Goal: Task Accomplishment & Management: Complete application form

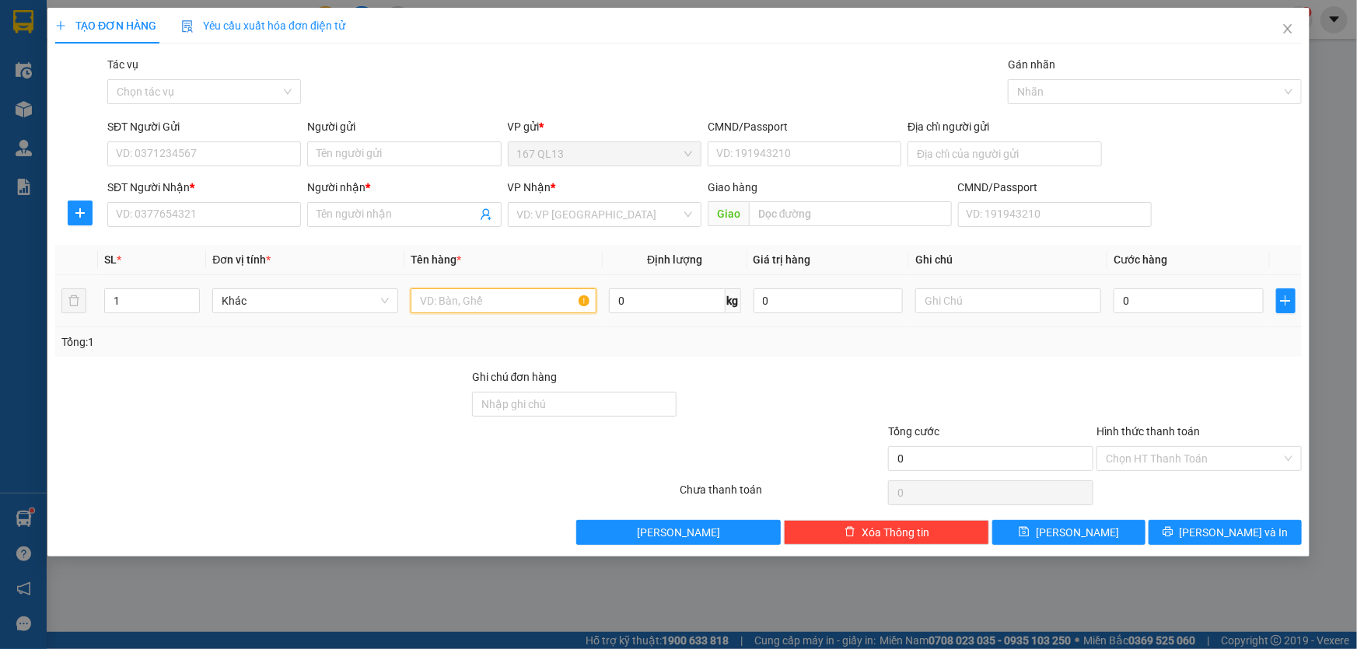
click at [502, 292] on input "text" at bounding box center [504, 301] width 186 height 25
type input "xop"
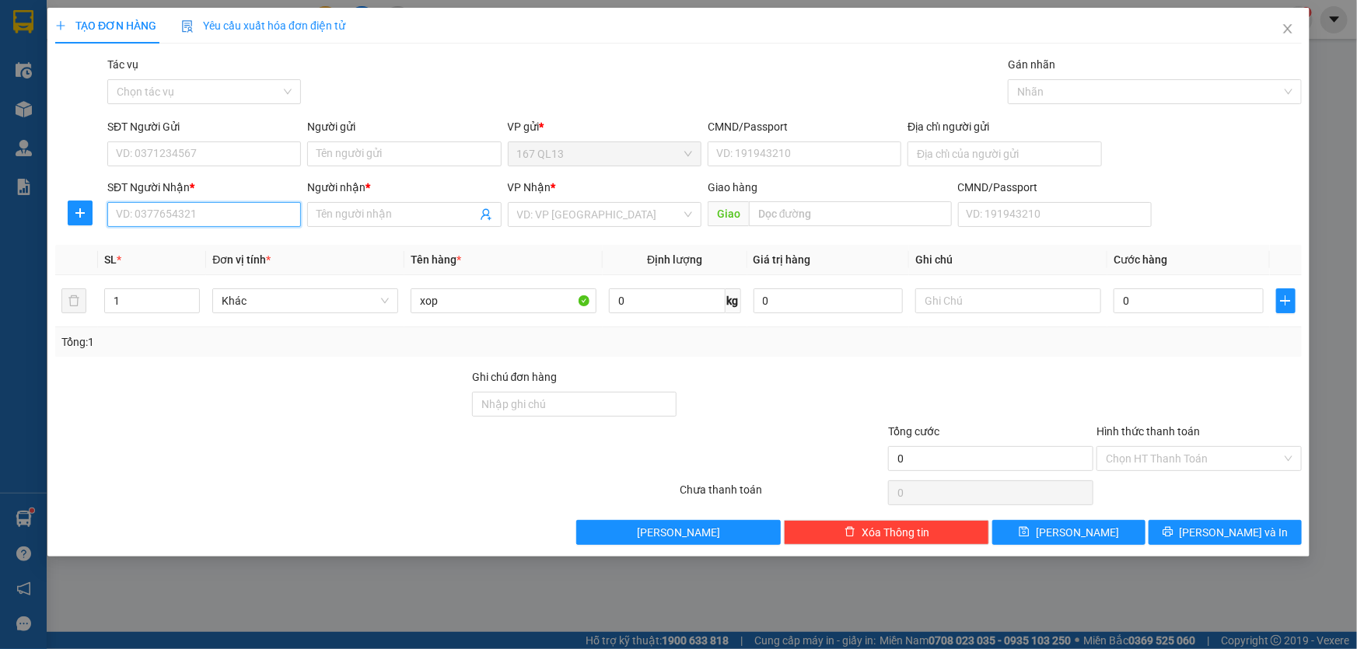
click at [252, 218] on input "SĐT Người Nhận *" at bounding box center [204, 214] width 194 height 25
type input "0773337739"
click at [340, 208] on input "Người nhận *" at bounding box center [396, 214] width 159 height 17
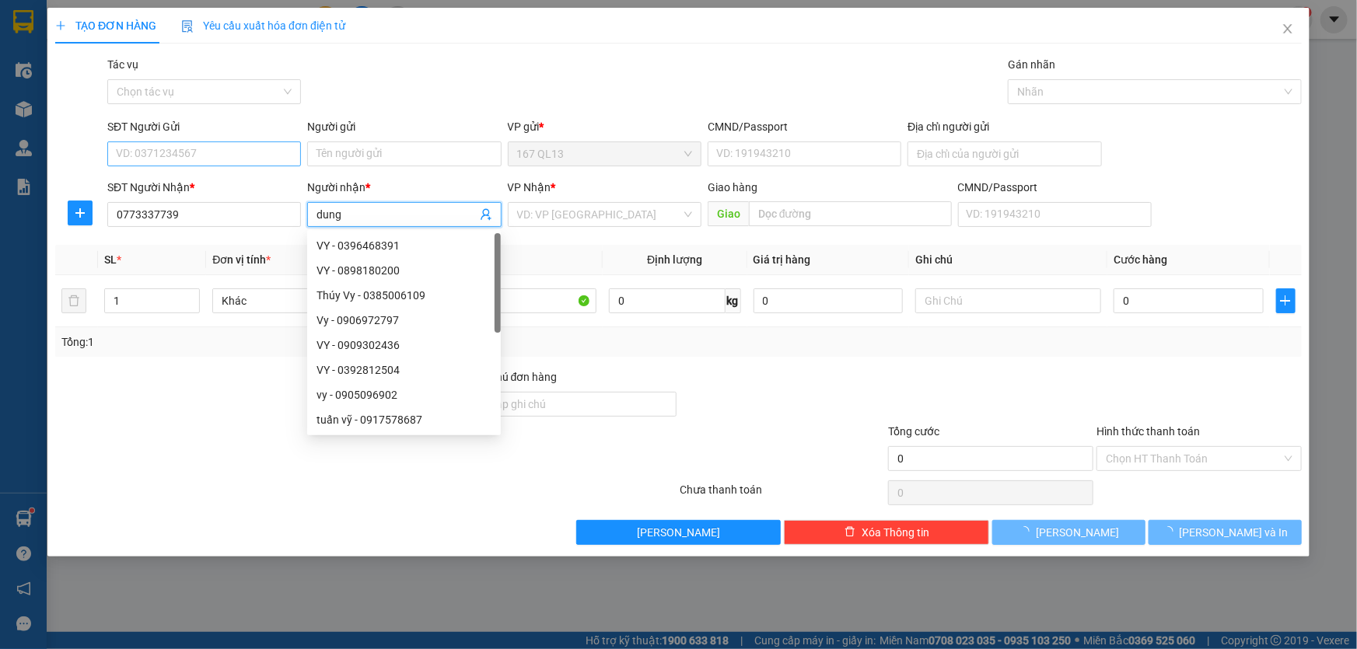
type input "dung"
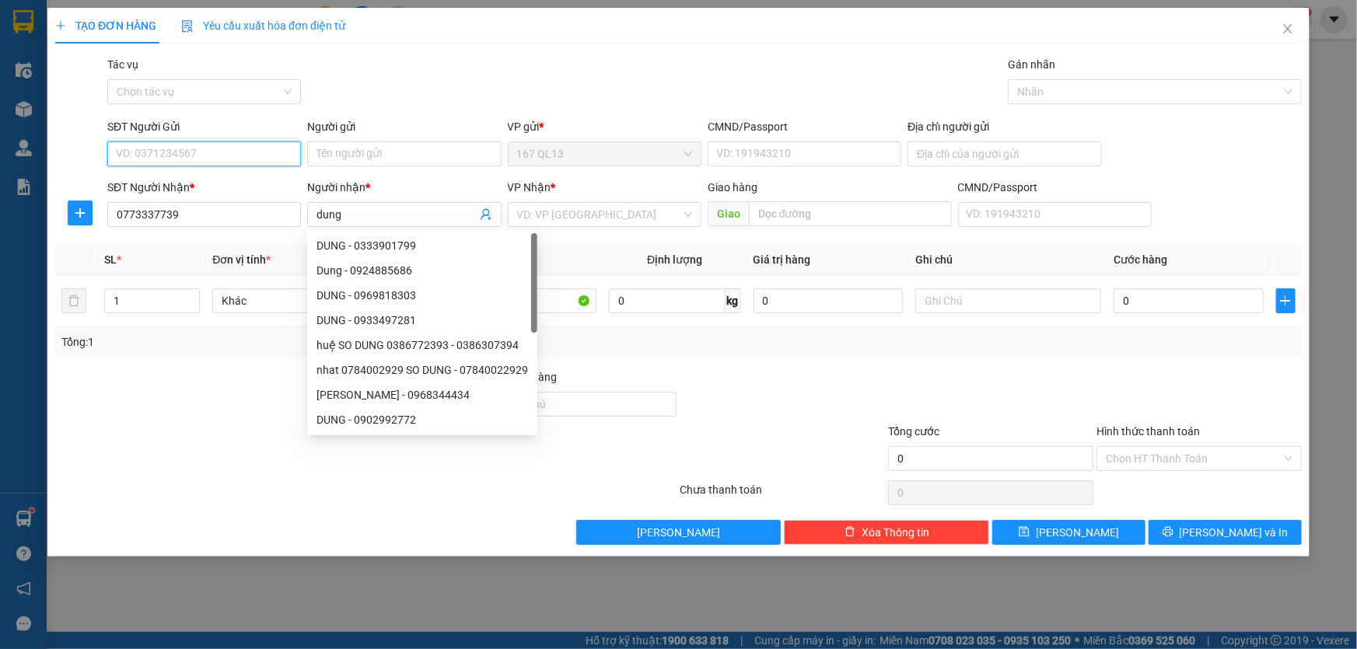
click at [247, 156] on input "SĐT Người Gửi" at bounding box center [204, 154] width 194 height 25
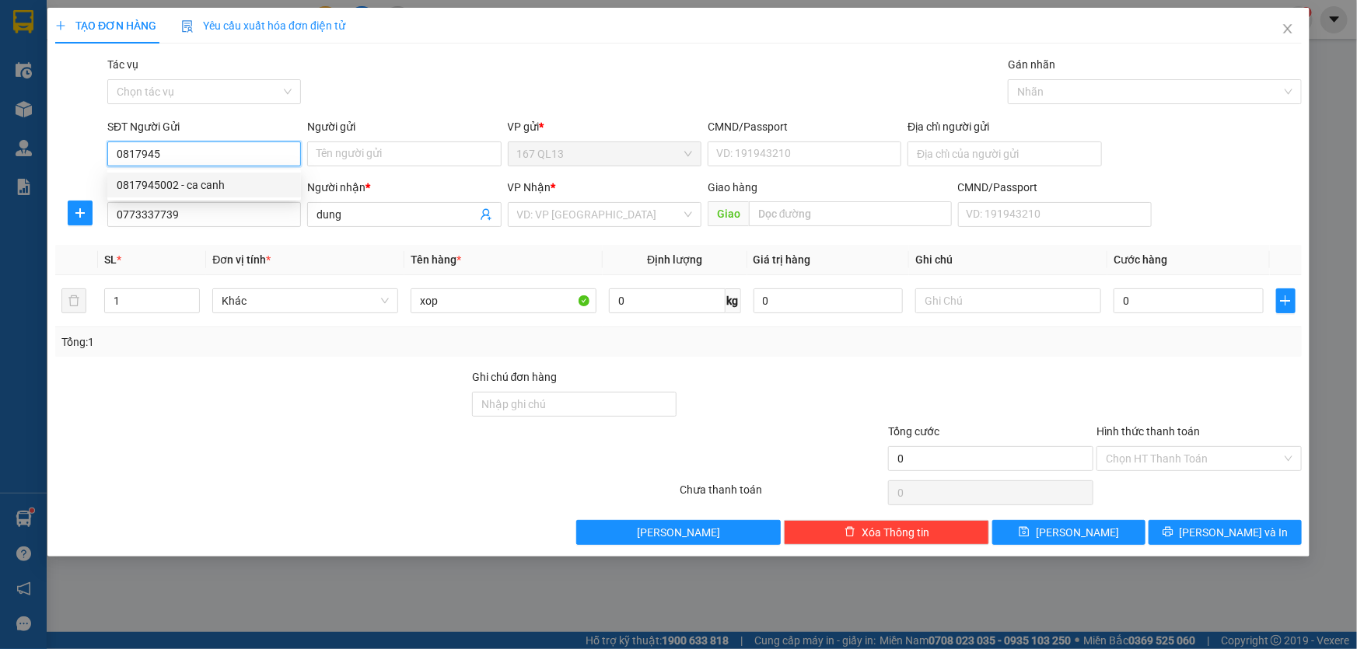
click at [205, 180] on div "0817945002 - ca canh" at bounding box center [204, 185] width 175 height 17
type input "0817945002"
type input "ca canh"
type input "0817945002"
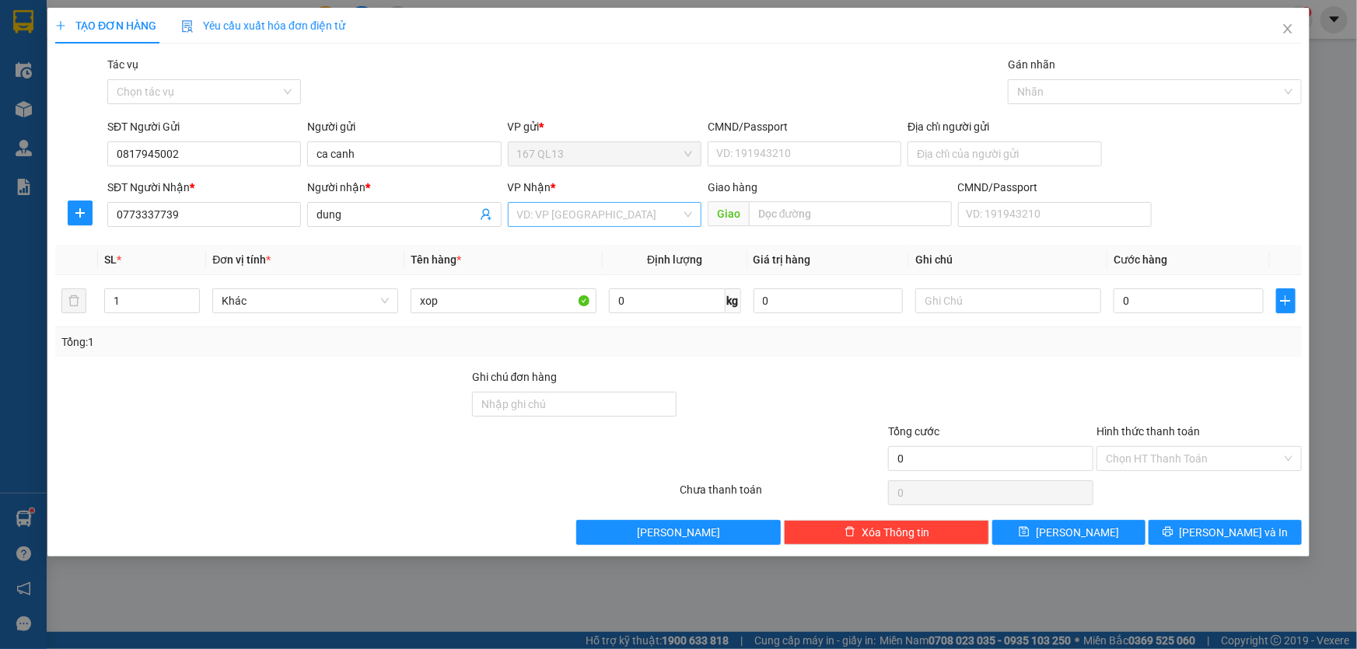
click at [572, 214] on input "search" at bounding box center [599, 214] width 164 height 23
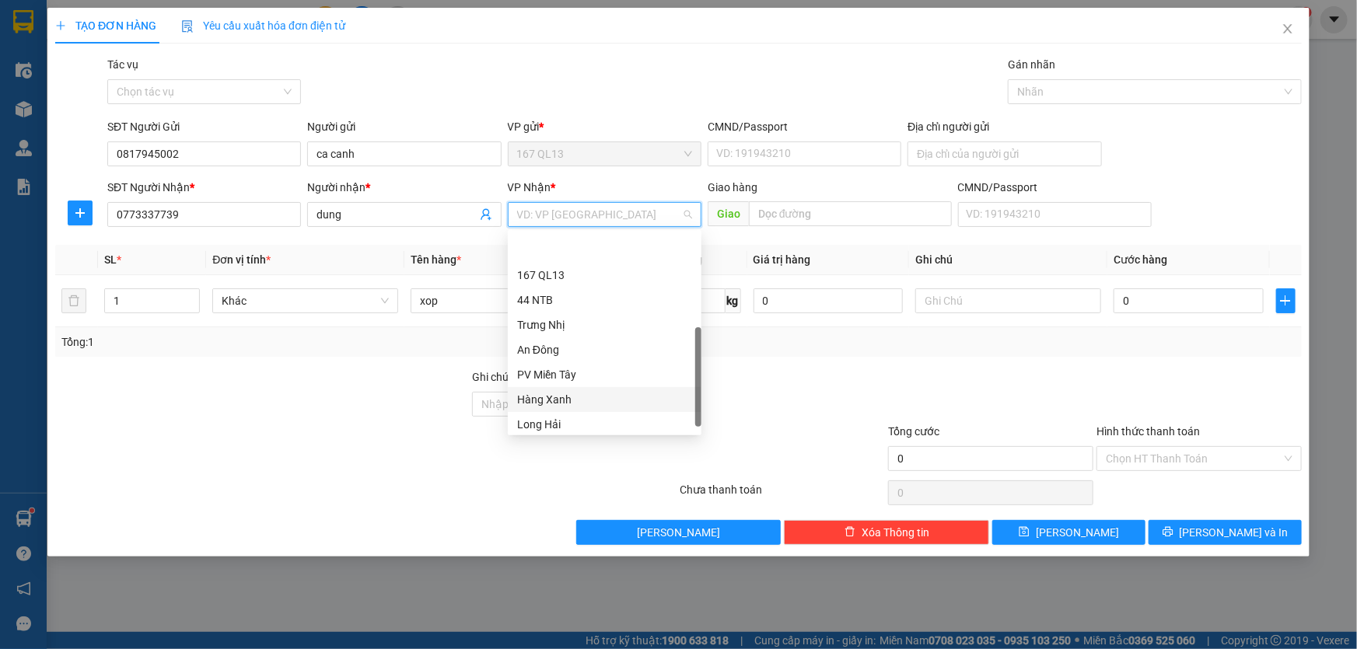
scroll to position [124, 0]
click at [578, 392] on div "HANG NGOAI" at bounding box center [604, 395] width 175 height 17
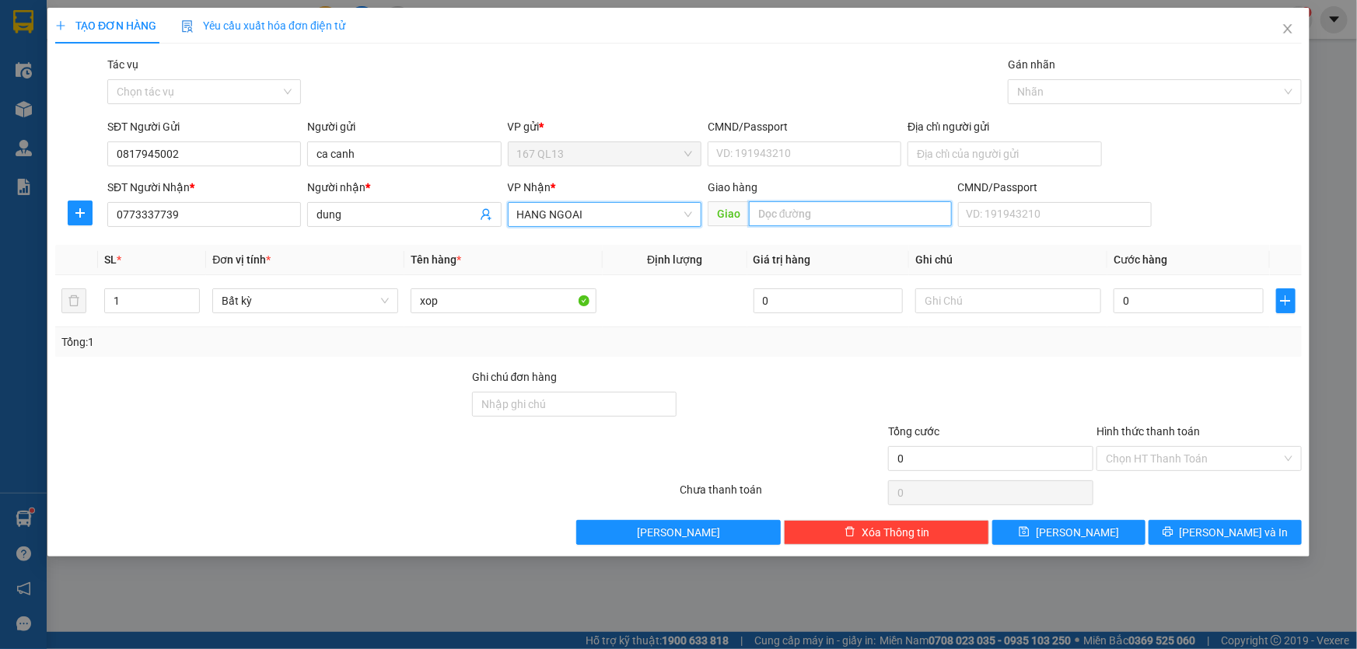
click at [837, 212] on input "text" at bounding box center [850, 213] width 203 height 25
type input "long son"
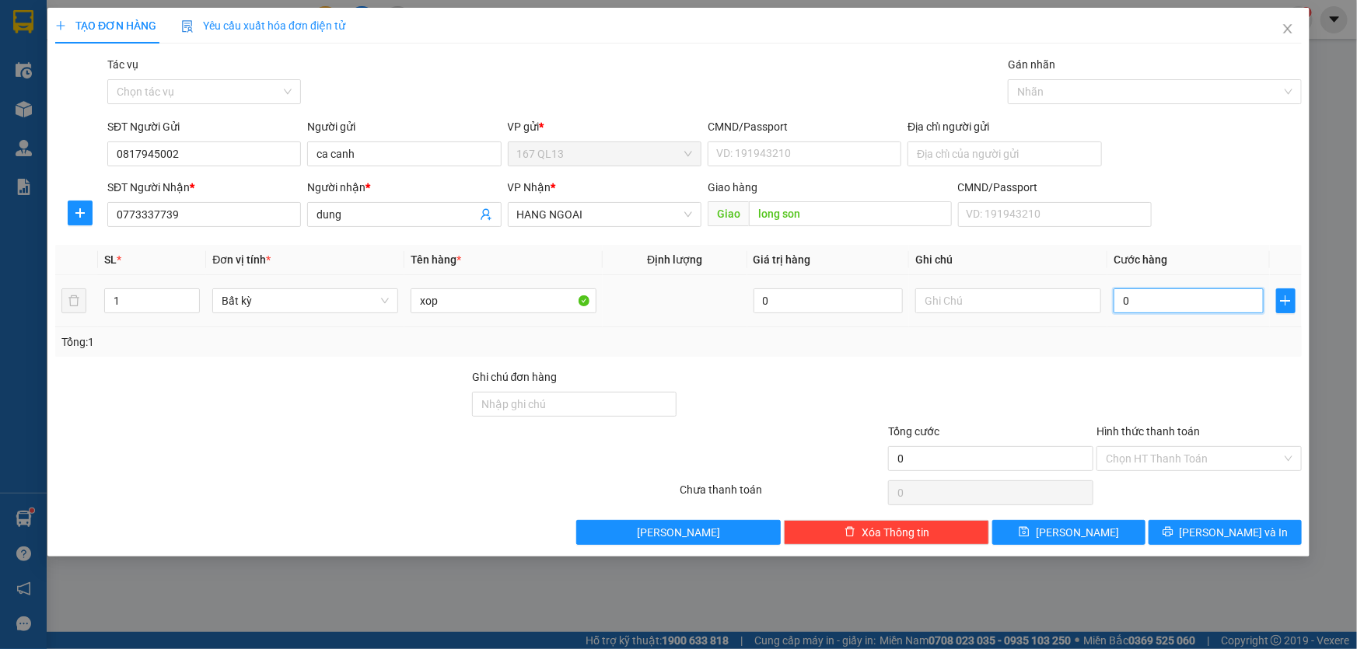
click at [1123, 300] on input "0" at bounding box center [1189, 301] width 150 height 25
type input "4"
type input "40"
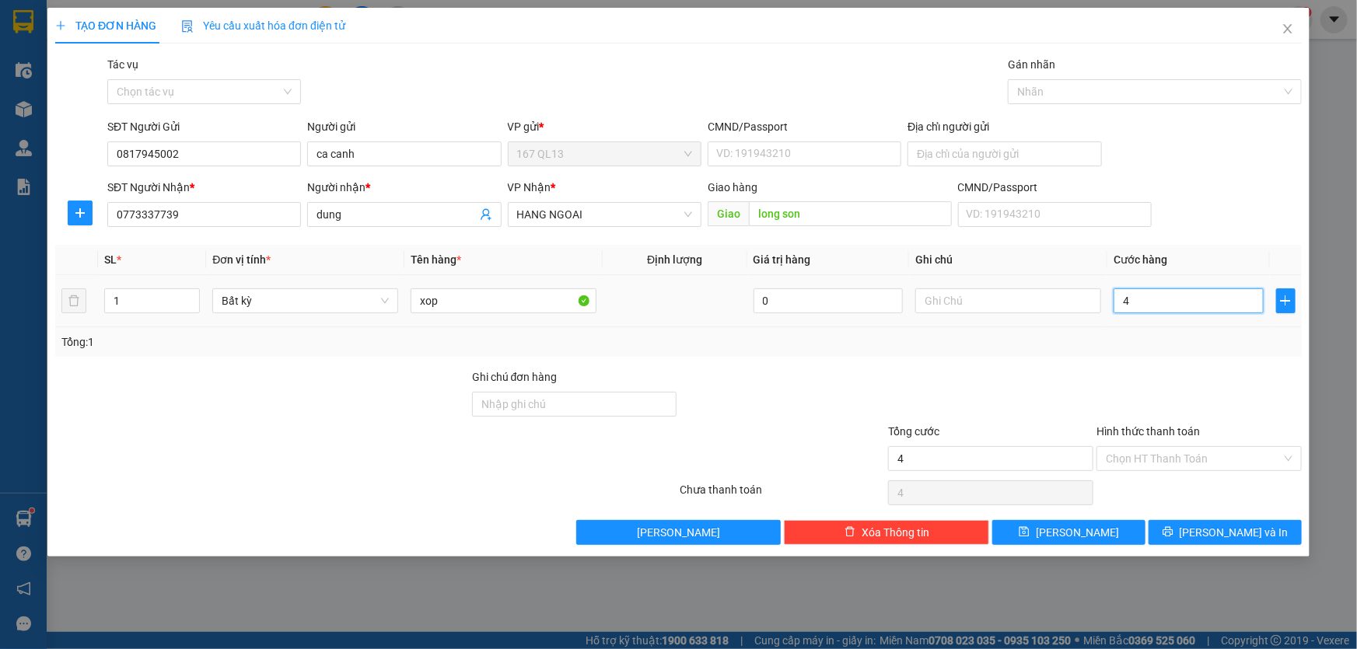
type input "40"
type input "40.000"
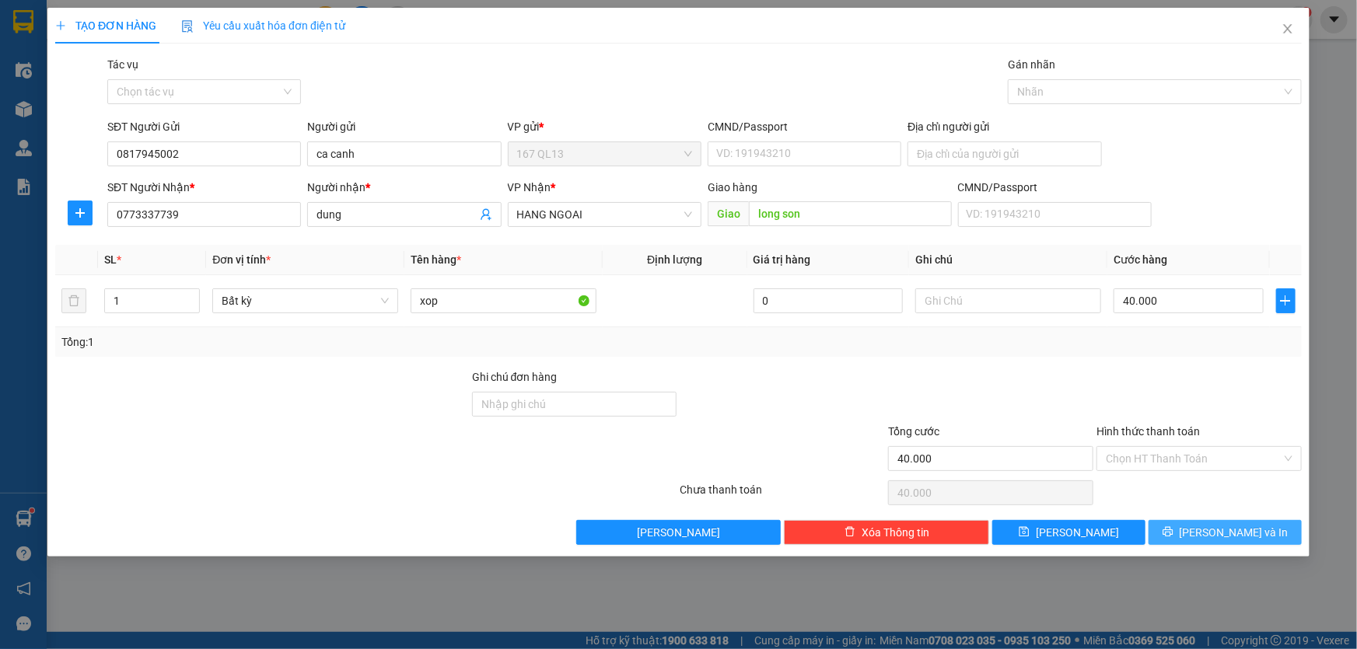
click at [1234, 534] on span "[PERSON_NAME] và In" at bounding box center [1234, 532] width 109 height 17
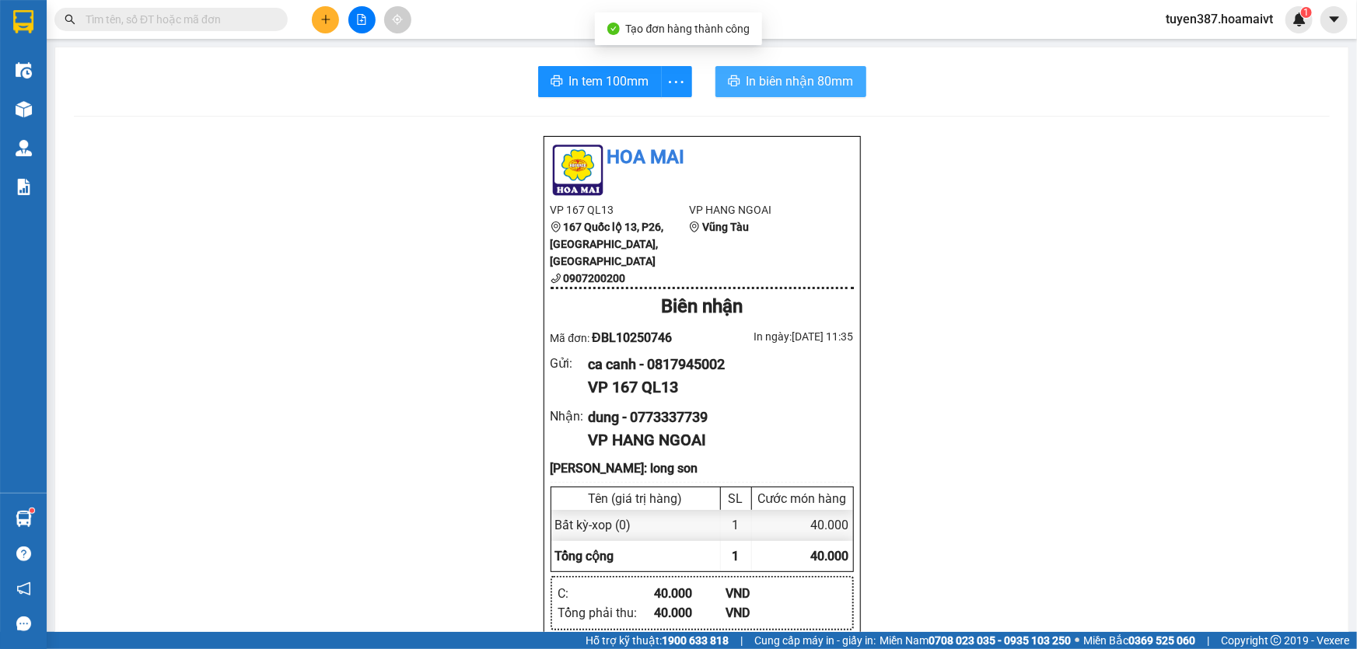
click at [780, 75] on span "In biên nhận 80mm" at bounding box center [800, 81] width 107 height 19
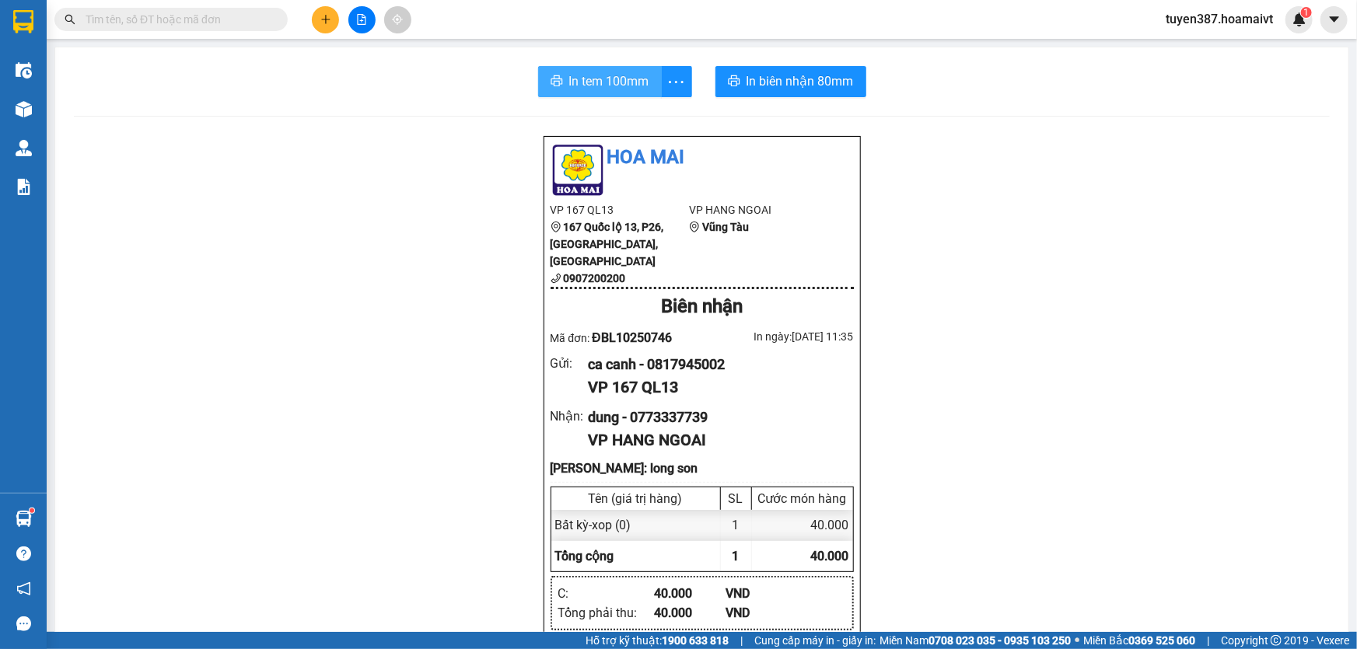
click at [612, 75] on span "In tem 100mm" at bounding box center [609, 81] width 80 height 19
click at [579, 72] on span "In tem 100mm" at bounding box center [609, 81] width 80 height 19
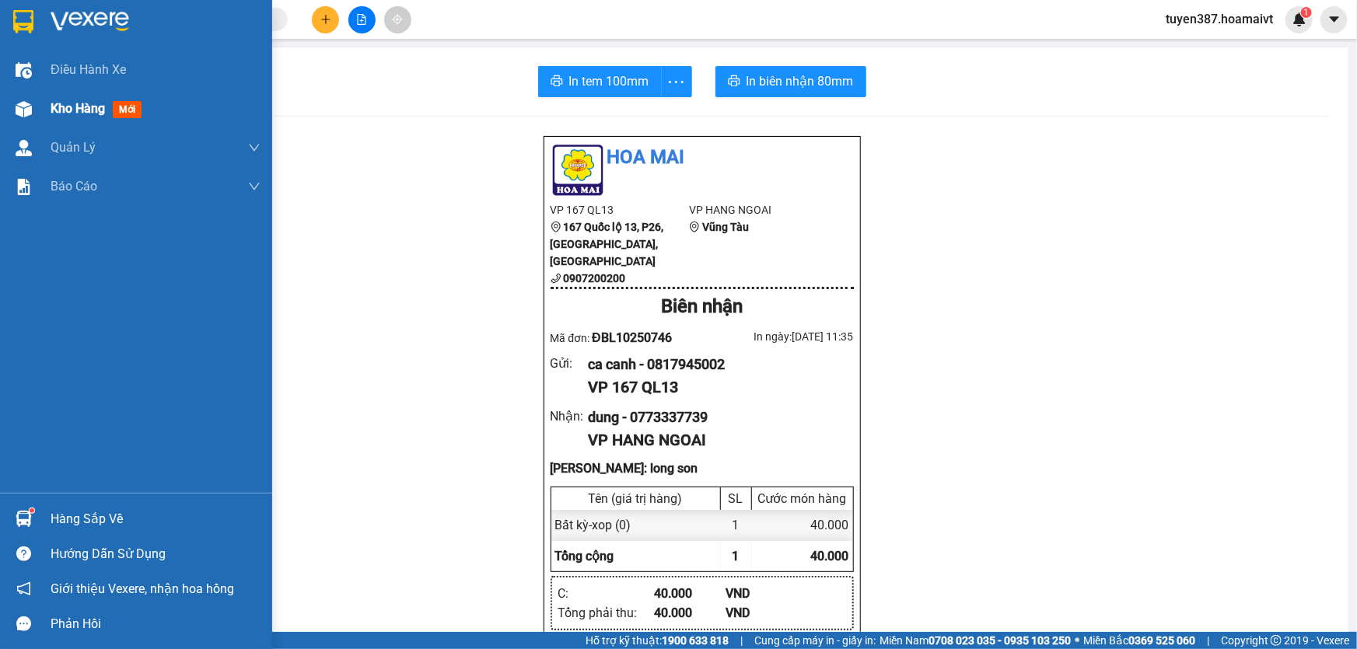
click at [120, 115] on span "mới" at bounding box center [127, 109] width 29 height 17
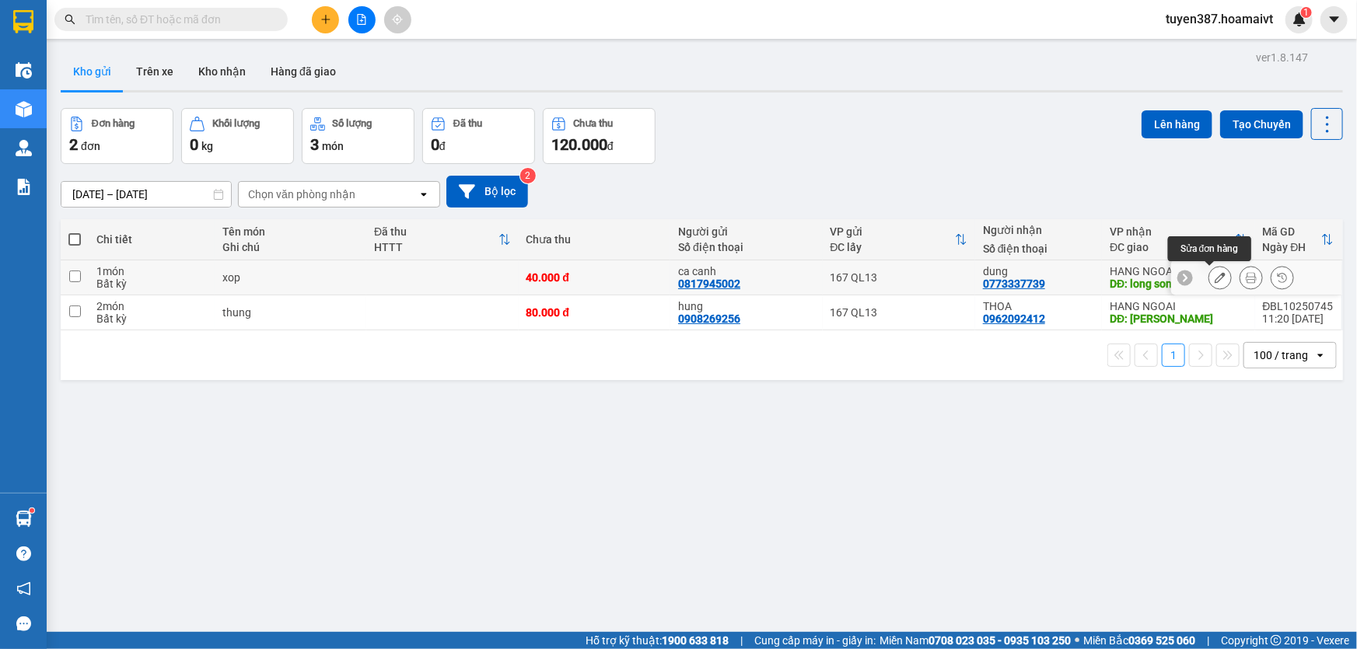
click at [1215, 273] on icon at bounding box center [1220, 277] width 11 height 11
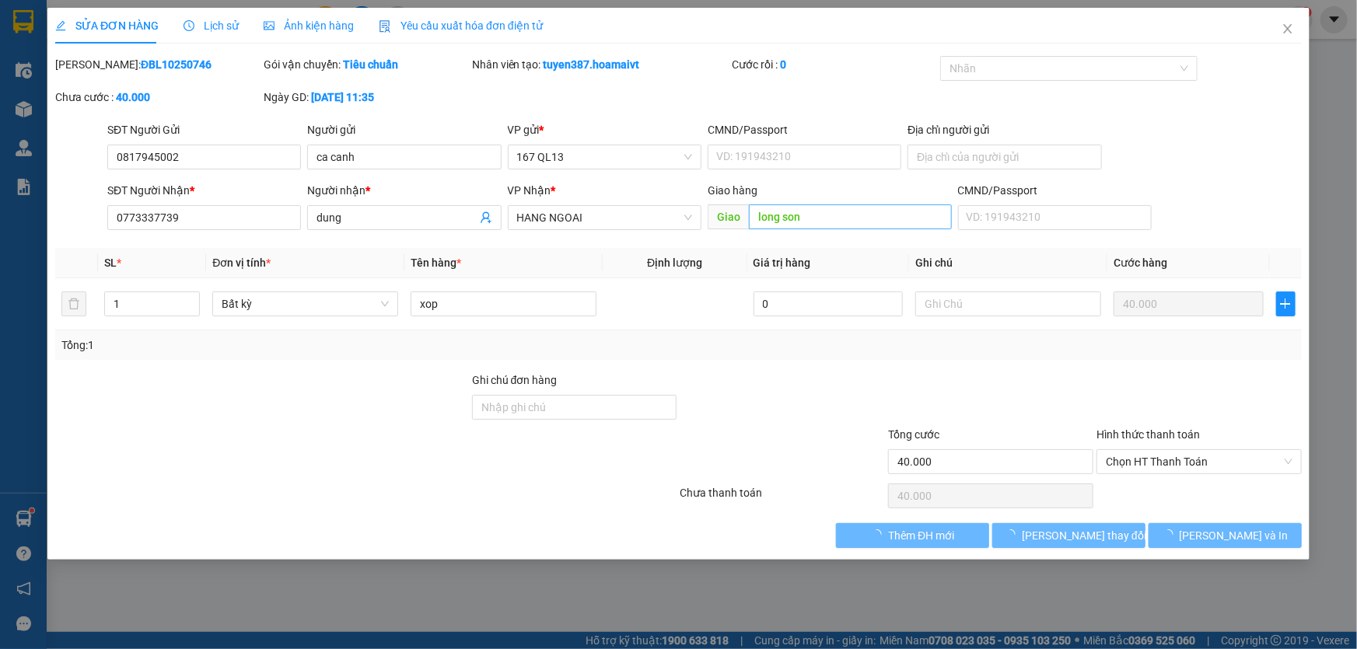
type input "0817945002"
type input "ca canh"
type input "0773337739"
type input "dung"
type input "long son"
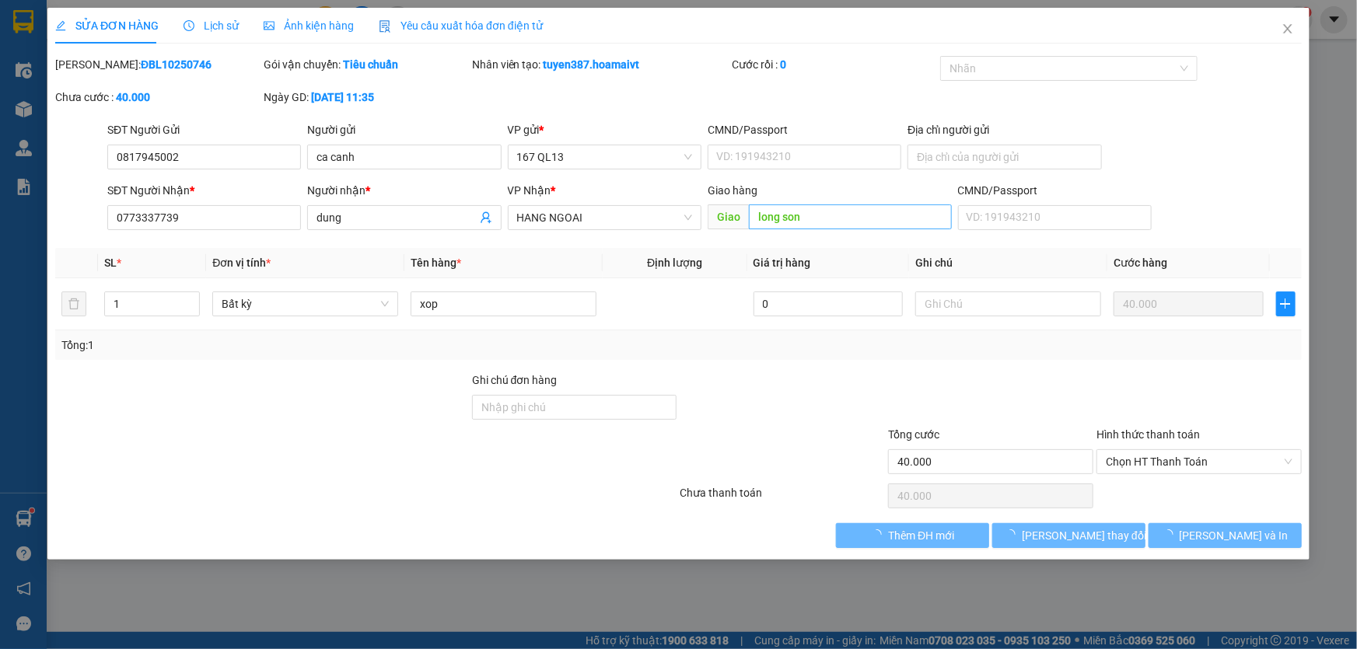
type input "40.000"
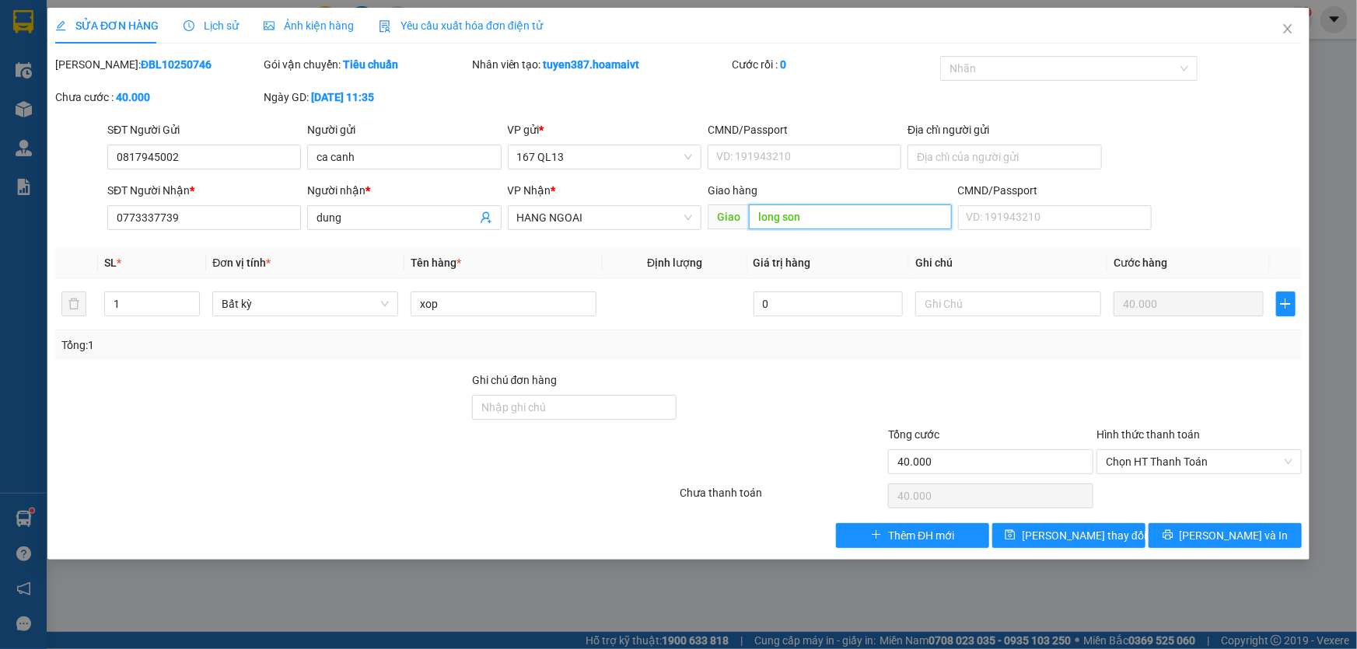
click at [833, 216] on input "long son" at bounding box center [850, 217] width 203 height 25
click at [1091, 533] on span "[PERSON_NAME] thay đổi" at bounding box center [1084, 535] width 124 height 17
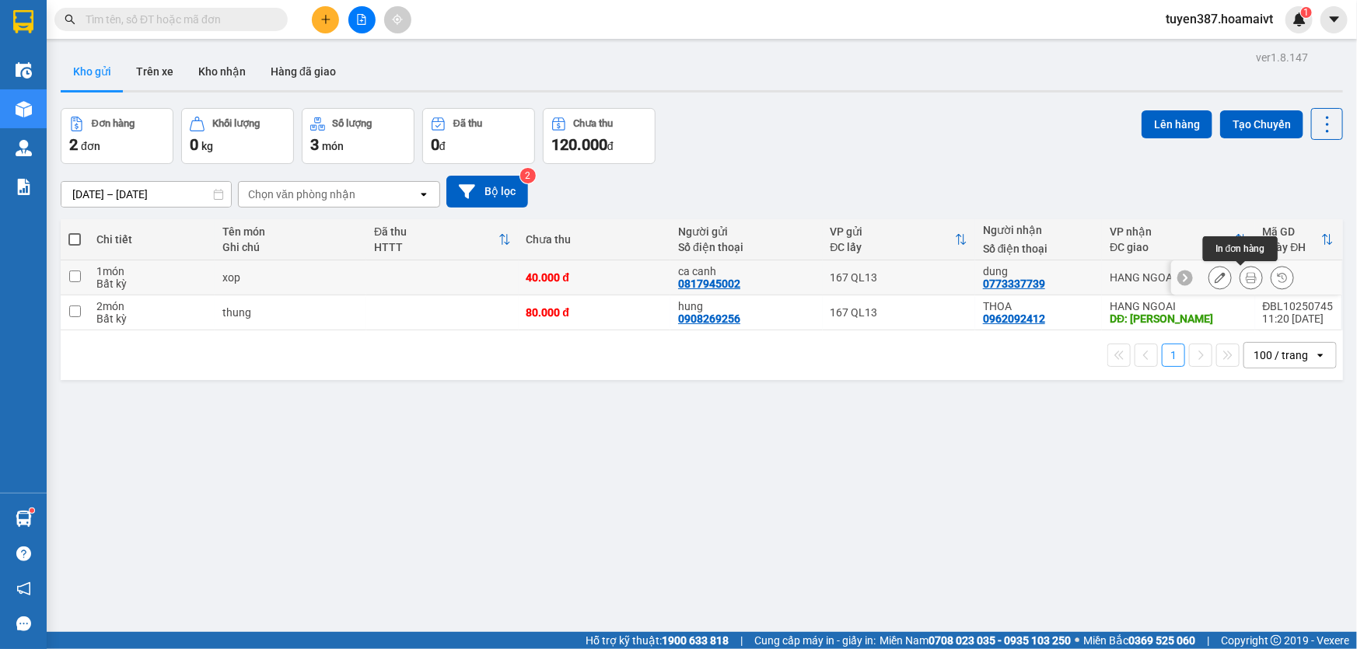
click at [1241, 270] on button at bounding box center [1252, 277] width 22 height 27
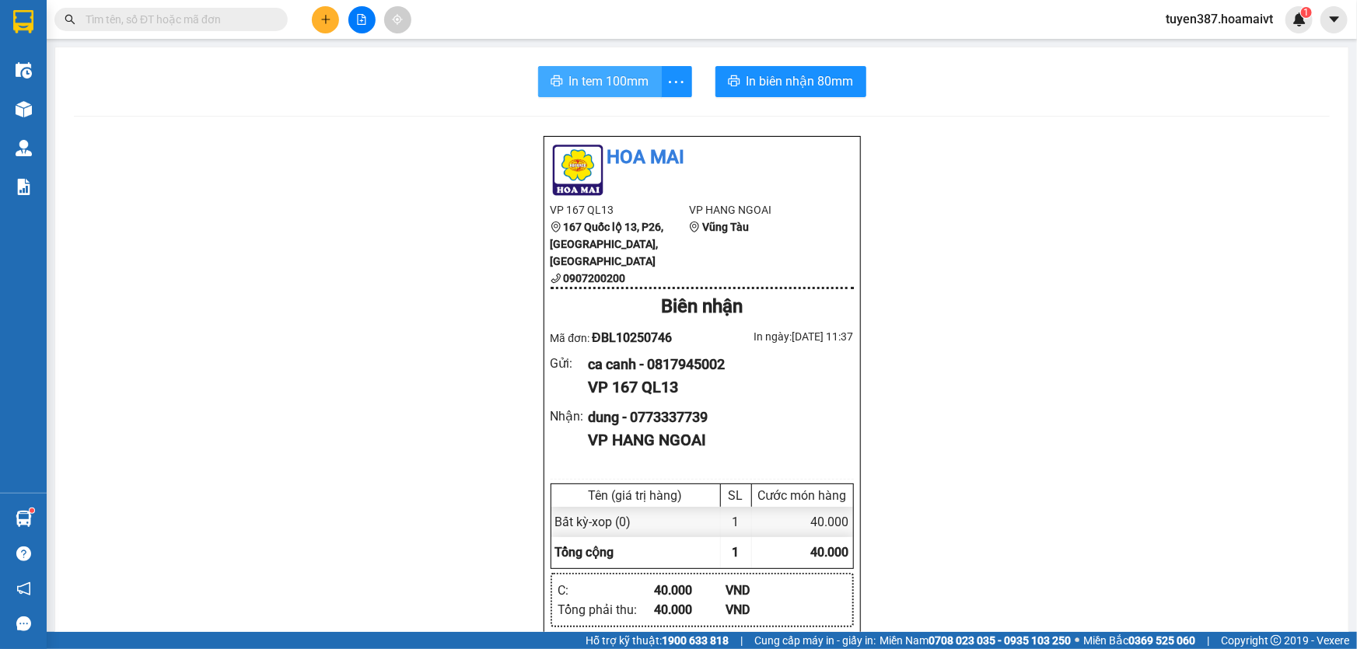
click at [605, 79] on span "In tem 100mm" at bounding box center [609, 81] width 80 height 19
click at [326, 16] on icon "plus" at bounding box center [325, 19] width 1 height 9
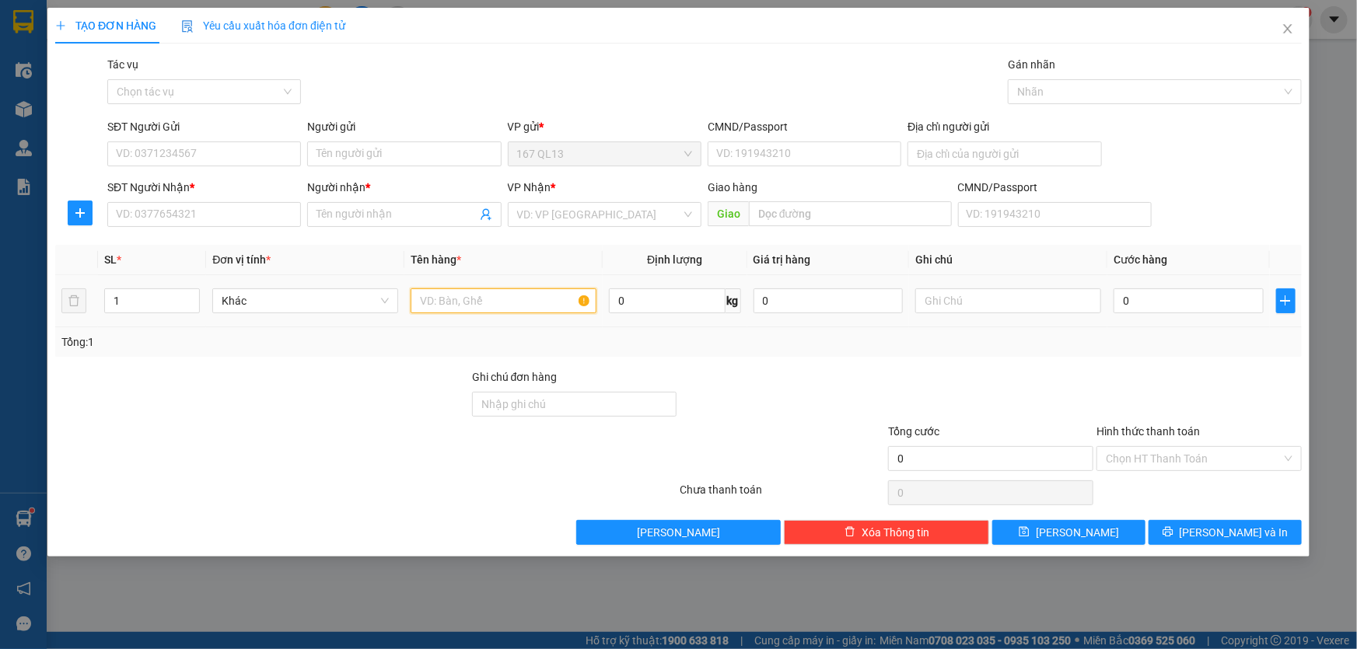
click at [556, 303] on input "text" at bounding box center [504, 301] width 186 height 25
type input "xop"
click at [143, 296] on input "1" at bounding box center [152, 300] width 94 height 23
type input "10"
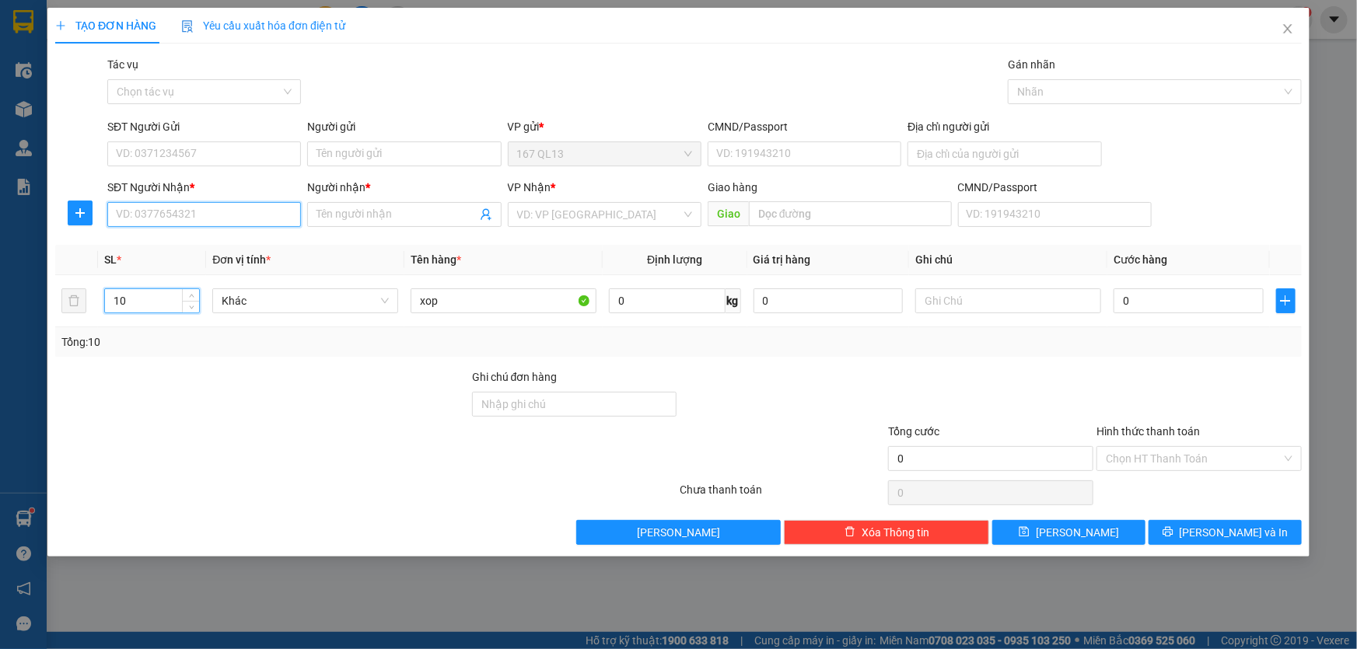
click at [233, 212] on input "SĐT Người Nhận *" at bounding box center [204, 214] width 194 height 25
click at [201, 244] on div "0967318807 - quynh" at bounding box center [204, 245] width 175 height 17
type input "0967318807"
type input "quynh"
type input "l phuoc n"
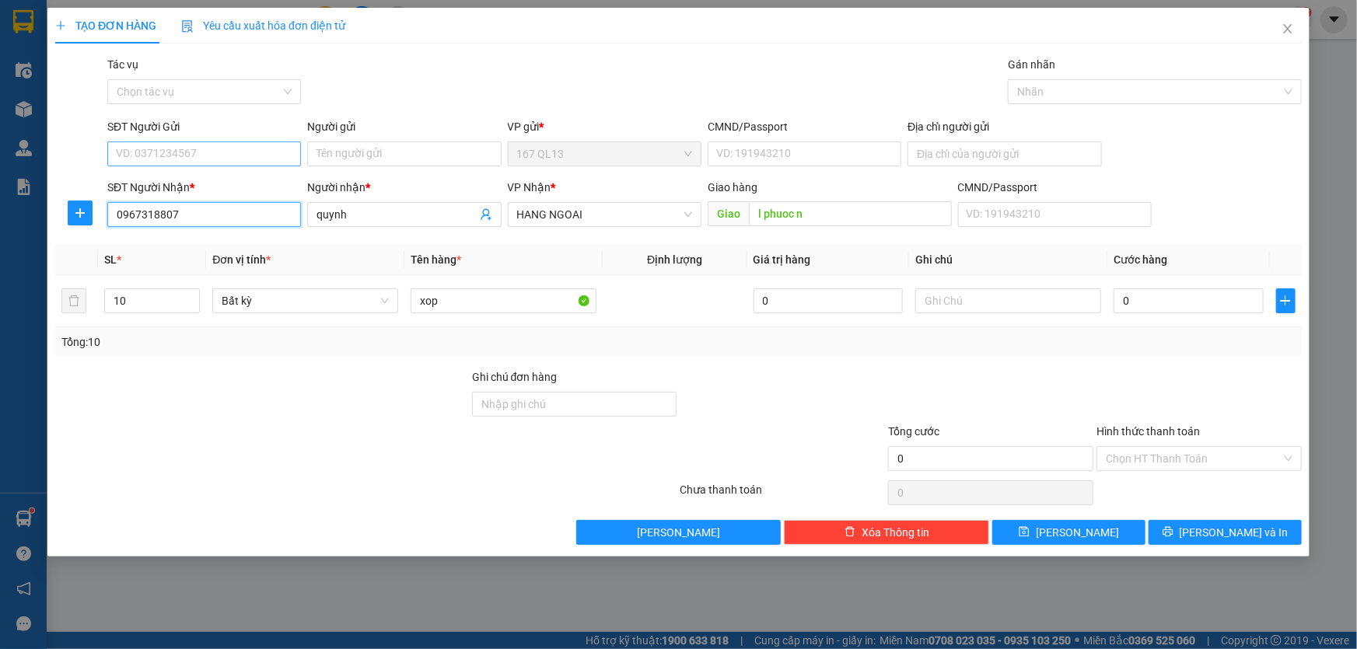
type input "0967318807"
click at [245, 149] on input "SĐT Người Gửi" at bounding box center [204, 154] width 194 height 25
click at [190, 183] on div "0969273591 - chu" at bounding box center [204, 185] width 175 height 17
type input "0969273591"
type input "chu"
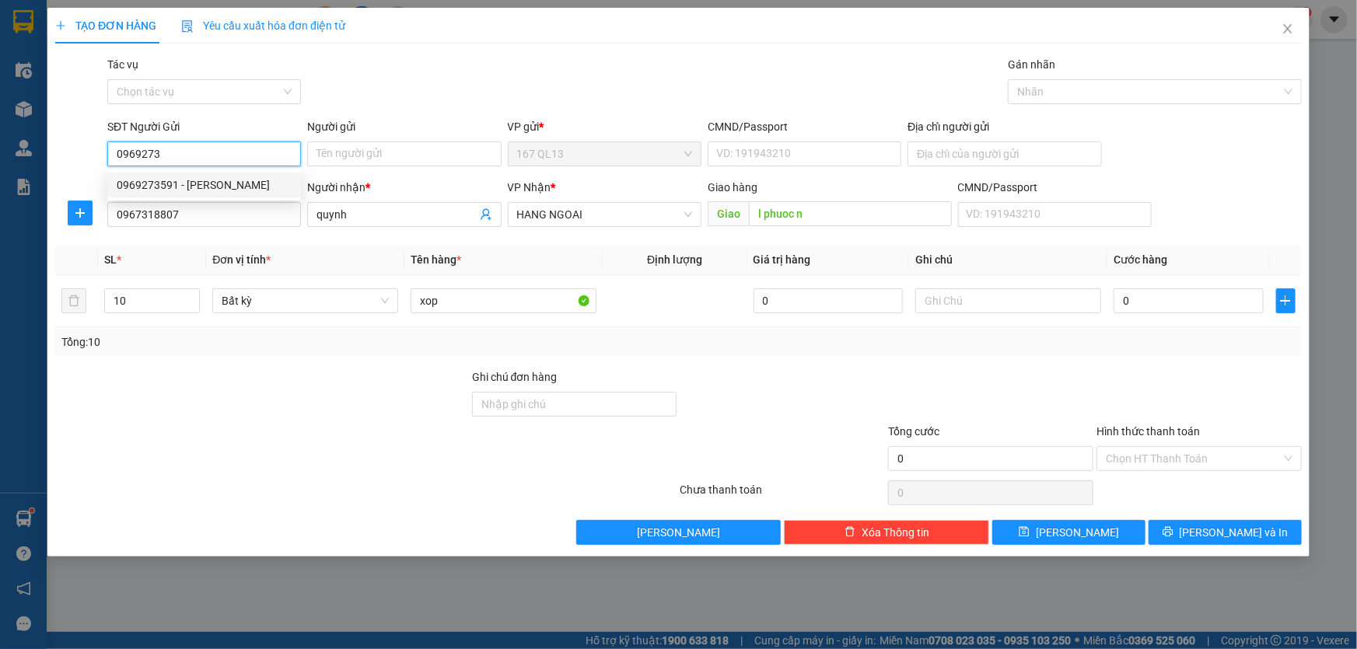
type input "054086010672"
type input "0969273591"
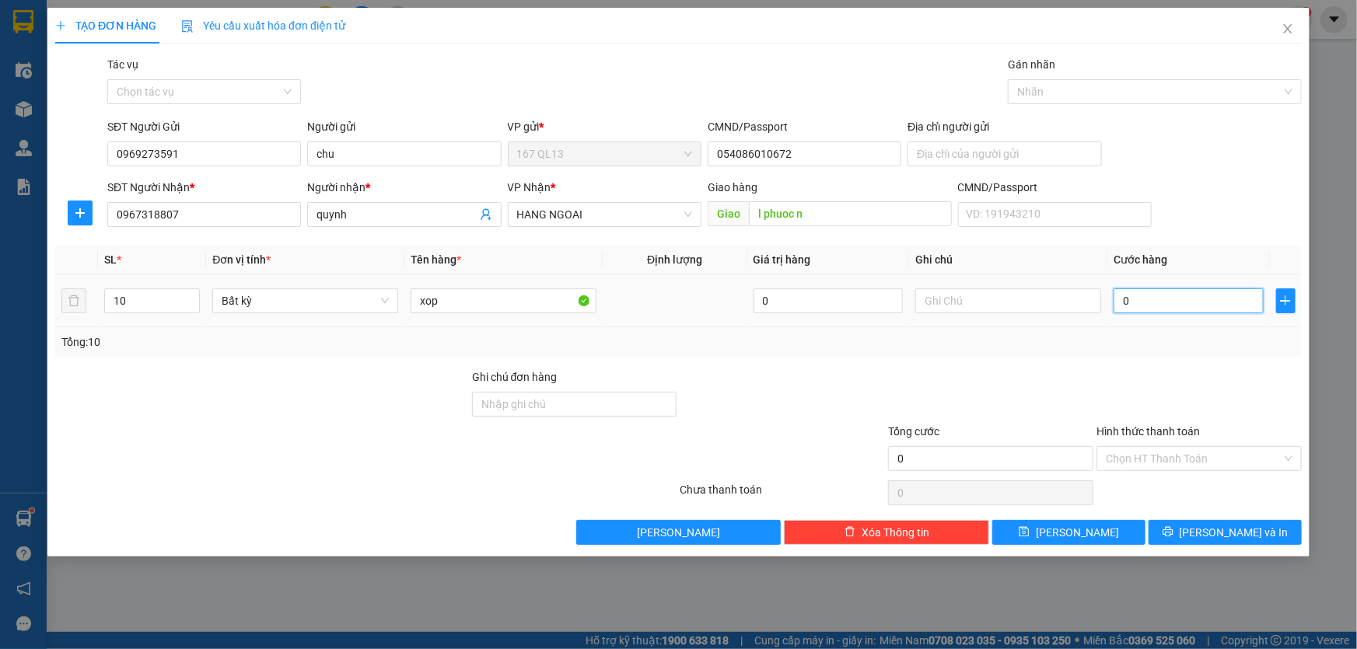
click at [1120, 297] on input "0" at bounding box center [1189, 301] width 150 height 25
type input "3"
type input "30"
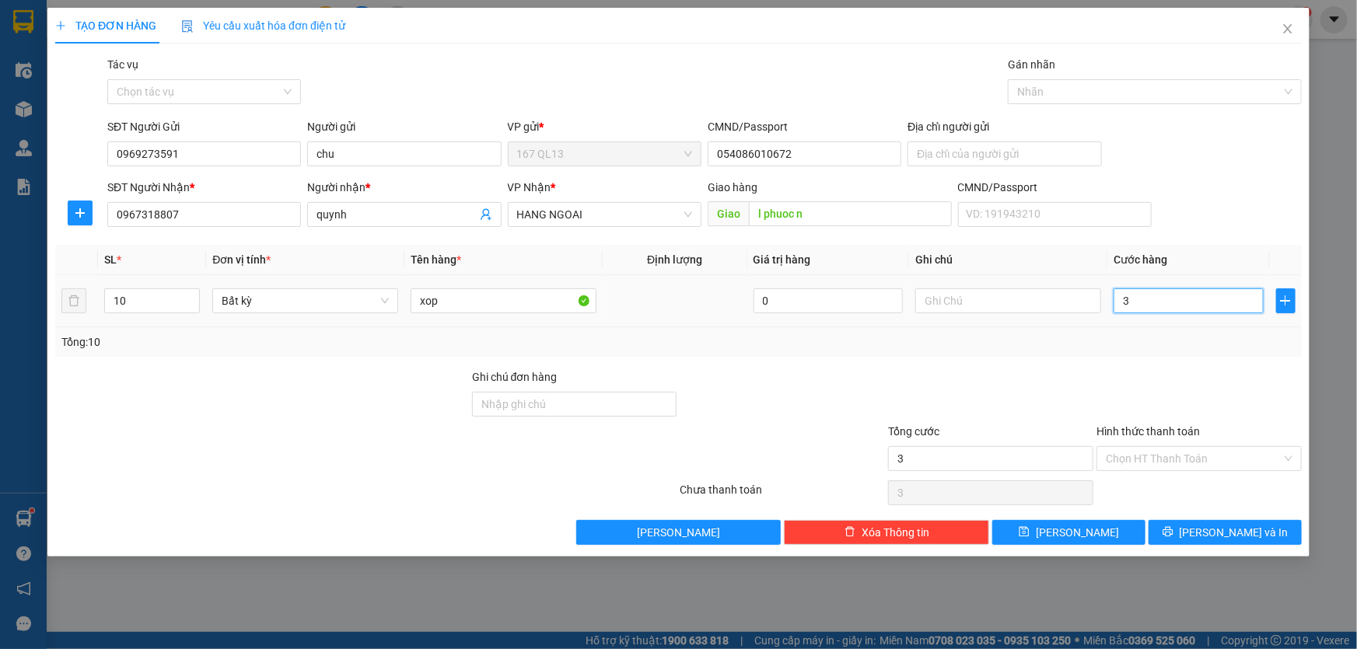
type input "30"
type input "300"
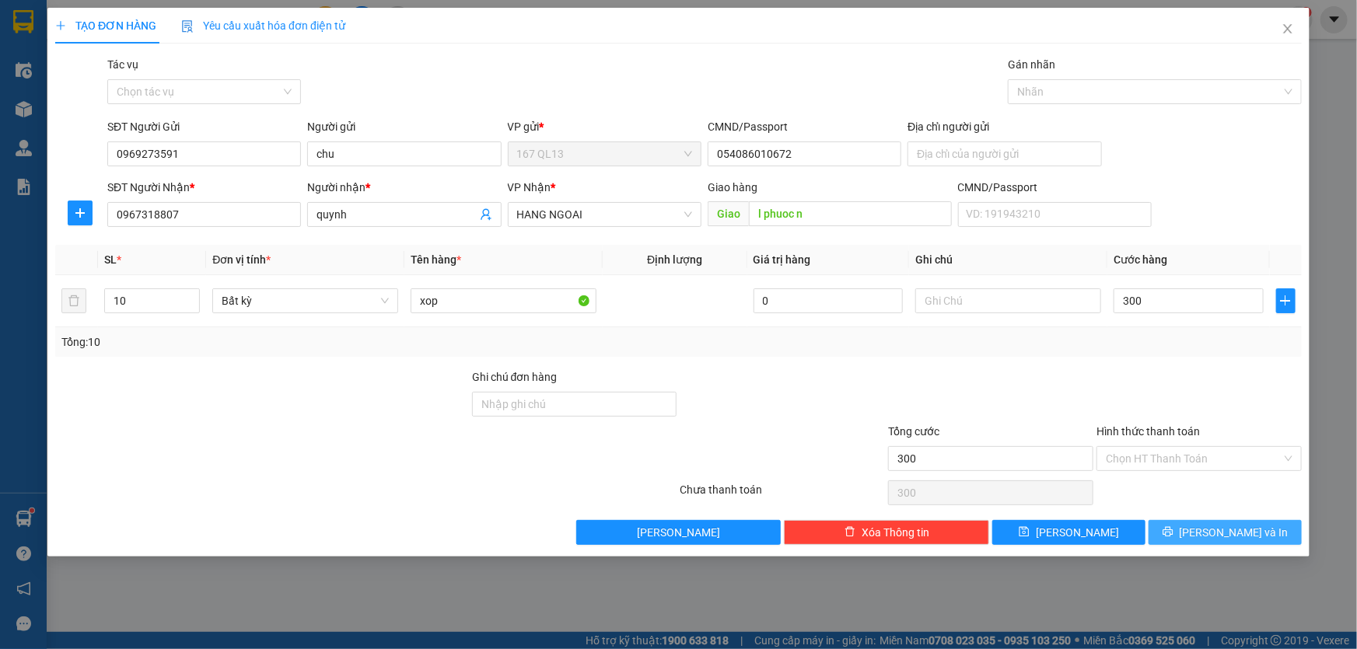
type input "300.000"
click at [1240, 530] on span "[PERSON_NAME] và In" at bounding box center [1234, 532] width 109 height 17
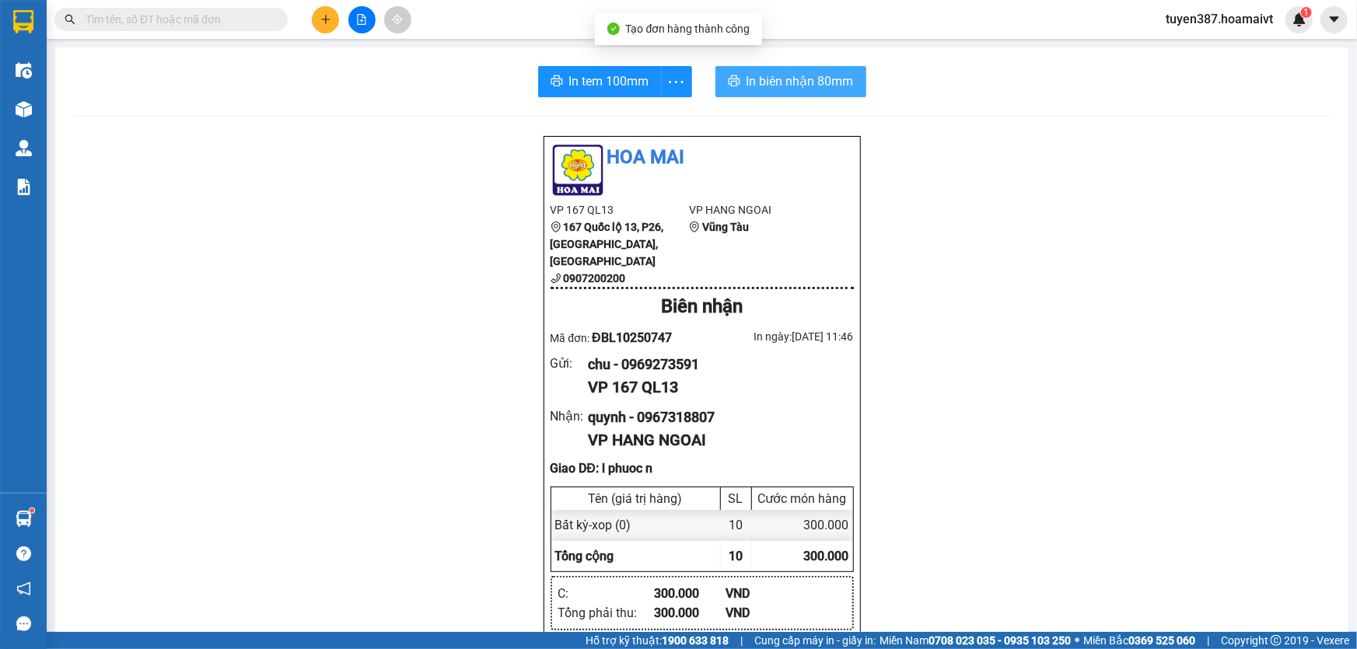
click at [772, 75] on span "In biên nhận 80mm" at bounding box center [800, 81] width 107 height 19
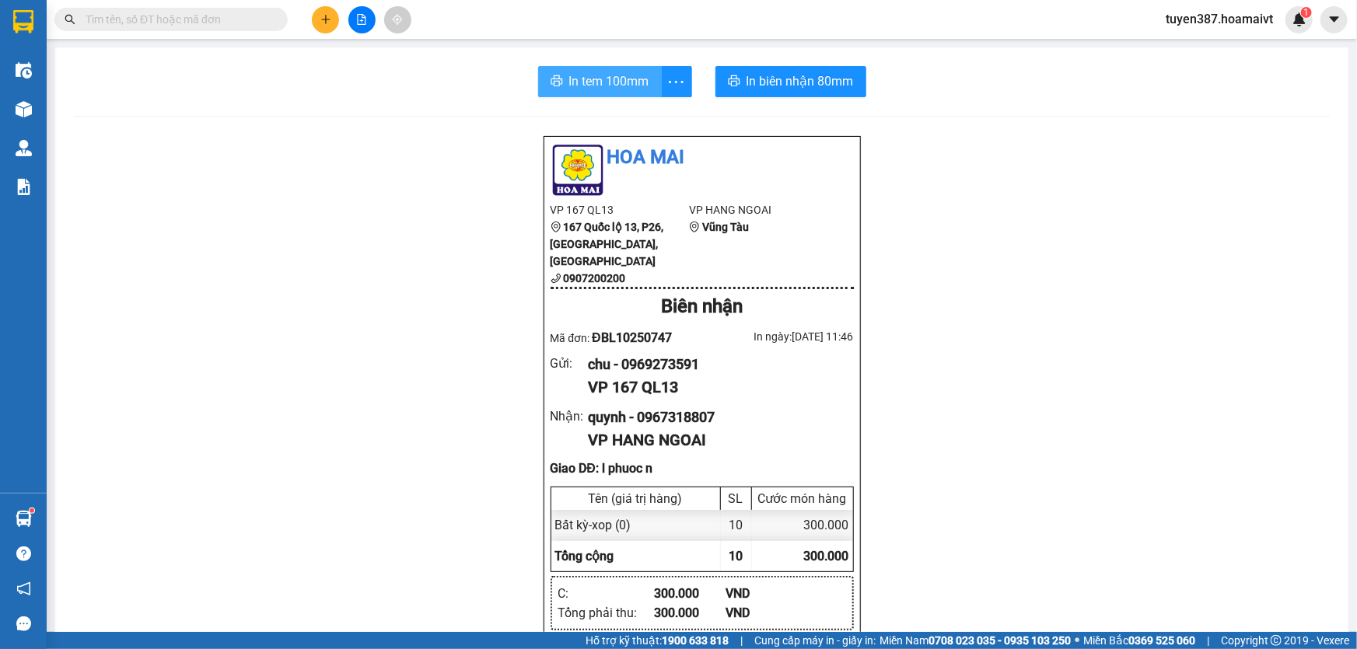
click at [583, 80] on span "In tem 100mm" at bounding box center [609, 81] width 80 height 19
click at [583, 77] on span "In tem 100mm" at bounding box center [609, 81] width 80 height 19
click at [590, 78] on span "In tem 100mm" at bounding box center [609, 81] width 80 height 19
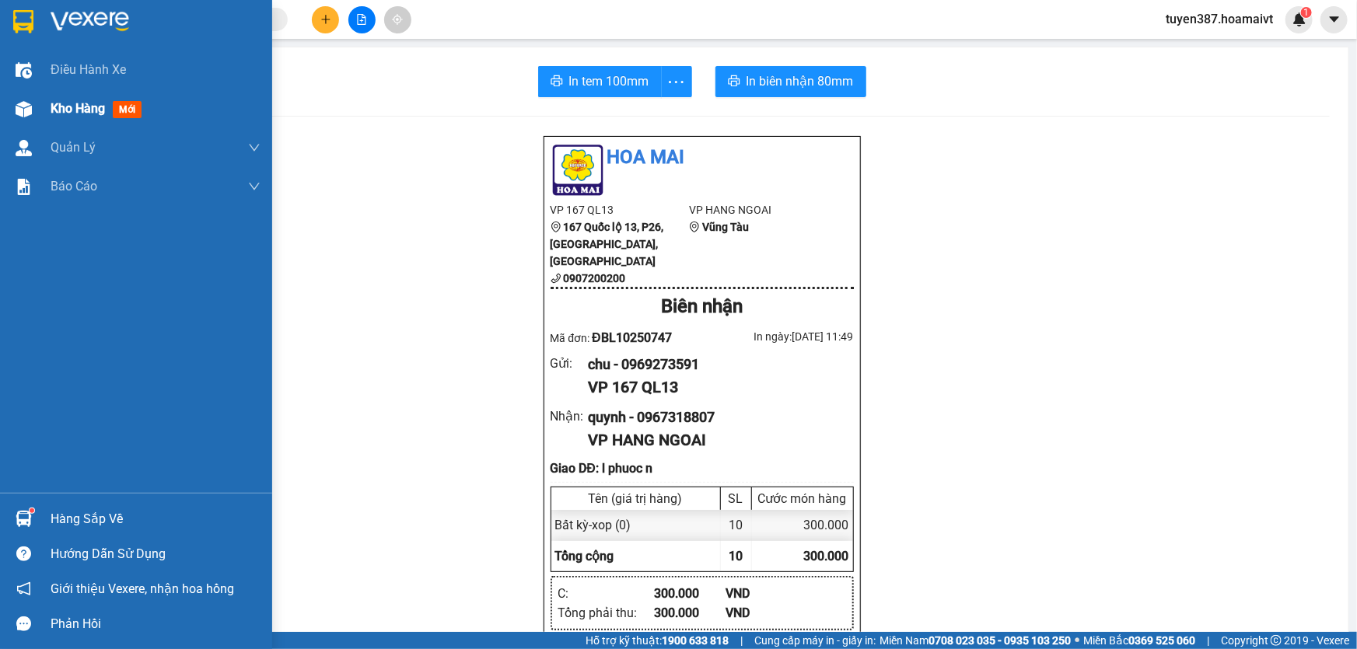
click at [135, 109] on span "mới" at bounding box center [127, 109] width 29 height 17
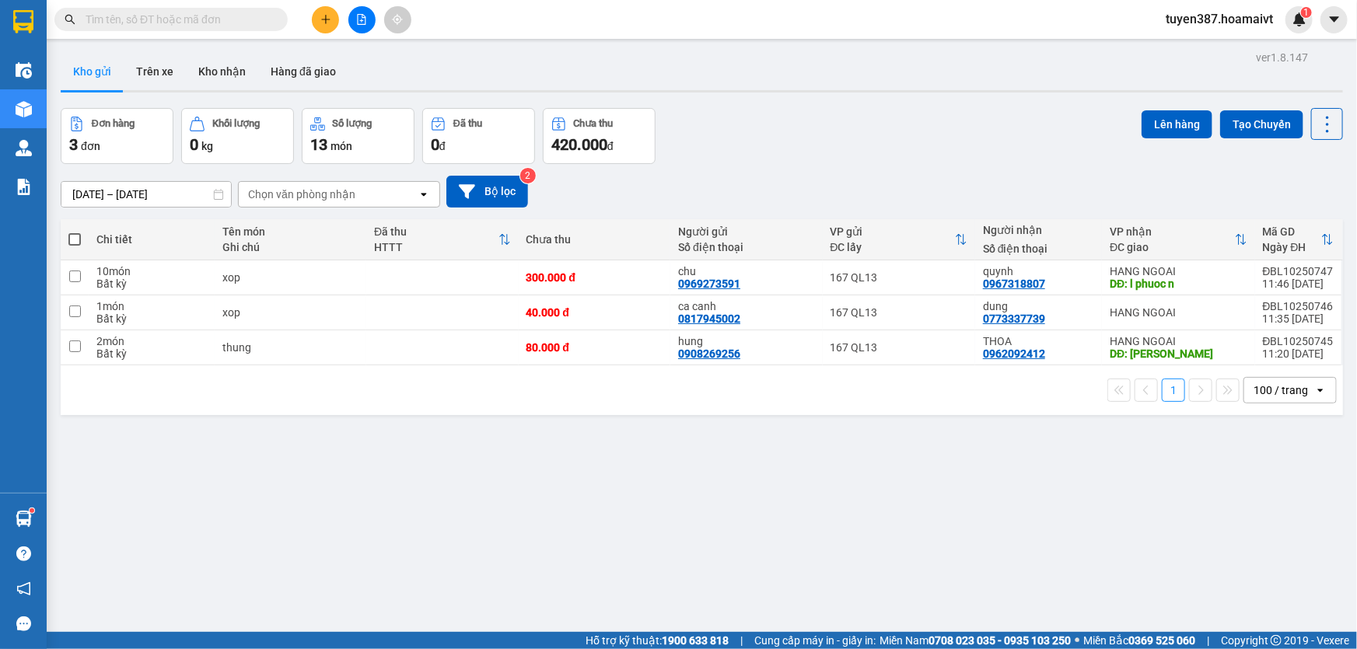
click at [75, 234] on span at bounding box center [74, 239] width 12 height 12
click at [75, 232] on input "checkbox" at bounding box center [75, 232] width 0 height 0
checkbox input "true"
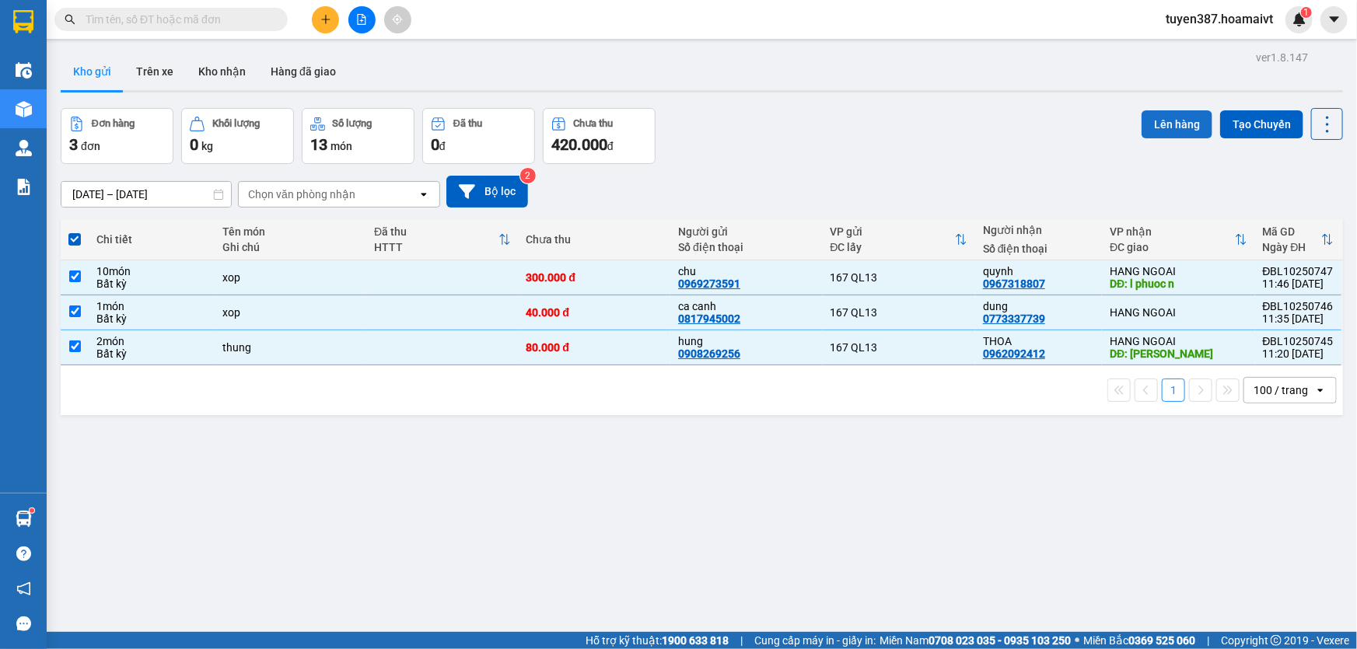
click at [1157, 124] on button "Lên hàng" at bounding box center [1177, 124] width 71 height 28
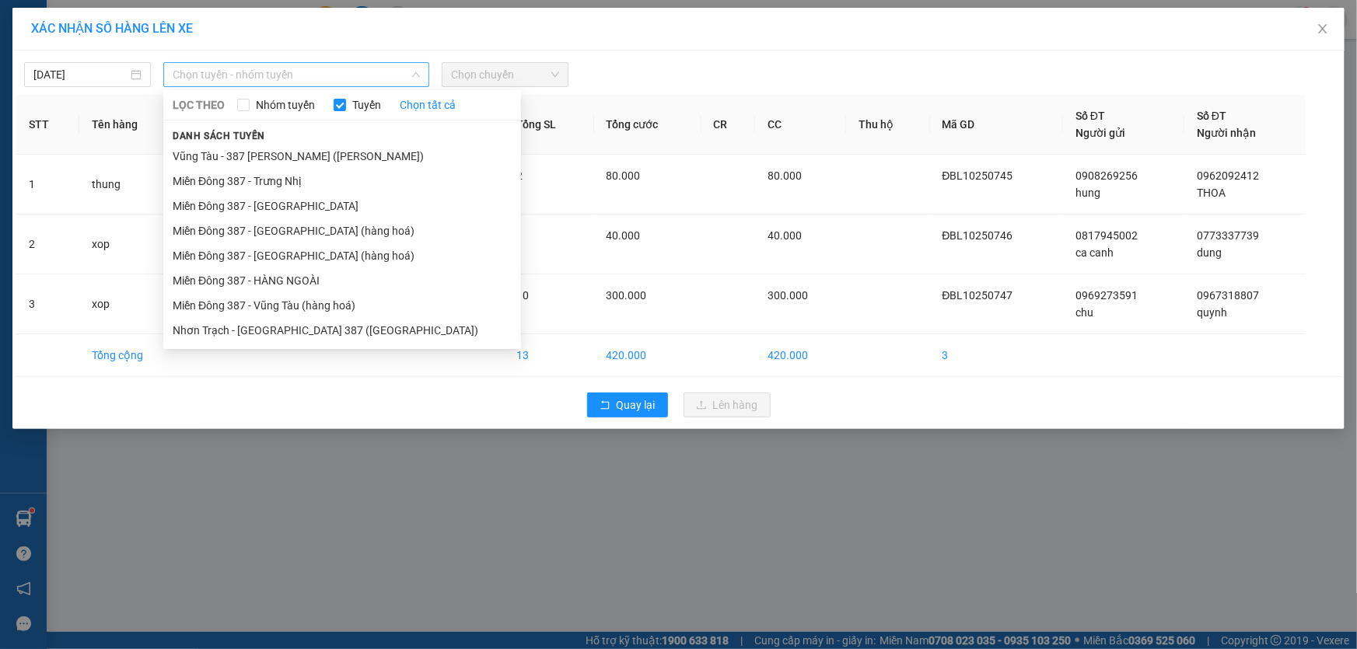
click at [331, 72] on span "Chọn tuyến - nhóm tuyến" at bounding box center [296, 74] width 247 height 23
click at [275, 275] on li "Miền Đông 387 - HÀNG NGOÀI" at bounding box center [342, 280] width 358 height 25
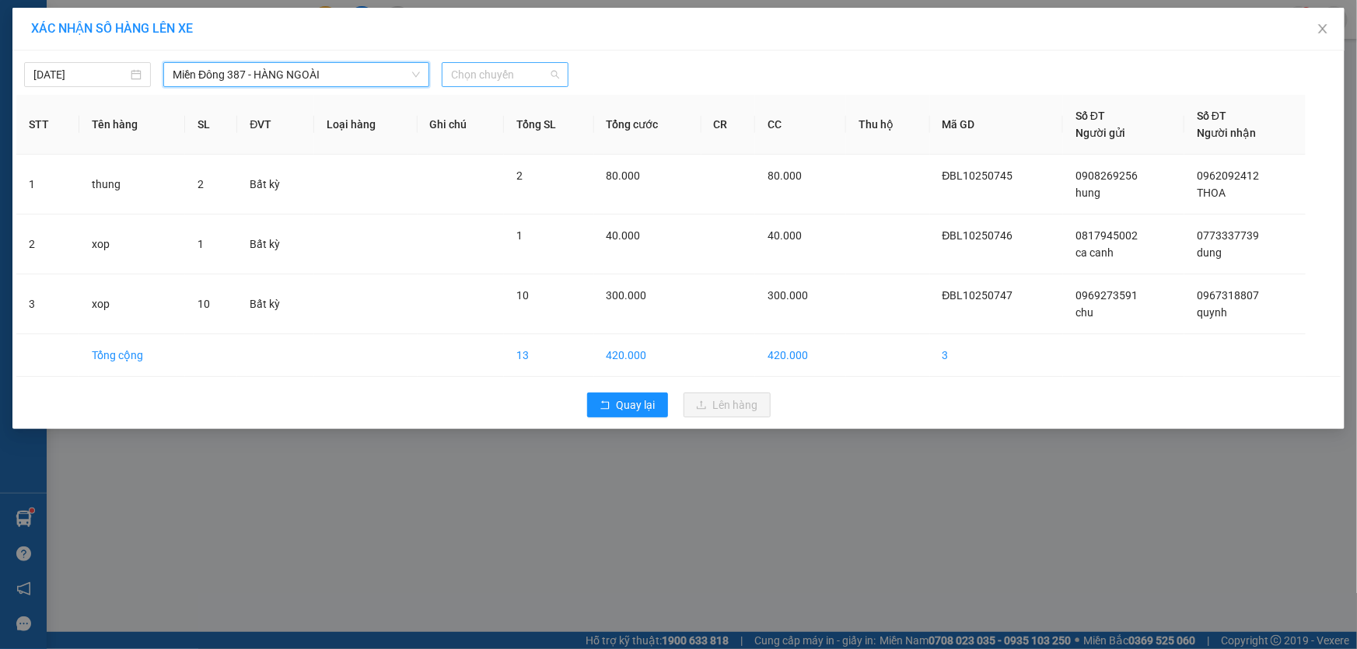
click at [524, 70] on span "Chọn chuyến" at bounding box center [505, 74] width 108 height 23
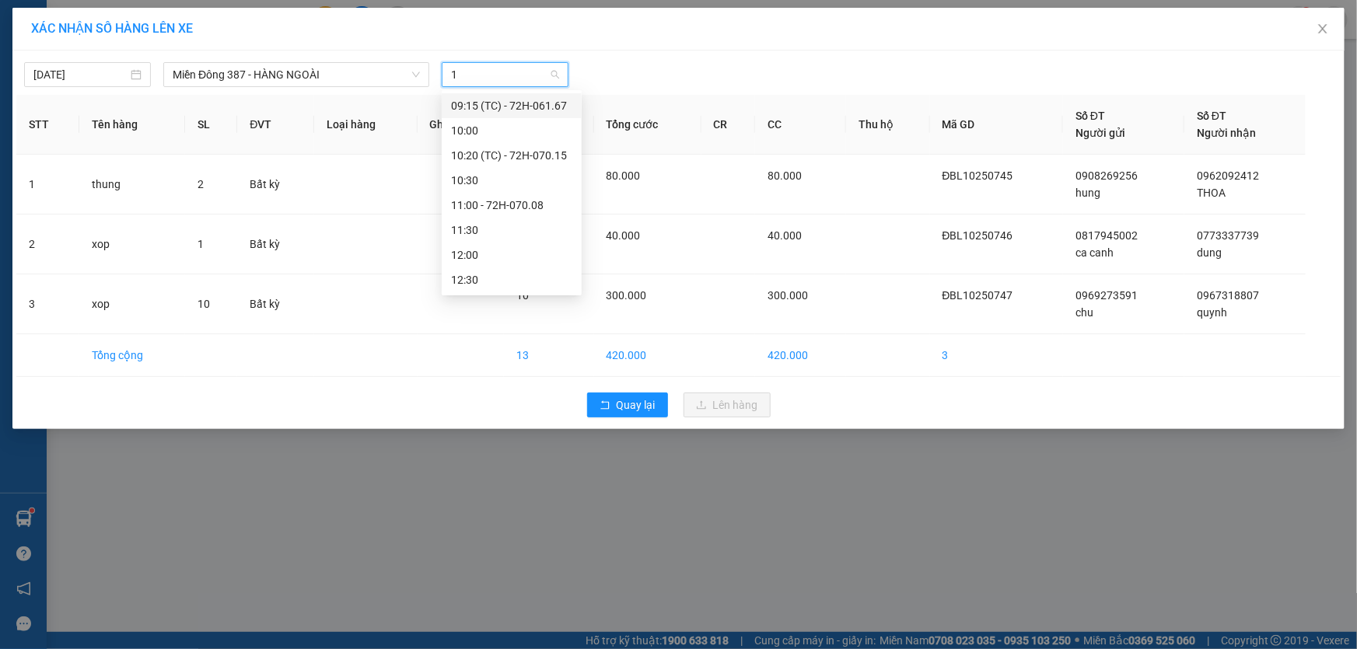
type input "12"
click at [480, 100] on div "12:00" at bounding box center [511, 105] width 121 height 17
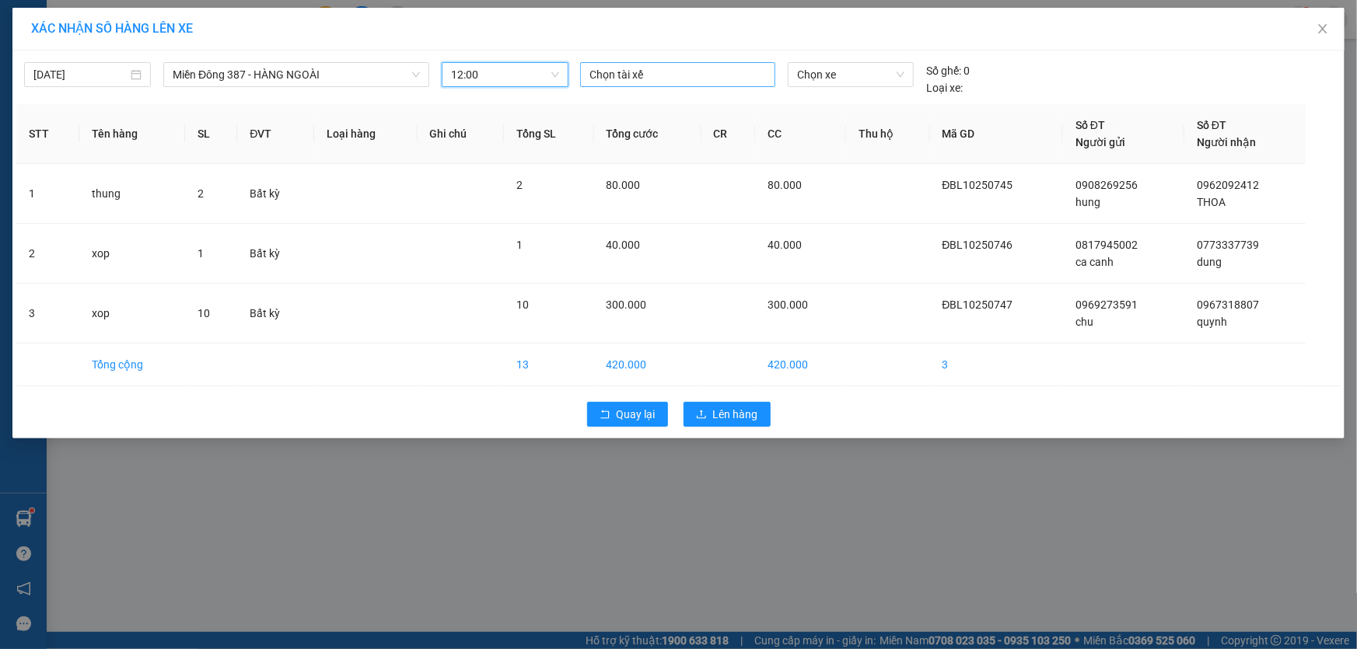
click at [660, 68] on div at bounding box center [677, 74] width 187 height 19
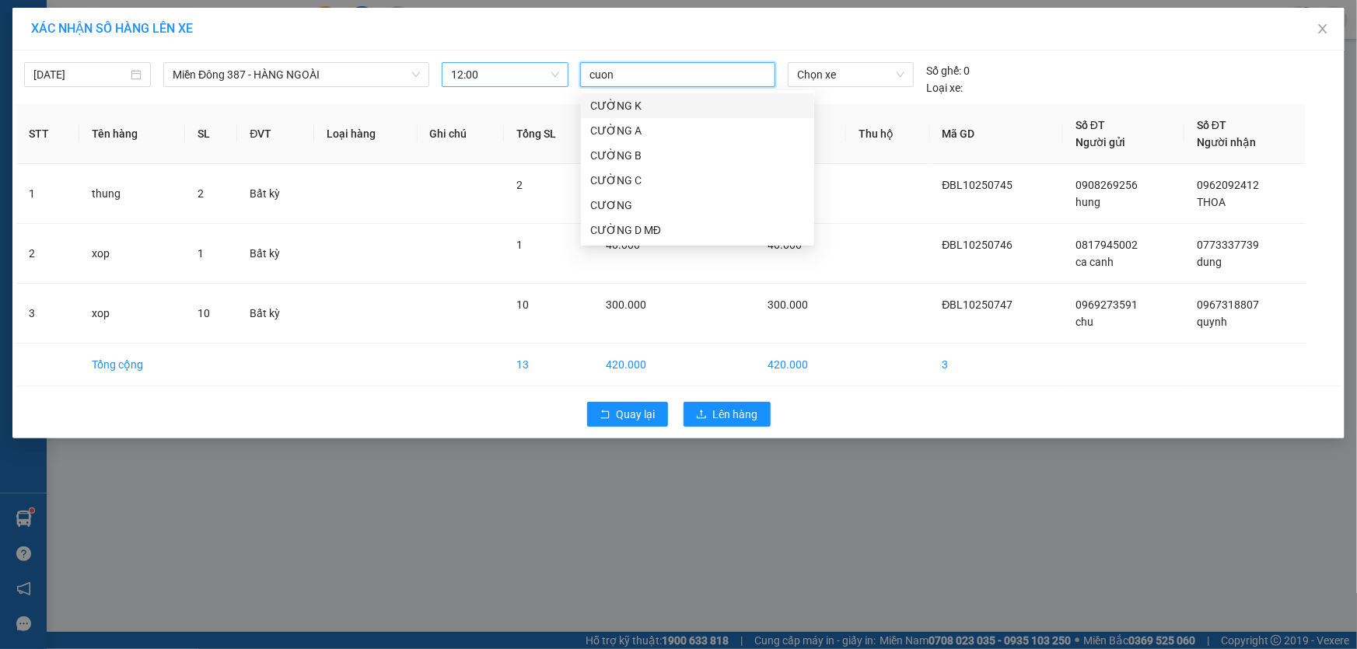
type input "cuong"
click at [617, 222] on div "CƯỜNG D MĐ" at bounding box center [697, 230] width 215 height 17
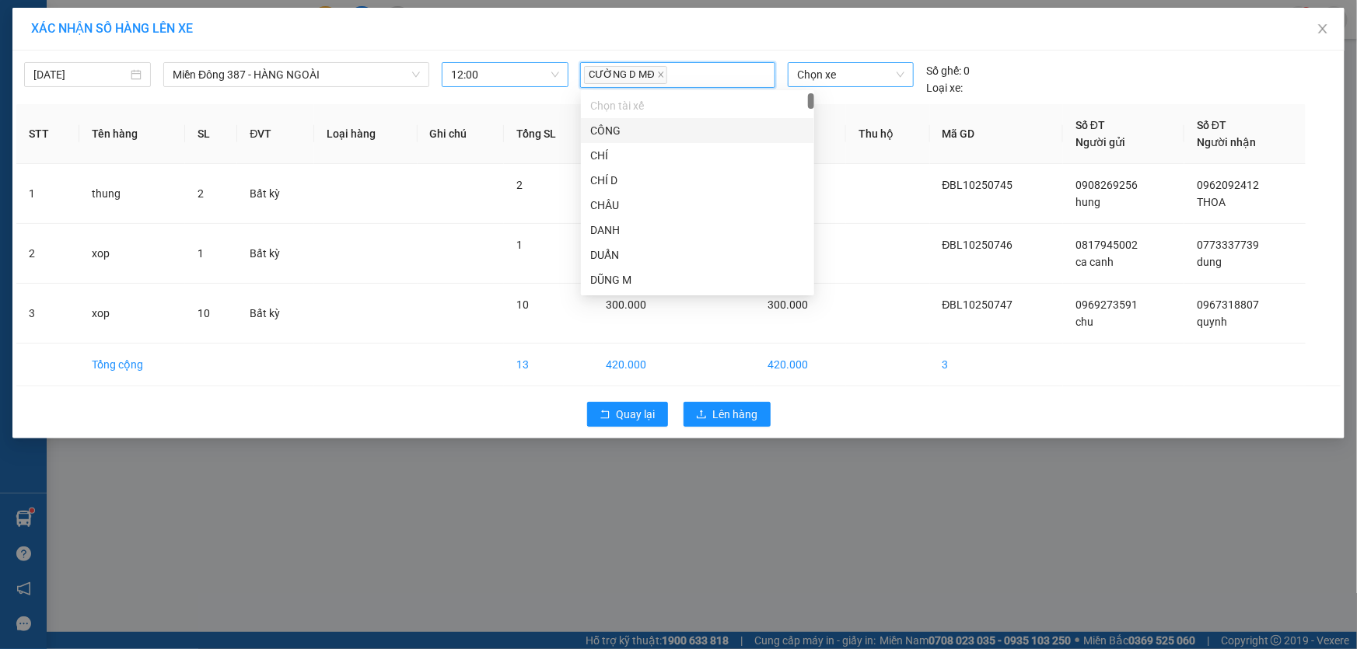
click at [846, 77] on span "Chọn xe" at bounding box center [850, 74] width 107 height 23
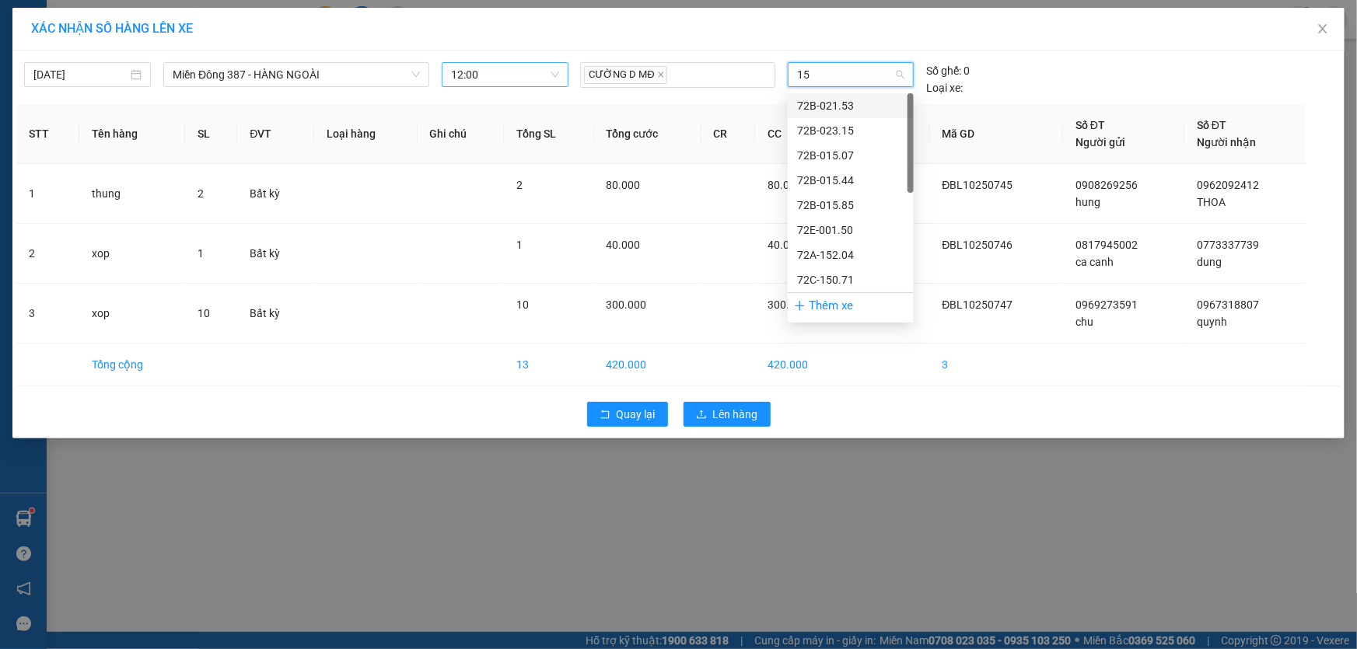
type input "153"
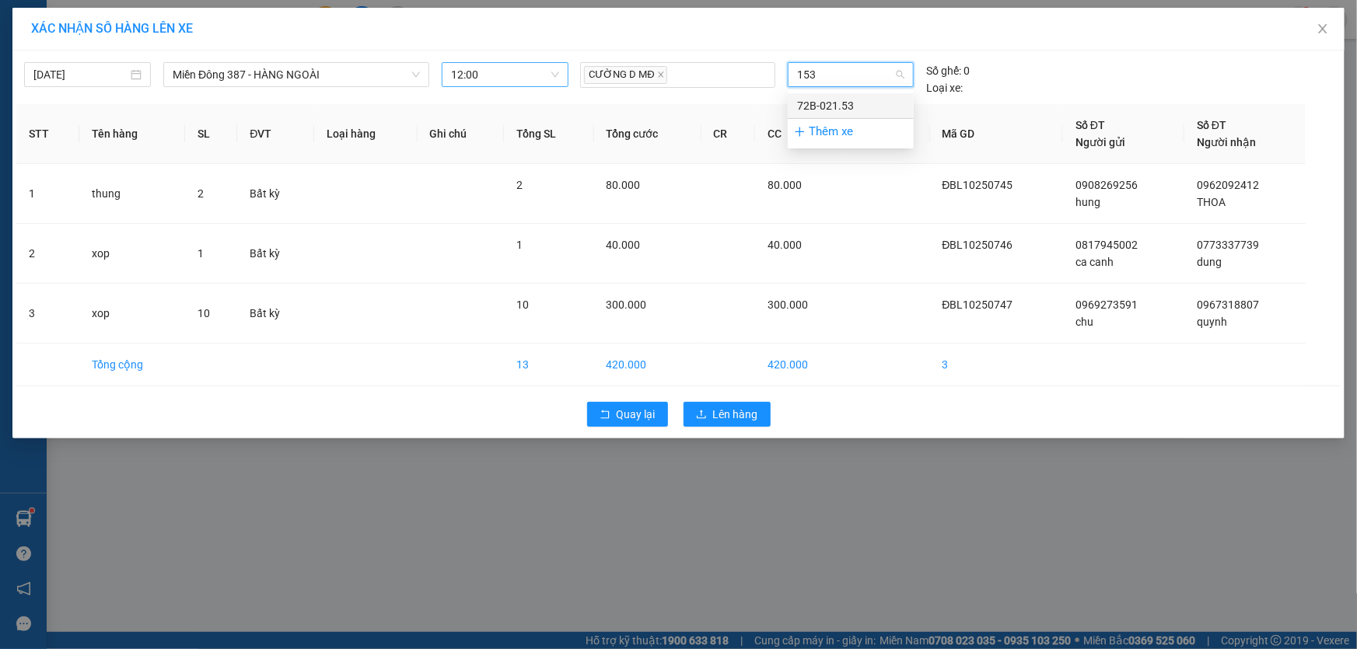
click at [843, 100] on div "72B-021.53" at bounding box center [850, 105] width 107 height 17
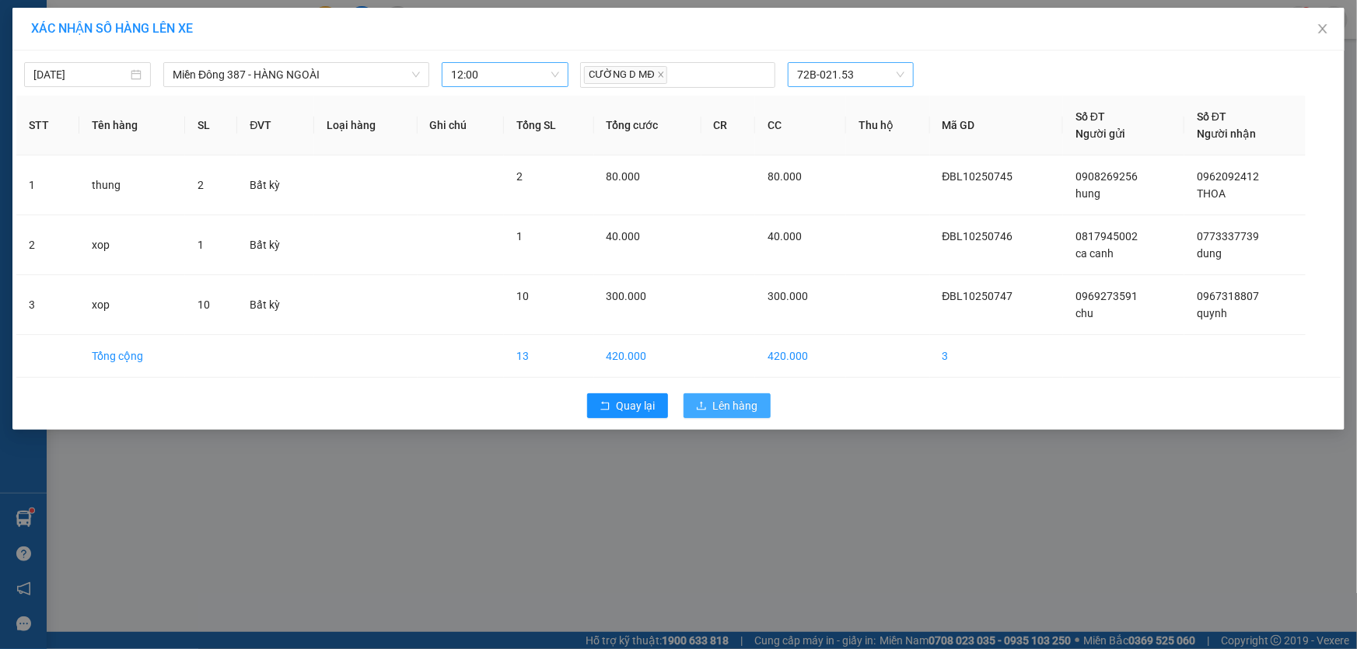
click at [736, 401] on span "Lên hàng" at bounding box center [735, 405] width 45 height 17
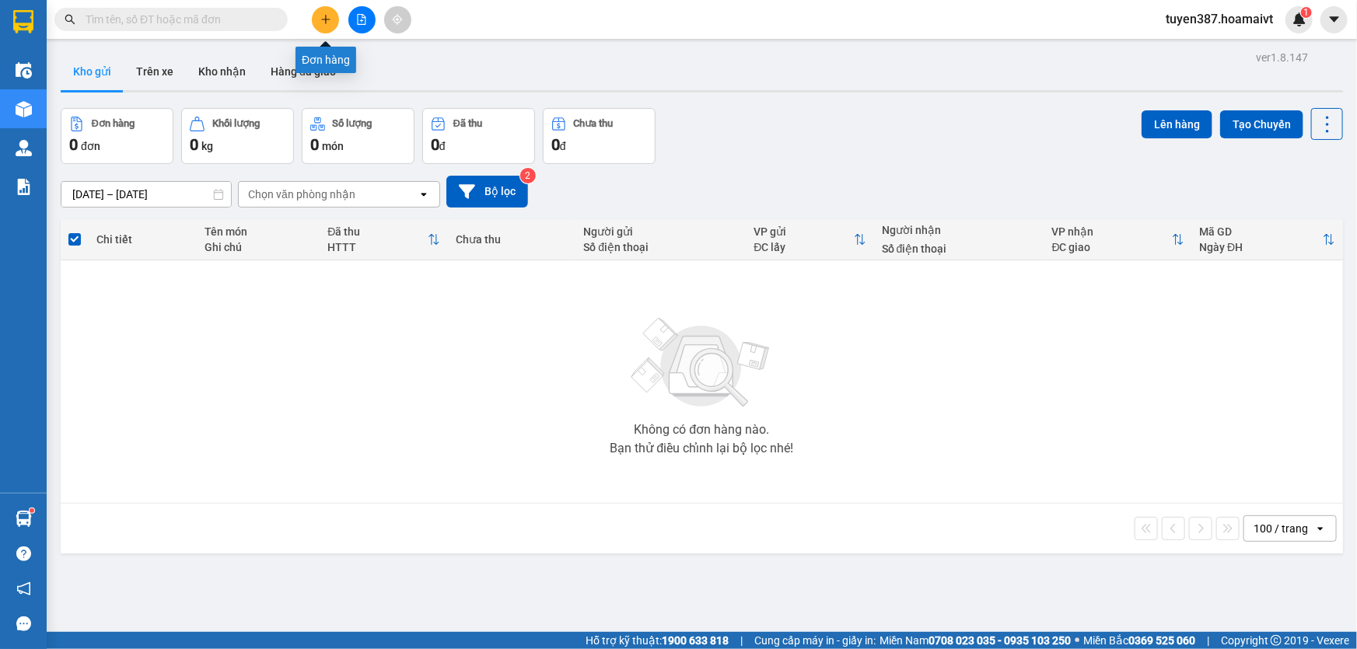
click at [326, 16] on icon "plus" at bounding box center [325, 19] width 1 height 9
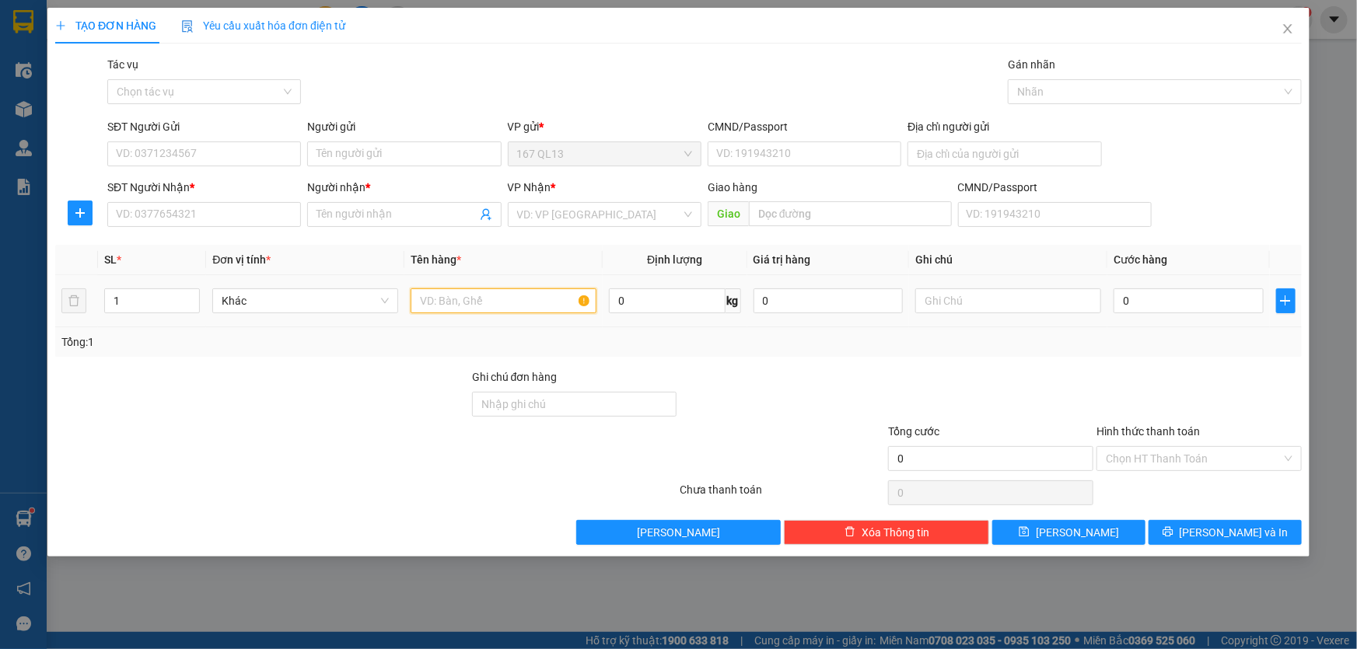
click at [520, 292] on input "text" at bounding box center [504, 301] width 186 height 25
type input "hs"
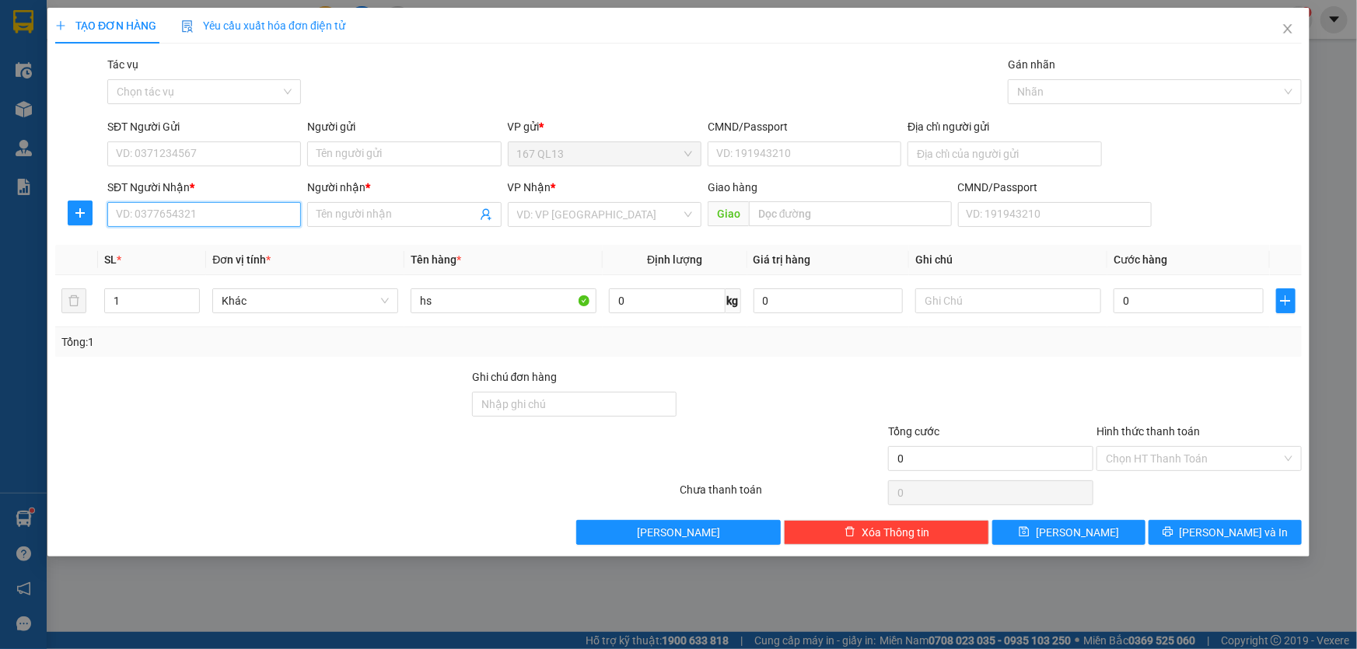
click at [238, 217] on input "SĐT Người Nhận *" at bounding box center [204, 214] width 194 height 25
click at [224, 241] on div "0985533764 - TÙNG" at bounding box center [204, 245] width 175 height 17
type input "0985533764"
type input "TÙNG"
type input "phu my"
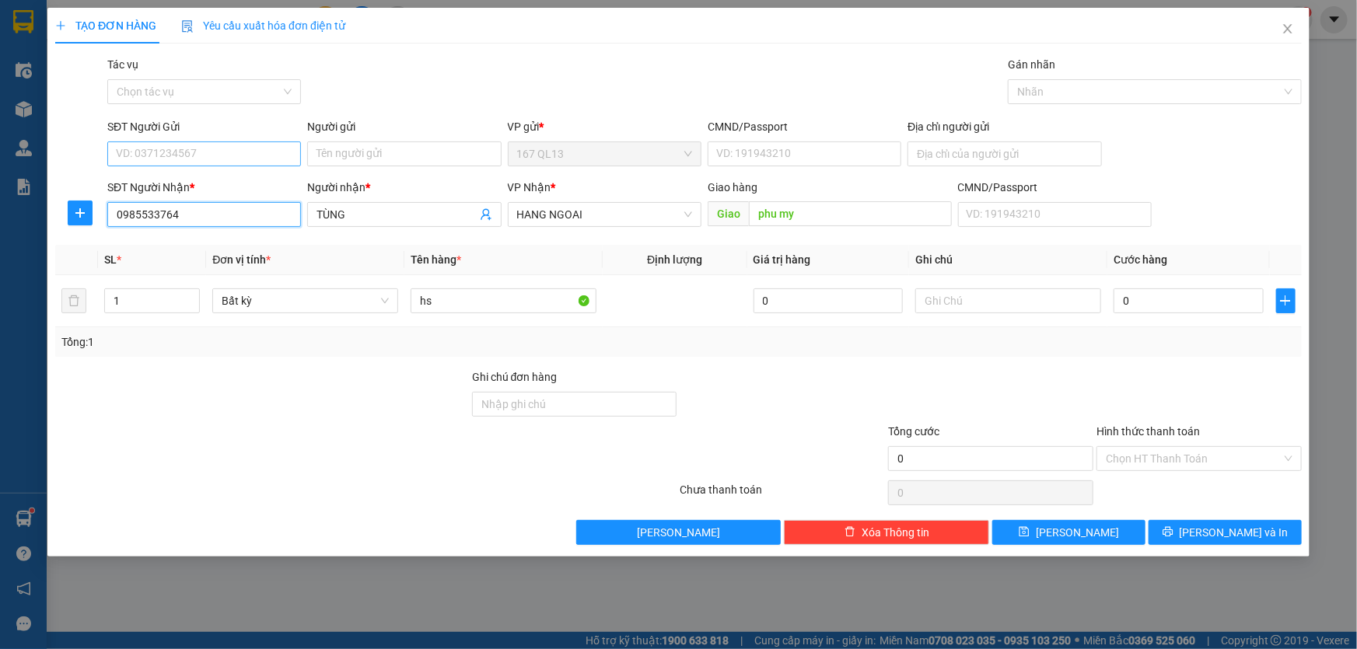
type input "0985533764"
click at [224, 149] on input "SĐT Người Gửi" at bounding box center [204, 154] width 194 height 25
click at [188, 181] on div "0904448763 - duy" at bounding box center [204, 185] width 175 height 17
type input "0904448763"
type input "duy"
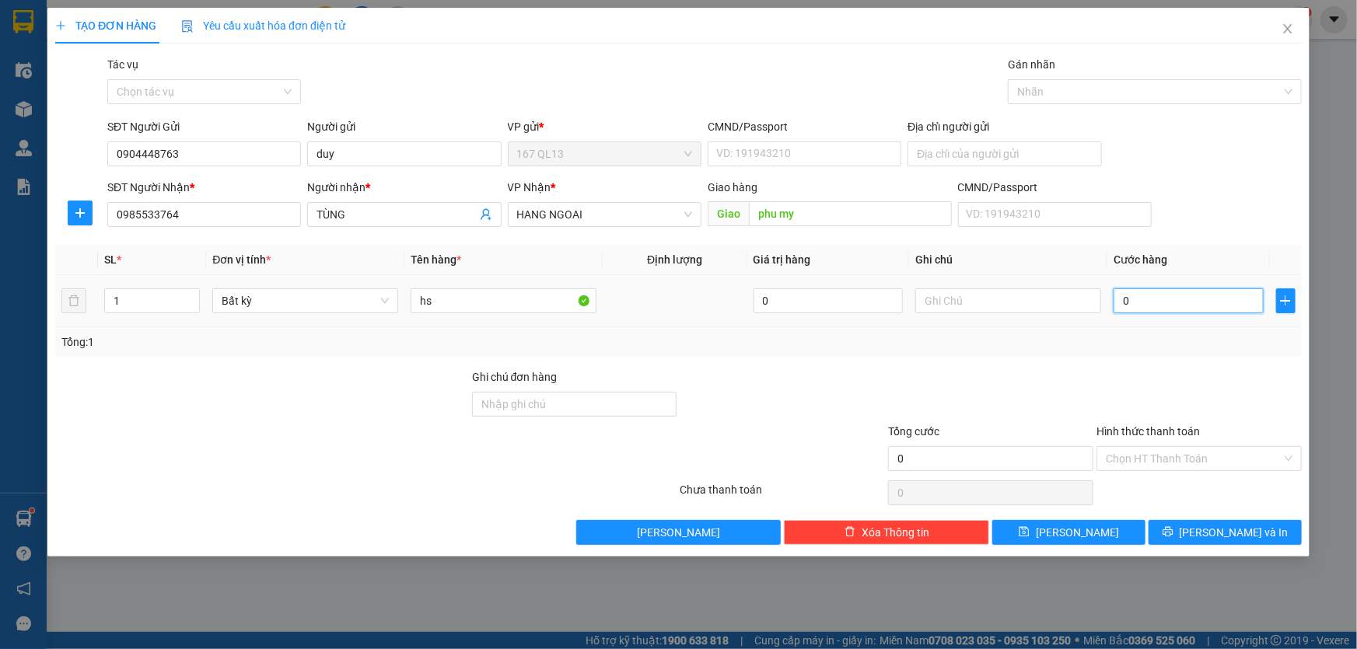
click at [1117, 300] on input "0" at bounding box center [1189, 301] width 150 height 25
type input "4"
type input "40"
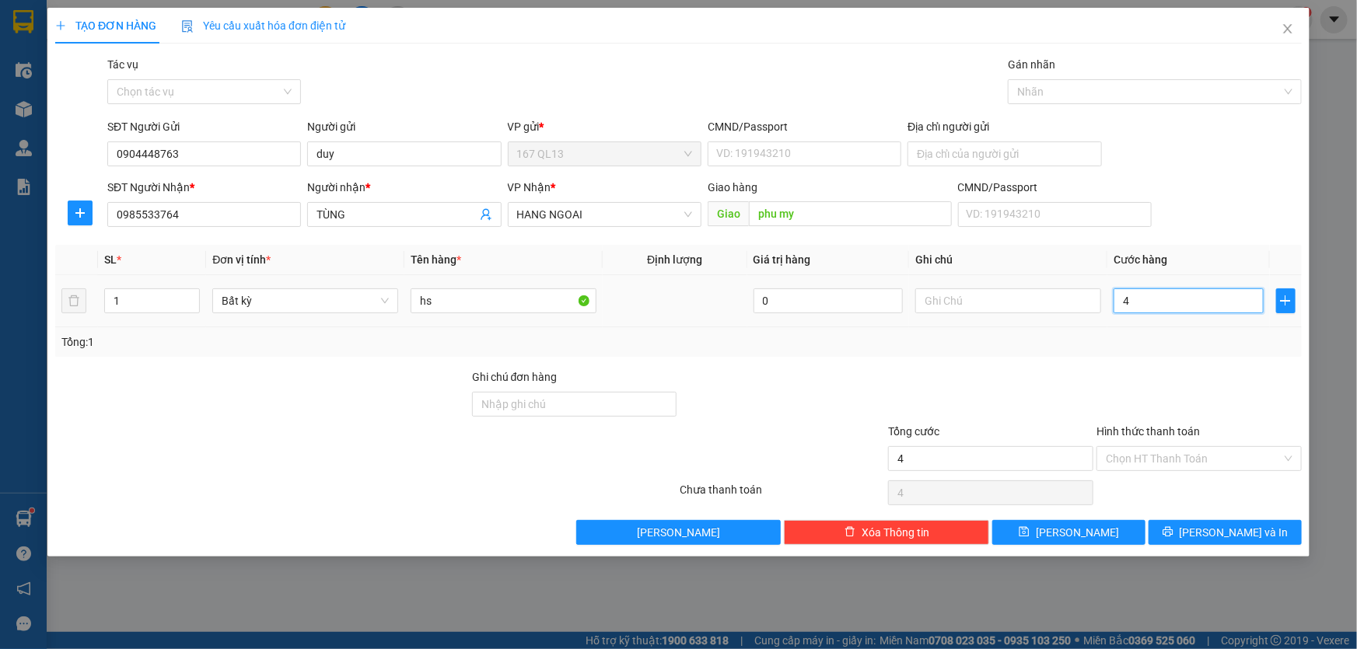
type input "40"
type input "40.000"
click at [1220, 455] on input "Hình thức thanh toán" at bounding box center [1194, 458] width 176 height 23
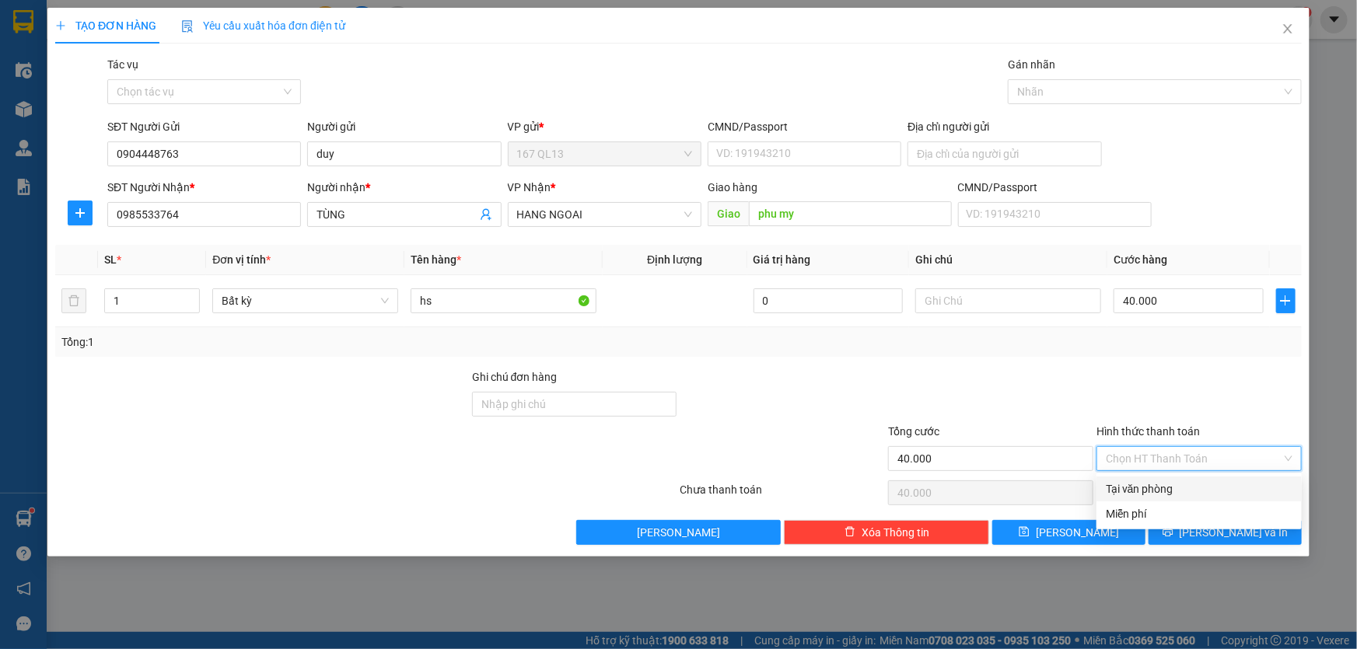
click at [1204, 482] on div "Tại văn phòng" at bounding box center [1199, 489] width 187 height 17
type input "0"
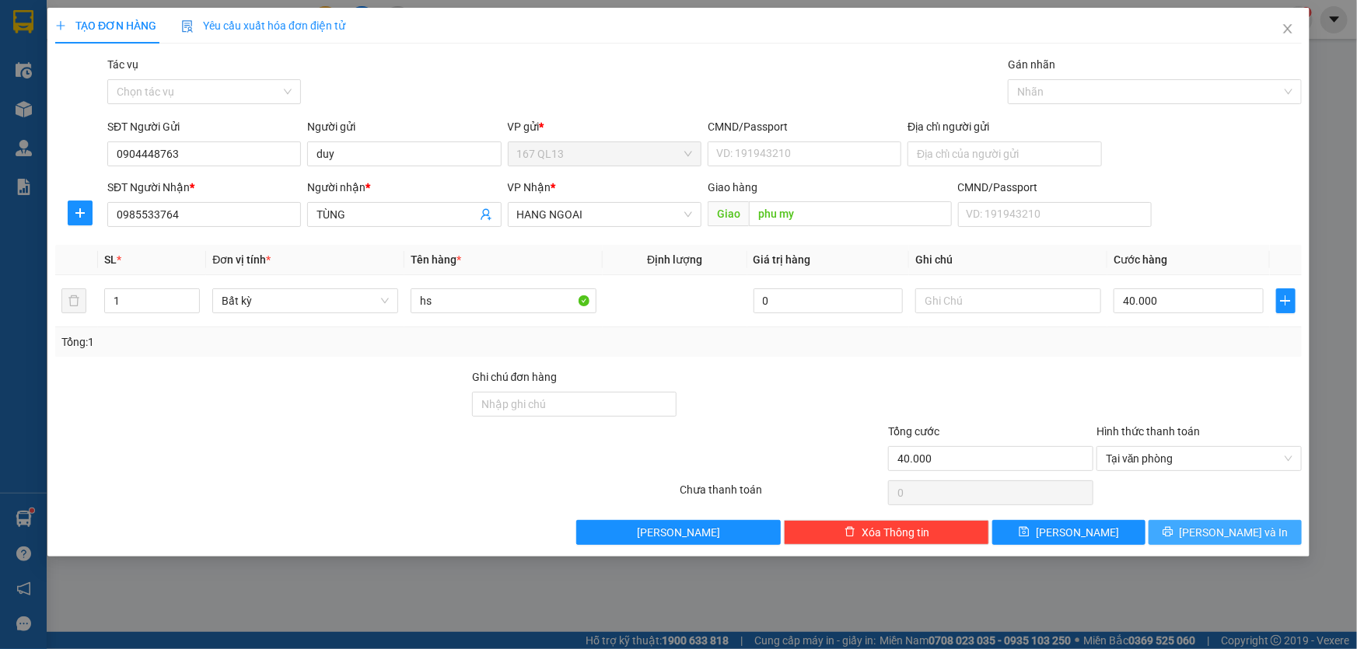
click at [1223, 528] on span "[PERSON_NAME] và In" at bounding box center [1234, 532] width 109 height 17
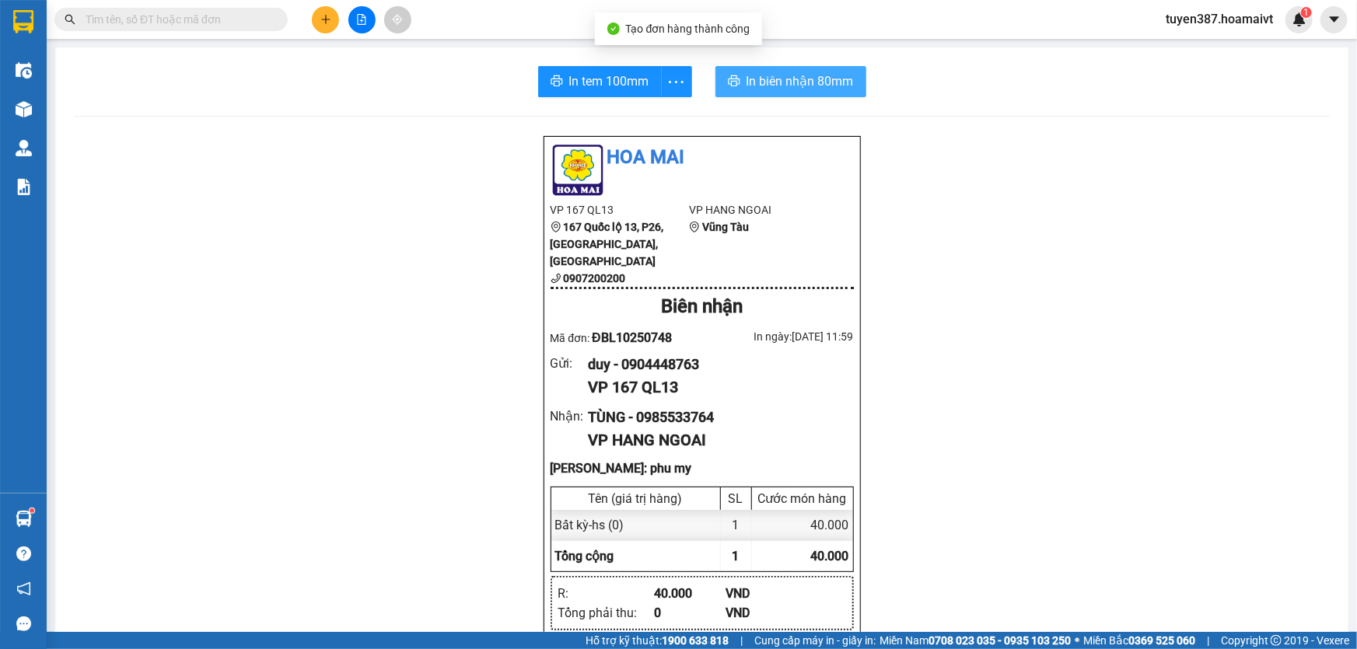
click at [766, 85] on span "In biên nhận 80mm" at bounding box center [800, 81] width 107 height 19
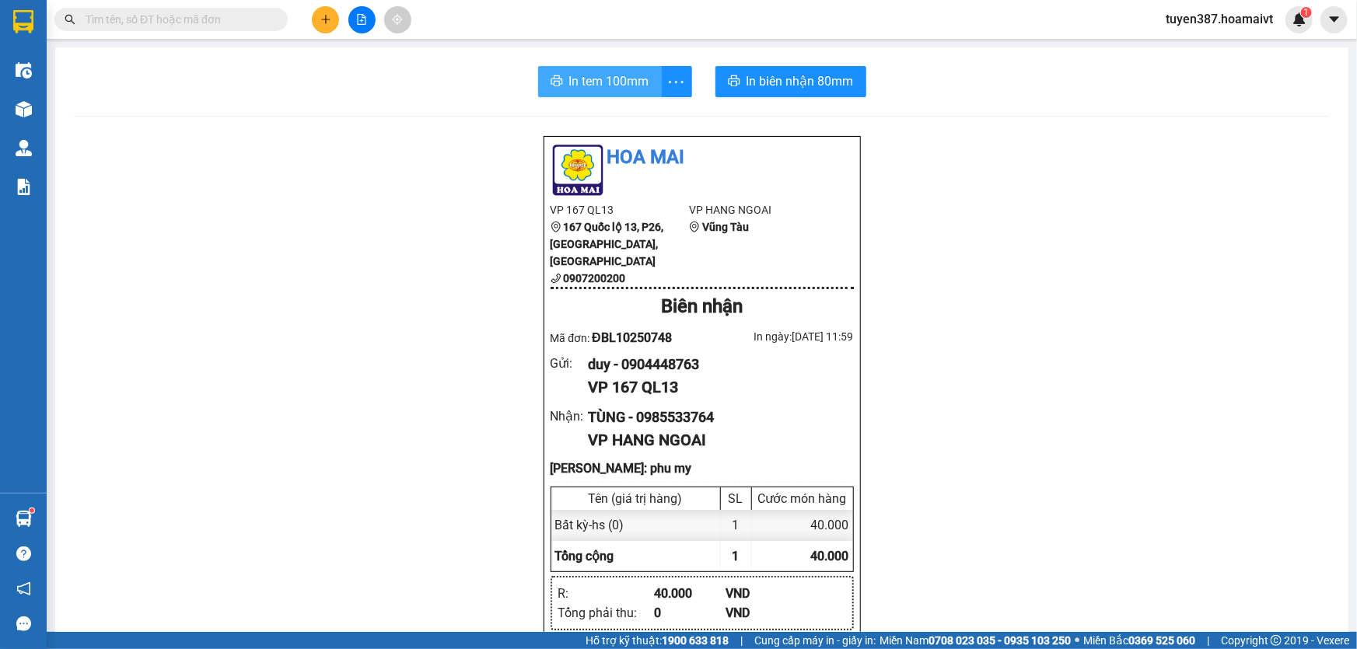
click at [597, 84] on span "In tem 100mm" at bounding box center [609, 81] width 80 height 19
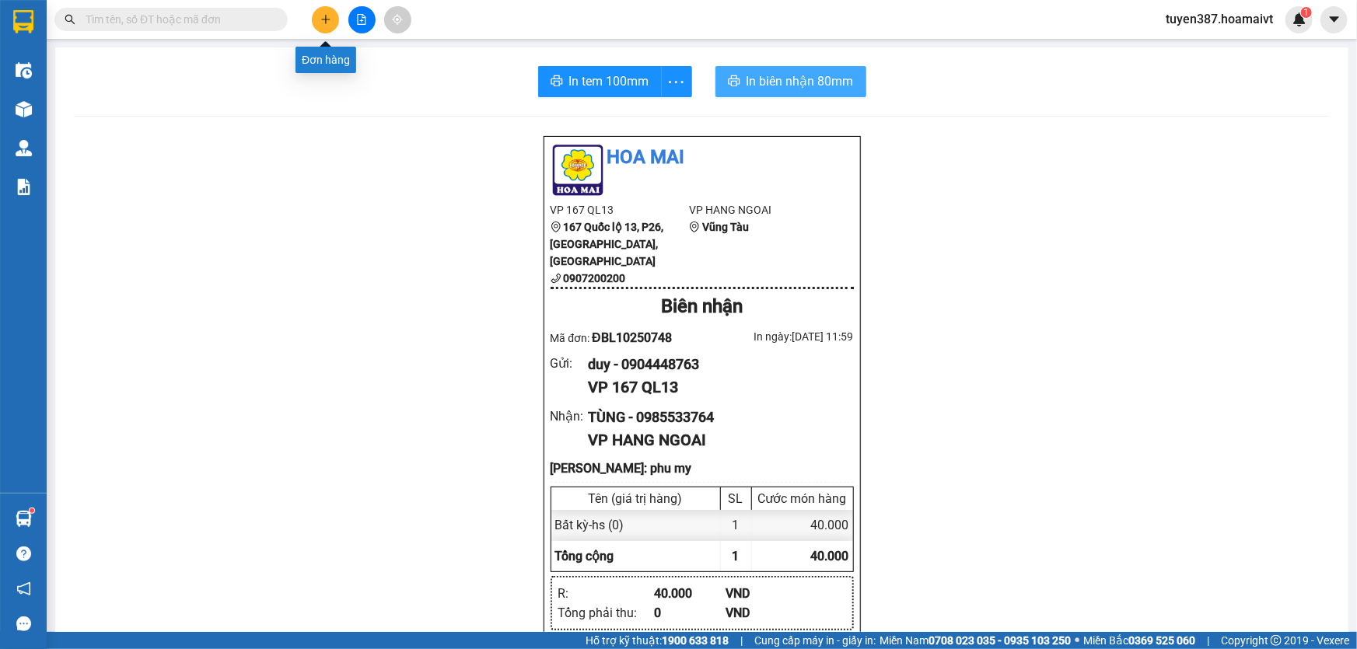
click at [324, 19] on icon "plus" at bounding box center [325, 19] width 9 height 1
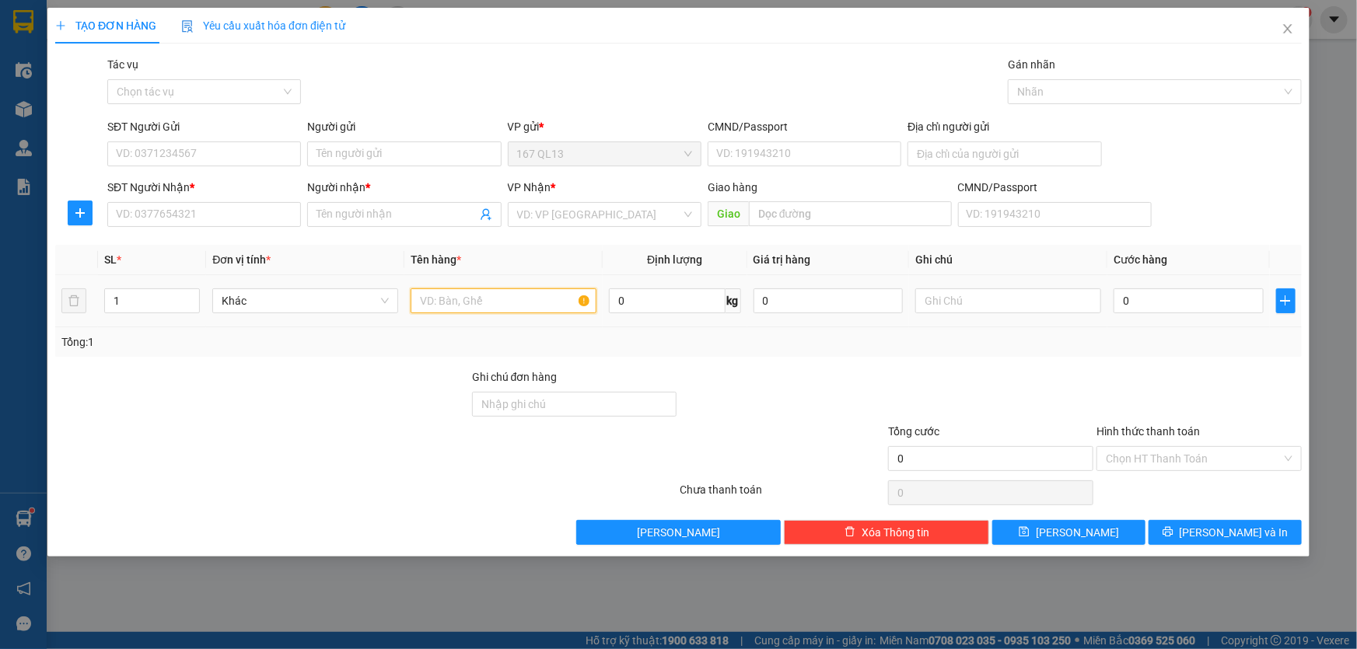
click at [546, 301] on input "text" at bounding box center [504, 301] width 186 height 25
type input "hop bk"
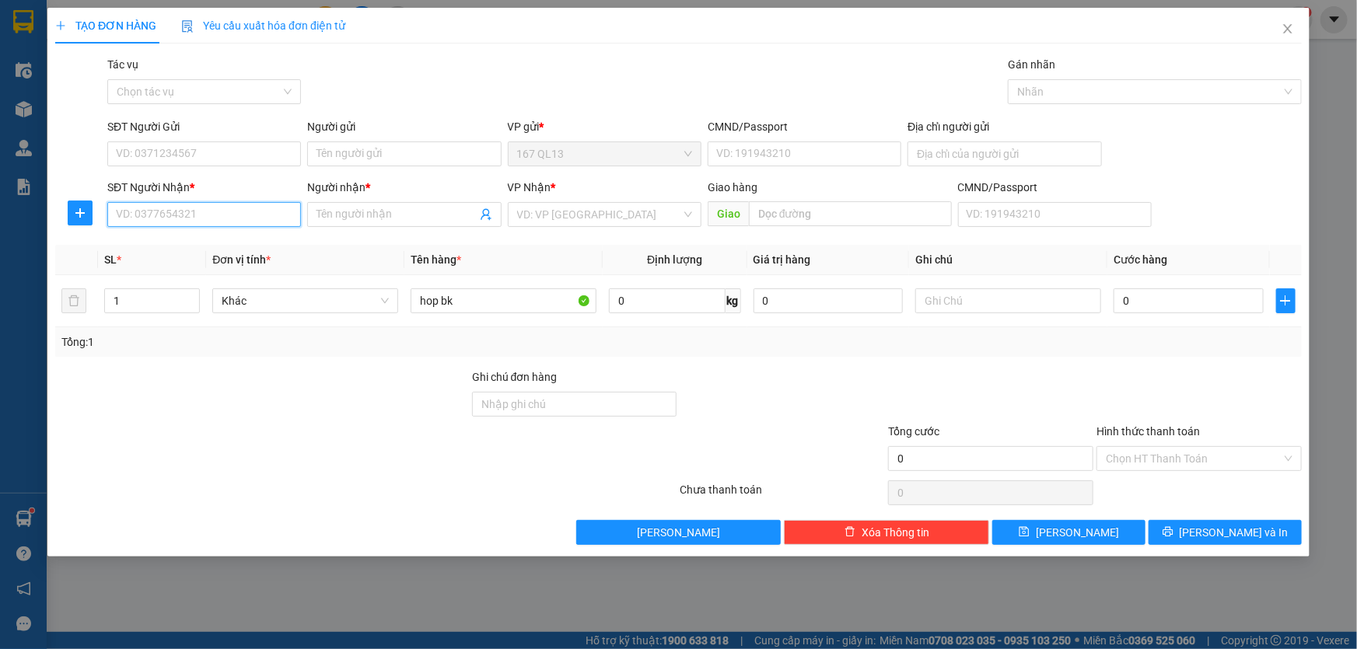
click at [254, 204] on input "SĐT Người Nhận *" at bounding box center [204, 214] width 194 height 25
click at [209, 244] on div "0908791106 - Thủy[Rồng.Việt]" at bounding box center [204, 245] width 175 height 17
type input "0908791106"
type input "Thủy[Rồng.Việt]"
type input "0908791106"
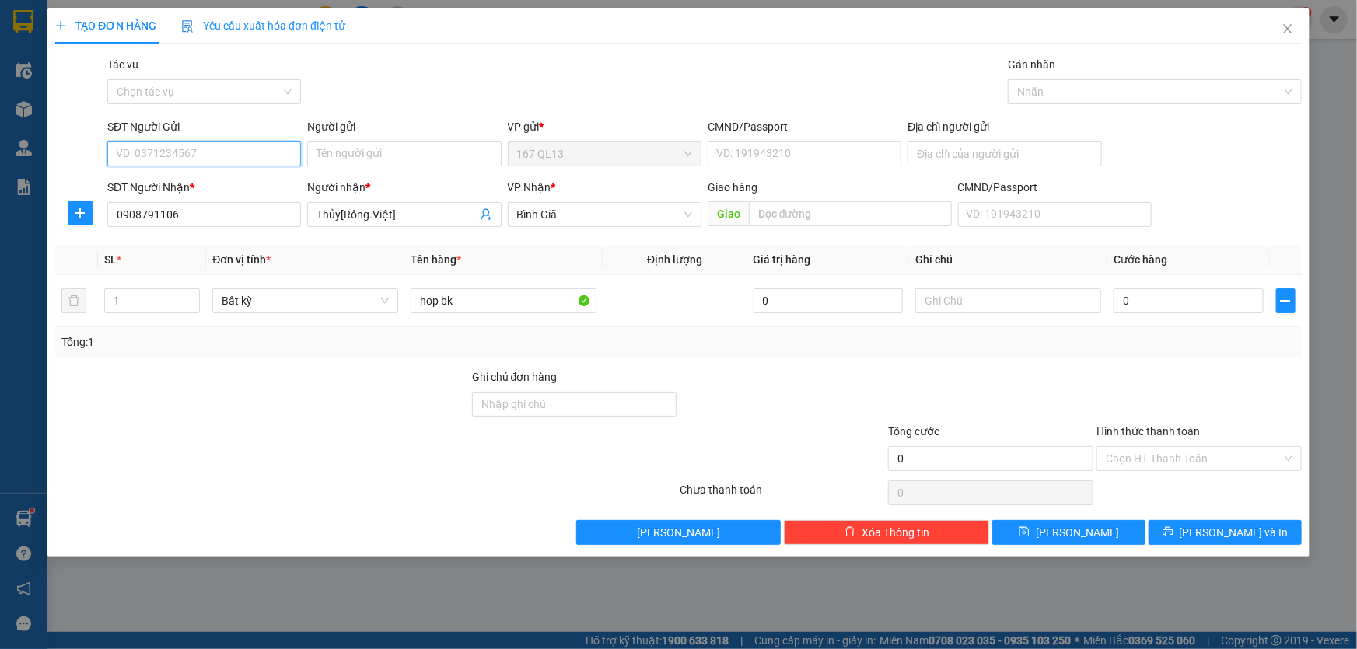
click at [226, 159] on input "SĐT Người Gửi" at bounding box center [204, 154] width 194 height 25
click at [237, 155] on input "SĐT Người Gửi" at bounding box center [204, 154] width 194 height 25
click at [202, 180] on div "0919566504 - tín" at bounding box center [204, 185] width 175 height 17
type input "0919566504"
type input "tín"
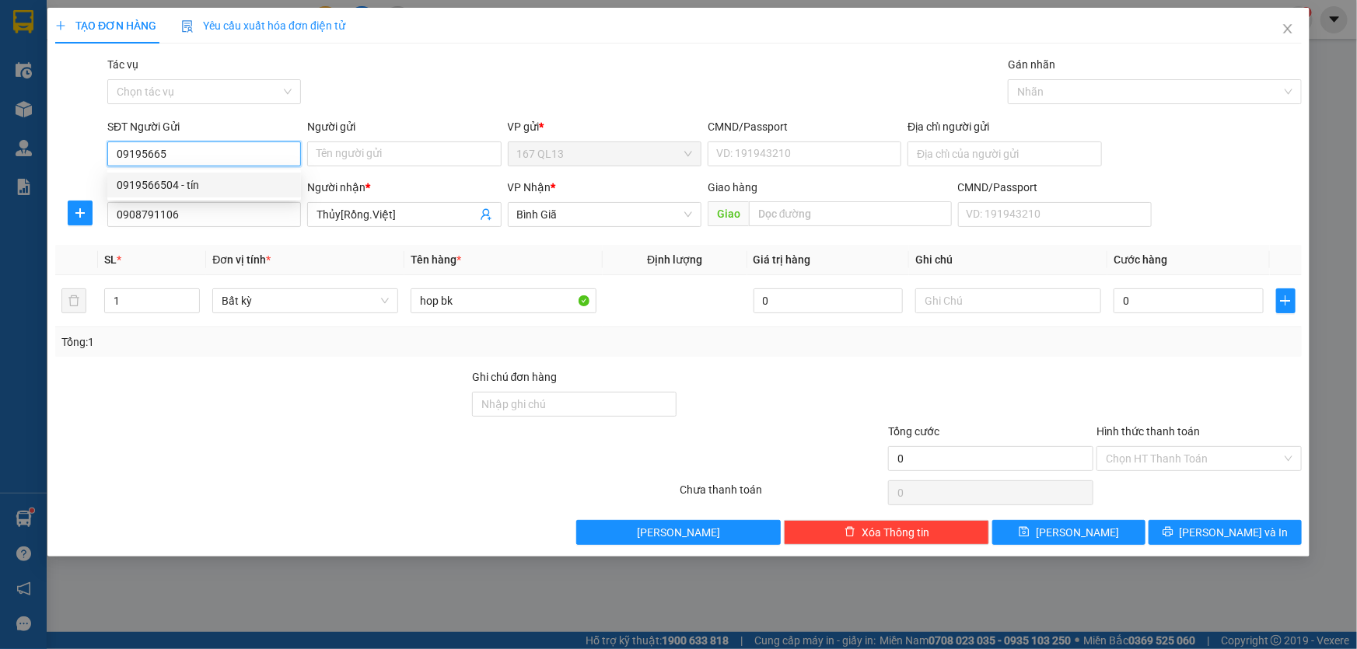
type input "087085015849"
type input "0919566504"
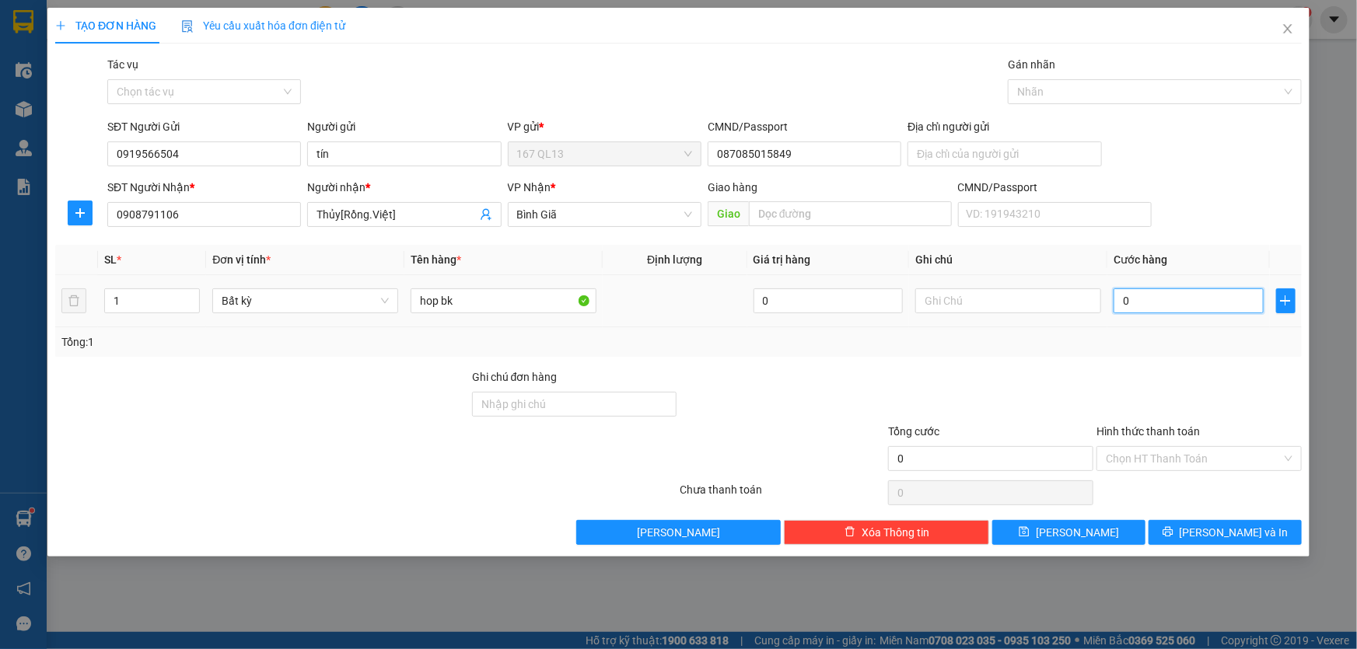
click at [1117, 303] on input "0" at bounding box center [1189, 301] width 150 height 25
type input "3"
type input "30"
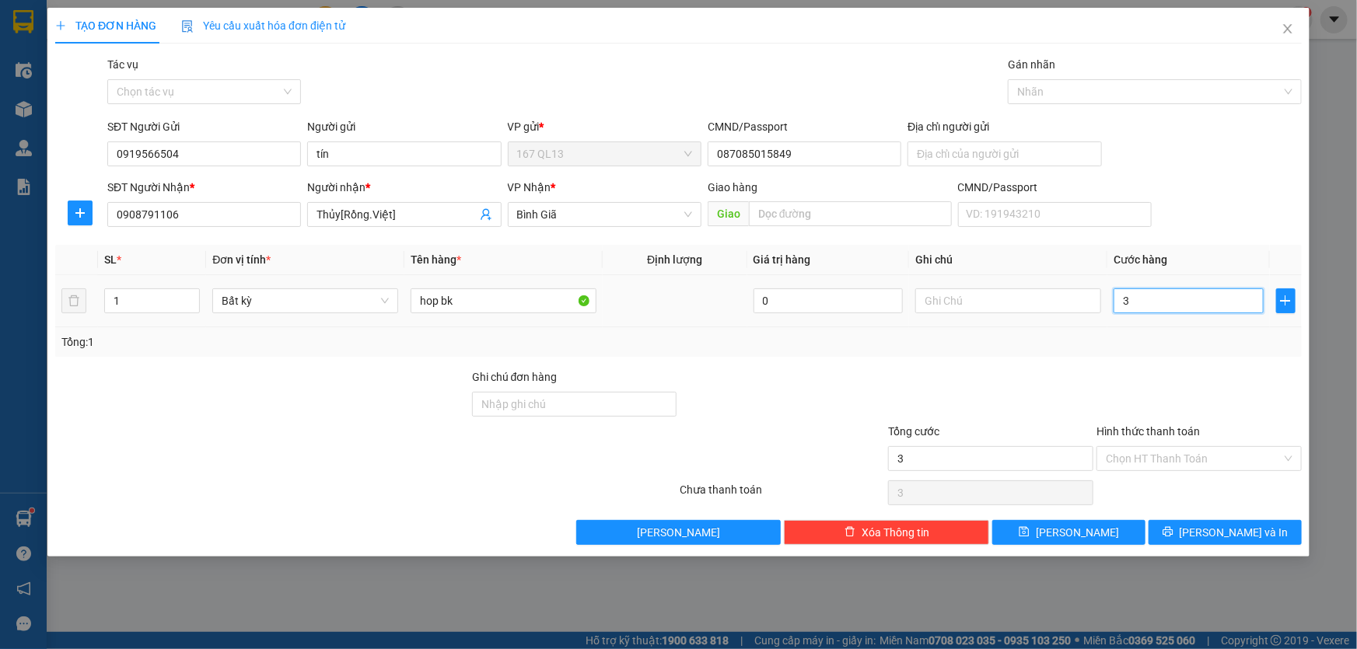
type input "30"
type input "30.000"
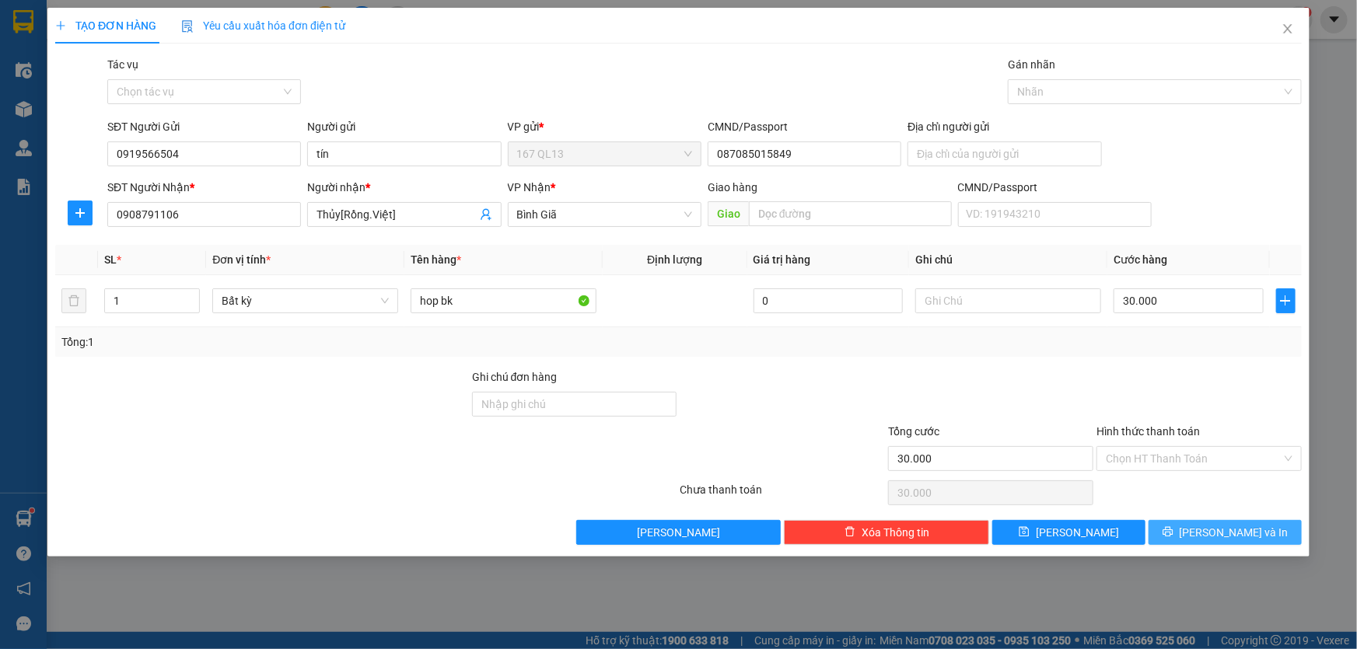
click at [1217, 528] on span "[PERSON_NAME] và In" at bounding box center [1234, 532] width 109 height 17
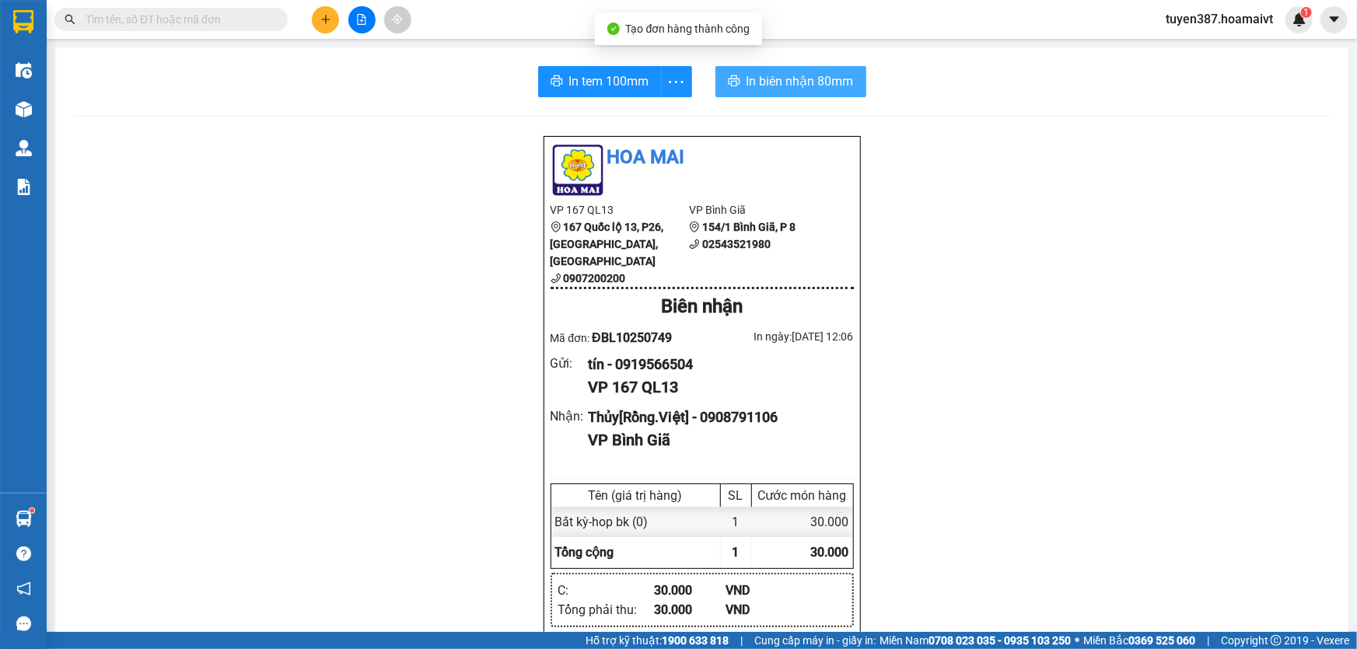
click at [750, 79] on span "In biên nhận 80mm" at bounding box center [800, 81] width 107 height 19
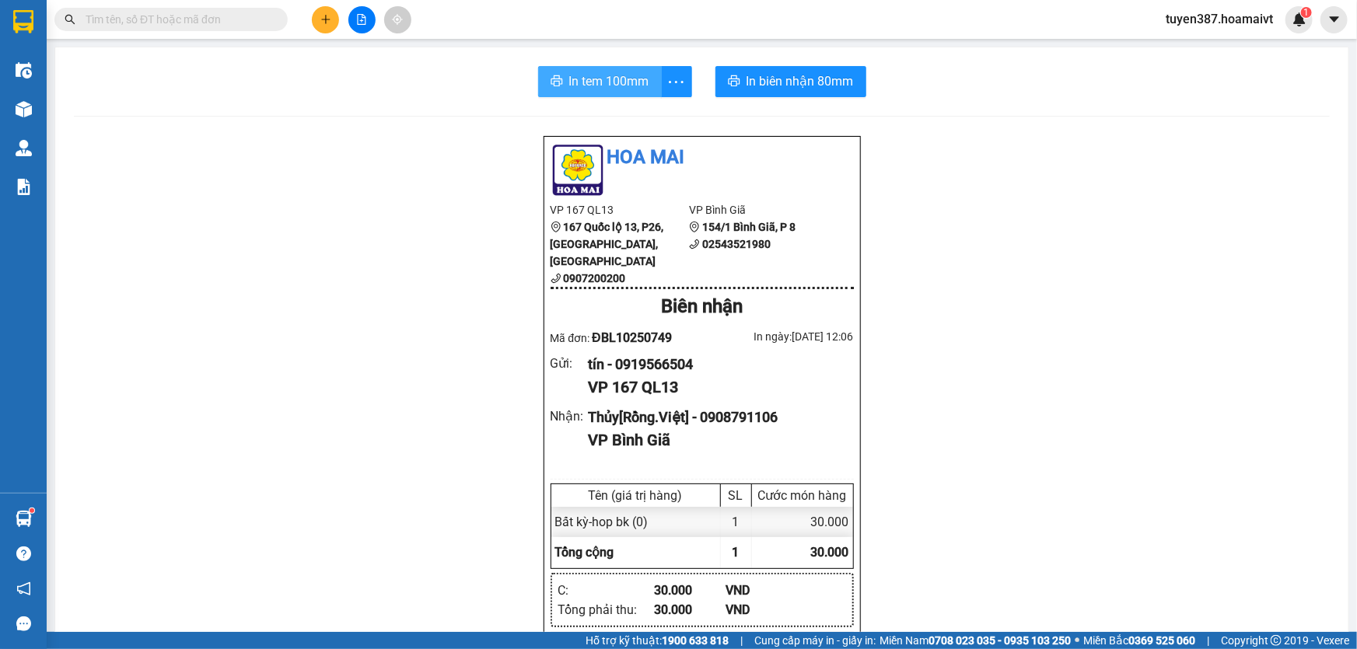
click at [597, 74] on span "In tem 100mm" at bounding box center [609, 81] width 80 height 19
click at [324, 16] on icon "plus" at bounding box center [325, 19] width 11 height 11
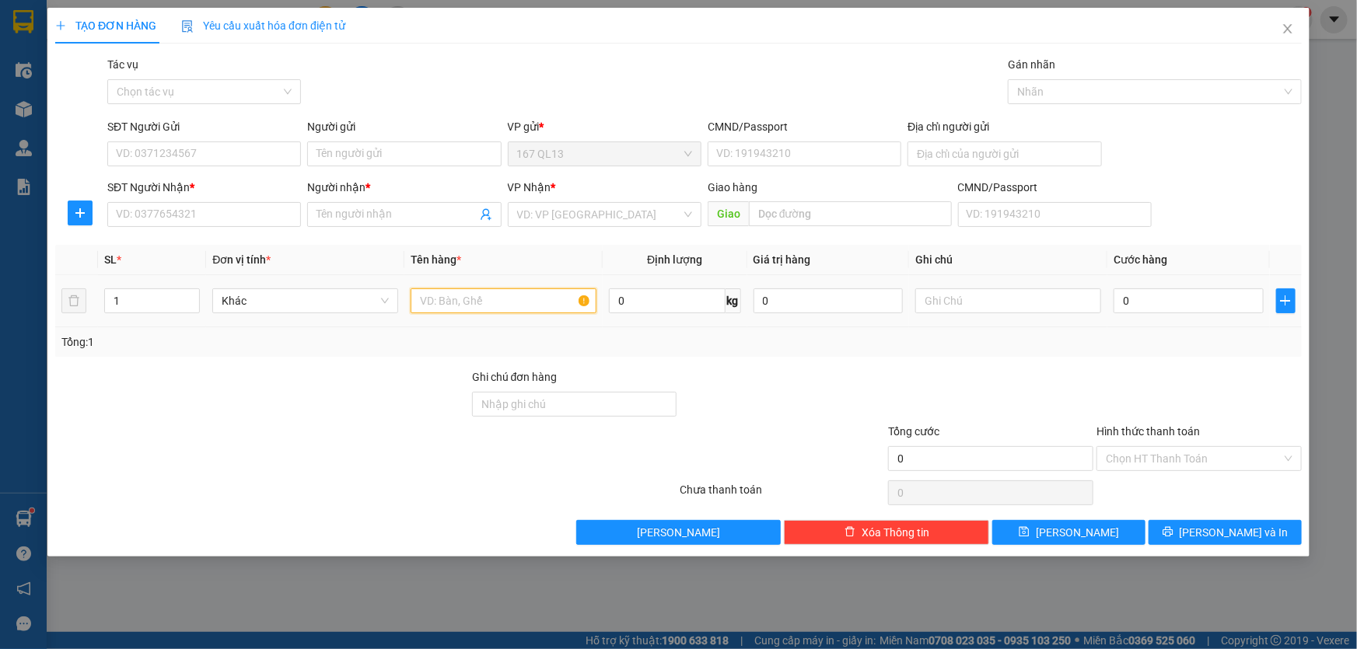
click at [534, 294] on input "text" at bounding box center [504, 301] width 186 height 25
click at [412, 303] on input "hop" at bounding box center [504, 301] width 186 height 25
type input "kien hop"
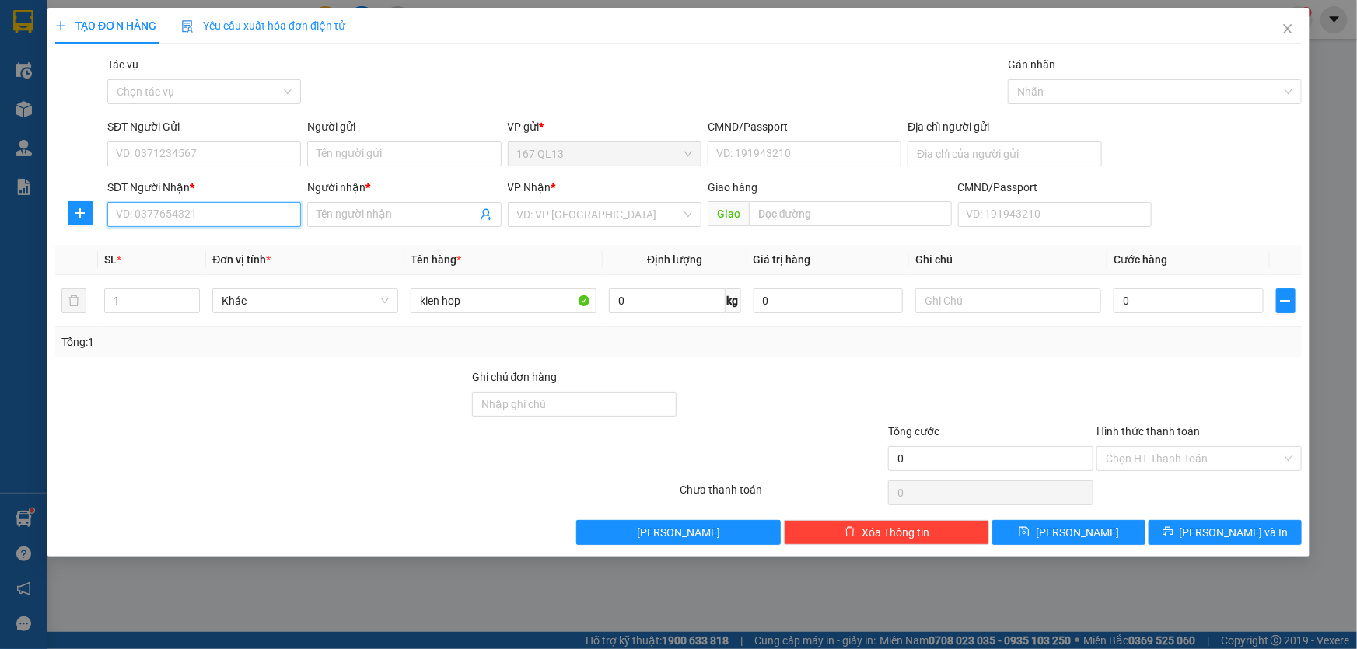
click at [234, 207] on input "SĐT Người Nhận *" at bounding box center [204, 214] width 194 height 25
click at [356, 205] on span at bounding box center [404, 214] width 194 height 25
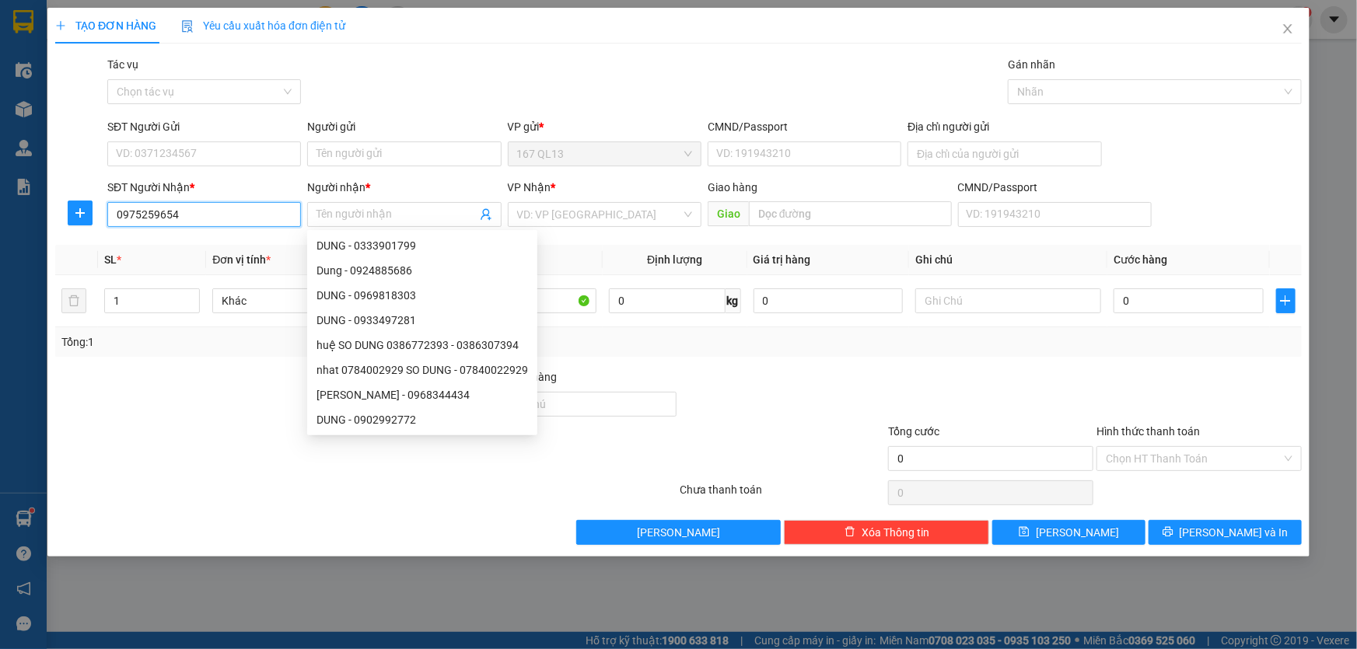
click at [275, 217] on input "0975259654" at bounding box center [204, 214] width 194 height 25
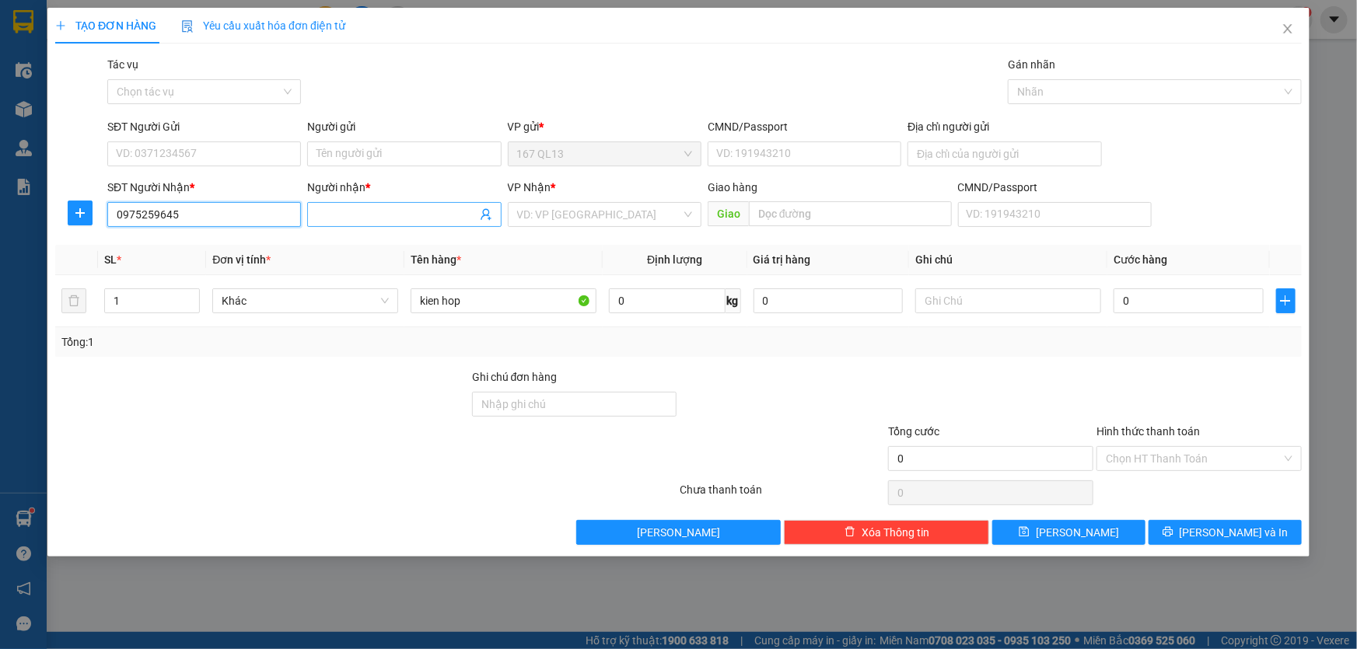
type input "0975259645"
click at [361, 215] on input "Người nhận *" at bounding box center [396, 214] width 159 height 17
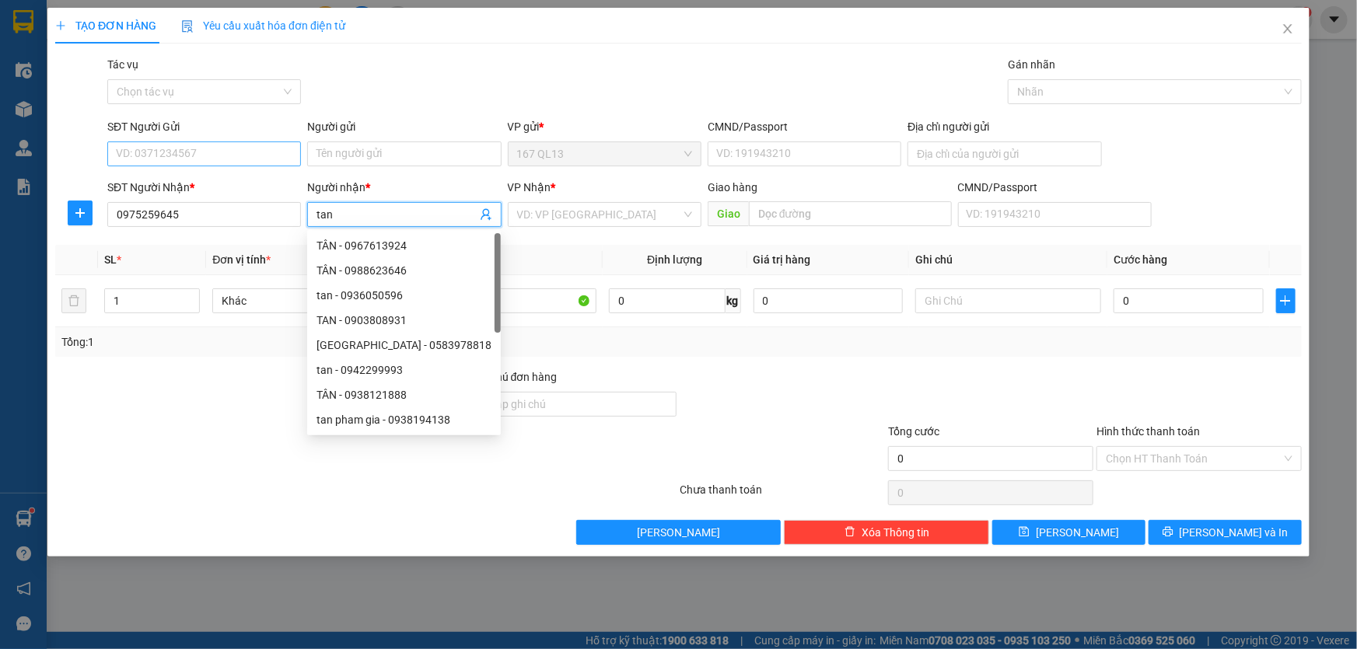
type input "tan"
click at [253, 160] on input "SĐT Người Gửi" at bounding box center [204, 154] width 194 height 25
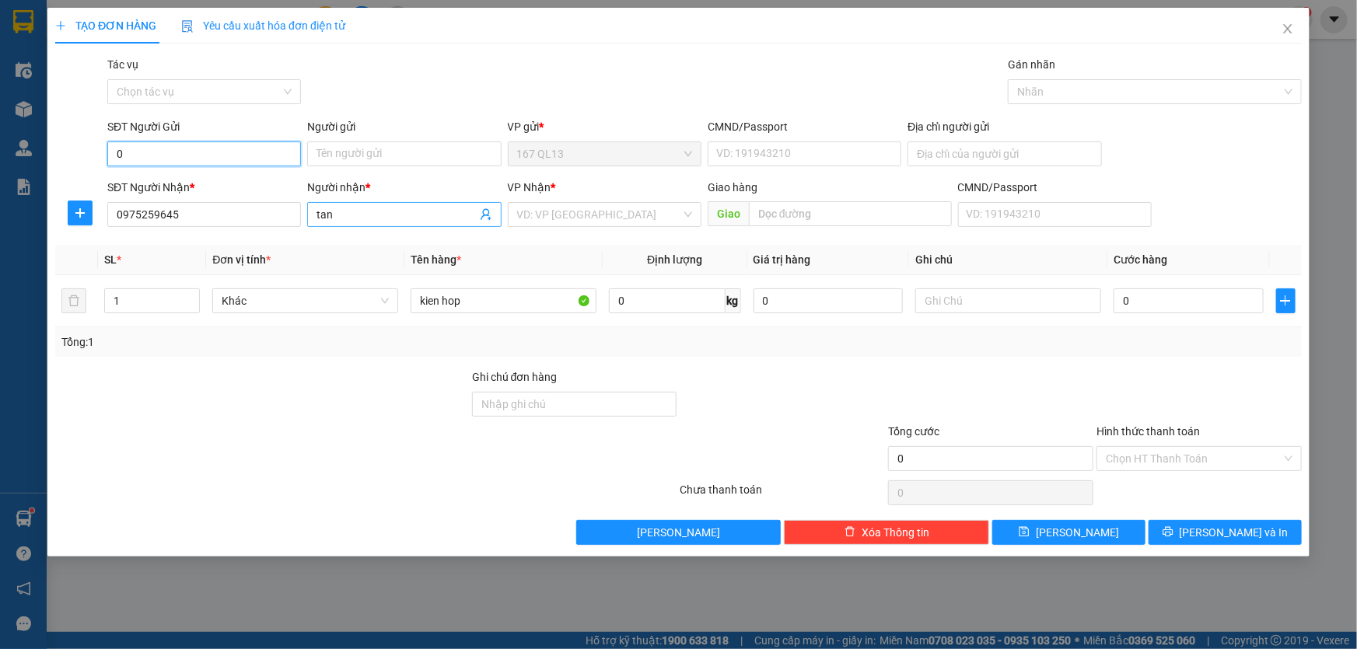
type input "0"
click at [379, 219] on input "tan" at bounding box center [396, 214] width 159 height 17
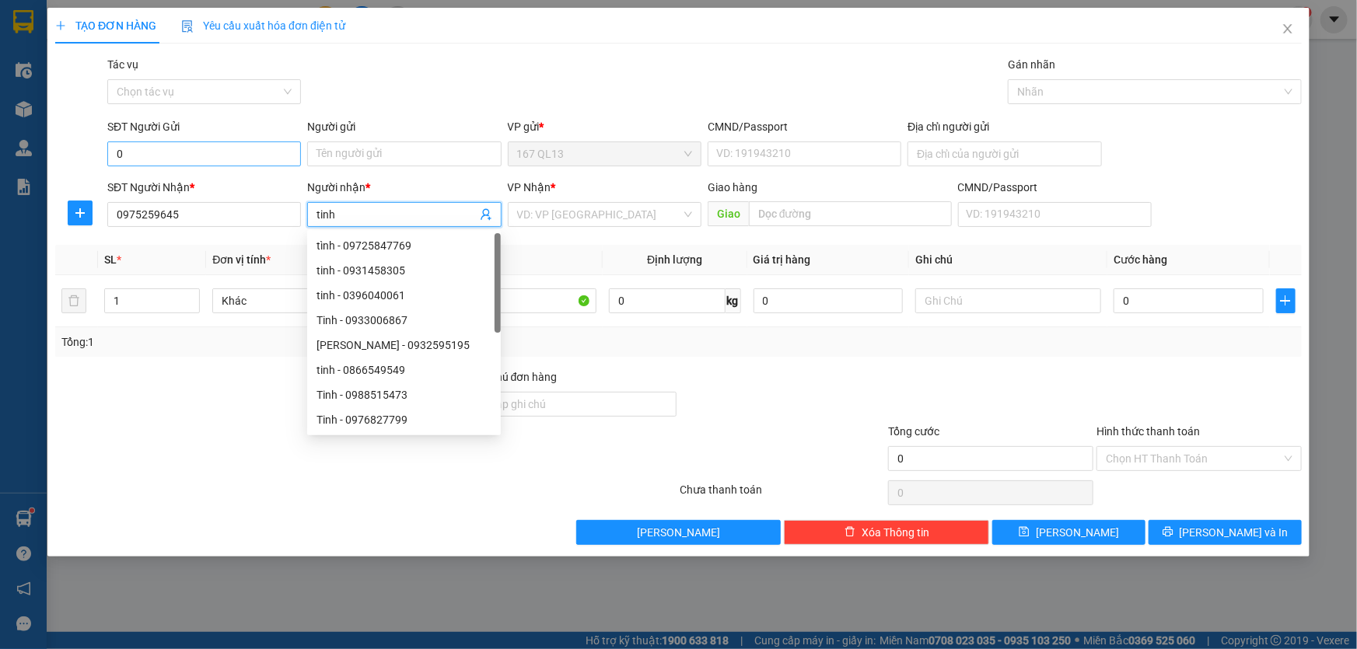
type input "tinh"
click at [180, 153] on input "0" at bounding box center [204, 154] width 194 height 25
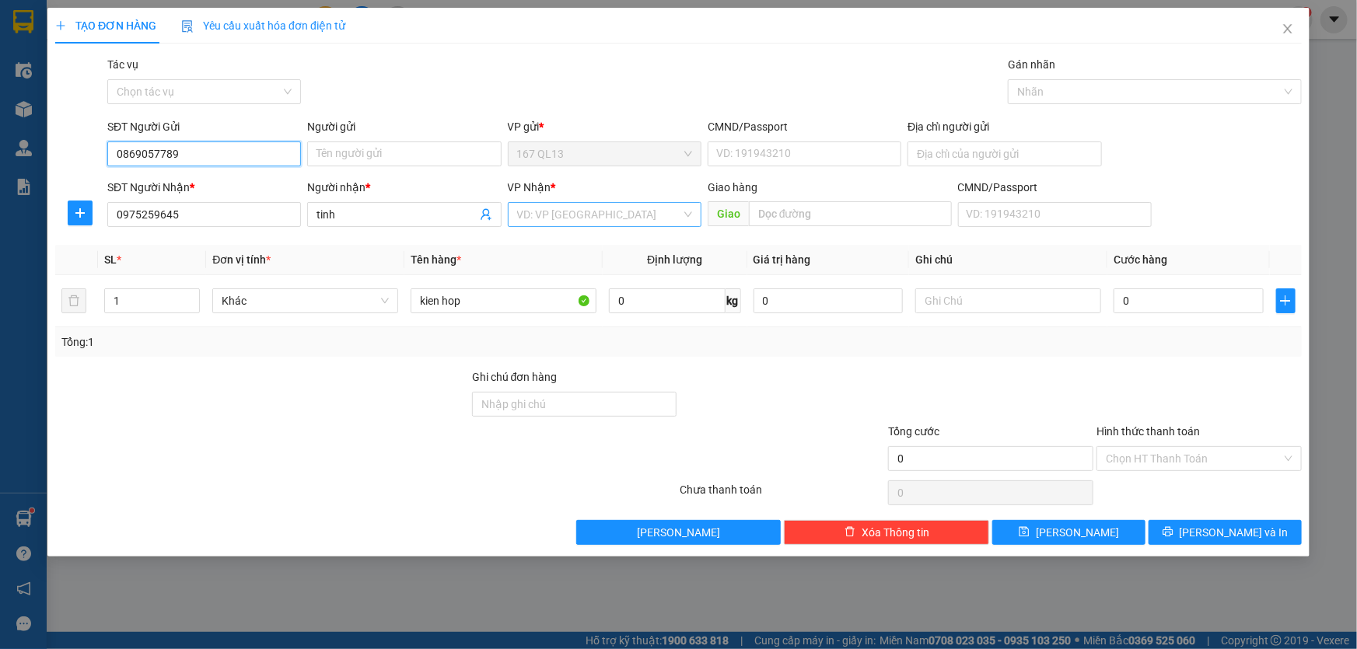
type input "0869057789"
click at [576, 218] on input "search" at bounding box center [599, 214] width 164 height 23
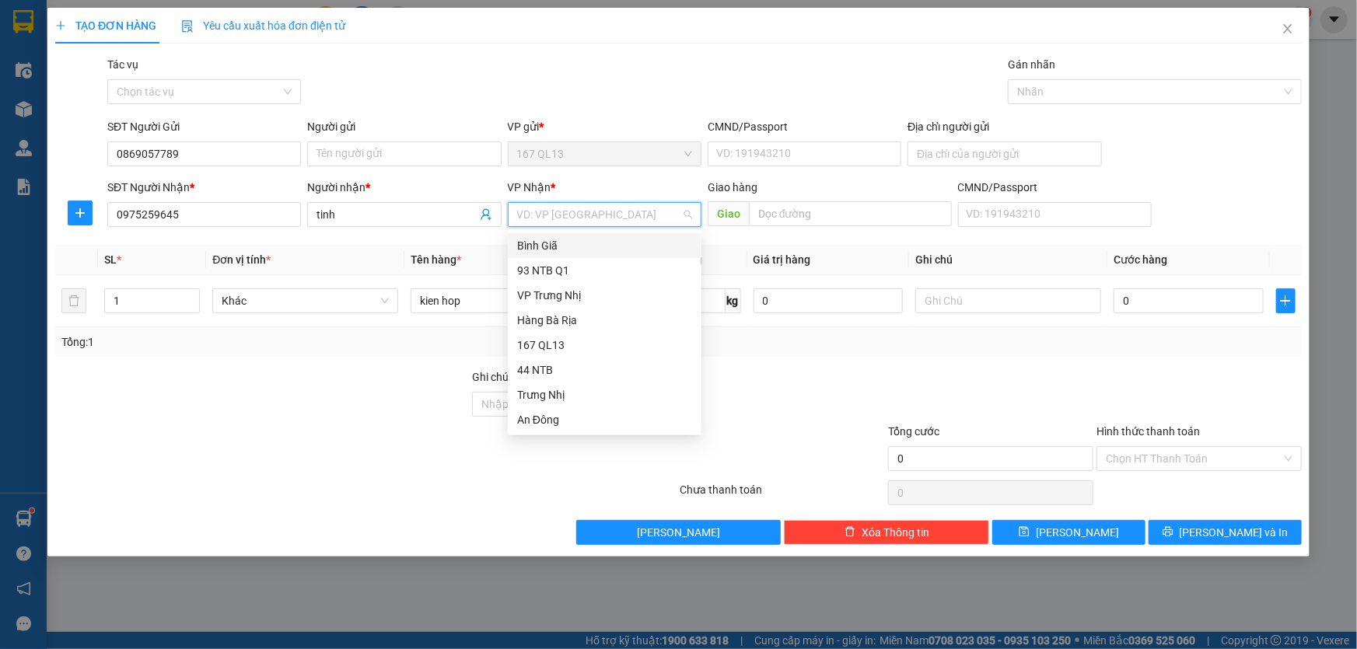
click at [560, 241] on div "Bình Giã" at bounding box center [604, 245] width 175 height 17
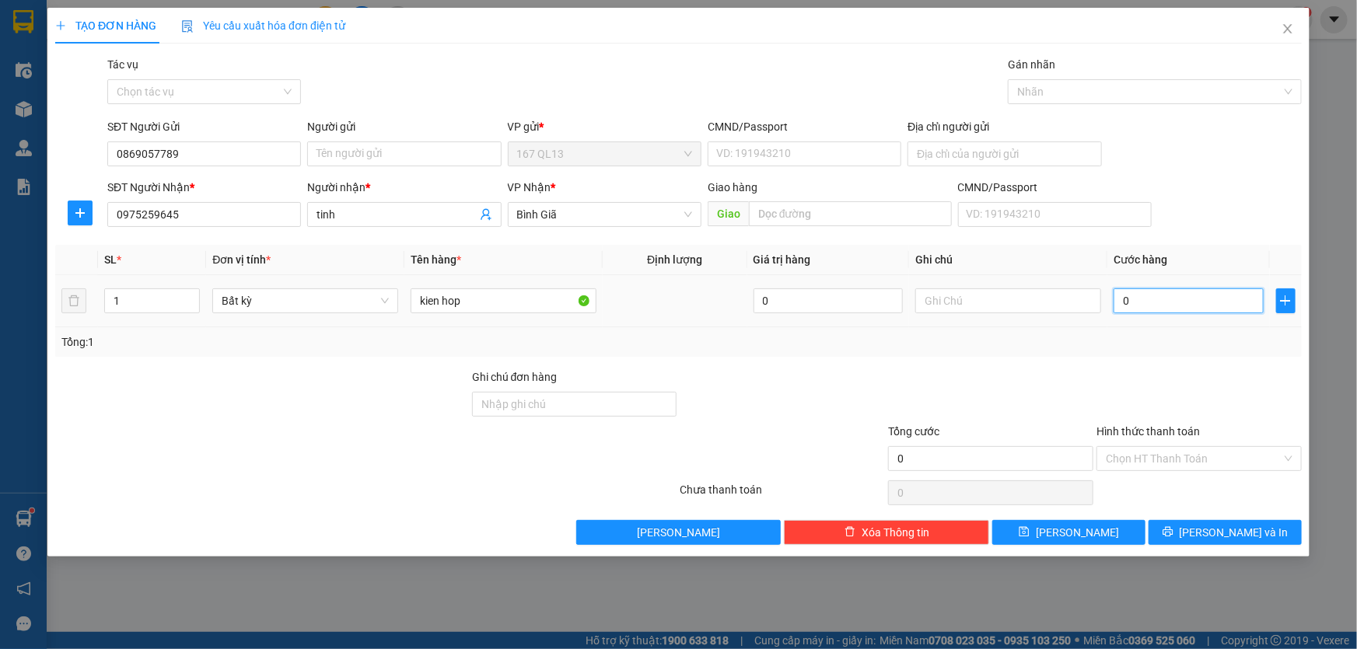
click at [1120, 296] on input "0" at bounding box center [1189, 301] width 150 height 25
type input "4"
type input "40"
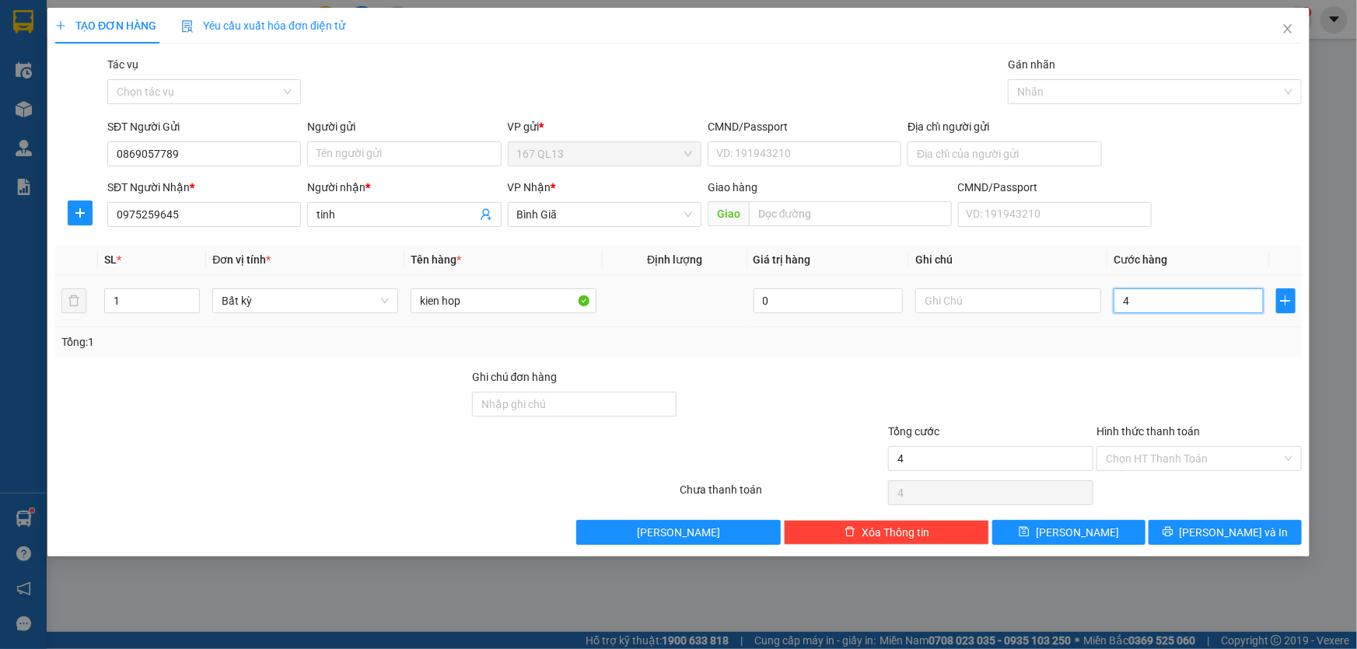
type input "40"
type input "40.000"
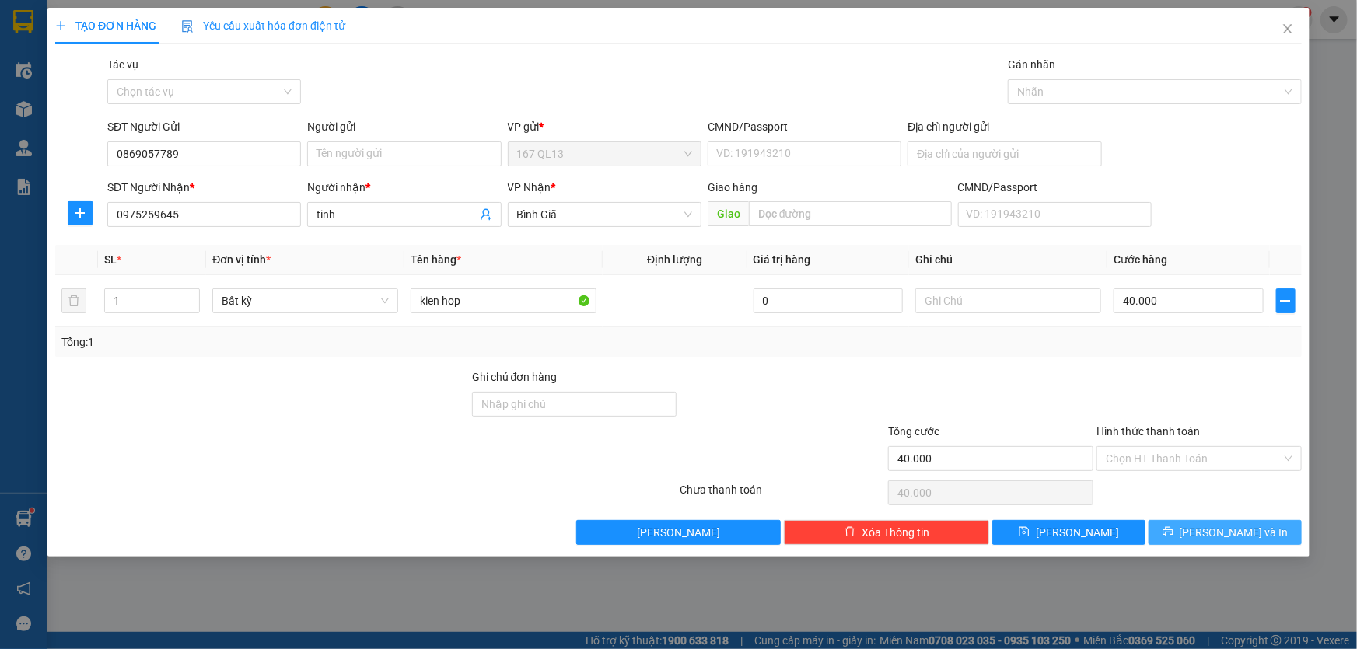
click at [1220, 529] on span "[PERSON_NAME] và In" at bounding box center [1234, 532] width 109 height 17
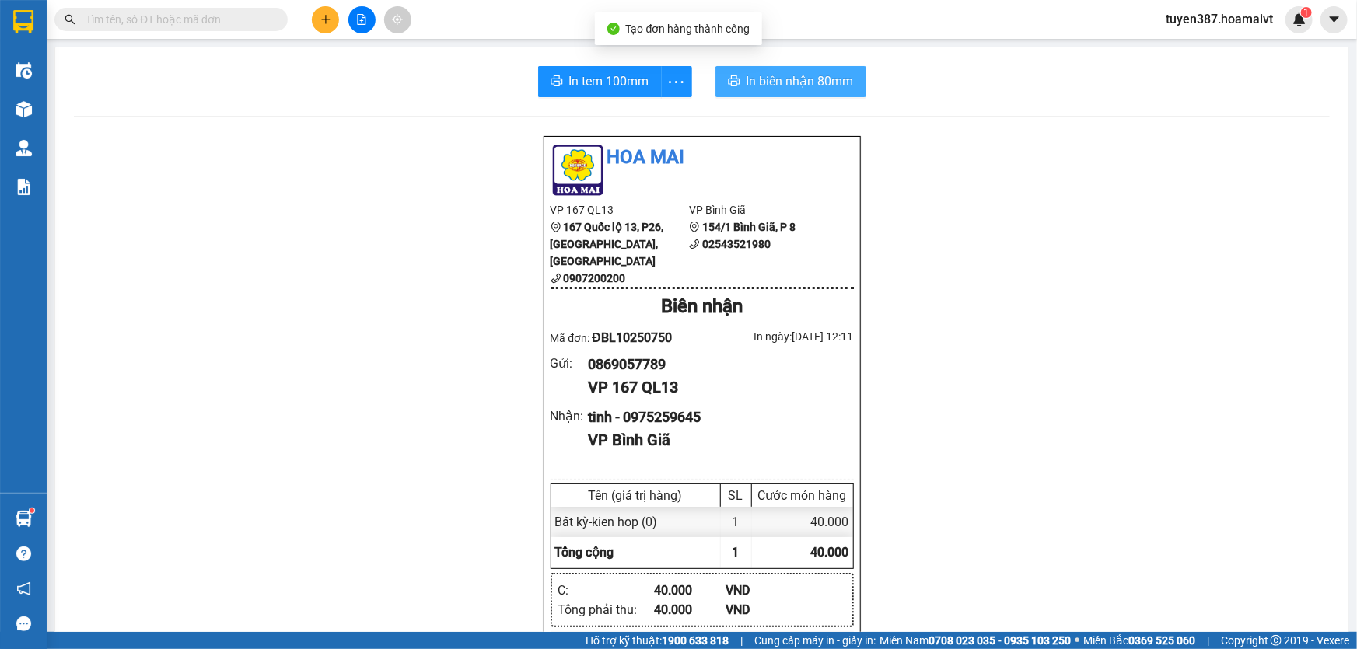
click at [761, 78] on span "In biên nhận 80mm" at bounding box center [800, 81] width 107 height 19
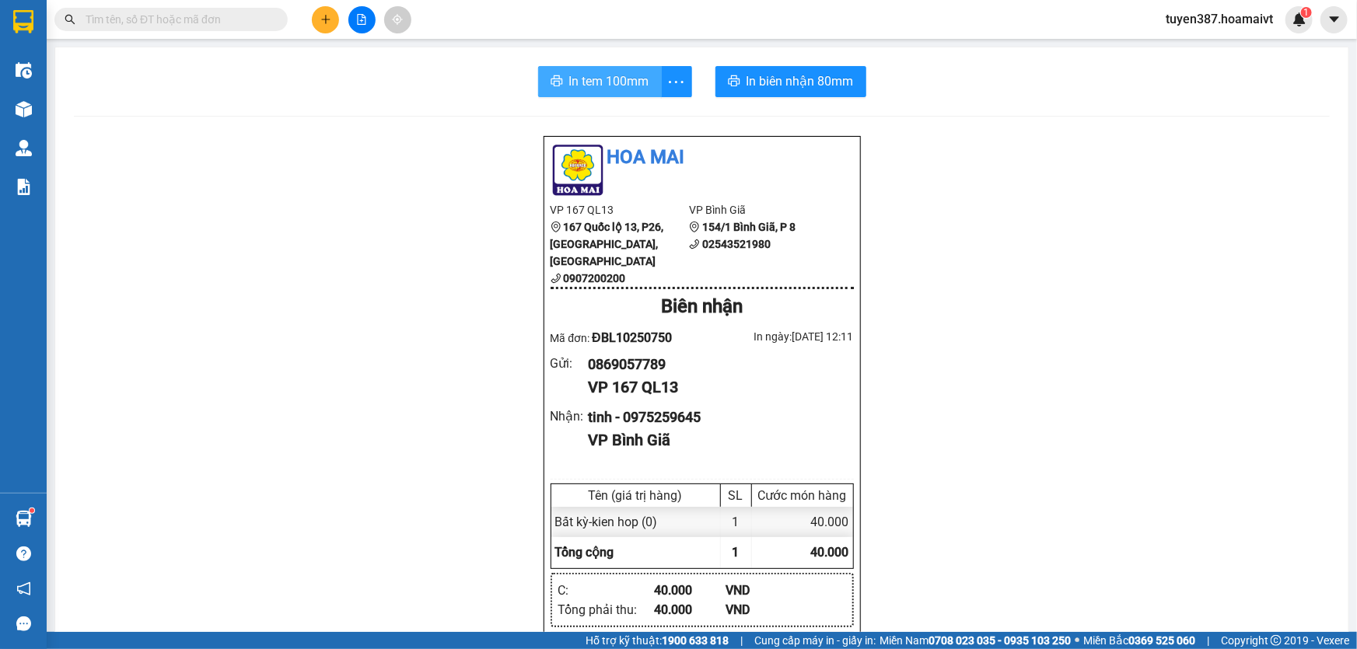
click at [586, 72] on span "In tem 100mm" at bounding box center [609, 81] width 80 height 19
click at [583, 85] on span "In tem 100mm" at bounding box center [609, 81] width 80 height 19
click at [324, 14] on icon "plus" at bounding box center [325, 19] width 11 height 11
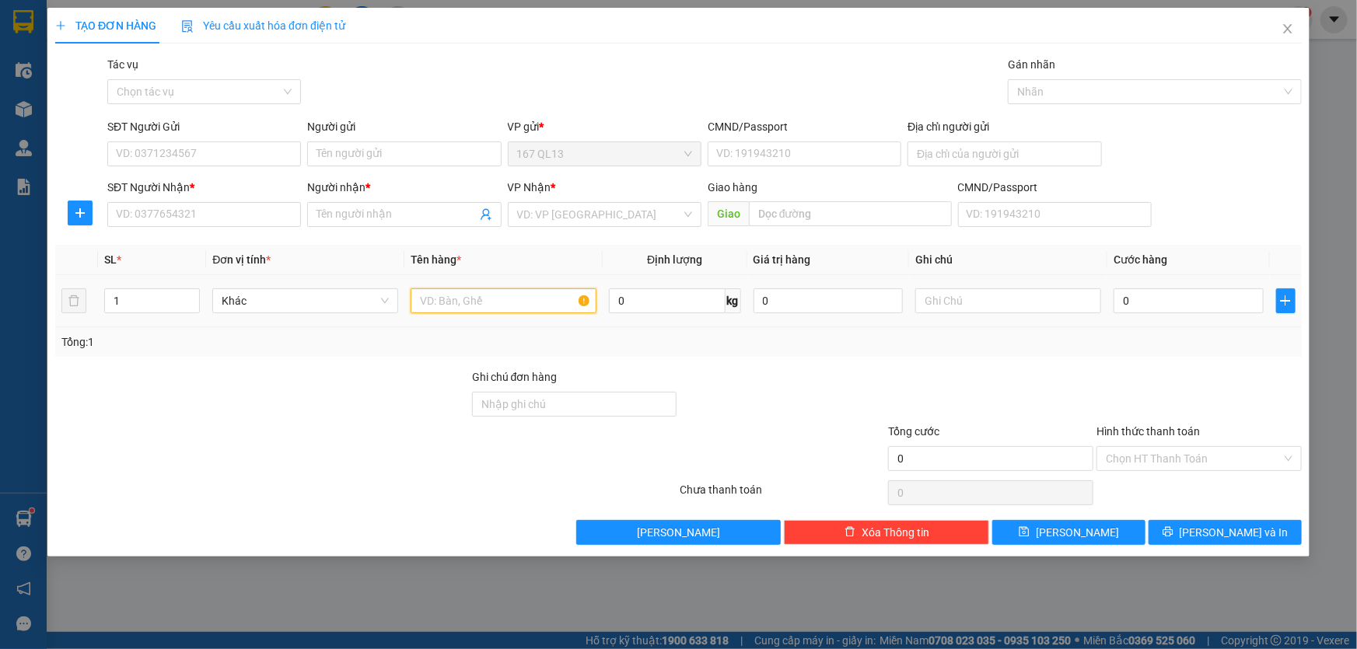
click at [516, 301] on input "text" at bounding box center [504, 301] width 186 height 25
type input "kien bk"
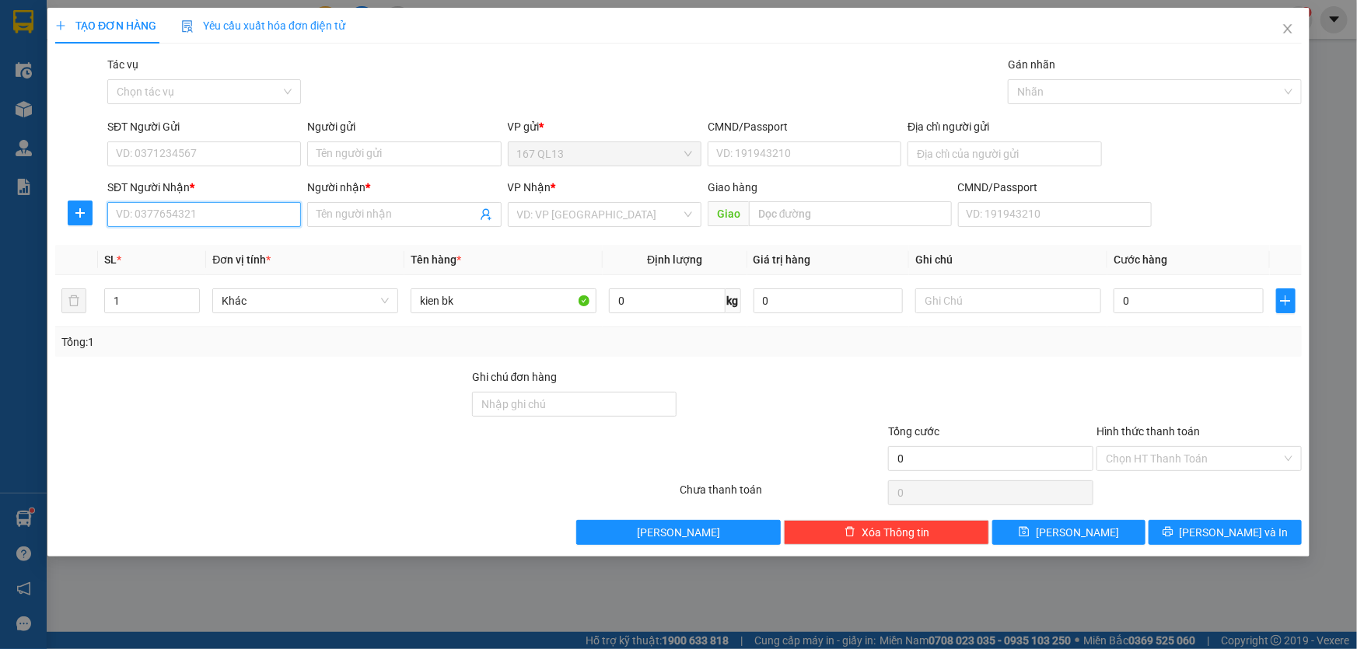
click at [276, 218] on input "SĐT Người Nhận *" at bounding box center [204, 214] width 194 height 25
click at [202, 243] on div "0903171668 - Trung" at bounding box center [204, 245] width 175 height 17
type input "0903171668"
type input "Trung"
type input "long phuocn"
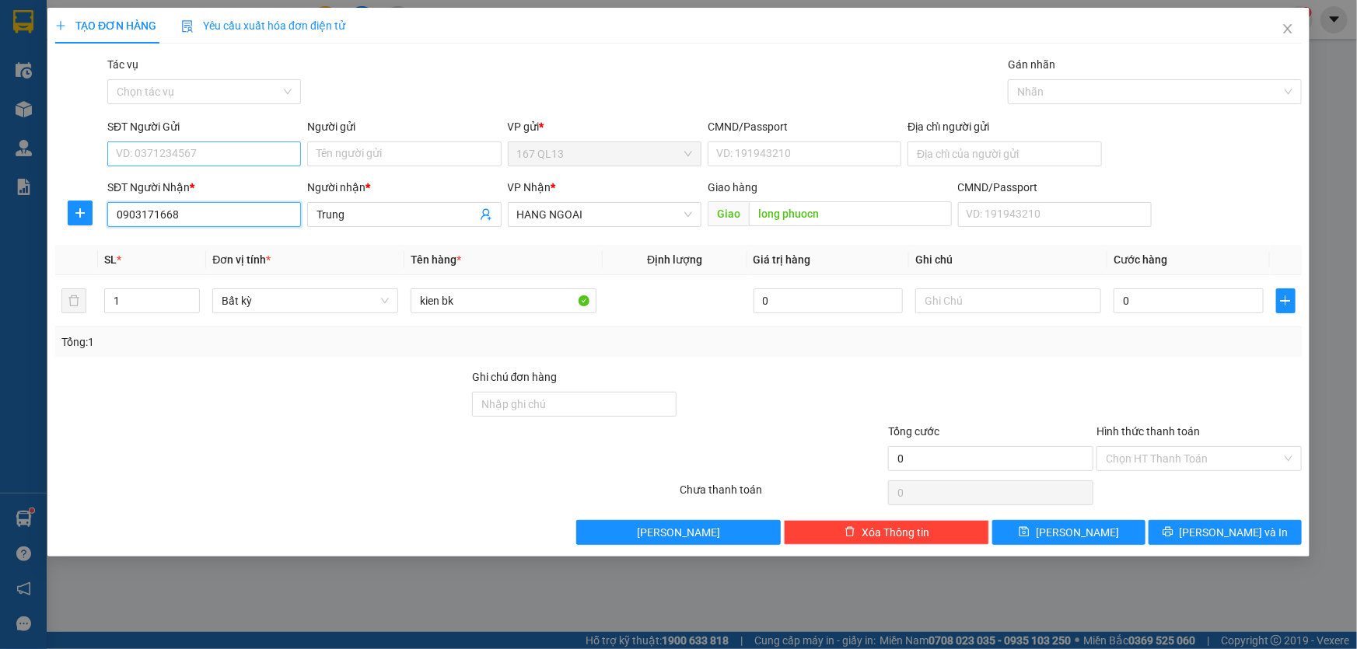
type input "0903171668"
click at [217, 149] on input "SĐT Người Gửi" at bounding box center [204, 154] width 194 height 25
click at [202, 185] on div "0906329986 - TOAN" at bounding box center [204, 185] width 175 height 17
type input "0906329986"
type input "TOAN"
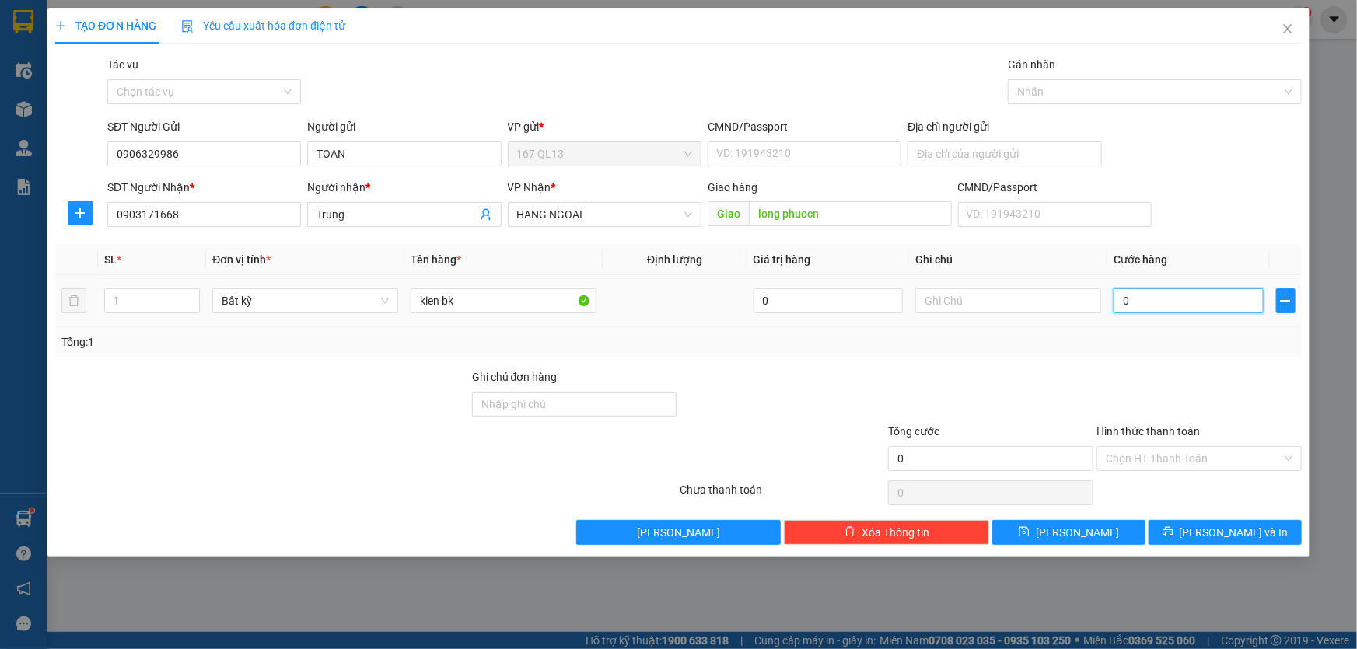
click at [1118, 297] on input "0" at bounding box center [1189, 301] width 150 height 25
type input "4"
type input "40"
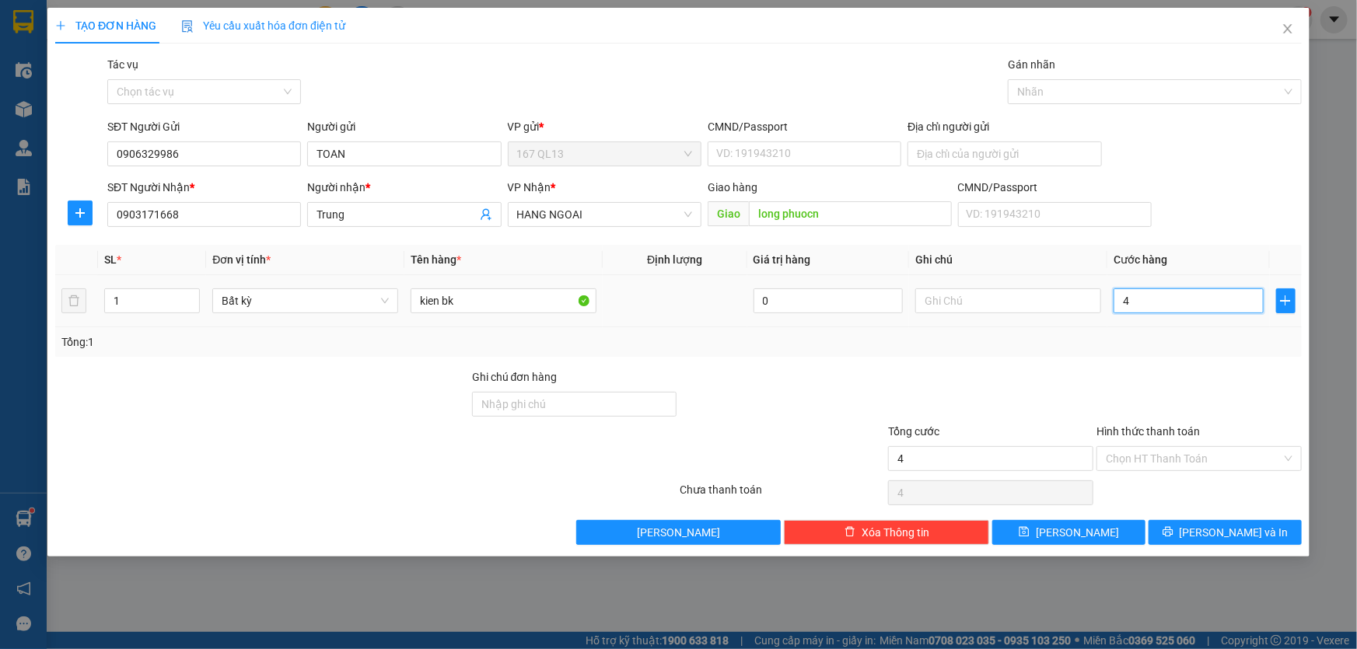
type input "40"
type input "40.000"
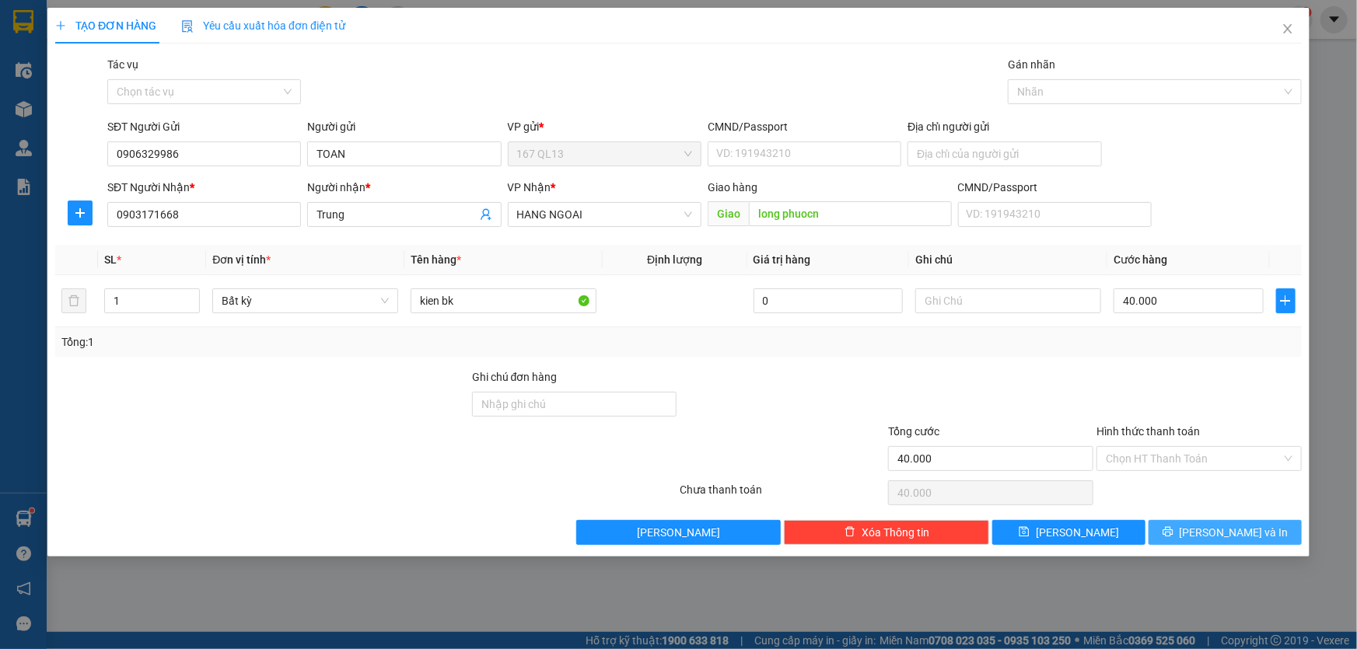
click at [1245, 529] on span "[PERSON_NAME] và In" at bounding box center [1234, 532] width 109 height 17
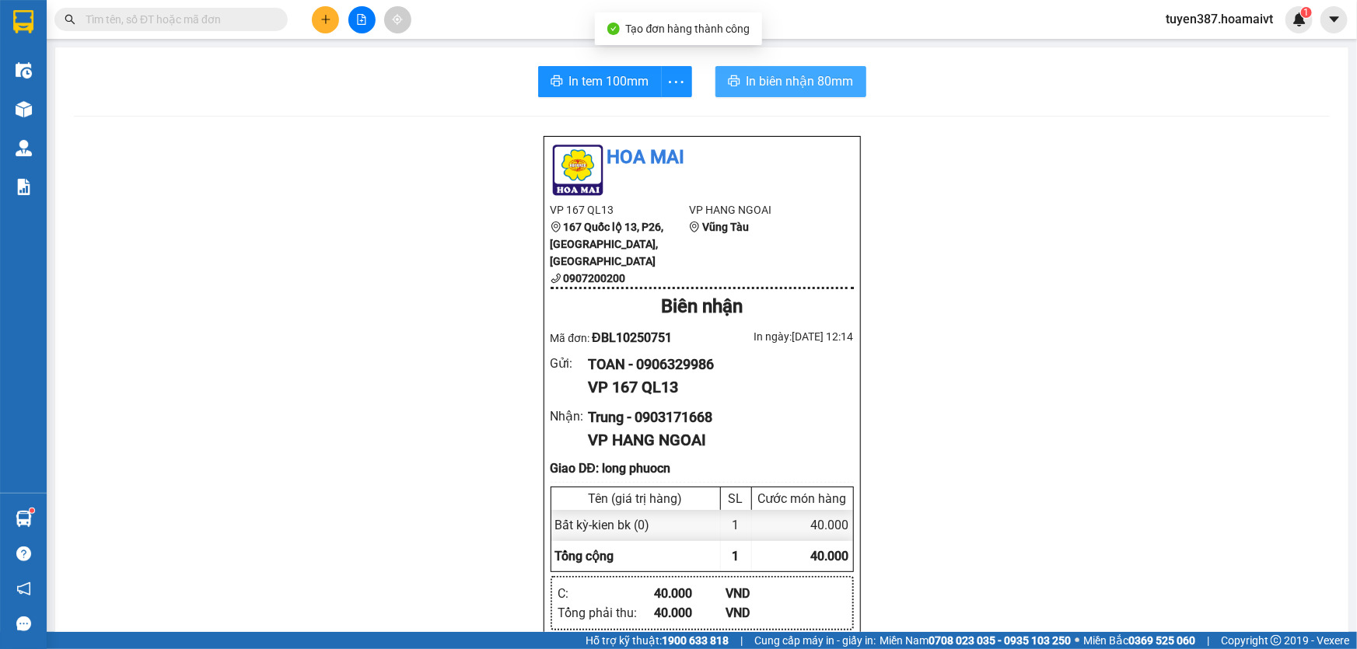
click at [773, 79] on span "In biên nhận 80mm" at bounding box center [800, 81] width 107 height 19
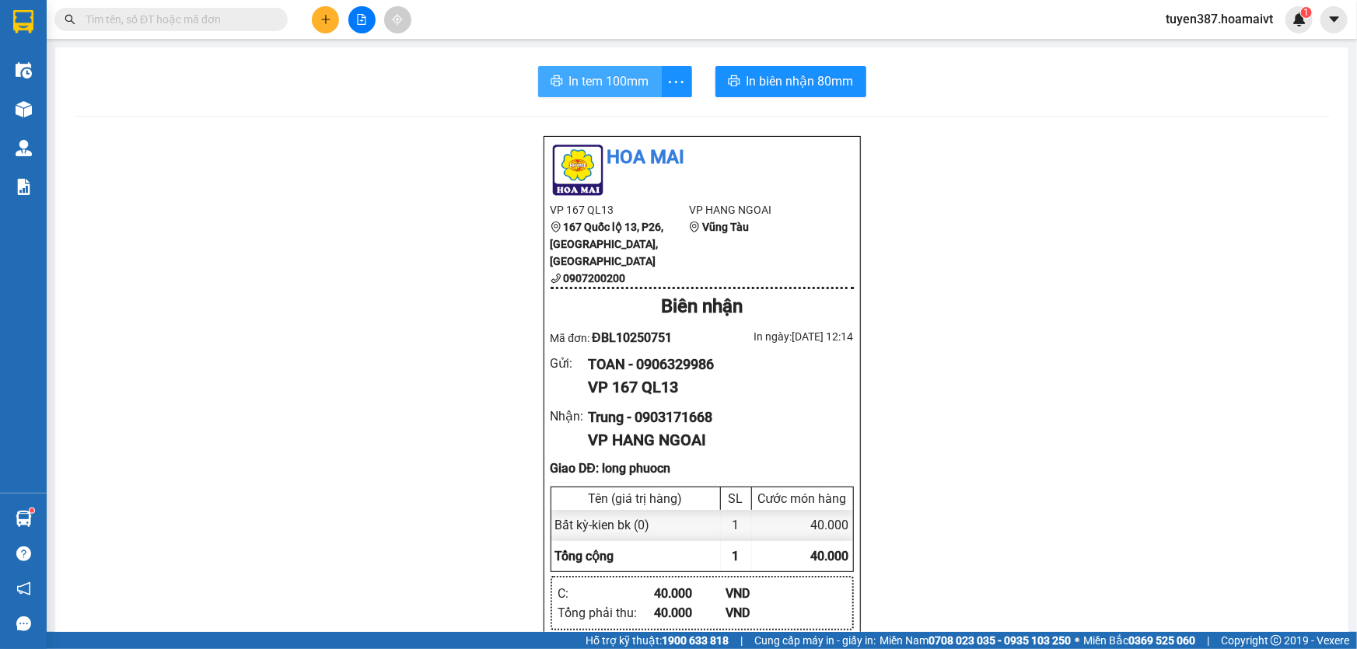
click at [583, 80] on span "In tem 100mm" at bounding box center [609, 81] width 80 height 19
click at [320, 16] on icon "plus" at bounding box center [325, 19] width 11 height 11
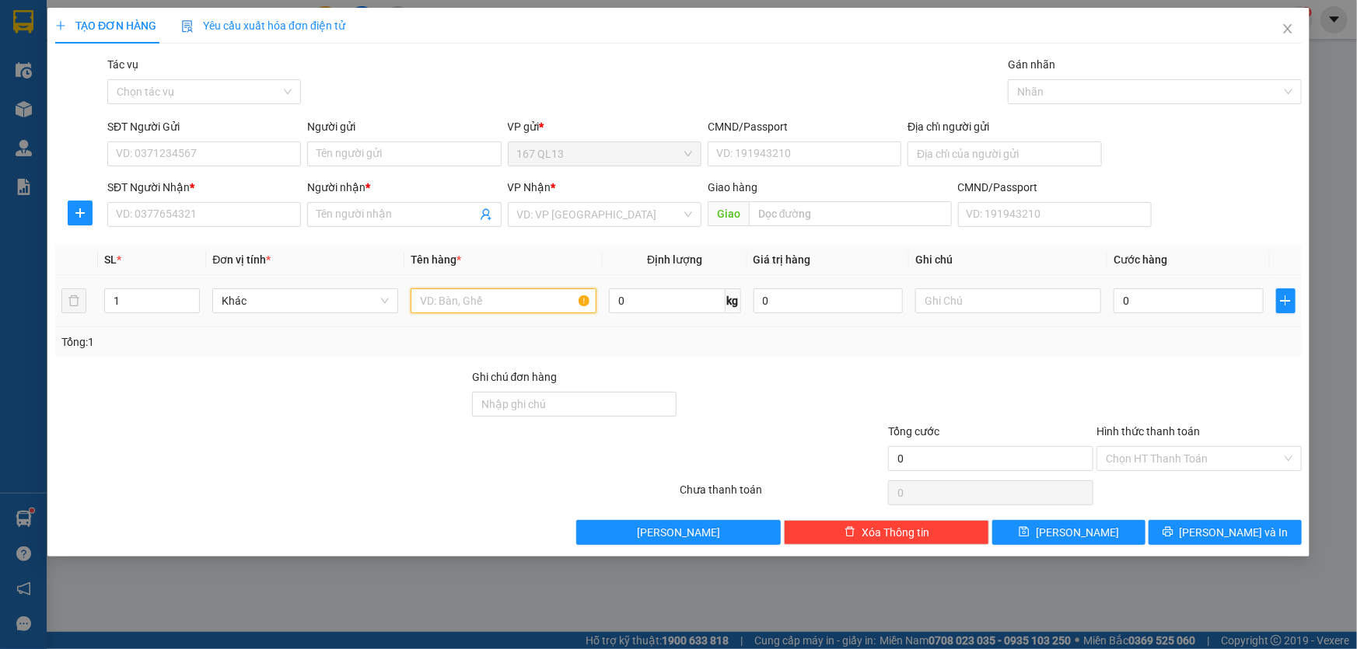
click at [513, 308] on input "text" at bounding box center [504, 301] width 186 height 25
click at [278, 214] on input "SĐT Người Nhận *" at bounding box center [204, 214] width 194 height 25
click at [207, 244] on div "0986258210 - dat" at bounding box center [204, 245] width 175 height 17
type input "0986258210"
type input "dat"
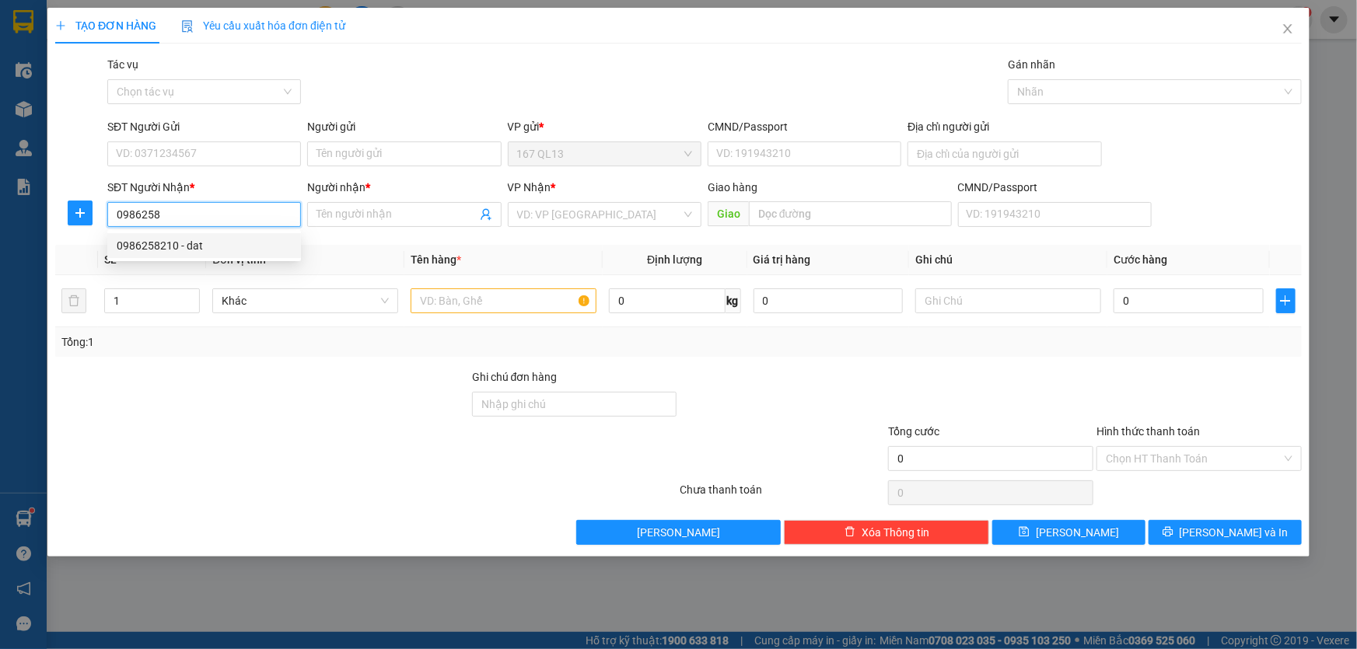
type input "thuong chieu"
type input "0986258210"
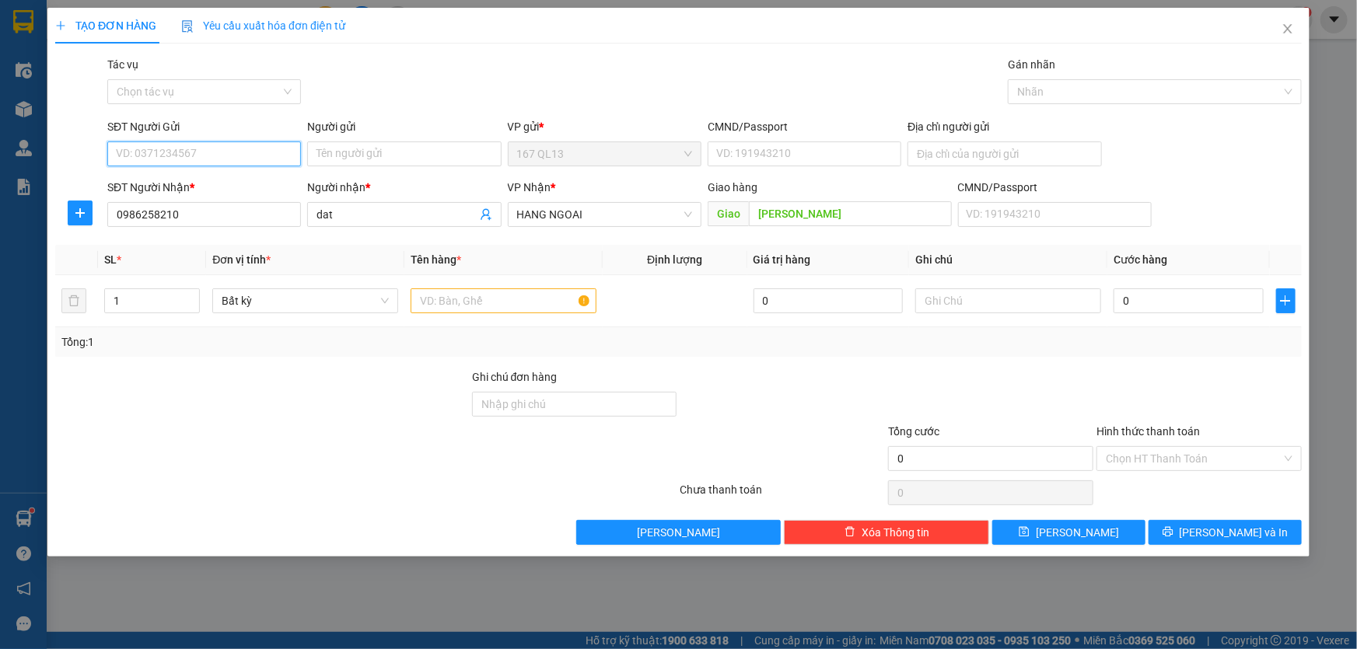
click at [247, 153] on input "SĐT Người Gửi" at bounding box center [204, 154] width 194 height 25
click at [202, 184] on div "0396449287 - ly" at bounding box center [204, 185] width 175 height 17
type input "0396449287"
type input "ly"
click at [534, 303] on input "text" at bounding box center [504, 301] width 186 height 25
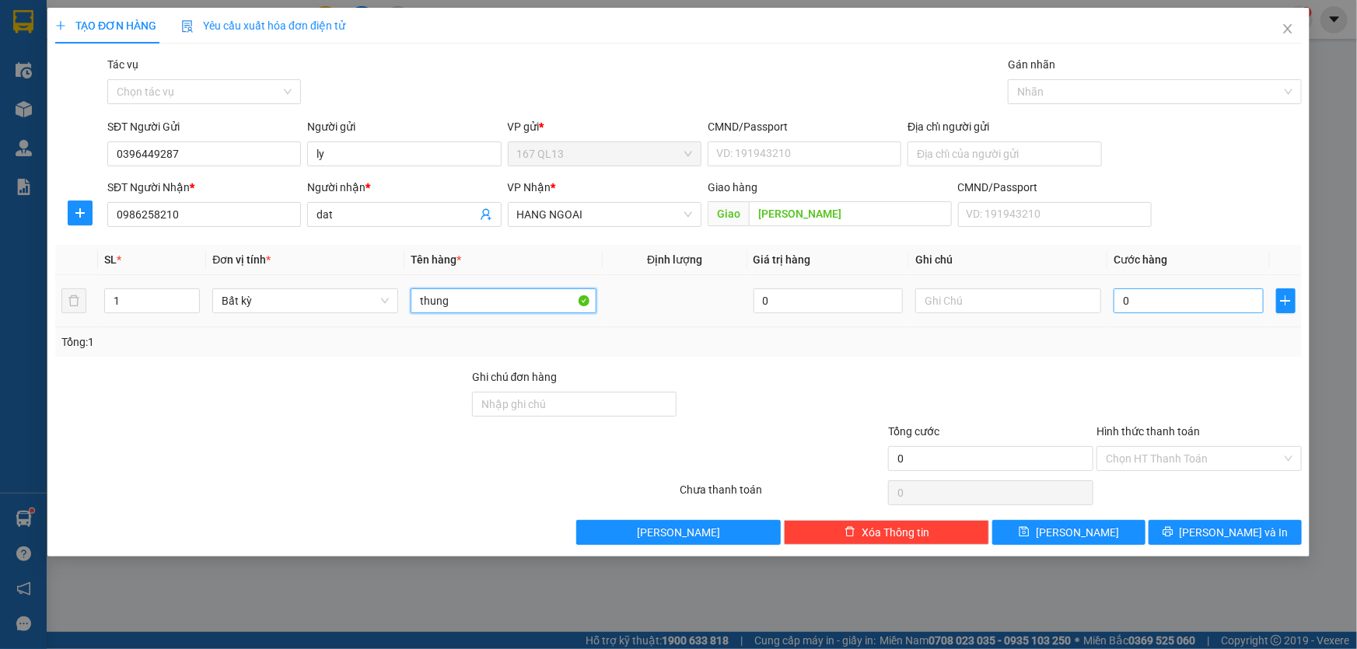
type input "thung"
click at [1120, 293] on input "0" at bounding box center [1189, 301] width 150 height 25
type input "6"
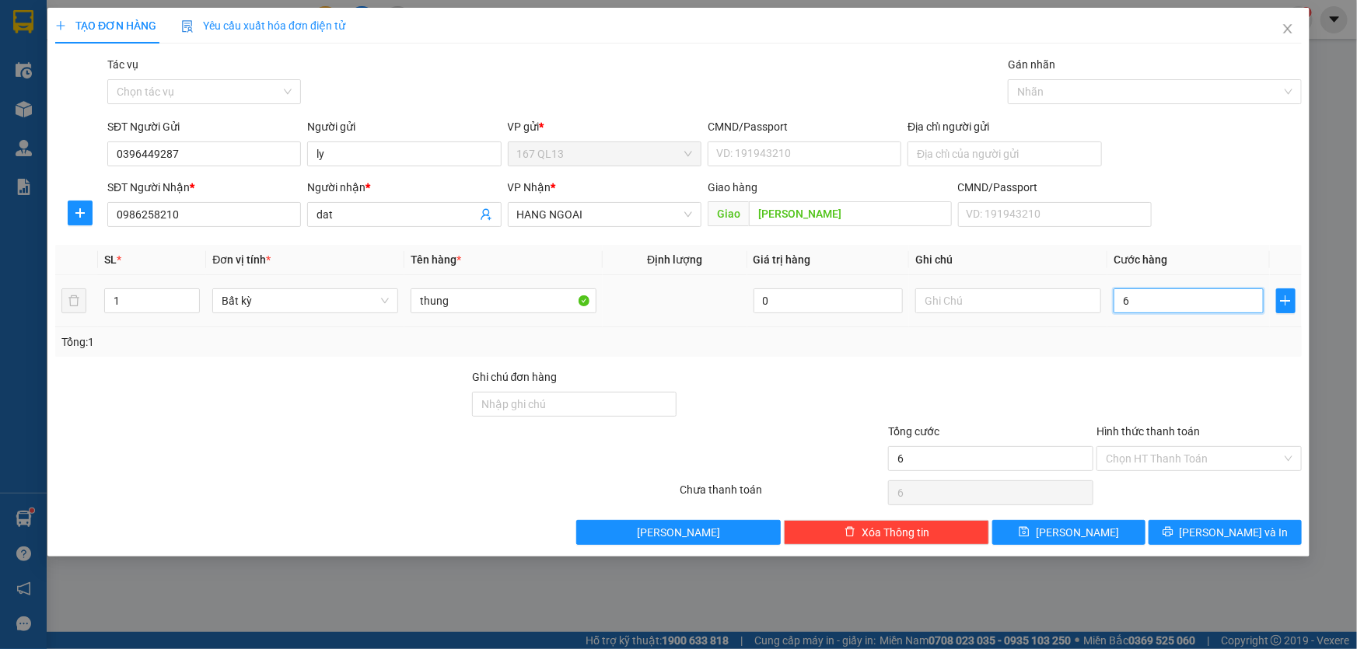
type input "60"
type input "60.000"
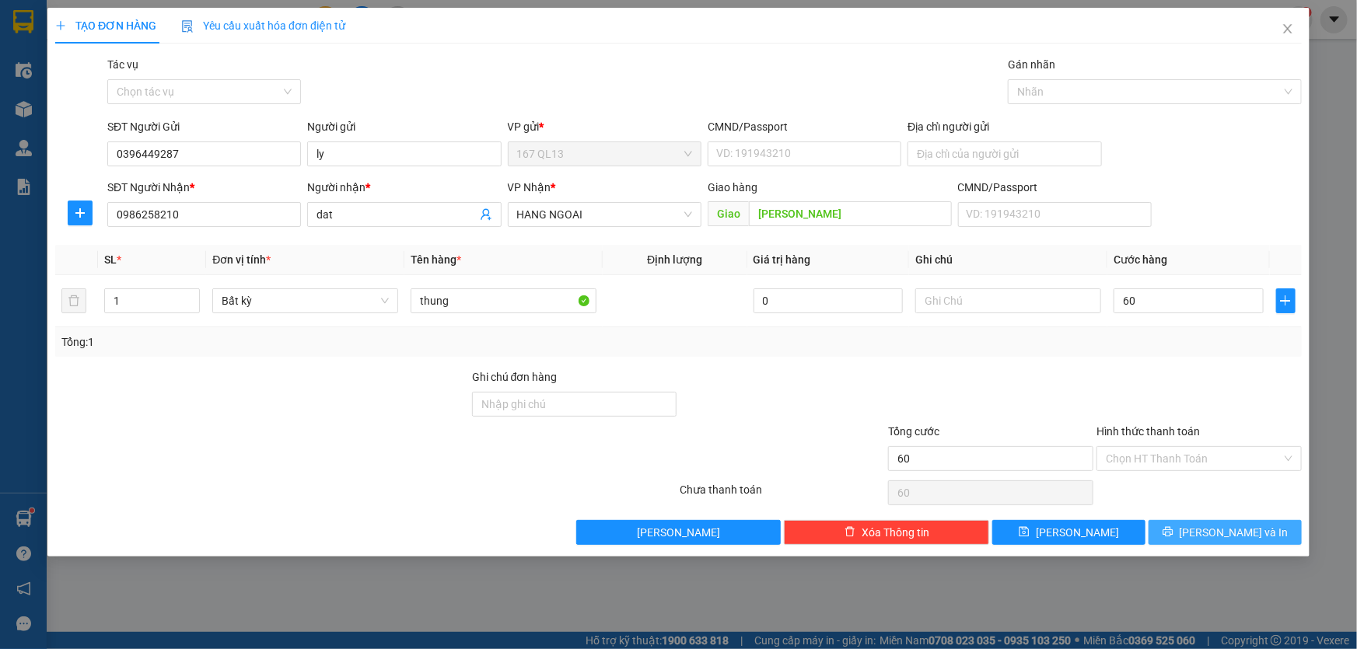
type input "60.000"
click at [1245, 529] on span "[PERSON_NAME] và In" at bounding box center [1234, 532] width 109 height 17
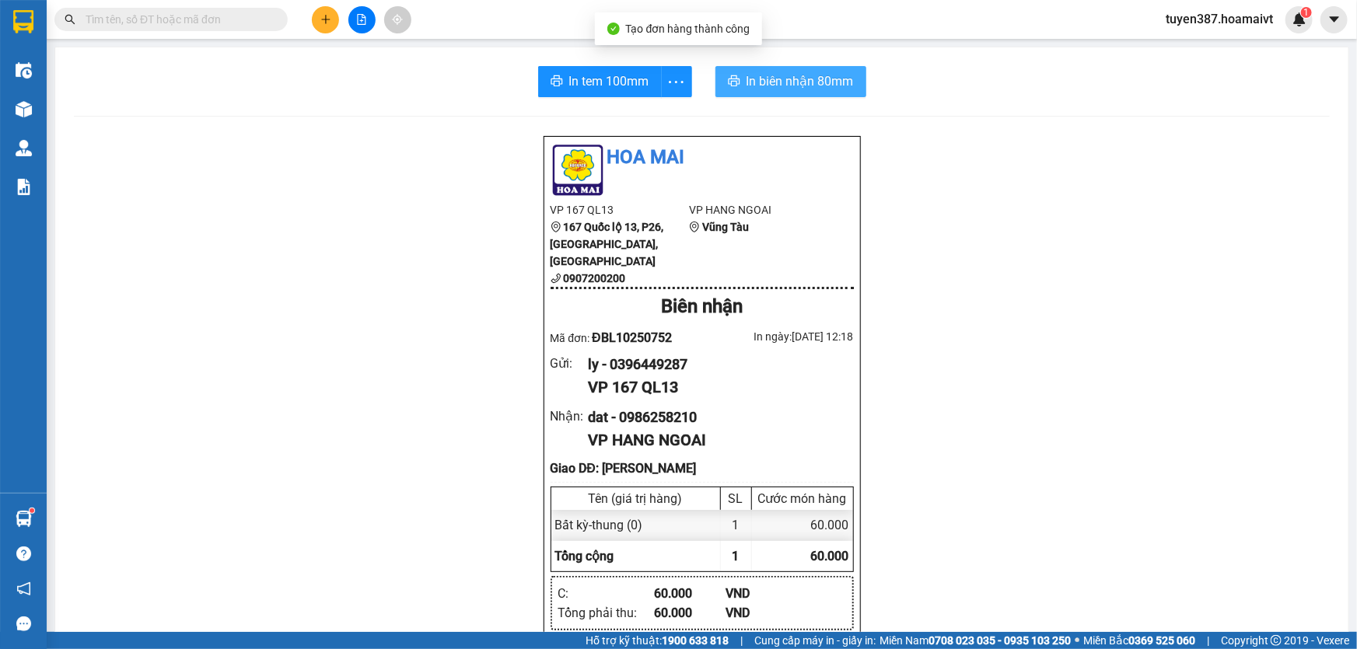
click at [770, 75] on span "In biên nhận 80mm" at bounding box center [800, 81] width 107 height 19
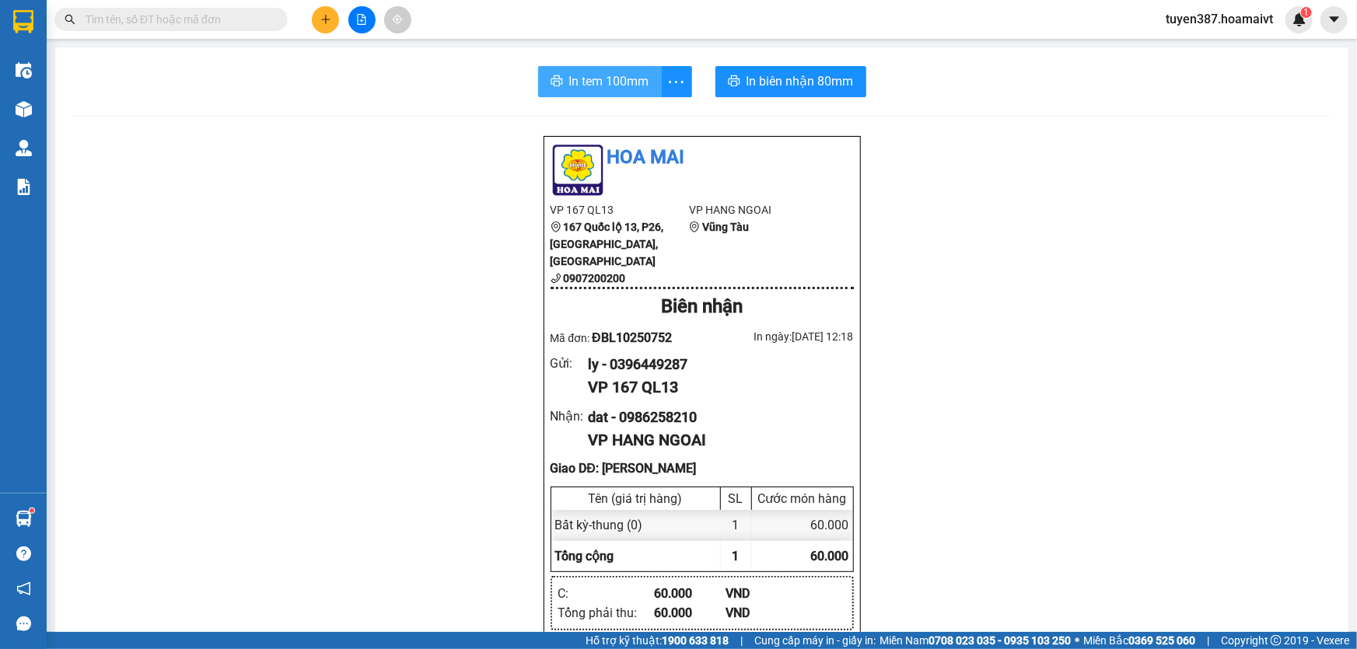
click at [590, 81] on span "In tem 100mm" at bounding box center [609, 81] width 80 height 19
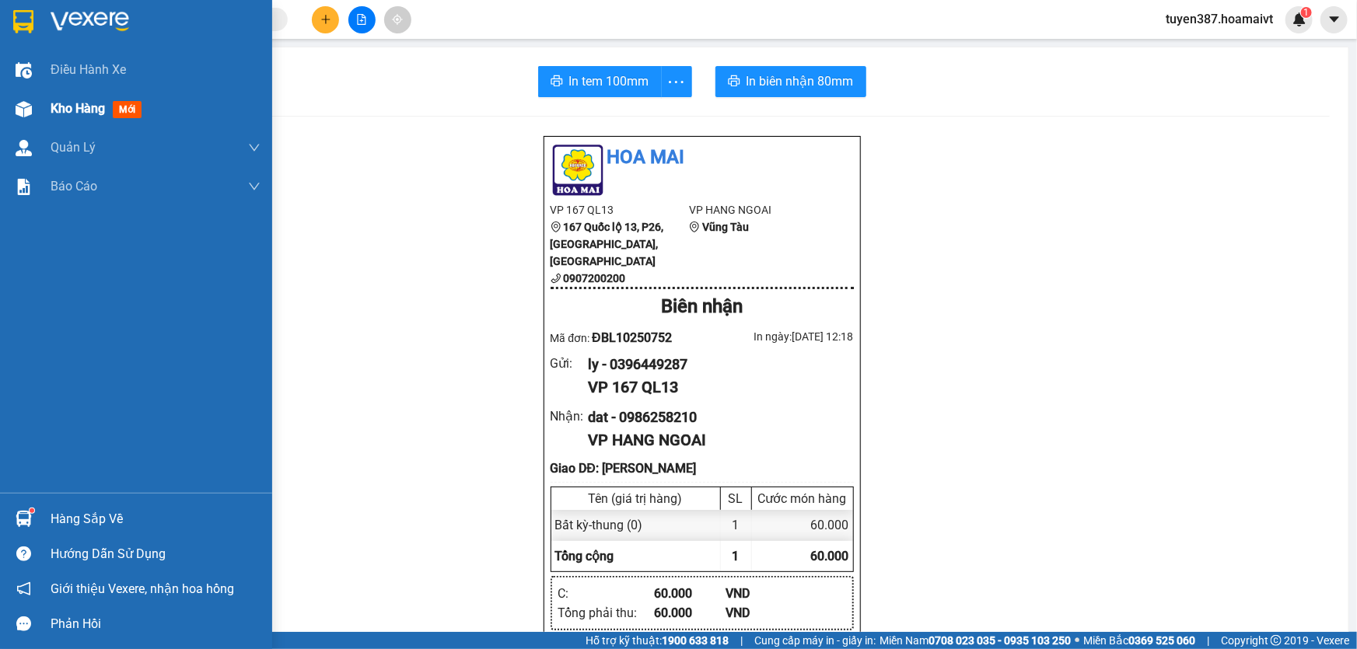
click at [126, 111] on span "mới" at bounding box center [127, 109] width 29 height 17
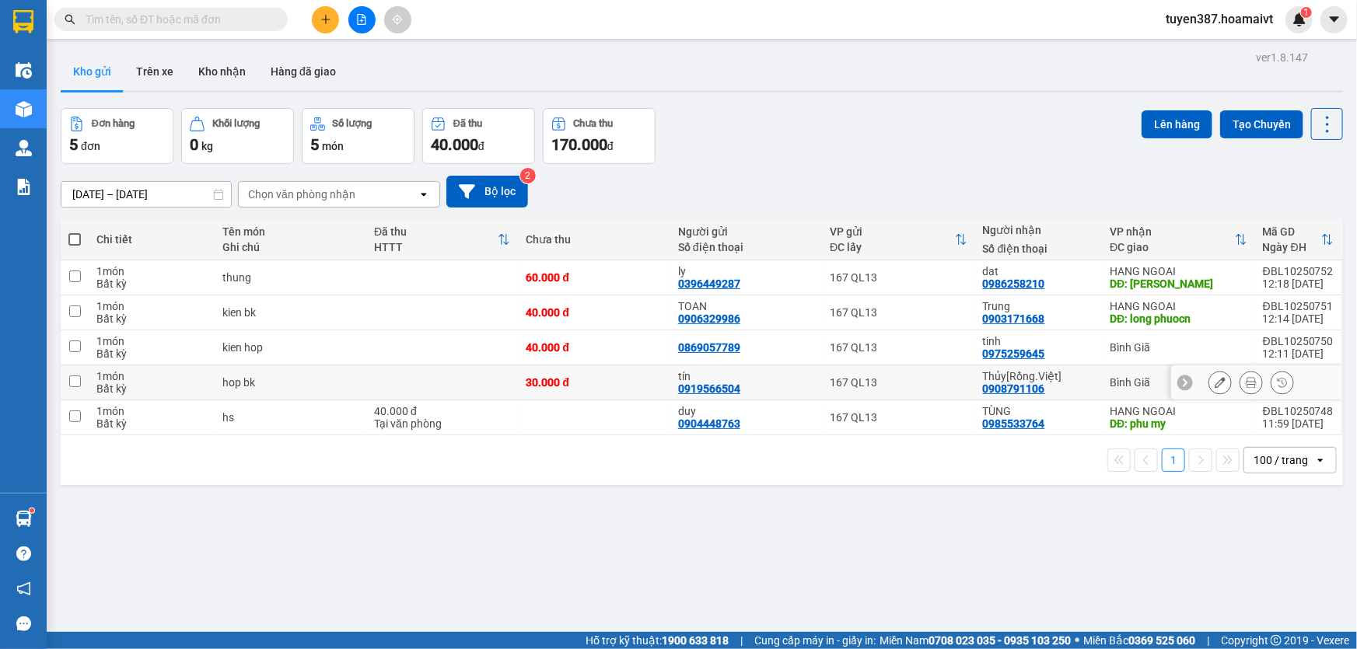
click at [74, 383] on input "checkbox" at bounding box center [75, 382] width 12 height 12
checkbox input "true"
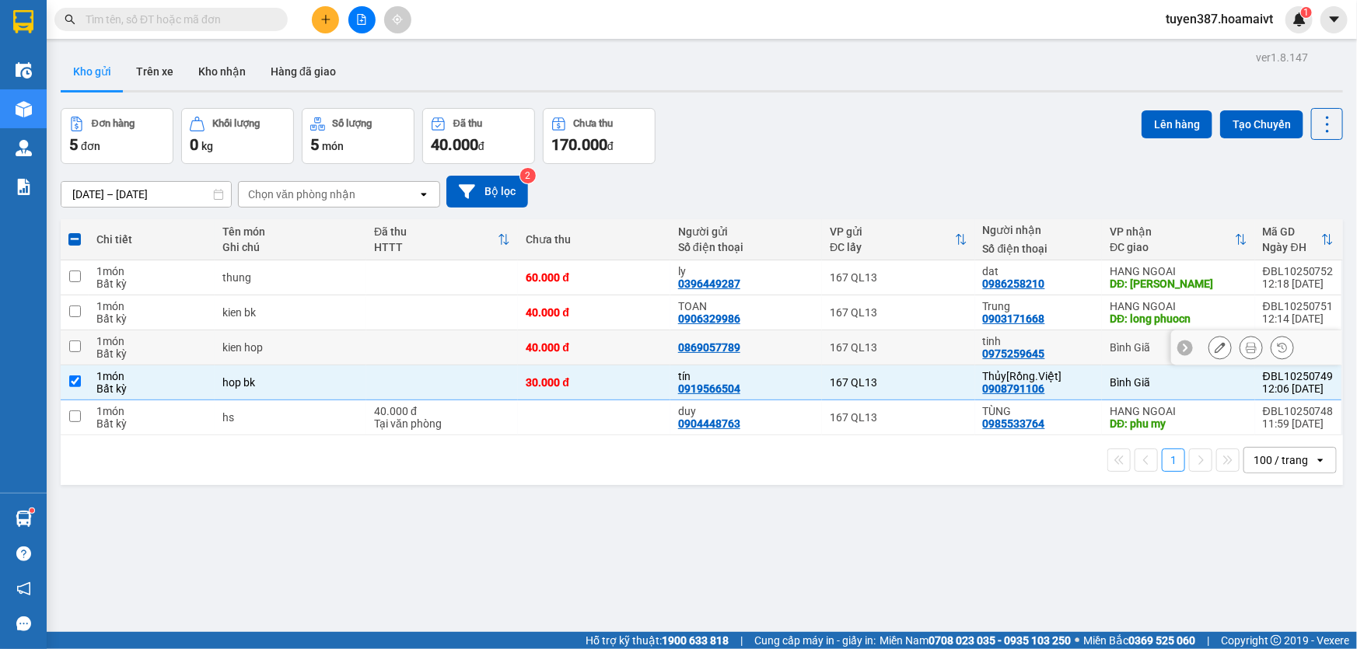
click at [71, 350] on input "checkbox" at bounding box center [75, 347] width 12 height 12
checkbox input "true"
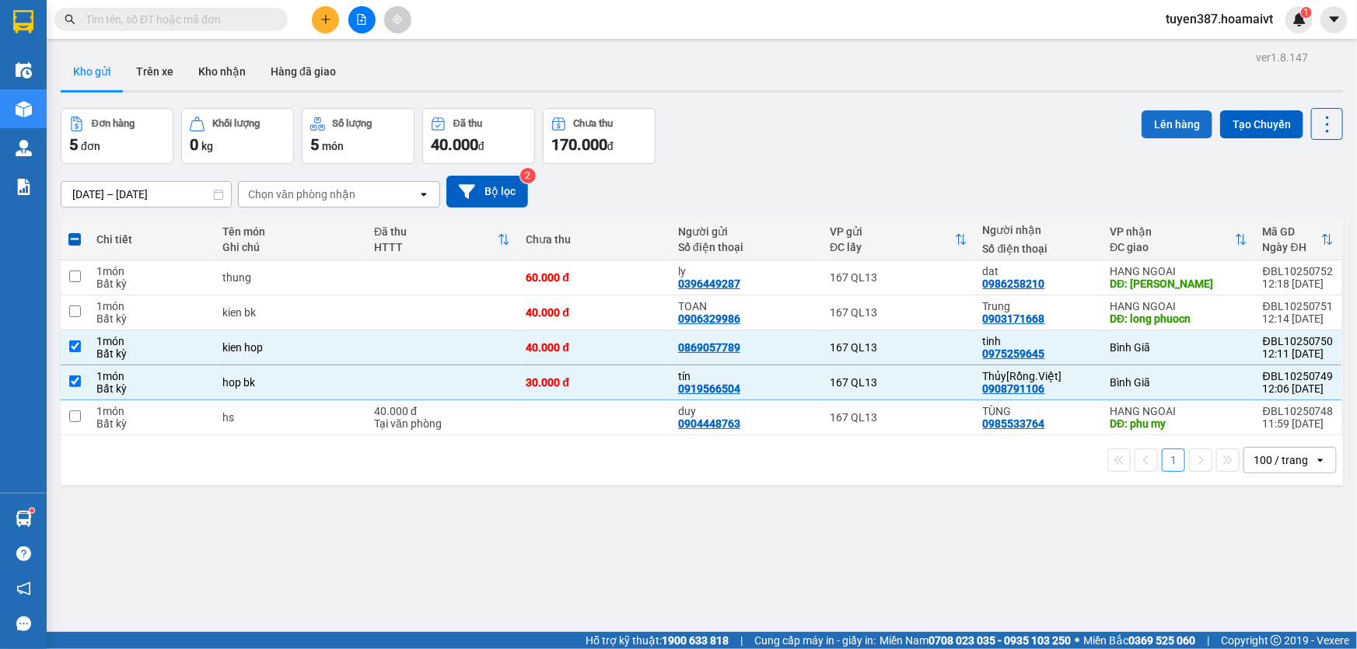
click at [1161, 123] on button "Lên hàng" at bounding box center [1177, 124] width 71 height 28
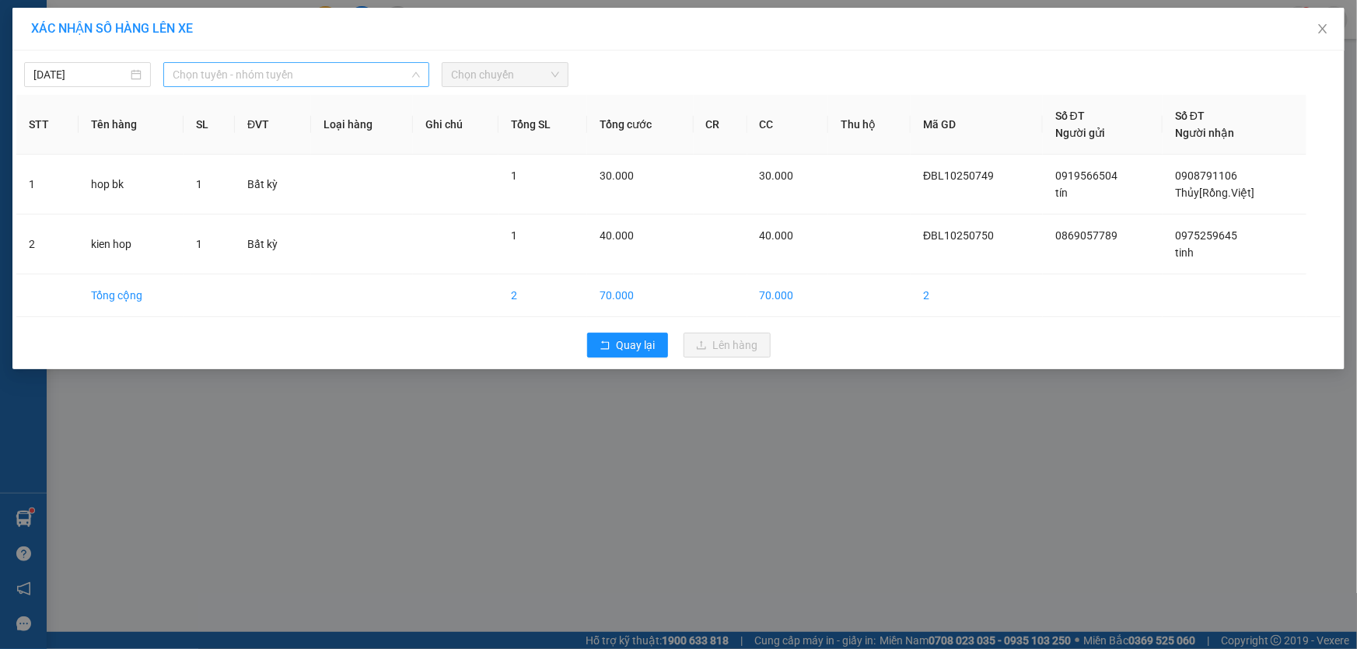
click at [302, 79] on span "Chọn tuyến - nhóm tuyến" at bounding box center [296, 74] width 247 height 23
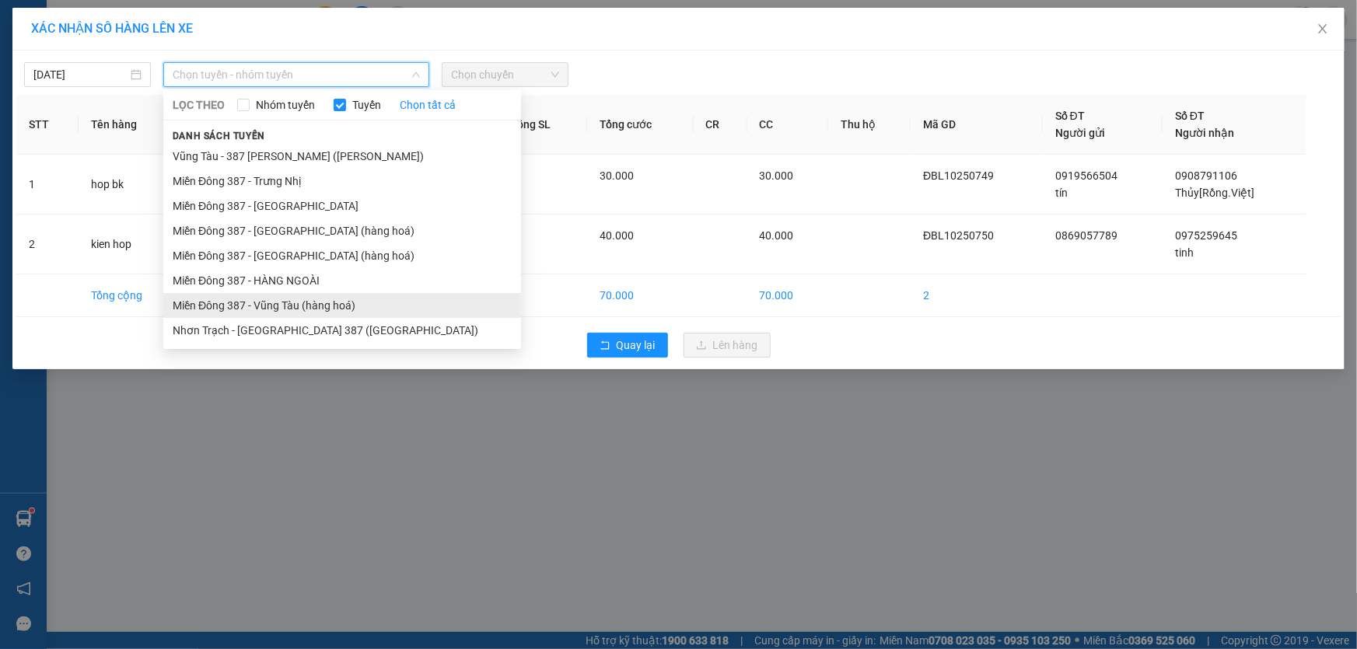
click at [260, 299] on li "Miền Đông 387 - Vũng Tàu (hàng hoá)" at bounding box center [342, 305] width 358 height 25
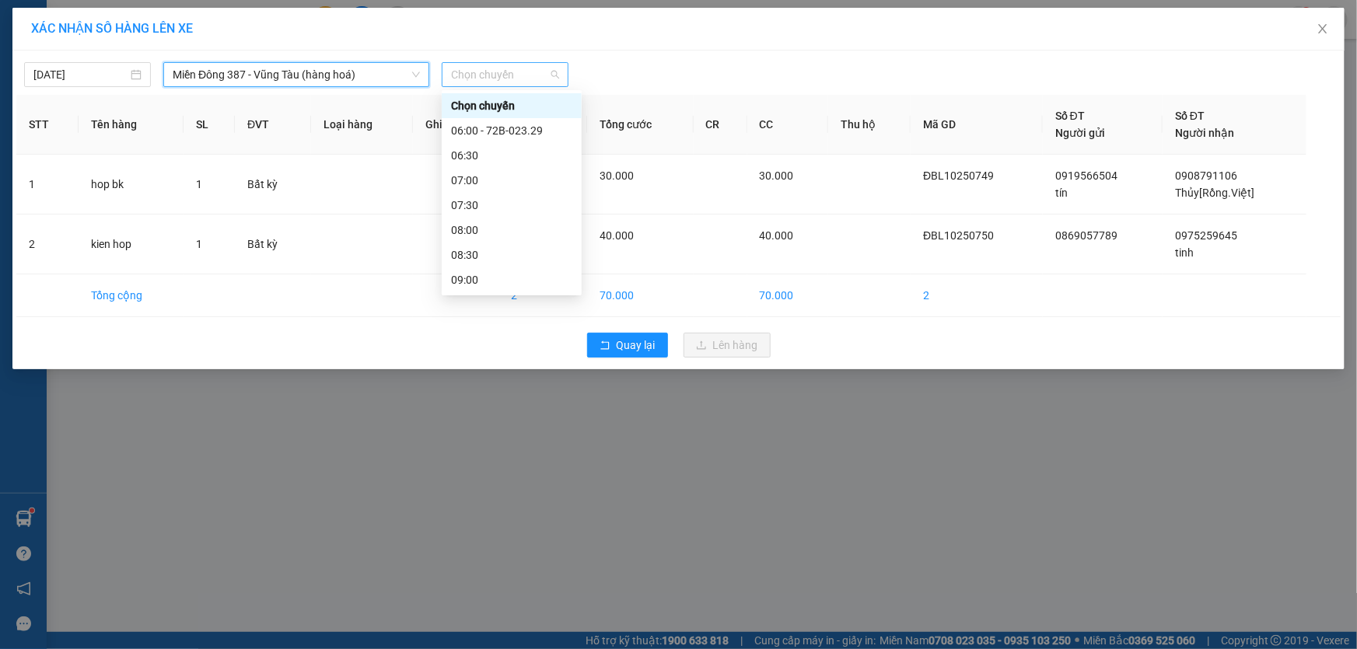
click at [517, 72] on span "Chọn chuyến" at bounding box center [505, 74] width 108 height 23
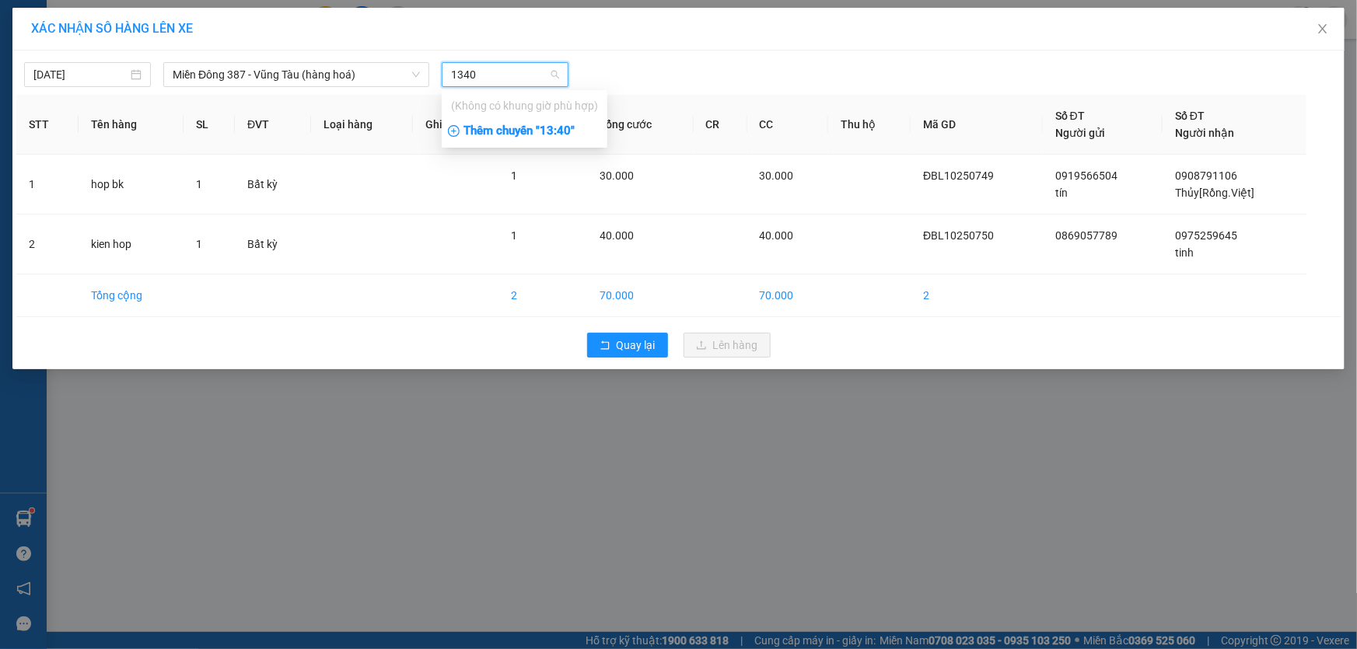
type input "1340"
click at [554, 127] on div "Thêm chuyến " 13:40 "" at bounding box center [525, 131] width 166 height 26
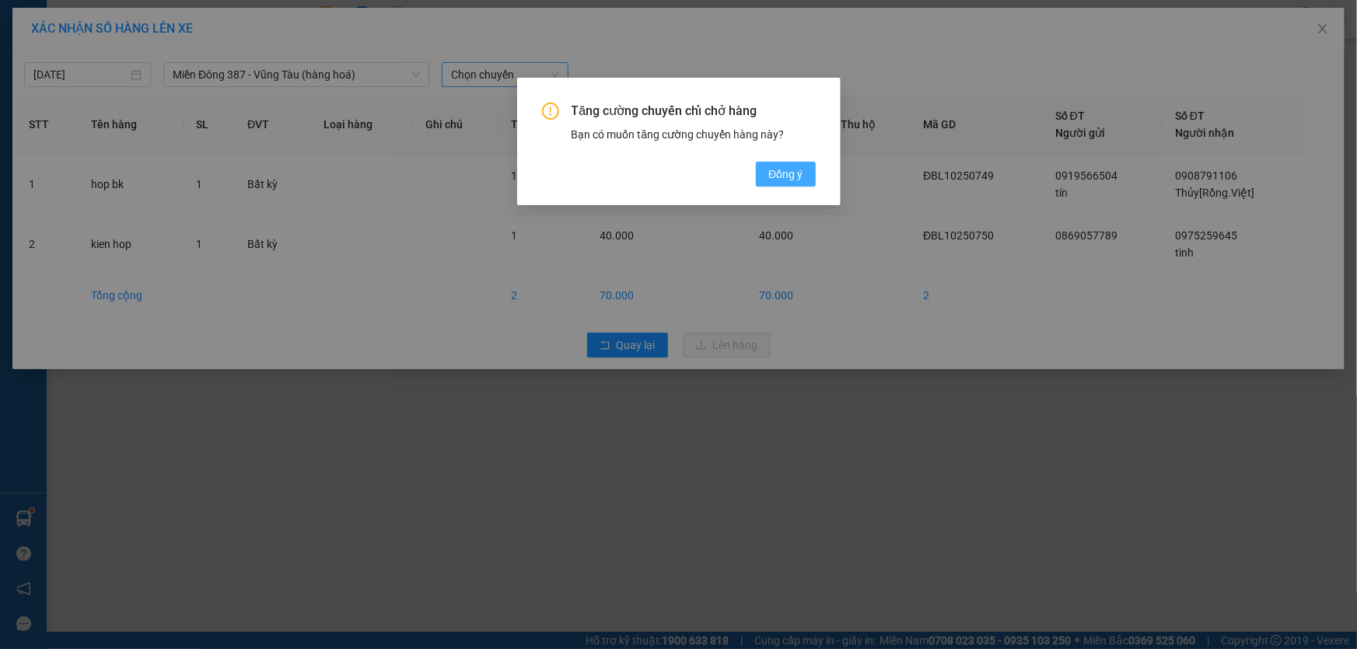
click at [779, 166] on span "Đồng ý" at bounding box center [785, 174] width 34 height 17
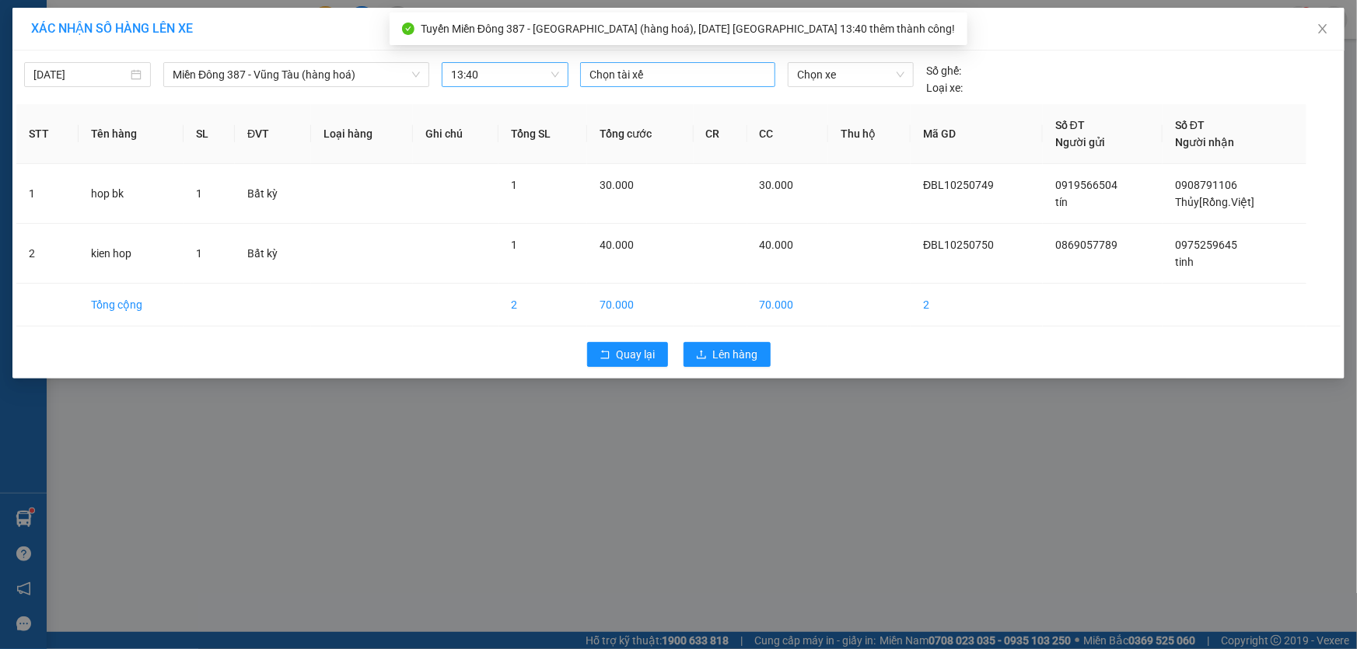
click at [675, 70] on div at bounding box center [677, 74] width 187 height 19
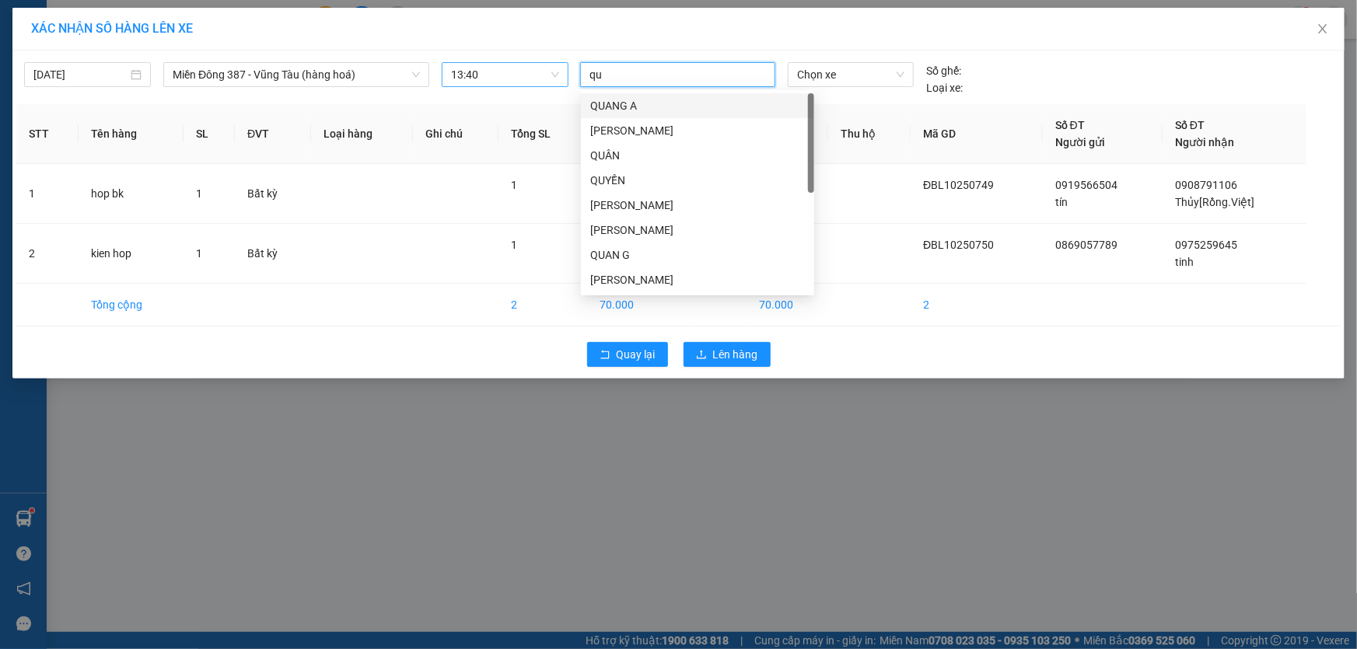
type input "quy"
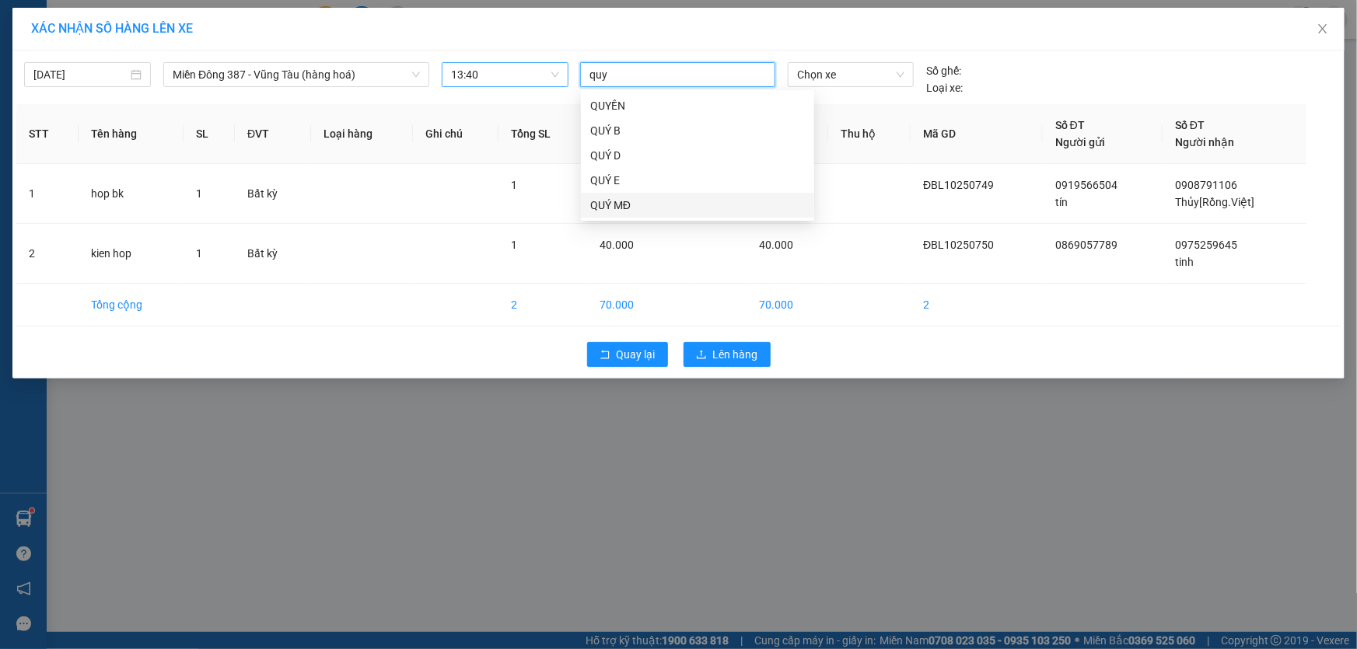
click at [608, 200] on div "QUÝ MĐ" at bounding box center [697, 205] width 215 height 17
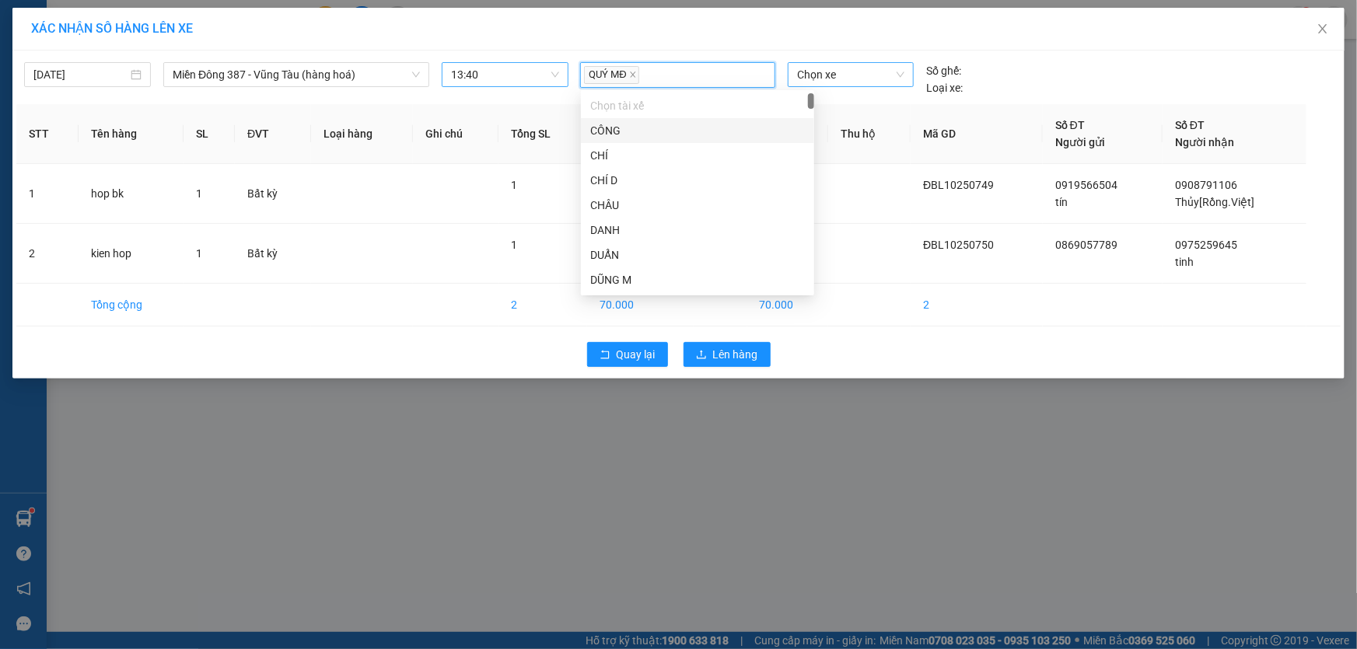
click at [843, 75] on span "Chọn xe" at bounding box center [850, 74] width 107 height 23
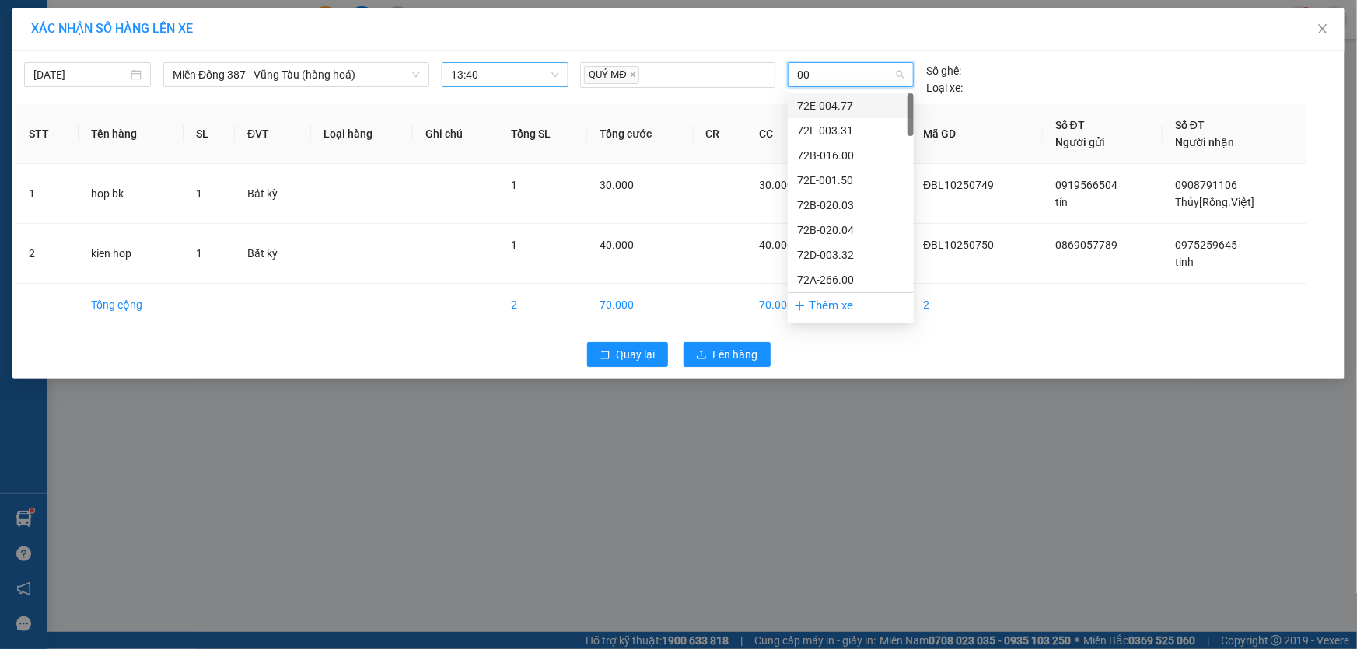
type input "007"
click at [831, 149] on div "72H-070.07" at bounding box center [850, 155] width 107 height 17
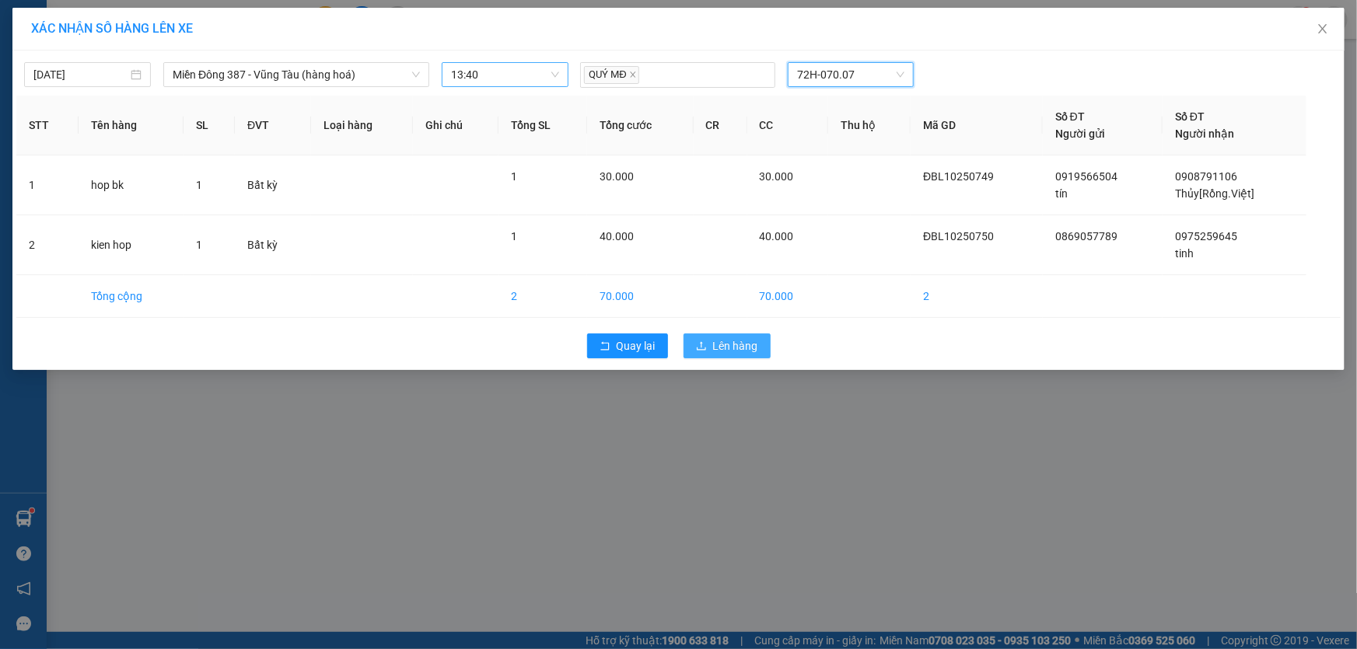
click at [731, 341] on span "Lên hàng" at bounding box center [735, 346] width 45 height 17
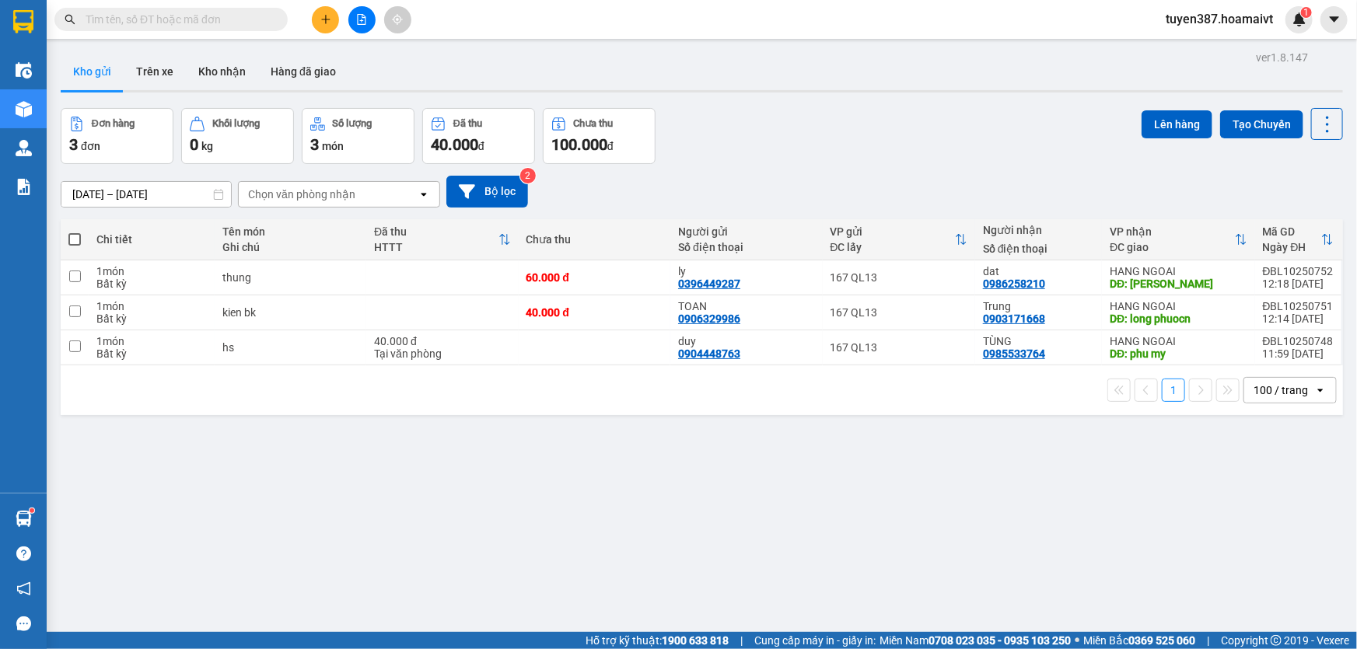
click at [72, 237] on span at bounding box center [74, 239] width 12 height 12
click at [75, 232] on input "checkbox" at bounding box center [75, 232] width 0 height 0
checkbox input "true"
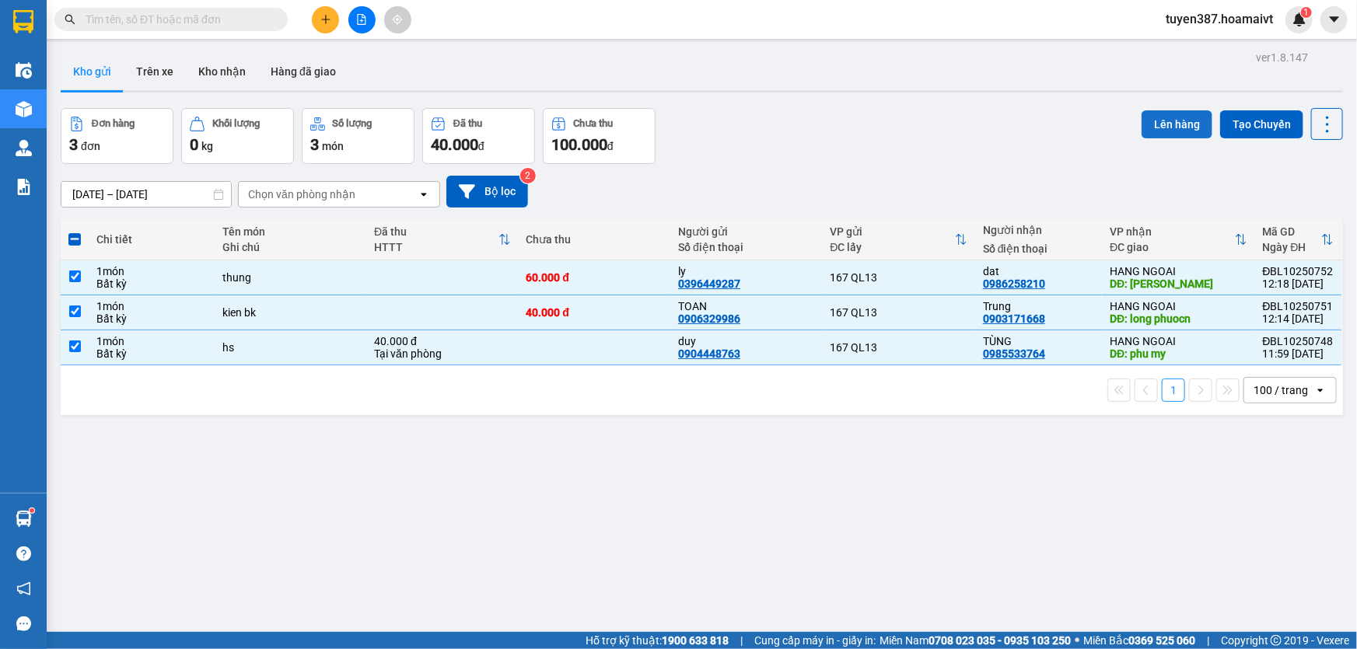
click at [1166, 123] on button "Lên hàng" at bounding box center [1177, 124] width 71 height 28
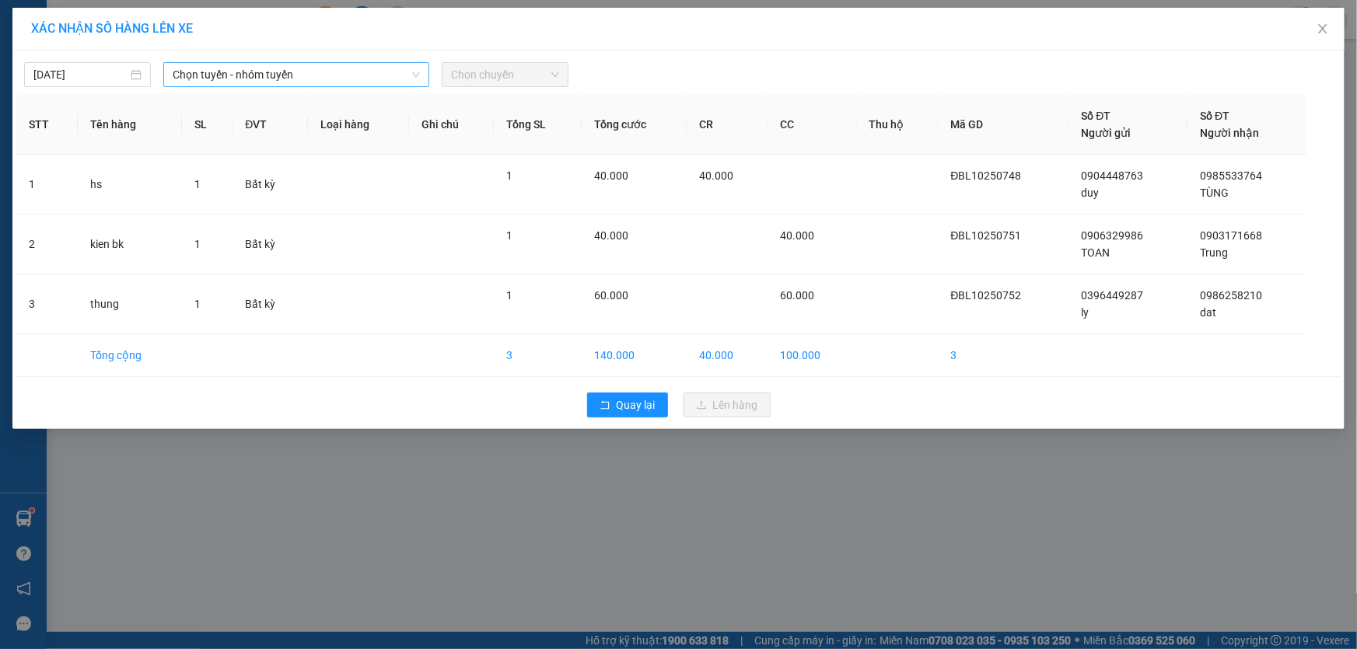
click at [331, 75] on span "Chọn tuyến - nhóm tuyến" at bounding box center [296, 74] width 247 height 23
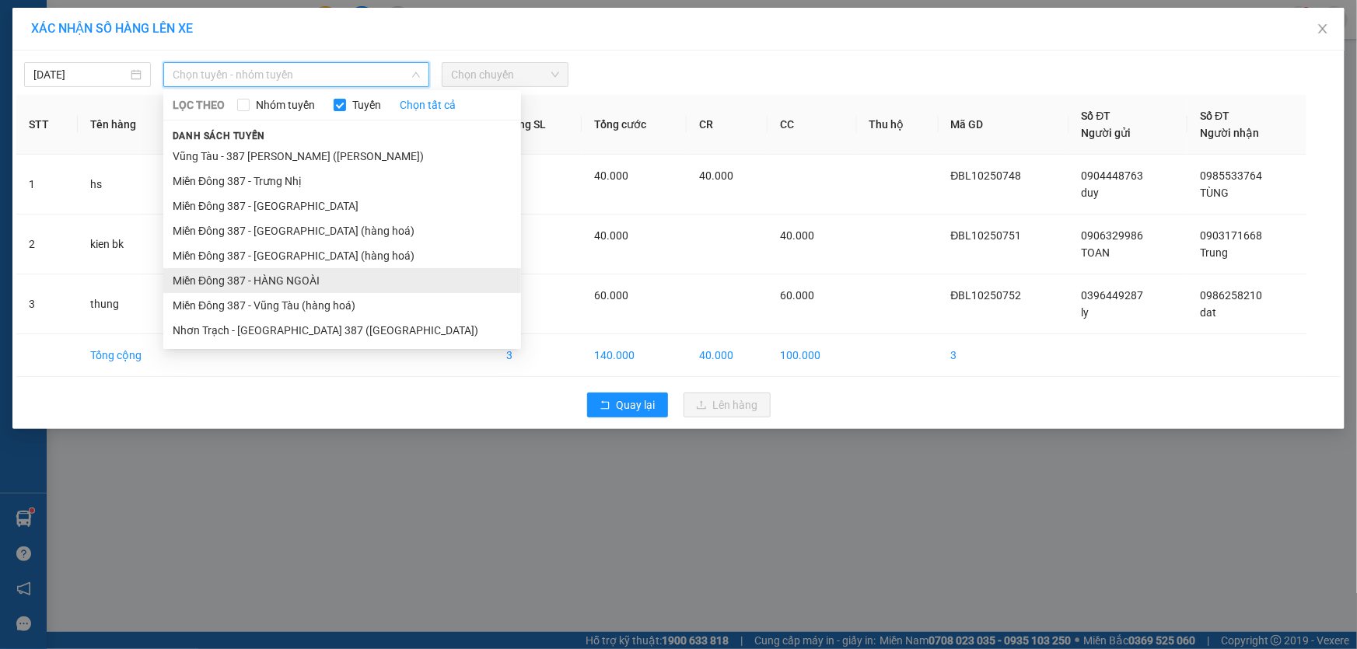
click at [279, 278] on li "Miền Đông 387 - HÀNG NGOÀI" at bounding box center [342, 280] width 358 height 25
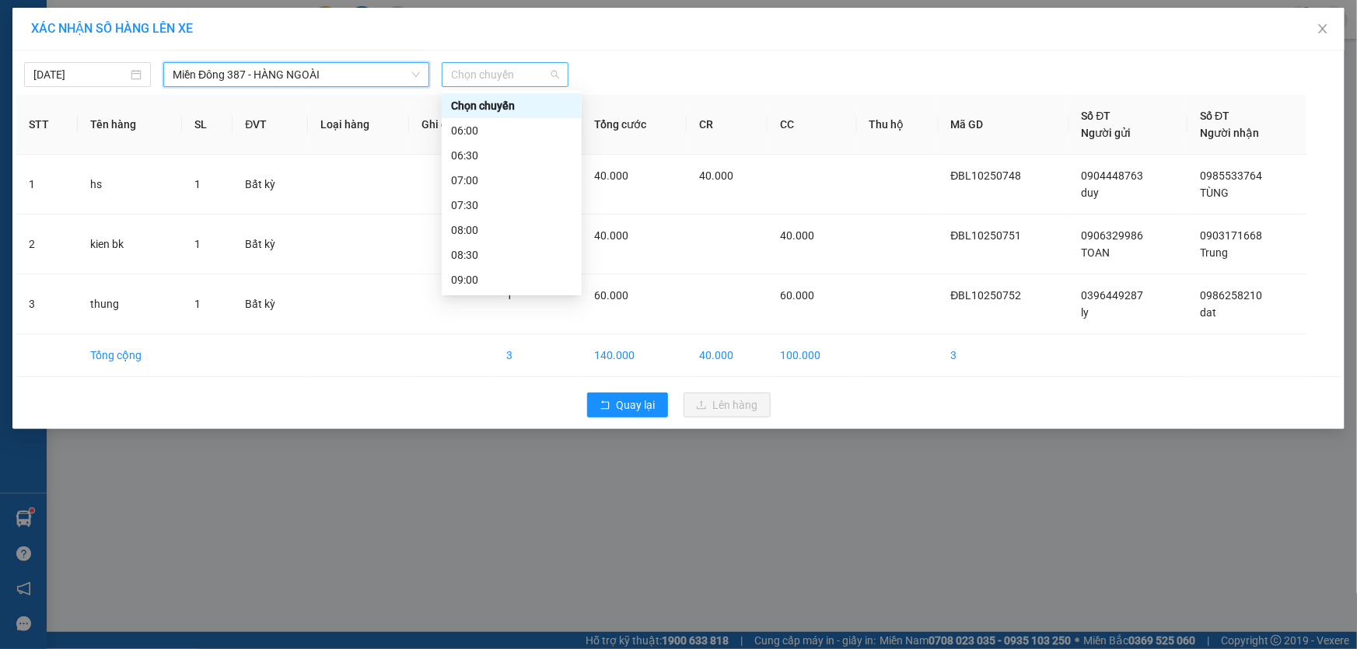
click at [529, 71] on span "Chọn chuyến" at bounding box center [505, 74] width 108 height 23
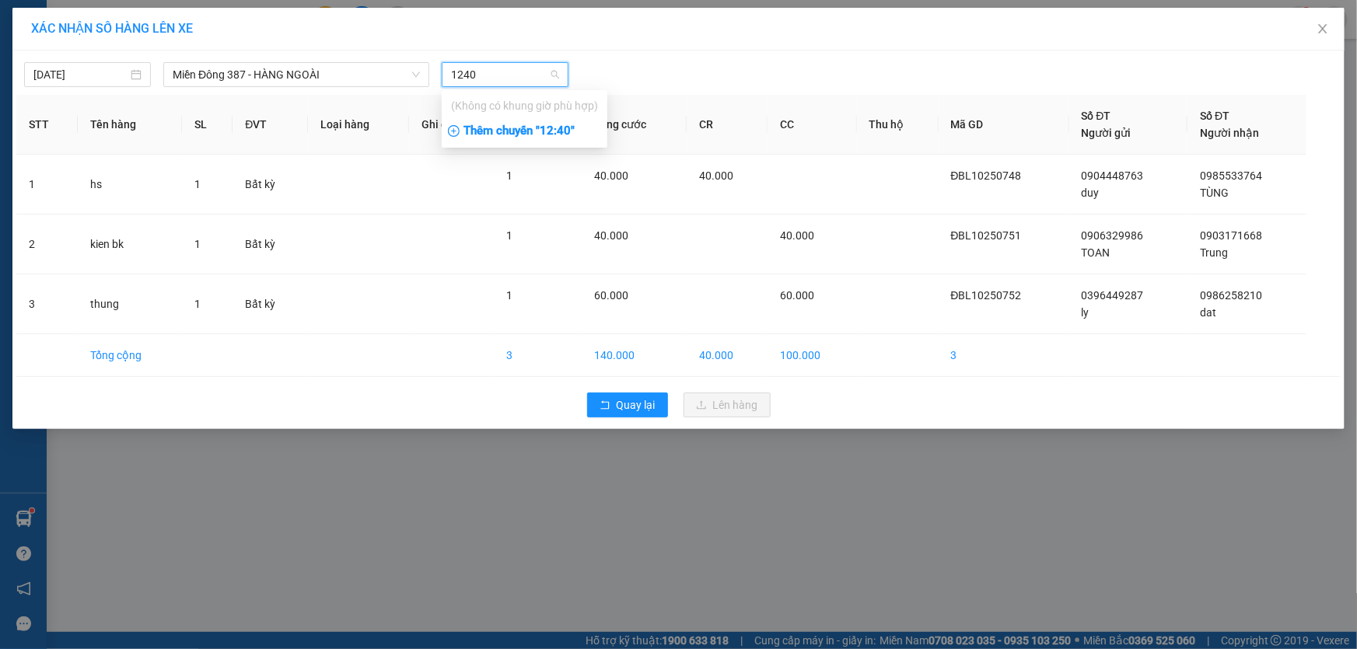
type input "1240"
click at [561, 127] on div "Thêm chuyến " 12:40 "" at bounding box center [525, 131] width 166 height 26
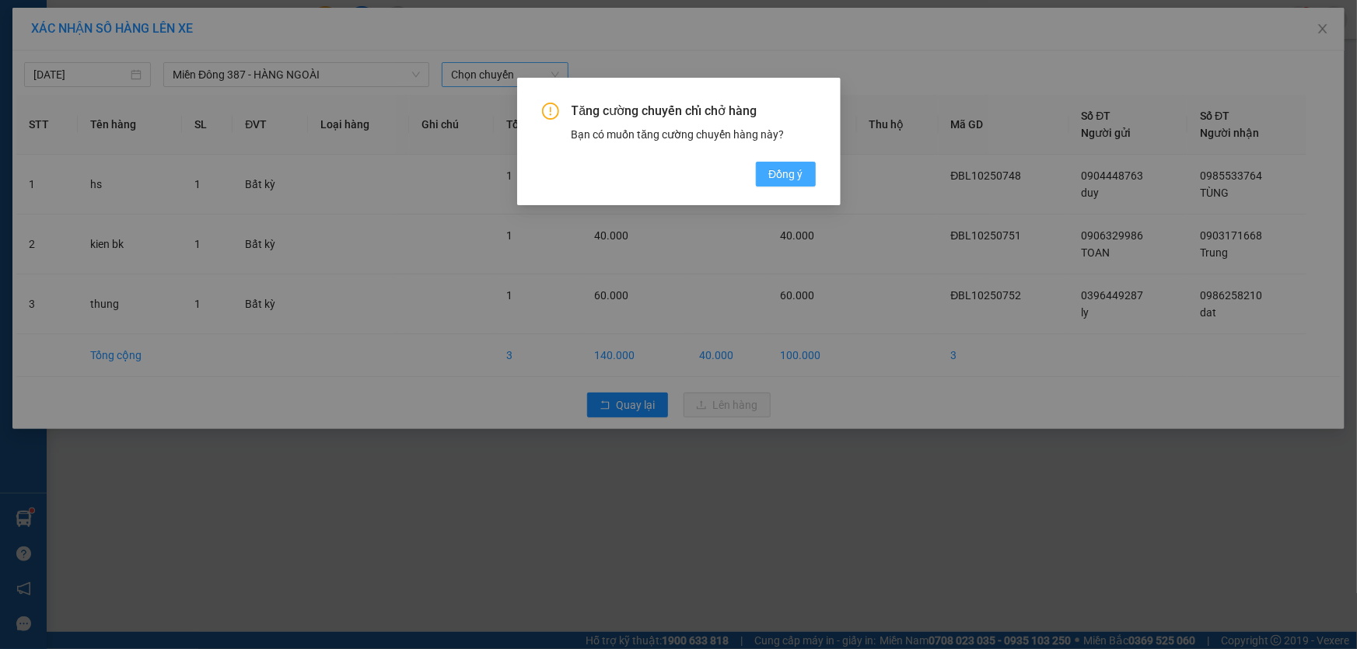
click at [782, 171] on span "Đồng ý" at bounding box center [785, 174] width 34 height 17
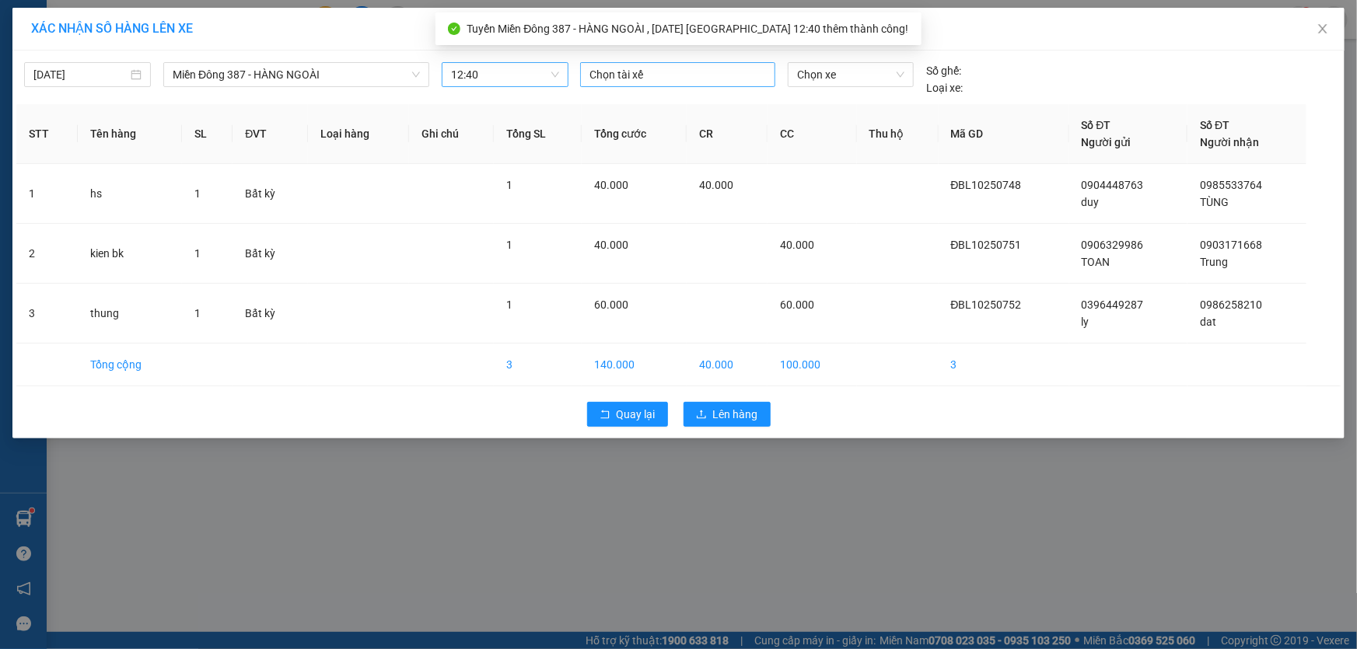
click at [668, 65] on div at bounding box center [677, 74] width 187 height 19
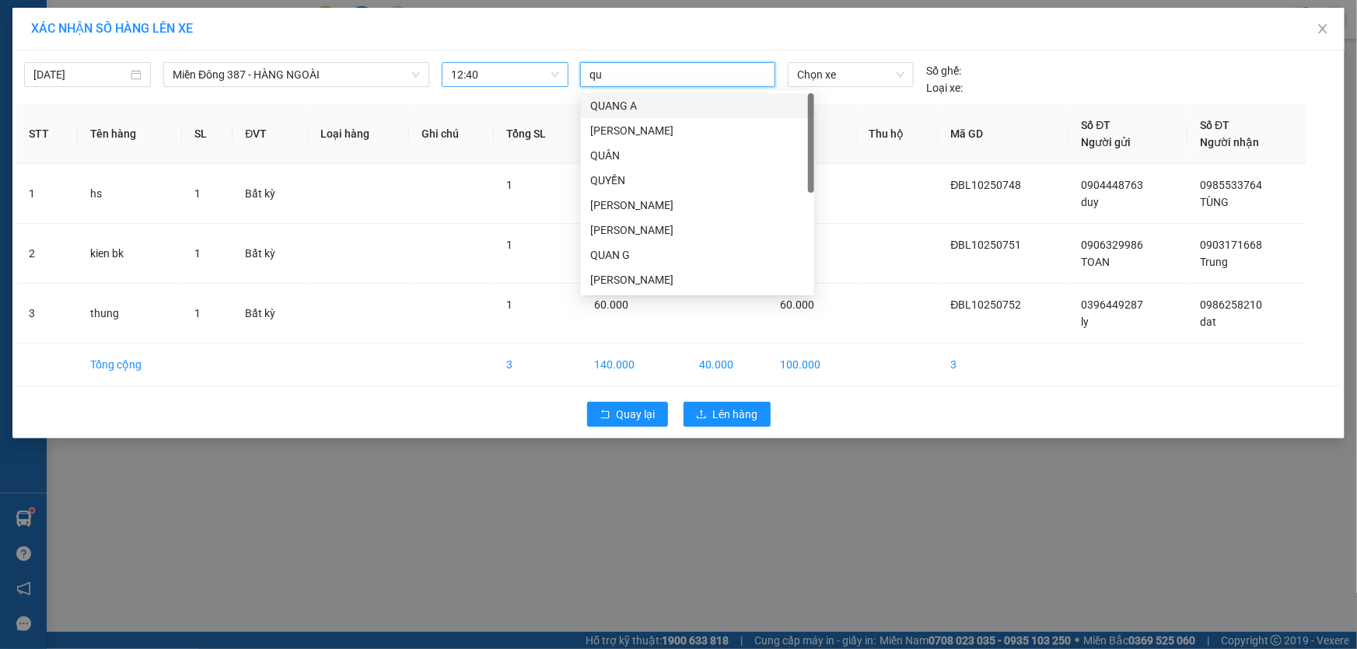
type input "quy"
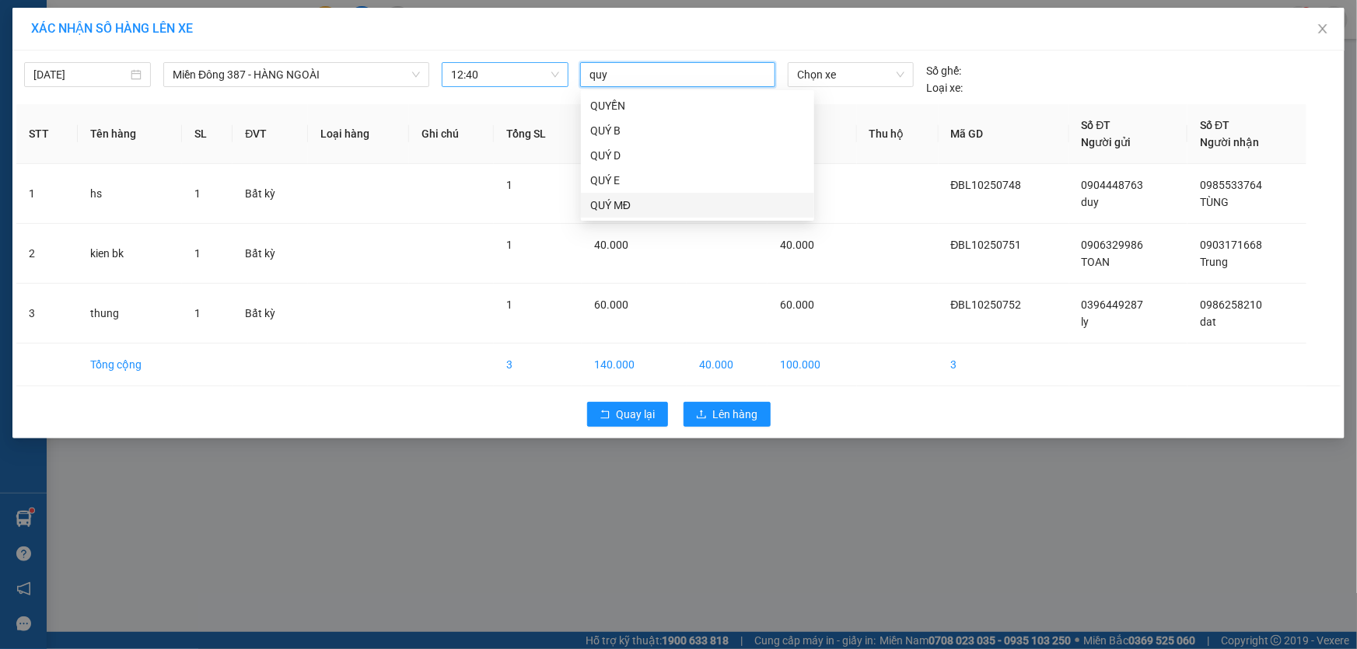
click at [611, 202] on div "QUÝ MĐ" at bounding box center [697, 205] width 215 height 17
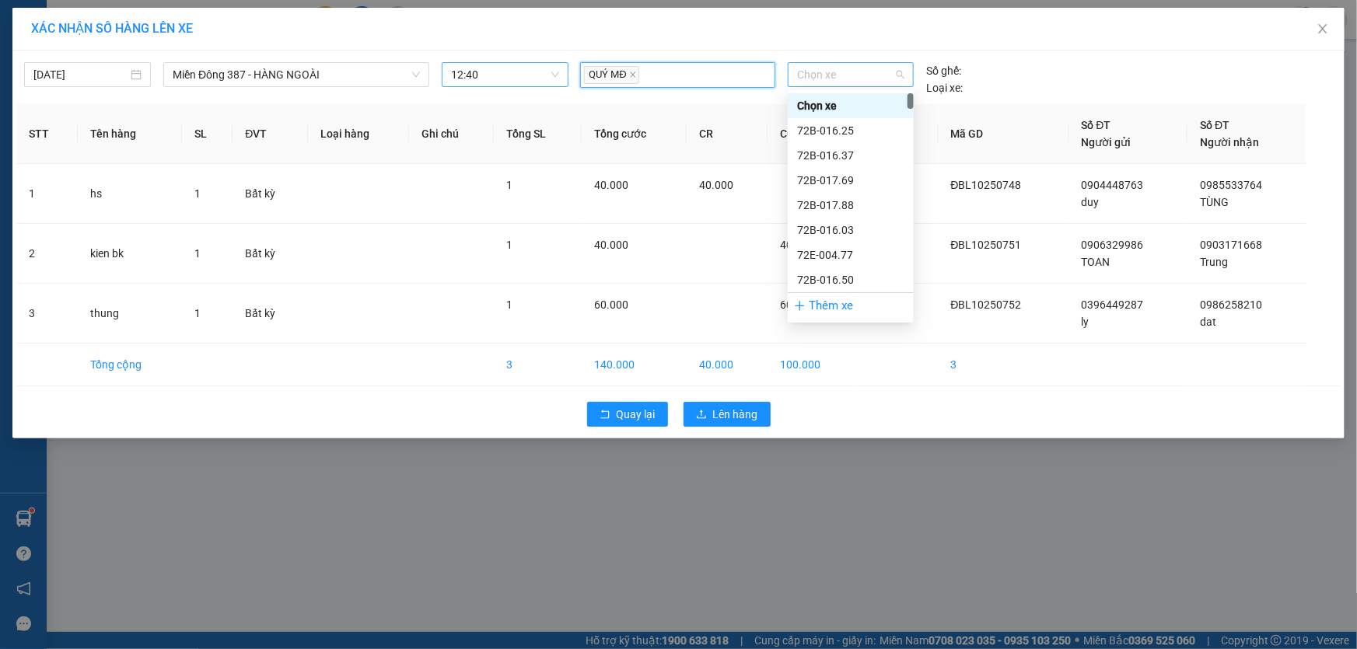
click at [857, 78] on span "Chọn xe" at bounding box center [850, 74] width 107 height 23
type input "007"
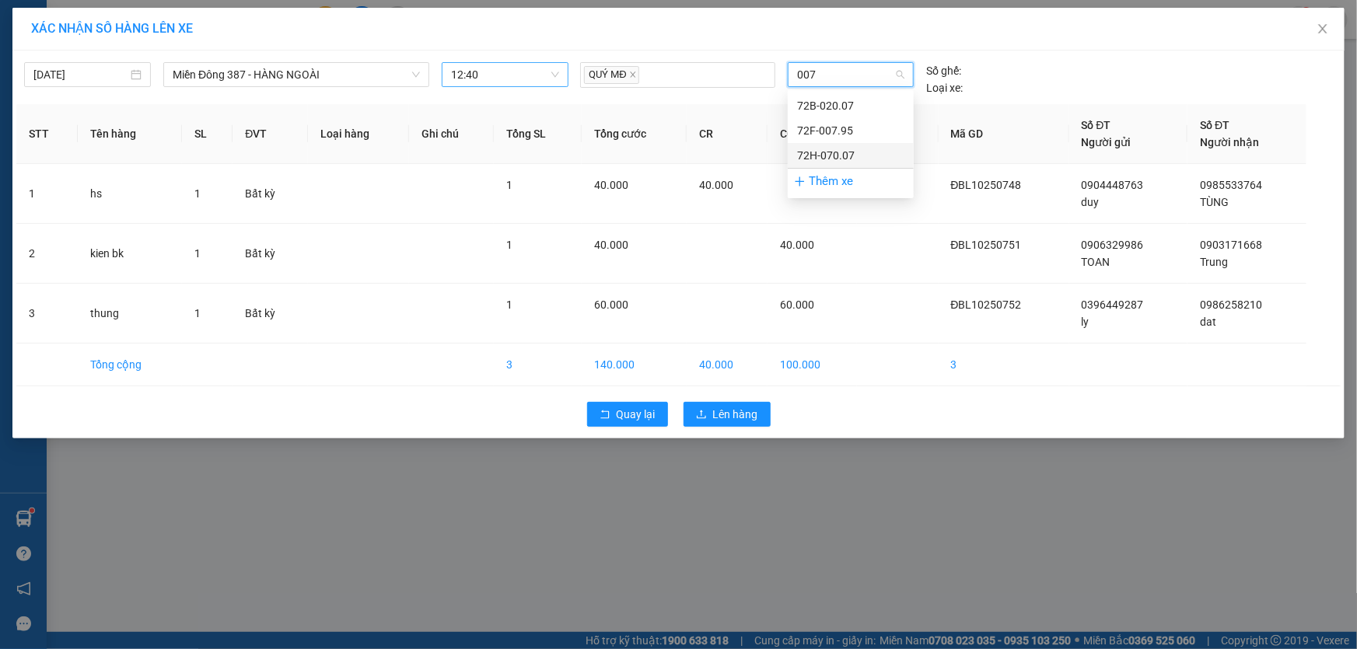
click at [824, 149] on div "72H-070.07" at bounding box center [850, 155] width 107 height 17
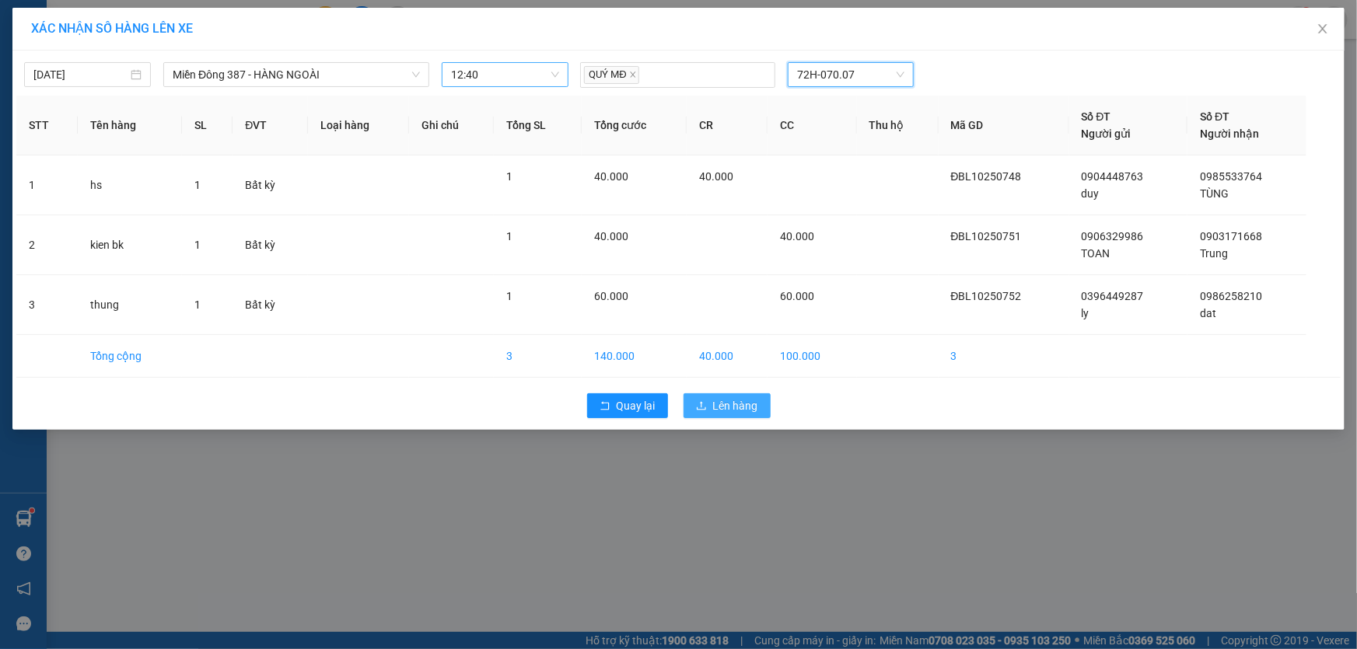
click at [723, 408] on span "Lên hàng" at bounding box center [735, 405] width 45 height 17
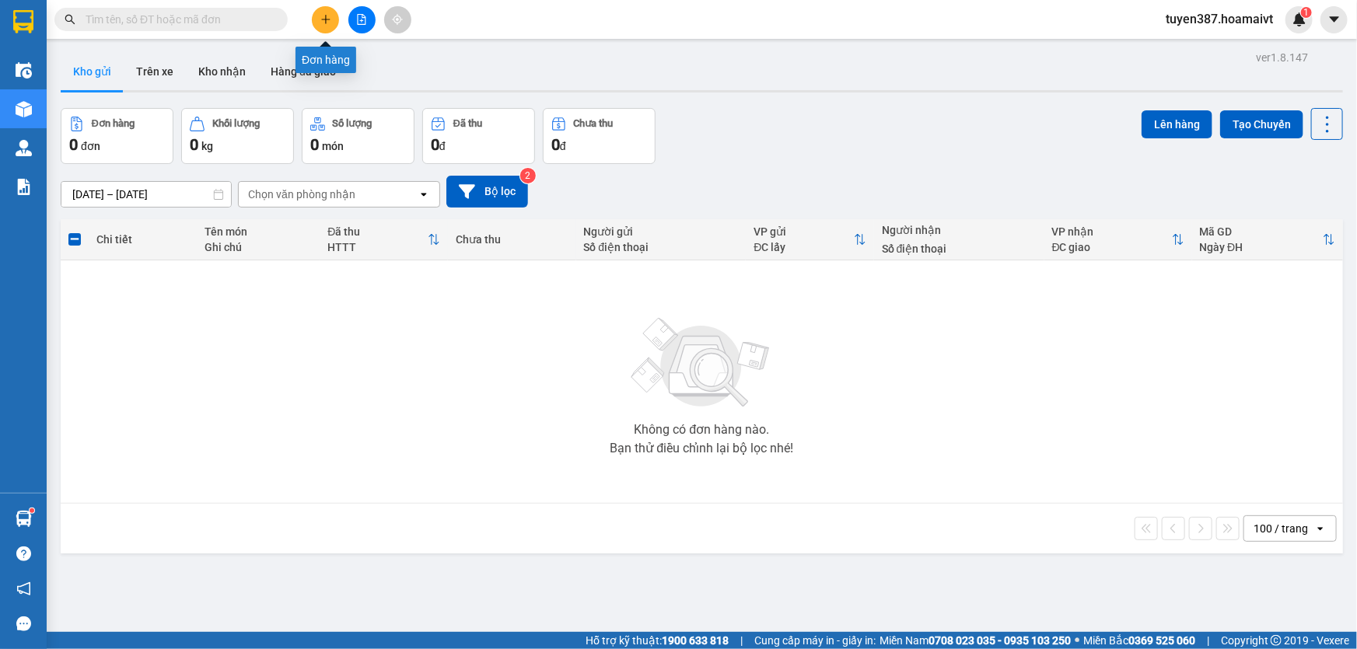
click at [327, 19] on icon "plus" at bounding box center [325, 19] width 9 height 1
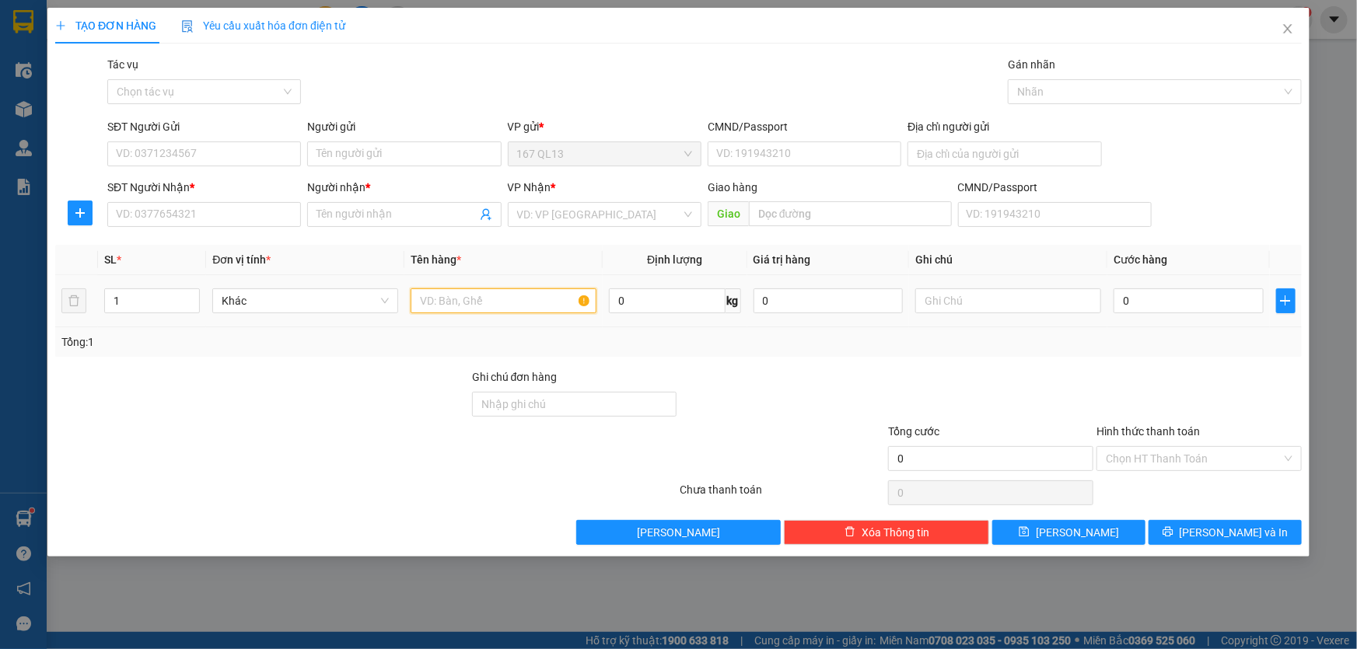
click at [544, 305] on input "text" at bounding box center [504, 301] width 186 height 25
click at [524, 298] on input "text" at bounding box center [504, 301] width 186 height 25
type input "hs"
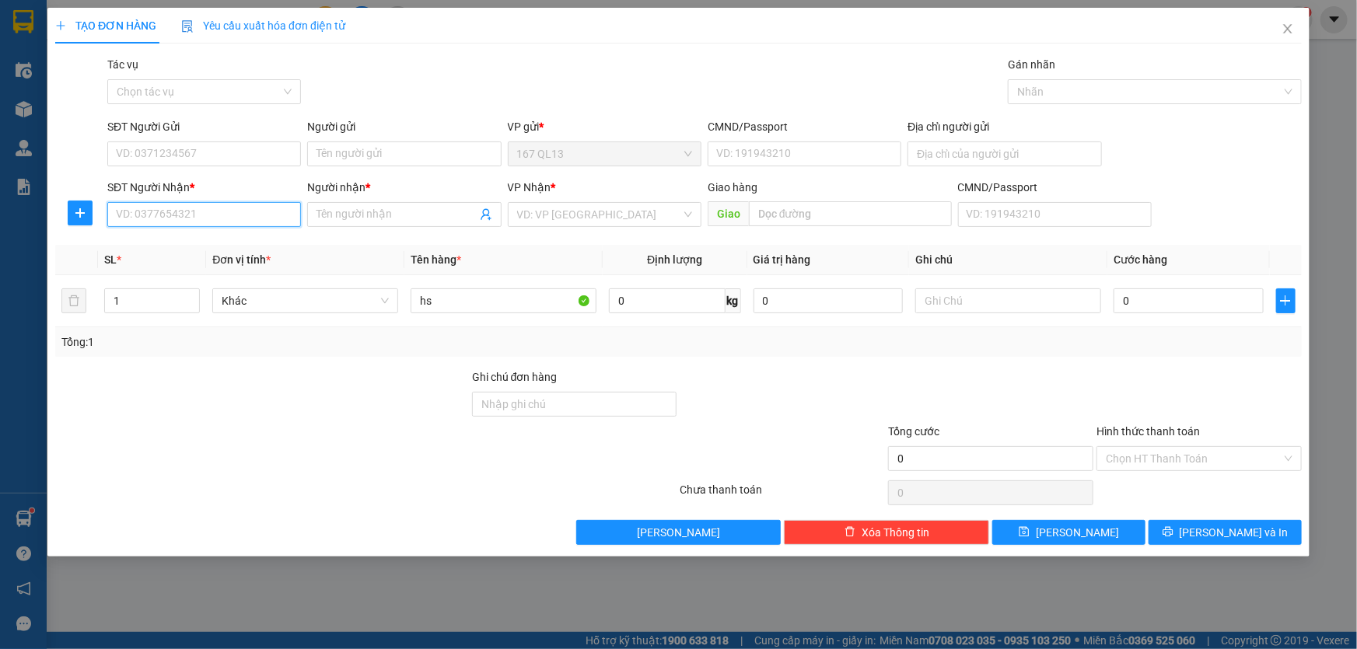
click at [249, 217] on input "SĐT Người Nhận *" at bounding box center [204, 214] width 194 height 25
type input "0372220799"
click at [363, 206] on input "Người nhận *" at bounding box center [396, 214] width 159 height 17
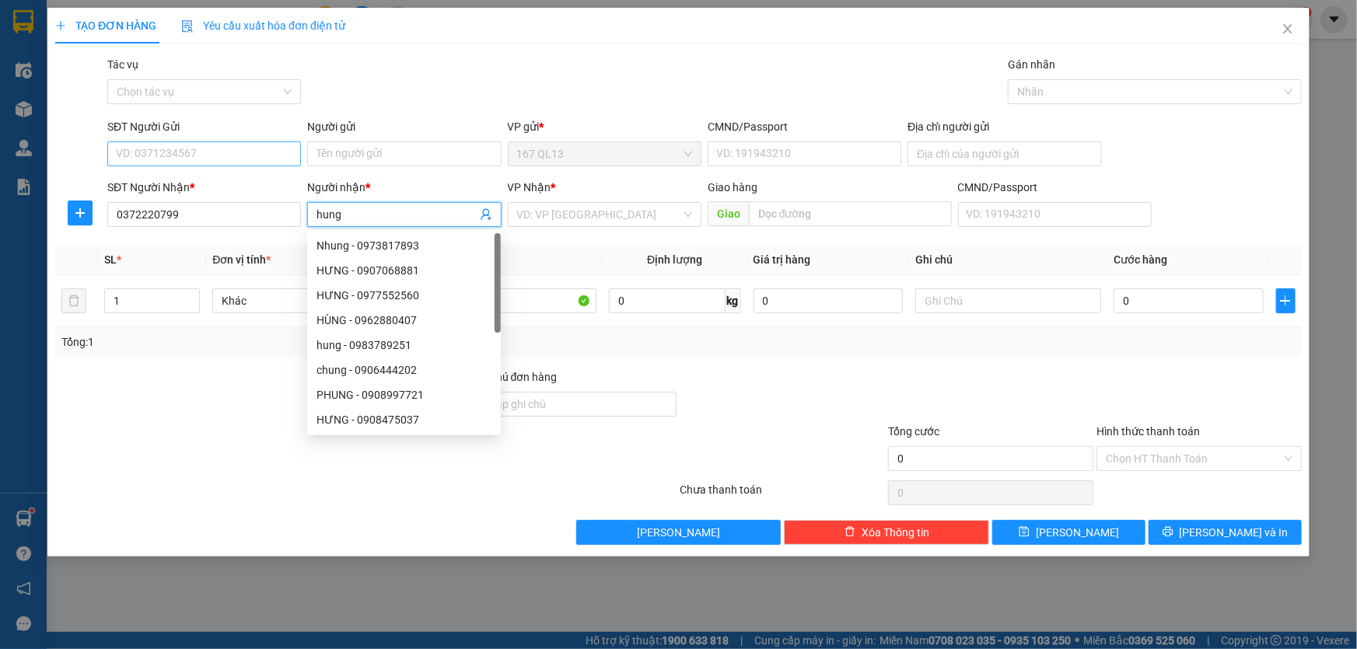
type input "hung"
click at [219, 159] on input "SĐT Người Gửi" at bounding box center [204, 154] width 194 height 25
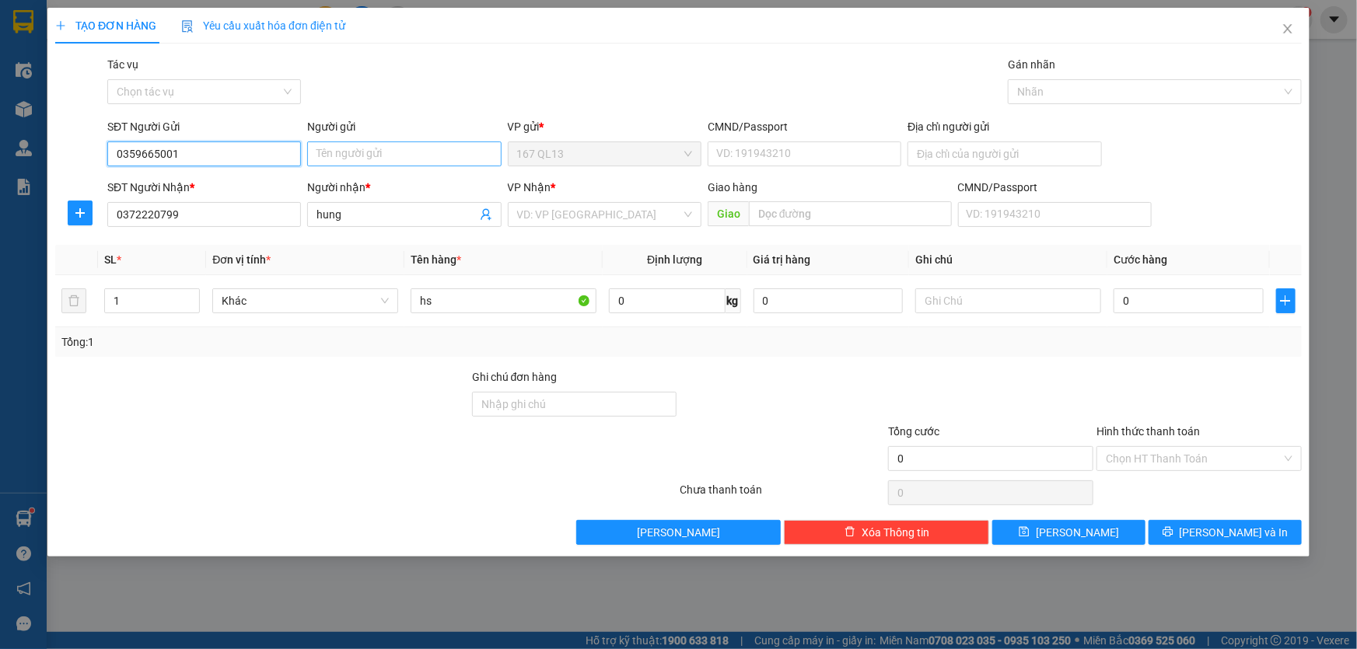
type input "0359665001"
click at [382, 153] on input "Người gửi" at bounding box center [404, 154] width 194 height 25
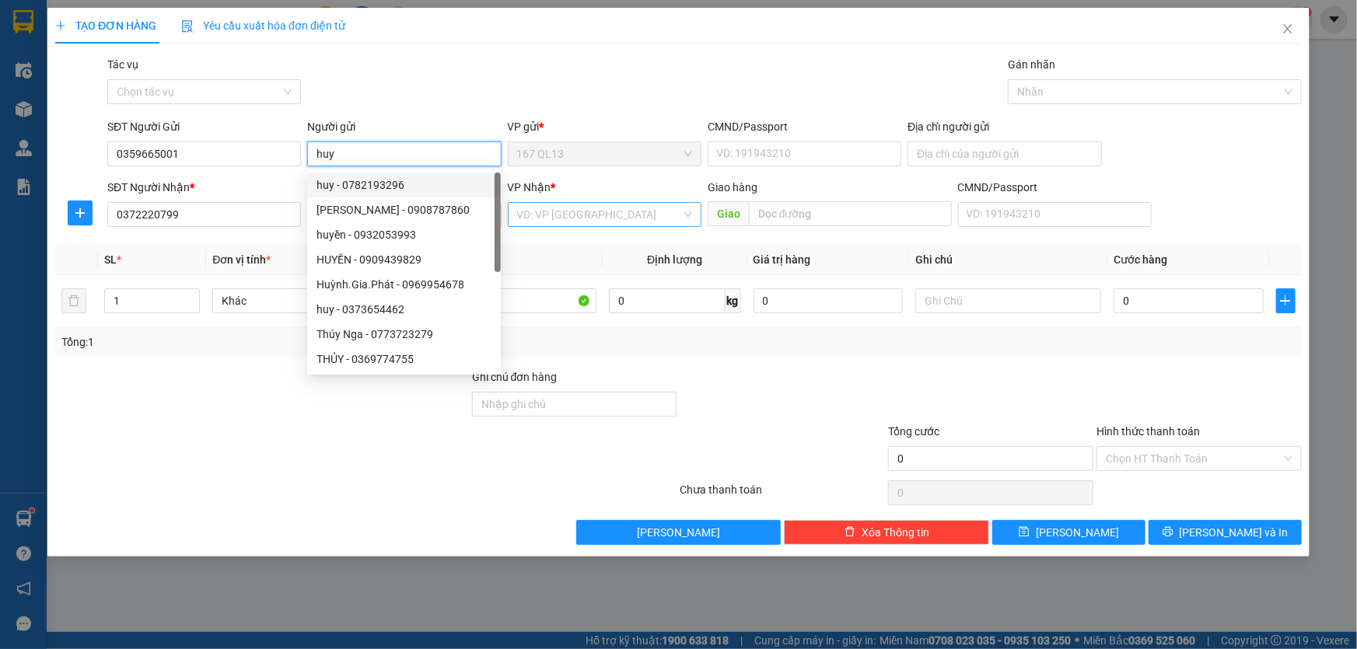
type input "huy"
click at [579, 215] on input "search" at bounding box center [599, 214] width 164 height 23
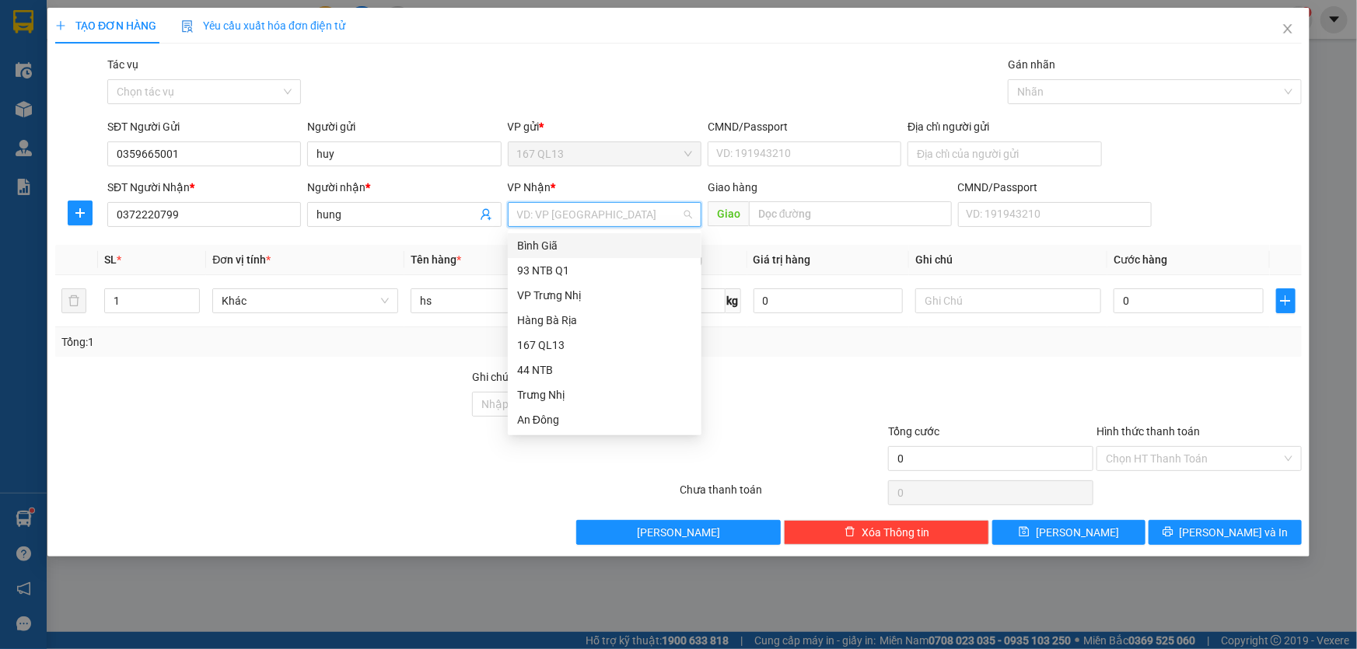
click at [568, 246] on div "Bình Giã" at bounding box center [604, 245] width 175 height 17
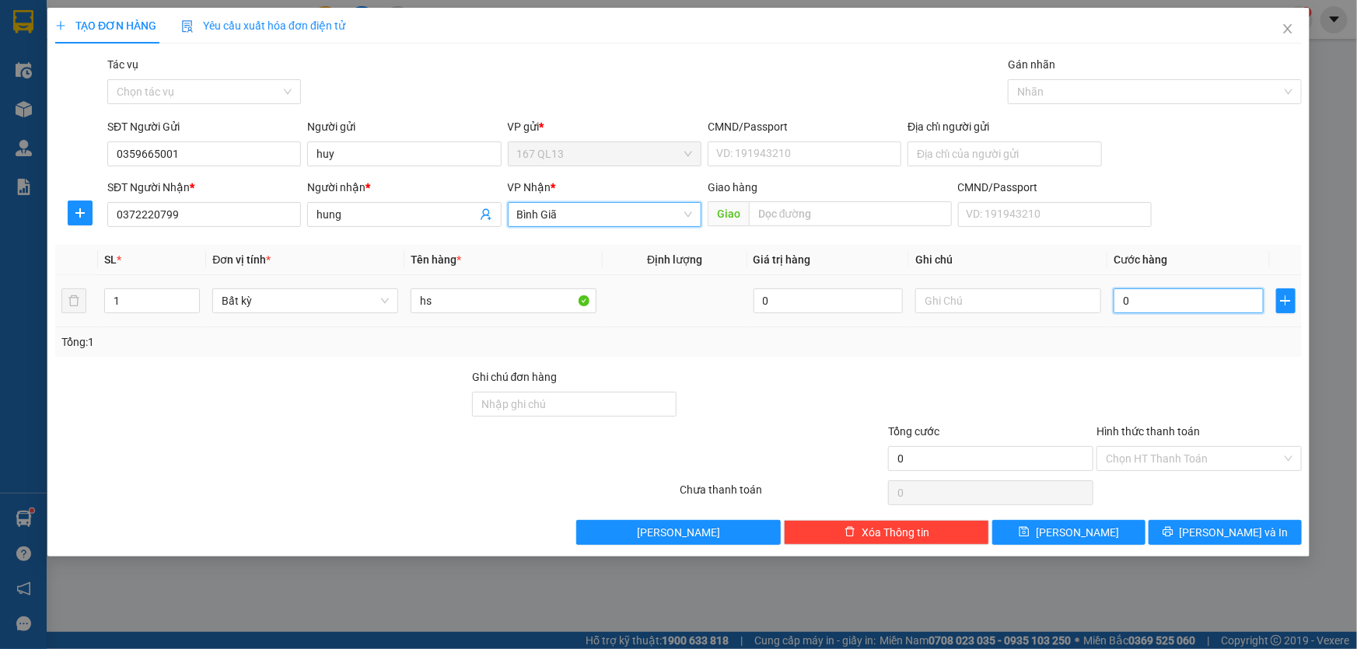
click at [1117, 293] on input "0" at bounding box center [1189, 301] width 150 height 25
type input "3"
type input "30"
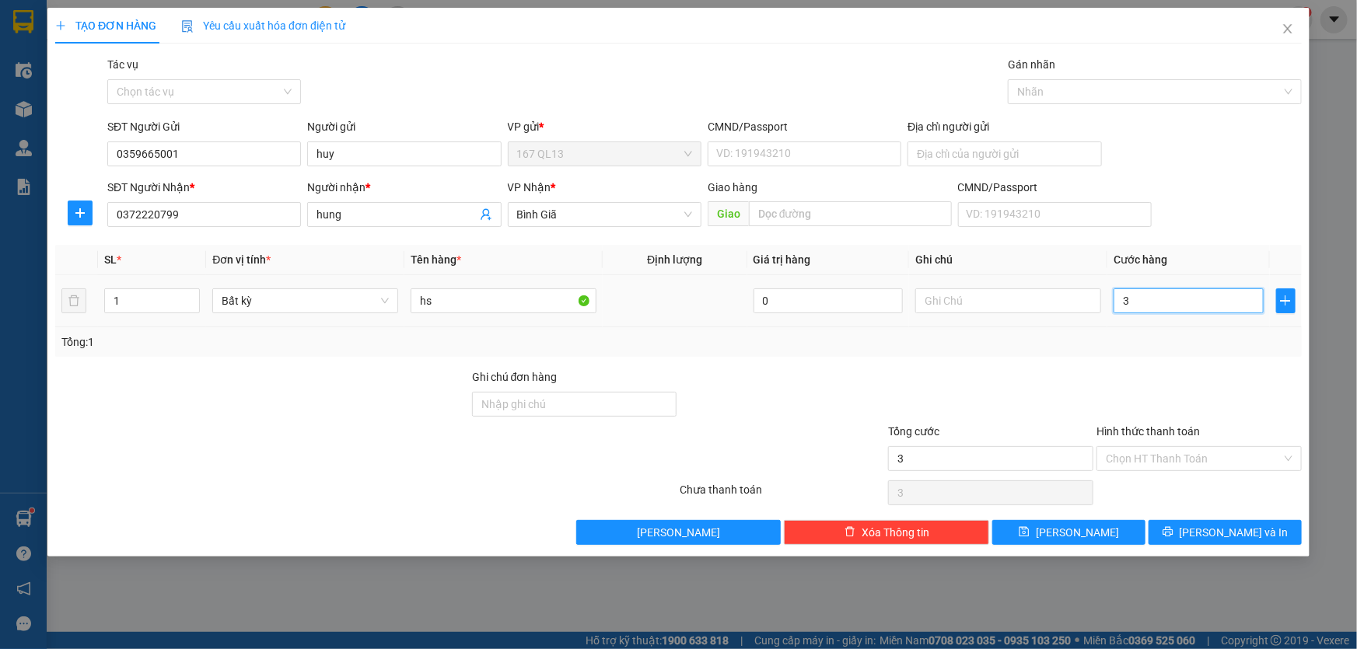
type input "30"
type input "30.000"
click at [1234, 450] on input "Hình thức thanh toán" at bounding box center [1194, 458] width 176 height 23
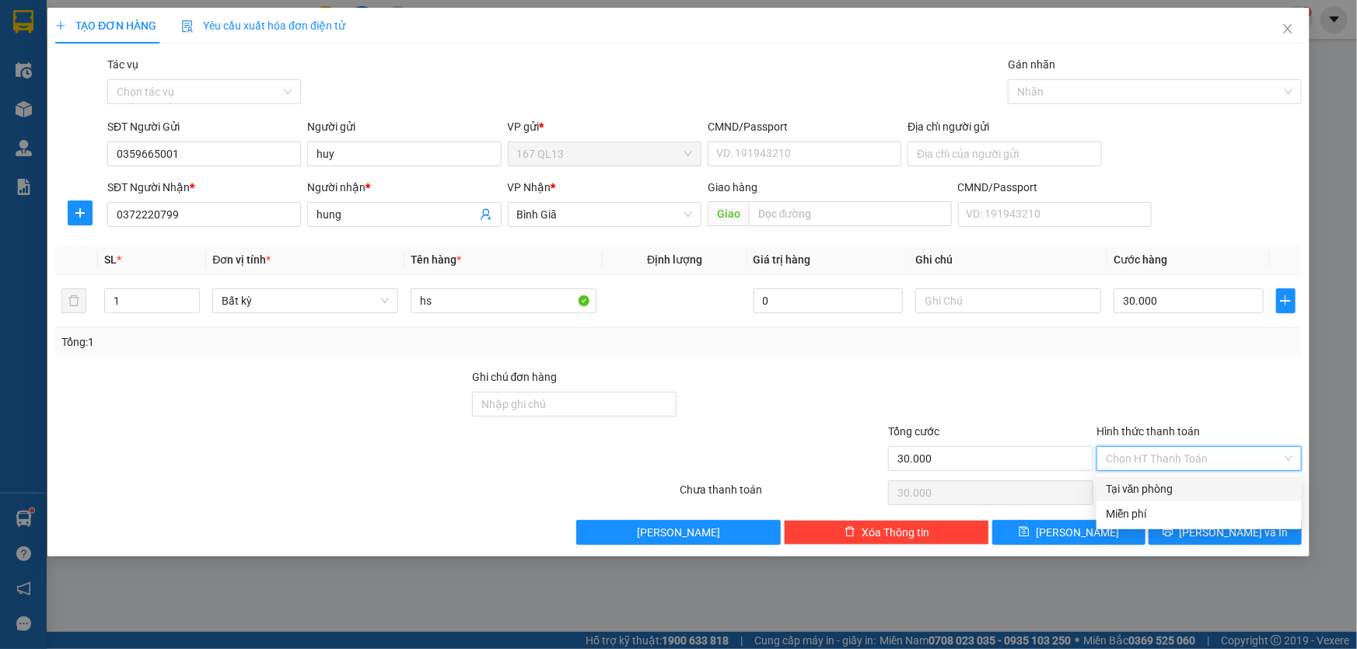
click at [1221, 485] on div "Tại văn phòng" at bounding box center [1199, 489] width 187 height 17
type input "0"
click at [1092, 334] on div "Tổng: 1" at bounding box center [678, 342] width 1234 height 17
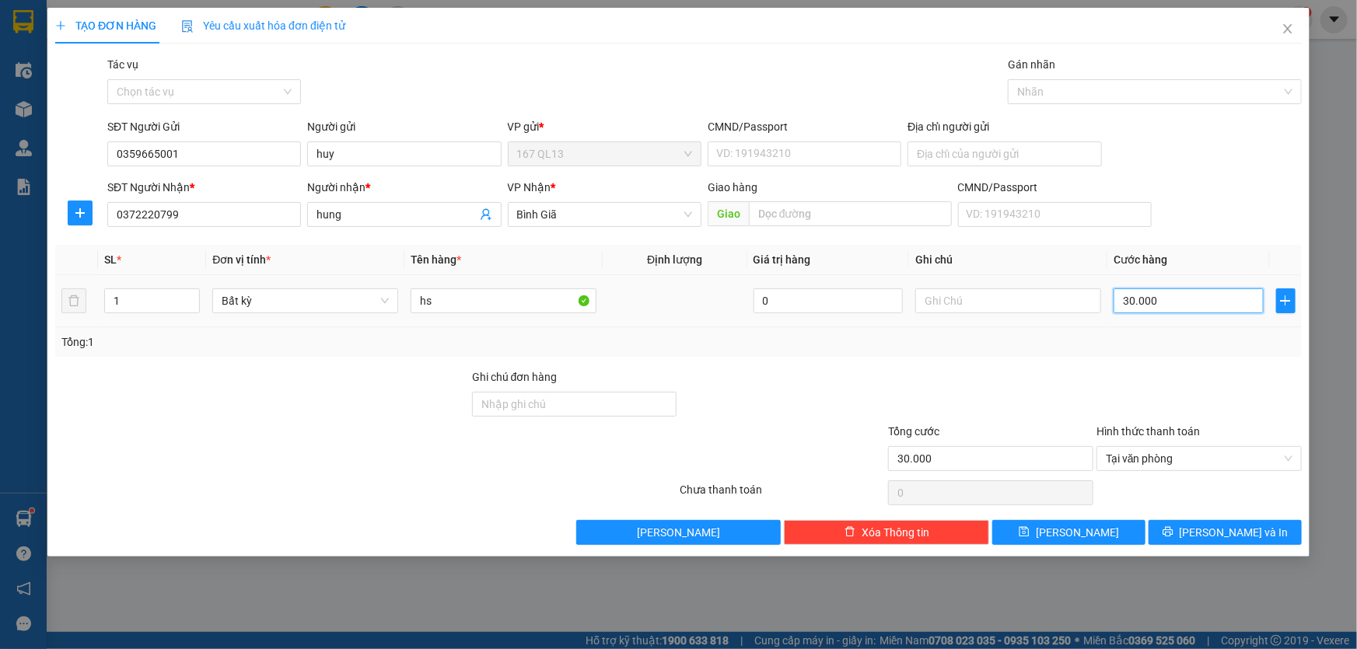
click at [1159, 295] on input "30.000" at bounding box center [1189, 301] width 150 height 25
click at [1198, 454] on span "Tại văn phòng" at bounding box center [1199, 458] width 187 height 23
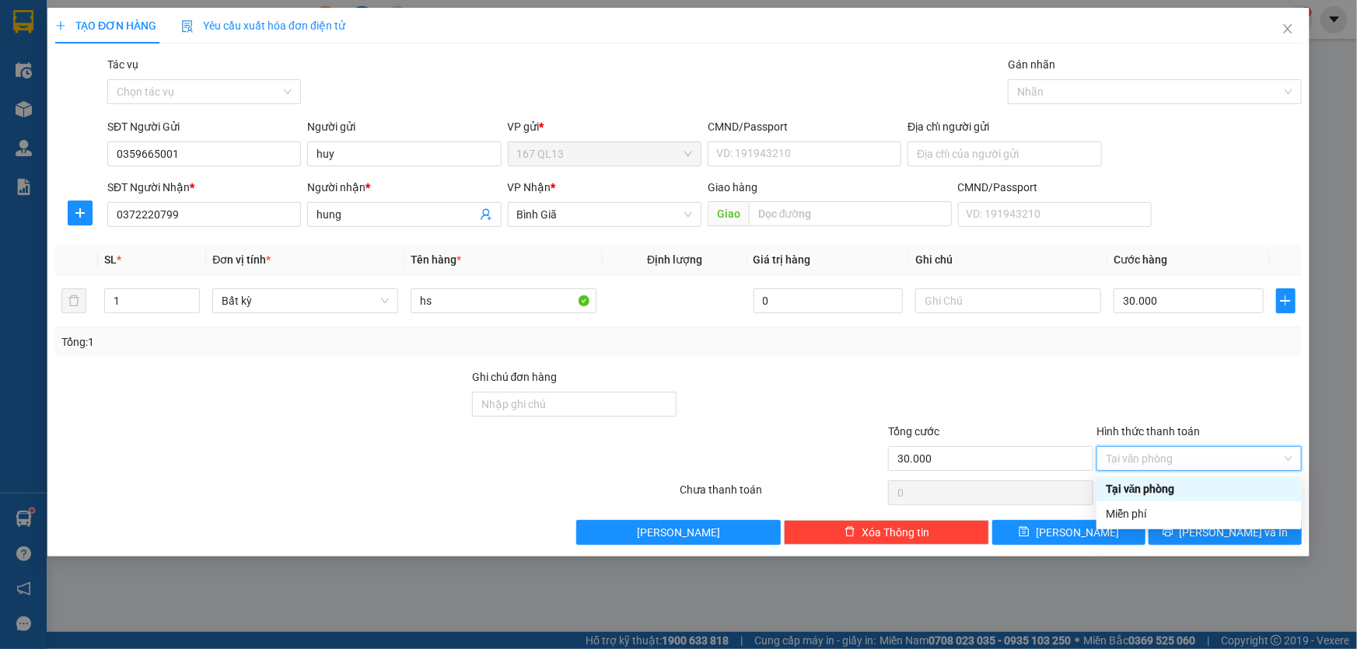
click at [1204, 482] on div "Tại văn phòng" at bounding box center [1199, 489] width 187 height 17
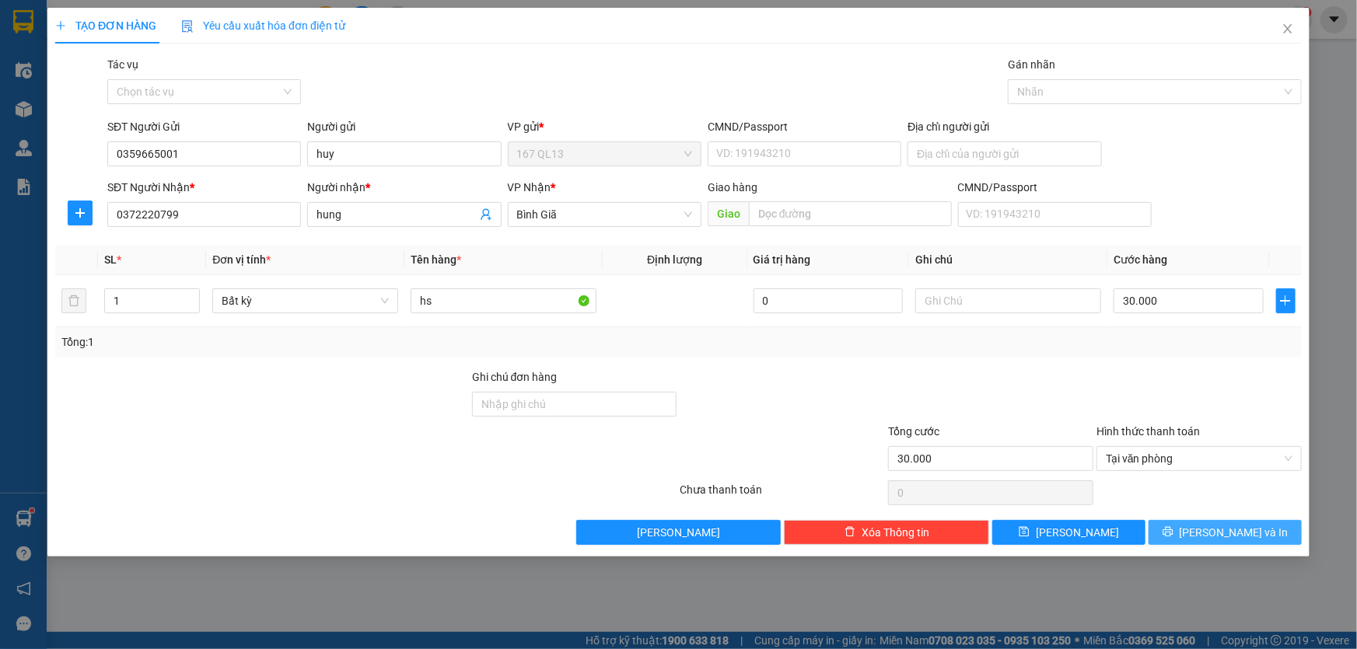
click at [1268, 529] on button "[PERSON_NAME] và In" at bounding box center [1225, 532] width 153 height 25
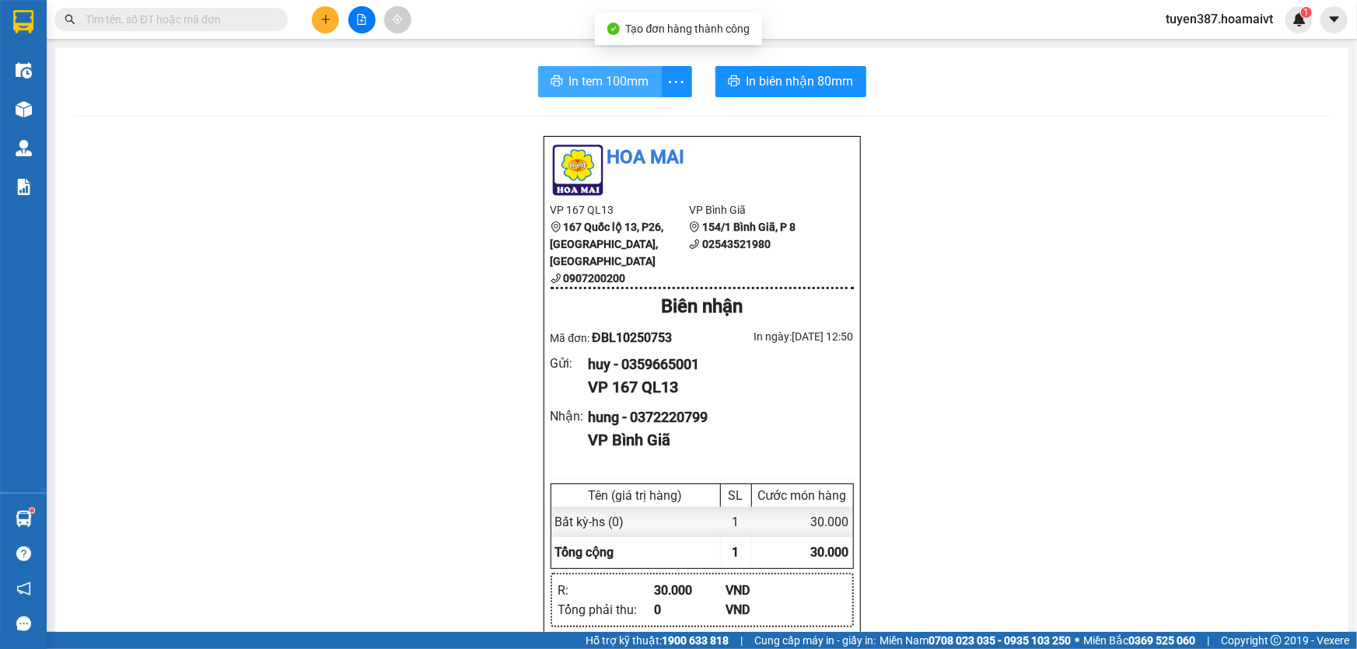
click at [591, 75] on span "In tem 100mm" at bounding box center [609, 81] width 80 height 19
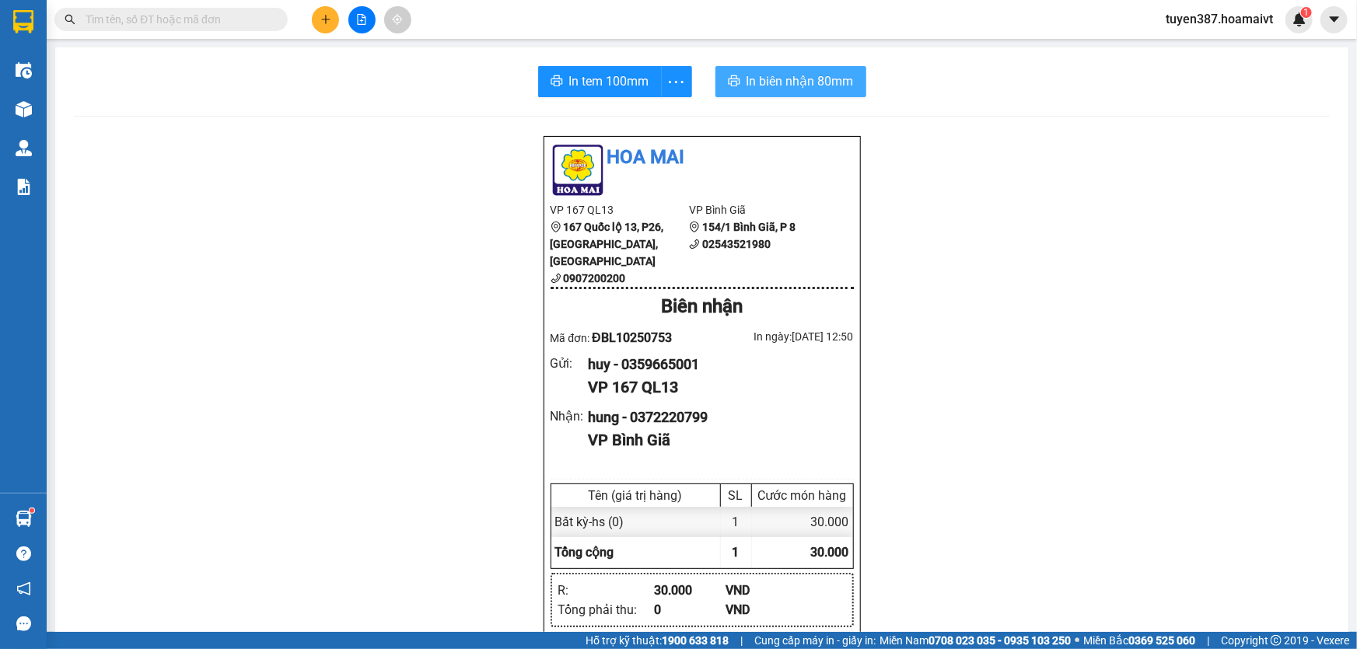
click at [761, 78] on span "In biên nhận 80mm" at bounding box center [800, 81] width 107 height 19
click at [765, 76] on span "In biên nhận 80mm" at bounding box center [800, 81] width 107 height 19
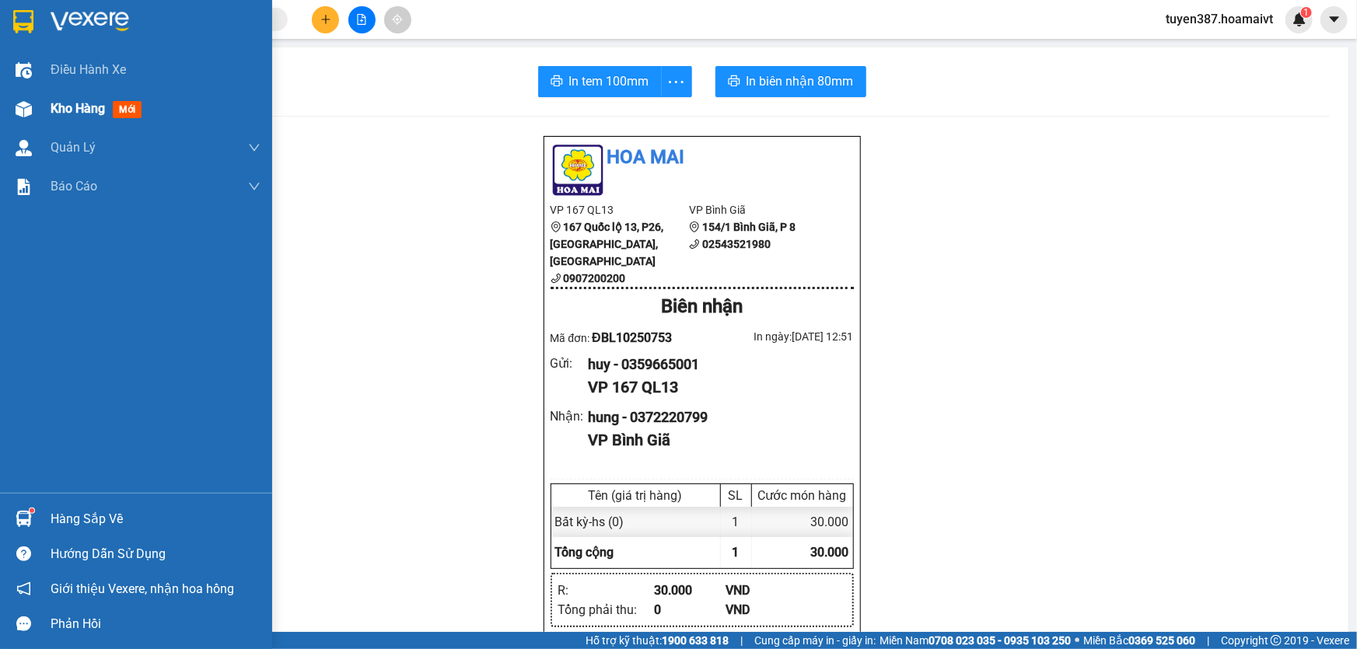
click at [117, 108] on span "mới" at bounding box center [127, 109] width 29 height 17
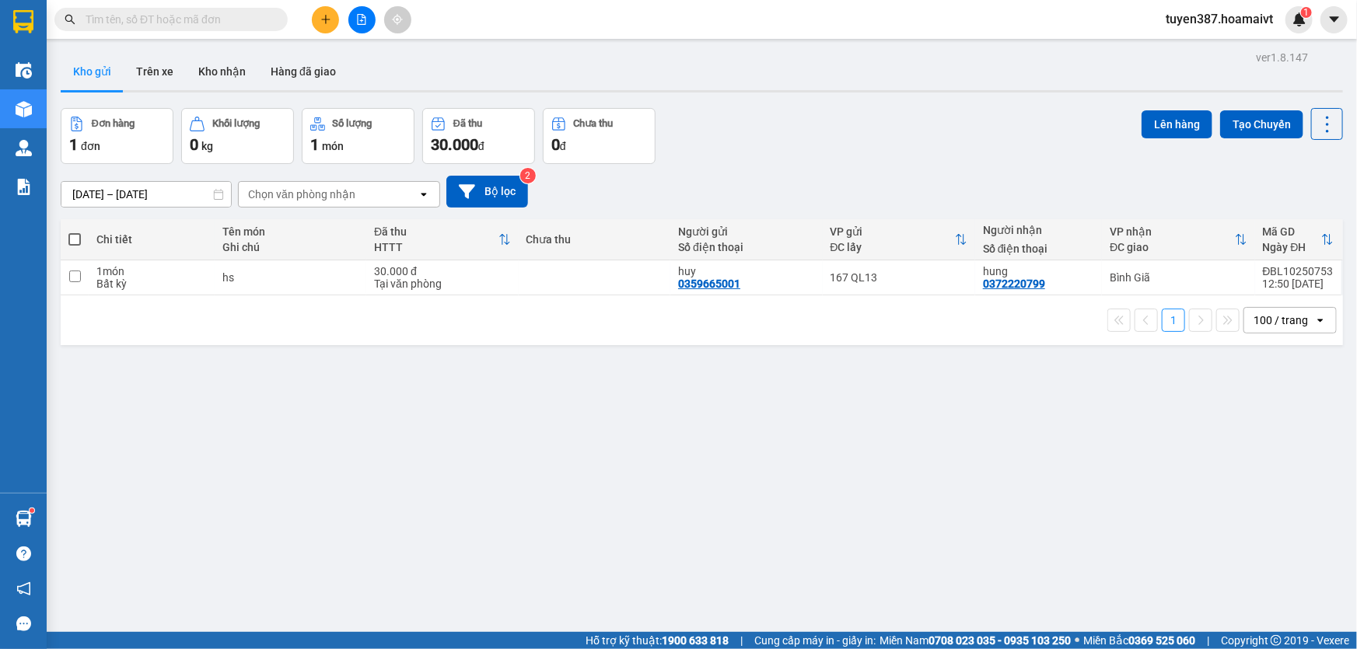
click at [75, 238] on span at bounding box center [74, 239] width 12 height 12
click at [75, 232] on input "checkbox" at bounding box center [75, 232] width 0 height 0
checkbox input "true"
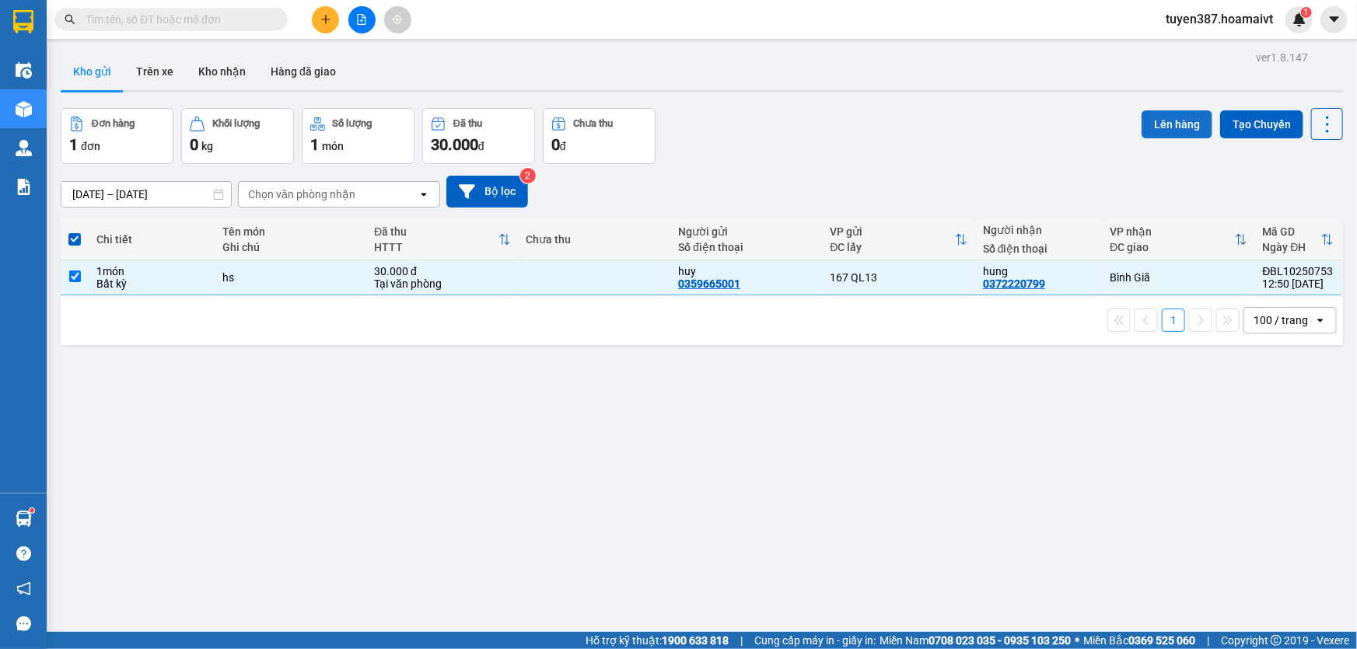
click at [1161, 118] on button "Lên hàng" at bounding box center [1177, 124] width 71 height 28
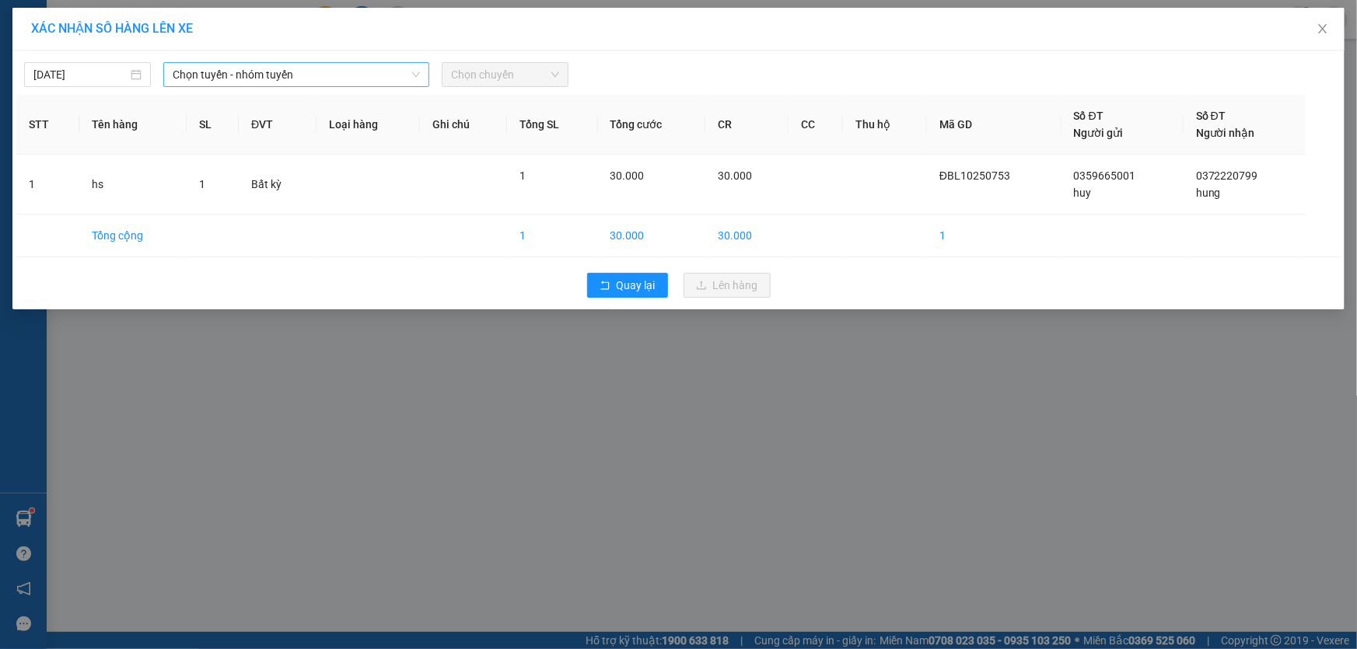
click at [311, 74] on span "Chọn tuyến - nhóm tuyến" at bounding box center [296, 74] width 247 height 23
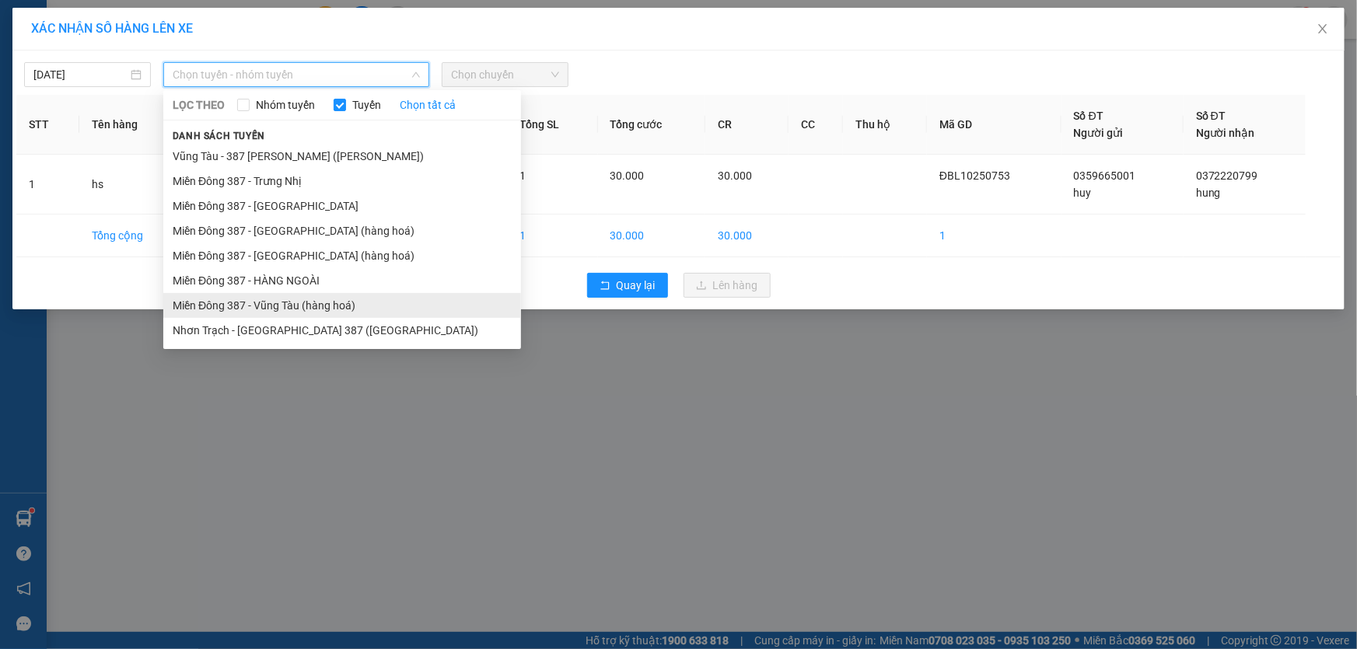
click at [285, 302] on li "Miền Đông 387 - Vũng Tàu (hàng hoá)" at bounding box center [342, 305] width 358 height 25
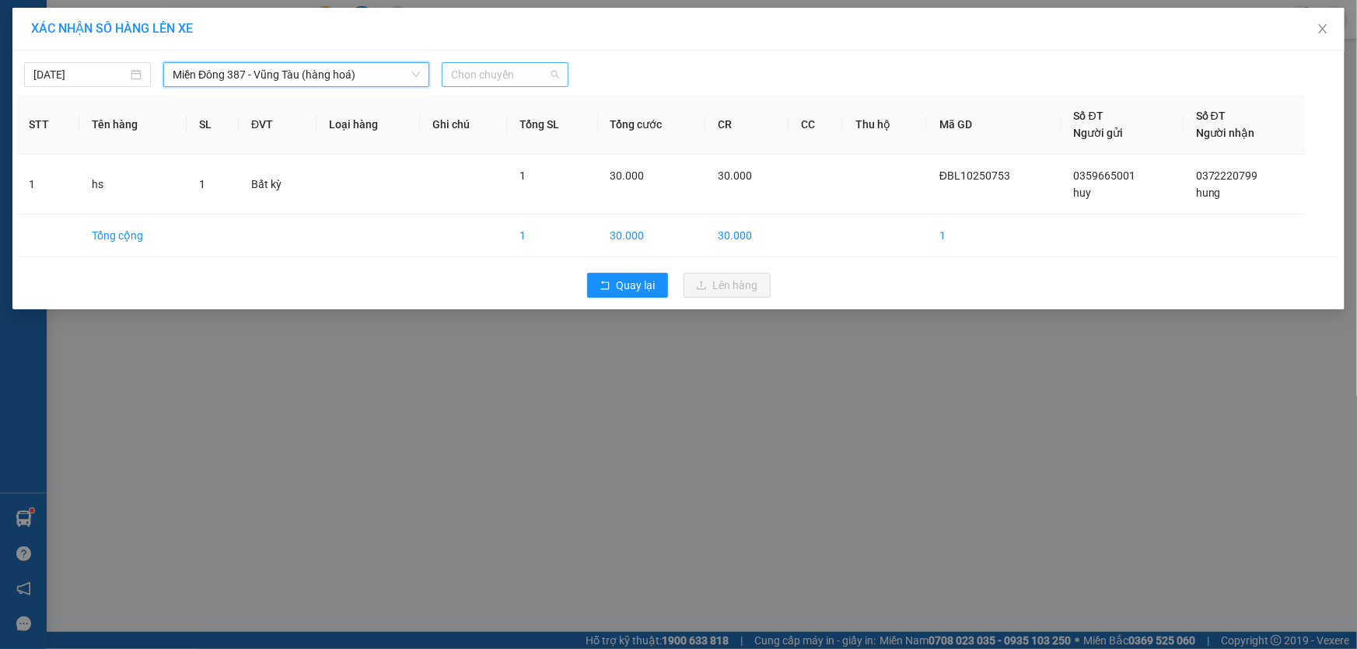
click at [530, 67] on span "Chọn chuyến" at bounding box center [505, 74] width 108 height 23
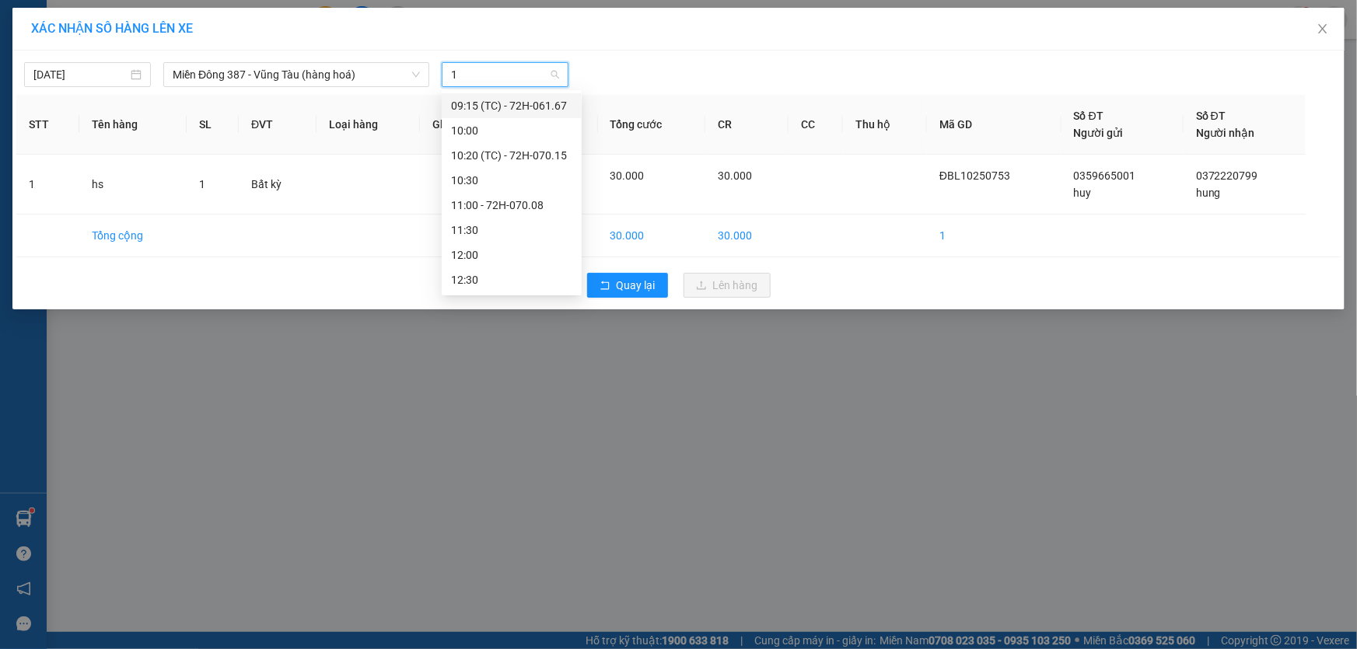
type input "13"
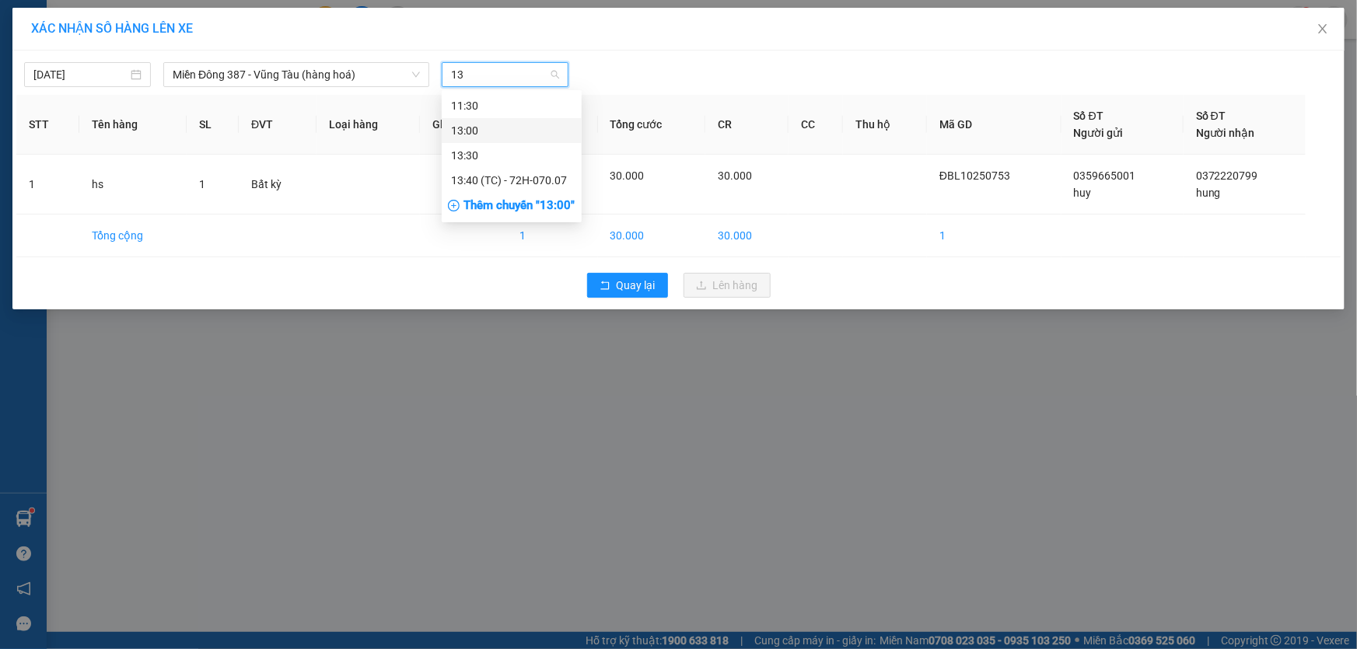
click at [473, 128] on div "13:00" at bounding box center [511, 130] width 121 height 17
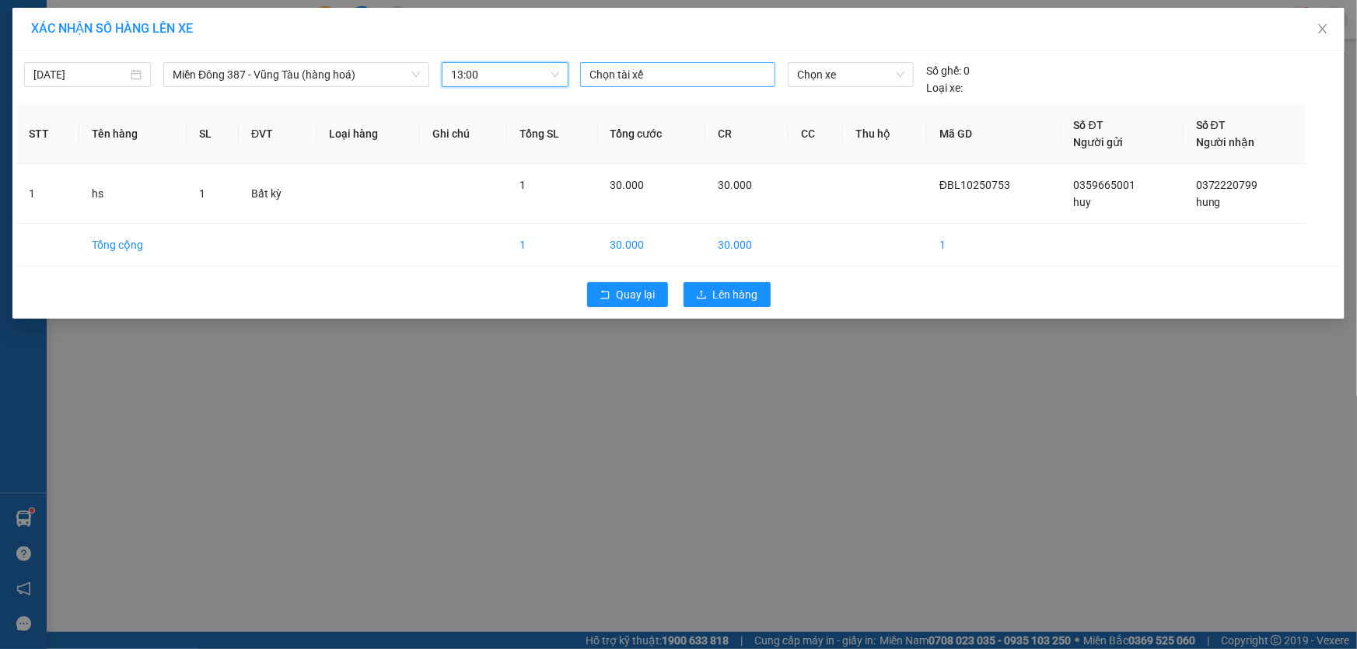
click at [687, 76] on div at bounding box center [677, 74] width 187 height 19
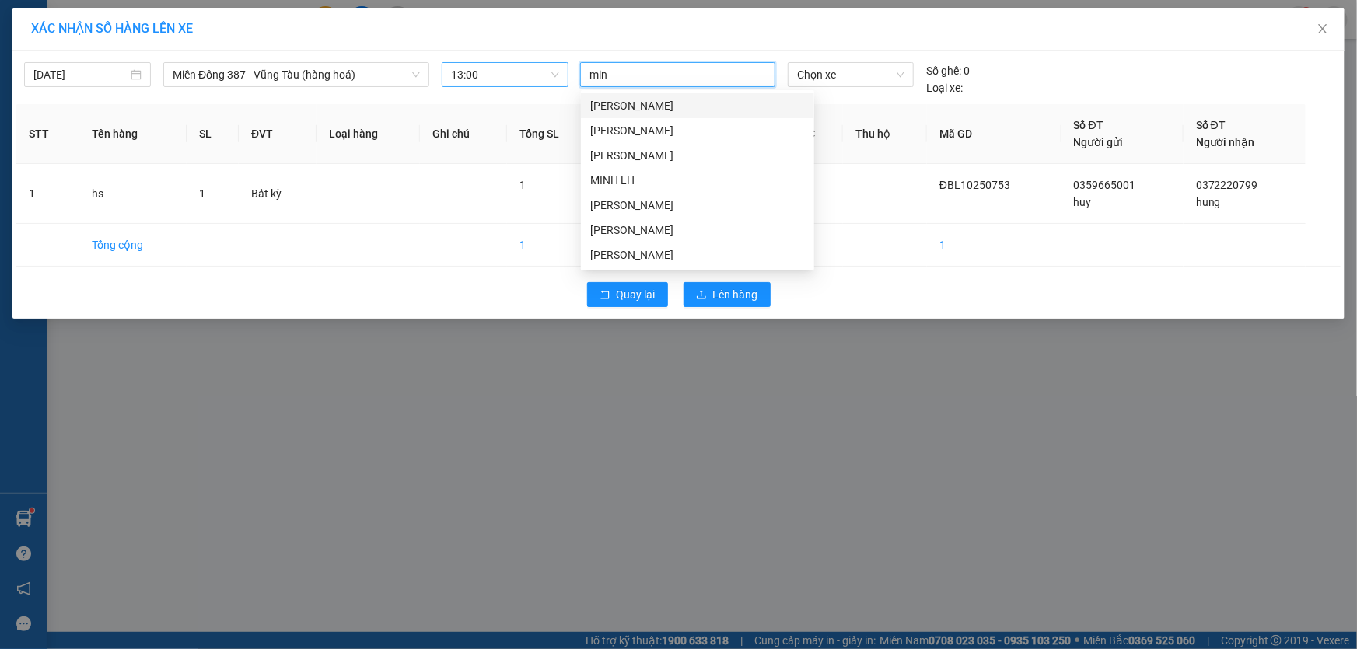
type input "minh"
click at [607, 224] on div "[PERSON_NAME]" at bounding box center [697, 230] width 215 height 17
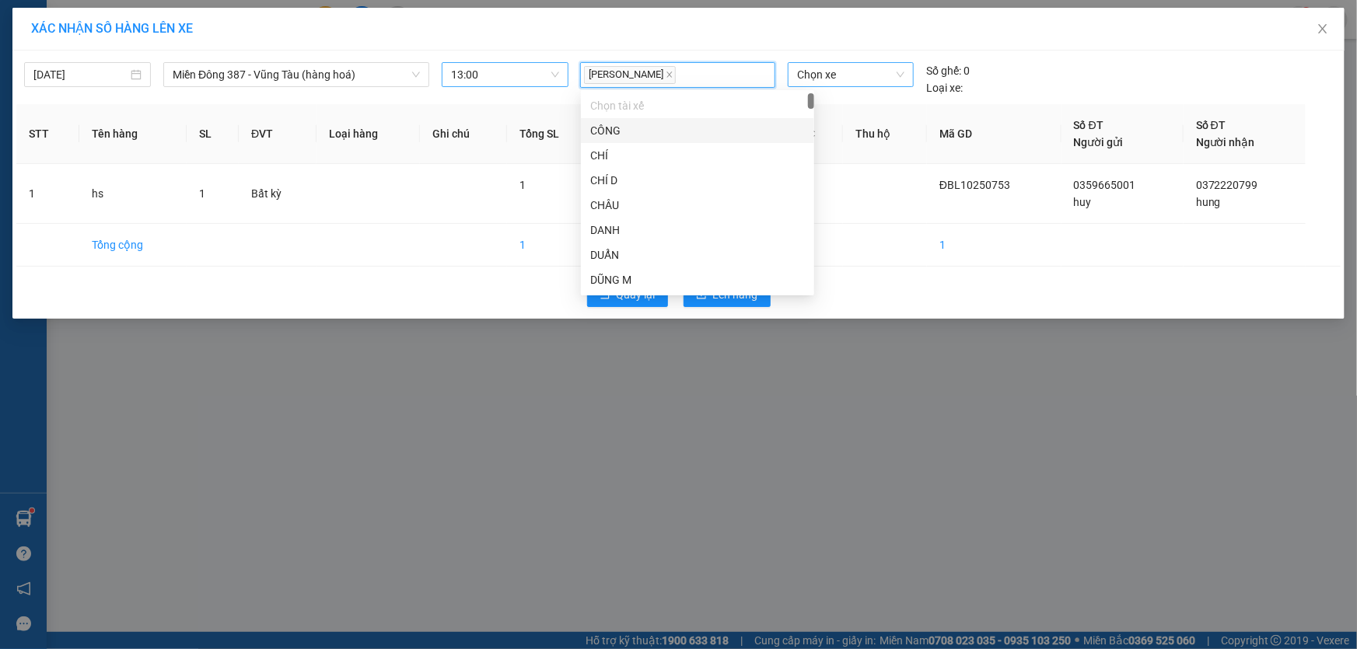
click at [850, 73] on span "Chọn xe" at bounding box center [850, 74] width 107 height 23
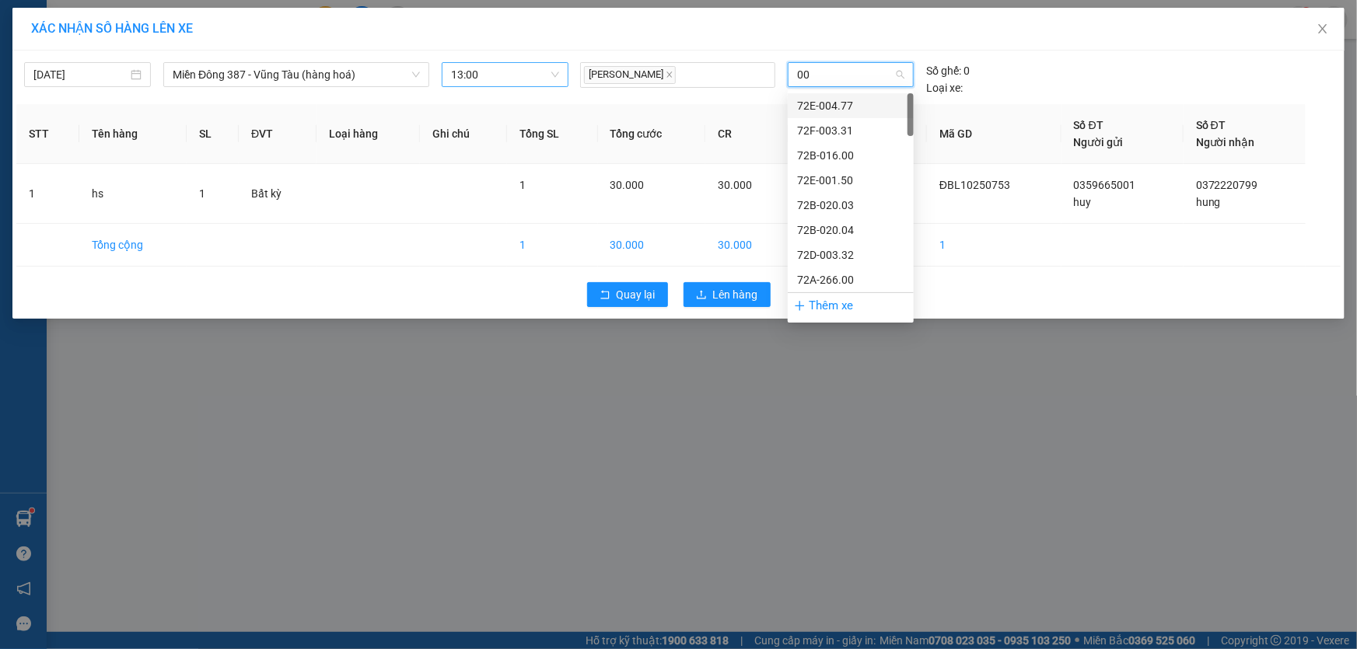
type input "006"
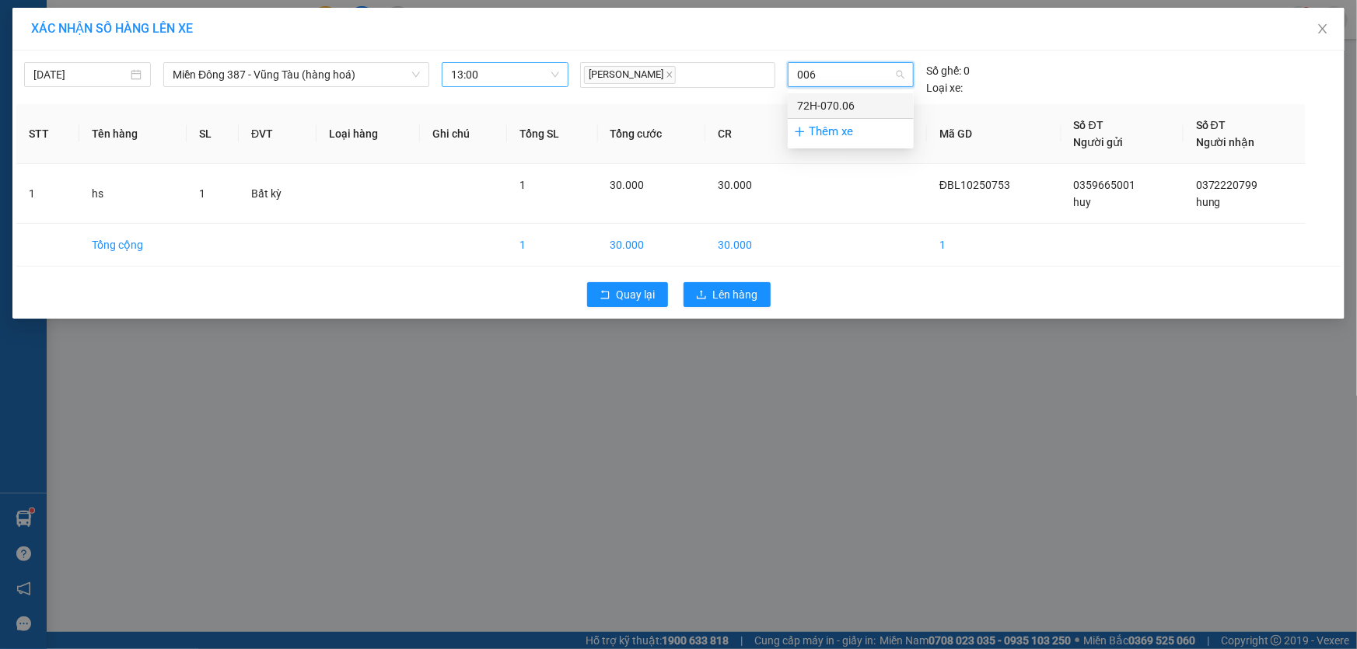
click at [838, 103] on div "72H-070.06" at bounding box center [850, 105] width 107 height 17
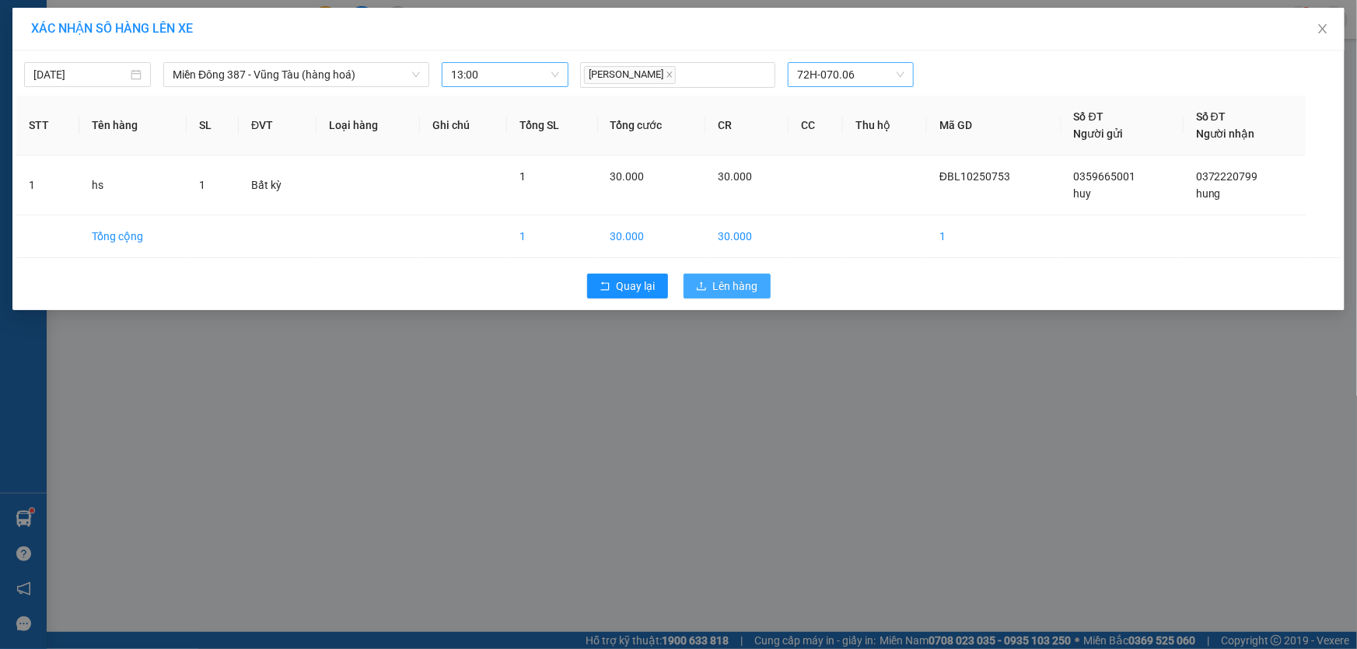
click at [730, 282] on span "Lên hàng" at bounding box center [735, 286] width 45 height 17
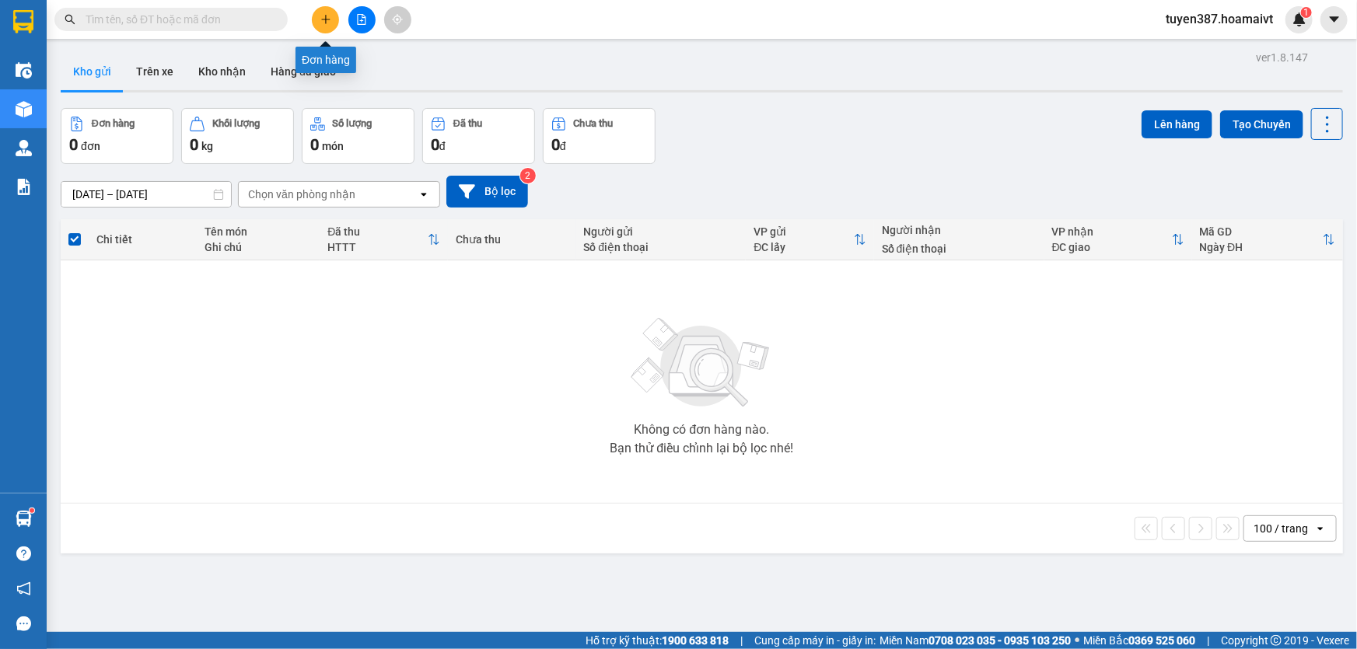
click at [331, 13] on button at bounding box center [325, 19] width 27 height 27
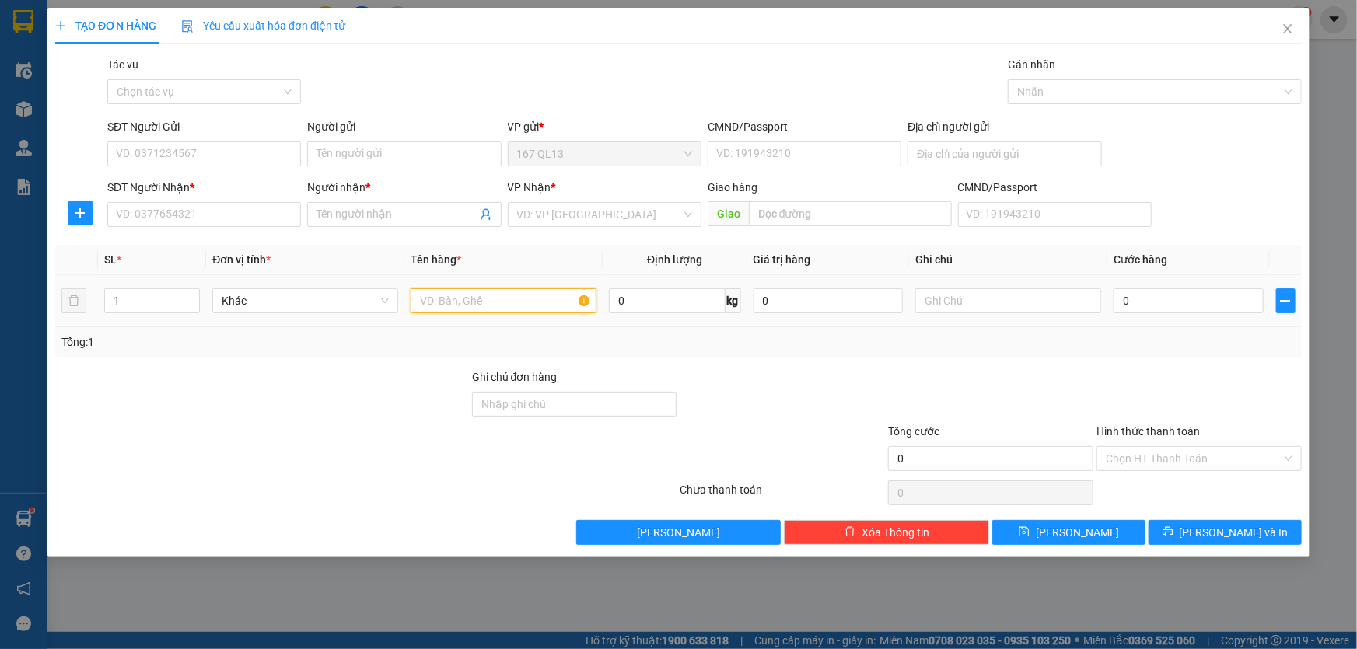
click at [526, 303] on input "text" at bounding box center [504, 301] width 186 height 25
type input "hop"
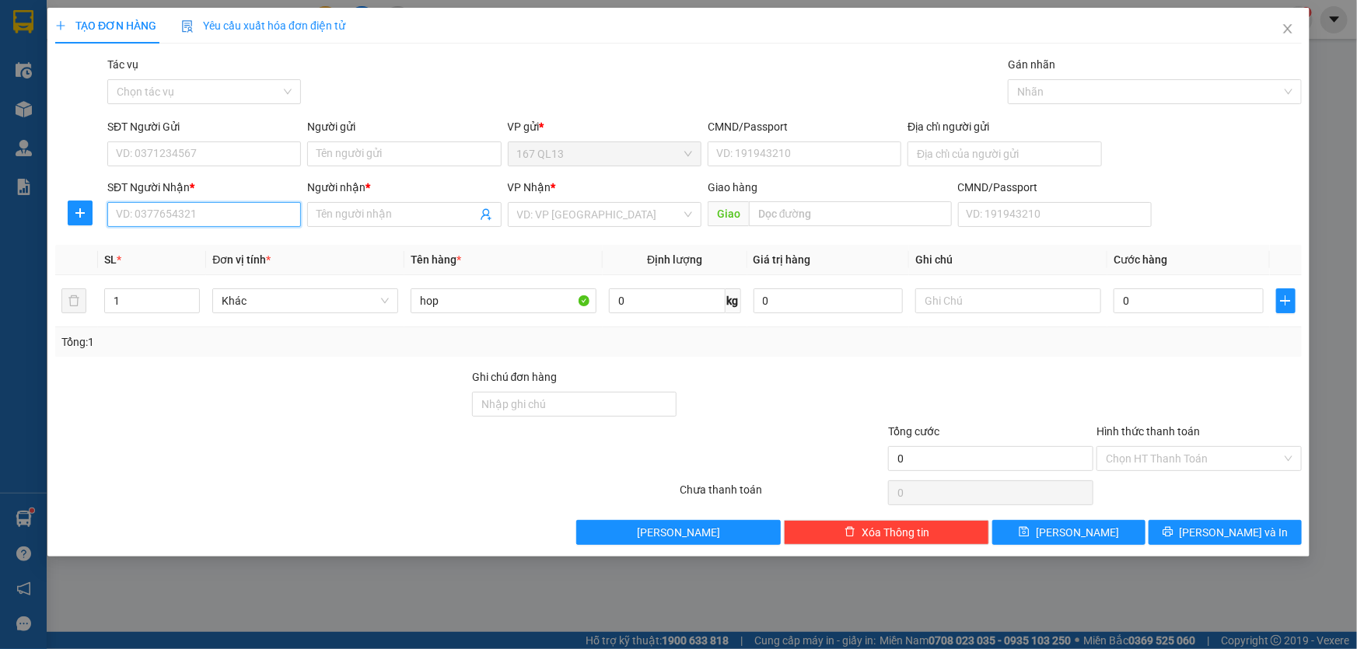
click at [276, 219] on input "SĐT Người Nhận *" at bounding box center [204, 214] width 194 height 25
click at [199, 243] on div "0326623768 - suong" at bounding box center [204, 245] width 175 height 17
type input "0326623768"
type input "suong"
type input "0326623768"
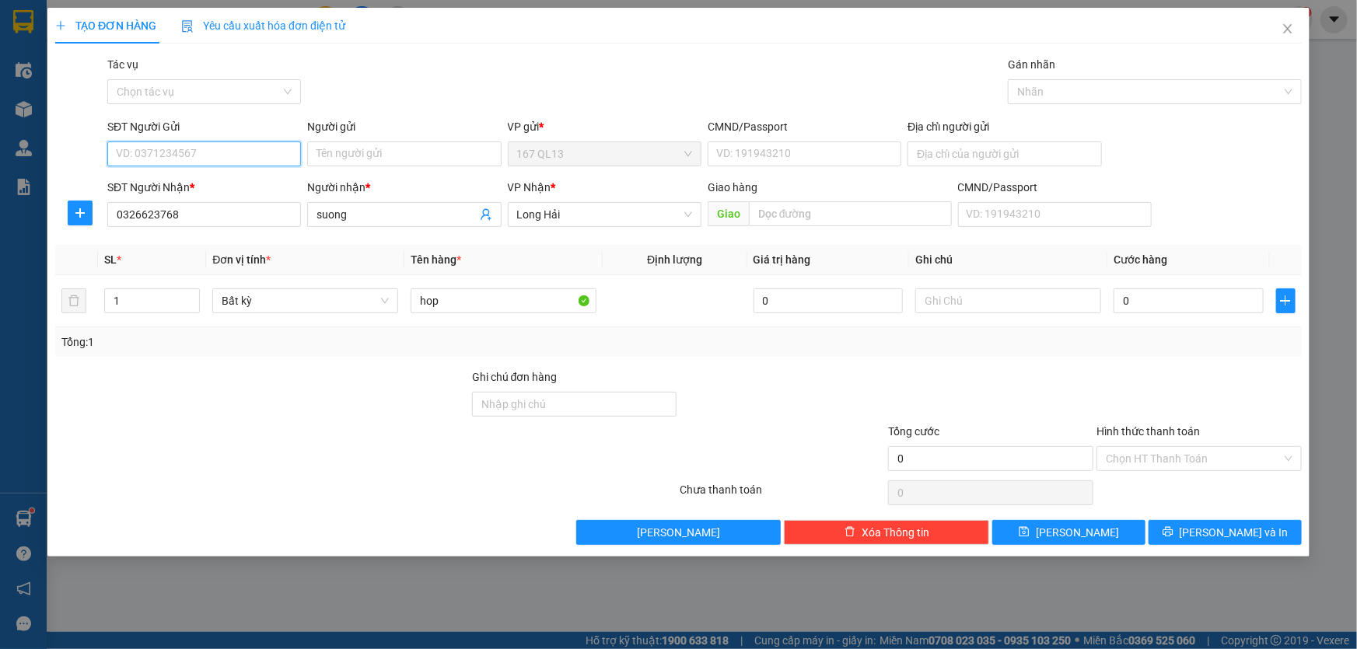
click at [233, 148] on input "SĐT Người Gửi" at bounding box center [204, 154] width 194 height 25
click at [204, 186] on div "0902364452" at bounding box center [204, 185] width 175 height 17
type input "0902364452"
click at [1118, 296] on input "0" at bounding box center [1189, 301] width 150 height 25
type input "3"
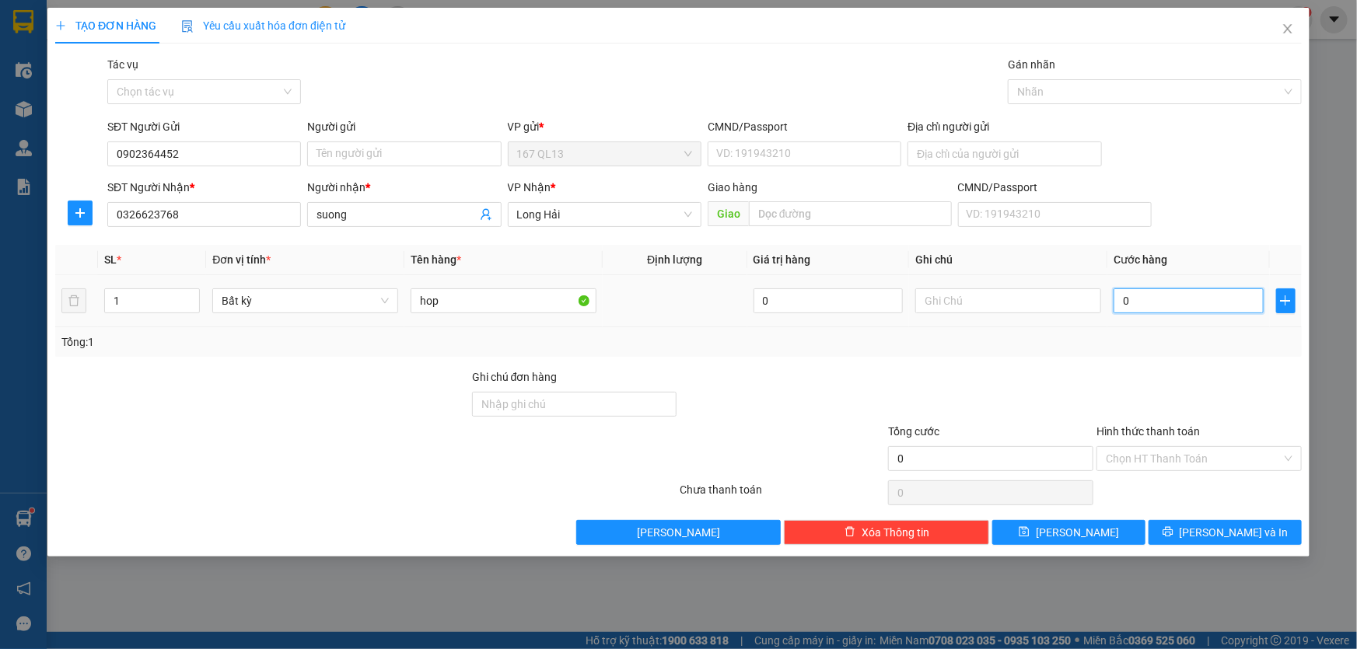
type input "3"
type input "30"
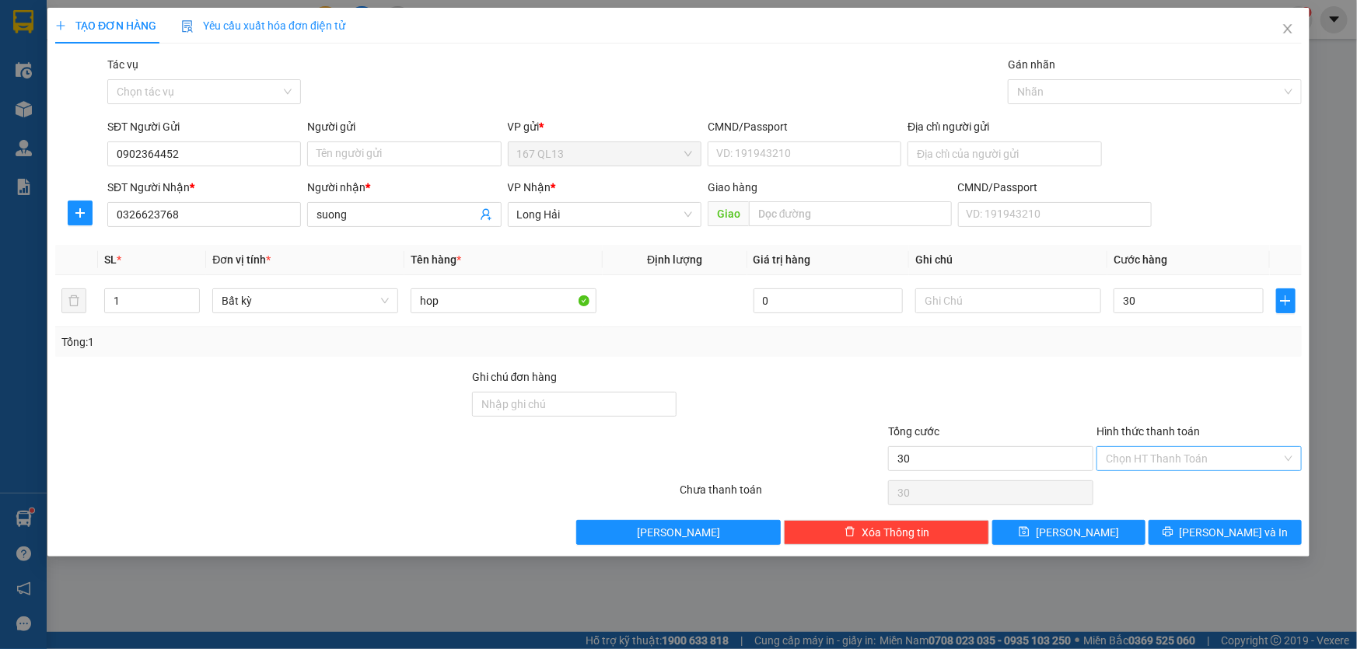
type input "30.000"
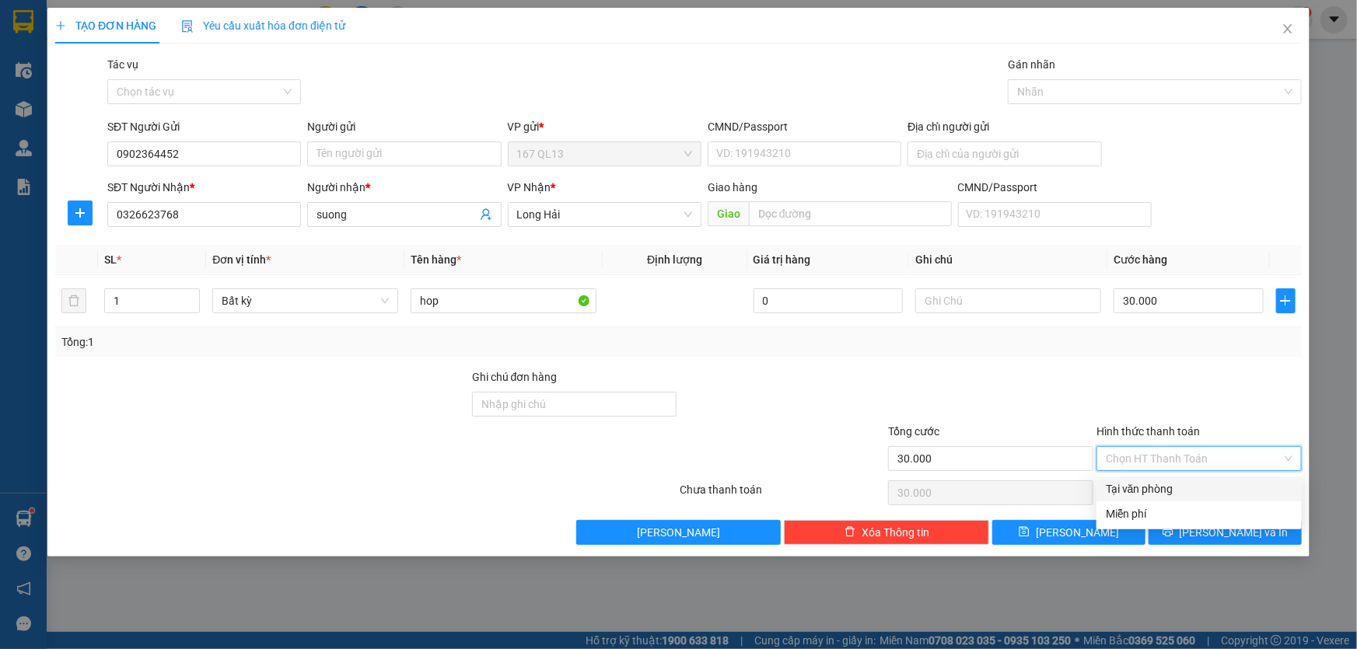
click at [1237, 457] on input "Hình thức thanh toán" at bounding box center [1194, 458] width 176 height 23
click at [1229, 482] on div "Tại văn phòng" at bounding box center [1199, 489] width 187 height 17
type input "0"
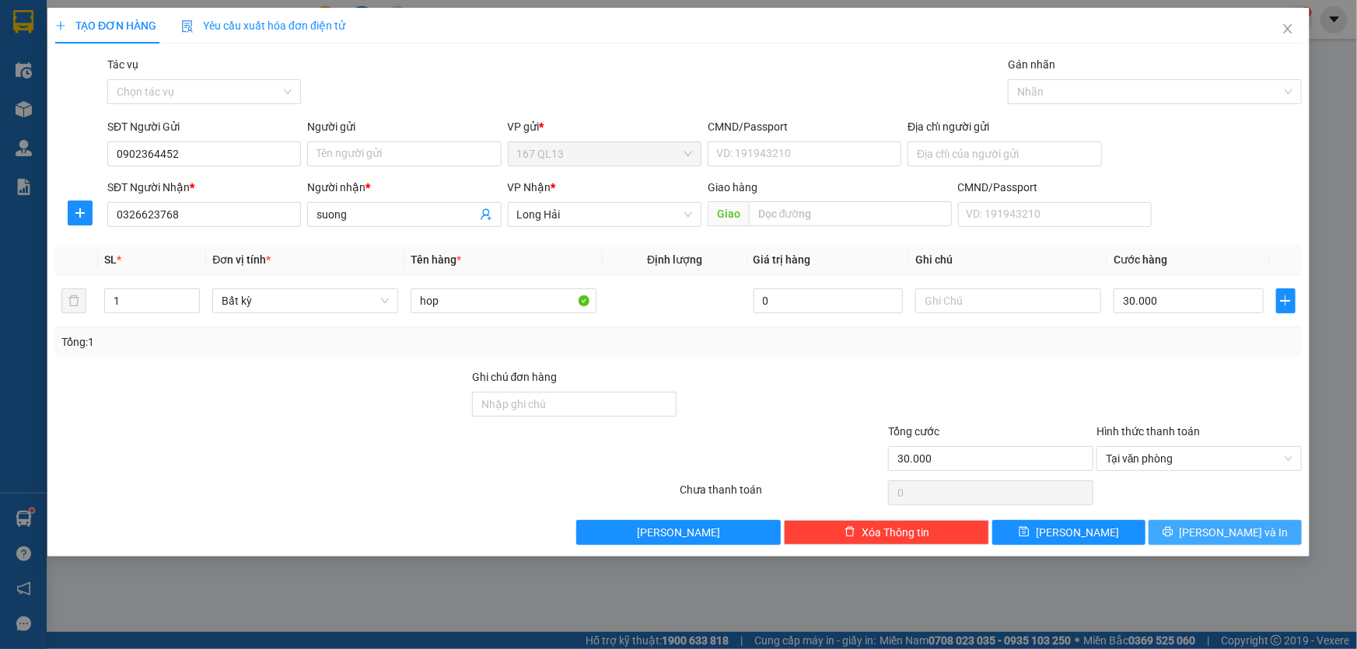
click at [1248, 531] on span "[PERSON_NAME] và In" at bounding box center [1234, 532] width 109 height 17
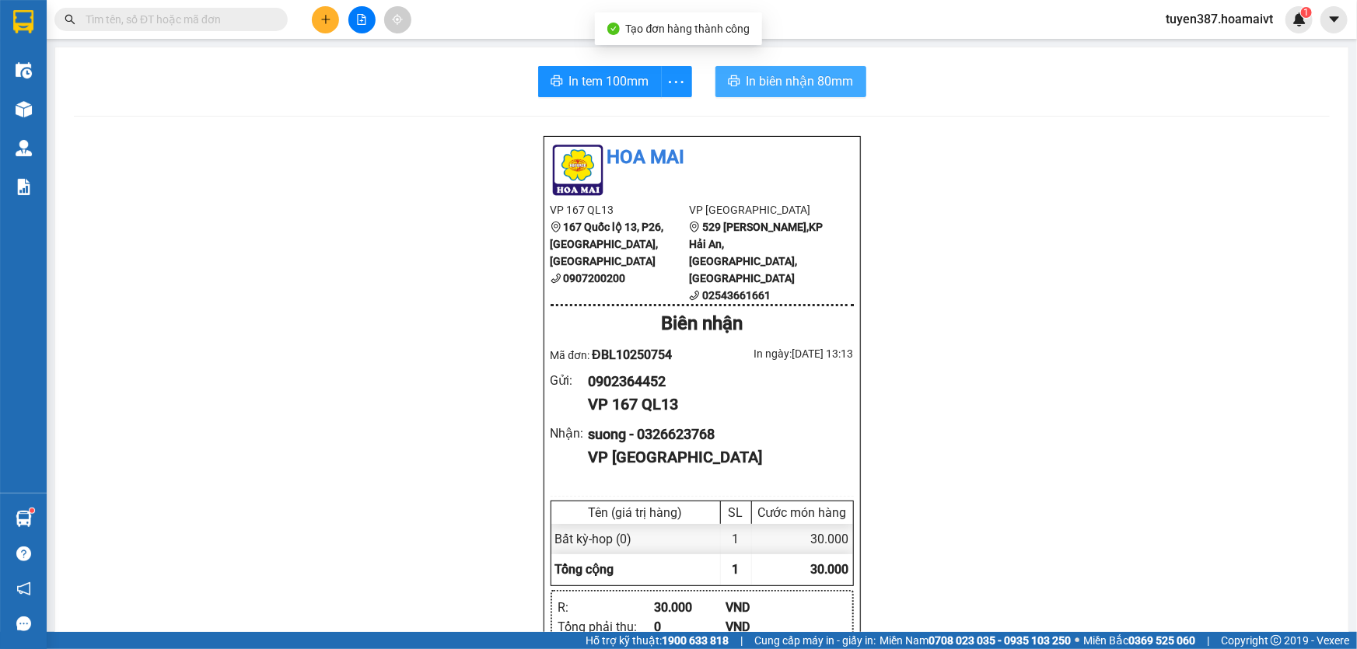
click at [768, 85] on span "In biên nhận 80mm" at bounding box center [800, 81] width 107 height 19
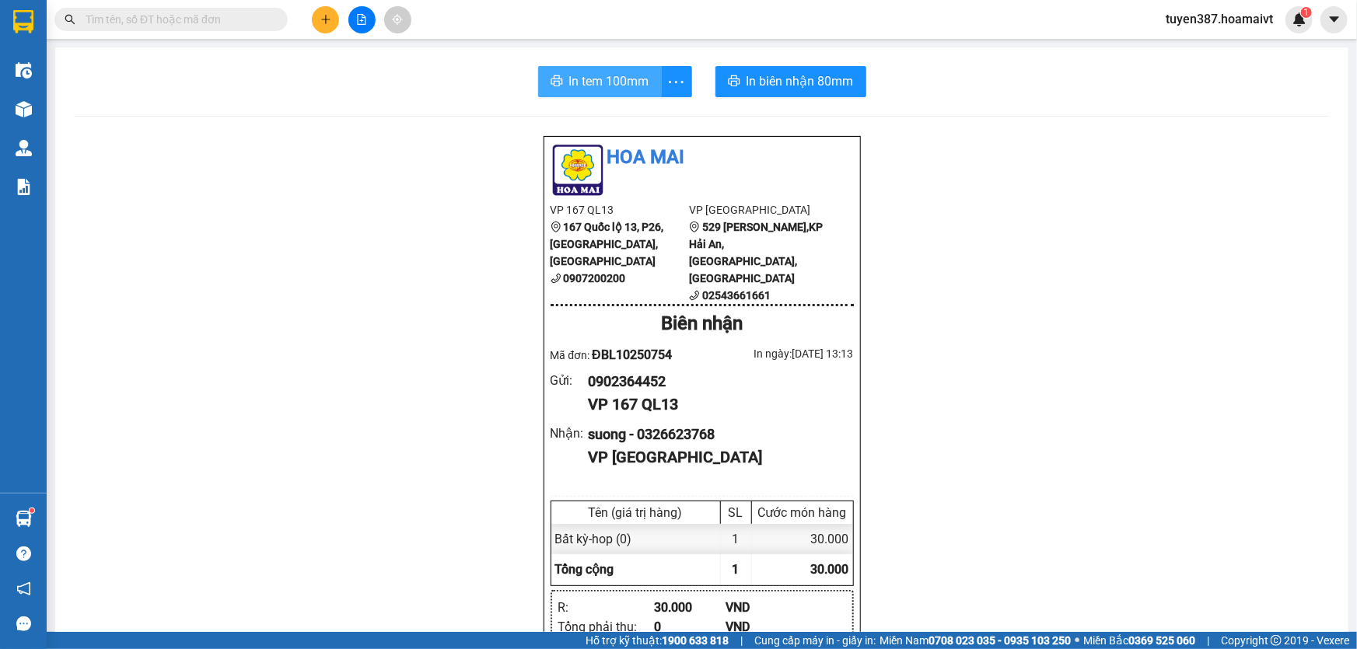
click at [591, 83] on span "In tem 100mm" at bounding box center [609, 81] width 80 height 19
click at [327, 19] on icon "plus" at bounding box center [325, 19] width 9 height 1
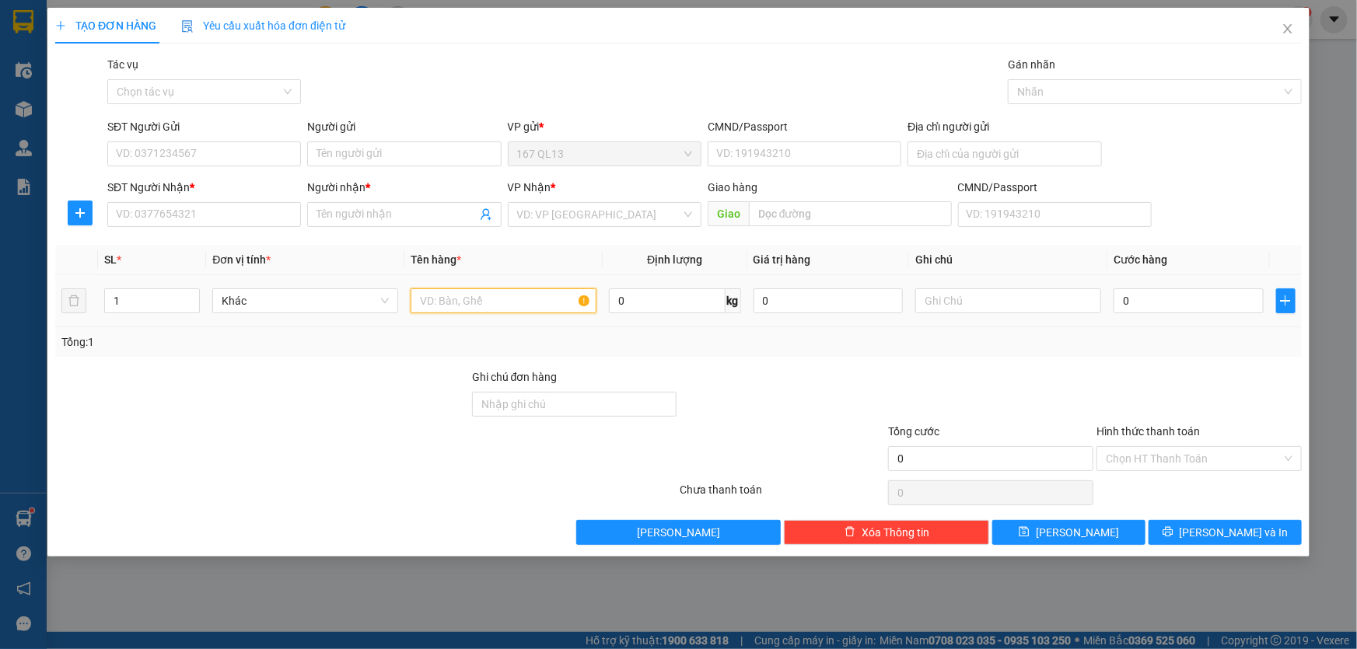
click at [516, 300] on input "text" at bounding box center [504, 301] width 186 height 25
type input "bao"
click at [154, 296] on input "1" at bounding box center [152, 300] width 94 height 23
type input "2"
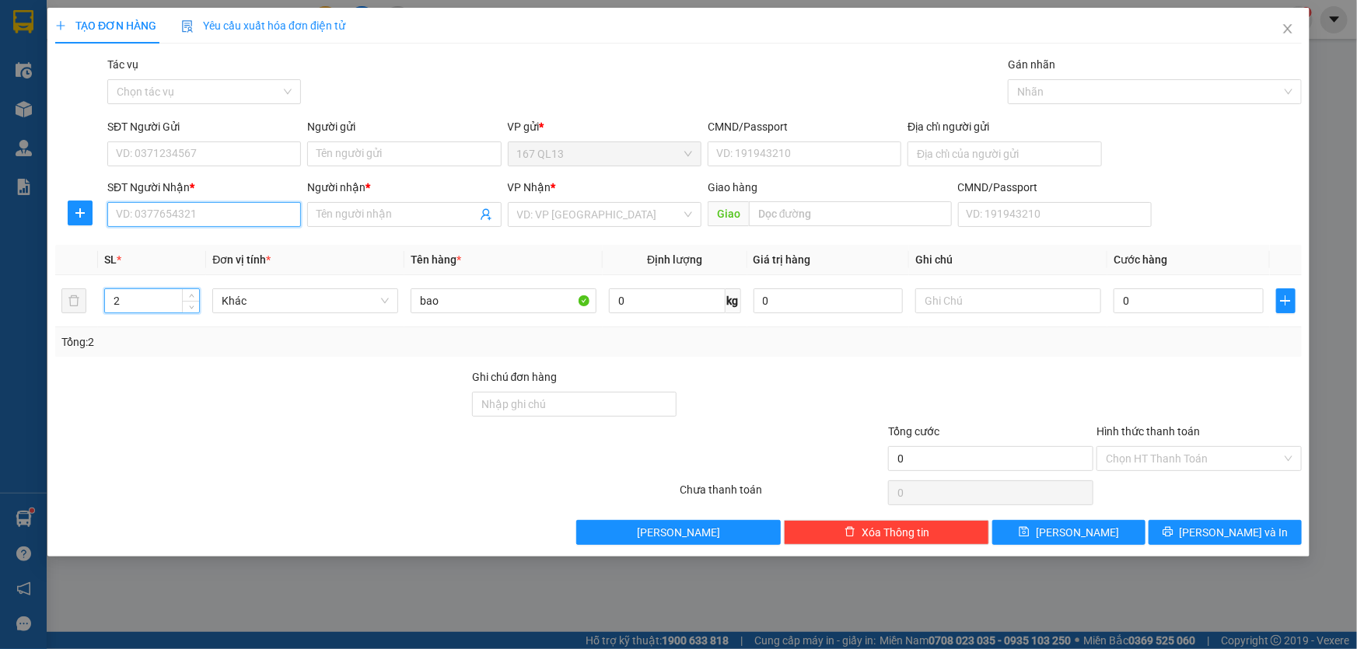
click at [241, 209] on input "SĐT Người Nhận *" at bounding box center [204, 214] width 194 height 25
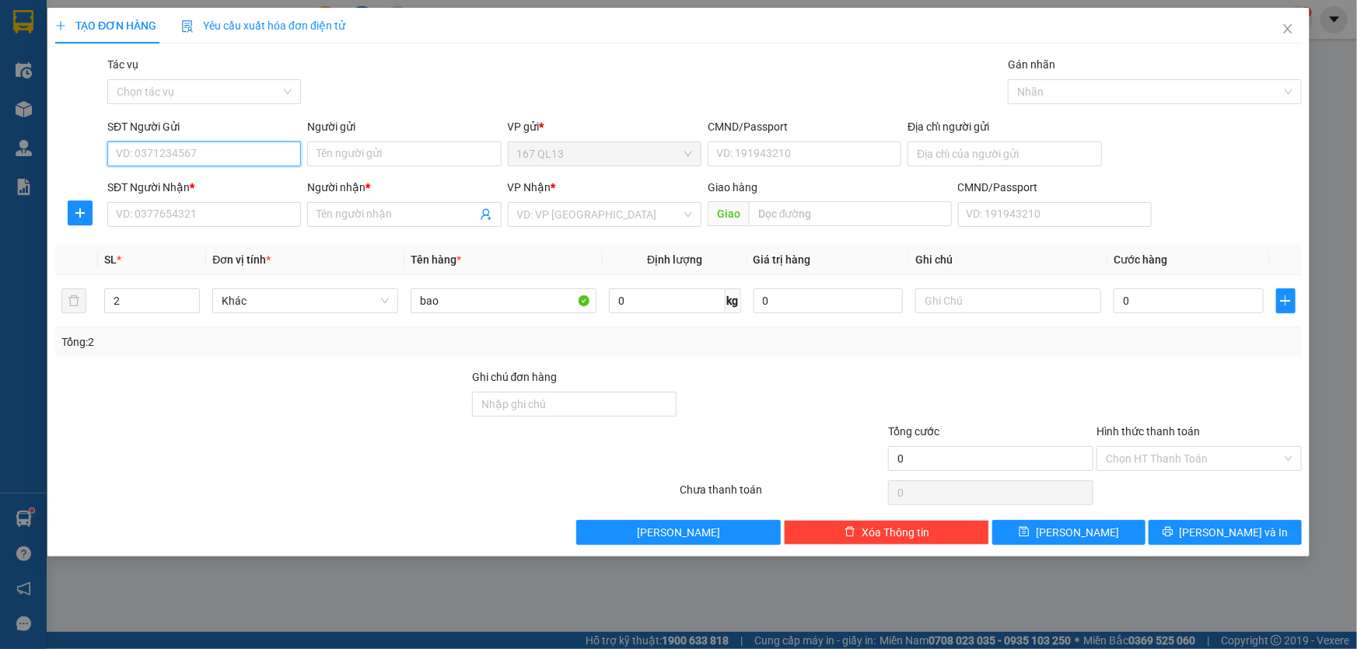
click at [254, 148] on input "SĐT Người Gửi" at bounding box center [204, 154] width 194 height 25
click at [233, 178] on div "0773837456 - KHO GAO" at bounding box center [204, 185] width 175 height 17
type input "0773837456"
type input "KHO GAO"
type input "089205007520"
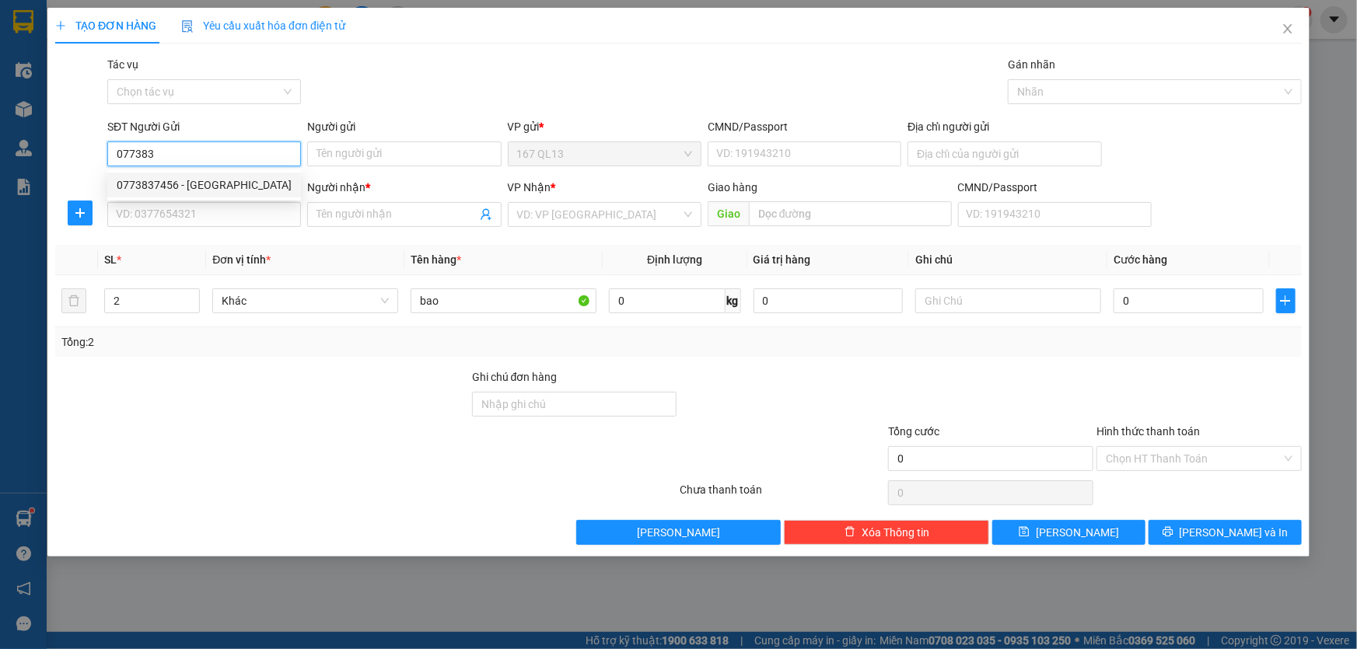
type input "0776943707"
type input "THÀNH"
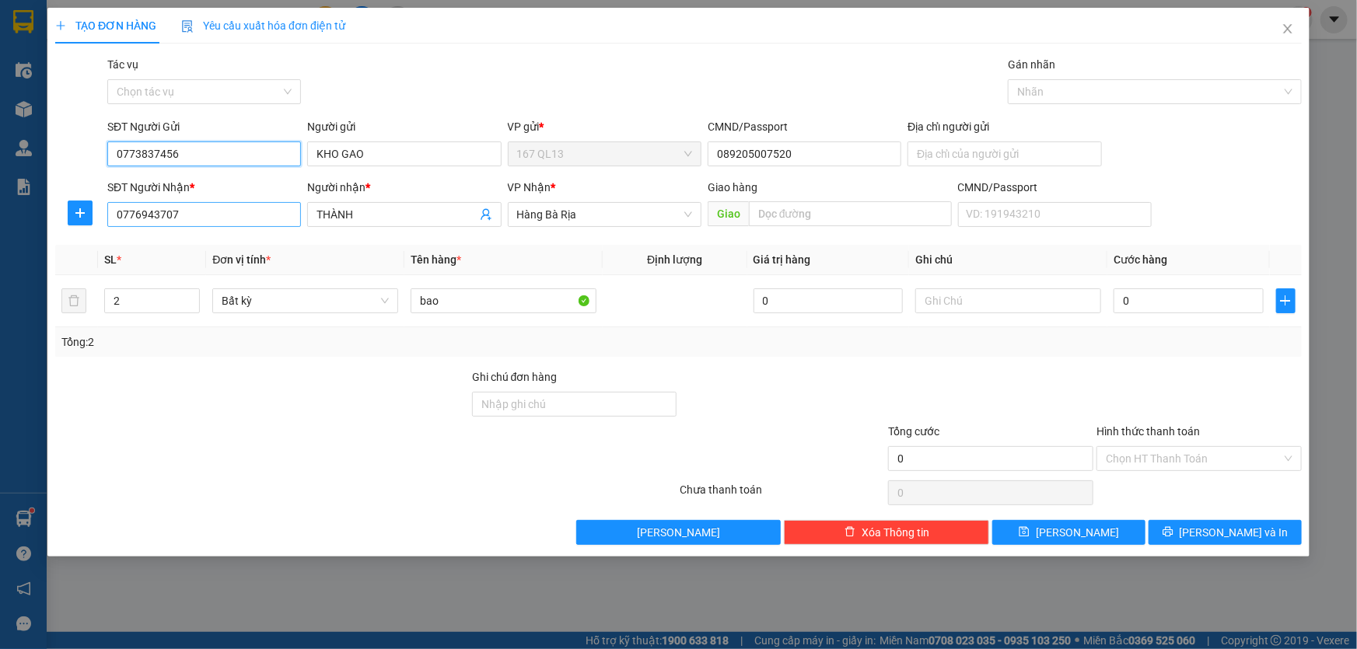
type input "0773837456"
click at [236, 207] on input "0776943707" at bounding box center [204, 214] width 194 height 25
click at [233, 247] on div "0776943707 - THÀNH" at bounding box center [204, 245] width 175 height 17
click at [1115, 300] on input "0" at bounding box center [1189, 301] width 150 height 25
type input "1"
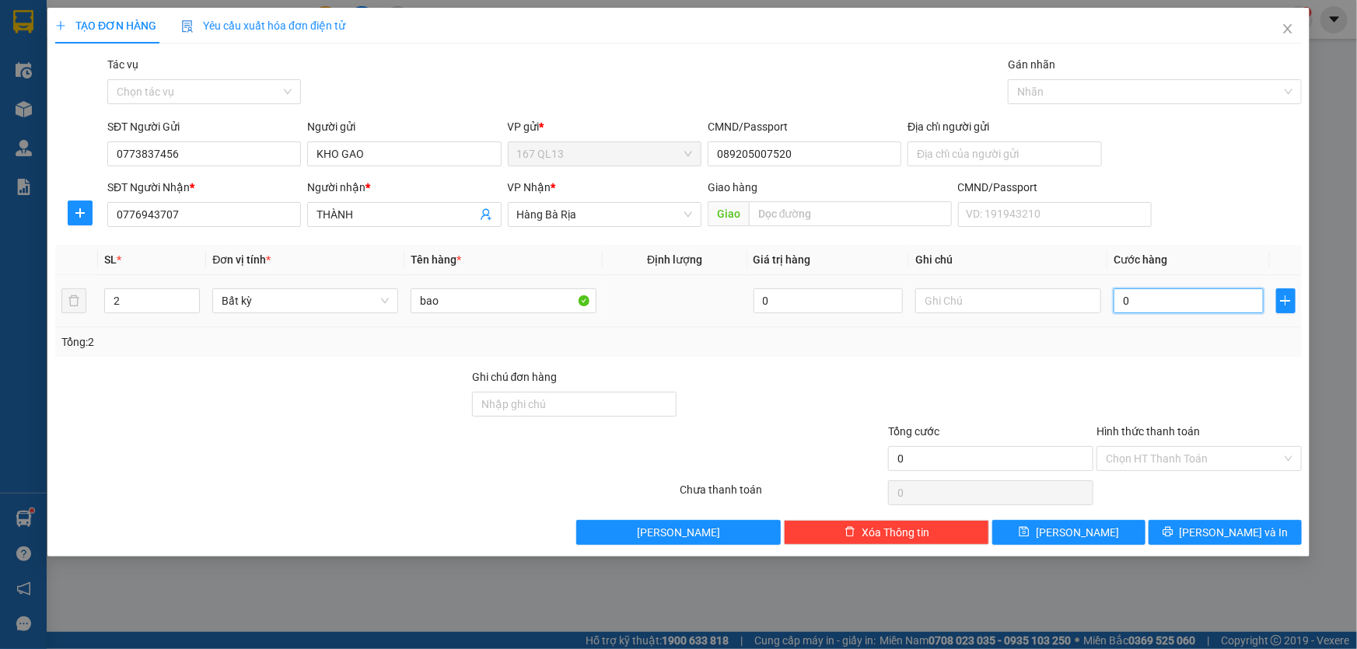
type input "1"
type input "10"
click at [1263, 531] on button "[PERSON_NAME] và In" at bounding box center [1225, 532] width 153 height 25
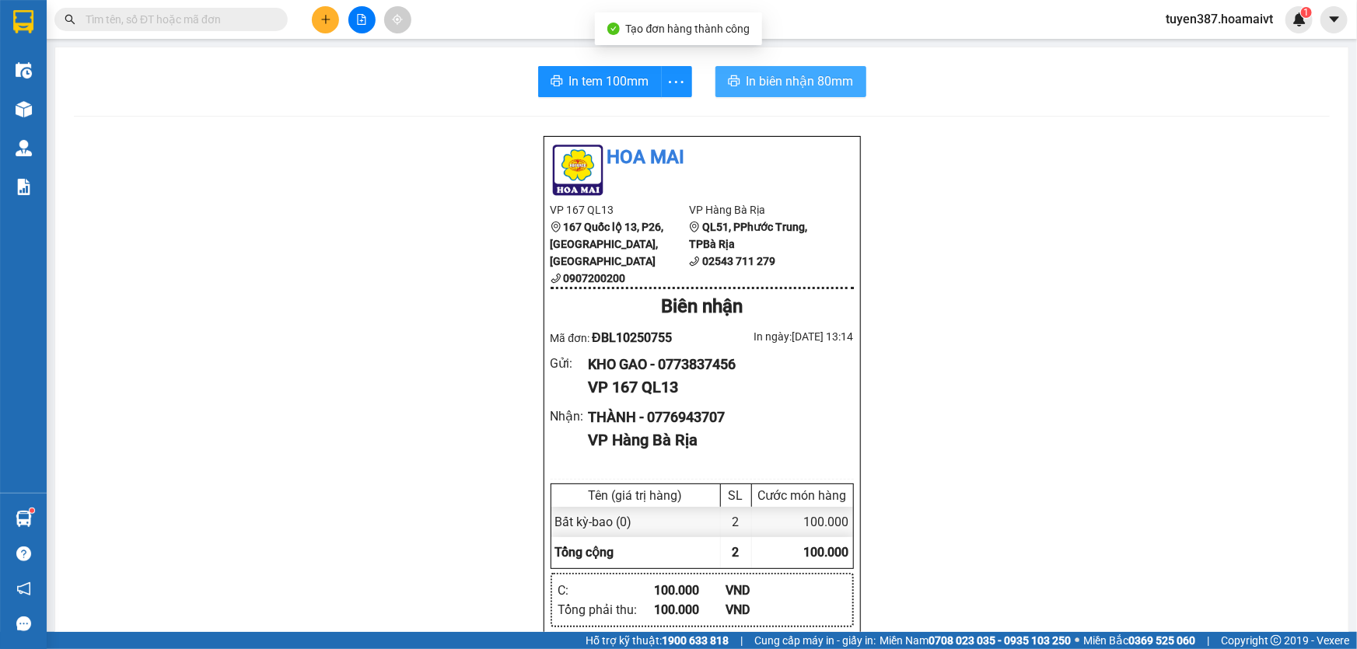
click at [773, 73] on span "In biên nhận 80mm" at bounding box center [800, 81] width 107 height 19
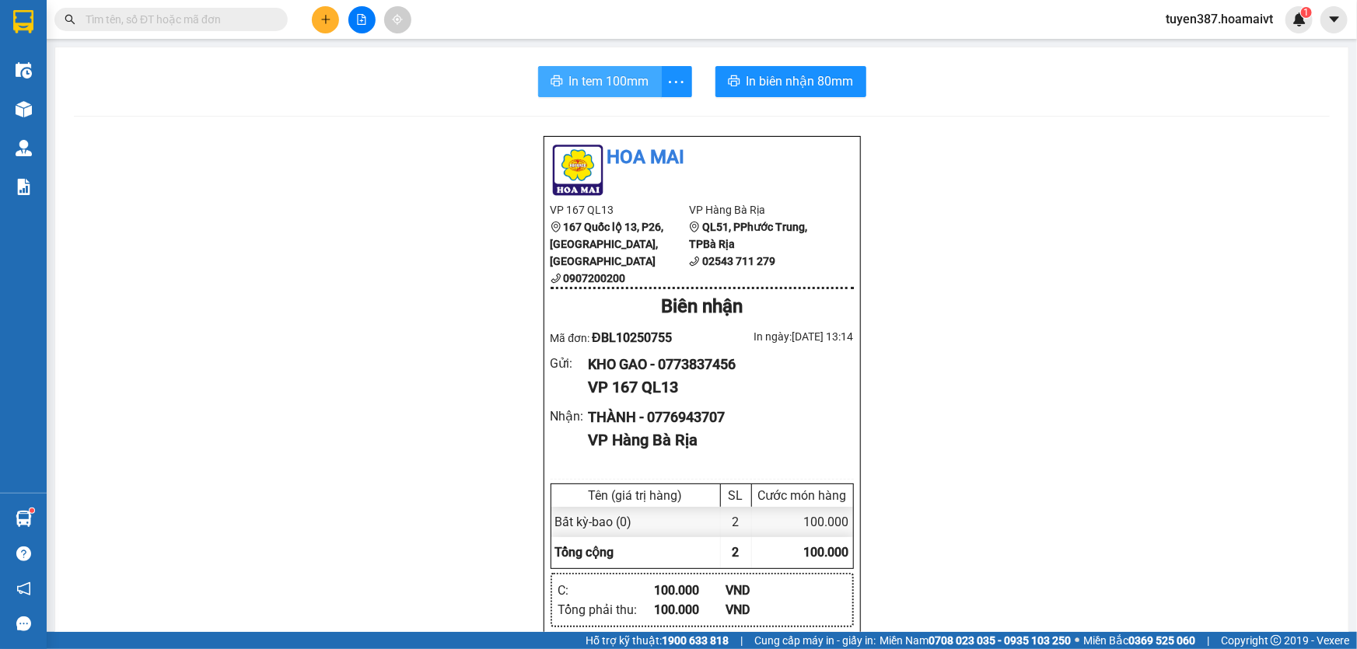
click at [588, 78] on span "In tem 100mm" at bounding box center [609, 81] width 80 height 19
click at [329, 16] on icon "plus" at bounding box center [325, 19] width 11 height 11
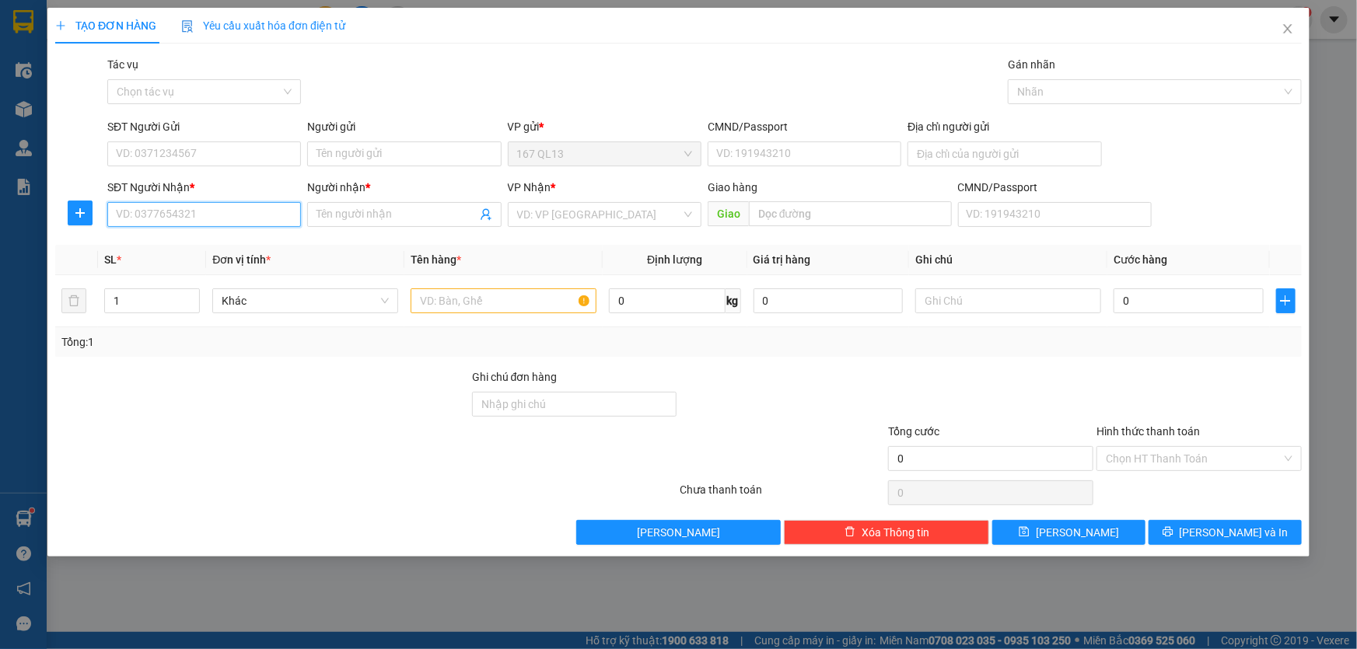
click at [269, 216] on input "SĐT Người Nhận *" at bounding box center [204, 214] width 194 height 25
click at [233, 243] on div "0762266779 - THÀNH" at bounding box center [204, 245] width 175 height 17
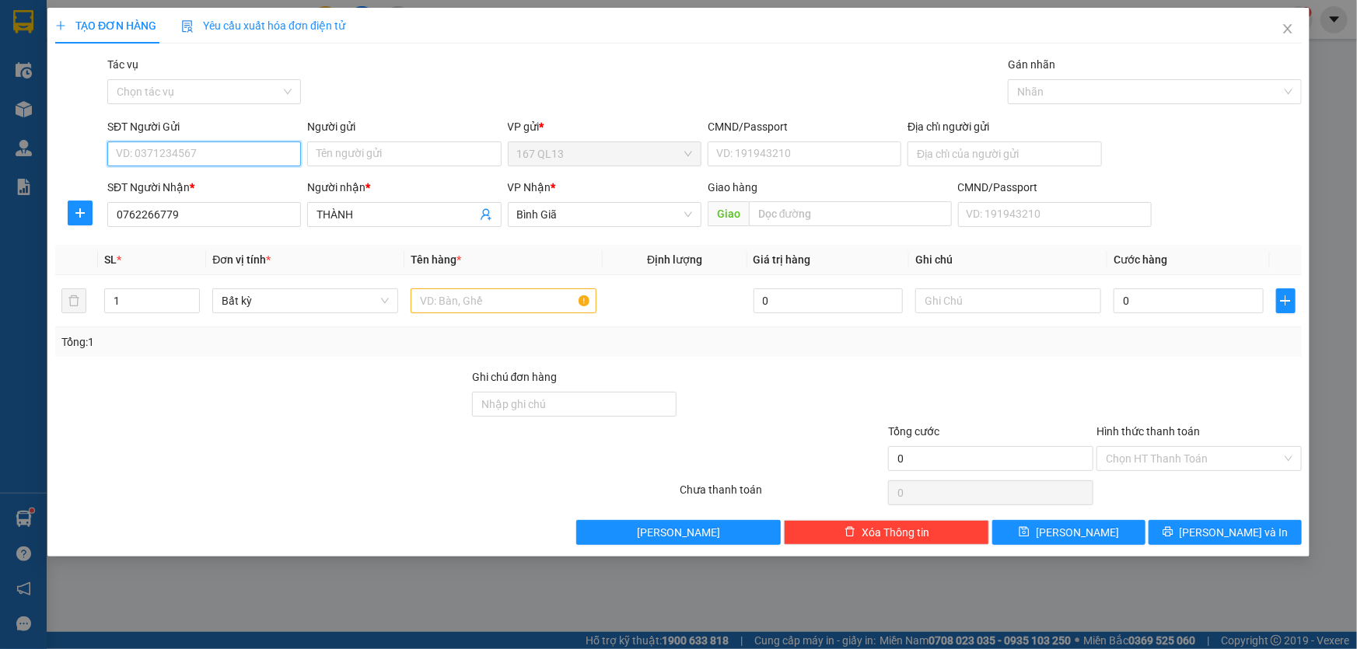
click at [227, 151] on input "SĐT Người Gửi" at bounding box center [204, 154] width 194 height 25
click at [225, 184] on div "0978860602 - CHUNG" at bounding box center [204, 185] width 175 height 17
click at [488, 299] on input "text" at bounding box center [504, 301] width 186 height 25
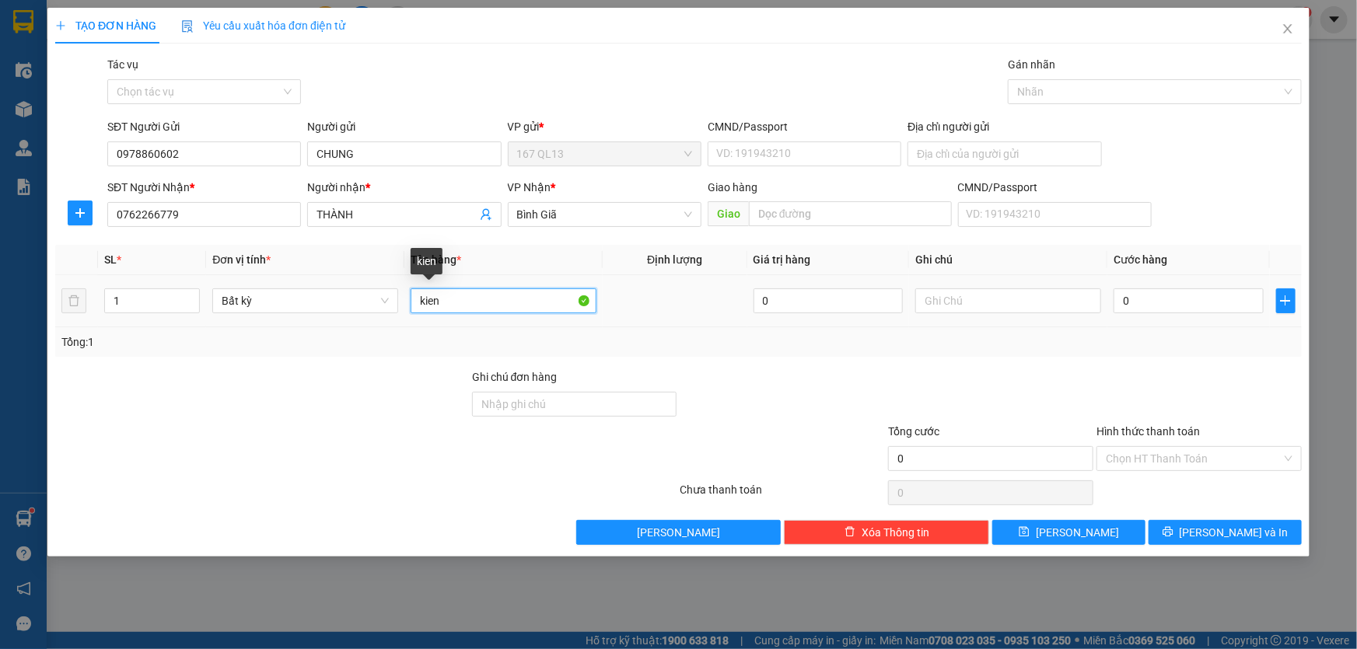
click at [515, 300] on input "kien" at bounding box center [504, 301] width 186 height 25
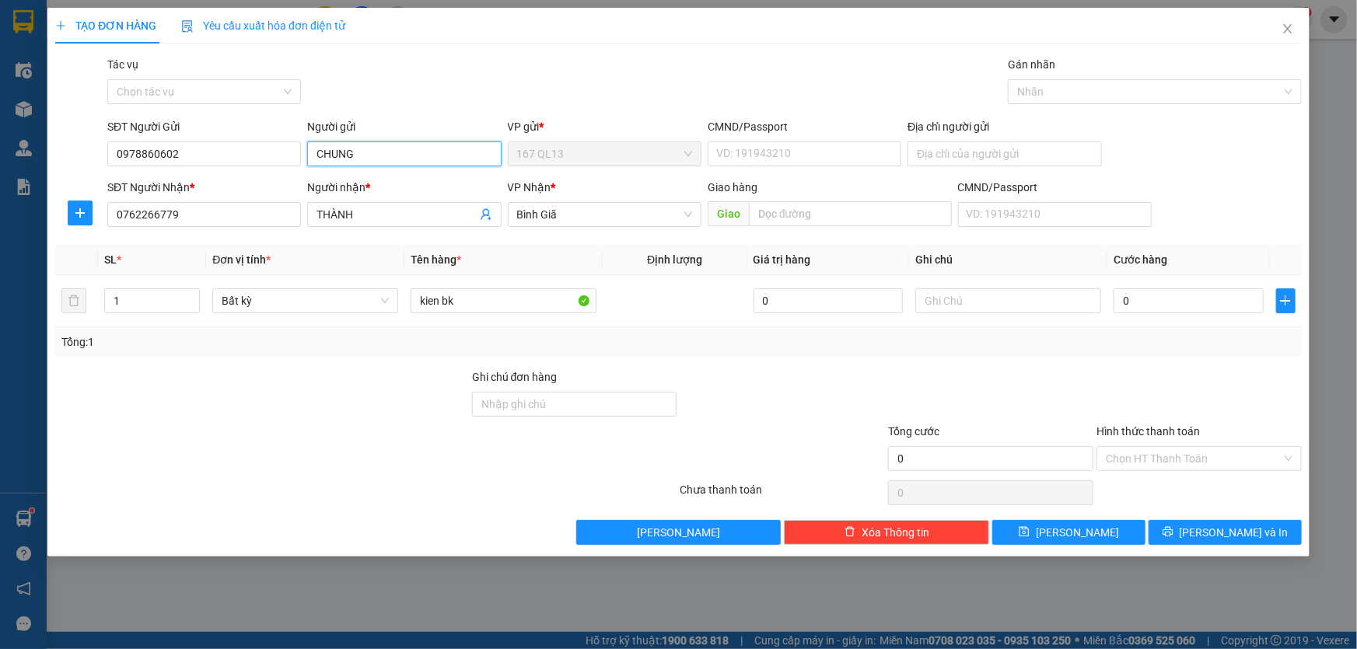
click at [382, 151] on input "CHUNG" at bounding box center [404, 154] width 194 height 25
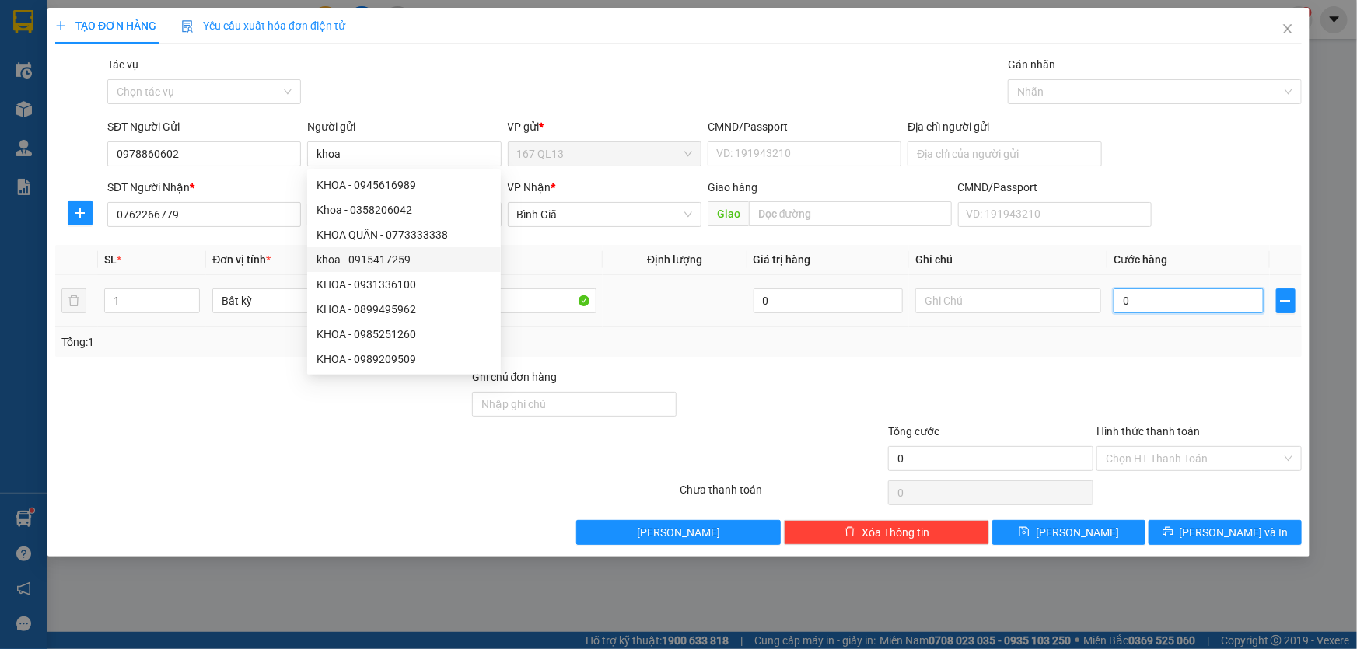
click at [1120, 297] on input "0" at bounding box center [1189, 301] width 150 height 25
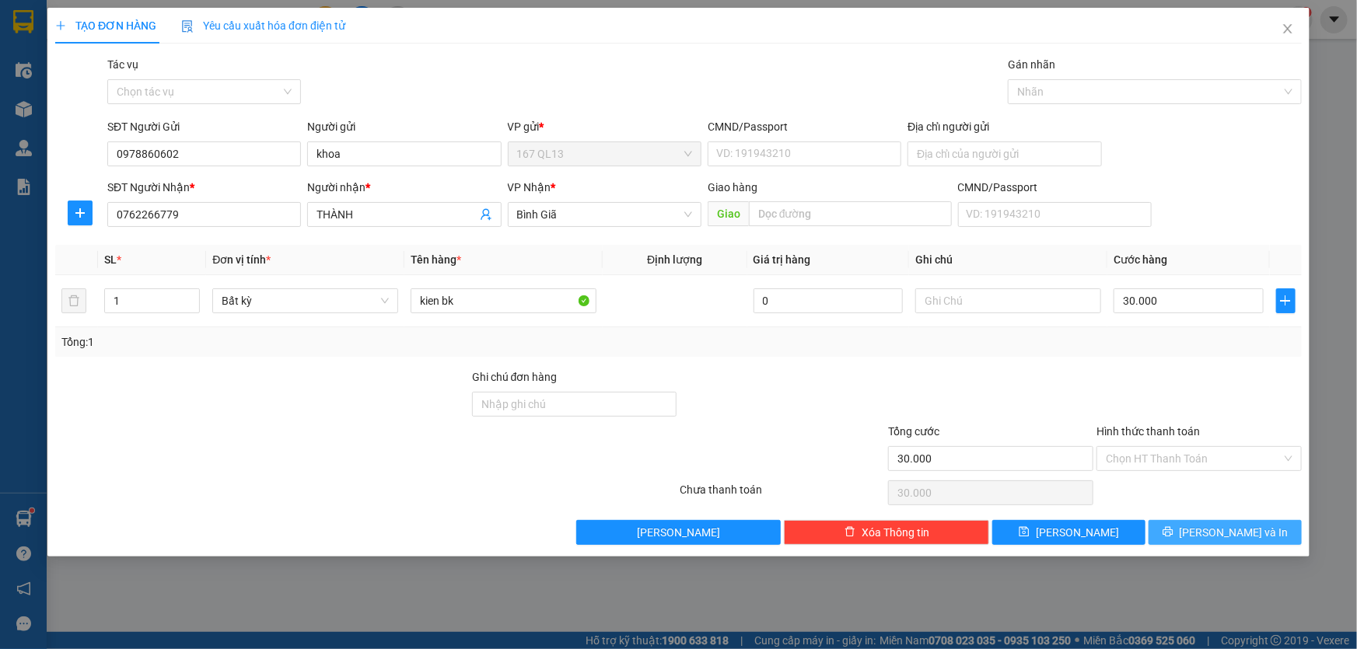
click at [1232, 527] on span "[PERSON_NAME] và In" at bounding box center [1234, 532] width 109 height 17
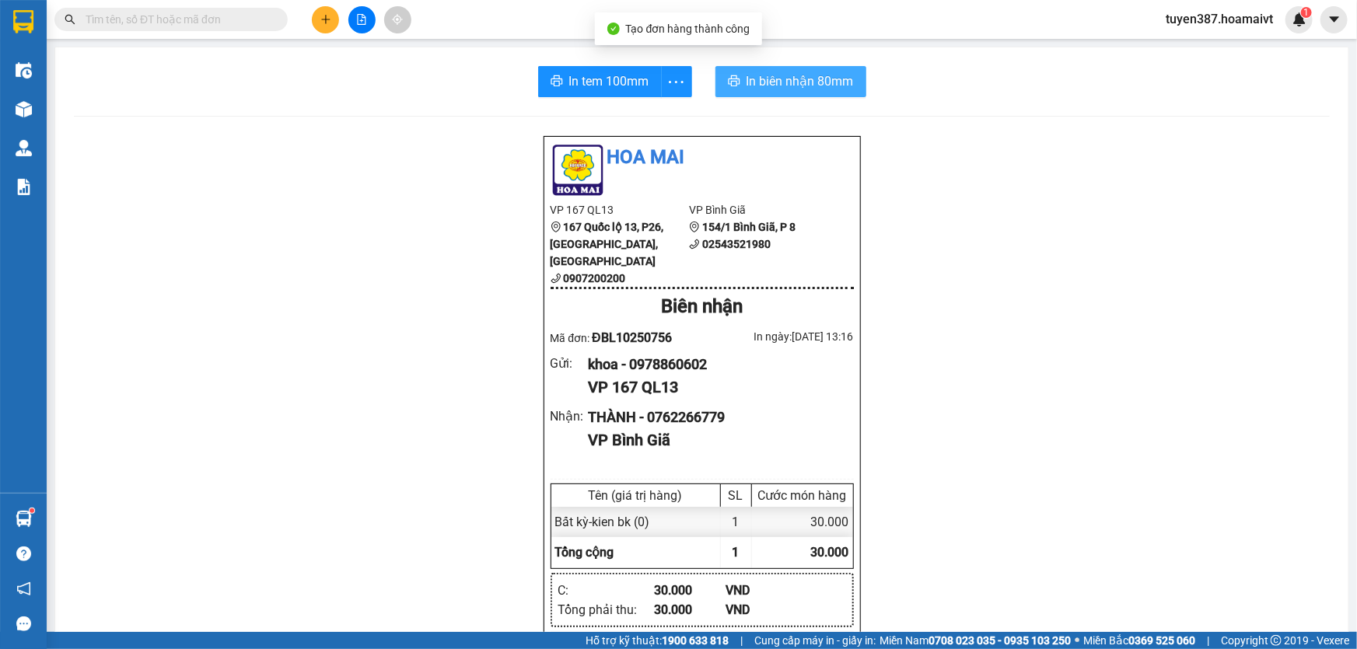
click at [763, 75] on span "In biên nhận 80mm" at bounding box center [800, 81] width 107 height 19
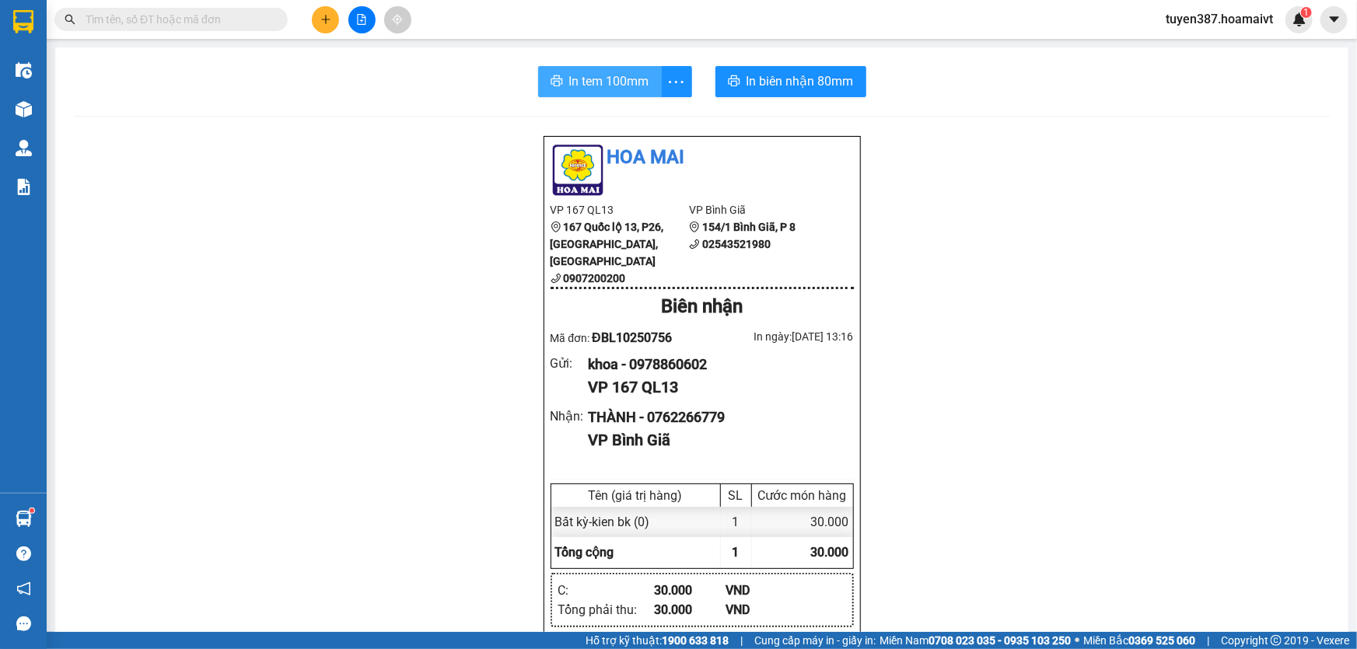
click at [591, 74] on span "In tem 100mm" at bounding box center [609, 81] width 80 height 19
click at [317, 18] on button at bounding box center [325, 19] width 27 height 27
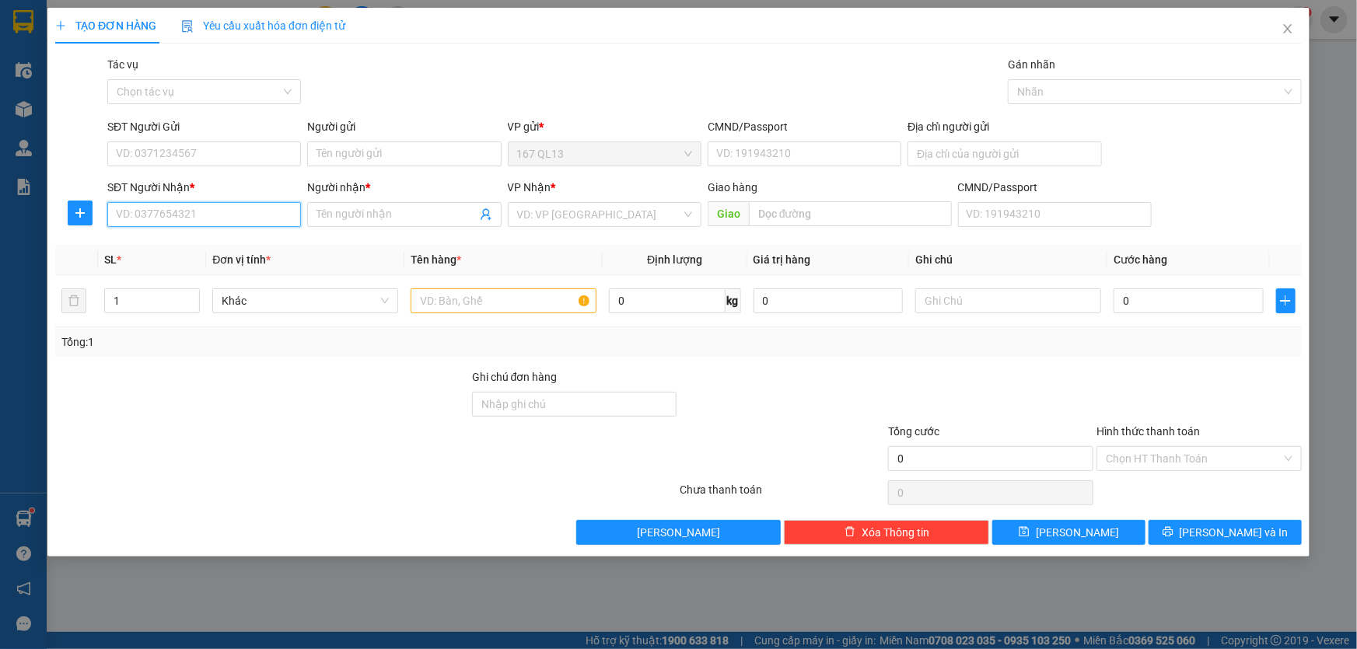
click at [252, 212] on input "SĐT Người Nhận *" at bounding box center [204, 214] width 194 height 25
click at [180, 241] on div "0909875179 - gara nhat my" at bounding box center [204, 245] width 175 height 17
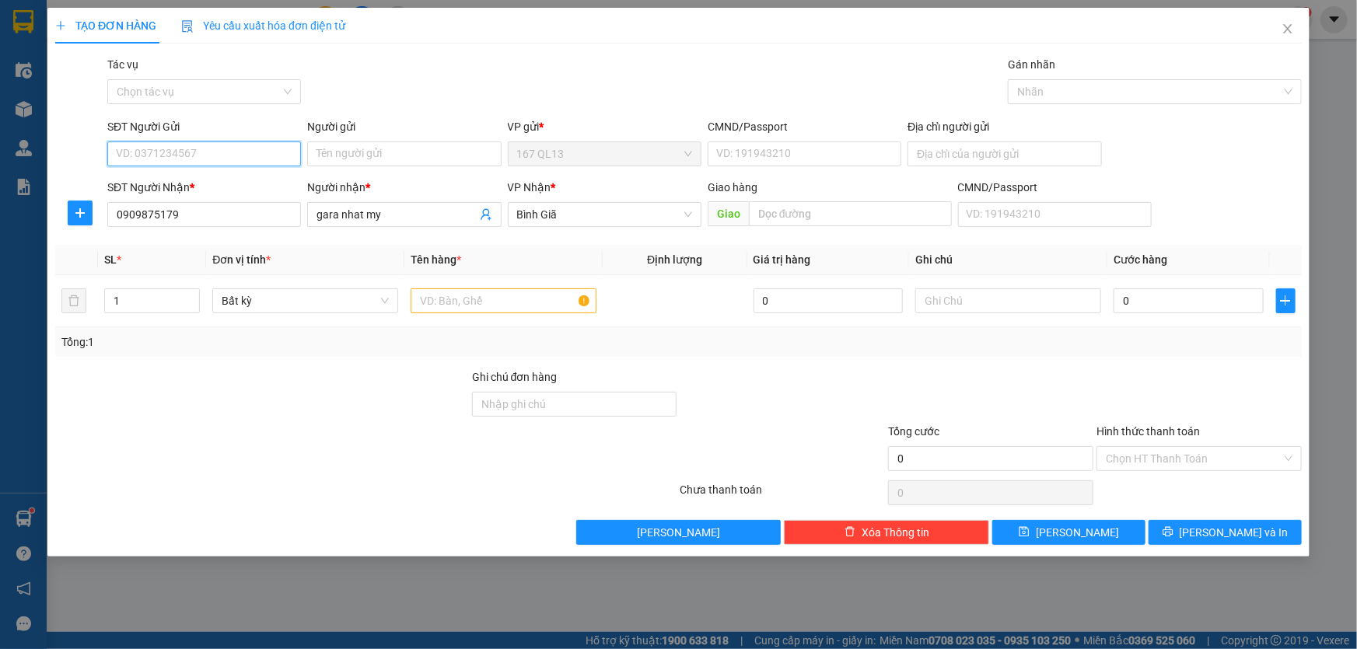
click at [208, 150] on input "SĐT Người Gửi" at bounding box center [204, 154] width 194 height 25
click at [205, 184] on div "0978860602 - khoa" at bounding box center [204, 185] width 175 height 17
click at [541, 296] on input "text" at bounding box center [504, 301] width 186 height 25
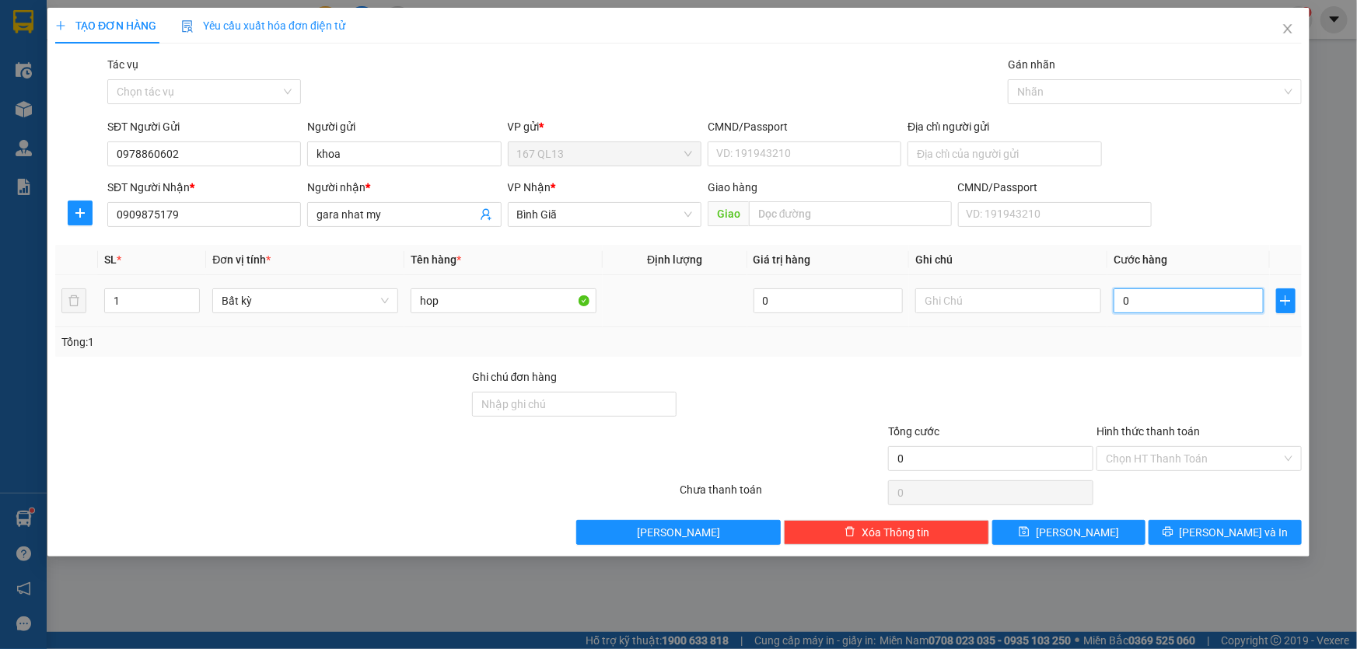
click at [1119, 303] on input "0" at bounding box center [1189, 301] width 150 height 25
click at [1229, 524] on span "[PERSON_NAME] và In" at bounding box center [1234, 532] width 109 height 17
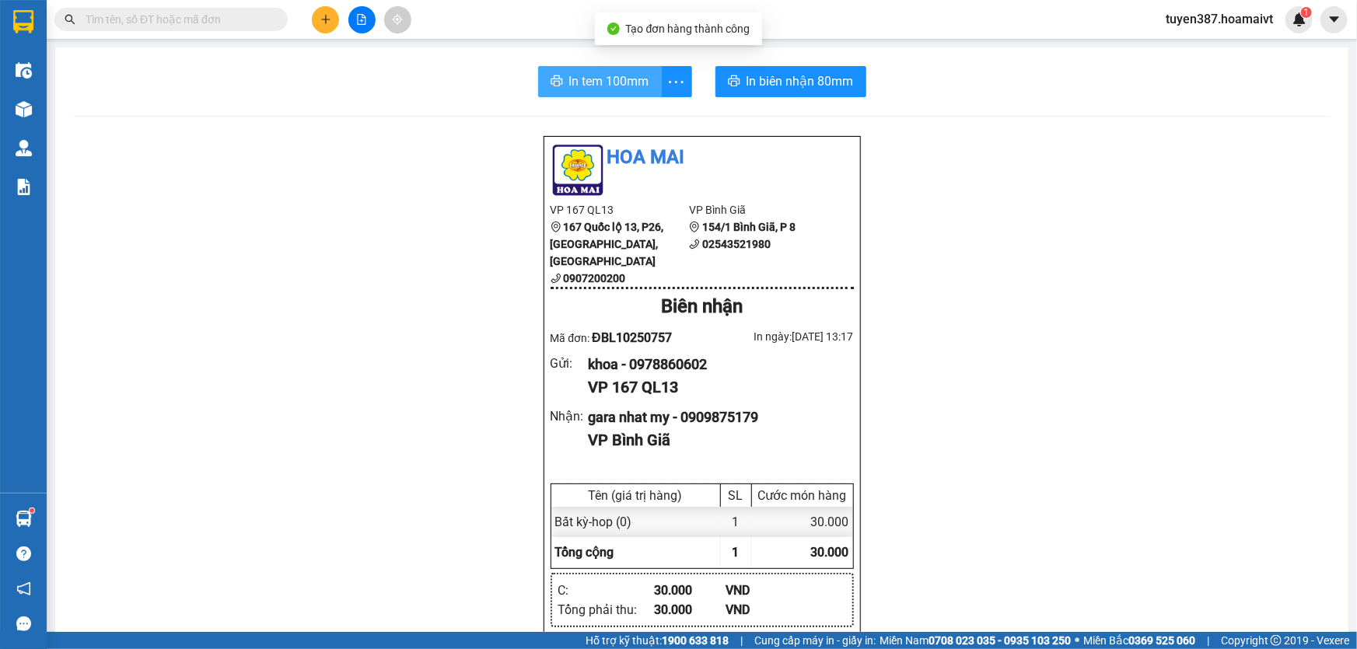
click at [607, 82] on span "In tem 100mm" at bounding box center [609, 81] width 80 height 19
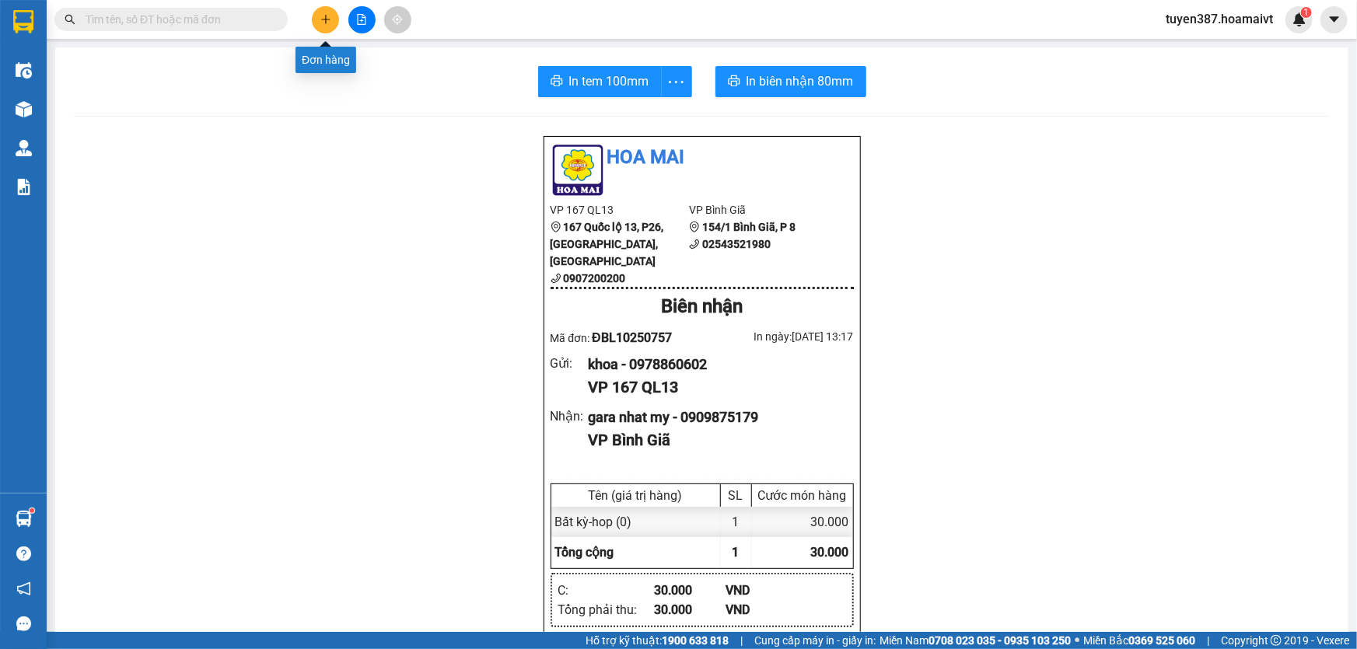
click at [327, 12] on button at bounding box center [325, 19] width 27 height 27
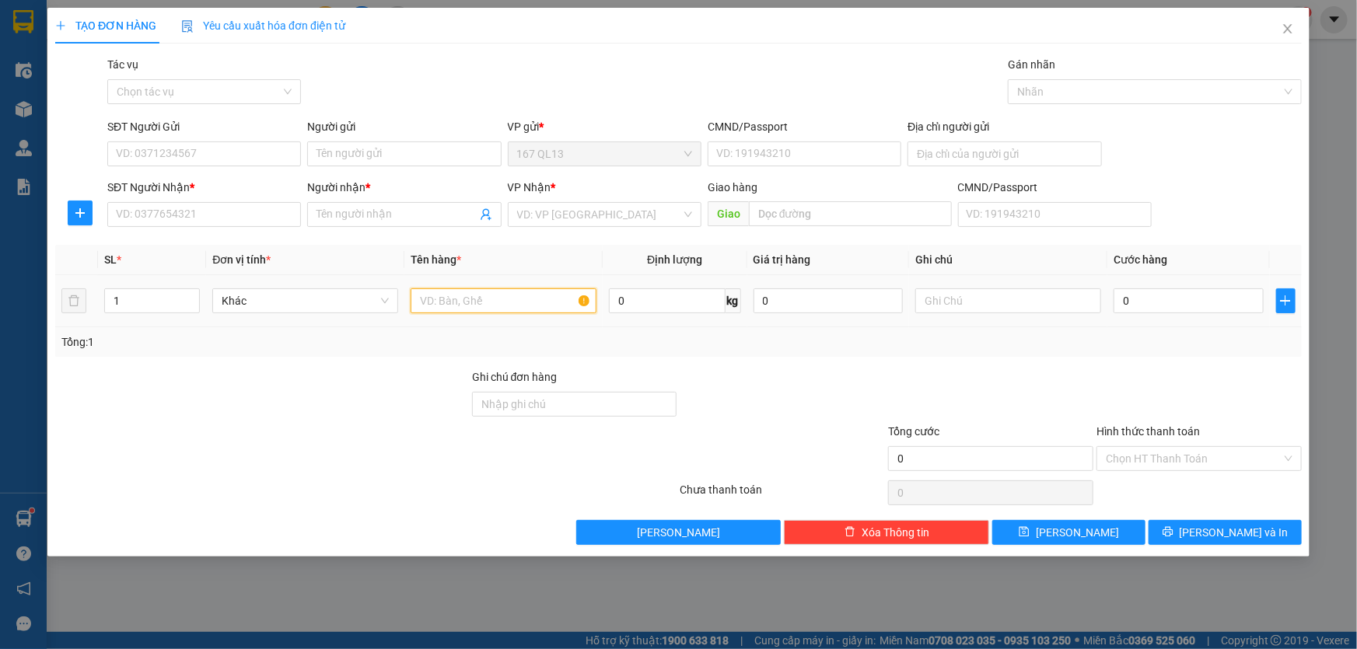
click at [514, 289] on input "text" at bounding box center [504, 301] width 186 height 25
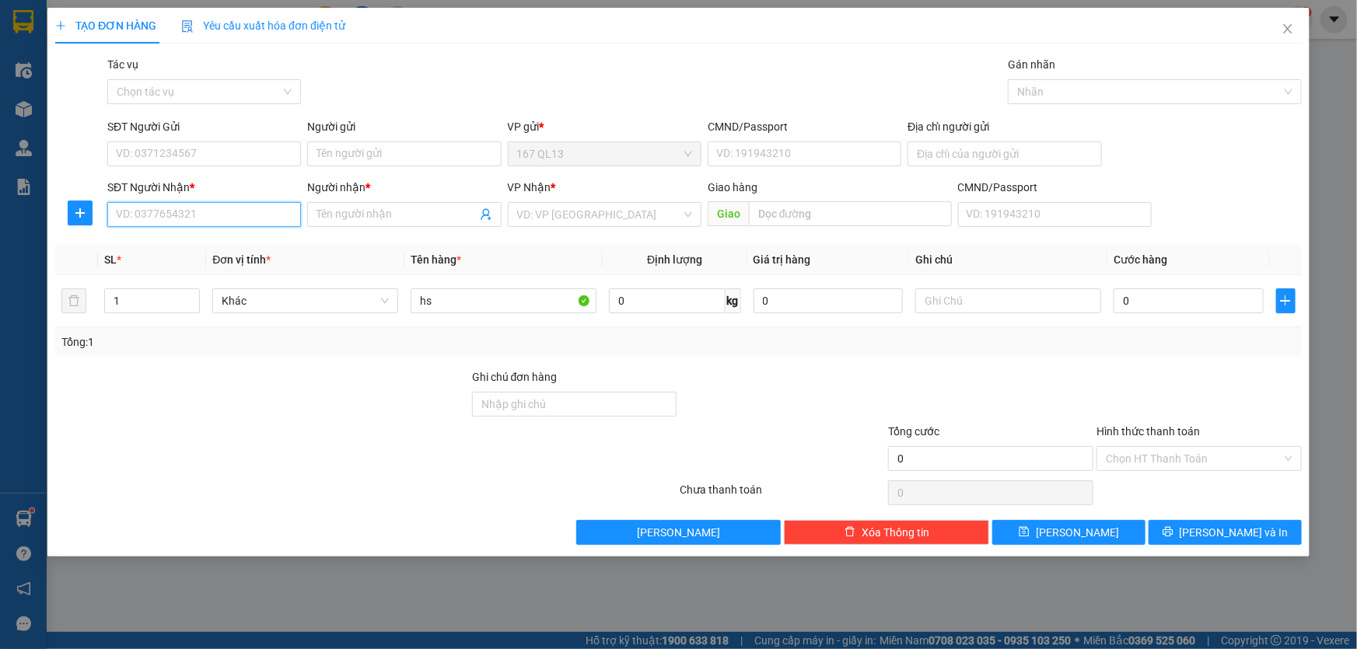
click at [210, 211] on input "SĐT Người Nhận *" at bounding box center [204, 214] width 194 height 25
click at [204, 246] on div "0937476782 - vinh" at bounding box center [204, 245] width 175 height 17
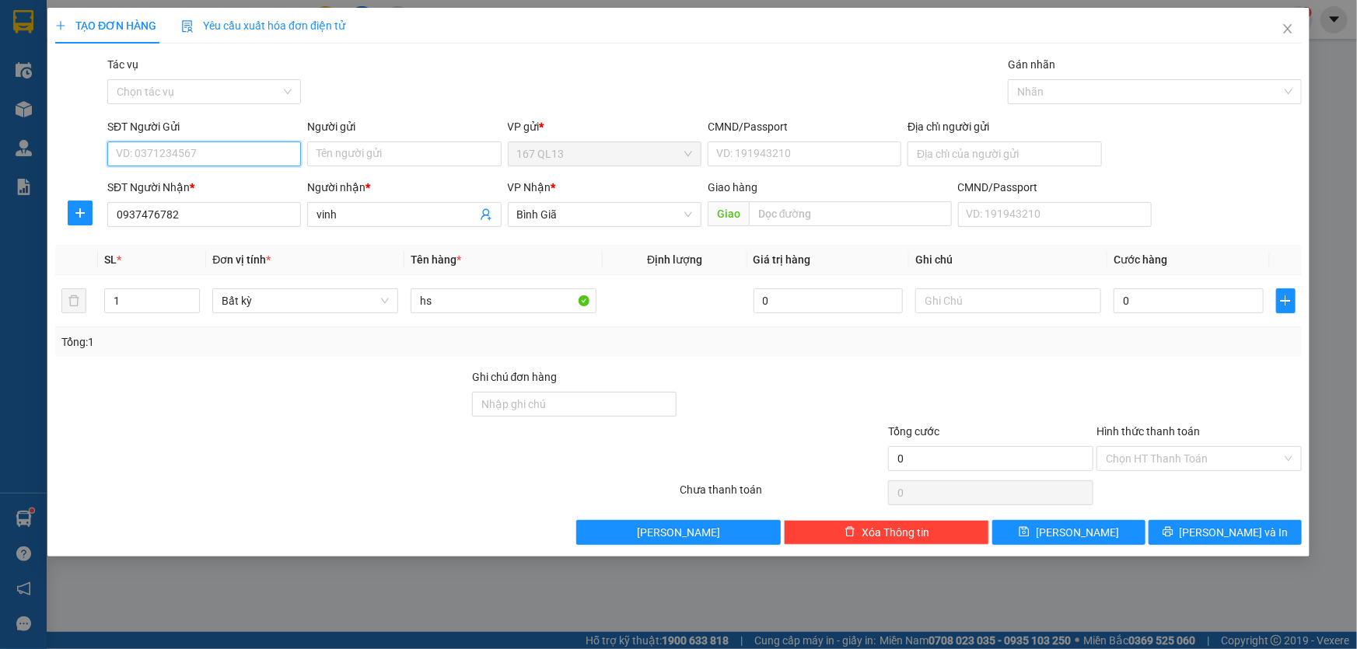
click at [235, 152] on input "SĐT Người Gửi" at bounding box center [204, 154] width 194 height 25
click at [240, 182] on div "0986028066 - the gioi rem" at bounding box center [204, 185] width 175 height 17
click at [1121, 299] on input "0" at bounding box center [1189, 301] width 150 height 25
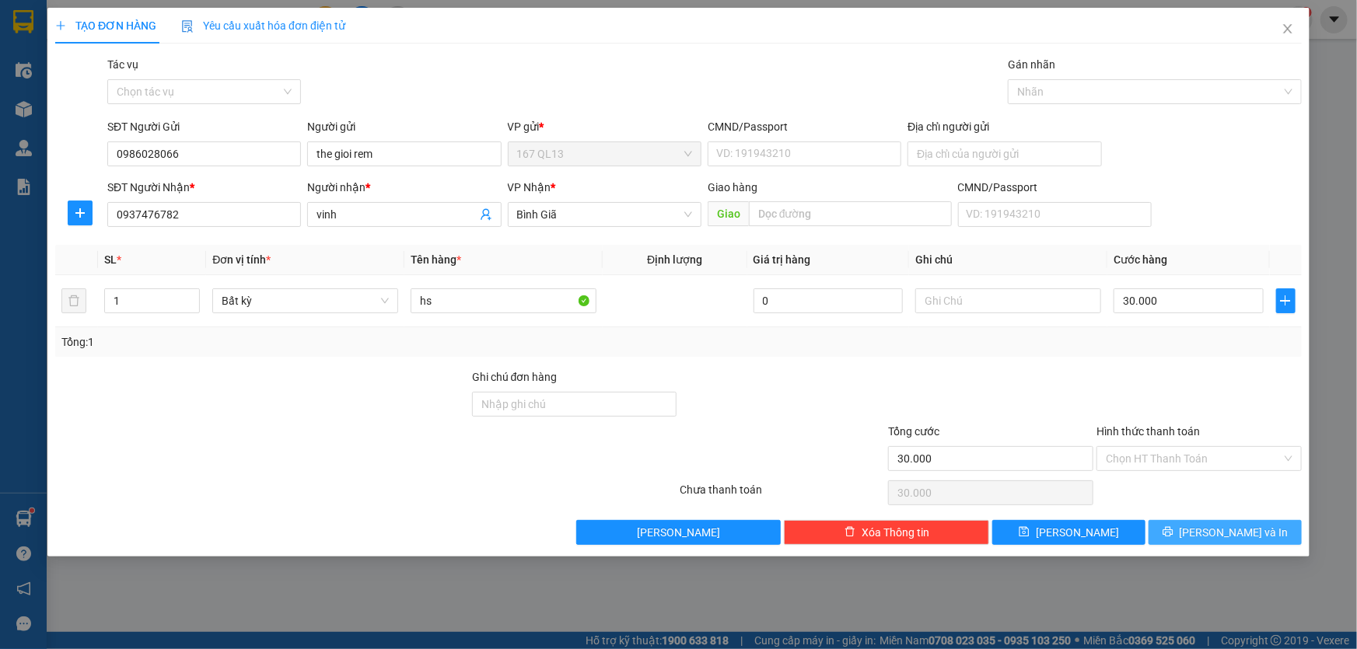
click at [1229, 530] on span "[PERSON_NAME] và In" at bounding box center [1234, 532] width 109 height 17
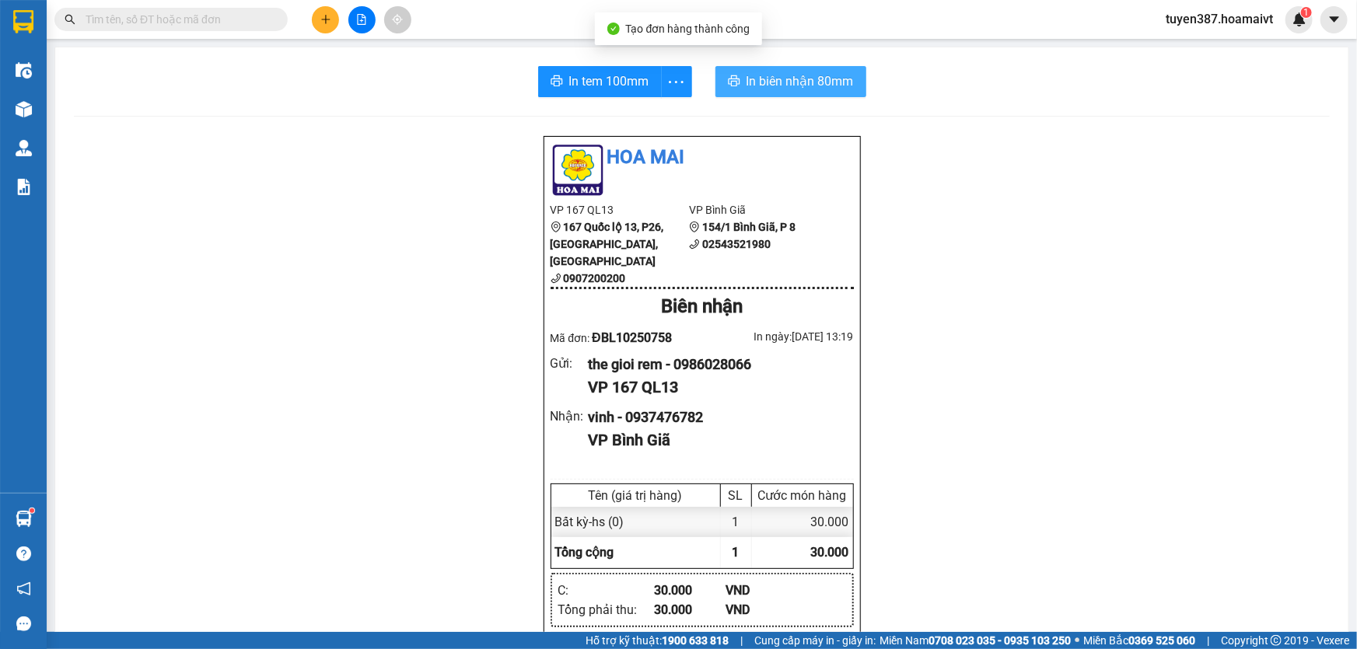
click at [775, 80] on span "In biên nhận 80mm" at bounding box center [800, 81] width 107 height 19
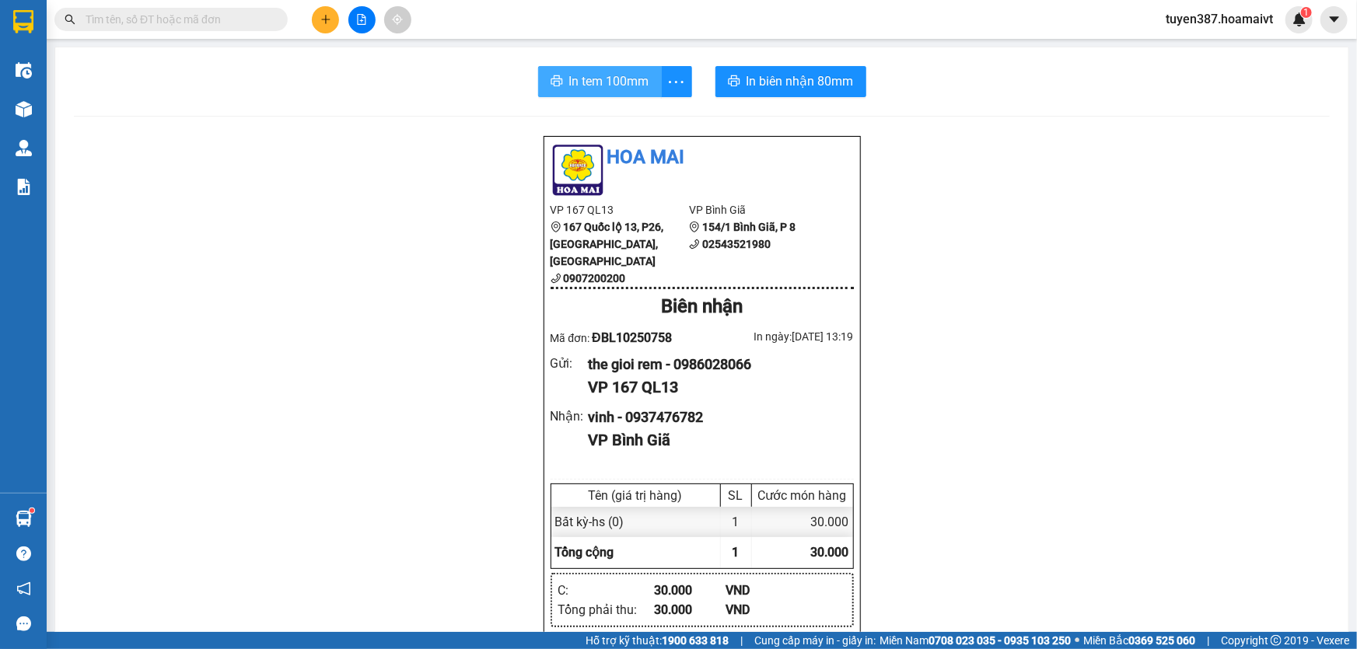
click at [593, 86] on span "In tem 100mm" at bounding box center [609, 81] width 80 height 19
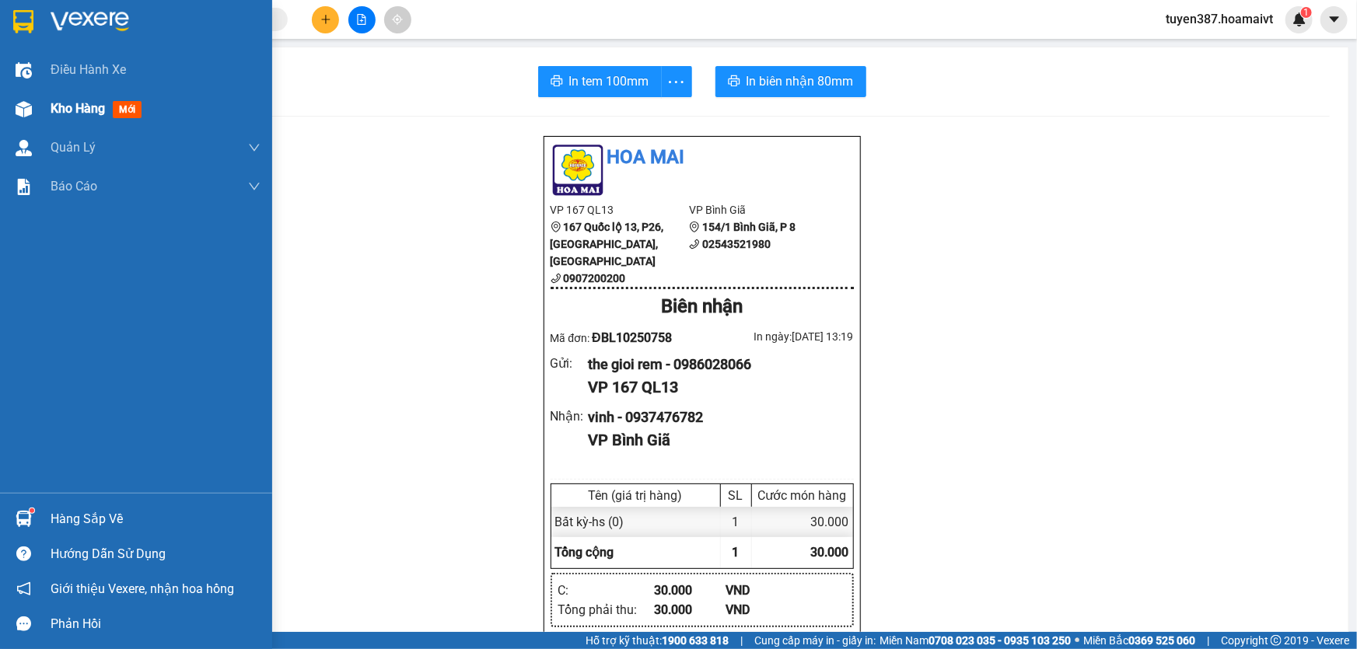
click at [127, 107] on span "mới" at bounding box center [127, 109] width 29 height 17
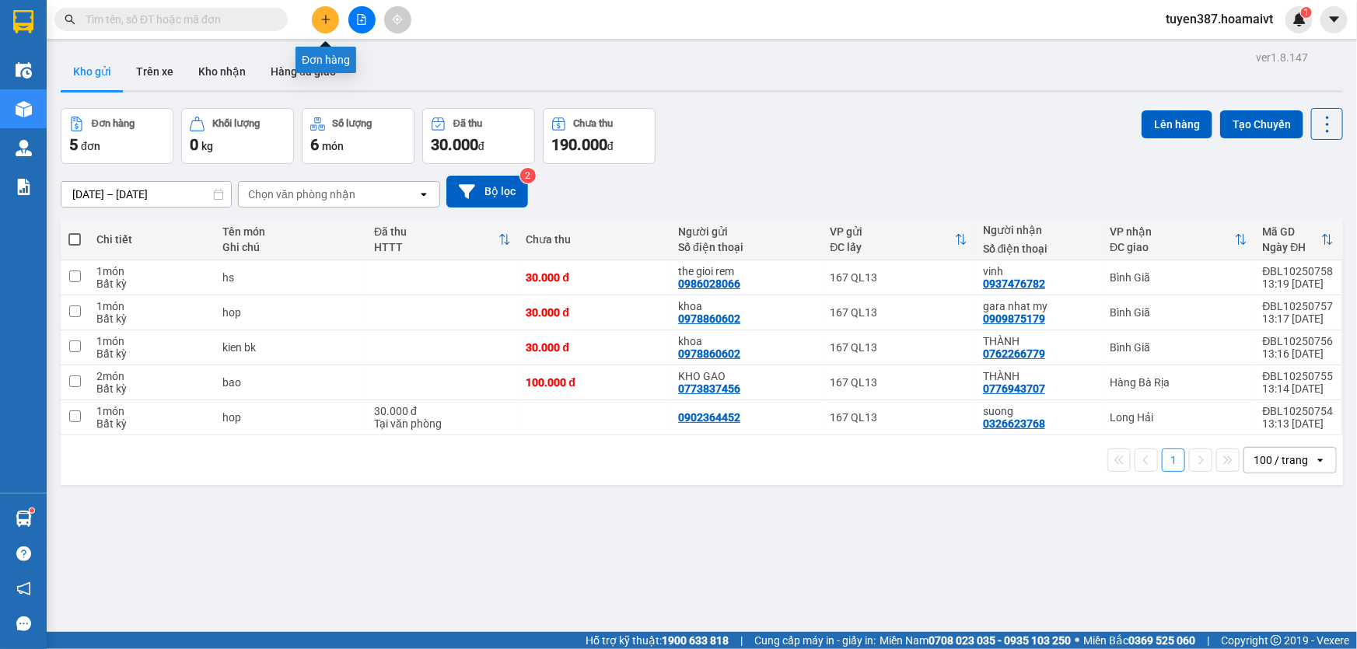
click at [327, 11] on button at bounding box center [325, 19] width 27 height 27
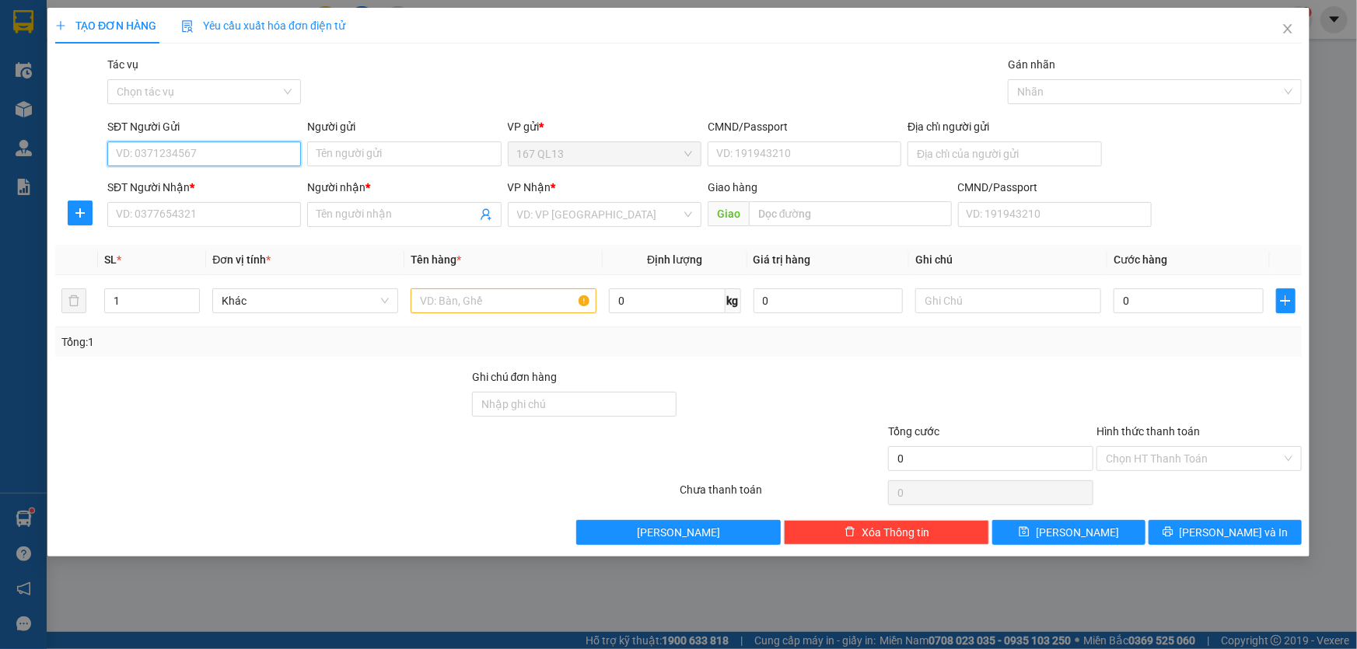
click at [267, 152] on input "SĐT Người Gửi" at bounding box center [204, 154] width 194 height 25
click at [234, 212] on input "SĐT Người Nhận *" at bounding box center [204, 214] width 194 height 25
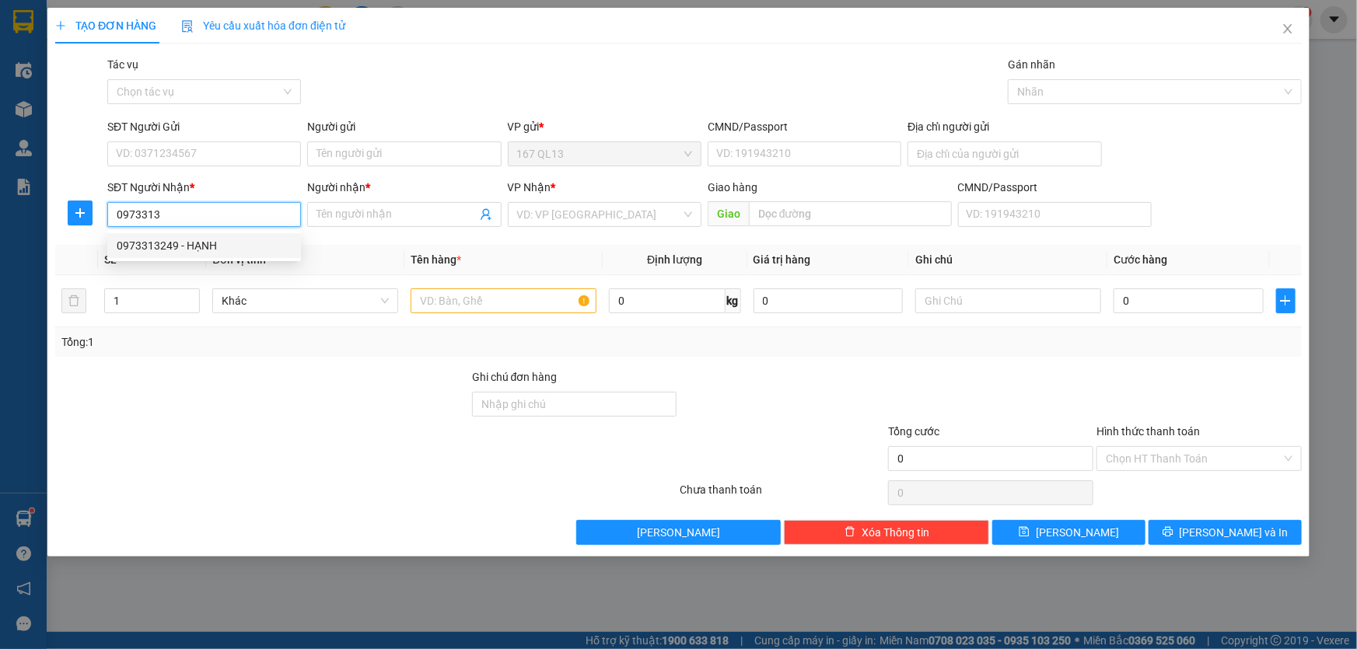
click at [208, 245] on div "0973313249 - HẠNH" at bounding box center [204, 245] width 175 height 17
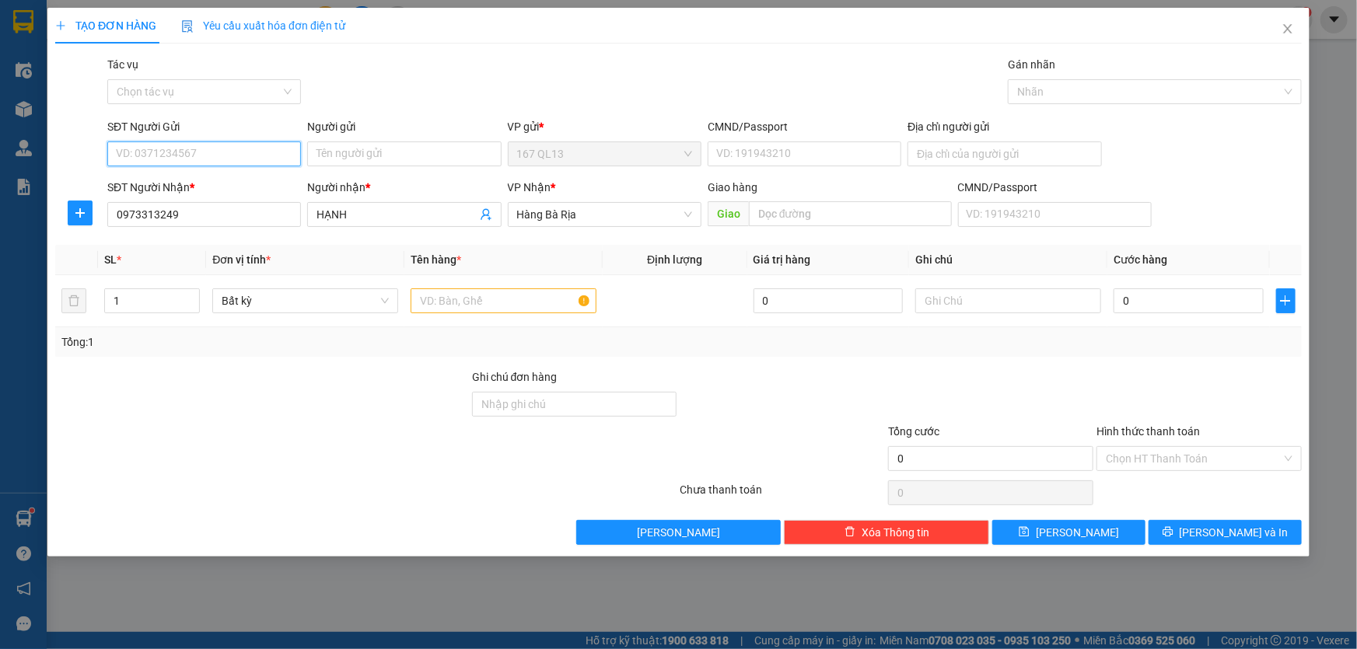
click at [238, 151] on input "SĐT Người Gửi" at bounding box center [204, 154] width 194 height 25
click at [217, 187] on div "0983360683 - phat" at bounding box center [204, 185] width 175 height 17
click at [149, 299] on input "1" at bounding box center [152, 300] width 94 height 23
click at [524, 301] on input "text" at bounding box center [504, 301] width 186 height 25
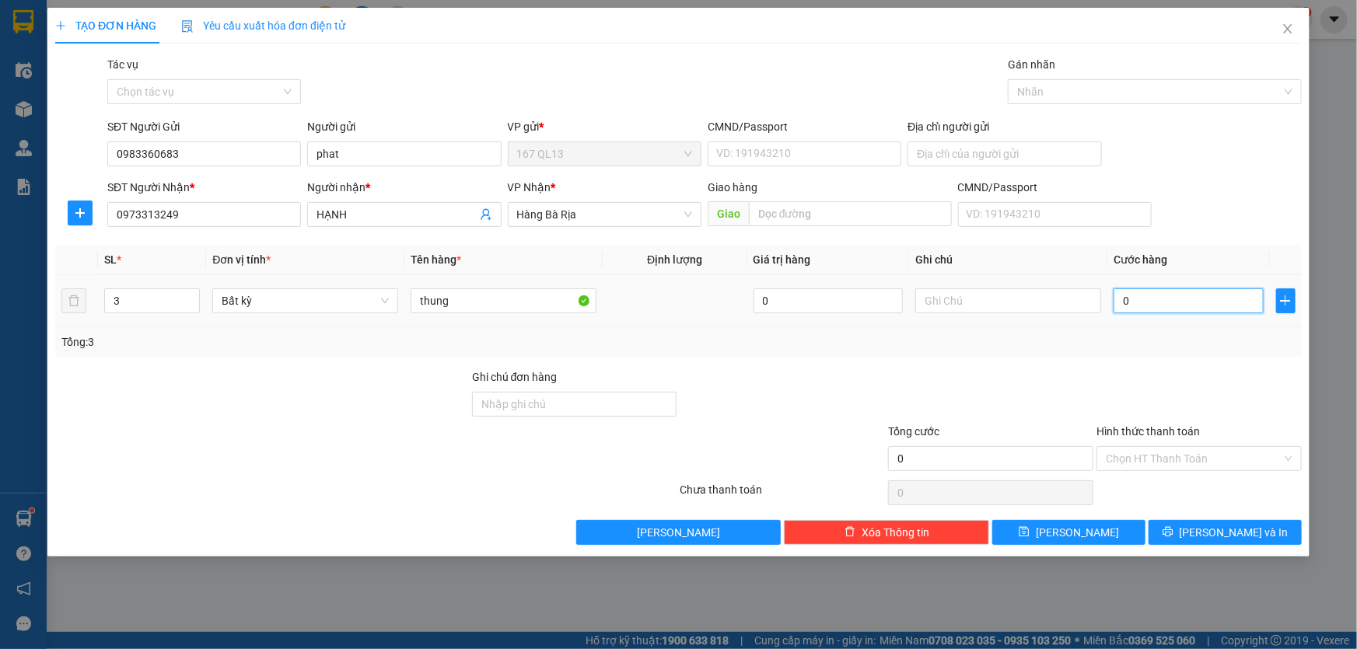
click at [1119, 299] on input "0" at bounding box center [1189, 301] width 150 height 25
click at [1260, 526] on button "[PERSON_NAME] và In" at bounding box center [1225, 532] width 153 height 25
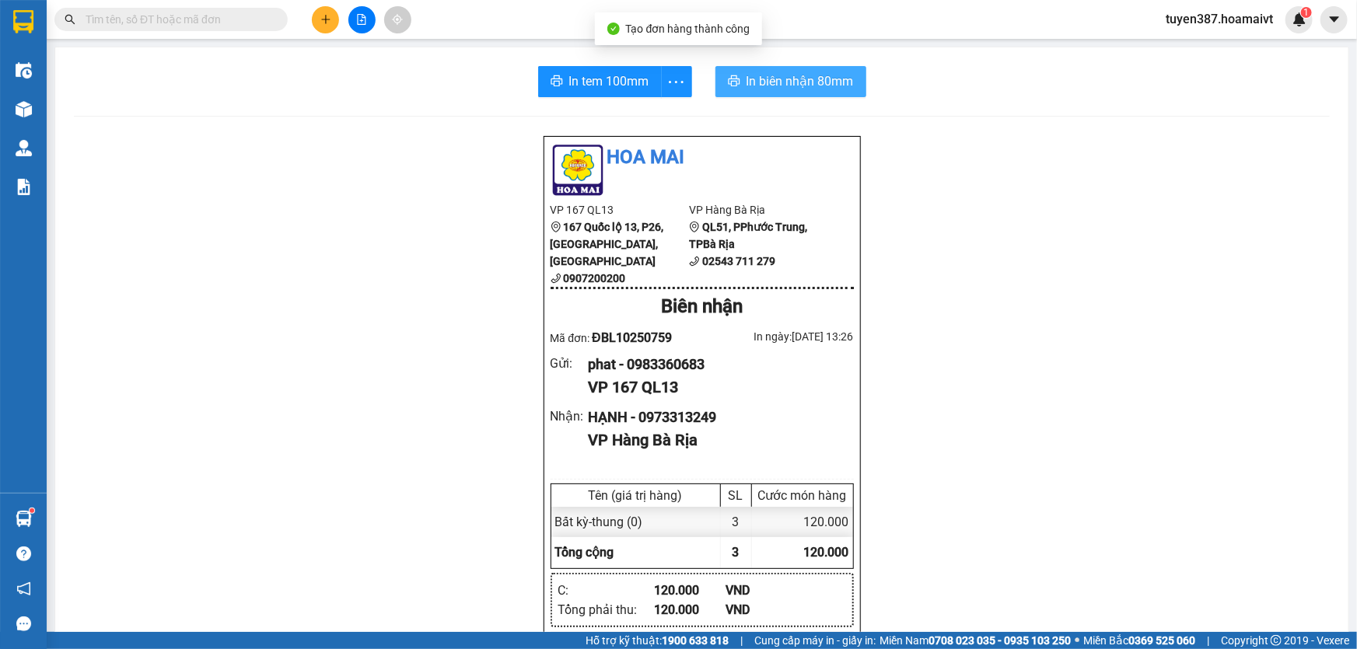
click at [765, 86] on span "In biên nhận 80mm" at bounding box center [800, 81] width 107 height 19
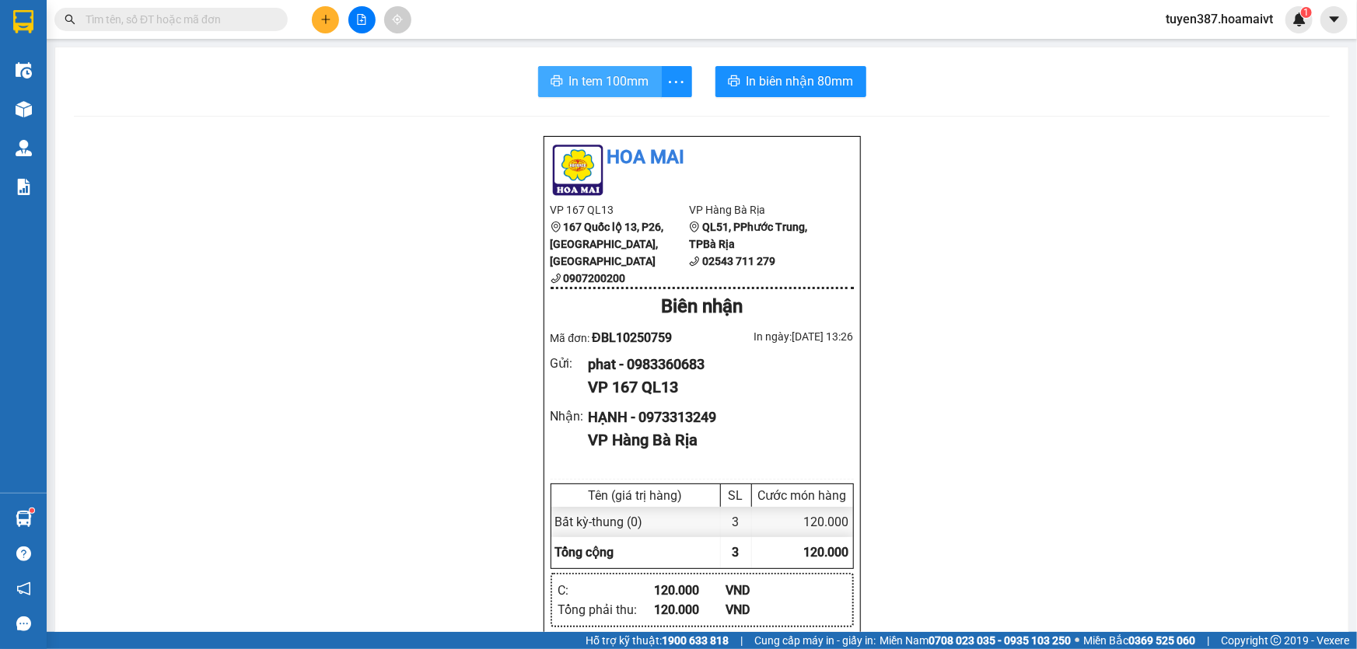
click at [598, 81] on span "In tem 100mm" at bounding box center [609, 81] width 80 height 19
click at [327, 12] on button at bounding box center [325, 19] width 27 height 27
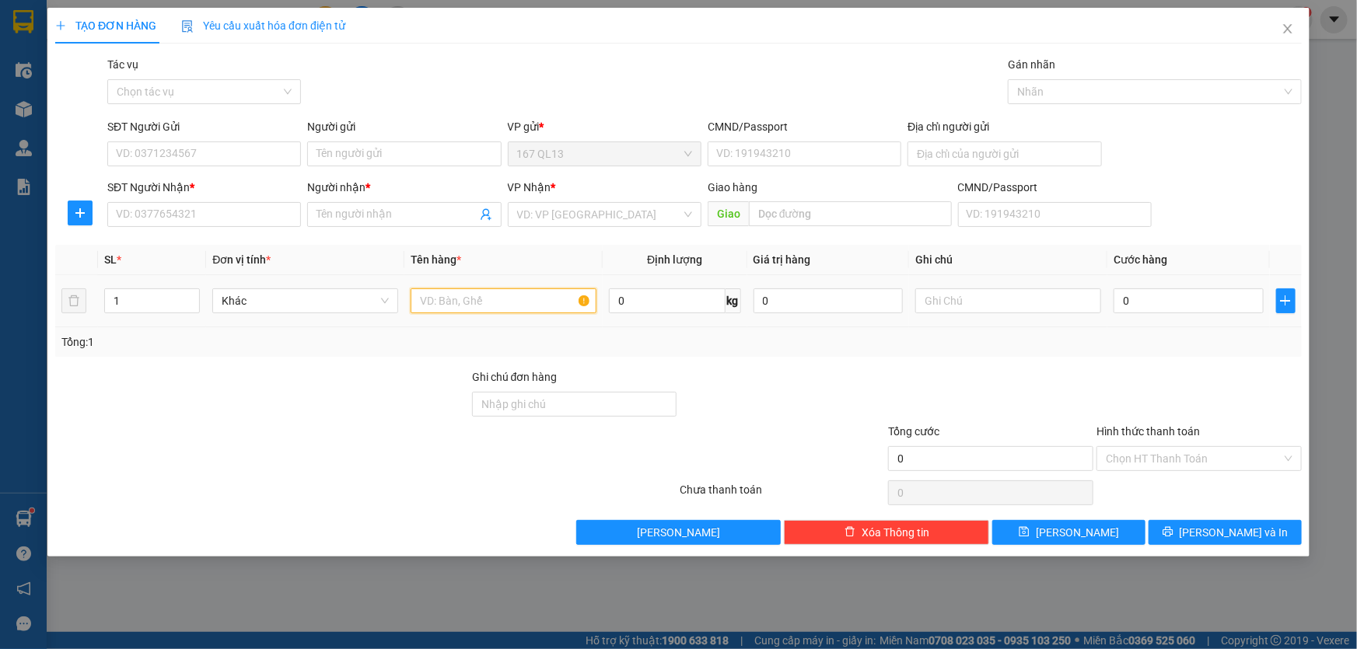
click at [541, 303] on input "text" at bounding box center [504, 301] width 186 height 25
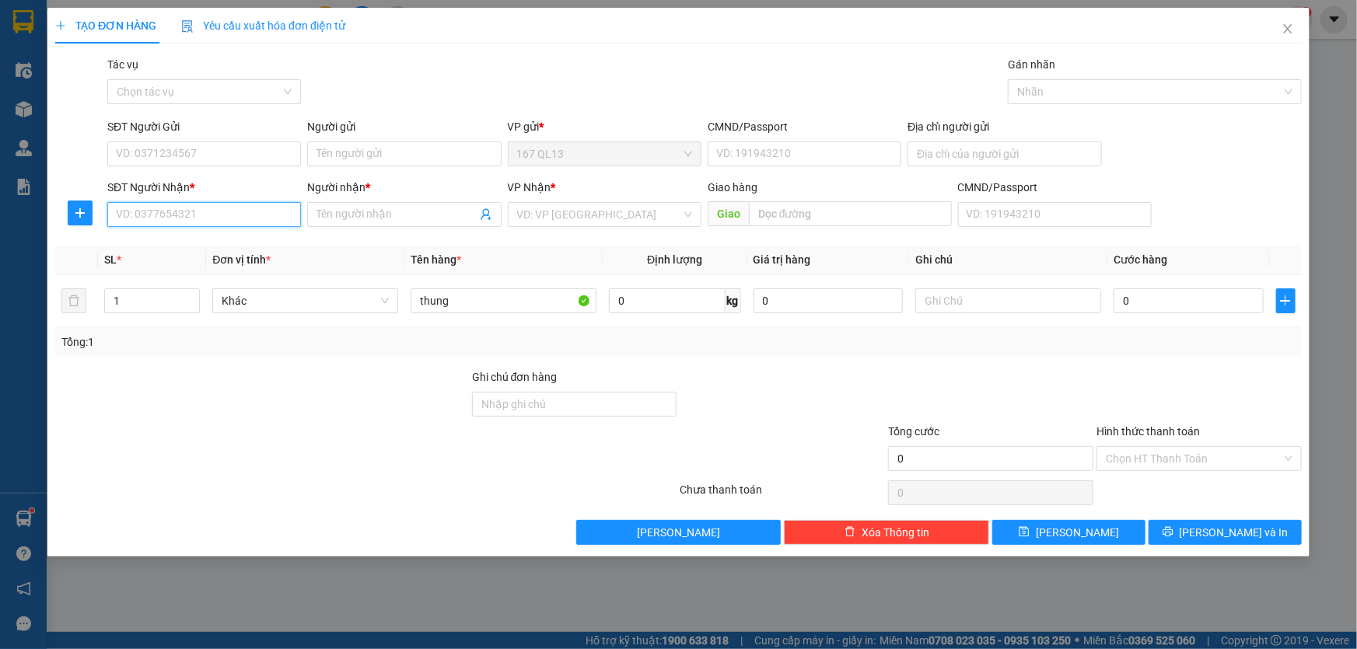
click at [264, 212] on input "SĐT Người Nhận *" at bounding box center [204, 214] width 194 height 25
click at [218, 245] on div "0708528886 - THANG" at bounding box center [204, 245] width 175 height 17
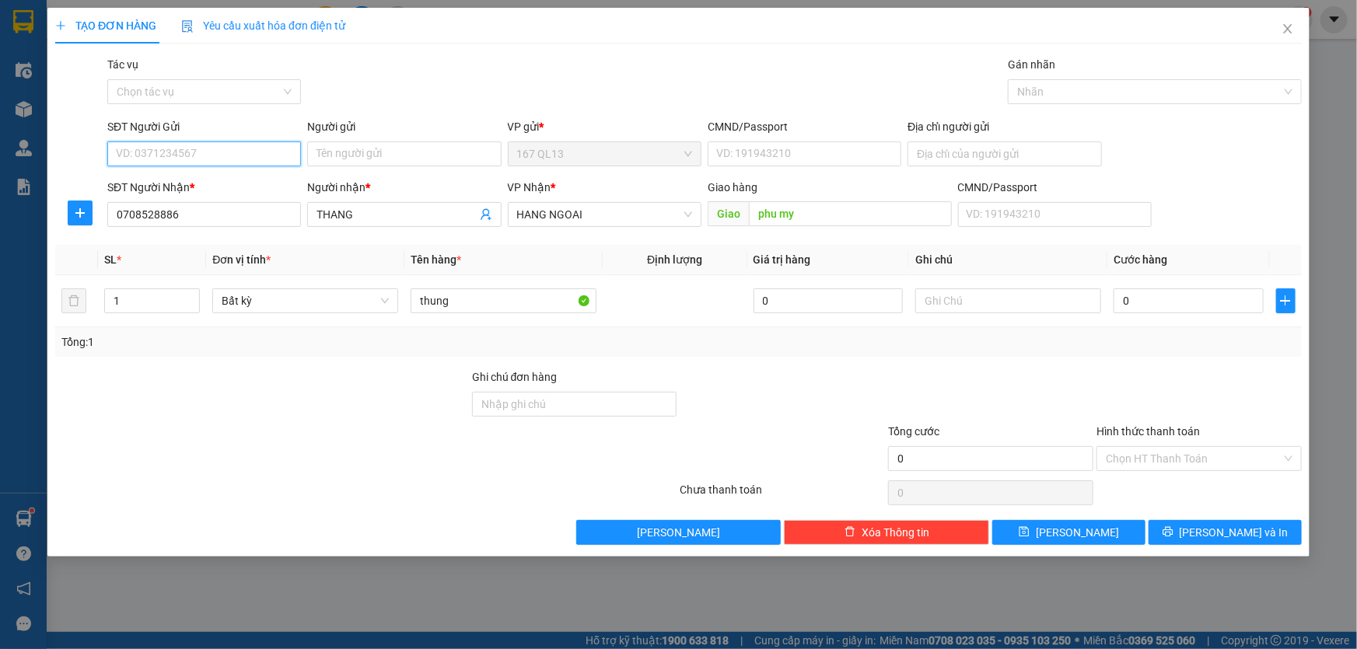
click at [253, 156] on input "SĐT Người Gửi" at bounding box center [204, 154] width 194 height 25
click at [230, 182] on div "0327518258 - anh" at bounding box center [204, 185] width 175 height 17
click at [1123, 289] on input "0" at bounding box center [1189, 301] width 150 height 25
click at [1225, 531] on span "[PERSON_NAME] và In" at bounding box center [1234, 532] width 109 height 17
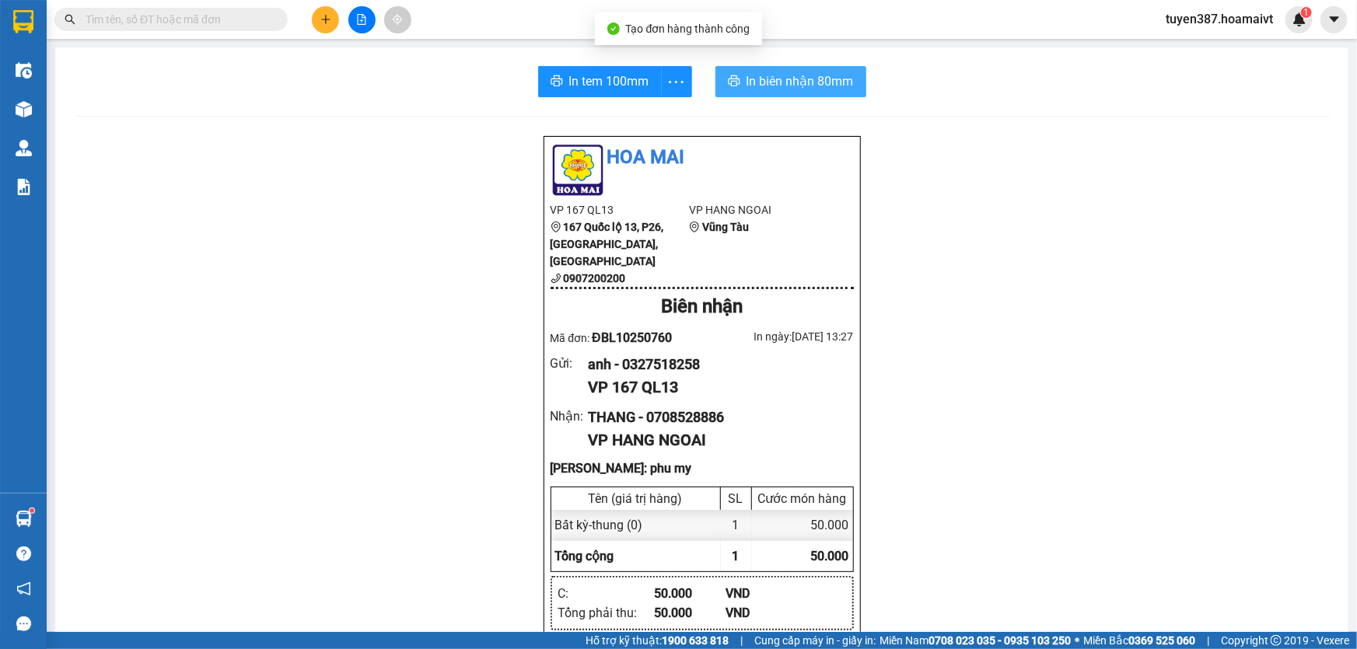
click at [747, 79] on span "In biên nhận 80mm" at bounding box center [800, 81] width 107 height 19
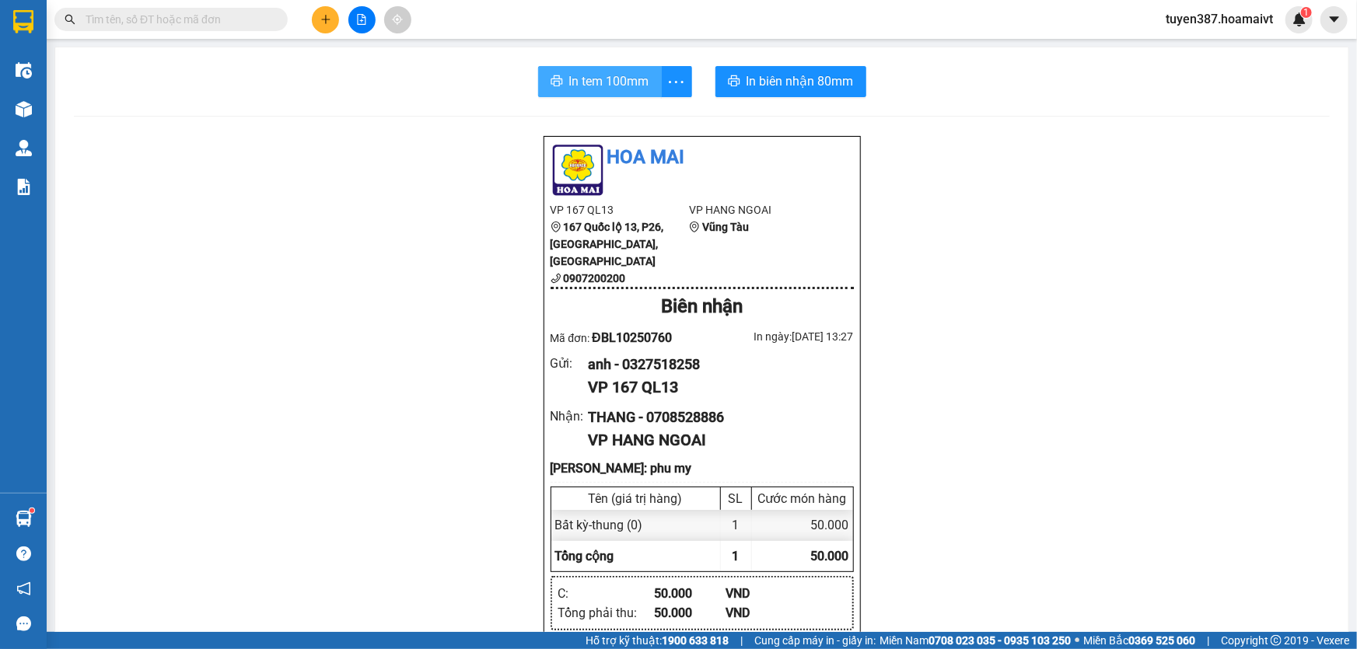
click at [592, 74] on span "In tem 100mm" at bounding box center [609, 81] width 80 height 19
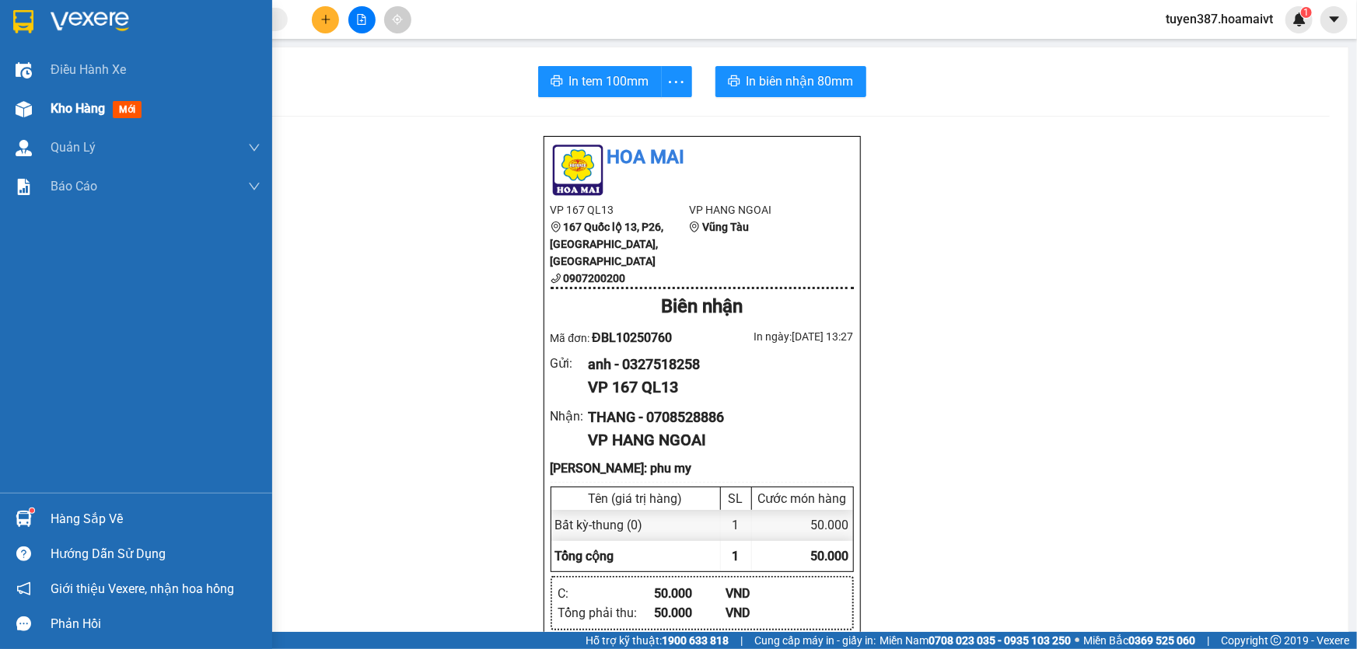
click at [123, 111] on span "mới" at bounding box center [127, 109] width 29 height 17
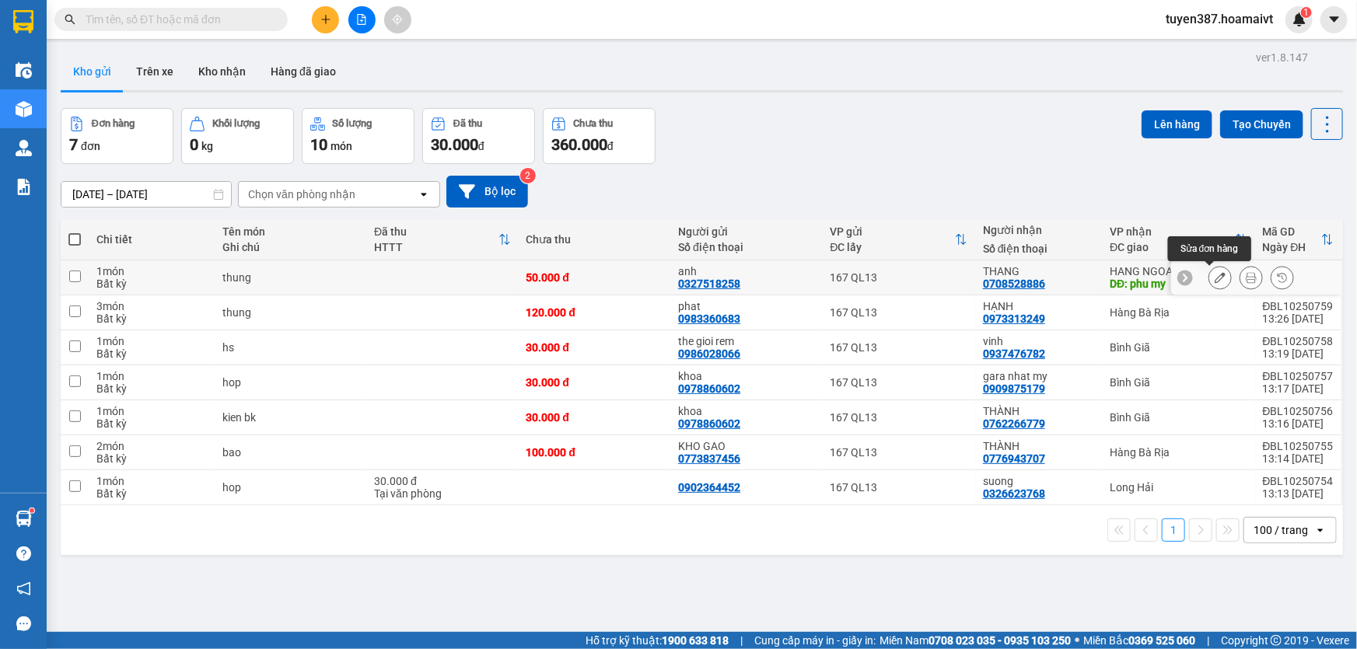
click at [1215, 273] on icon at bounding box center [1220, 277] width 11 height 11
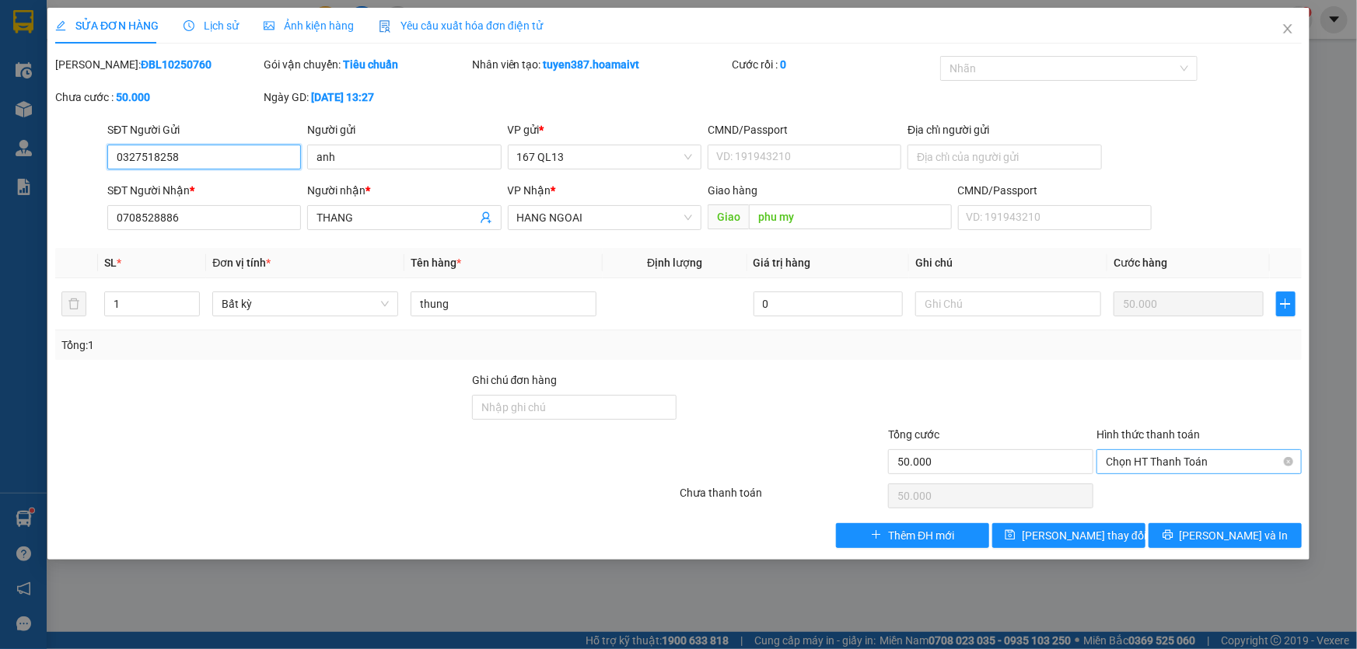
click at [1213, 457] on span "Chọn HT Thanh Toán" at bounding box center [1199, 461] width 187 height 23
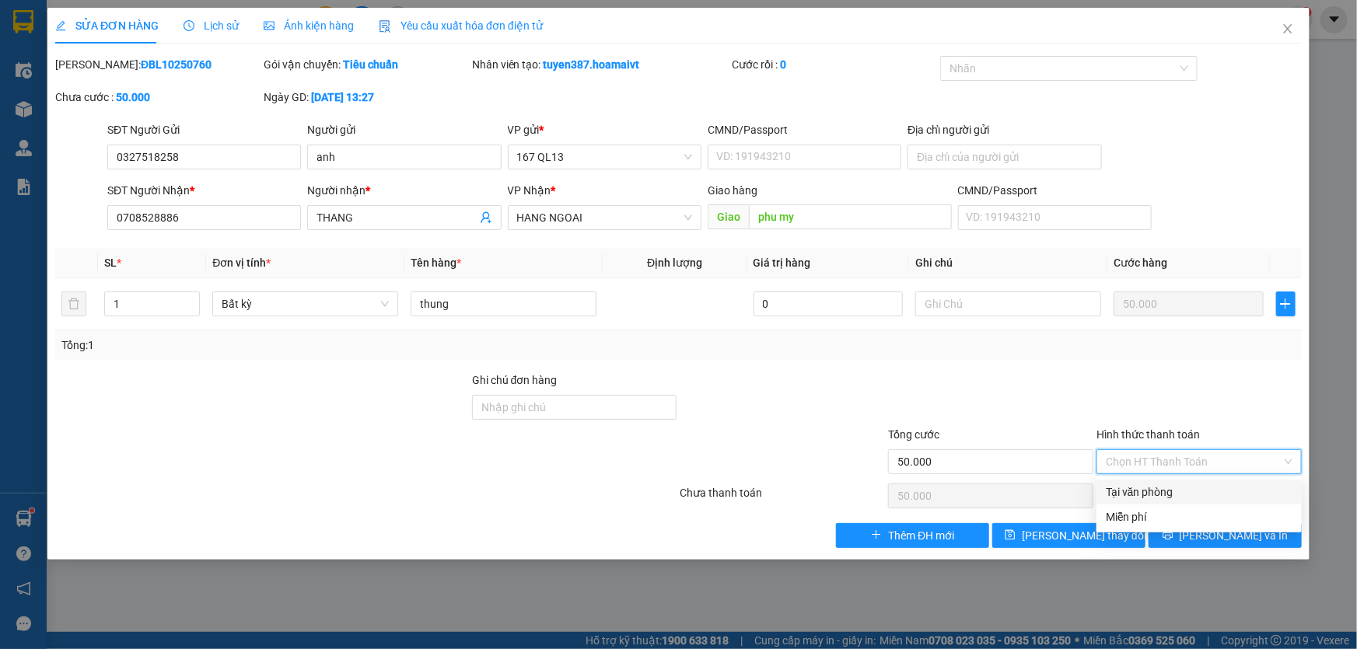
click at [1213, 490] on div "Tại văn phòng" at bounding box center [1199, 492] width 187 height 17
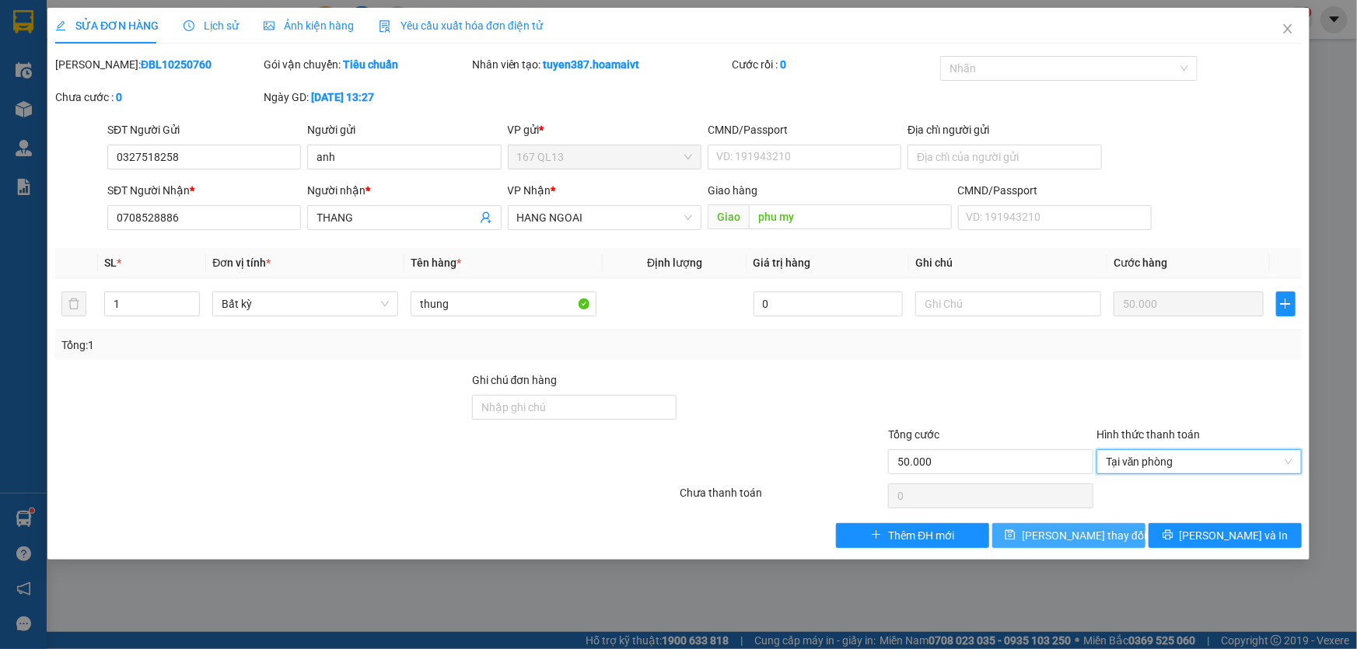
click at [1085, 530] on span "[PERSON_NAME] thay đổi" at bounding box center [1084, 535] width 124 height 17
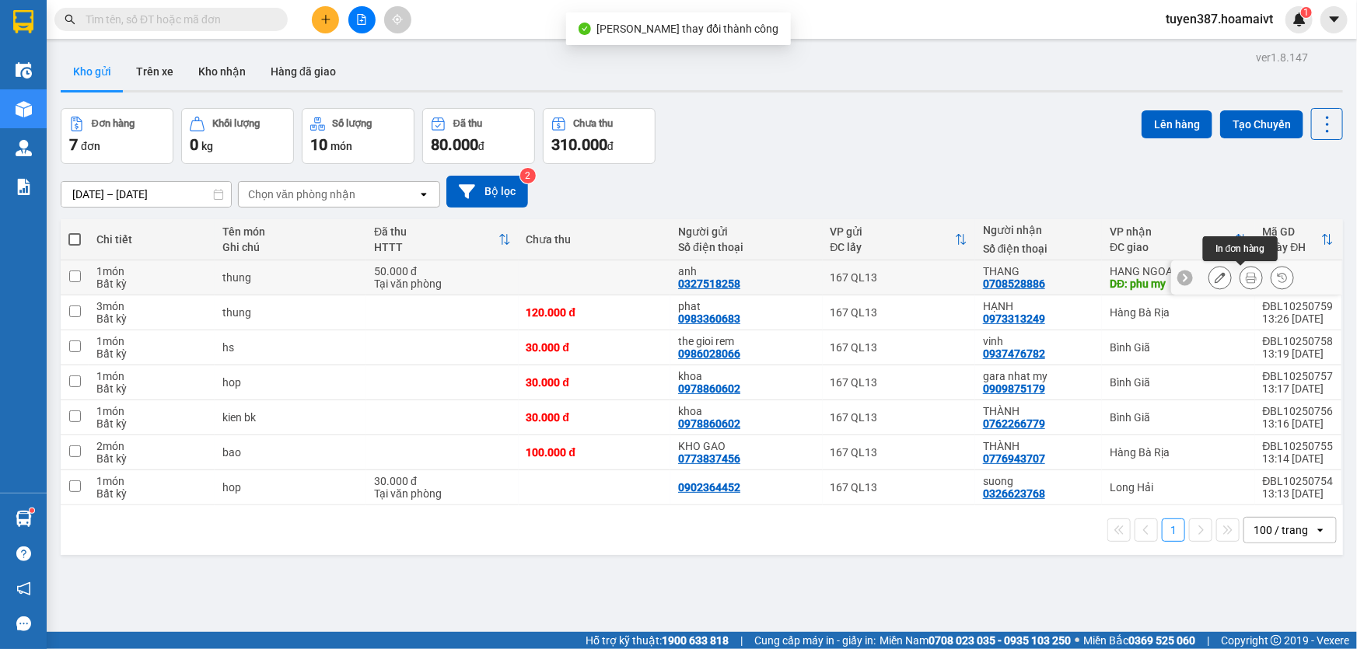
click at [1246, 272] on icon at bounding box center [1251, 277] width 11 height 11
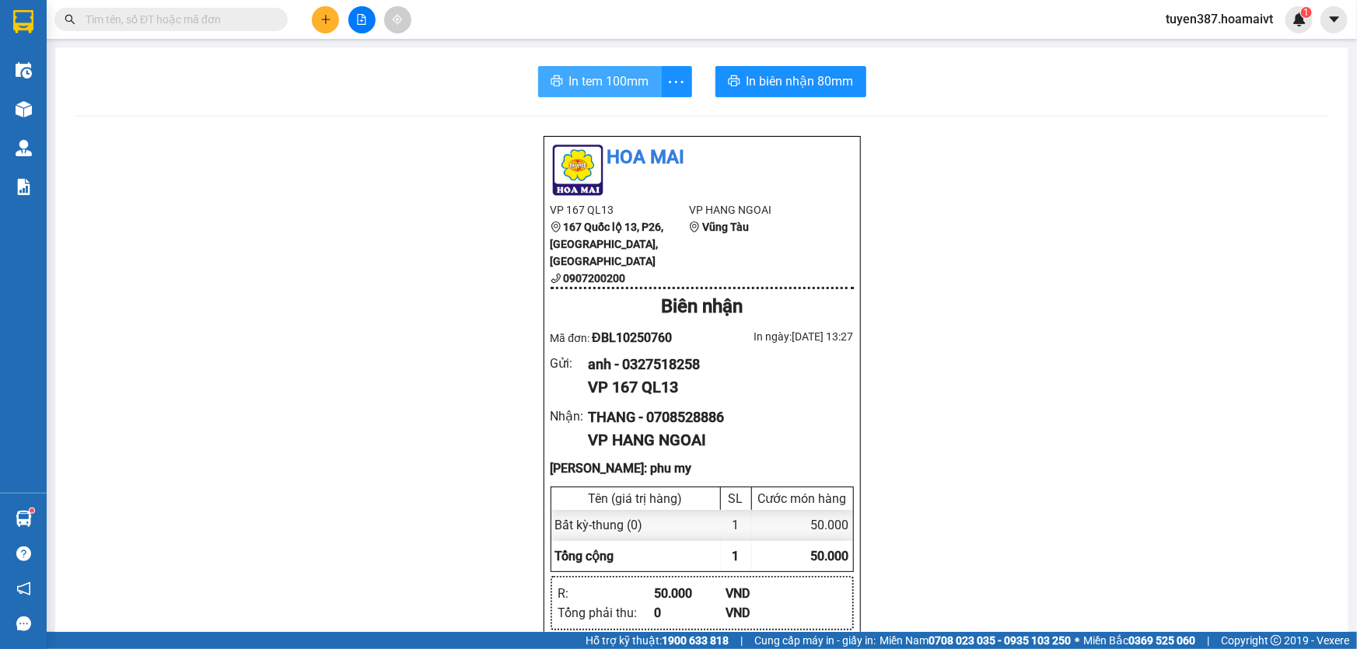
click at [602, 75] on span "In tem 100mm" at bounding box center [609, 81] width 80 height 19
click at [327, 16] on icon "plus" at bounding box center [325, 19] width 11 height 11
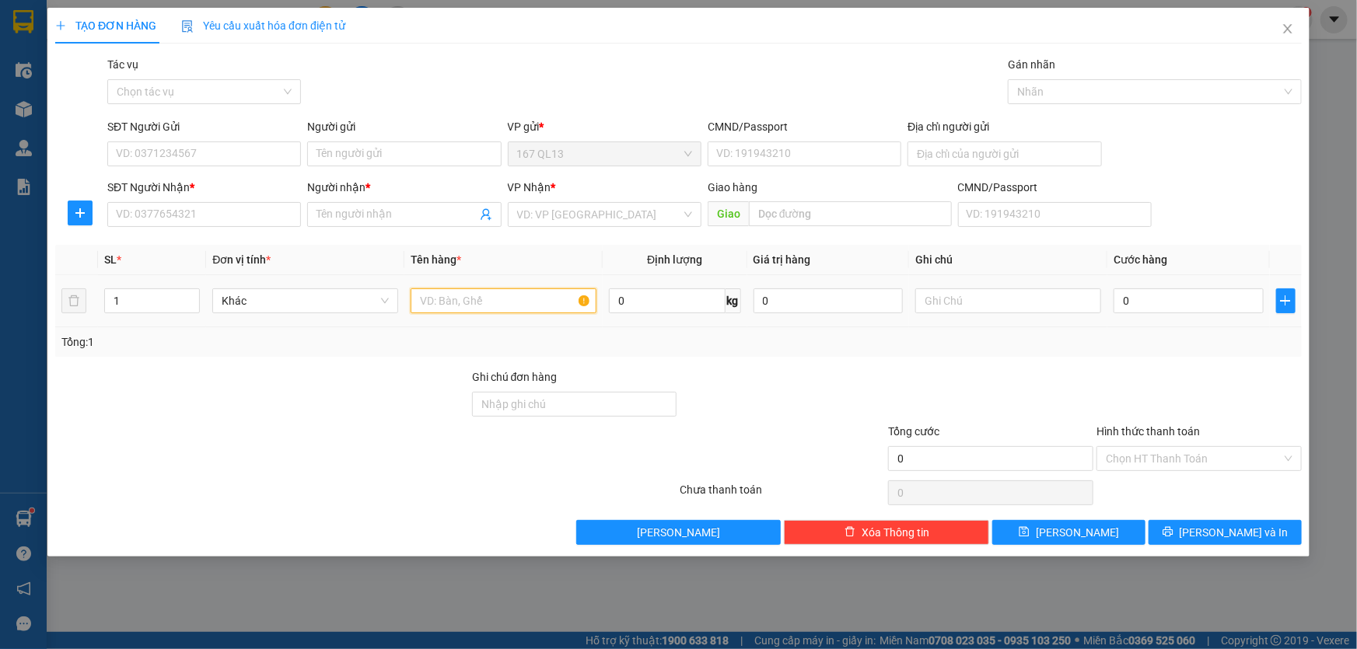
click at [525, 298] on input "text" at bounding box center [504, 301] width 186 height 25
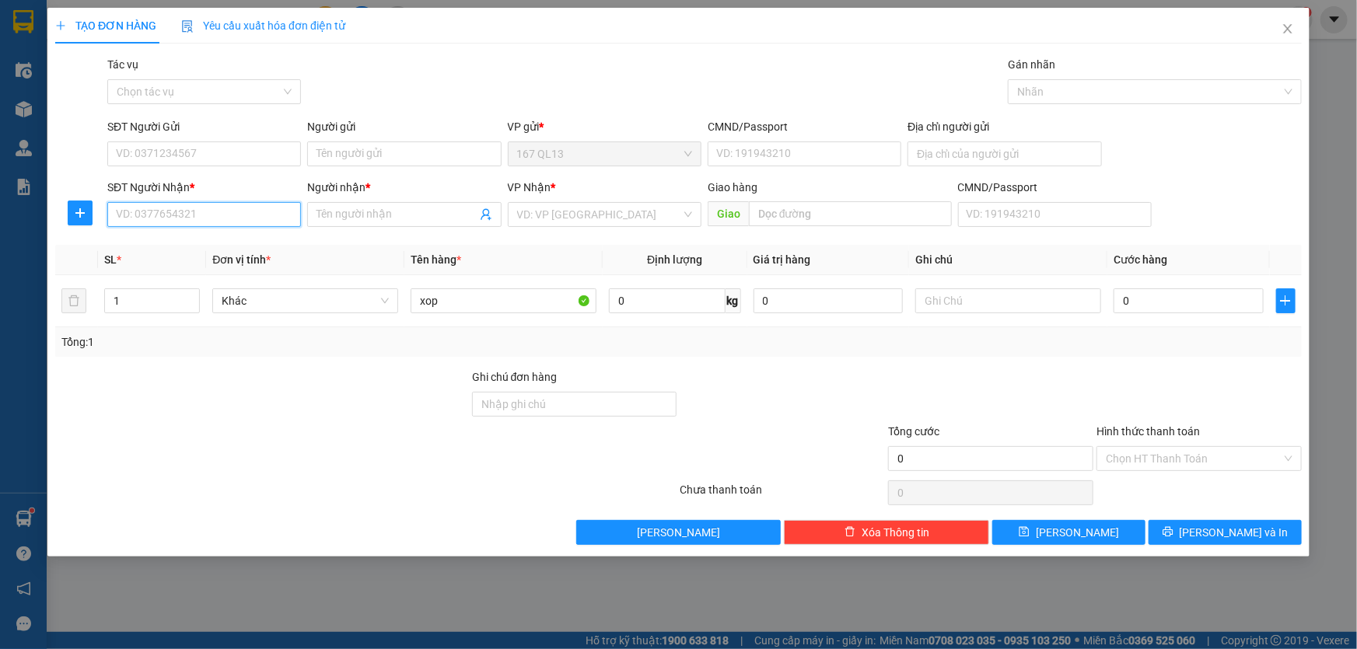
click at [220, 212] on input "SĐT Người Nhận *" at bounding box center [204, 214] width 194 height 25
click at [193, 243] on div "0907182761 - tuyet" at bounding box center [204, 245] width 175 height 17
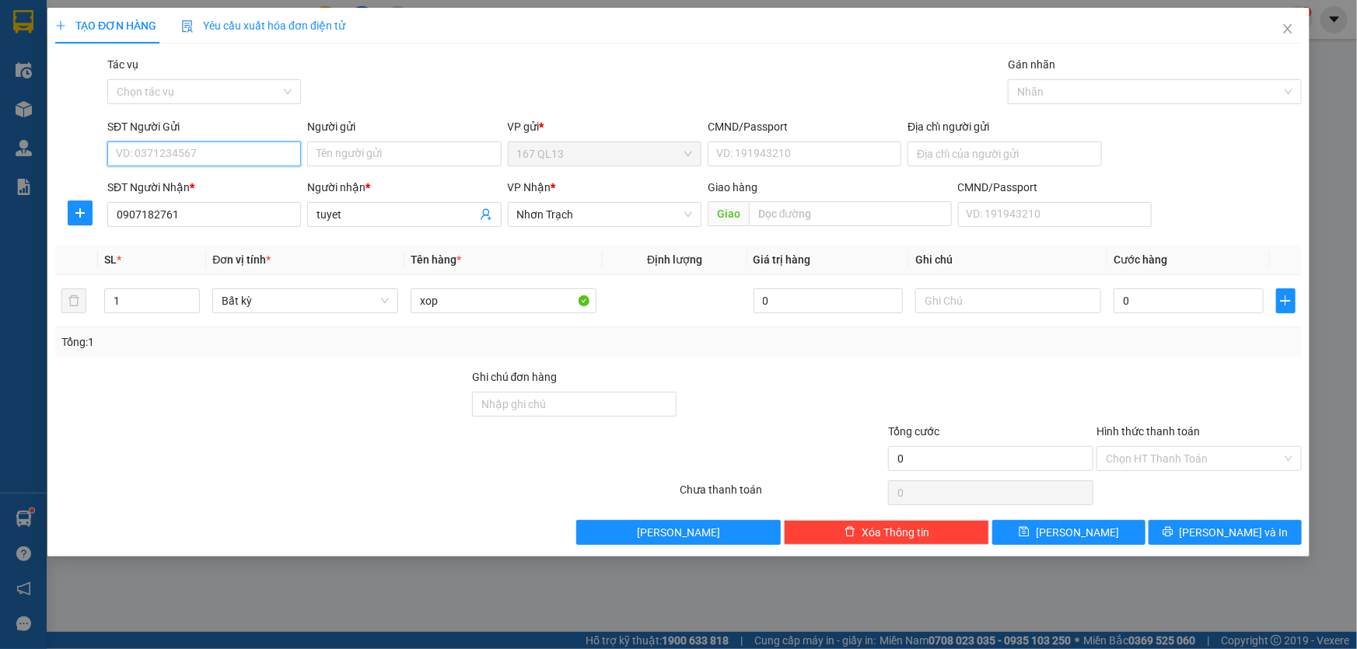
click at [226, 149] on input "SĐT Người Gửi" at bounding box center [204, 154] width 194 height 25
click at [209, 184] on div "0909509038 - q anh" at bounding box center [204, 185] width 175 height 17
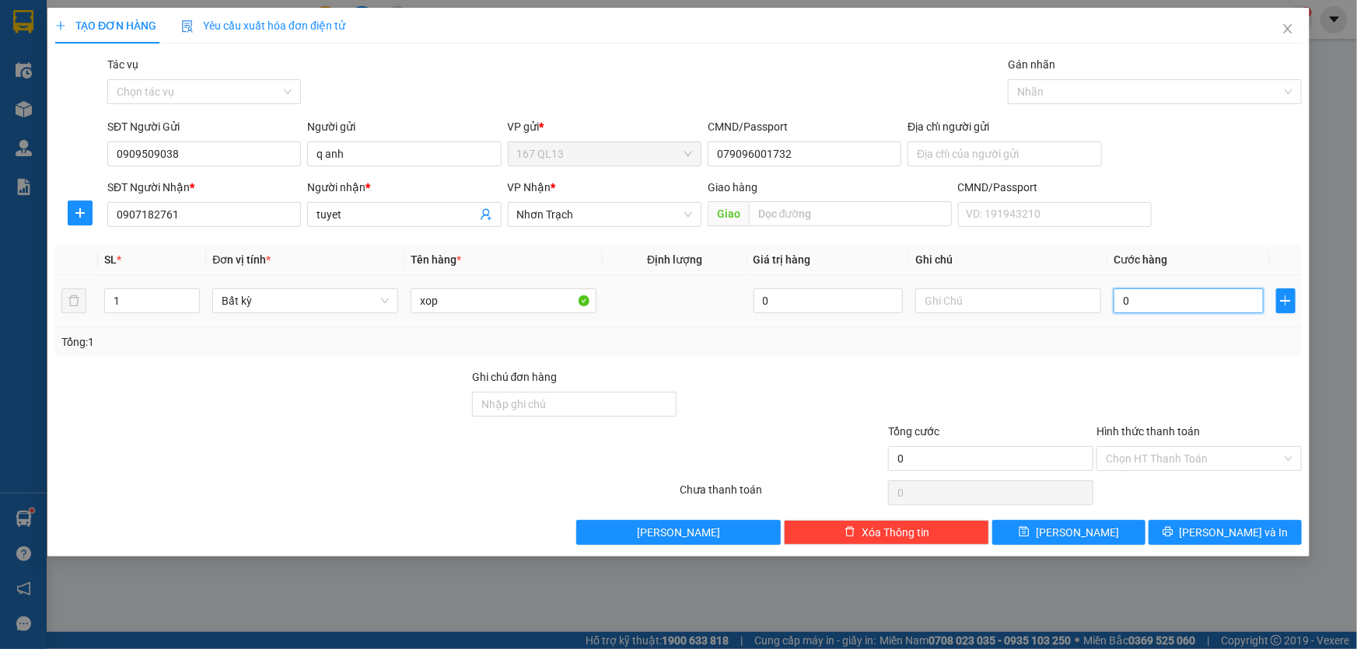
click at [1117, 302] on input "0" at bounding box center [1189, 301] width 150 height 25
click at [1224, 453] on input "Hình thức thanh toán" at bounding box center [1194, 458] width 176 height 23
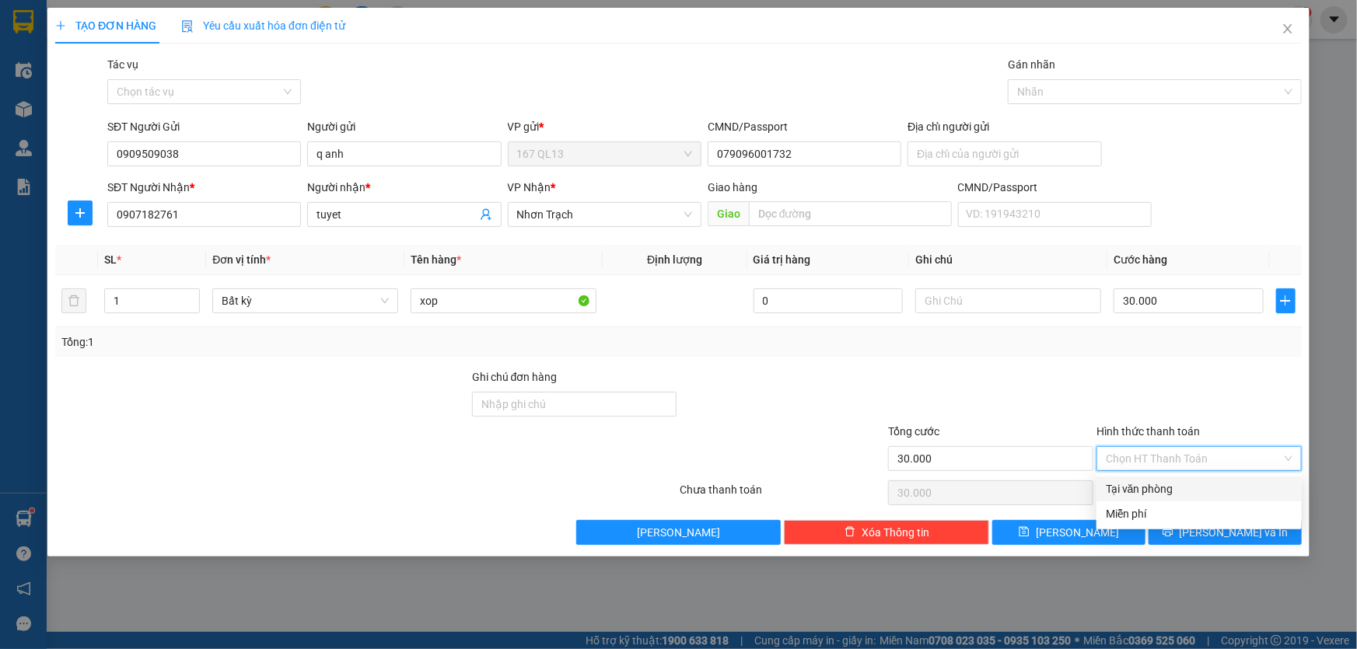
click at [1221, 477] on div "Tại văn phòng" at bounding box center [1199, 489] width 205 height 25
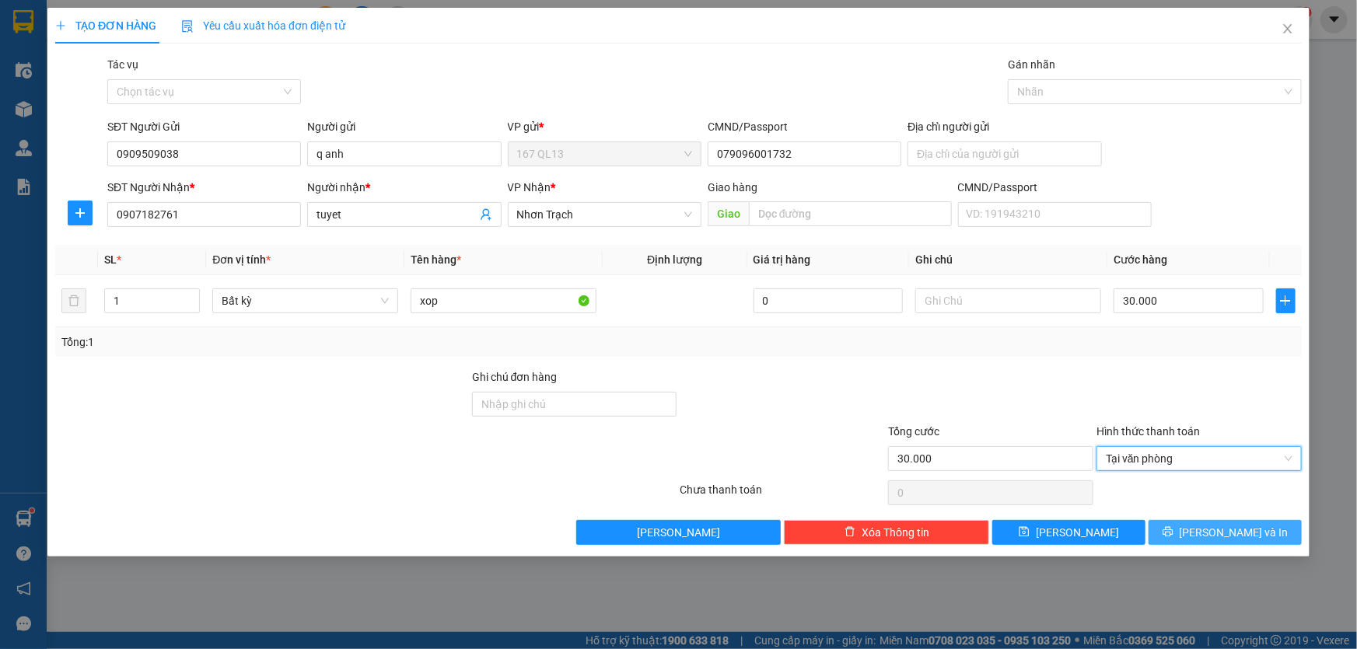
click at [1241, 526] on span "[PERSON_NAME] và In" at bounding box center [1234, 532] width 109 height 17
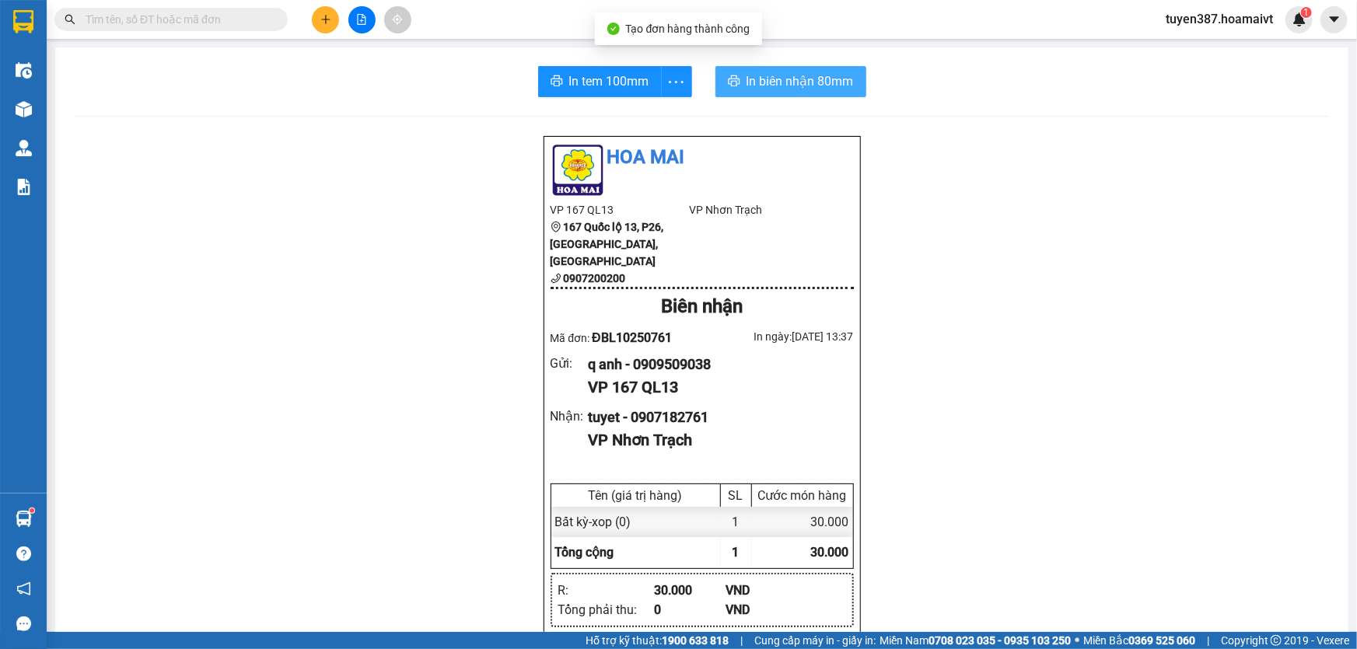
click at [776, 84] on span "In biên nhận 80mm" at bounding box center [800, 81] width 107 height 19
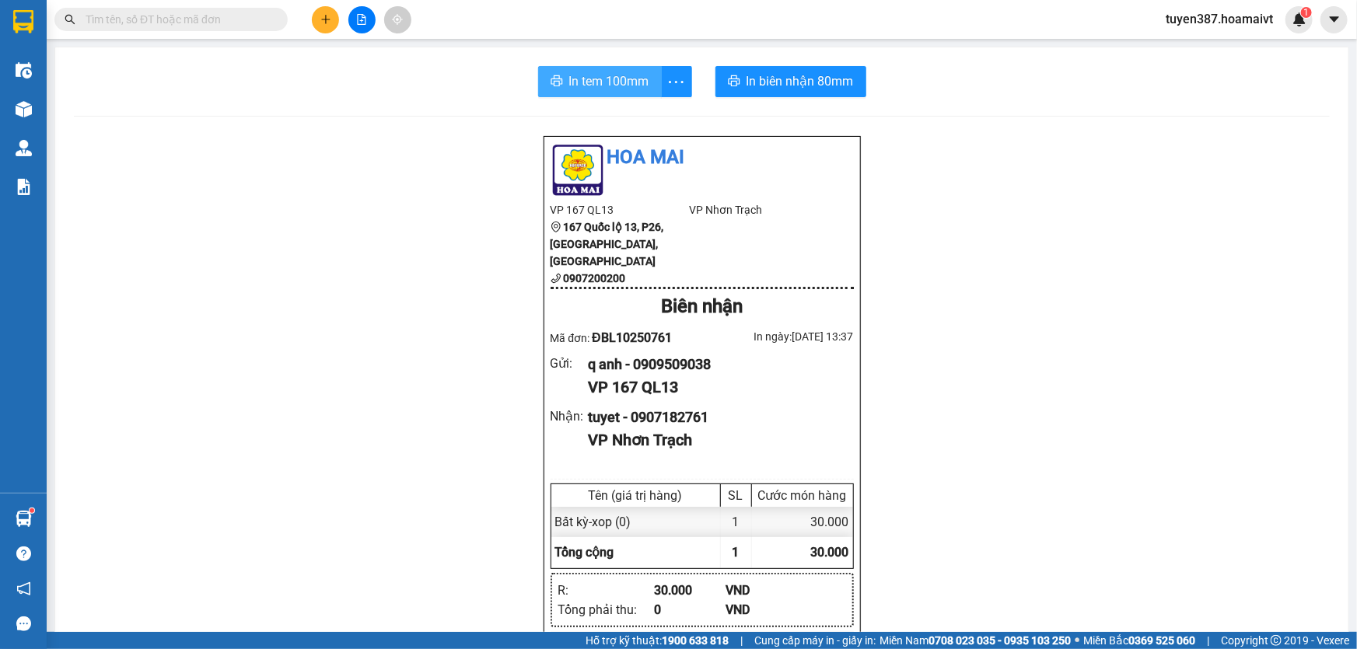
click at [593, 77] on span "In tem 100mm" at bounding box center [609, 81] width 80 height 19
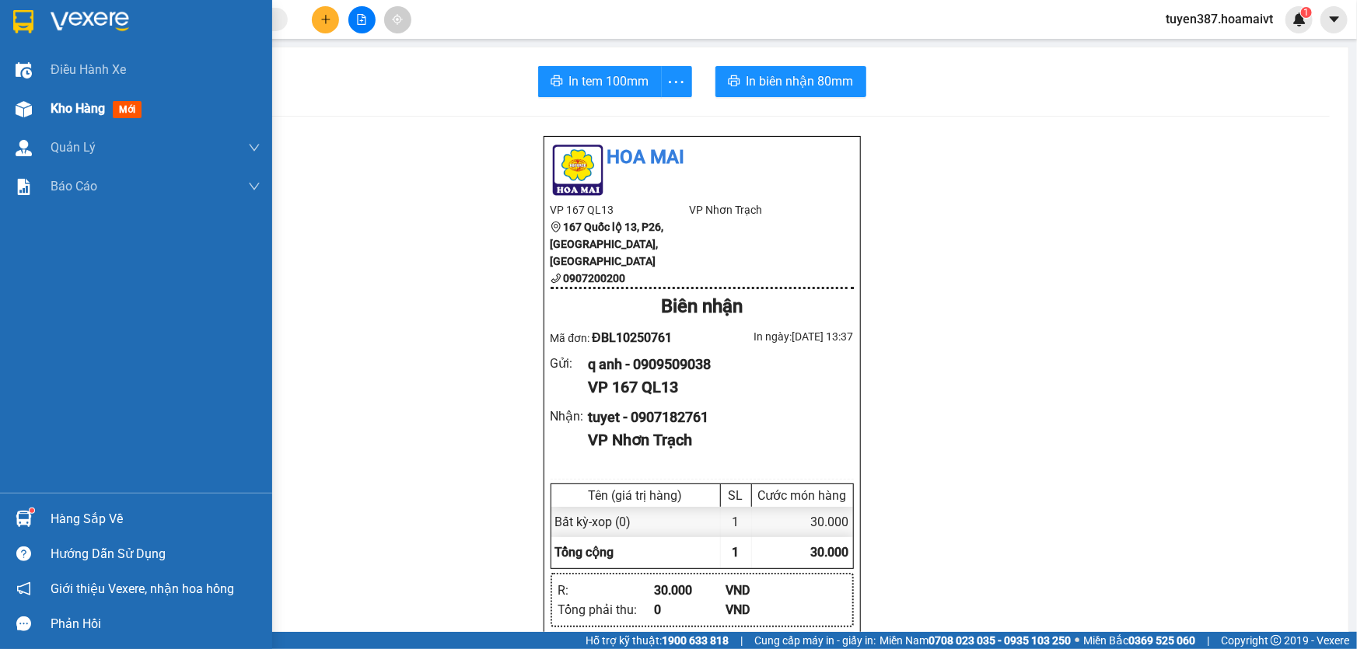
click at [138, 105] on span "mới" at bounding box center [127, 109] width 29 height 17
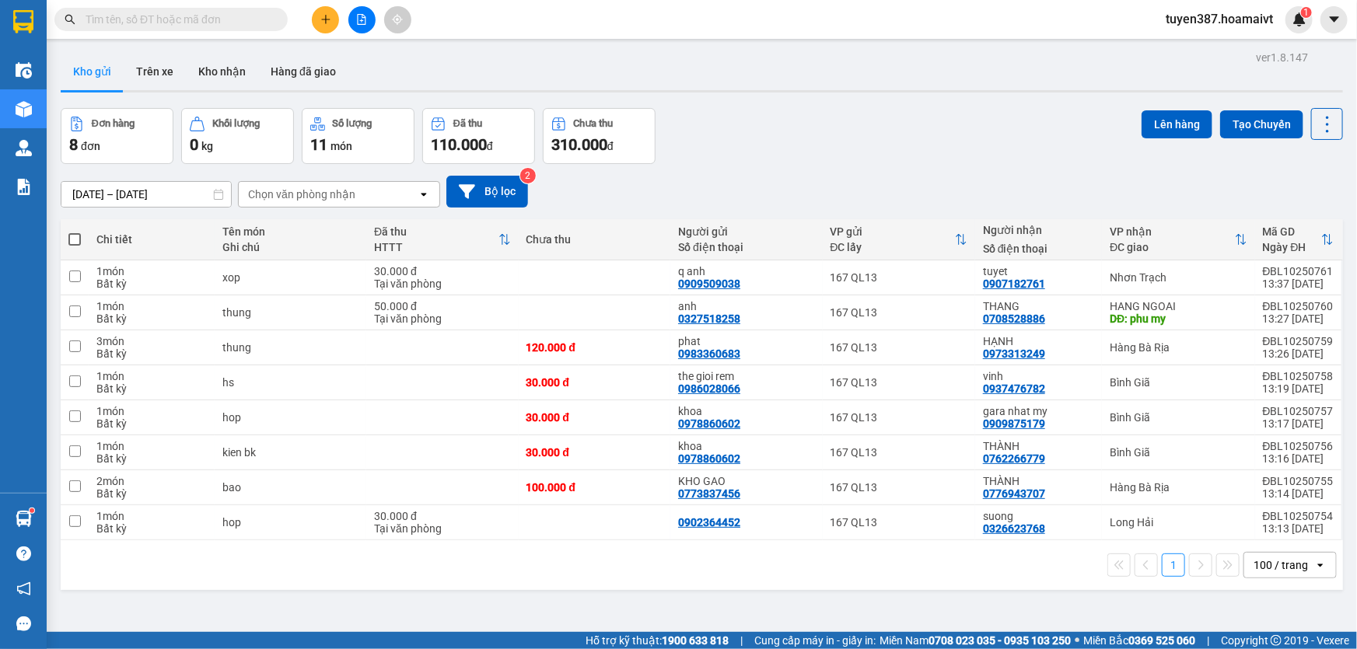
click at [355, 189] on div "Chọn văn phòng nhận" at bounding box center [328, 194] width 179 height 25
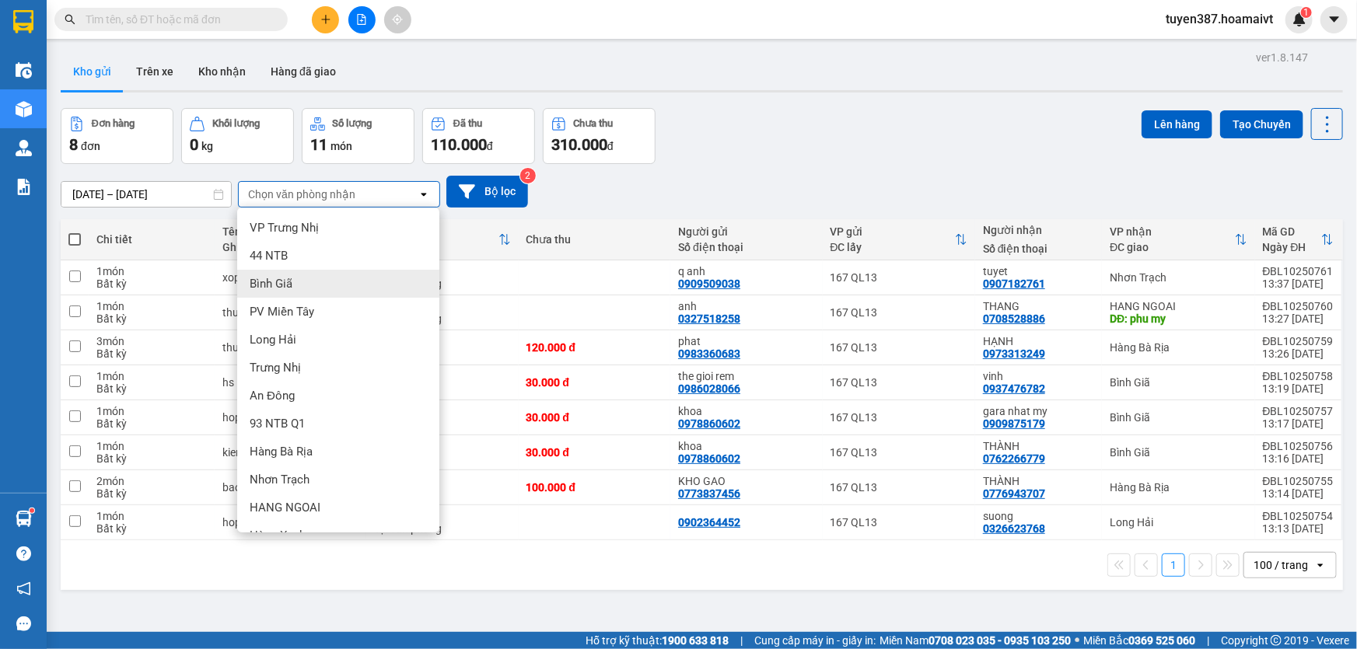
click at [303, 279] on div "Bình Giã" at bounding box center [338, 284] width 202 height 28
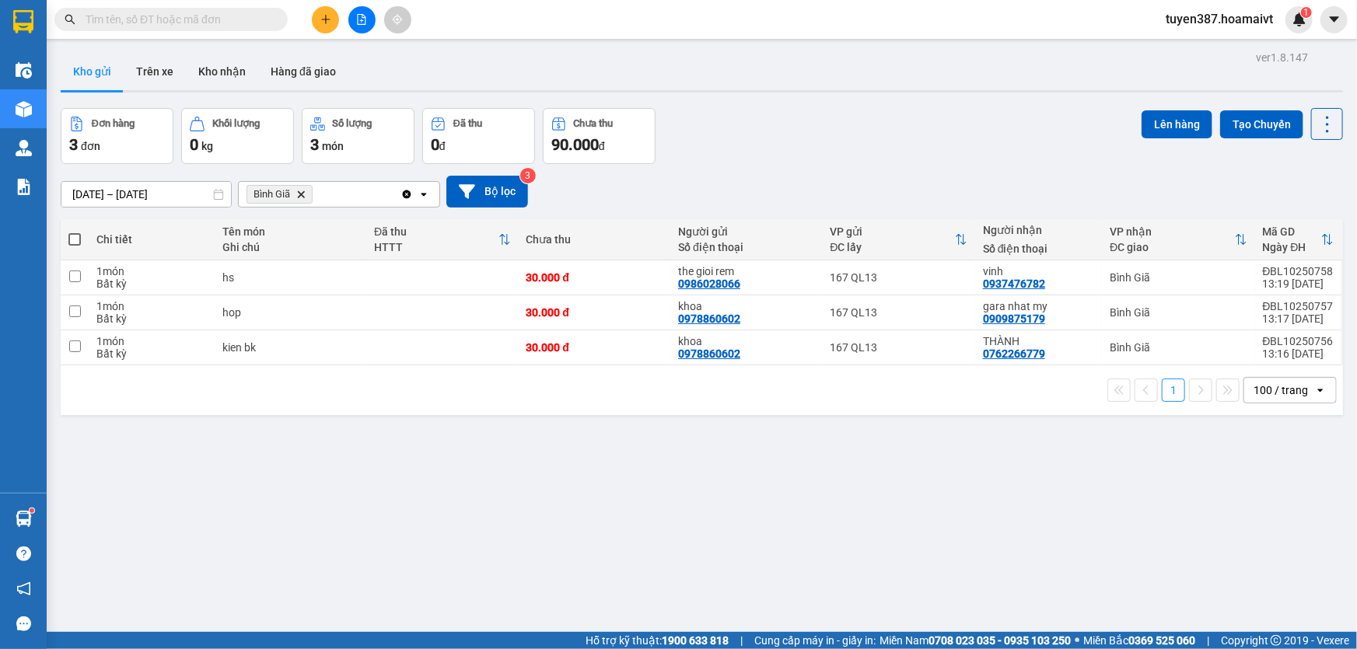
click at [70, 237] on span at bounding box center [74, 239] width 12 height 12
click at [75, 232] on input "checkbox" at bounding box center [75, 232] width 0 height 0
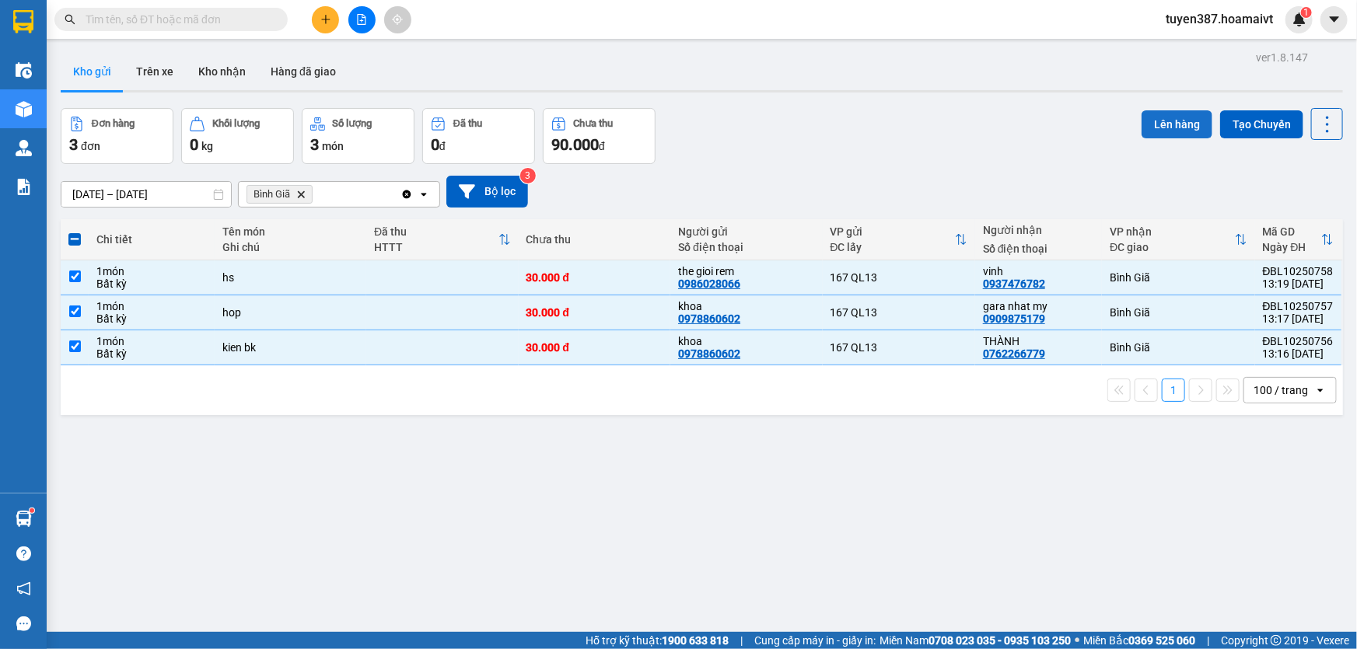
click at [1148, 121] on button "Lên hàng" at bounding box center [1177, 124] width 71 height 28
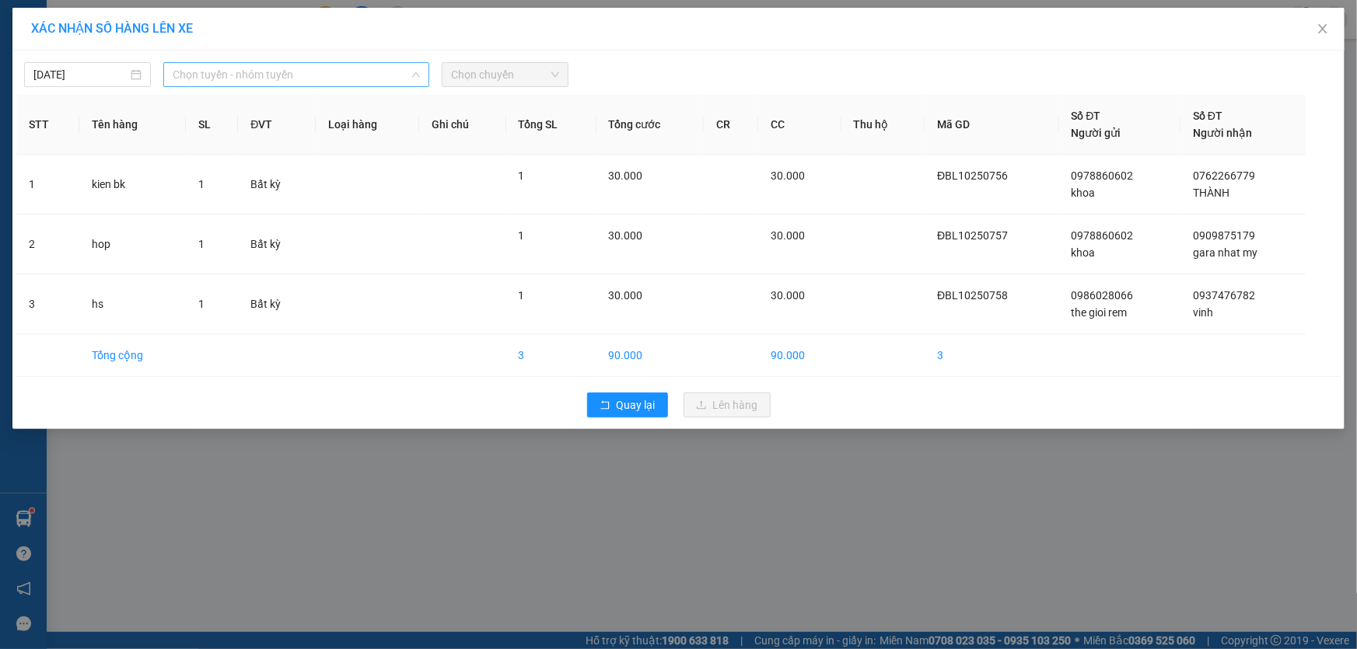
click at [304, 75] on span "Chọn tuyến - nhóm tuyến" at bounding box center [296, 74] width 247 height 23
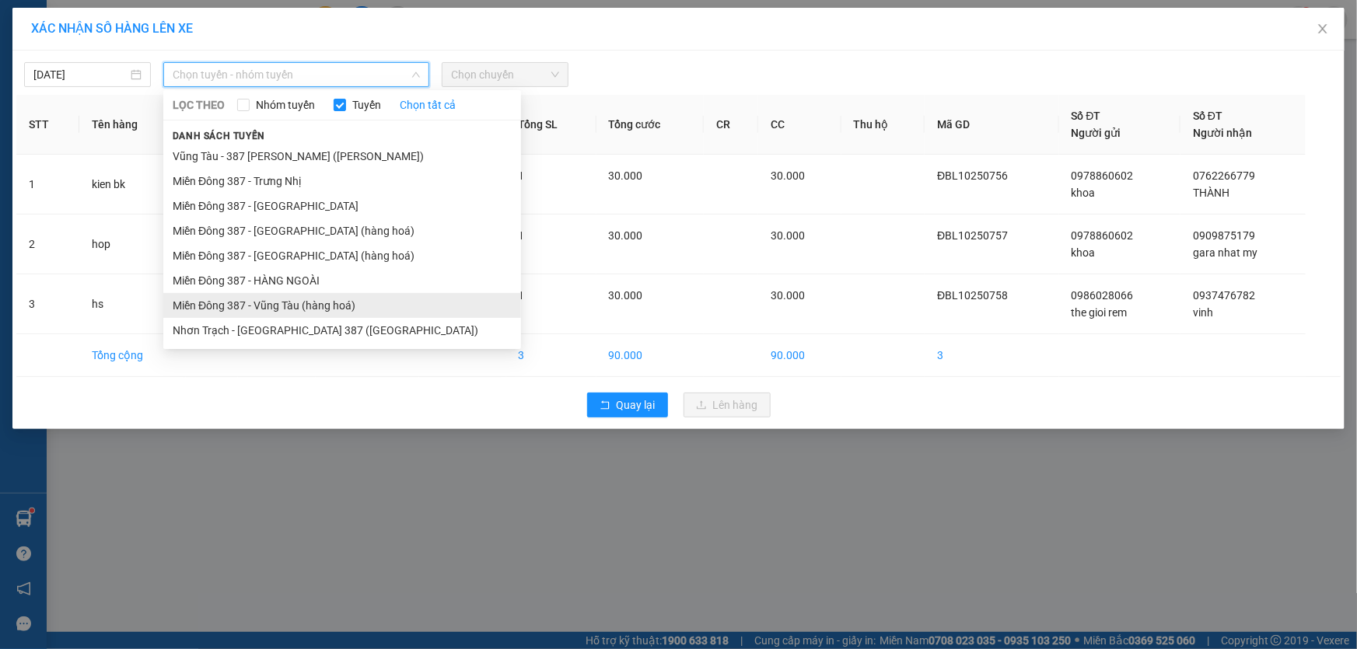
click at [271, 300] on li "Miền Đông 387 - Vũng Tàu (hàng hoá)" at bounding box center [342, 305] width 358 height 25
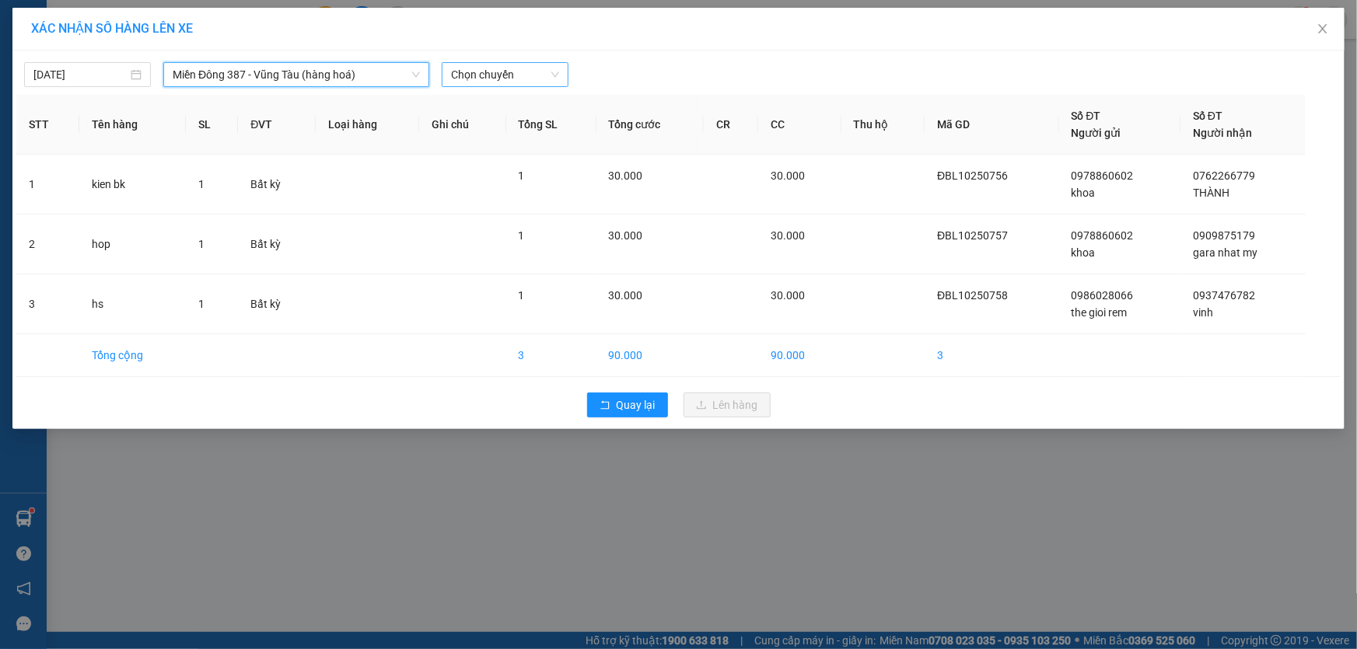
click at [531, 75] on span "Chọn chuyến" at bounding box center [505, 74] width 108 height 23
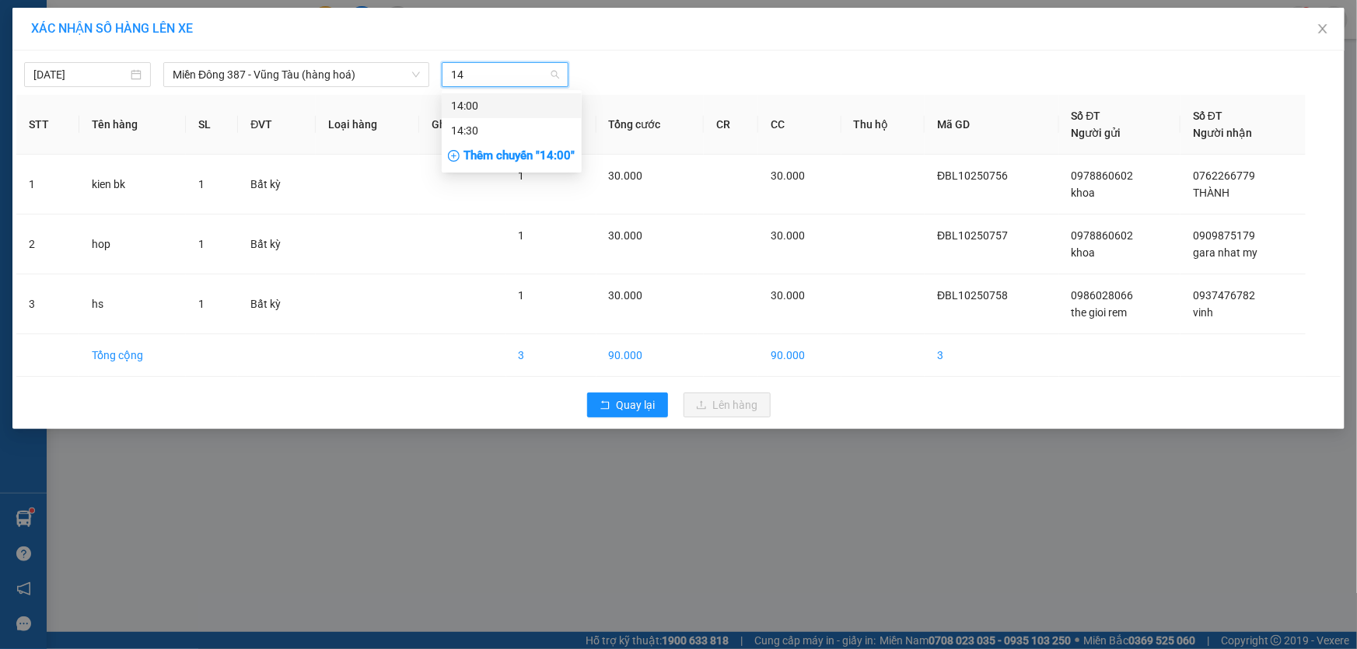
click at [486, 103] on div "14:00" at bounding box center [511, 105] width 121 height 17
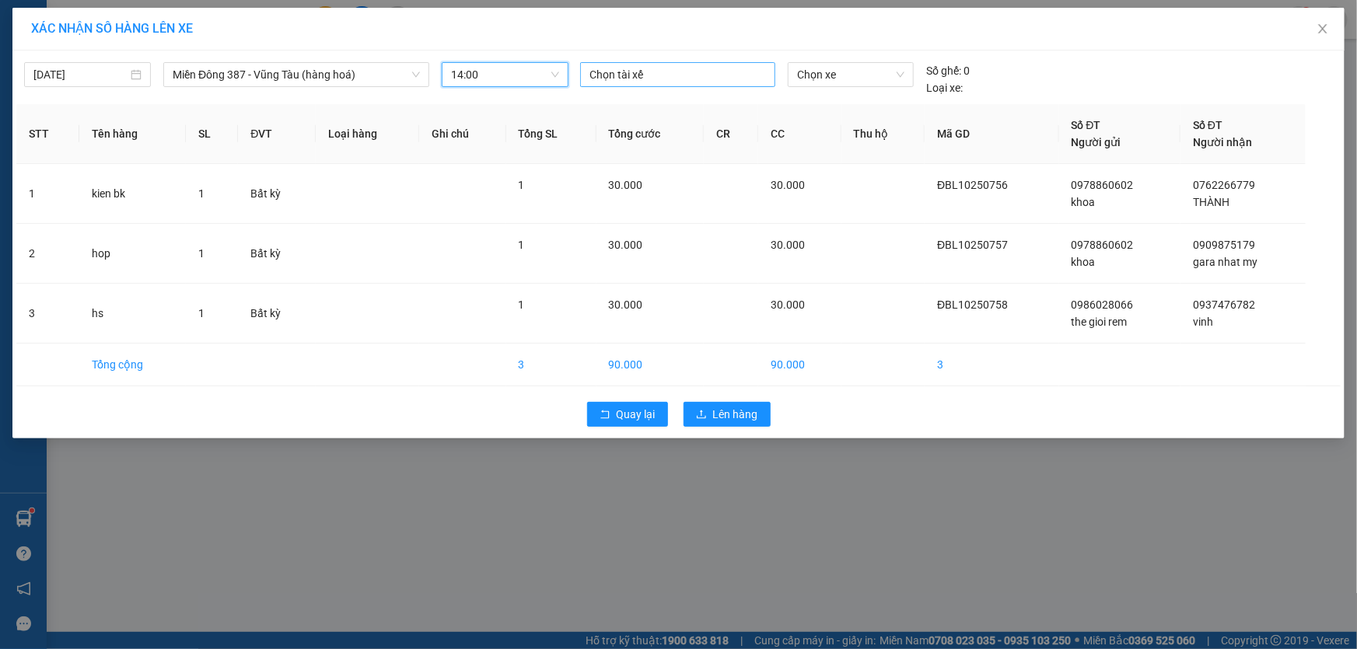
click at [677, 72] on div at bounding box center [677, 74] width 187 height 19
click at [614, 152] on div "TÍN MĐ" at bounding box center [697, 155] width 215 height 17
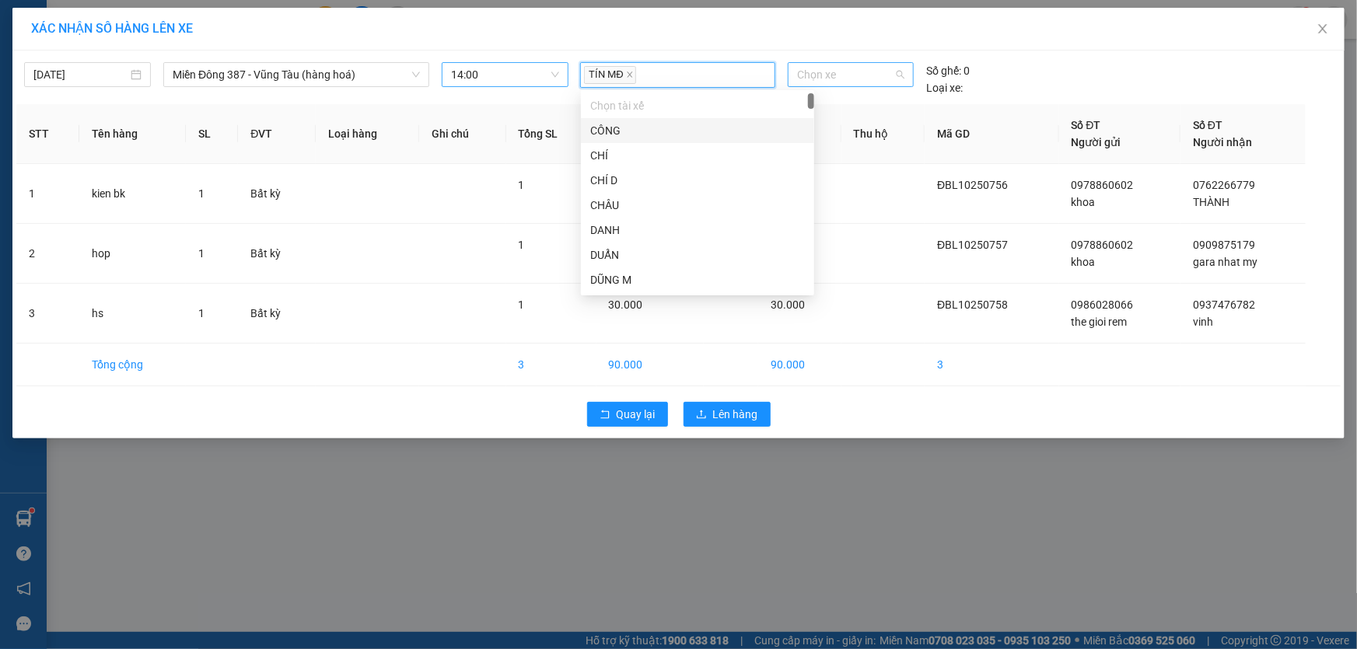
click at [855, 80] on span "Chọn xe" at bounding box center [850, 74] width 107 height 23
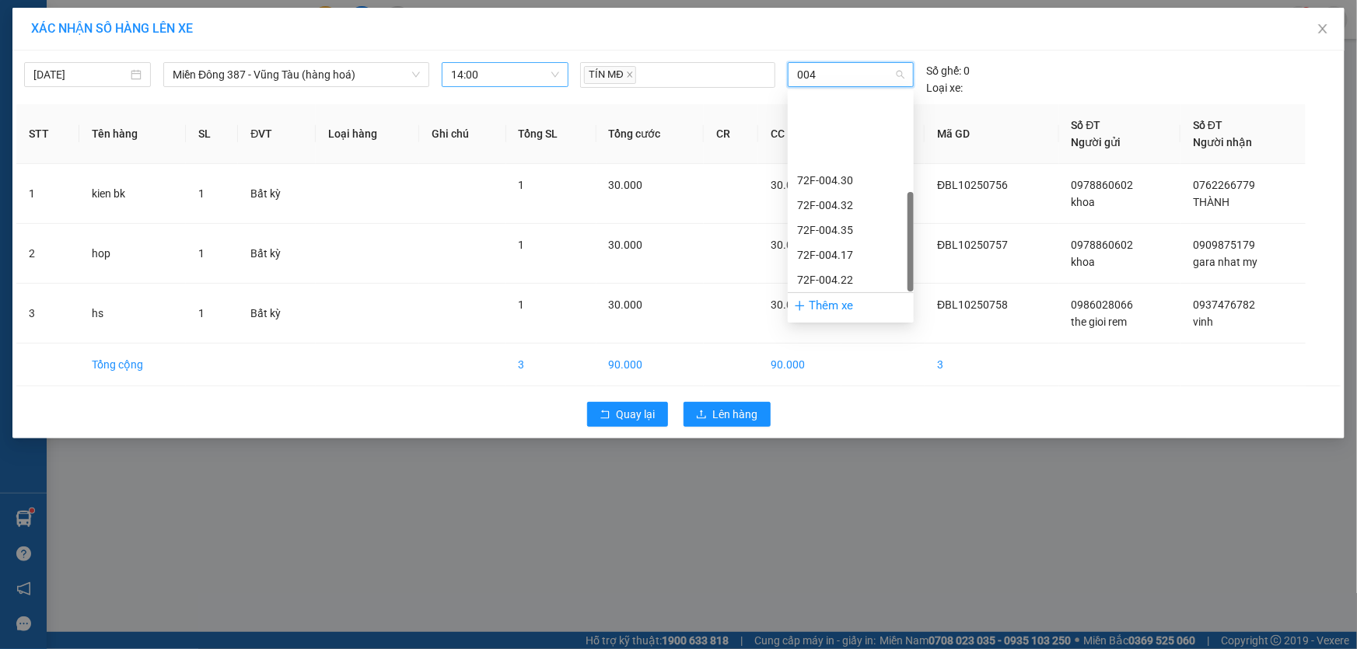
click at [820, 371] on div "72H-070.04" at bounding box center [850, 379] width 107 height 17
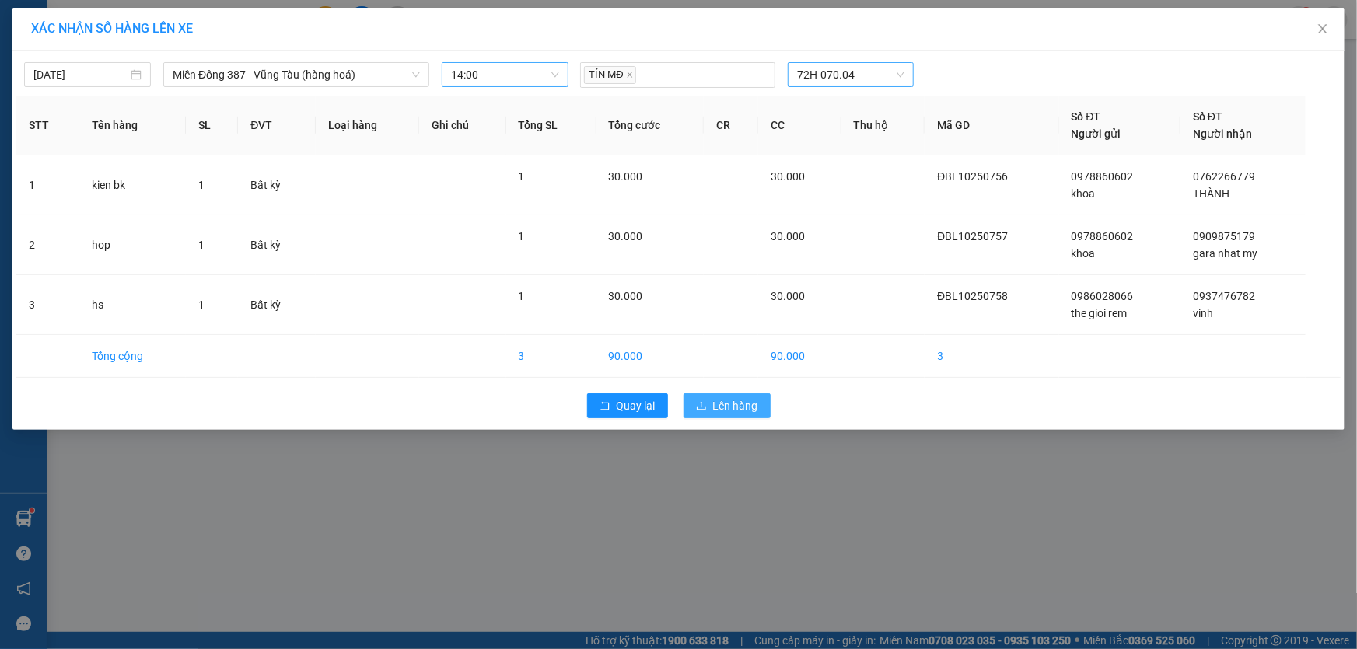
click at [738, 403] on span "Lên hàng" at bounding box center [735, 405] width 45 height 17
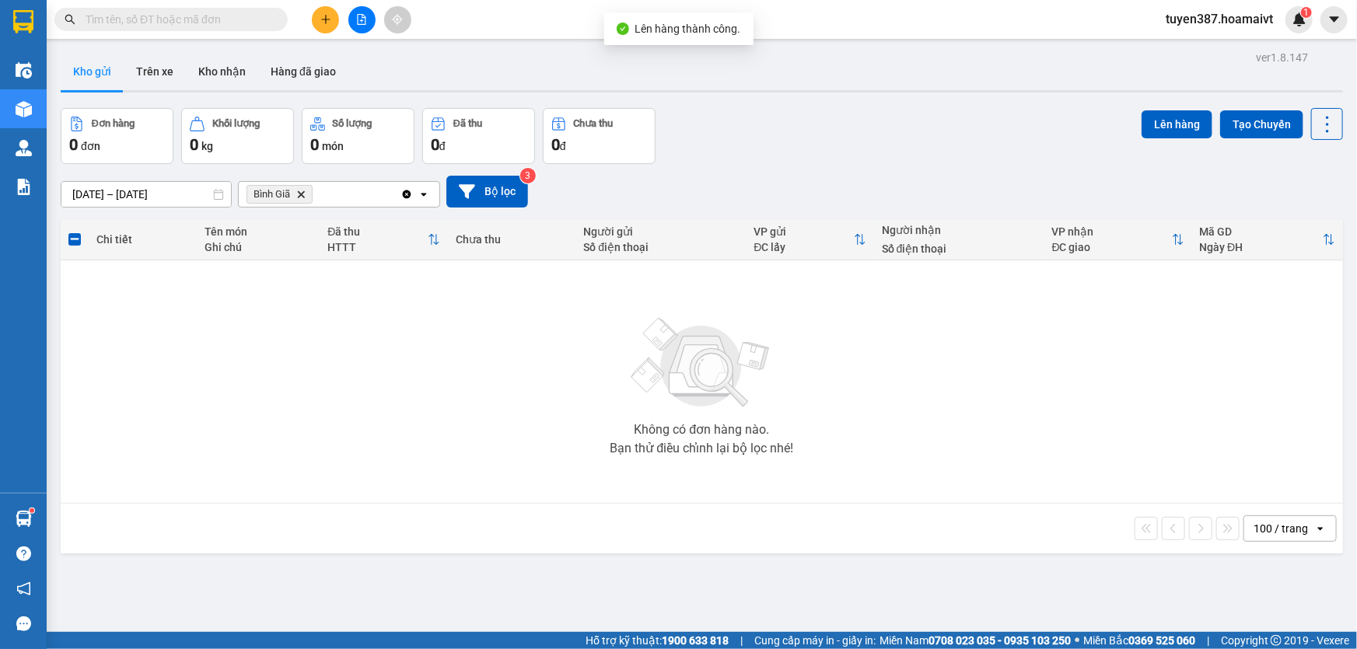
click at [303, 194] on icon "Bình Giã, close by backspace" at bounding box center [301, 194] width 7 height 7
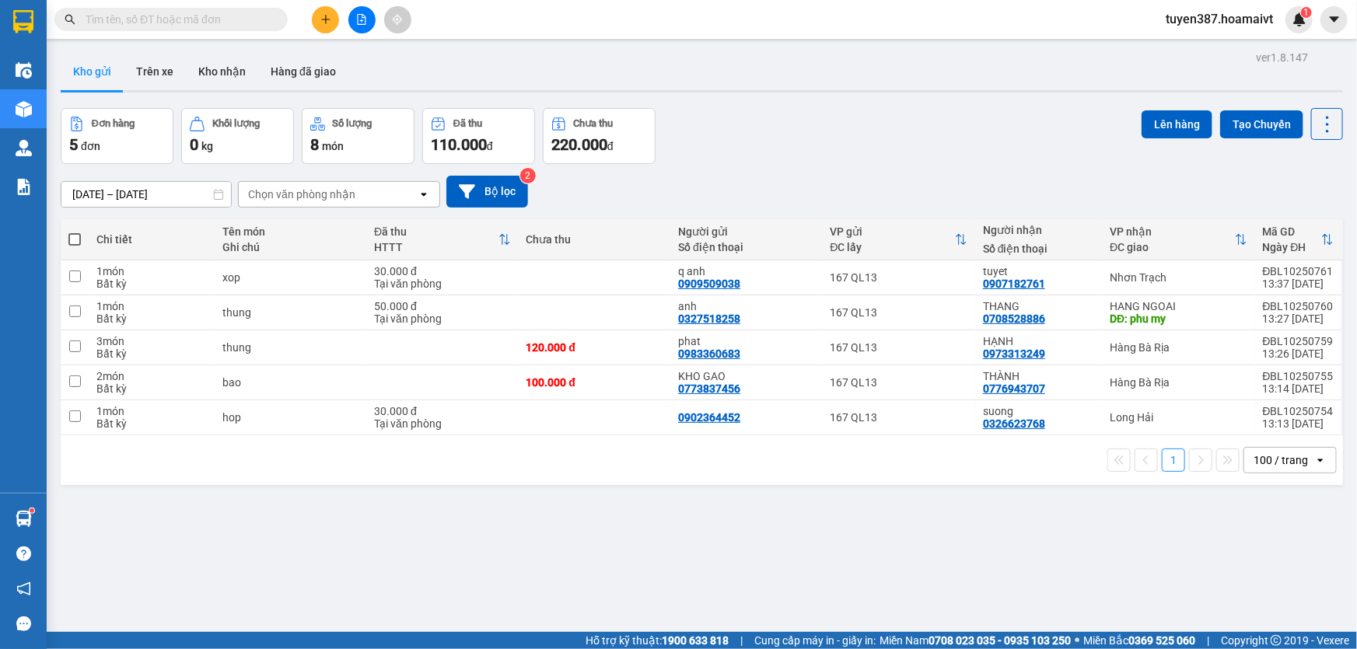
click at [326, 187] on div "Chọn văn phòng nhận" at bounding box center [301, 195] width 107 height 16
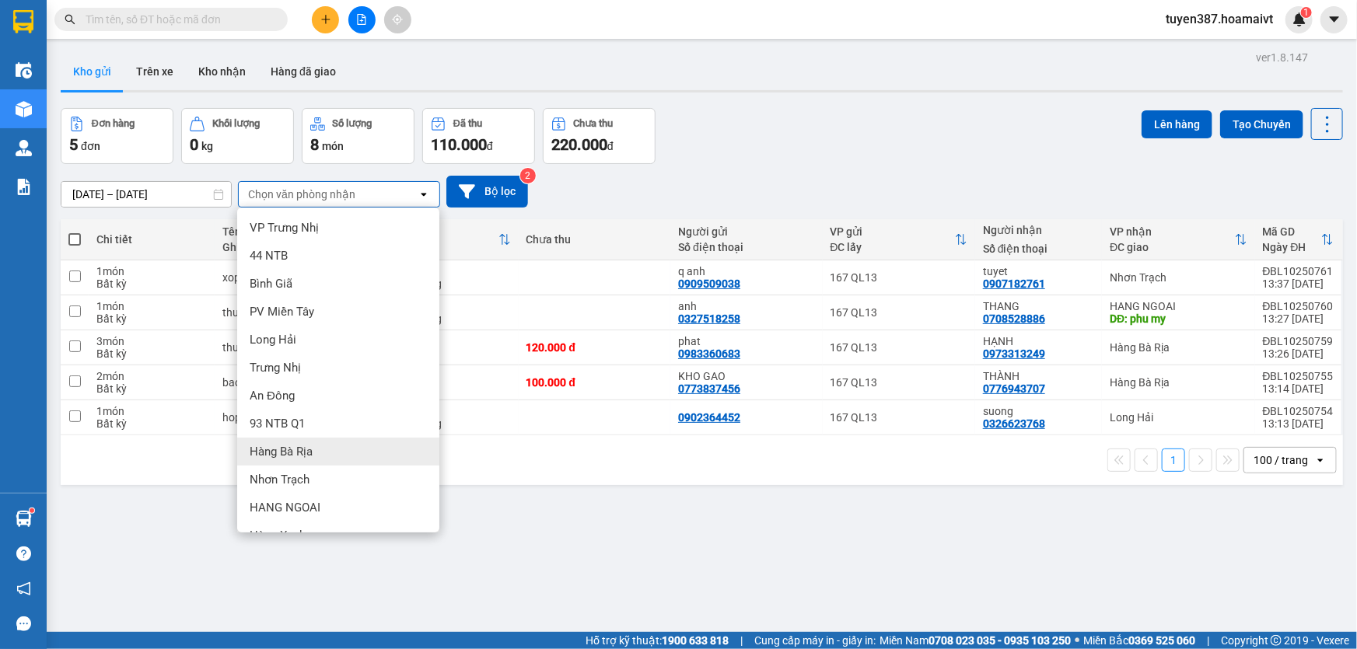
click at [299, 445] on span "Hàng Bà Rịa" at bounding box center [281, 452] width 63 height 16
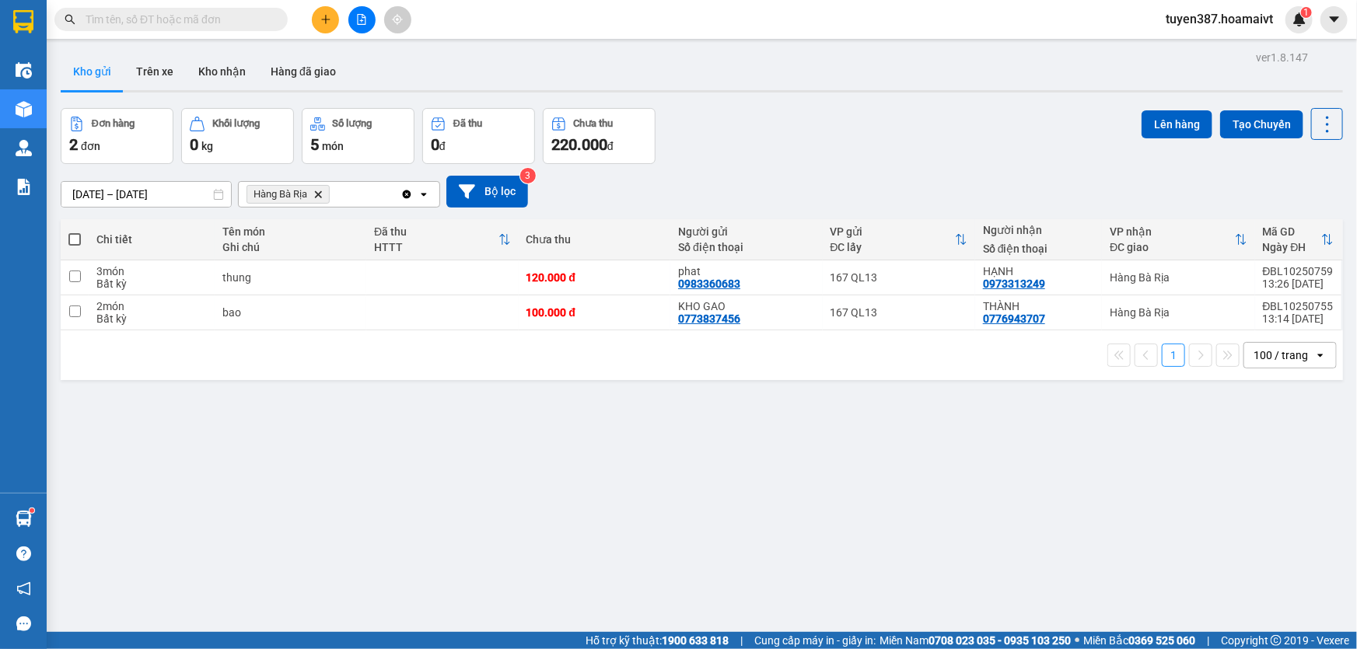
click at [72, 238] on span at bounding box center [74, 239] width 12 height 12
click at [75, 232] on input "checkbox" at bounding box center [75, 232] width 0 height 0
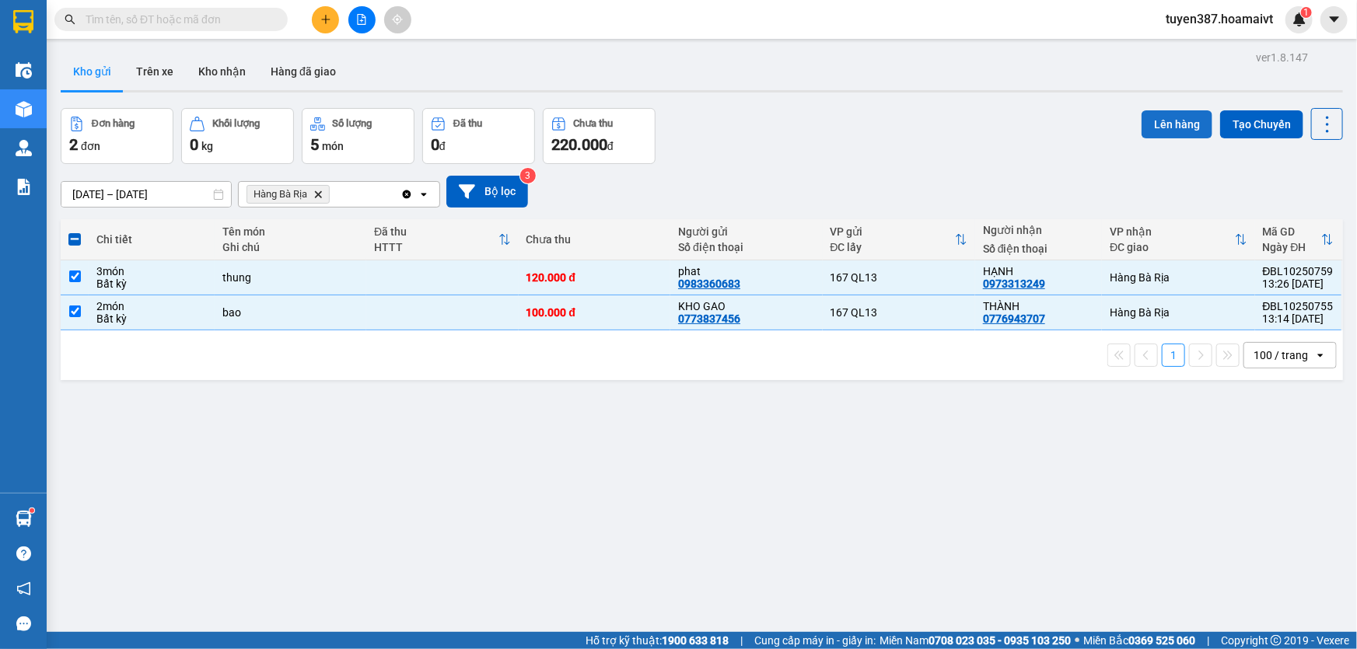
click at [1174, 118] on button "Lên hàng" at bounding box center [1177, 124] width 71 height 28
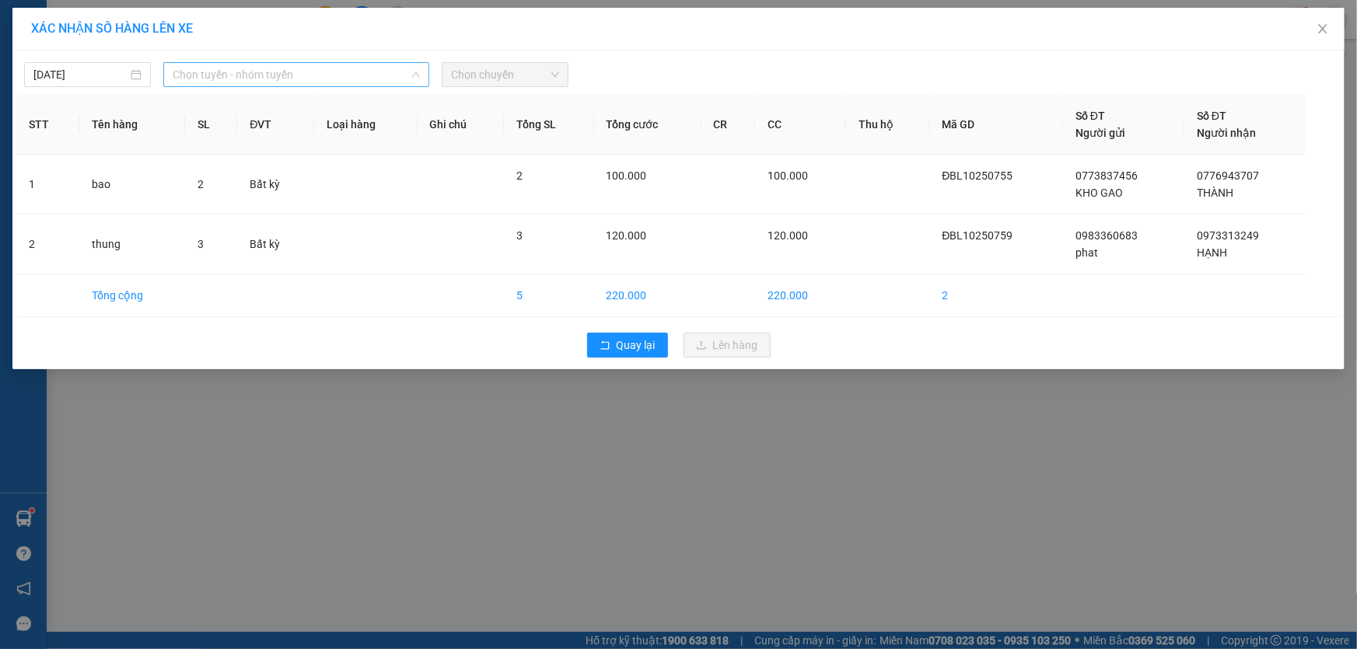
click at [335, 71] on span "Chọn tuyến - nhóm tuyến" at bounding box center [296, 74] width 247 height 23
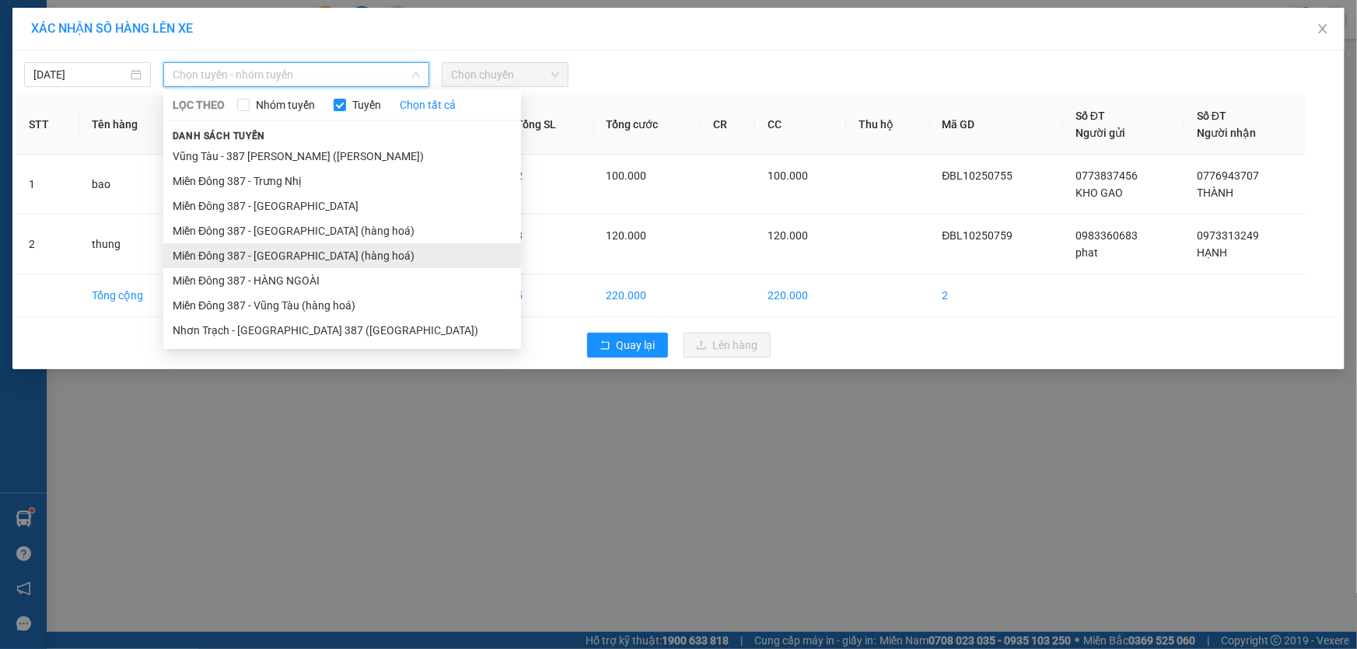
click at [280, 249] on li "Miền Đông 387 - [GEOGRAPHIC_DATA] (hàng hoá)" at bounding box center [342, 255] width 358 height 25
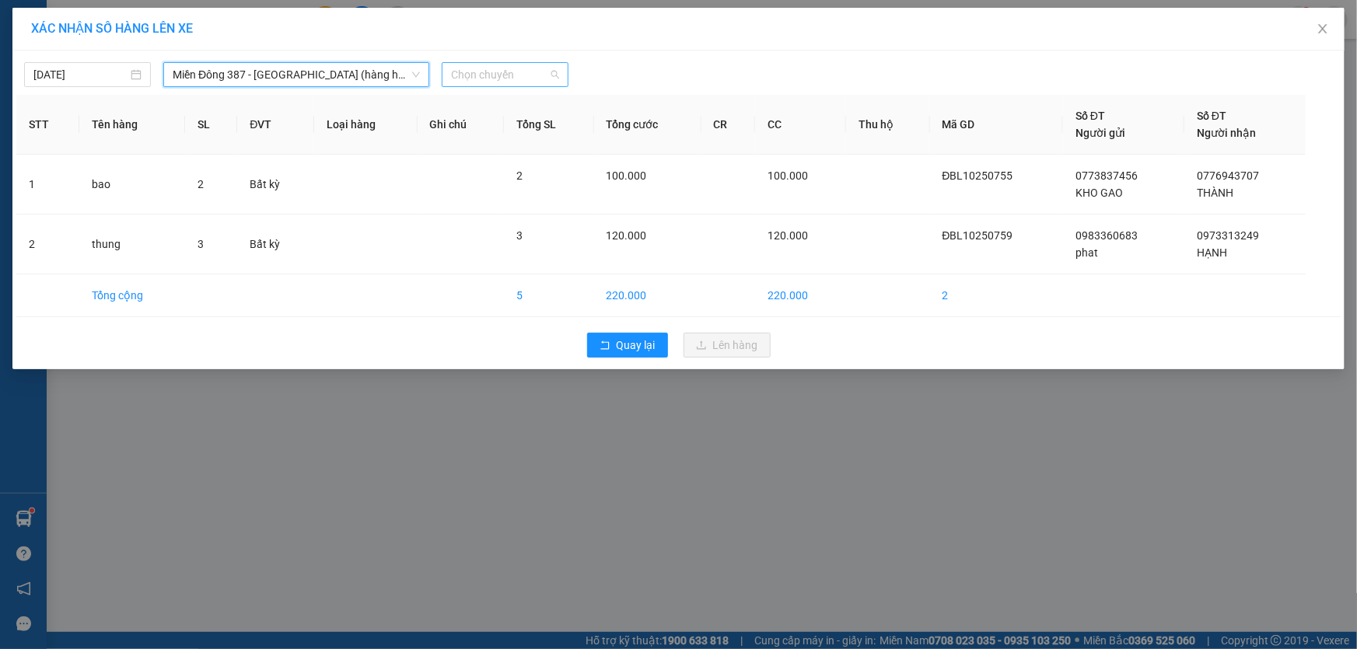
click at [533, 70] on span "Chọn chuyến" at bounding box center [505, 74] width 108 height 23
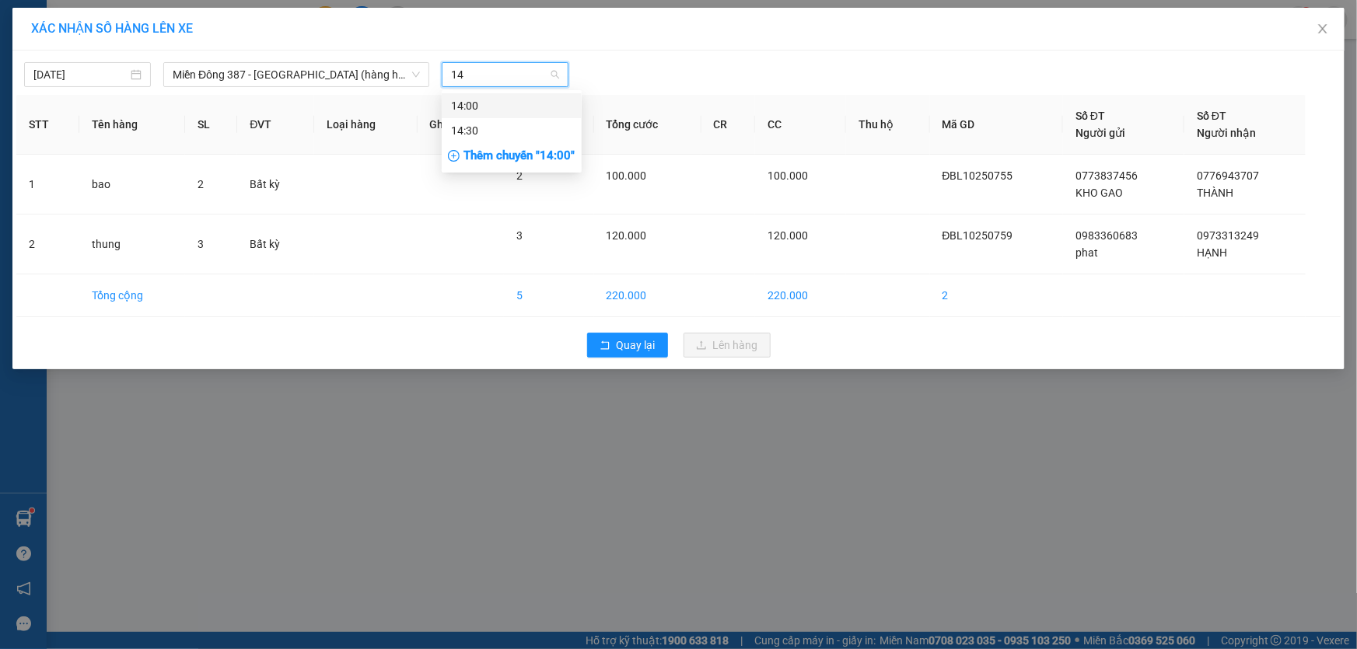
click at [493, 106] on div "14:00" at bounding box center [511, 105] width 121 height 17
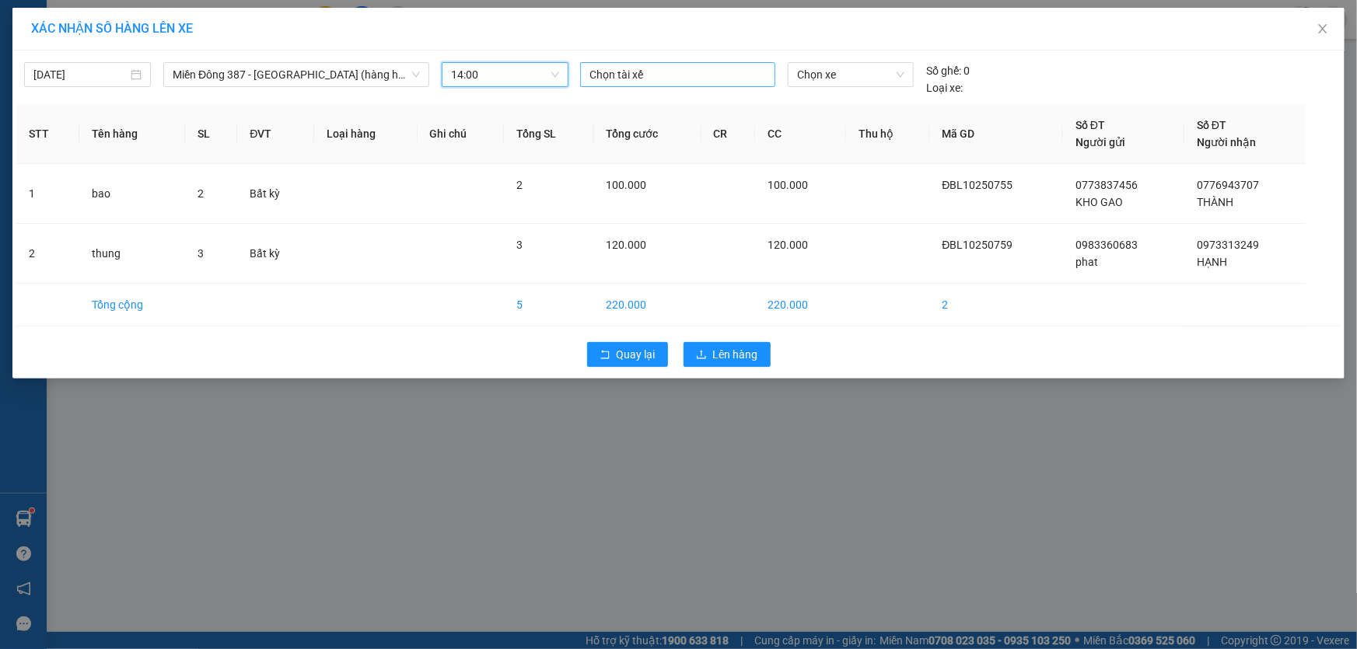
click at [664, 74] on div at bounding box center [677, 74] width 187 height 19
click at [606, 152] on div "TÍN MĐ" at bounding box center [697, 155] width 215 height 17
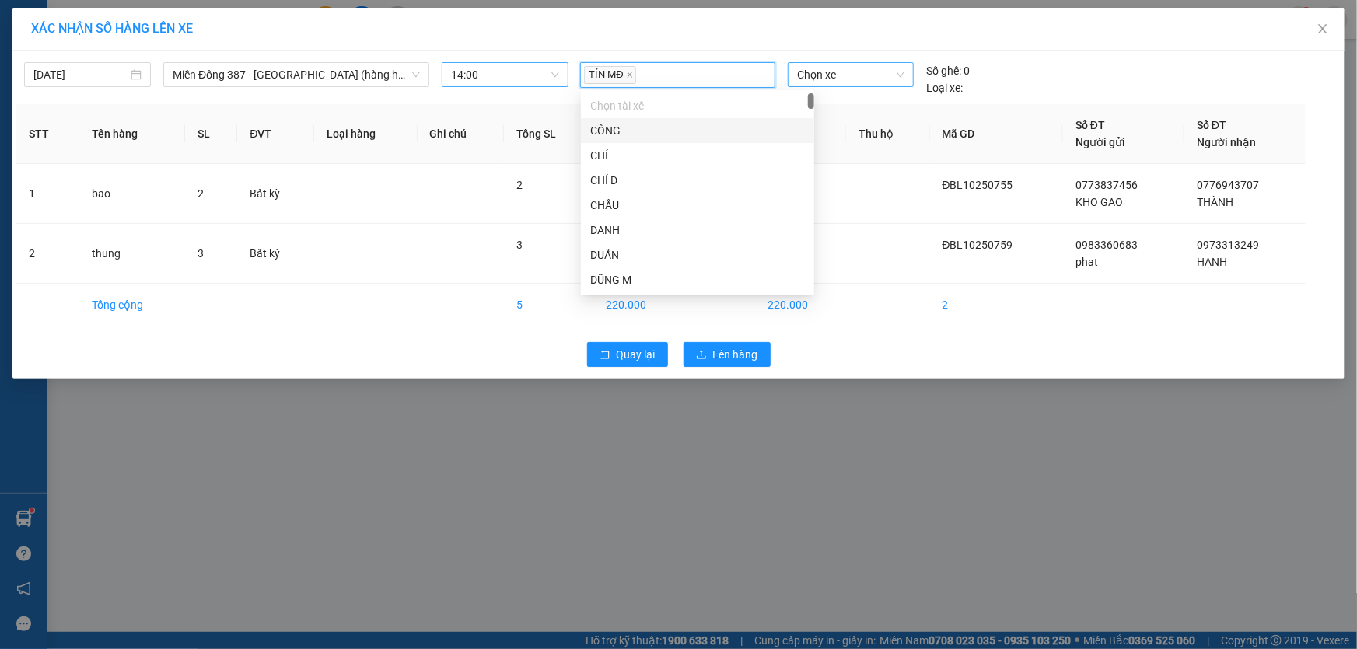
click at [871, 78] on span "Chọn xe" at bounding box center [850, 74] width 107 height 23
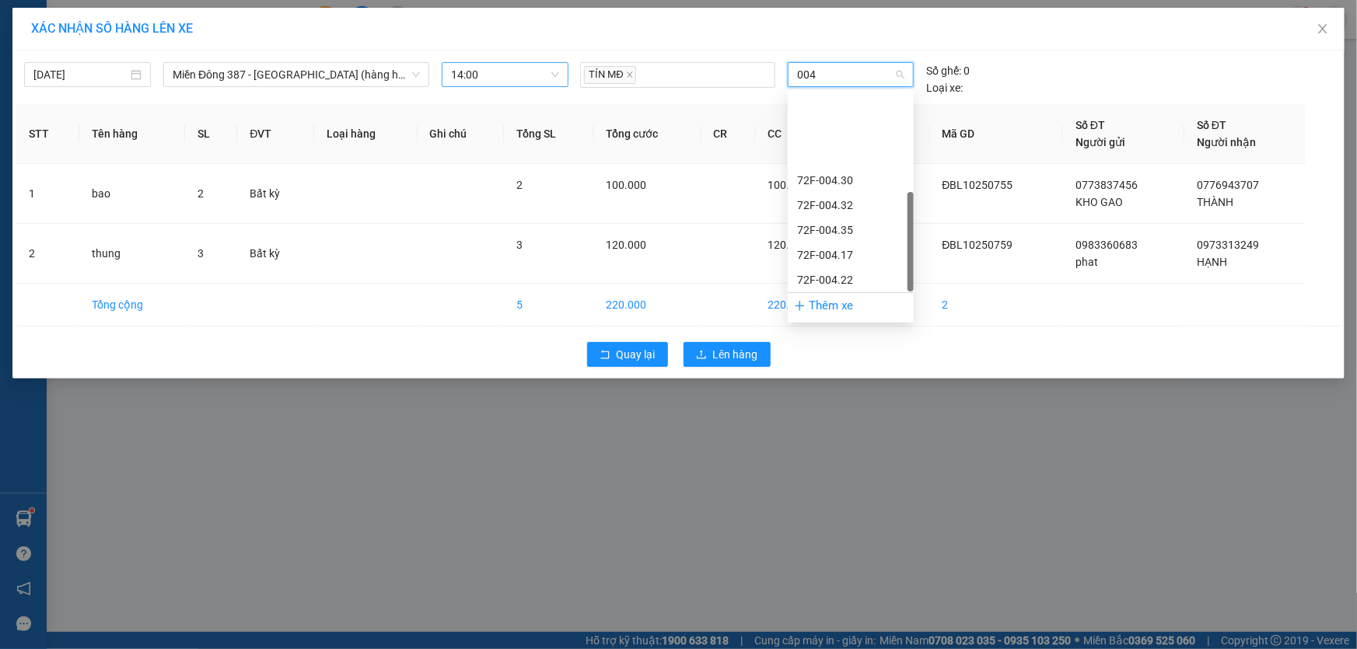
click at [817, 371] on div "72H-070.04" at bounding box center [850, 379] width 107 height 17
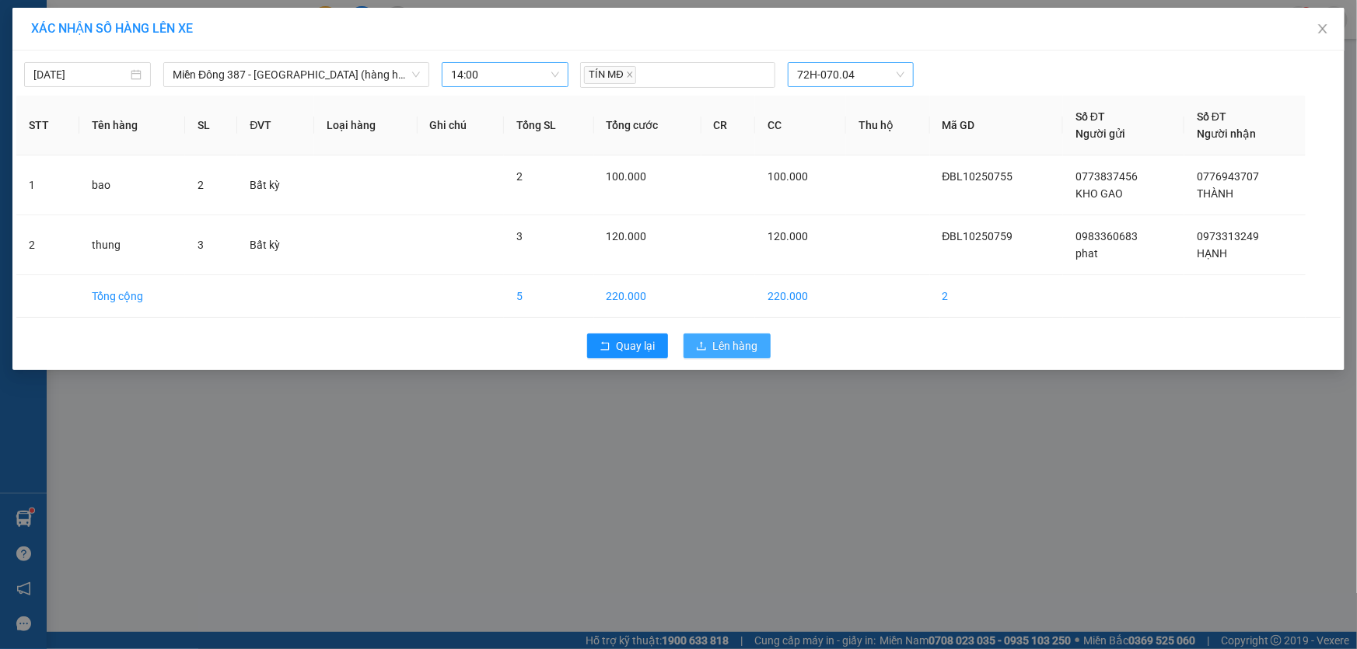
click at [746, 341] on span "Lên hàng" at bounding box center [735, 346] width 45 height 17
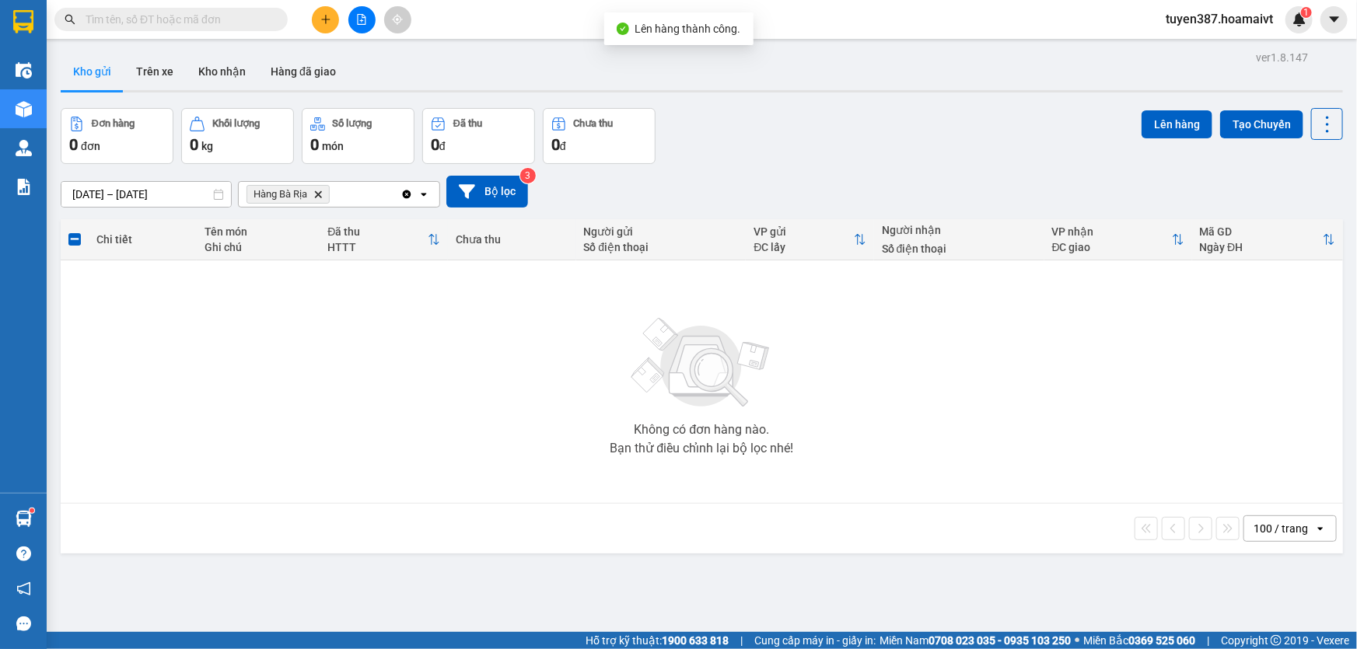
click at [317, 193] on icon "Hàng Bà Rịa, close by backspace" at bounding box center [318, 194] width 7 height 7
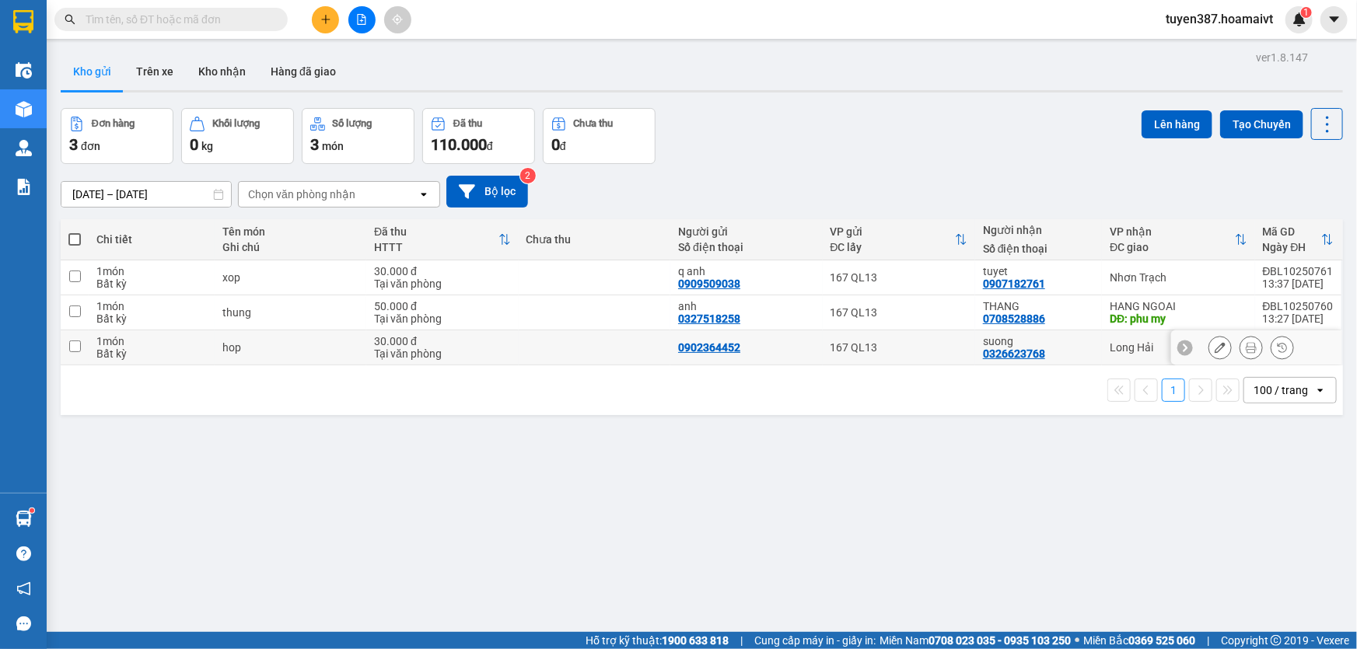
click at [81, 343] on td at bounding box center [75, 348] width 28 height 35
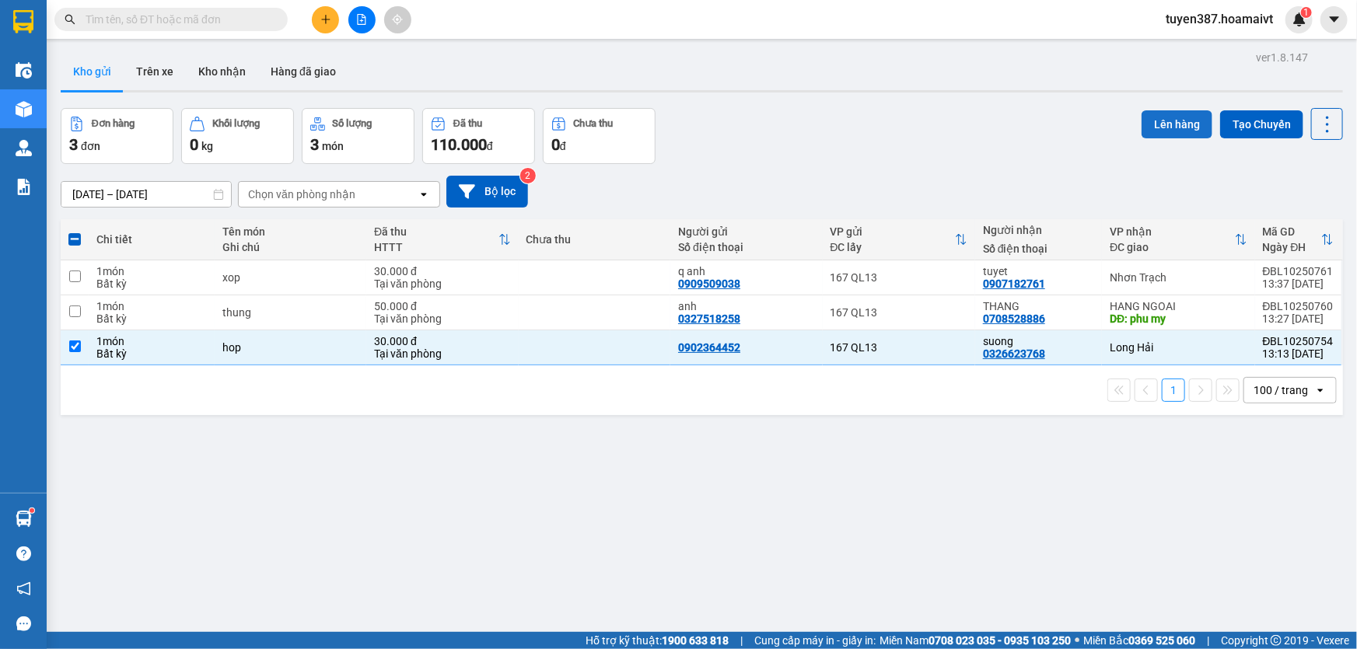
click at [1178, 118] on button "Lên hàng" at bounding box center [1177, 124] width 71 height 28
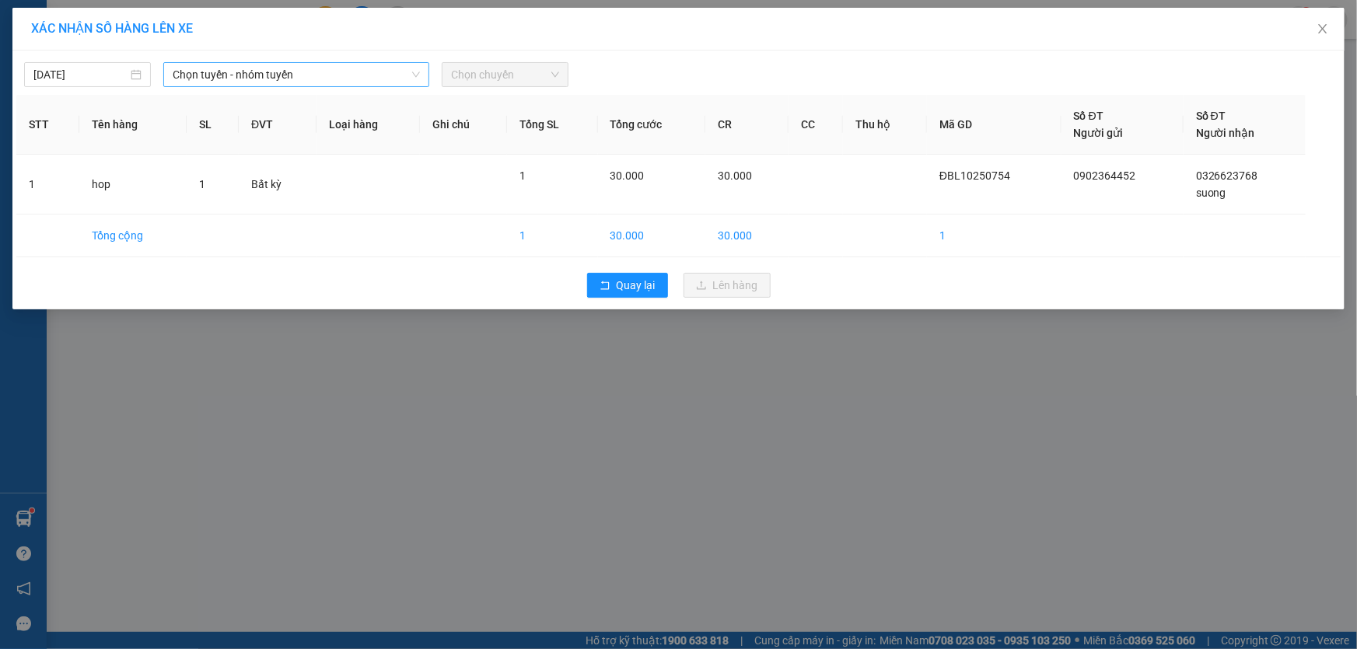
click at [342, 75] on span "Chọn tuyến - nhóm tuyến" at bounding box center [296, 74] width 247 height 23
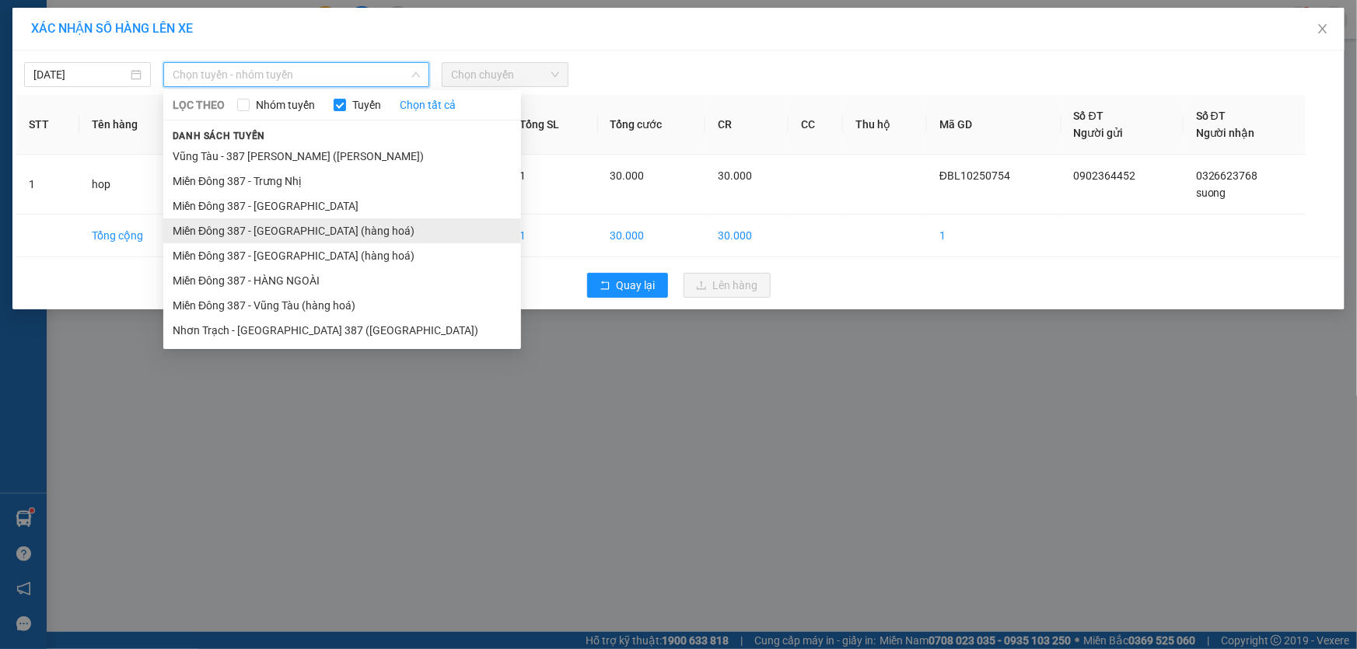
click at [275, 226] on li "Miền Đông 387 - [GEOGRAPHIC_DATA] (hàng hoá)" at bounding box center [342, 231] width 358 height 25
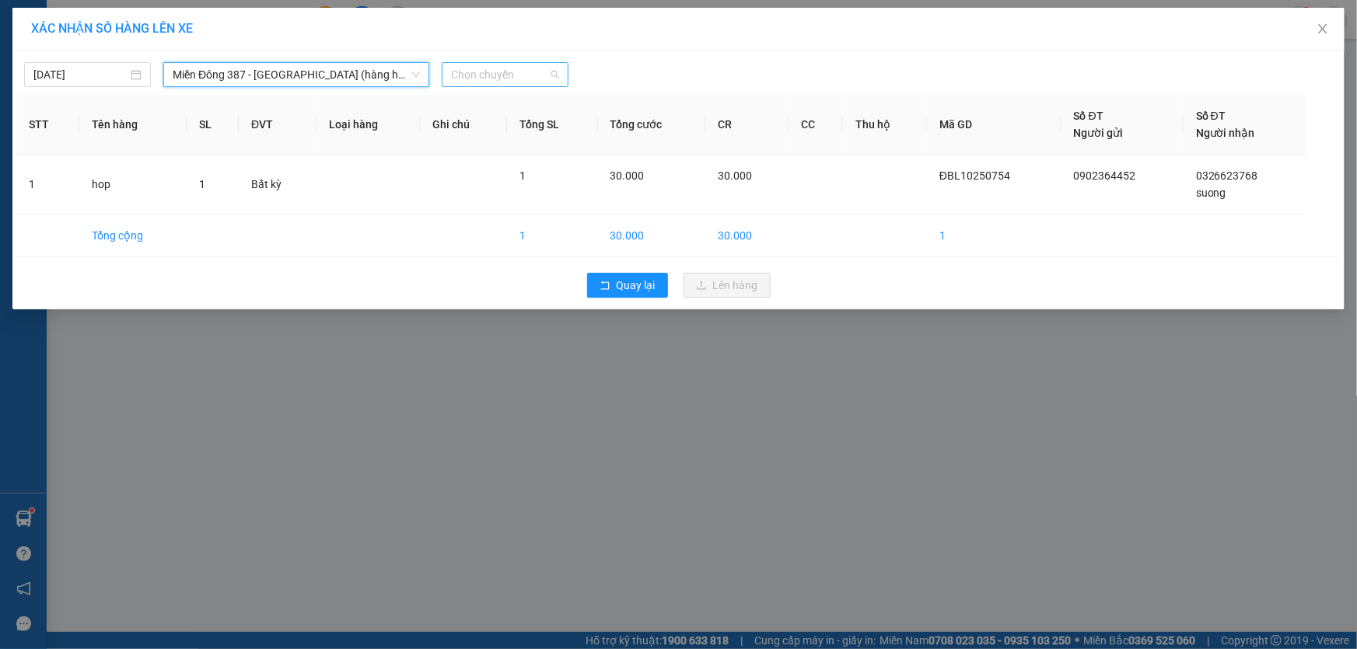
click at [537, 66] on span "Chọn chuyến" at bounding box center [505, 74] width 108 height 23
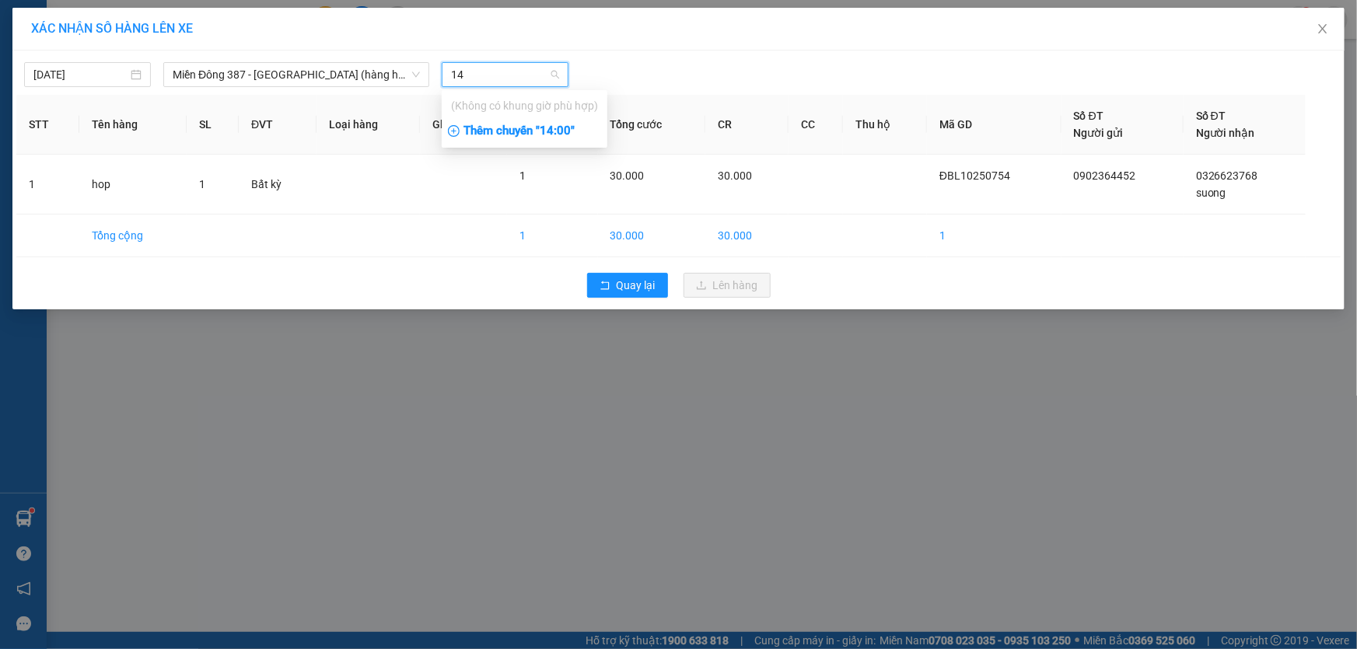
click at [560, 130] on div "Thêm chuyến " 14:00 "" at bounding box center [525, 131] width 166 height 26
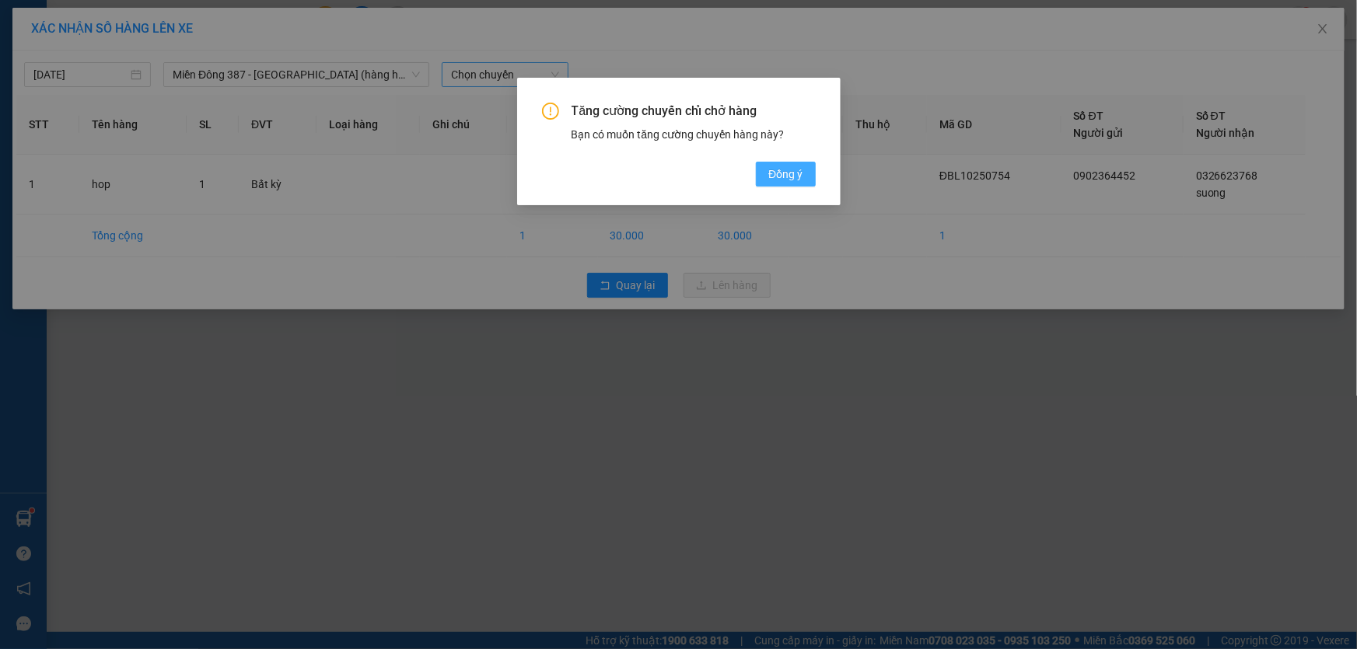
click at [778, 175] on span "Đồng ý" at bounding box center [785, 174] width 34 height 17
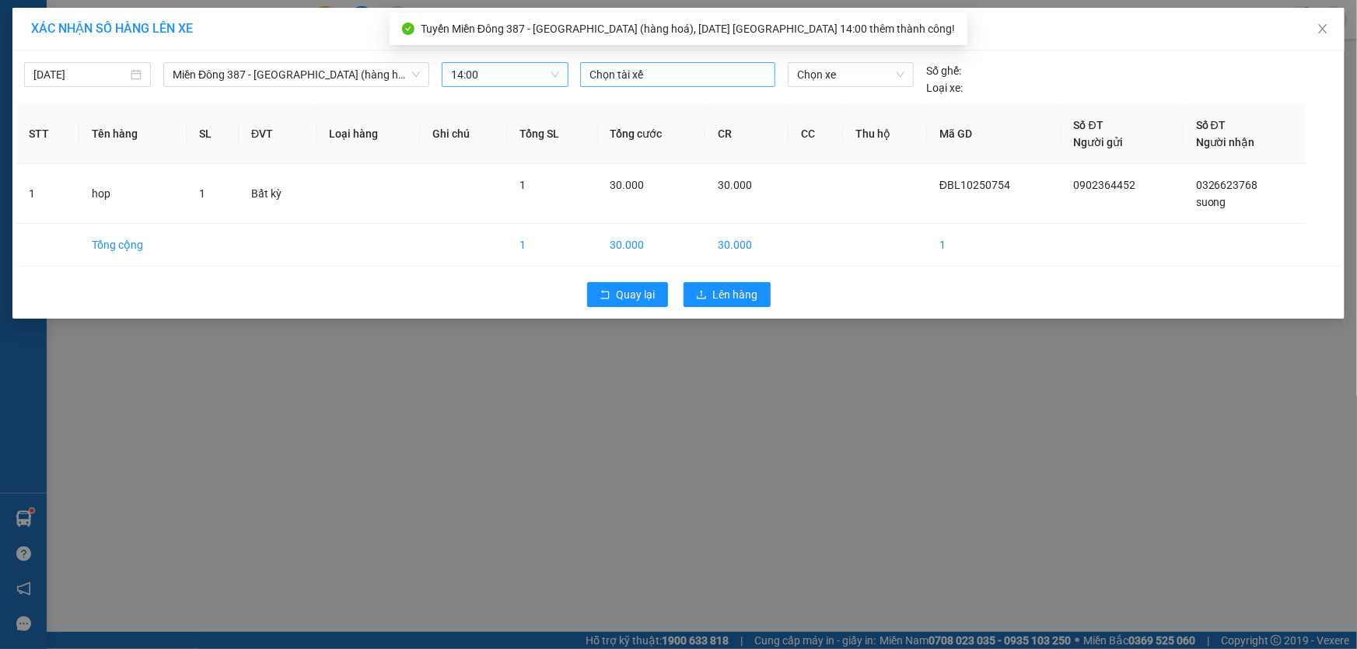
click at [665, 76] on div at bounding box center [677, 74] width 187 height 19
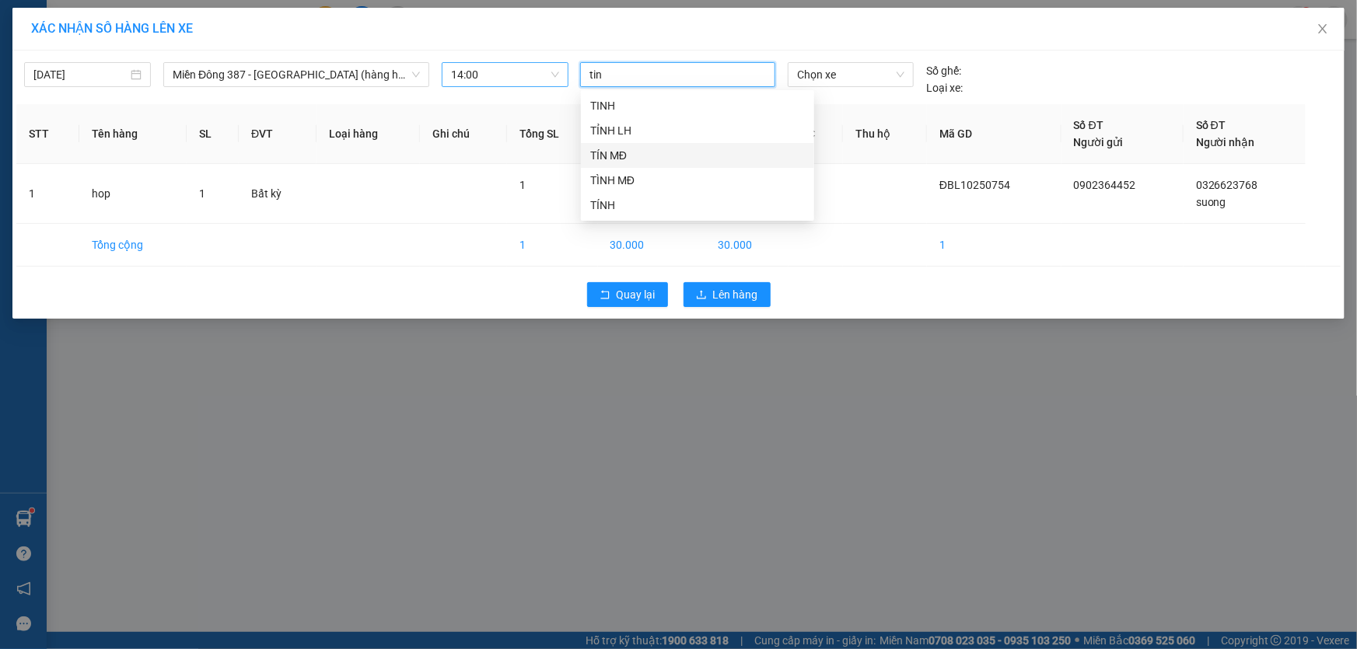
click at [604, 149] on div "TÍN MĐ" at bounding box center [697, 155] width 215 height 17
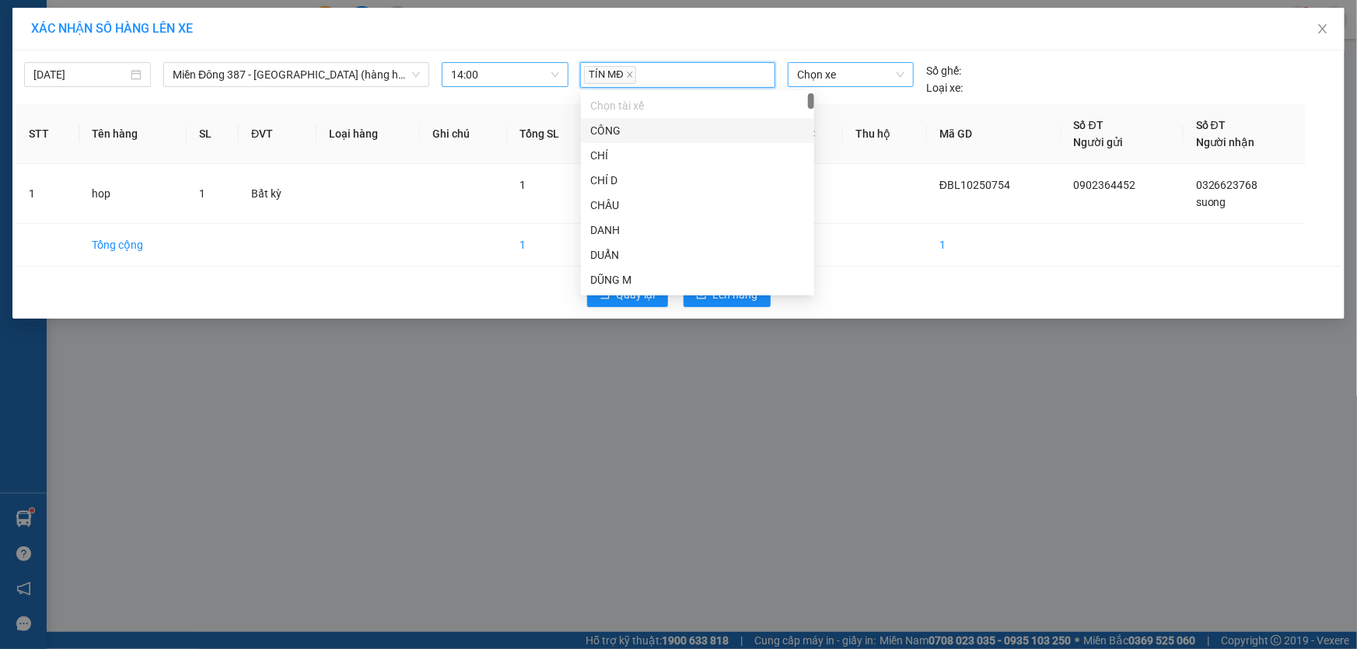
click at [846, 78] on span "Chọn xe" at bounding box center [850, 74] width 107 height 23
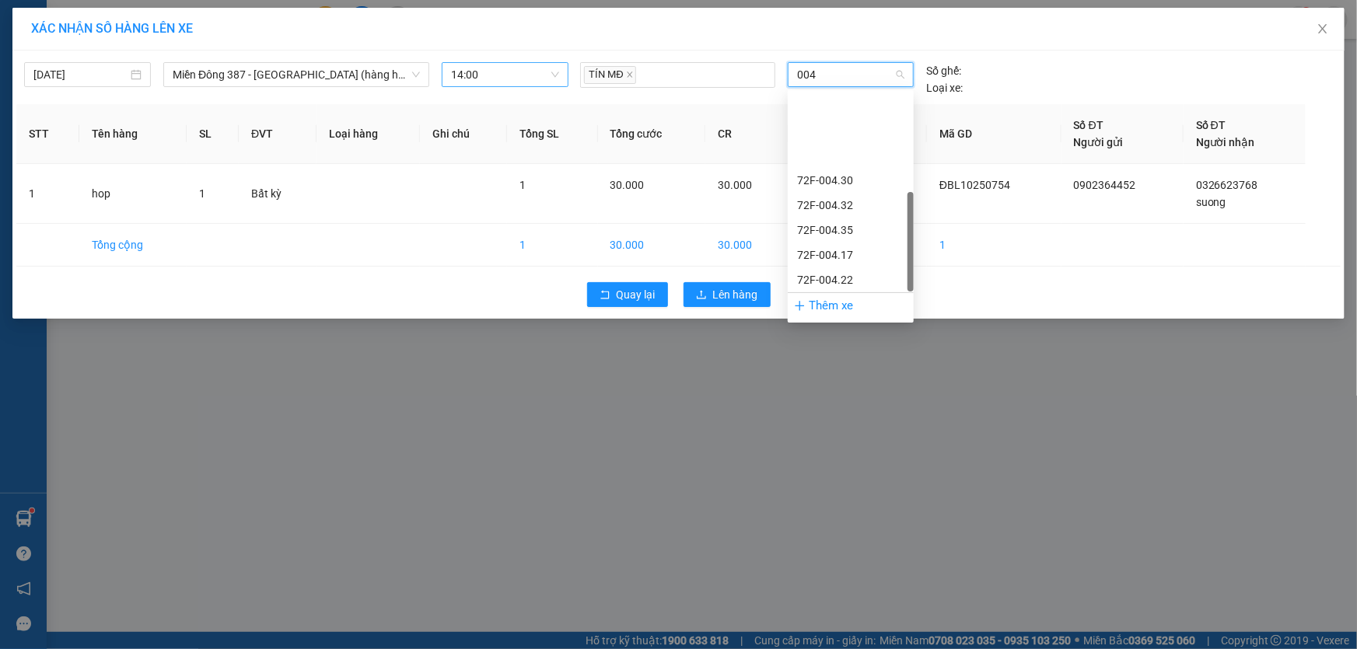
click at [860, 371] on div "72H-070.04" at bounding box center [850, 379] width 107 height 17
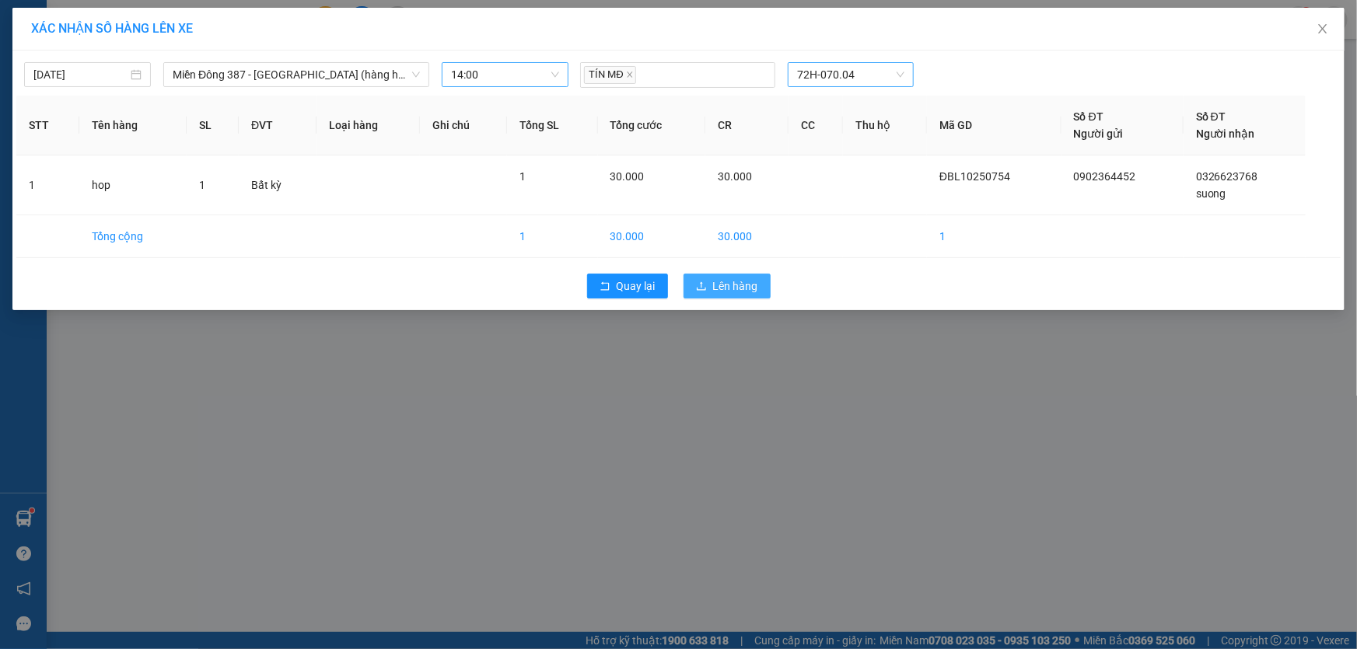
click at [733, 286] on span "Lên hàng" at bounding box center [735, 286] width 45 height 17
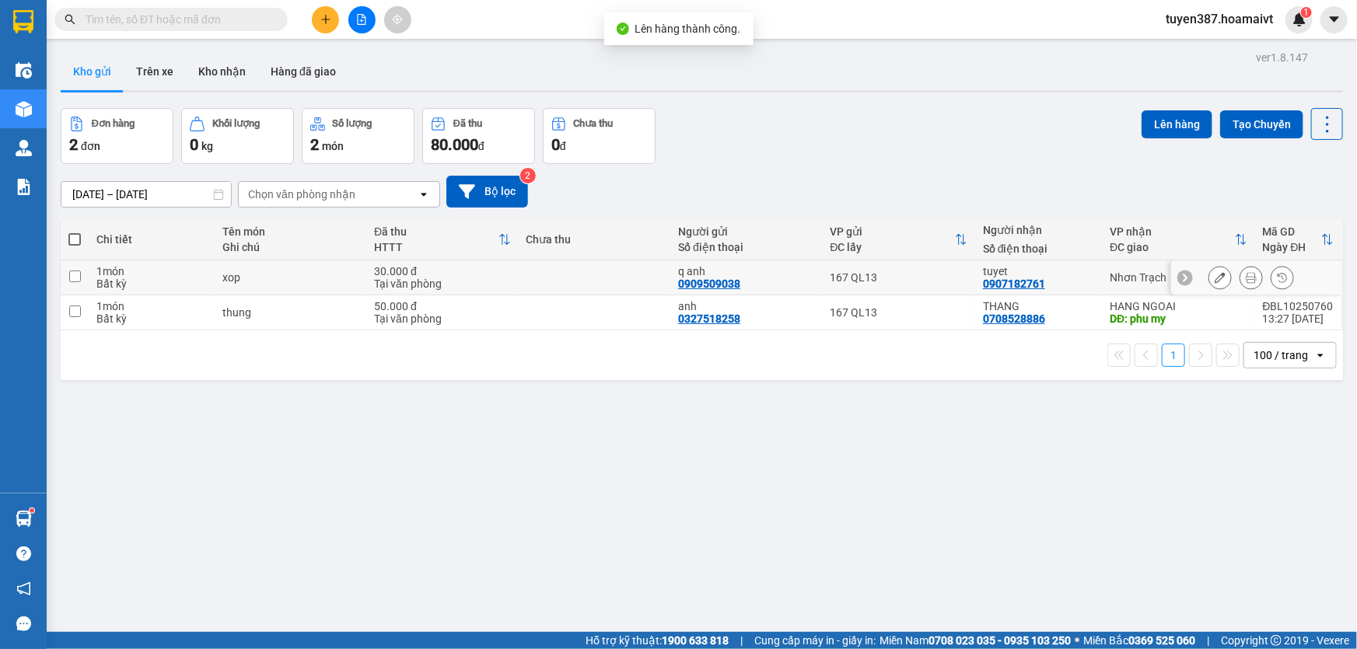
click at [77, 277] on input "checkbox" at bounding box center [75, 277] width 12 height 12
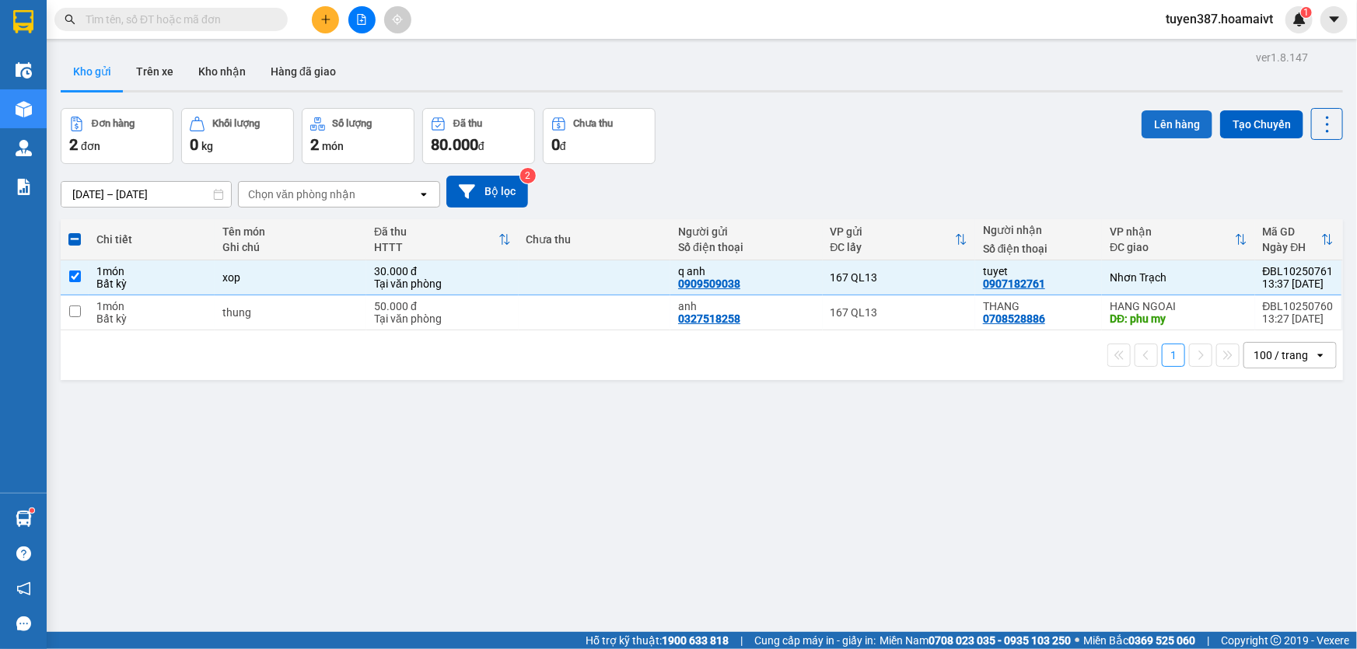
click at [1165, 124] on button "Lên hàng" at bounding box center [1177, 124] width 71 height 28
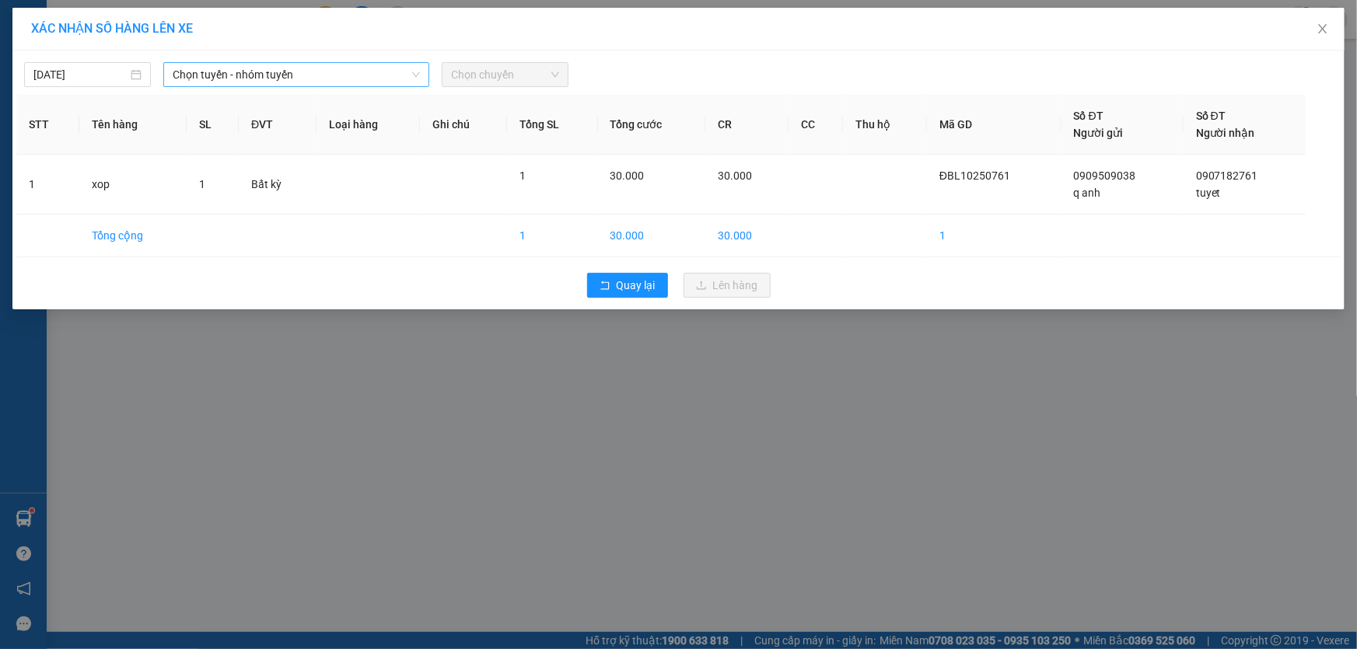
click at [355, 78] on span "Chọn tuyến - nhóm tuyến" at bounding box center [296, 74] width 247 height 23
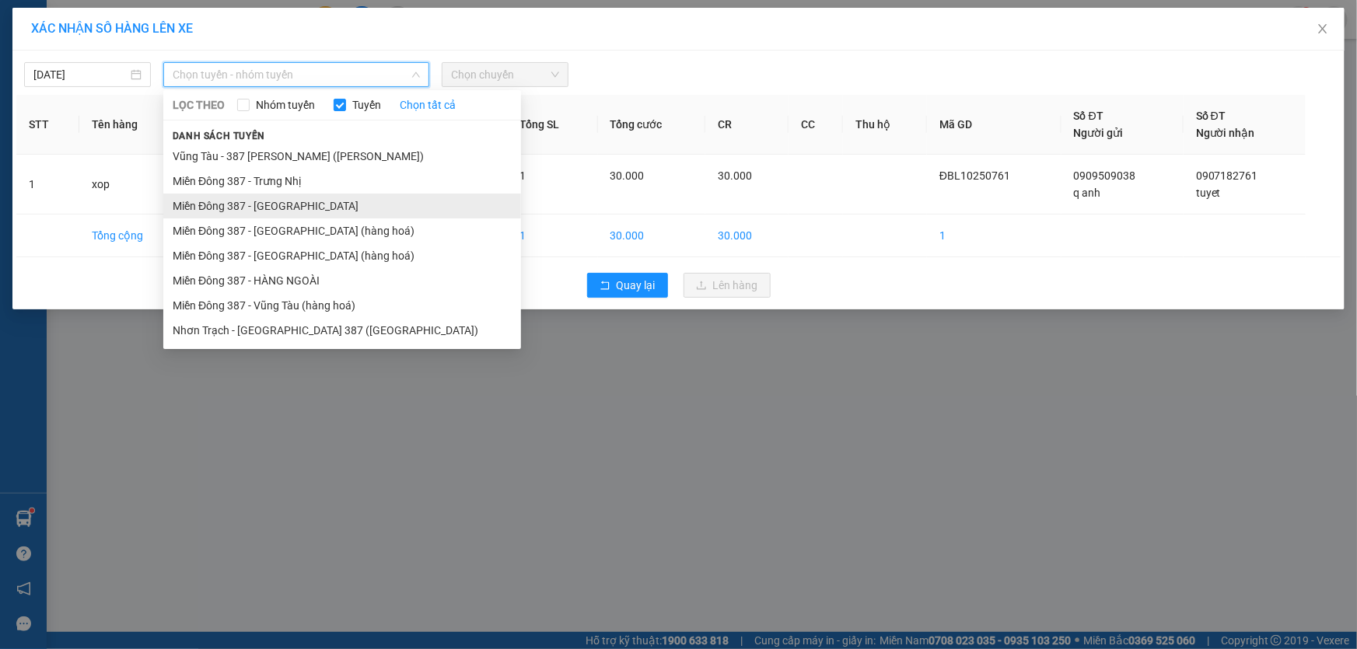
click at [280, 201] on li "Miền Đông 387 - [GEOGRAPHIC_DATA]" at bounding box center [342, 206] width 358 height 25
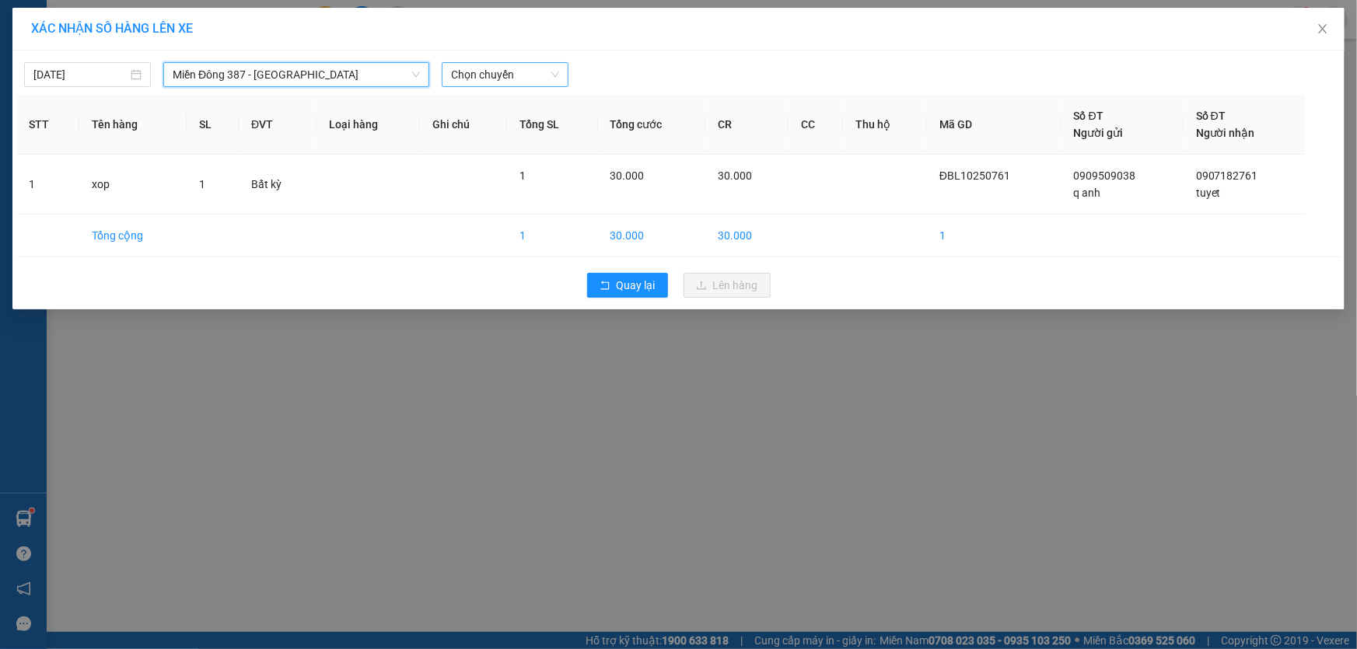
click at [511, 75] on span "Chọn chuyến" at bounding box center [505, 74] width 108 height 23
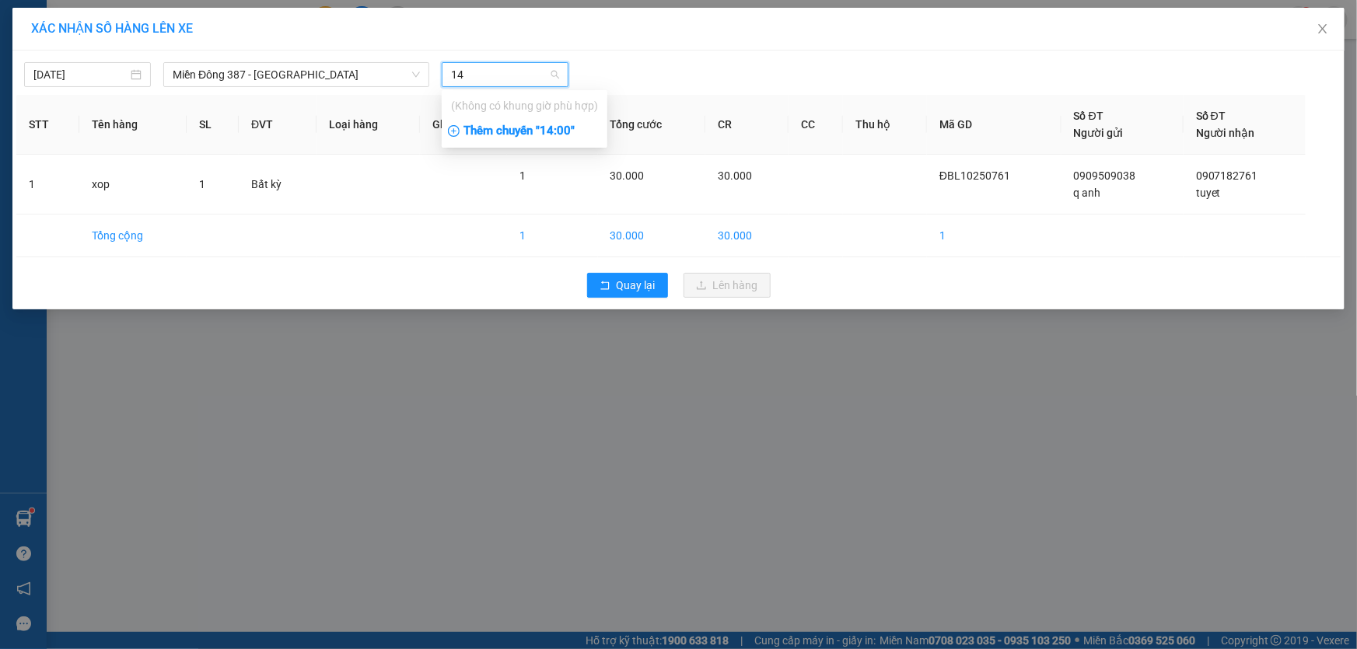
click at [561, 127] on div "Thêm chuyến " 14:00 "" at bounding box center [525, 131] width 166 height 26
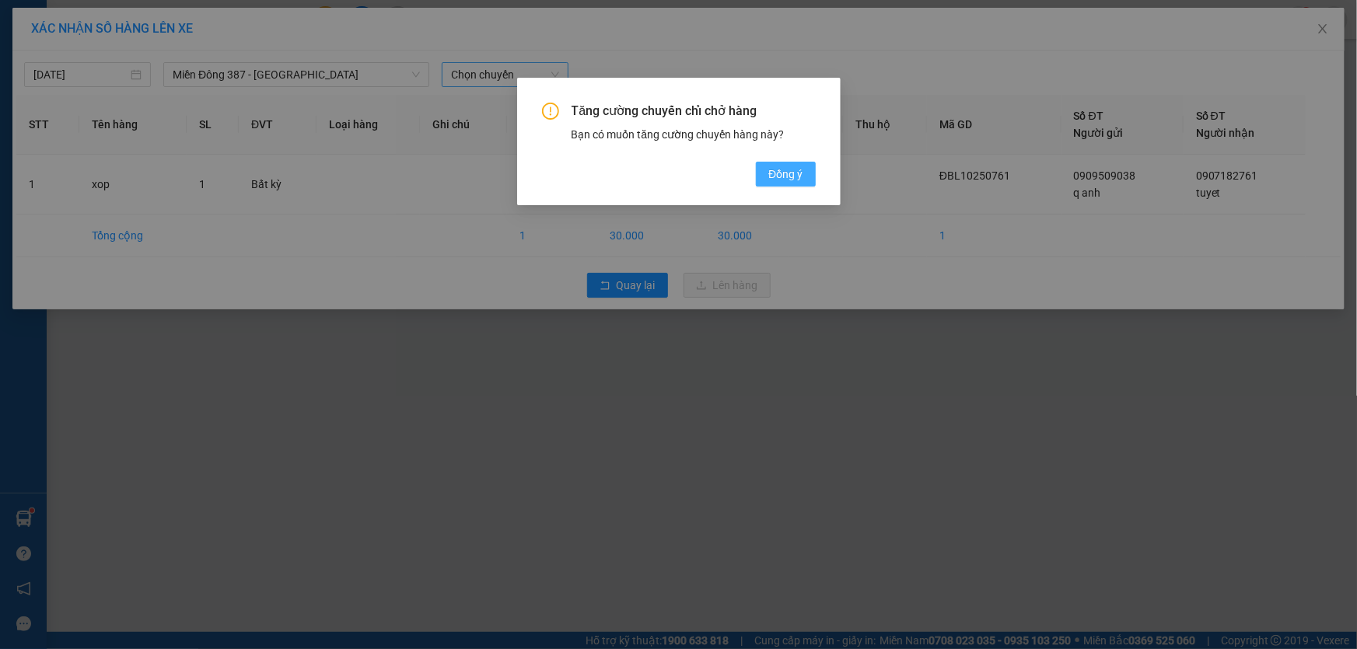
click at [789, 167] on span "Đồng ý" at bounding box center [785, 174] width 34 height 17
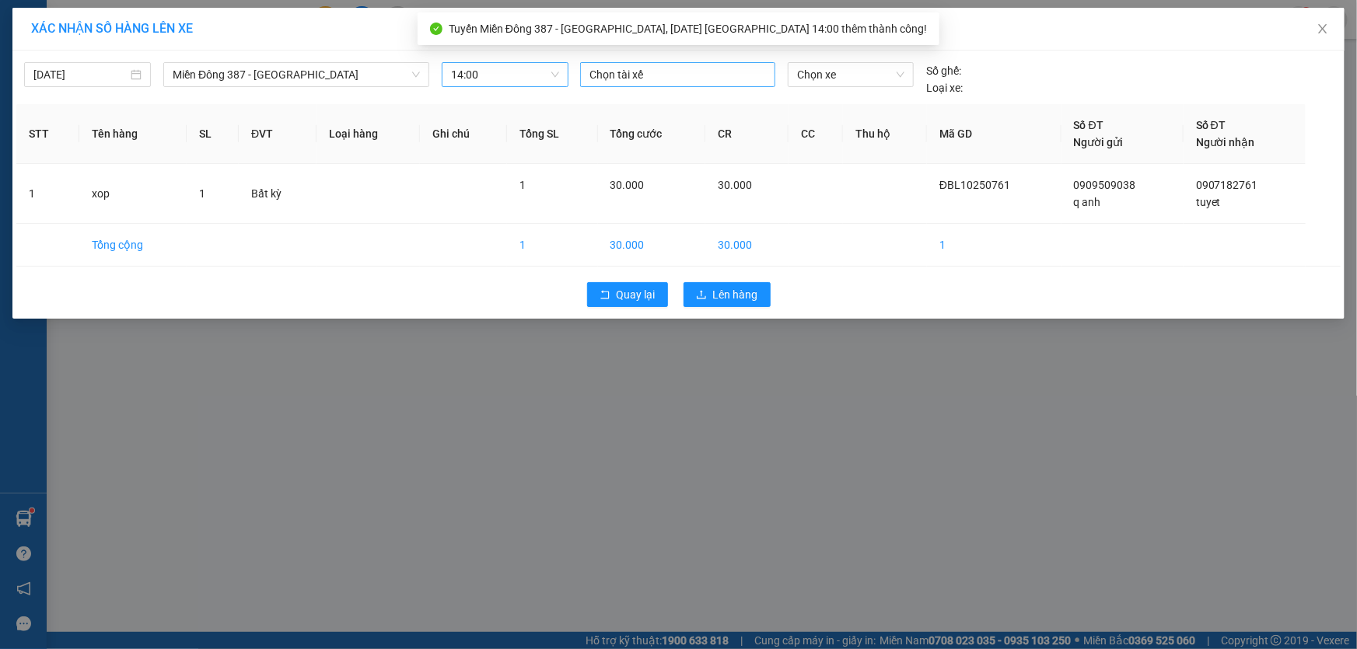
click at [682, 79] on div at bounding box center [677, 74] width 187 height 19
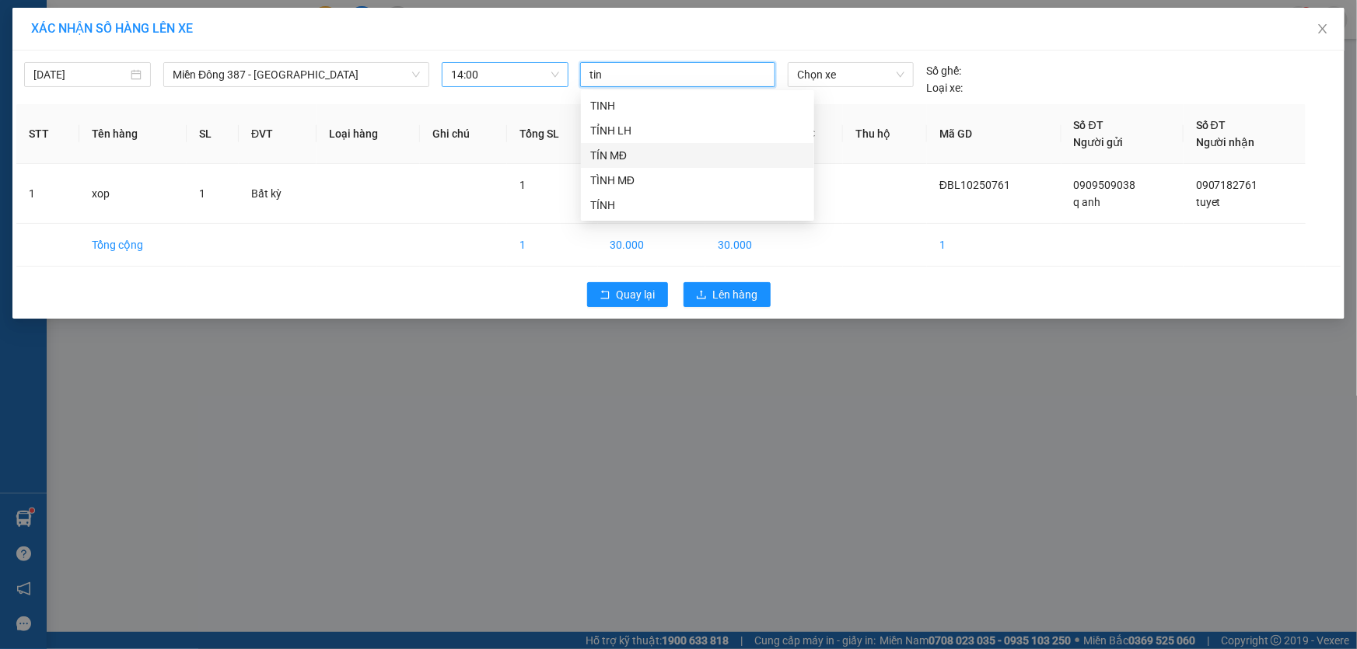
click at [609, 150] on div "TÍN MĐ" at bounding box center [697, 155] width 215 height 17
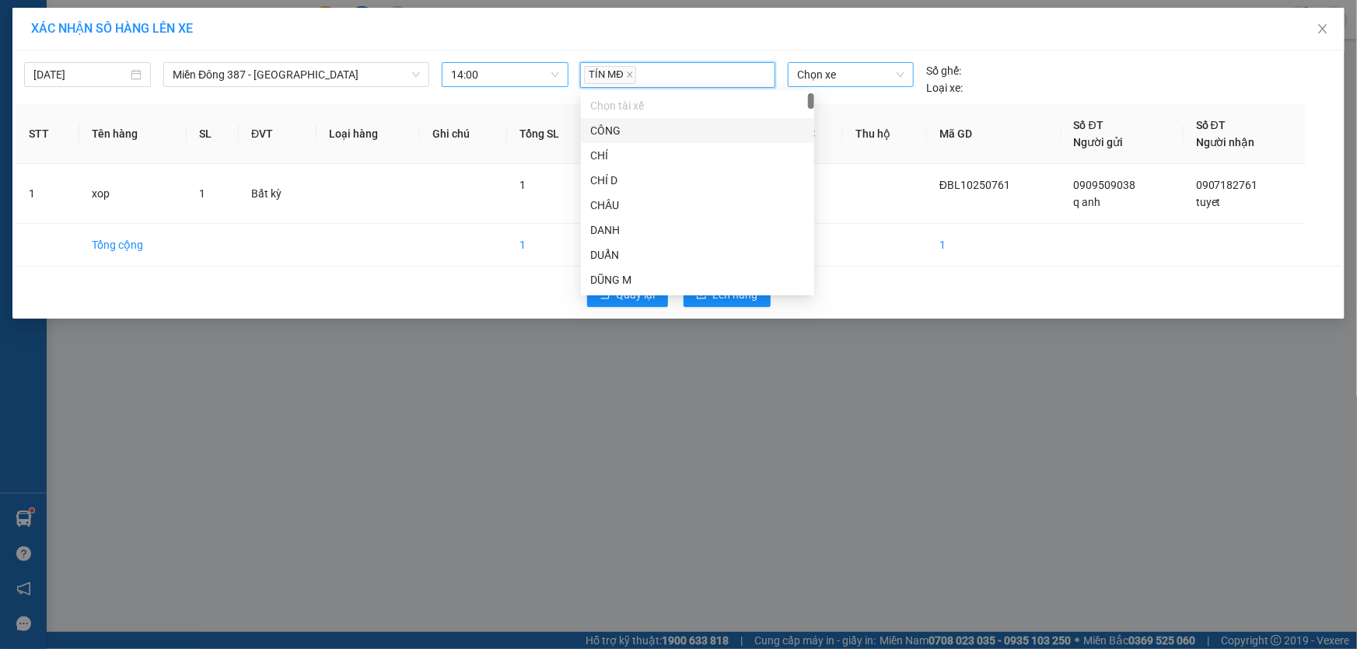
click at [853, 78] on span "Chọn xe" at bounding box center [850, 74] width 107 height 23
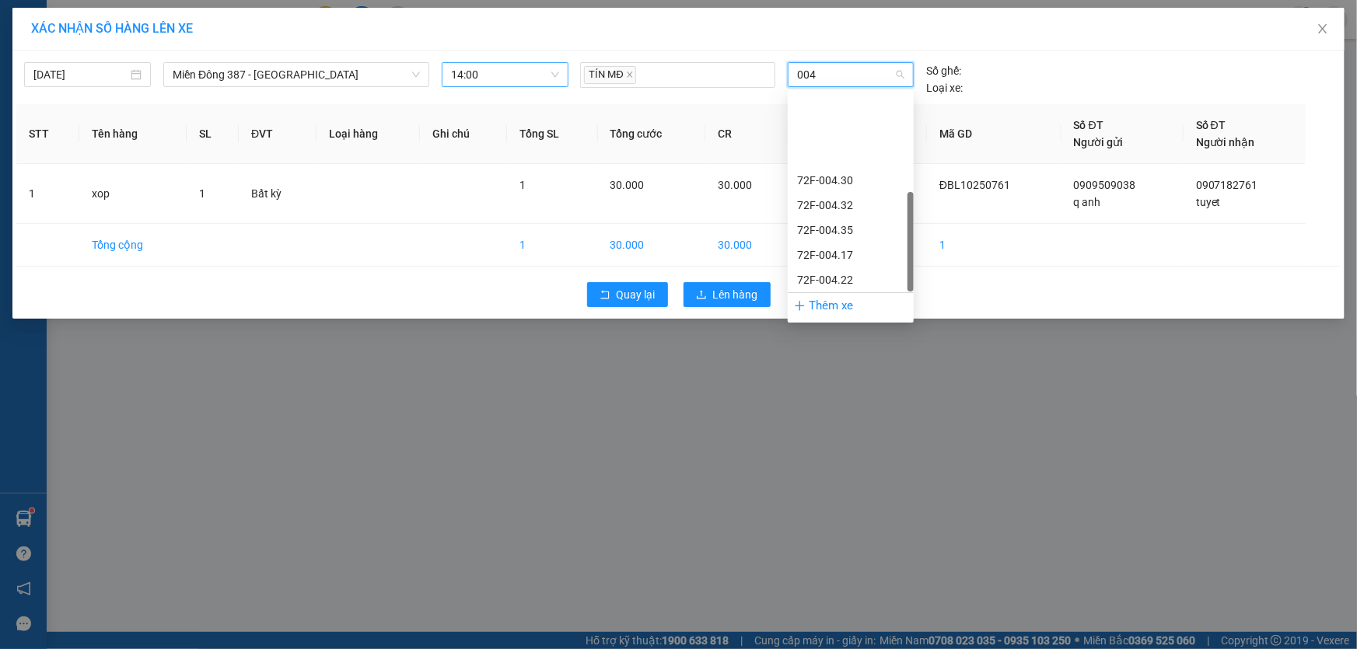
click at [812, 371] on div "72H-070.04" at bounding box center [850, 379] width 107 height 17
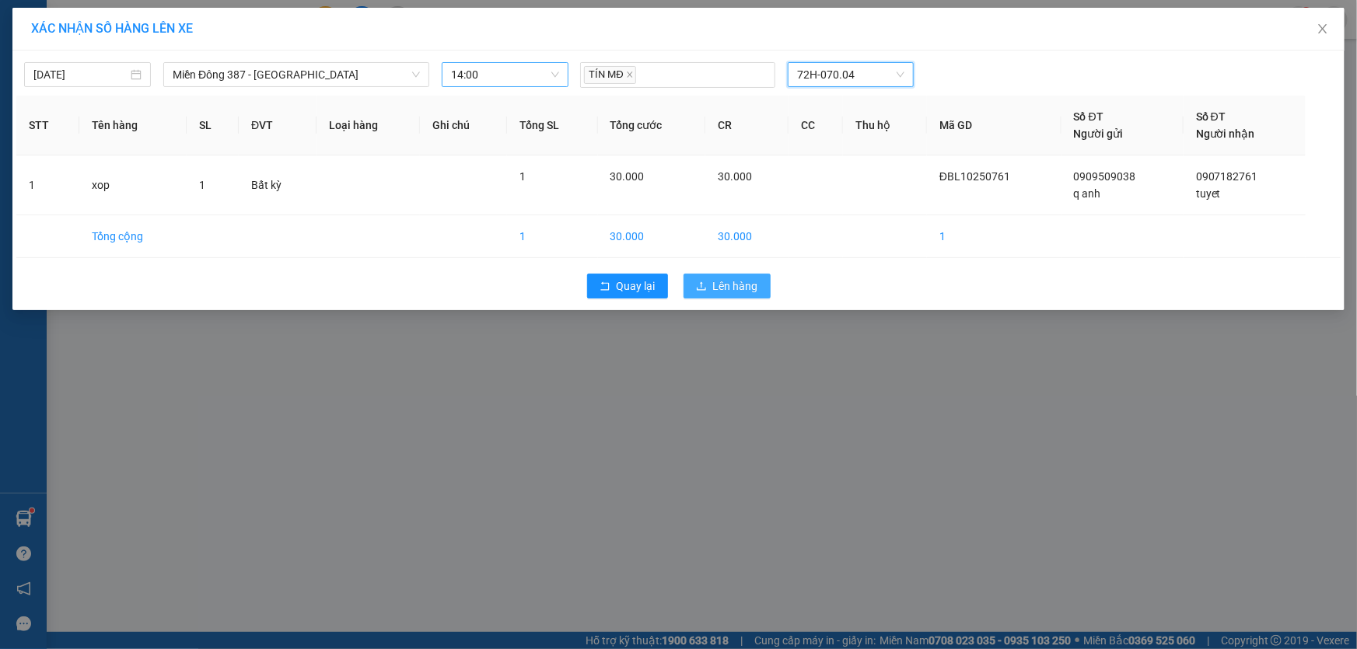
click at [748, 283] on span "Lên hàng" at bounding box center [735, 286] width 45 height 17
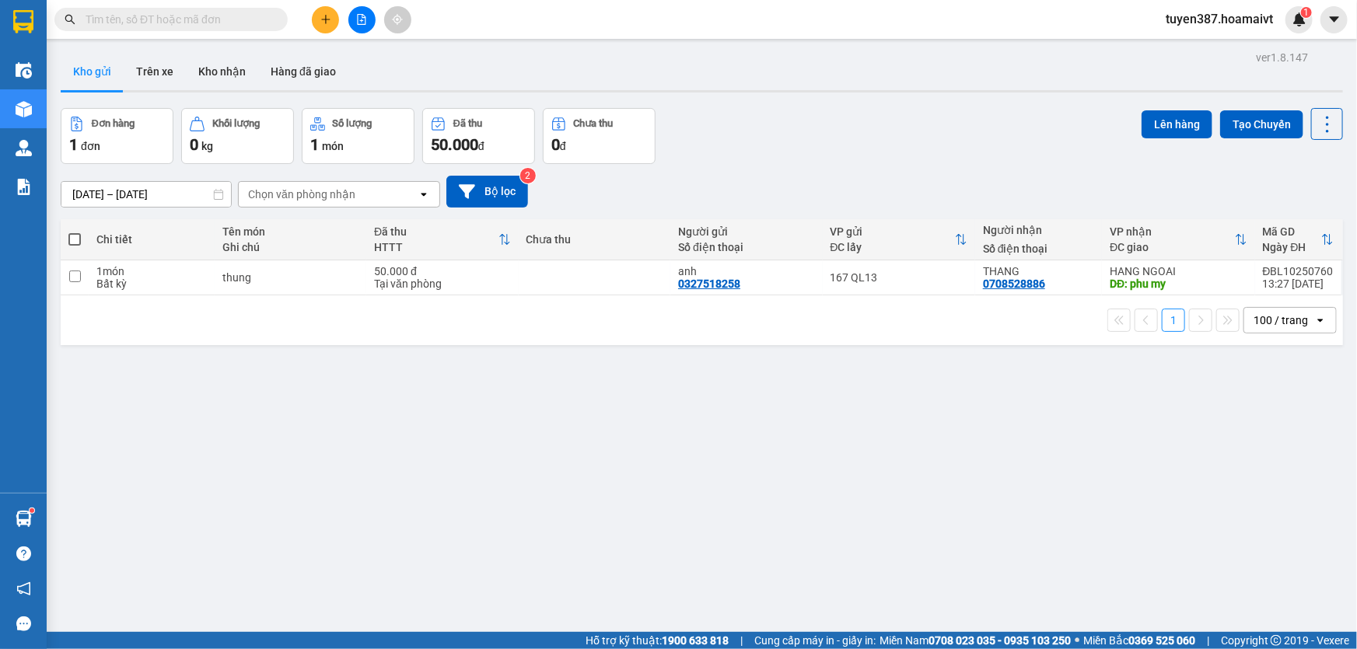
click at [76, 239] on span at bounding box center [74, 239] width 12 height 12
click at [75, 232] on input "checkbox" at bounding box center [75, 232] width 0 height 0
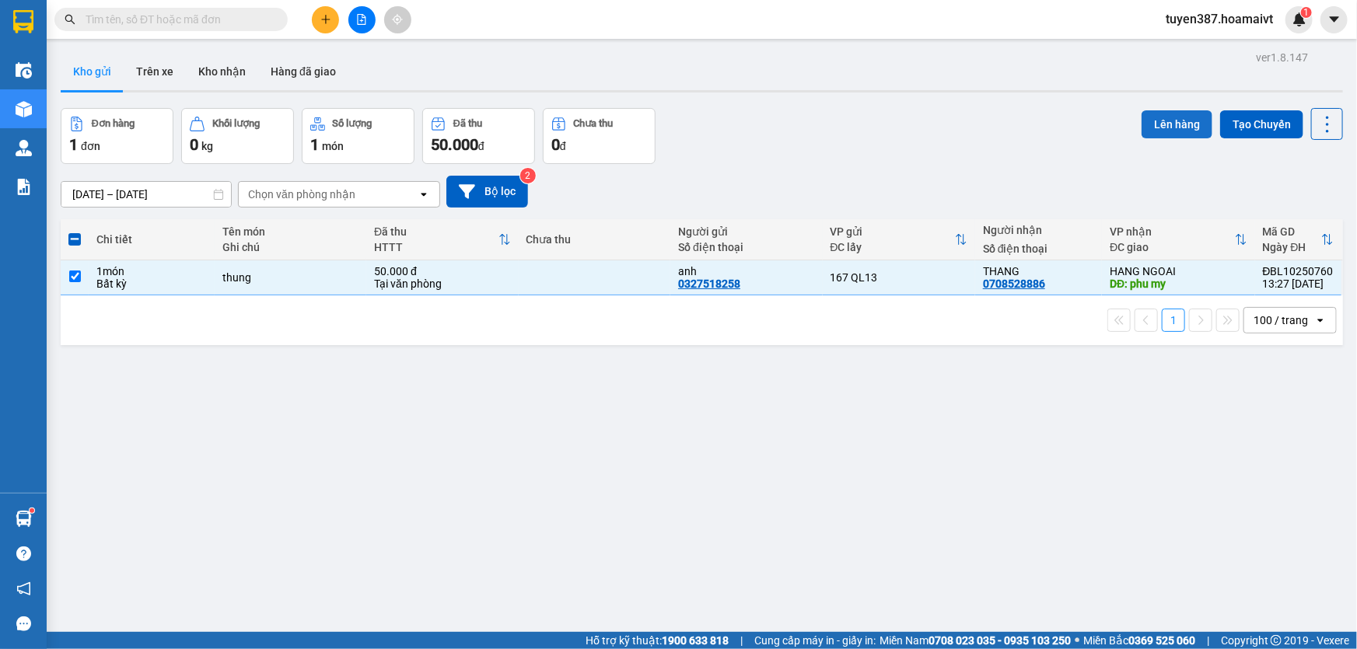
click at [1172, 123] on button "Lên hàng" at bounding box center [1177, 124] width 71 height 28
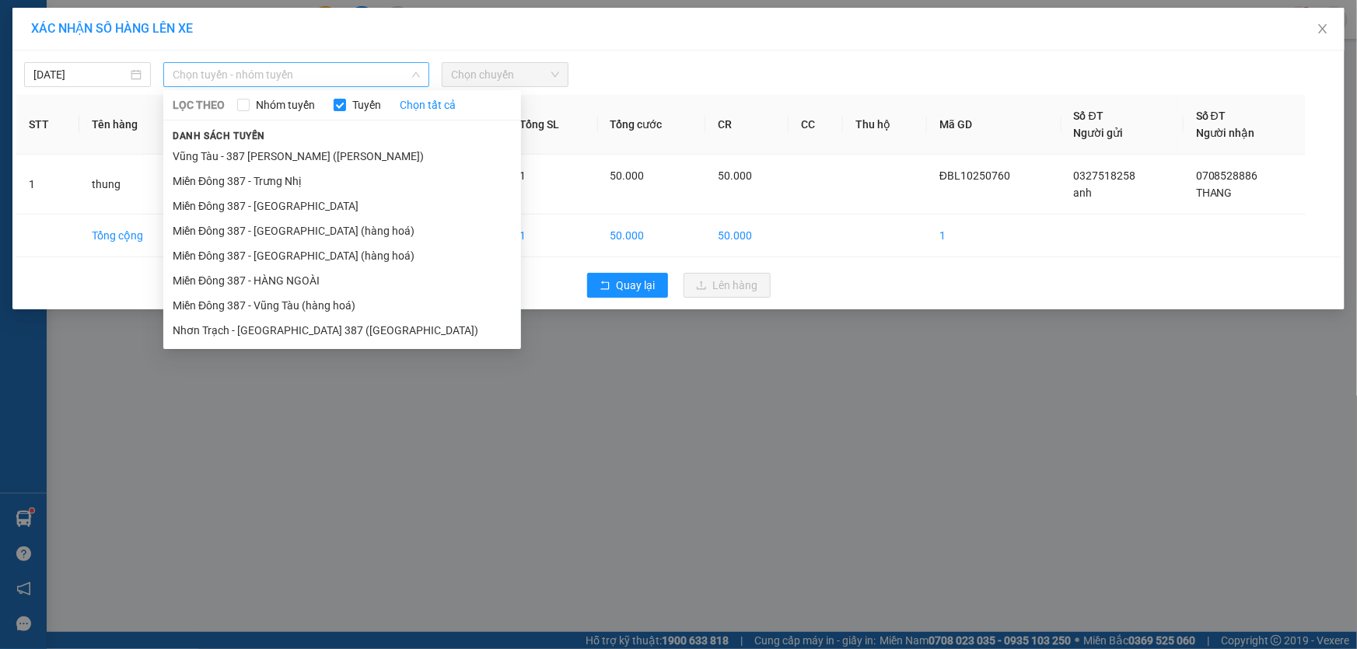
click at [336, 72] on span "Chọn tuyến - nhóm tuyến" at bounding box center [296, 74] width 247 height 23
click at [266, 272] on li "Miền Đông 387 - HÀNG NGOÀI" at bounding box center [342, 280] width 358 height 25
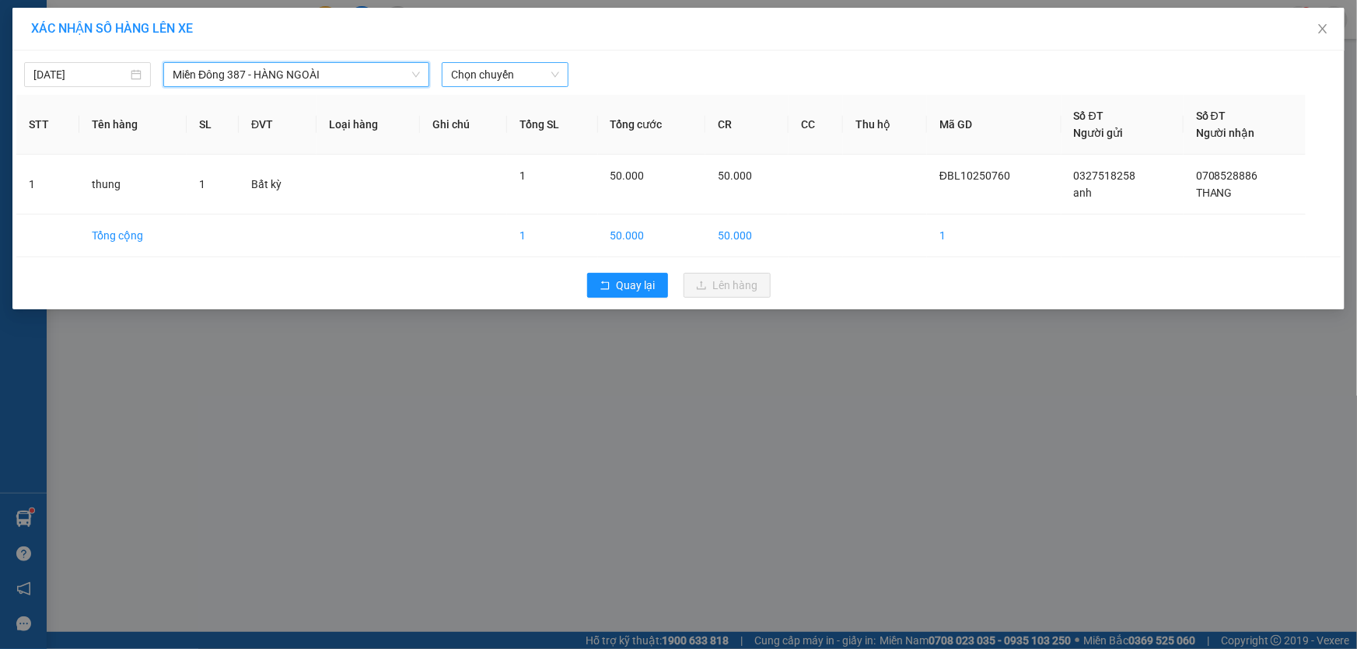
click at [537, 72] on span "Chọn chuyến" at bounding box center [505, 74] width 108 height 23
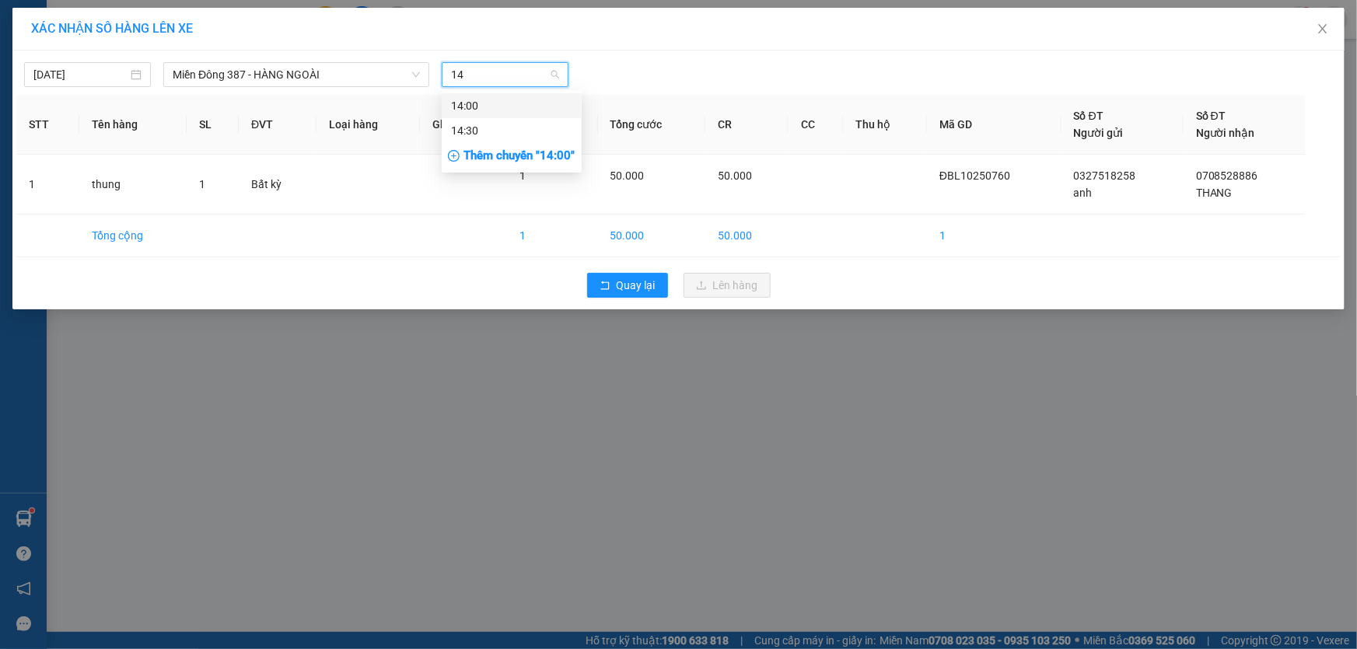
click at [488, 104] on div "14:00" at bounding box center [511, 105] width 121 height 17
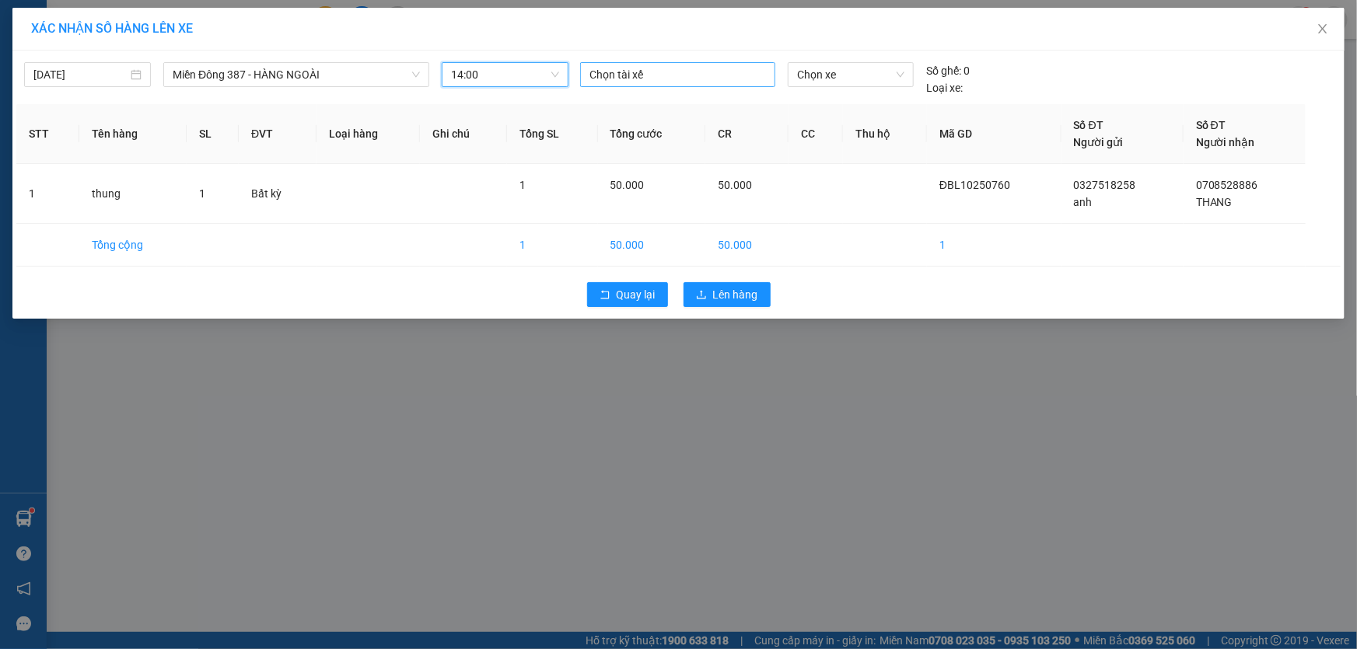
click at [653, 73] on div at bounding box center [677, 74] width 187 height 19
click at [611, 148] on div "TÍN MĐ" at bounding box center [697, 155] width 215 height 17
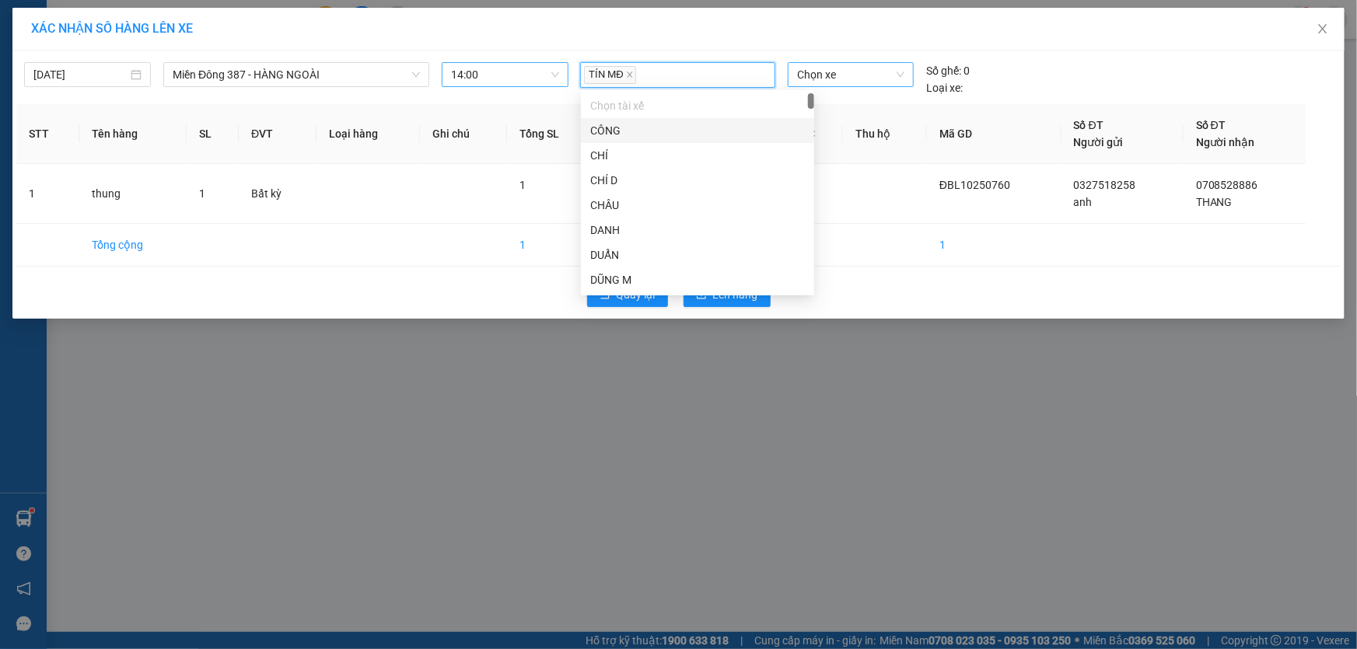
click at [846, 73] on span "Chọn xe" at bounding box center [850, 74] width 107 height 23
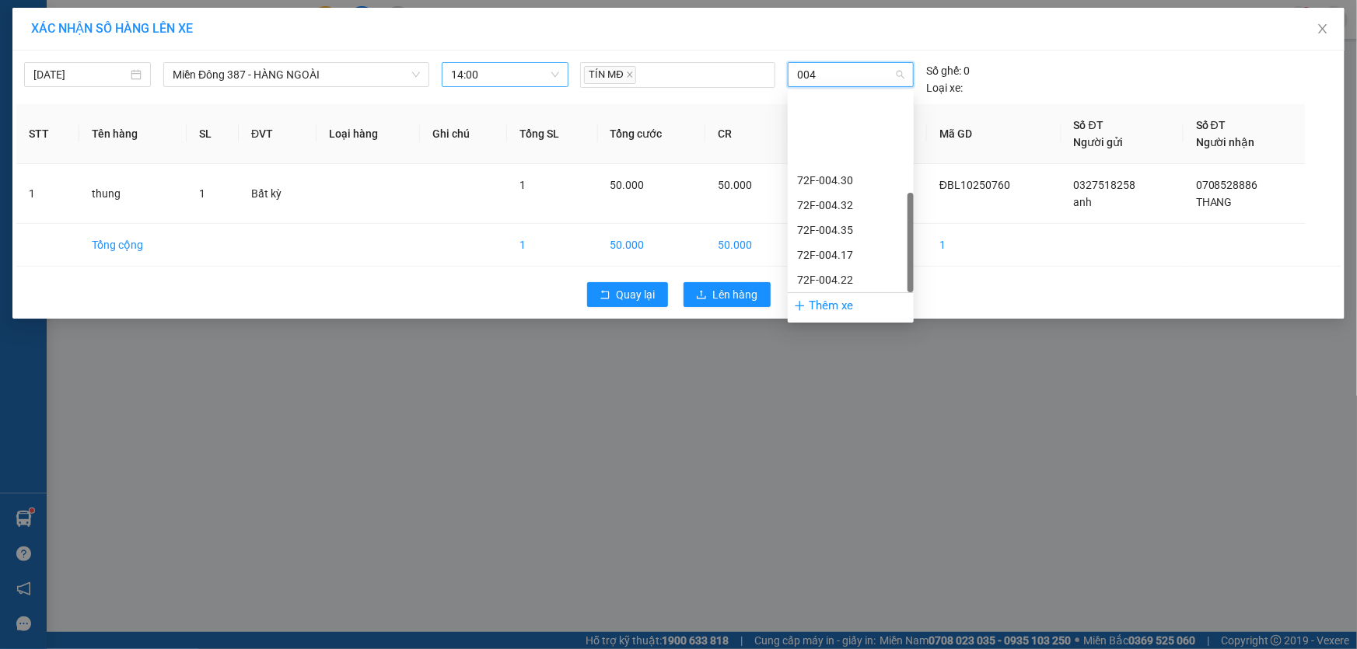
click at [827, 371] on div "72H-070.04" at bounding box center [850, 379] width 107 height 17
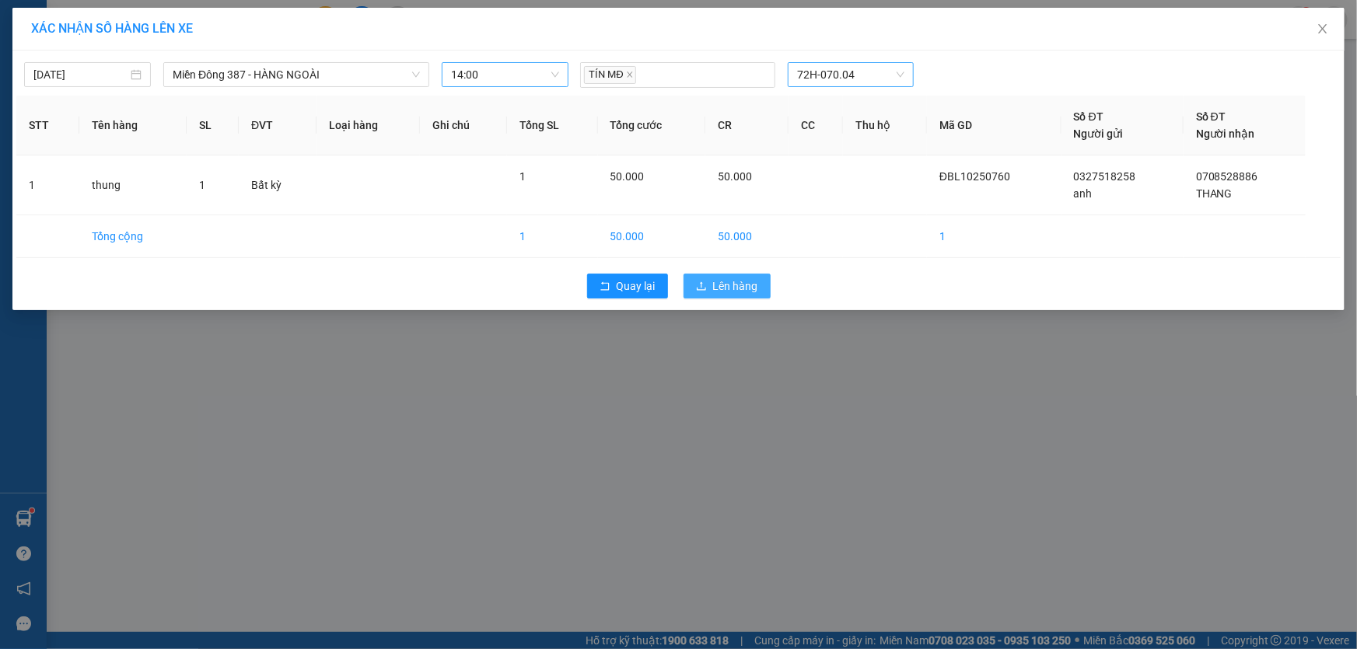
click at [751, 285] on span "Lên hàng" at bounding box center [735, 286] width 45 height 17
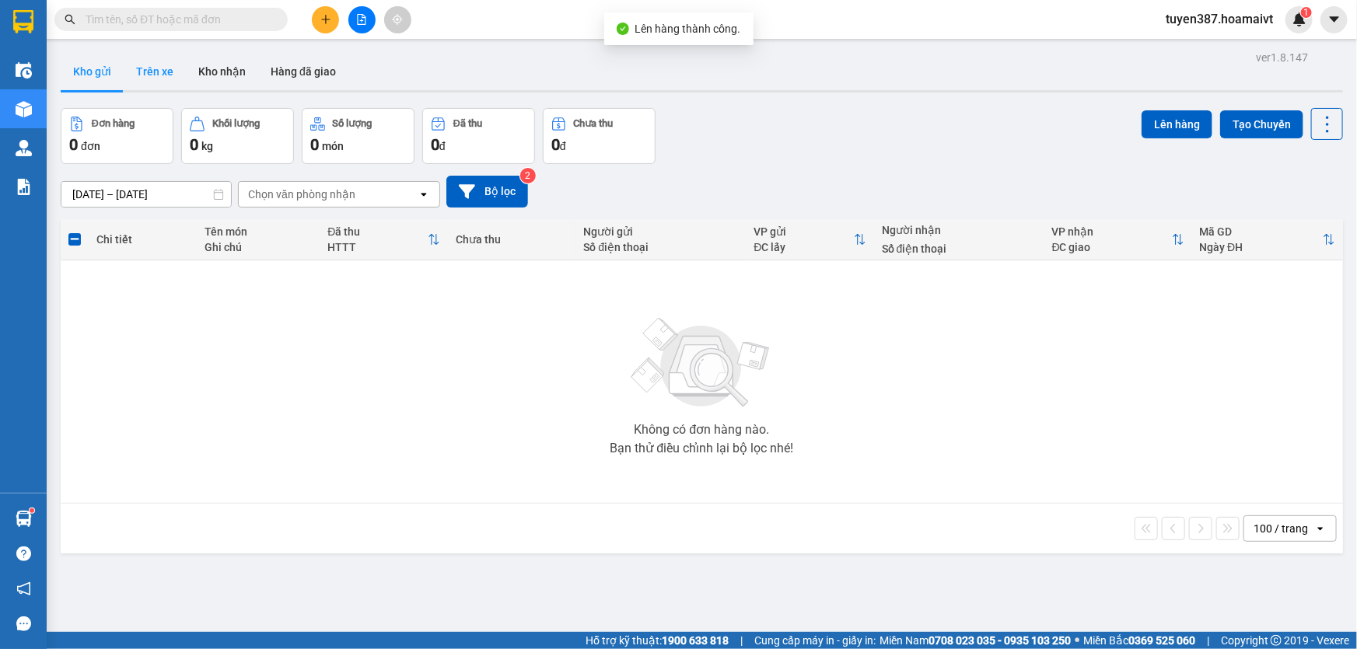
click at [158, 71] on button "Trên xe" at bounding box center [155, 71] width 62 height 37
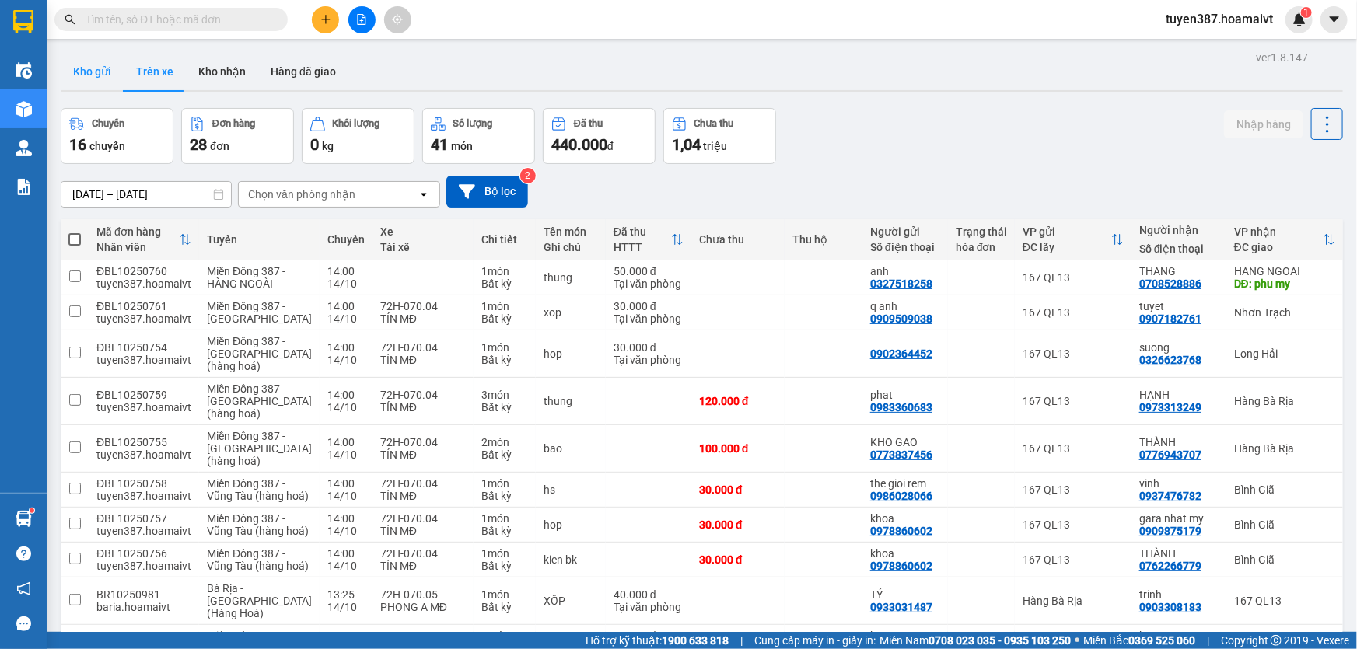
click at [81, 75] on button "Kho gửi" at bounding box center [92, 71] width 63 height 37
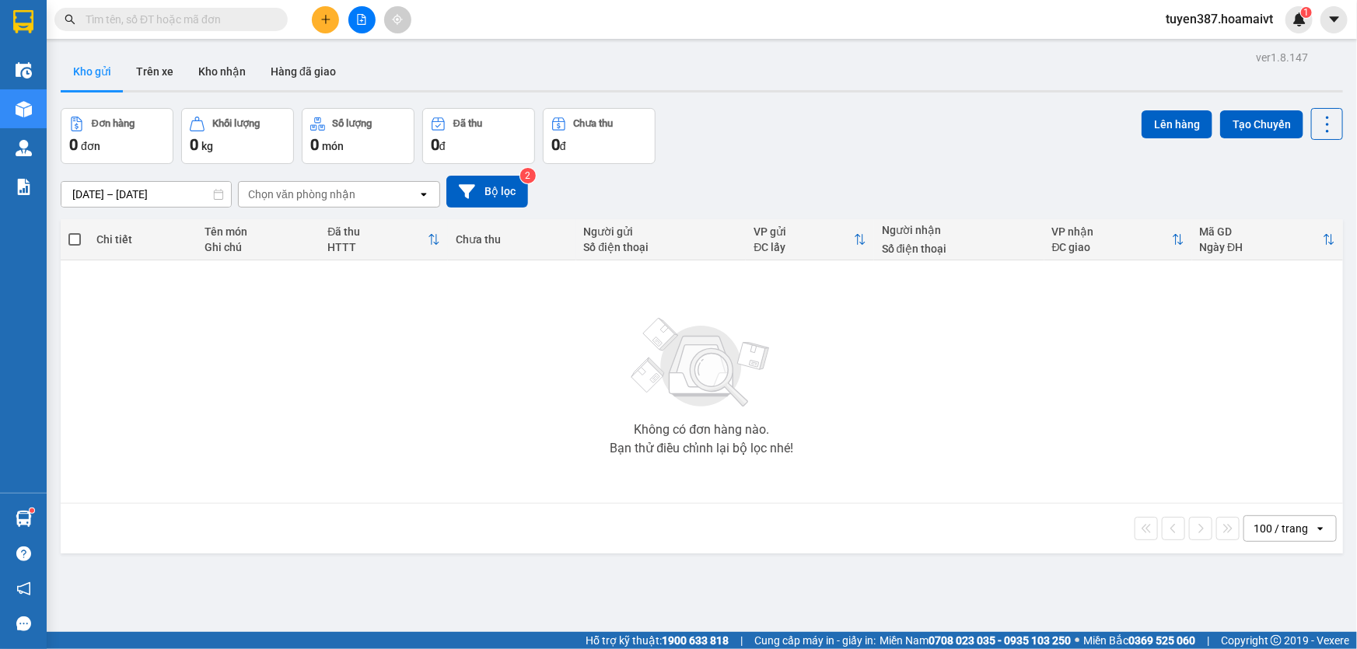
click at [330, 16] on icon "plus" at bounding box center [325, 19] width 11 height 11
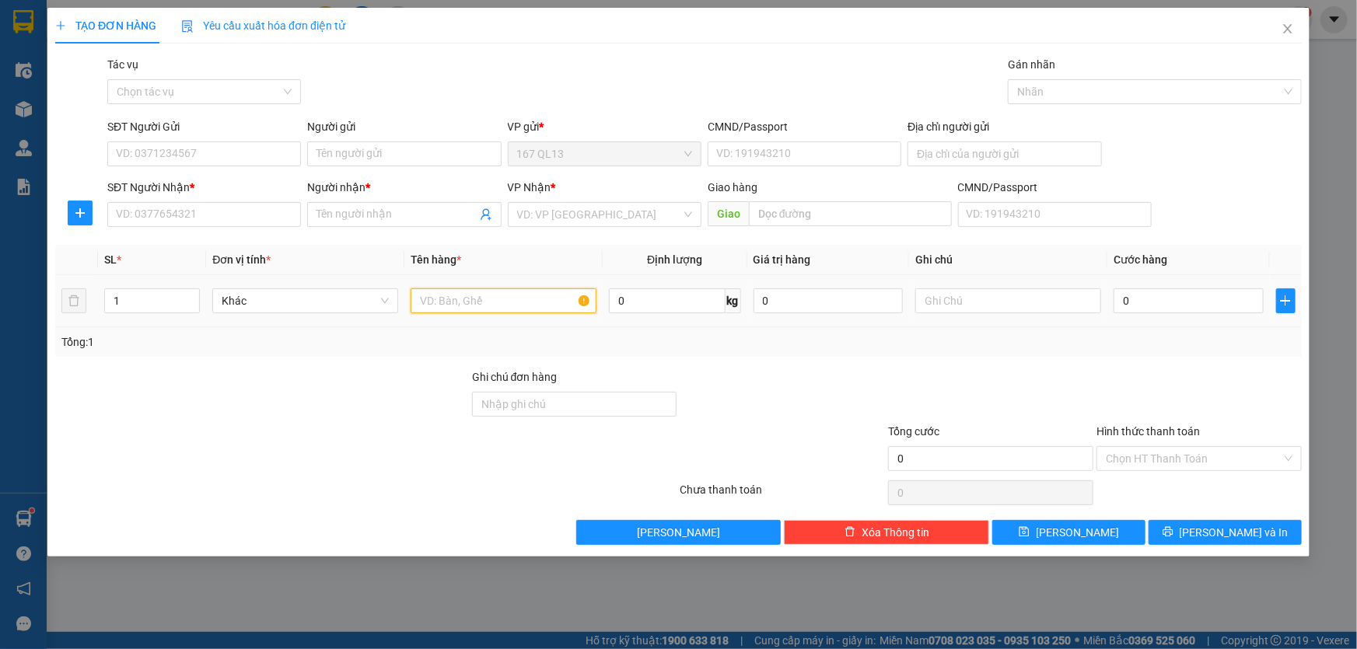
click at [552, 293] on input "text" at bounding box center [504, 301] width 186 height 25
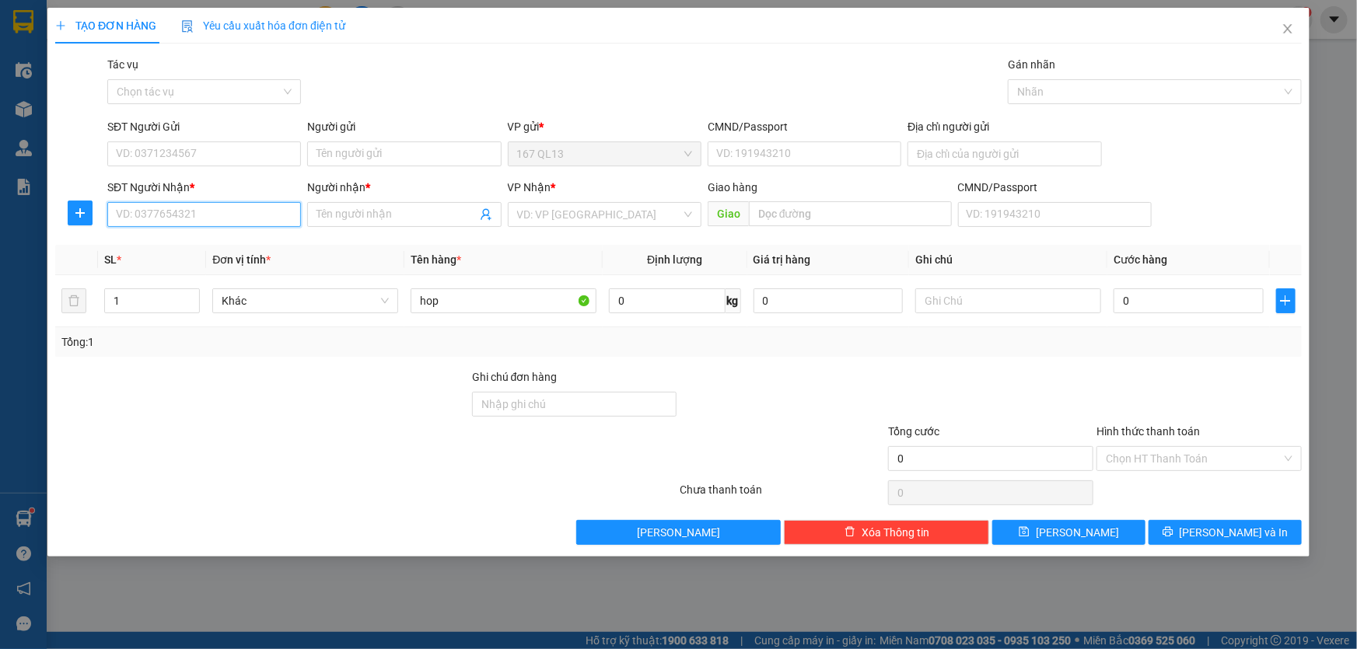
click at [266, 219] on input "SĐT Người Nhận *" at bounding box center [204, 214] width 194 height 25
click at [205, 242] on div "0964562091 - Phong" at bounding box center [204, 245] width 175 height 17
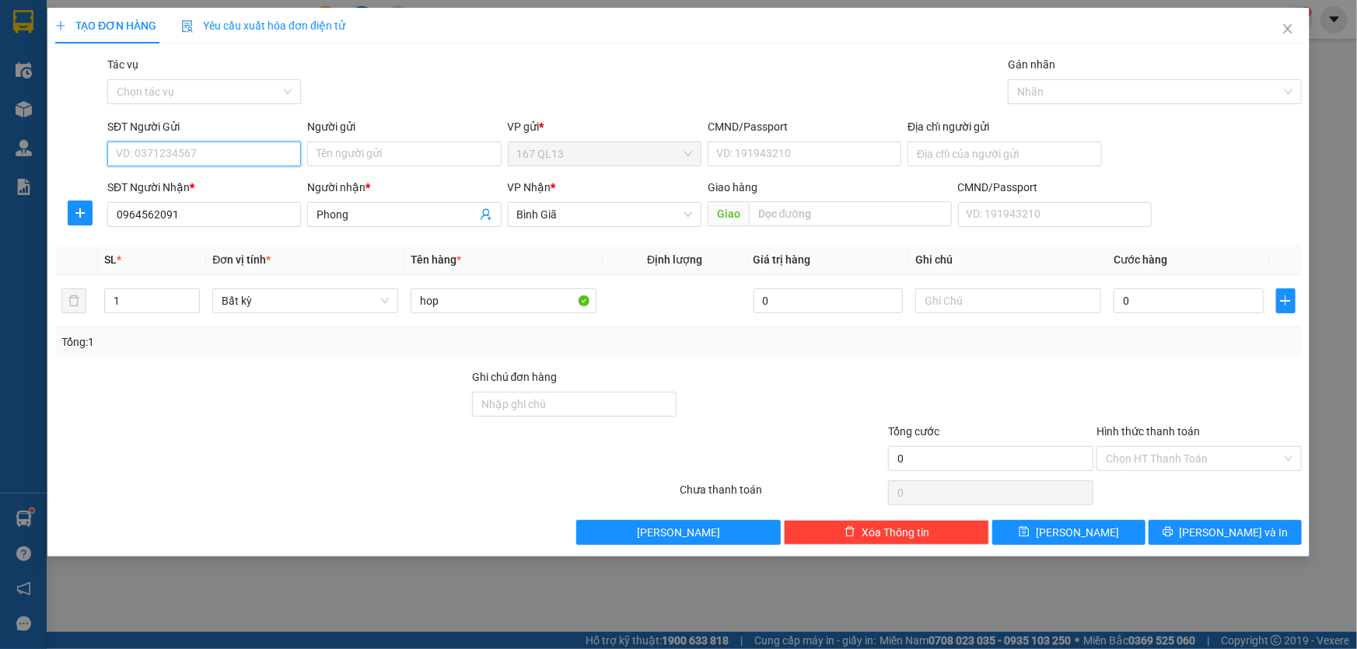
click at [226, 154] on input "SĐT Người Gửi" at bounding box center [204, 154] width 194 height 25
click at [217, 151] on input "SĐT Người Gửi" at bounding box center [204, 154] width 194 height 25
click at [359, 156] on input "Người gửi" at bounding box center [404, 154] width 194 height 25
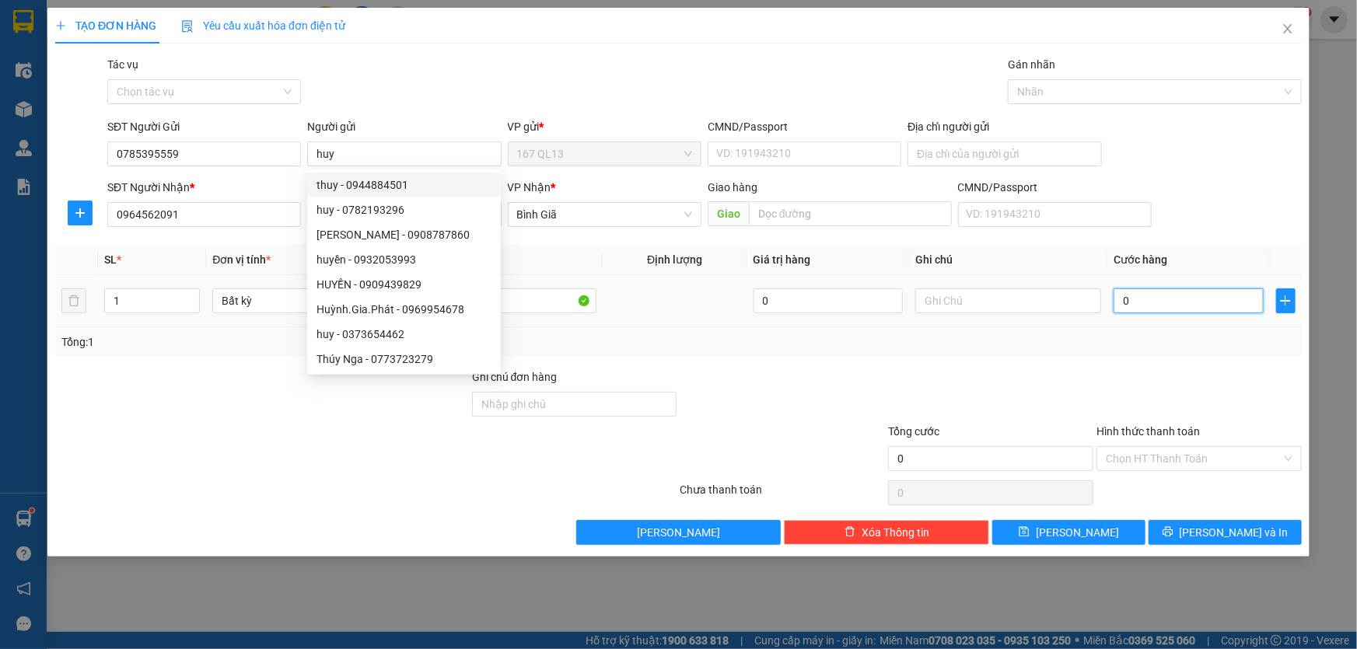
click at [1115, 297] on input "0" at bounding box center [1189, 301] width 150 height 25
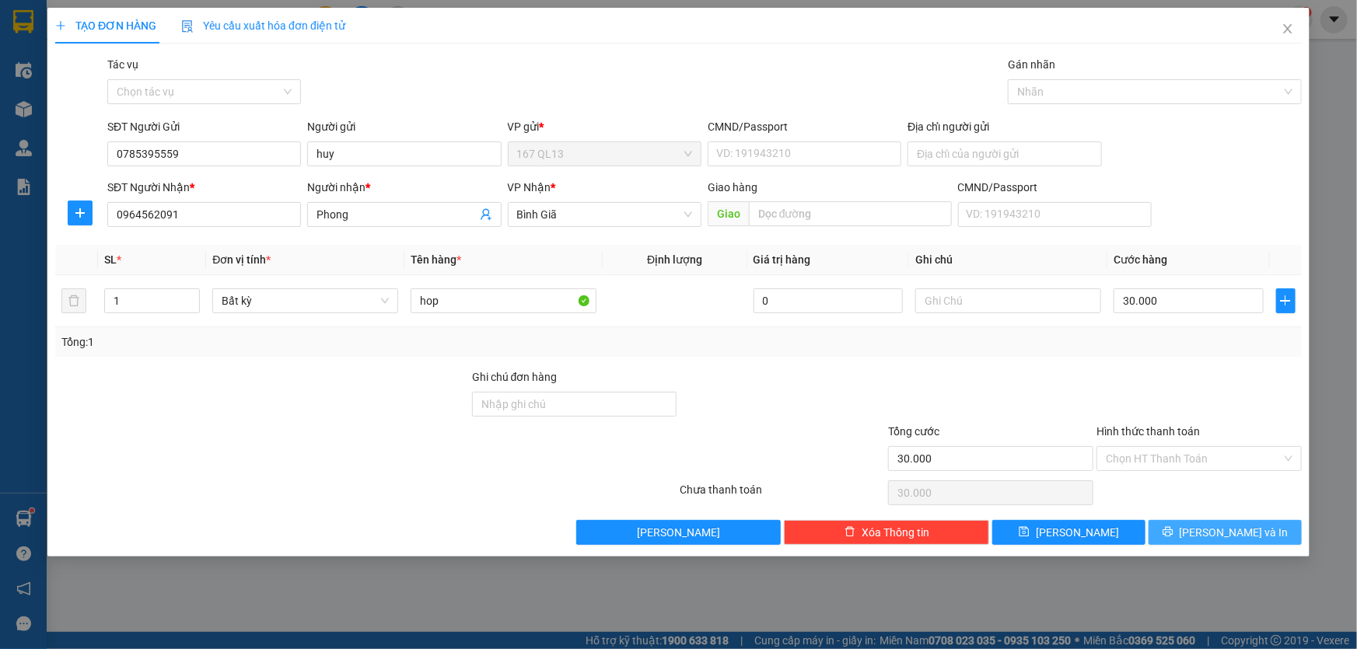
click at [1234, 528] on span "[PERSON_NAME] và In" at bounding box center [1234, 532] width 109 height 17
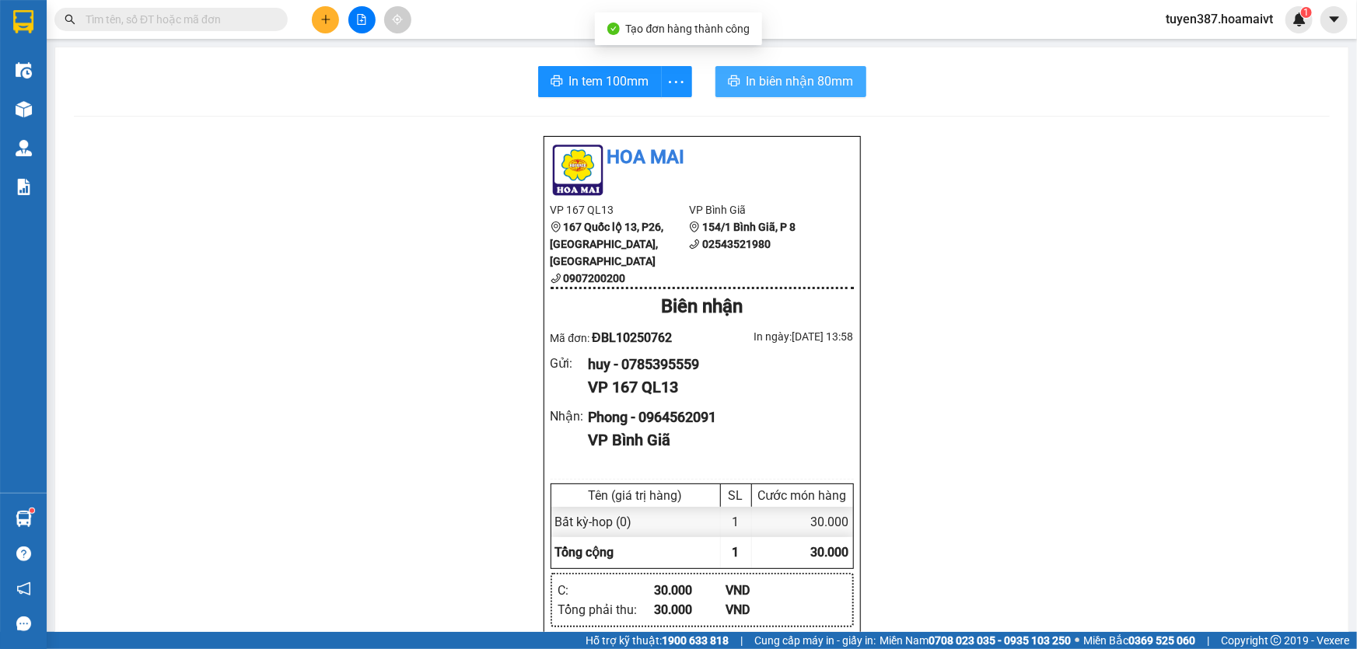
click at [765, 78] on span "In biên nhận 80mm" at bounding box center [800, 81] width 107 height 19
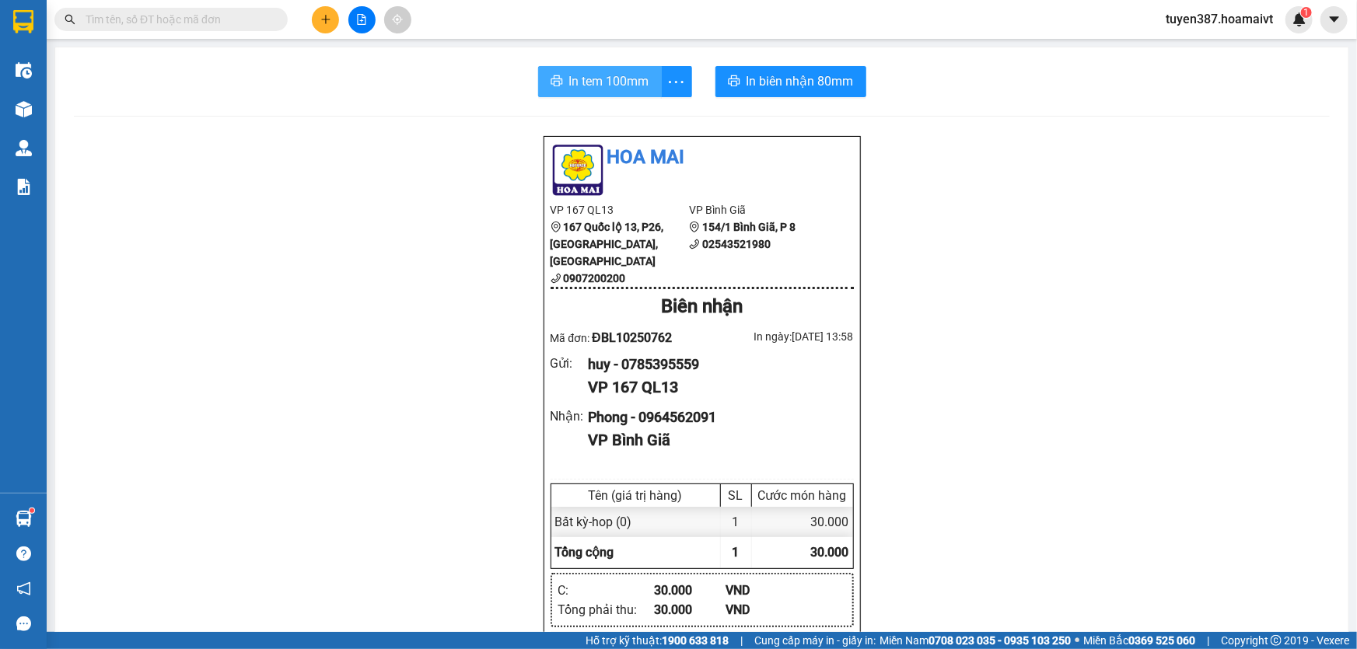
click at [599, 78] on span "In tem 100mm" at bounding box center [609, 81] width 80 height 19
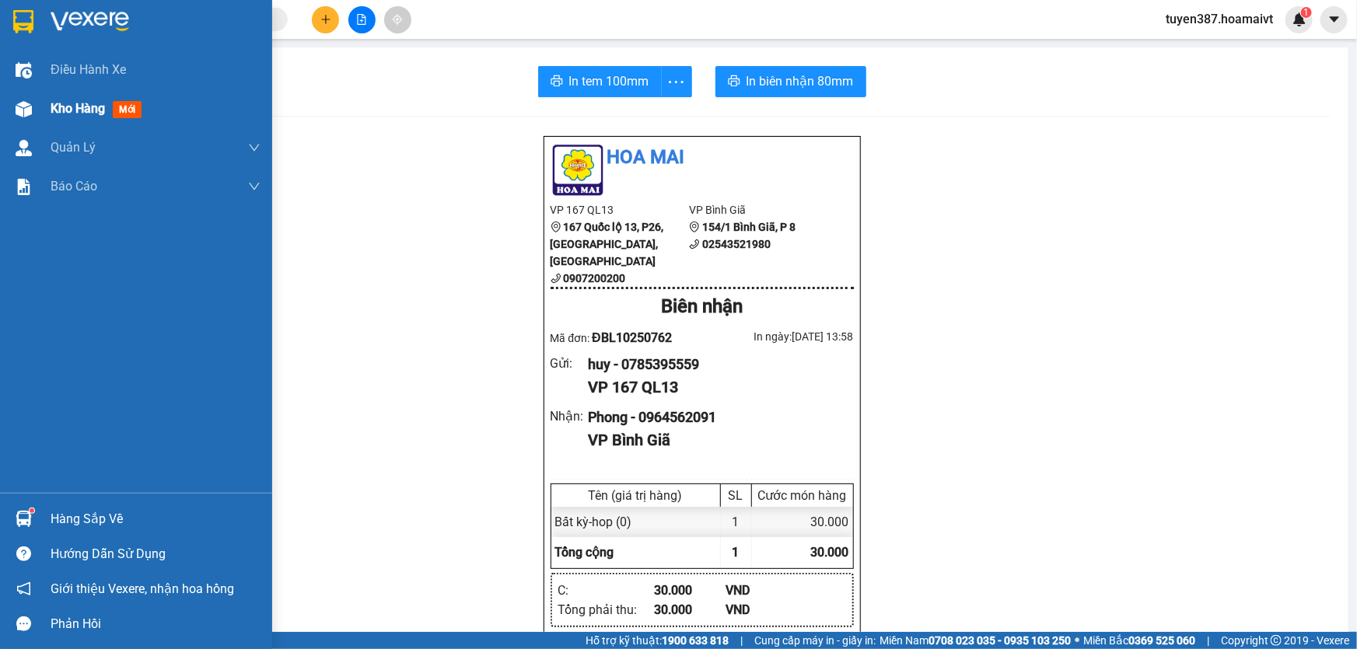
click at [121, 109] on span "mới" at bounding box center [127, 109] width 29 height 17
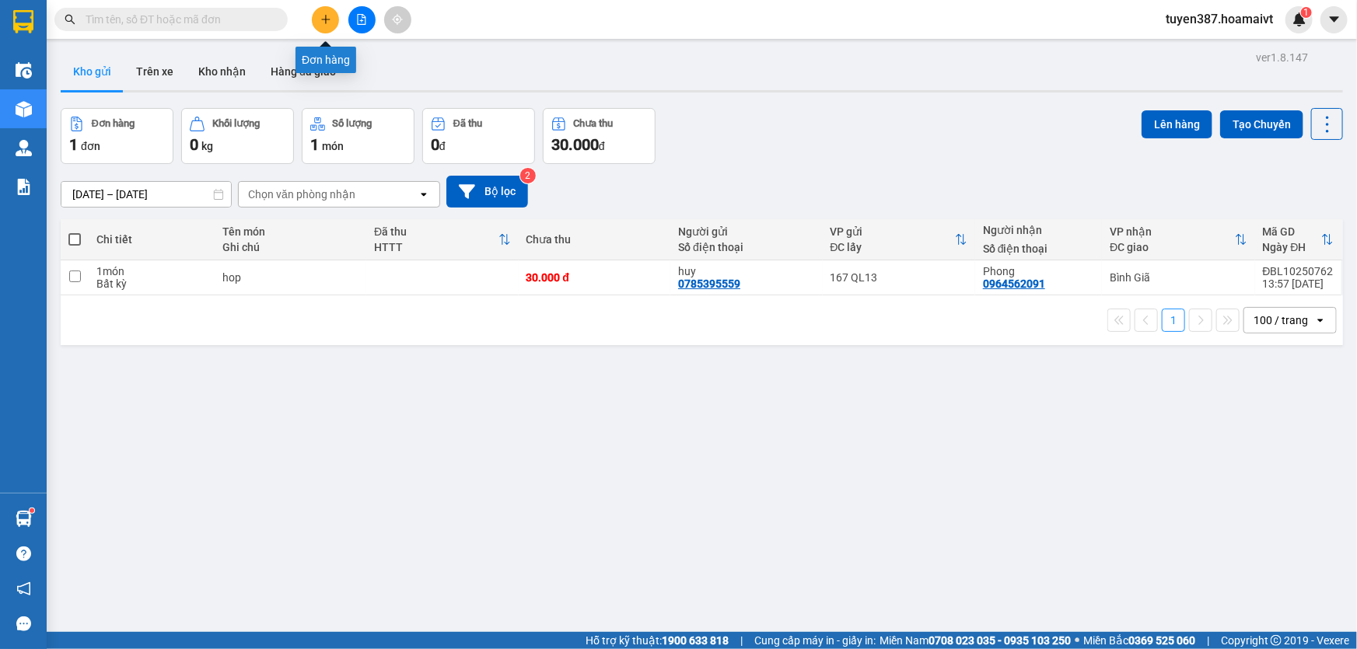
click at [323, 16] on icon "plus" at bounding box center [325, 19] width 11 height 11
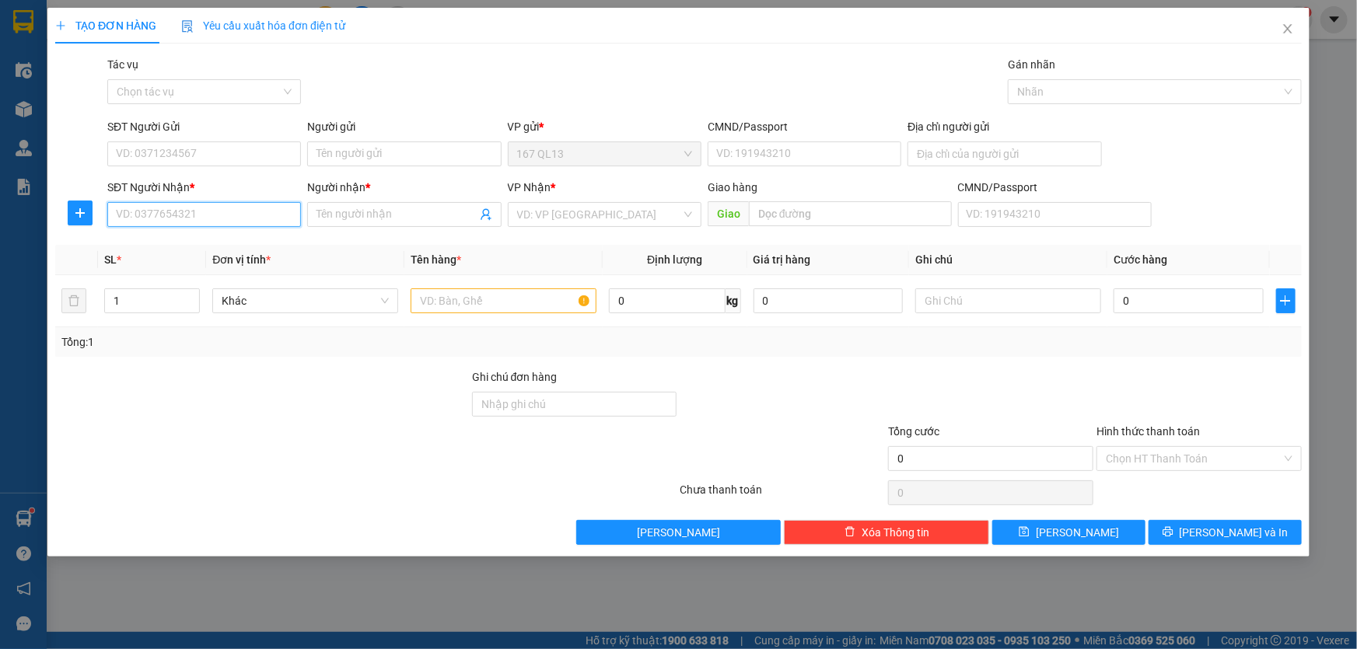
click at [261, 220] on input "SĐT Người Nhận *" at bounding box center [204, 214] width 194 height 25
click at [224, 242] on div "0382715719 - Nhật" at bounding box center [204, 245] width 175 height 17
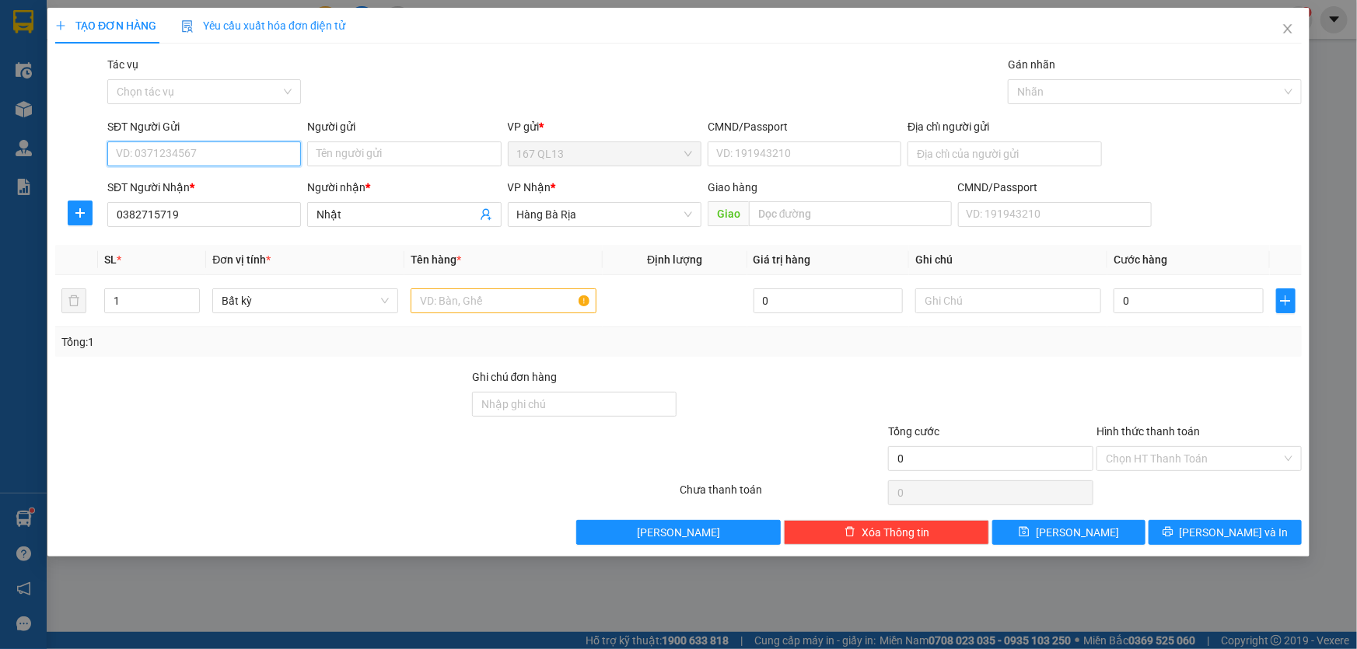
click at [233, 147] on input "SĐT Người Gửi" at bounding box center [204, 154] width 194 height 25
click at [215, 184] on div "0868333573 - thuan" at bounding box center [204, 185] width 175 height 17
click at [514, 294] on input "text" at bounding box center [504, 301] width 186 height 25
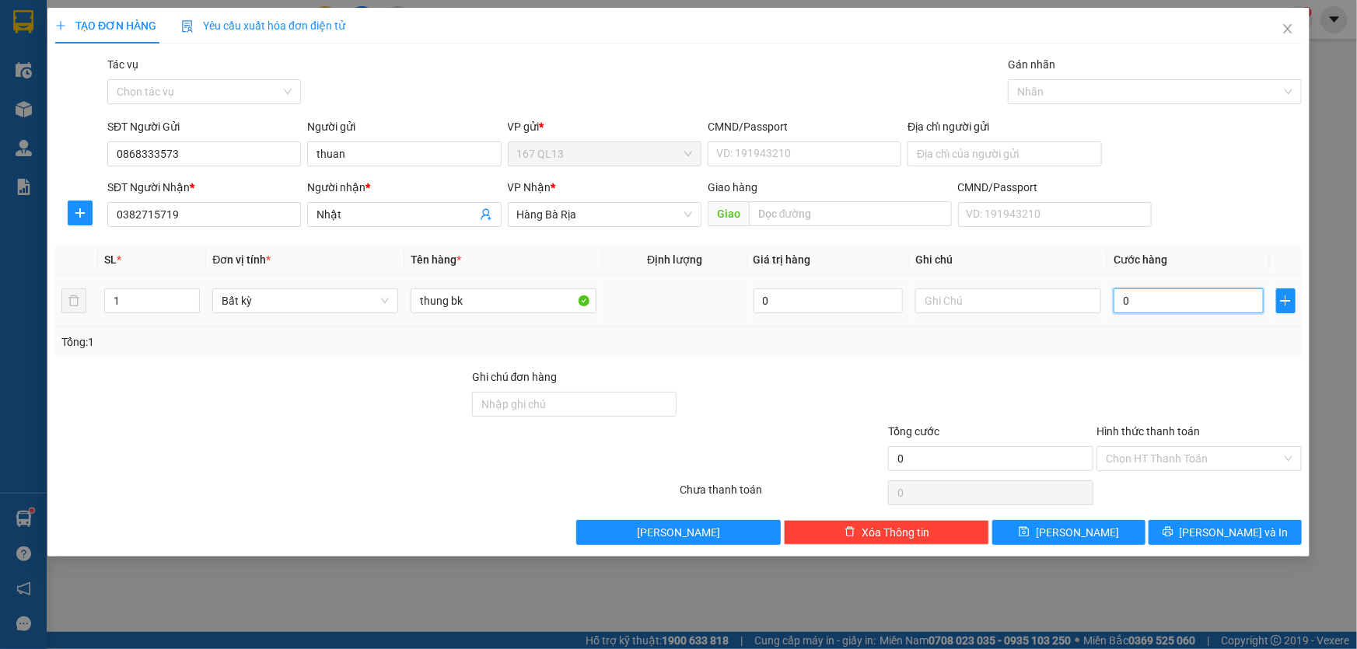
click at [1122, 297] on input "0" at bounding box center [1189, 301] width 150 height 25
click at [1205, 451] on input "Hình thức thanh toán" at bounding box center [1194, 458] width 176 height 23
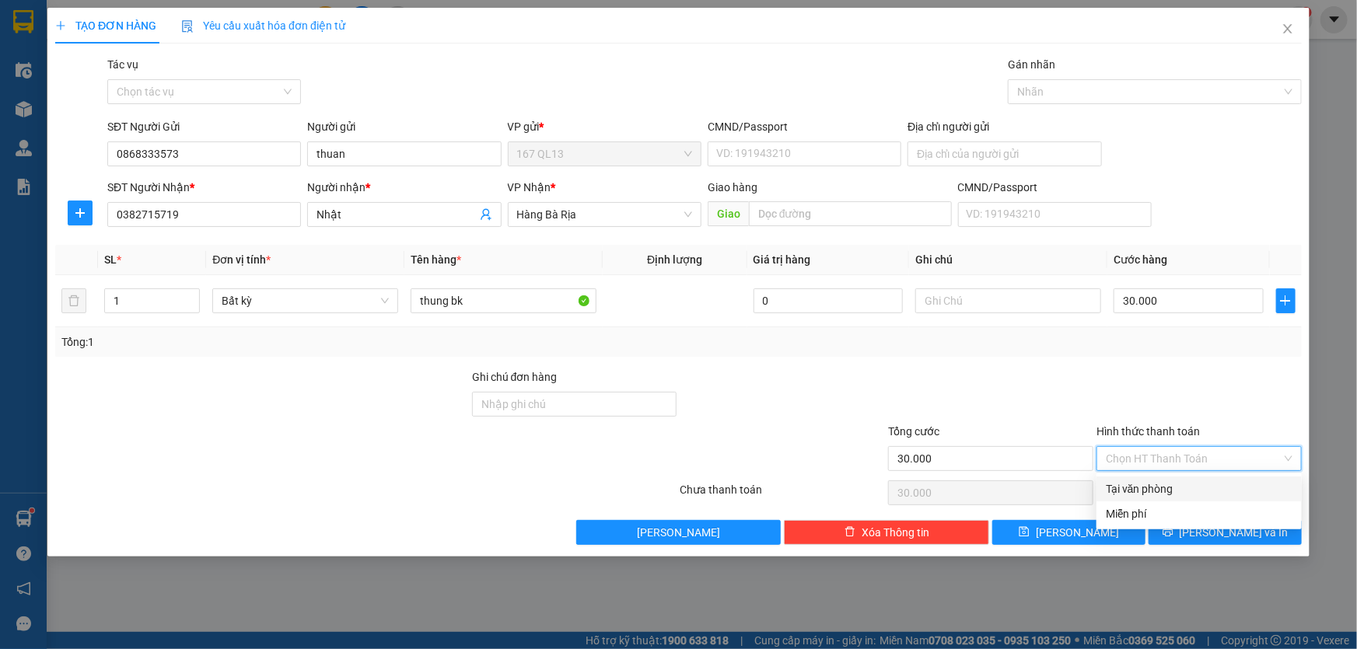
click at [1206, 481] on div "Tại văn phòng" at bounding box center [1199, 489] width 187 height 17
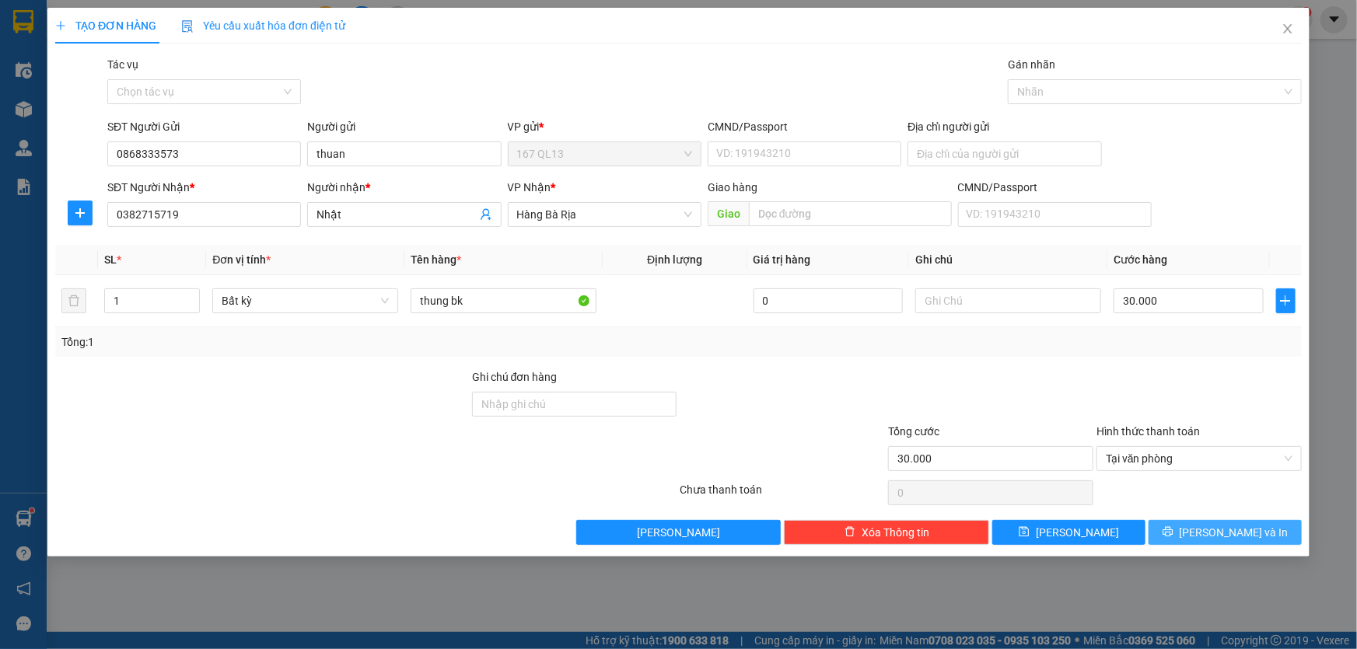
click at [1245, 529] on span "[PERSON_NAME] và In" at bounding box center [1234, 532] width 109 height 17
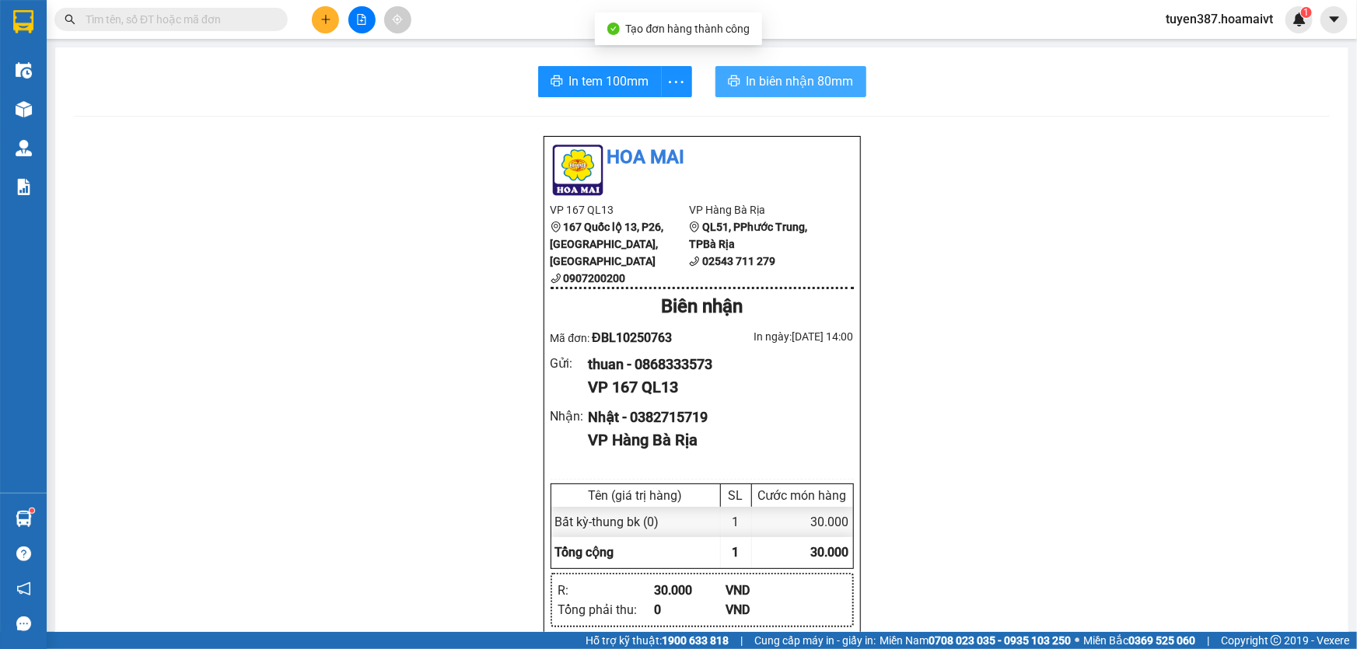
click at [760, 78] on span "In biên nhận 80mm" at bounding box center [800, 81] width 107 height 19
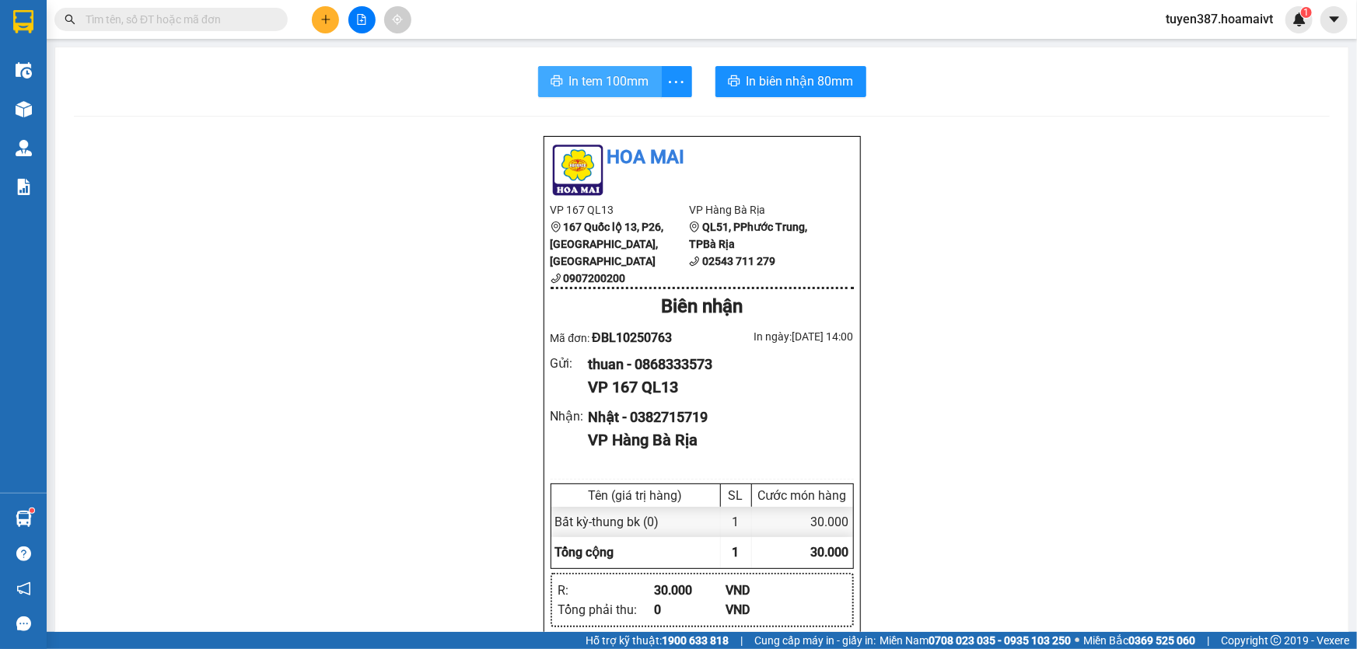
click at [601, 84] on span "In tem 100mm" at bounding box center [609, 81] width 80 height 19
click at [327, 19] on icon "plus" at bounding box center [325, 19] width 9 height 1
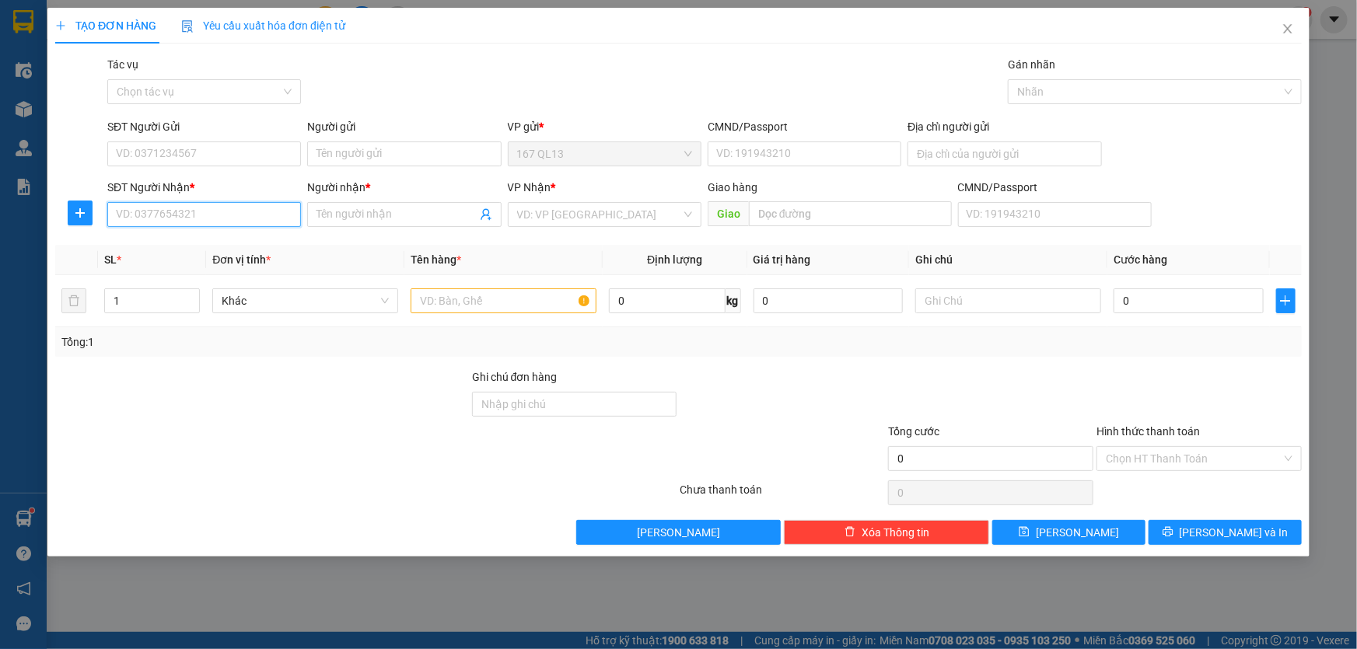
click at [263, 211] on input "SĐT Người Nhận *" at bounding box center [204, 214] width 194 height 25
click at [214, 271] on div "0918502853 - Thủy" at bounding box center [204, 270] width 175 height 17
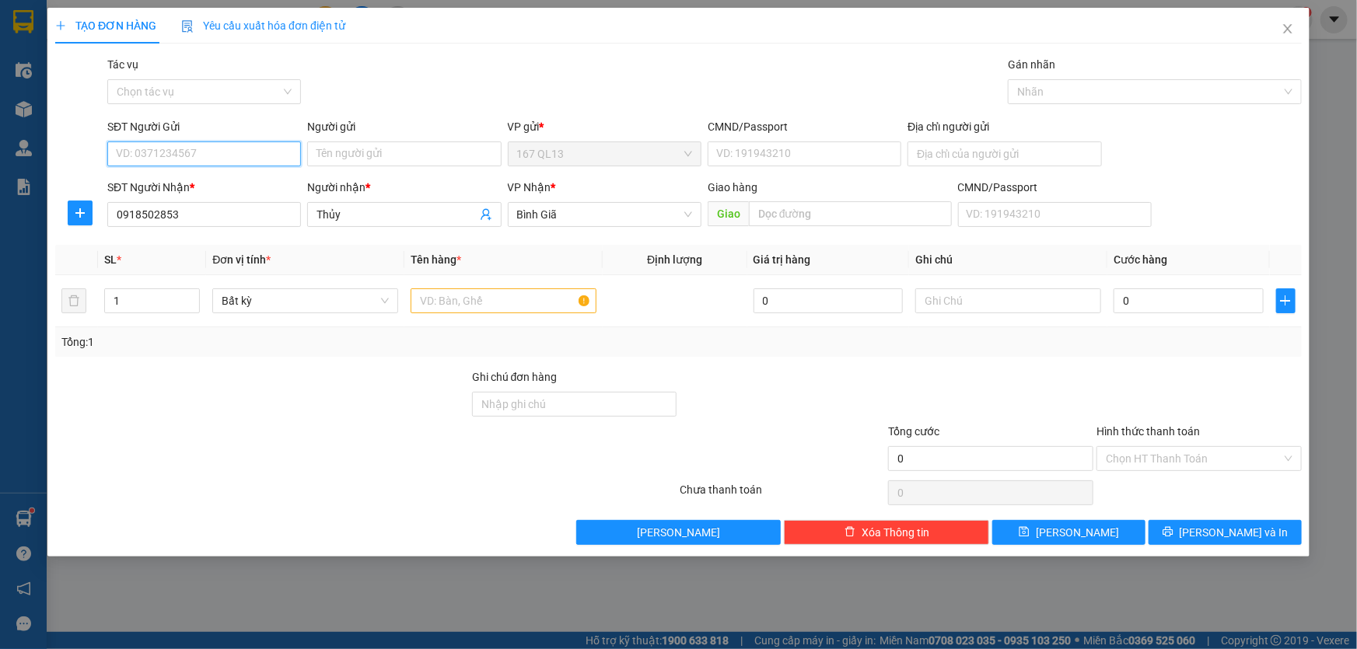
click at [255, 156] on input "SĐT Người Gửi" at bounding box center [204, 154] width 194 height 25
click at [218, 205] on div "0913793279 - [PERSON_NAME]" at bounding box center [204, 209] width 175 height 17
click at [511, 297] on input "text" at bounding box center [504, 301] width 186 height 25
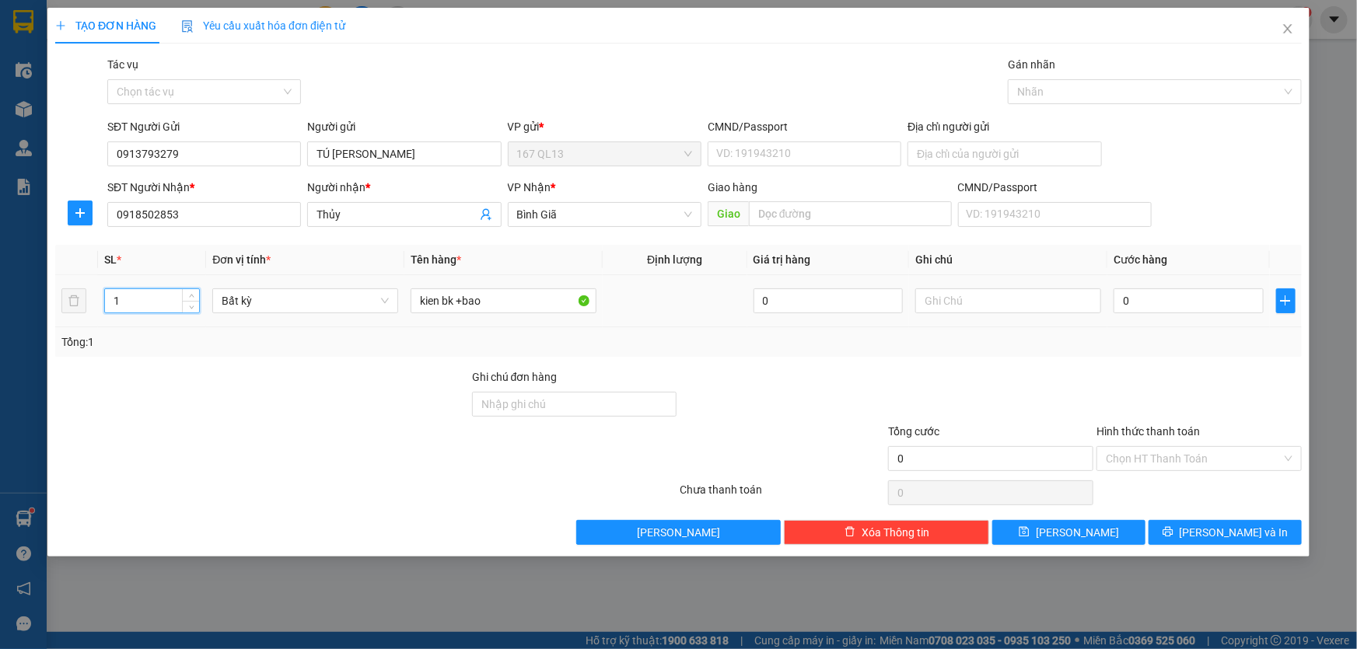
click at [156, 291] on input "1" at bounding box center [152, 300] width 94 height 23
click at [1120, 299] on input "0" at bounding box center [1189, 301] width 150 height 25
click at [1256, 523] on button "[PERSON_NAME] và In" at bounding box center [1225, 532] width 153 height 25
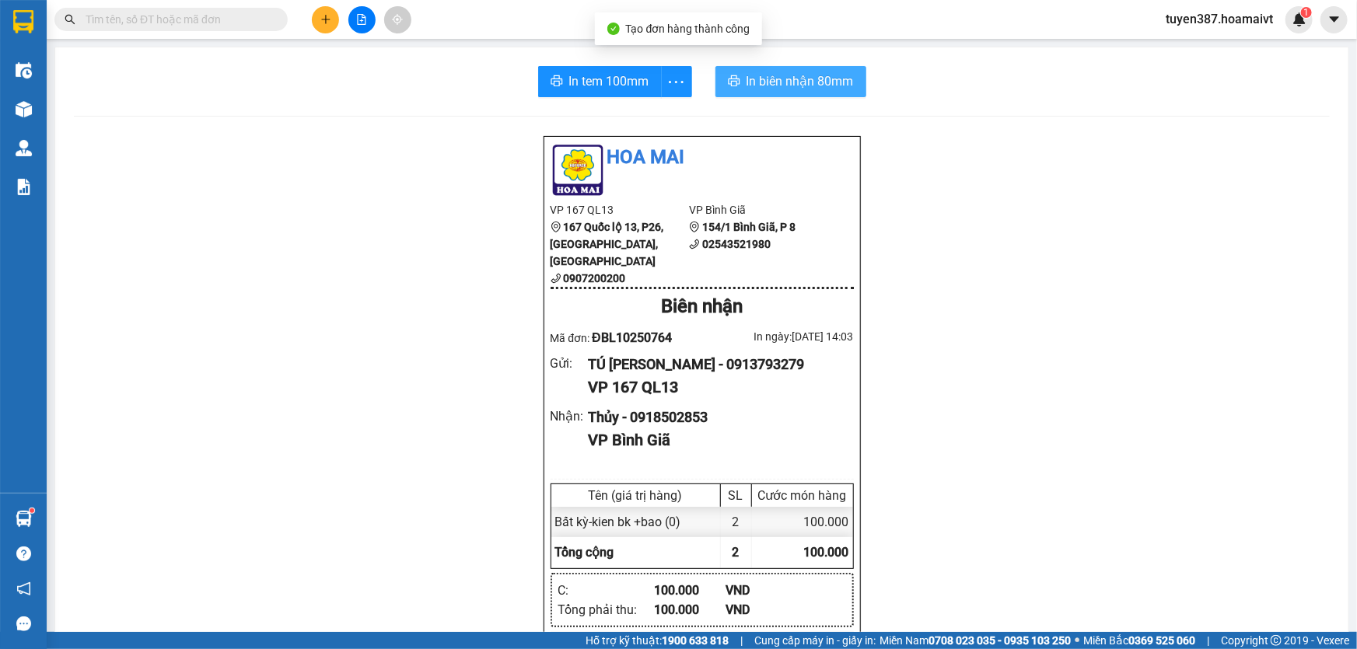
click at [767, 75] on span "In biên nhận 80mm" at bounding box center [800, 81] width 107 height 19
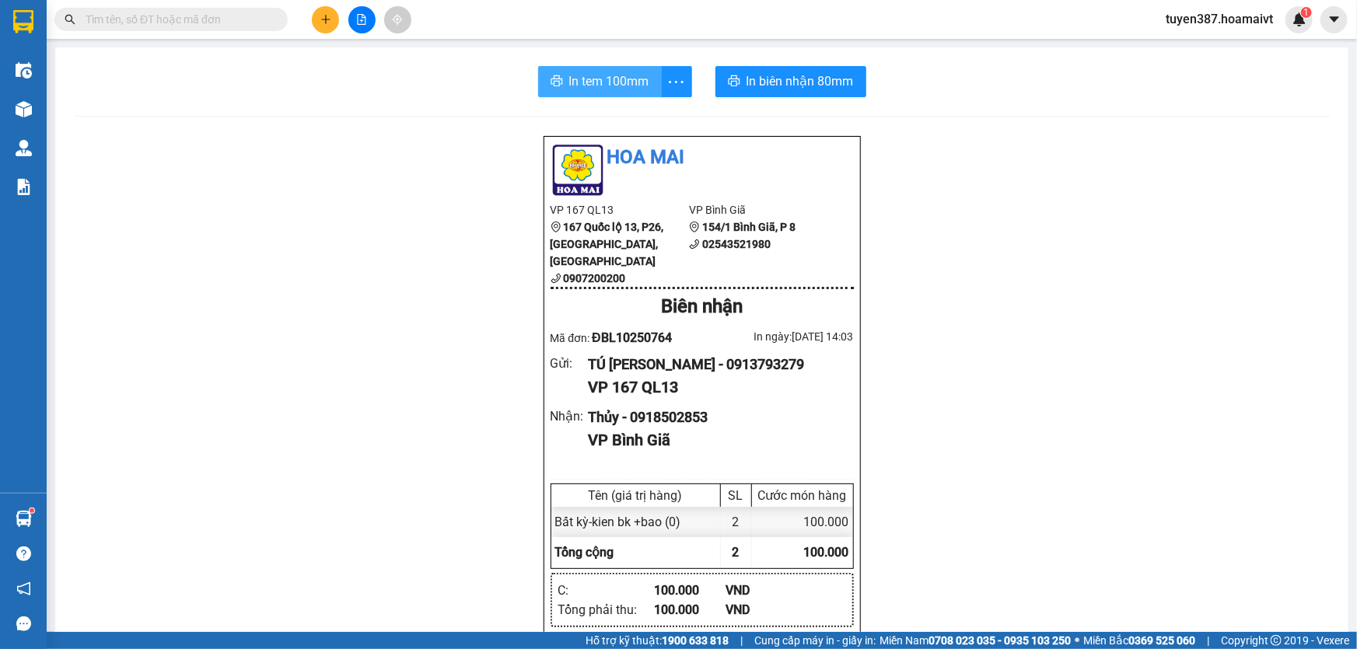
click at [591, 78] on span "In tem 100mm" at bounding box center [609, 81] width 80 height 19
click at [326, 16] on icon "plus" at bounding box center [325, 19] width 1 height 9
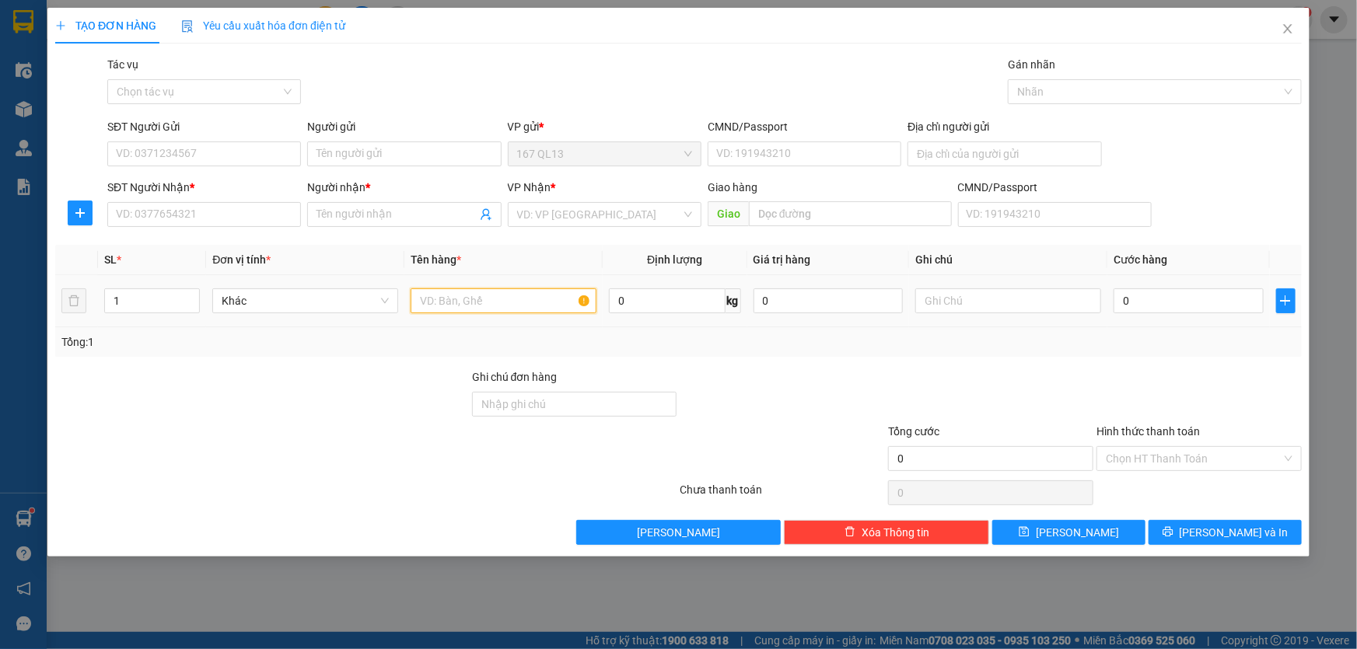
click at [521, 297] on input "text" at bounding box center [504, 301] width 186 height 25
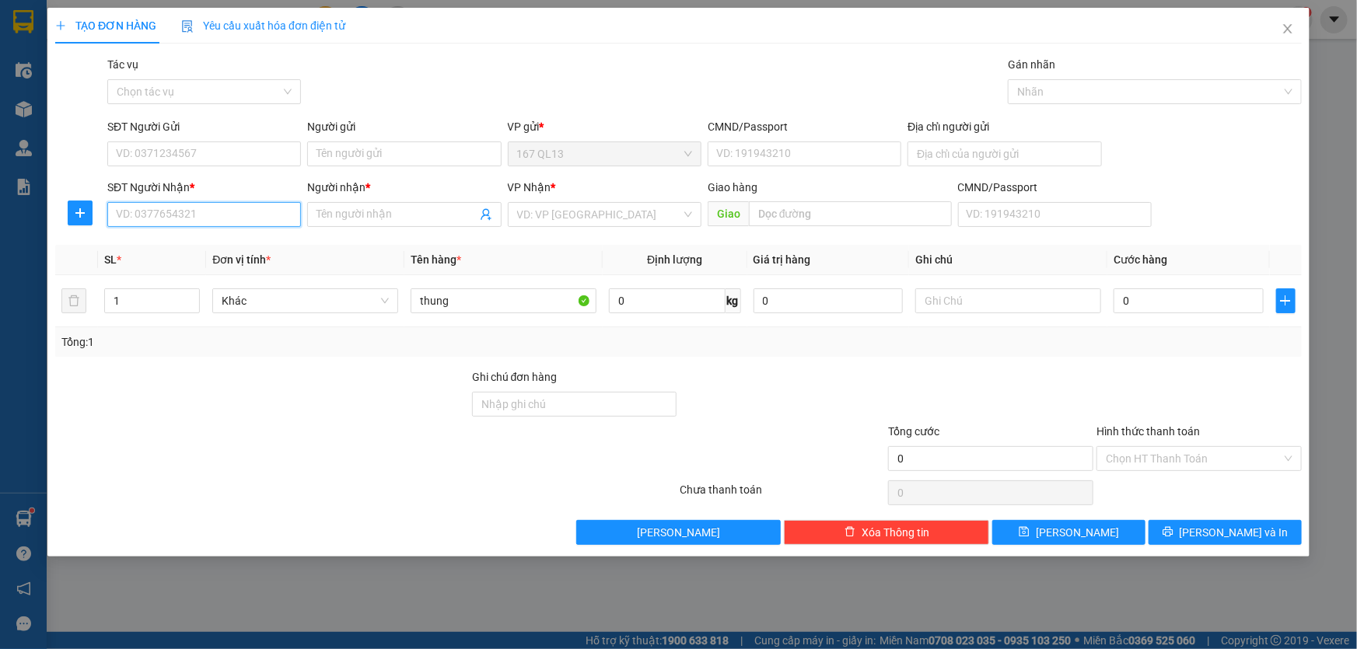
click at [244, 212] on input "SĐT Người Nhận *" at bounding box center [204, 214] width 194 height 25
click at [382, 209] on input "Người nhận *" at bounding box center [396, 214] width 159 height 17
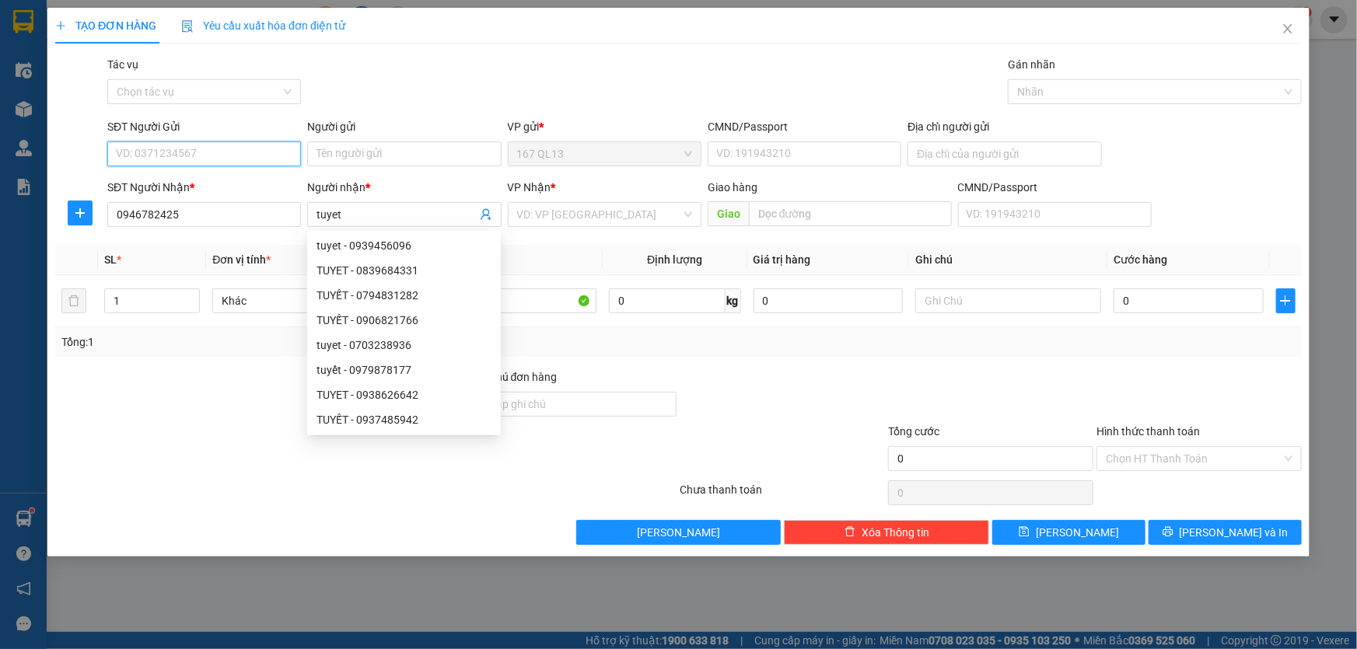
click at [270, 152] on input "SĐT Người Gửi" at bounding box center [204, 154] width 194 height 25
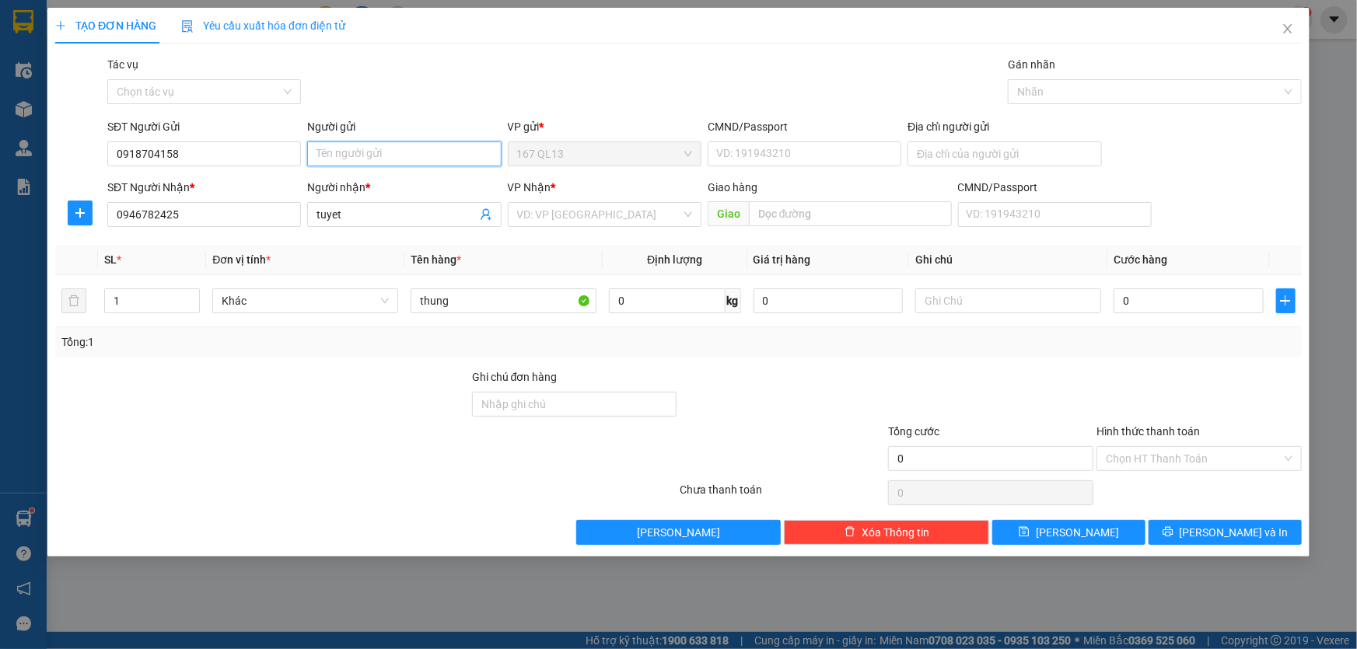
click at [388, 153] on input "Người gửi" at bounding box center [404, 154] width 194 height 25
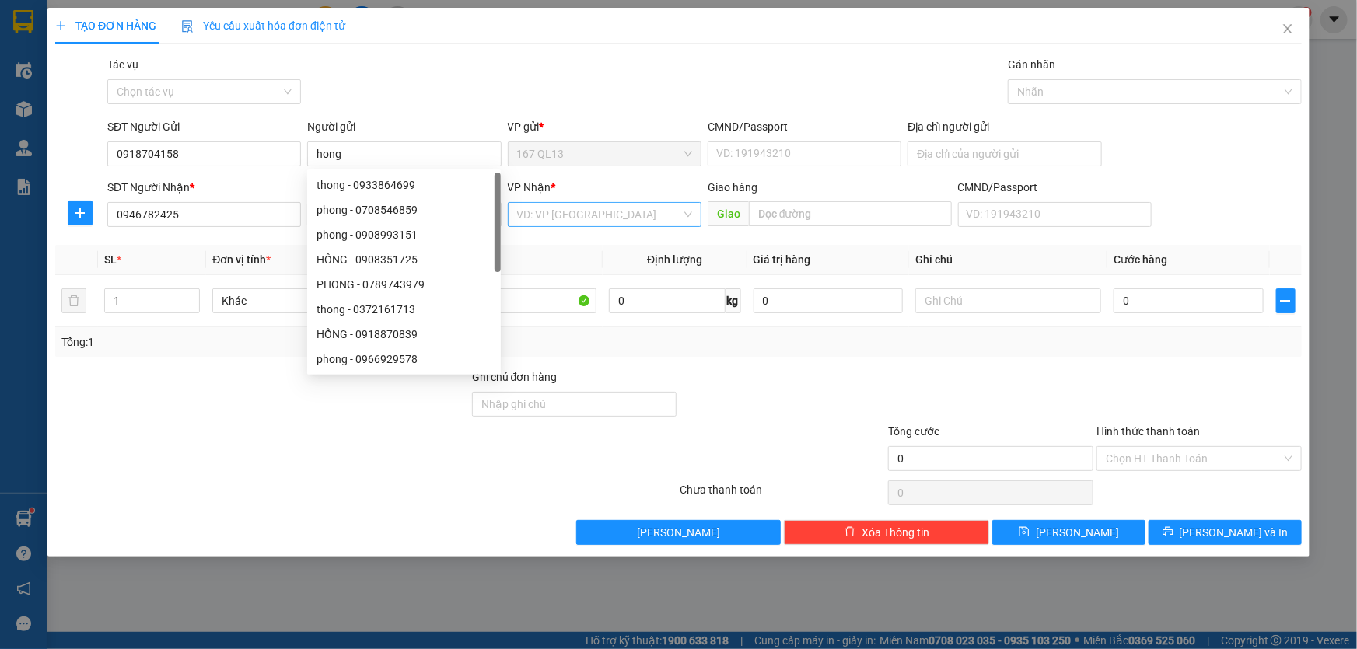
click at [586, 207] on input "search" at bounding box center [599, 214] width 164 height 23
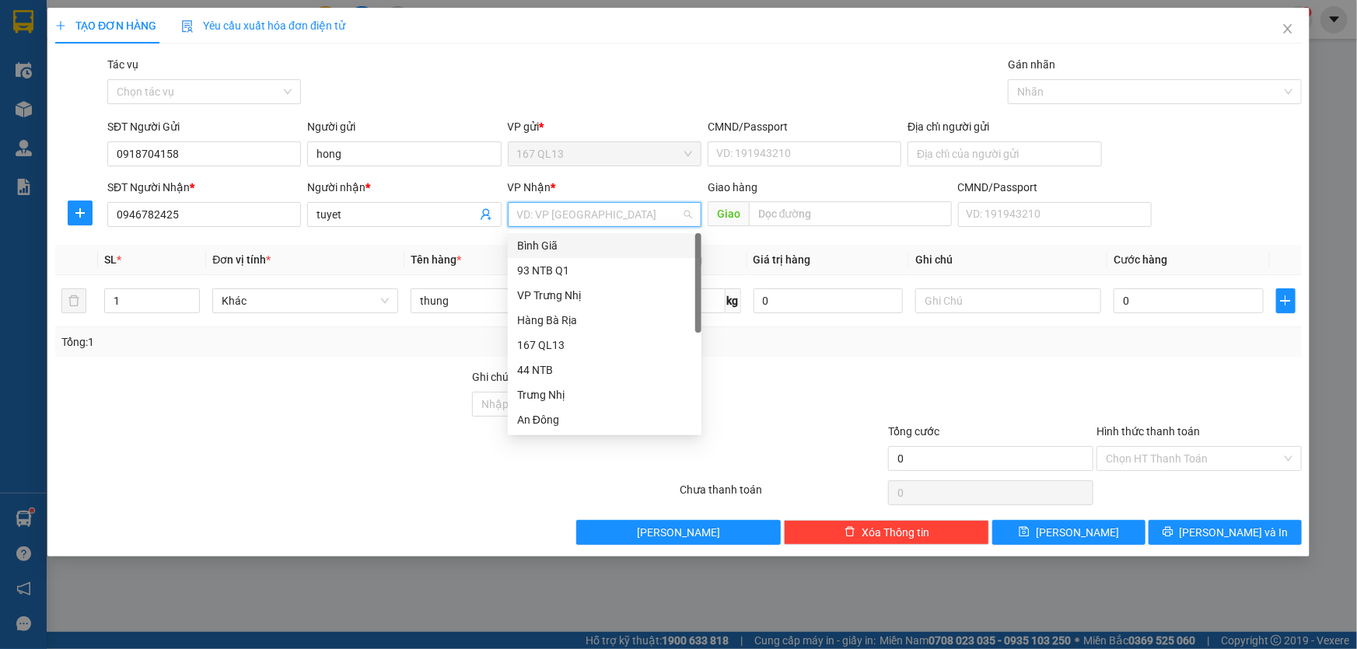
click at [576, 244] on div "Bình Giã" at bounding box center [604, 245] width 175 height 17
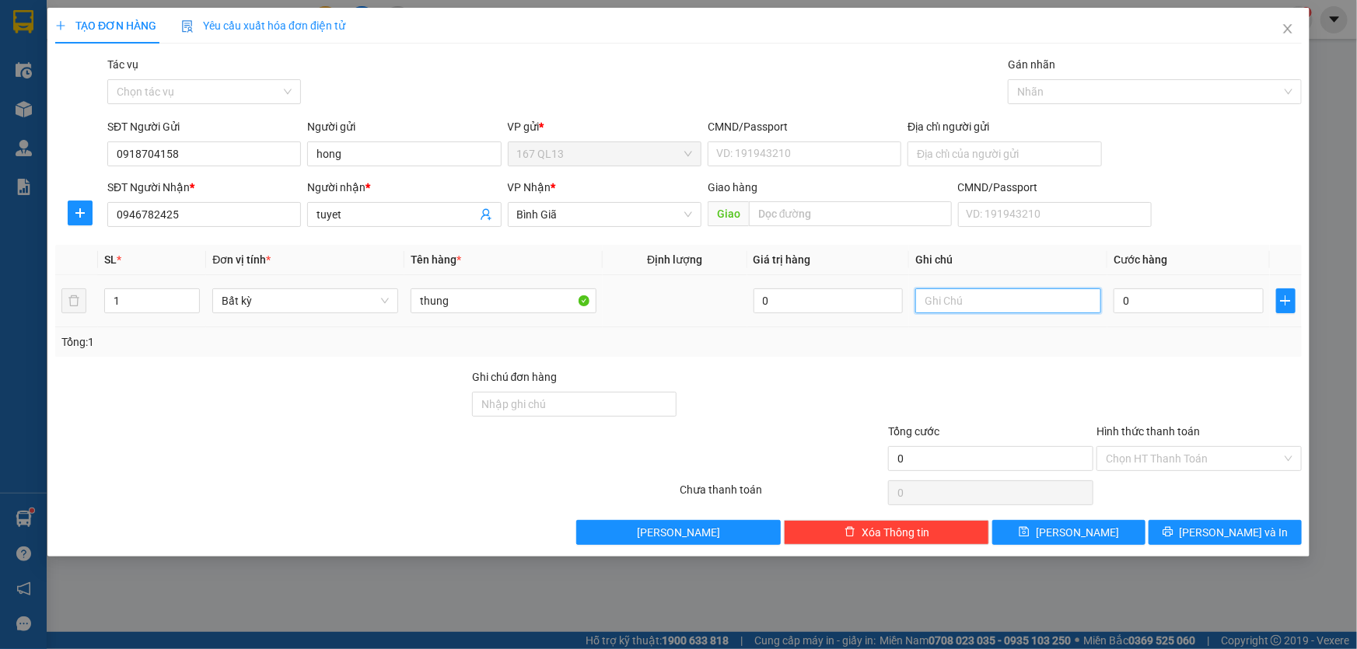
click at [988, 299] on input "text" at bounding box center [1008, 301] width 186 height 25
click at [1116, 297] on input "0" at bounding box center [1189, 301] width 150 height 25
click at [1170, 307] on input "50" at bounding box center [1189, 301] width 150 height 25
click at [1196, 454] on input "Hình thức thanh toán" at bounding box center [1194, 458] width 176 height 23
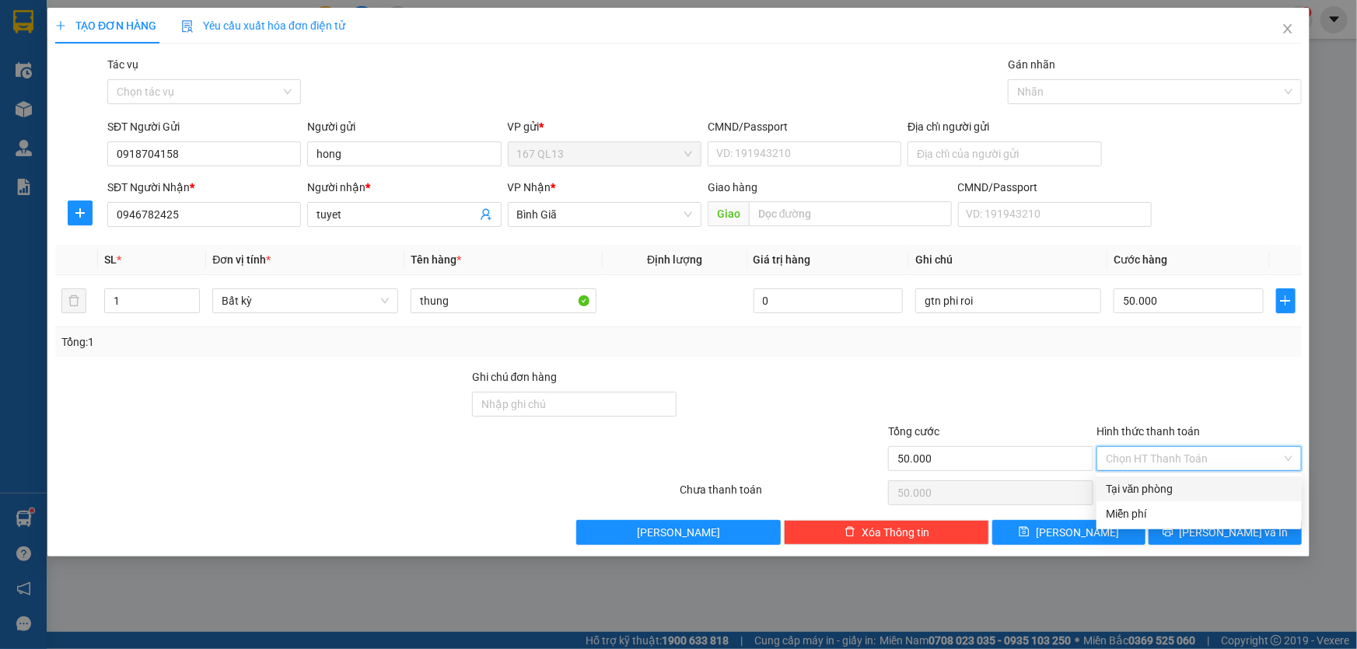
click at [1178, 482] on div "Tại văn phòng" at bounding box center [1199, 489] width 187 height 17
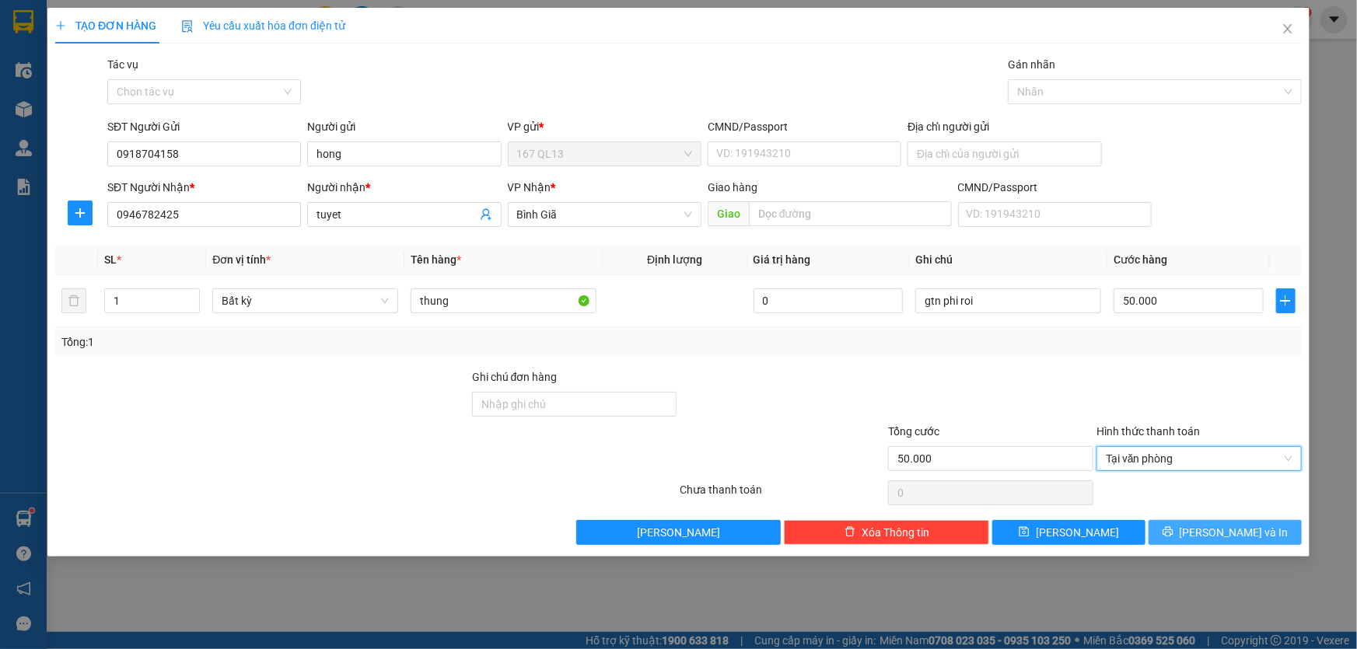
click at [1229, 530] on span "[PERSON_NAME] và In" at bounding box center [1234, 532] width 109 height 17
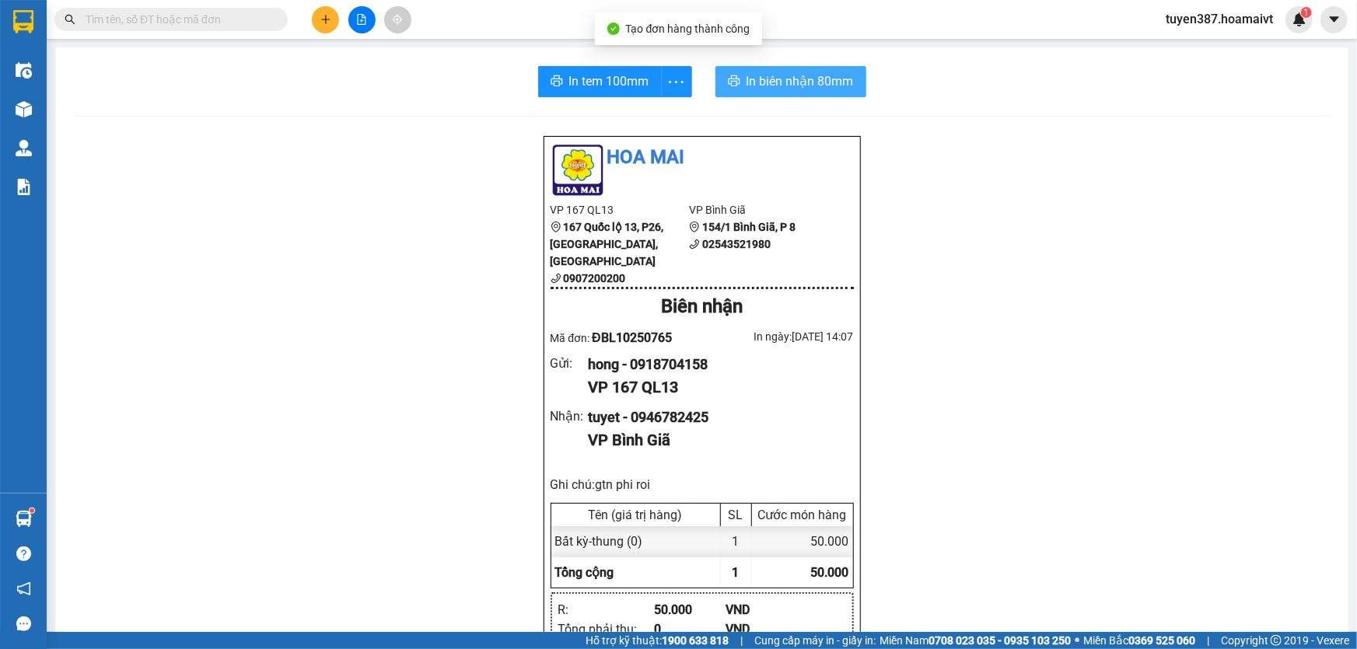
click at [771, 75] on span "In biên nhận 80mm" at bounding box center [800, 81] width 107 height 19
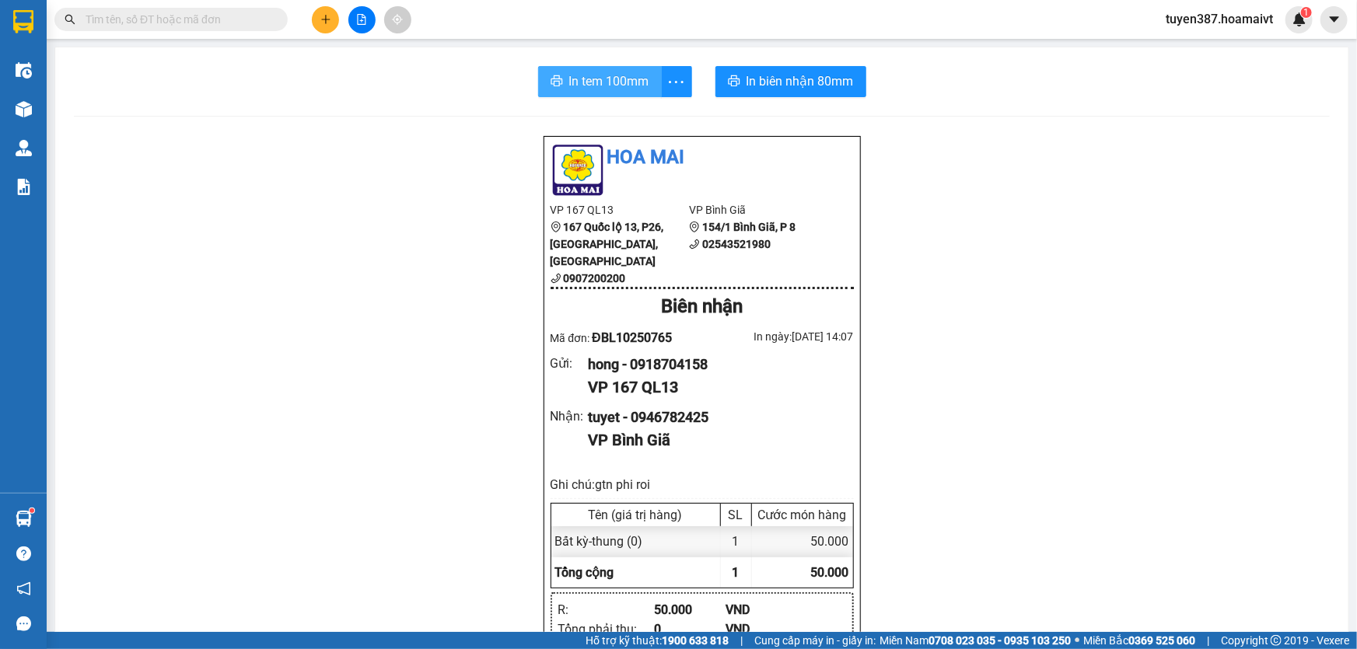
click at [588, 78] on span "In tem 100mm" at bounding box center [609, 81] width 80 height 19
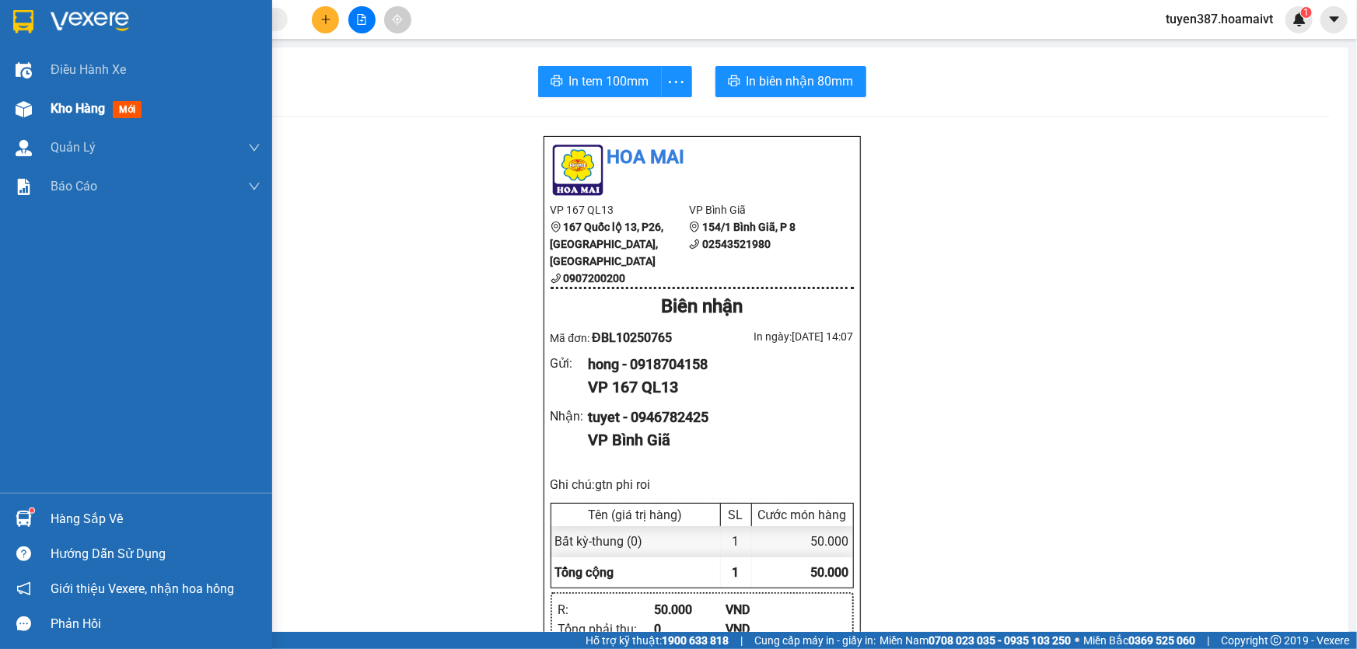
click at [132, 109] on span "mới" at bounding box center [127, 109] width 29 height 17
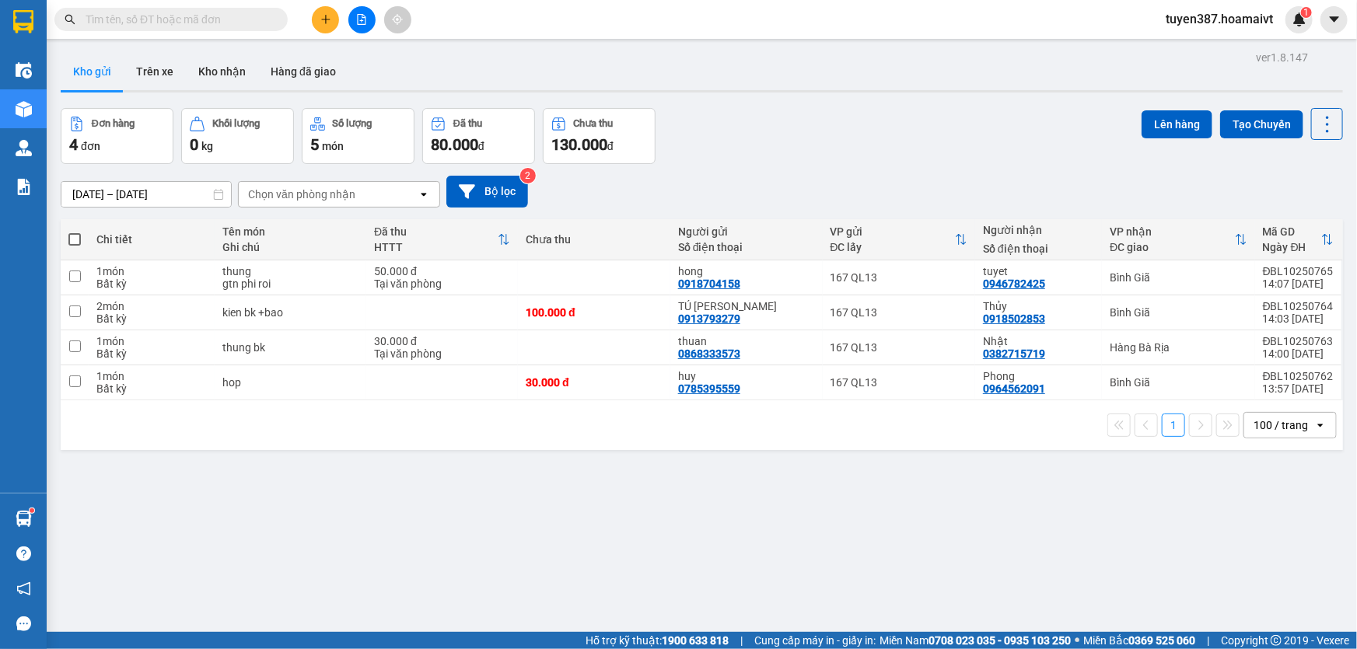
drag, startPoint x: 822, startPoint y: 133, endPoint x: 688, endPoint y: 487, distance: 378.6
click at [688, 487] on div "ver 1.8.147 Kho gửi Trên xe Kho nhận Hàng đã giao Đơn hàng 4 đơn Khối lượng 0 k…" at bounding box center [701, 371] width 1295 height 649
click at [329, 23] on icon "plus" at bounding box center [325, 19] width 11 height 11
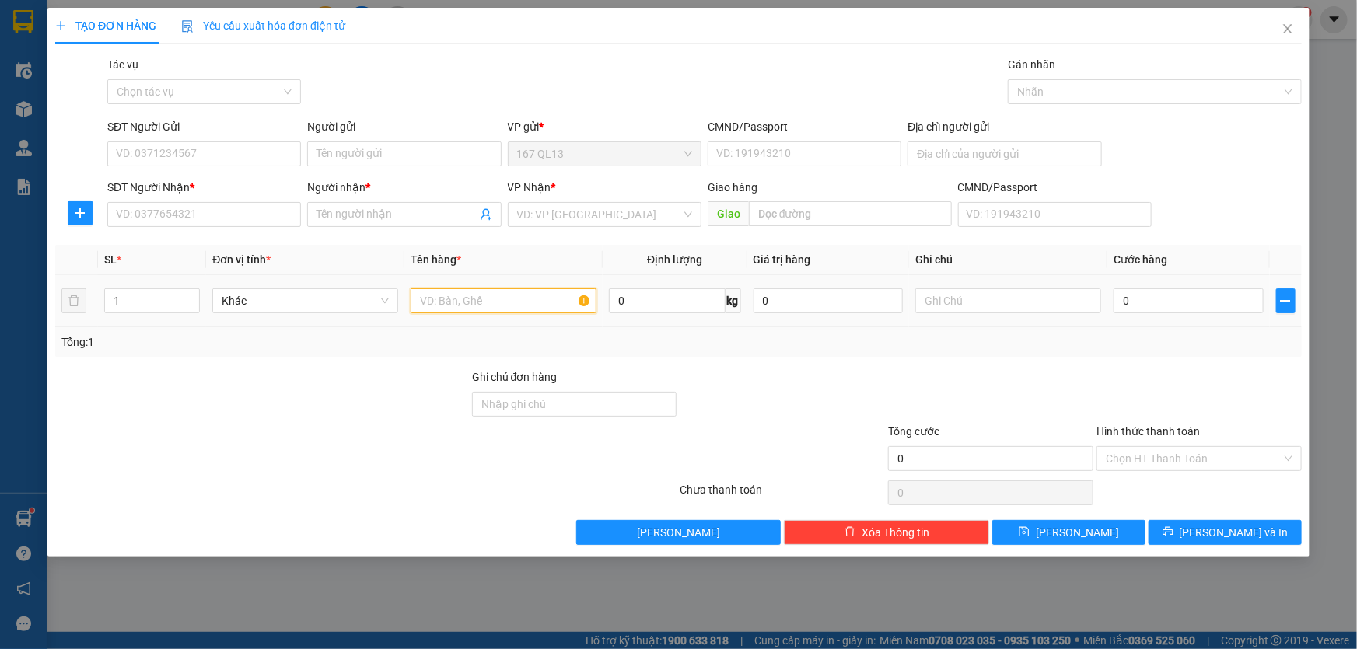
click at [523, 300] on input "text" at bounding box center [504, 301] width 186 height 25
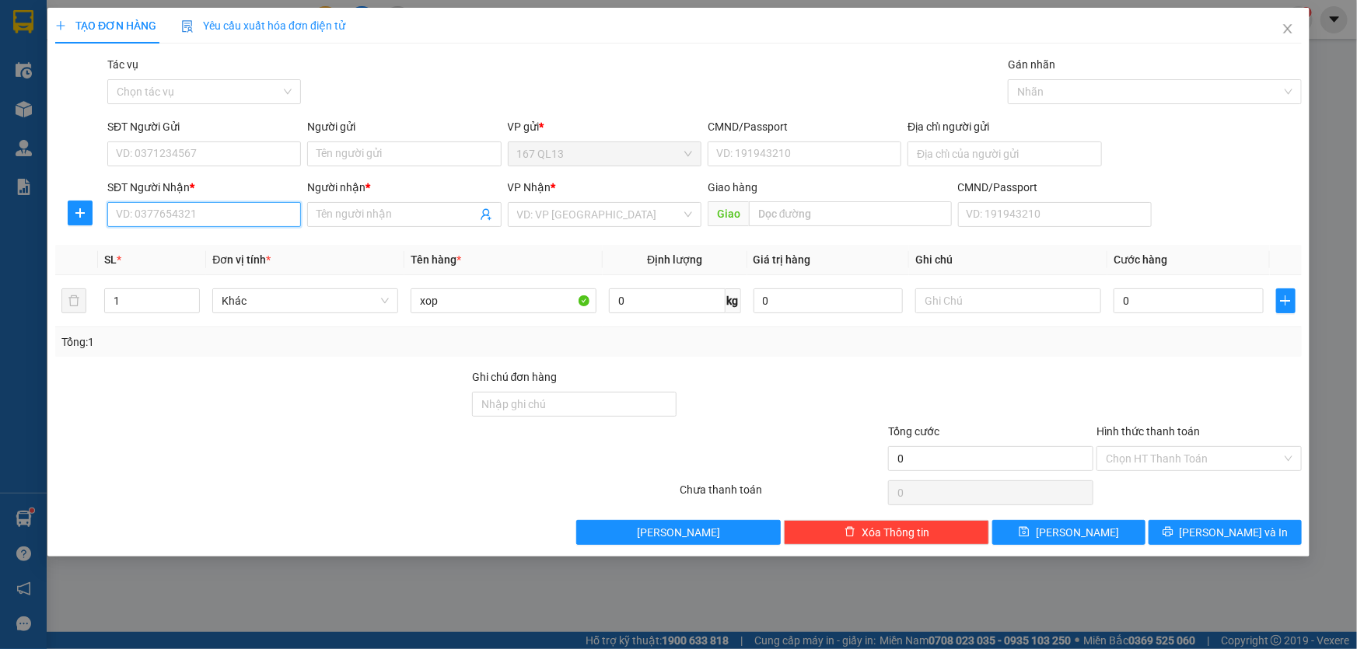
click at [254, 215] on input "SĐT Người Nhận *" at bounding box center [204, 214] width 194 height 25
click at [229, 214] on input "SĐT Người Nhận *" at bounding box center [204, 214] width 194 height 25
click at [194, 244] on div "0392926529 - hoa" at bounding box center [204, 245] width 175 height 17
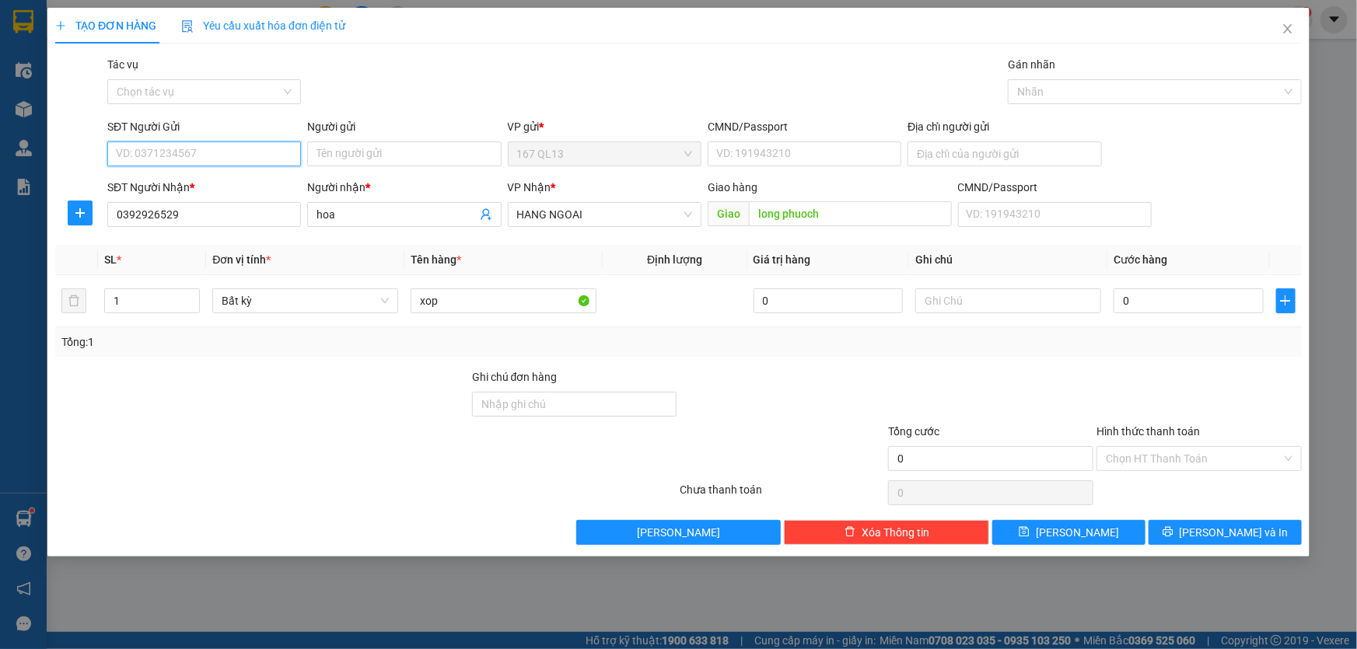
click at [242, 154] on input "SĐT Người Gửi" at bounding box center [204, 154] width 194 height 25
click at [227, 183] on div "0906845636 - 81 H H THAM" at bounding box center [242, 185] width 250 height 17
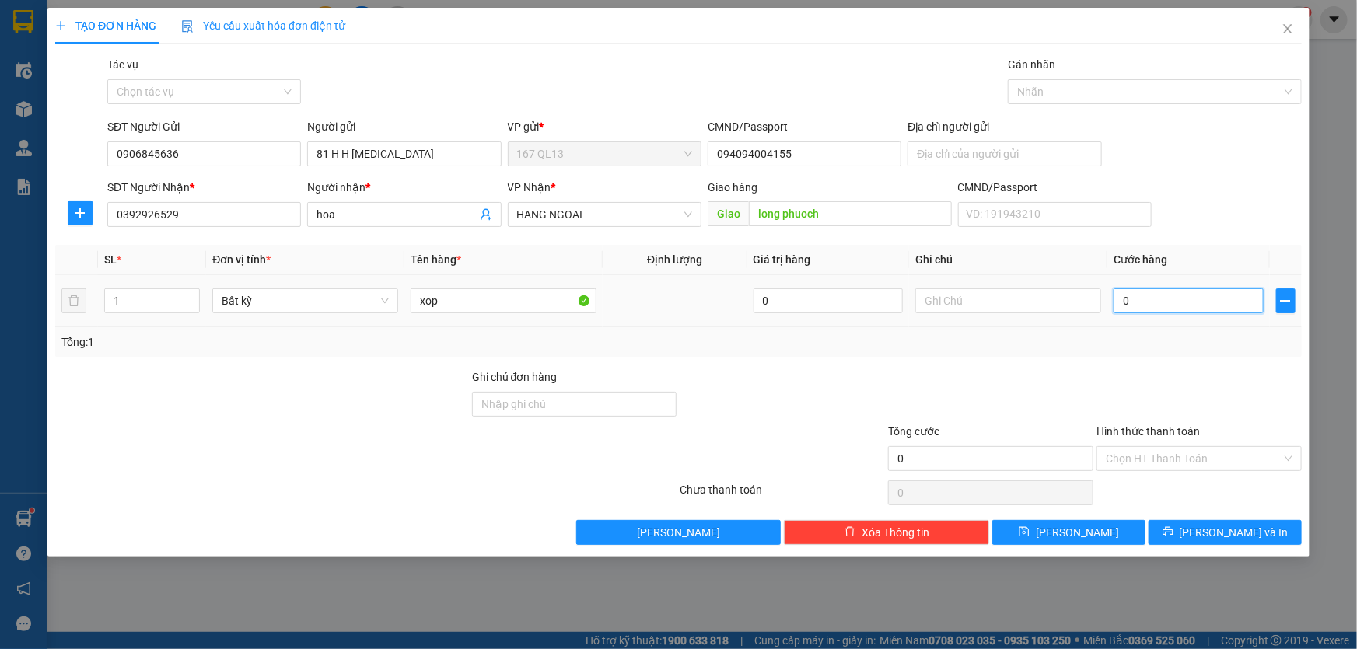
click at [1118, 299] on input "0" at bounding box center [1189, 301] width 150 height 25
click at [1242, 526] on span "[PERSON_NAME] và In" at bounding box center [1234, 532] width 109 height 17
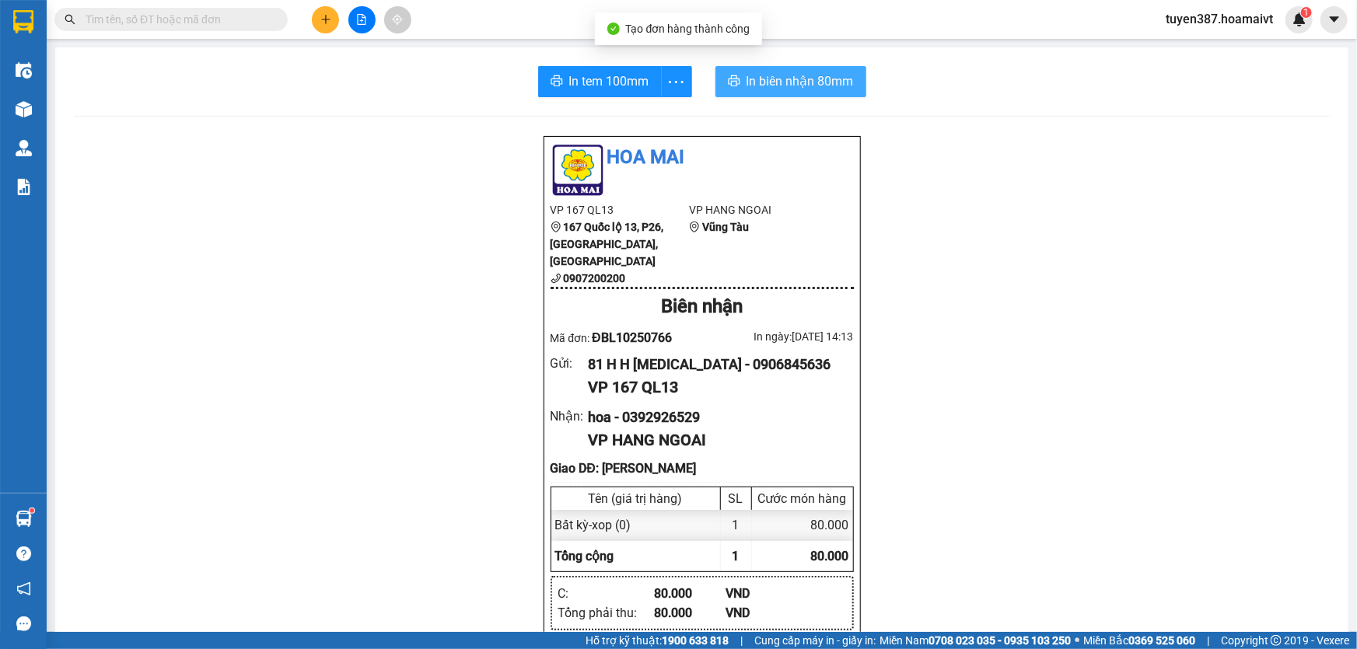
click at [776, 74] on span "In biên nhận 80mm" at bounding box center [800, 81] width 107 height 19
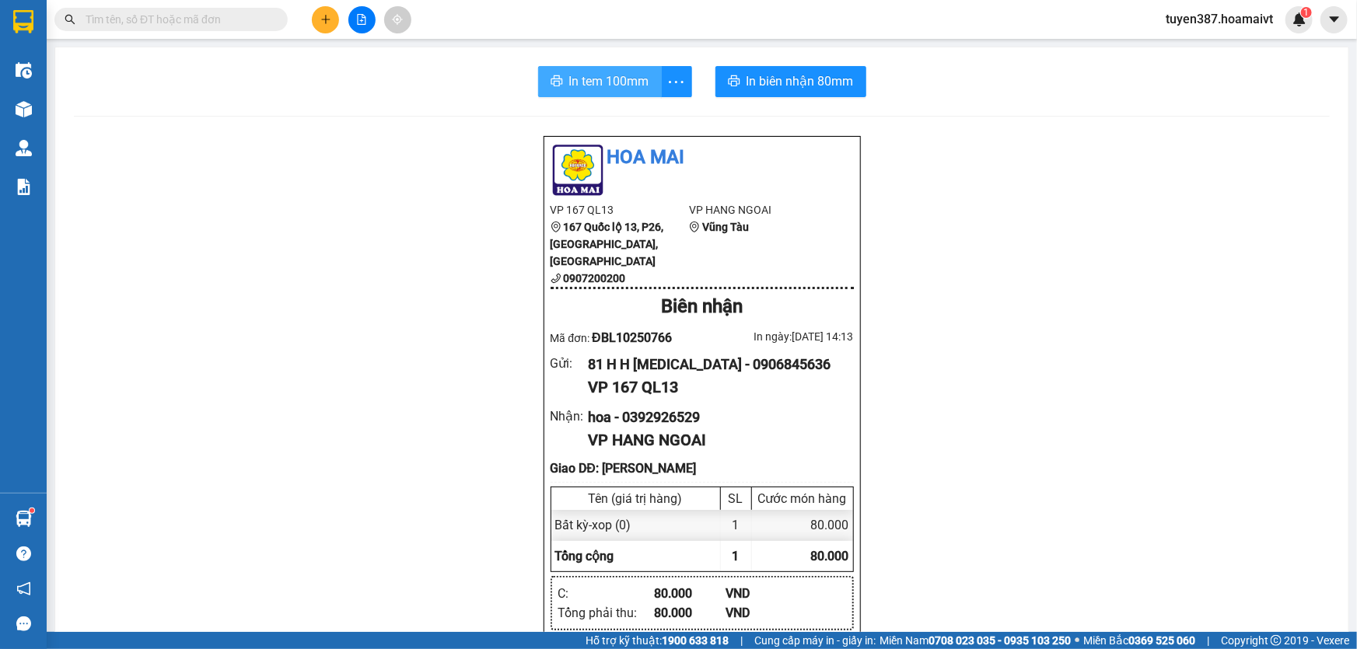
click at [589, 77] on span "In tem 100mm" at bounding box center [609, 81] width 80 height 19
click at [331, 12] on button at bounding box center [325, 19] width 27 height 27
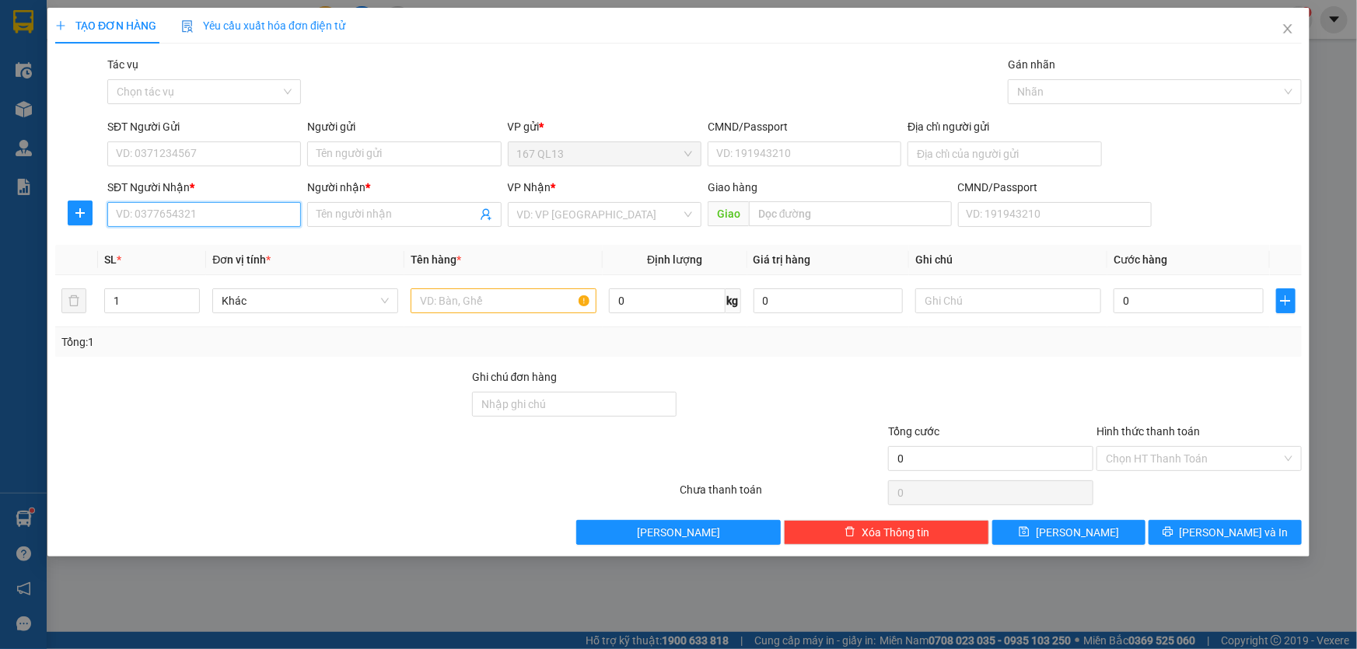
click at [257, 218] on input "SĐT Người Nhận *" at bounding box center [204, 214] width 194 height 25
click at [350, 215] on input "Người nhận *" at bounding box center [396, 214] width 159 height 17
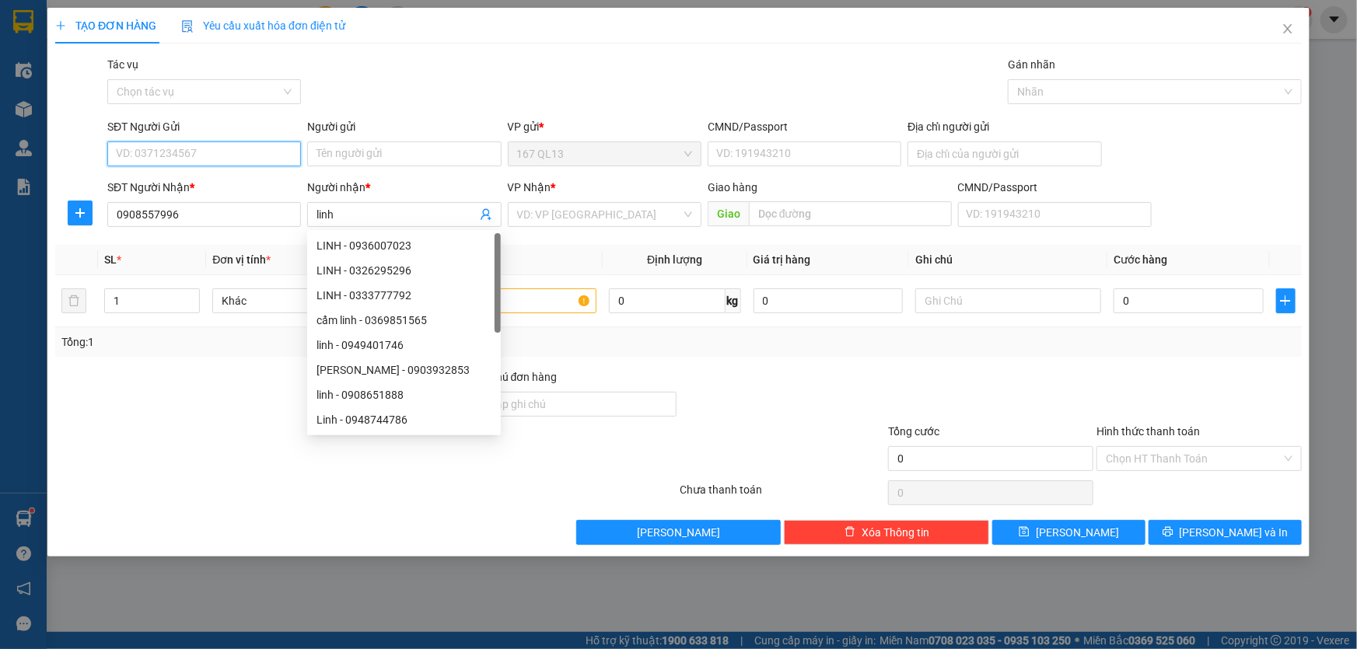
click at [238, 155] on input "SĐT Người Gửi" at bounding box center [204, 154] width 194 height 25
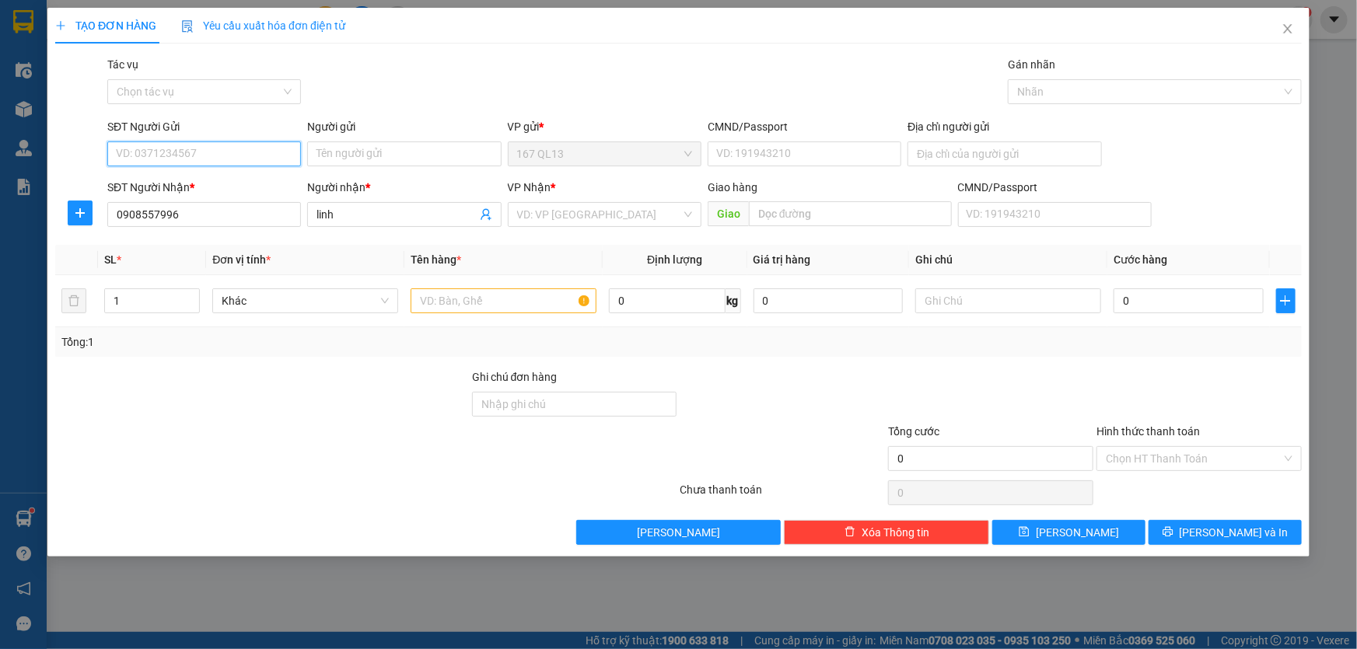
click at [240, 152] on input "SĐT Người Gửi" at bounding box center [204, 154] width 194 height 25
click at [210, 182] on div "0978978545 - LICH" at bounding box center [204, 185] width 175 height 17
click at [552, 210] on input "search" at bounding box center [599, 214] width 164 height 23
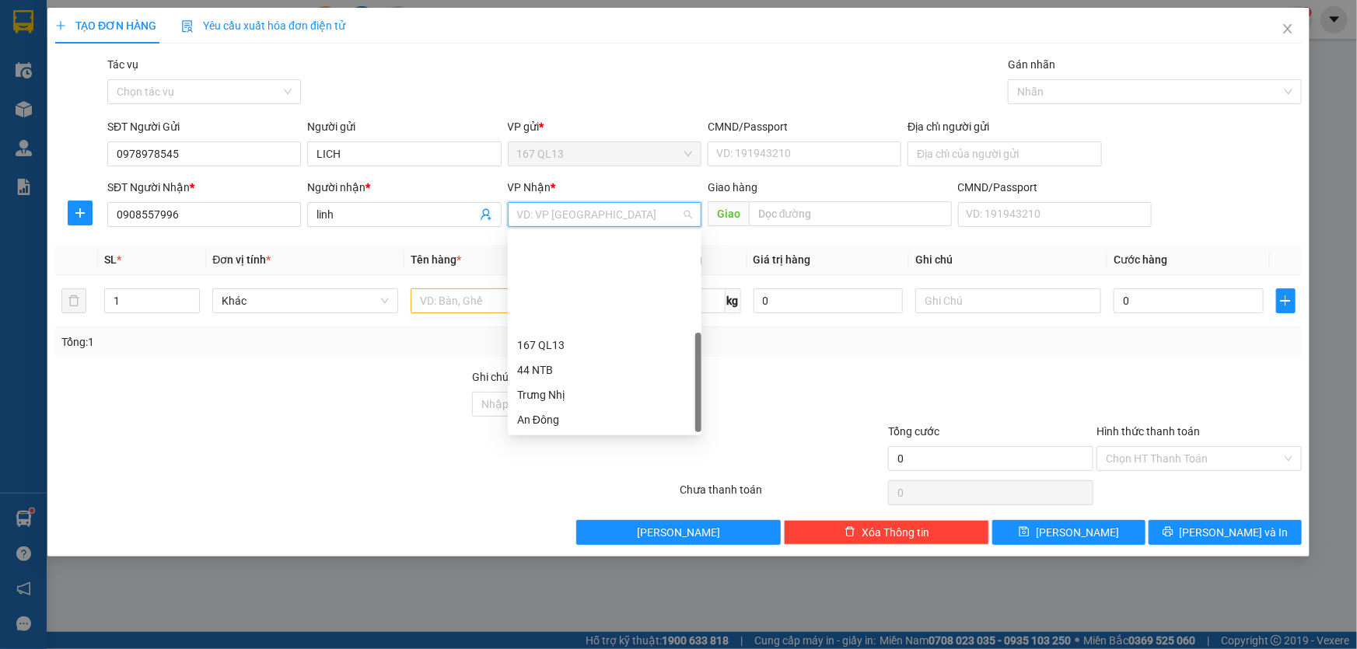
click at [578, 511] on div "HANG NGOAI" at bounding box center [604, 519] width 175 height 17
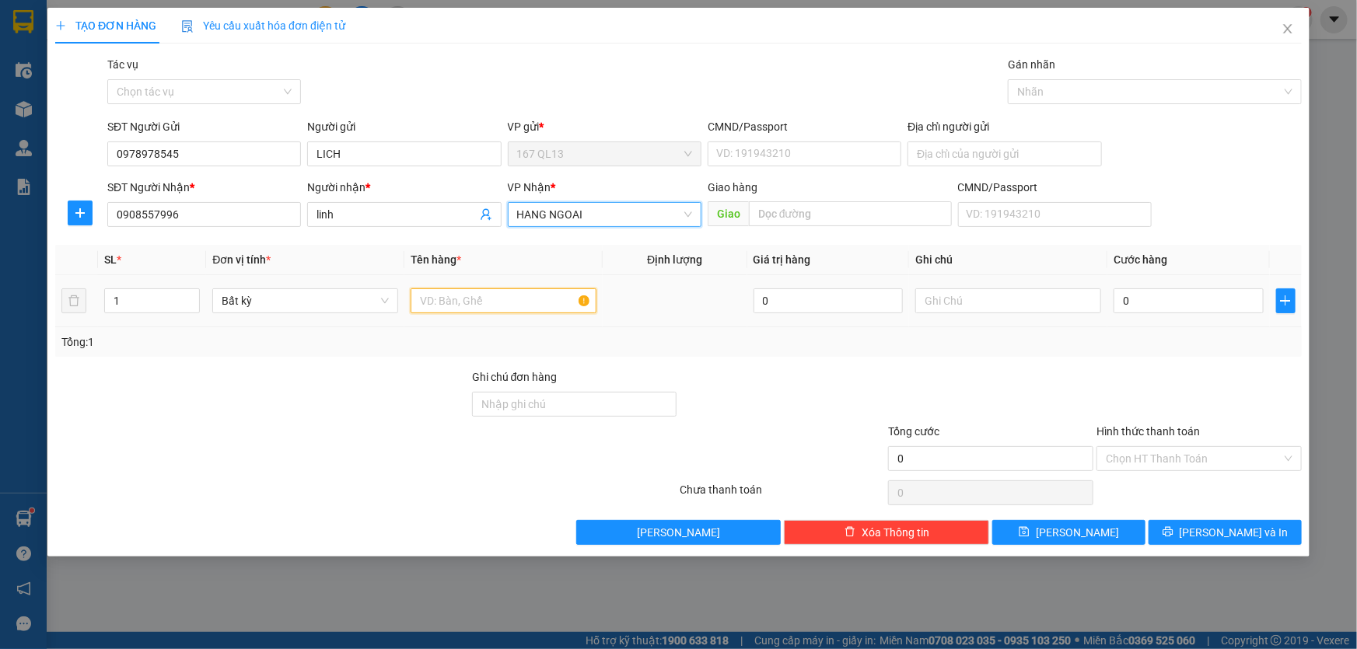
click at [558, 303] on input "text" at bounding box center [504, 301] width 186 height 25
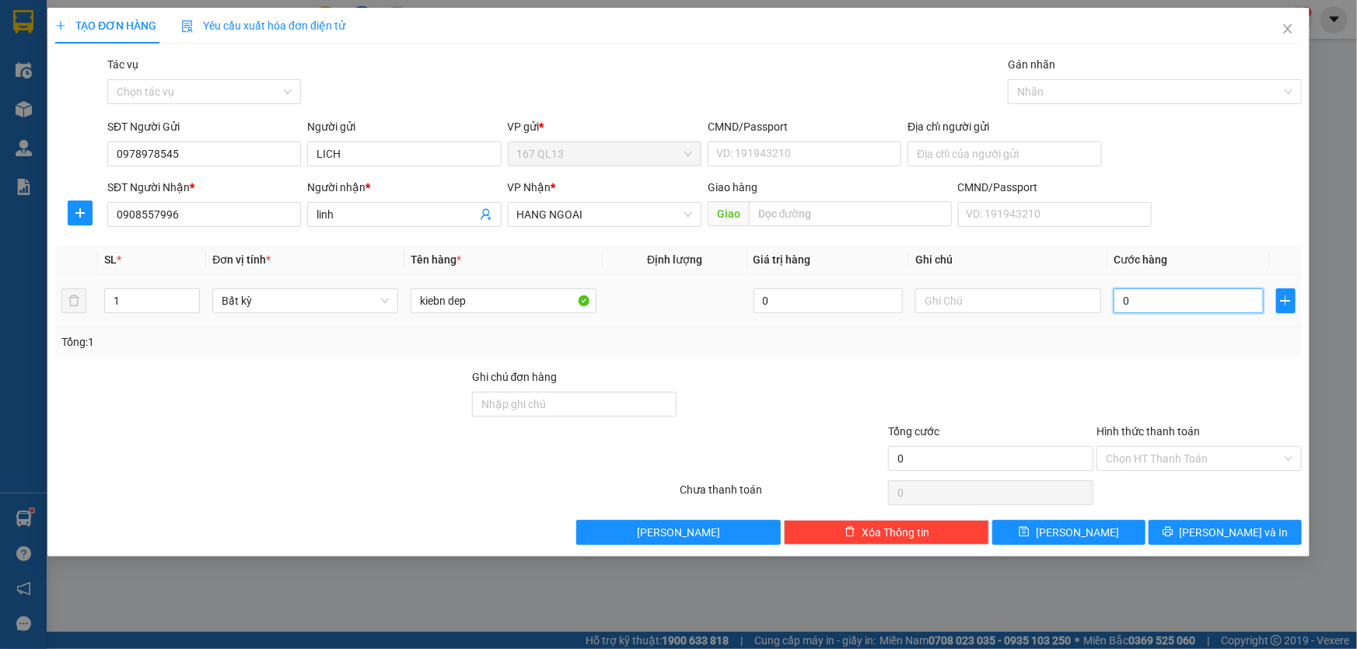
click at [1119, 297] on input "0" at bounding box center [1189, 301] width 150 height 25
click at [1231, 452] on input "Hình thức thanh toán" at bounding box center [1194, 458] width 176 height 23
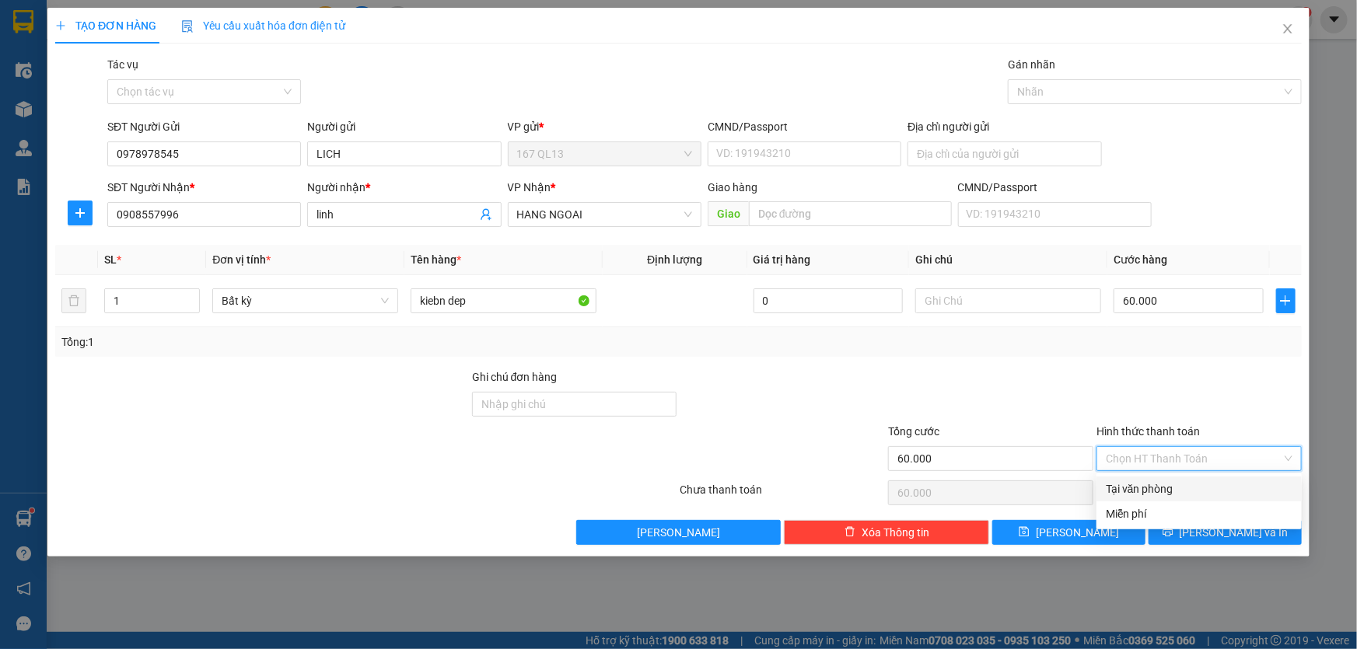
click at [1231, 485] on div "Tại văn phòng" at bounding box center [1199, 489] width 187 height 17
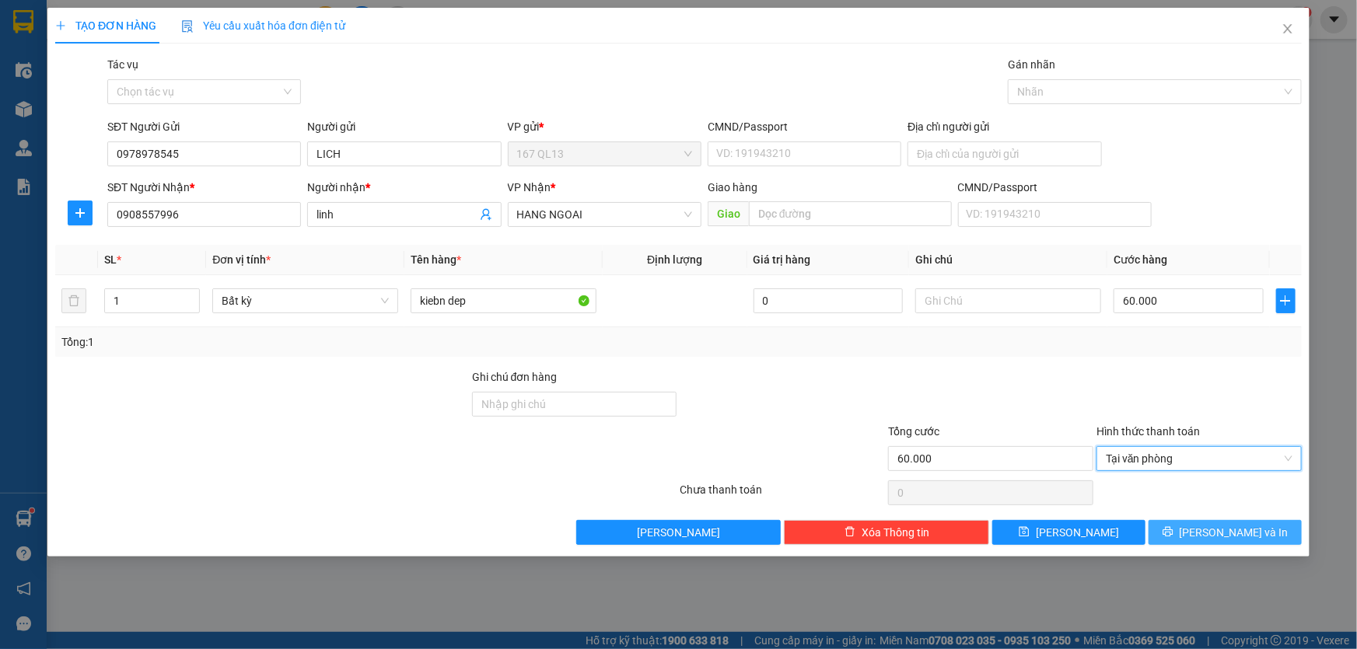
click at [1255, 529] on span "[PERSON_NAME] và In" at bounding box center [1234, 532] width 109 height 17
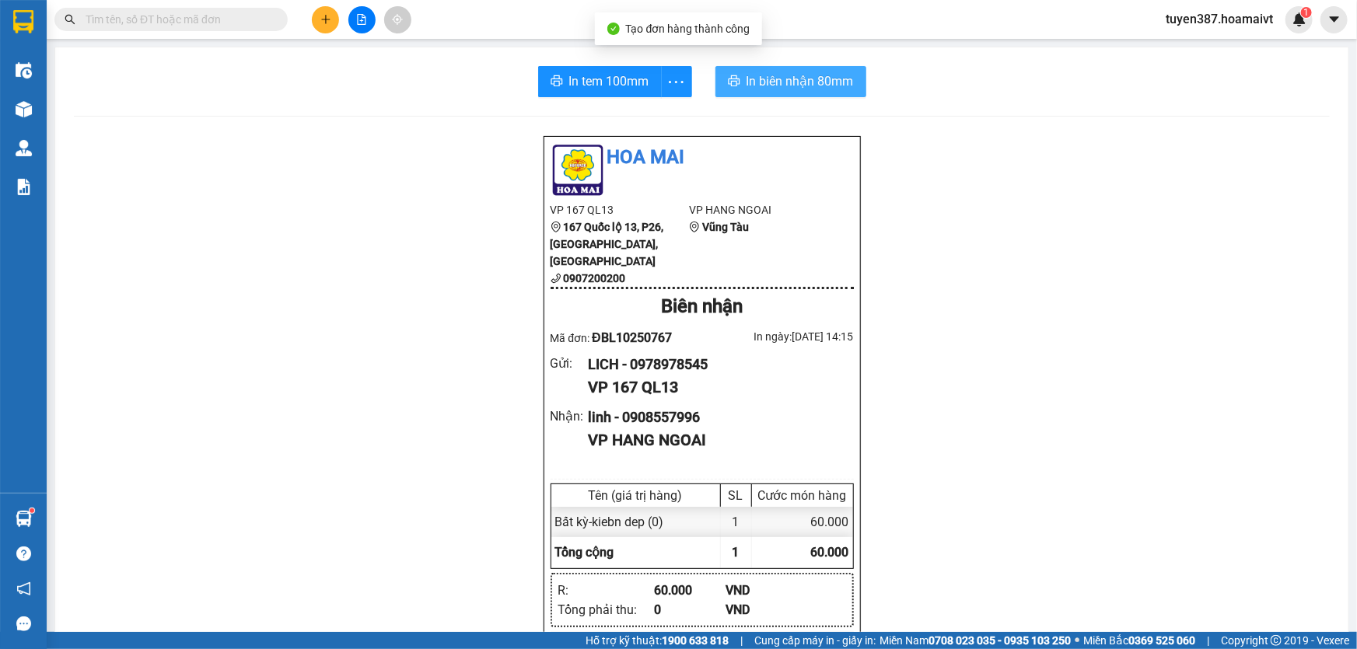
click at [763, 73] on span "In biên nhận 80mm" at bounding box center [800, 81] width 107 height 19
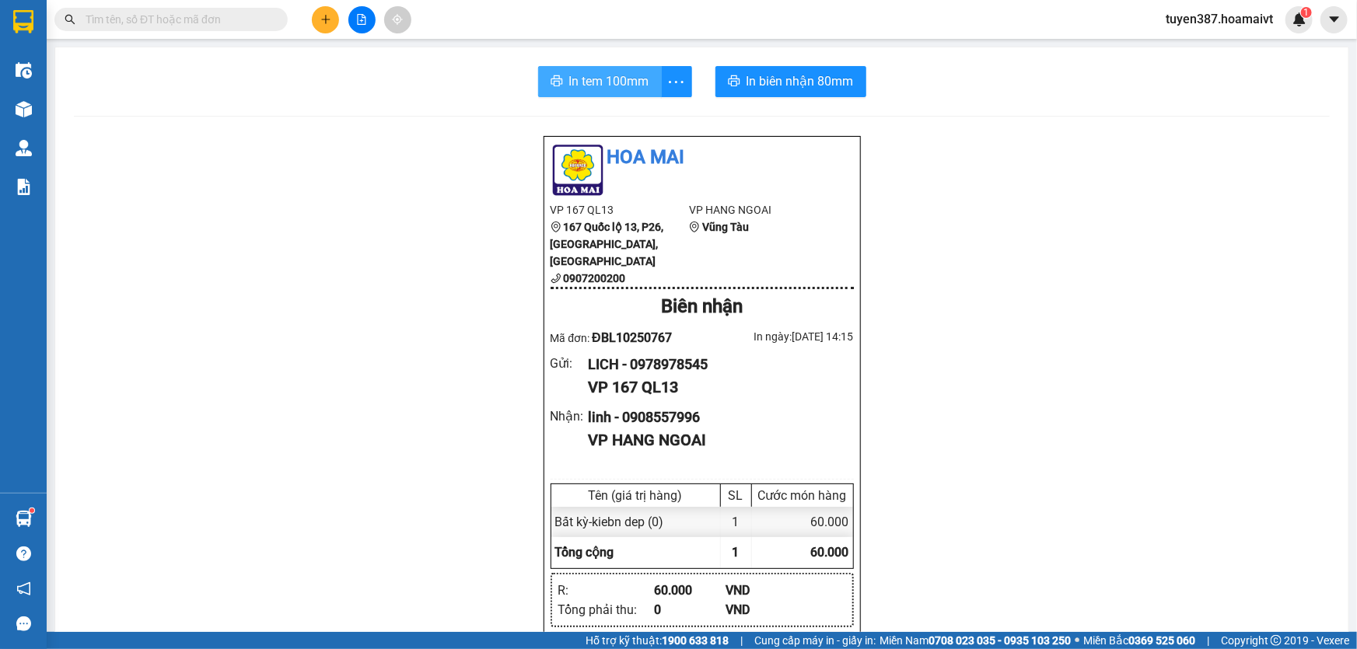
click at [597, 82] on span "In tem 100mm" at bounding box center [609, 81] width 80 height 19
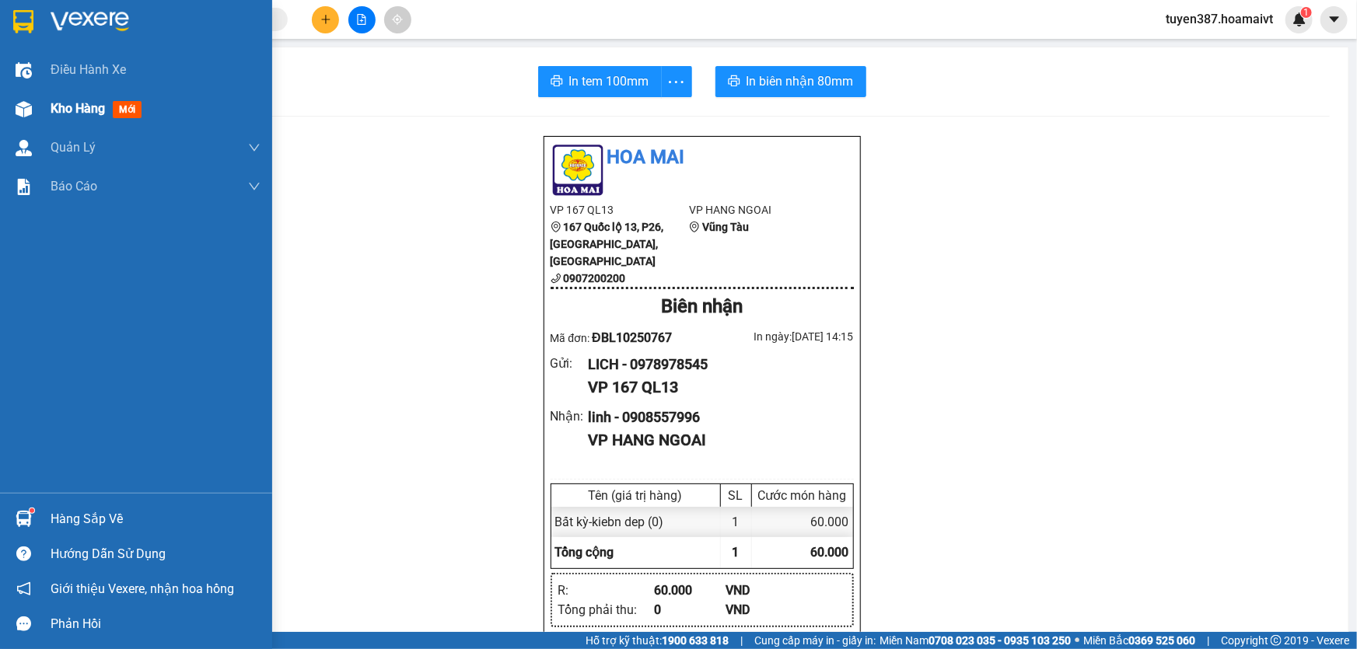
click at [117, 110] on span "mới" at bounding box center [127, 109] width 29 height 17
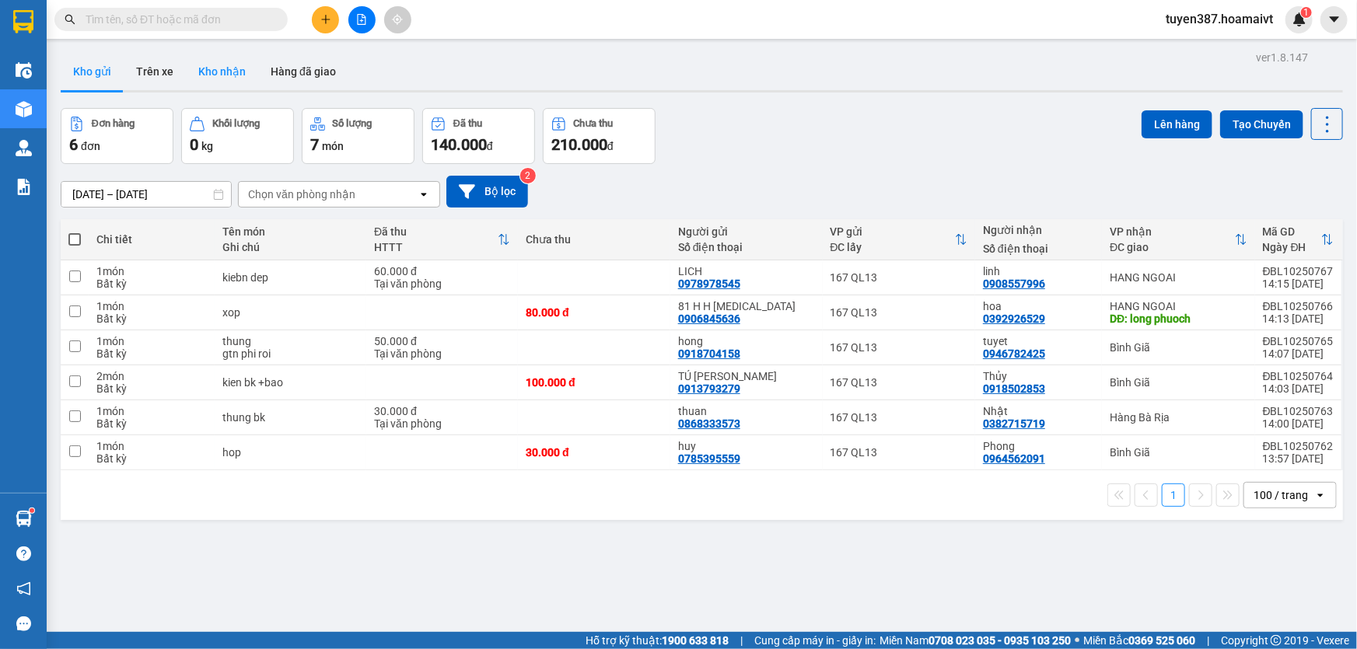
click at [230, 70] on button "Kho nhận" at bounding box center [222, 71] width 72 height 37
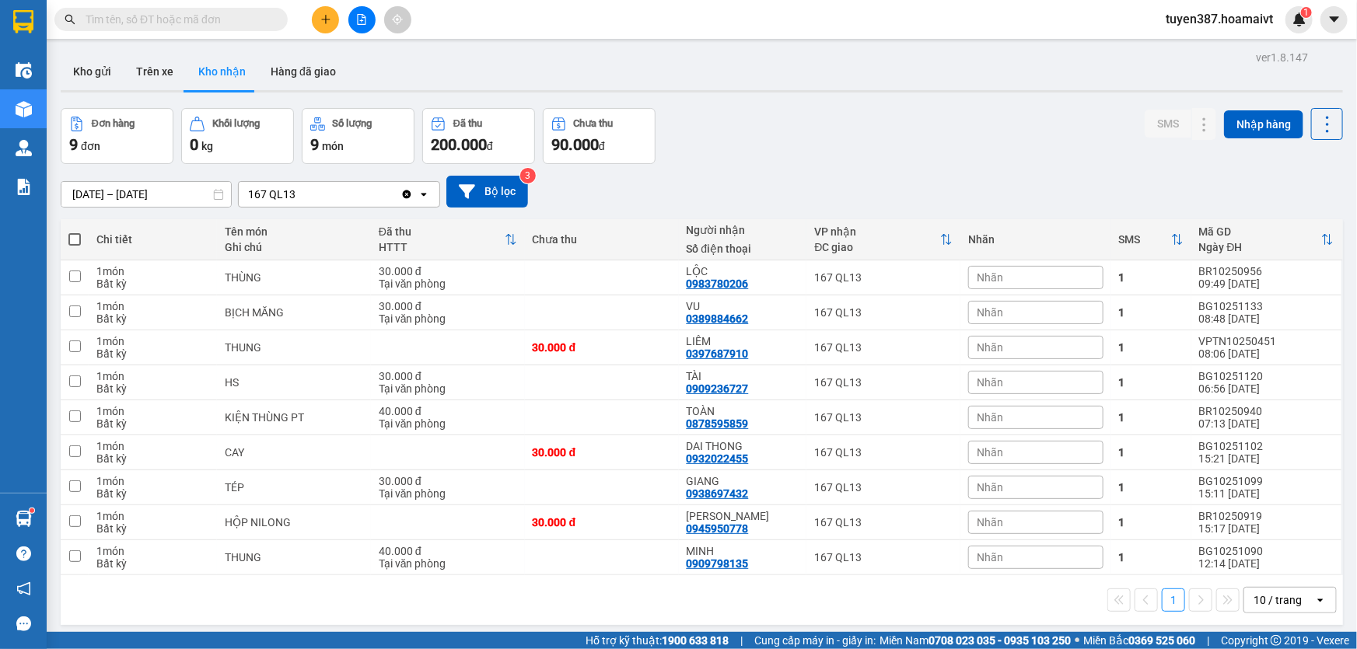
click at [125, 192] on input "[DATE] – [DATE]" at bounding box center [146, 194] width 170 height 25
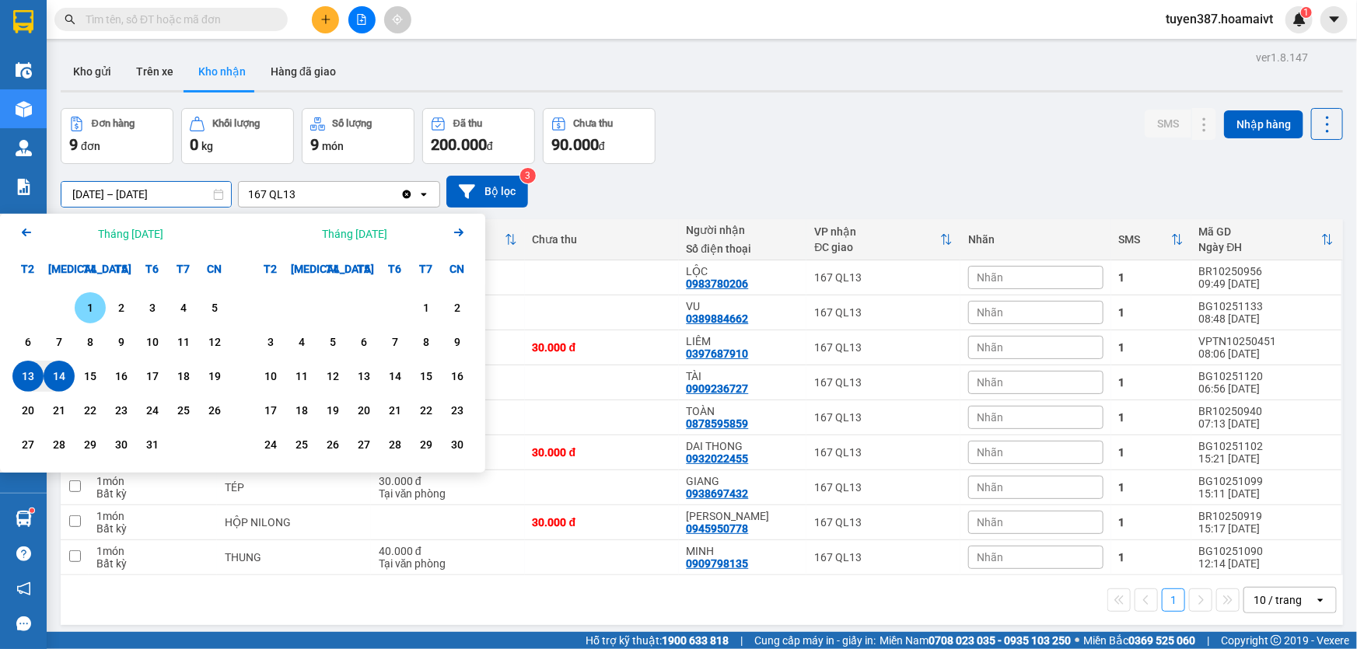
click at [93, 303] on div "1" at bounding box center [90, 308] width 22 height 19
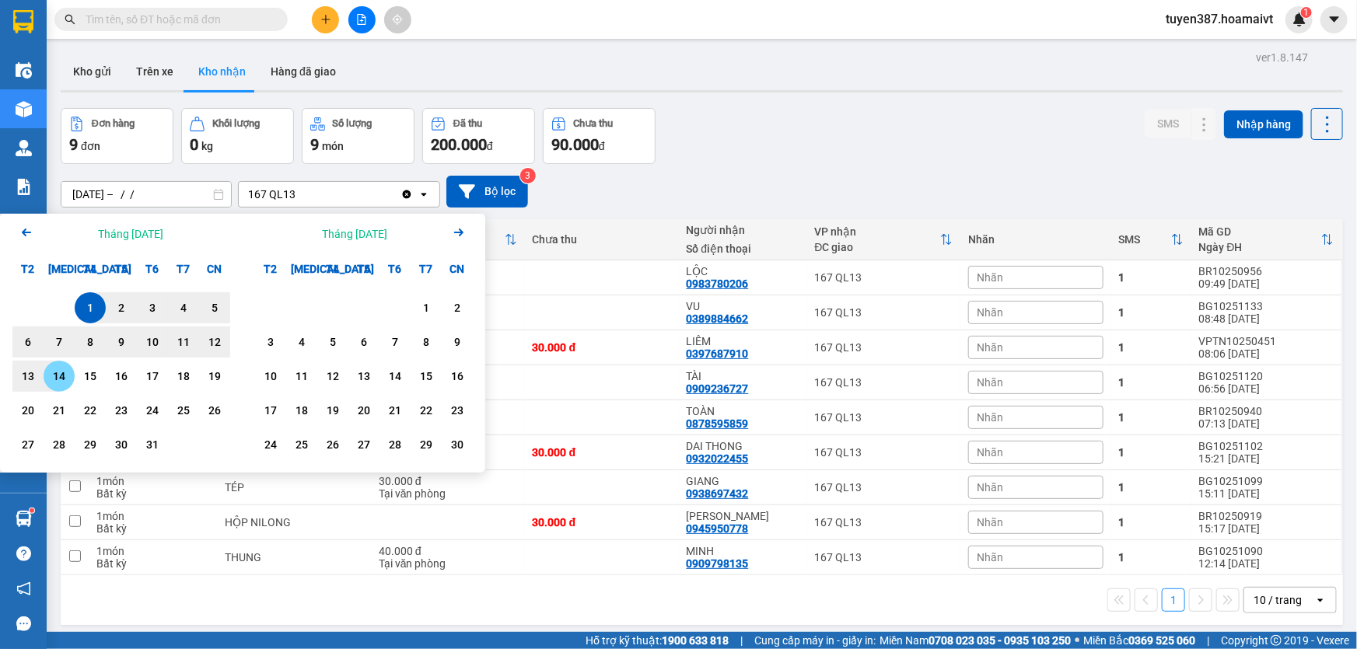
click at [59, 377] on div "14" at bounding box center [59, 376] width 22 height 19
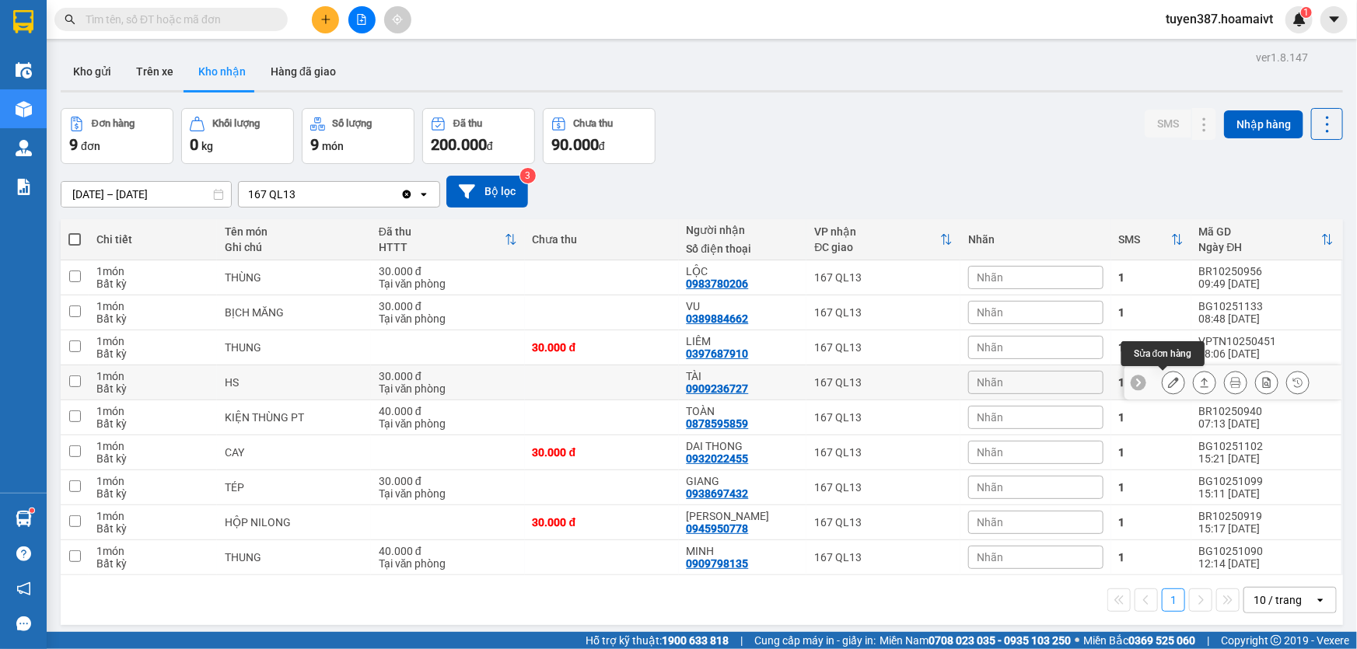
click at [1168, 379] on icon at bounding box center [1173, 382] width 11 height 11
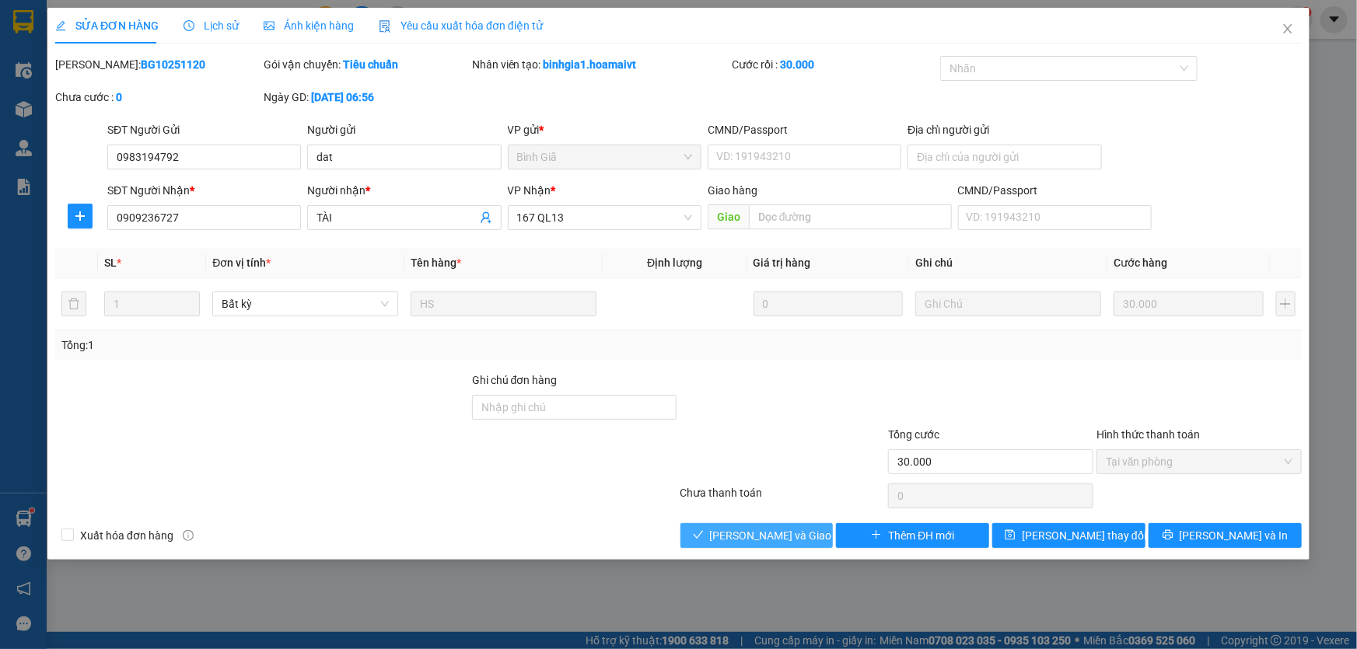
click at [759, 531] on span "Lưu và Giao hàng" at bounding box center [784, 535] width 149 height 17
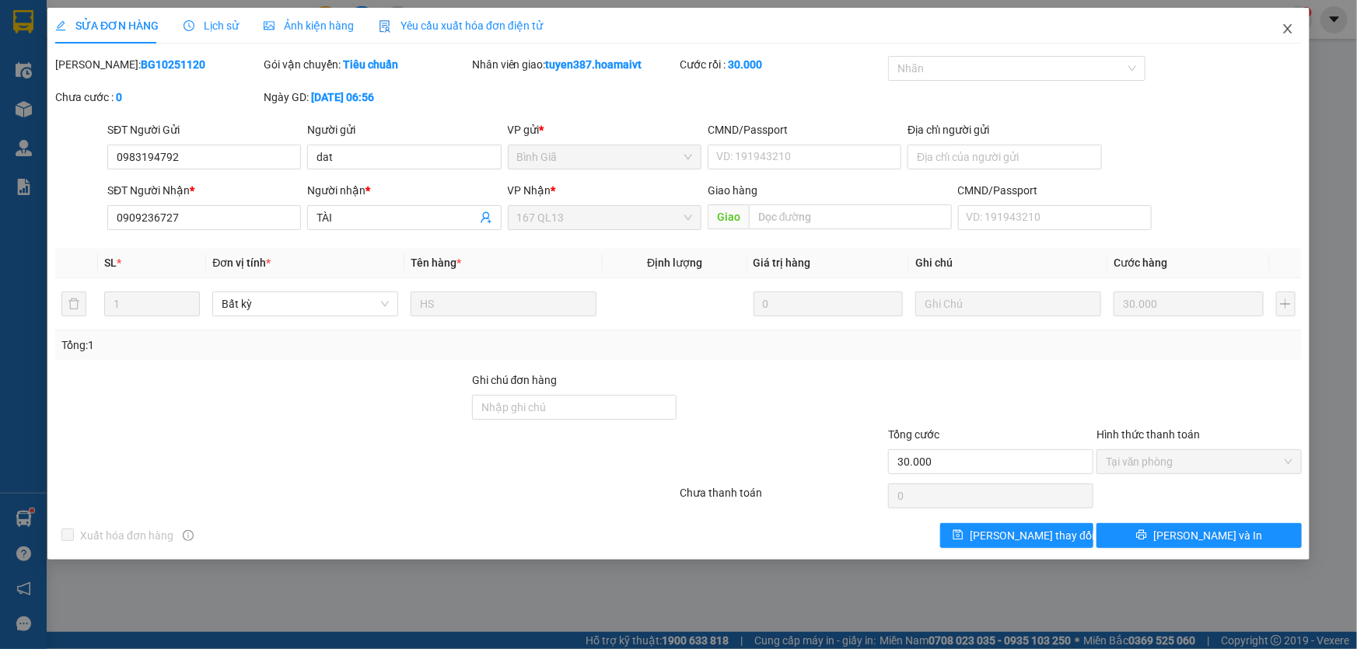
click at [1291, 27] on icon "close" at bounding box center [1288, 29] width 12 height 12
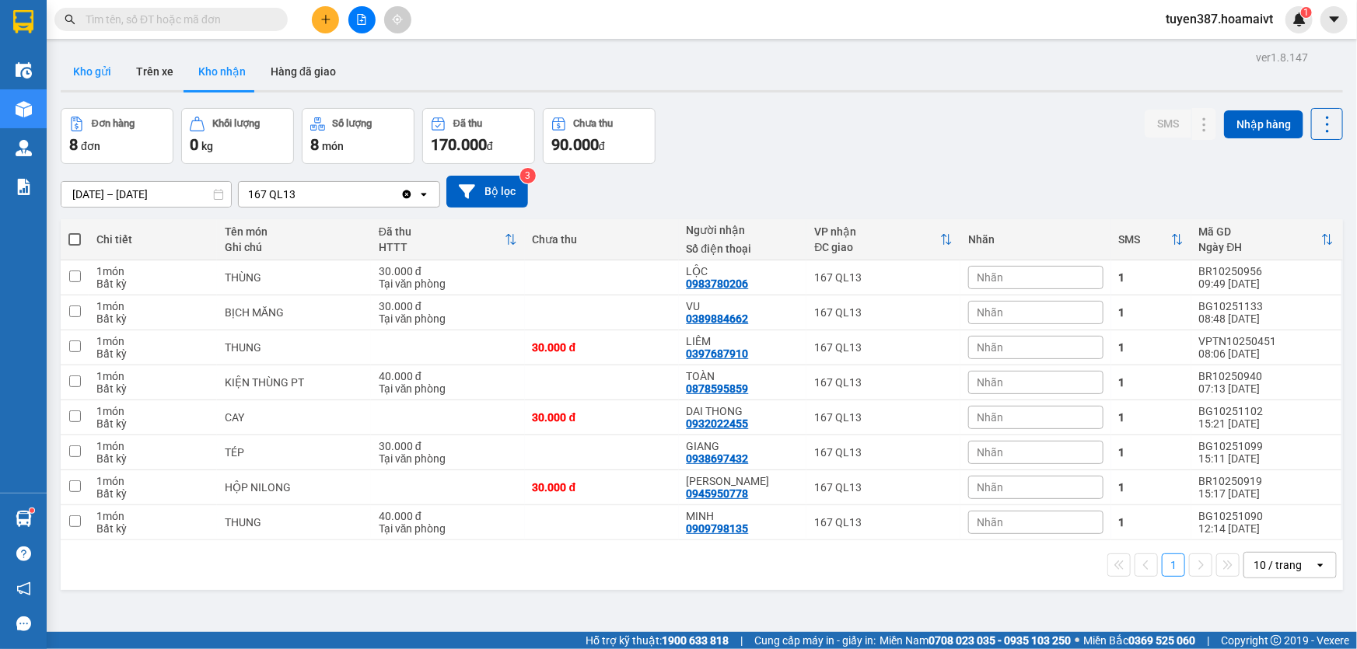
click at [96, 69] on button "Kho gửi" at bounding box center [92, 71] width 63 height 37
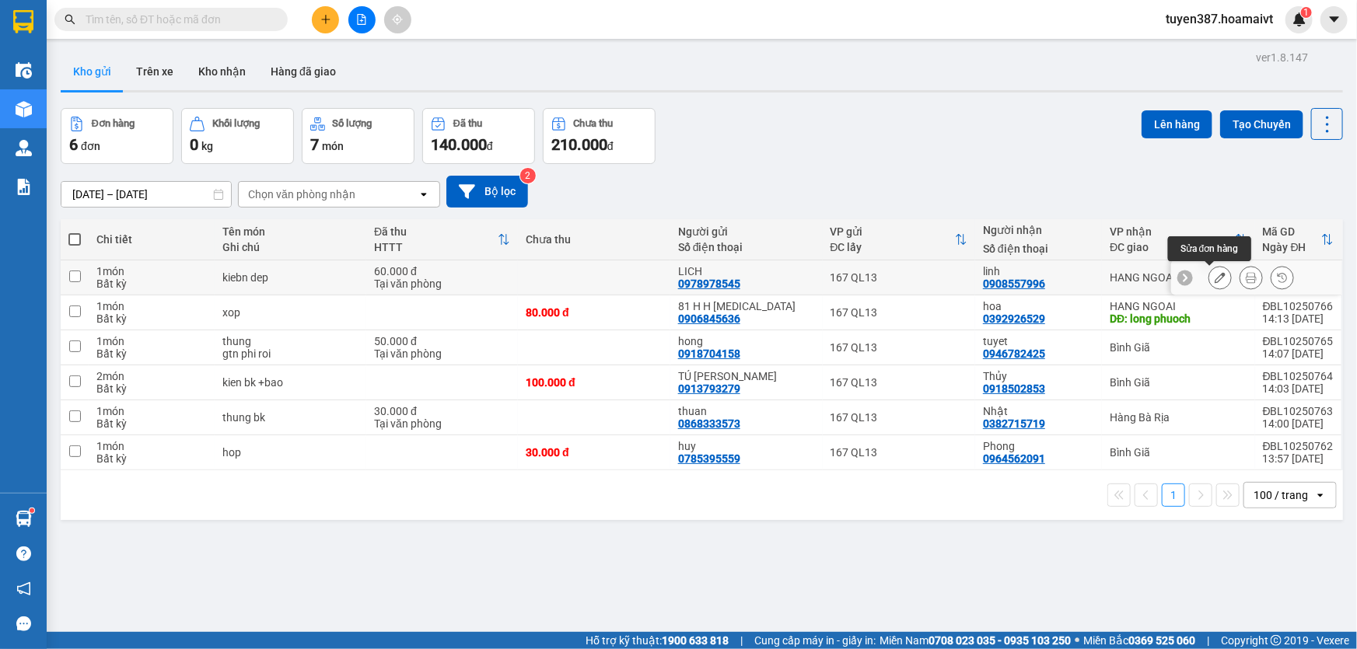
click at [1215, 275] on icon at bounding box center [1220, 277] width 11 height 11
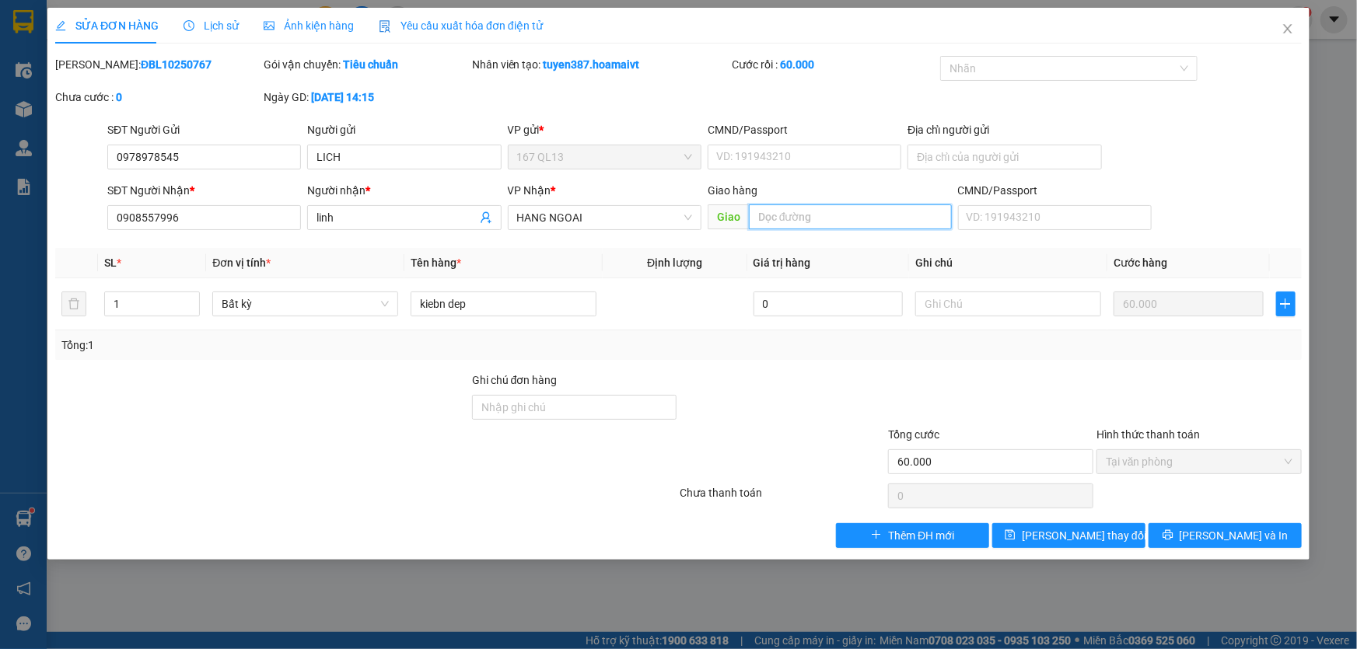
click at [840, 209] on input "text" at bounding box center [850, 217] width 203 height 25
click at [1073, 530] on span "[PERSON_NAME] thay đổi" at bounding box center [1084, 535] width 124 height 17
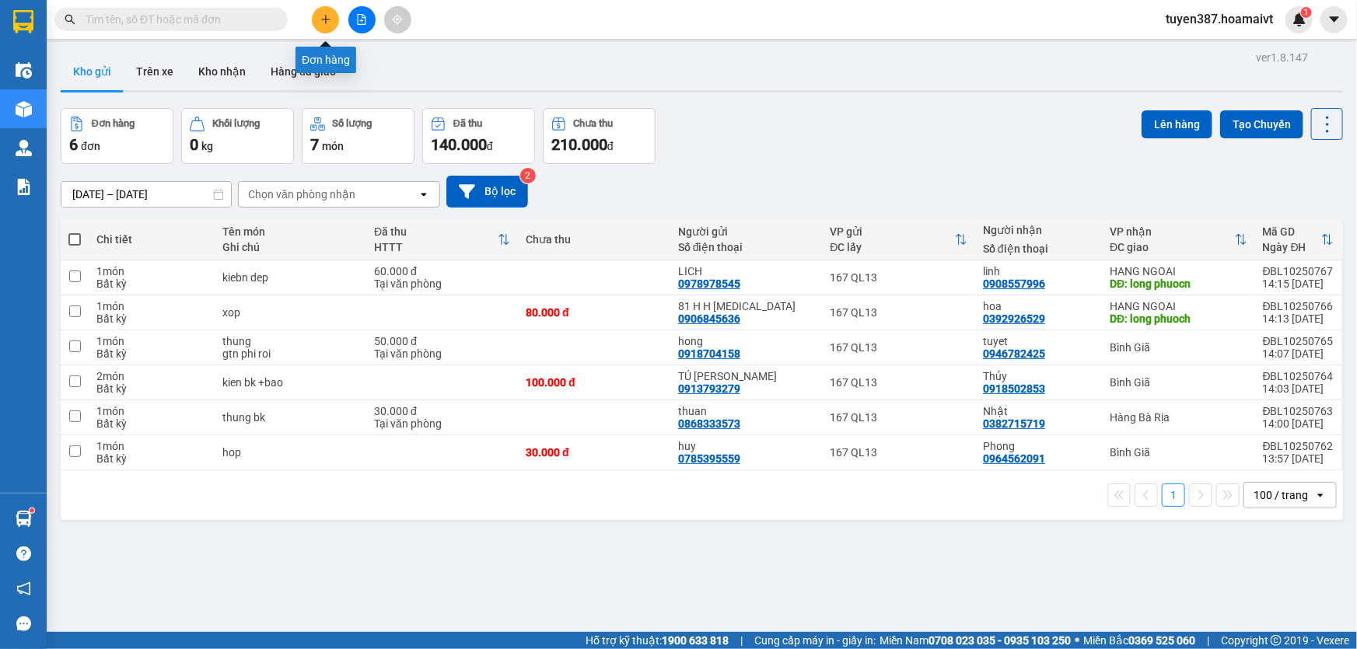
click at [330, 22] on icon "plus" at bounding box center [325, 19] width 11 height 11
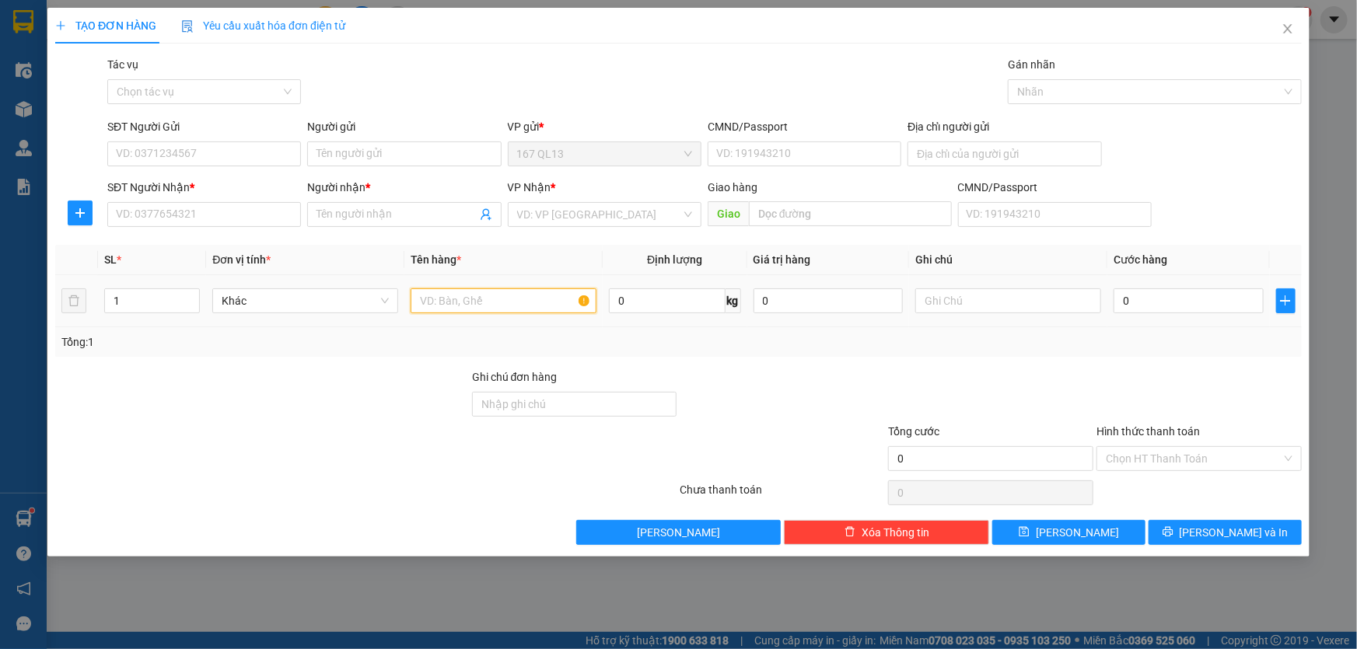
click at [548, 296] on input "text" at bounding box center [504, 301] width 186 height 25
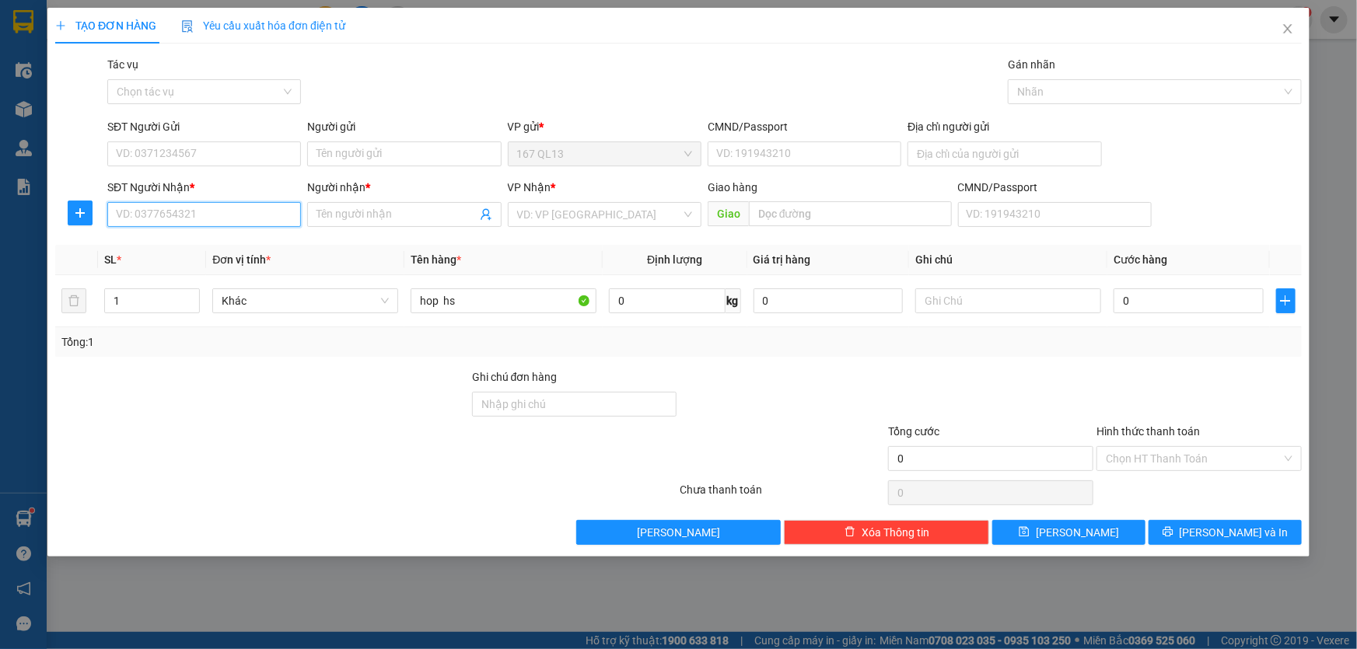
click at [264, 204] on input "SĐT Người Nhận *" at bounding box center [204, 214] width 194 height 25
click at [264, 210] on input "SĐT Người Nhận *" at bounding box center [204, 214] width 194 height 25
click at [341, 215] on input "Người nhận *" at bounding box center [396, 214] width 159 height 17
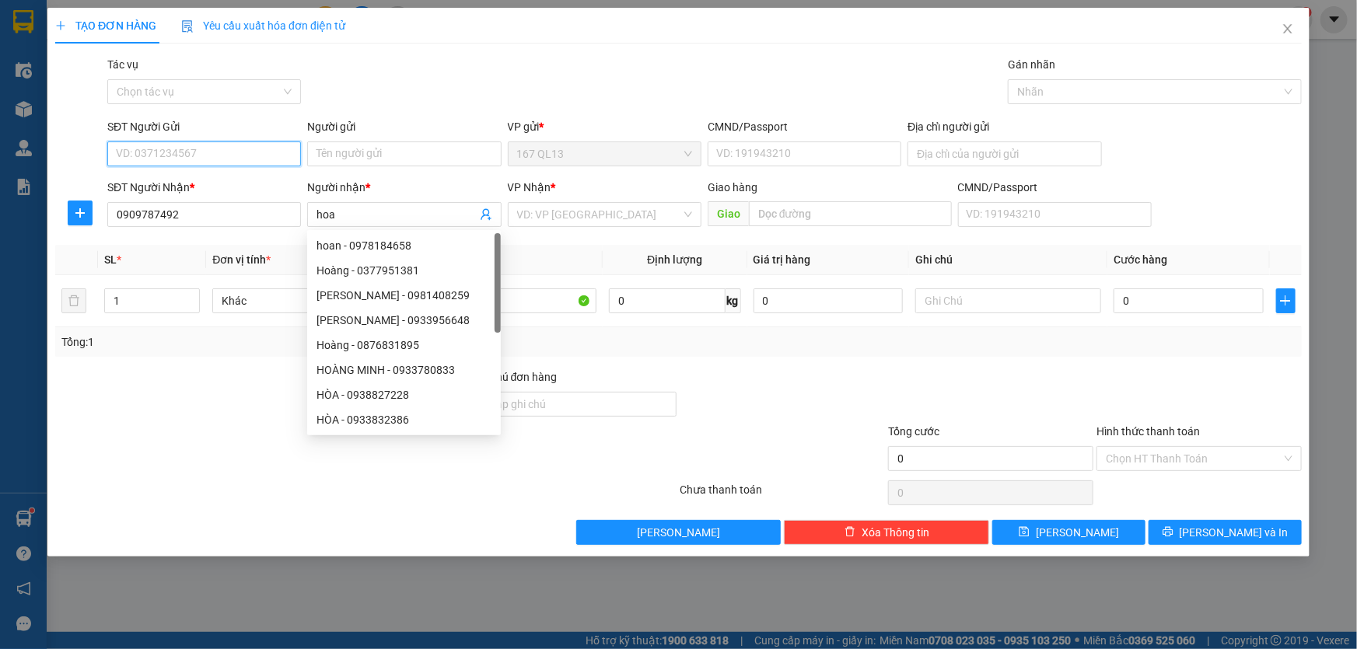
click at [251, 152] on input "SĐT Người Gửi" at bounding box center [204, 154] width 194 height 25
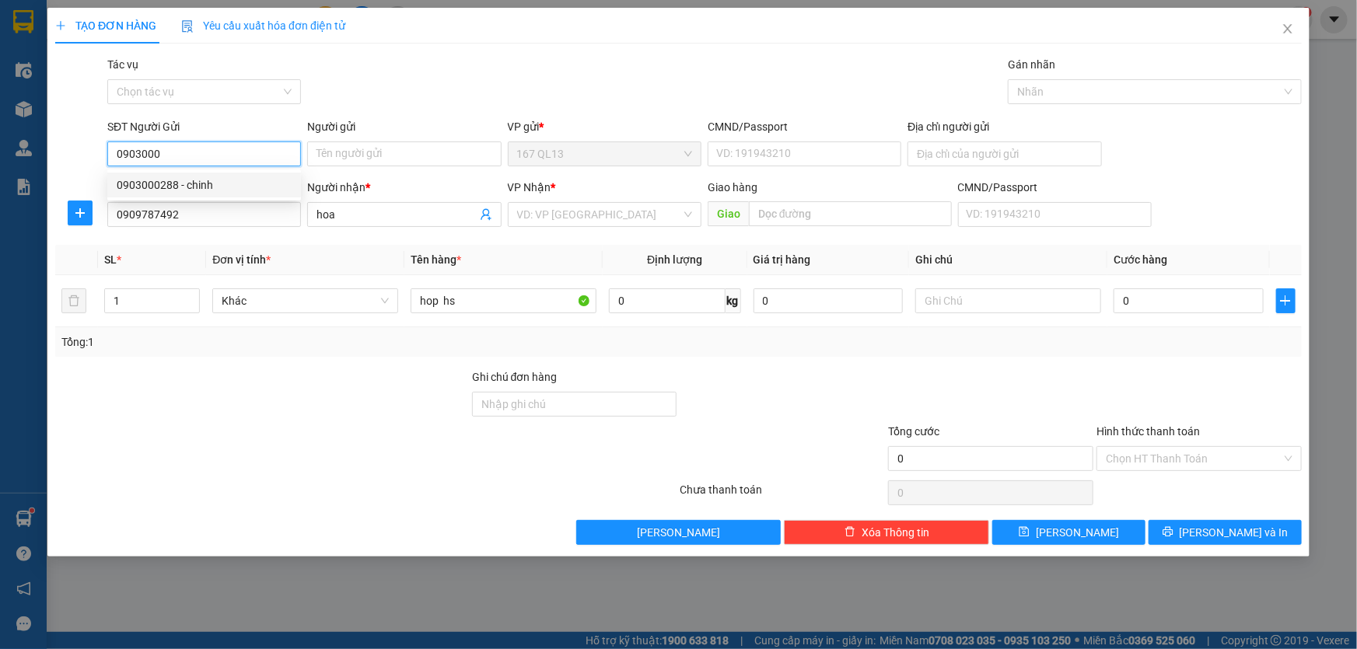
click at [226, 185] on div "0903000288 - chinh" at bounding box center [204, 185] width 175 height 17
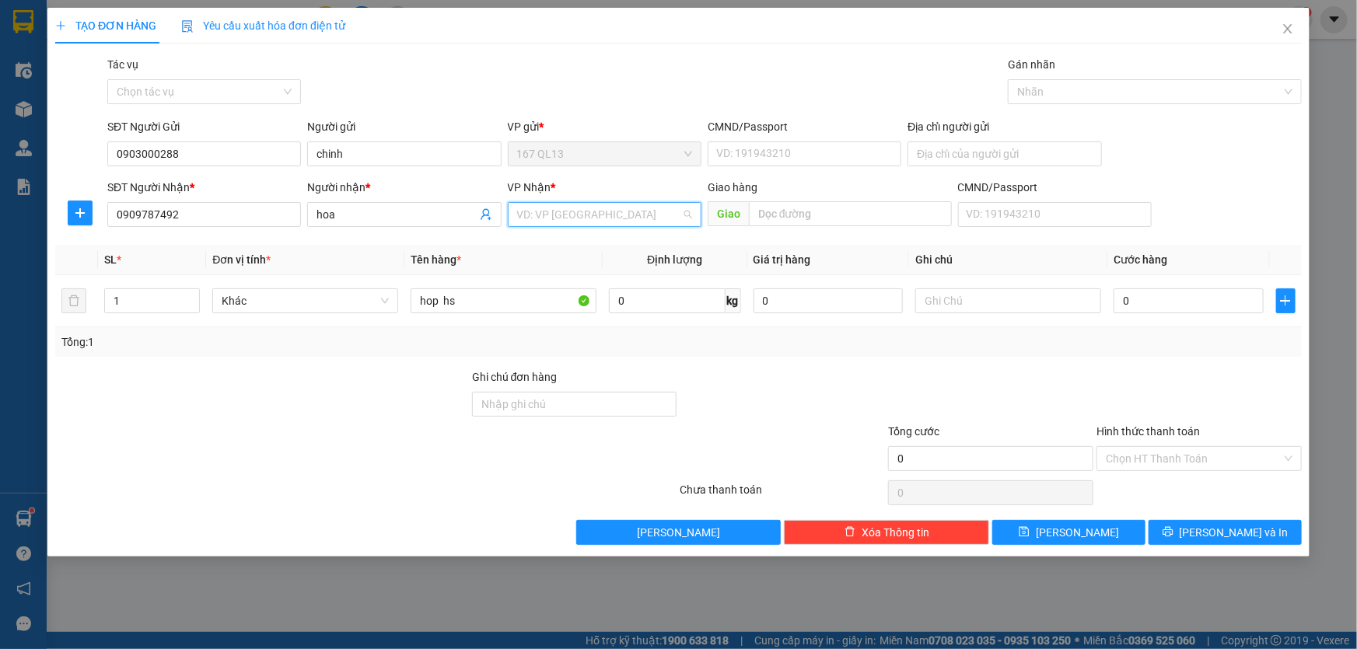
click at [576, 215] on input "search" at bounding box center [599, 214] width 164 height 23
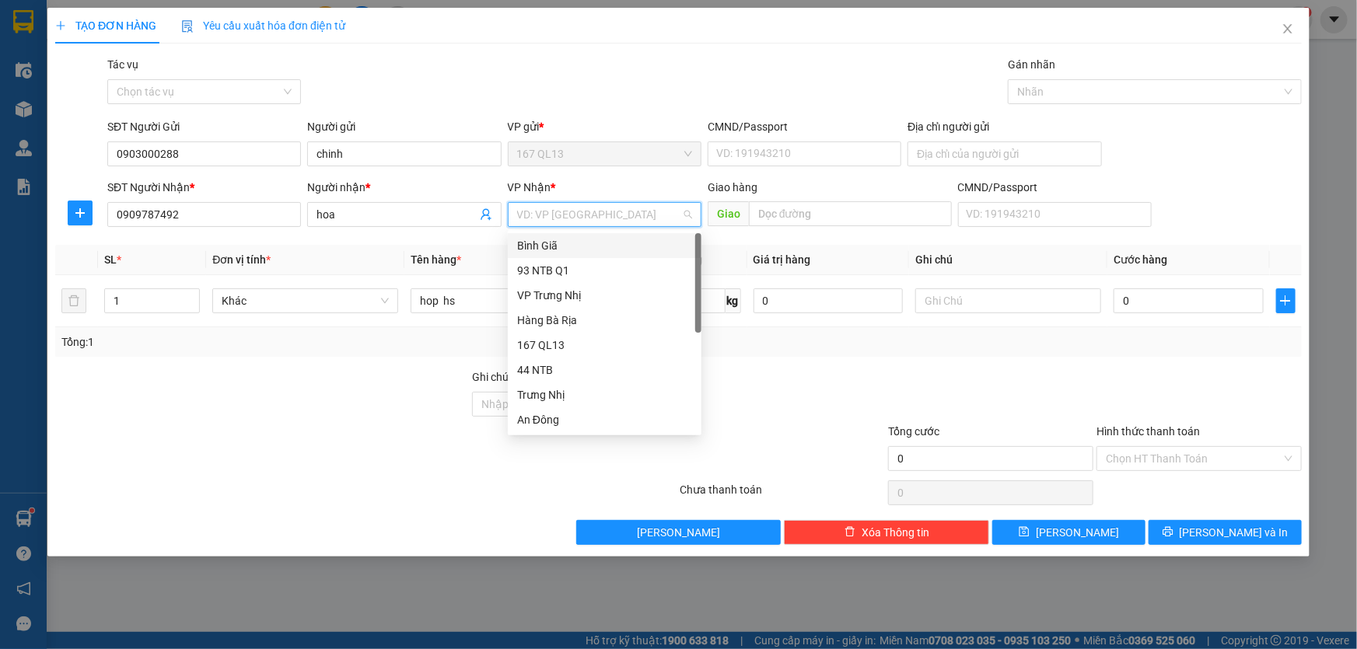
click at [565, 241] on div "Bình Giã" at bounding box center [604, 245] width 175 height 17
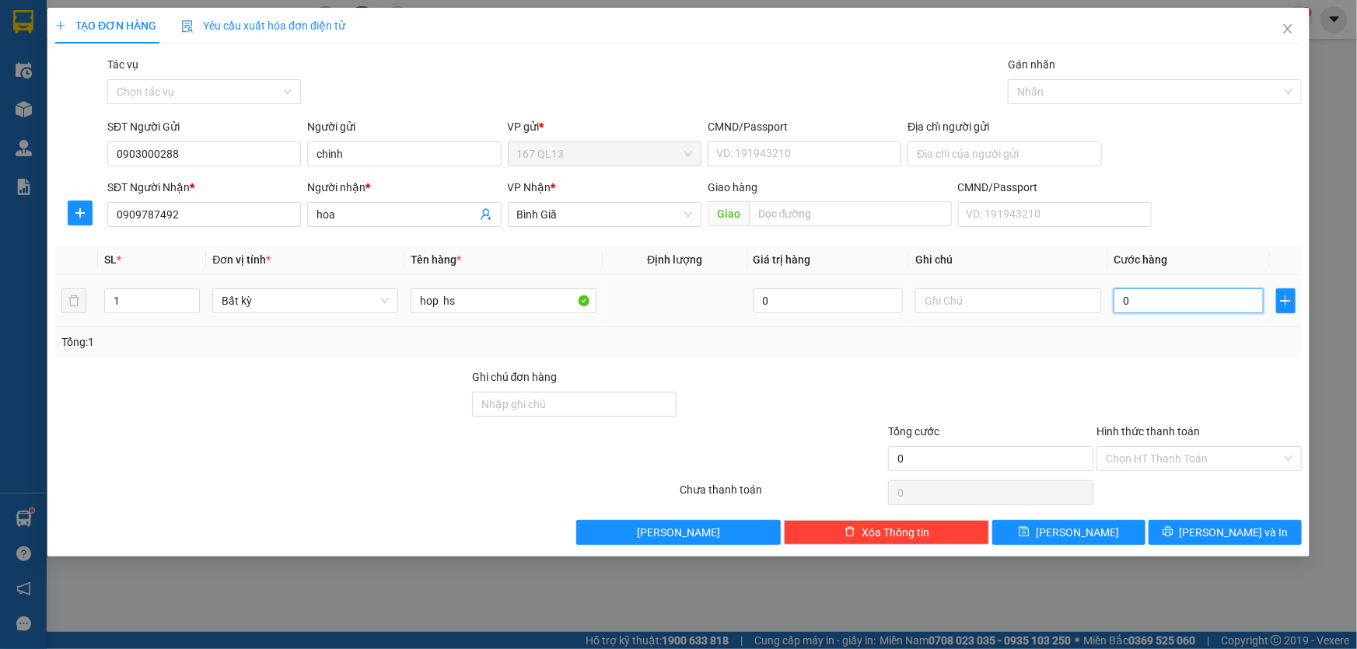
click at [1118, 297] on input "0" at bounding box center [1189, 301] width 150 height 25
click at [1212, 456] on input "Hình thức thanh toán" at bounding box center [1194, 458] width 176 height 23
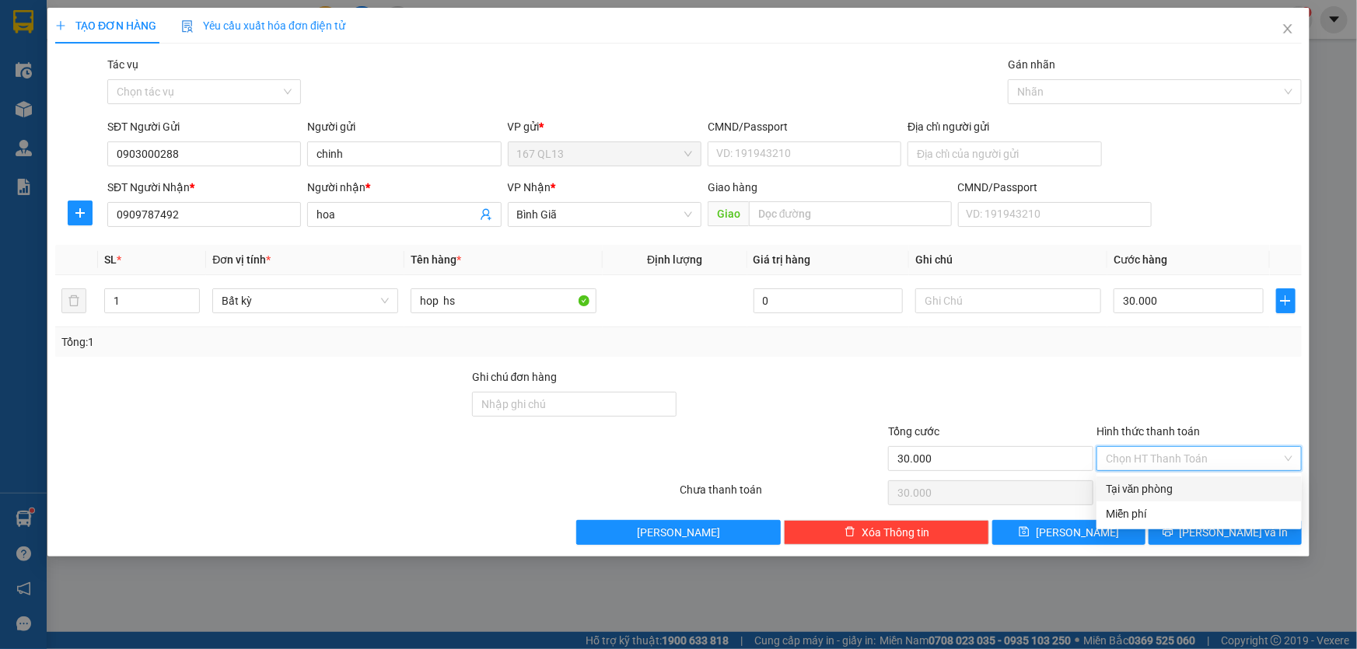
click at [1213, 481] on div "Tại văn phòng" at bounding box center [1199, 489] width 187 height 17
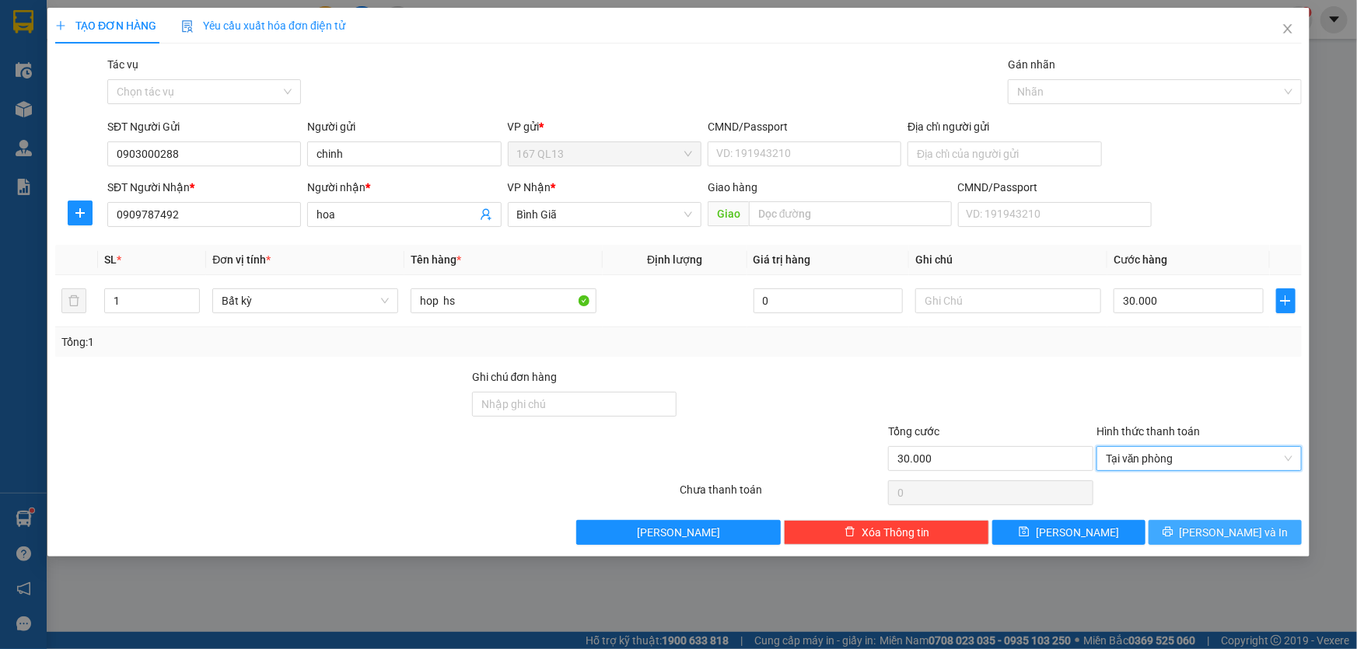
click at [1252, 530] on span "[PERSON_NAME] và In" at bounding box center [1234, 532] width 109 height 17
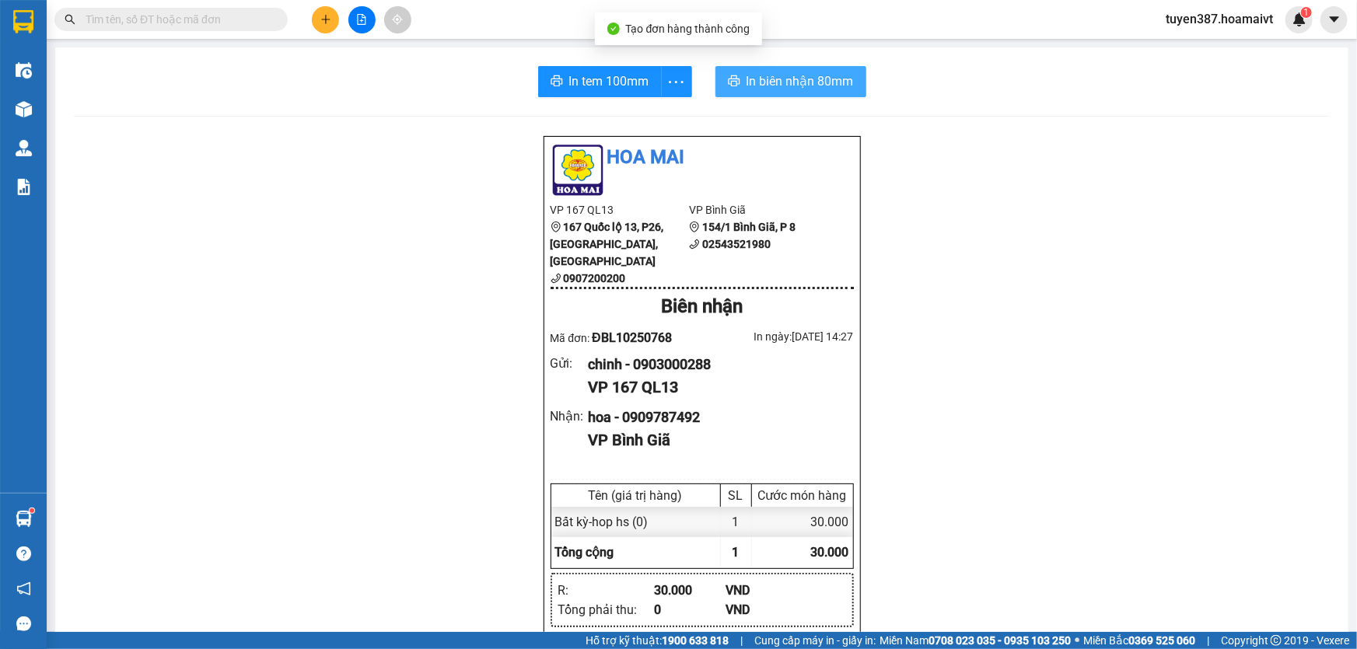
click at [766, 82] on span "In biên nhận 80mm" at bounding box center [800, 81] width 107 height 19
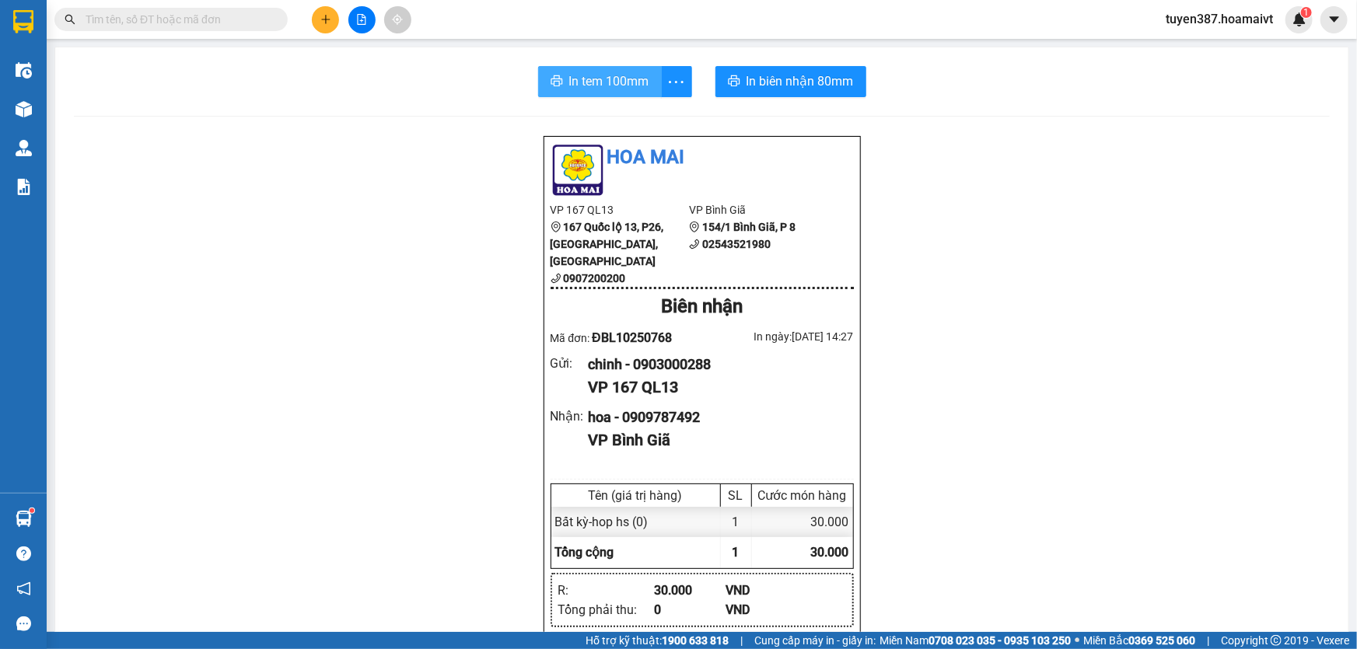
click at [597, 79] on span "In tem 100mm" at bounding box center [609, 81] width 80 height 19
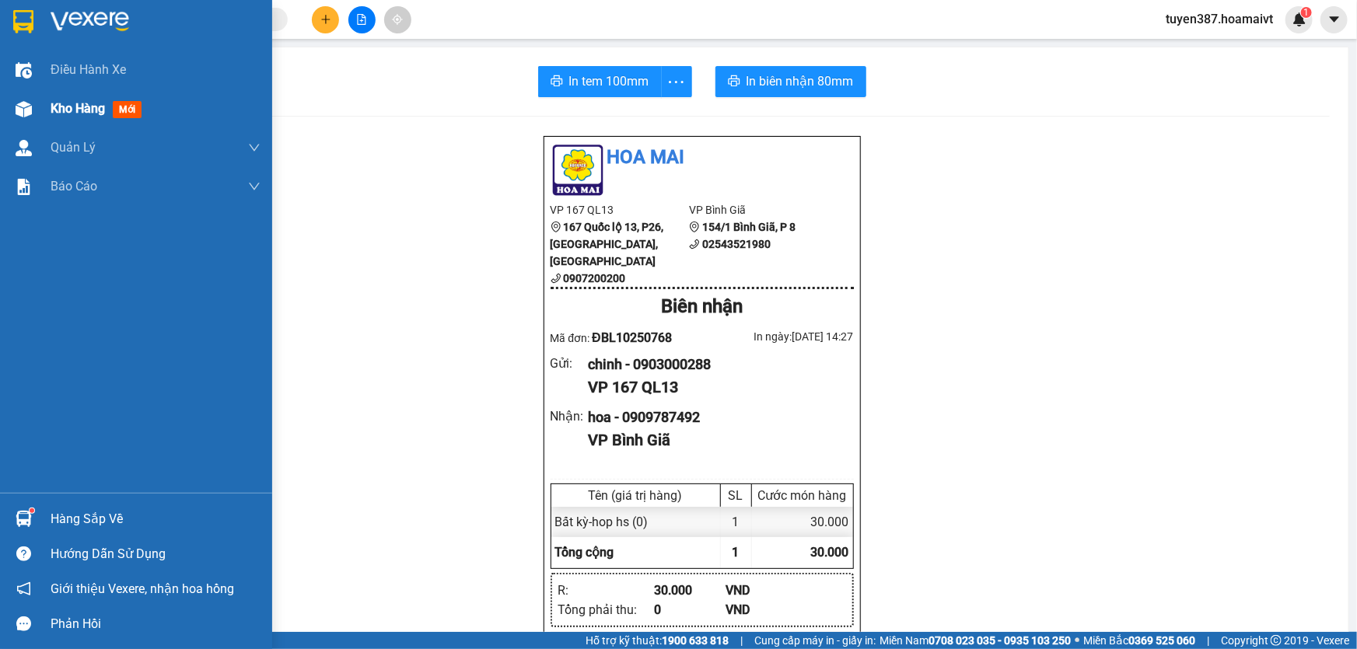
click at [117, 107] on span "mới" at bounding box center [127, 109] width 29 height 17
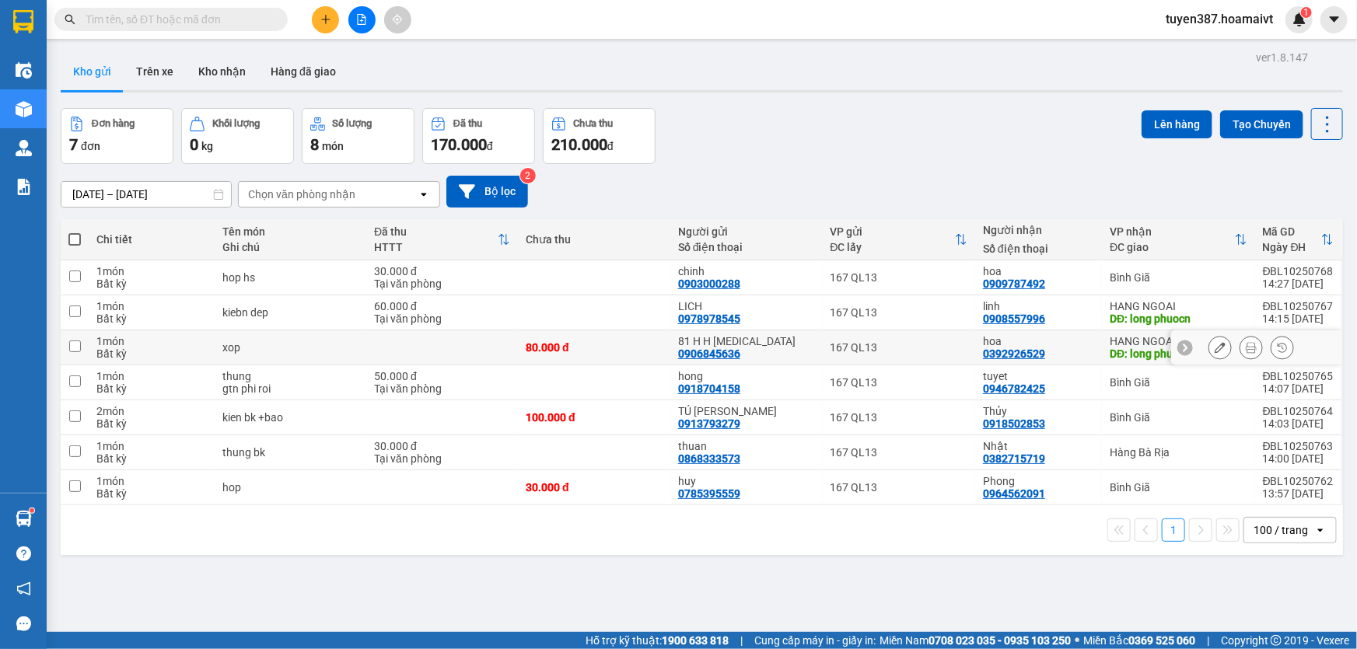
click at [1134, 338] on div "HANG NGOAI" at bounding box center [1178, 341] width 137 height 12
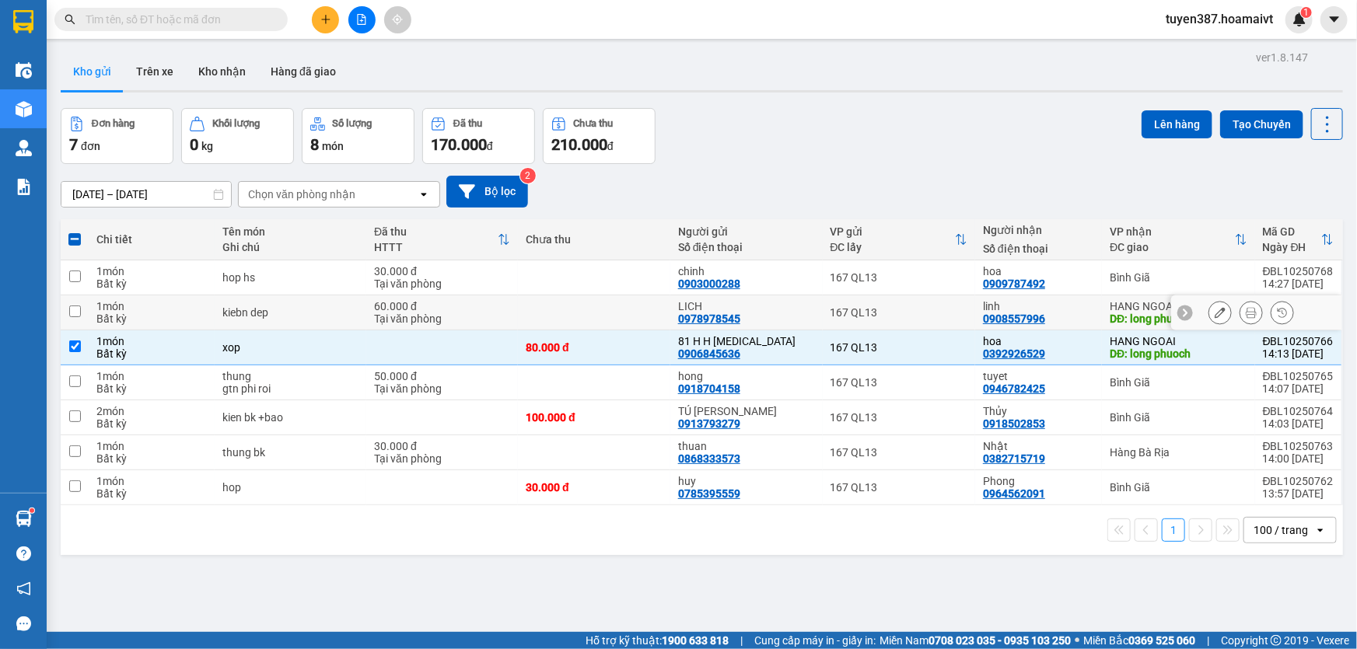
click at [1110, 303] on div "HANG NGOAI" at bounding box center [1178, 306] width 137 height 12
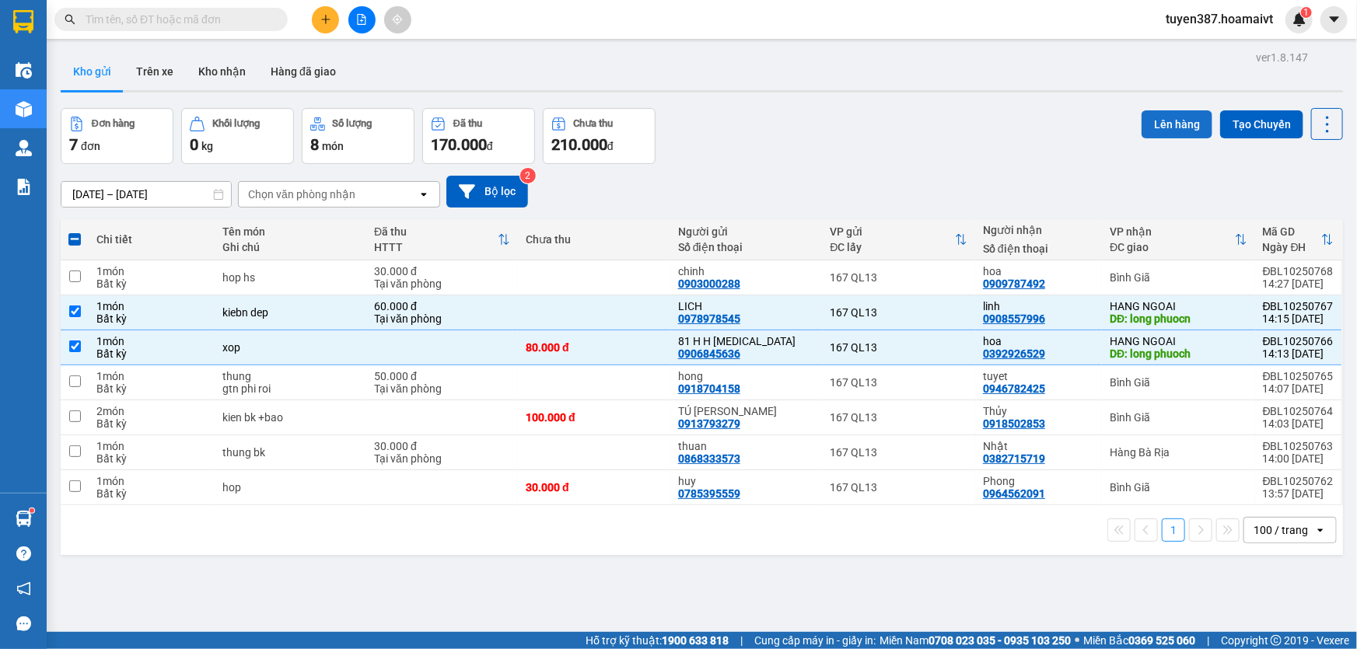
click at [1171, 121] on button "Lên hàng" at bounding box center [1177, 124] width 71 height 28
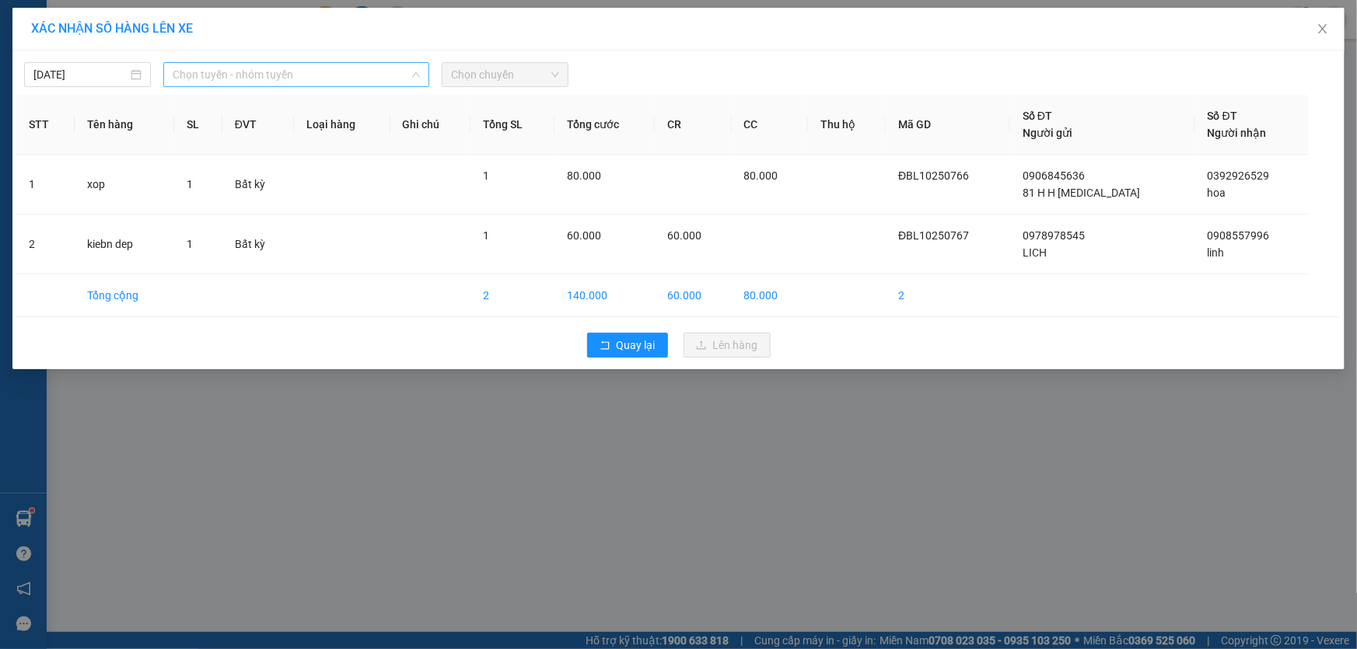
click at [317, 72] on span "Chọn tuyến - nhóm tuyến" at bounding box center [296, 74] width 247 height 23
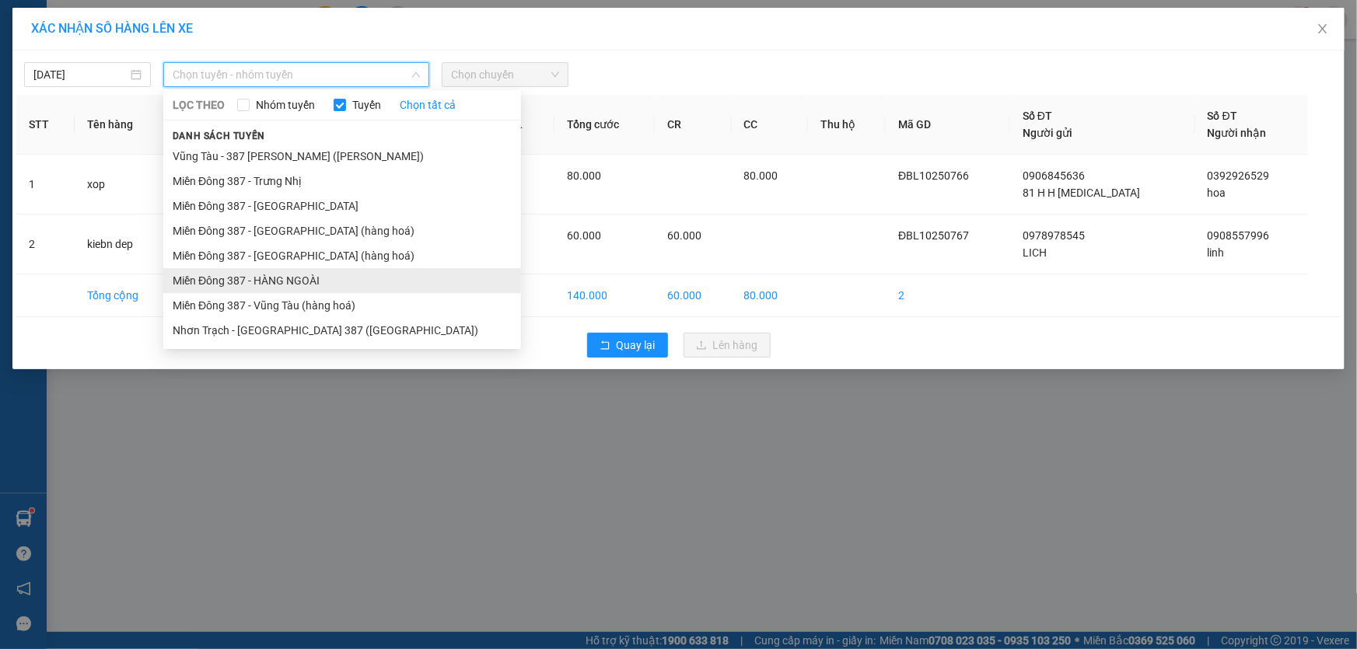
click at [275, 274] on li "Miền Đông 387 - HÀNG NGOÀI" at bounding box center [342, 280] width 358 height 25
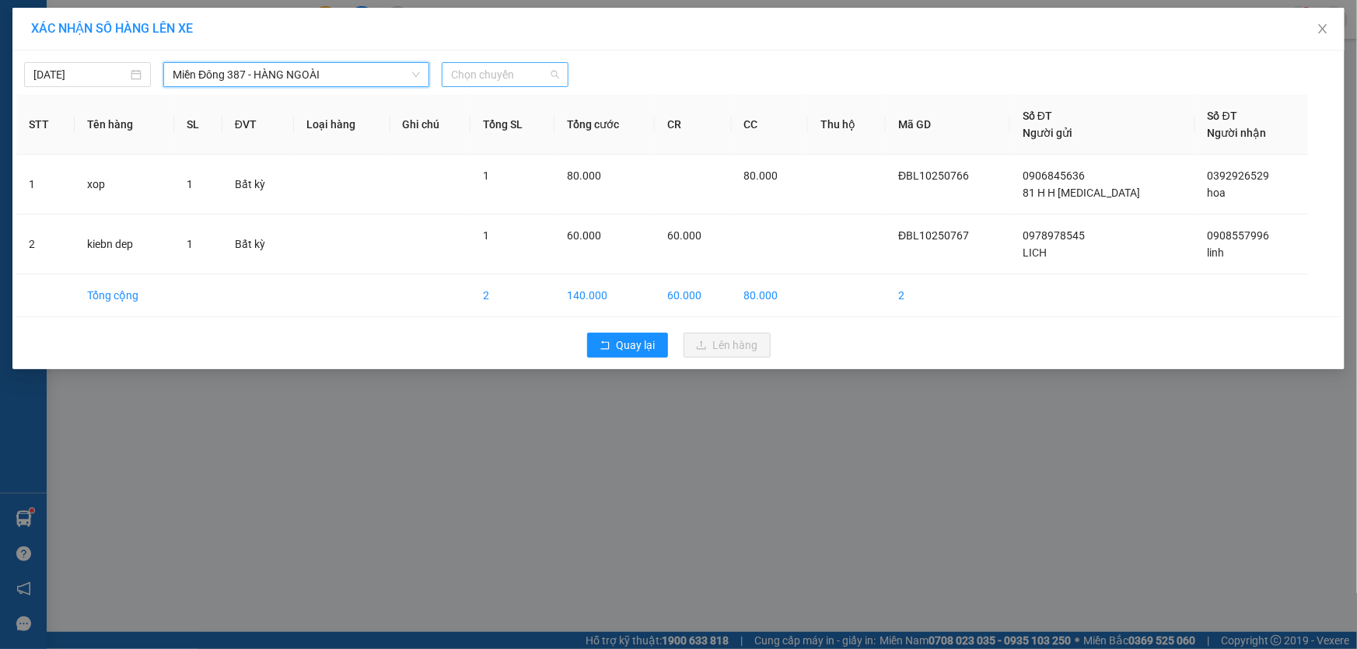
click at [523, 69] on span "Chọn chuyến" at bounding box center [505, 74] width 108 height 23
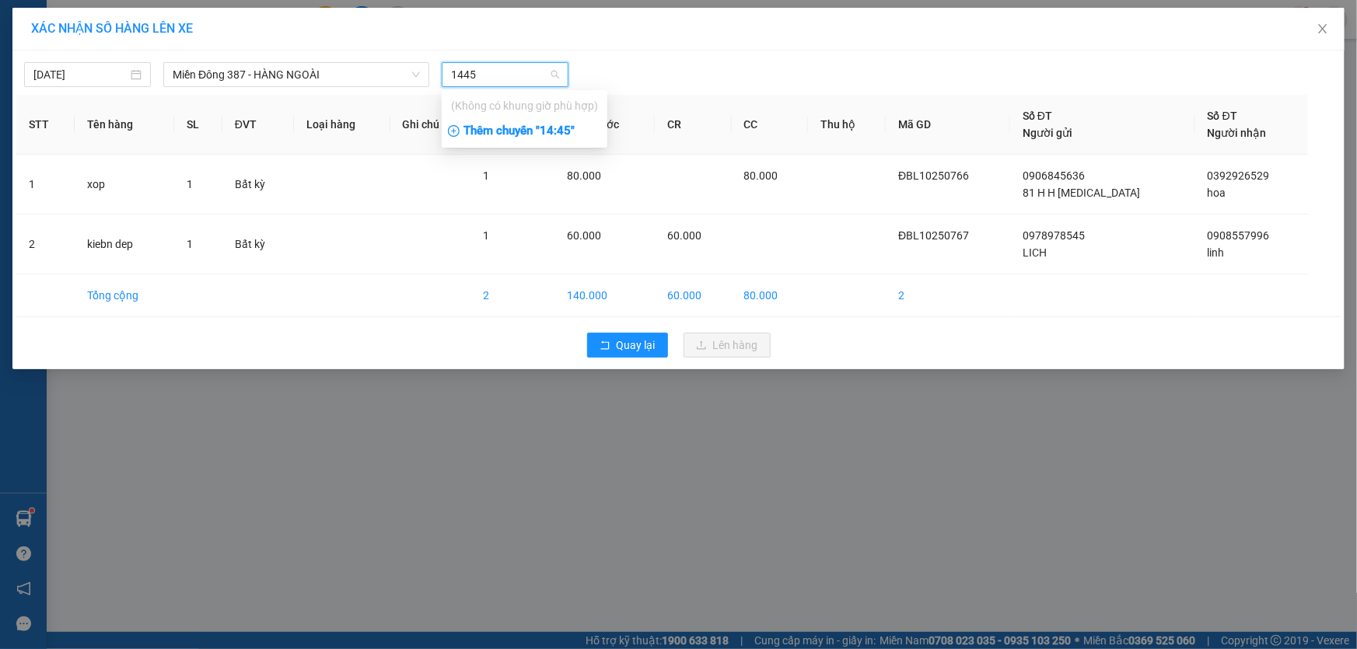
click at [565, 130] on div "Thêm chuyến " 14:45 "" at bounding box center [525, 131] width 166 height 26
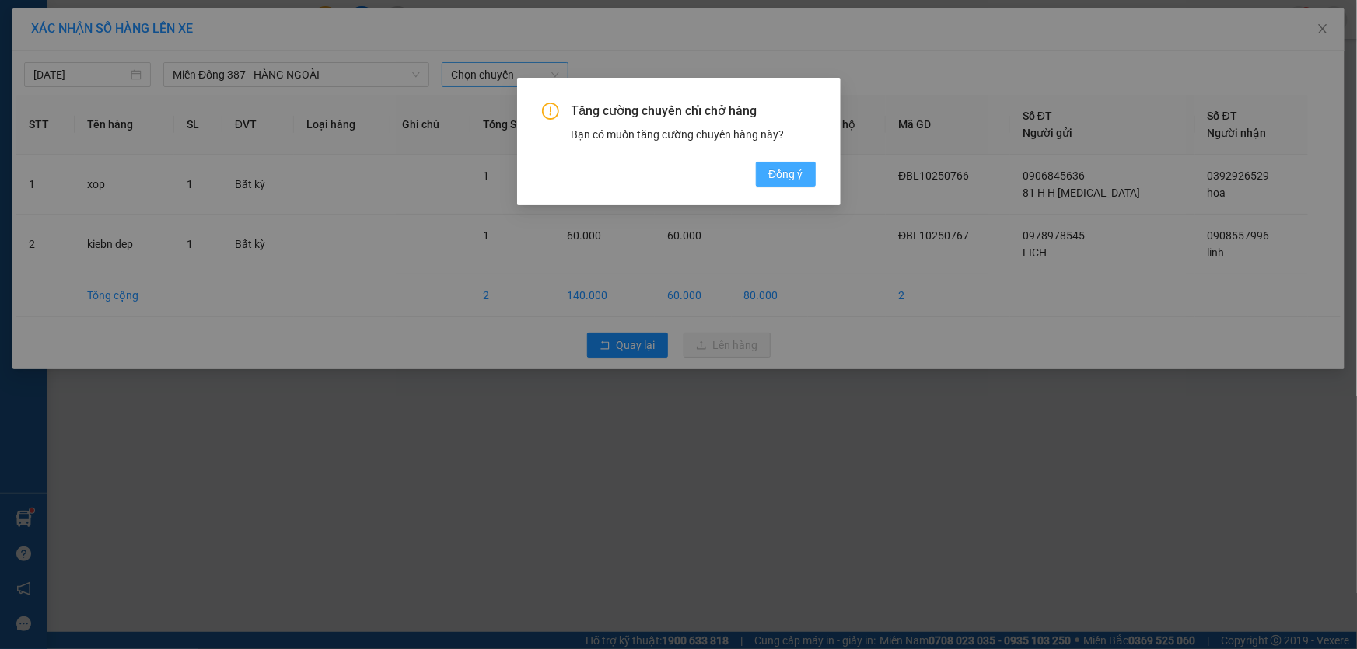
click at [788, 173] on span "Đồng ý" at bounding box center [785, 174] width 34 height 17
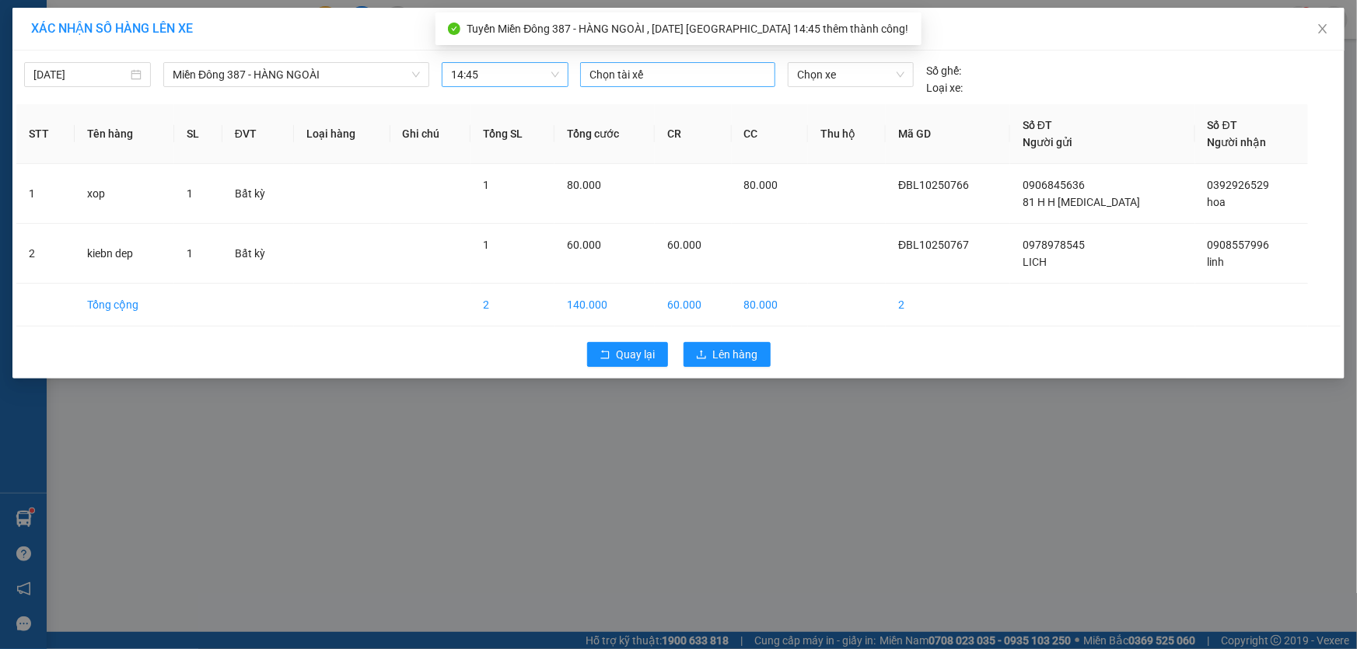
click at [661, 66] on div at bounding box center [677, 74] width 187 height 19
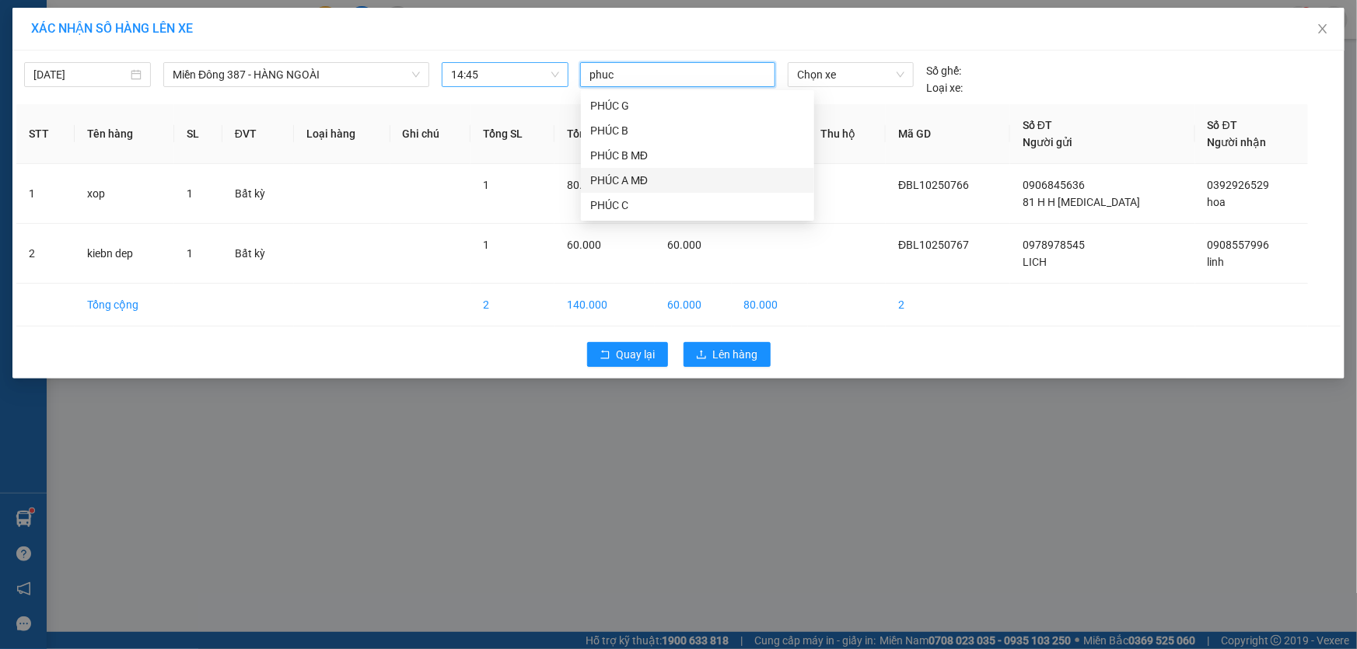
click at [617, 173] on div "PHÚC A MĐ" at bounding box center [697, 180] width 215 height 17
click at [857, 75] on span "Chọn xe" at bounding box center [850, 74] width 107 height 23
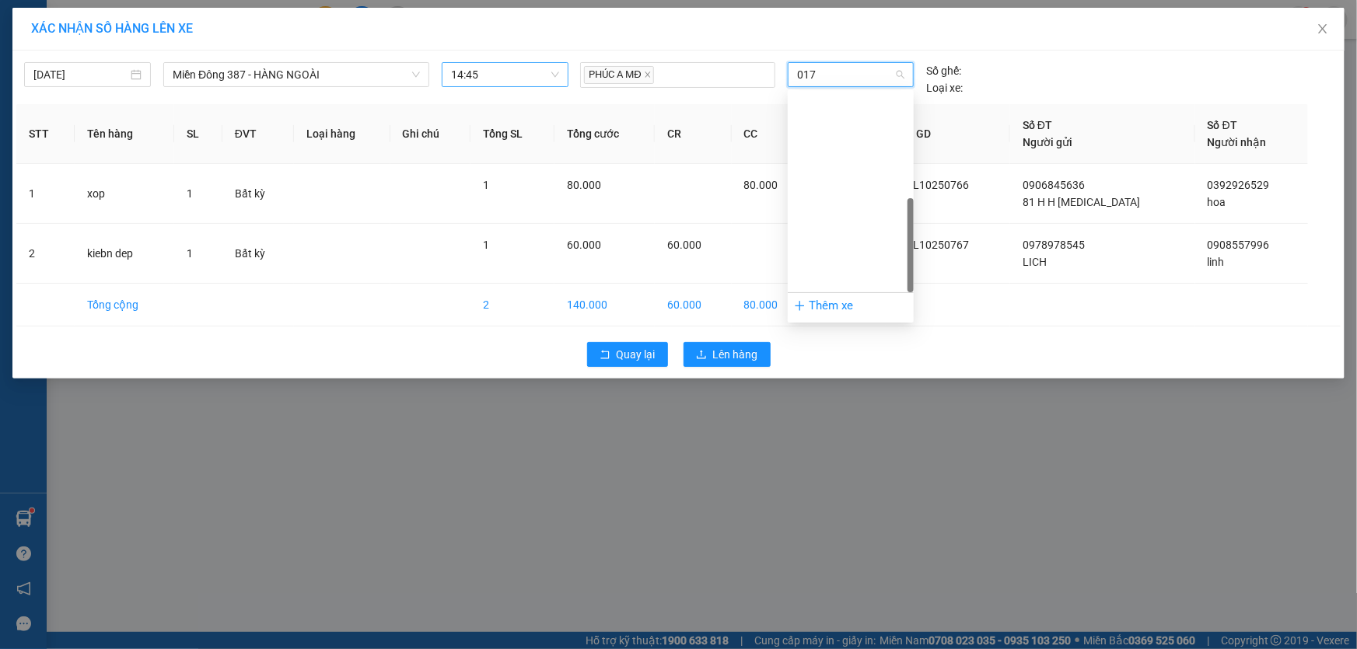
click at [813, 595] on div "72H-070.17" at bounding box center [850, 603] width 107 height 17
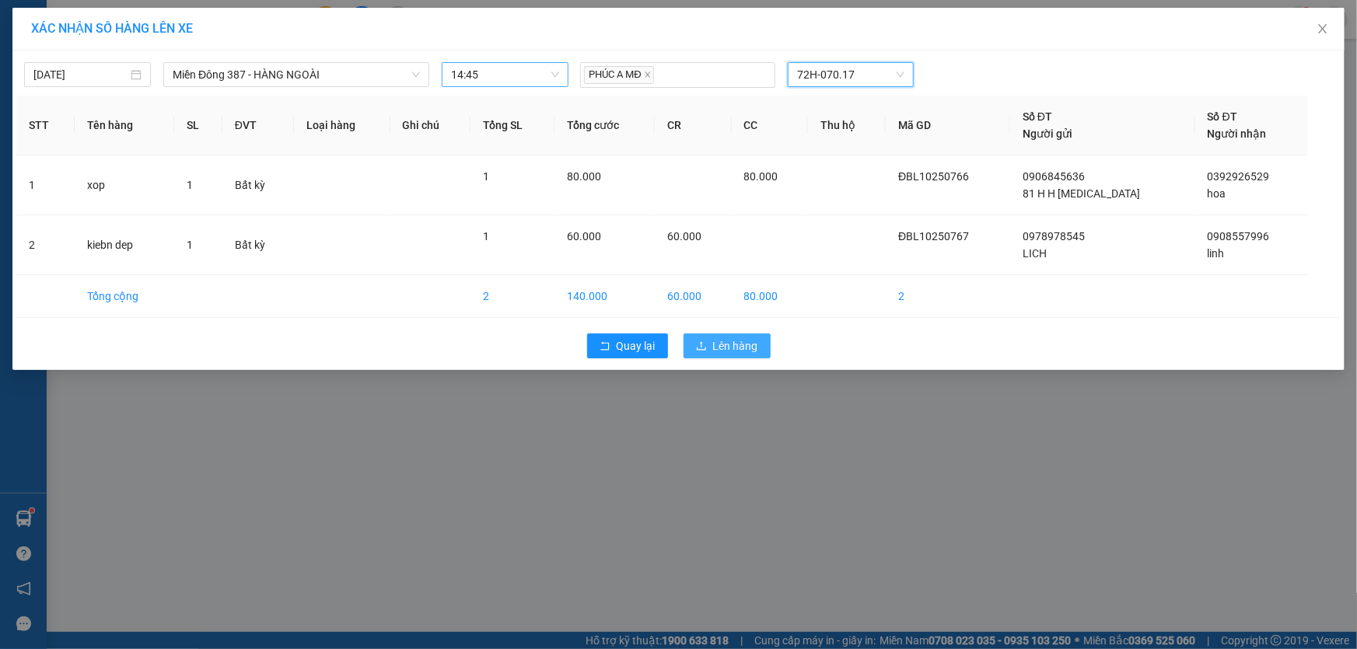
click at [744, 345] on span "Lên hàng" at bounding box center [735, 346] width 45 height 17
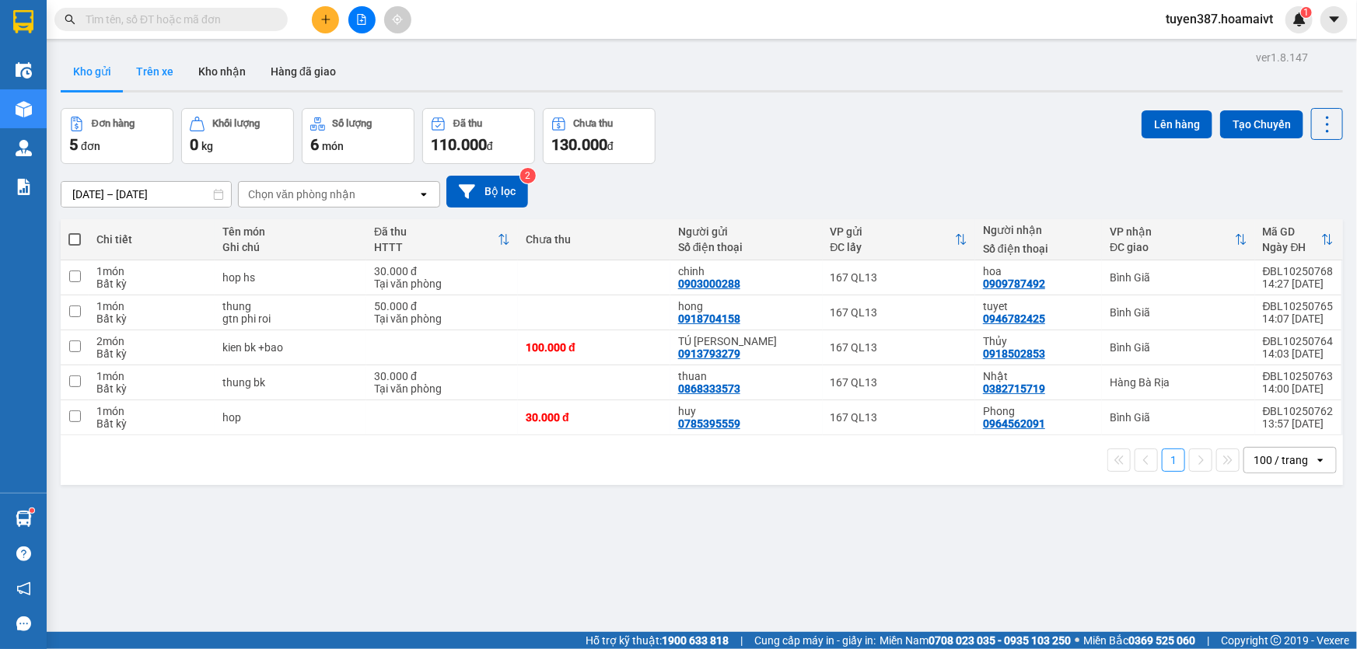
click at [156, 71] on button "Trên xe" at bounding box center [155, 71] width 62 height 37
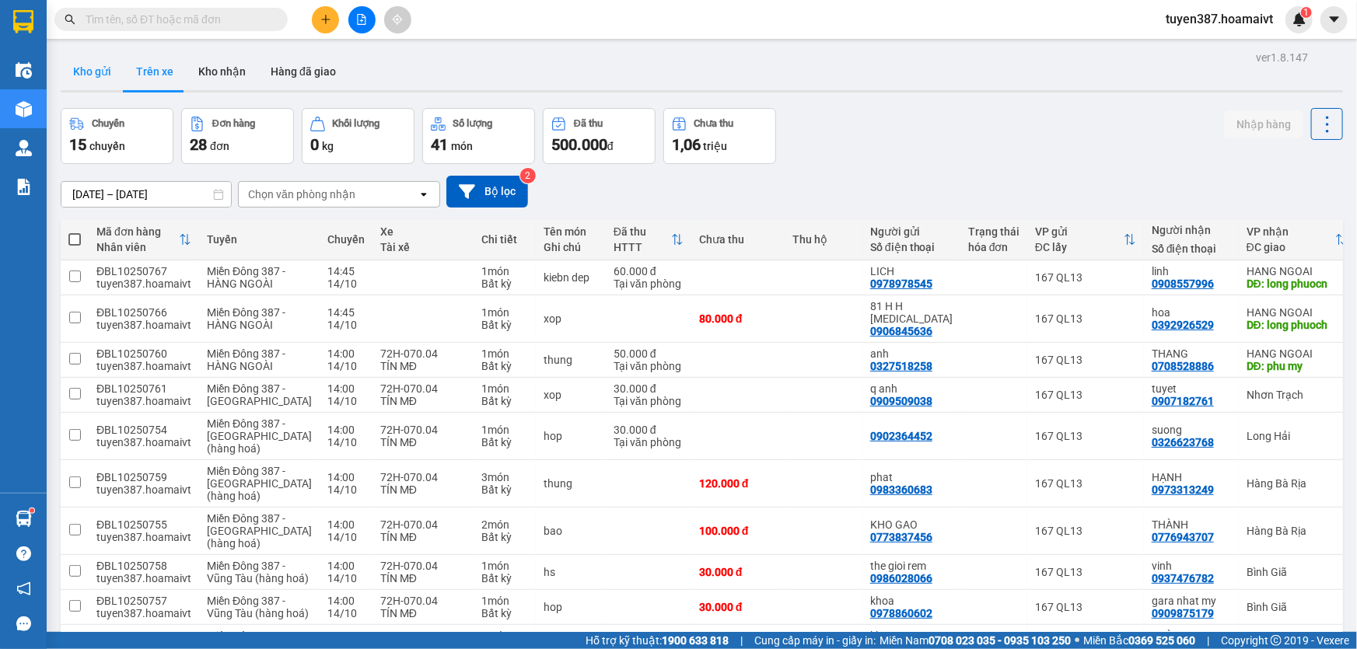
click at [93, 72] on button "Kho gửi" at bounding box center [92, 71] width 63 height 37
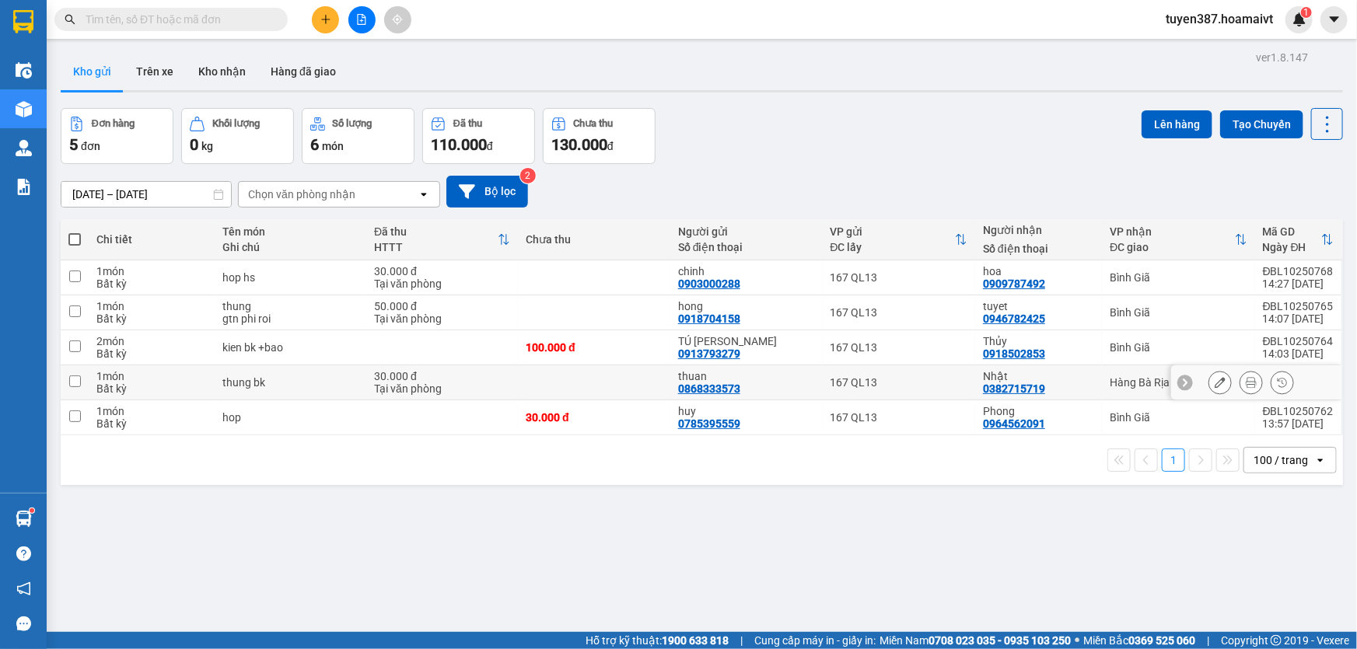
click at [76, 376] on input "checkbox" at bounding box center [75, 382] width 12 height 12
checkbox input "true"
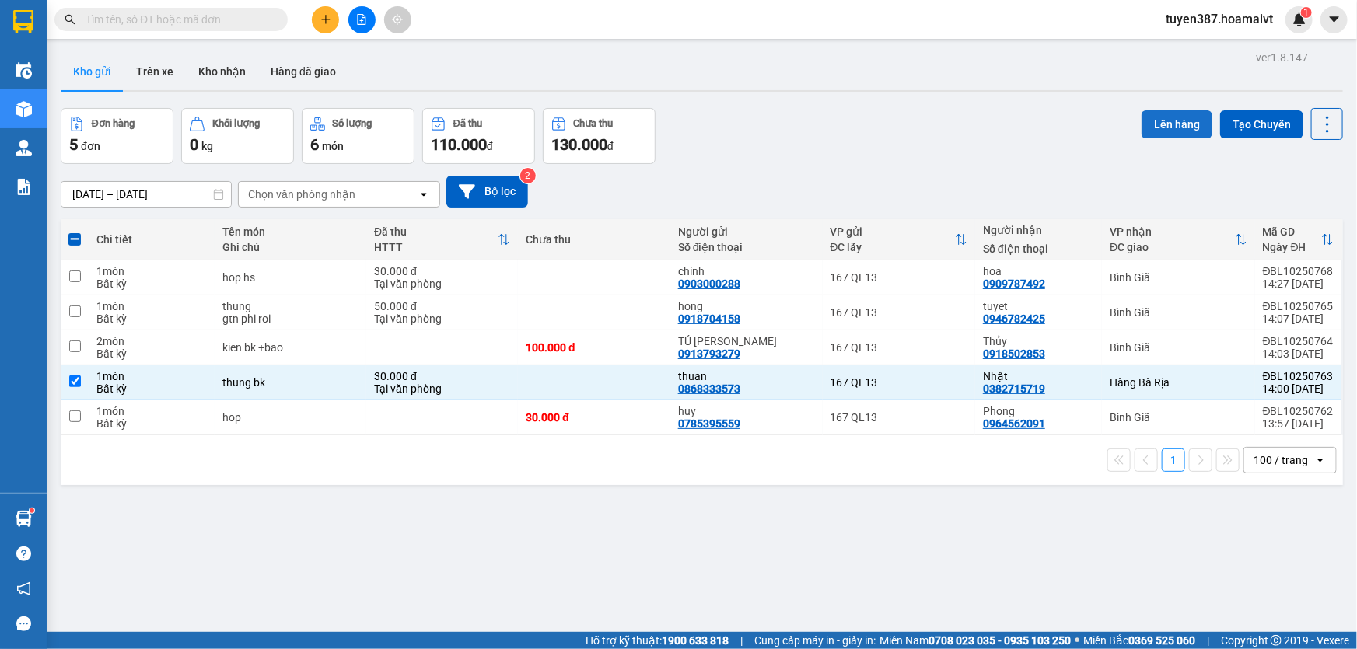
click at [1160, 120] on button "Lên hàng" at bounding box center [1177, 124] width 71 height 28
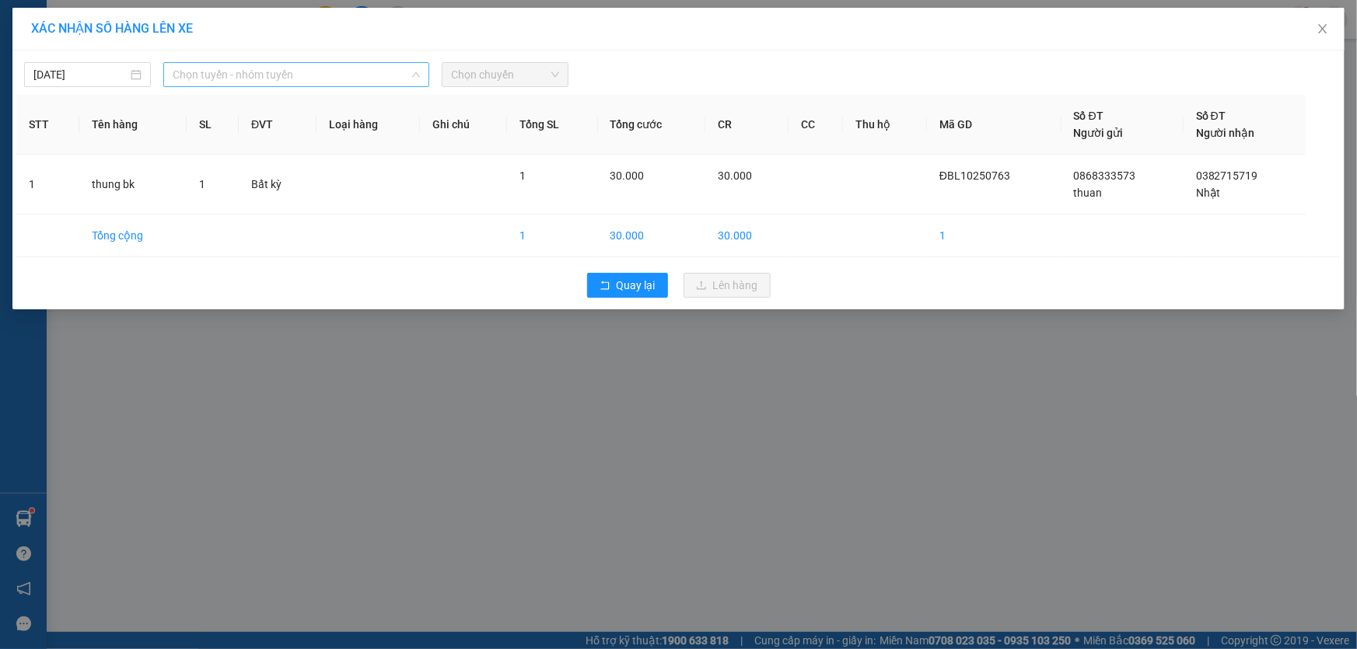
click at [310, 68] on span "Chọn tuyến - nhóm tuyến" at bounding box center [296, 74] width 247 height 23
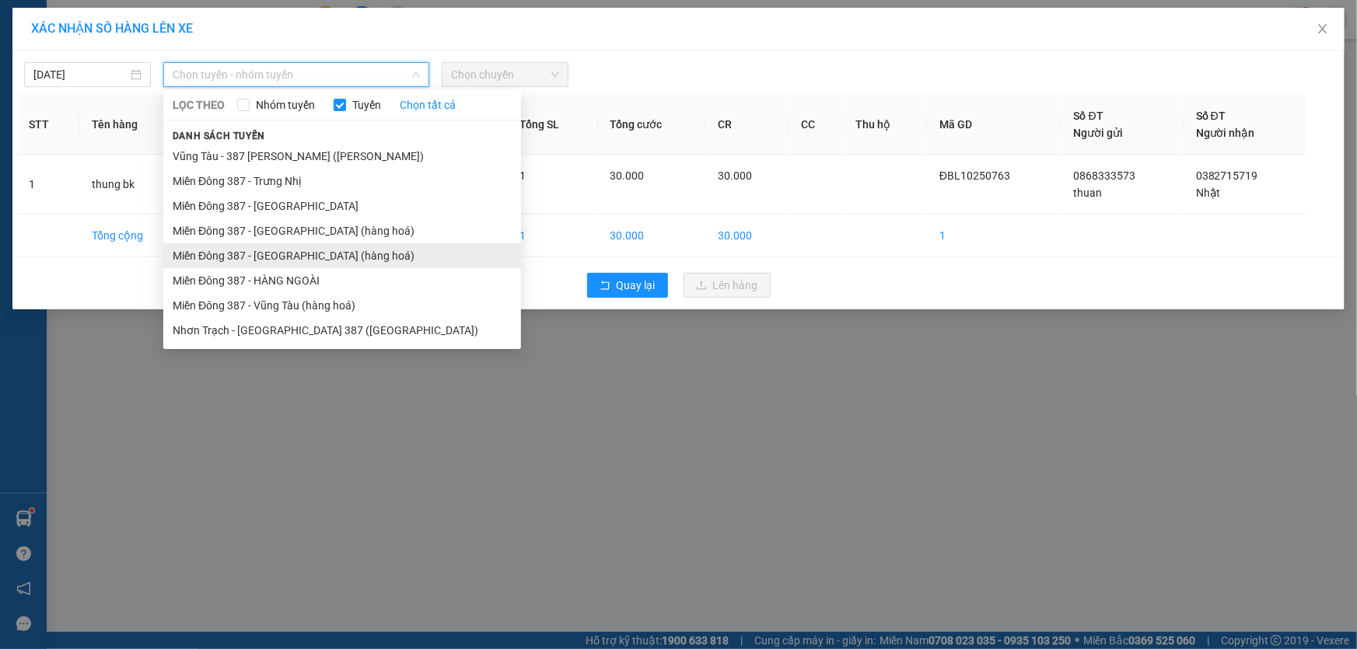
click at [266, 252] on li "Miền Đông 387 - [GEOGRAPHIC_DATA] (hàng hoá)" at bounding box center [342, 255] width 358 height 25
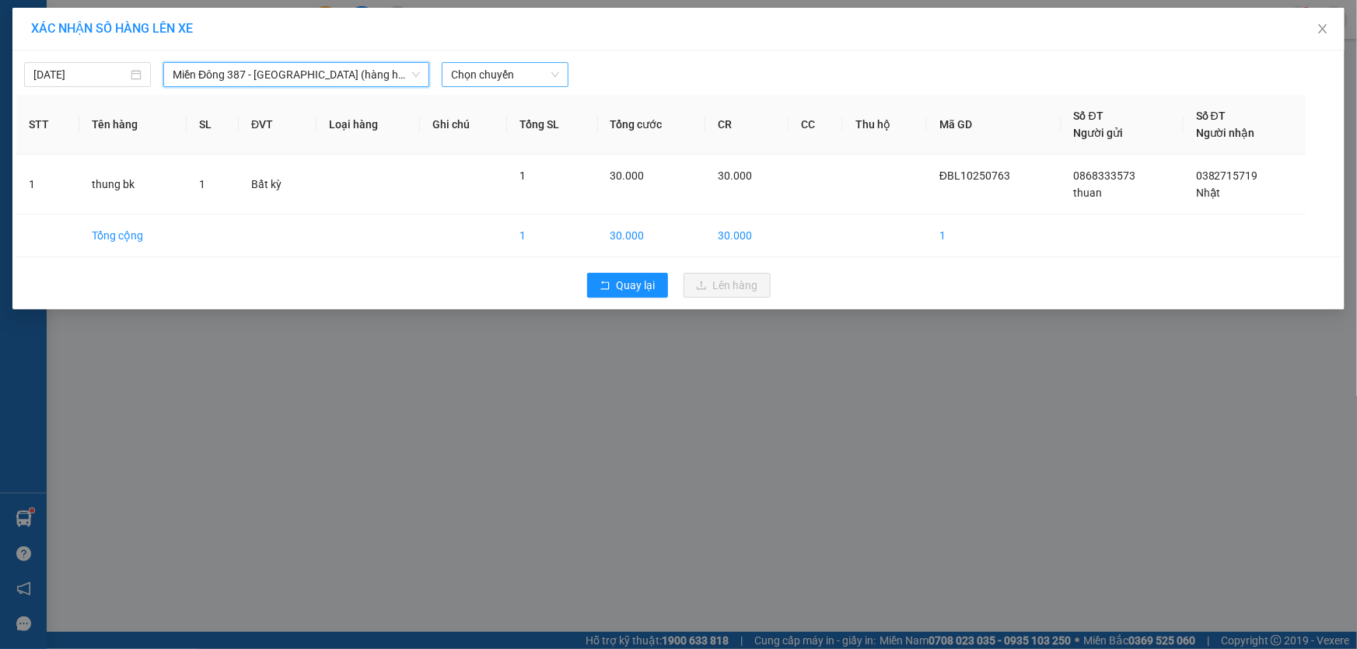
click at [525, 73] on span "Chọn chuyến" at bounding box center [505, 74] width 108 height 23
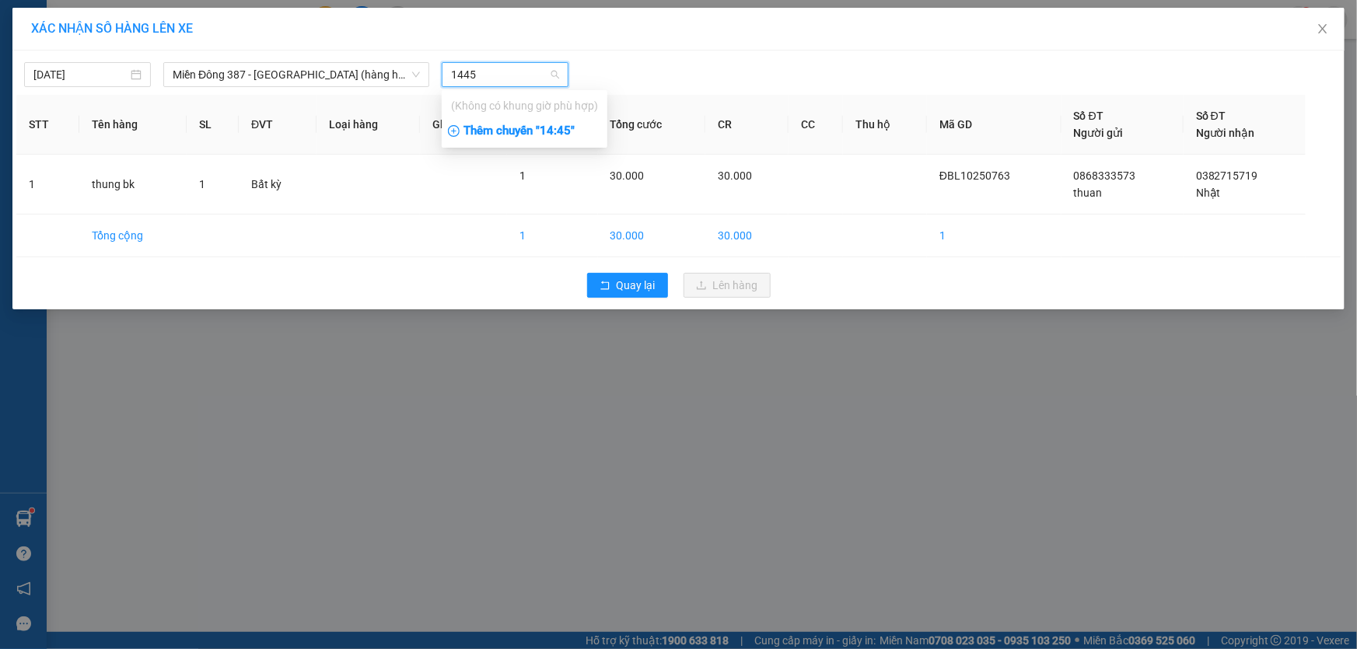
type input "1445"
click at [565, 131] on div "Thêm chuyến " 14:45 "" at bounding box center [525, 131] width 166 height 26
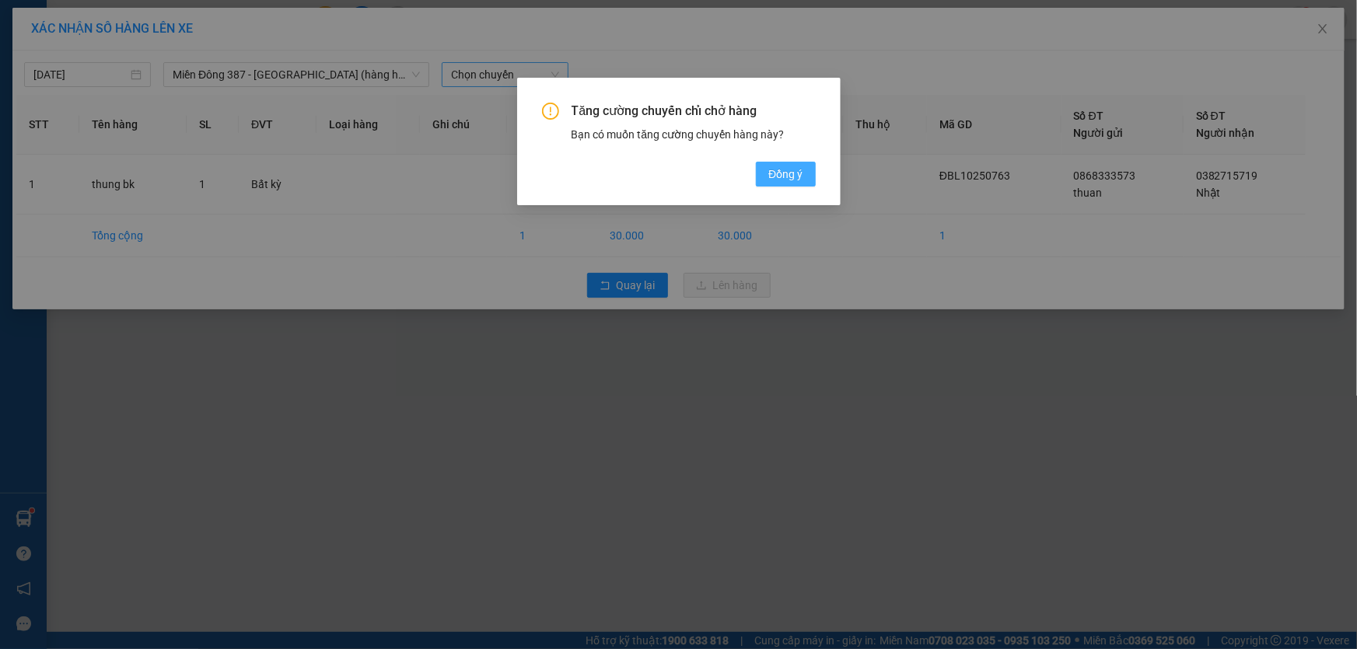
click at [784, 170] on span "Đồng ý" at bounding box center [785, 174] width 34 height 17
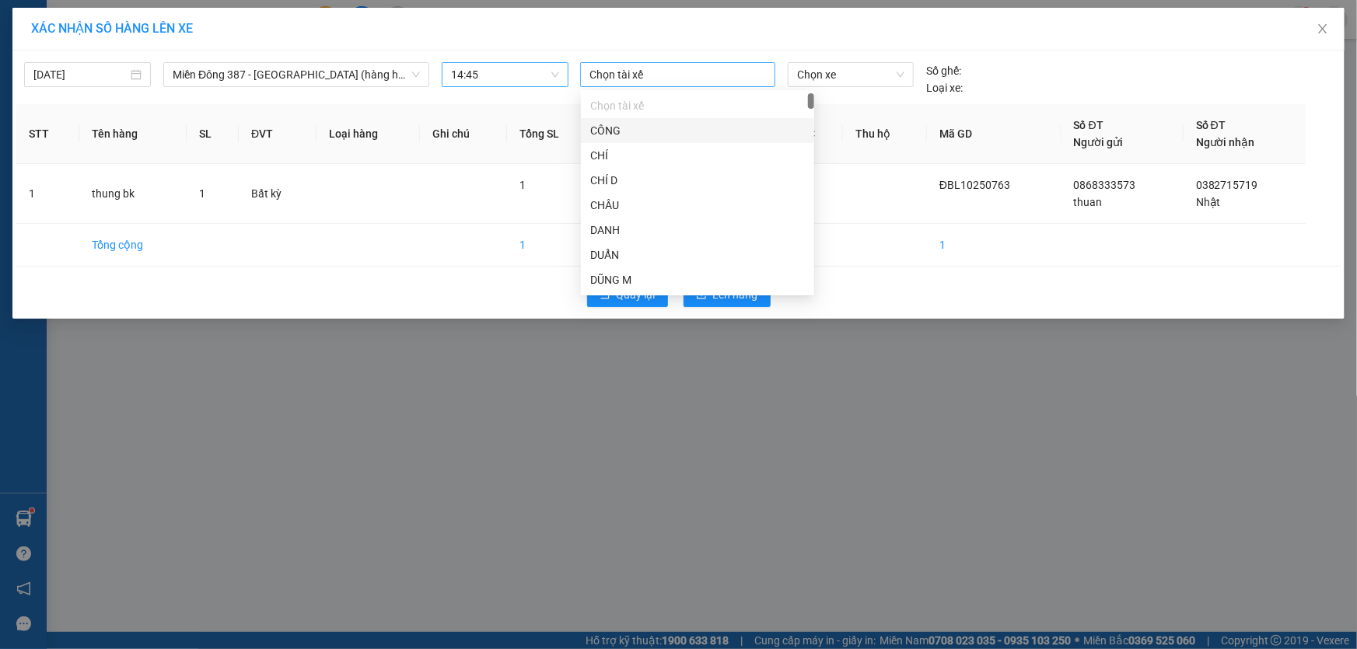
click at [677, 71] on div at bounding box center [677, 74] width 187 height 19
type input "phuc"
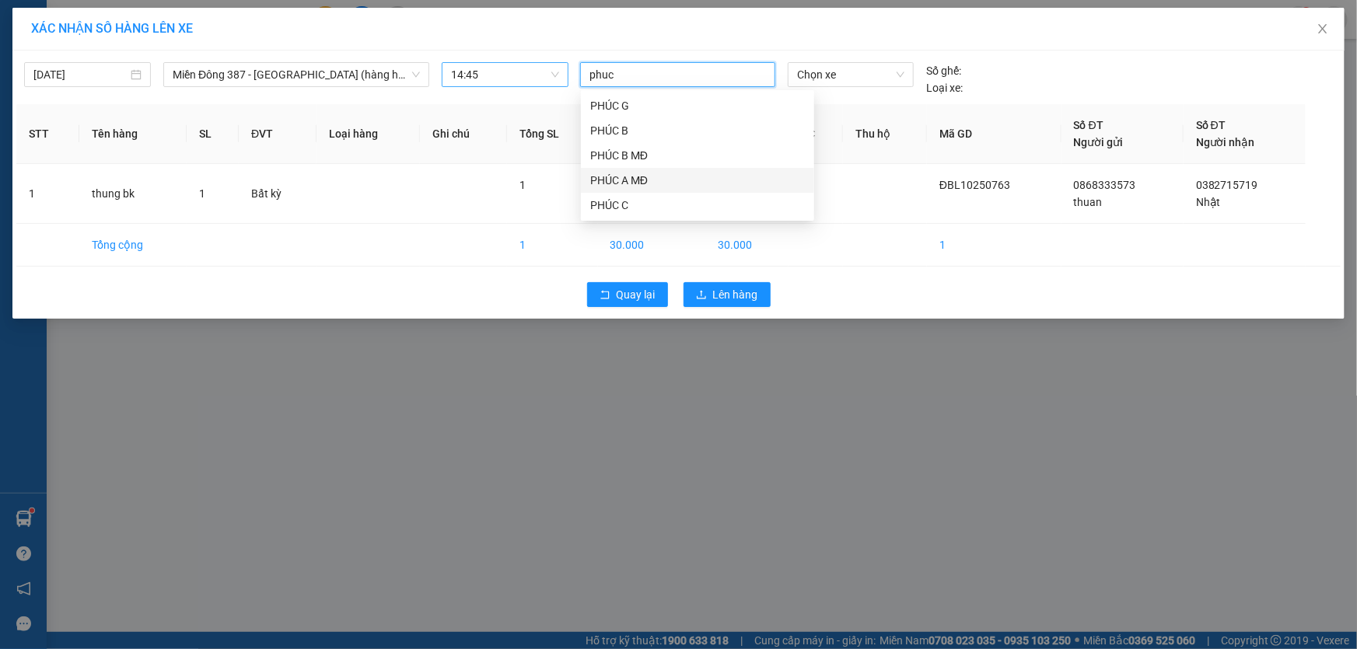
click at [623, 178] on div "PHÚC A MĐ" at bounding box center [697, 180] width 215 height 17
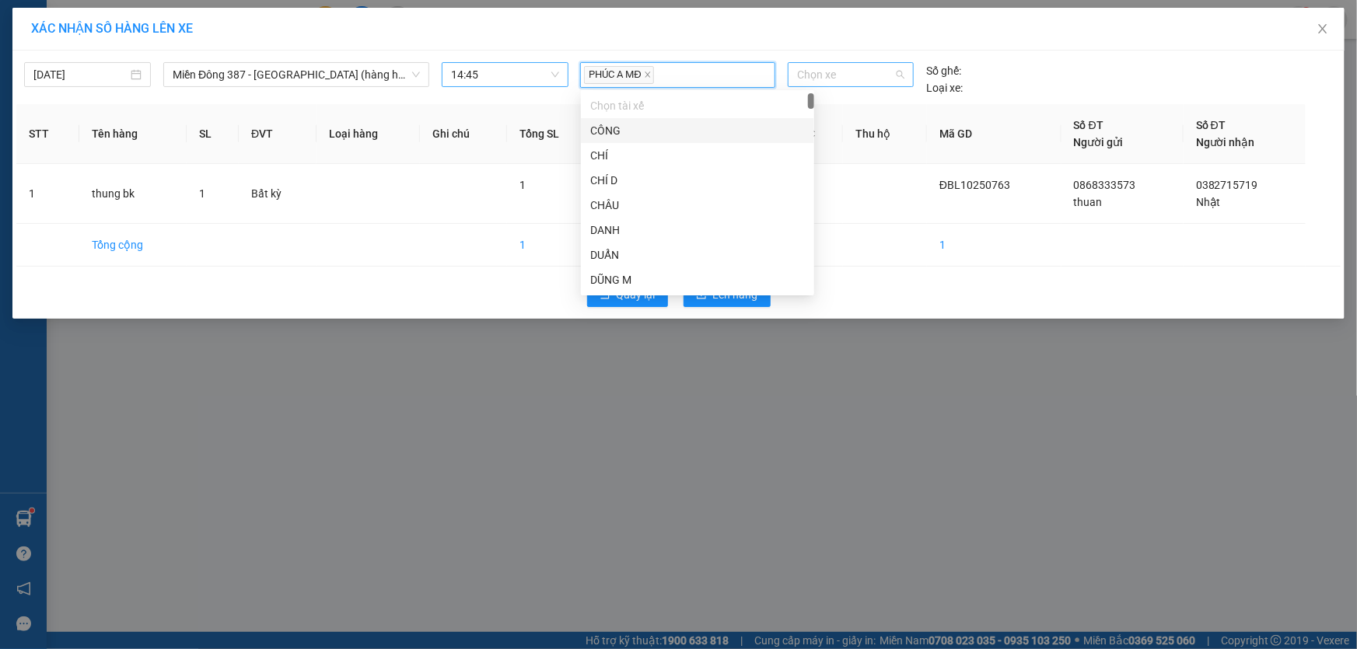
click at [856, 77] on span "Chọn xe" at bounding box center [850, 74] width 107 height 23
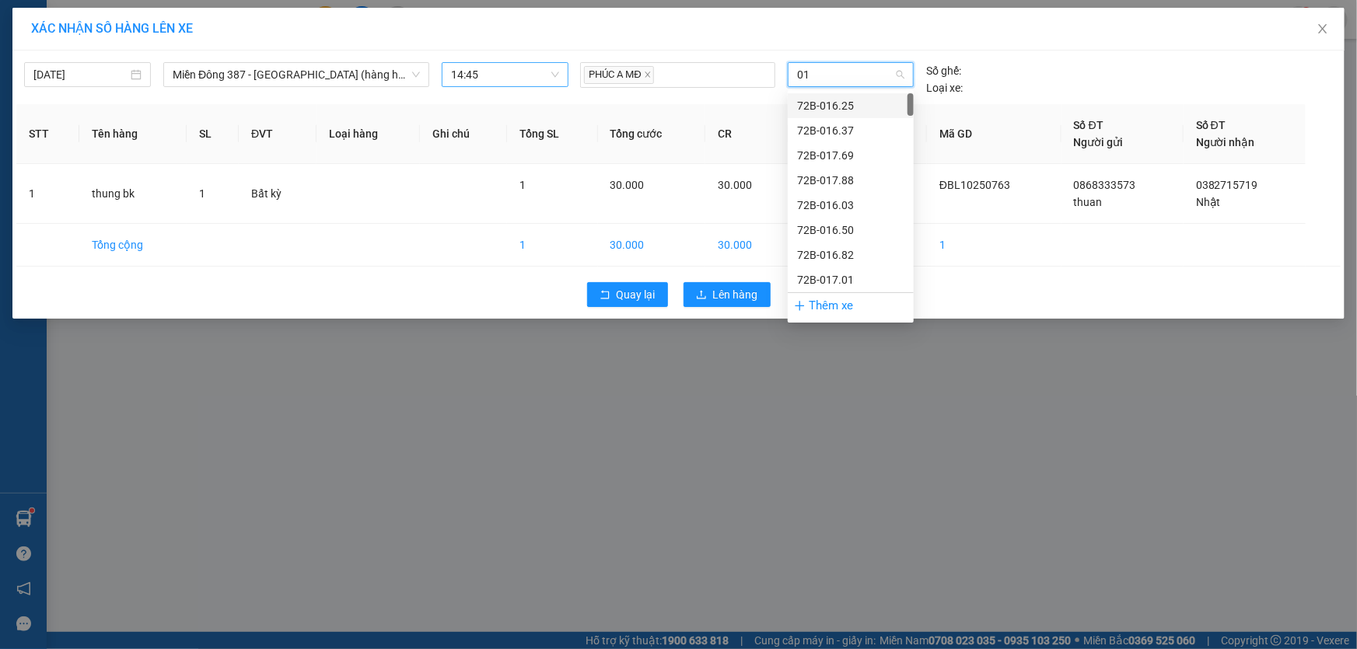
type input "017"
click at [824, 278] on div "72H-070.17" at bounding box center [850, 280] width 107 height 17
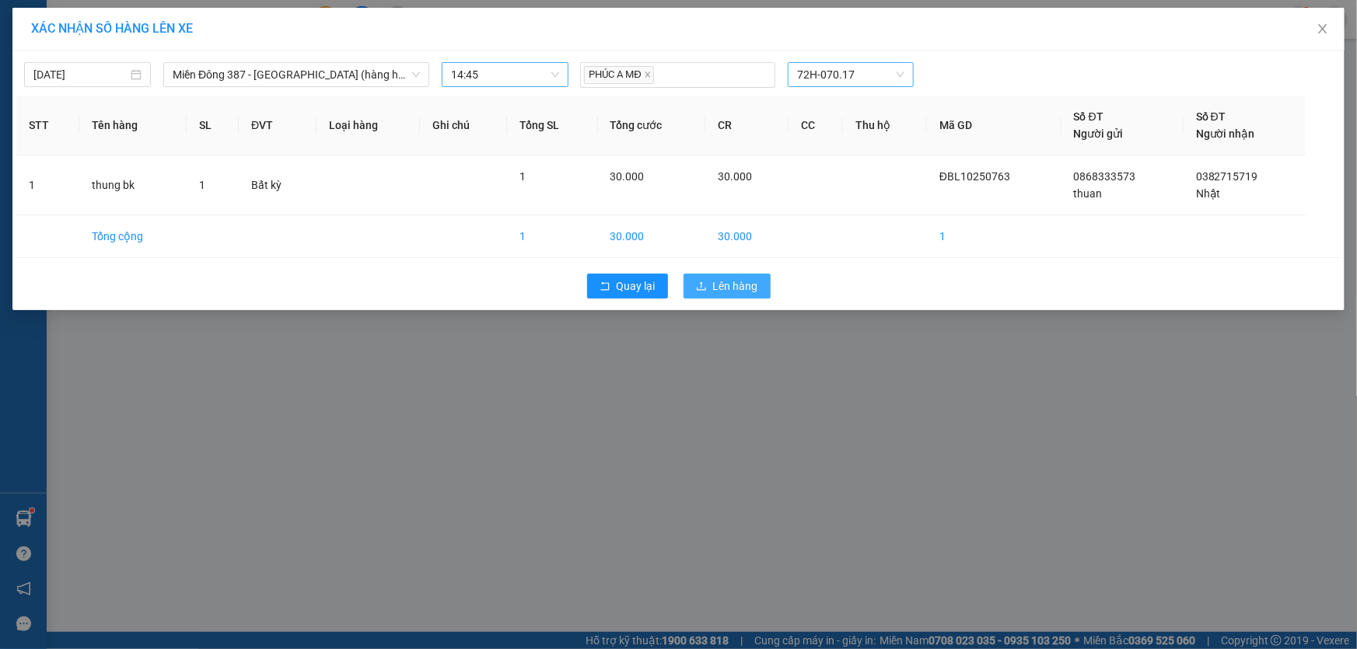
click at [749, 285] on span "Lên hàng" at bounding box center [735, 286] width 45 height 17
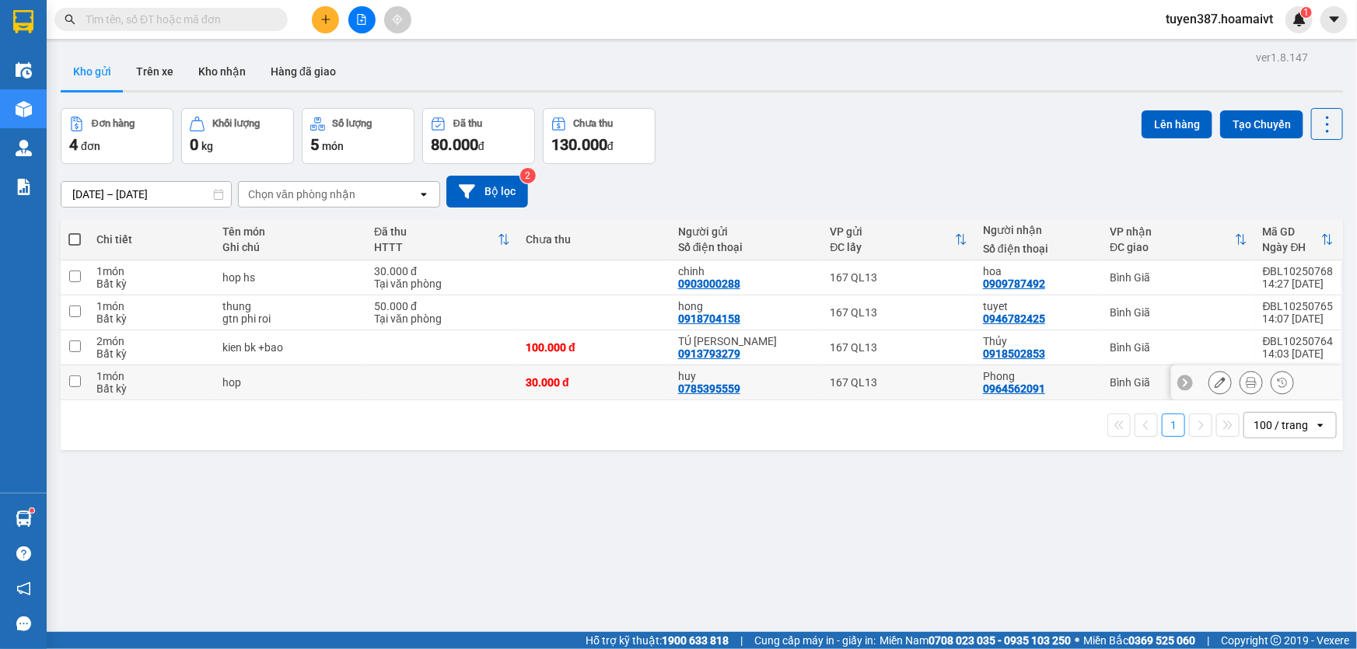
click at [79, 373] on td at bounding box center [75, 383] width 28 height 35
checkbox input "true"
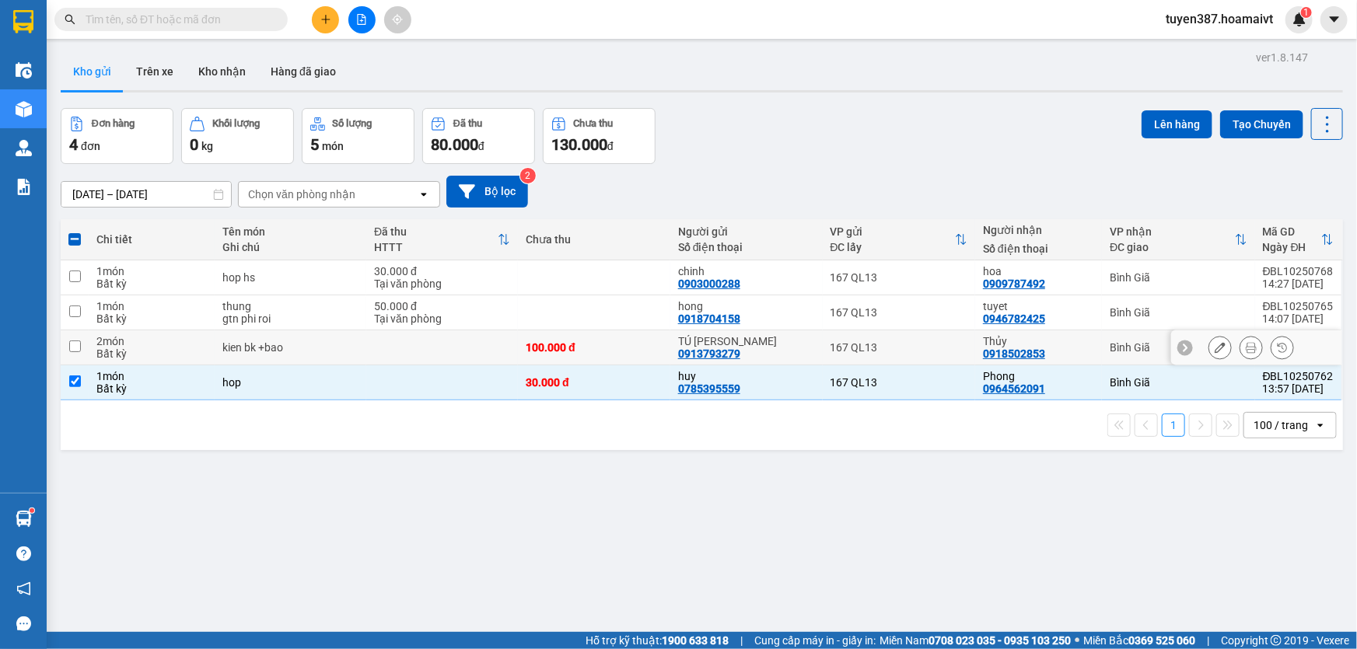
click at [78, 341] on input "checkbox" at bounding box center [75, 347] width 12 height 12
checkbox input "true"
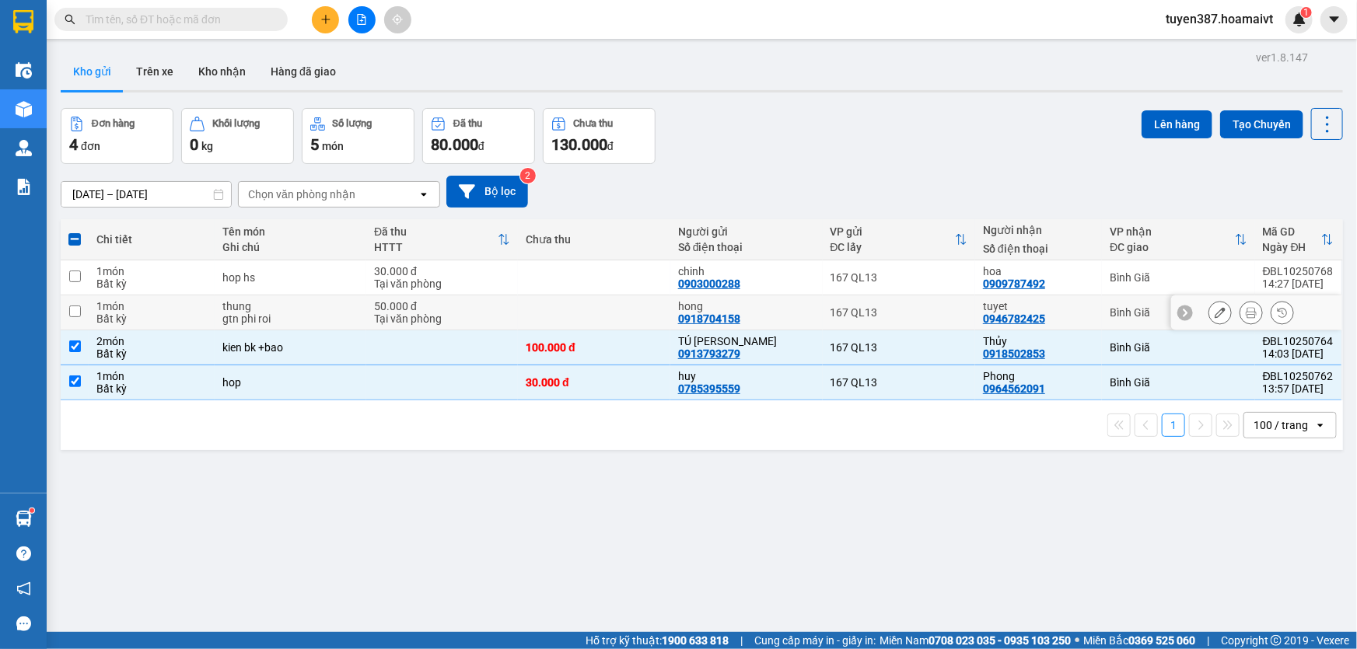
click at [75, 313] on input "checkbox" at bounding box center [75, 312] width 12 height 12
checkbox input "true"
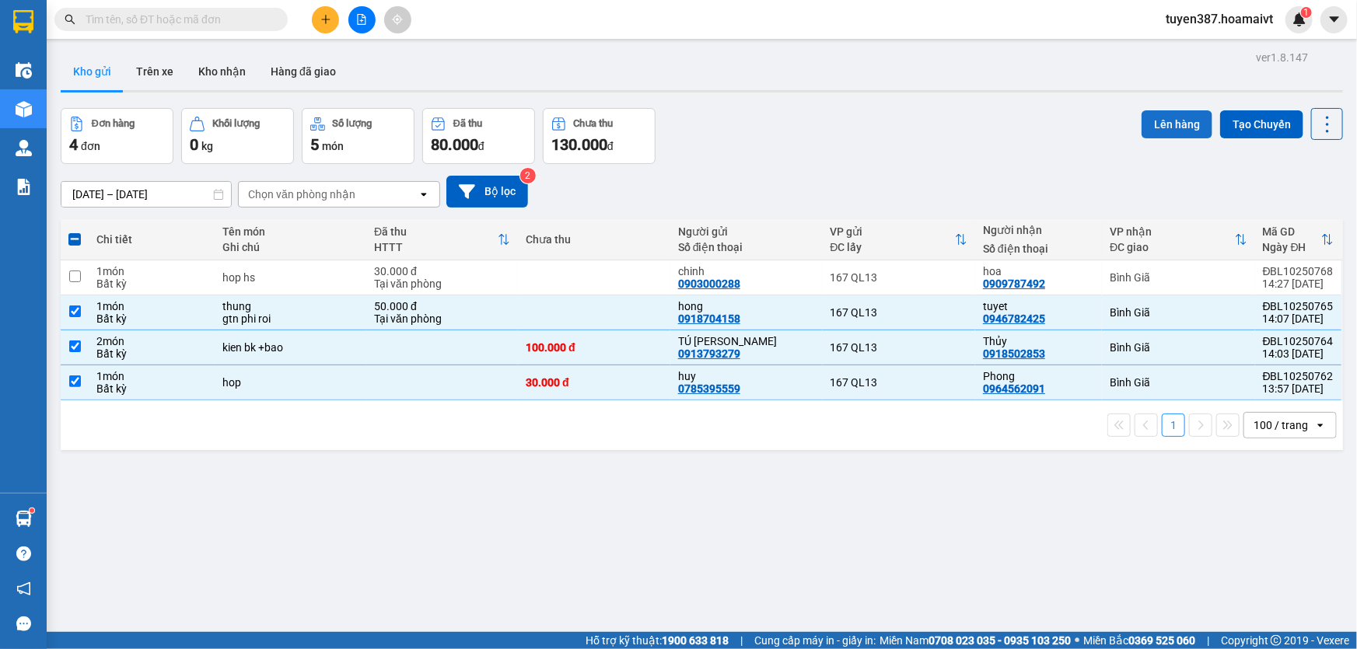
click at [1167, 121] on button "Lên hàng" at bounding box center [1177, 124] width 71 height 28
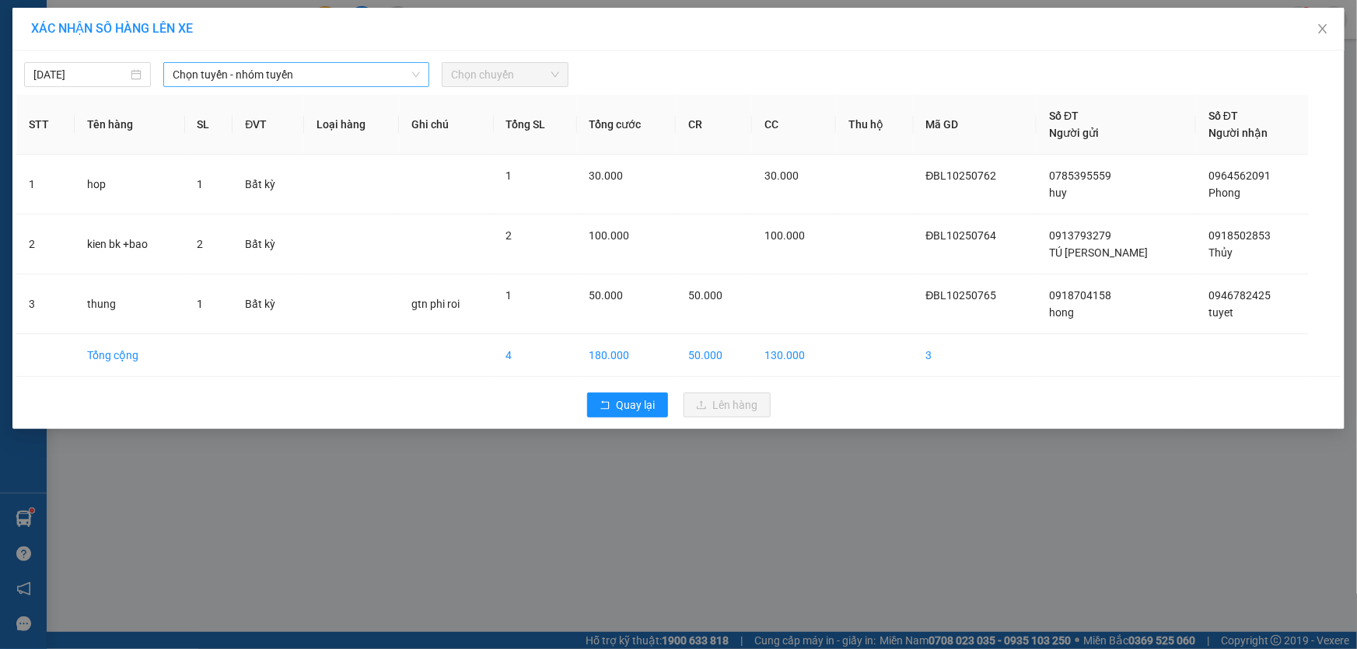
click at [299, 69] on span "Chọn tuyến - nhóm tuyến" at bounding box center [296, 74] width 247 height 23
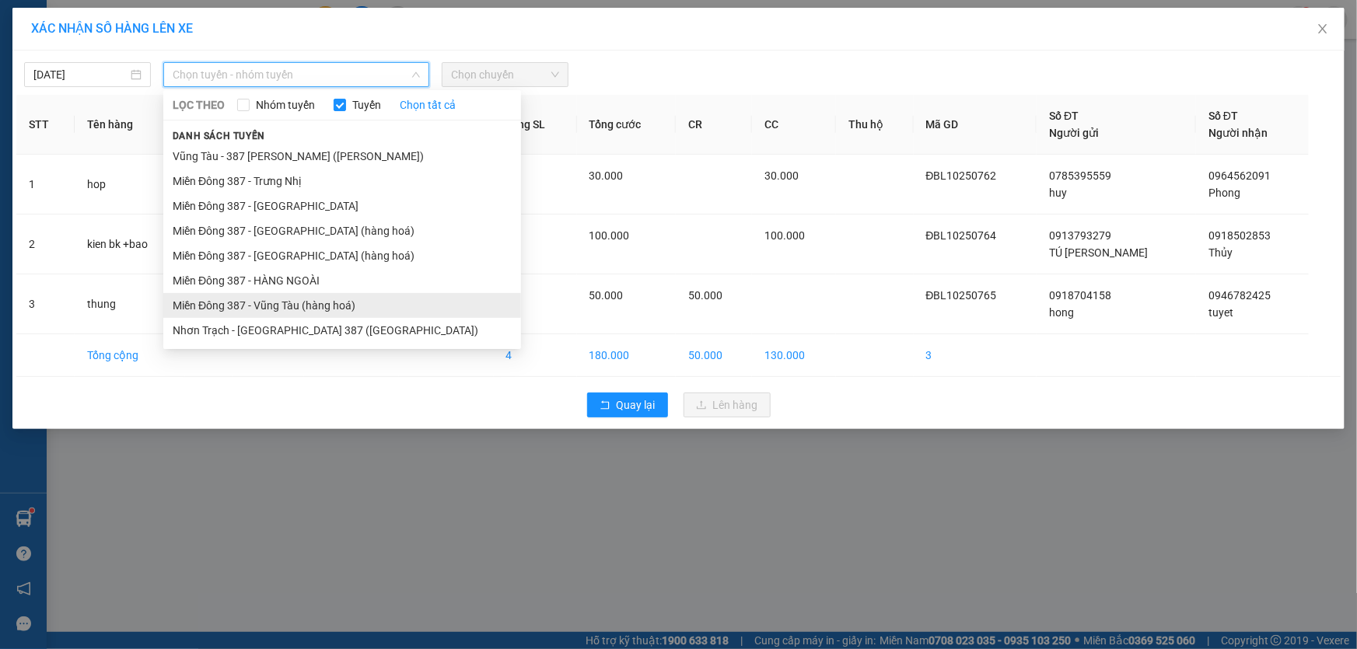
click at [288, 305] on li "Miền Đông 387 - Vũng Tàu (hàng hoá)" at bounding box center [342, 305] width 358 height 25
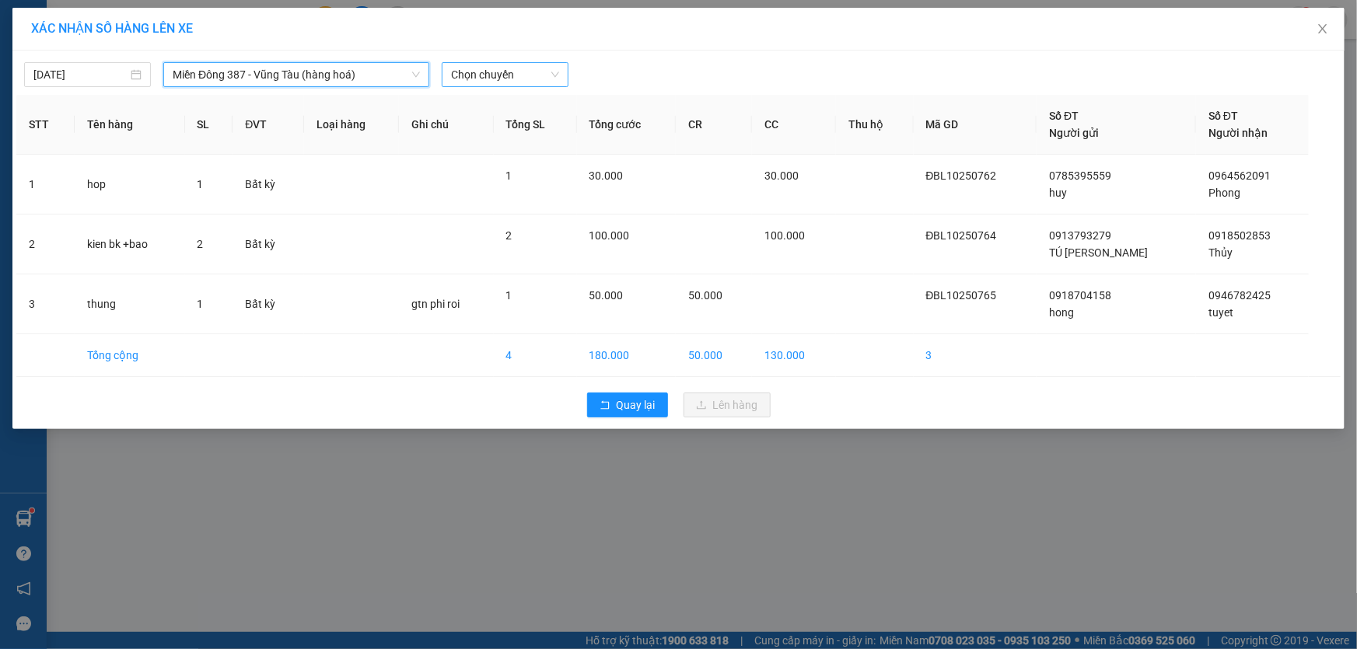
click at [530, 70] on span "Chọn chuyến" at bounding box center [505, 74] width 108 height 23
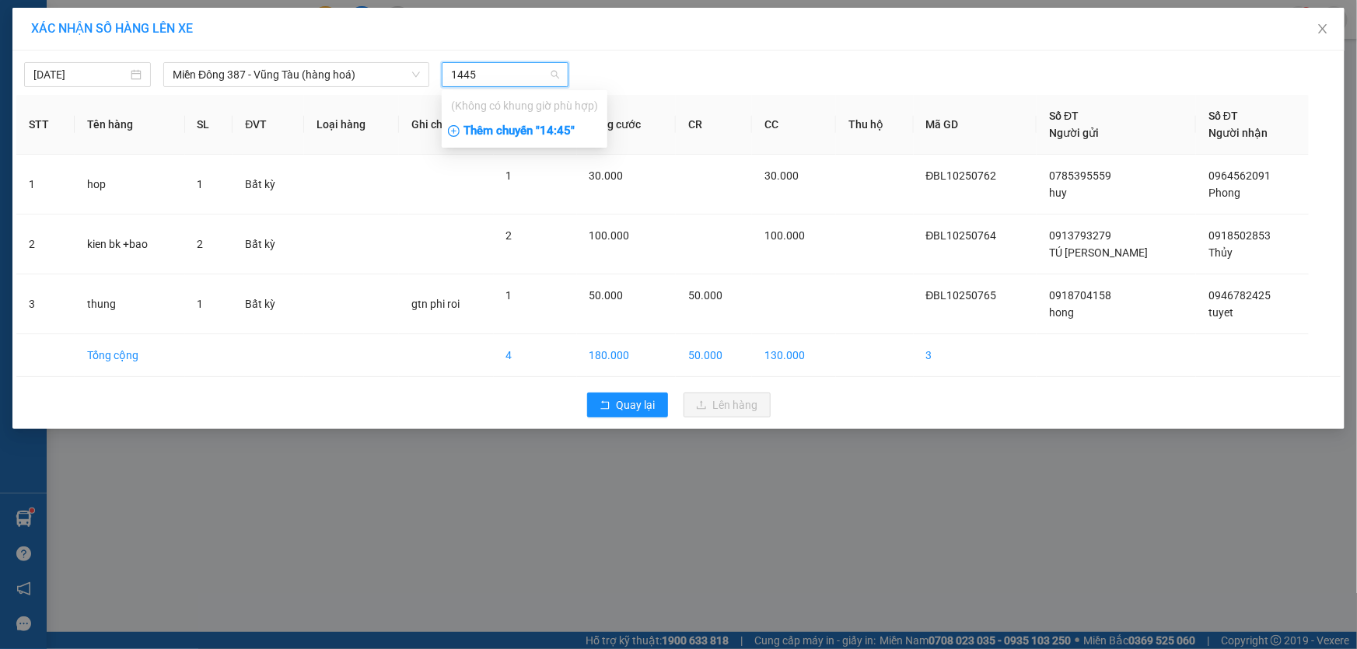
type input "1445"
click at [564, 125] on div "Thêm chuyến " 14:45 "" at bounding box center [525, 131] width 166 height 26
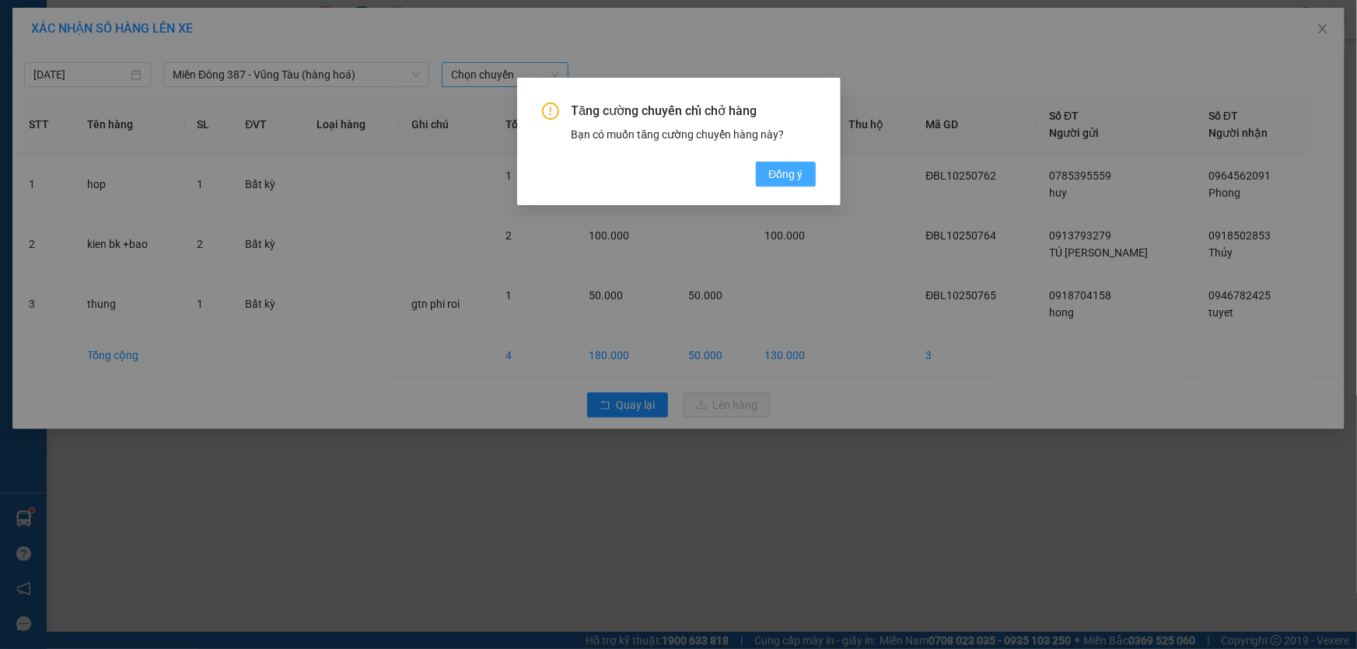
click at [793, 172] on span "Đồng ý" at bounding box center [785, 174] width 34 height 17
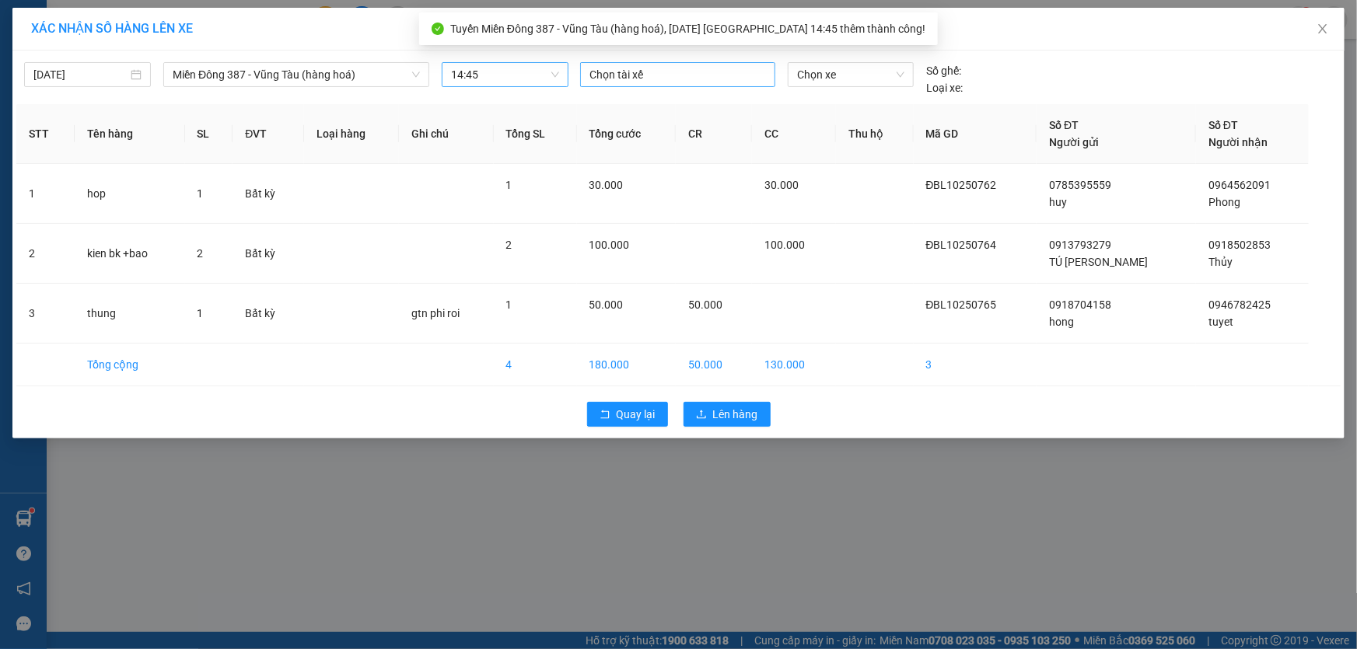
click at [689, 71] on div at bounding box center [677, 74] width 187 height 19
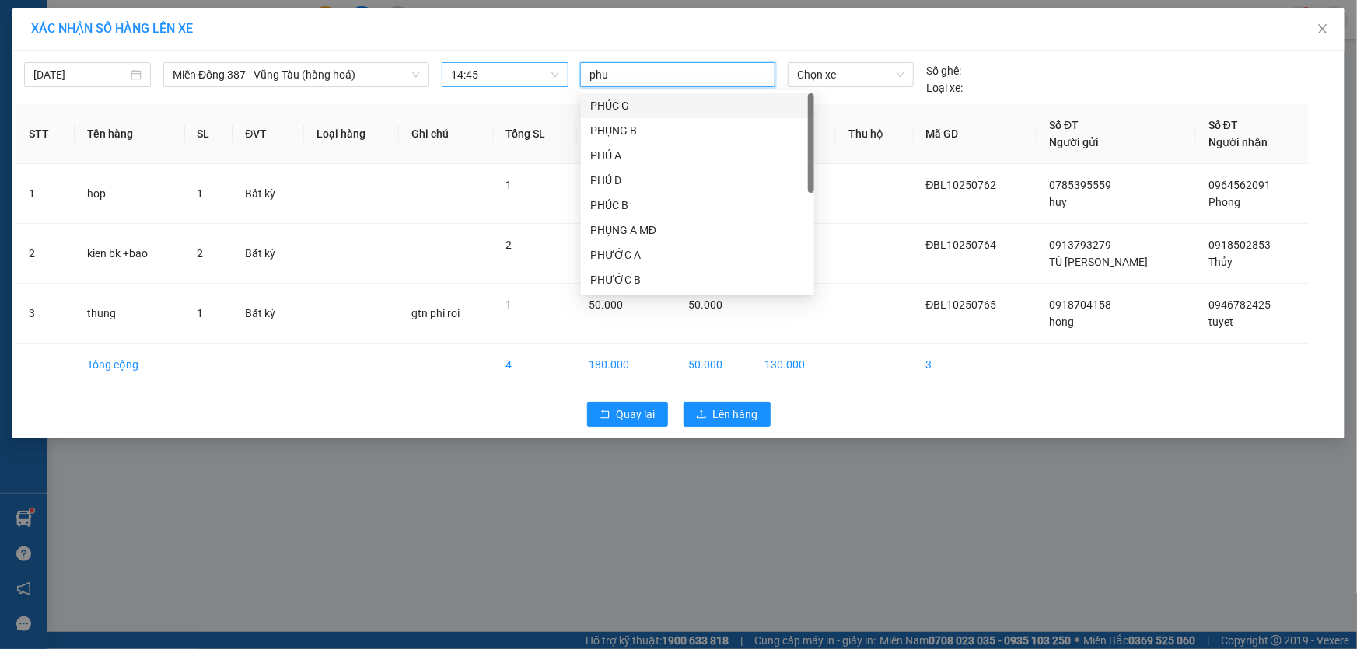
type input "phuc"
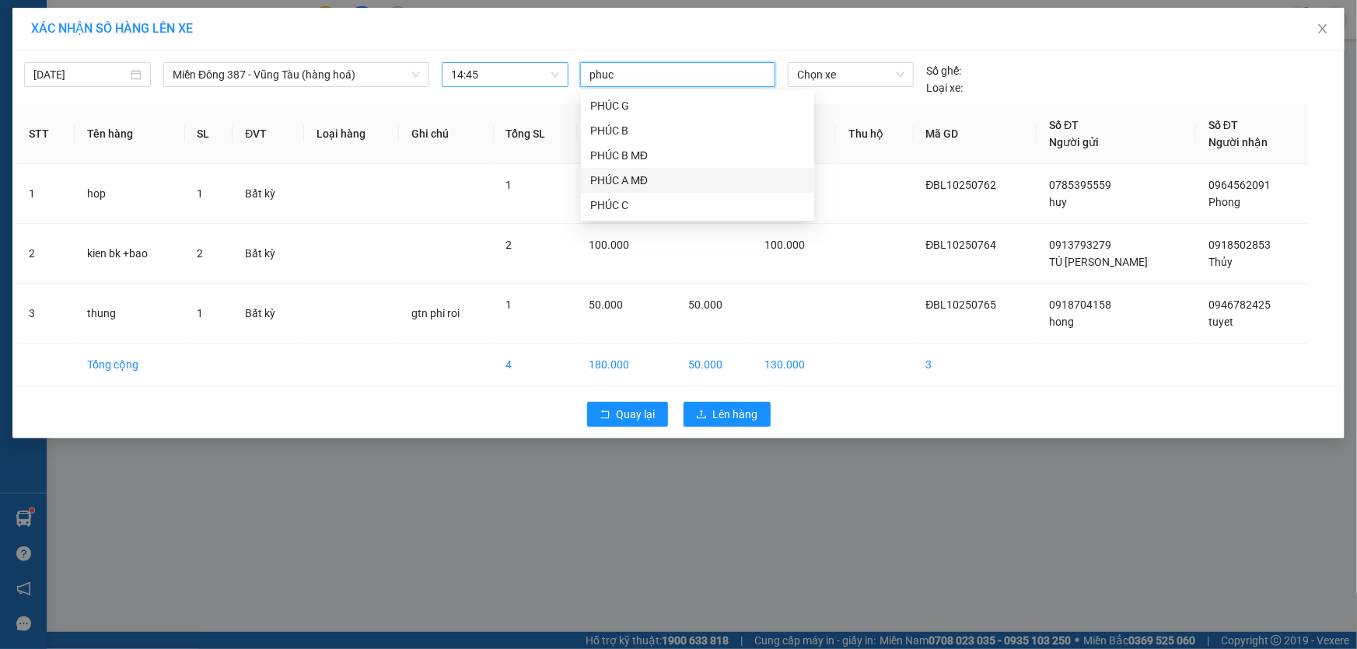
click at [620, 175] on div "PHÚC A MĐ" at bounding box center [697, 180] width 215 height 17
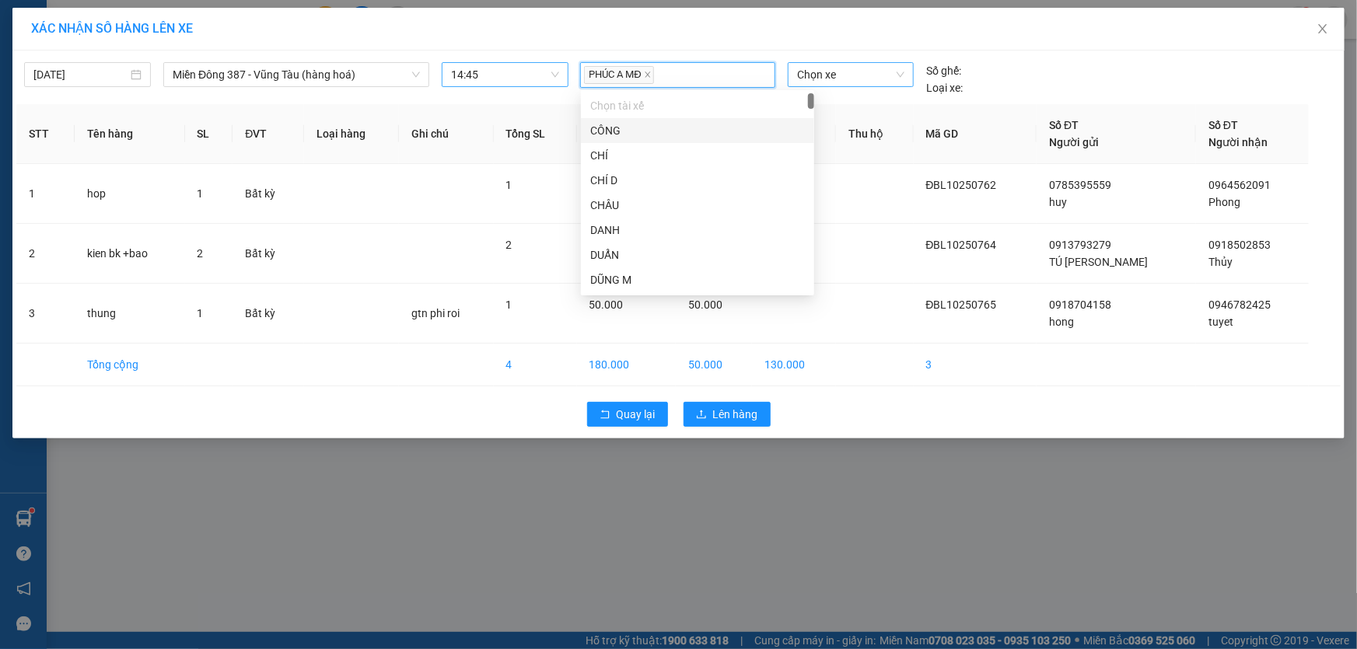
click at [856, 78] on span "Chọn xe" at bounding box center [850, 74] width 107 height 23
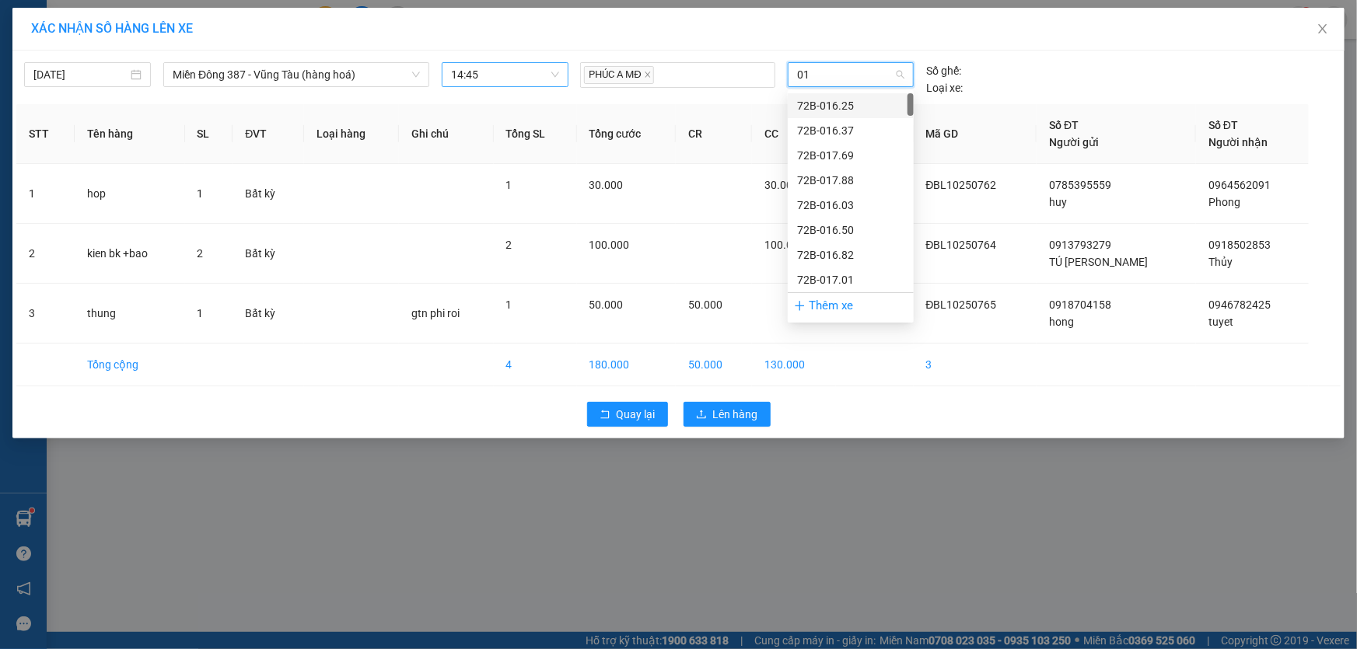
type input "017"
click at [826, 275] on div "72H-070.17" at bounding box center [850, 280] width 107 height 17
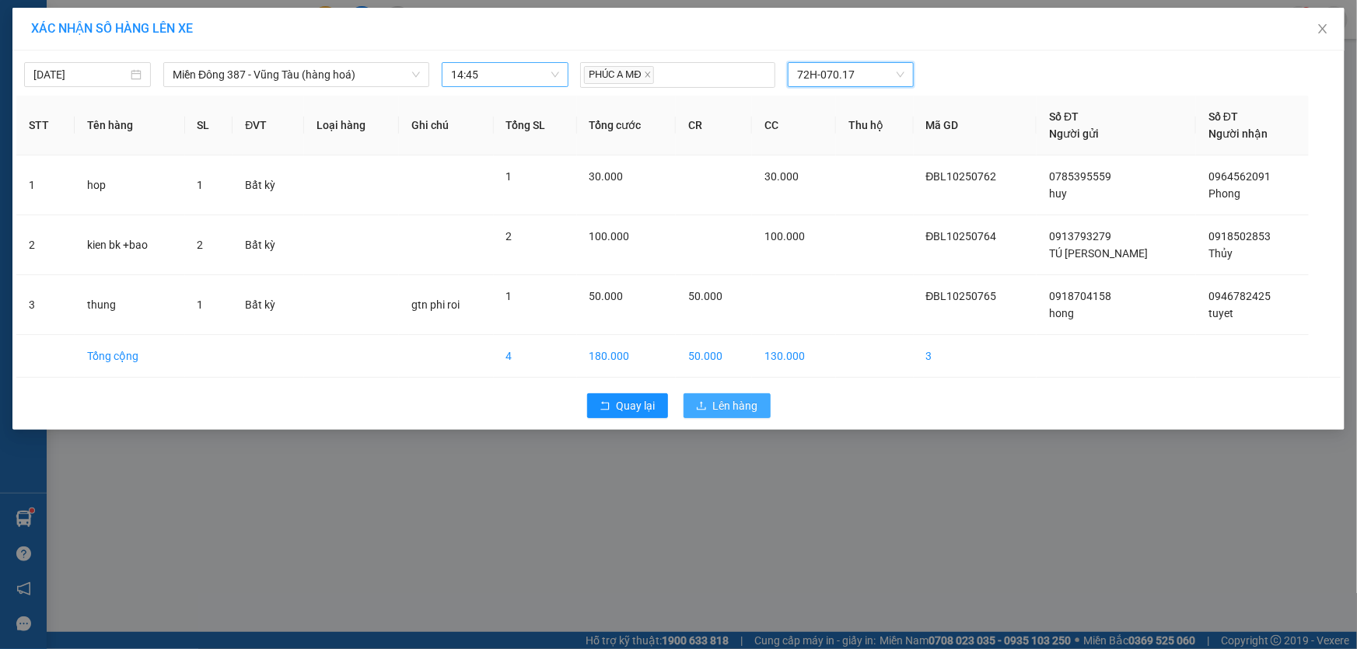
click at [740, 406] on span "Lên hàng" at bounding box center [735, 405] width 45 height 17
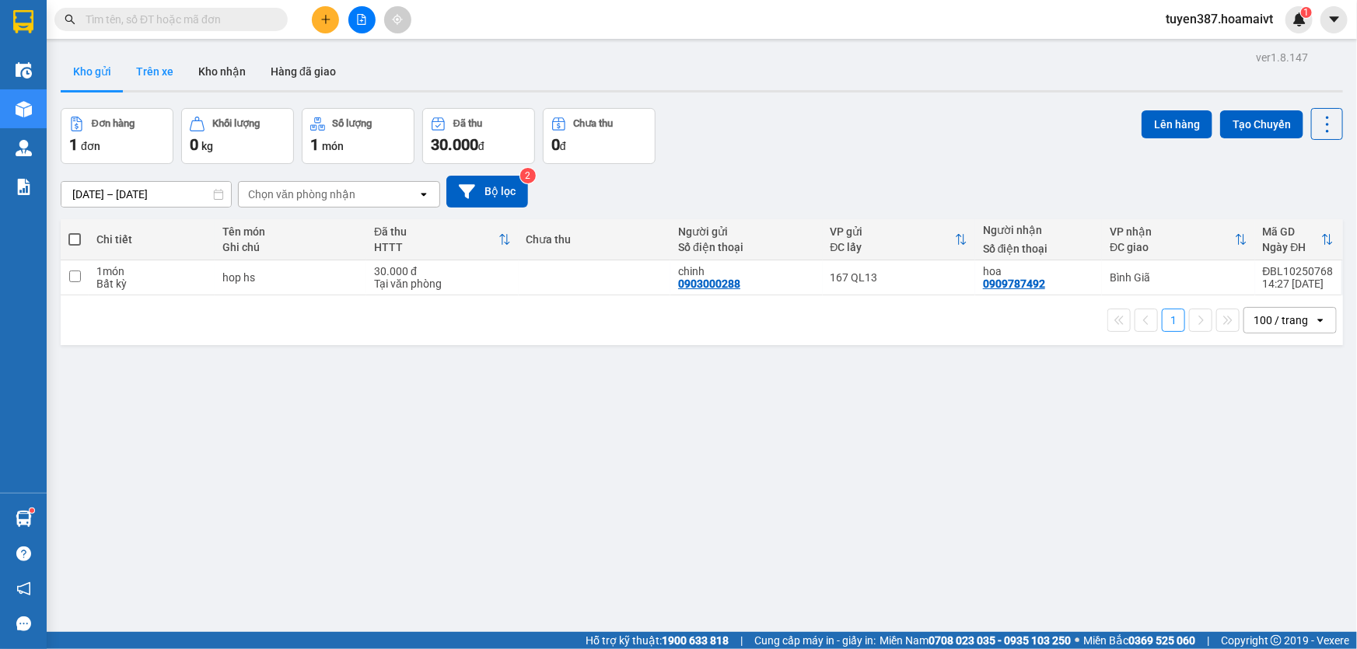
click at [156, 67] on button "Trên xe" at bounding box center [155, 71] width 62 height 37
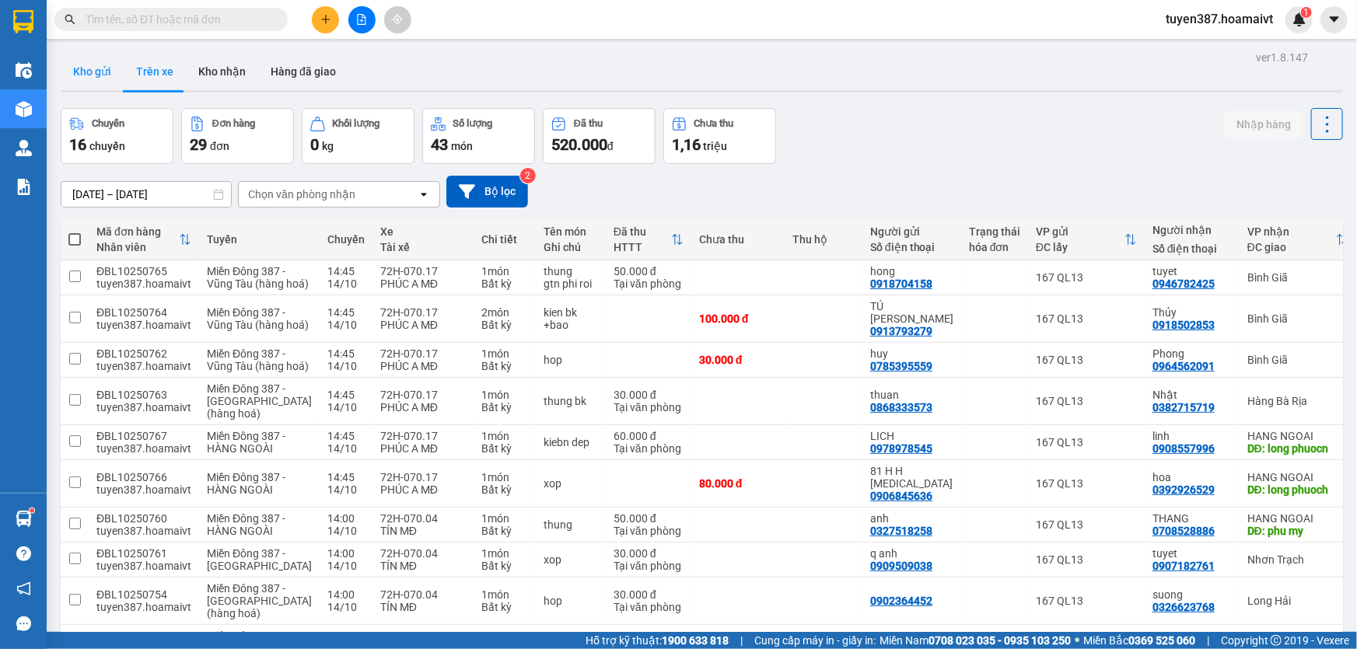
click at [81, 70] on button "Kho gửi" at bounding box center [92, 71] width 63 height 37
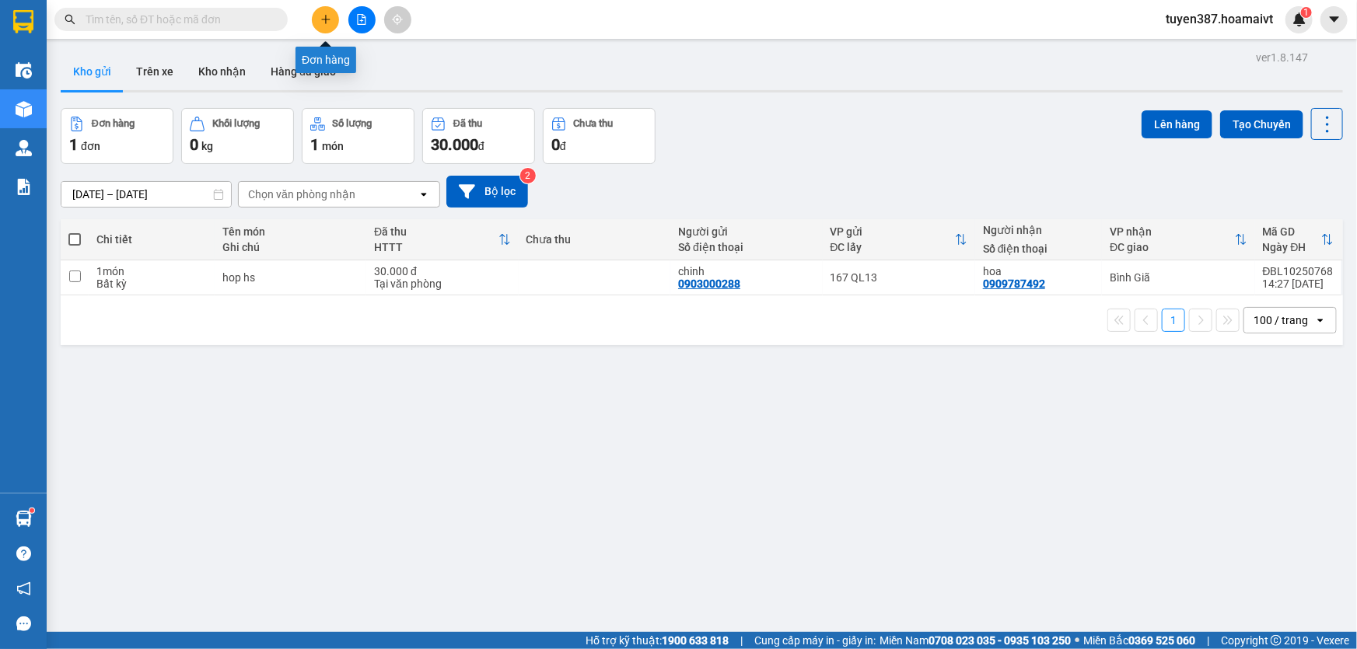
click at [327, 14] on icon "plus" at bounding box center [325, 19] width 11 height 11
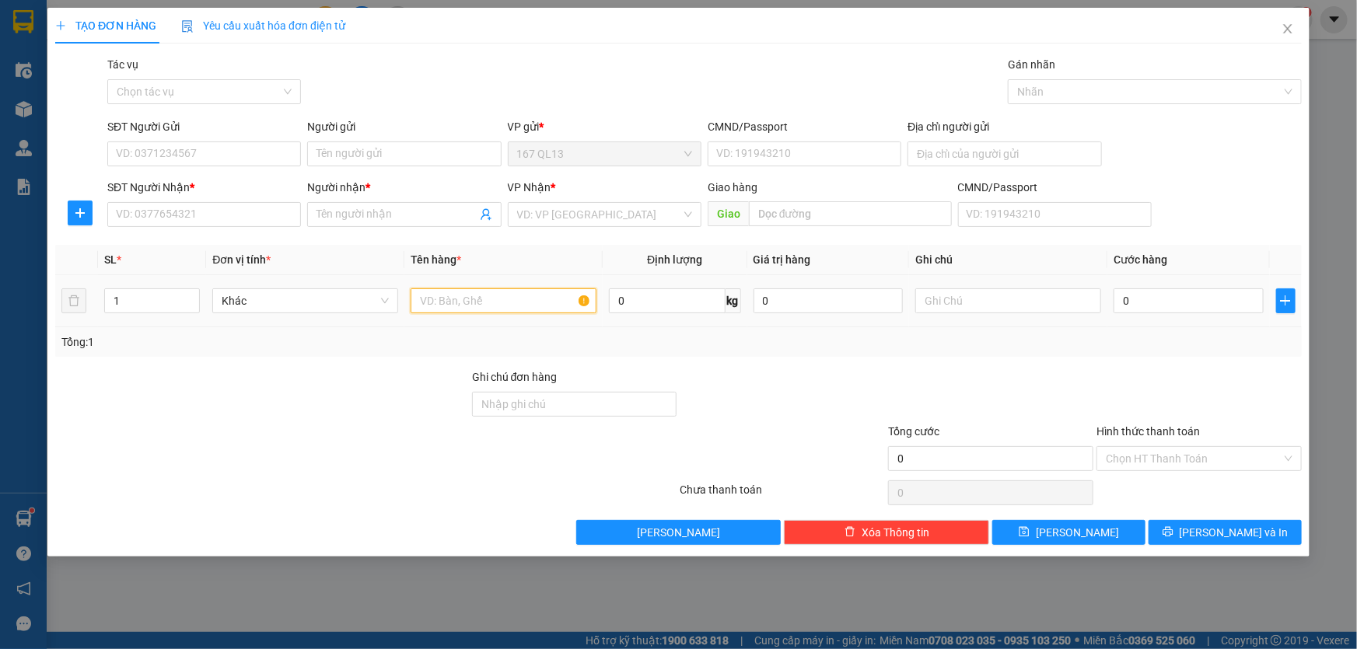
click at [529, 304] on input "text" at bounding box center [504, 301] width 186 height 25
type input "thung bk"
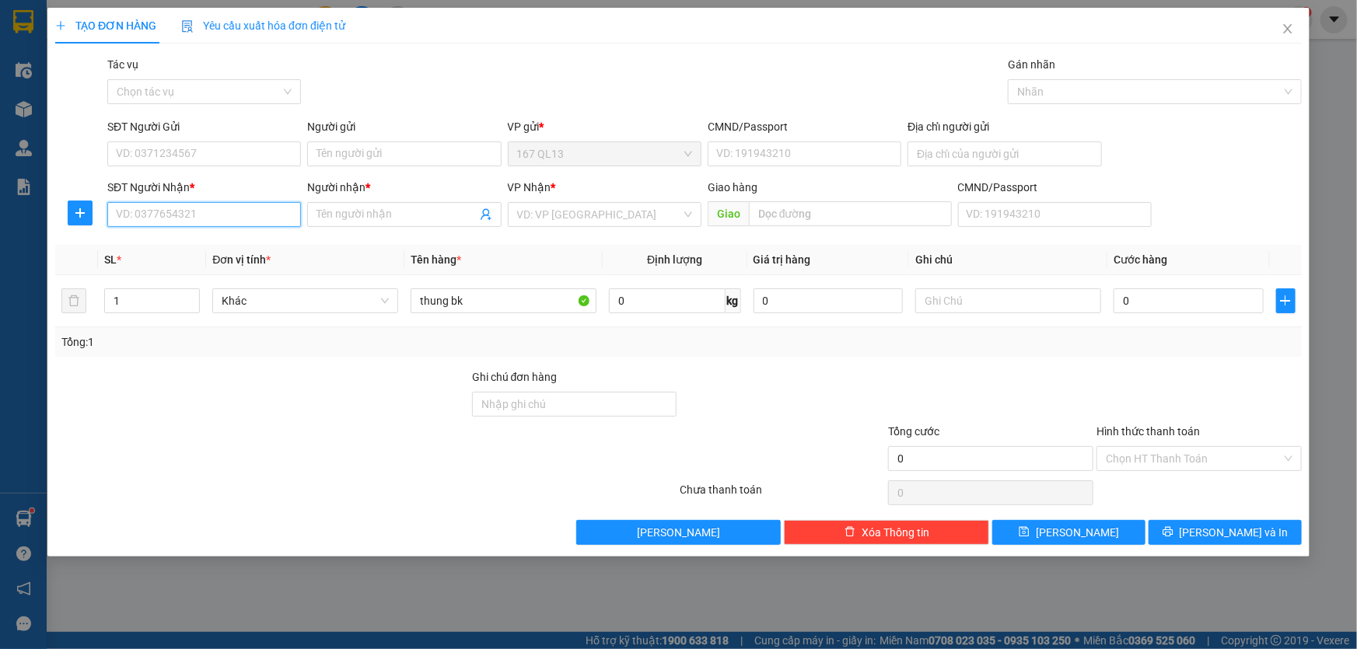
click at [224, 212] on input "SĐT Người Nhận *" at bounding box center [204, 214] width 194 height 25
type input "0"
click at [256, 152] on input "SĐT Người Gửi" at bounding box center [204, 154] width 194 height 25
type input "0389"
click at [228, 215] on input "0" at bounding box center [204, 214] width 194 height 25
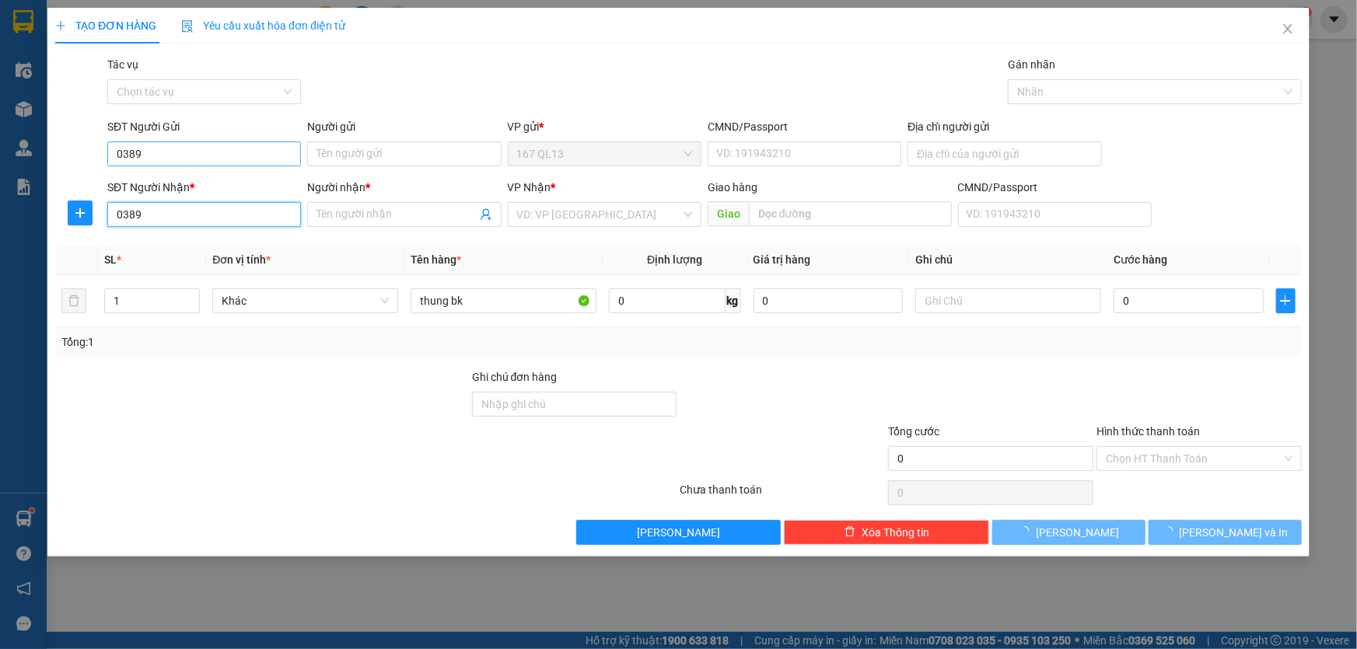
type input "0389"
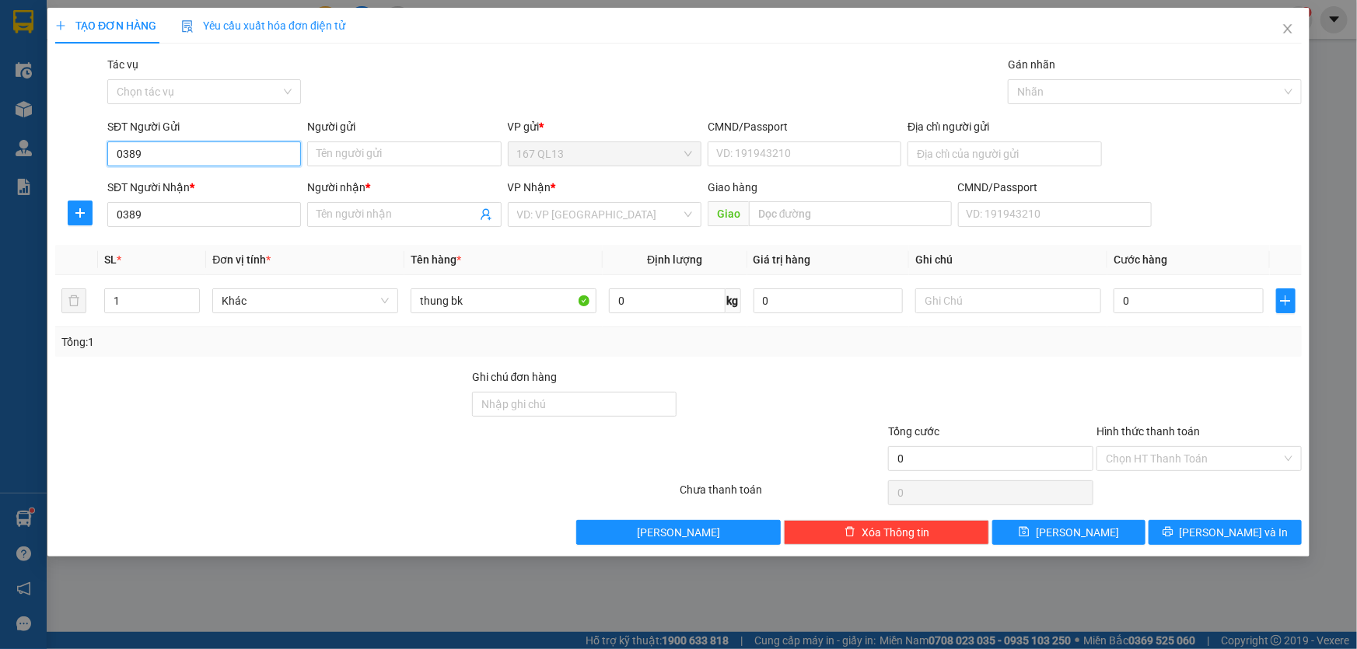
click at [218, 152] on input "0389" at bounding box center [204, 154] width 194 height 25
type input "0"
click at [201, 207] on input "0389" at bounding box center [204, 214] width 194 height 25
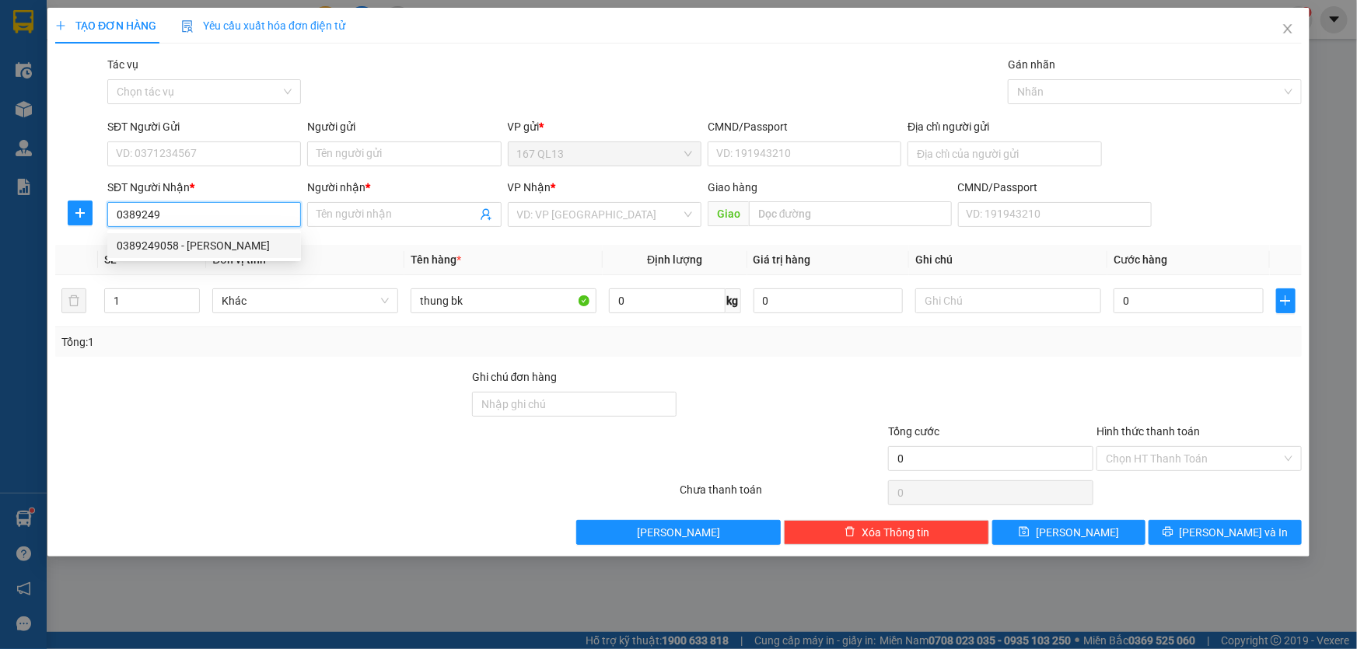
click at [198, 246] on div "0389249058 - [PERSON_NAME]" at bounding box center [204, 245] width 175 height 17
type input "0389249058"
type input "[PERSON_NAME]"
type input "0389249058"
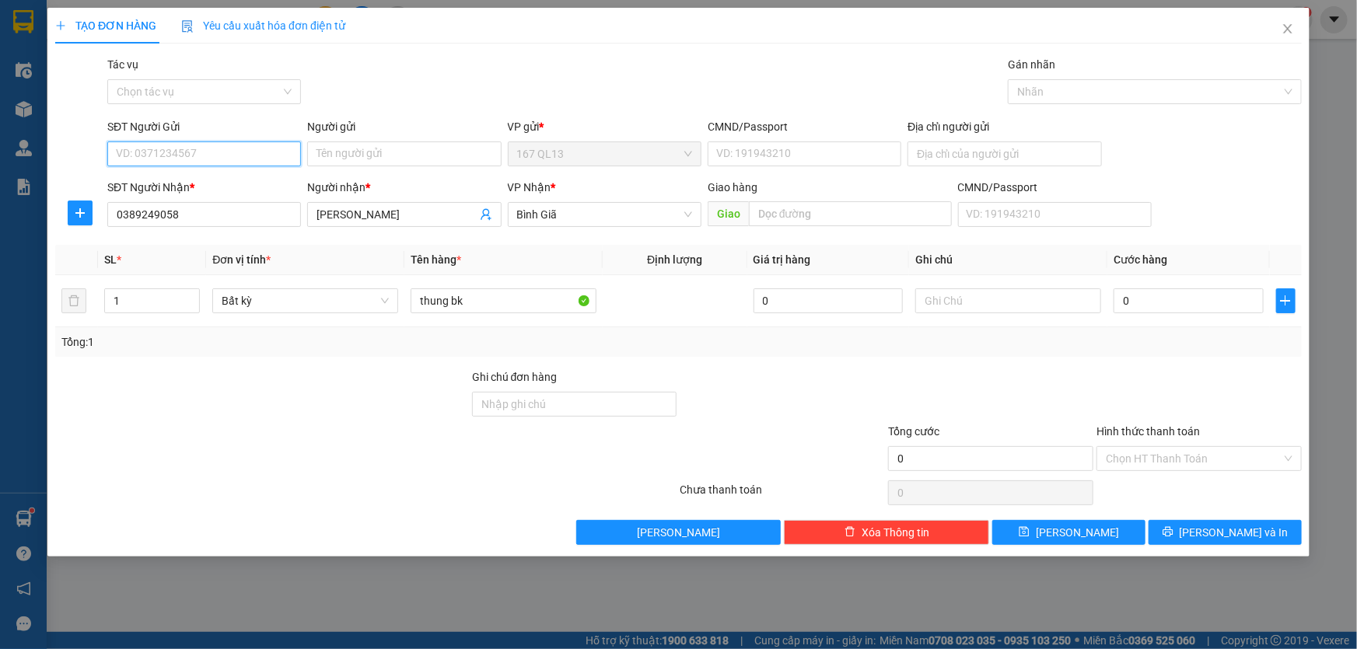
click at [234, 152] on input "SĐT Người Gửi" at bounding box center [204, 154] width 194 height 25
click at [248, 159] on input "SĐT Người Gửi" at bounding box center [204, 154] width 194 height 25
click at [217, 187] on div "0964711550" at bounding box center [204, 185] width 175 height 17
type input "0964711550"
click at [403, 157] on input "Người gửi" at bounding box center [404, 154] width 194 height 25
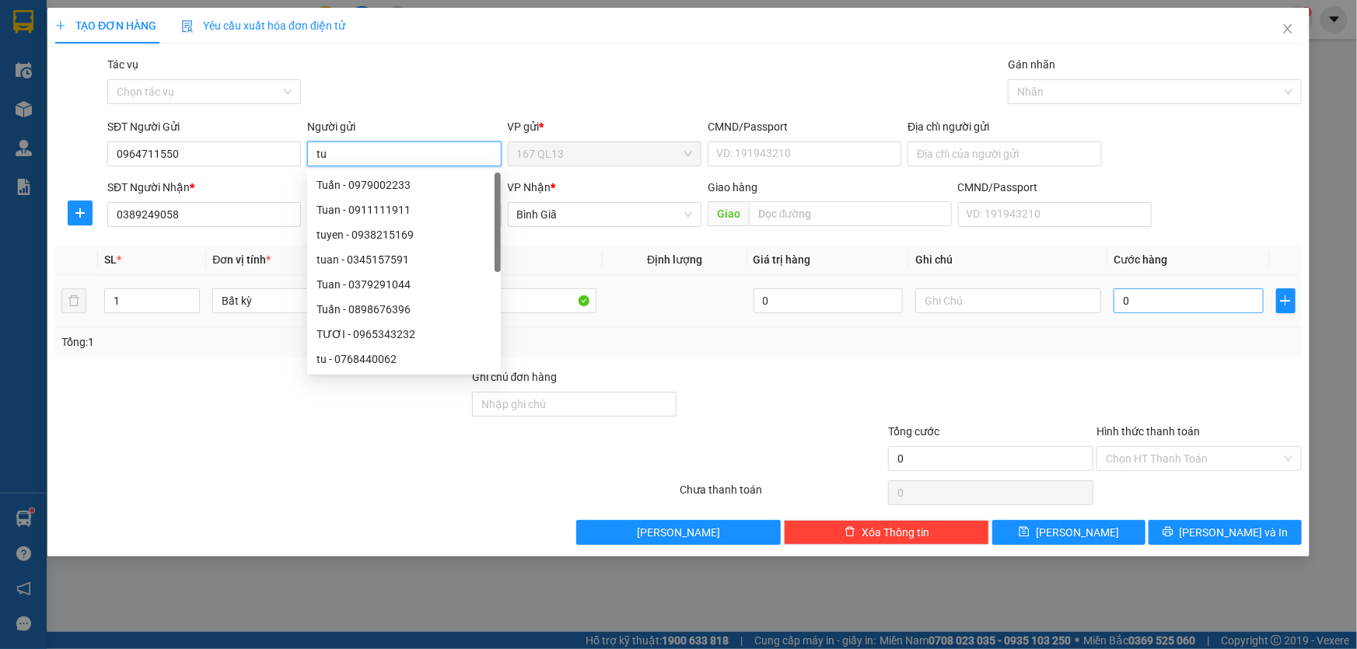
type input "tu"
click at [1115, 297] on input "0" at bounding box center [1189, 301] width 150 height 25
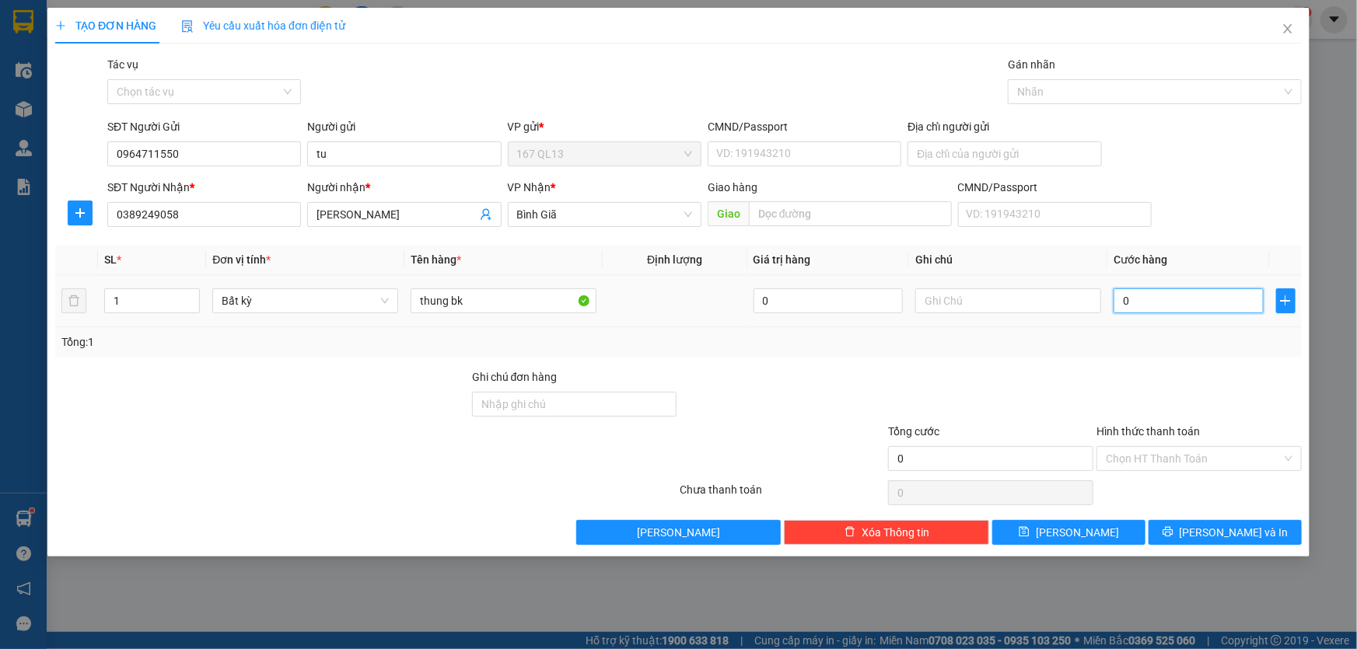
type input "4"
type input "40"
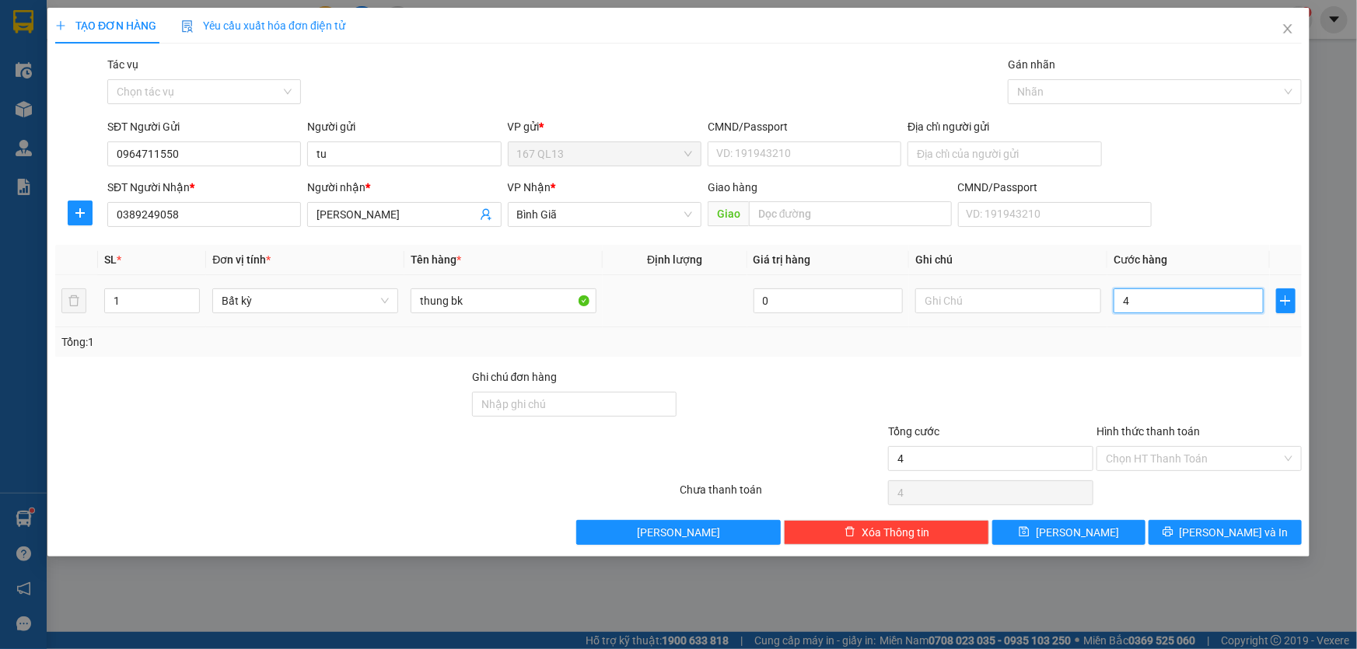
type input "40"
type input "40.000"
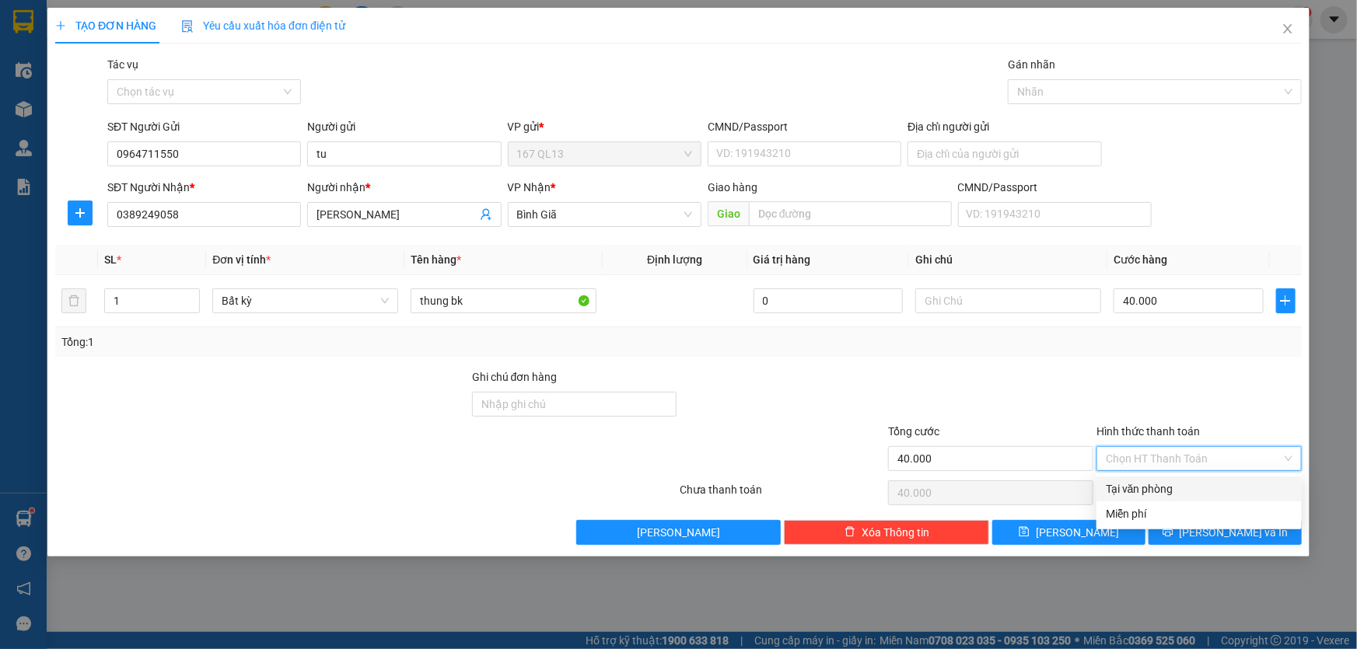
click at [1212, 455] on input "Hình thức thanh toán" at bounding box center [1194, 458] width 176 height 23
click at [1210, 481] on div "Tại văn phòng" at bounding box center [1199, 489] width 187 height 17
type input "0"
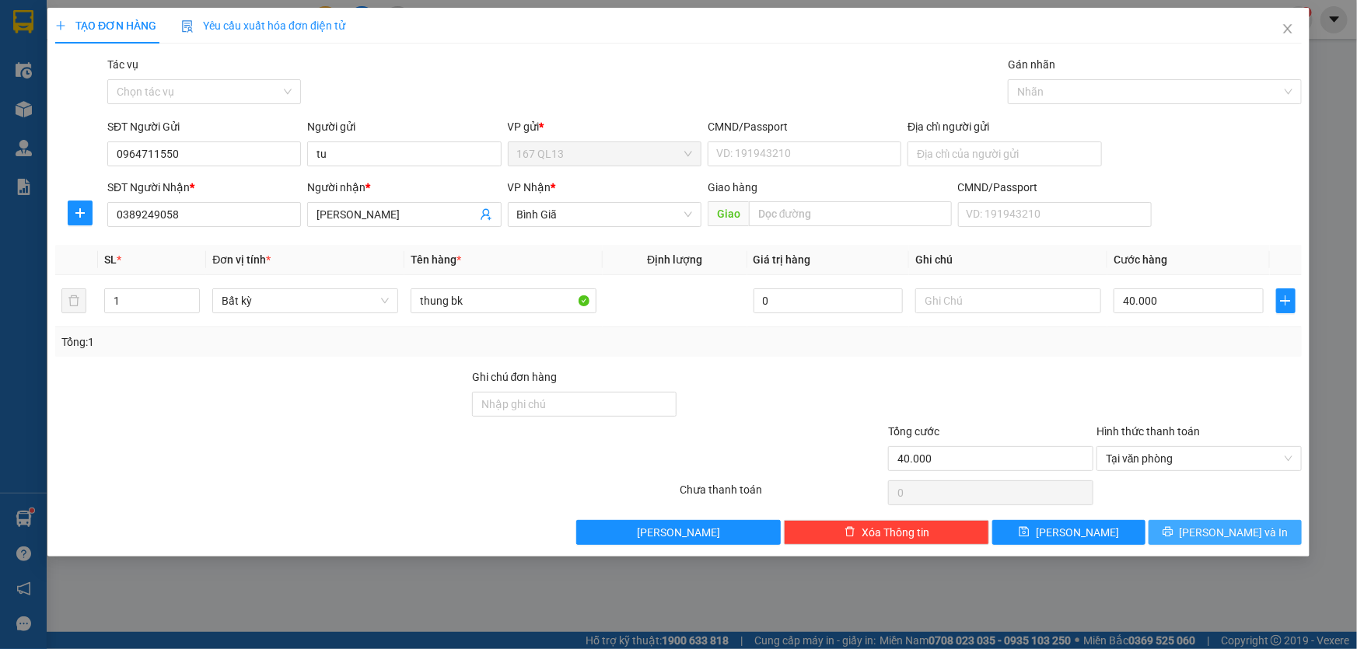
click at [1251, 527] on span "[PERSON_NAME] và In" at bounding box center [1234, 532] width 109 height 17
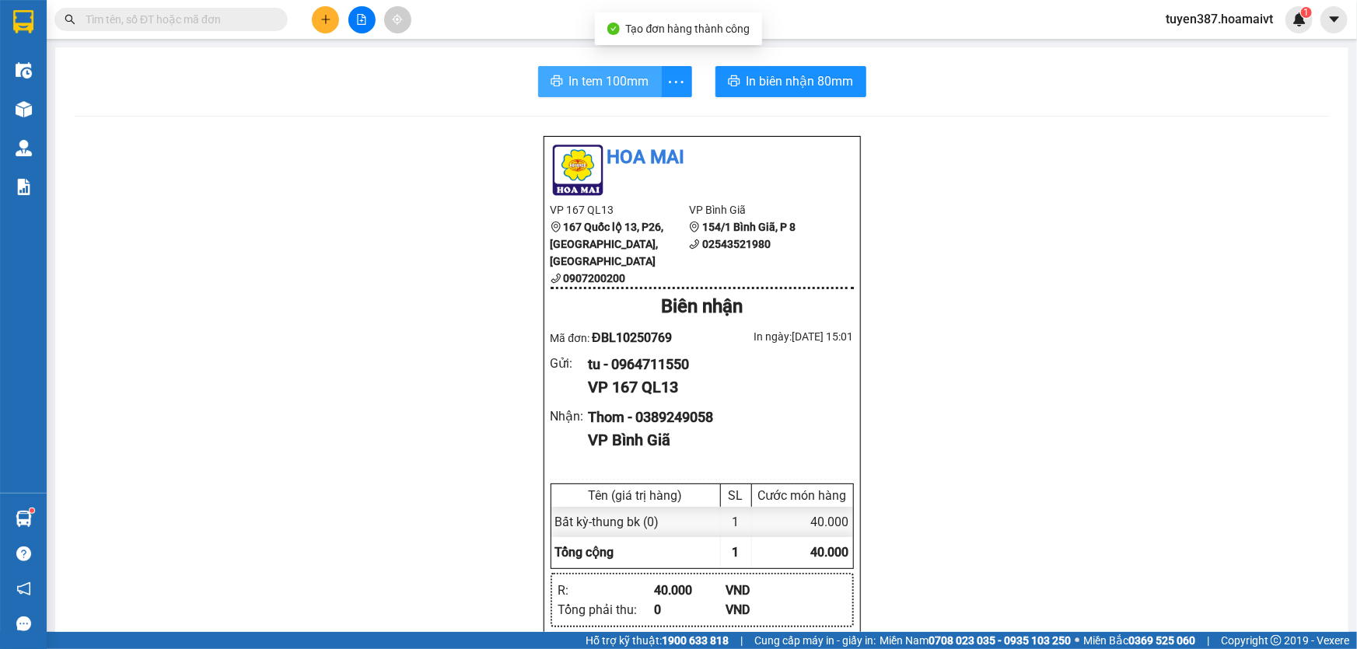
click at [634, 70] on button "In tem 100mm" at bounding box center [600, 81] width 124 height 31
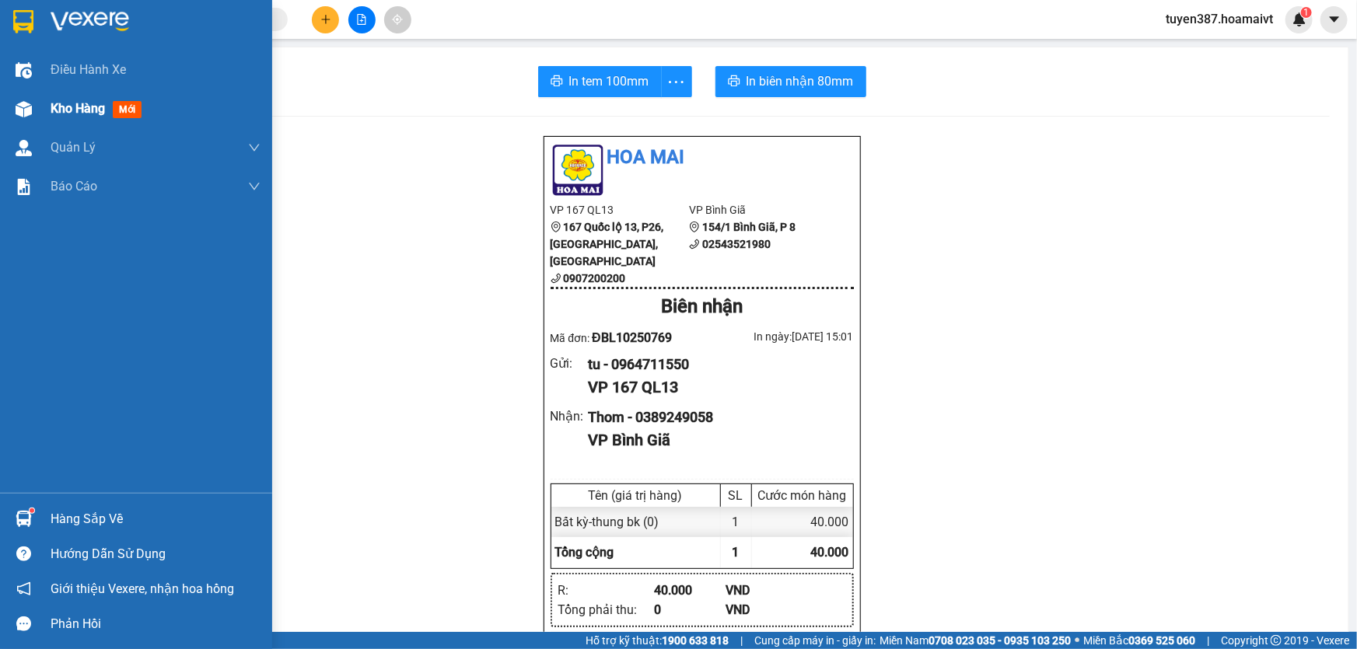
click at [132, 109] on span "mới" at bounding box center [127, 109] width 29 height 17
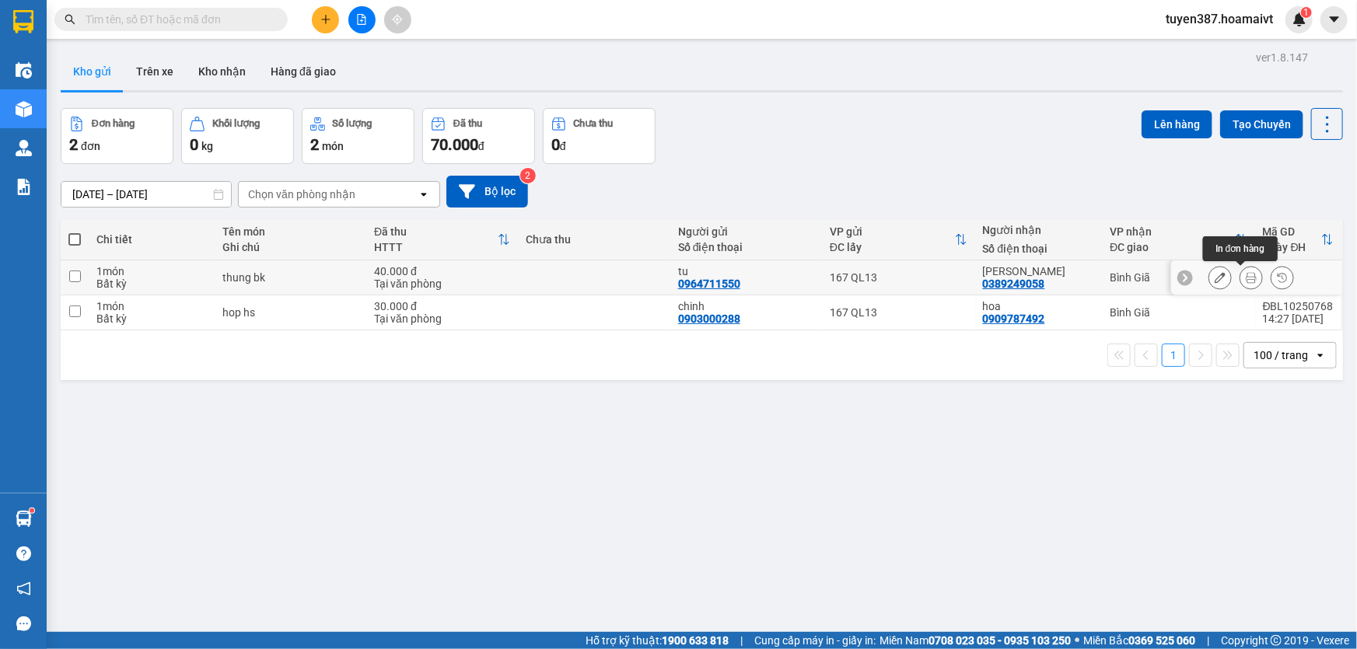
click at [1246, 272] on icon at bounding box center [1251, 277] width 11 height 11
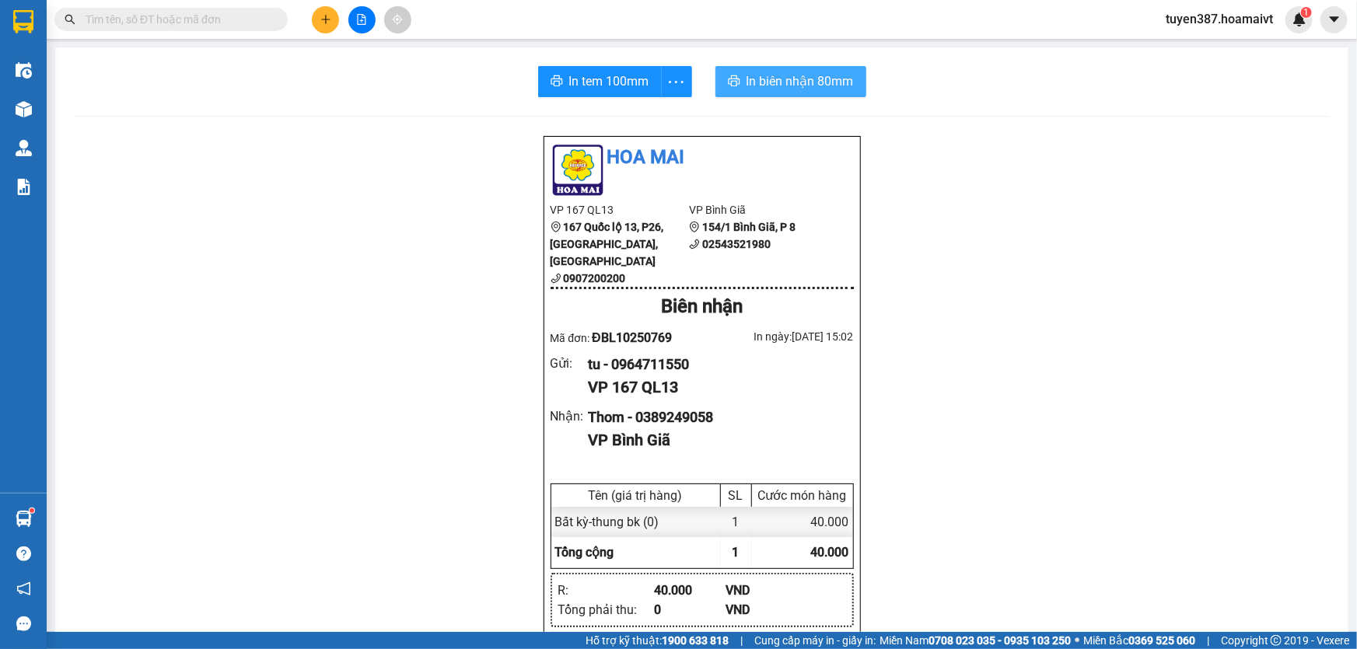
click at [774, 79] on span "In biên nhận 80mm" at bounding box center [800, 81] width 107 height 19
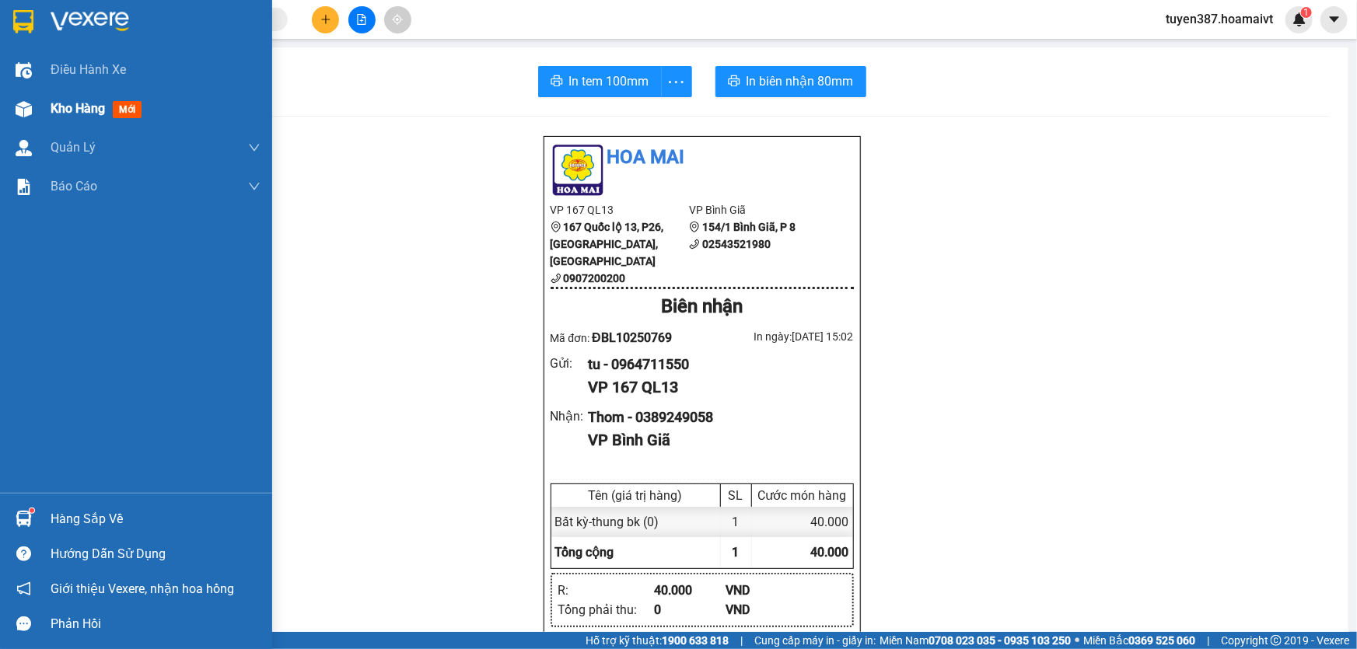
click at [130, 108] on span "mới" at bounding box center [127, 109] width 29 height 17
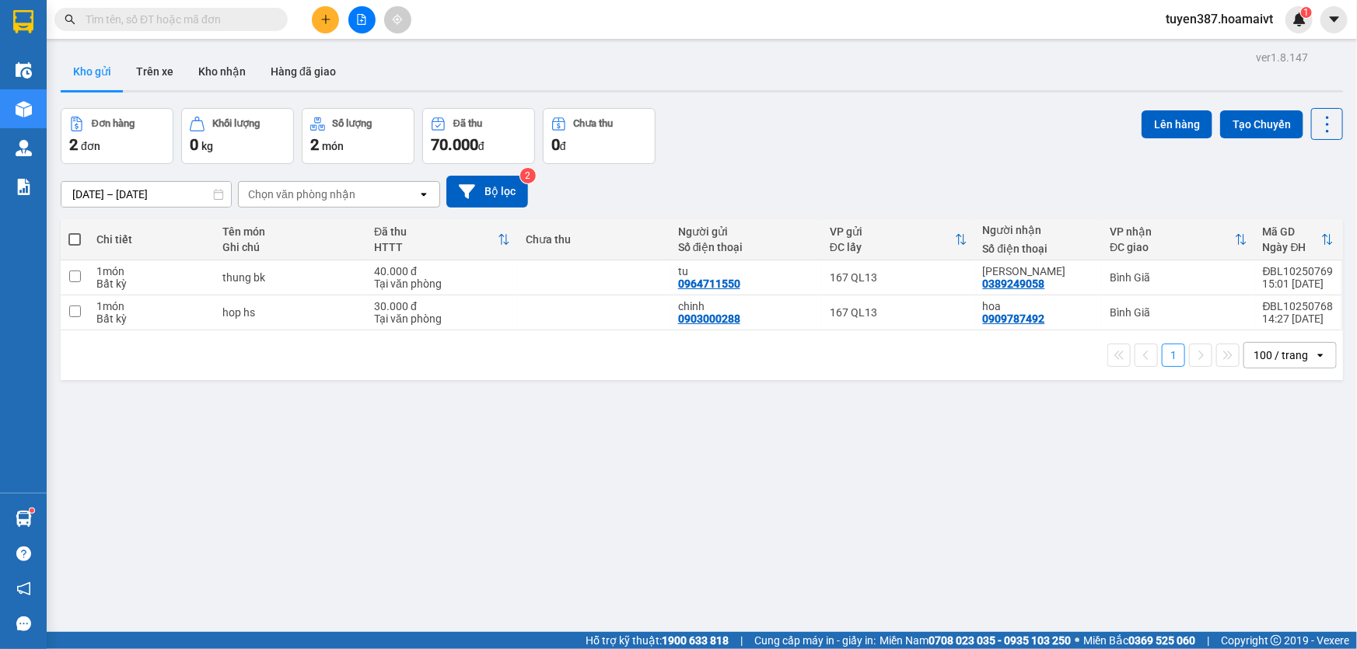
click at [72, 240] on span at bounding box center [74, 239] width 12 height 12
click at [75, 232] on input "checkbox" at bounding box center [75, 232] width 0 height 0
checkbox input "true"
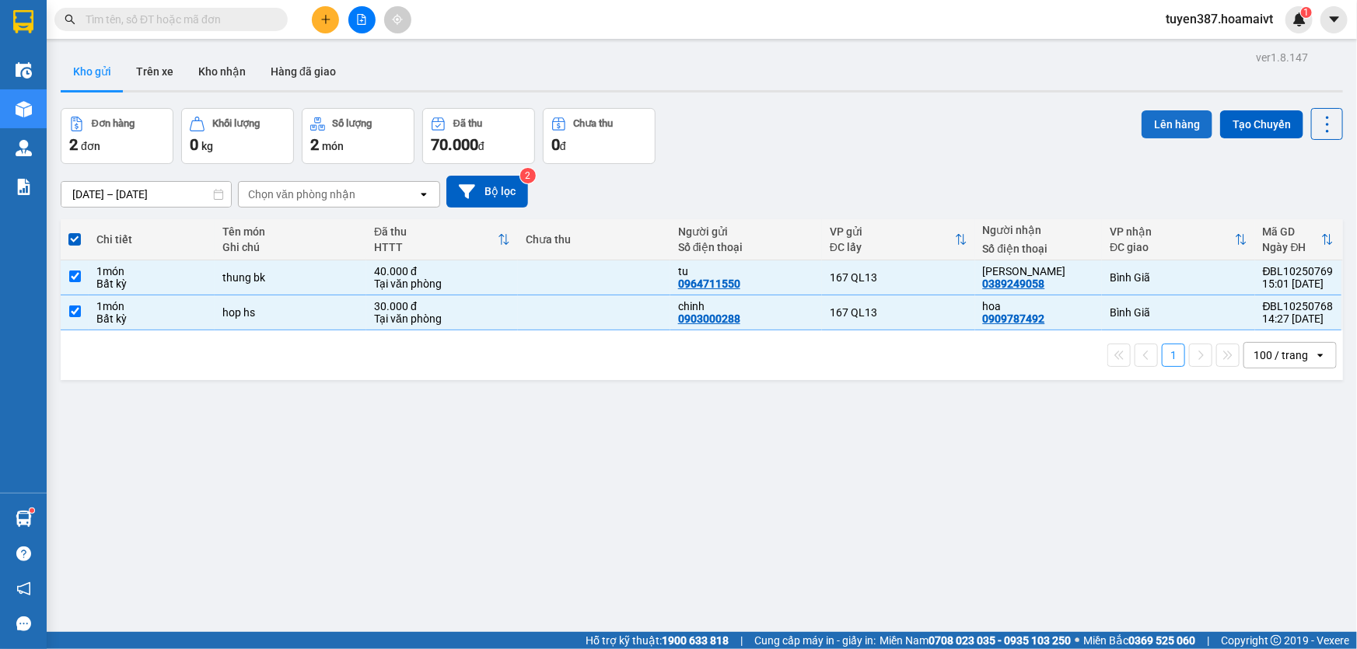
click at [1159, 119] on button "Lên hàng" at bounding box center [1177, 124] width 71 height 28
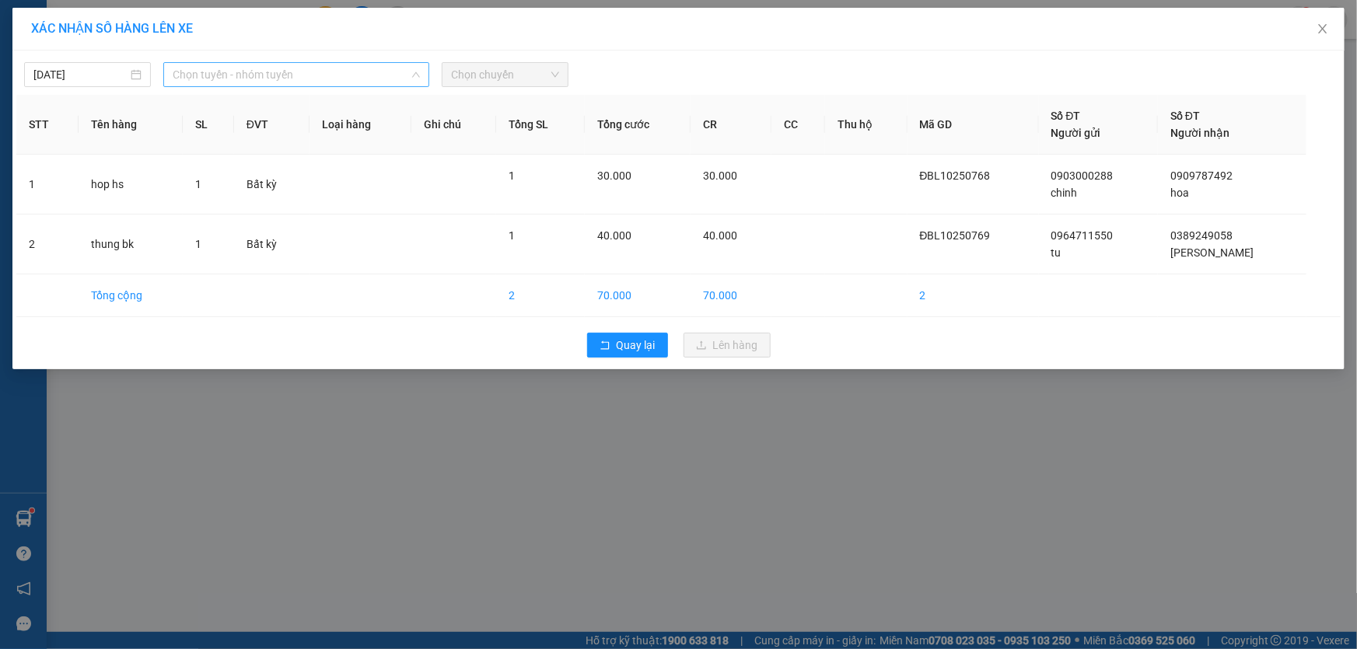
click at [335, 70] on span "Chọn tuyến - nhóm tuyến" at bounding box center [296, 74] width 247 height 23
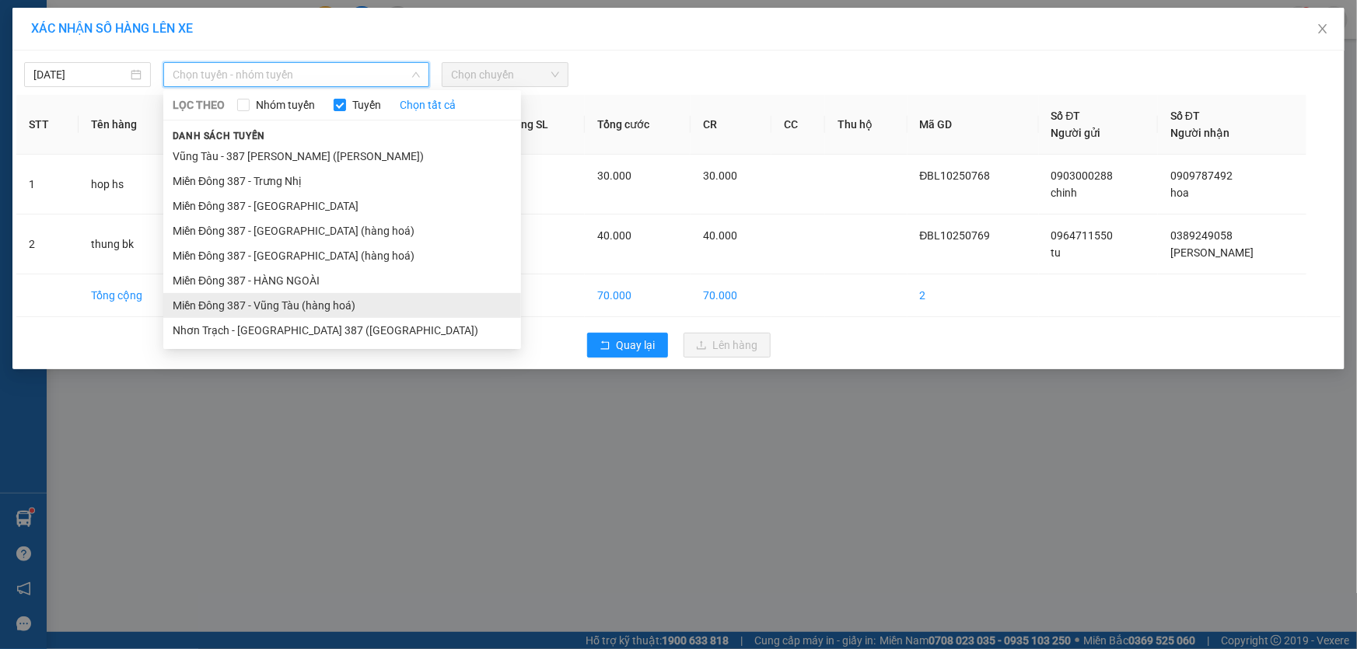
click at [284, 298] on li "Miền Đông 387 - Vũng Tàu (hàng hoá)" at bounding box center [342, 305] width 358 height 25
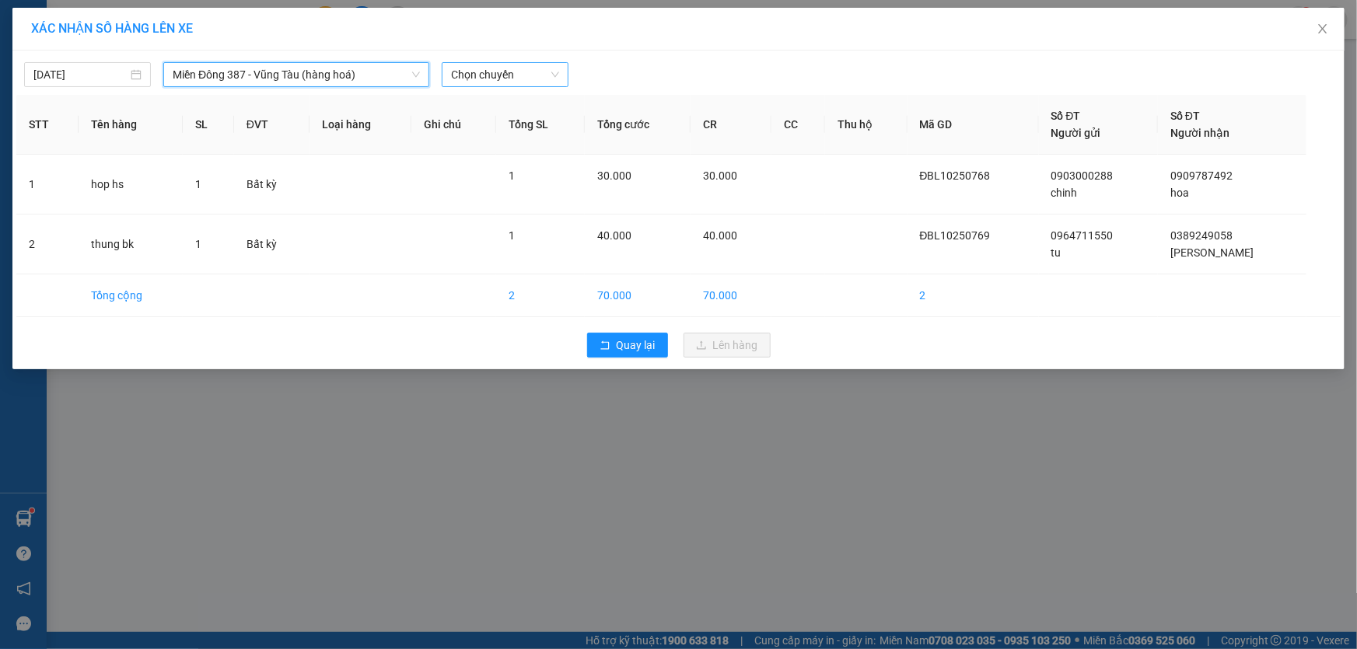
click at [534, 70] on span "Chọn chuyến" at bounding box center [505, 74] width 108 height 23
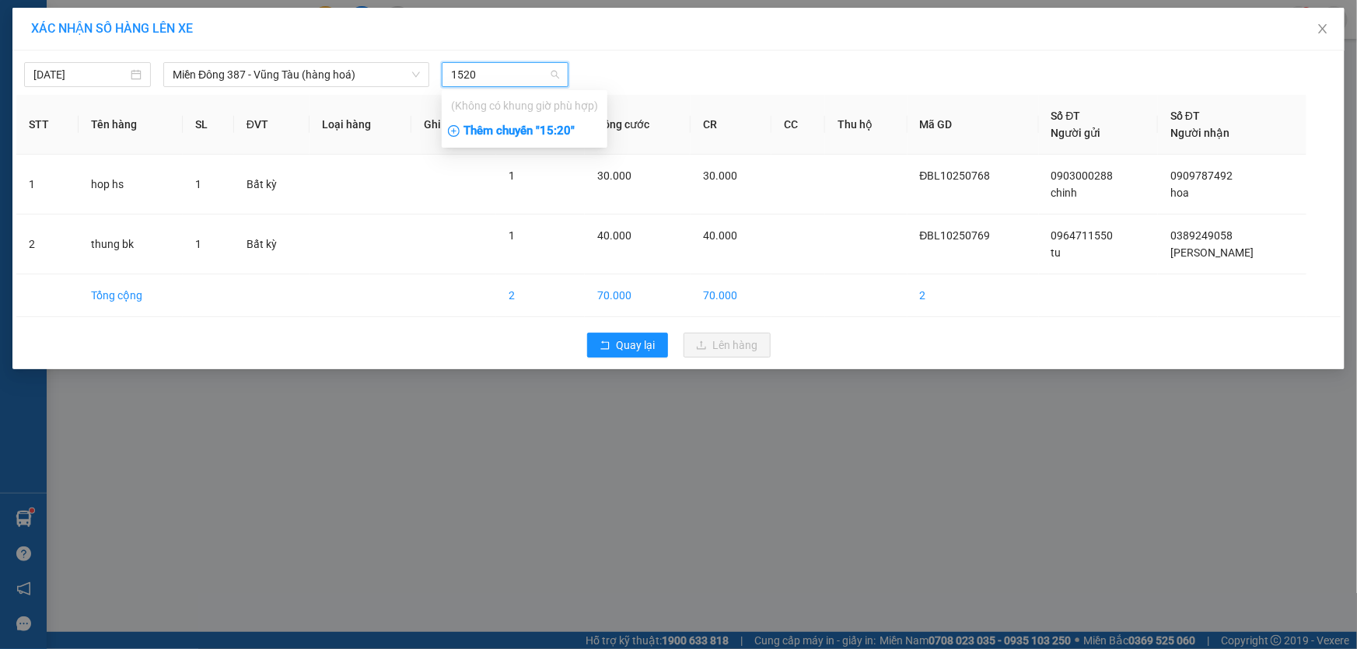
type input "1520"
click at [562, 130] on div "Thêm chuyến " 15:20 "" at bounding box center [525, 131] width 166 height 26
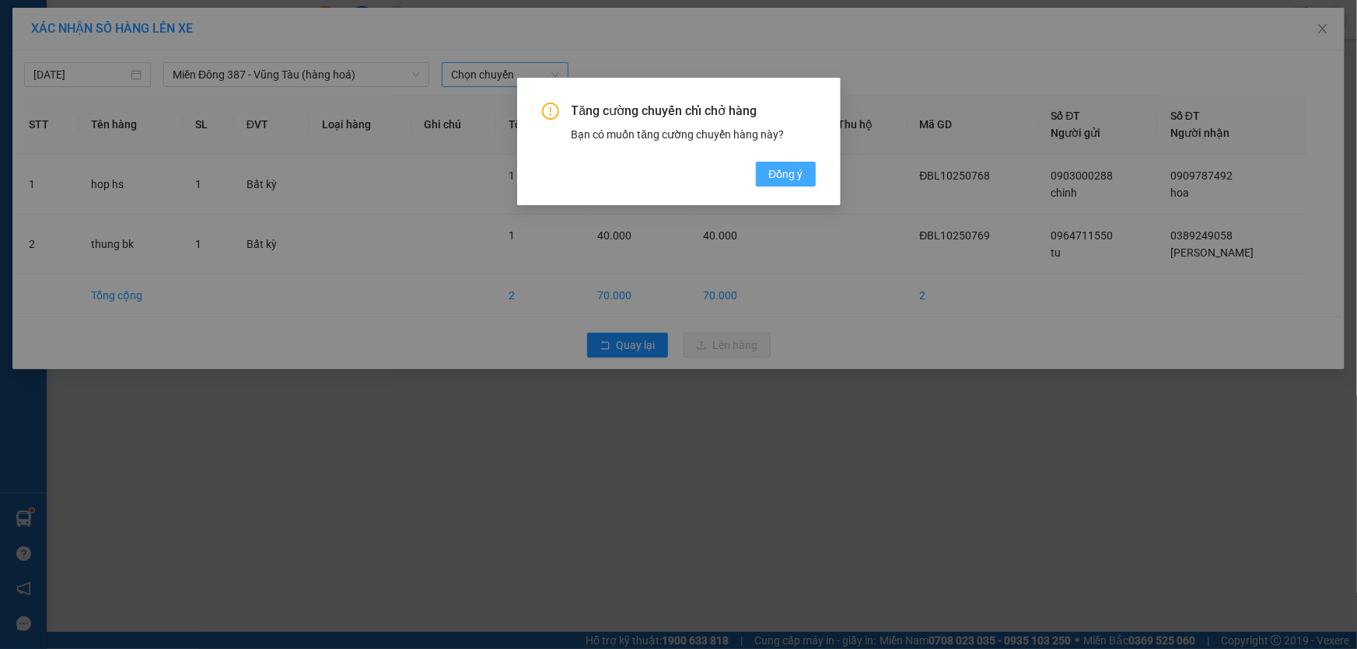
click at [793, 170] on span "Đồng ý" at bounding box center [785, 174] width 34 height 17
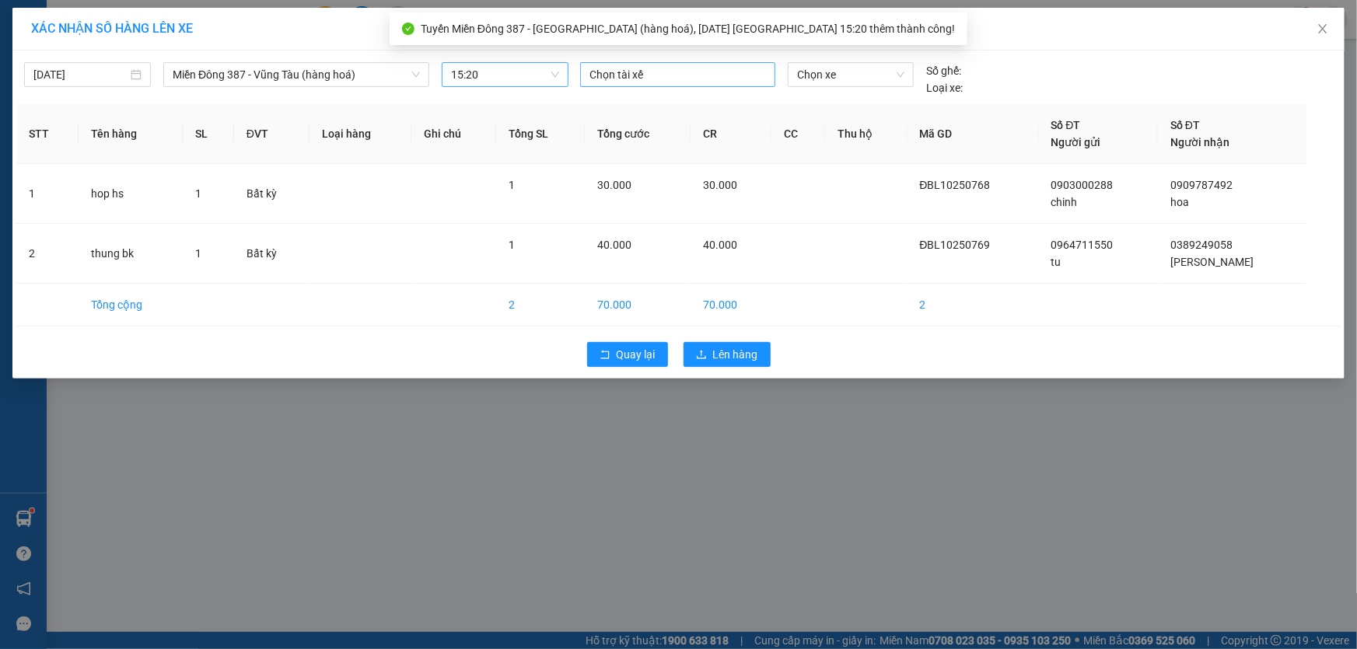
click at [663, 74] on div at bounding box center [677, 74] width 187 height 19
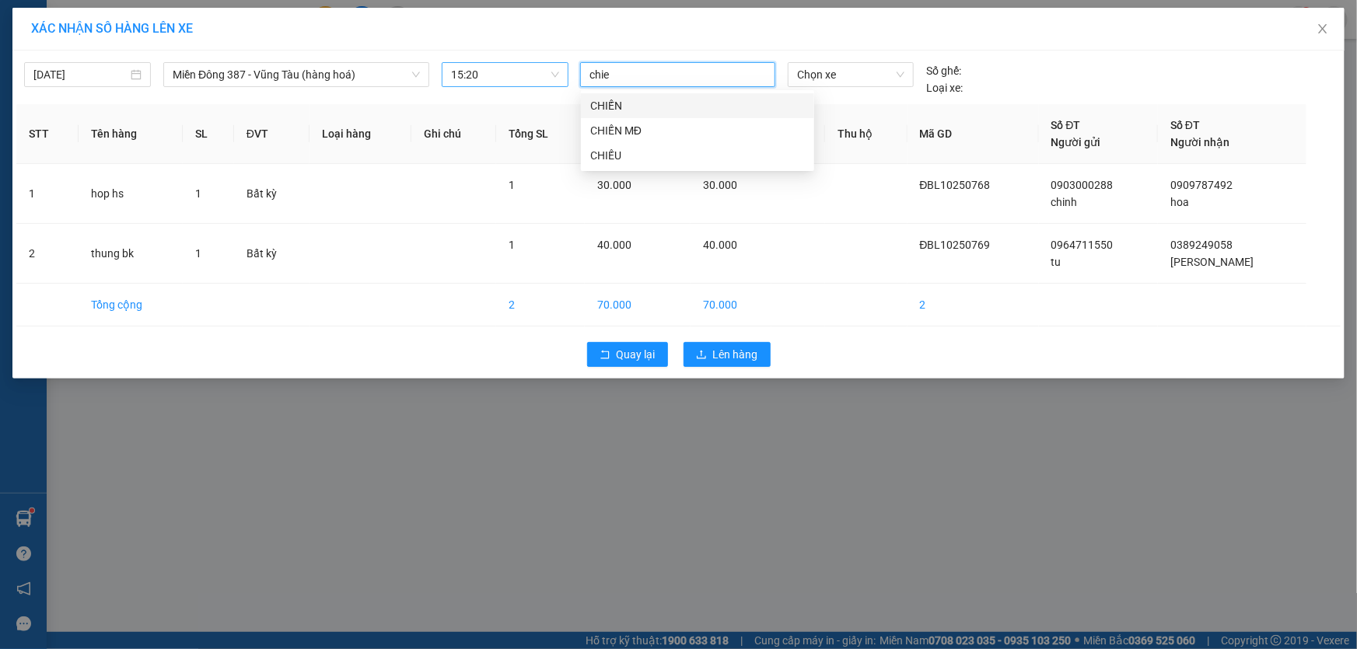
type input "chien"
click at [620, 124] on div "CHIẾN MĐ" at bounding box center [697, 130] width 215 height 17
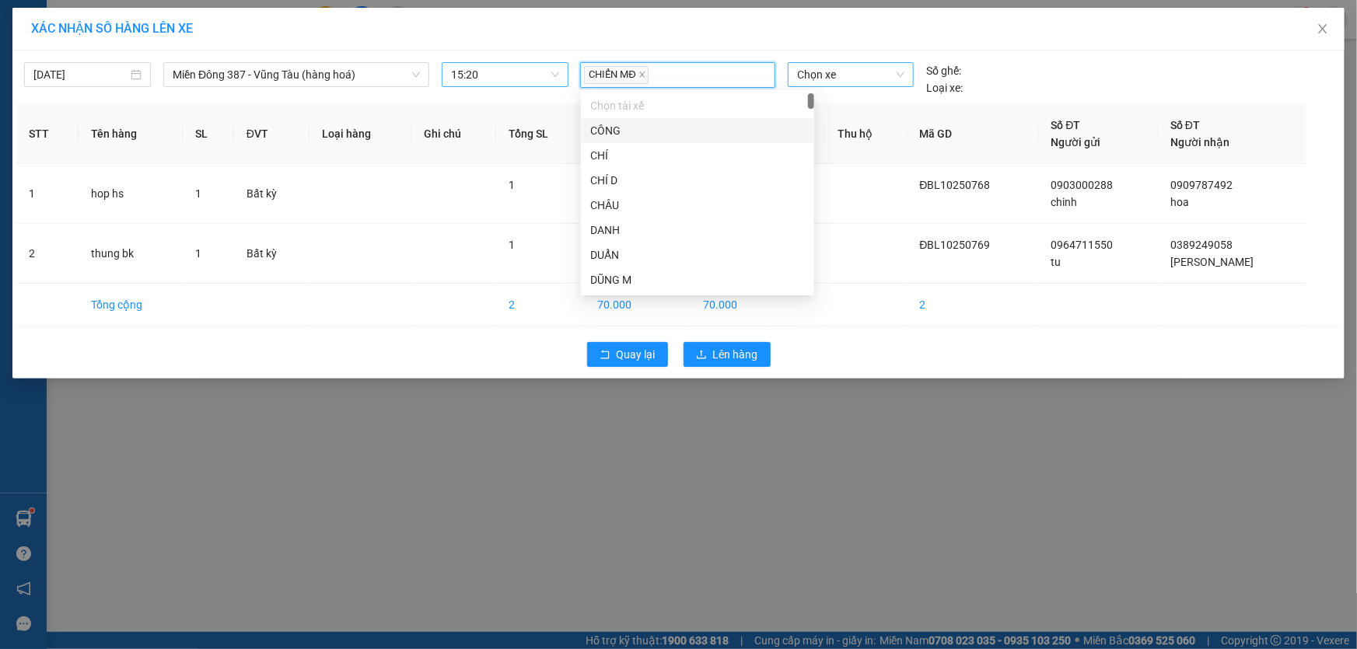
click at [854, 75] on span "Chọn xe" at bounding box center [850, 74] width 107 height 23
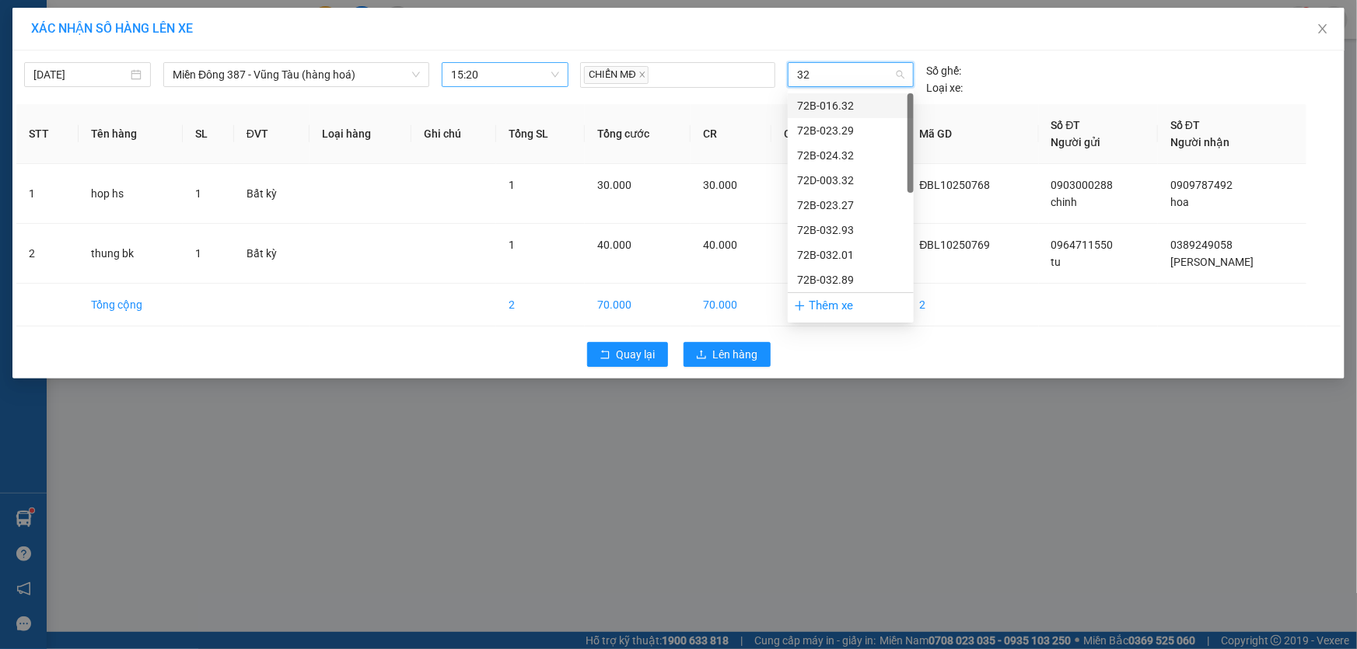
type input "329"
click at [819, 101] on div "72B-023.29" at bounding box center [850, 105] width 107 height 17
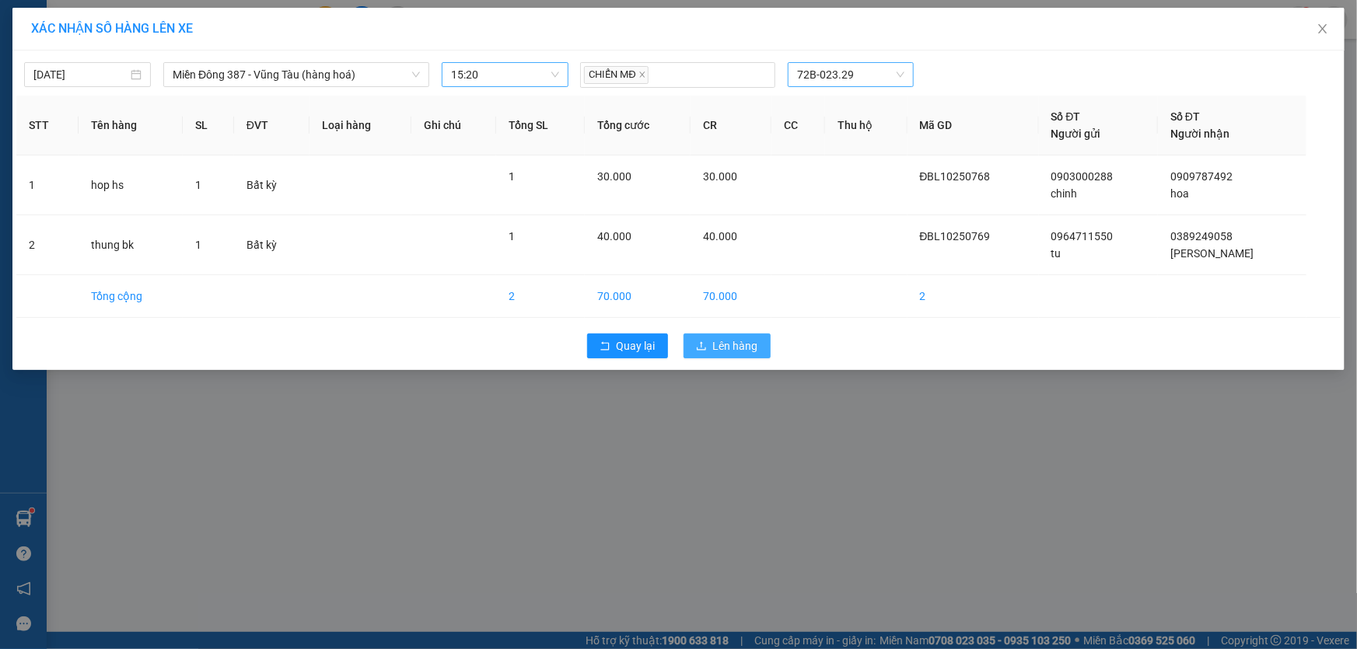
click at [739, 340] on span "Lên hàng" at bounding box center [735, 346] width 45 height 17
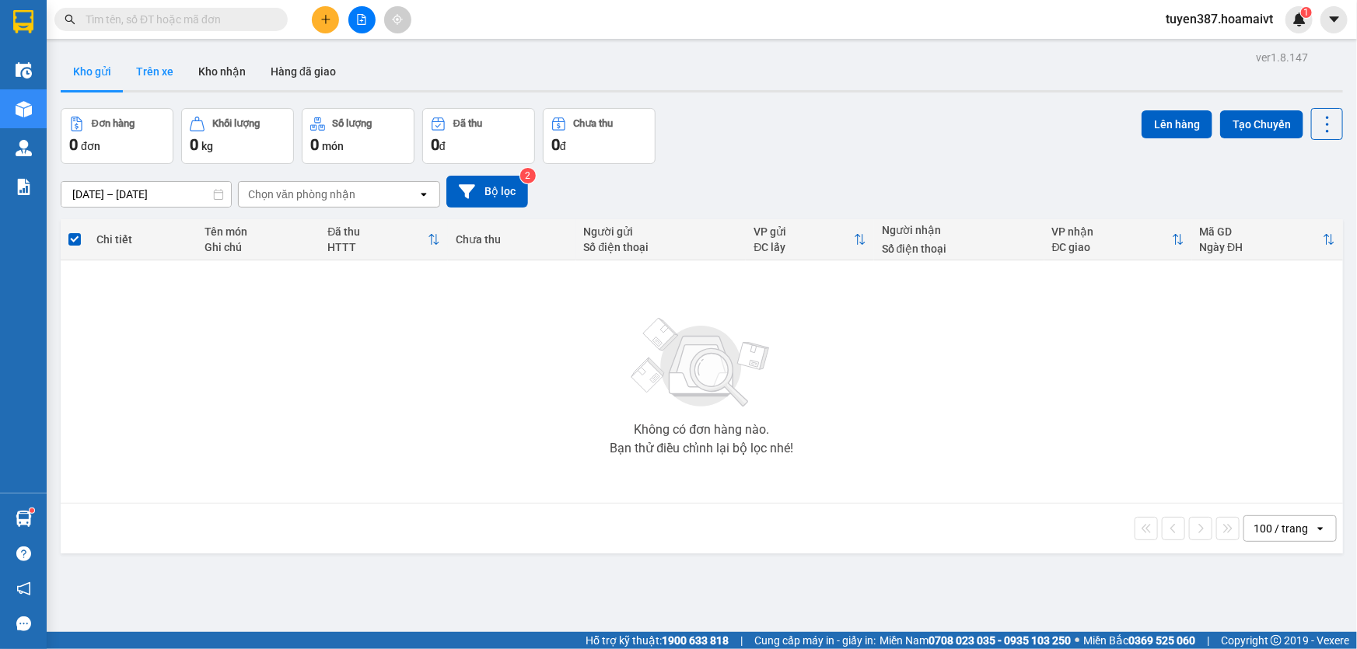
click at [148, 71] on button "Trên xe" at bounding box center [155, 71] width 62 height 37
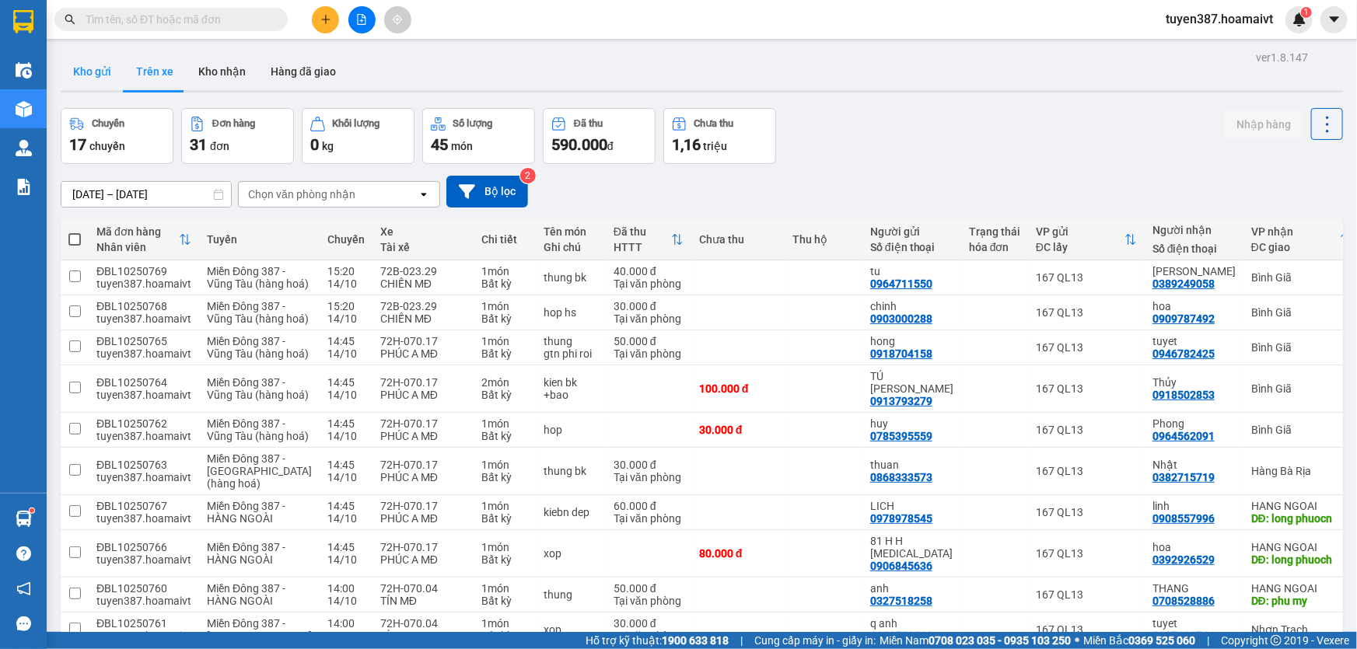
click at [87, 71] on button "Kho gửi" at bounding box center [92, 71] width 63 height 37
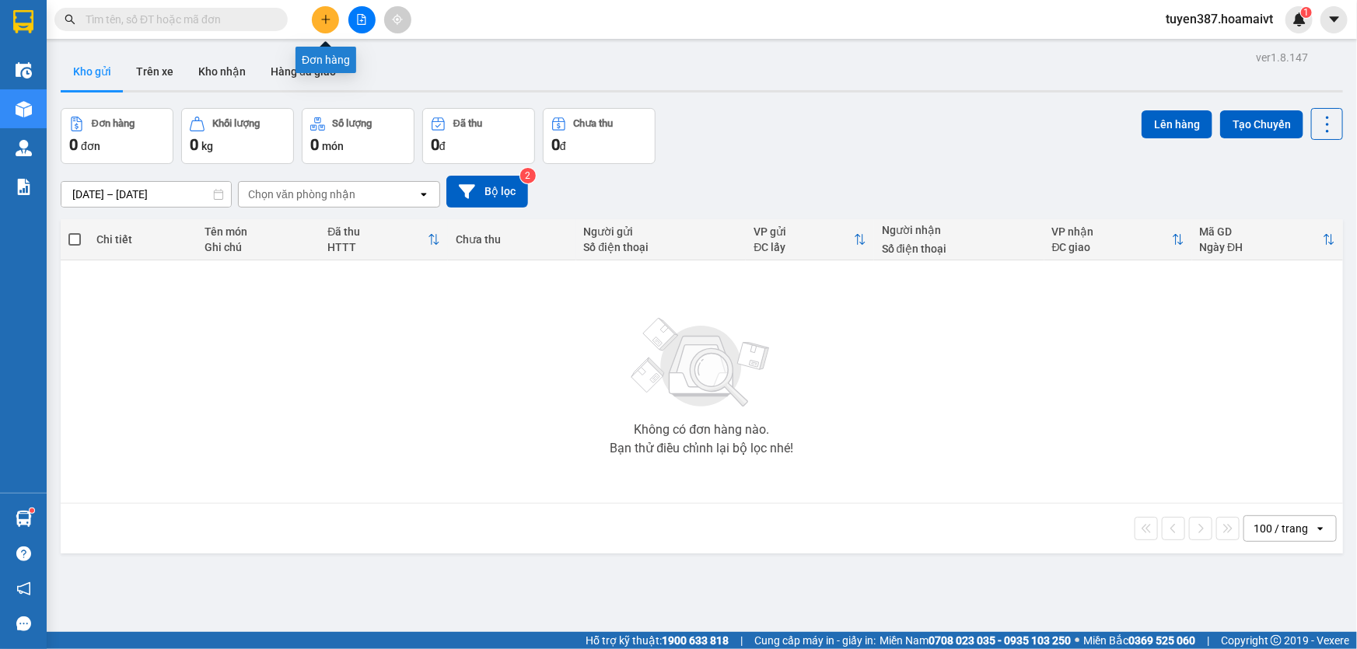
click at [331, 16] on icon "plus" at bounding box center [325, 19] width 11 height 11
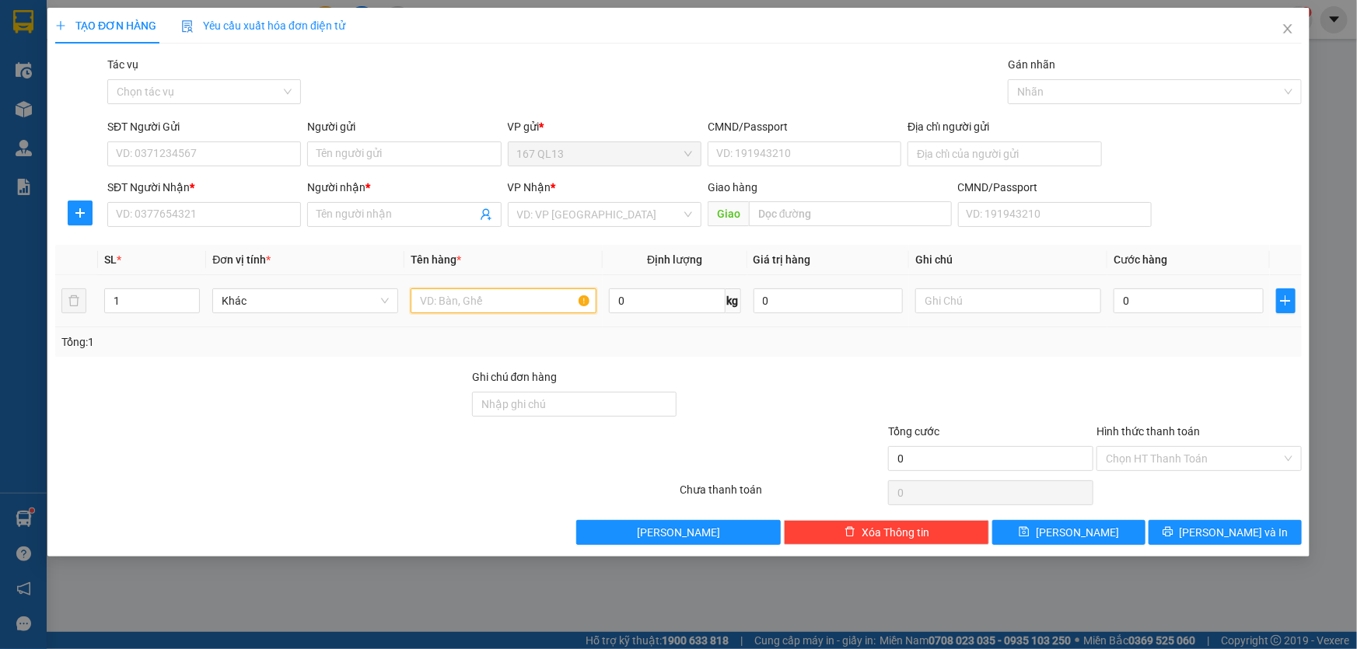
click at [562, 296] on input "text" at bounding box center [504, 301] width 186 height 25
type input "kien bk"
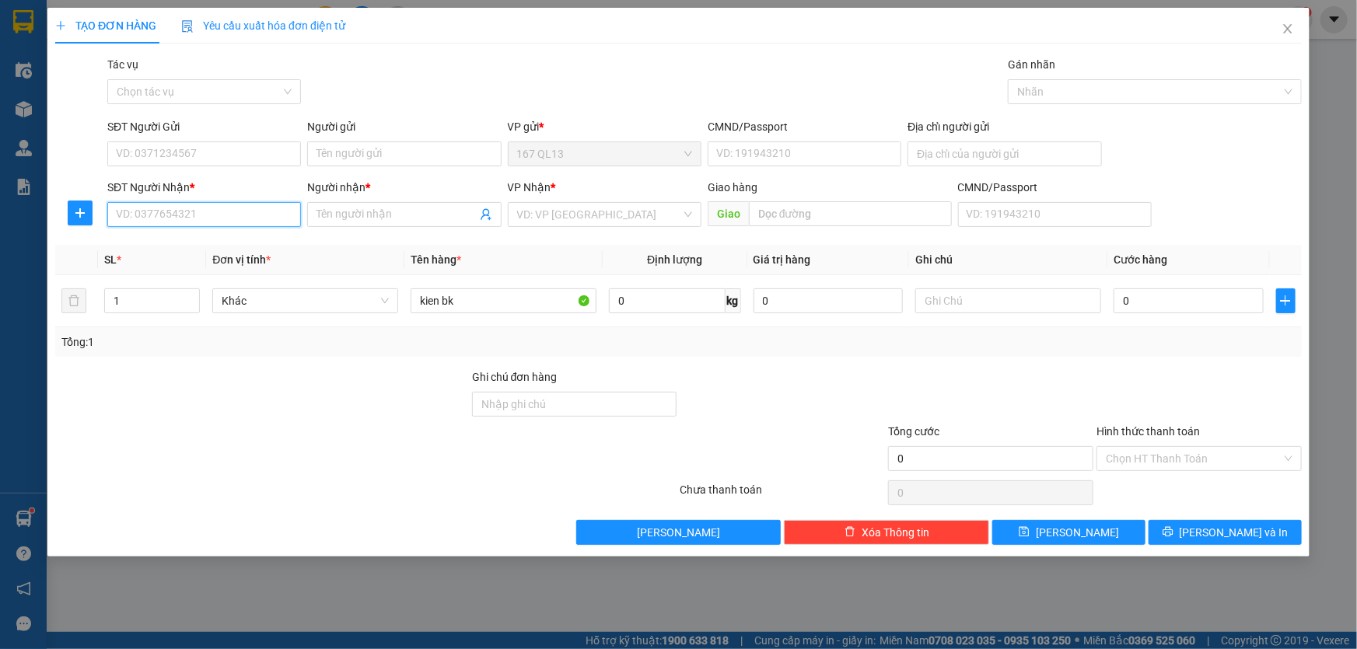
click at [252, 214] on input "SĐT Người Nhận *" at bounding box center [204, 214] width 194 height 25
type input "0907444497"
click at [362, 211] on input "Người nhận *" at bounding box center [396, 214] width 159 height 17
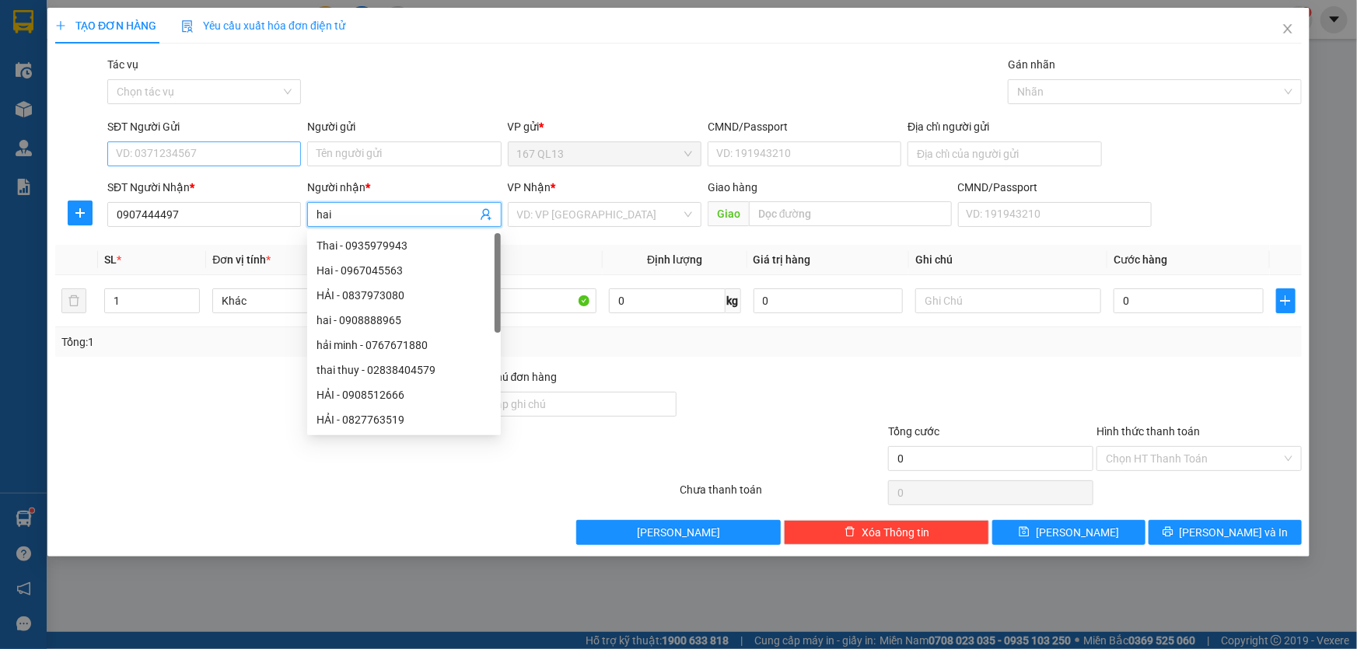
type input "hai"
click at [233, 156] on input "SĐT Người Gửi" at bounding box center [204, 154] width 194 height 25
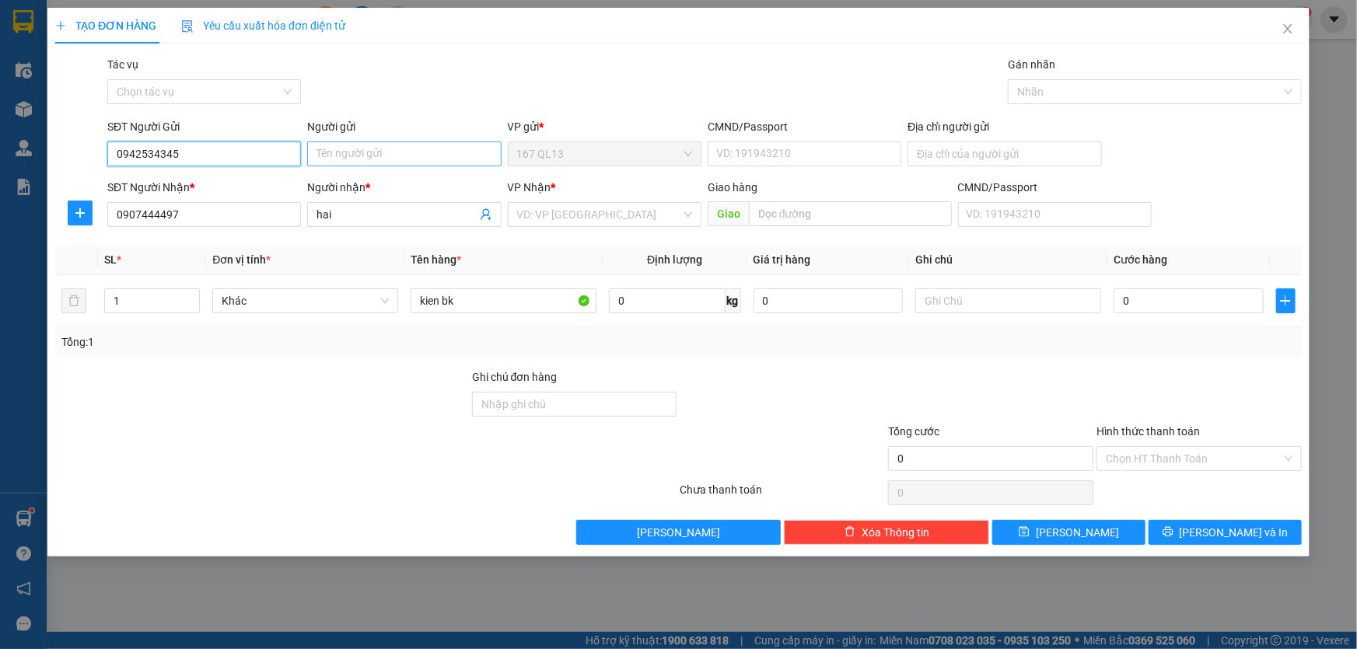
type input "0942534345"
click at [356, 156] on input "Người gửi" at bounding box center [404, 154] width 194 height 25
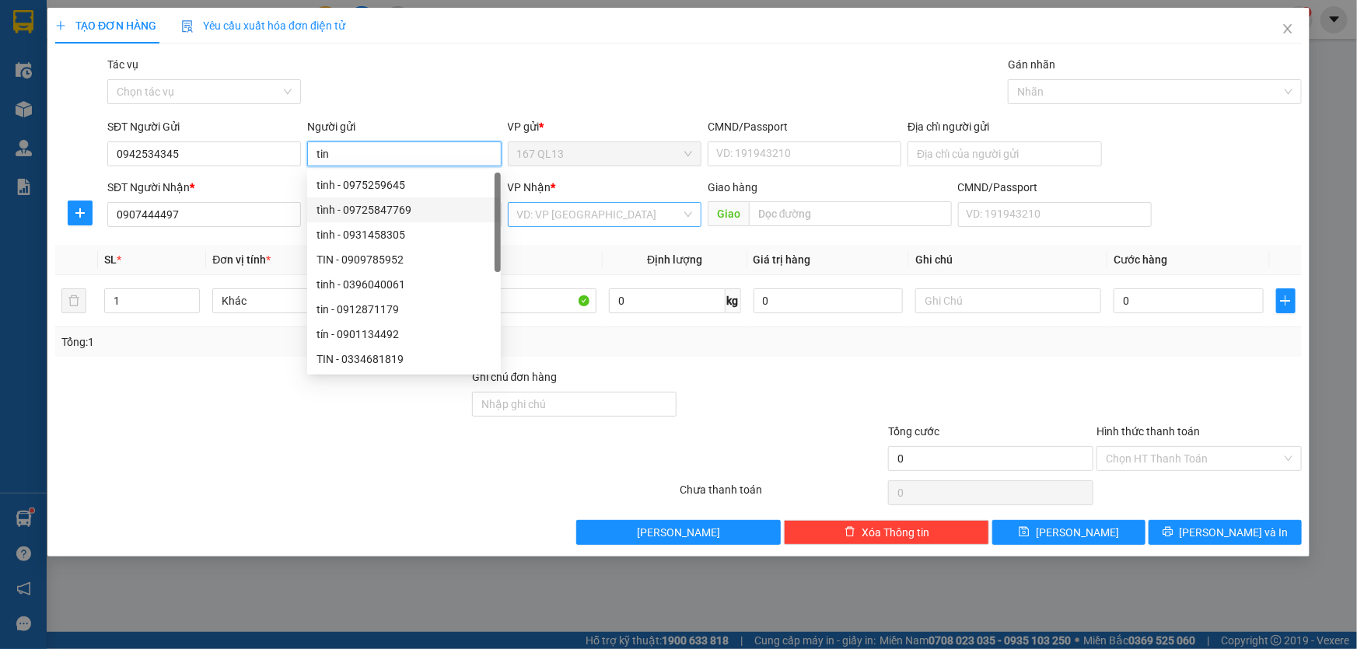
type input "tin"
click at [576, 214] on input "search" at bounding box center [599, 214] width 164 height 23
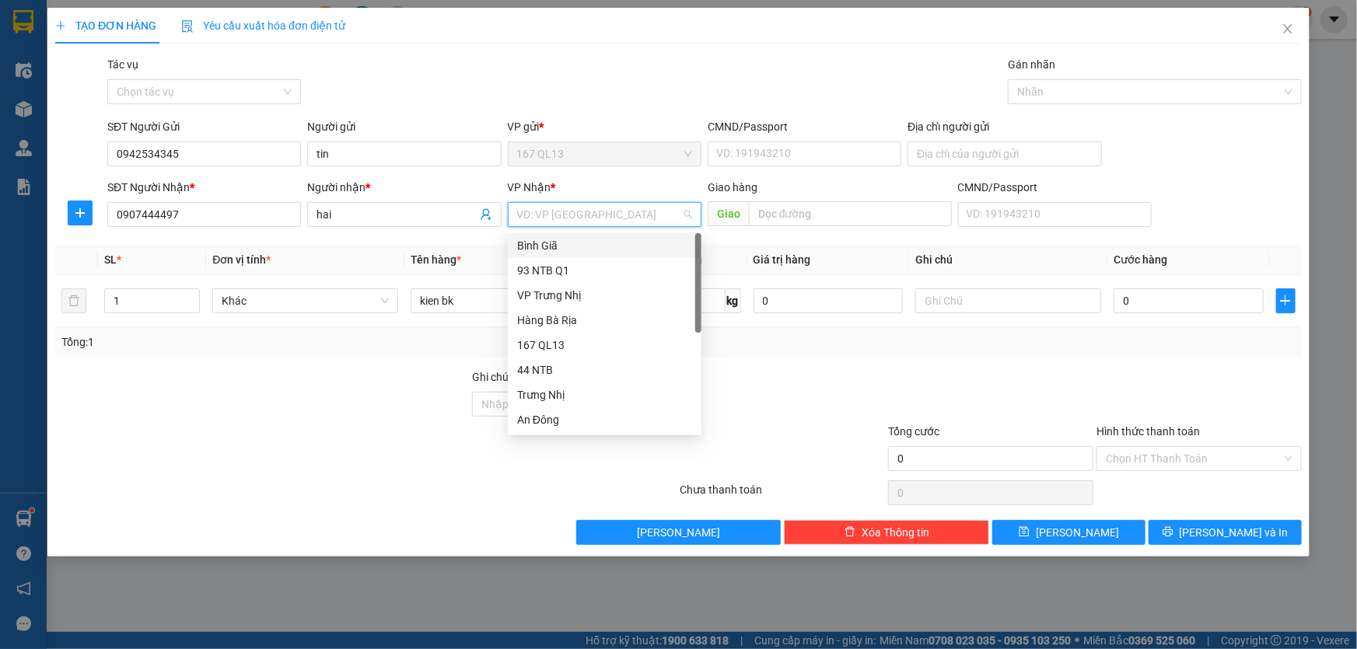
click at [564, 246] on div "Bình Giã" at bounding box center [604, 245] width 175 height 17
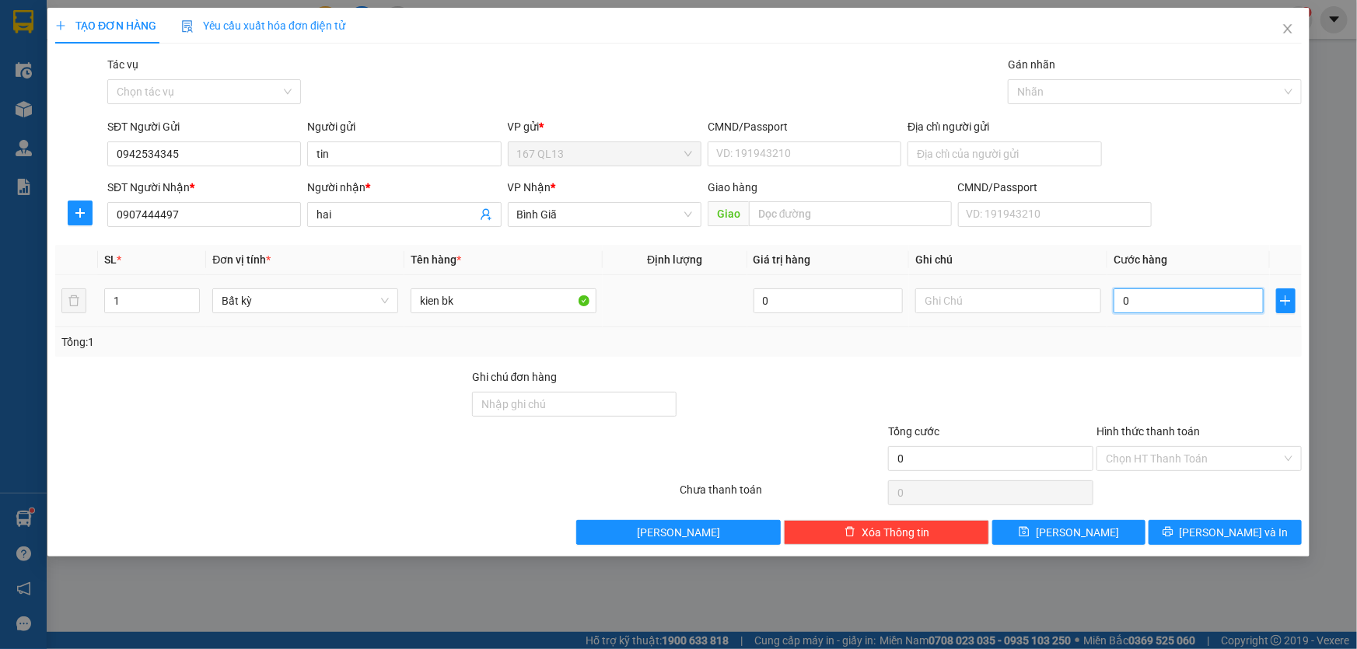
click at [1117, 302] on input "0" at bounding box center [1189, 301] width 150 height 25
type input "5"
type input "50"
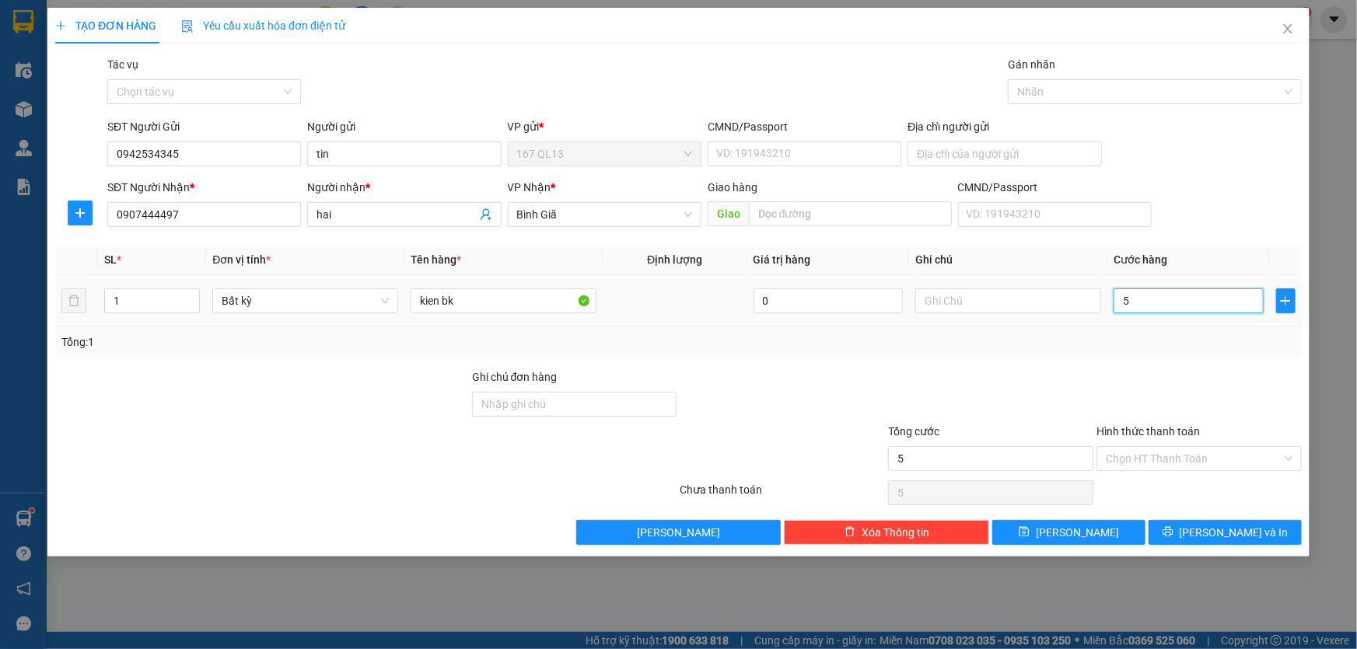
type input "50"
type input "50.000"
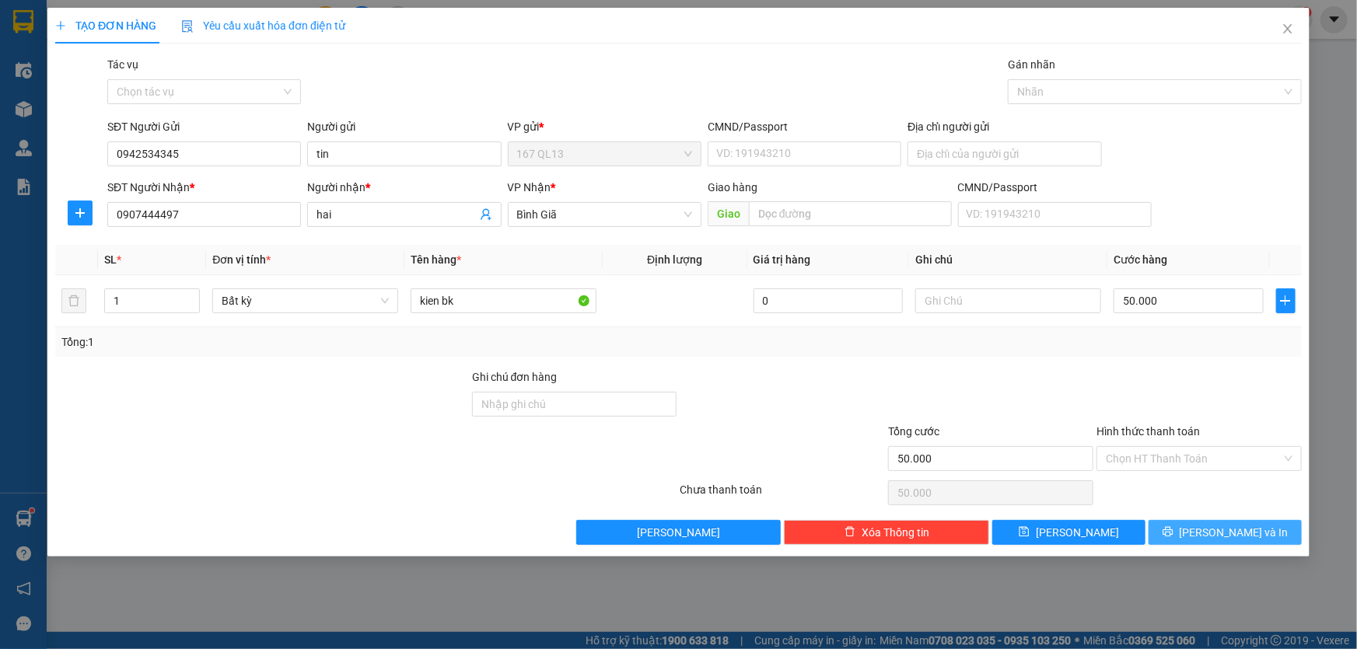
click at [1243, 531] on span "[PERSON_NAME] và In" at bounding box center [1234, 532] width 109 height 17
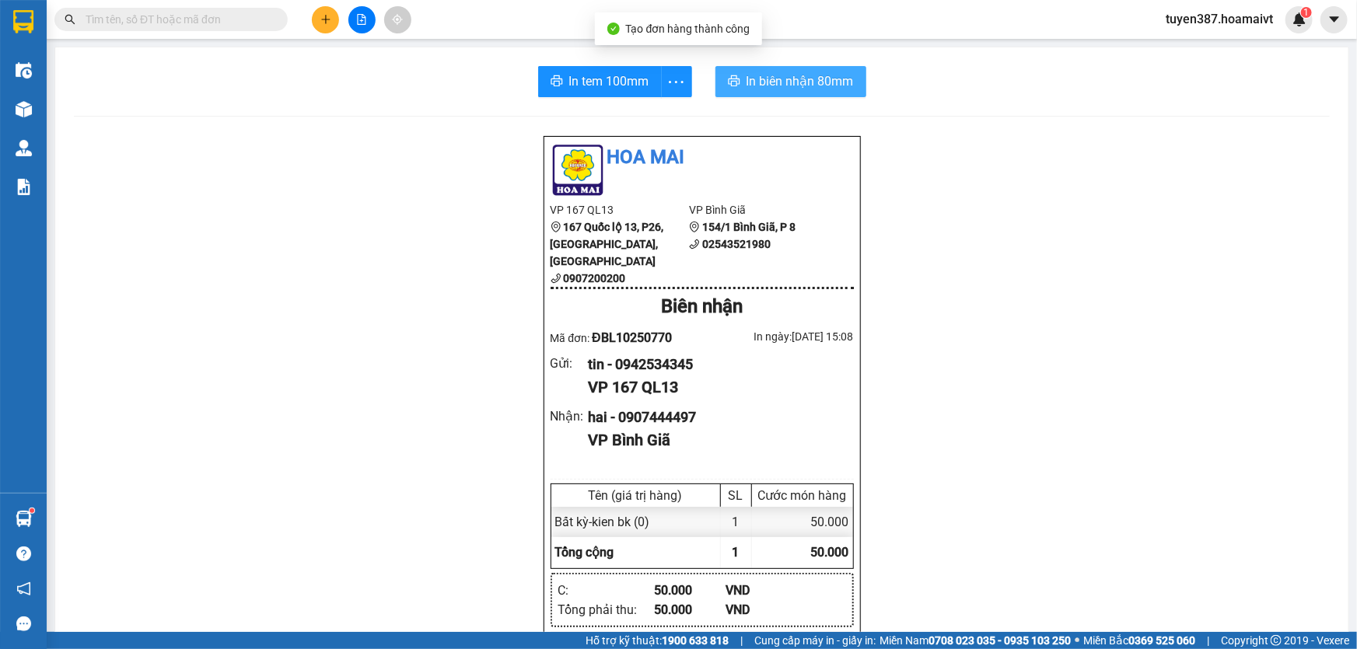
click at [769, 79] on span "In biên nhận 80mm" at bounding box center [800, 81] width 107 height 19
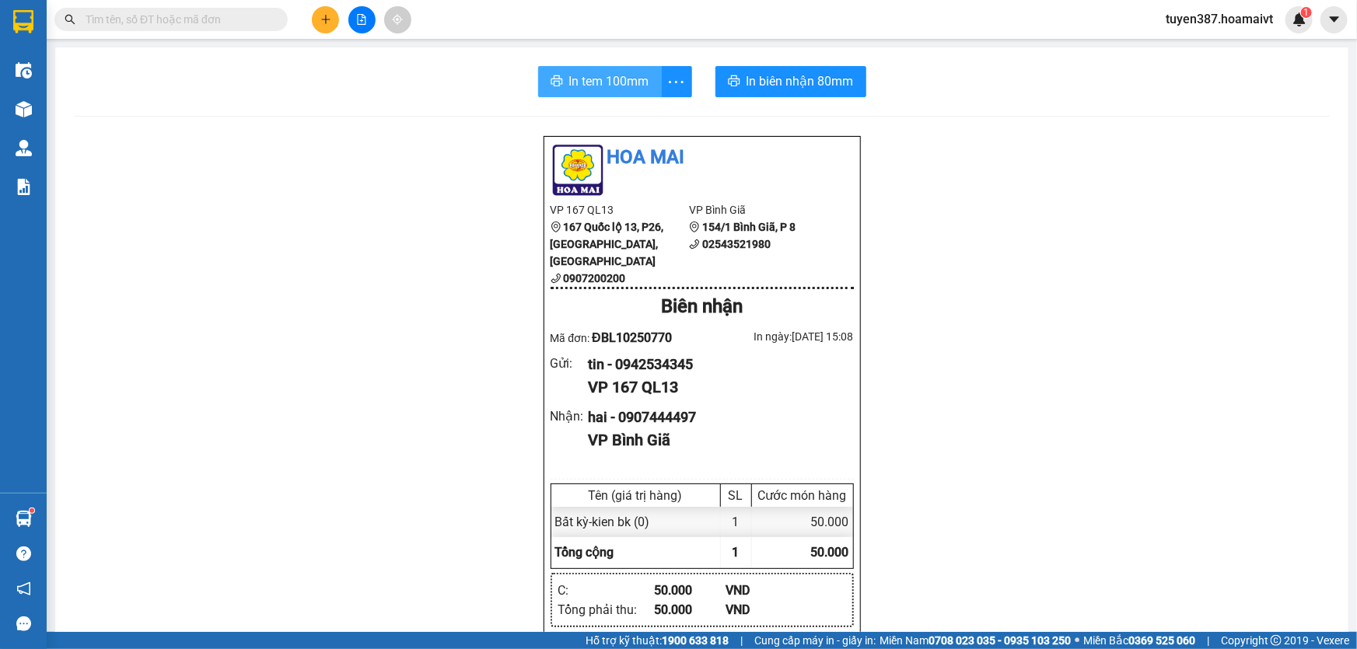
click at [600, 85] on span "In tem 100mm" at bounding box center [609, 81] width 80 height 19
click at [326, 12] on button at bounding box center [325, 19] width 27 height 27
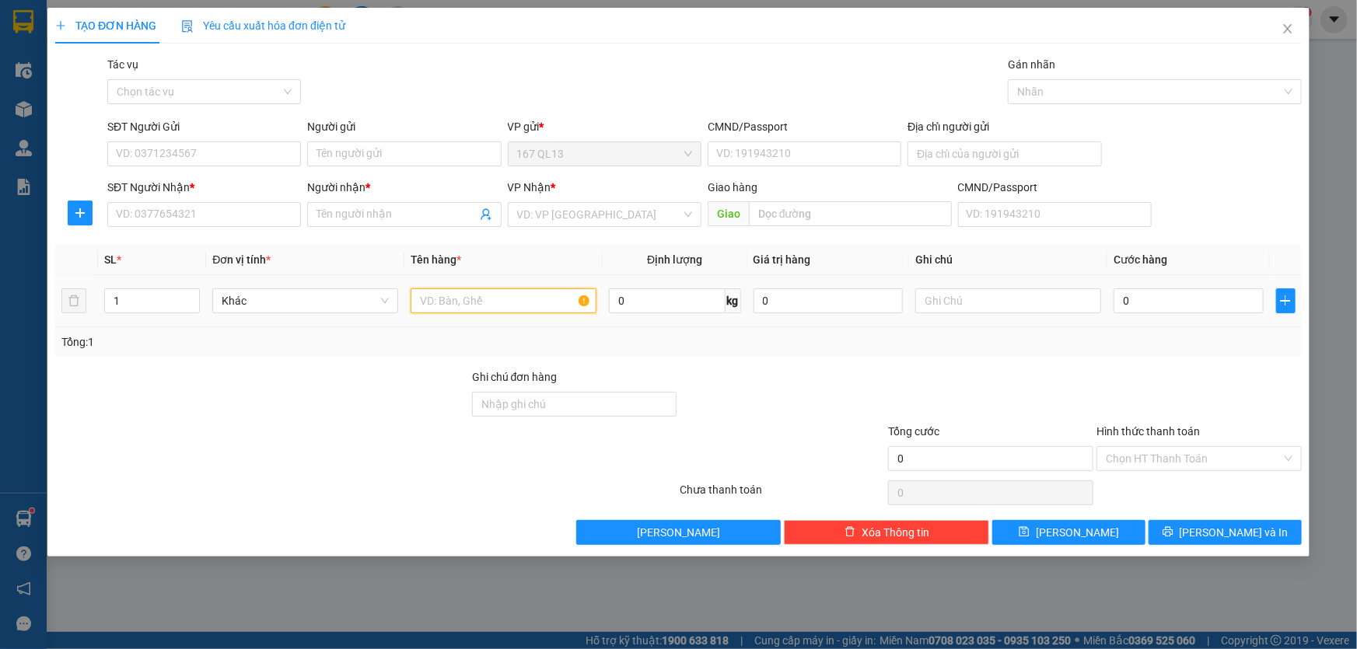
click at [500, 296] on input "text" at bounding box center [504, 301] width 186 height 25
type input "hop xanh"
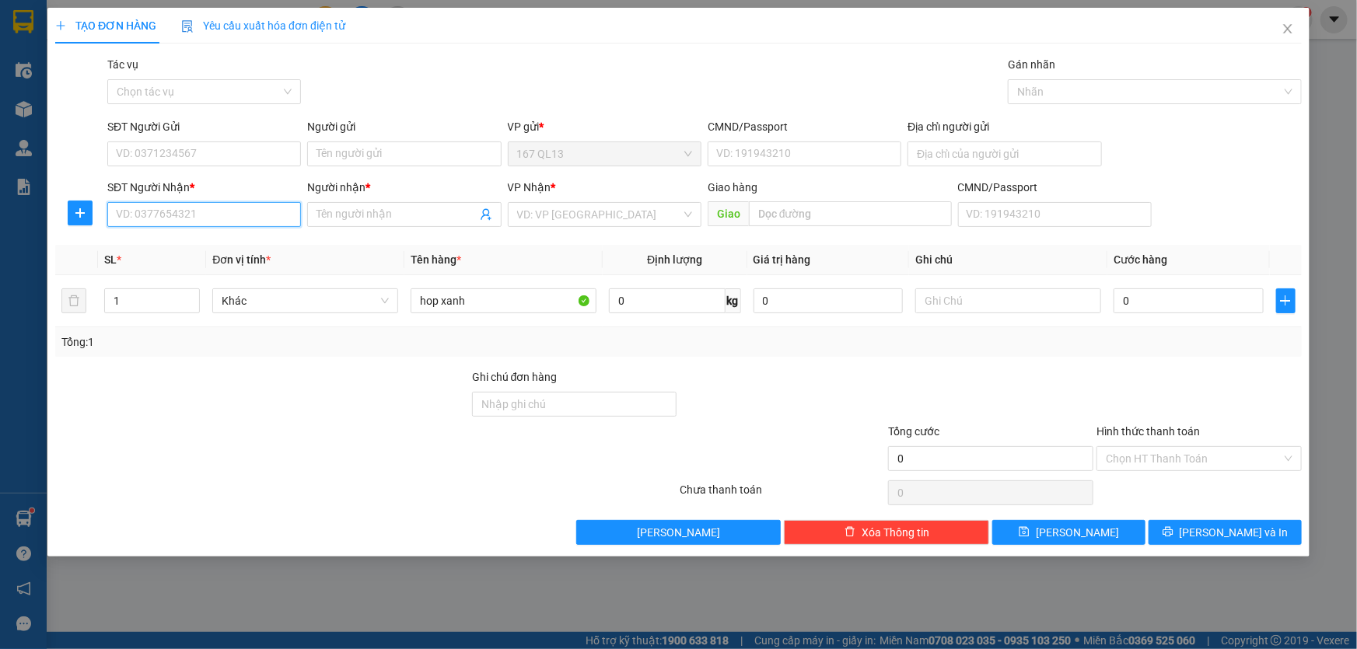
click at [270, 212] on input "SĐT Người Nhận *" at bounding box center [204, 214] width 194 height 25
click at [219, 246] on div "0939022407 - [PERSON_NAME]" at bounding box center [204, 245] width 175 height 17
type input "0939022407"
type input "[PERSON_NAME]"
type input "0939022407"
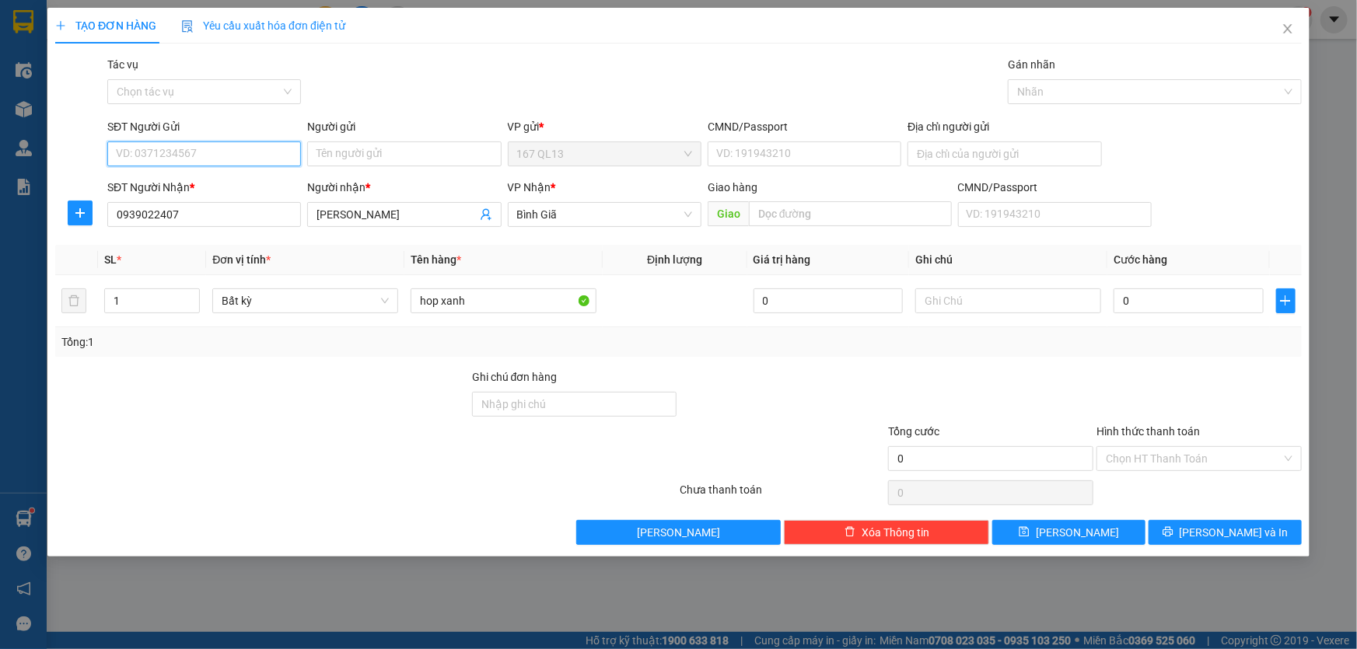
click at [246, 149] on input "SĐT Người Gửi" at bounding box center [204, 154] width 194 height 25
click at [239, 150] on input "SĐT Người Gửi" at bounding box center [204, 154] width 194 height 25
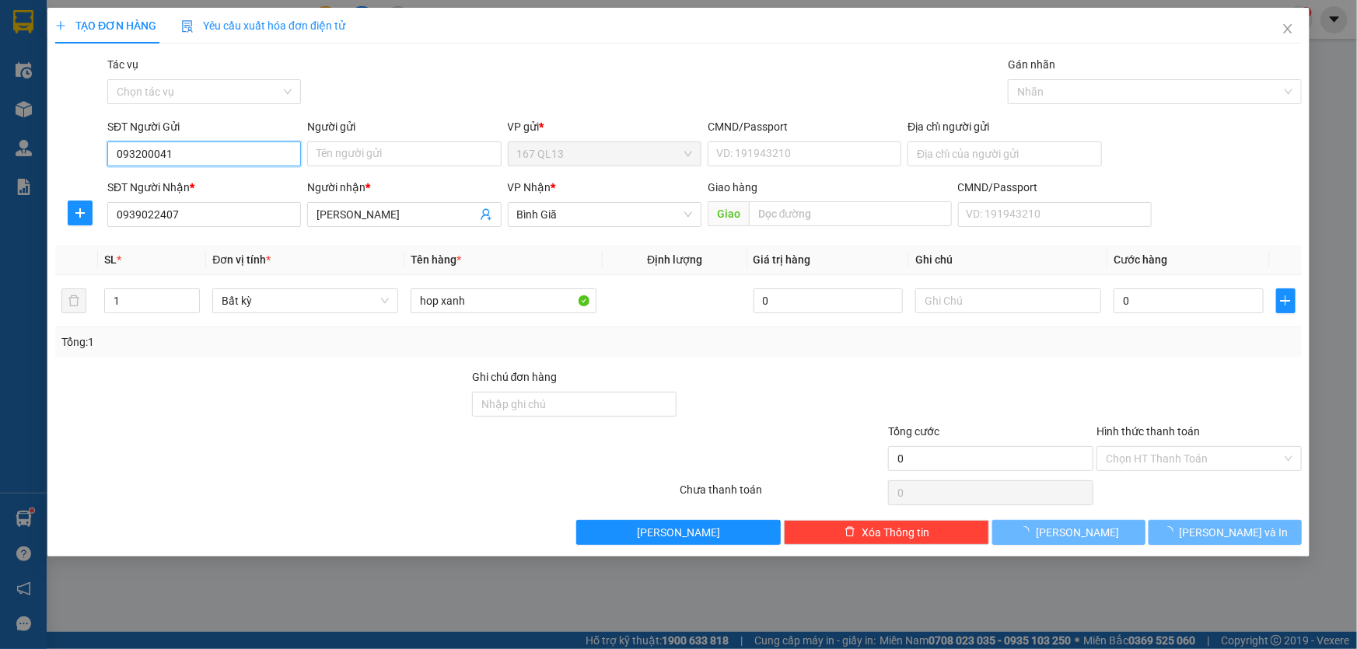
type input "0932000410"
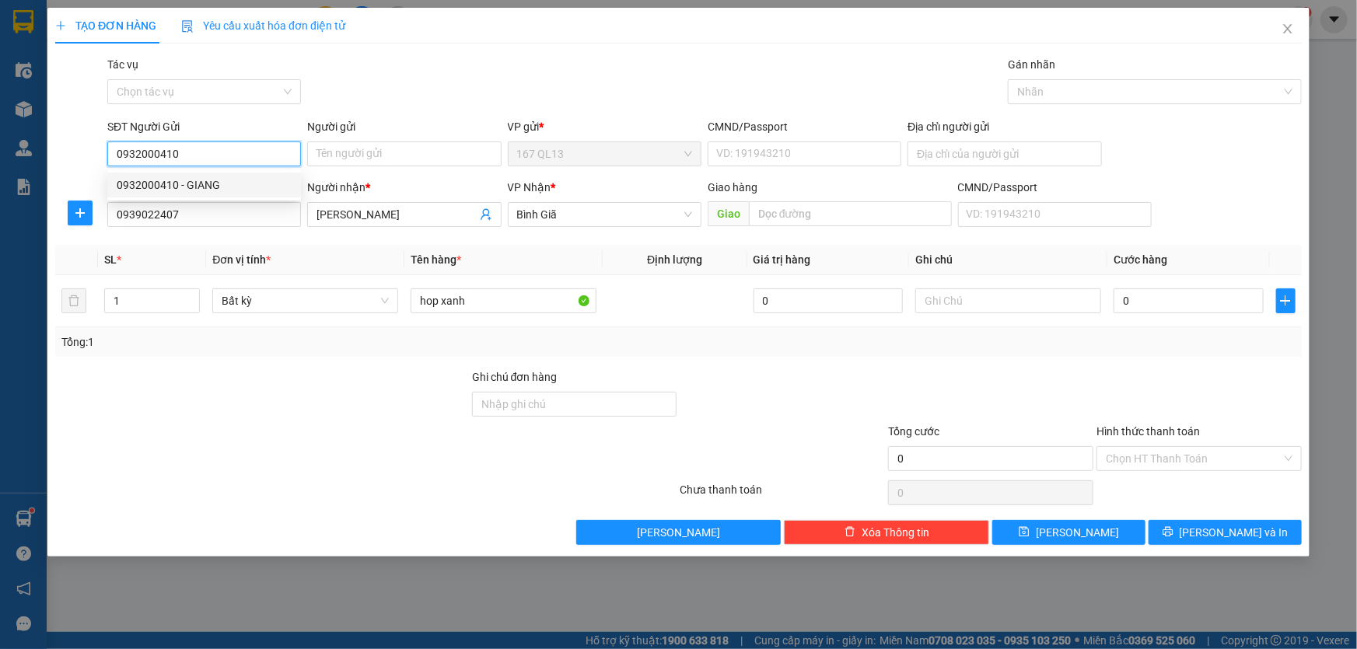
click at [227, 185] on div "0932000410 - GIANG" at bounding box center [204, 185] width 175 height 17
type input "GIANG"
type input "0932000410"
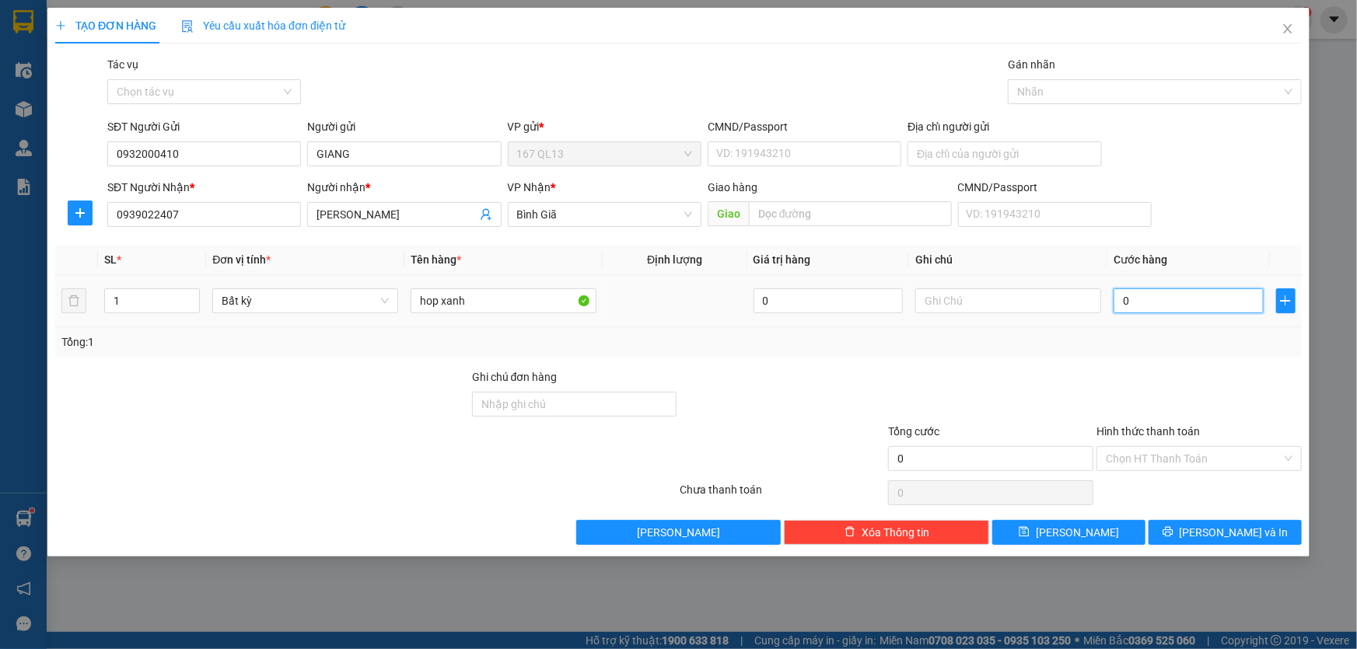
click at [1116, 299] on input "0" at bounding box center [1189, 301] width 150 height 25
type input "3"
type input "30"
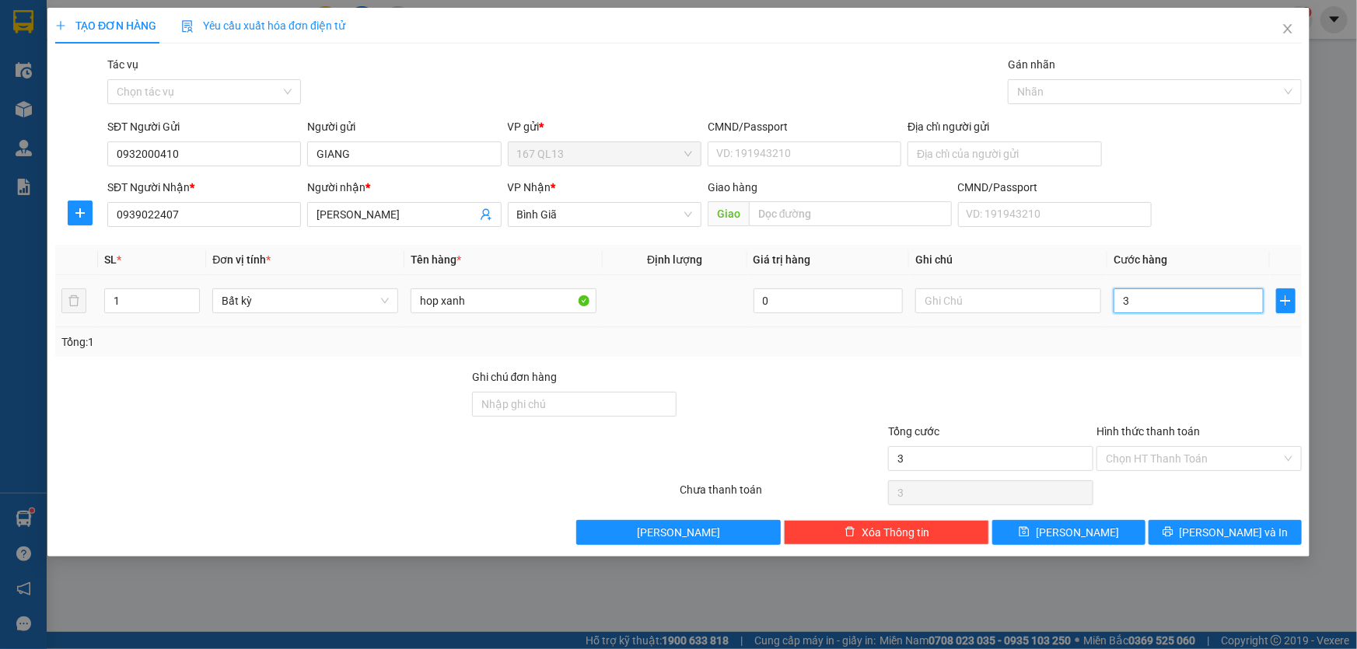
type input "30"
click at [1252, 530] on span "[PERSON_NAME] và In" at bounding box center [1234, 532] width 109 height 17
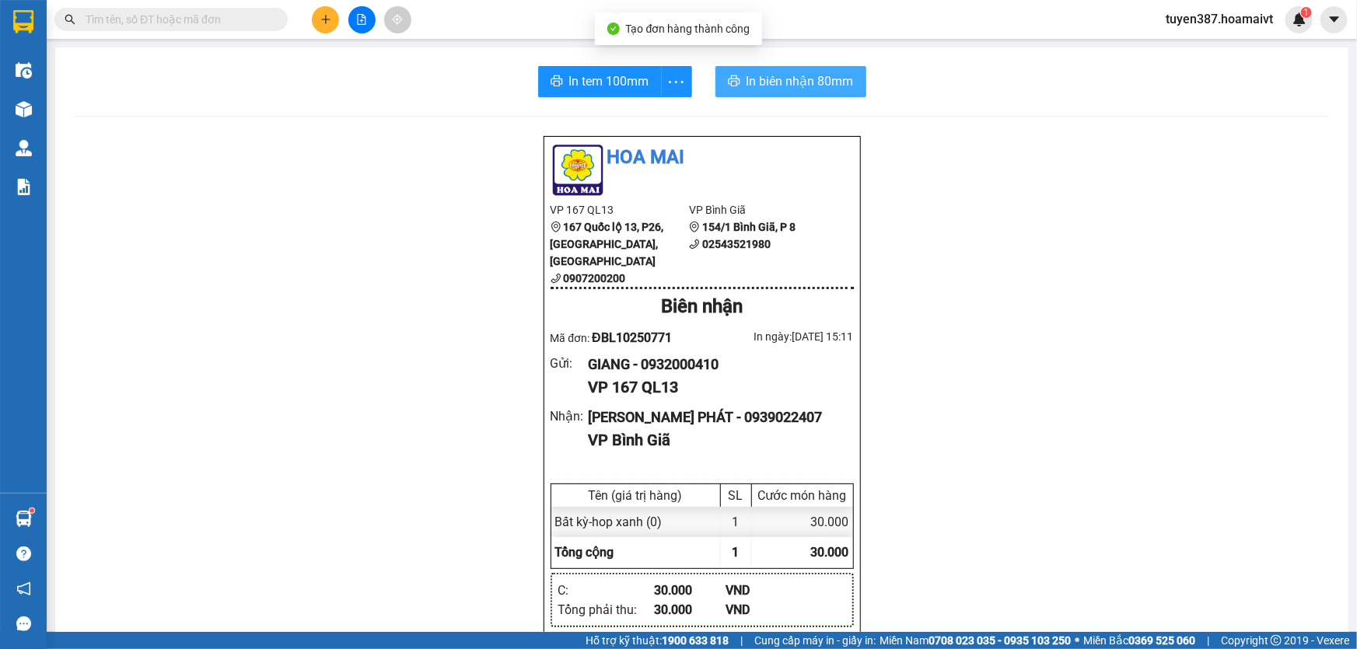
click at [757, 78] on span "In biên nhận 80mm" at bounding box center [800, 81] width 107 height 19
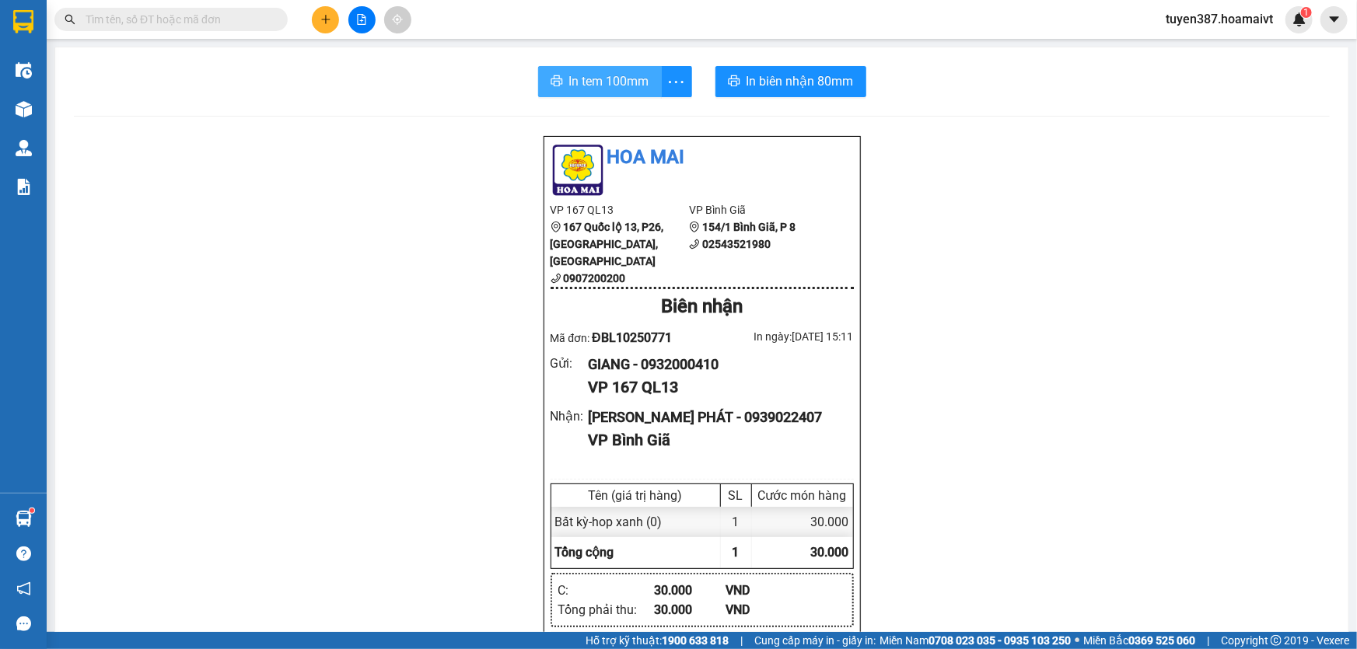
click at [583, 78] on span "In tem 100mm" at bounding box center [609, 81] width 80 height 19
click at [331, 16] on button at bounding box center [325, 19] width 27 height 27
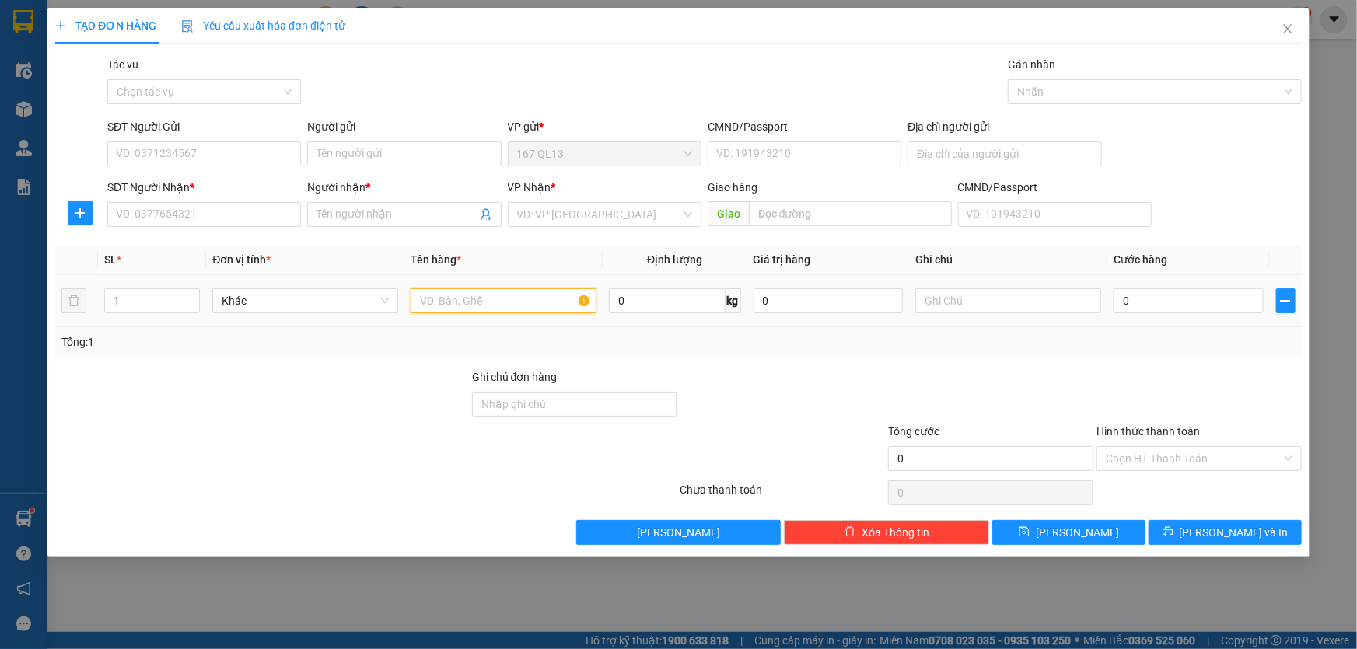
click at [533, 303] on input "text" at bounding box center [504, 301] width 186 height 25
click at [412, 302] on input "thung bk" at bounding box center [504, 301] width 186 height 25
type input "kien thung bk"
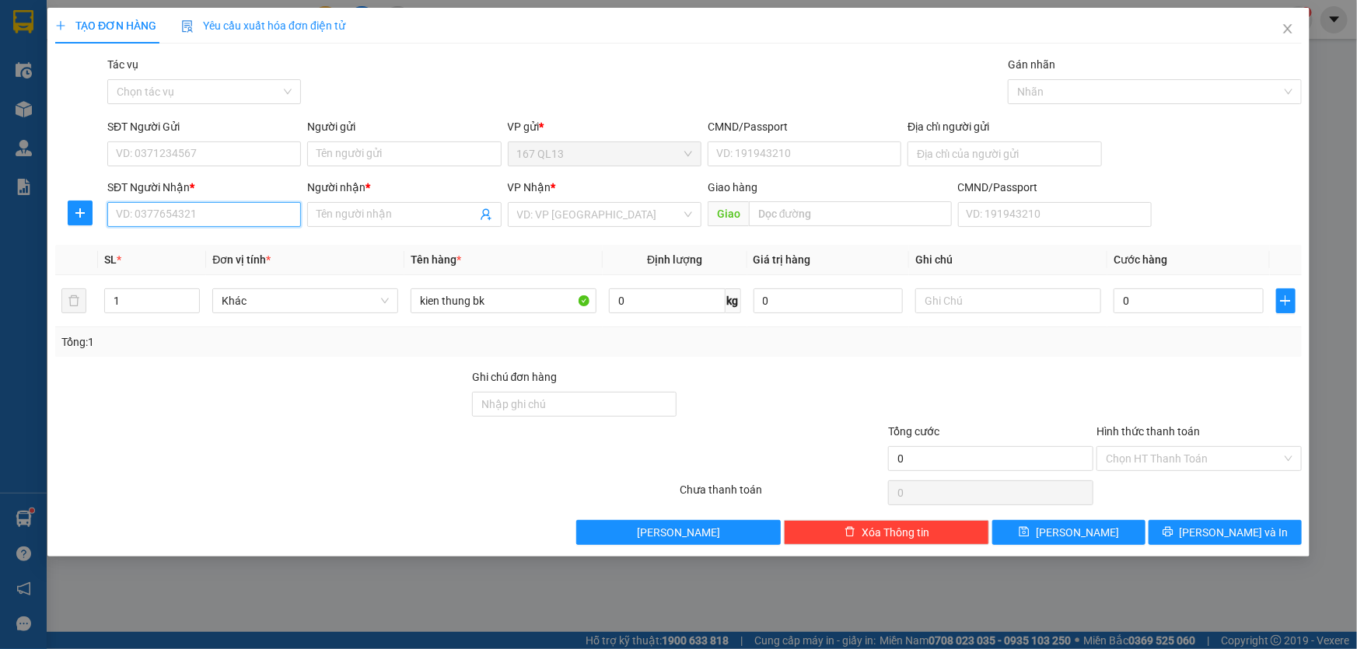
click at [268, 215] on input "SĐT Người Nhận *" at bounding box center [204, 214] width 194 height 25
click at [222, 241] on div "0786515253 - Tú" at bounding box center [204, 245] width 175 height 17
type input "0786515253"
type input "Tú"
type input "0786515253"
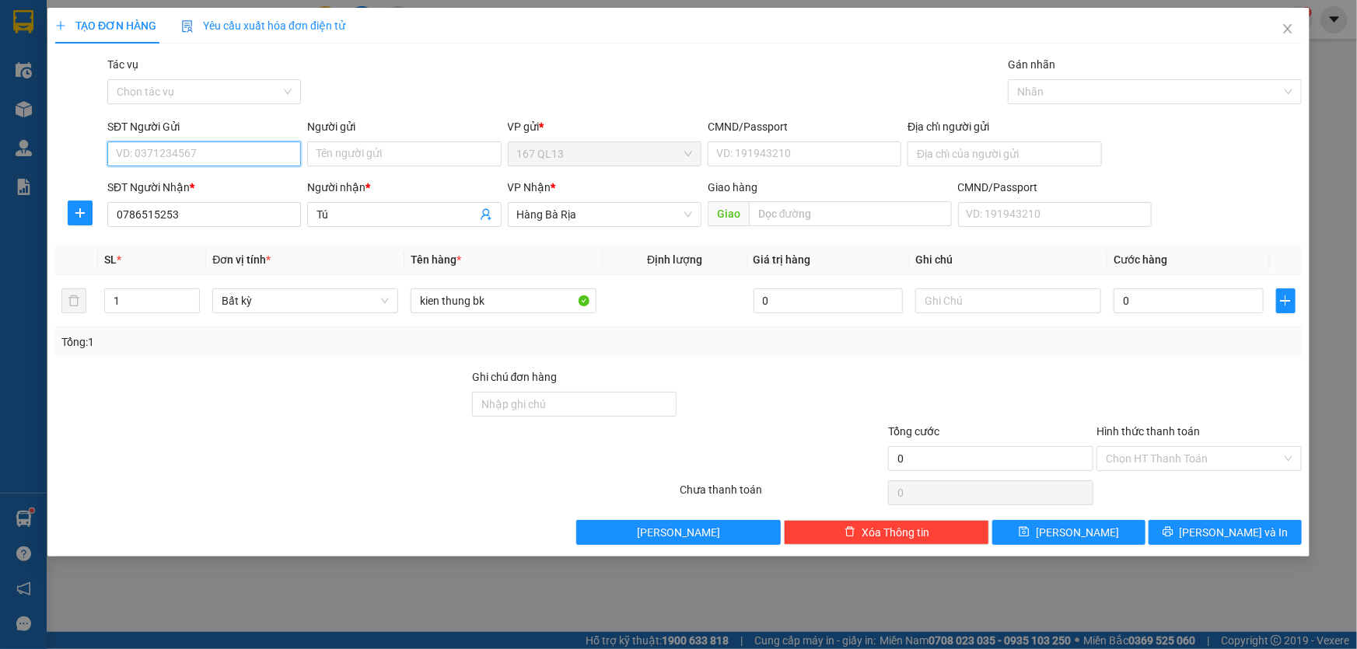
click at [233, 157] on input "SĐT Người Gửi" at bounding box center [204, 154] width 194 height 25
click at [220, 156] on input "SĐT Người Gửi" at bounding box center [204, 154] width 194 height 25
type input "5"
click at [195, 184] on div "0931345568 - silopha" at bounding box center [204, 185] width 175 height 17
type input "0931345568"
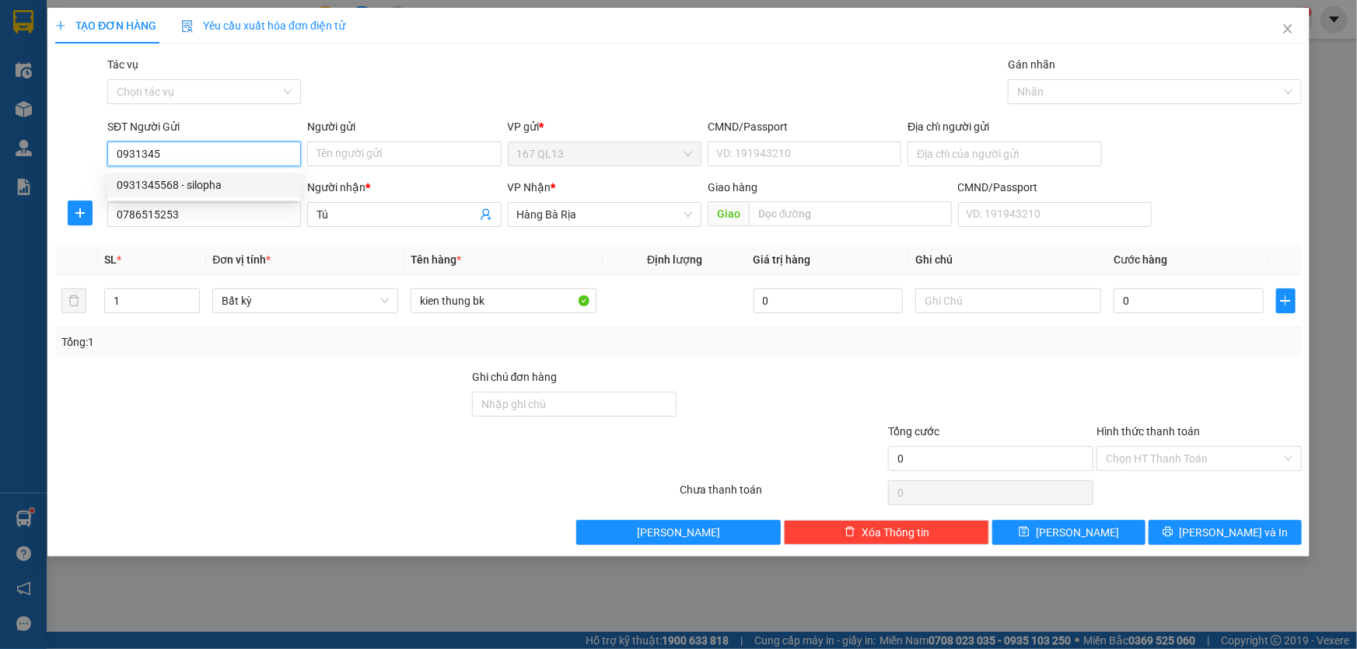
type input "silopha"
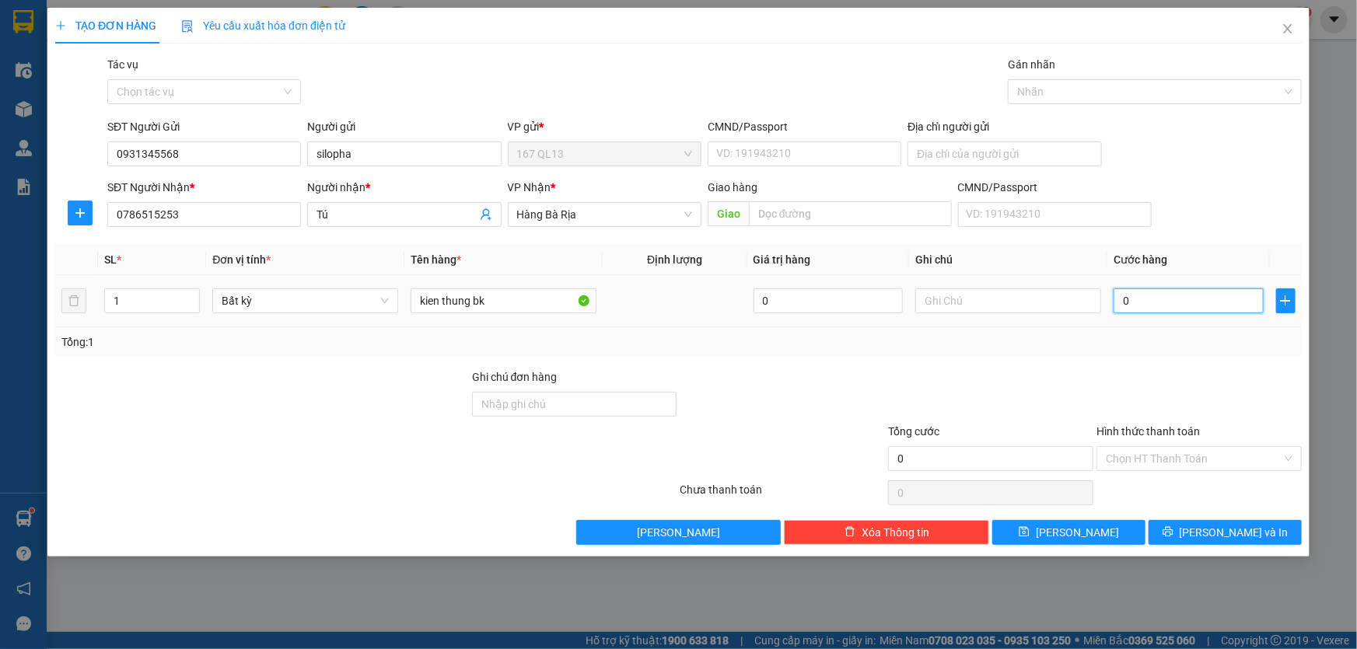
click at [1117, 298] on input "0" at bounding box center [1189, 301] width 150 height 25
click at [1252, 528] on span "[PERSON_NAME] và In" at bounding box center [1234, 532] width 109 height 17
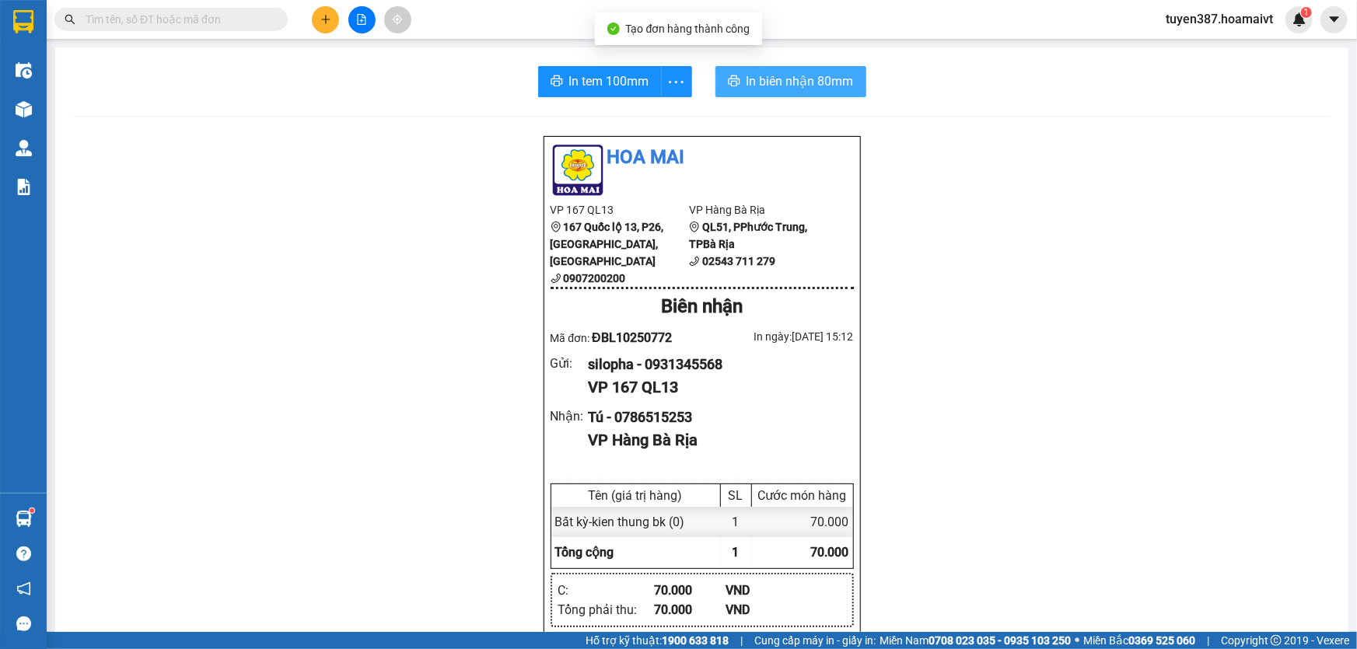
click at [756, 80] on span "In biên nhận 80mm" at bounding box center [800, 81] width 107 height 19
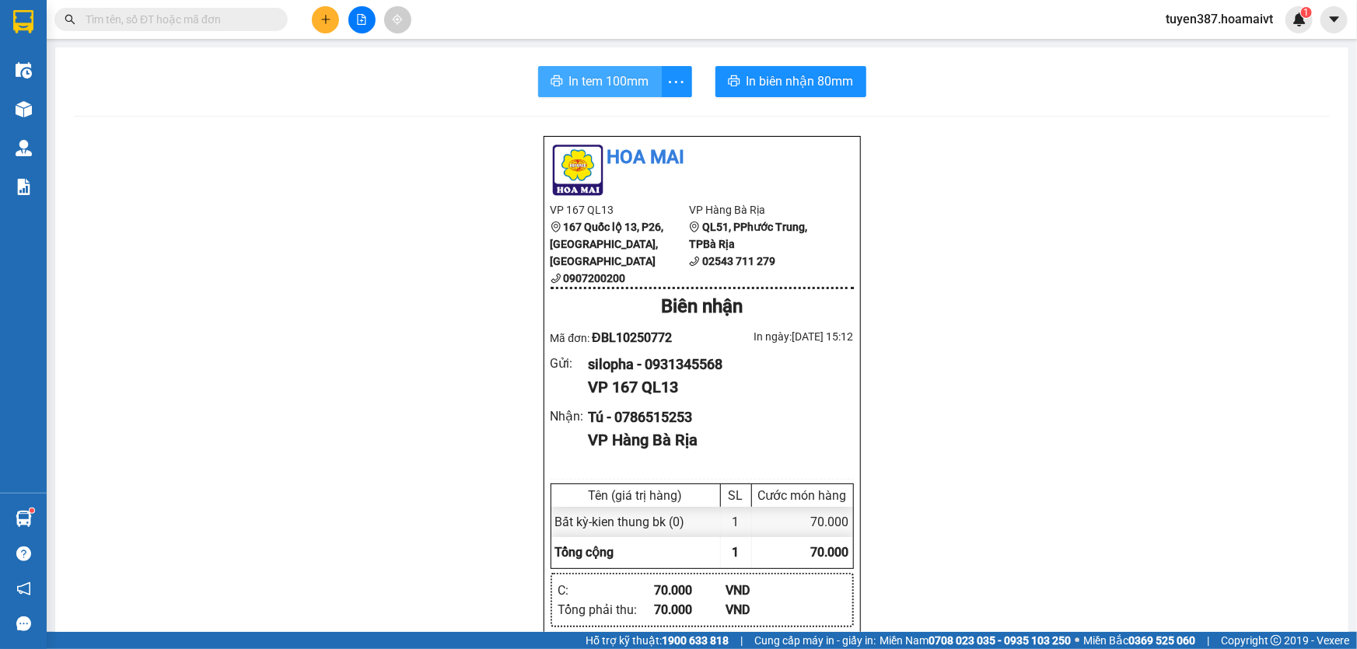
click at [590, 85] on span "In tem 100mm" at bounding box center [609, 81] width 80 height 19
click at [321, 6] on button at bounding box center [325, 19] width 27 height 27
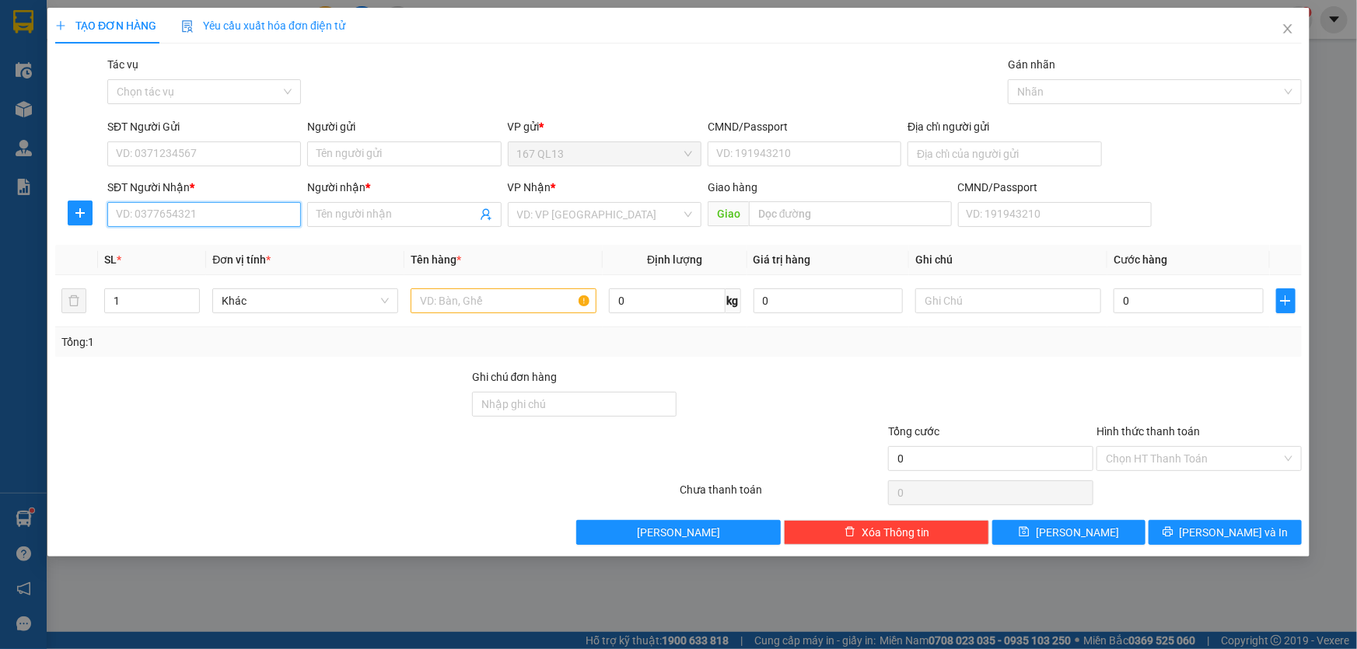
click at [271, 218] on input "SĐT Người Nhận *" at bounding box center [204, 214] width 194 height 25
click at [204, 267] on div "0902762224 - Hoàng.Lan GTN D1/6/7 DTCL" at bounding box center [224, 270] width 215 height 17
type input "0902762224"
type input "Hoàng.Lan GTN D1/6/7 DTCL"
type input "0902762224"
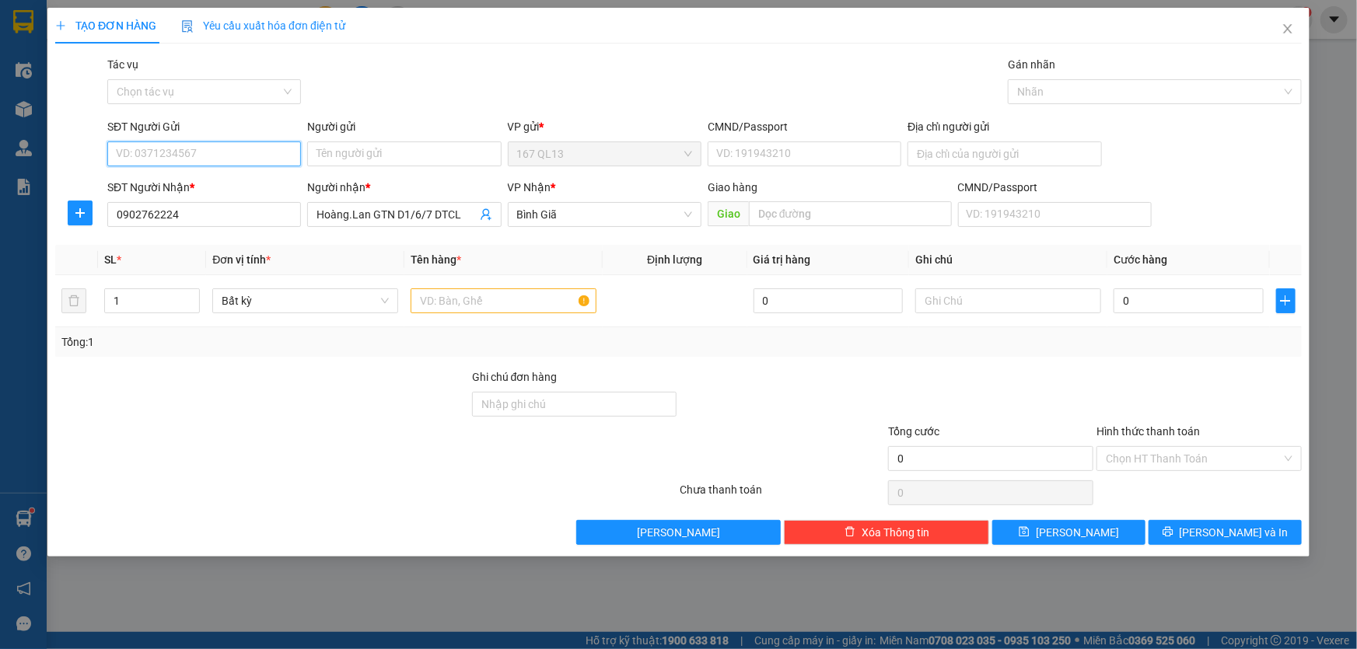
click at [222, 152] on input "SĐT Người Gửi" at bounding box center [204, 154] width 194 height 25
click at [205, 205] on div "0931345568 - silopha" at bounding box center [204, 209] width 175 height 17
type input "0931345568"
type input "silopha"
type input "077205009225"
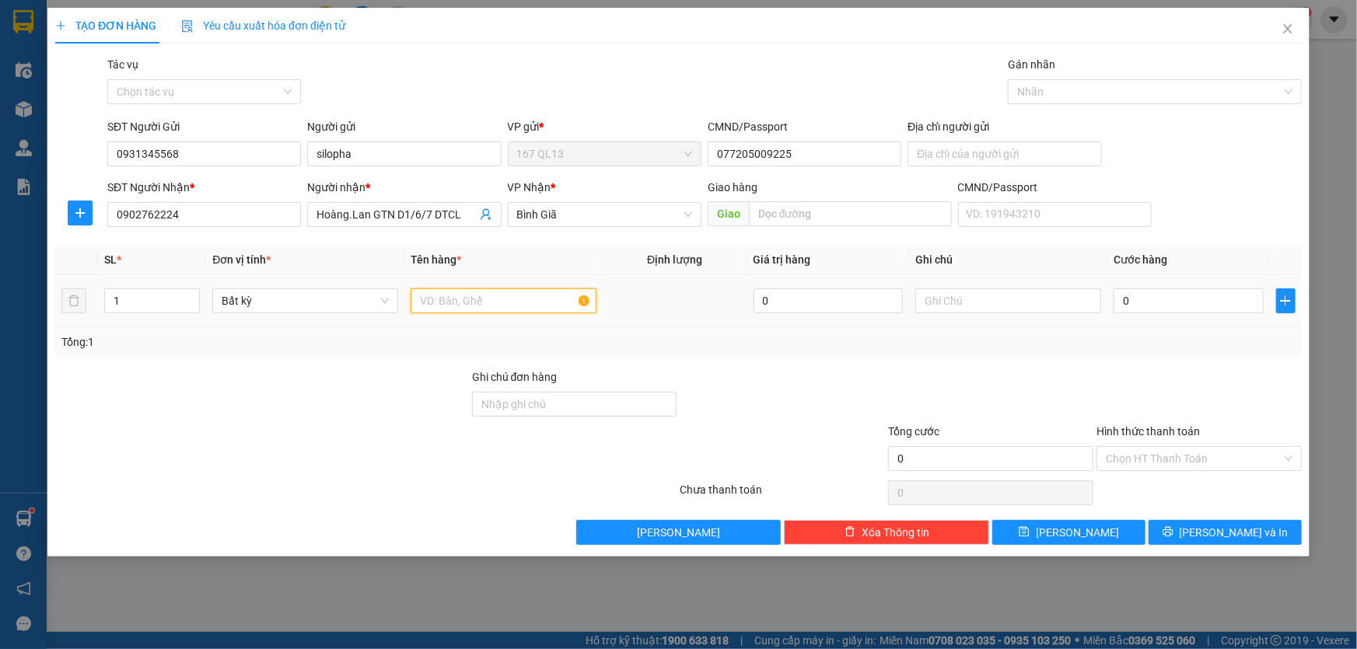
click at [548, 305] on input "text" at bounding box center [504, 301] width 186 height 25
type input "kien bk"
click at [1120, 299] on input "0" at bounding box center [1189, 301] width 150 height 25
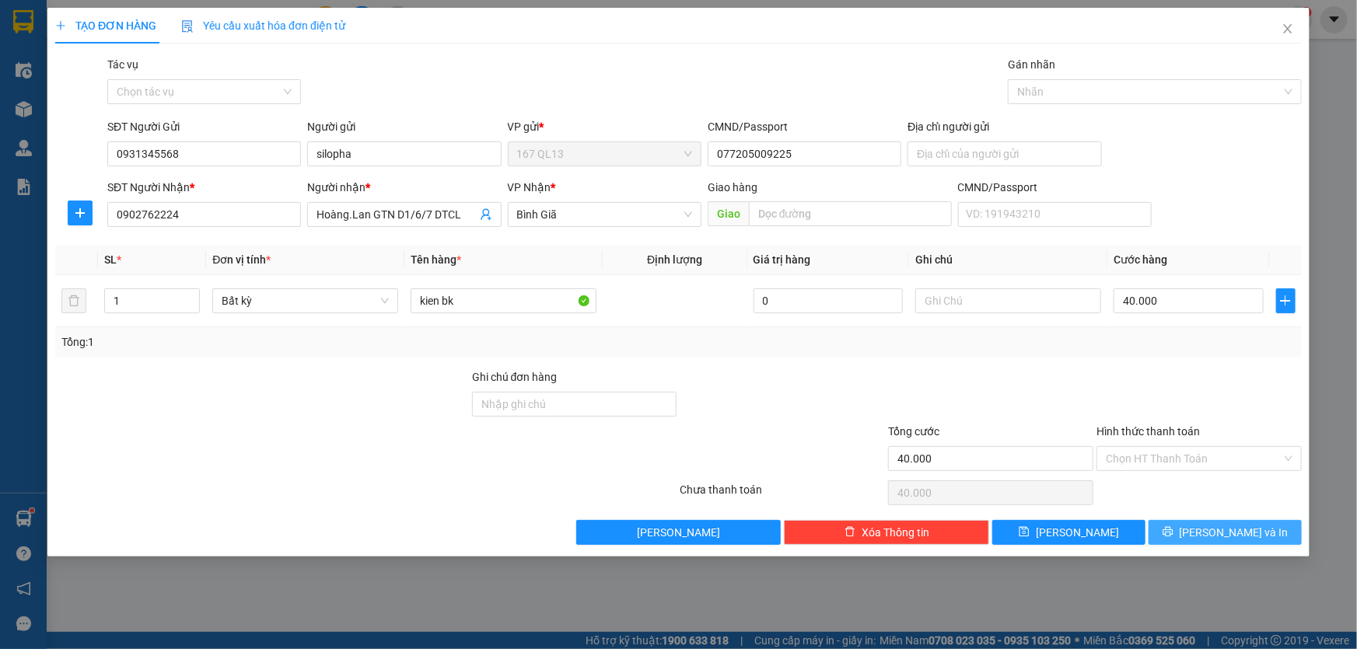
click at [1238, 530] on span "[PERSON_NAME] và In" at bounding box center [1234, 532] width 109 height 17
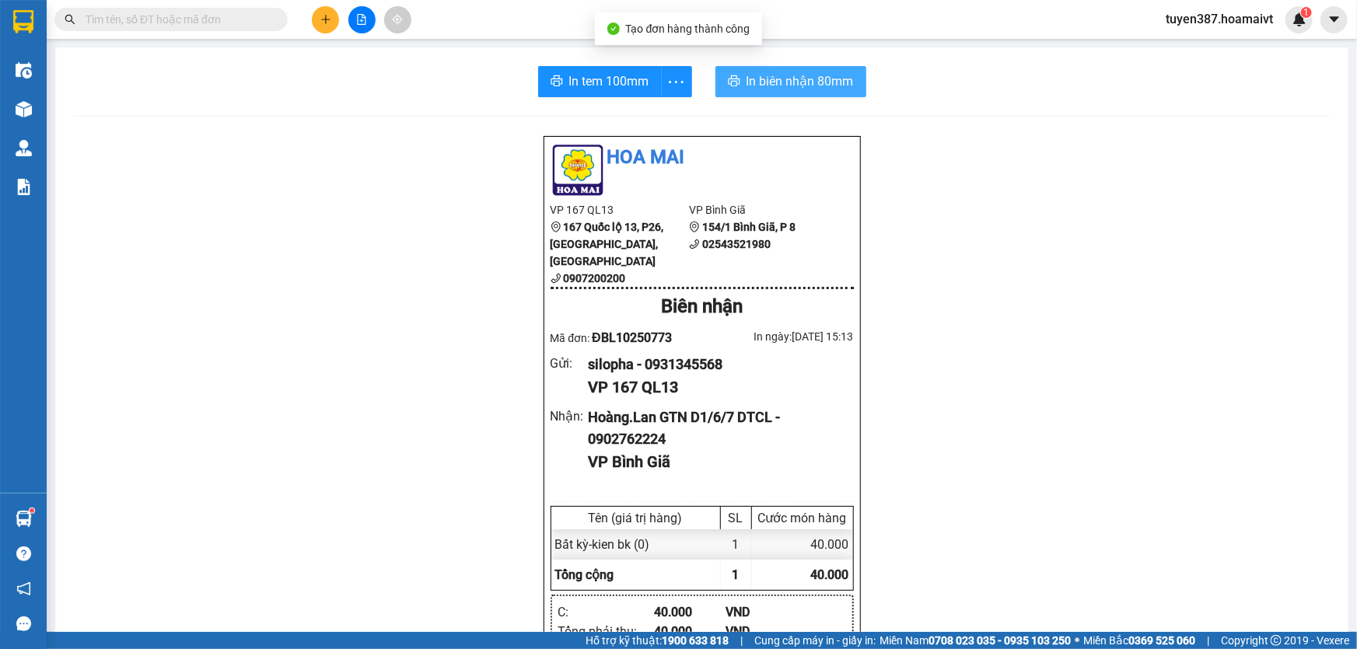
click at [749, 80] on span "In biên nhận 80mm" at bounding box center [800, 81] width 107 height 19
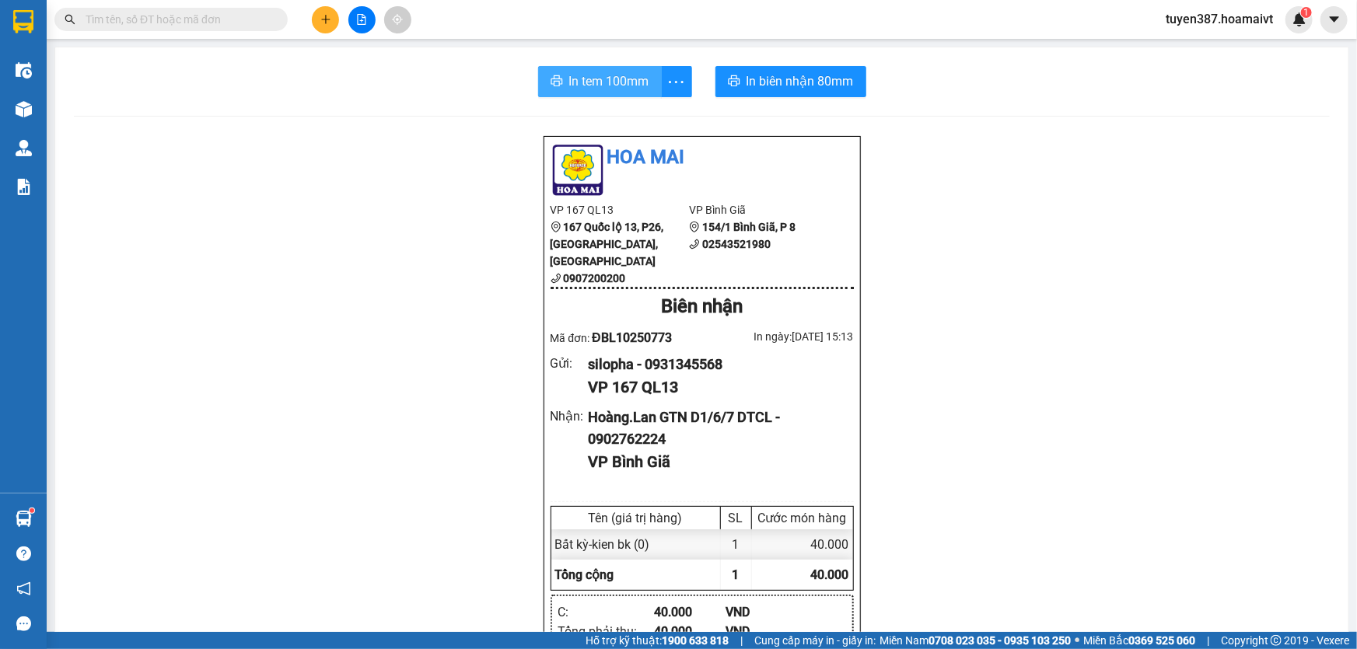
click at [583, 75] on span "In tem 100mm" at bounding box center [609, 81] width 80 height 19
click at [325, 16] on icon "plus" at bounding box center [325, 19] width 1 height 9
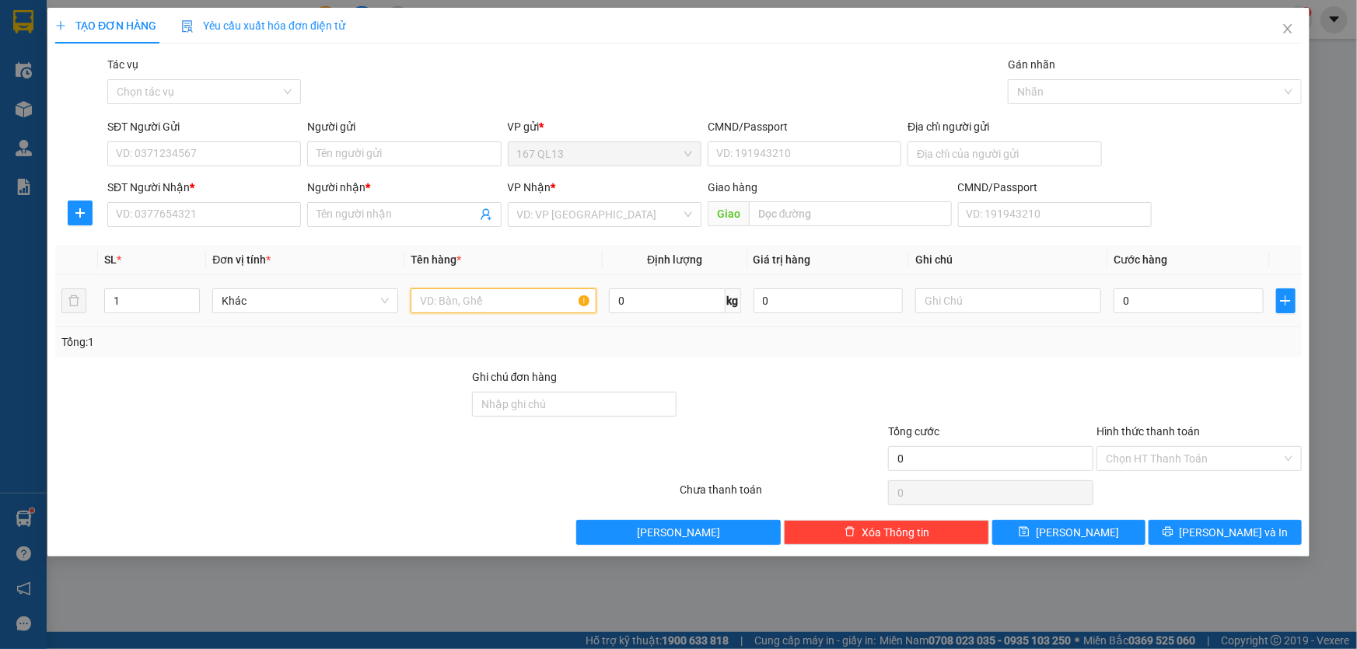
click at [513, 303] on input "text" at bounding box center [504, 301] width 186 height 25
type input "thung bk"
click at [148, 300] on input "1" at bounding box center [152, 300] width 94 height 23
type input "4"
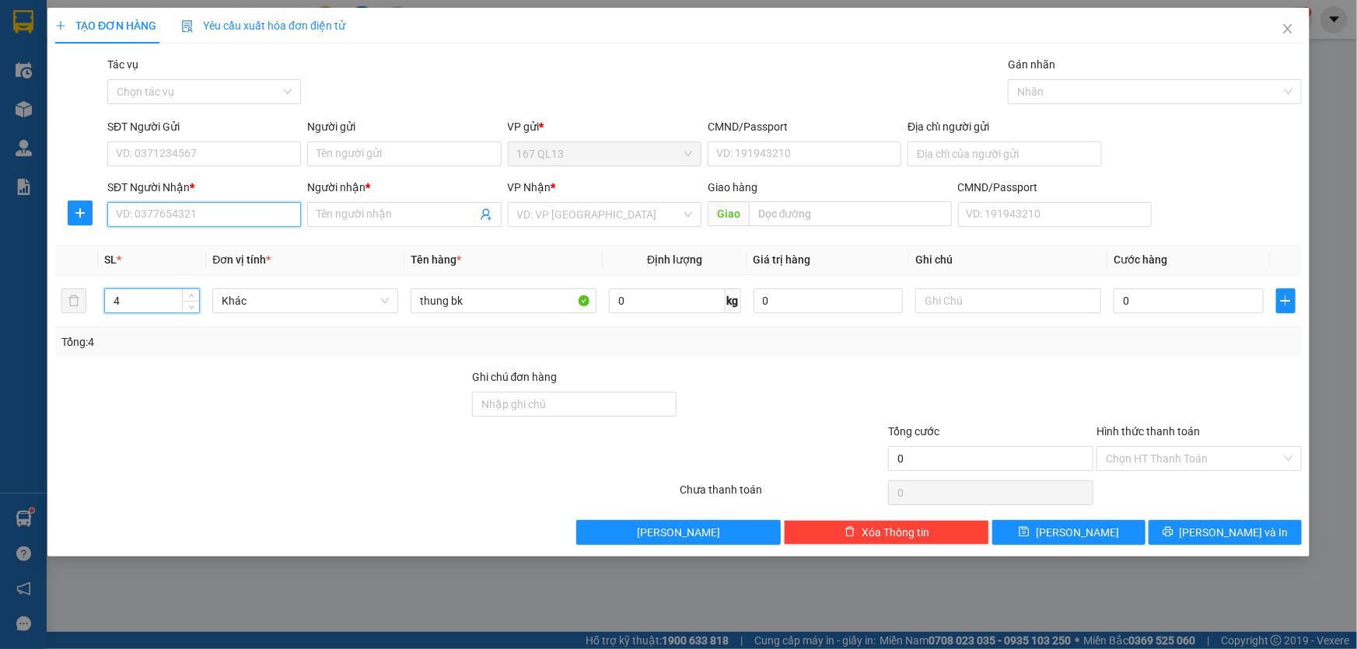
click at [213, 209] on input "SĐT Người Nhận *" at bounding box center [204, 214] width 194 height 25
type input "0969963580"
click at [331, 203] on span at bounding box center [404, 214] width 194 height 25
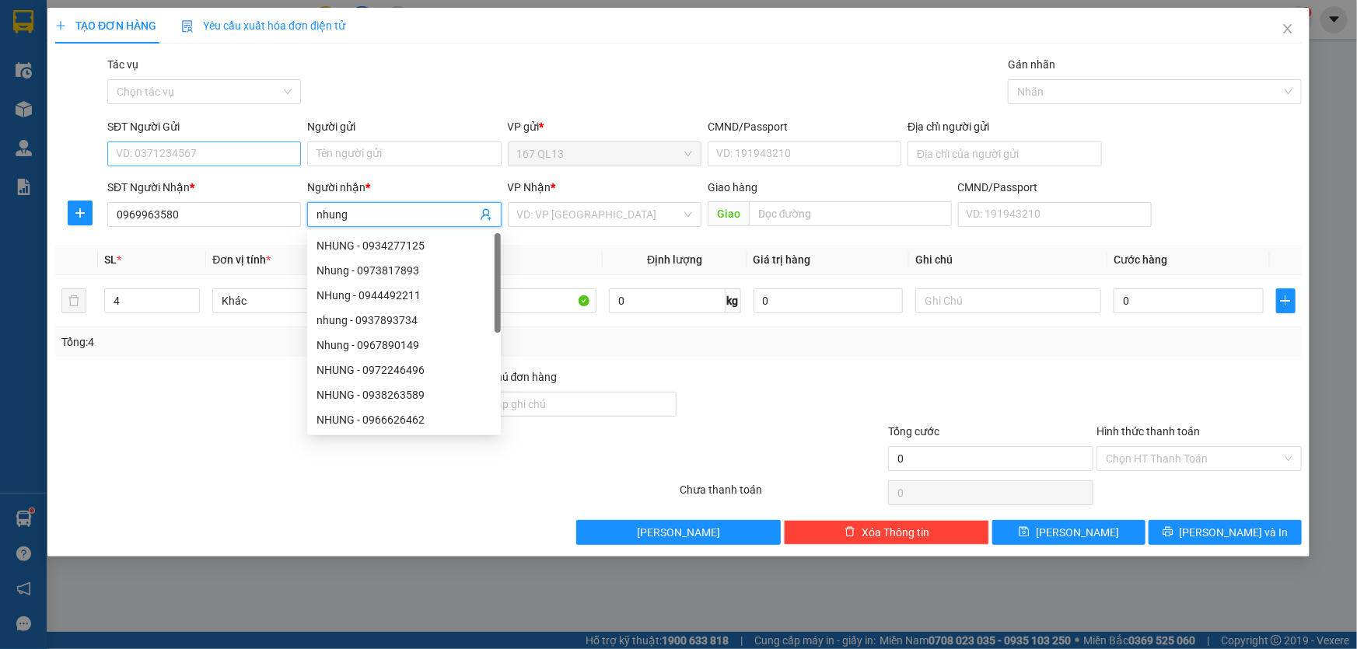
type input "nhung"
click at [221, 154] on input "SĐT Người Gửi" at bounding box center [204, 154] width 194 height 25
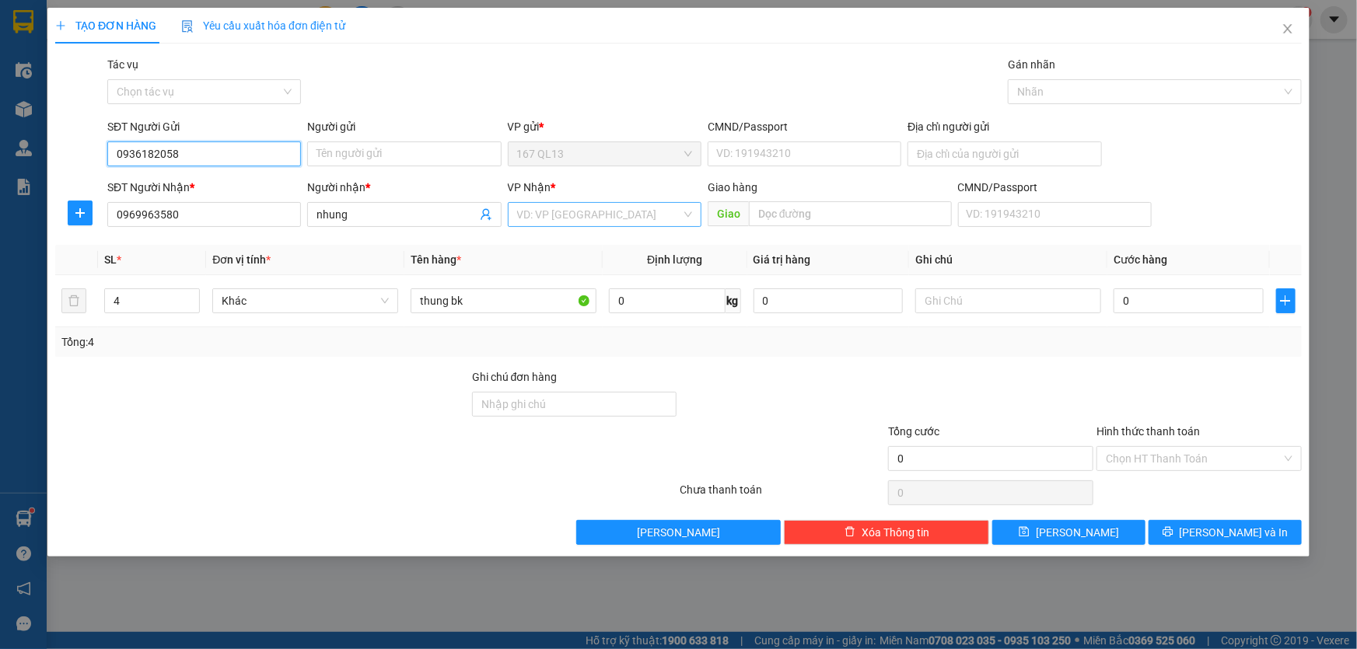
type input "0936182058"
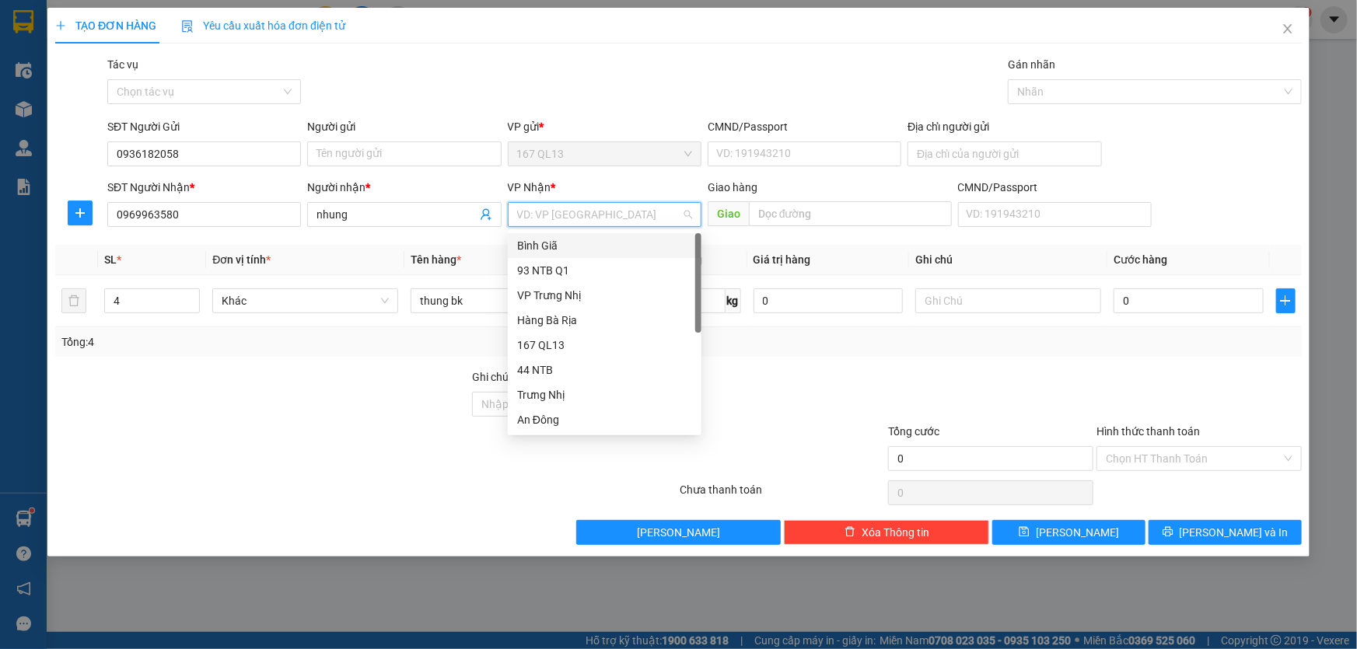
click at [613, 212] on input "search" at bounding box center [599, 214] width 164 height 23
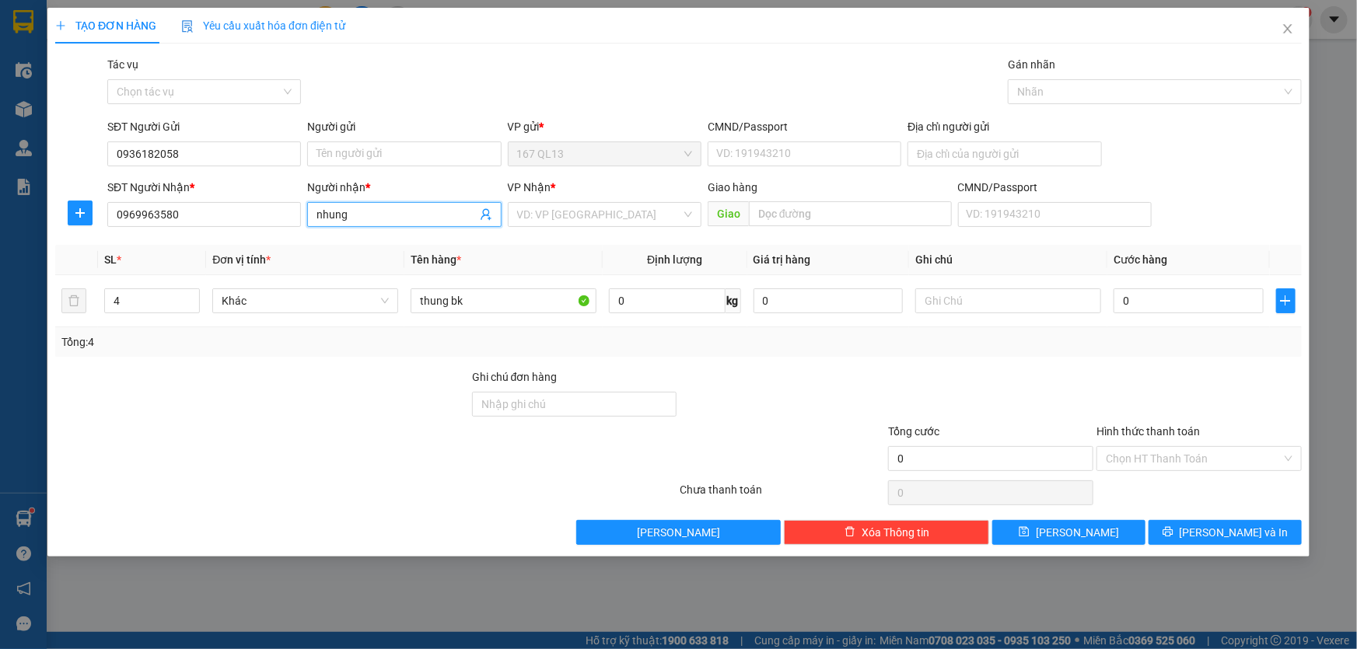
click at [387, 202] on span "nhung" at bounding box center [404, 214] width 194 height 25
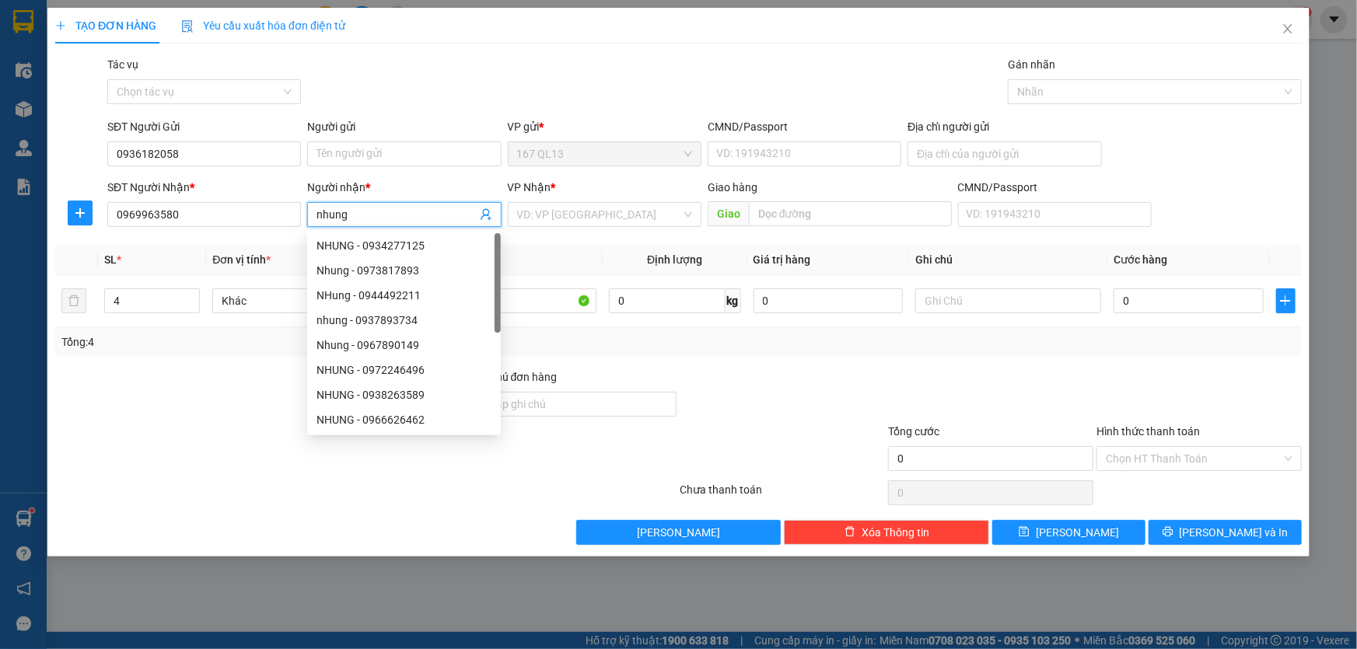
click at [385, 203] on span "nhung" at bounding box center [404, 214] width 194 height 25
type input "n"
type input "dung"
click at [578, 214] on input "search" at bounding box center [599, 214] width 164 height 23
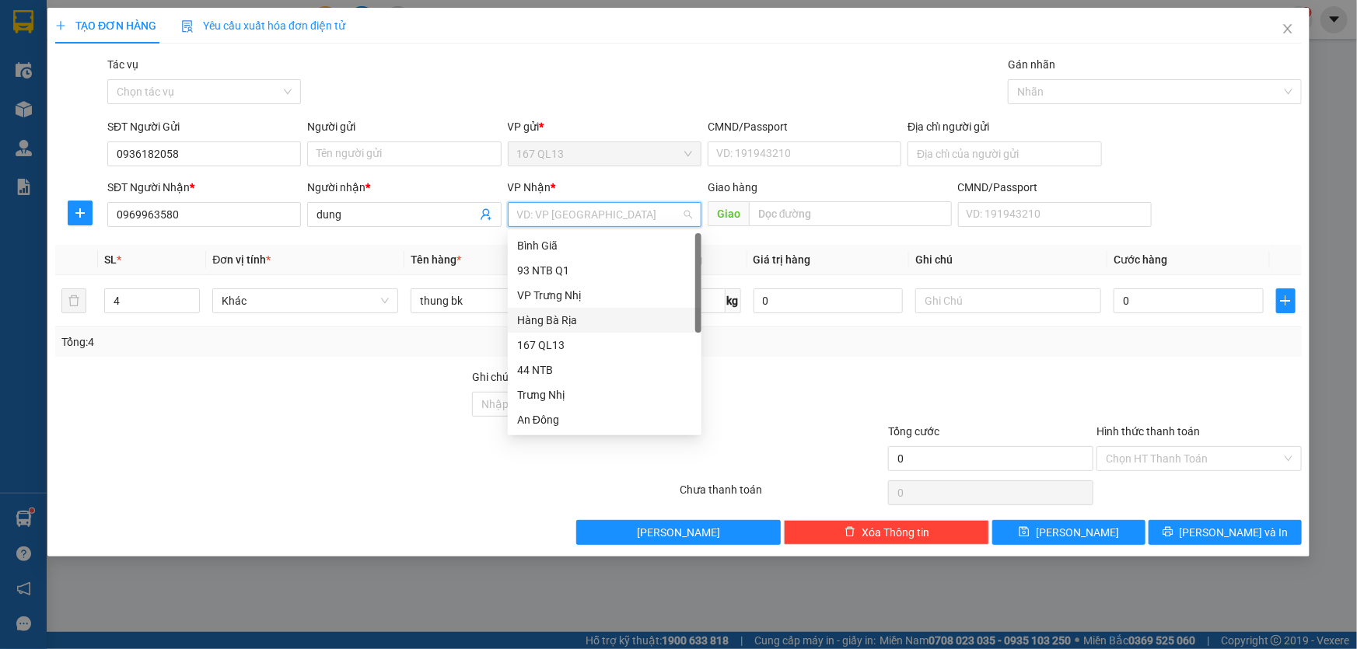
click at [579, 319] on div "Hàng Bà Rịa" at bounding box center [604, 320] width 175 height 17
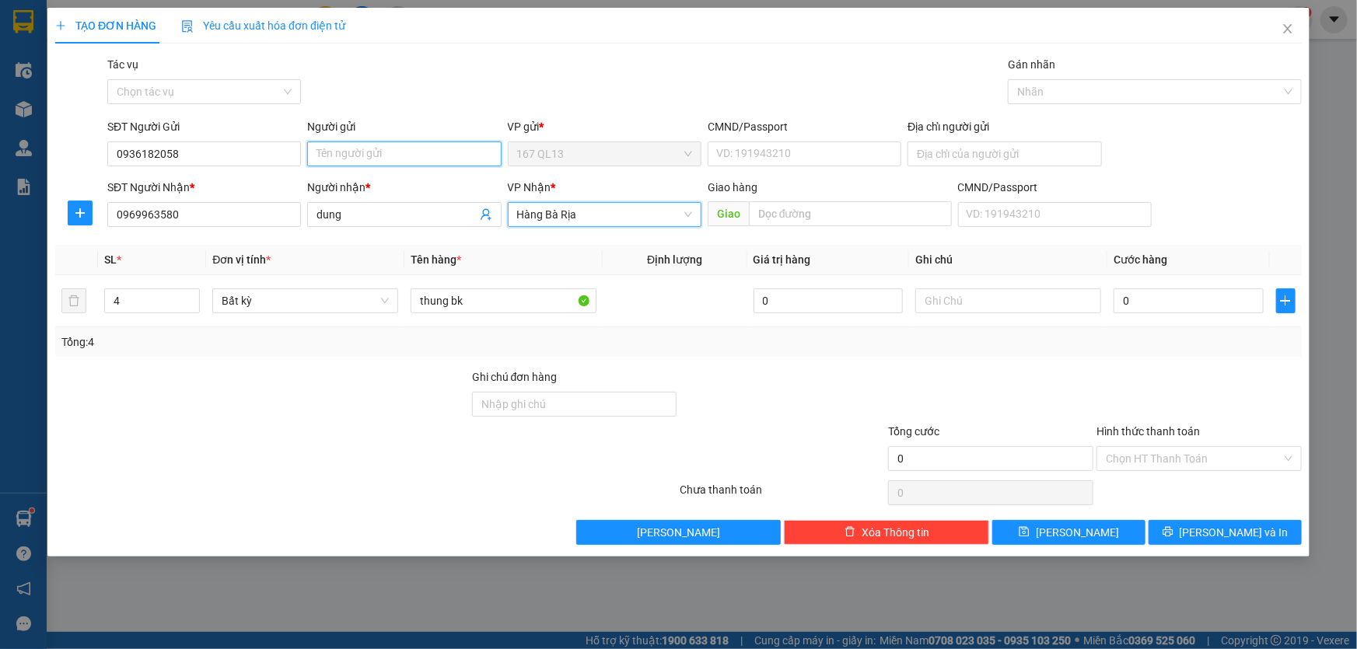
click at [387, 152] on input "Người gửi" at bounding box center [404, 154] width 194 height 25
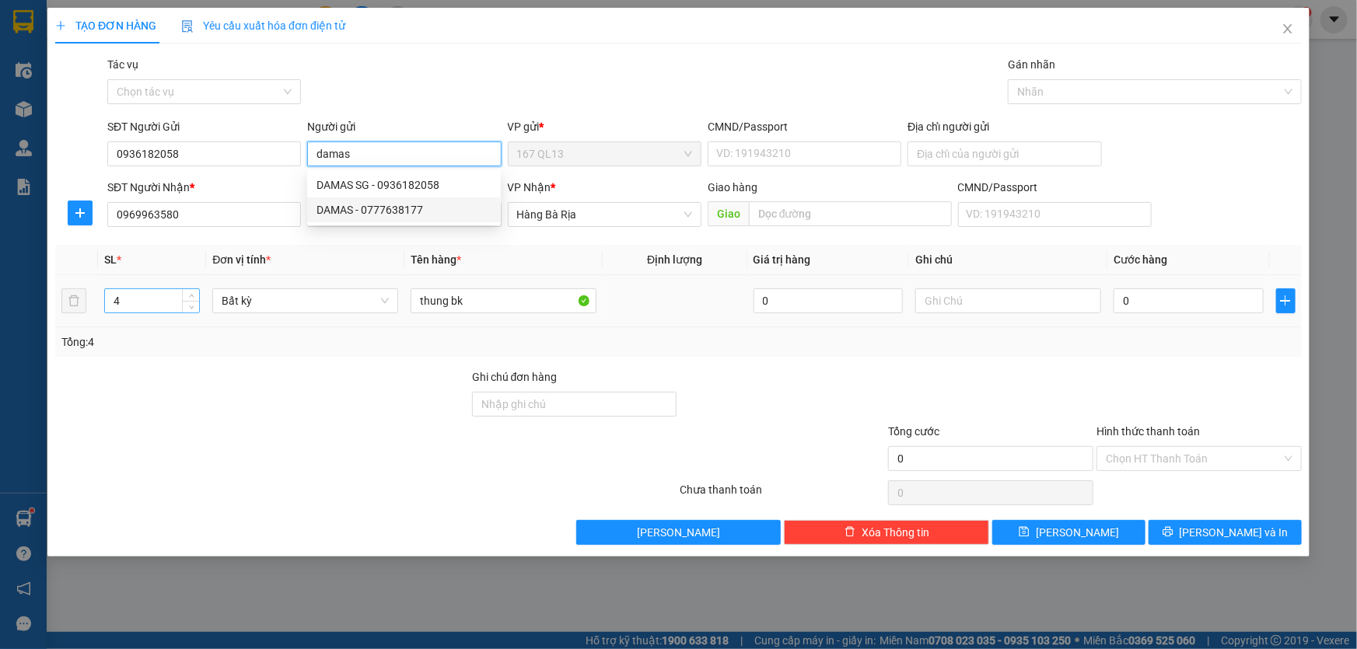
type input "damas"
click at [179, 299] on input "4" at bounding box center [152, 300] width 94 height 23
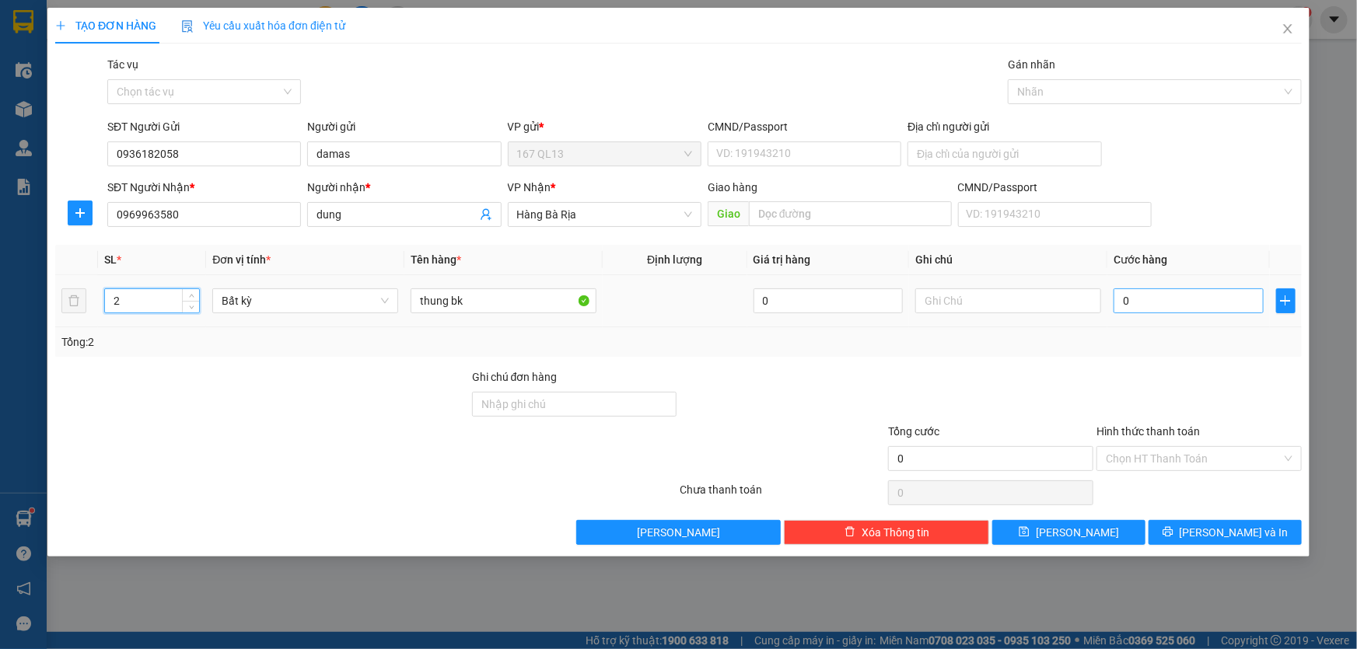
type input "2"
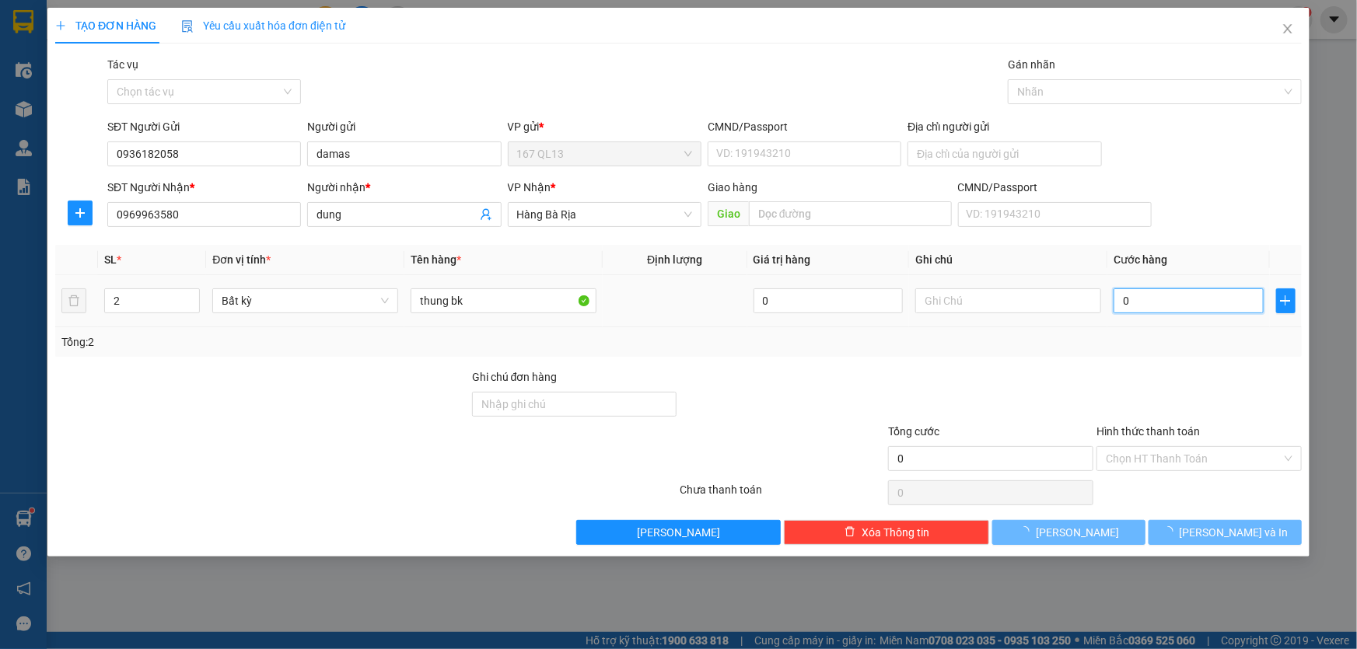
click at [1114, 294] on input "0" at bounding box center [1189, 301] width 150 height 25
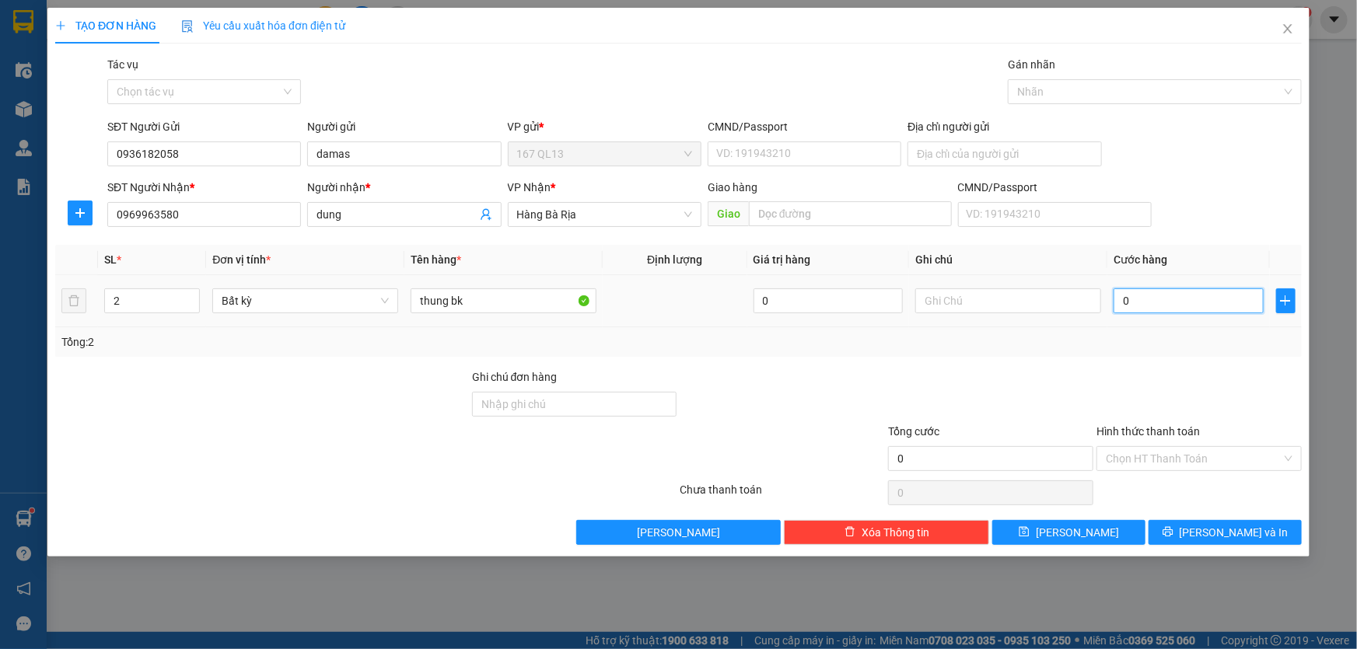
type input "8"
type input "80"
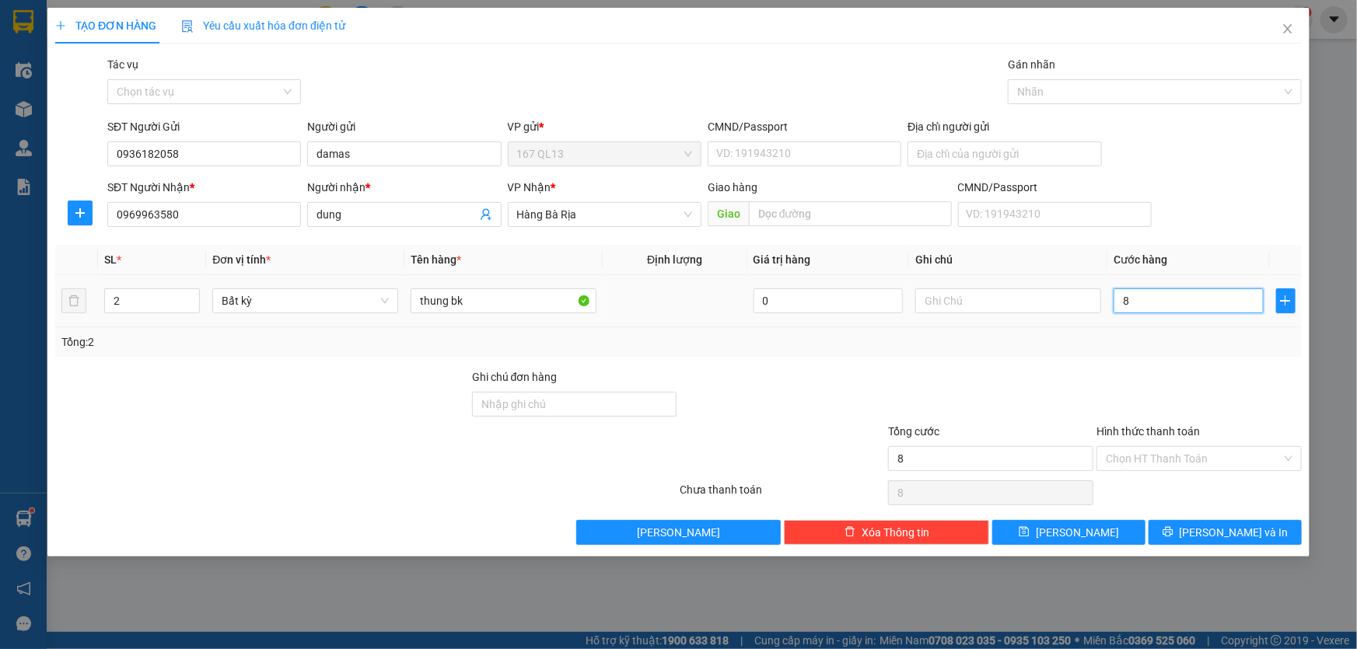
type input "80"
type input "80.000"
click at [1223, 451] on input "Hình thức thanh toán" at bounding box center [1194, 458] width 176 height 23
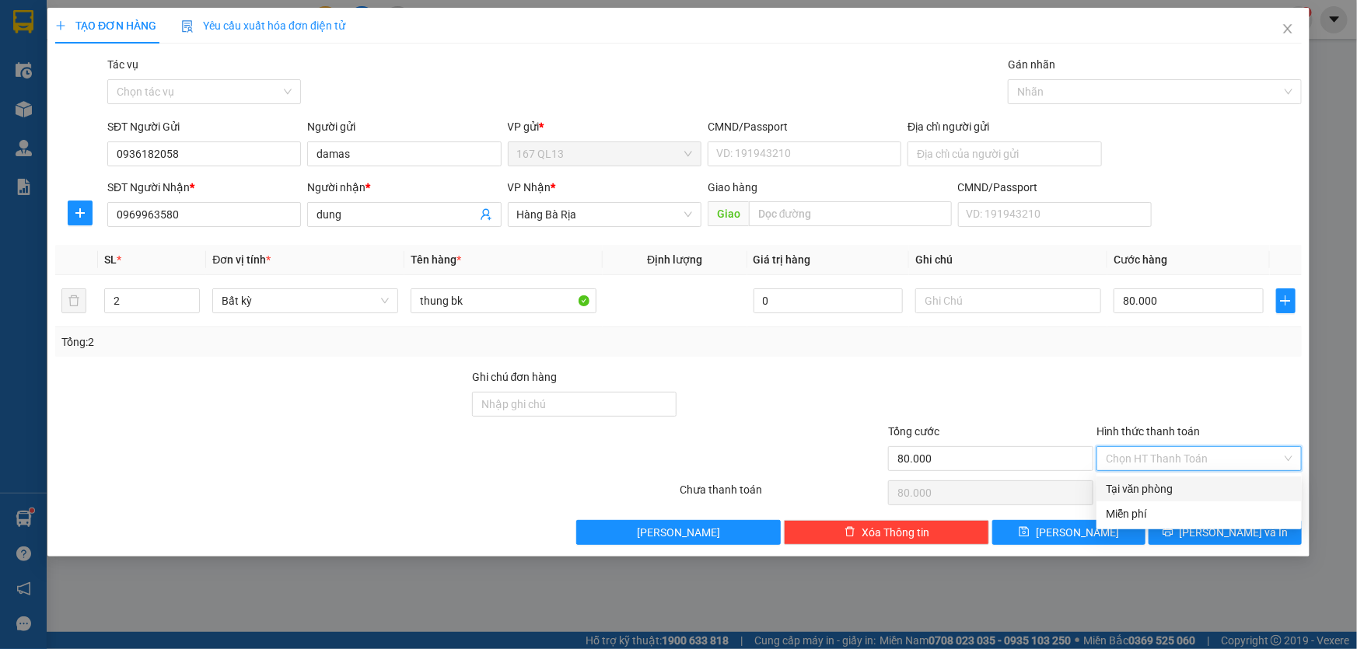
click at [1209, 483] on div "Tại văn phòng" at bounding box center [1199, 489] width 187 height 17
type input "0"
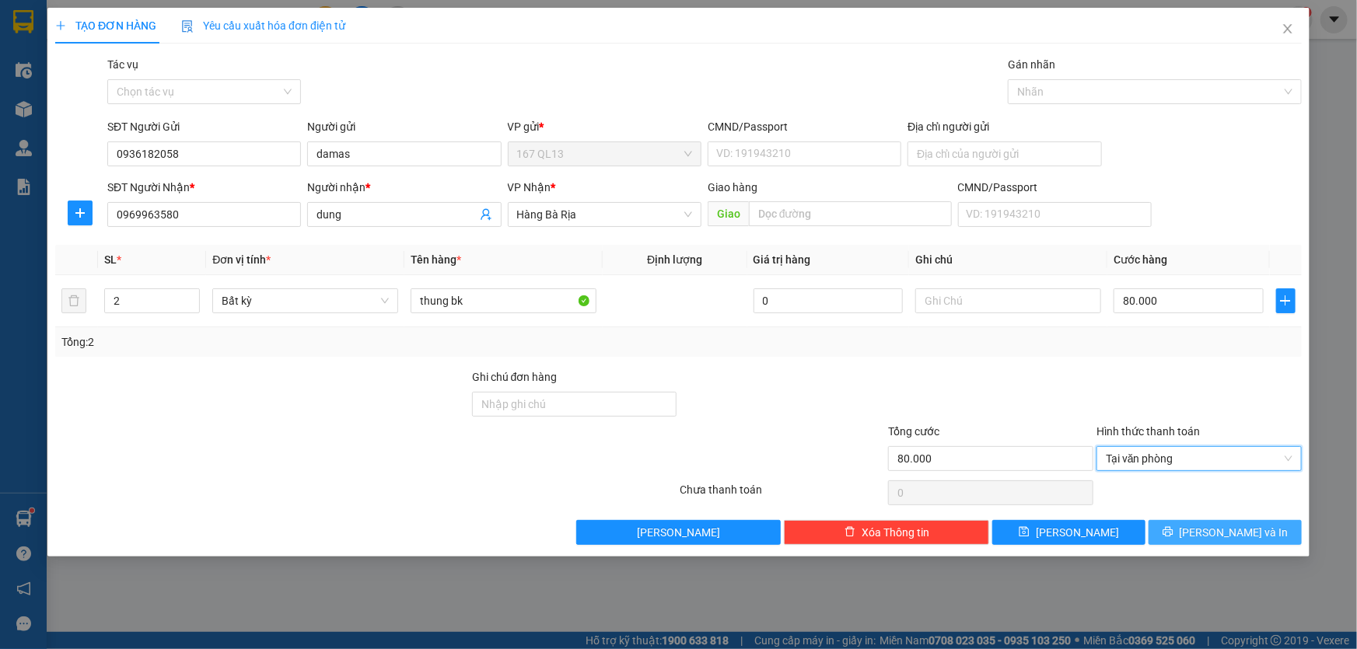
click at [1263, 532] on button "[PERSON_NAME] và In" at bounding box center [1225, 532] width 153 height 25
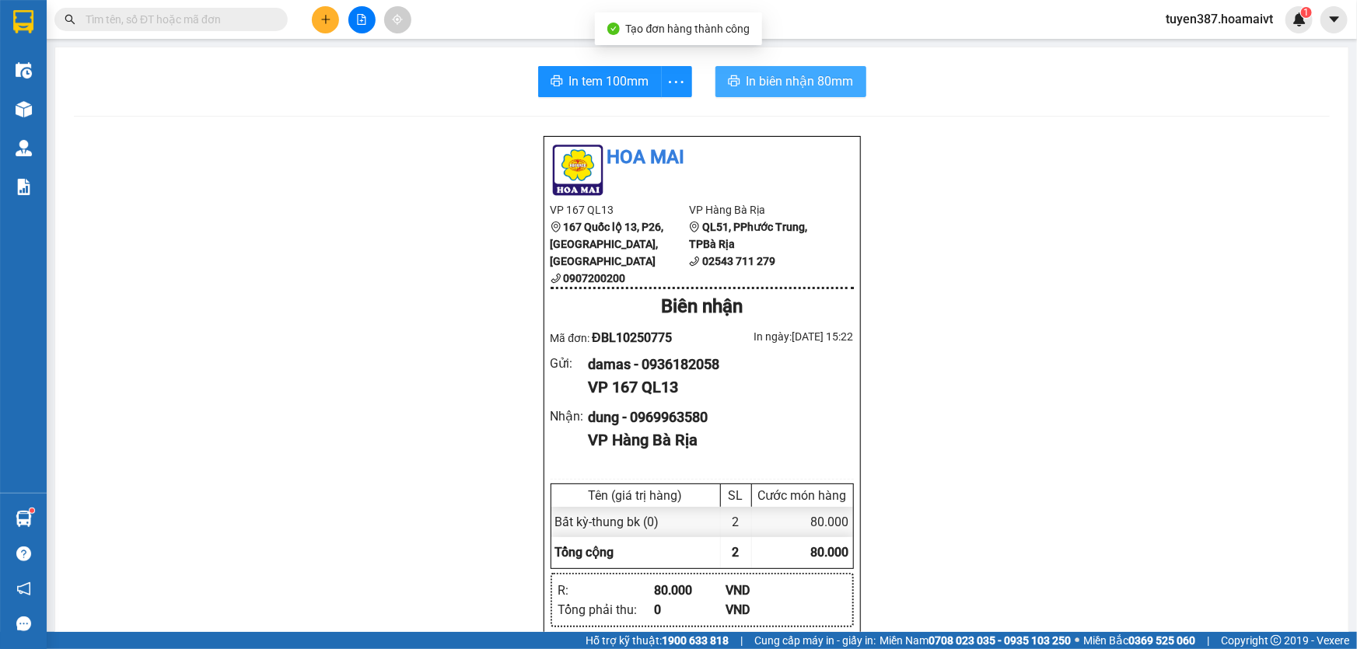
click at [756, 79] on span "In biên nhận 80mm" at bounding box center [800, 81] width 107 height 19
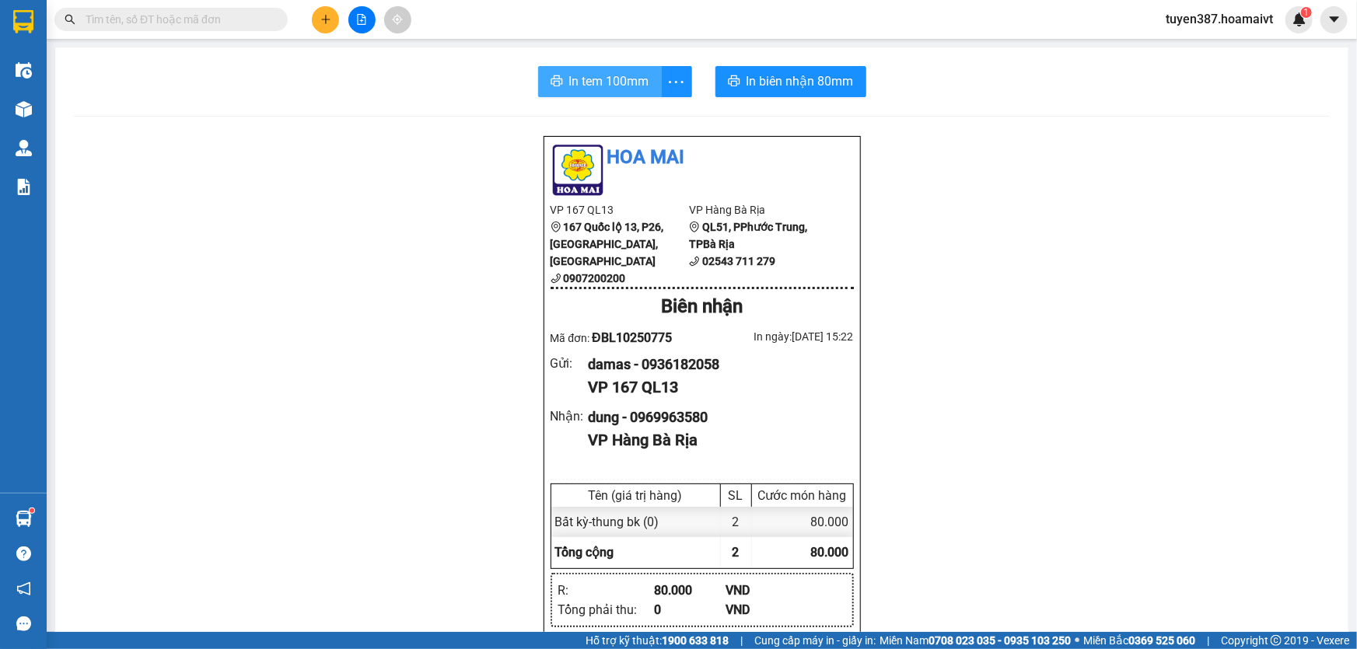
click at [584, 82] on span "In tem 100mm" at bounding box center [609, 81] width 80 height 19
click at [324, 15] on icon "plus" at bounding box center [325, 19] width 11 height 11
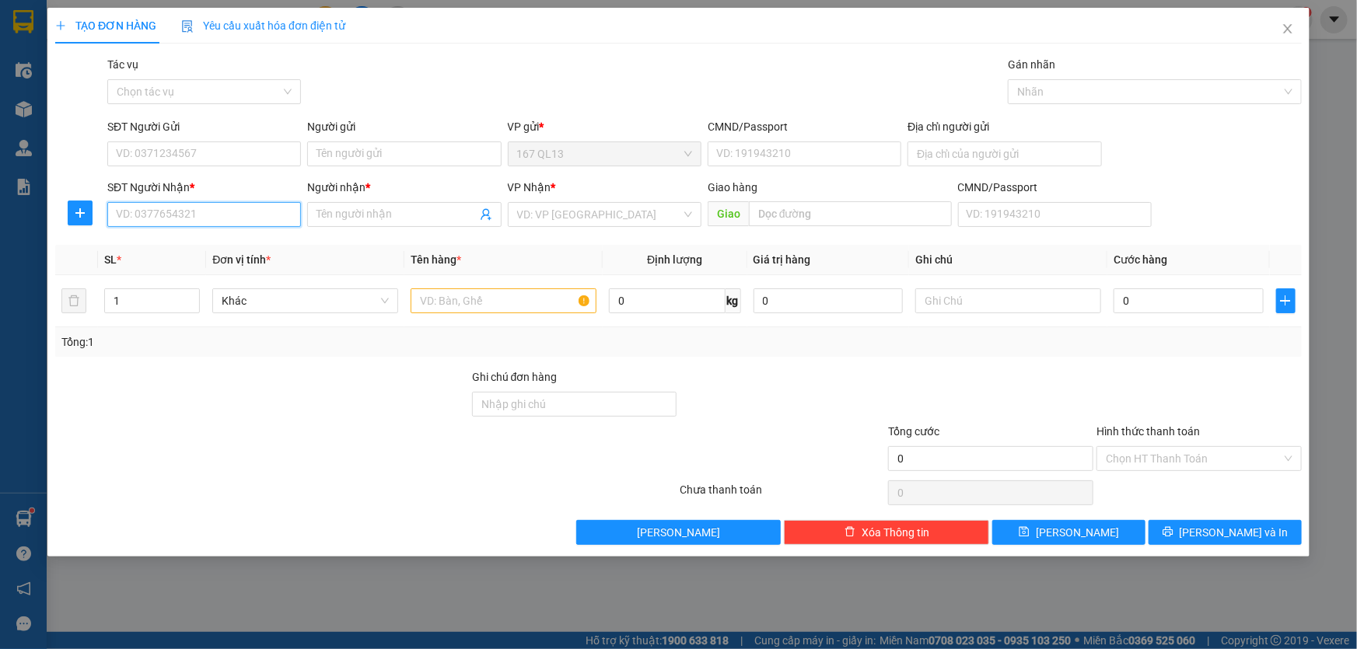
click at [287, 212] on input "SĐT Người Nhận *" at bounding box center [204, 214] width 194 height 25
type input "0798717192"
click at [388, 212] on input "Người nhận *" at bounding box center [396, 214] width 159 height 17
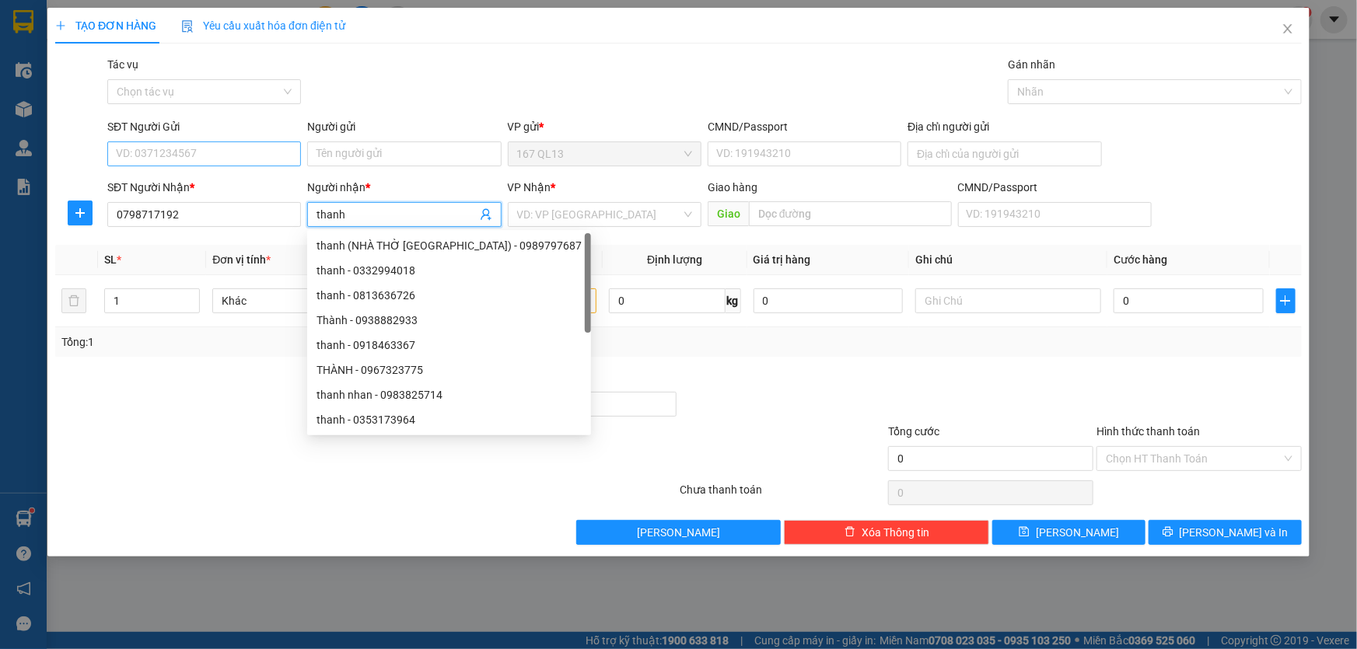
type input "thanh"
click at [231, 152] on input "SĐT Người Gửi" at bounding box center [204, 154] width 194 height 25
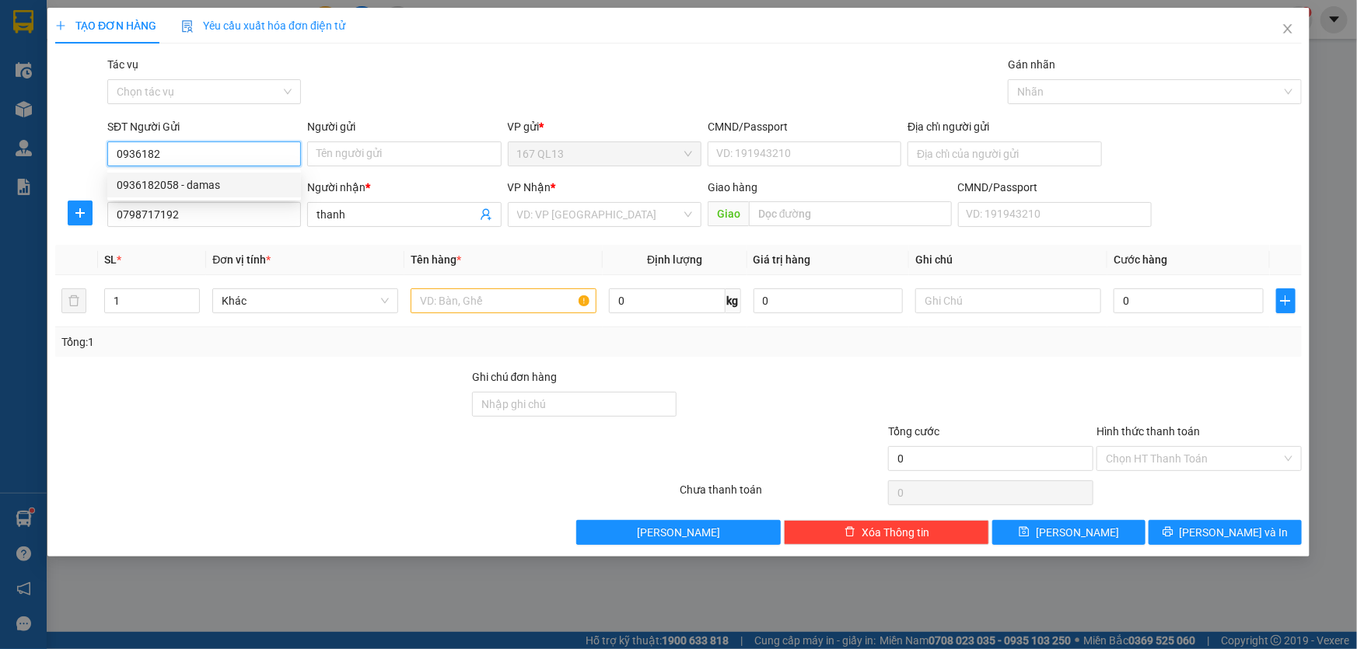
click at [200, 180] on div "0936182058 - damas" at bounding box center [204, 185] width 175 height 17
type input "0936182058"
type input "damas"
type input "0936182058"
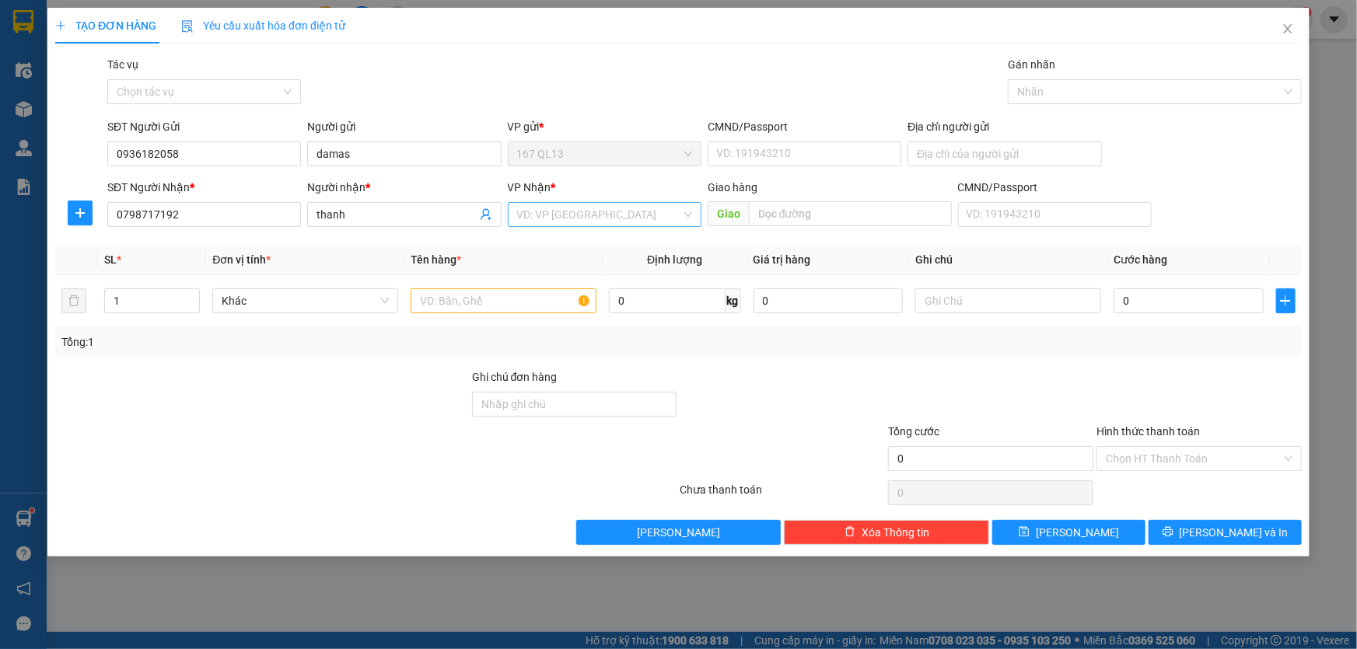
click at [571, 217] on input "search" at bounding box center [599, 214] width 164 height 23
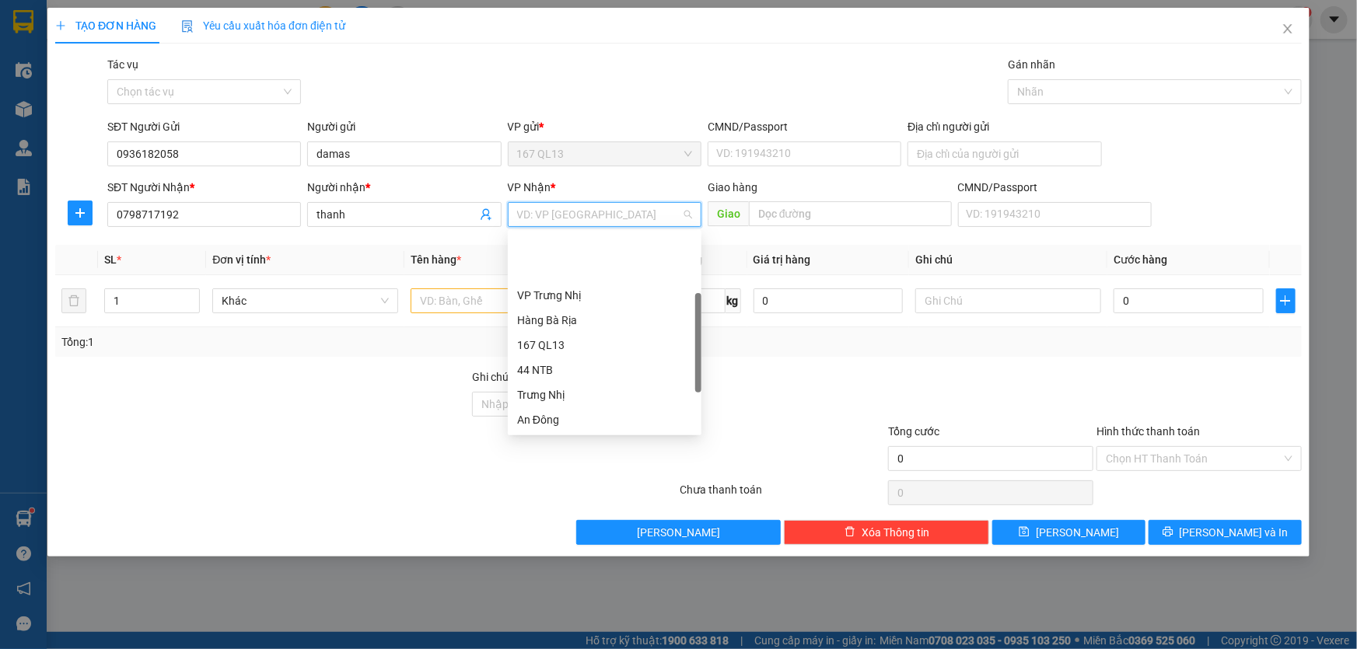
click at [569, 486] on div "Long Hải" at bounding box center [604, 494] width 175 height 17
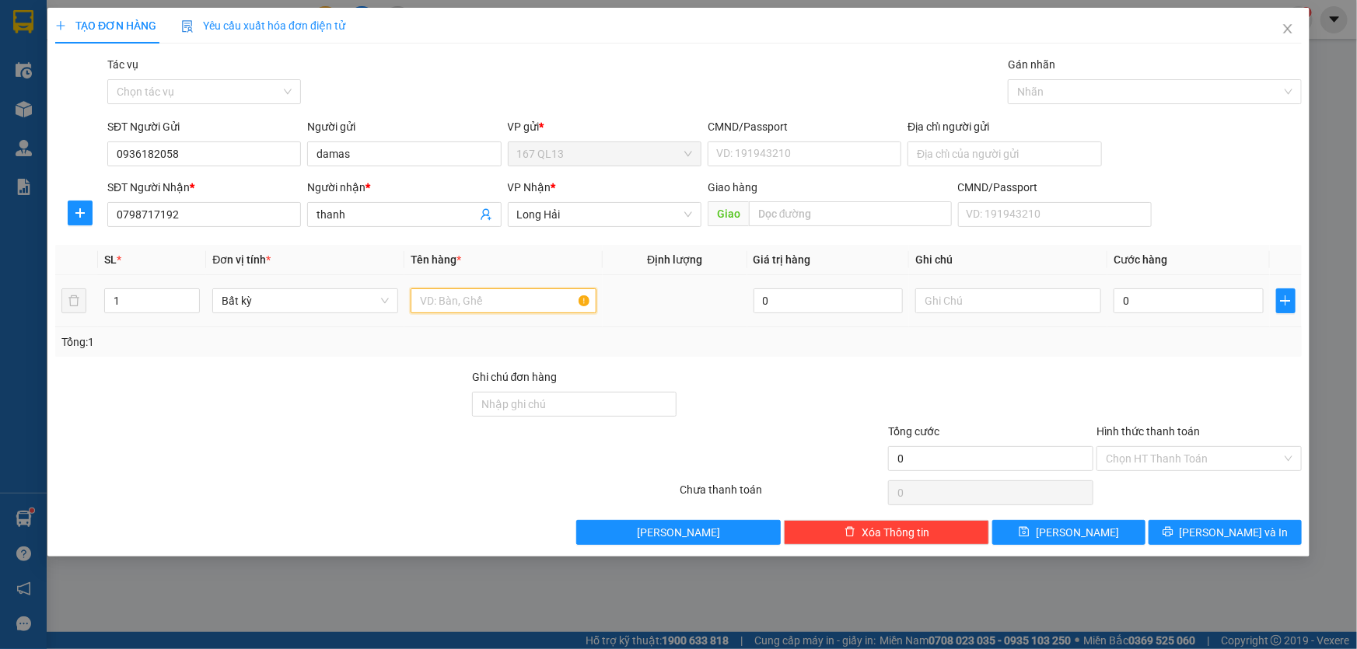
click at [478, 303] on input "text" at bounding box center [504, 301] width 186 height 25
type input "thung bk"
click at [139, 298] on input "1" at bounding box center [152, 300] width 94 height 23
type input "2"
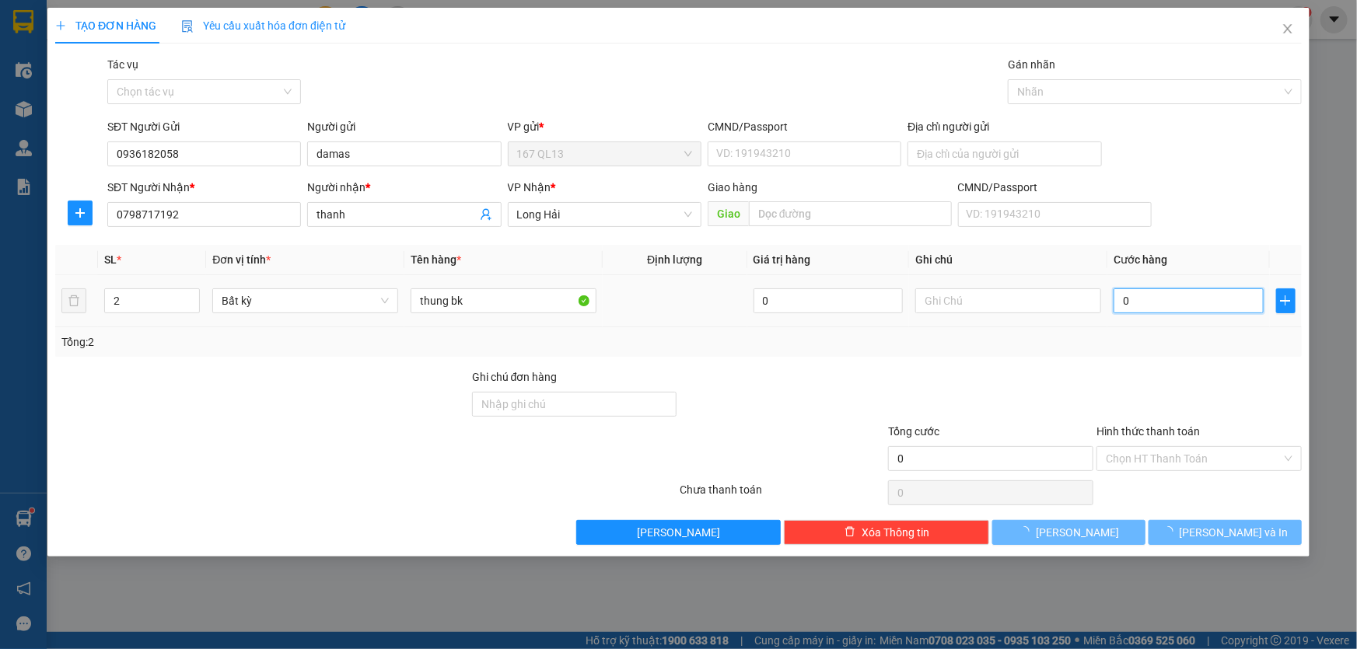
click at [1116, 298] on input "0" at bounding box center [1189, 301] width 150 height 25
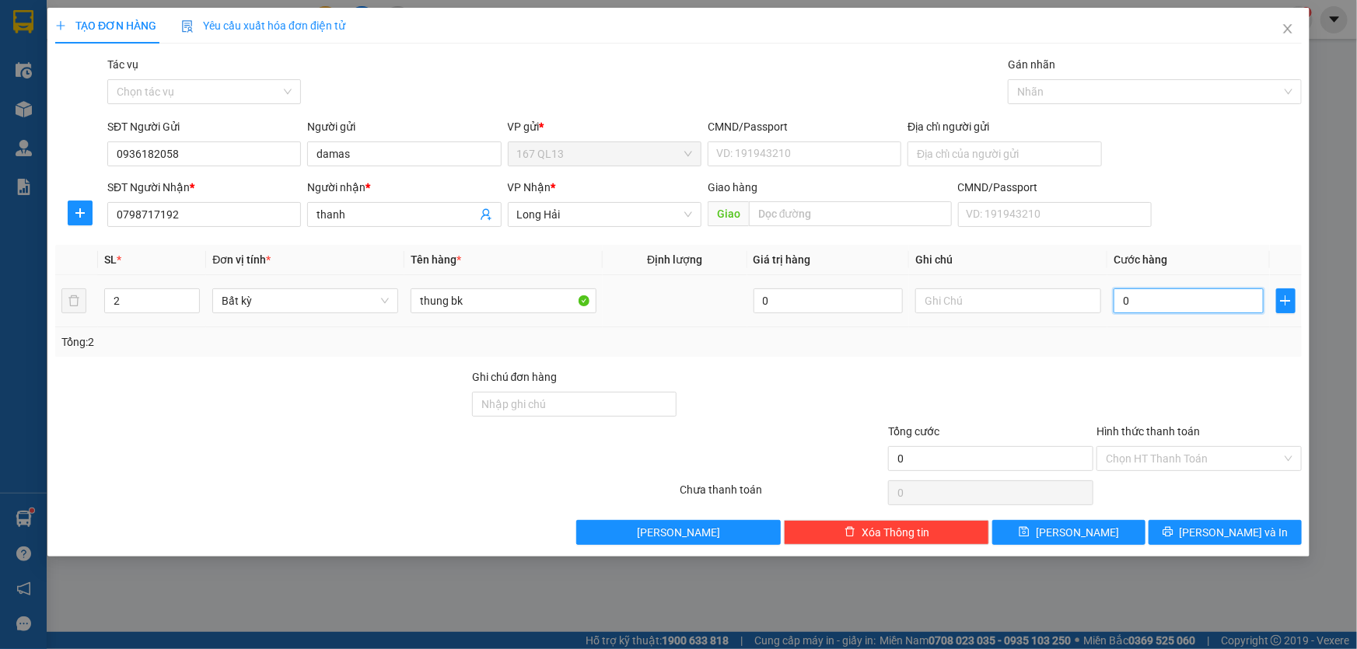
type input "8"
type input "80"
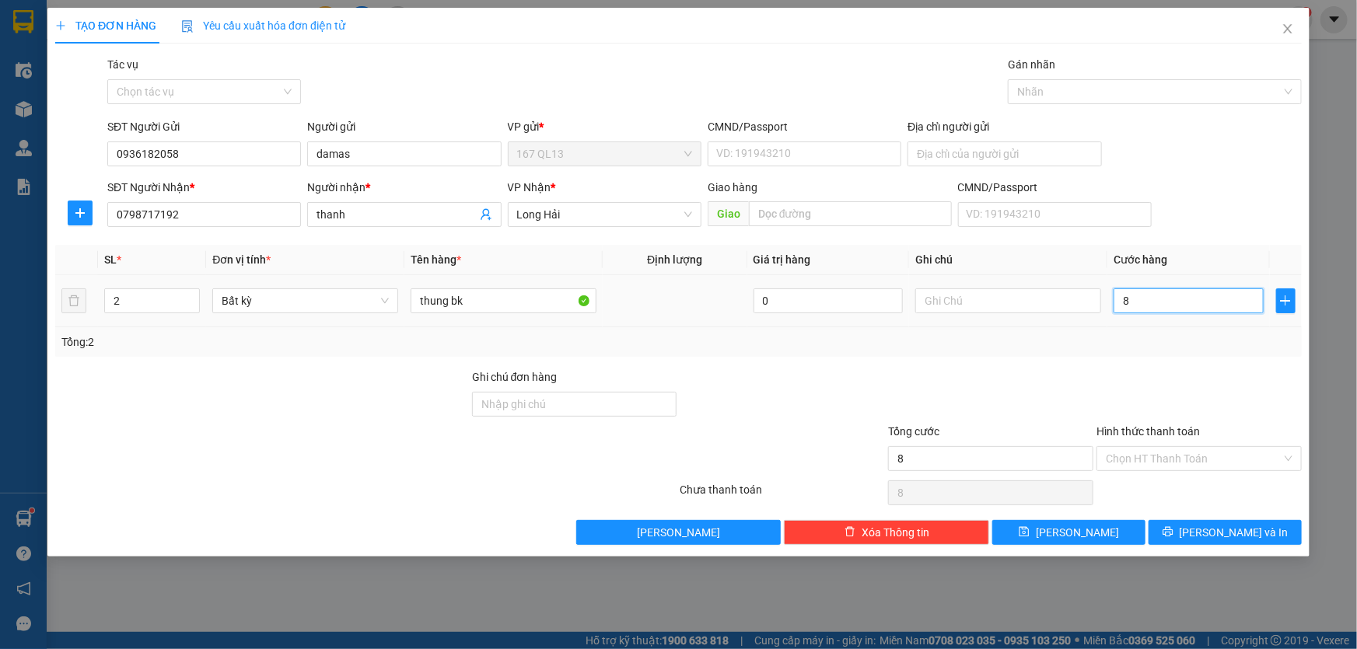
type input "80"
type input "80.000"
click at [1206, 450] on input "Hình thức thanh toán" at bounding box center [1194, 458] width 176 height 23
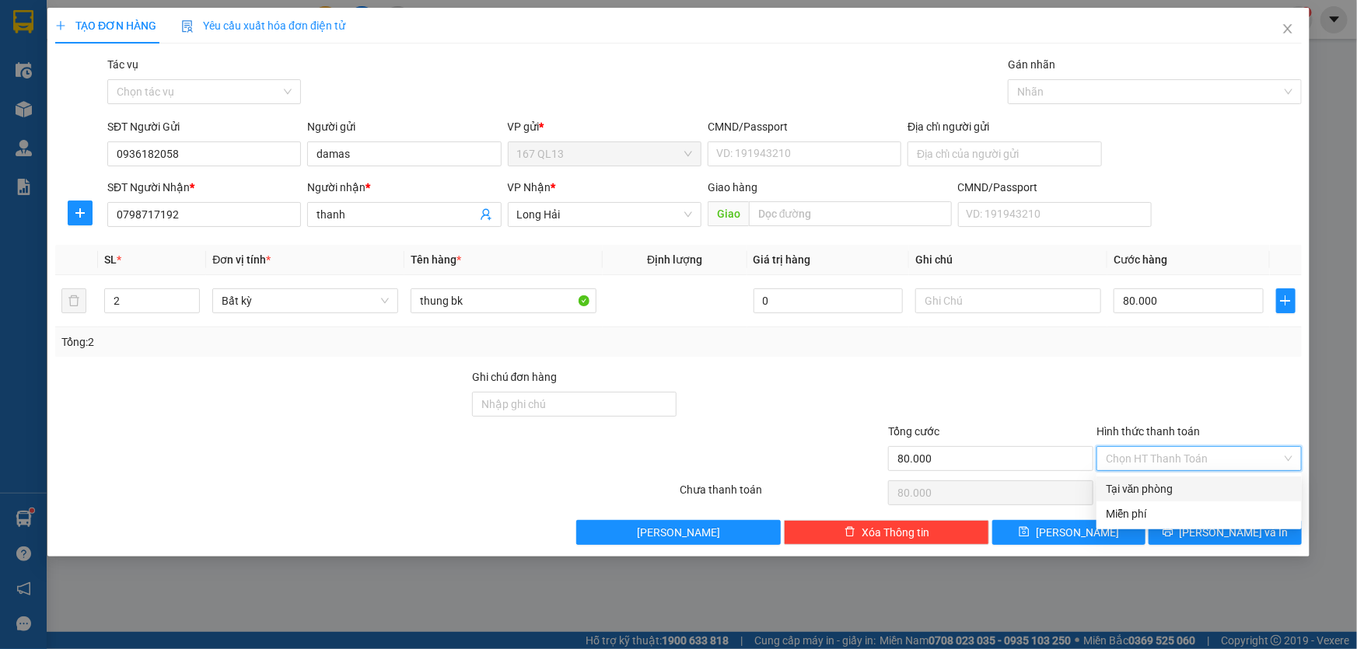
click at [1220, 485] on div "Tại văn phòng" at bounding box center [1199, 489] width 187 height 17
type input "0"
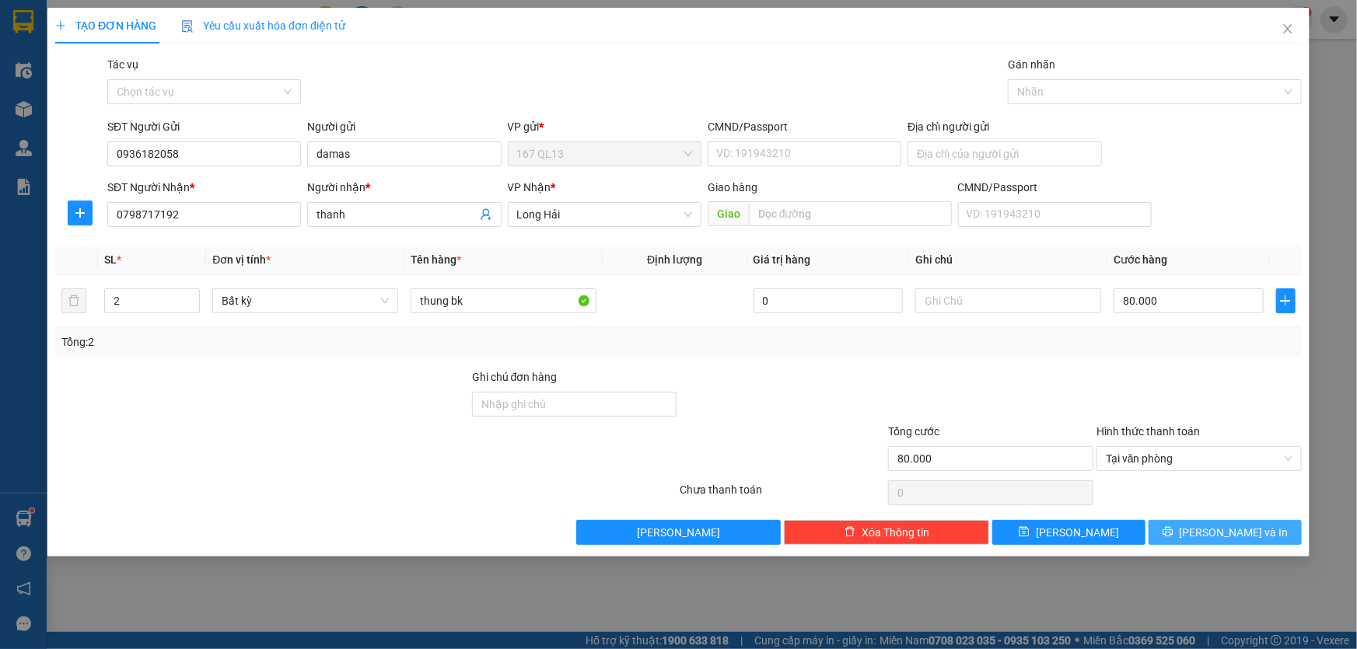
click at [1247, 527] on span "[PERSON_NAME] và In" at bounding box center [1234, 532] width 109 height 17
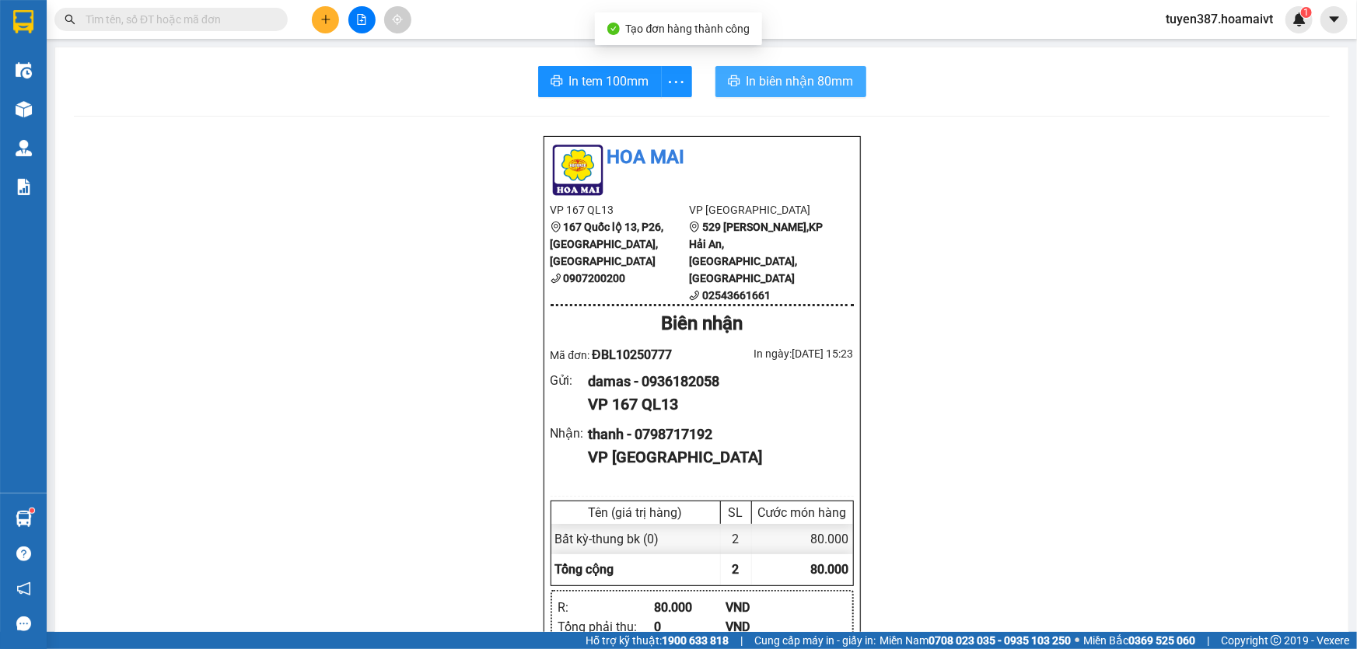
click at [767, 85] on span "In biên nhận 80mm" at bounding box center [800, 81] width 107 height 19
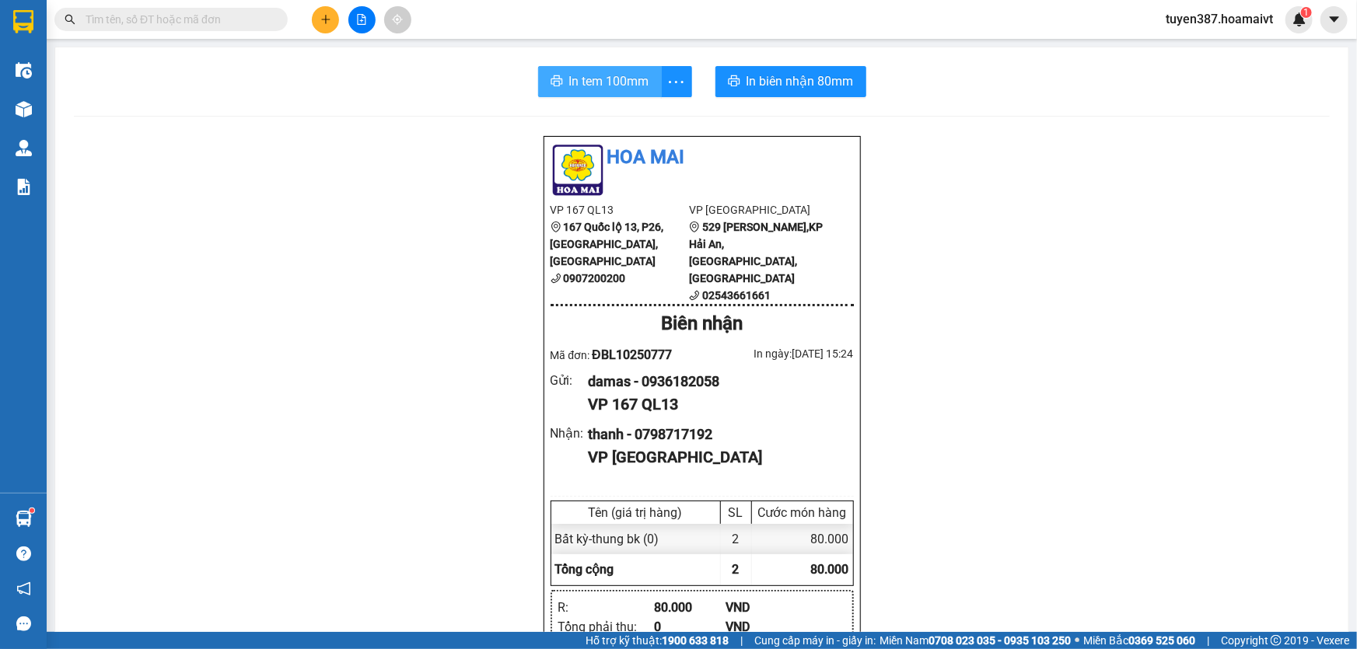
click at [579, 82] on span "In tem 100mm" at bounding box center [609, 81] width 80 height 19
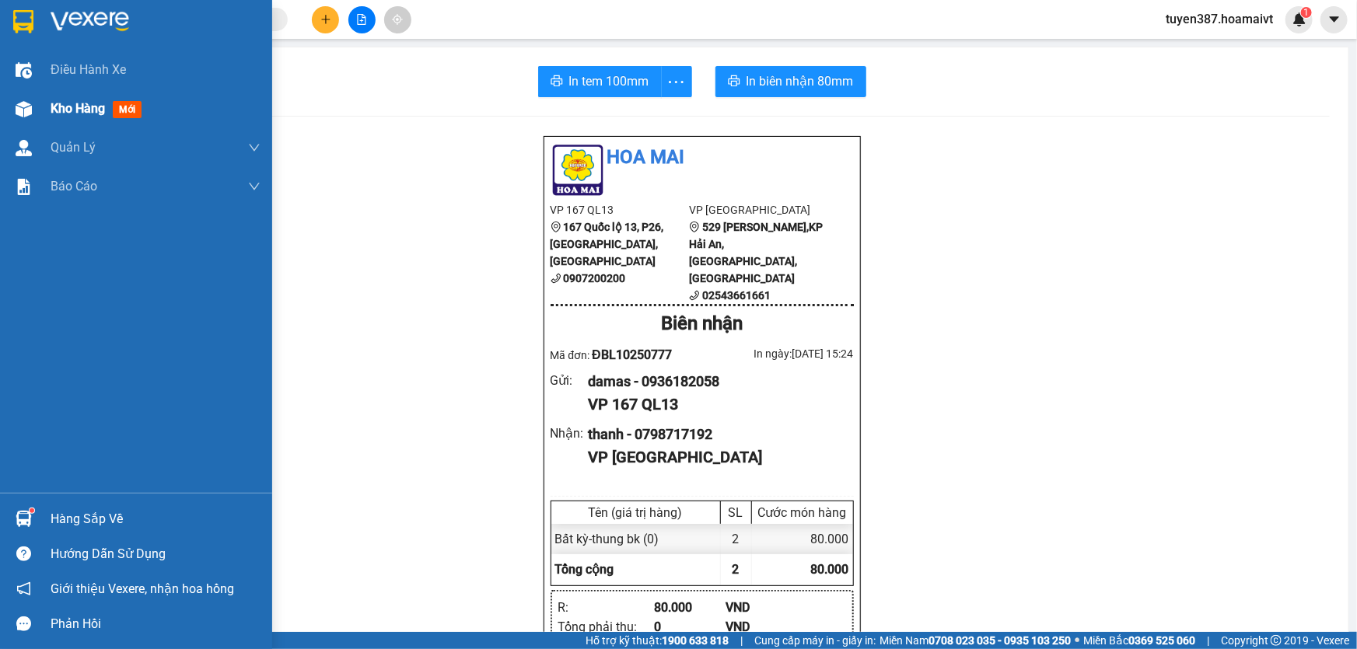
click at [120, 109] on span "mới" at bounding box center [127, 109] width 29 height 17
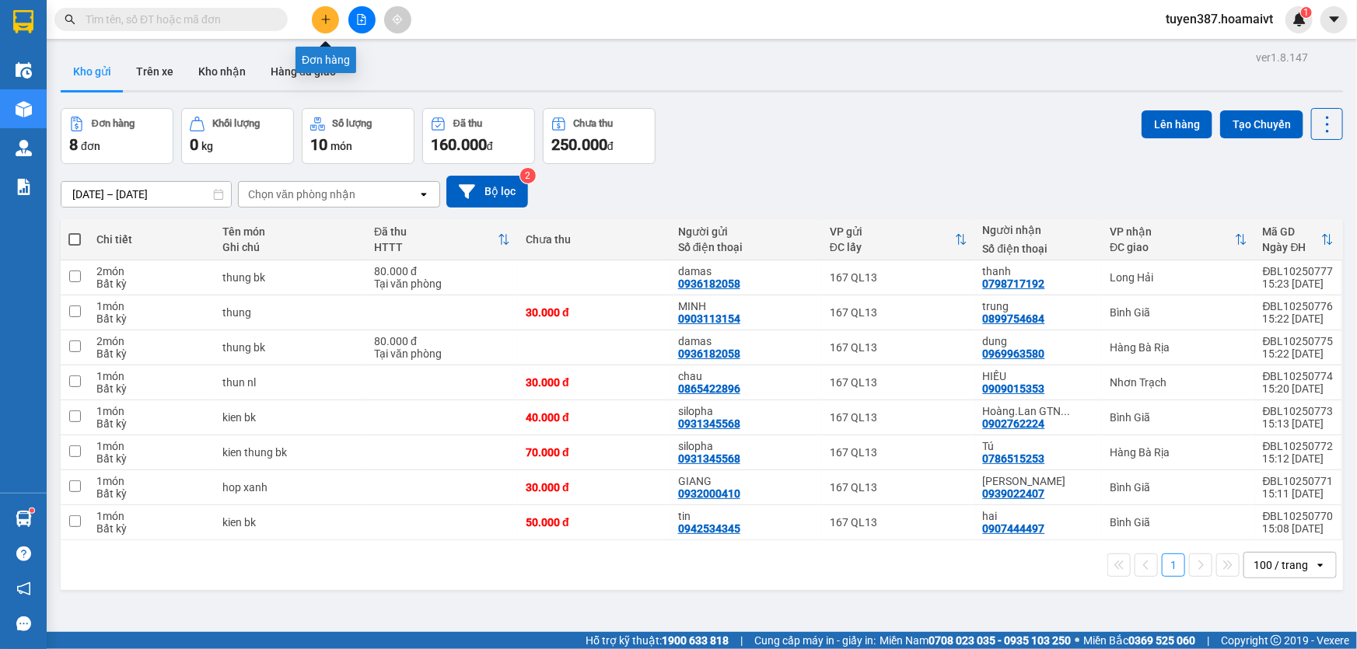
click at [326, 21] on icon "plus" at bounding box center [325, 19] width 1 height 9
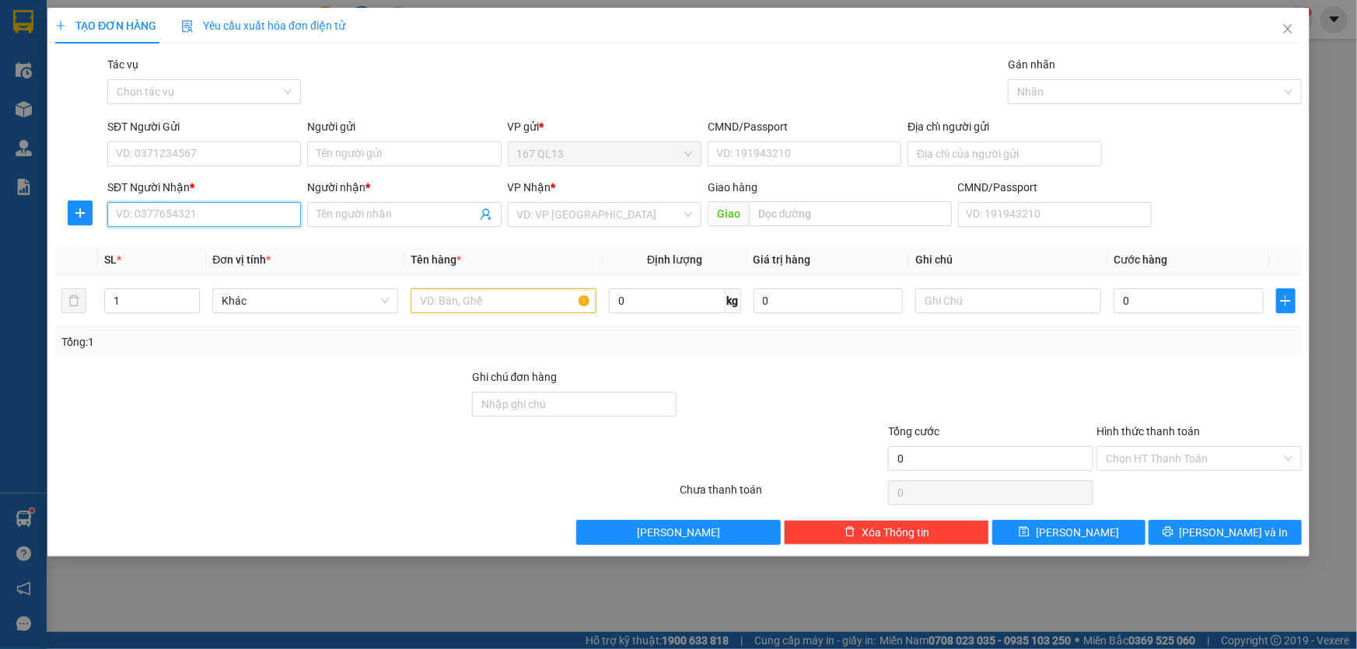
click at [278, 212] on input "SĐT Người Nhận *" at bounding box center [204, 214] width 194 height 25
type input "0903952257"
click at [352, 203] on span at bounding box center [404, 214] width 194 height 25
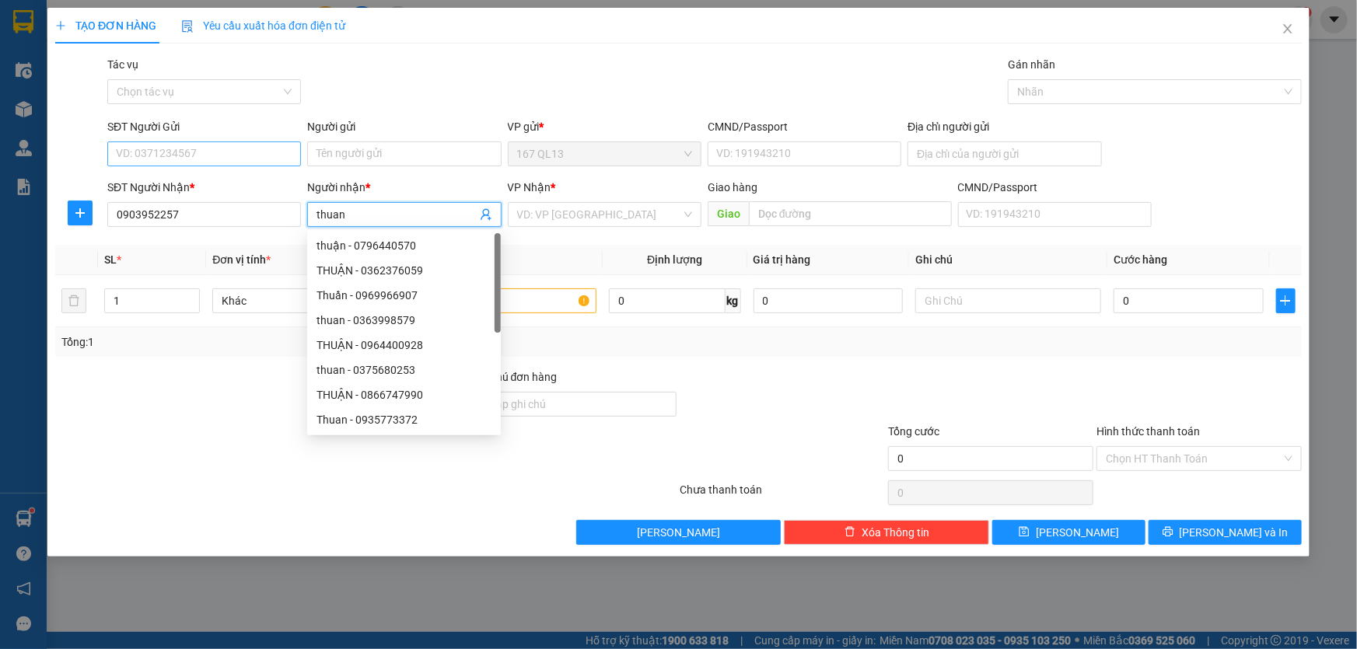
type input "thuan"
click at [257, 151] on input "SĐT Người Gửi" at bounding box center [204, 154] width 194 height 25
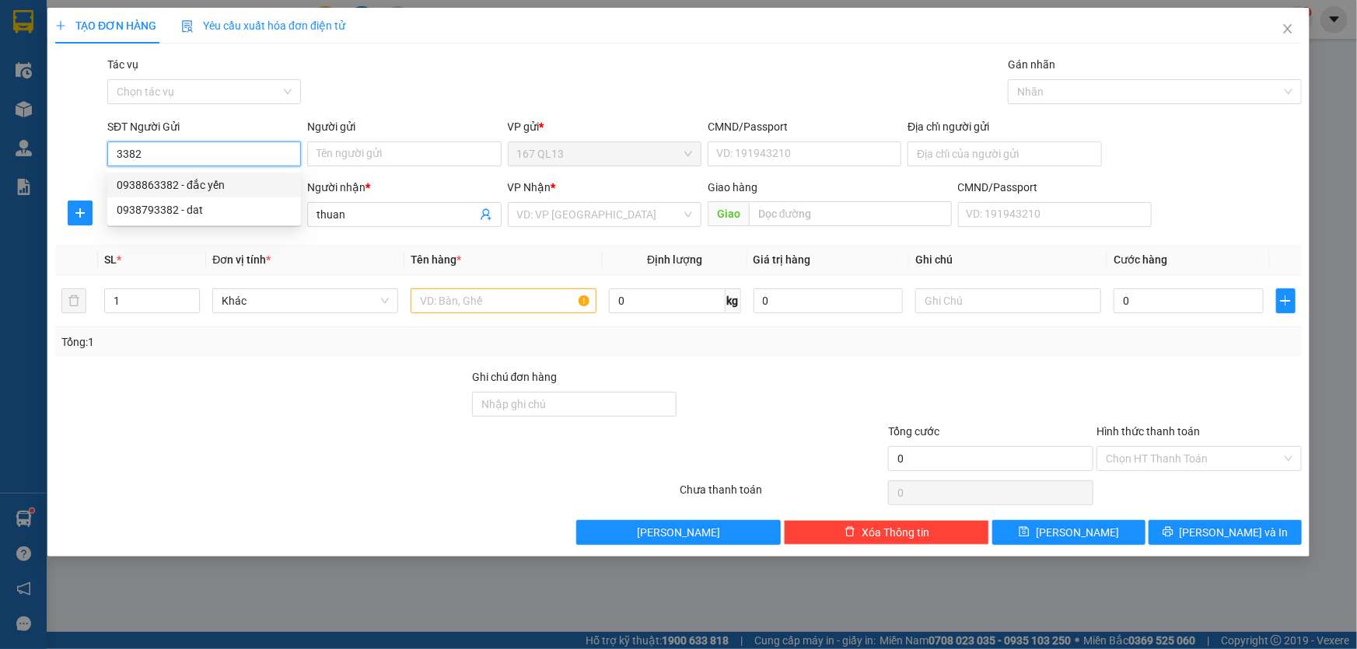
click at [206, 182] on div "0938863382 - đắc yến" at bounding box center [204, 185] width 175 height 17
type input "0938863382"
type input "đắc yến"
type input "056086001883"
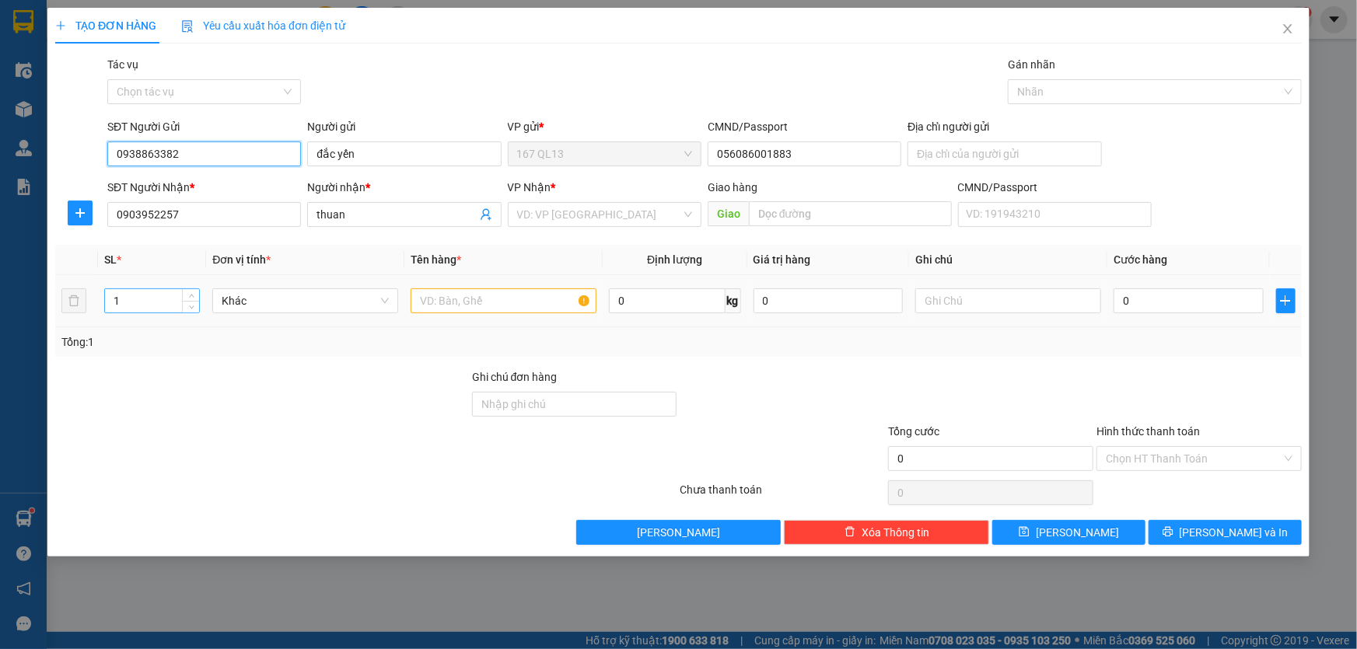
type input "0938863382"
click at [148, 296] on input "1" at bounding box center [152, 300] width 94 height 23
type input "2"
click at [488, 303] on input "text" at bounding box center [504, 301] width 186 height 25
type input "kien bk"
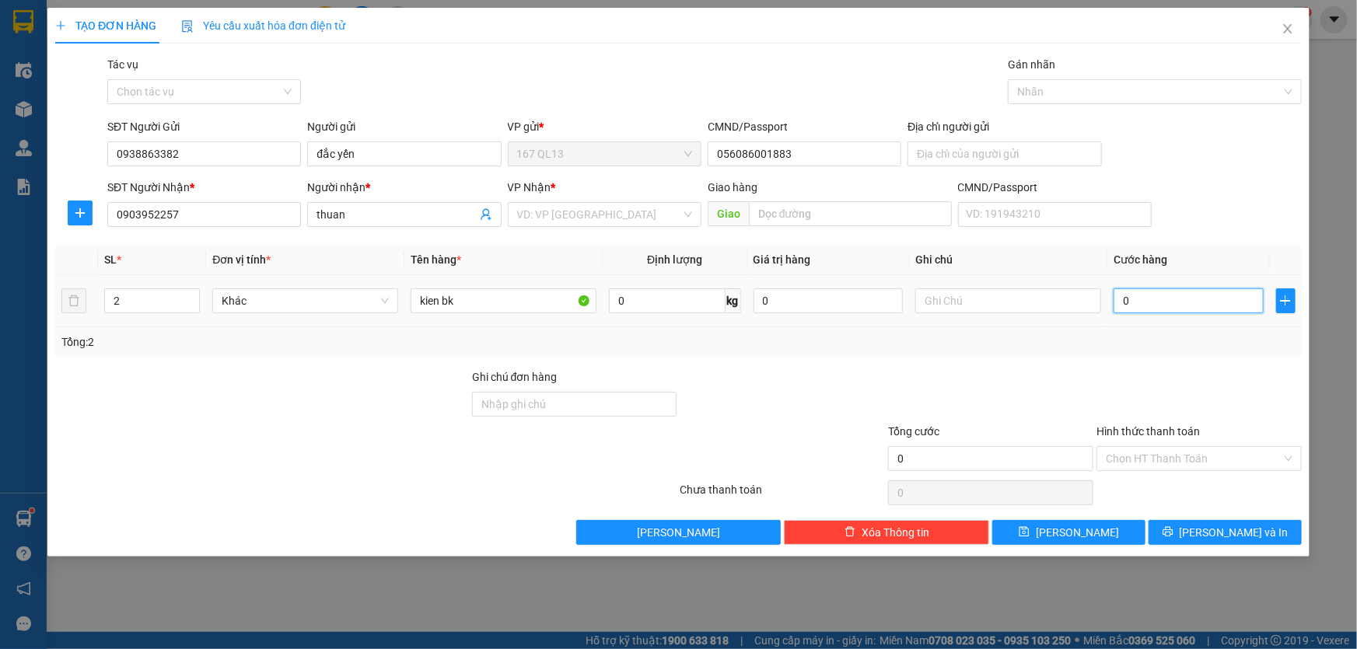
click at [1114, 297] on input "0" at bounding box center [1189, 301] width 150 height 25
type input "6"
type input "60"
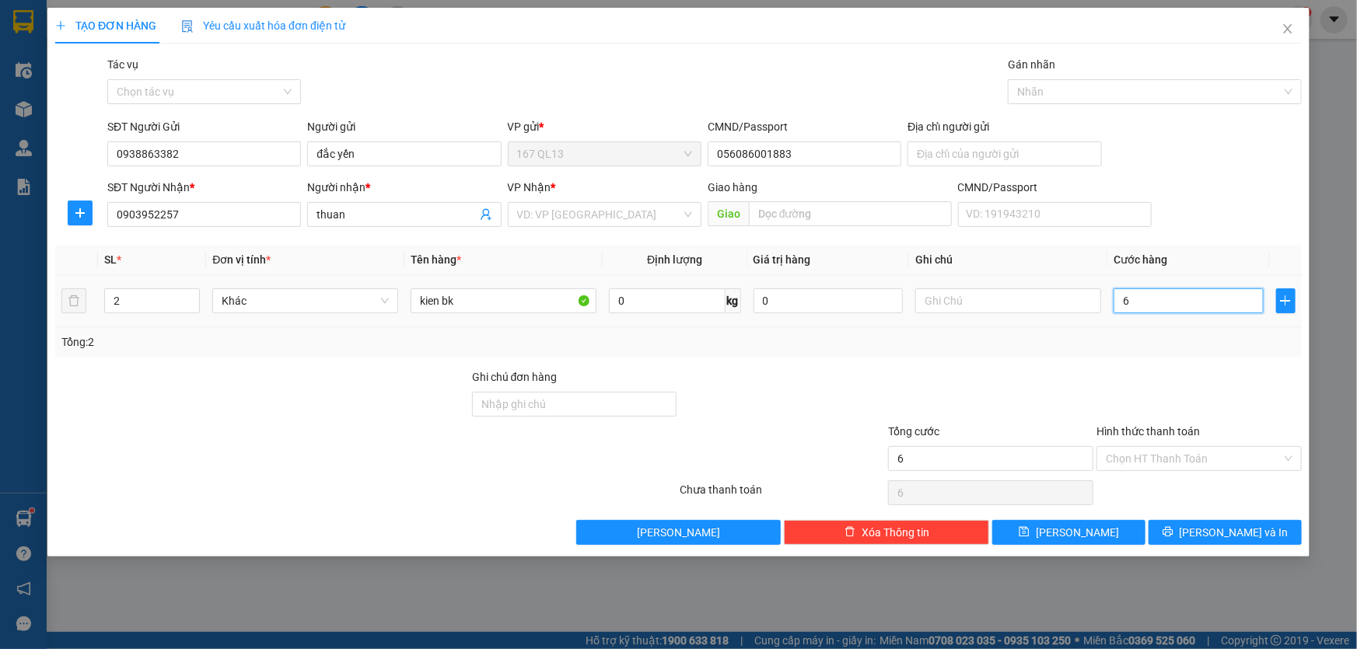
type input "60"
type input "60.000"
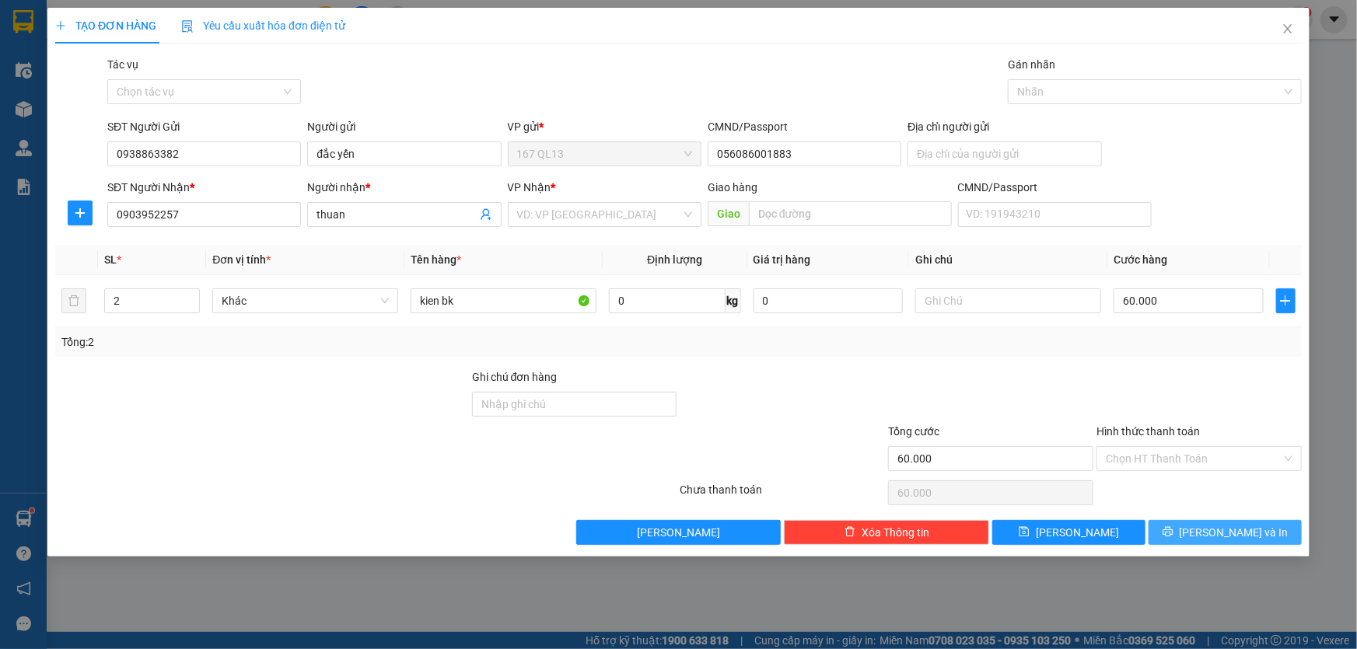
click at [1238, 530] on span "[PERSON_NAME] và In" at bounding box center [1234, 532] width 109 height 17
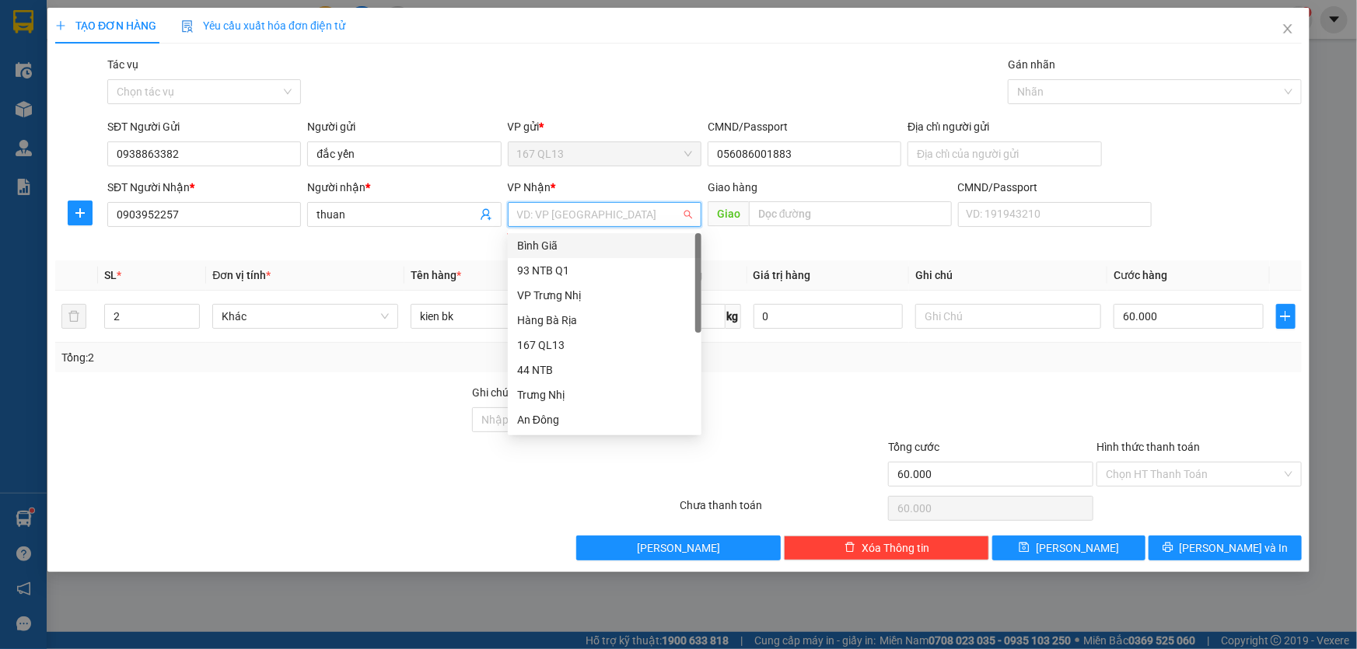
click at [608, 208] on input "search" at bounding box center [599, 214] width 164 height 23
click at [566, 241] on div "Bình Giã" at bounding box center [604, 245] width 175 height 17
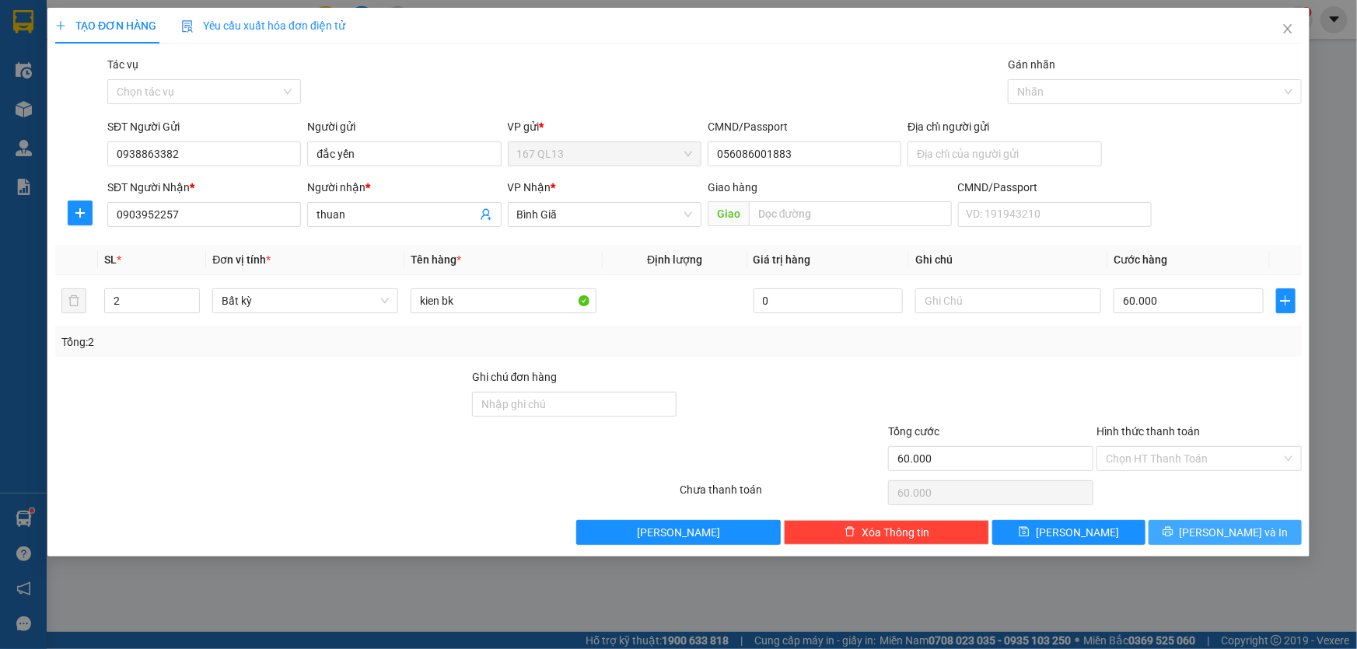
click at [1253, 531] on span "[PERSON_NAME] và In" at bounding box center [1234, 532] width 109 height 17
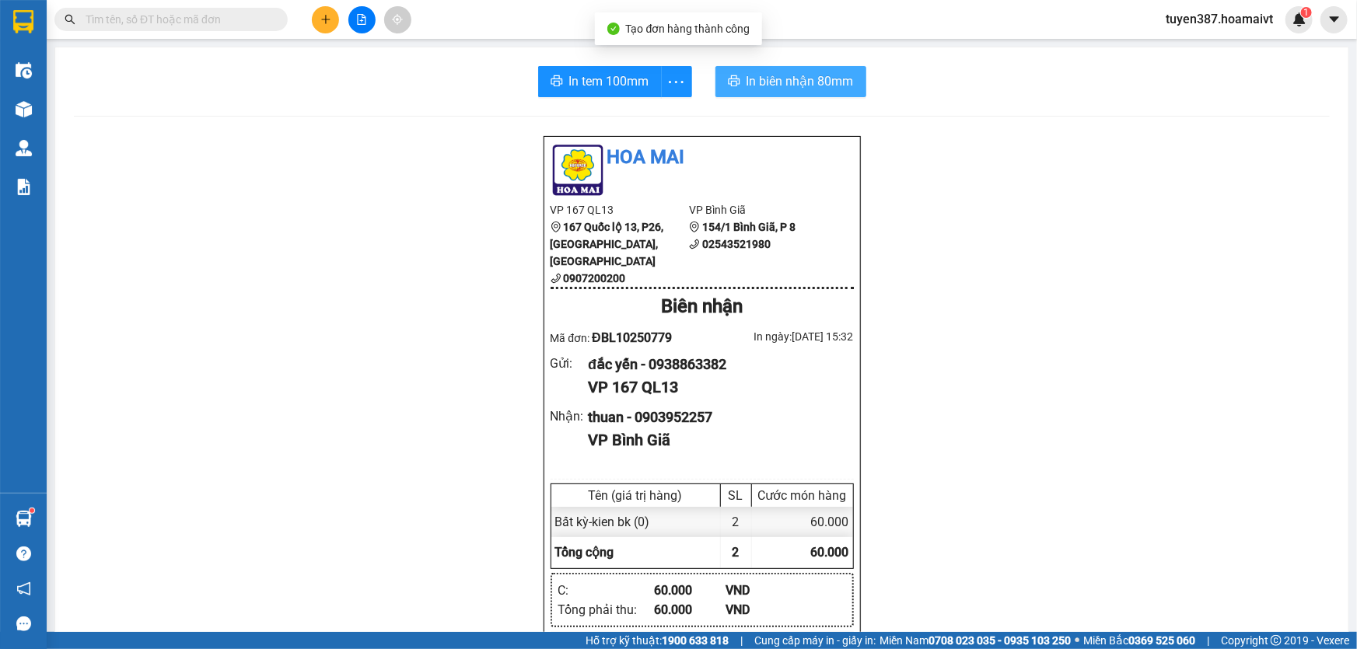
click at [751, 80] on span "In biên nhận 80mm" at bounding box center [800, 81] width 107 height 19
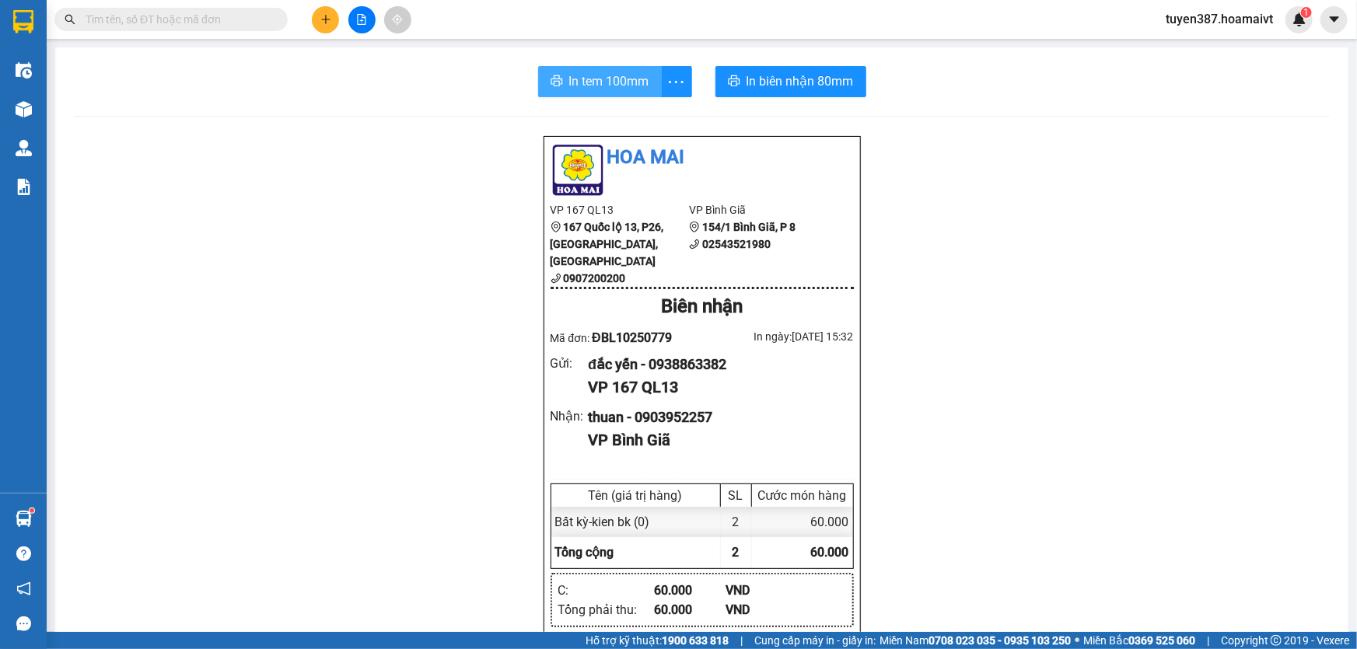
click at [584, 75] on span "In tem 100mm" at bounding box center [609, 81] width 80 height 19
click at [326, 21] on icon "plus" at bounding box center [325, 19] width 1 height 9
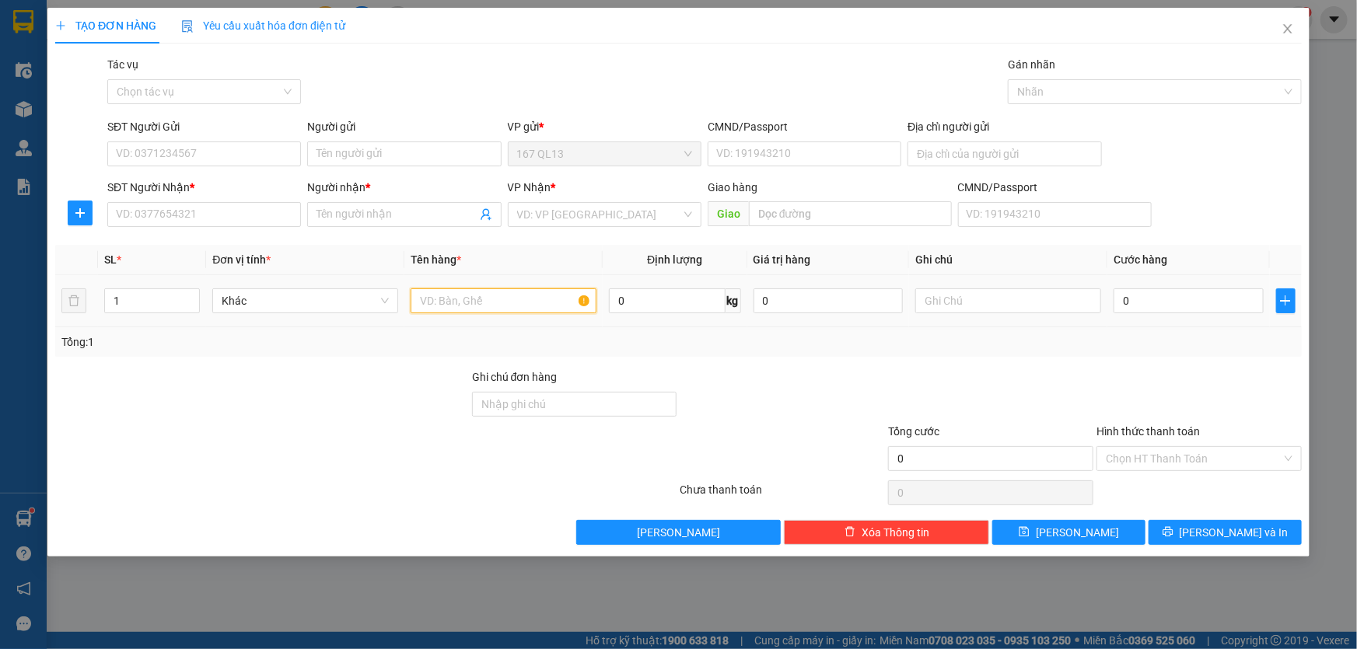
click at [529, 303] on input "text" at bounding box center [504, 301] width 186 height 25
type input "hop dai bk"
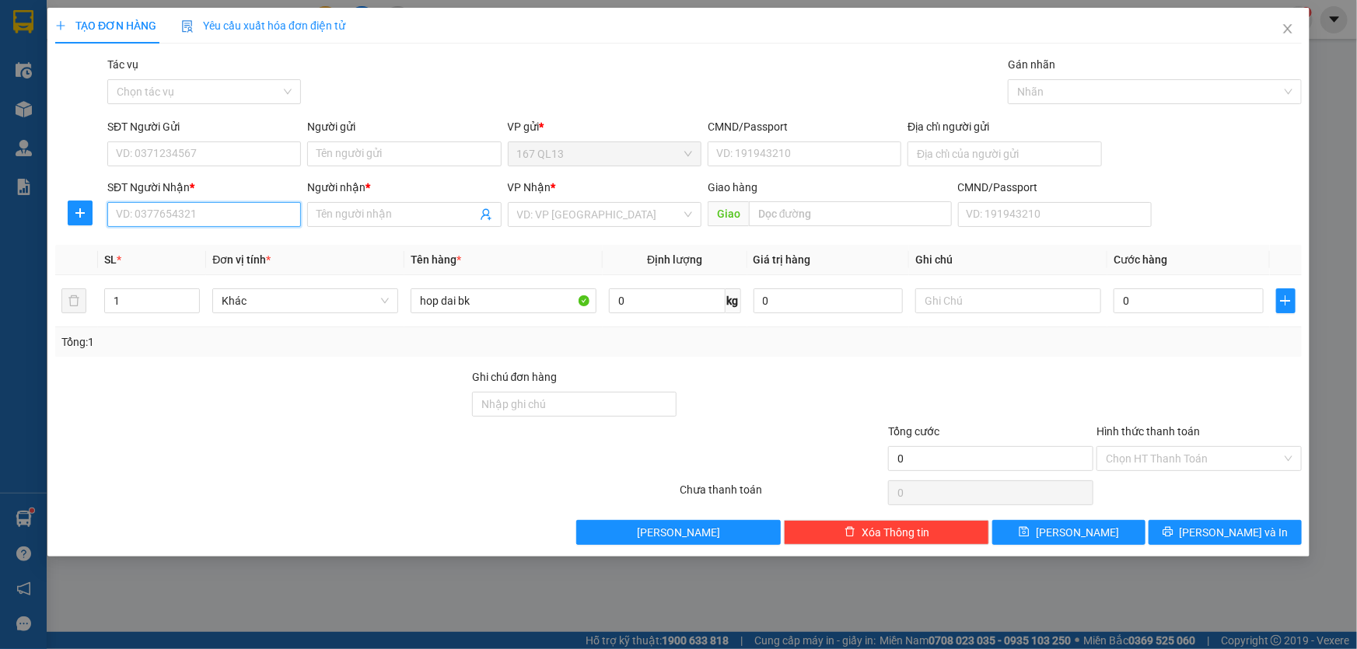
click at [241, 219] on input "SĐT Người Nhận *" at bounding box center [204, 214] width 194 height 25
type input "0942734931"
click at [369, 213] on input "Người nhận *" at bounding box center [396, 214] width 159 height 17
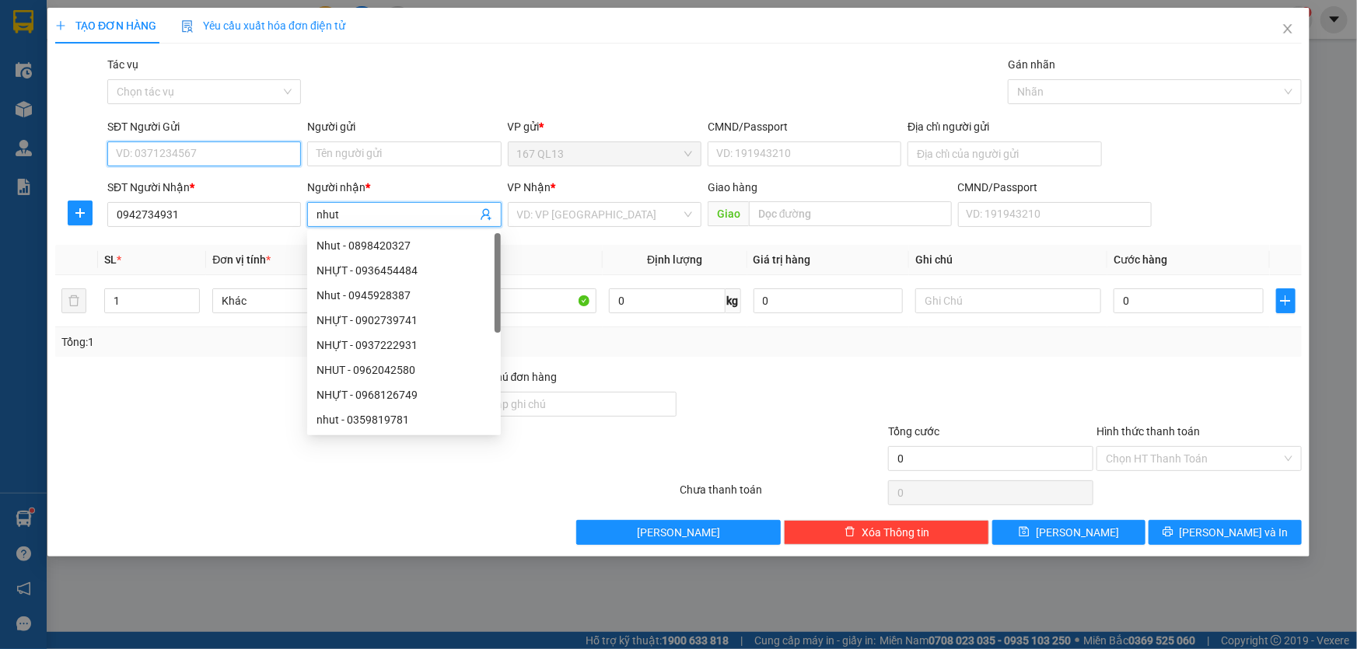
click at [215, 153] on input "SĐT Người Gửi" at bounding box center [204, 154] width 194 height 25
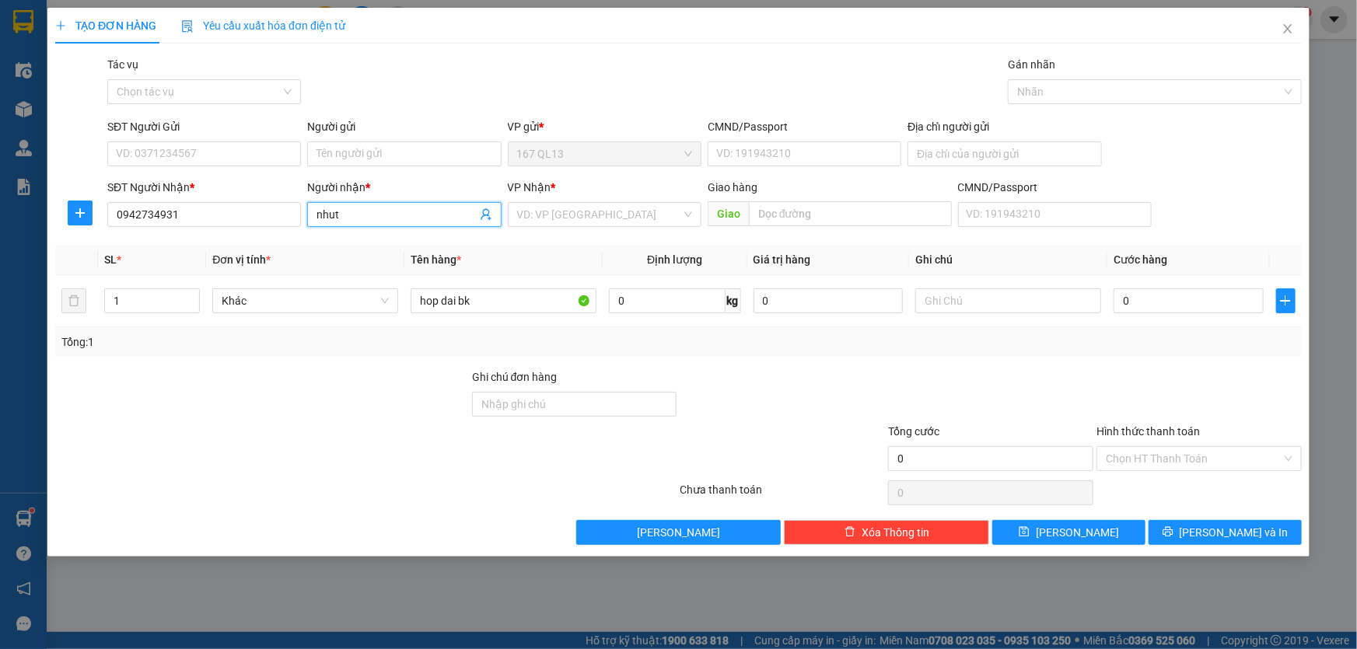
click at [363, 215] on input "nhut" at bounding box center [396, 214] width 159 height 17
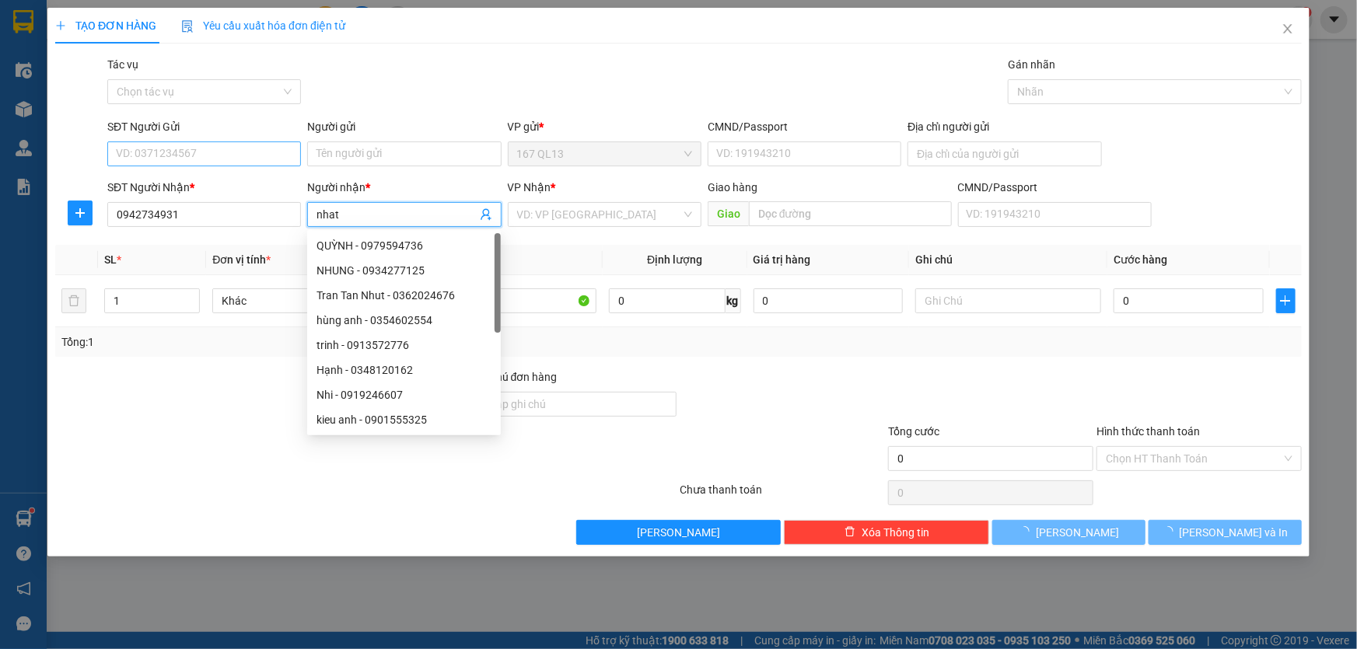
type input "nhat"
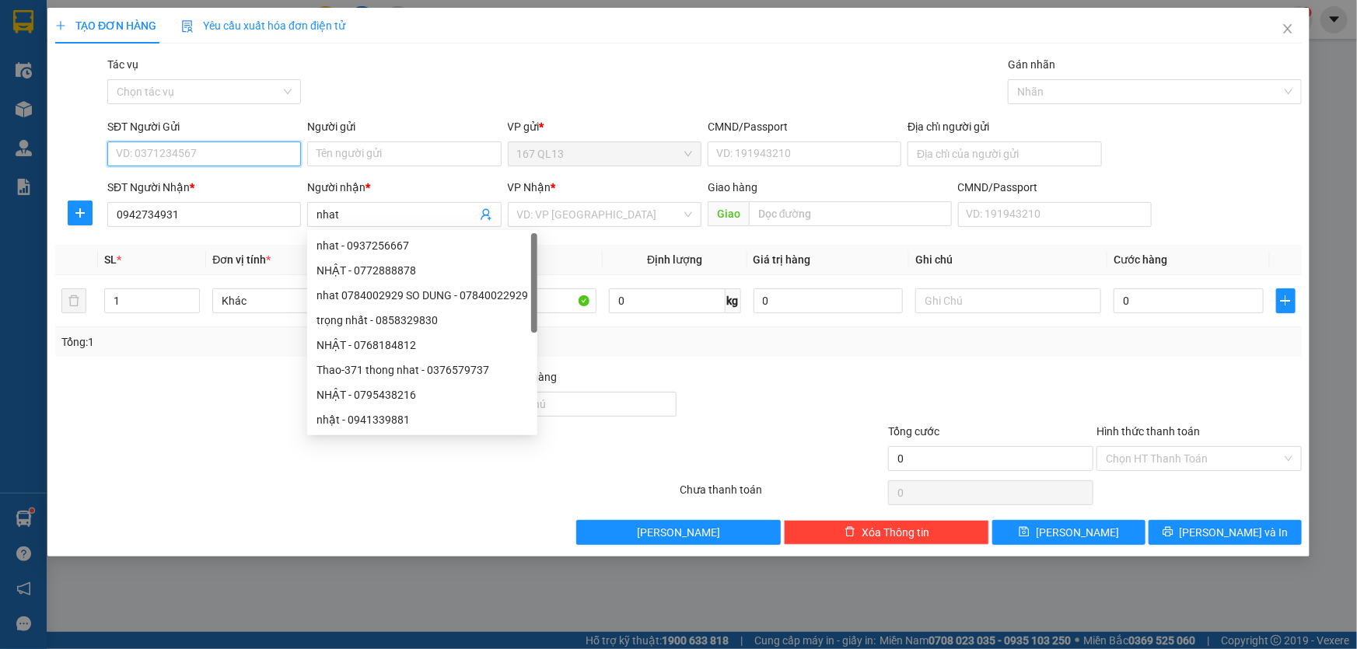
click at [214, 150] on input "SĐT Người Gửi" at bounding box center [204, 154] width 194 height 25
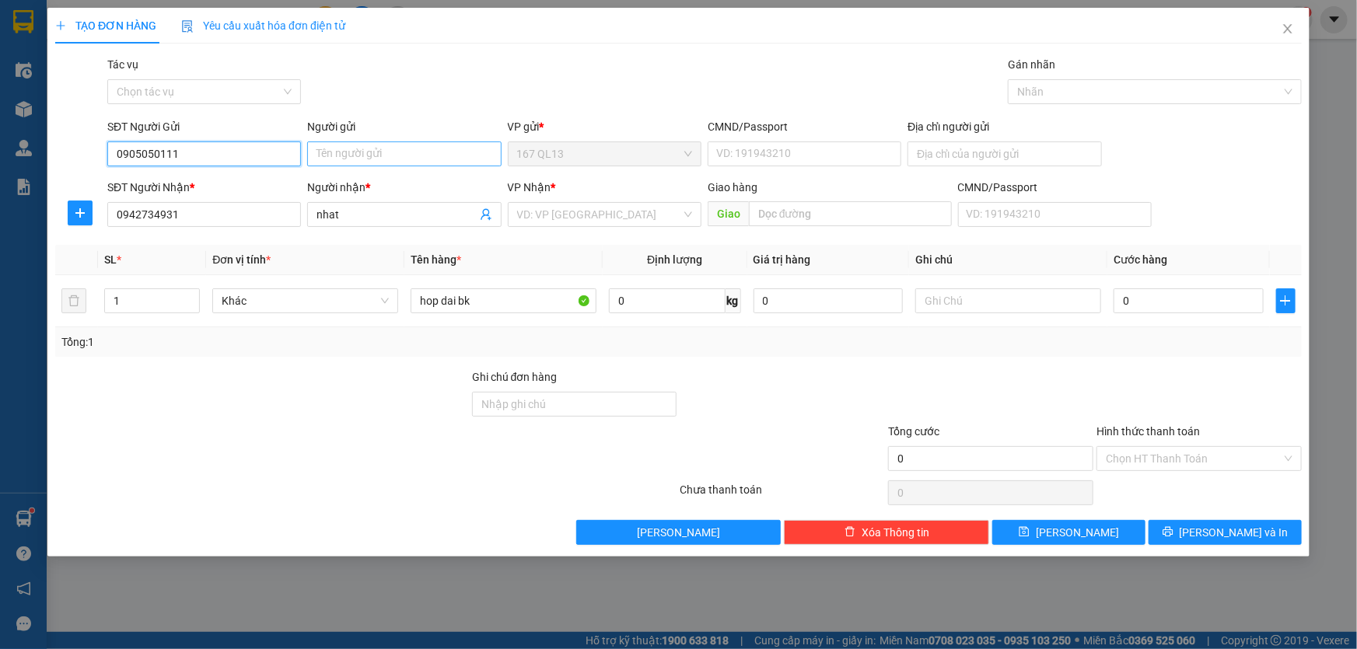
type input "0905050111"
click at [360, 161] on input "Người gửi" at bounding box center [404, 154] width 194 height 25
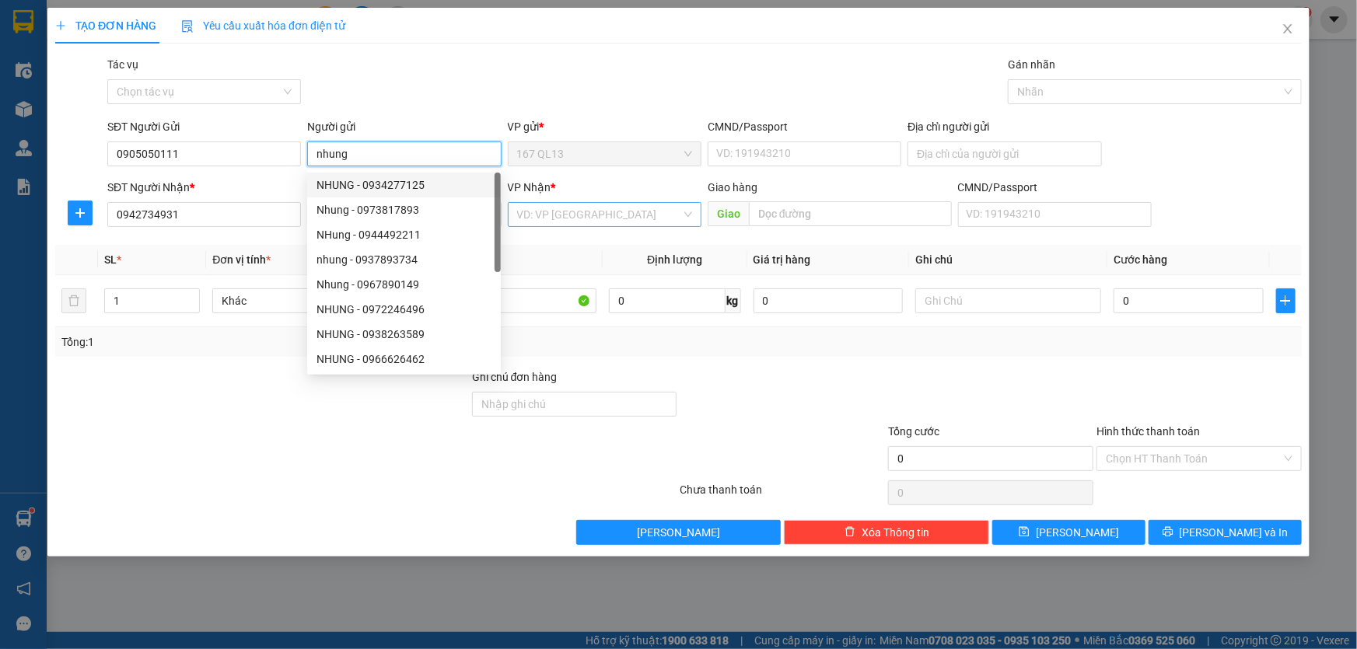
type input "nhung"
click at [599, 212] on input "search" at bounding box center [599, 214] width 164 height 23
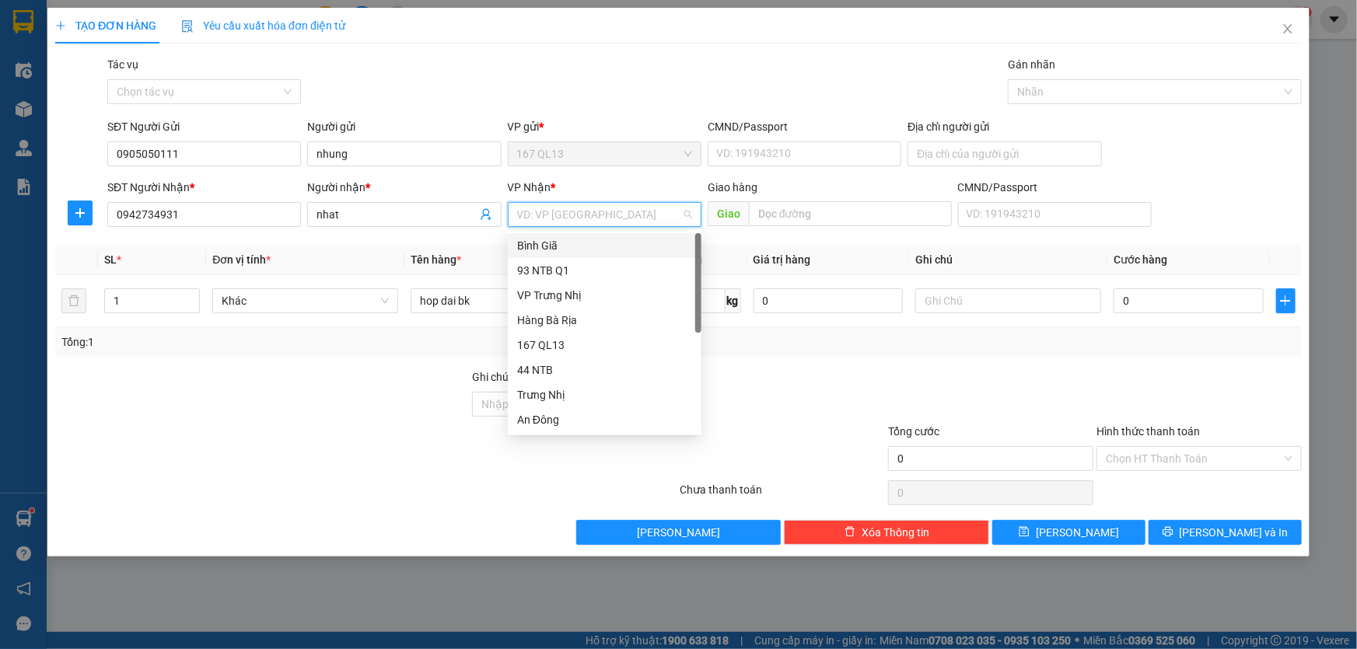
click at [556, 245] on div "Bình Giã" at bounding box center [604, 245] width 175 height 17
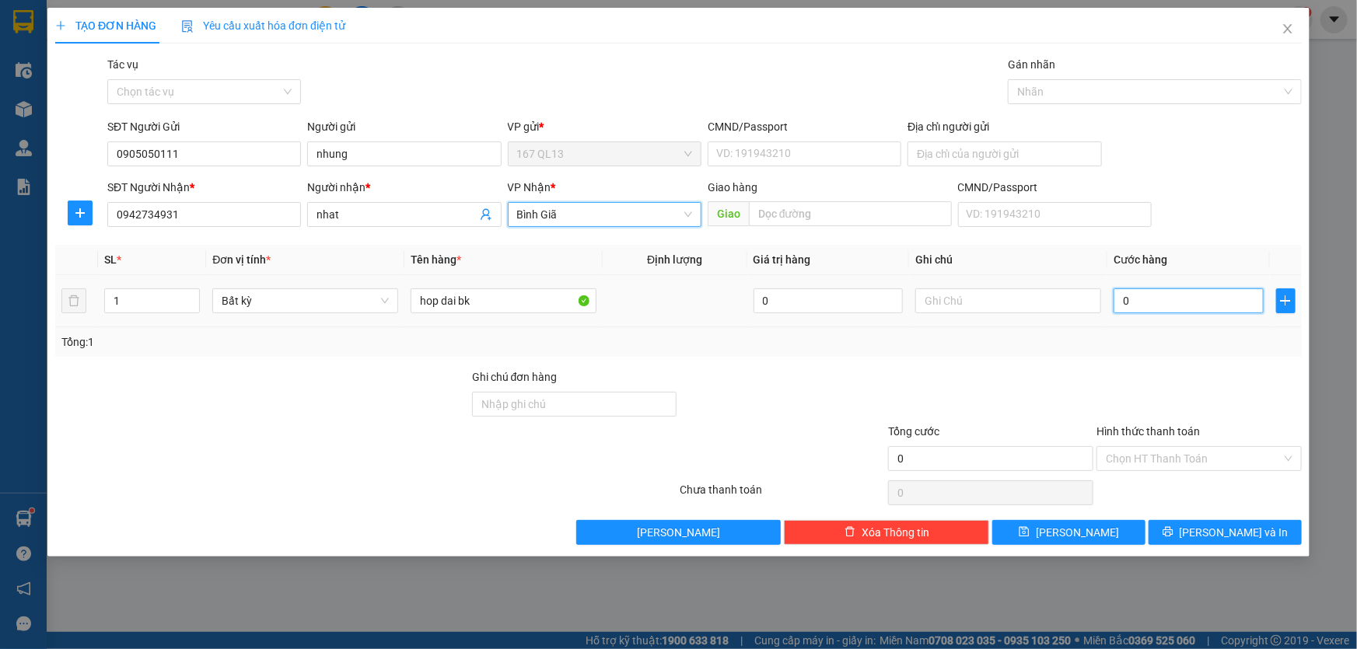
click at [1119, 294] on input "0" at bounding box center [1189, 301] width 150 height 25
type input "3"
type input "30"
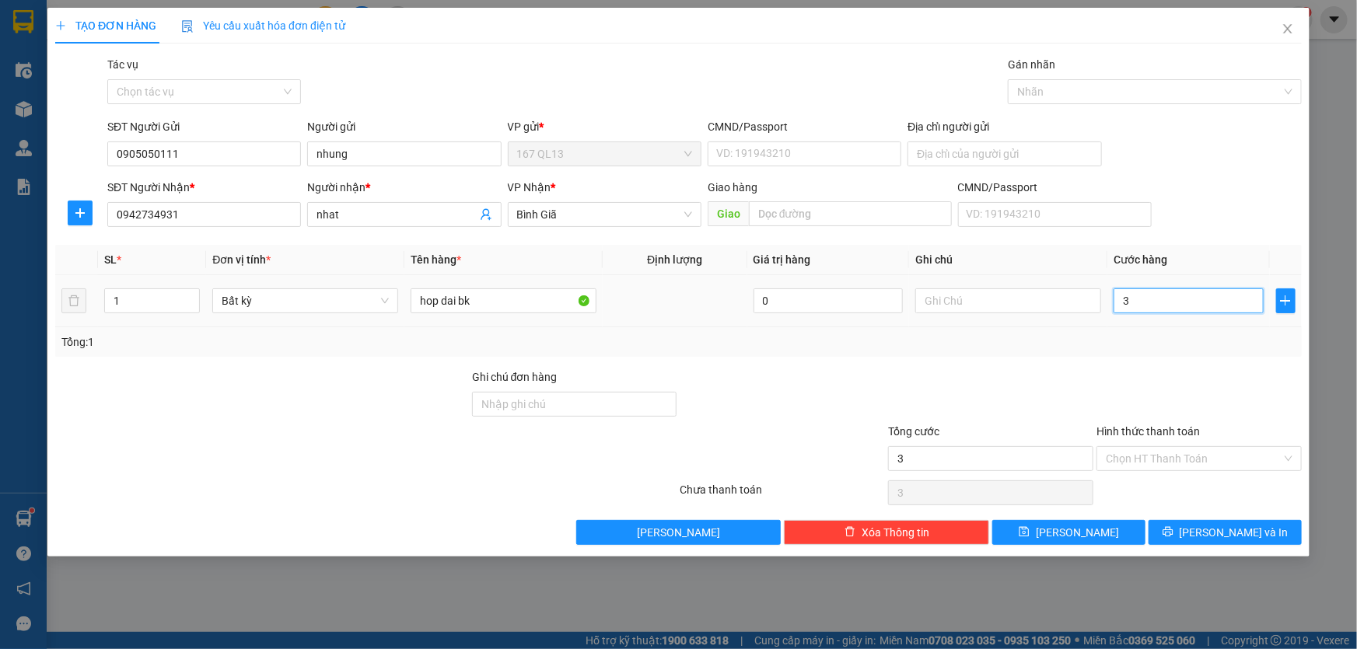
type input "30"
click at [1231, 524] on span "[PERSON_NAME] và In" at bounding box center [1234, 532] width 109 height 17
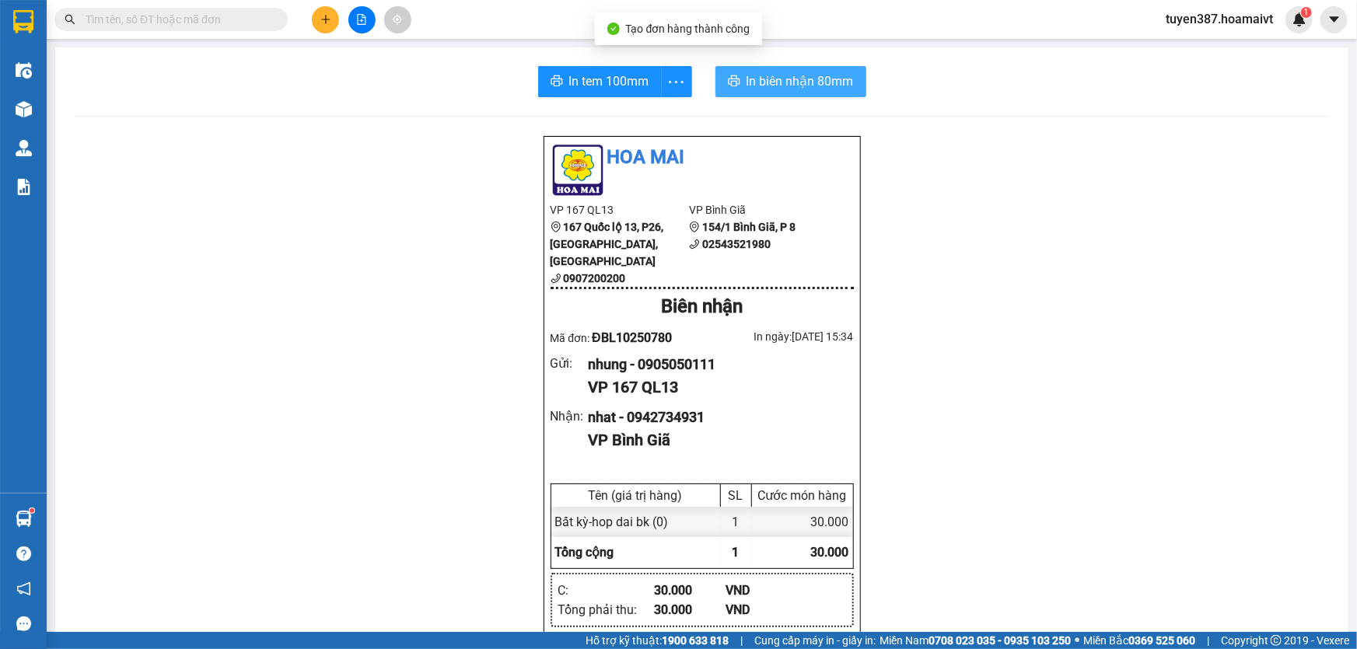
click at [740, 80] on button "In biên nhận 80mm" at bounding box center [791, 81] width 151 height 31
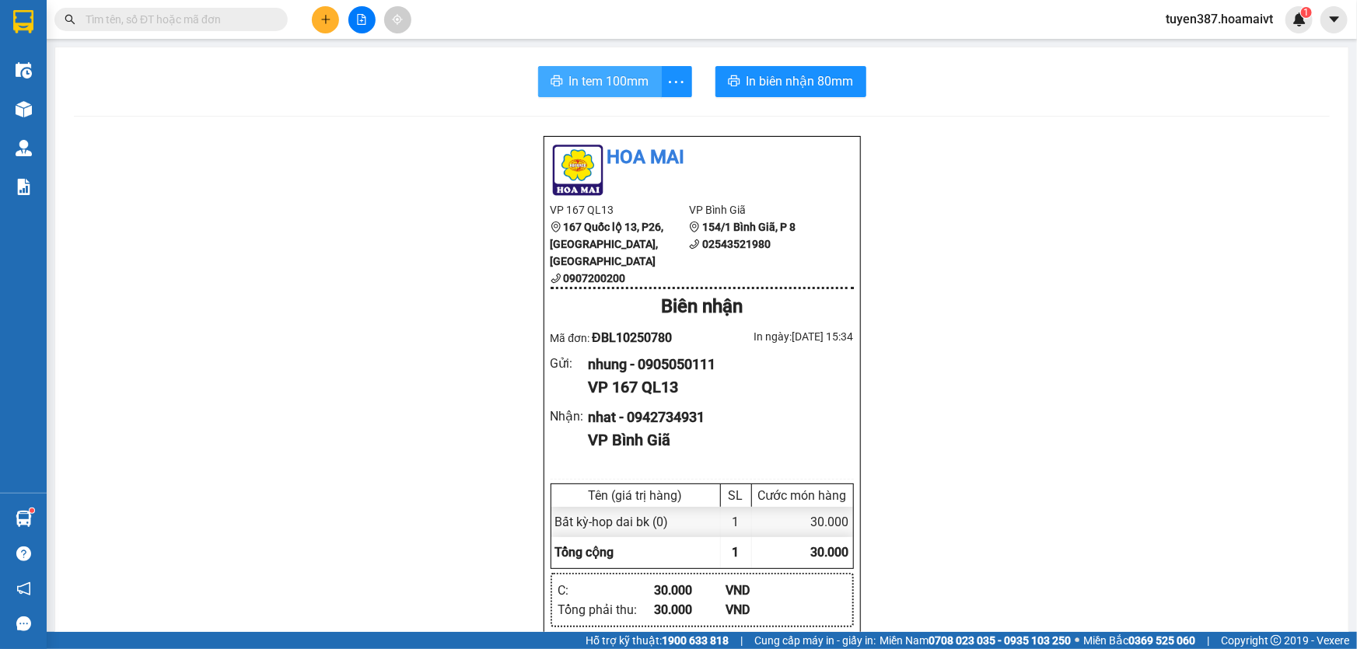
click at [593, 82] on span "In tem 100mm" at bounding box center [609, 81] width 80 height 19
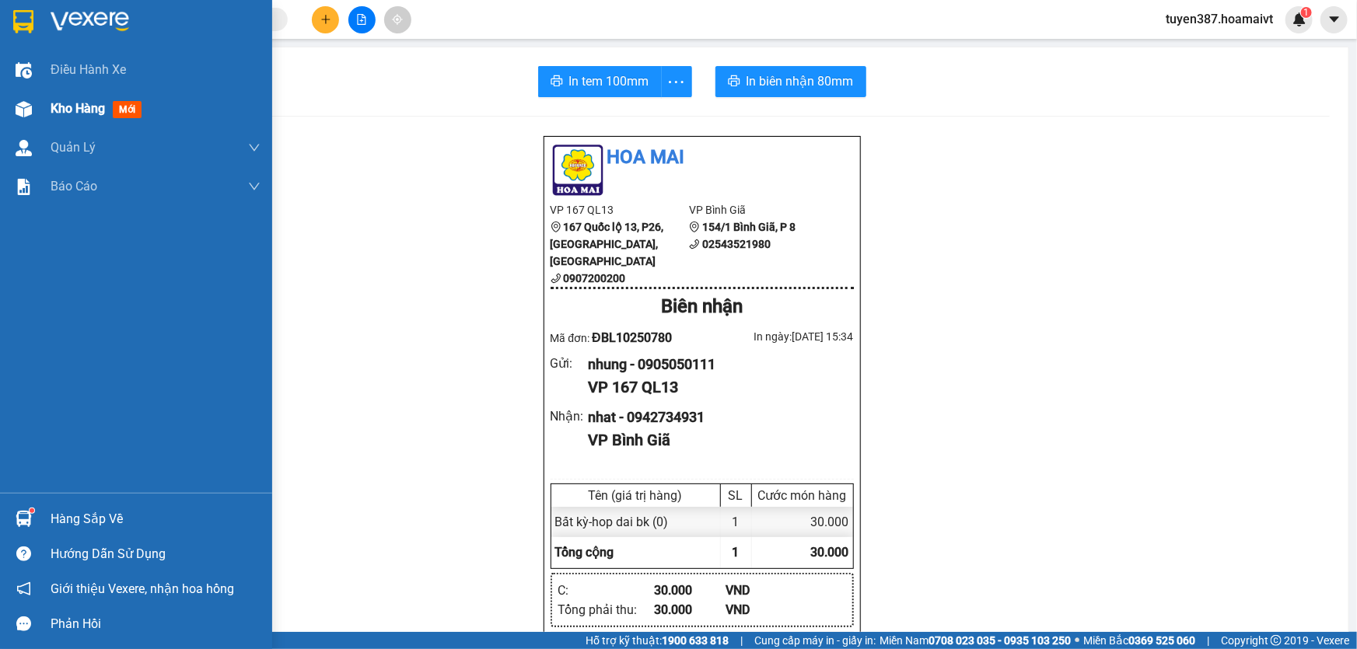
click at [119, 109] on span "mới" at bounding box center [127, 109] width 29 height 17
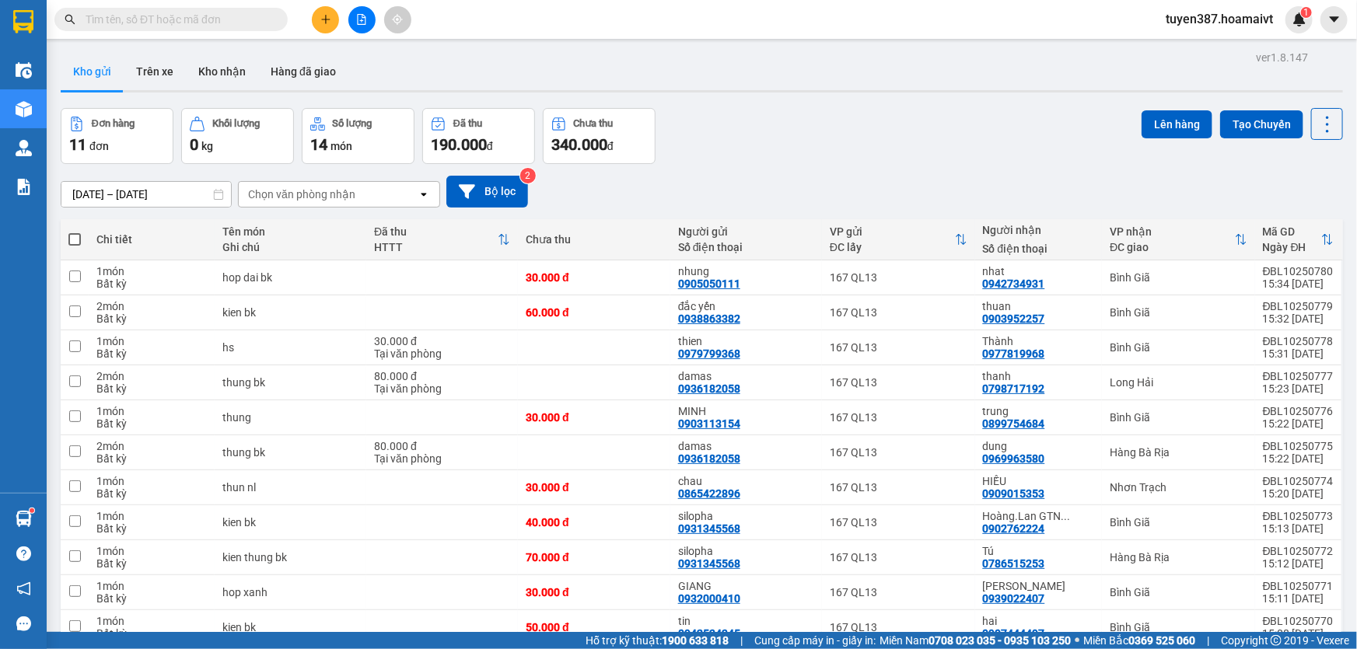
click at [349, 197] on div "Chọn văn phòng nhận" at bounding box center [301, 195] width 107 height 16
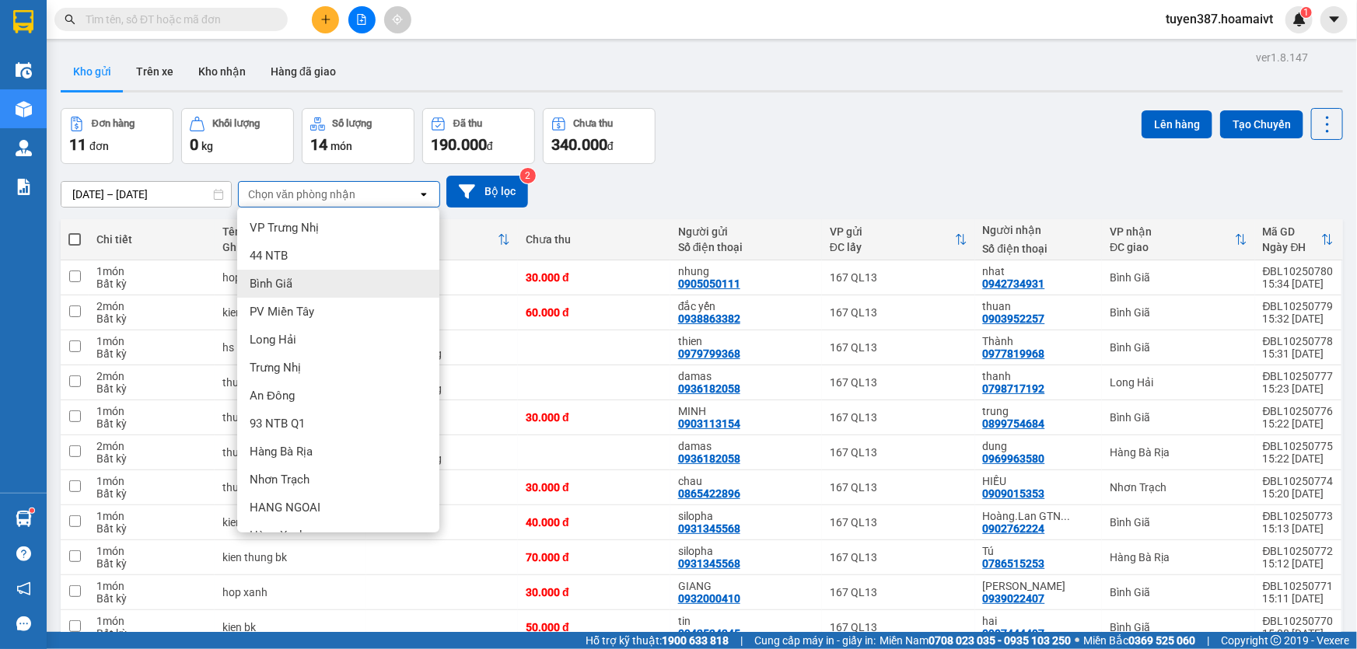
click at [303, 283] on div "Bình Giã" at bounding box center [338, 284] width 202 height 28
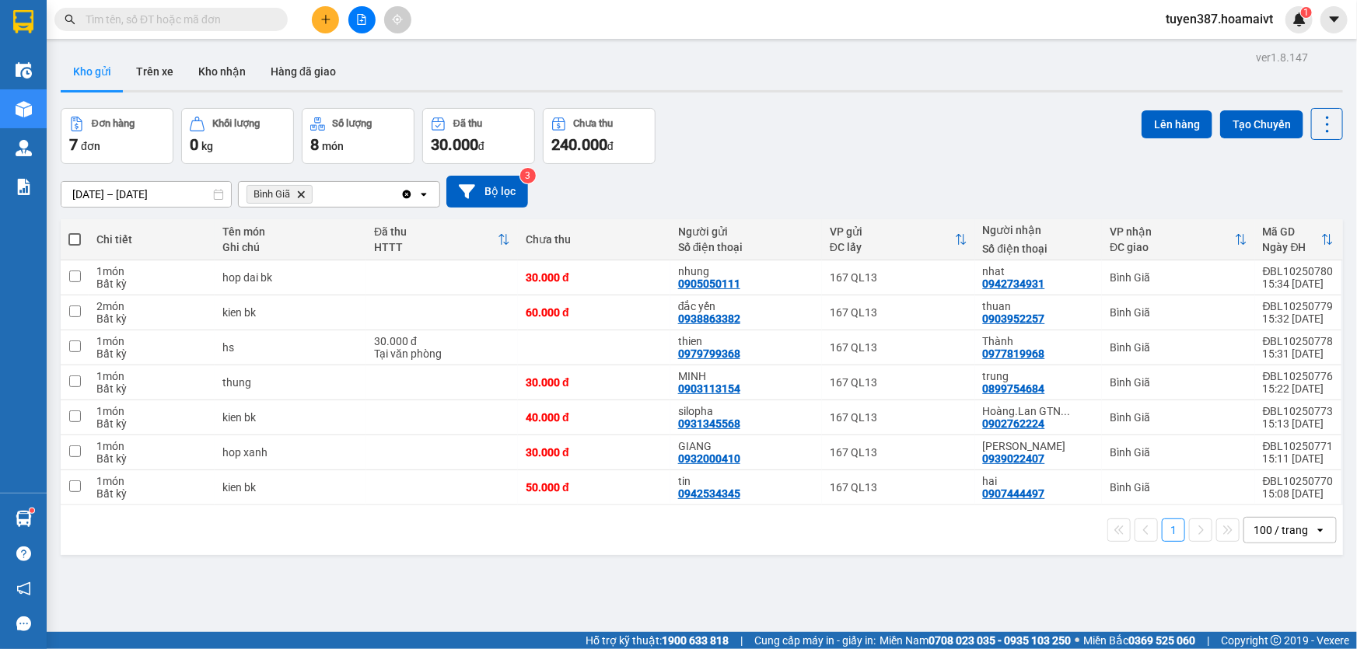
click at [72, 236] on span at bounding box center [74, 239] width 12 height 12
click at [75, 232] on input "checkbox" at bounding box center [75, 232] width 0 height 0
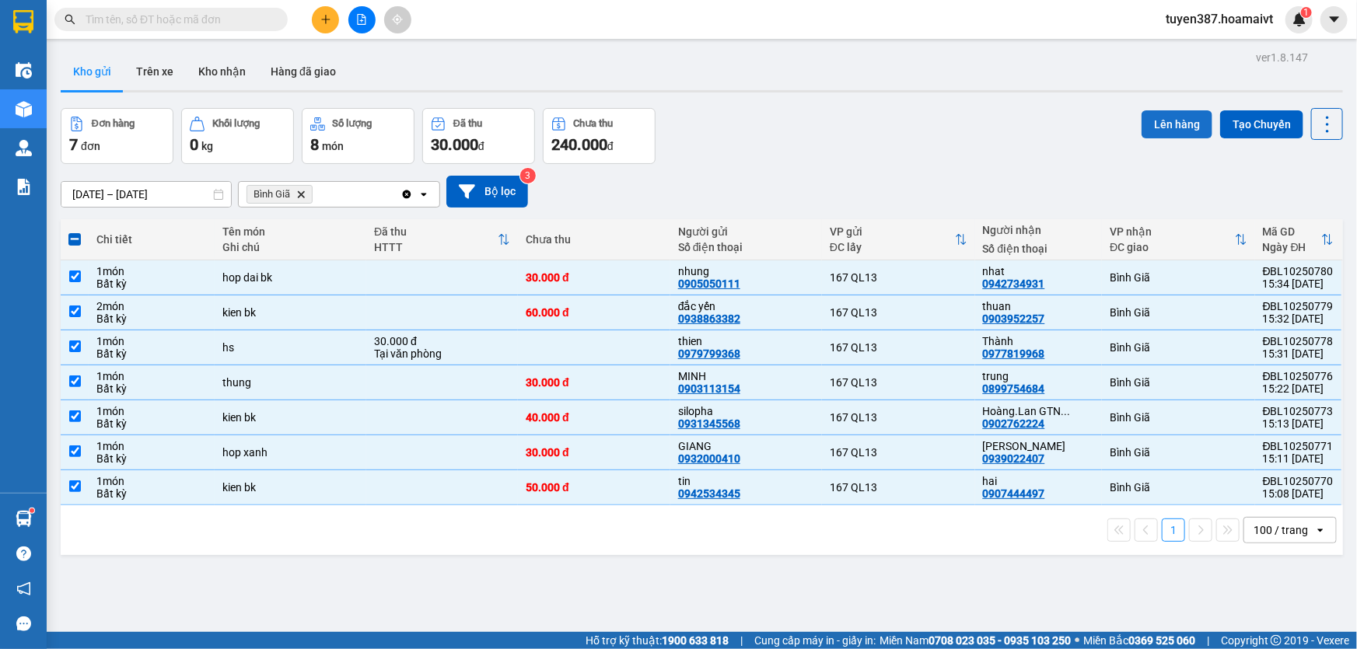
click at [1177, 124] on button "Lên hàng" at bounding box center [1177, 124] width 71 height 28
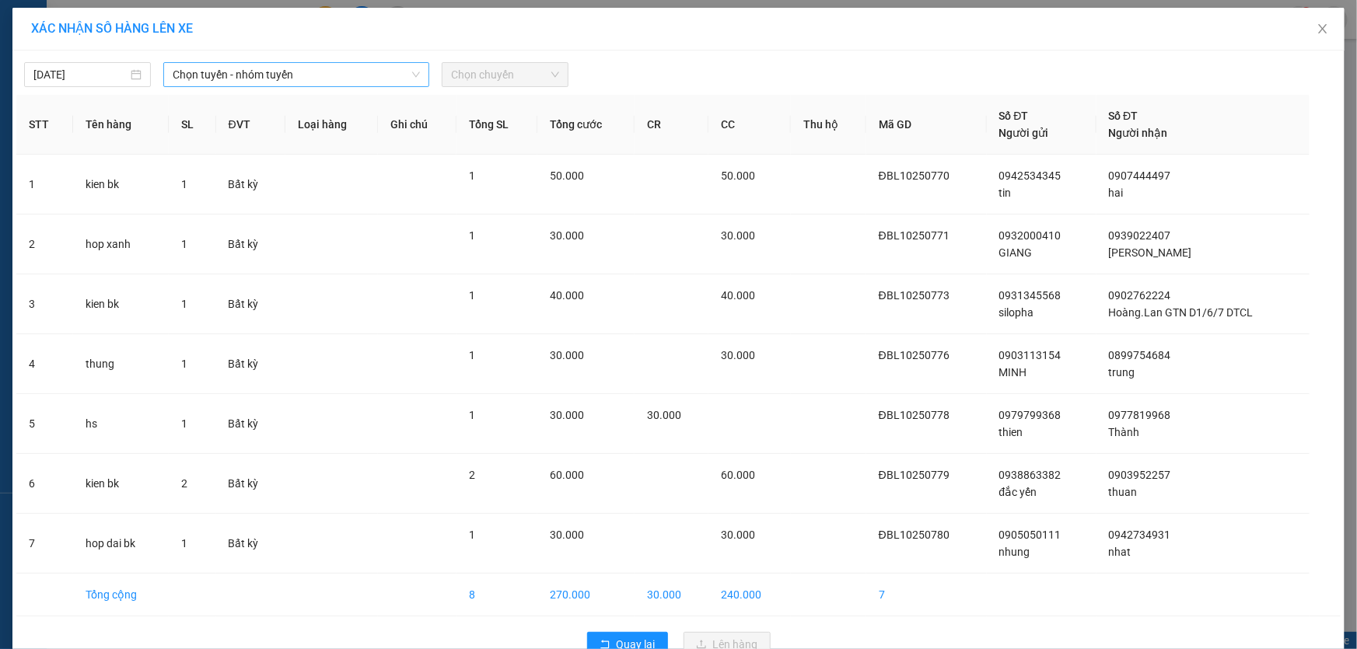
click at [341, 72] on span "Chọn tuyến - nhóm tuyến" at bounding box center [296, 74] width 247 height 23
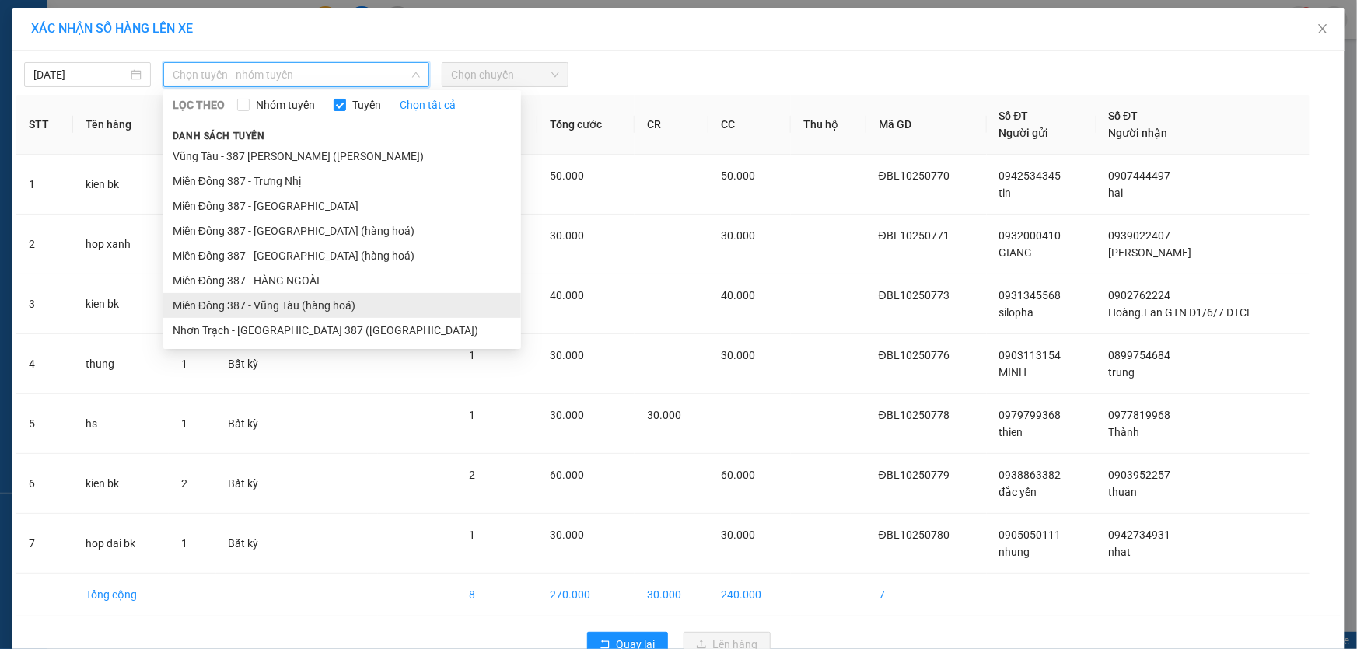
click at [259, 297] on li "Miền Đông 387 - Vũng Tàu (hàng hoá)" at bounding box center [342, 305] width 358 height 25
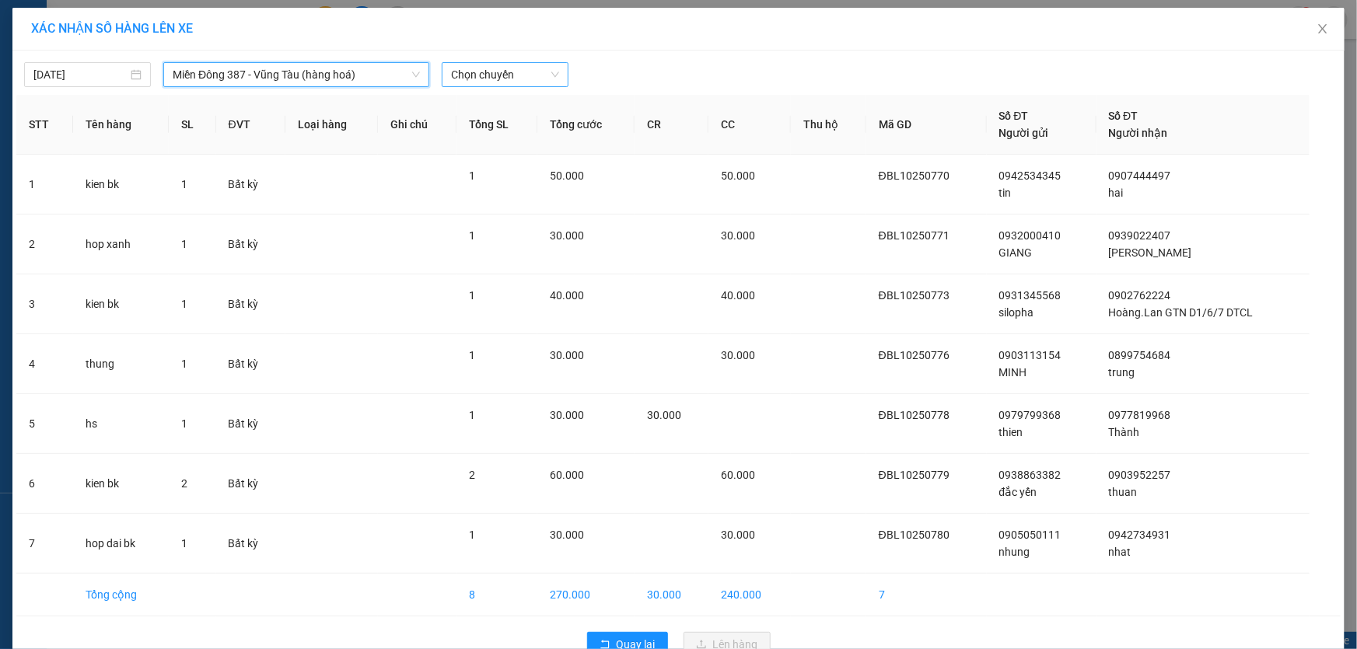
click at [516, 70] on span "Chọn chuyến" at bounding box center [505, 74] width 108 height 23
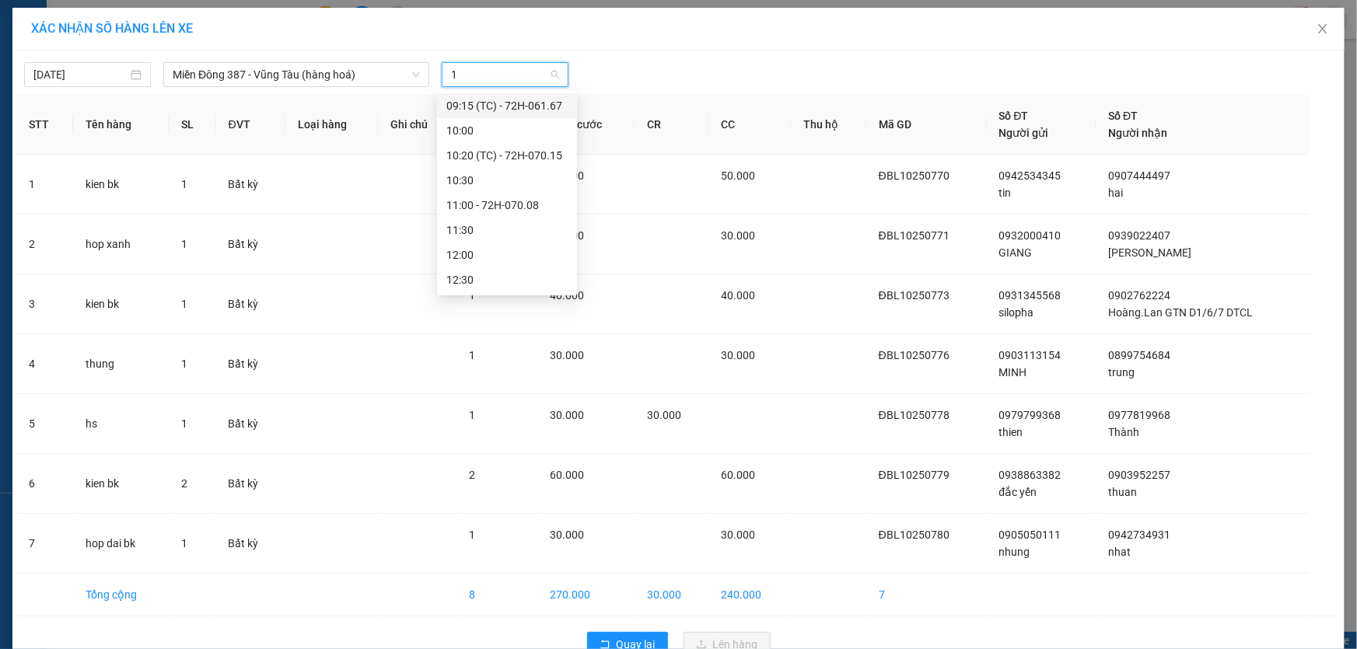
type input "16"
click at [479, 132] on div "16:00" at bounding box center [506, 130] width 121 height 17
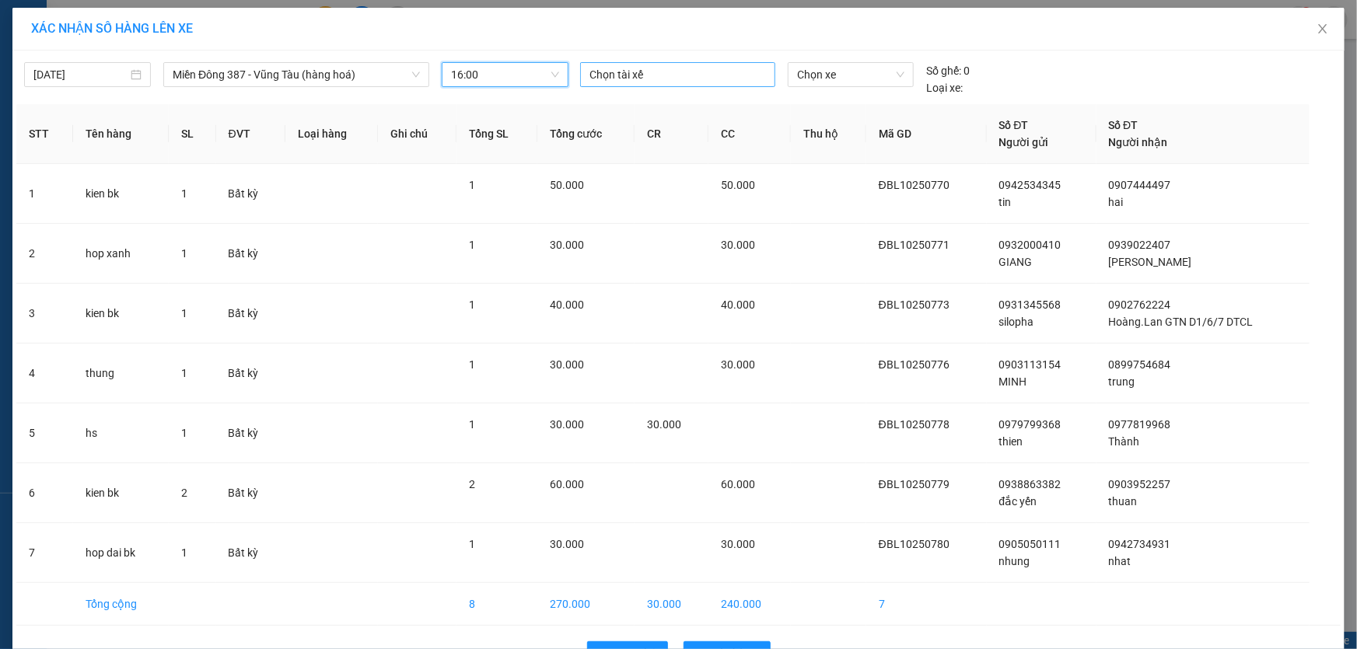
click at [660, 73] on div at bounding box center [677, 74] width 187 height 19
type input "hong"
click at [614, 128] on div "HỒNG MĐ" at bounding box center [692, 130] width 215 height 17
click at [849, 71] on span "Chọn xe" at bounding box center [850, 74] width 107 height 23
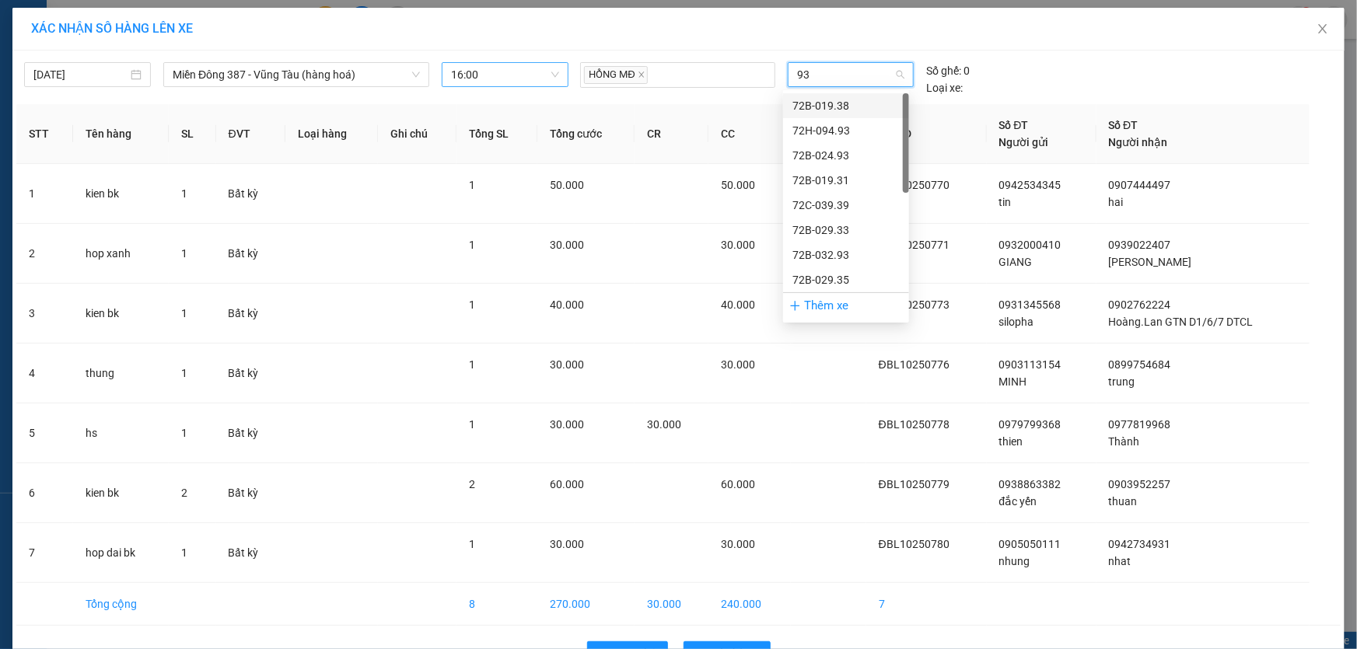
type input "938"
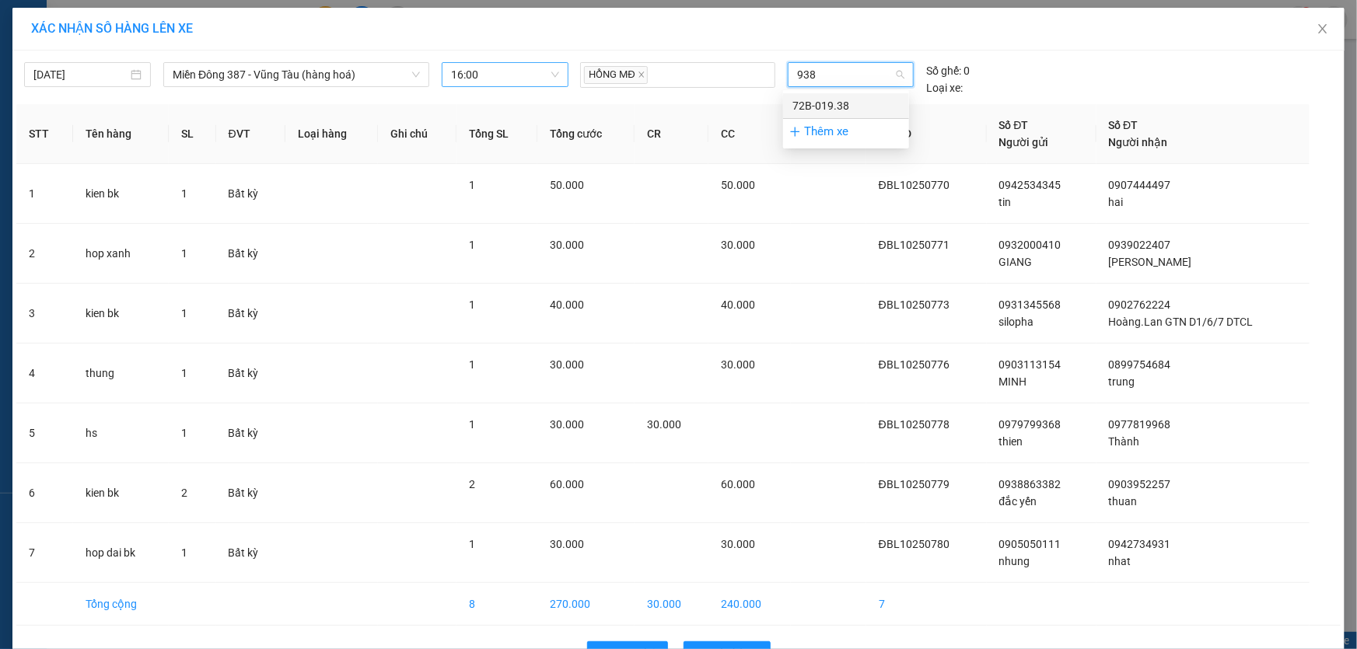
click at [839, 104] on div "72B-019.38" at bounding box center [846, 105] width 107 height 17
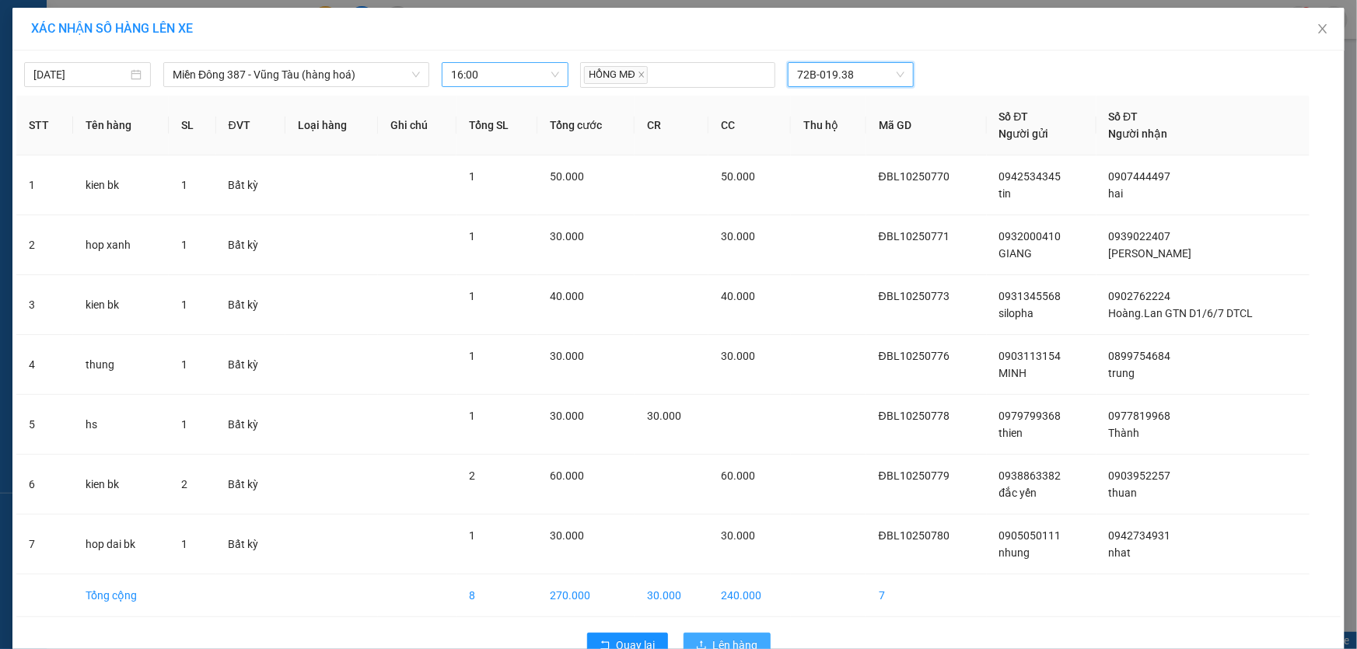
click at [737, 637] on span "Lên hàng" at bounding box center [735, 645] width 45 height 17
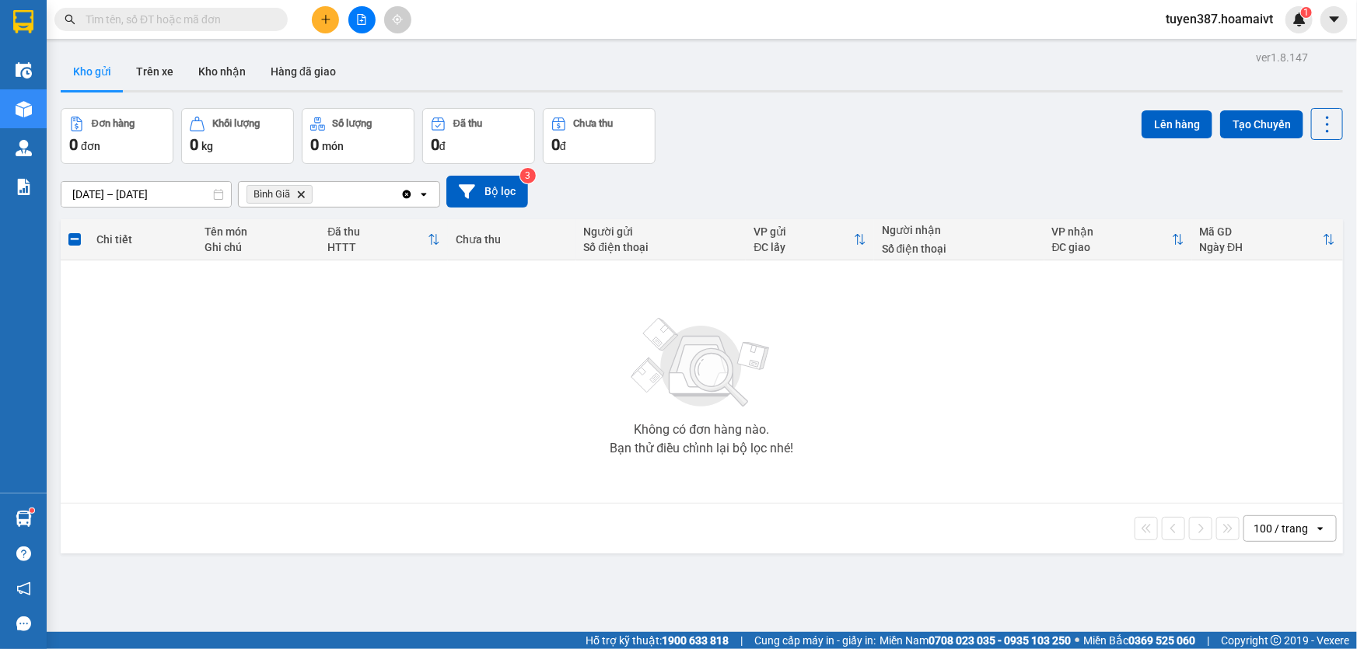
click at [301, 194] on icon "Bình Giã, close by backspace" at bounding box center [301, 194] width 7 height 7
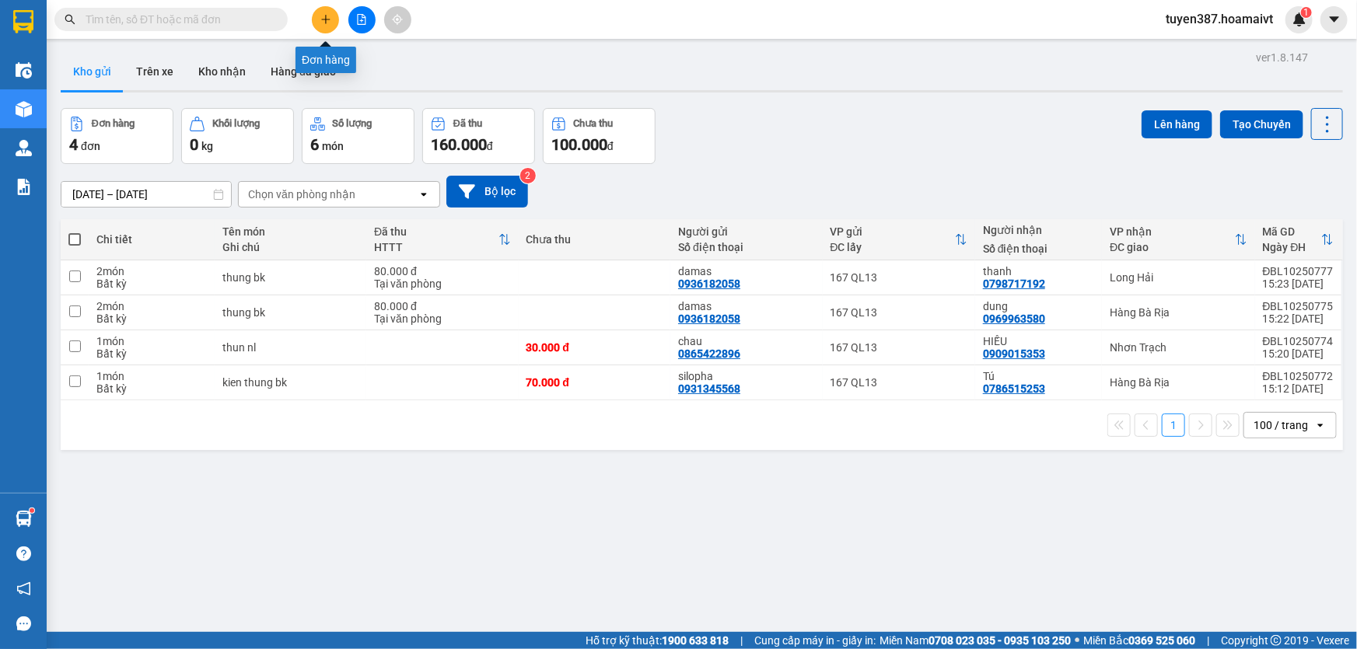
click at [327, 16] on icon "plus" at bounding box center [325, 19] width 11 height 11
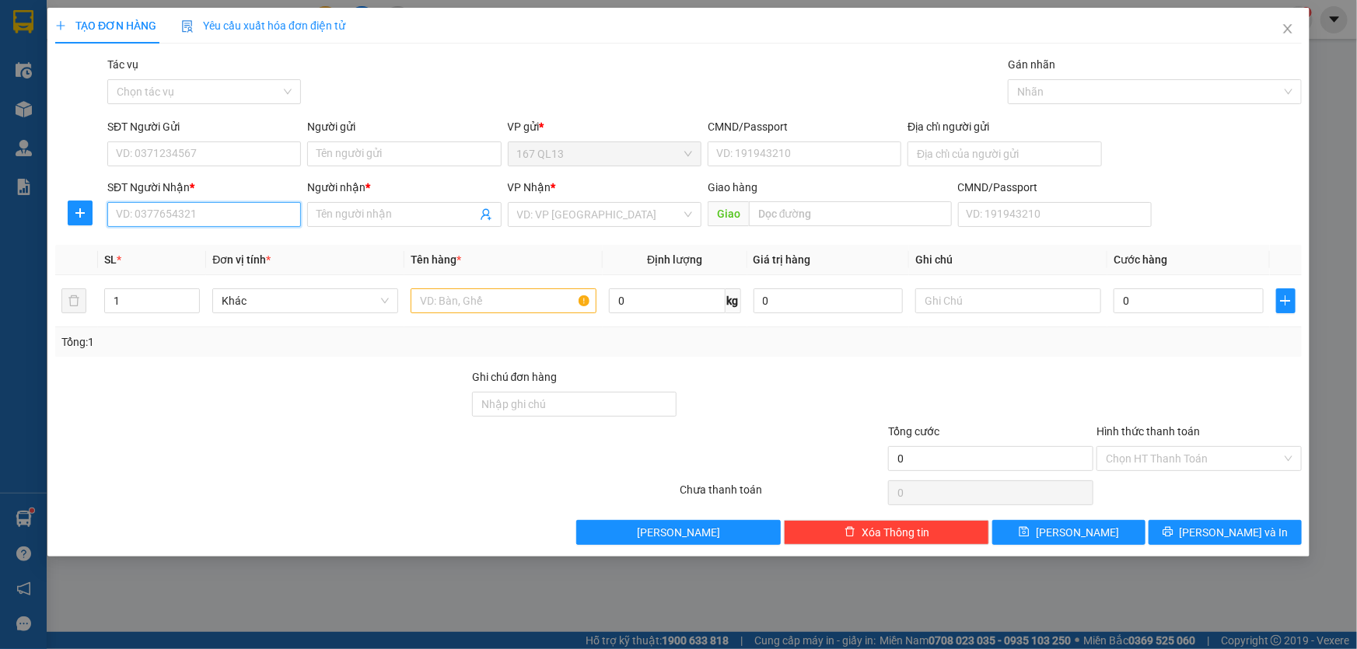
click at [215, 216] on input "SĐT Người Nhận *" at bounding box center [204, 214] width 194 height 25
click at [201, 246] on div "0969191631 - thuy" at bounding box center [204, 245] width 175 height 17
type input "0969191631"
type input "thuy"
type input "long phuocv"
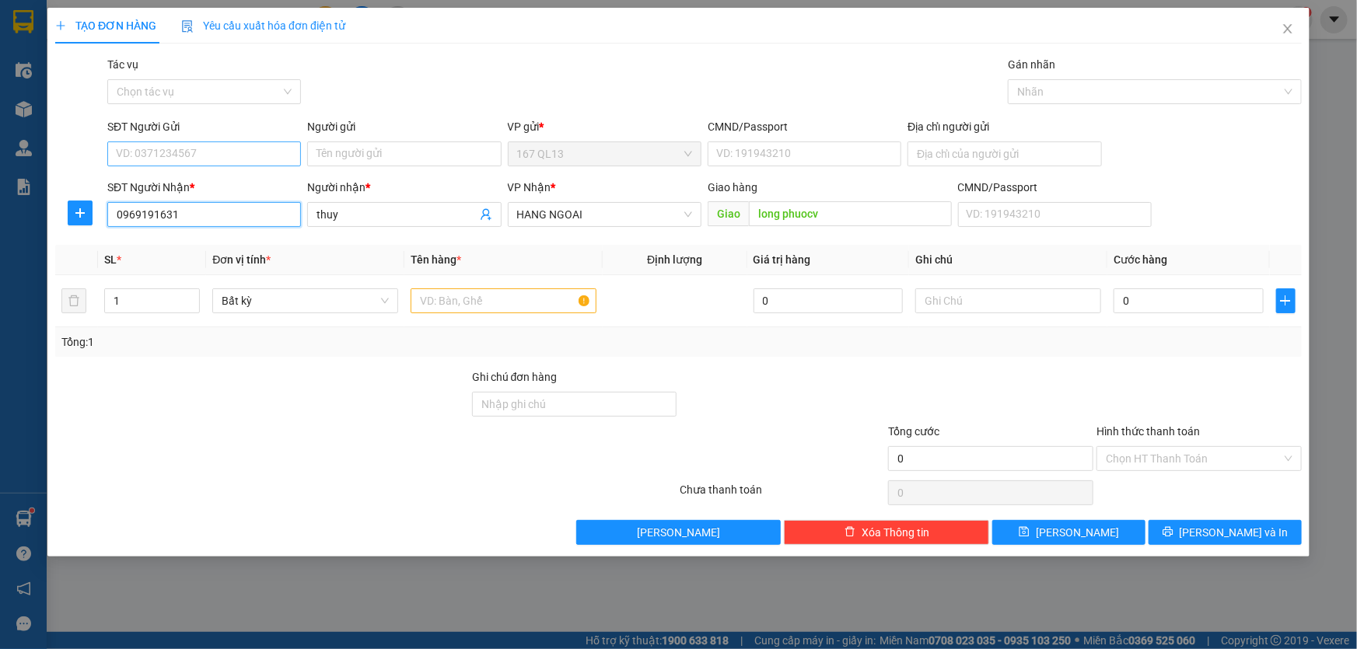
type input "0969191631"
click at [229, 157] on input "SĐT Người Gửi" at bounding box center [204, 154] width 194 height 25
click at [216, 185] on div "0931828792 - son ca" at bounding box center [204, 185] width 175 height 17
type input "0931828792"
type input "son ca"
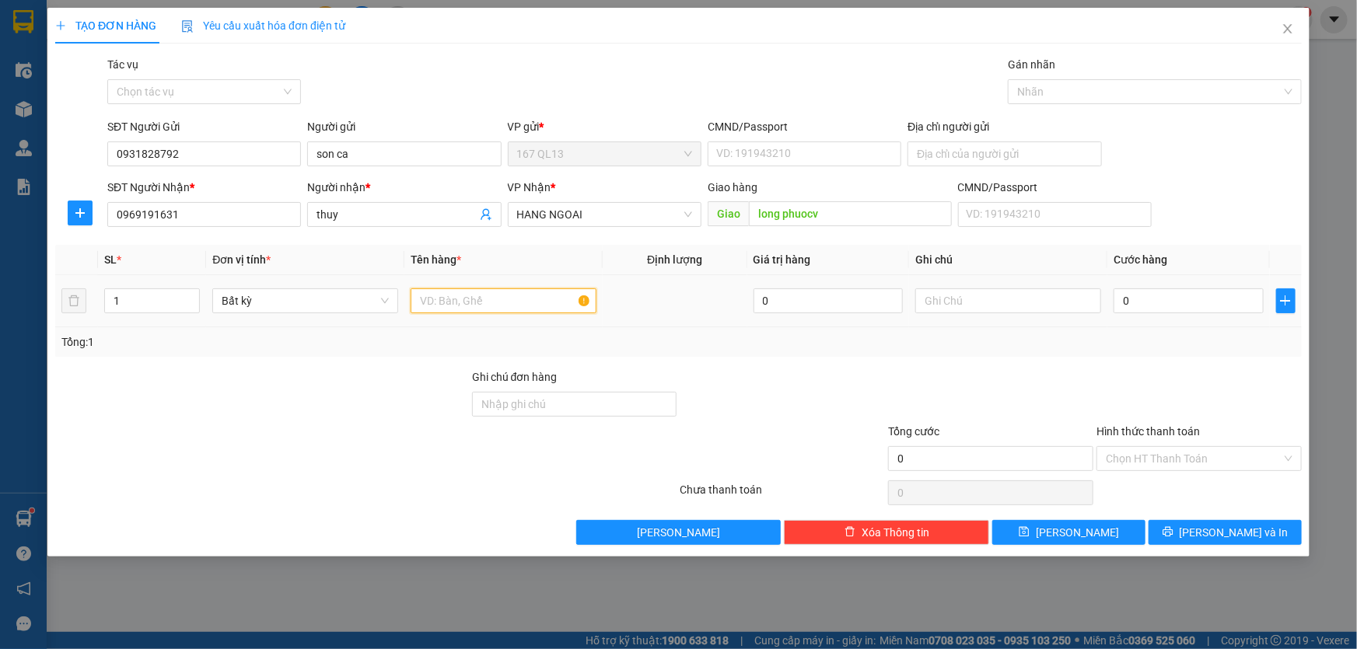
click at [511, 304] on input "text" at bounding box center [504, 301] width 186 height 25
type input "thung bk"
click at [1119, 296] on input "0" at bounding box center [1189, 301] width 150 height 25
type input "6"
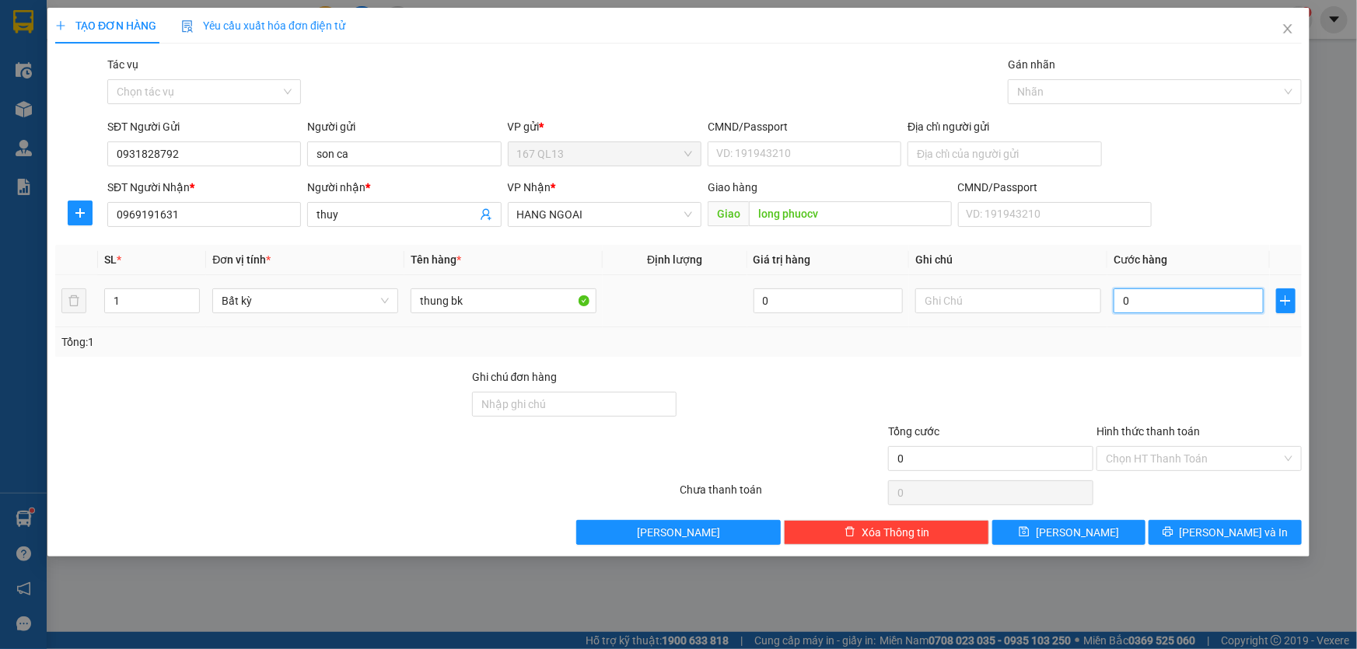
type input "6"
type input "60"
click at [1234, 529] on span "[PERSON_NAME] và In" at bounding box center [1234, 532] width 109 height 17
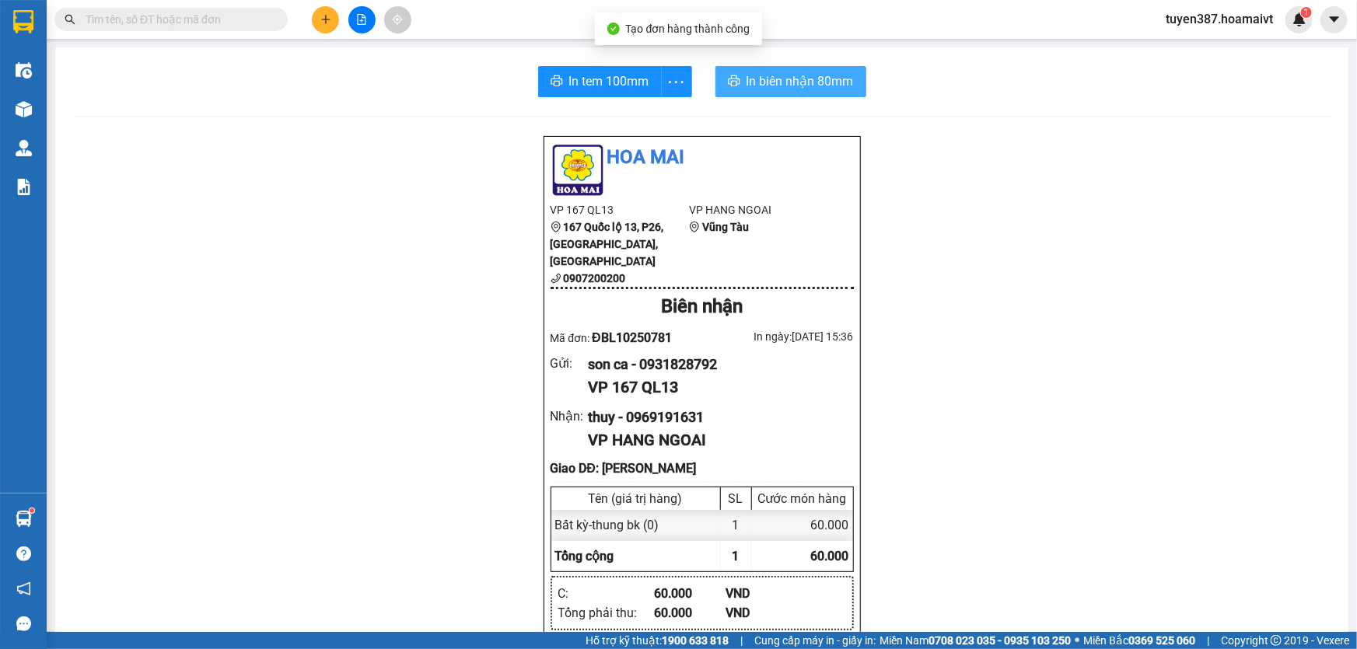
click at [753, 72] on span "In biên nhận 80mm" at bounding box center [800, 81] width 107 height 19
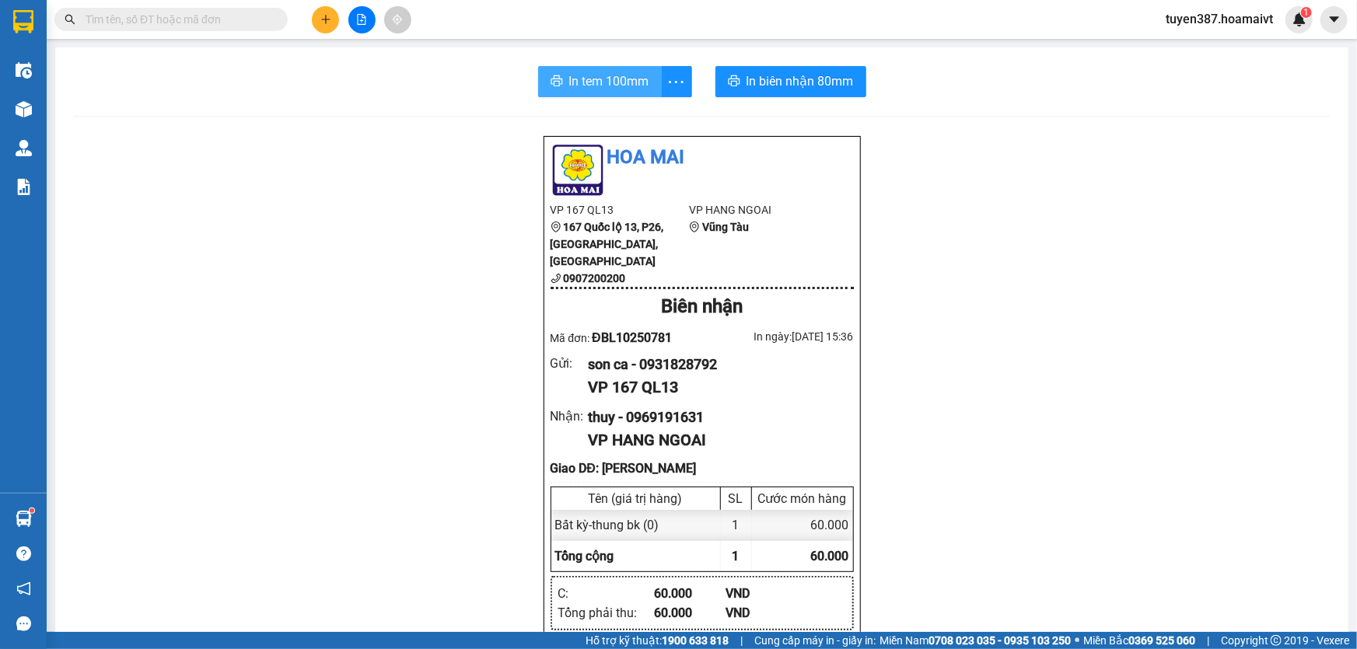
click at [598, 83] on span "In tem 100mm" at bounding box center [609, 81] width 80 height 19
click at [319, 22] on button at bounding box center [325, 19] width 27 height 27
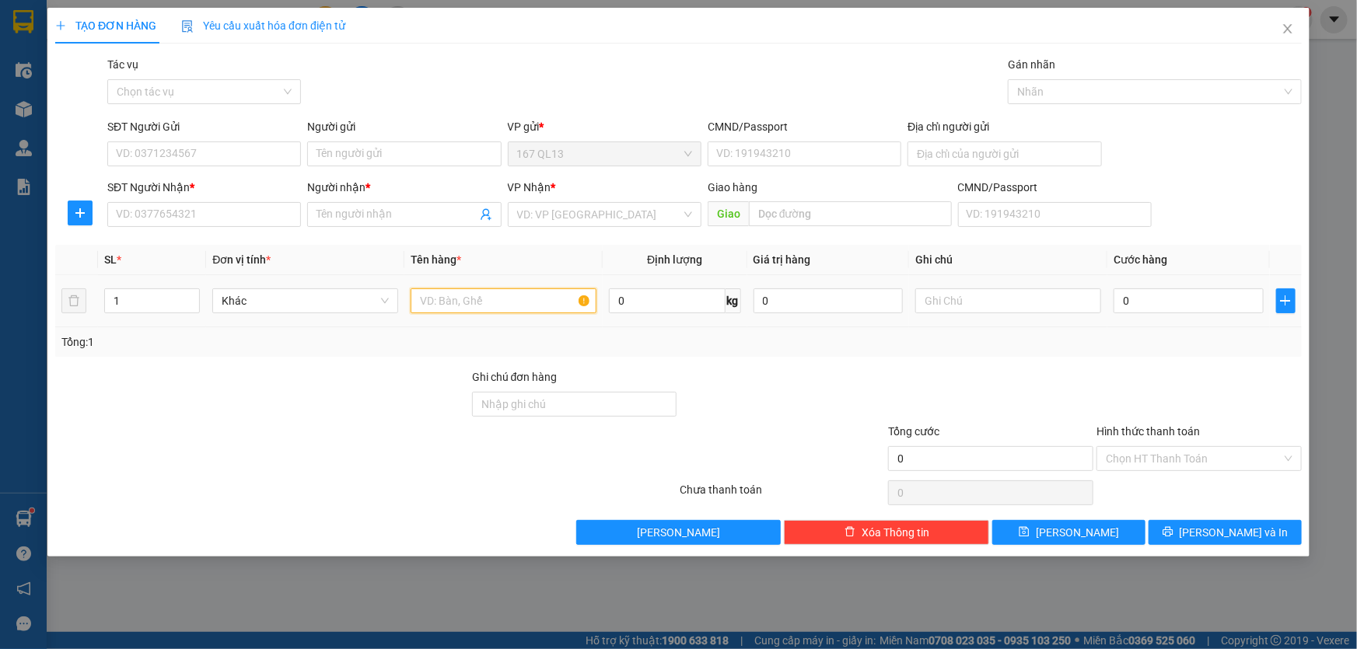
click at [548, 299] on input "text" at bounding box center [504, 301] width 186 height 25
type input "kien den"
click at [150, 296] on input "1" at bounding box center [152, 300] width 94 height 23
type input "2"
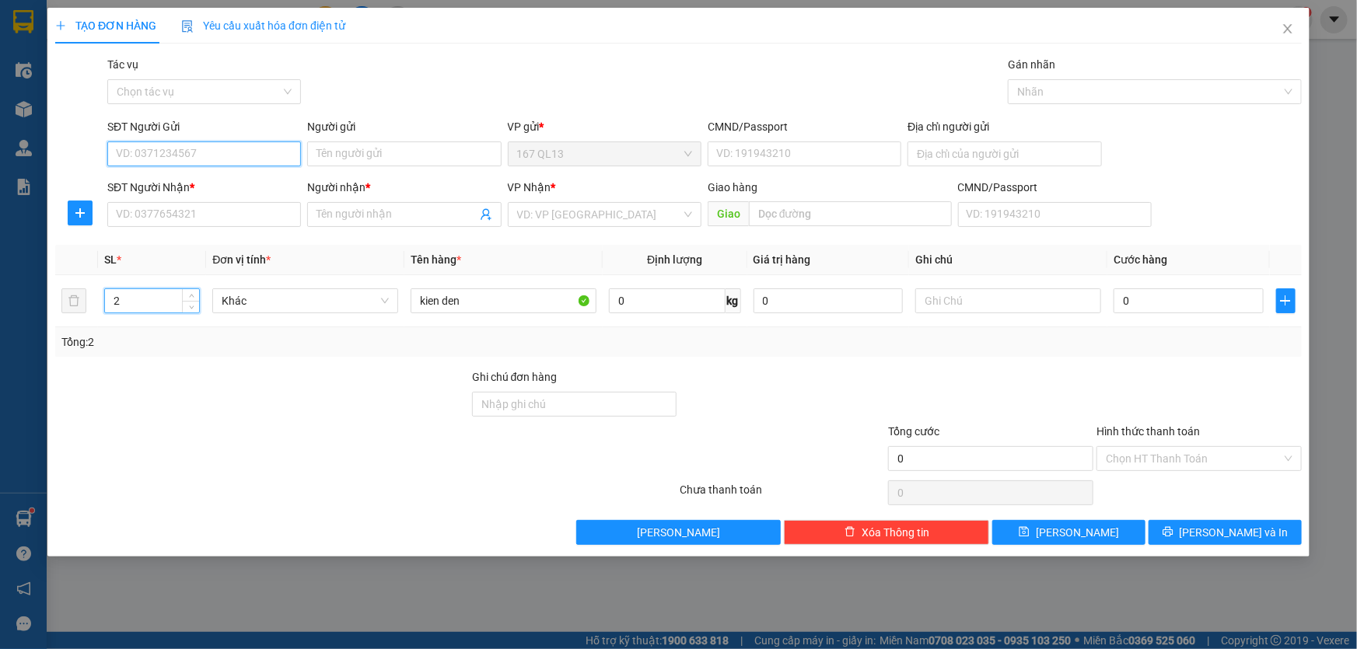
click at [221, 150] on input "SĐT Người Gửi" at bounding box center [204, 154] width 194 height 25
click at [206, 182] on div "0901890990 - NGHI" at bounding box center [204, 185] width 175 height 17
type input "0901890990"
type input "NGHI"
type input "051085015105"
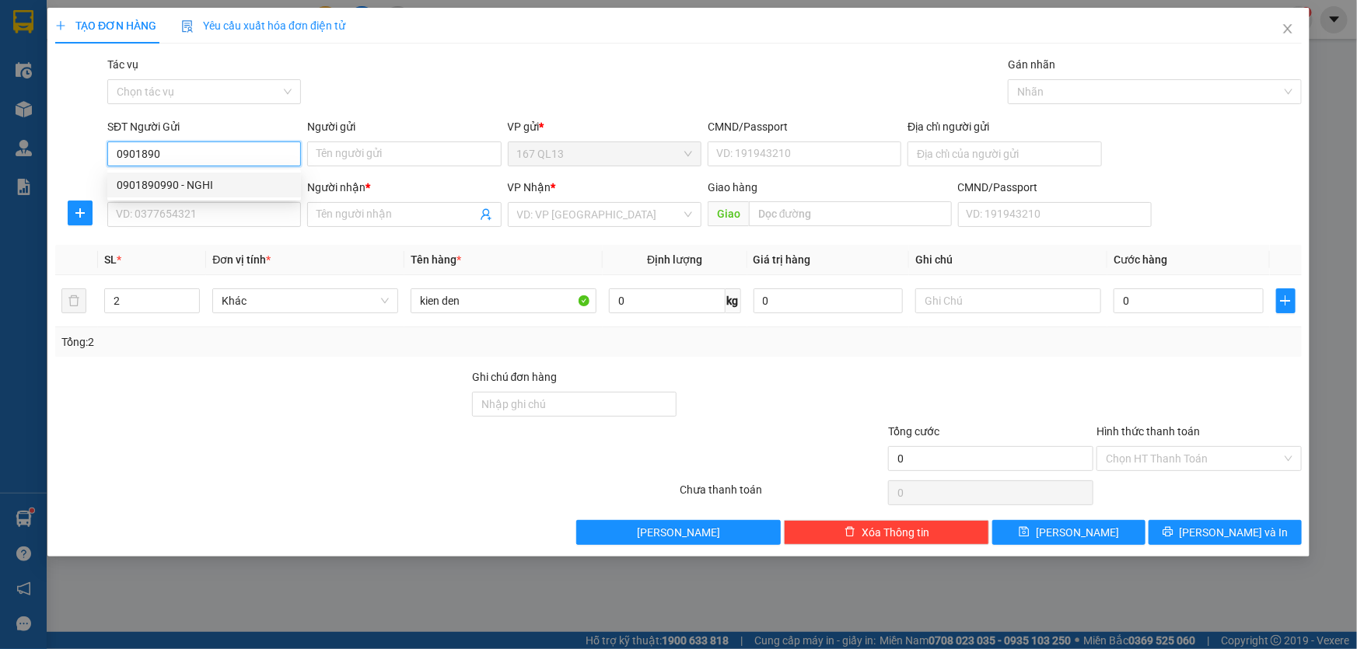
type input "0365807346"
type input "HUỆ"
type input "67"
type input "0901890990"
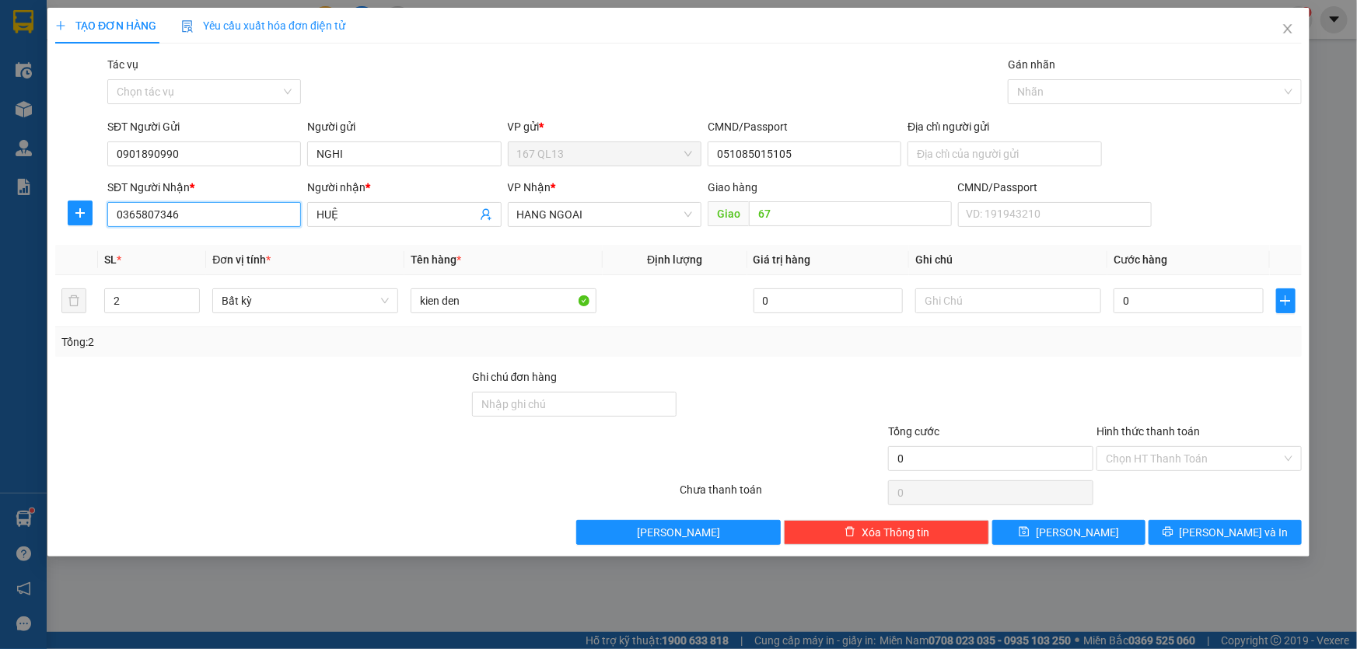
click at [207, 214] on input "0365807346" at bounding box center [204, 214] width 194 height 25
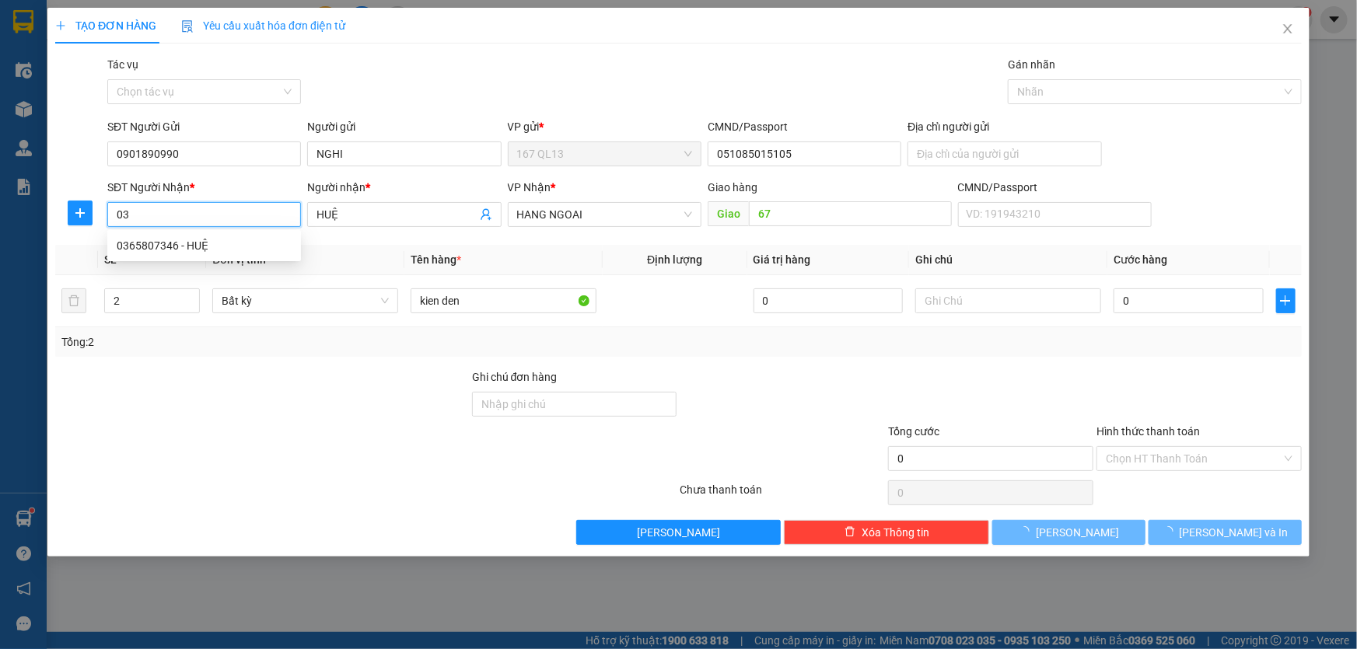
type input "0"
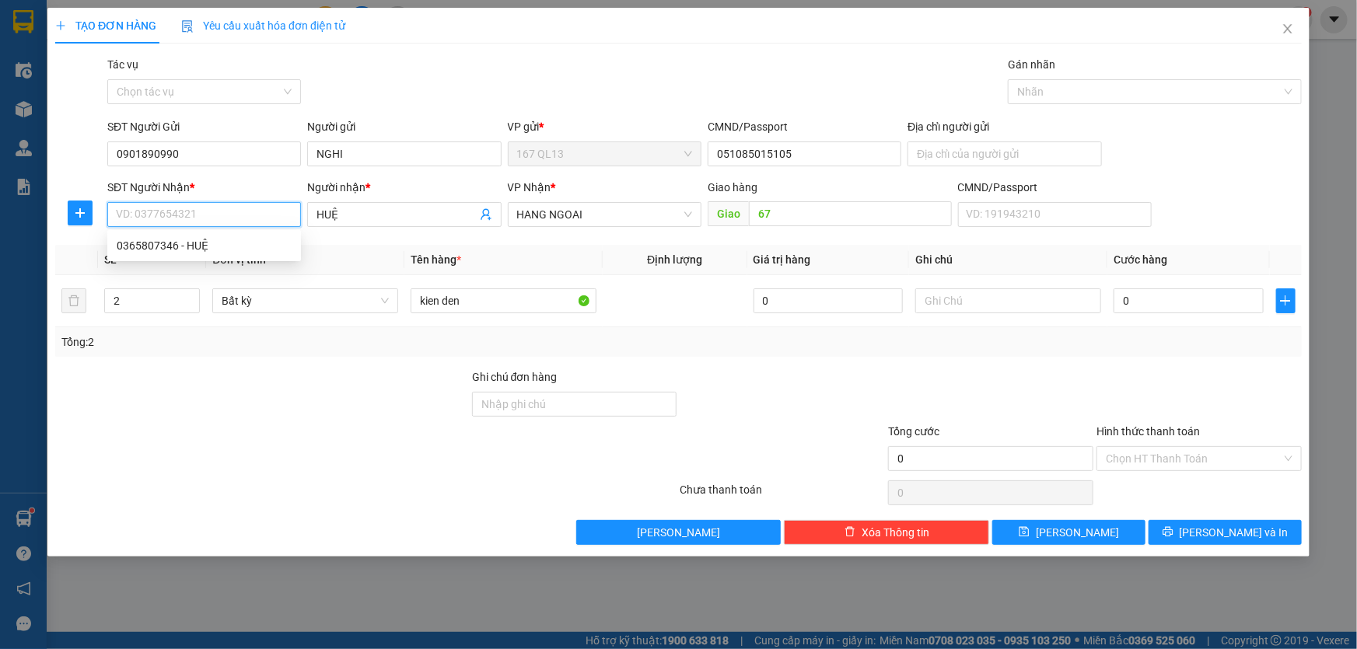
click at [207, 214] on input "SĐT Người Nhận *" at bounding box center [204, 214] width 194 height 25
click at [205, 244] on div "0918056853 - cô 10" at bounding box center [204, 245] width 175 height 17
type input "0918056853"
type input "cô 10"
type input "0918056853"
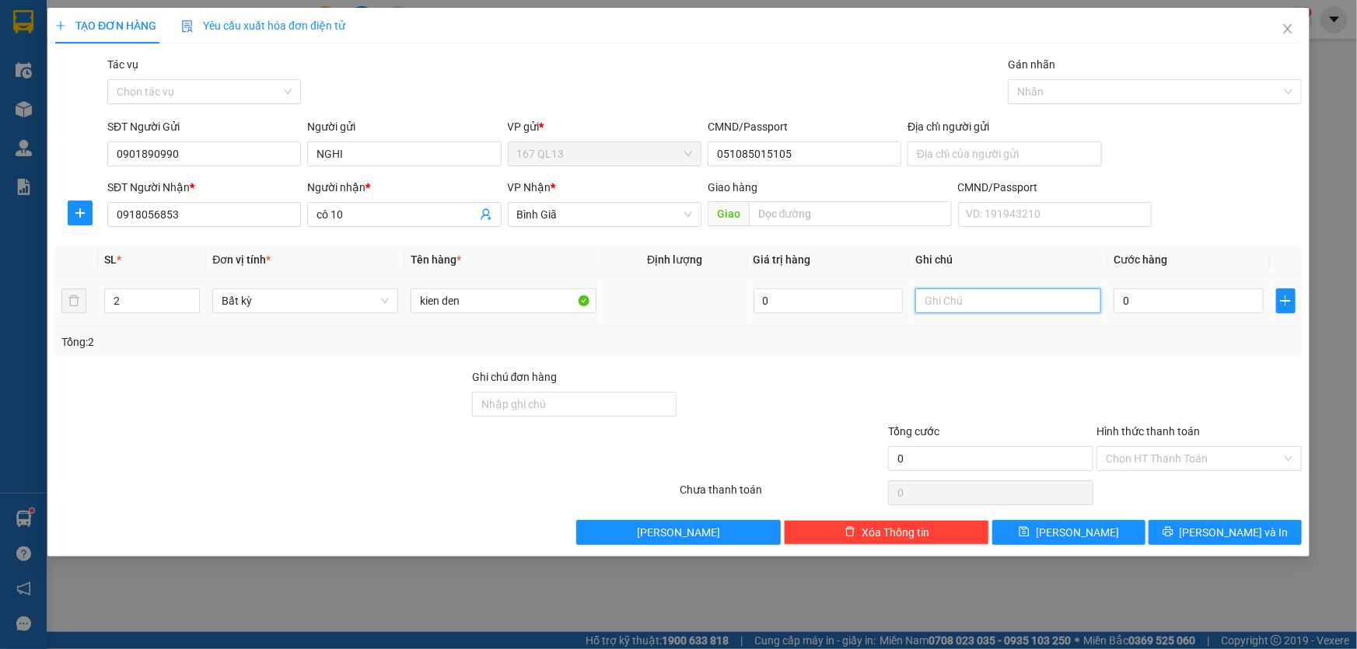
click at [986, 303] on input "text" at bounding box center [1008, 301] width 186 height 25
type input "gtn"
click at [1118, 292] on input "0" at bounding box center [1189, 301] width 150 height 25
type input "1"
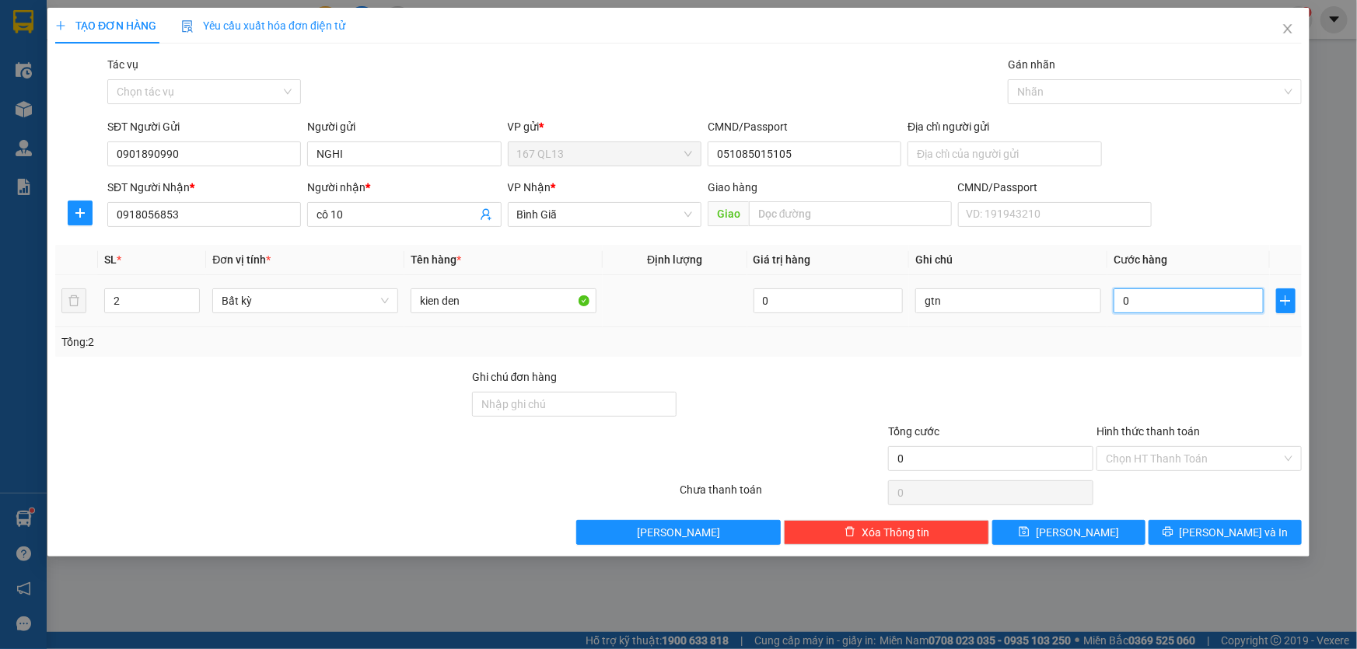
type input "1"
click at [1240, 525] on span "[PERSON_NAME] và In" at bounding box center [1234, 532] width 109 height 17
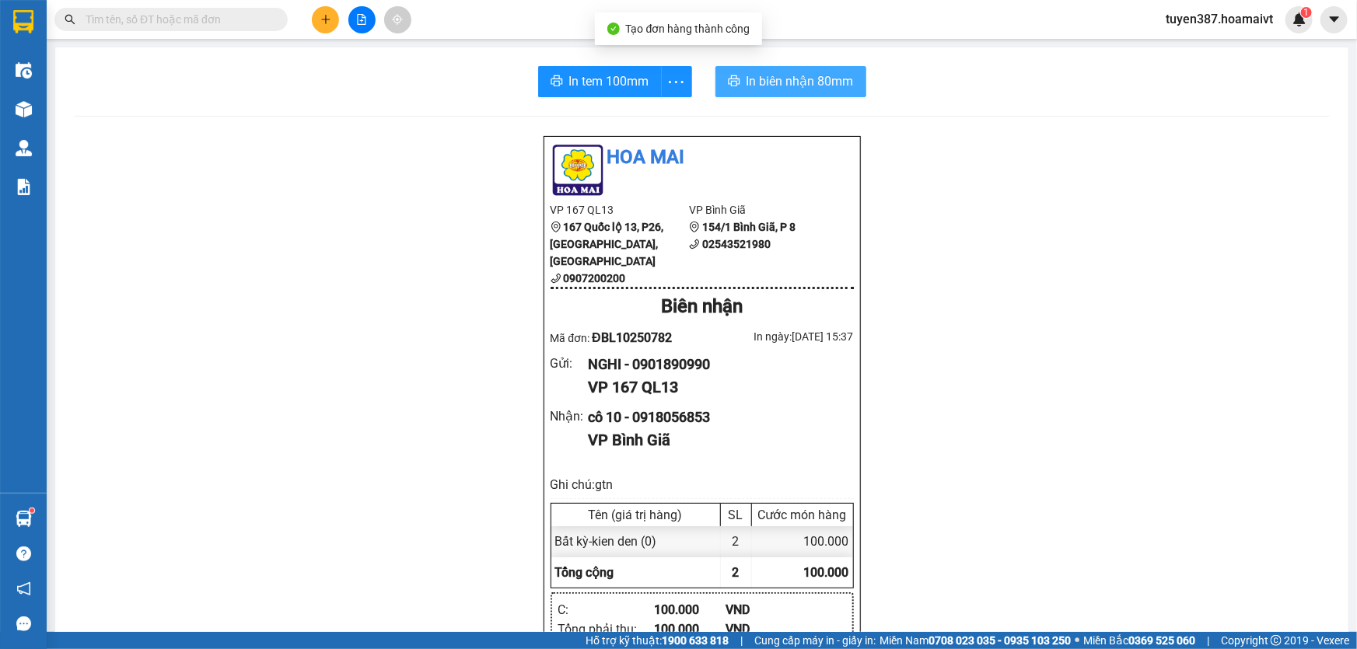
click at [760, 80] on span "In biên nhận 80mm" at bounding box center [800, 81] width 107 height 19
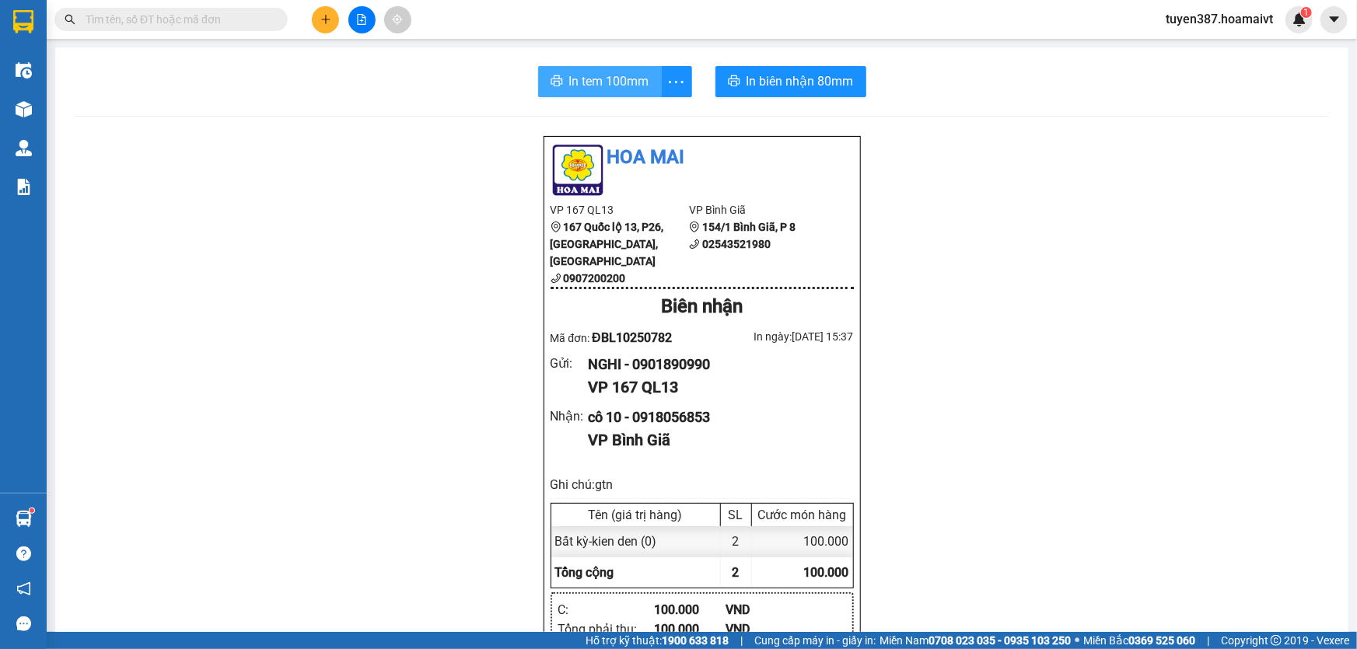
click at [576, 73] on span "In tem 100mm" at bounding box center [609, 81] width 80 height 19
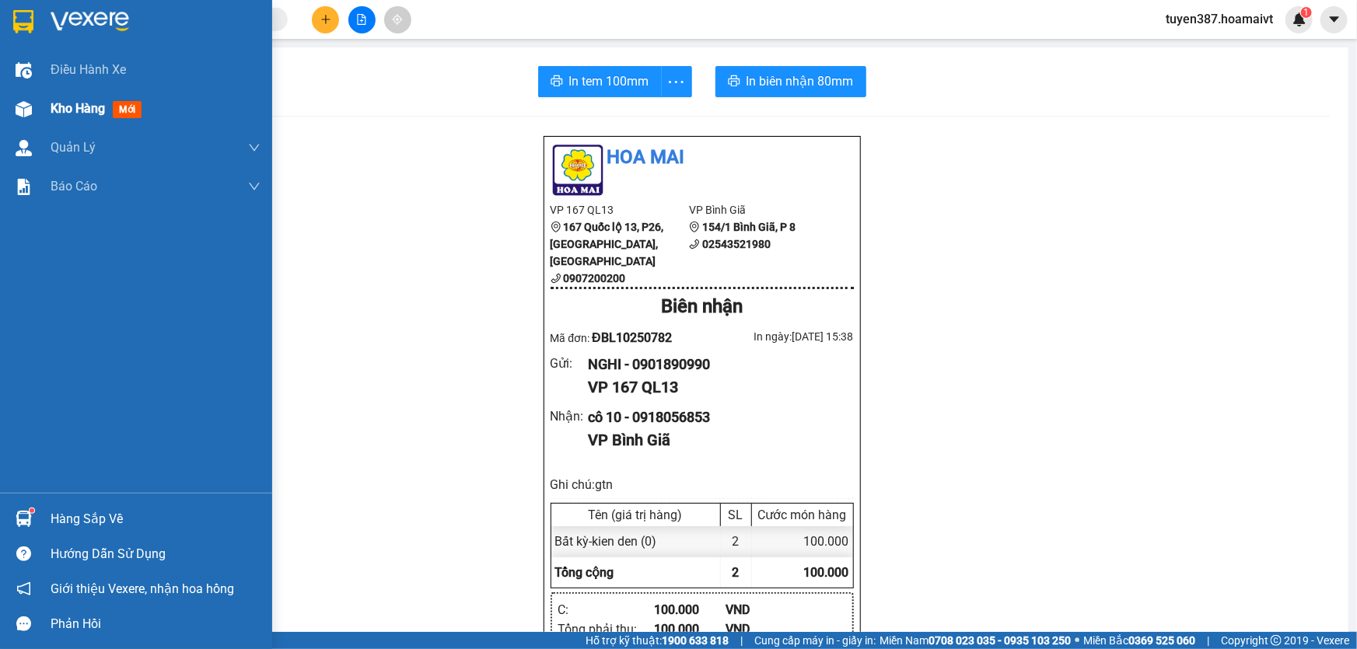
click at [117, 108] on span "mới" at bounding box center [127, 109] width 29 height 17
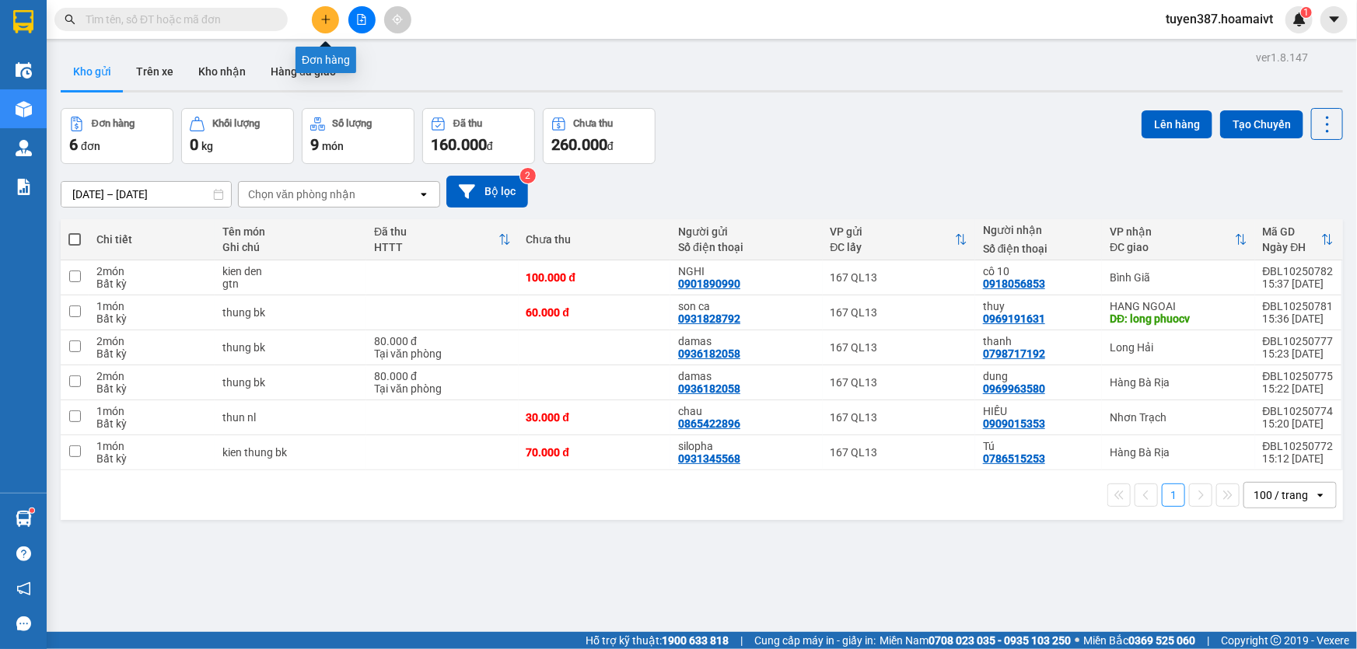
click at [324, 16] on icon "plus" at bounding box center [325, 19] width 11 height 11
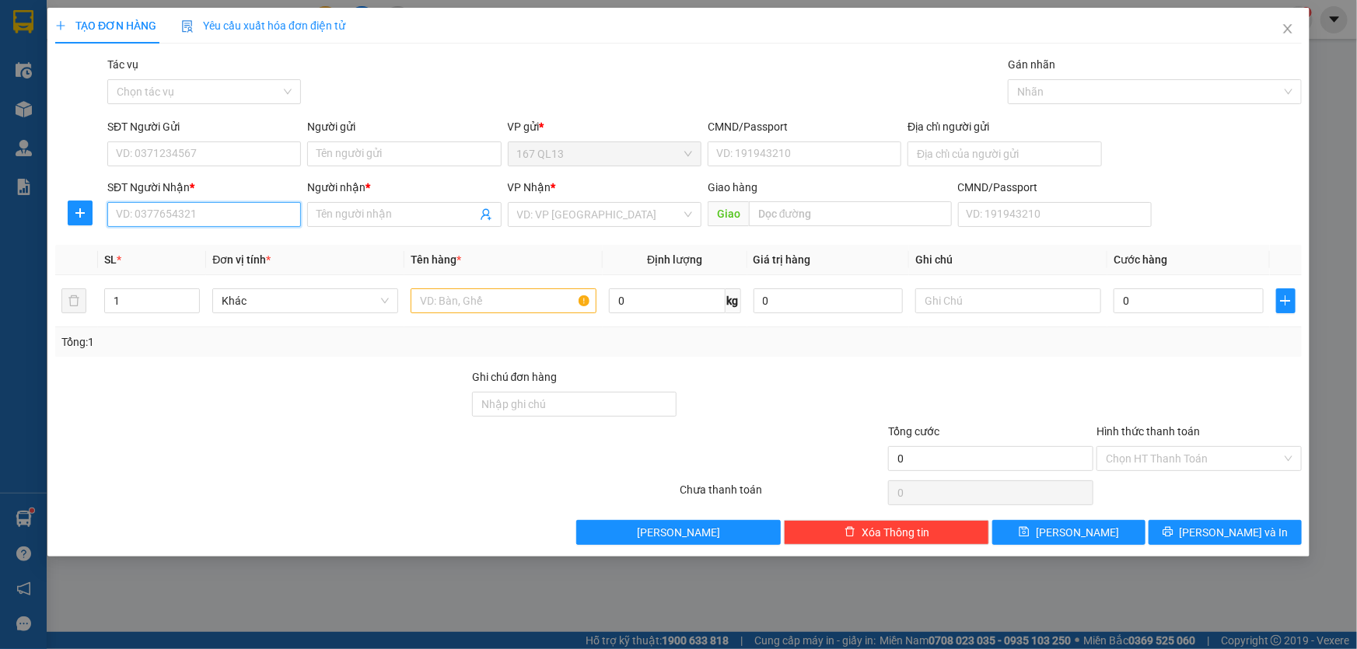
click at [261, 210] on input "SĐT Người Nhận *" at bounding box center [204, 214] width 194 height 25
click at [209, 247] on div "0914148969 - NGỌC" at bounding box center [204, 245] width 175 height 17
type input "0914148969"
type input "NGỌC"
type input "0914148969"
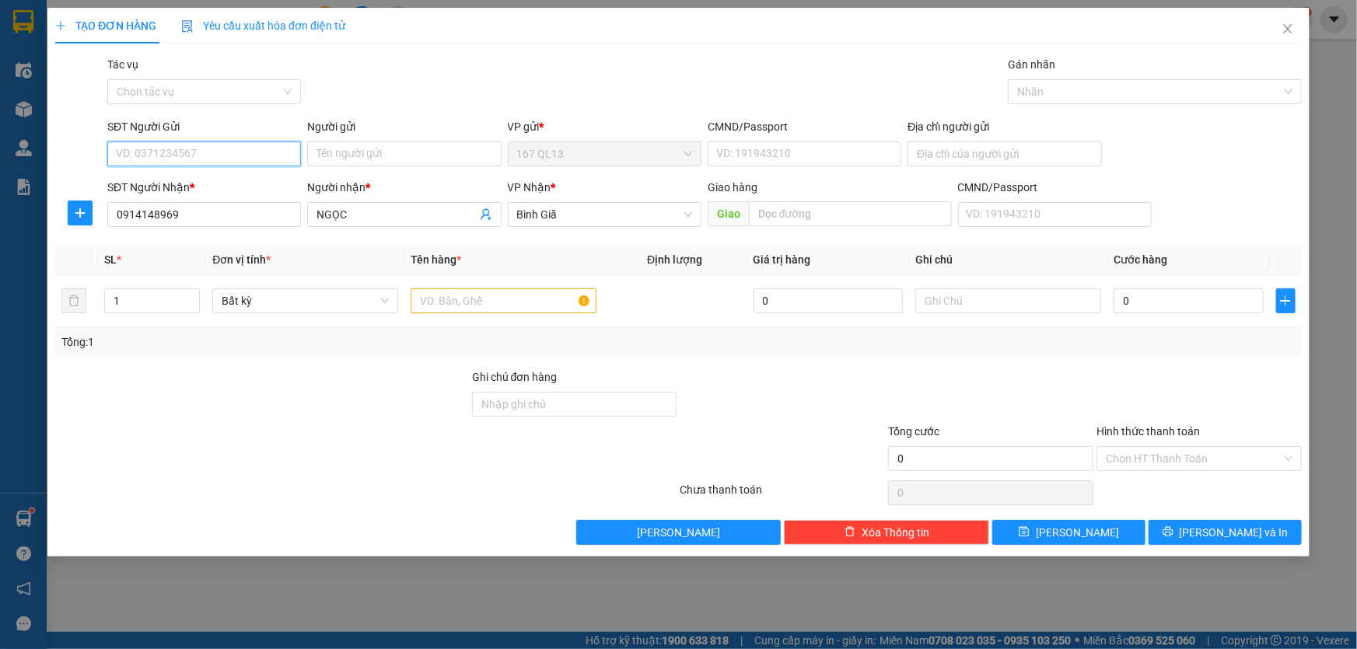
click at [247, 150] on input "SĐT Người Gửi" at bounding box center [204, 154] width 194 height 25
click at [217, 183] on div "0917270718 - oanh" at bounding box center [204, 185] width 175 height 17
type input "0917270718"
type input "oanh"
type input "080069002447"
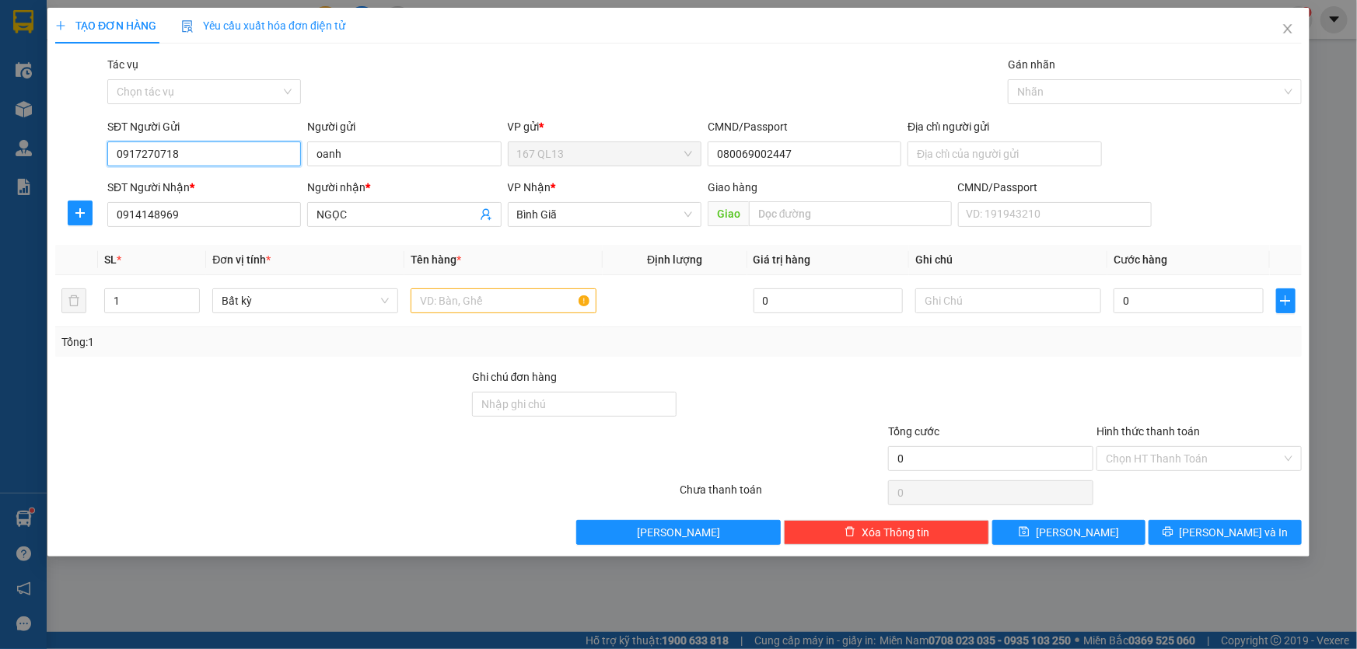
click at [221, 156] on input "0917270718" at bounding box center [204, 154] width 194 height 25
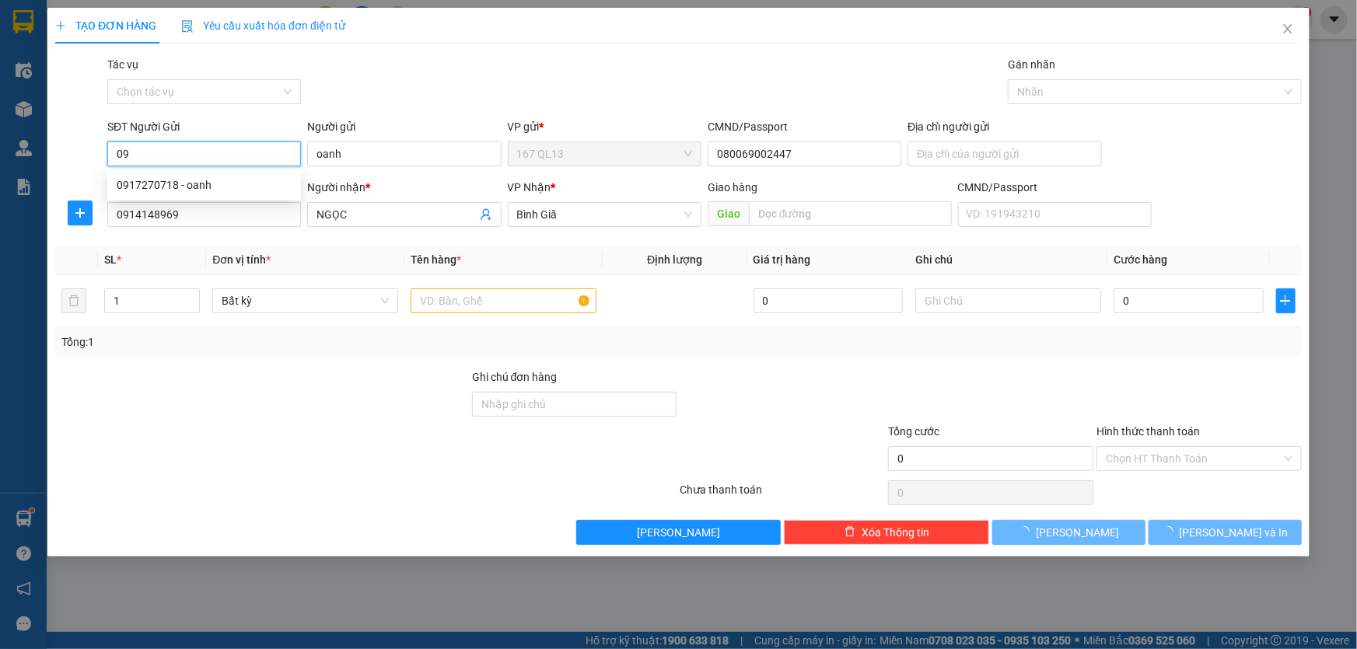
type input "0"
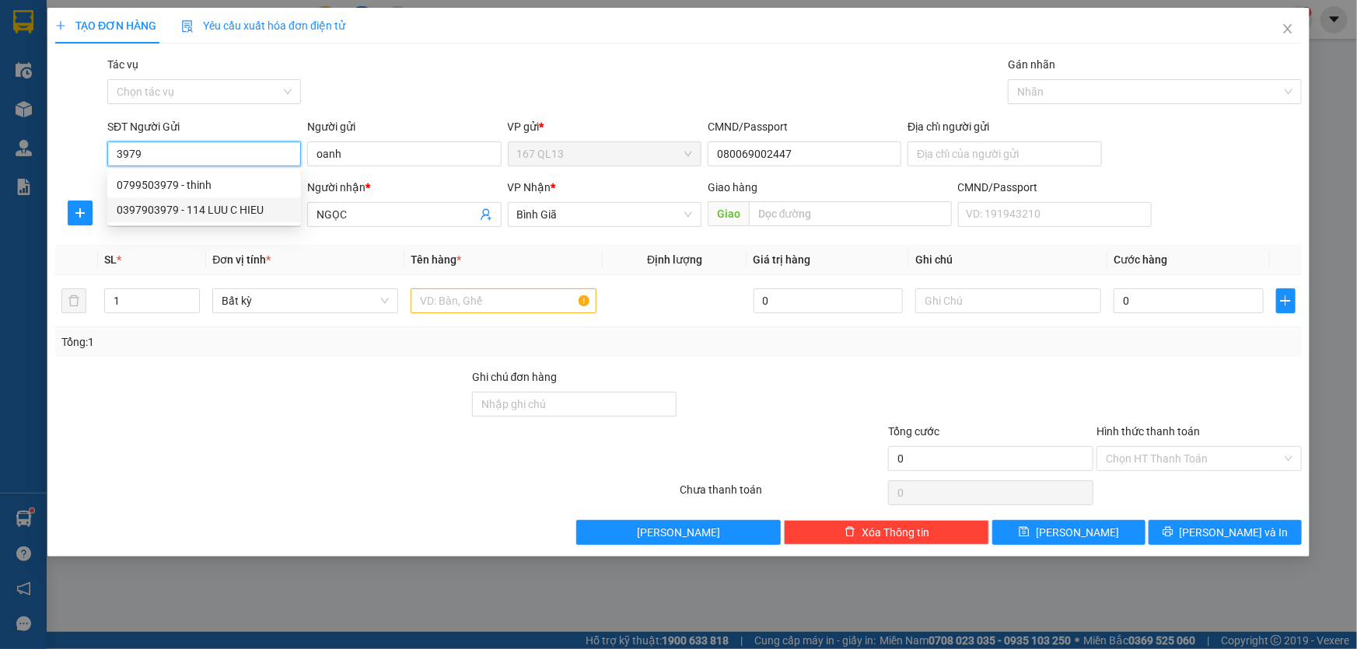
click at [193, 208] on div "0397903979 - 114 LUU C HIEU" at bounding box center [204, 209] width 175 height 17
type input "0397903979"
type input "114 LUU C HIEU"
type input "0397903979"
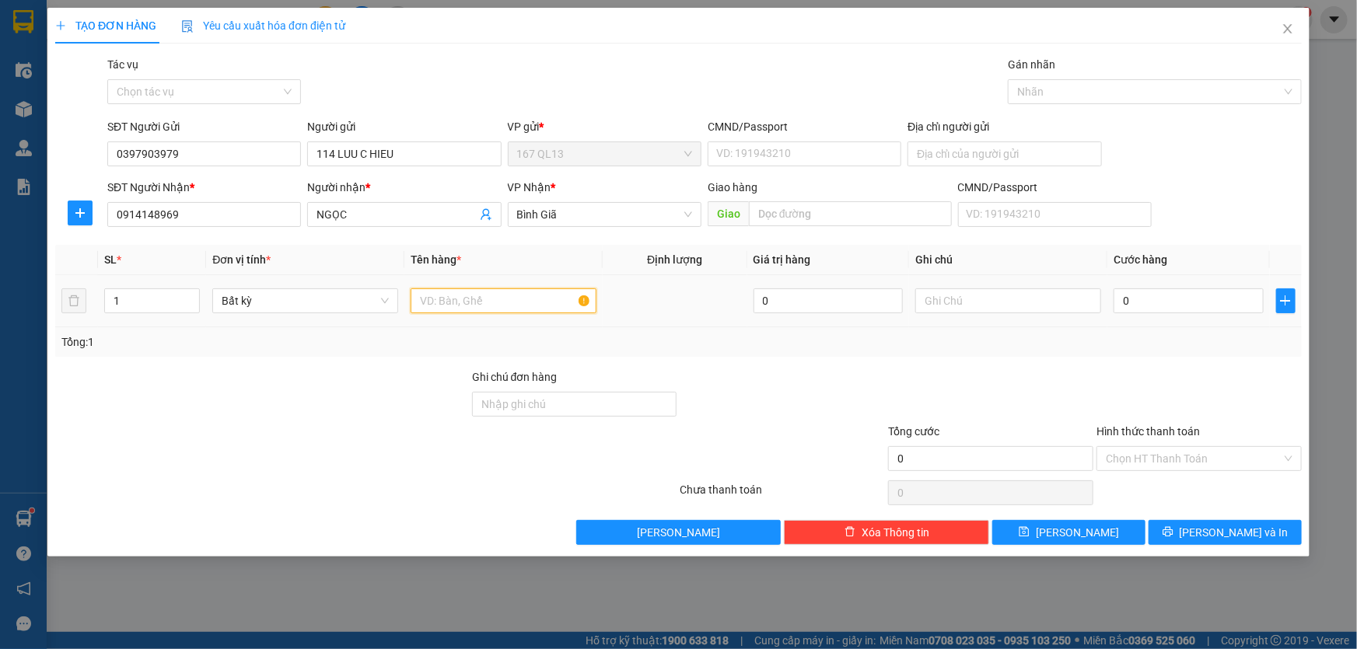
click at [520, 296] on input "text" at bounding box center [504, 301] width 186 height 25
type input "xop"
click at [1118, 300] on input "0" at bounding box center [1189, 301] width 150 height 25
type input "4"
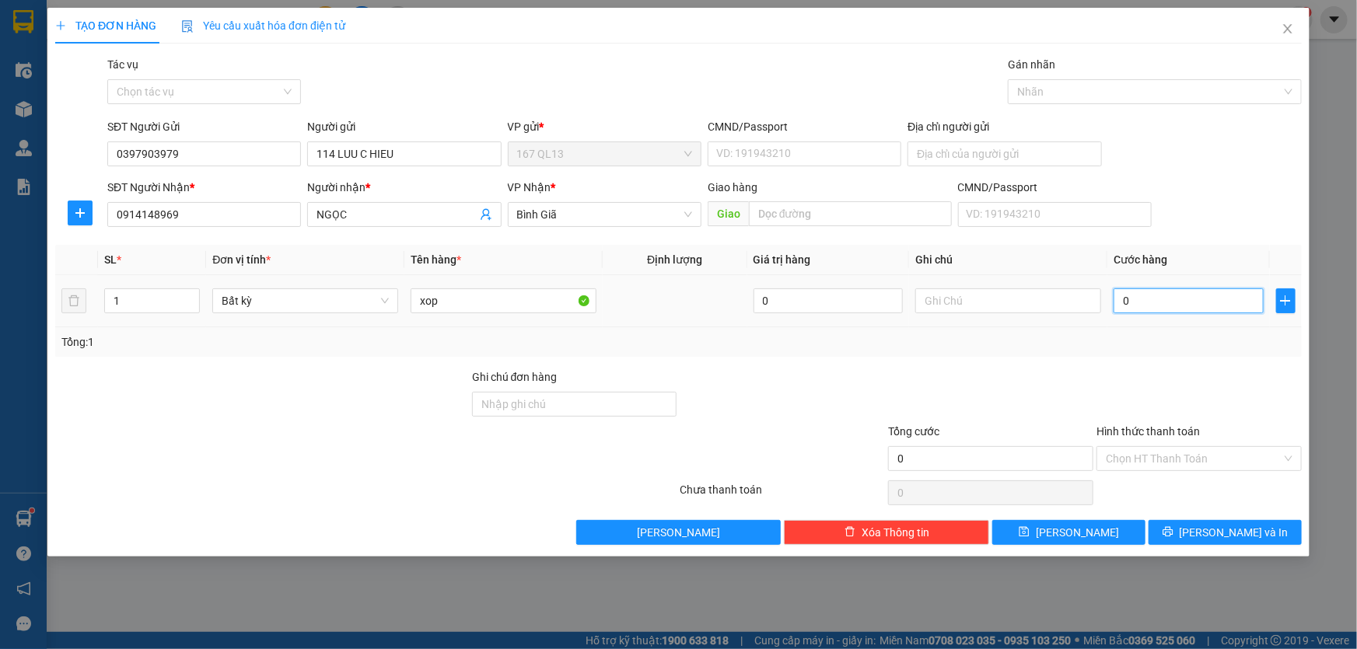
type input "4"
type input "40"
click at [1228, 536] on span "[PERSON_NAME] và In" at bounding box center [1234, 532] width 109 height 17
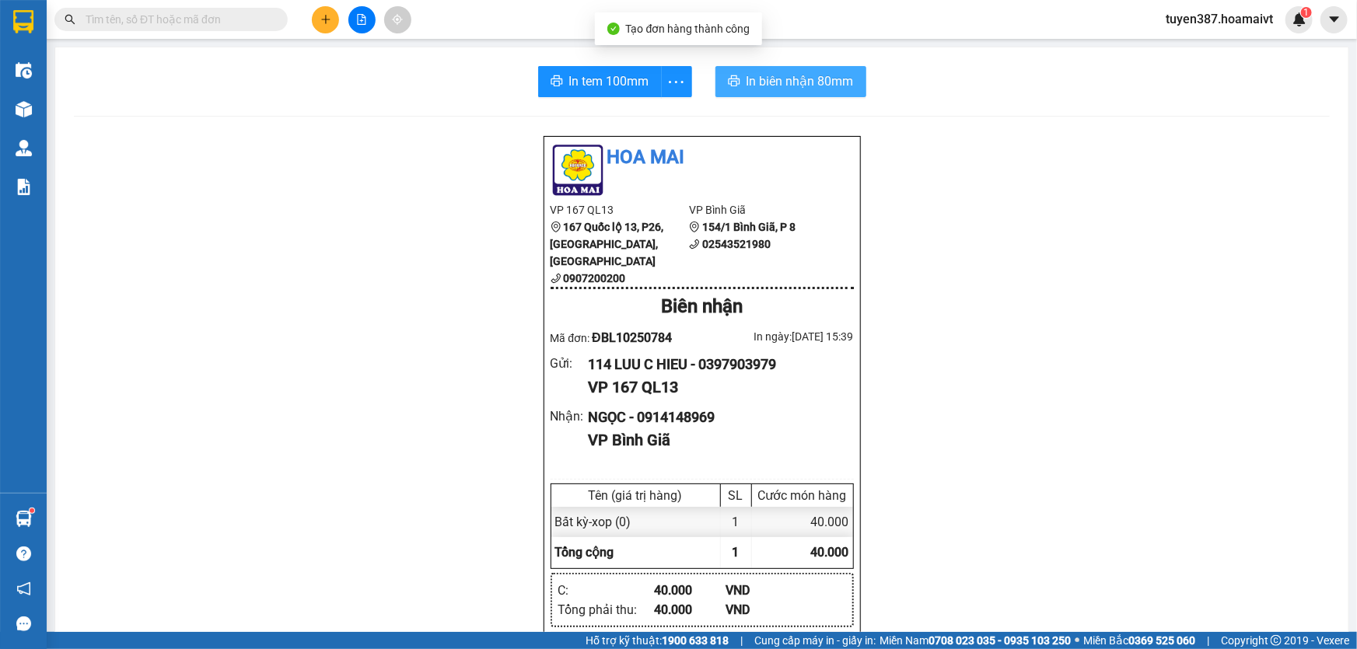
click at [769, 86] on span "In biên nhận 80mm" at bounding box center [800, 81] width 107 height 19
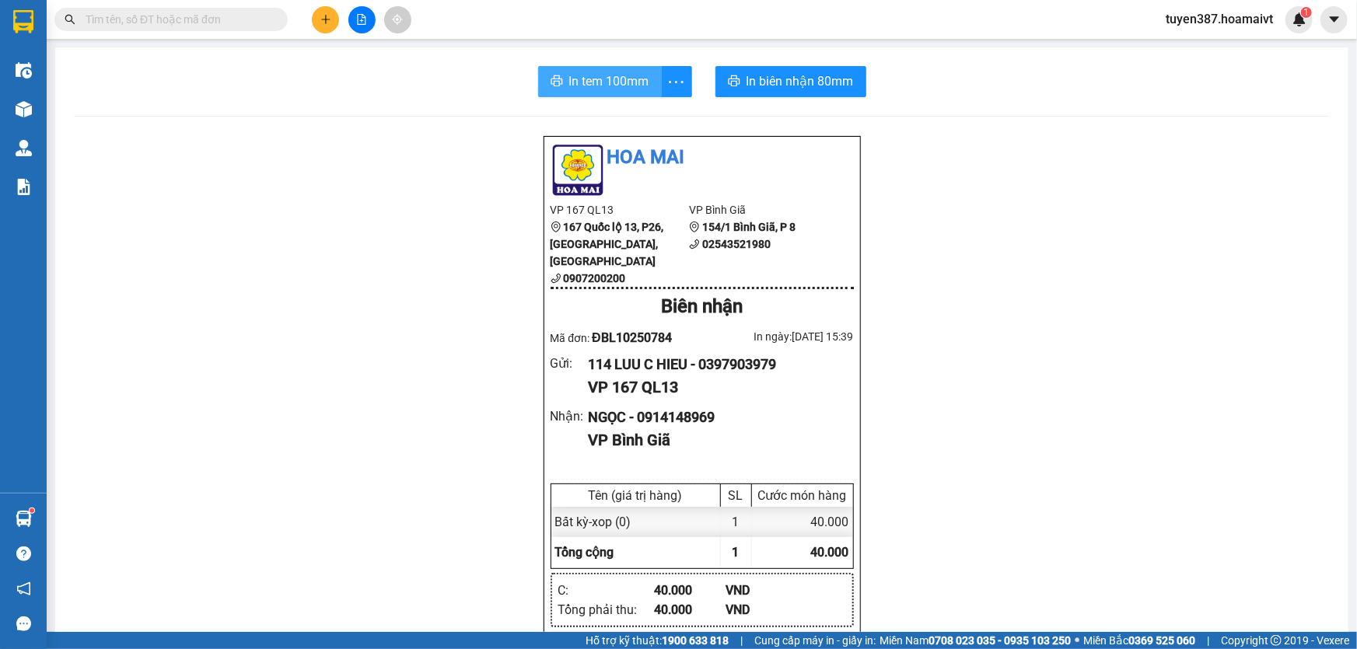
click at [593, 81] on span "In tem 100mm" at bounding box center [609, 81] width 80 height 19
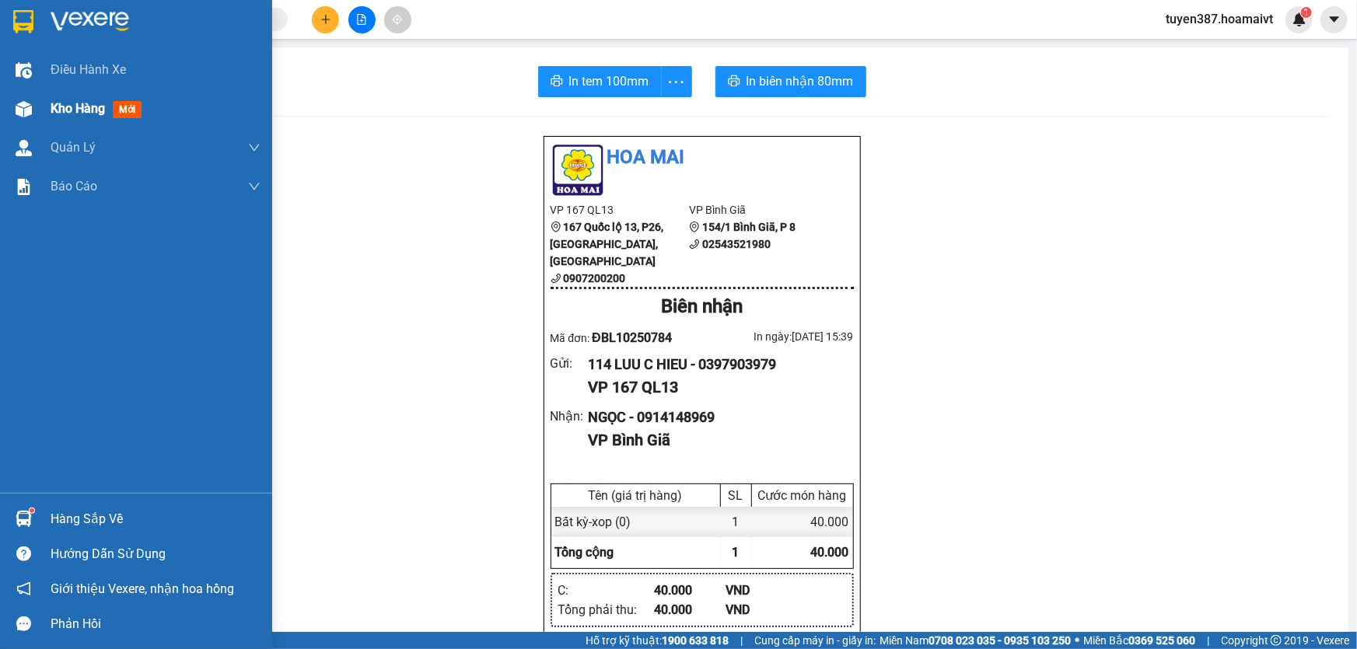
click at [124, 104] on span "mới" at bounding box center [127, 109] width 29 height 17
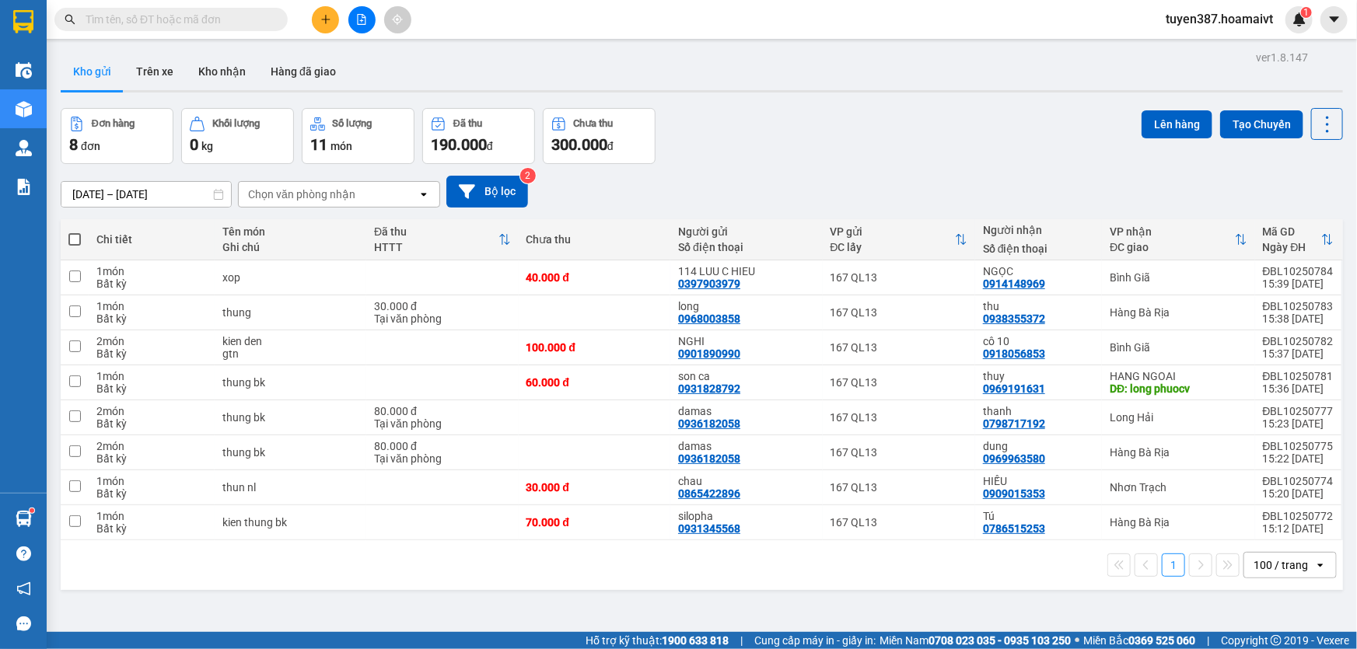
click at [350, 195] on div "Chọn văn phòng nhận" at bounding box center [301, 195] width 107 height 16
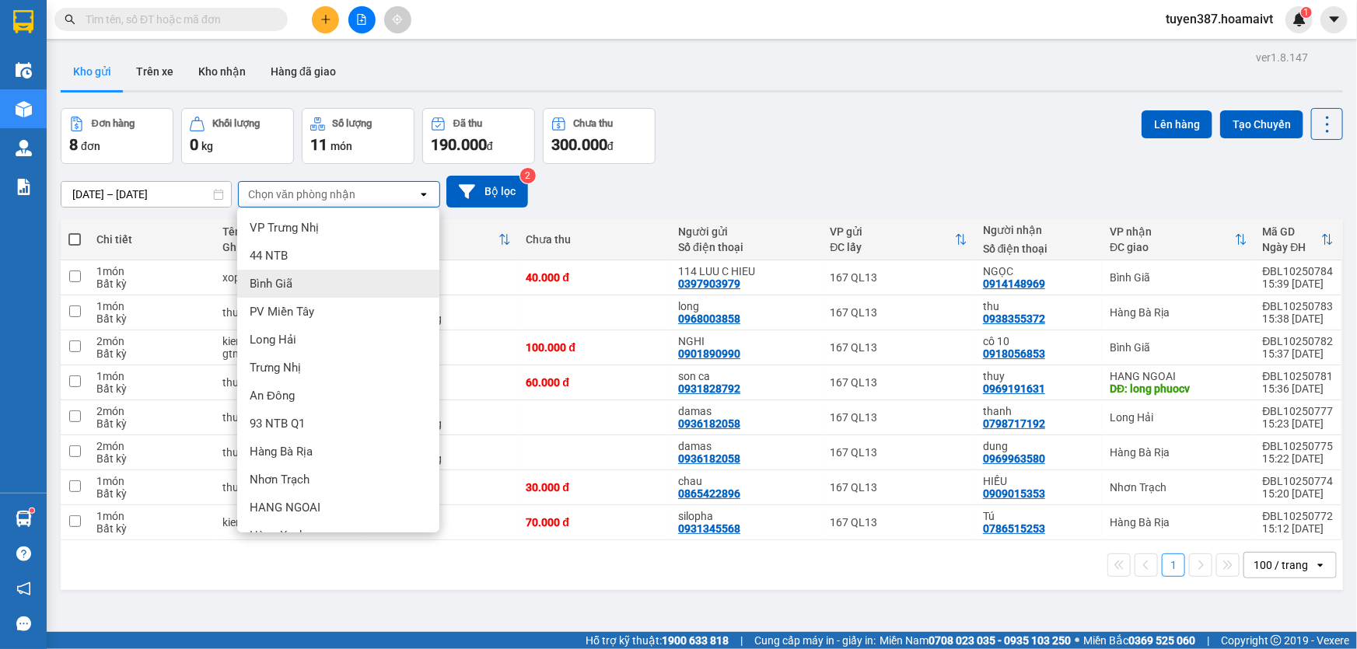
click at [295, 278] on div "Bình Giã" at bounding box center [338, 284] width 202 height 28
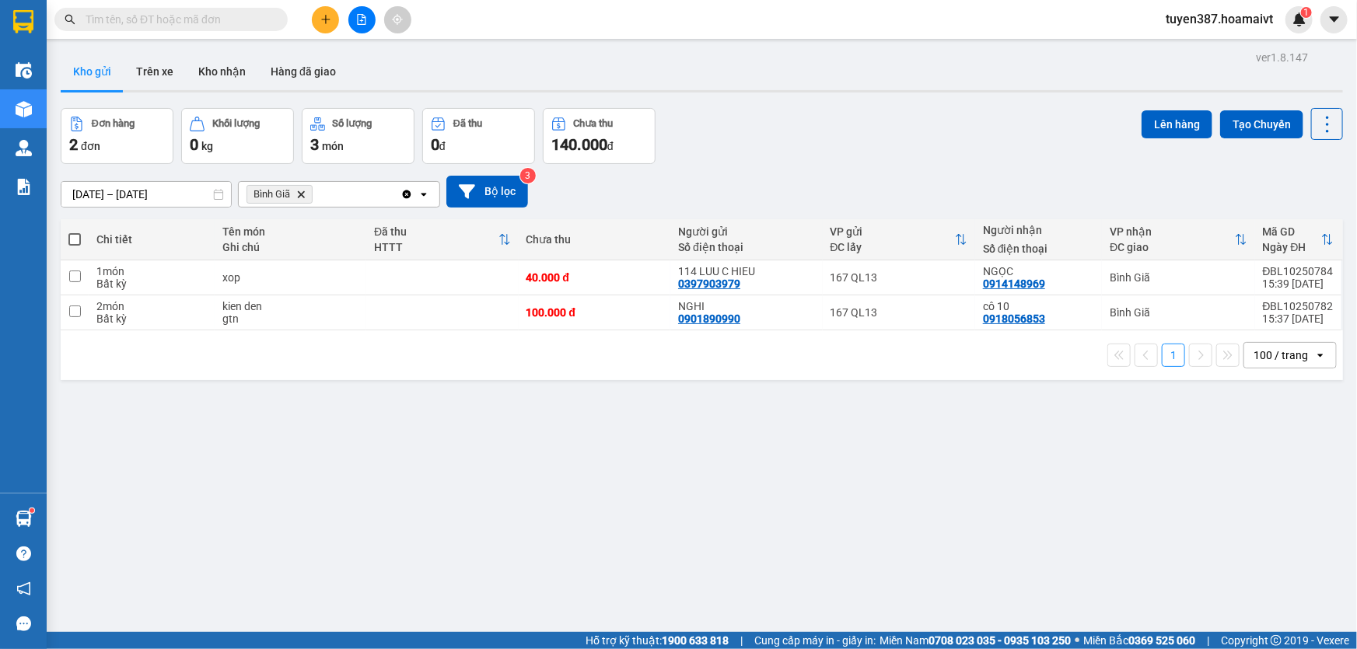
click at [71, 238] on span at bounding box center [74, 239] width 12 height 12
click at [75, 232] on input "checkbox" at bounding box center [75, 232] width 0 height 0
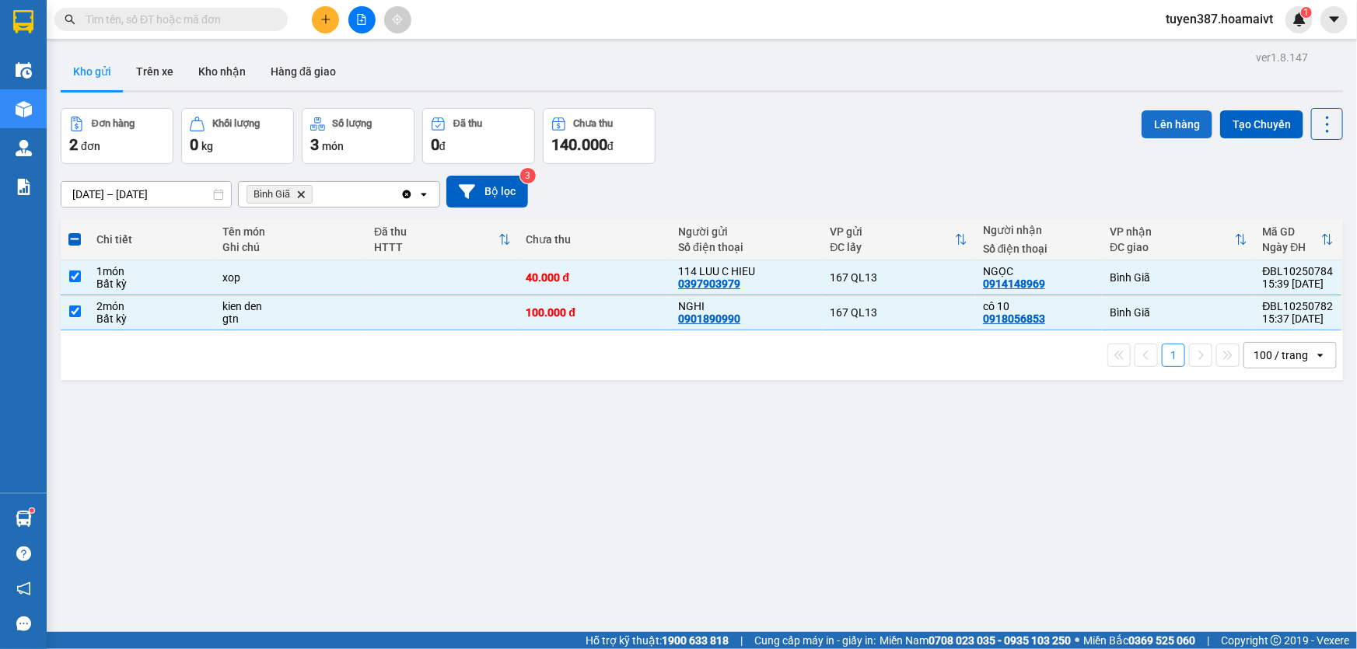
click at [1163, 116] on button "Lên hàng" at bounding box center [1177, 124] width 71 height 28
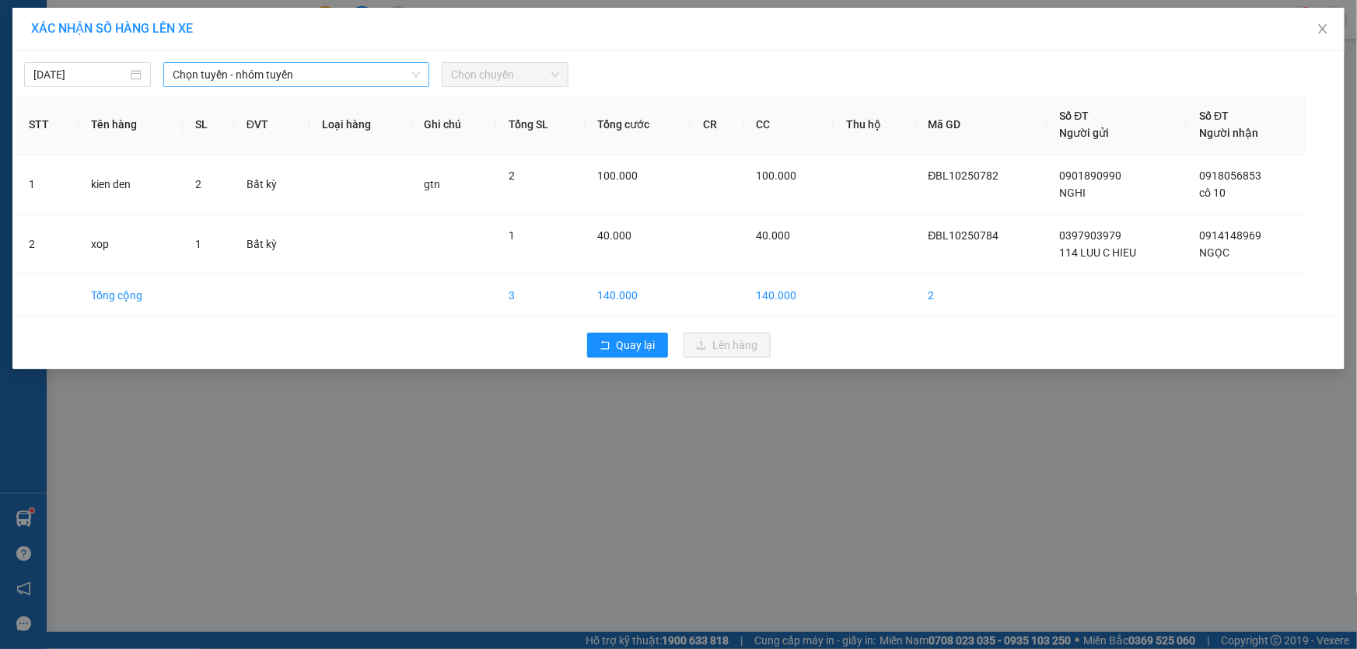
click at [304, 75] on span "Chọn tuyến - nhóm tuyến" at bounding box center [296, 74] width 247 height 23
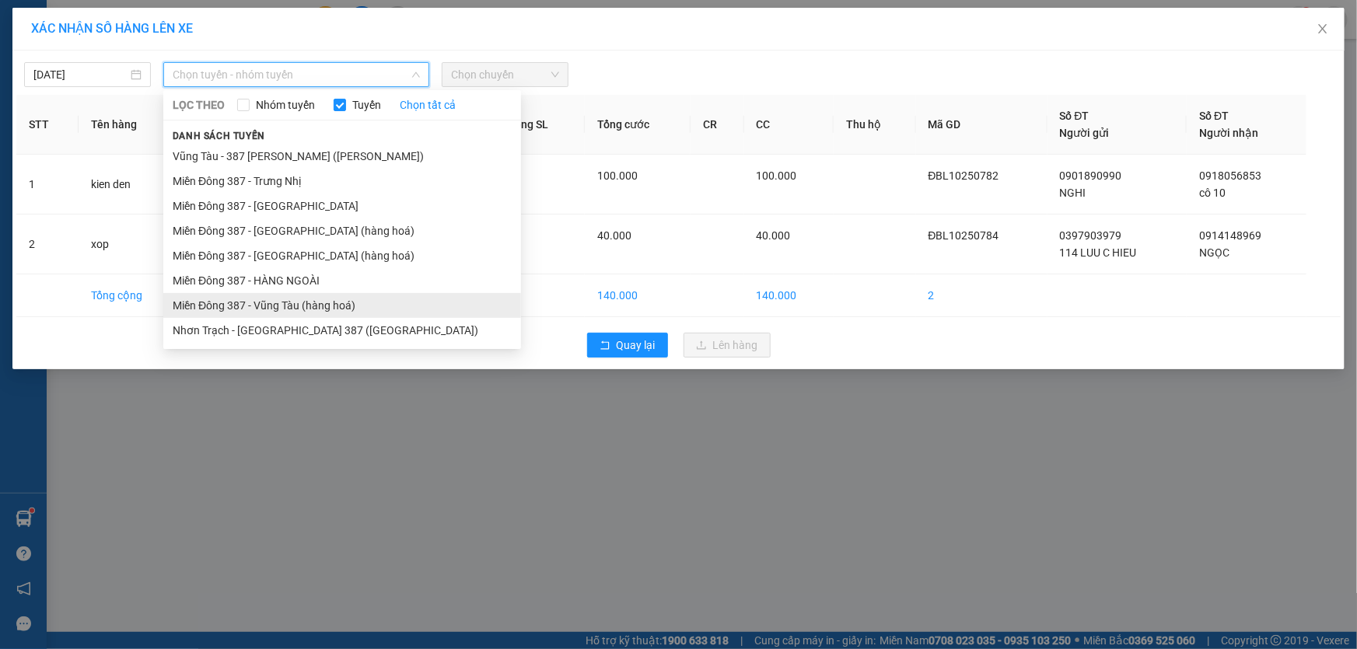
click at [275, 301] on li "Miền Đông 387 - Vũng Tàu (hàng hoá)" at bounding box center [342, 305] width 358 height 25
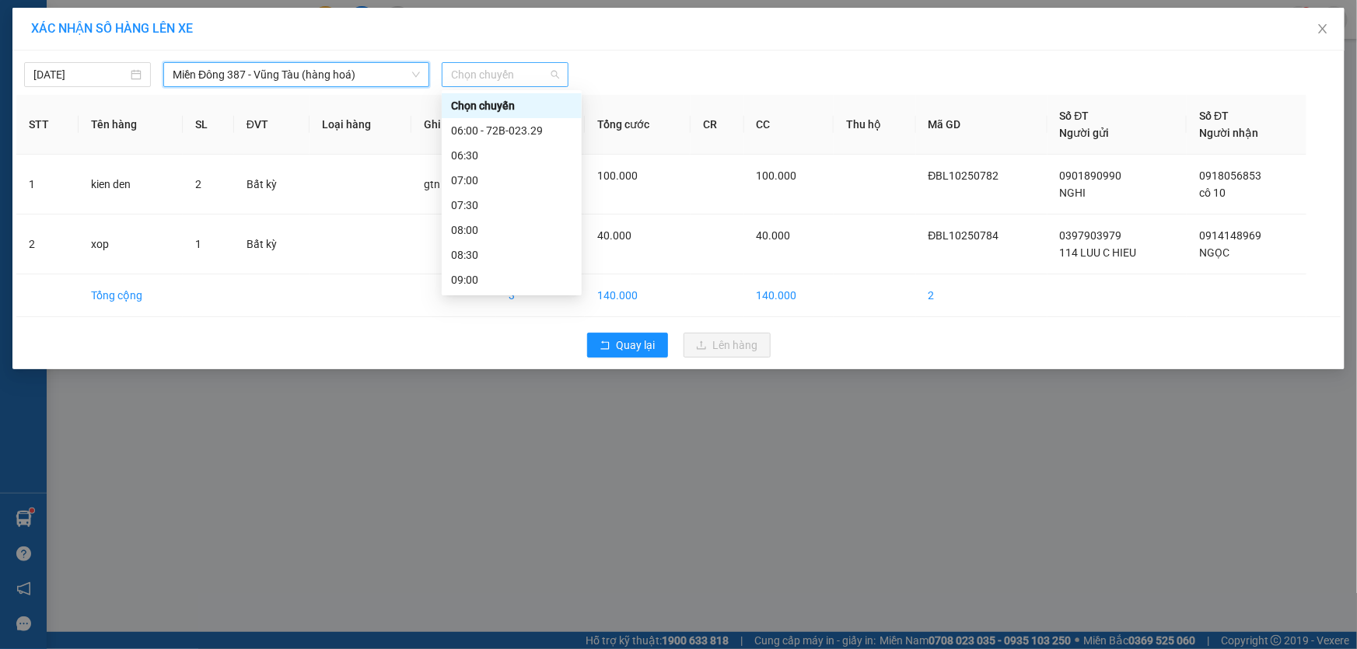
click at [514, 67] on span "Chọn chuyến" at bounding box center [505, 74] width 108 height 23
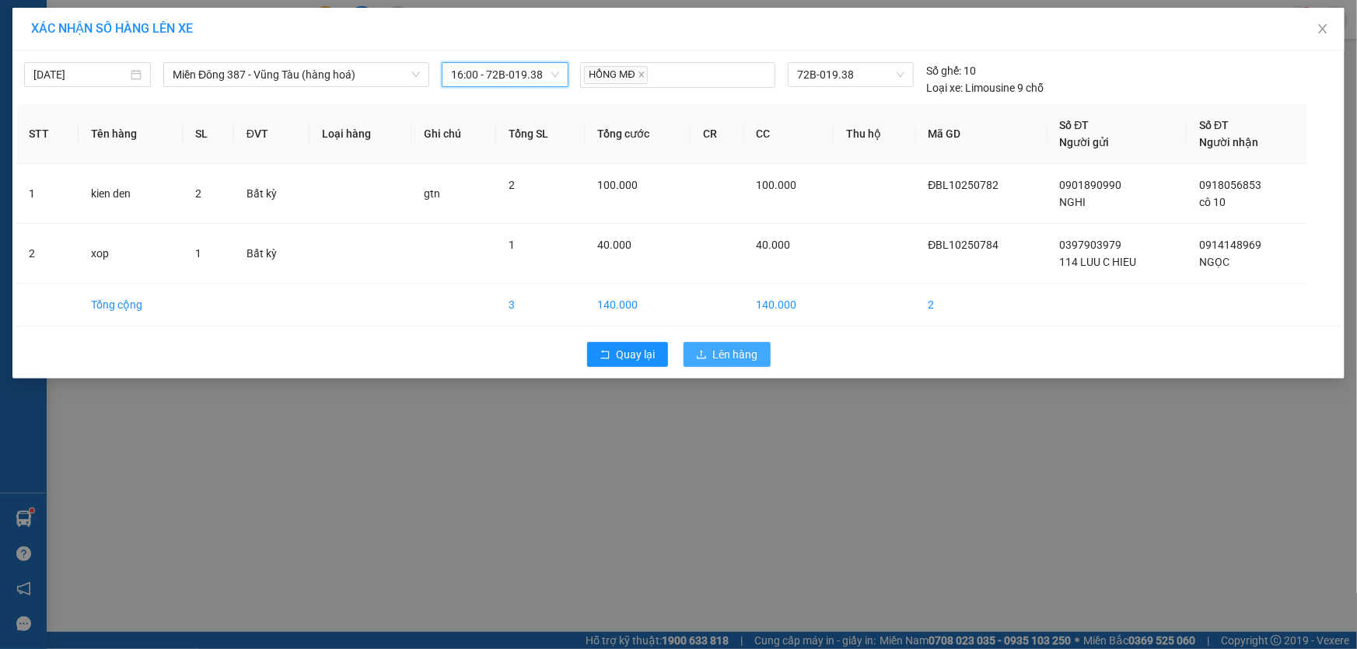
click at [733, 352] on span "Lên hàng" at bounding box center [735, 354] width 45 height 17
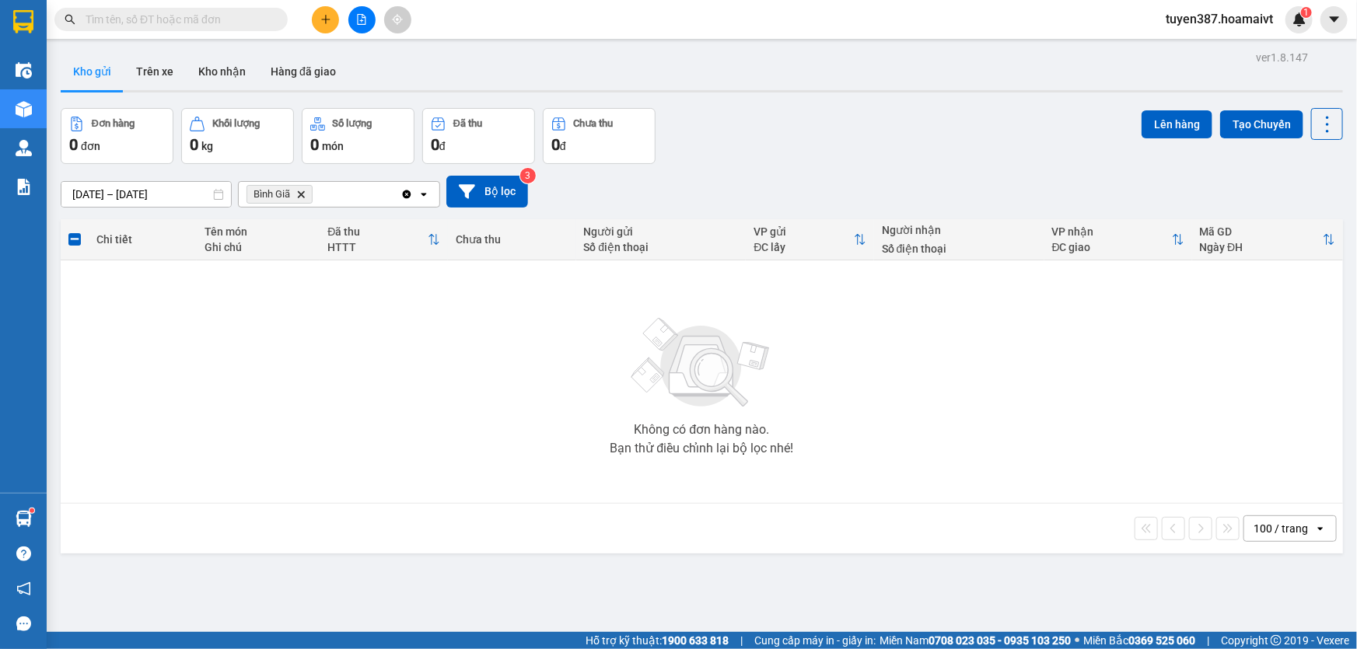
click at [300, 191] on icon "Delete" at bounding box center [300, 194] width 9 height 9
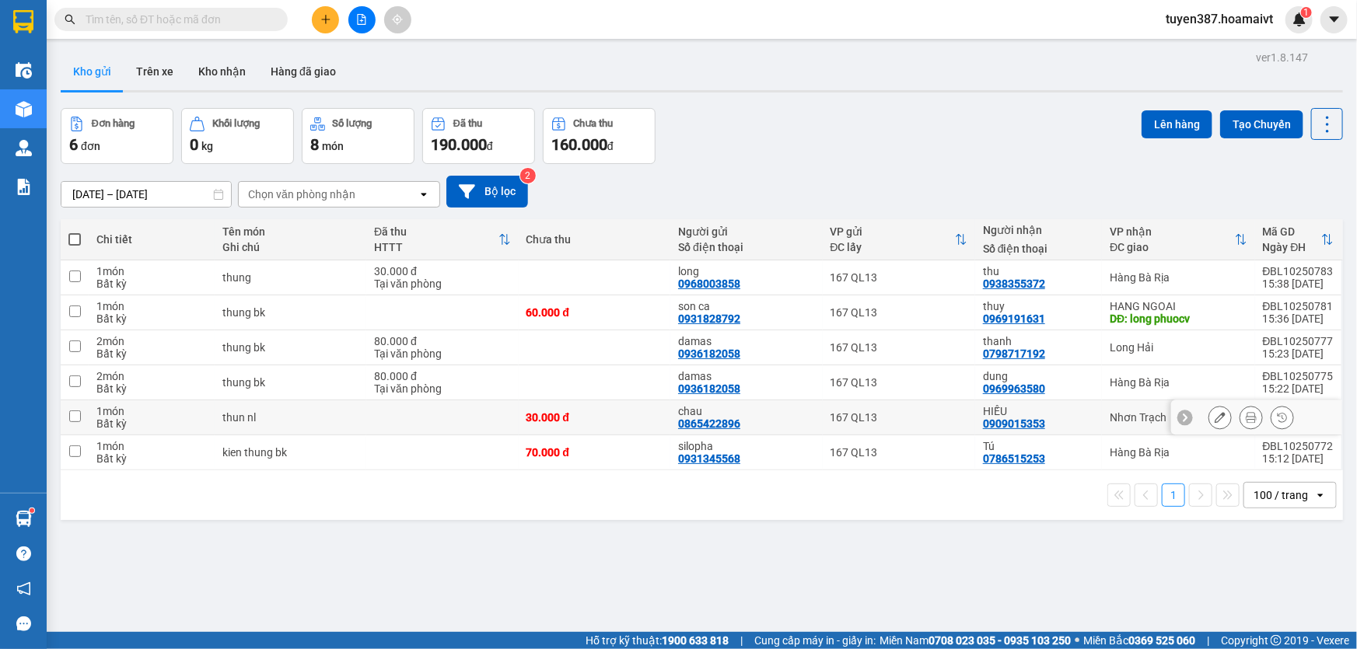
click at [75, 415] on input "checkbox" at bounding box center [75, 417] width 12 height 12
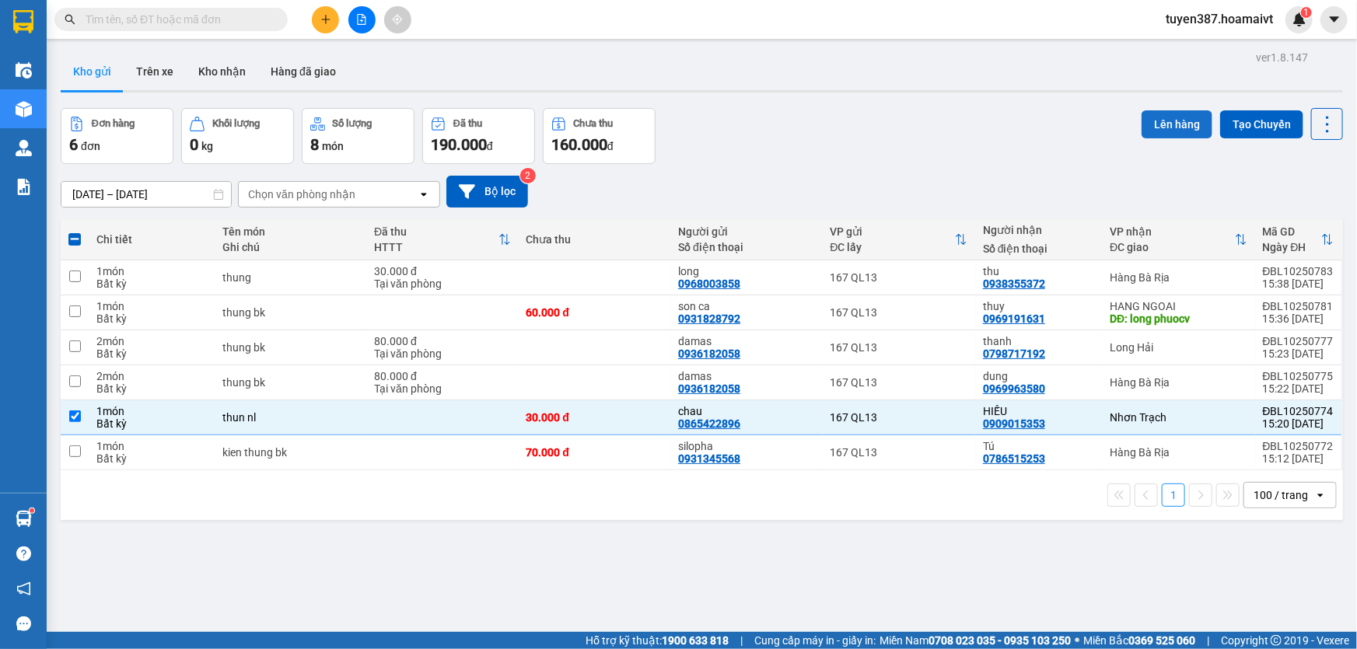
click at [1165, 118] on button "Lên hàng" at bounding box center [1177, 124] width 71 height 28
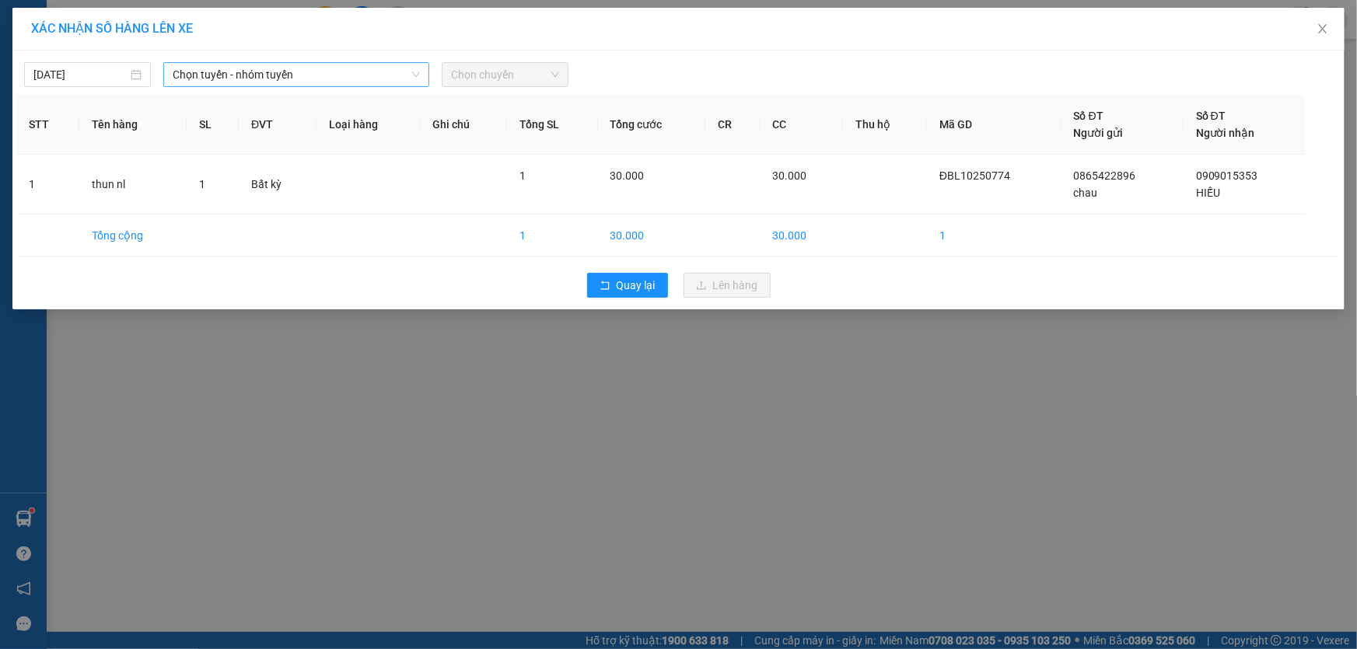
click at [303, 72] on span "Chọn tuyến - nhóm tuyến" at bounding box center [296, 74] width 247 height 23
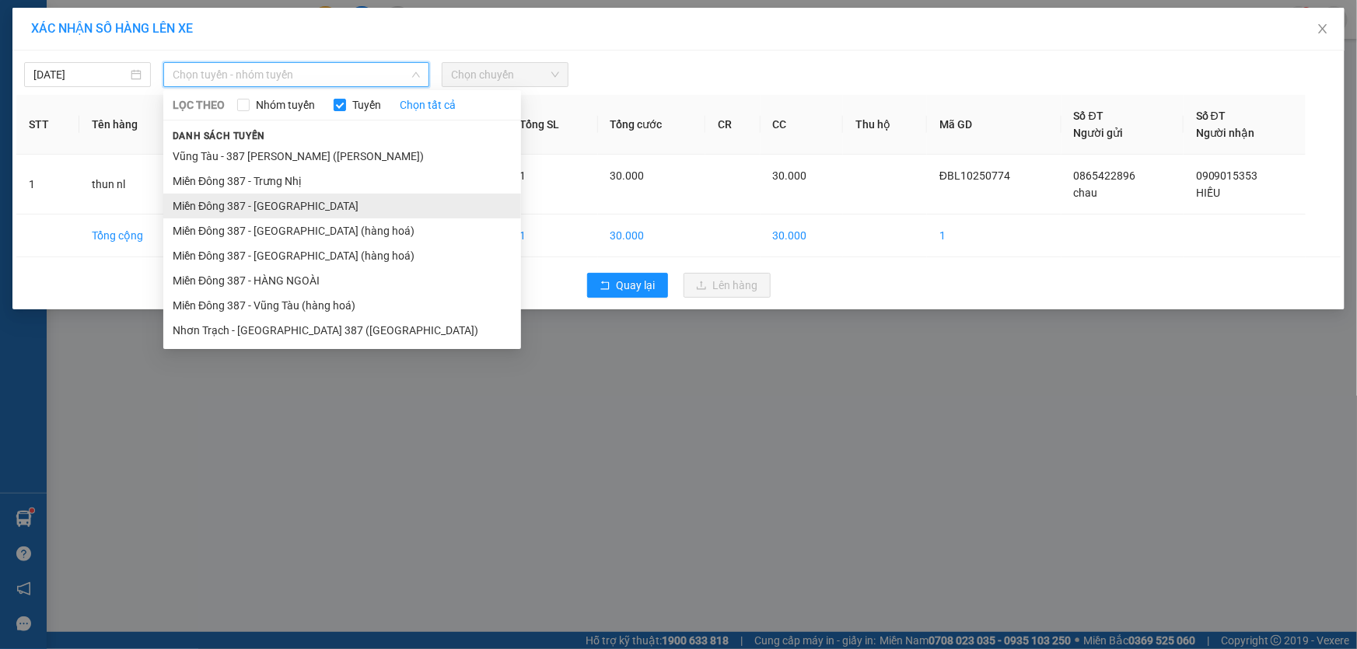
click at [288, 195] on li "Miền Đông 387 - [GEOGRAPHIC_DATA]" at bounding box center [342, 206] width 358 height 25
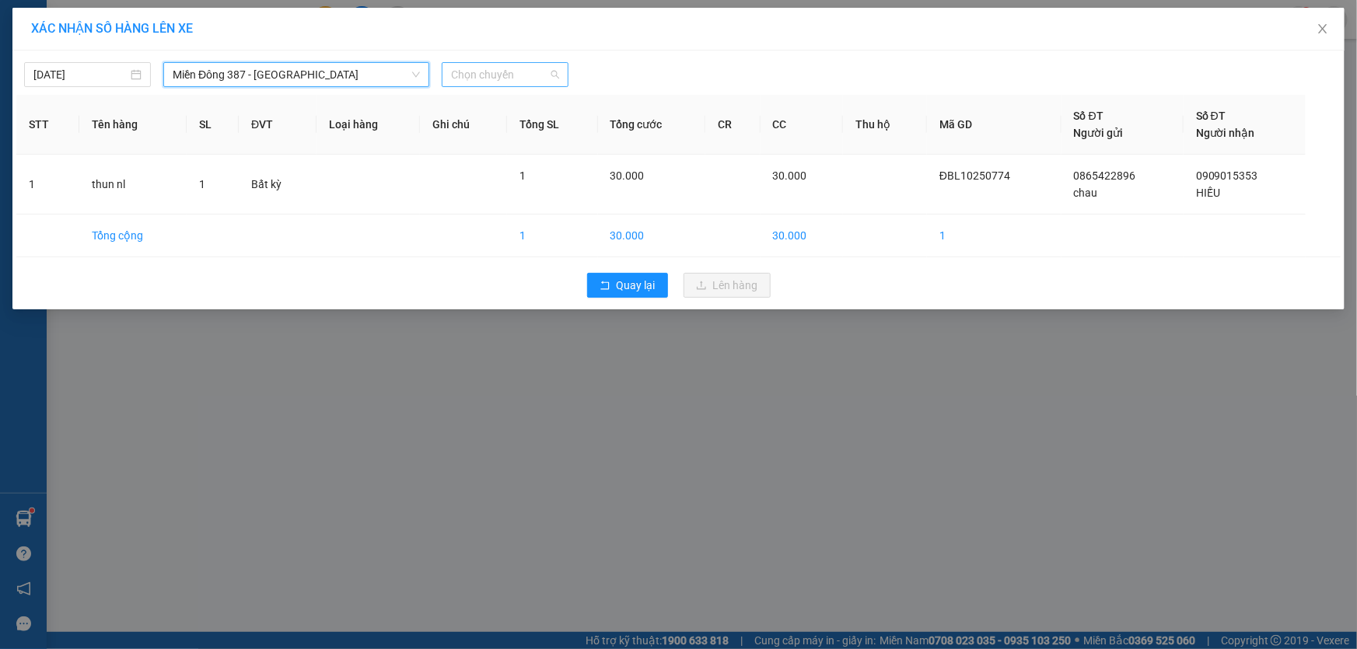
click at [541, 76] on span "Chọn chuyến" at bounding box center [505, 74] width 108 height 23
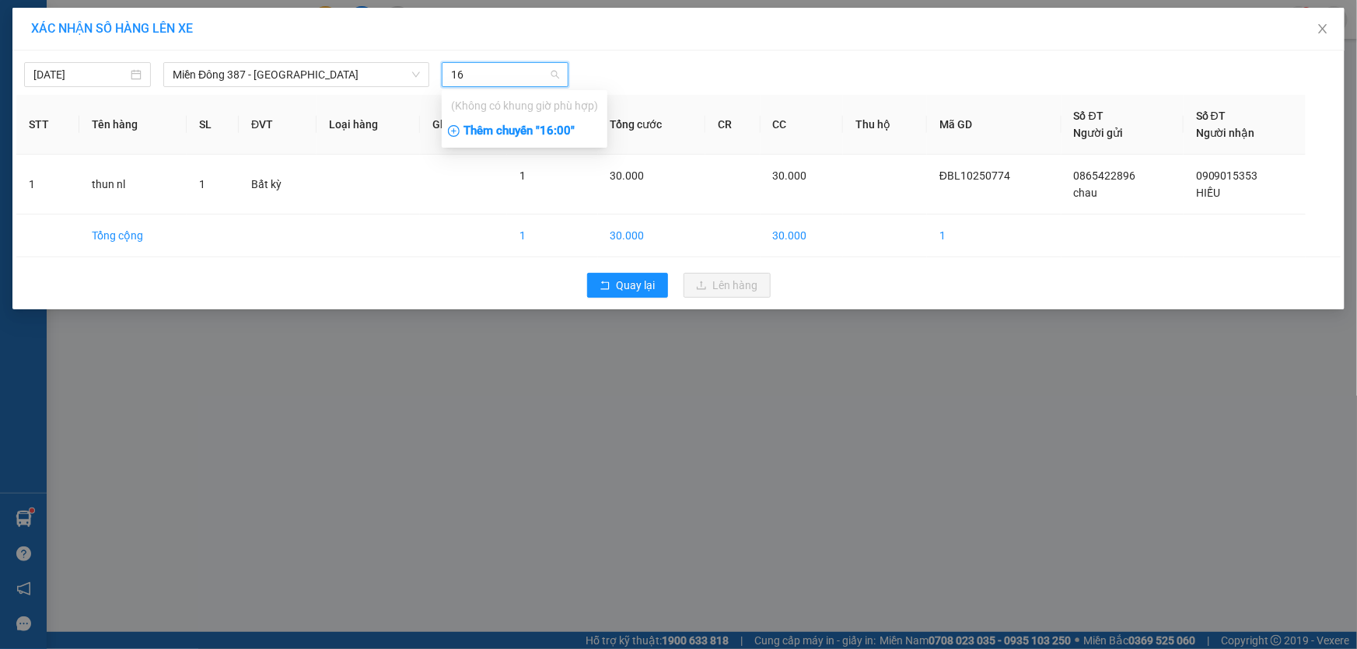
click at [562, 130] on div "Thêm chuyến " 16:00 "" at bounding box center [525, 131] width 166 height 26
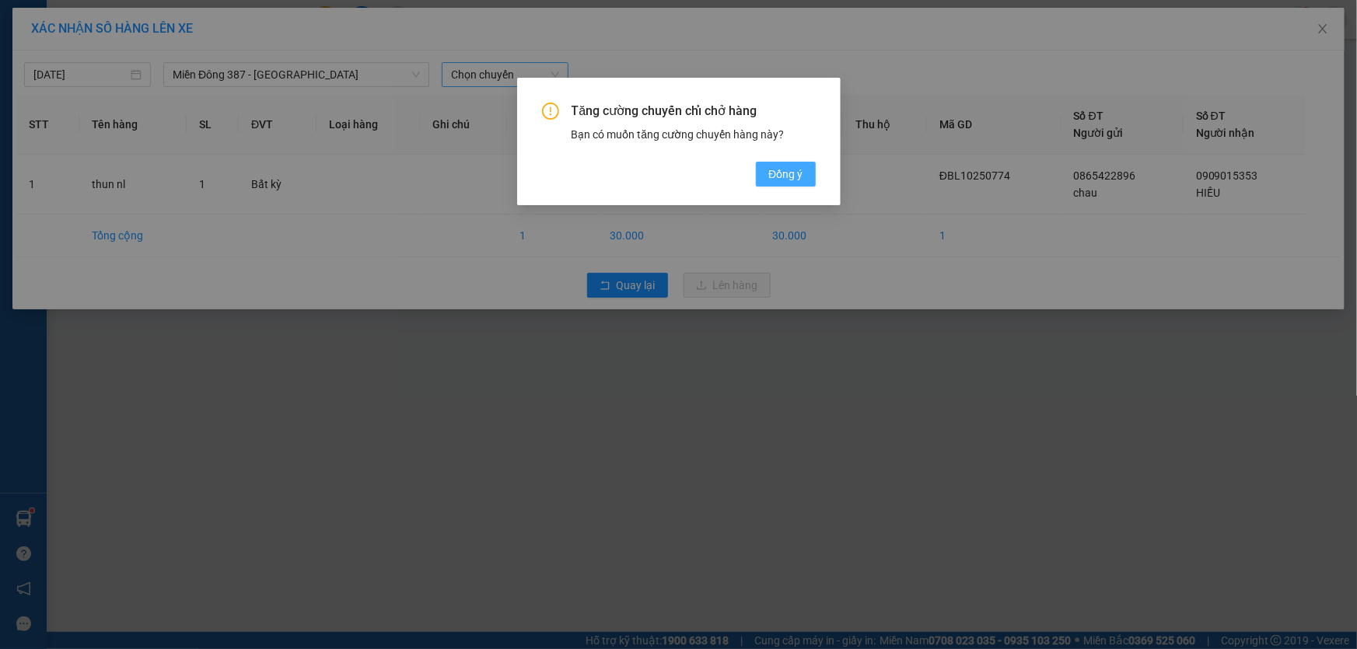
click at [784, 166] on span "Đồng ý" at bounding box center [785, 174] width 34 height 17
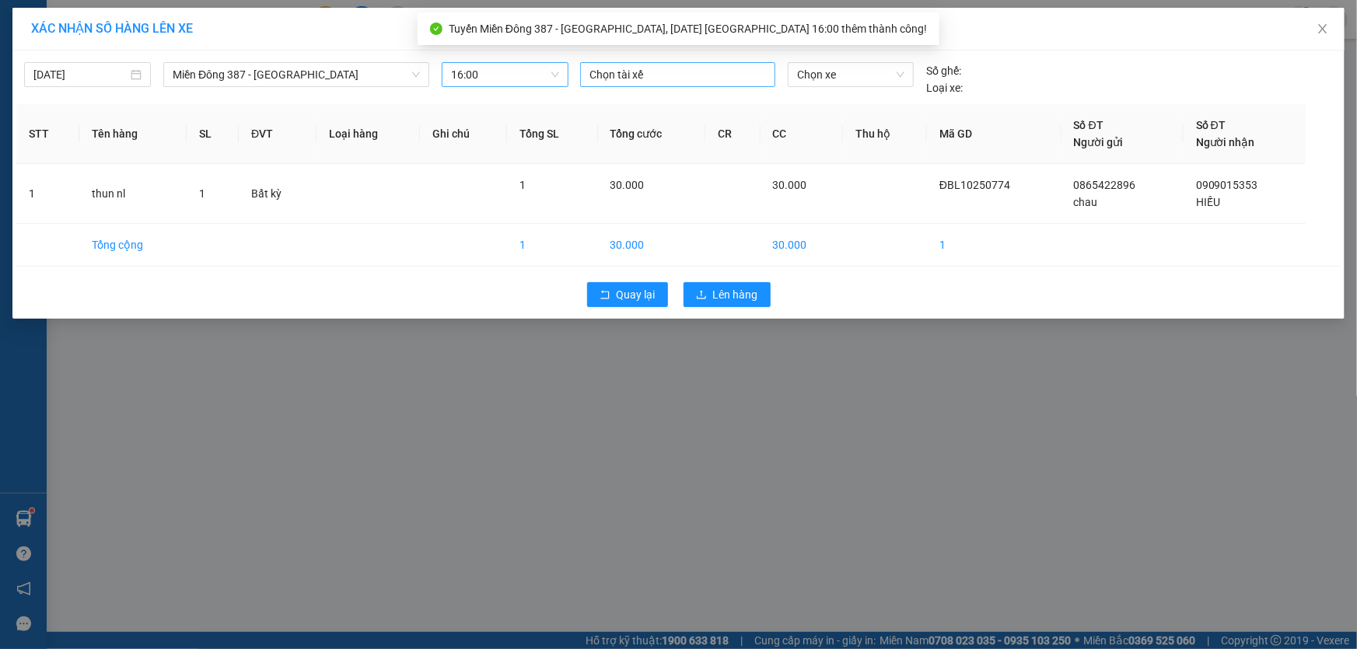
click at [680, 72] on div at bounding box center [677, 74] width 187 height 19
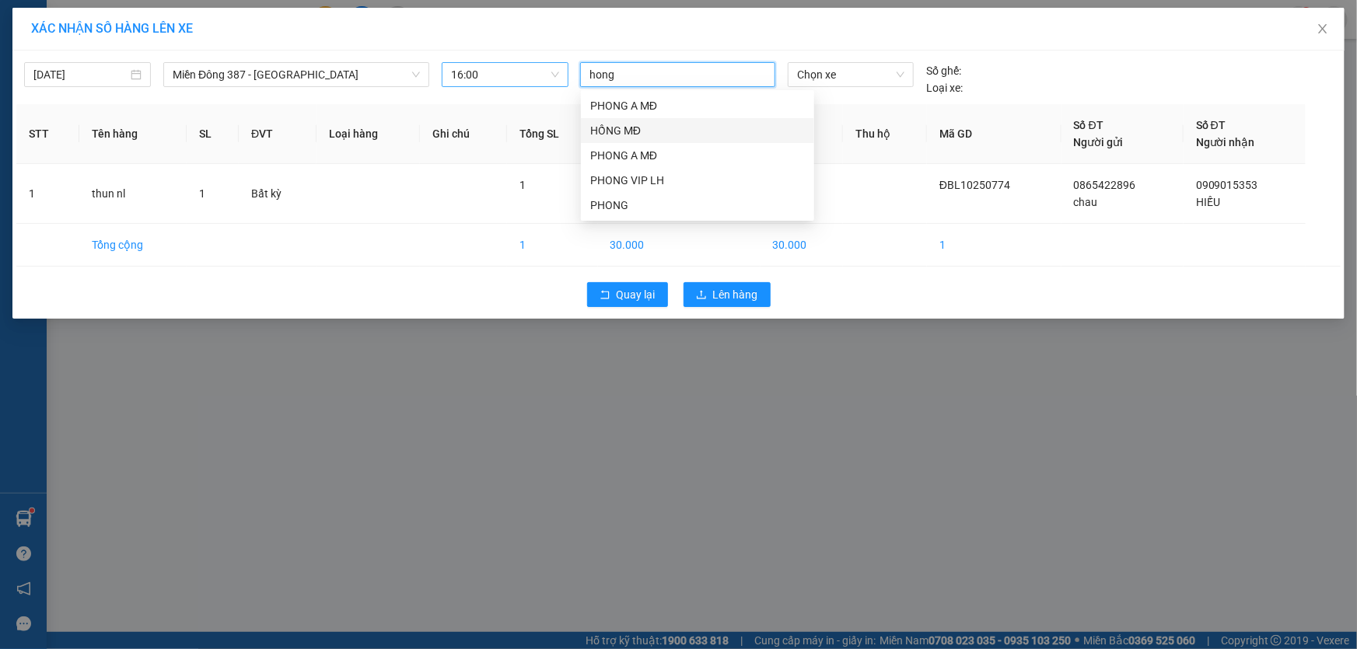
click at [621, 124] on div "HỒNG MĐ" at bounding box center [697, 130] width 215 height 17
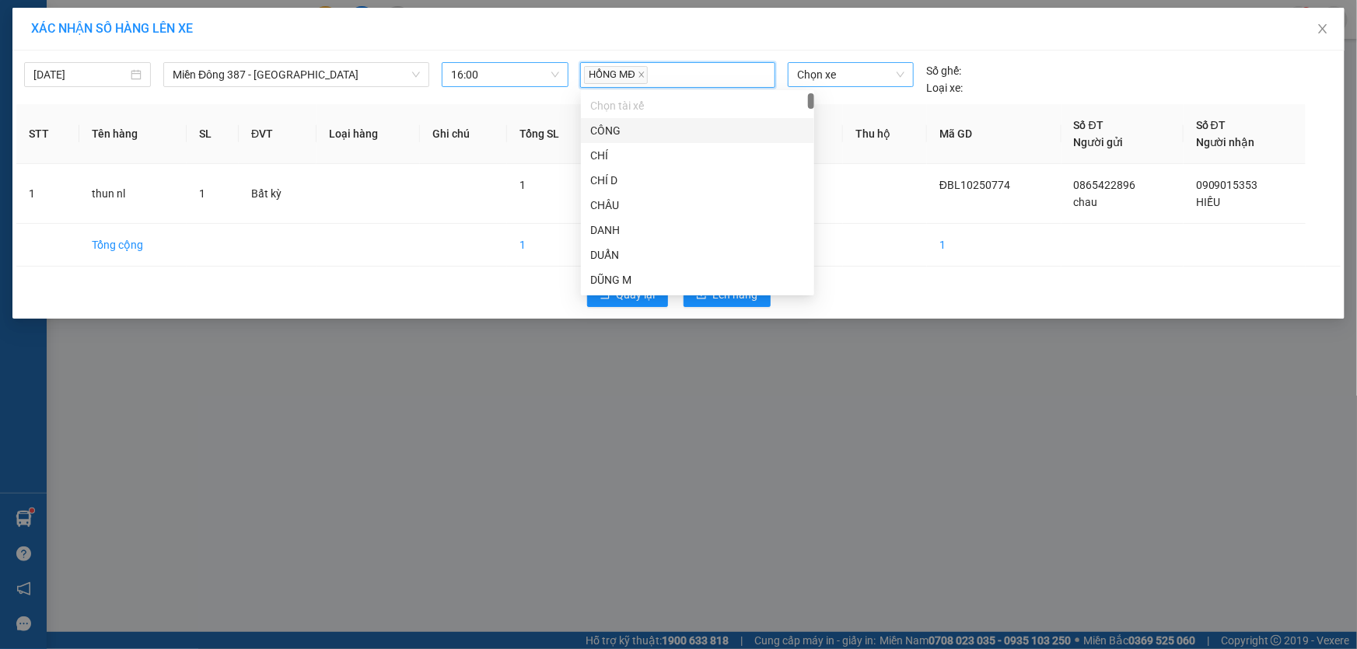
click at [856, 77] on span "Chọn xe" at bounding box center [850, 74] width 107 height 23
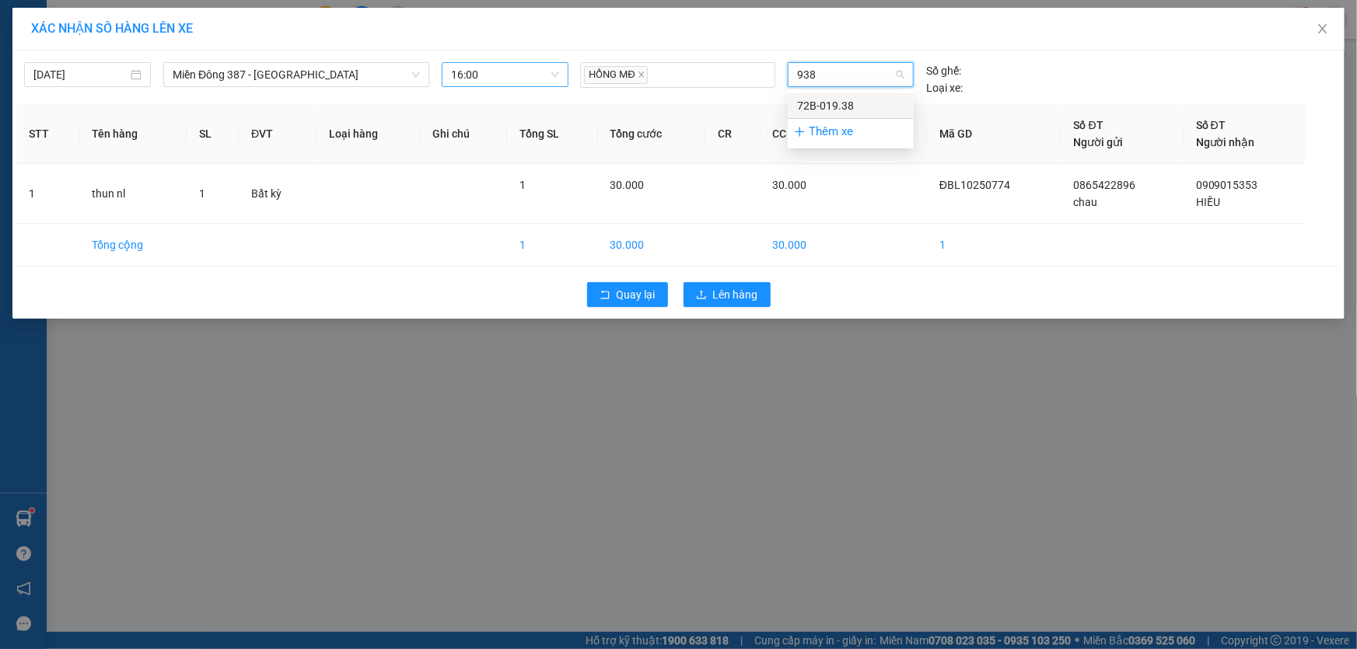
click at [843, 103] on div "72B-019.38" at bounding box center [850, 105] width 107 height 17
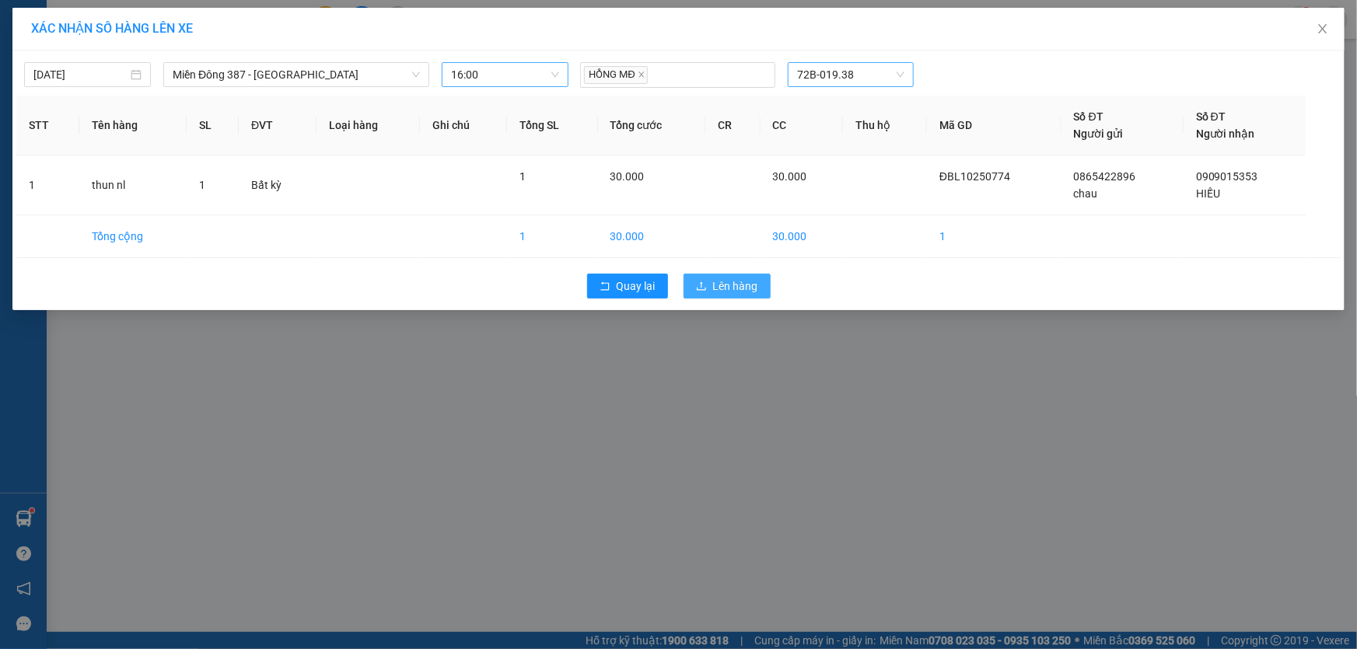
click at [747, 281] on span "Lên hàng" at bounding box center [735, 286] width 45 height 17
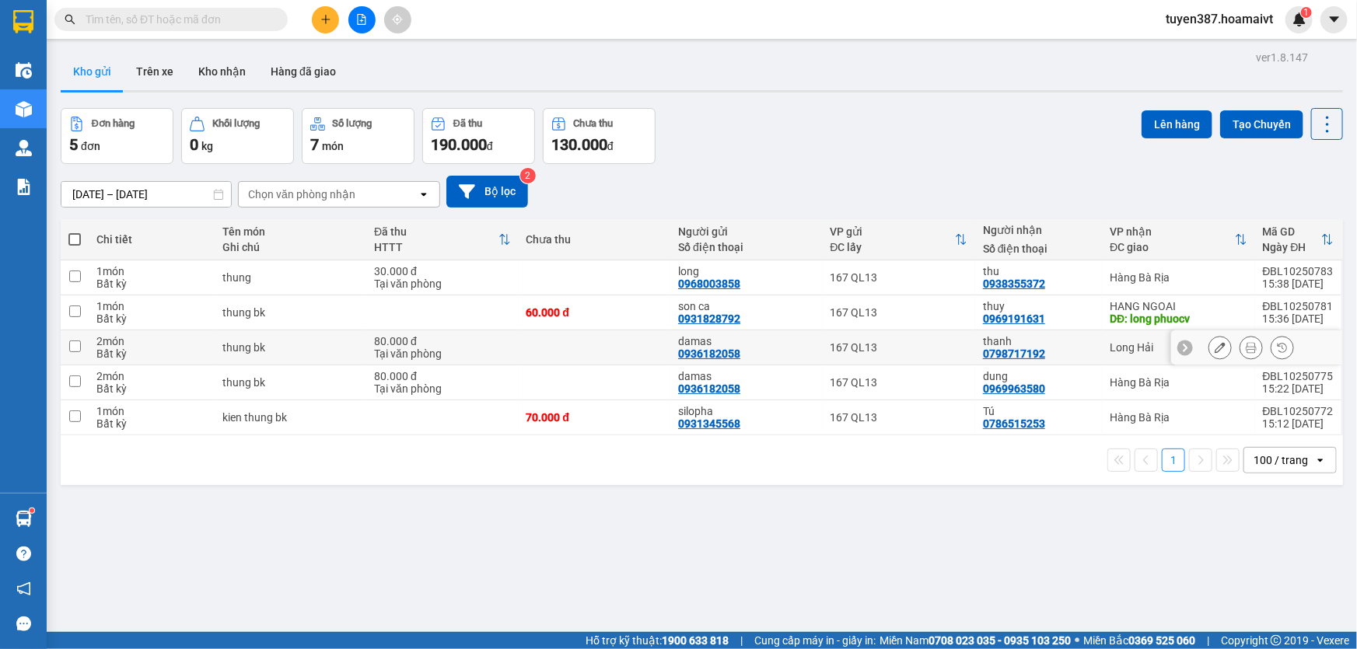
click at [75, 345] on input "checkbox" at bounding box center [75, 347] width 12 height 12
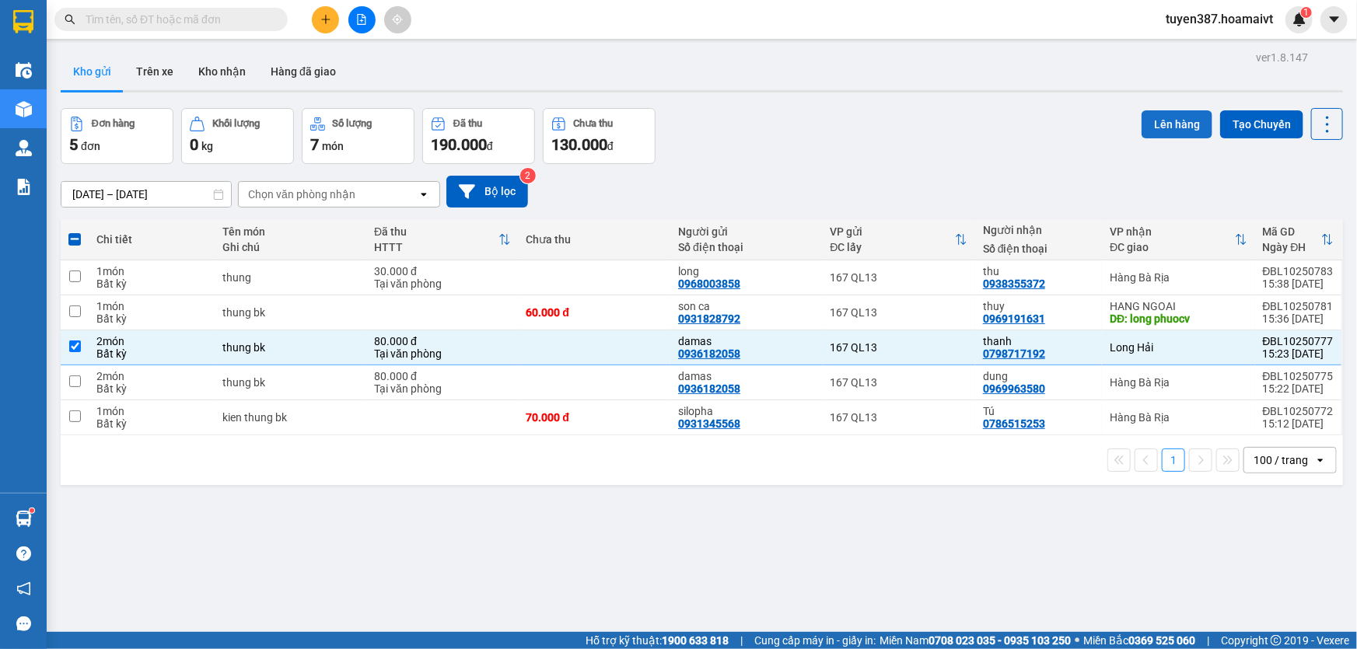
click at [1161, 119] on button "Lên hàng" at bounding box center [1177, 124] width 71 height 28
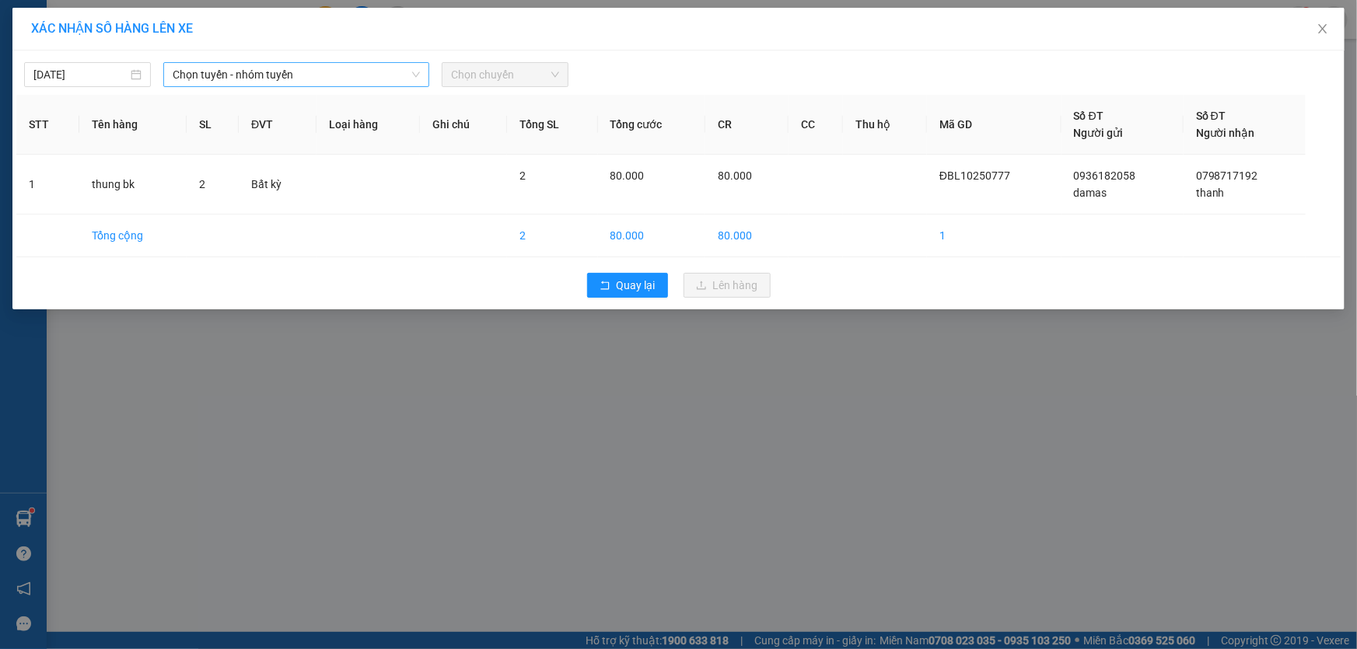
click at [305, 75] on span "Chọn tuyến - nhóm tuyến" at bounding box center [296, 74] width 247 height 23
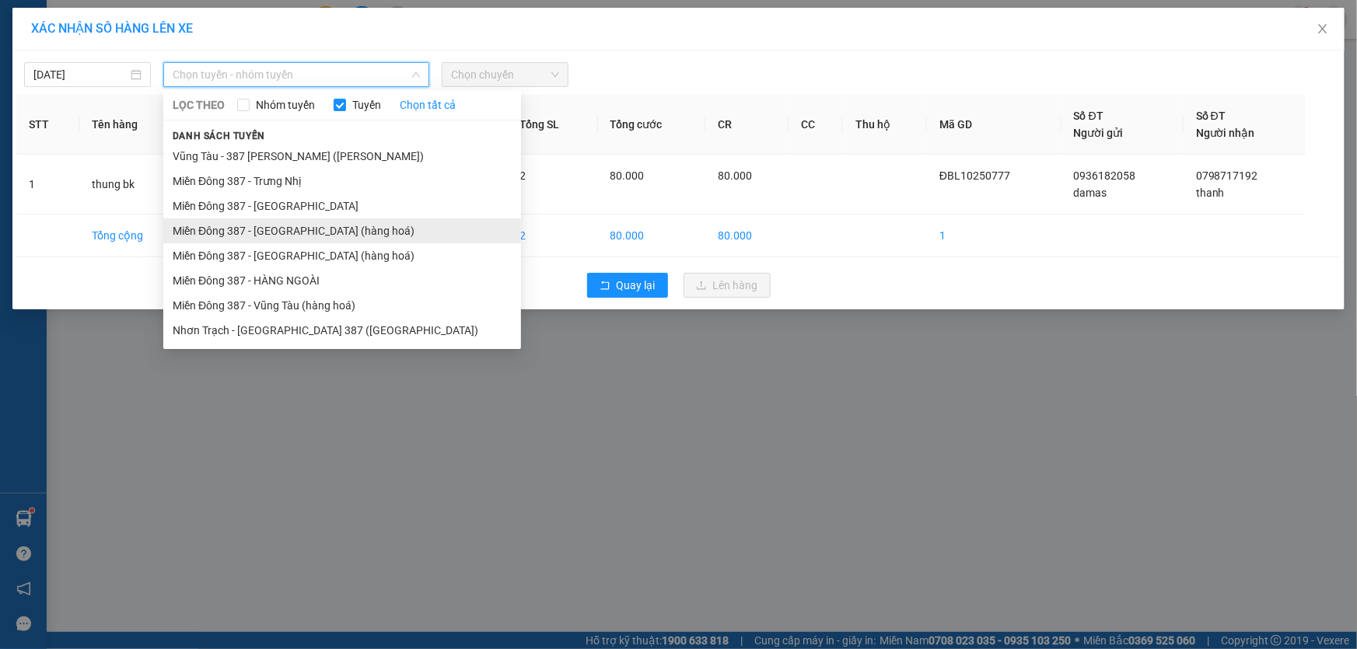
click at [252, 225] on li "Miền Đông 387 - [GEOGRAPHIC_DATA] (hàng hoá)" at bounding box center [342, 231] width 358 height 25
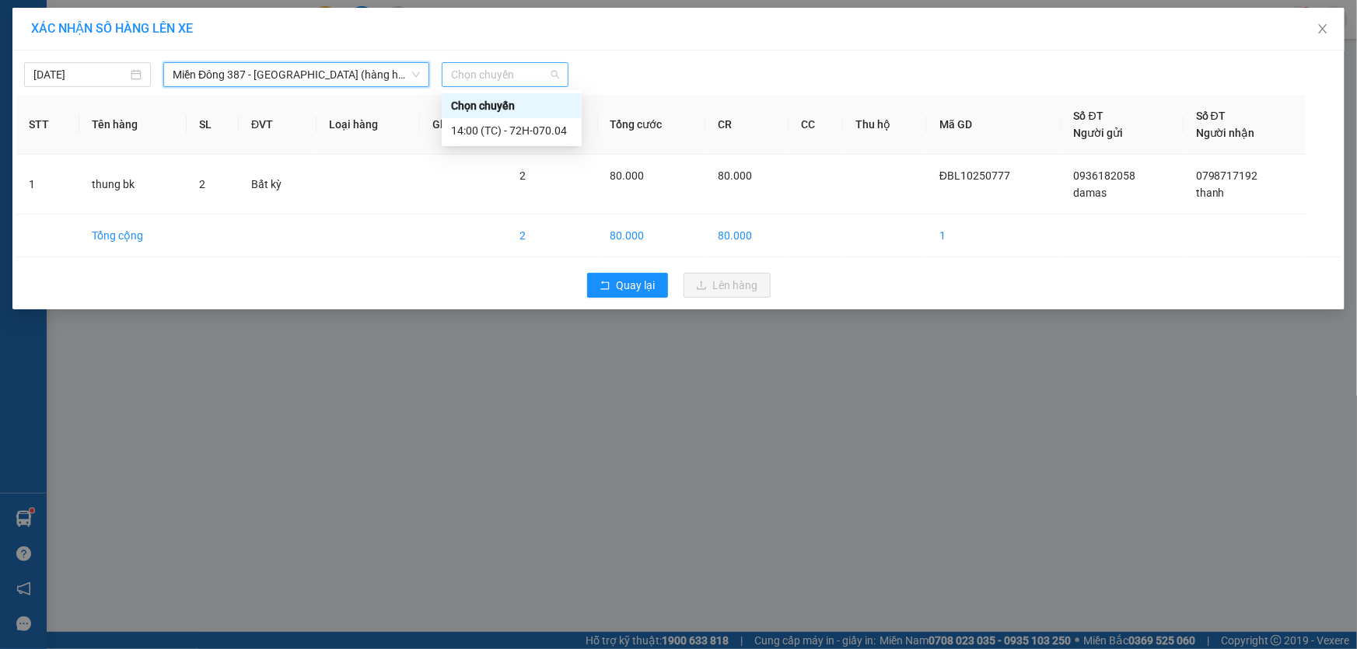
click at [541, 77] on span "Chọn chuyến" at bounding box center [505, 74] width 108 height 23
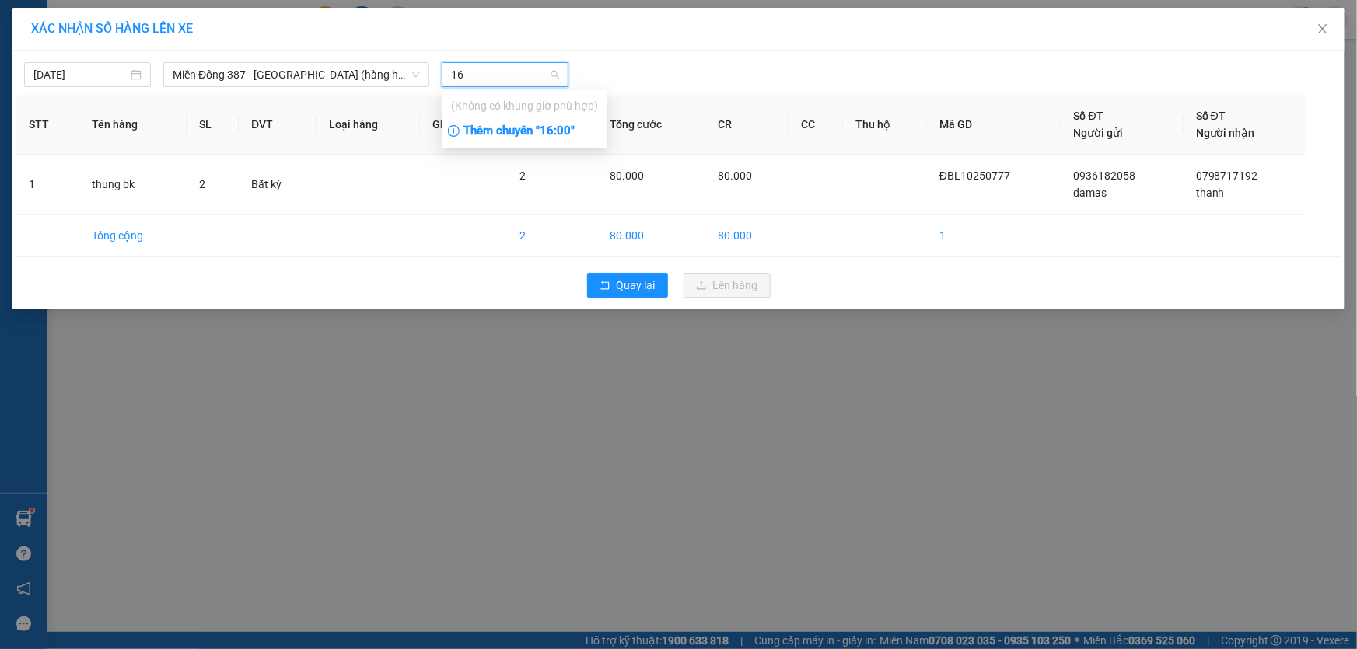
click at [568, 130] on div "Thêm chuyến " 16:00 "" at bounding box center [525, 131] width 166 height 26
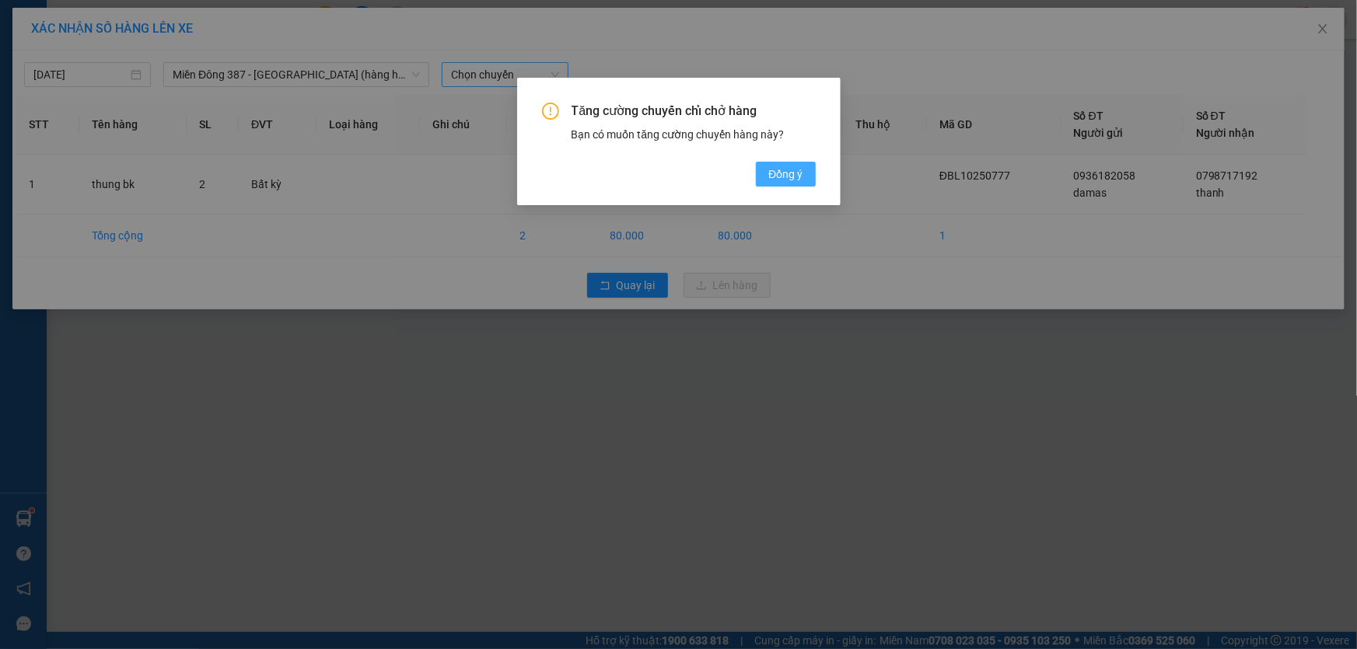
click at [782, 171] on span "Đồng ý" at bounding box center [785, 174] width 34 height 17
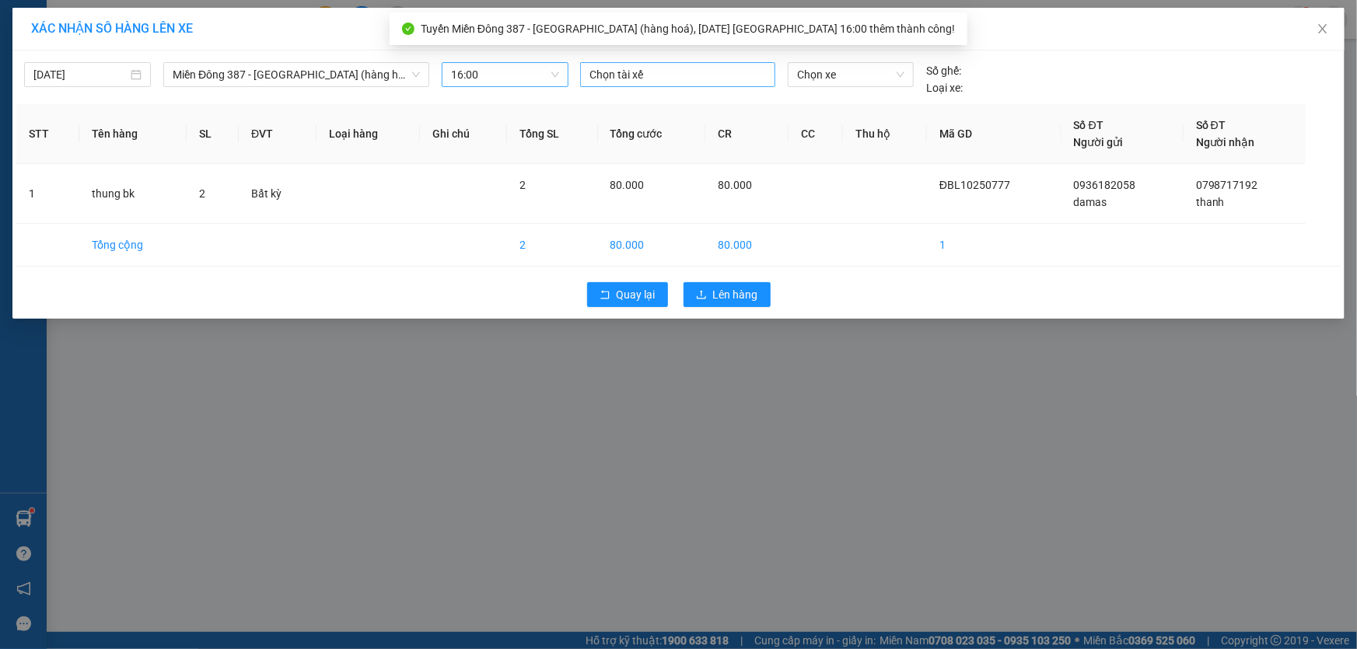
click at [653, 72] on div at bounding box center [677, 74] width 187 height 19
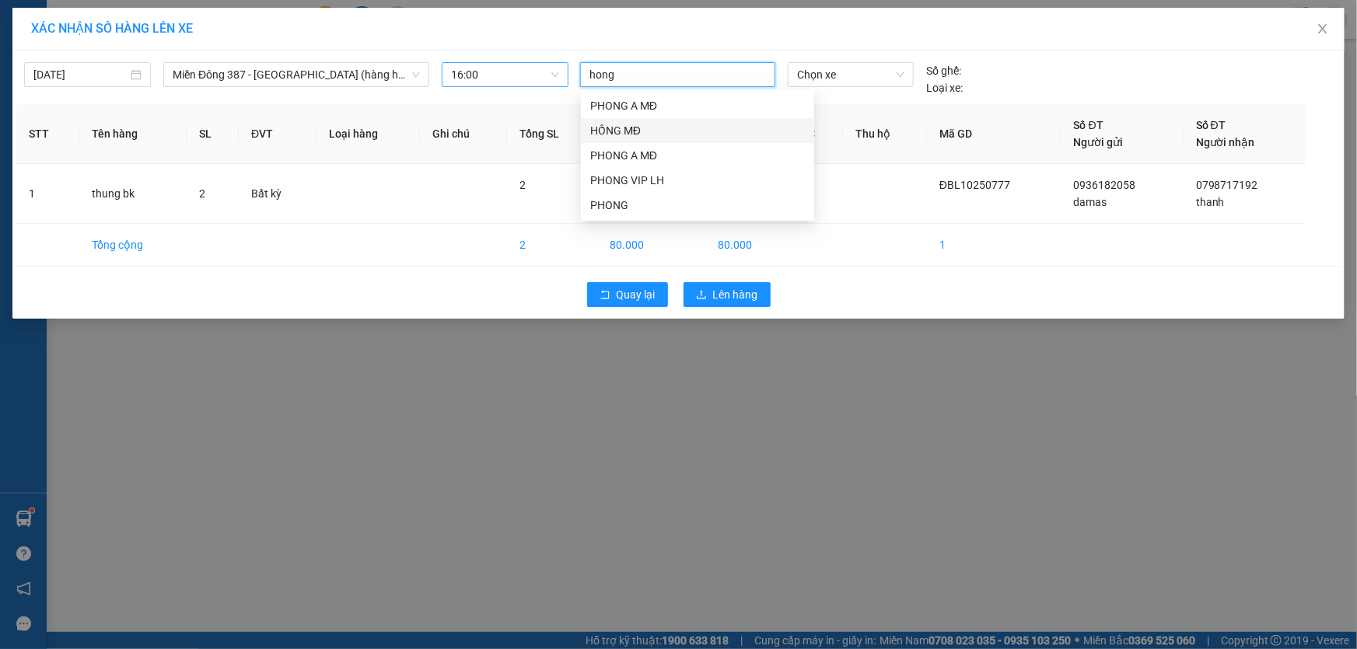
click at [610, 124] on div "HỒNG MĐ" at bounding box center [697, 130] width 215 height 17
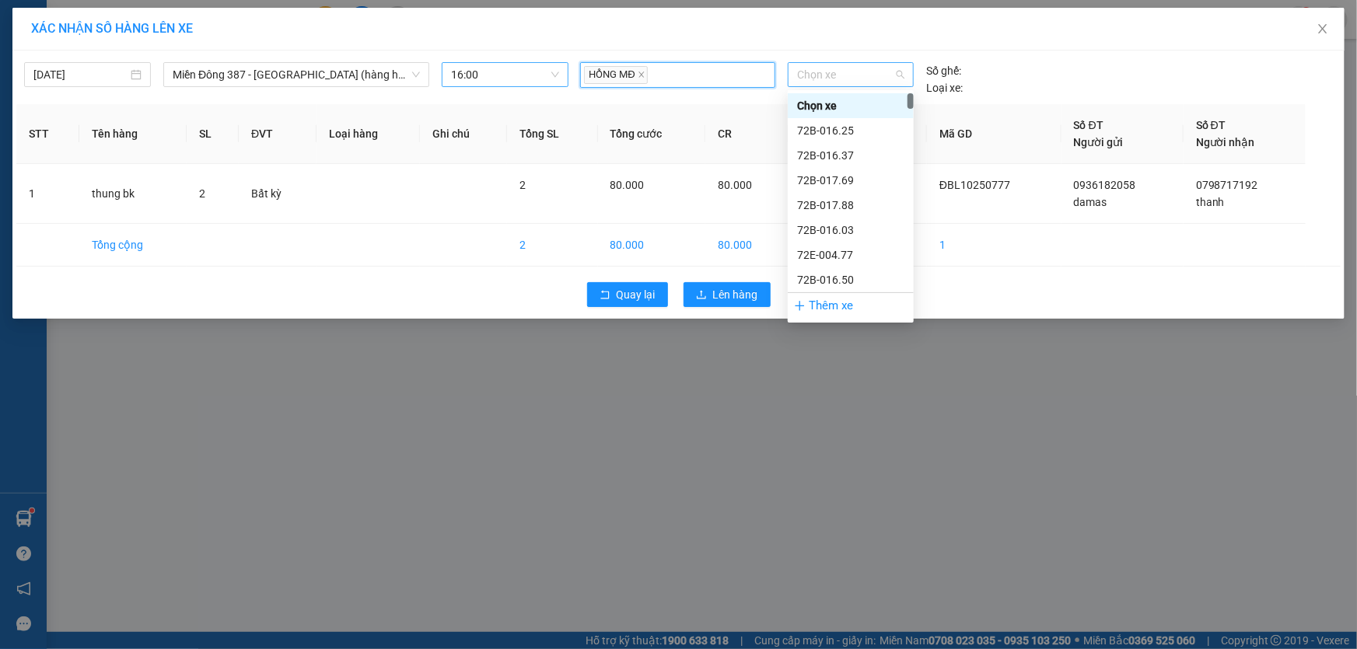
click at [848, 75] on span "Chọn xe" at bounding box center [850, 74] width 107 height 23
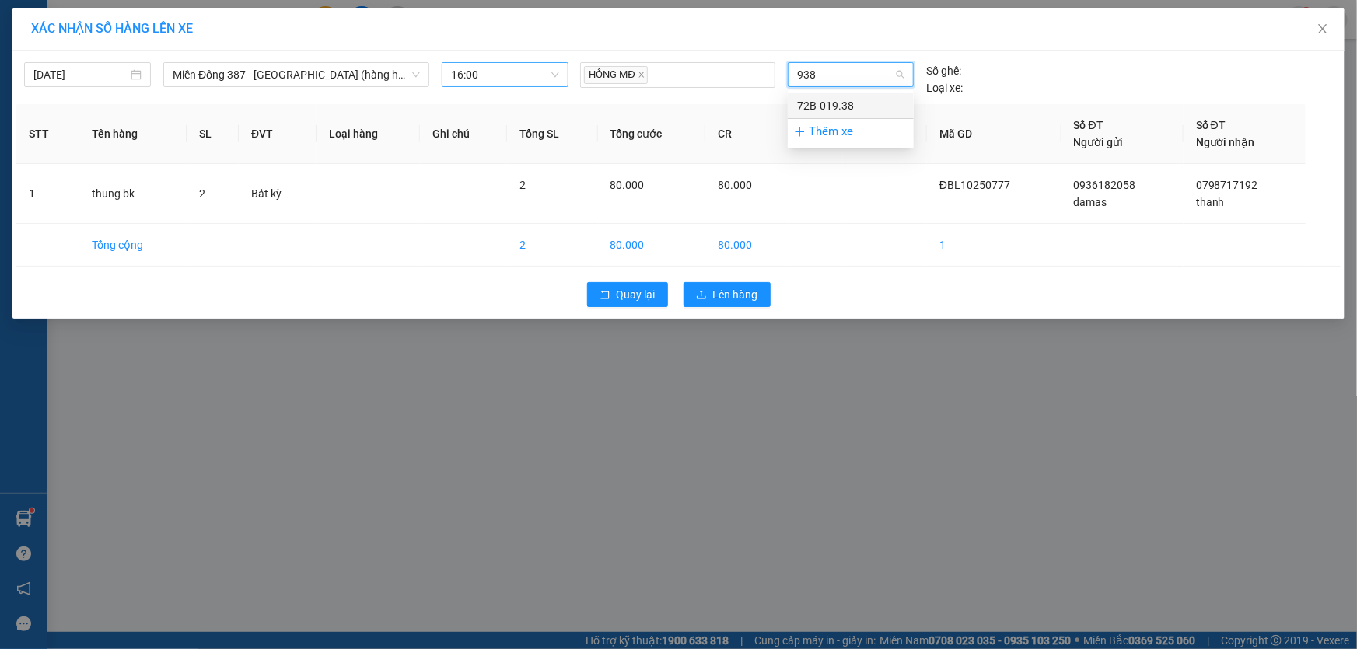
click at [834, 103] on div "72B-019.38" at bounding box center [850, 105] width 107 height 17
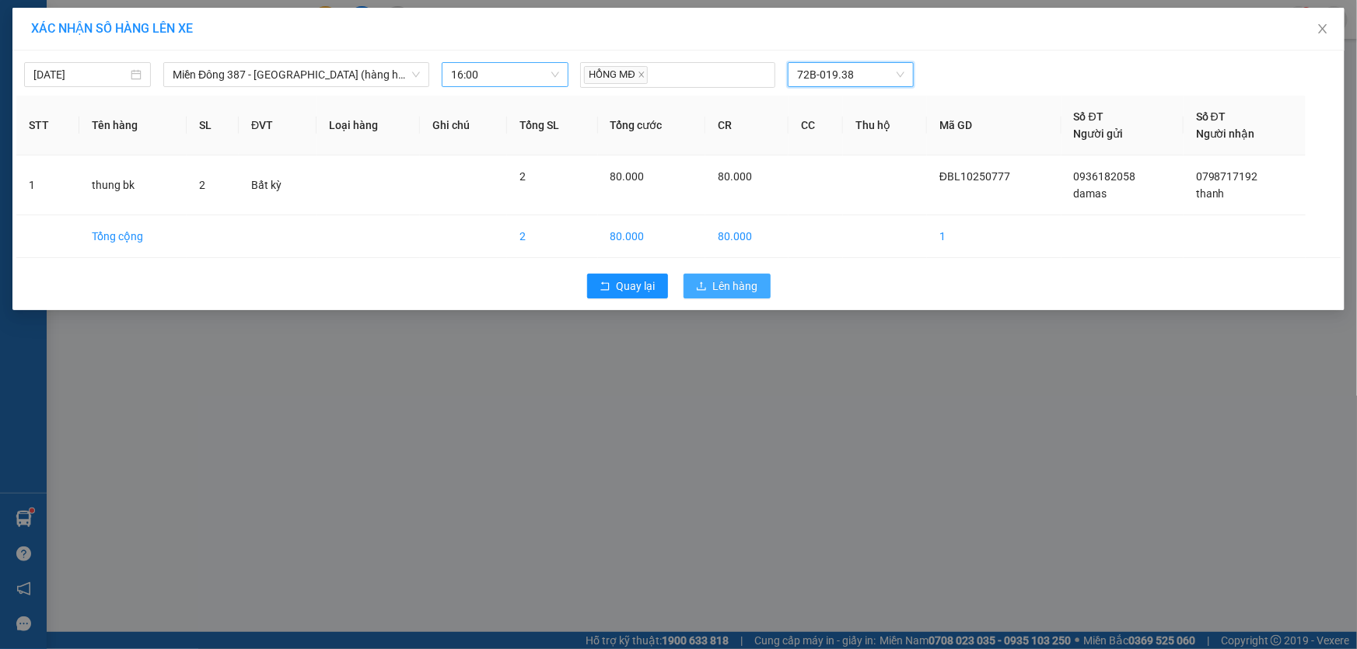
click at [739, 282] on span "Lên hàng" at bounding box center [735, 286] width 45 height 17
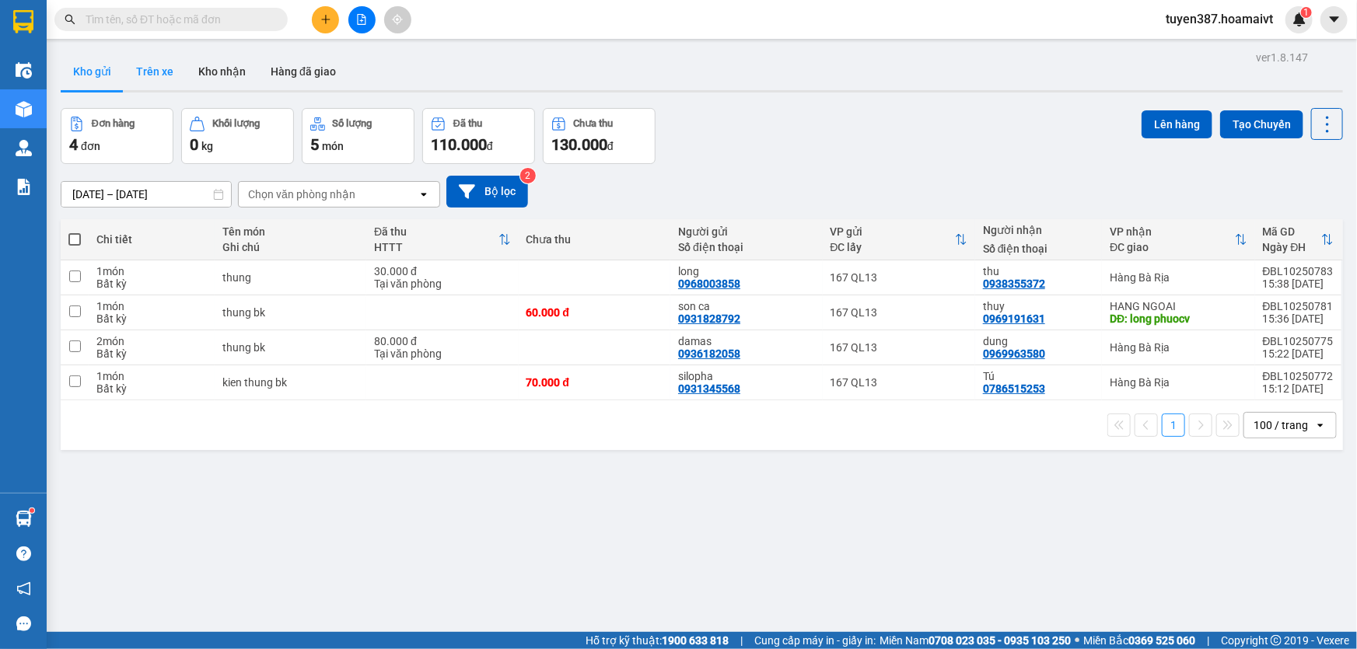
click at [156, 70] on button "Trên xe" at bounding box center [155, 71] width 62 height 37
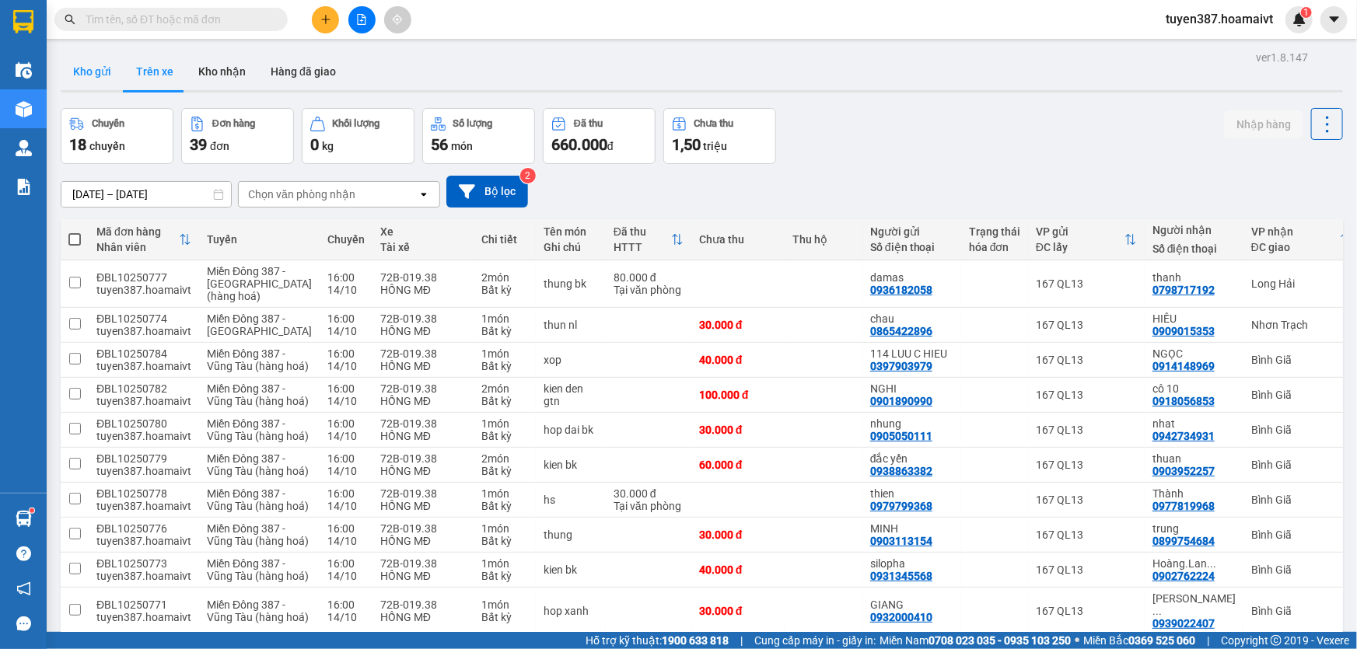
click at [85, 72] on button "Kho gửi" at bounding box center [92, 71] width 63 height 37
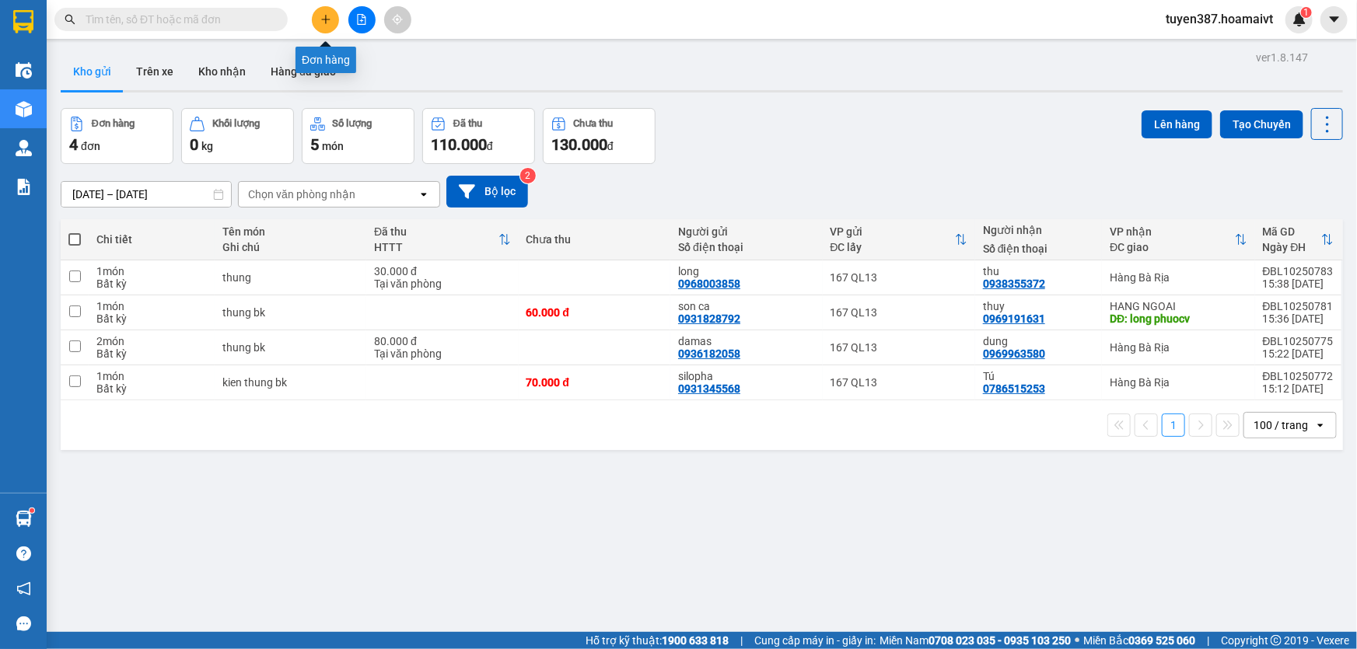
click at [324, 15] on icon "plus" at bounding box center [325, 19] width 11 height 11
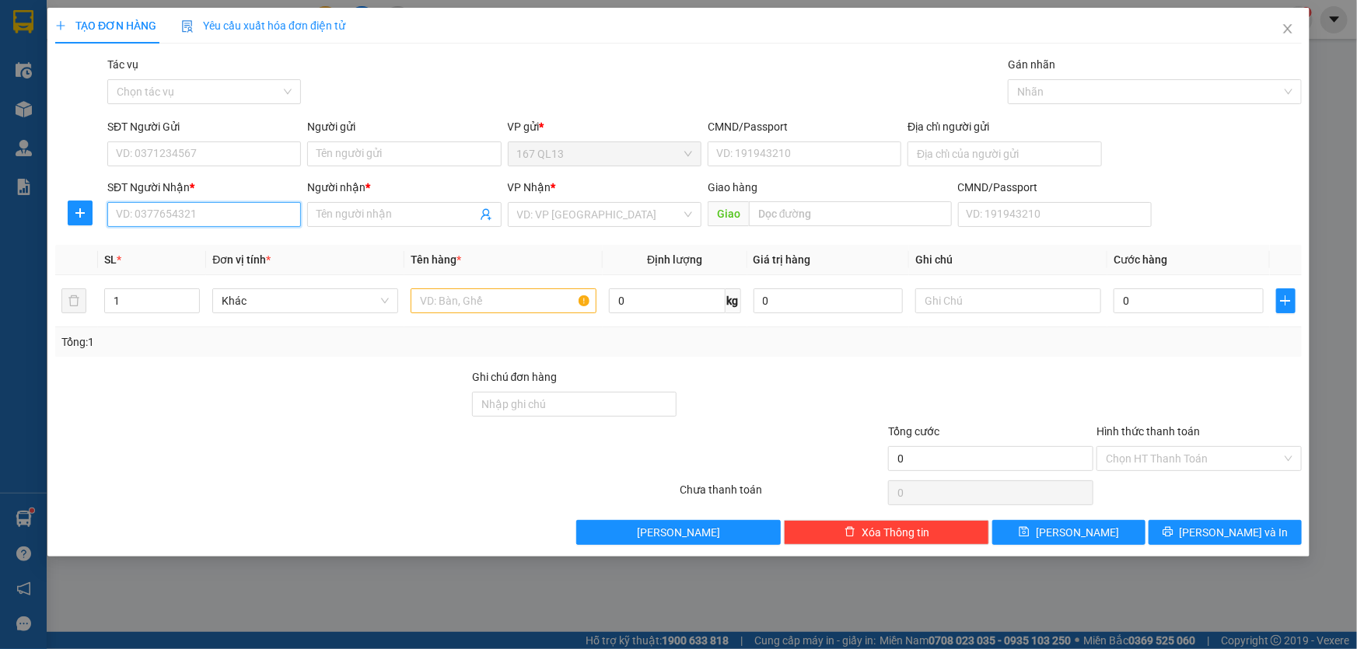
click at [273, 212] on input "SĐT Người Nhận *" at bounding box center [204, 214] width 194 height 25
click at [219, 215] on input "3952" at bounding box center [204, 214] width 194 height 25
click at [195, 242] on div "0908143952 - sofa_Trần.Quốc" at bounding box center [204, 245] width 175 height 17
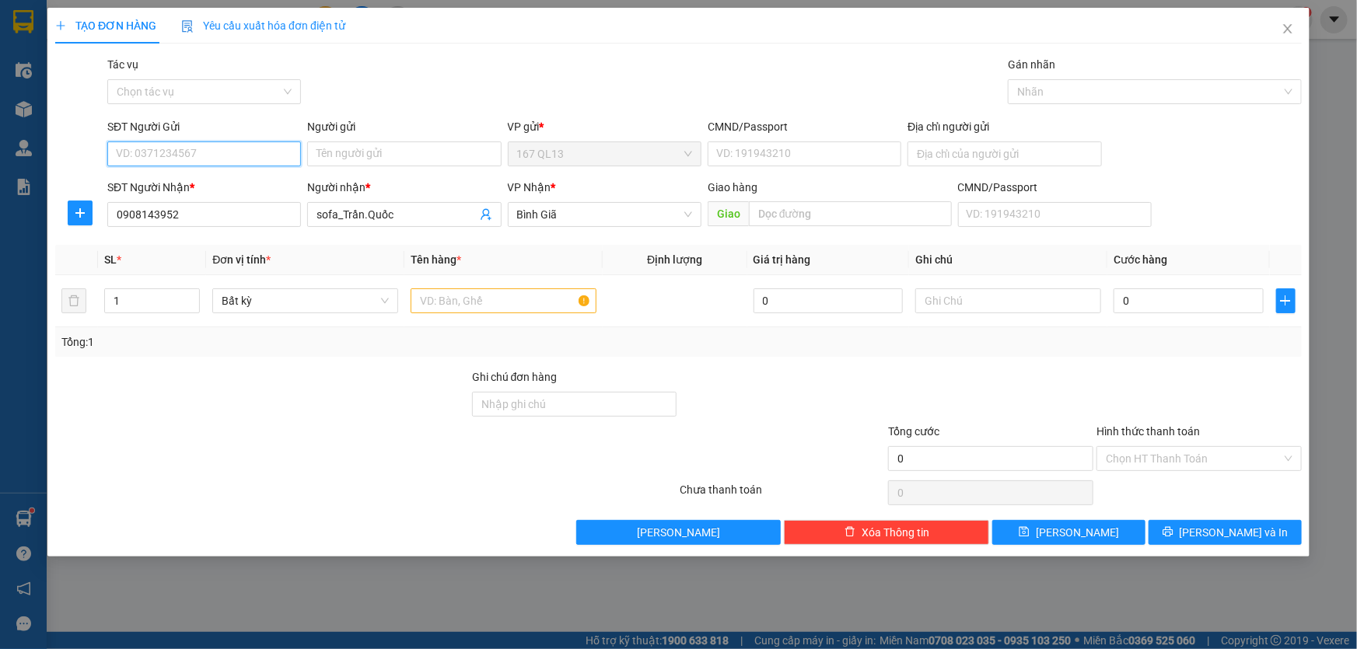
click at [212, 151] on input "SĐT Người Gửi" at bounding box center [204, 154] width 194 height 25
click at [205, 208] on div "0933203516 - le khoa GLSG" at bounding box center [204, 209] width 175 height 17
click at [537, 296] on input "text" at bounding box center [504, 301] width 186 height 25
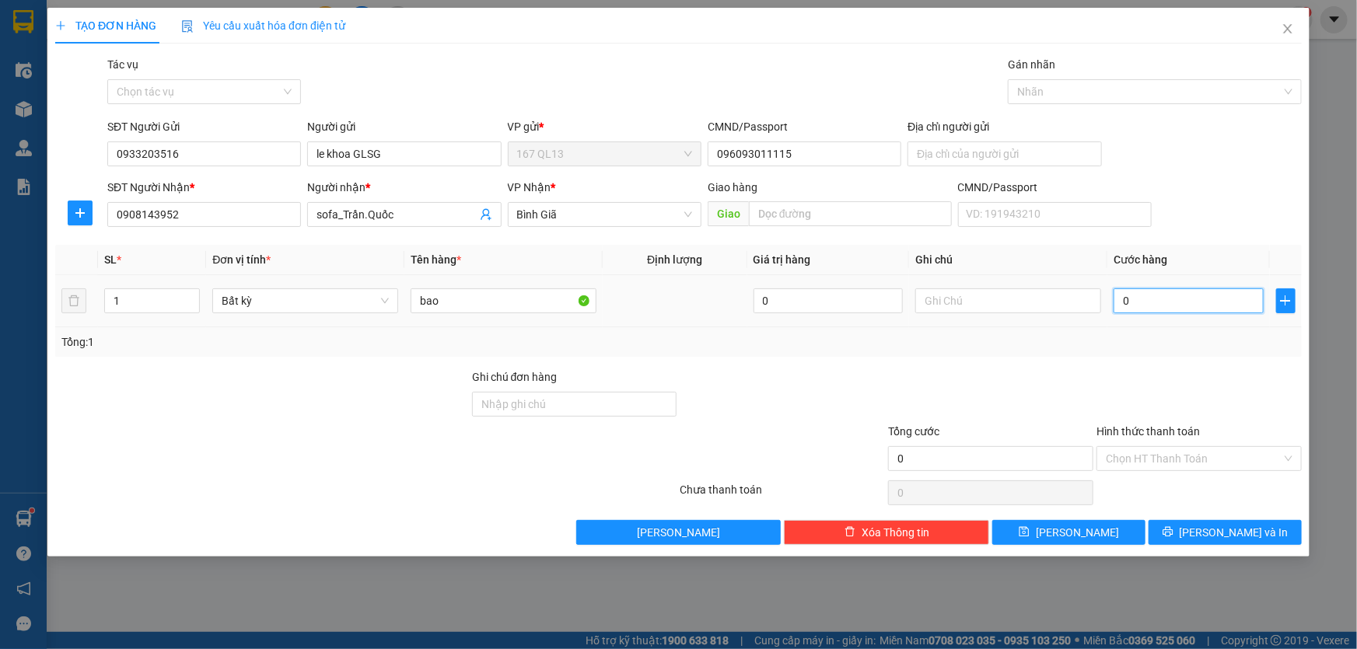
click at [1115, 302] on input "0" at bounding box center [1189, 301] width 150 height 25
click at [1247, 529] on span "[PERSON_NAME] và In" at bounding box center [1234, 532] width 109 height 17
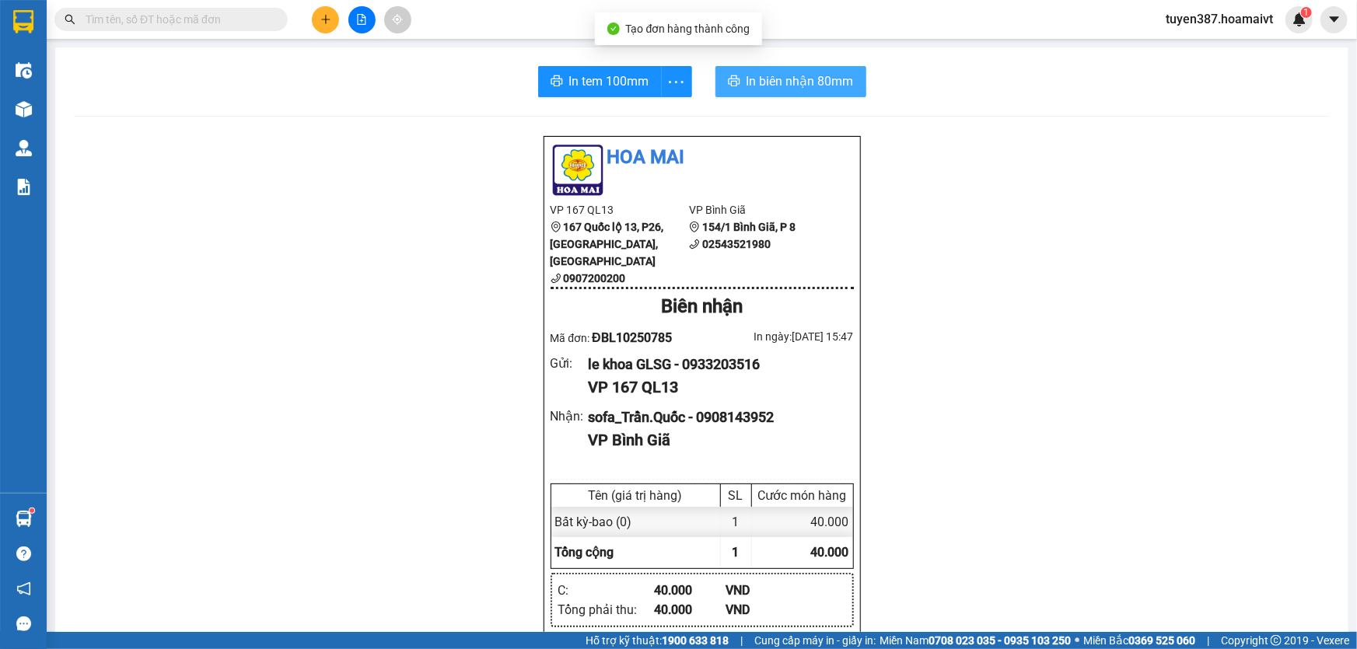
click at [761, 78] on span "In biên nhận 80mm" at bounding box center [800, 81] width 107 height 19
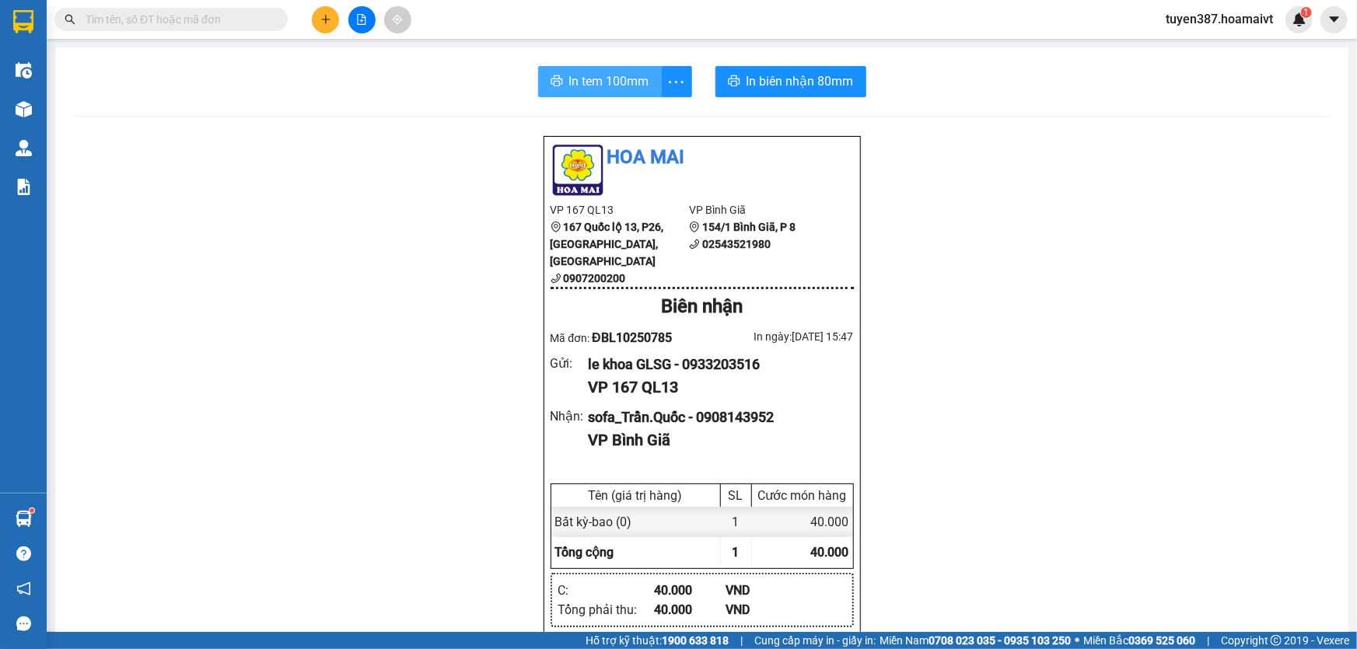
click at [590, 79] on span "In tem 100mm" at bounding box center [609, 81] width 80 height 19
click at [321, 16] on icon "plus" at bounding box center [325, 19] width 11 height 11
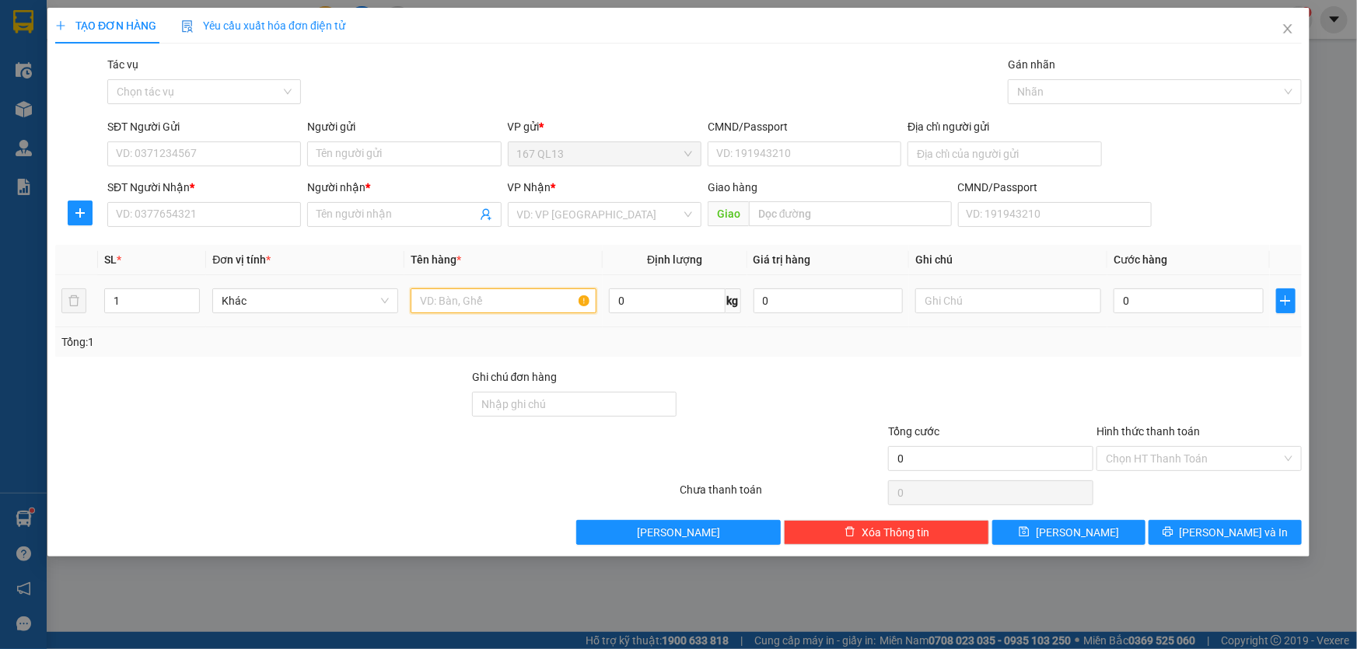
click at [522, 296] on input "text" at bounding box center [504, 301] width 186 height 25
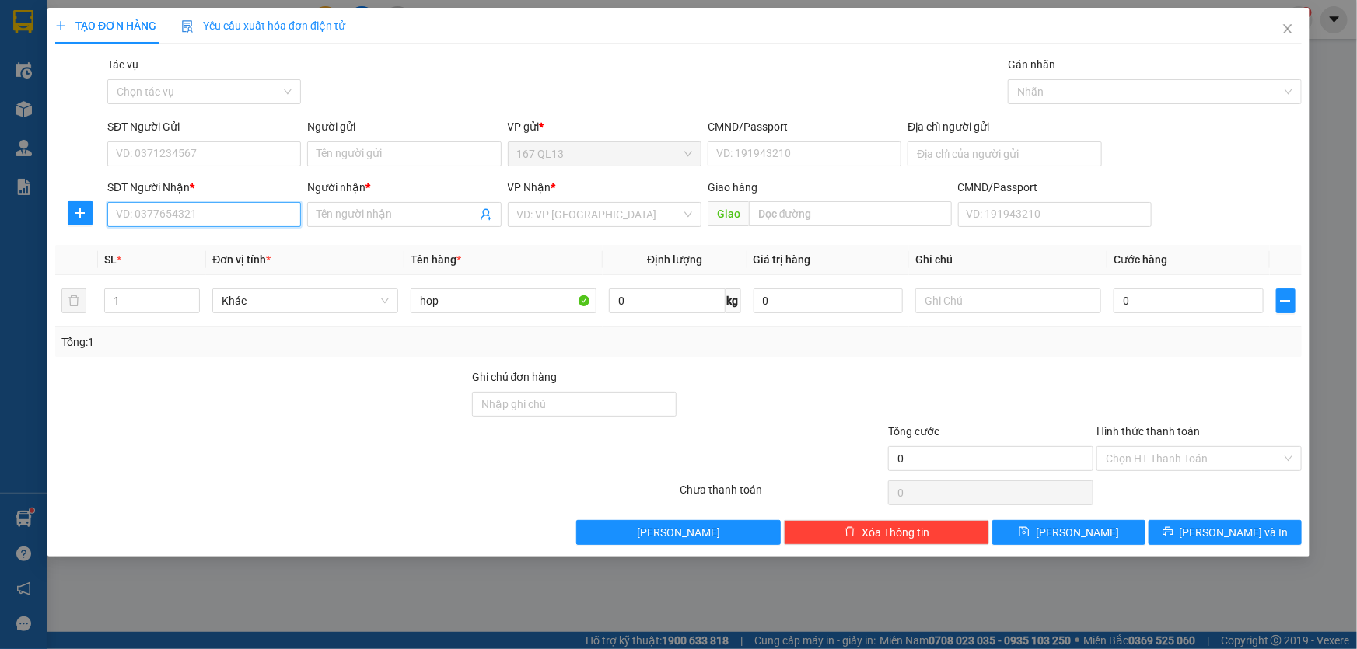
click at [239, 217] on input "SĐT Người Nhận *" at bounding box center [204, 214] width 194 height 25
click at [214, 246] on div "0908094624 - [PERSON_NAME]" at bounding box center [204, 245] width 175 height 17
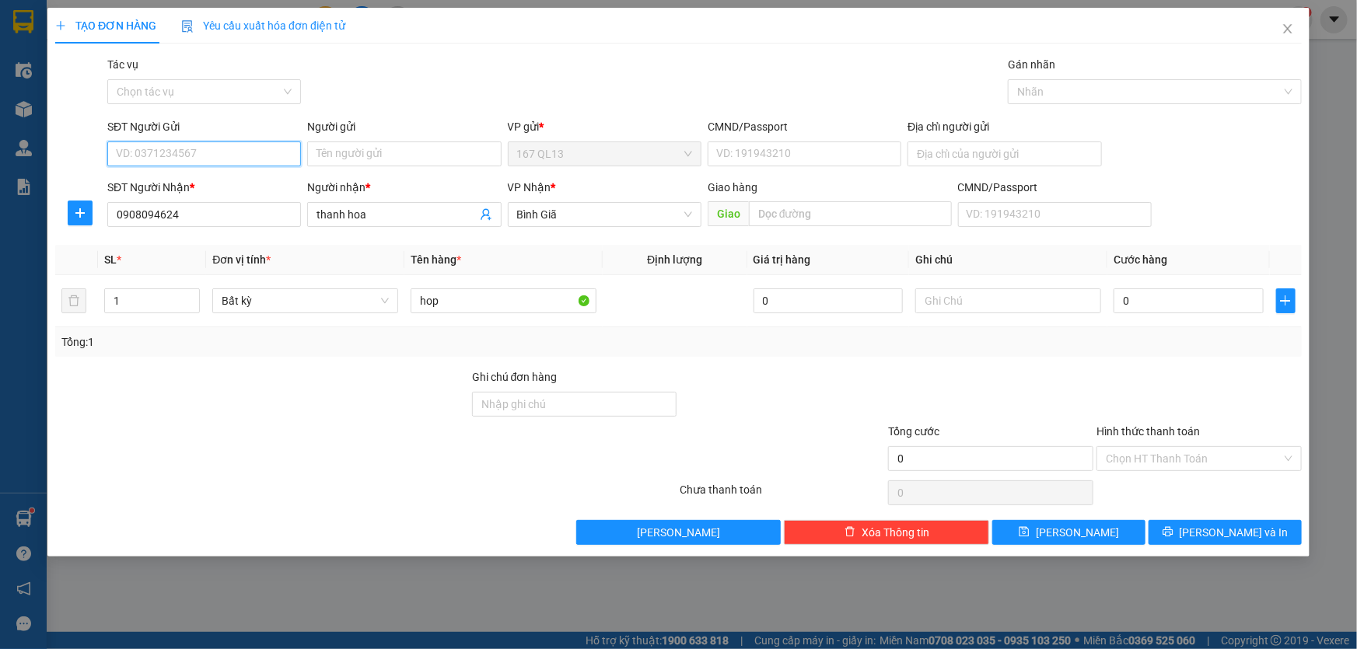
click at [229, 156] on input "SĐT Người Gửi" at bounding box center [204, 154] width 194 height 25
click at [233, 185] on div "02839901981 - CTy_Uyên.Phương" at bounding box center [204, 185] width 175 height 17
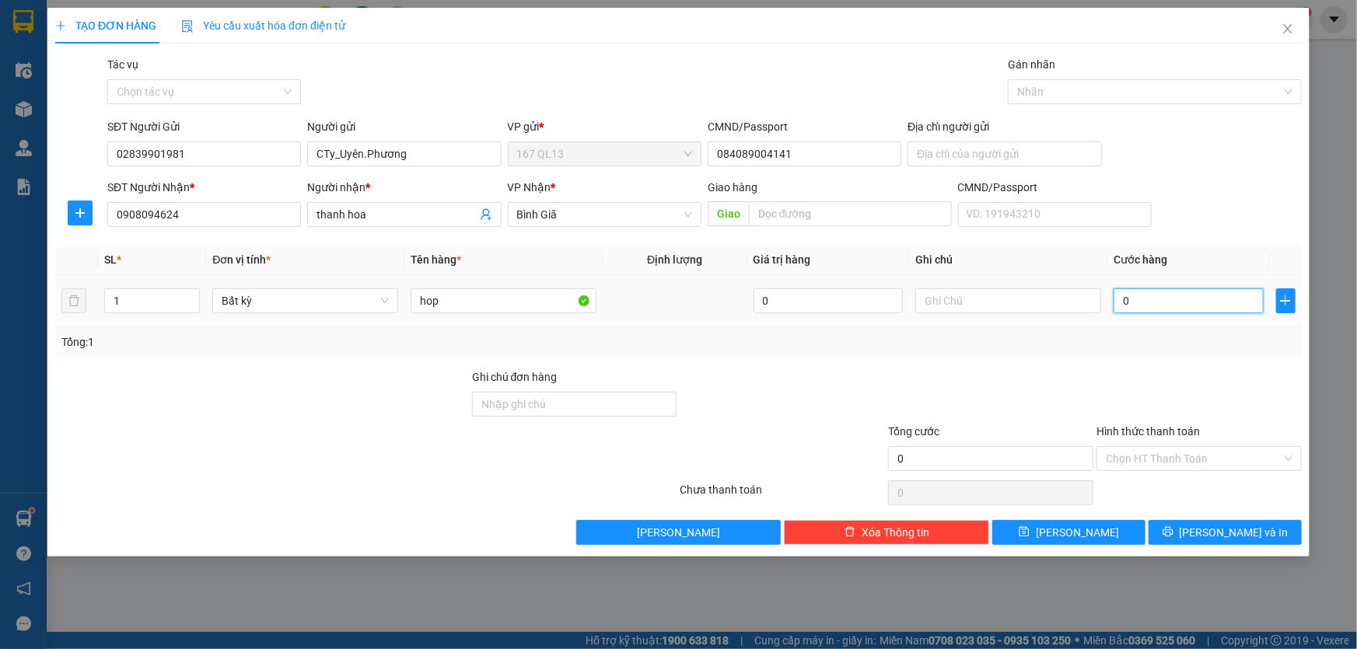
click at [1116, 297] on input "0" at bounding box center [1189, 301] width 150 height 25
click at [1229, 451] on input "Hình thức thanh toán" at bounding box center [1194, 458] width 176 height 23
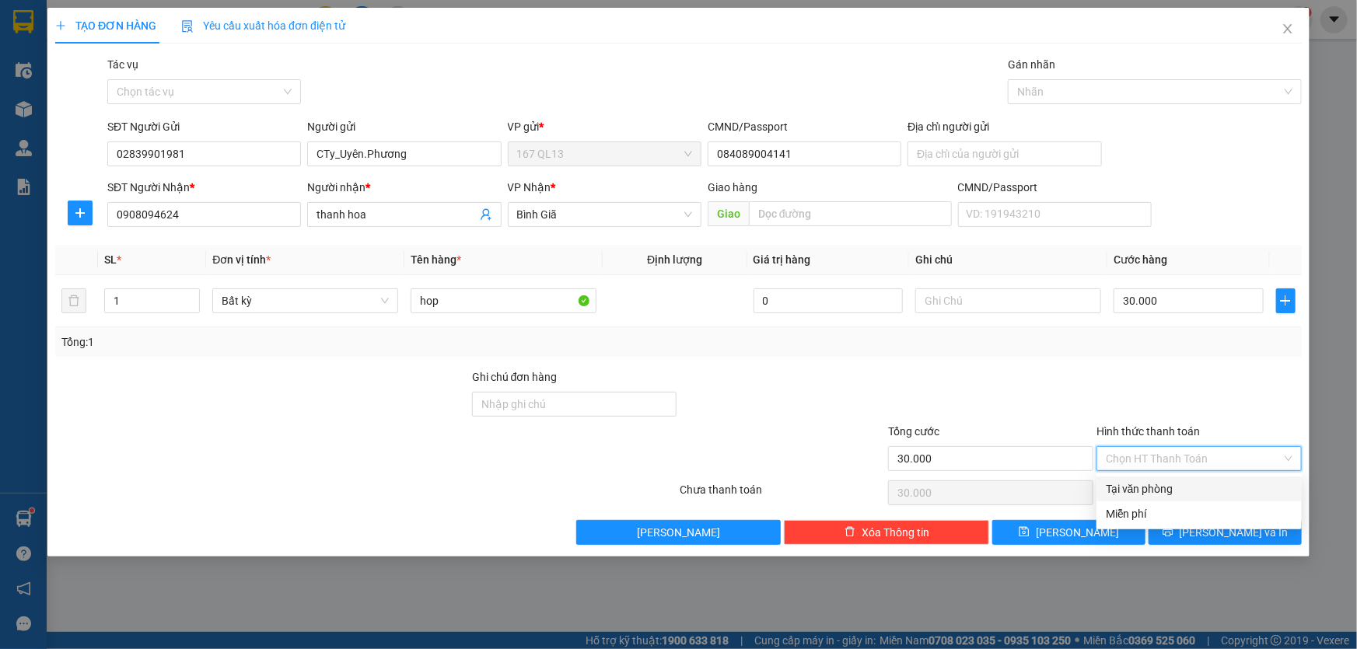
click at [1229, 479] on div "Tại văn phòng" at bounding box center [1199, 489] width 205 height 25
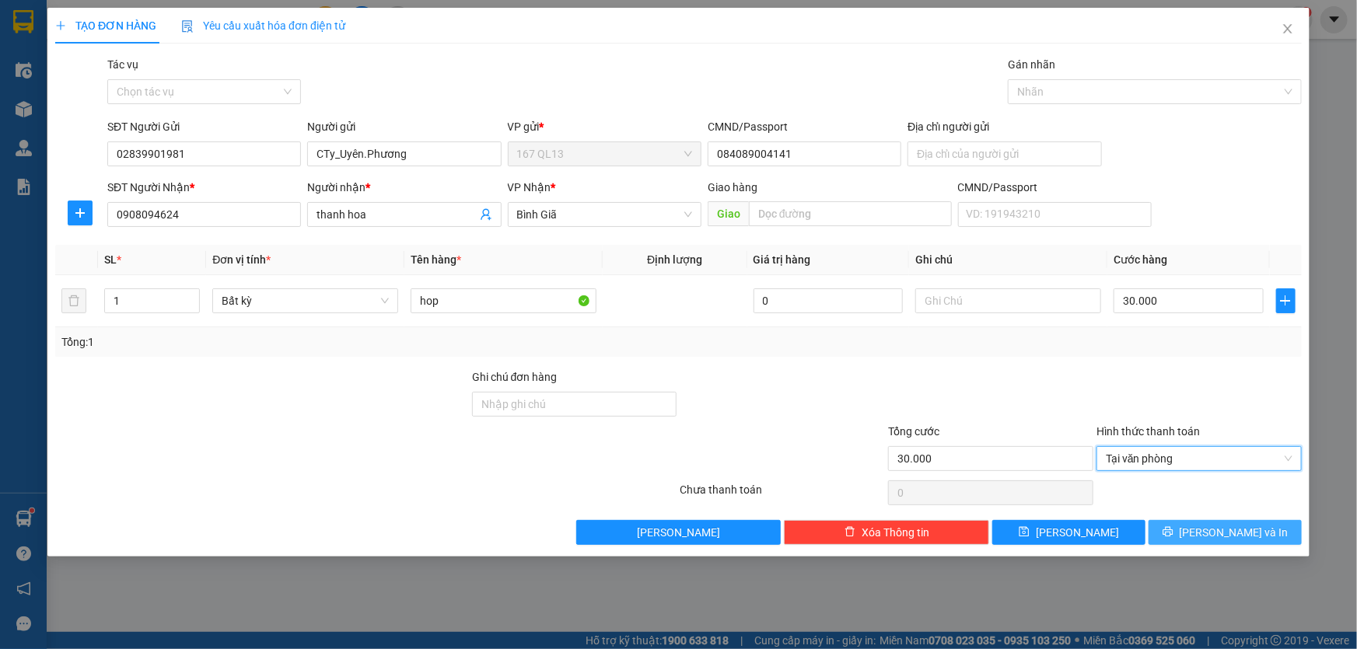
click at [1255, 525] on span "[PERSON_NAME] và In" at bounding box center [1234, 532] width 109 height 17
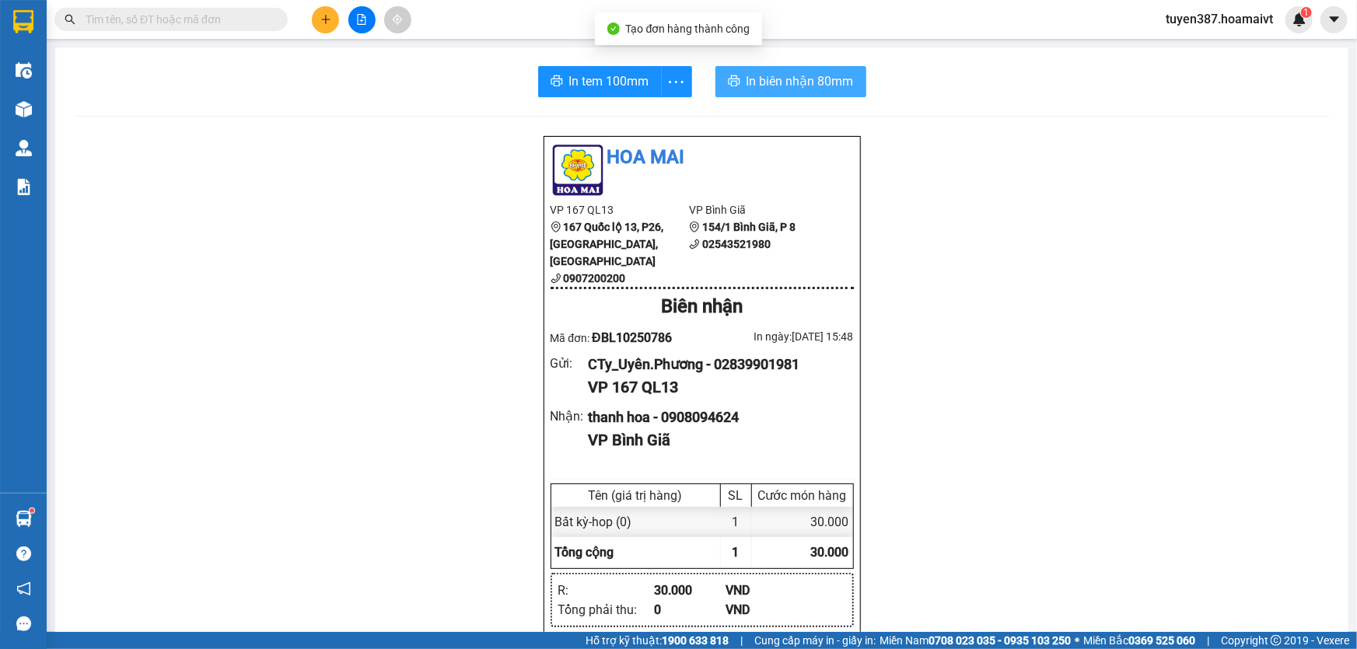
click at [760, 82] on span "In biên nhận 80mm" at bounding box center [800, 81] width 107 height 19
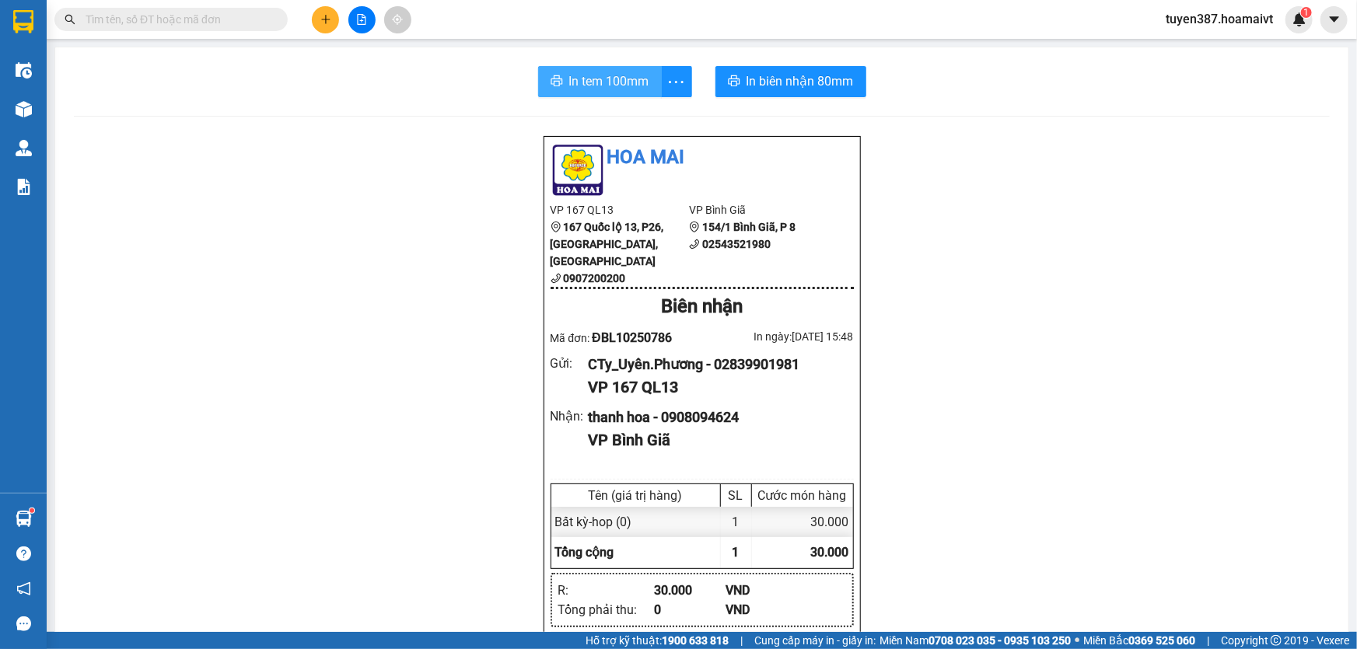
click at [589, 82] on span "In tem 100mm" at bounding box center [609, 81] width 80 height 19
click at [320, 16] on icon "plus" at bounding box center [325, 19] width 11 height 11
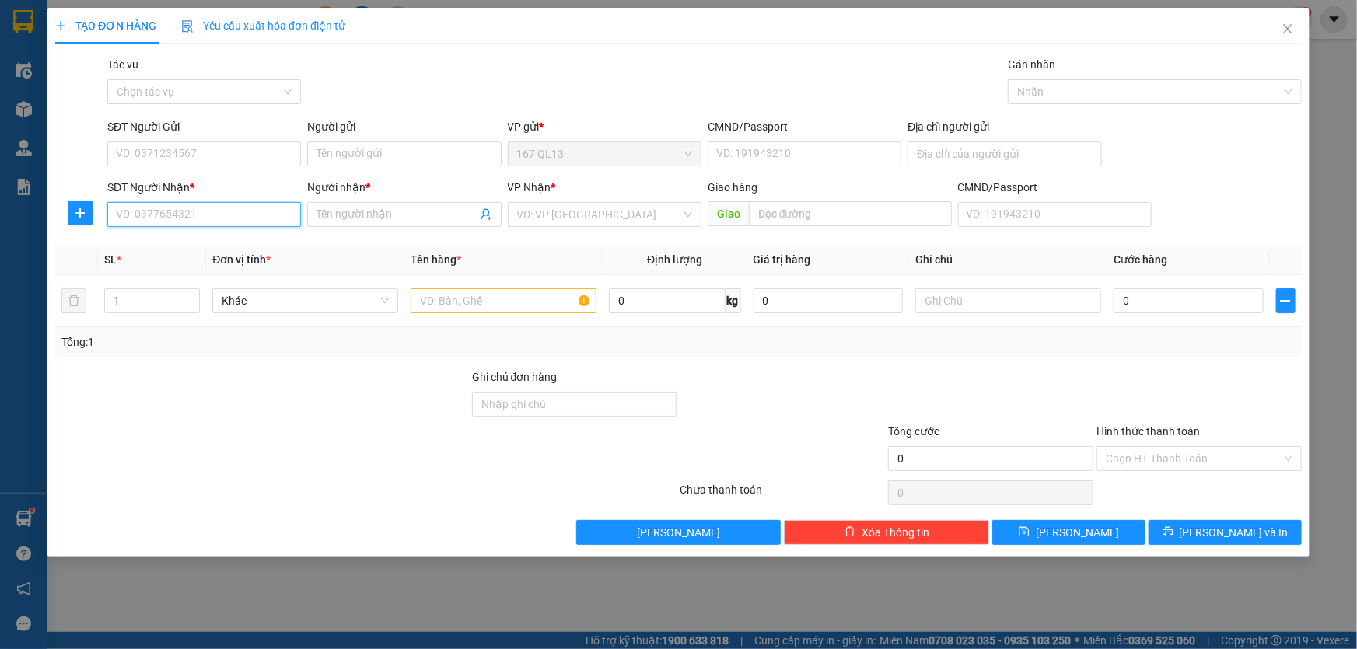
click at [241, 209] on input "SĐT Người Nhận *" at bounding box center [204, 214] width 194 height 25
click at [212, 244] on div "0984224605 - Hồng Thủy" at bounding box center [204, 245] width 175 height 17
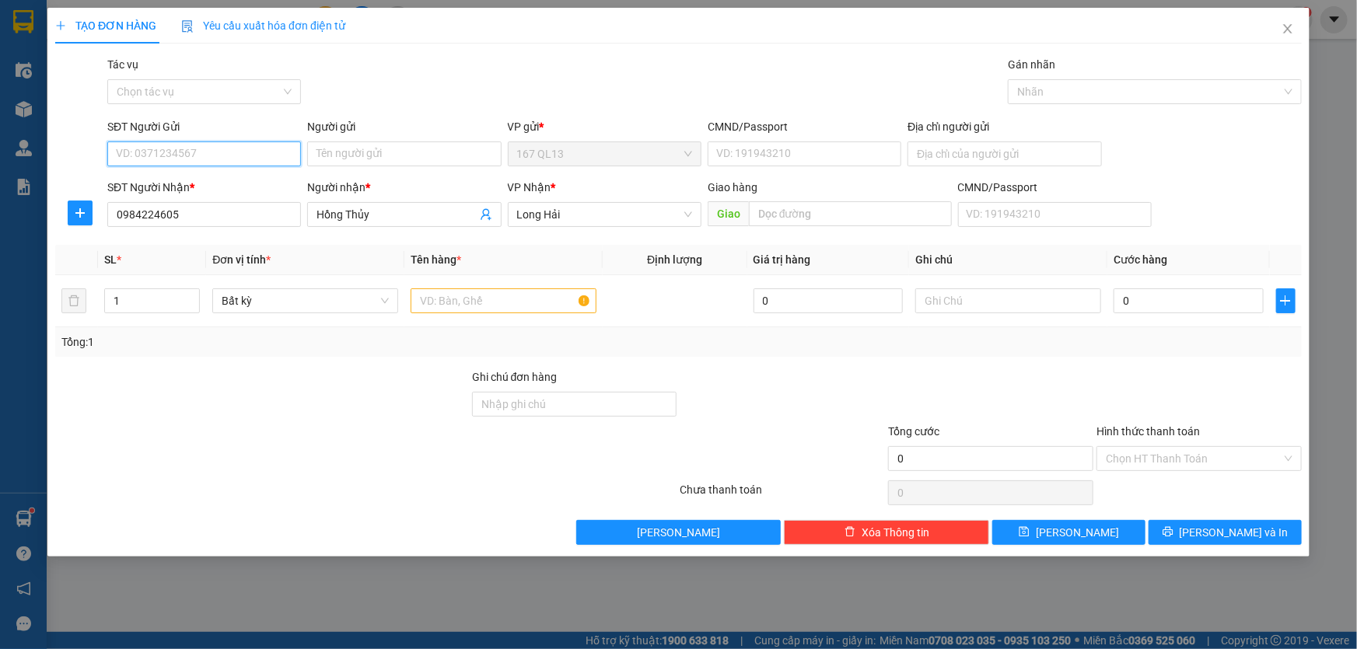
click at [237, 148] on input "SĐT Người Gửi" at bounding box center [204, 154] width 194 height 25
click at [229, 180] on div "02839901981 - CTy_Uyên.Phương" at bounding box center [204, 185] width 175 height 17
click at [537, 299] on input "text" at bounding box center [504, 301] width 186 height 25
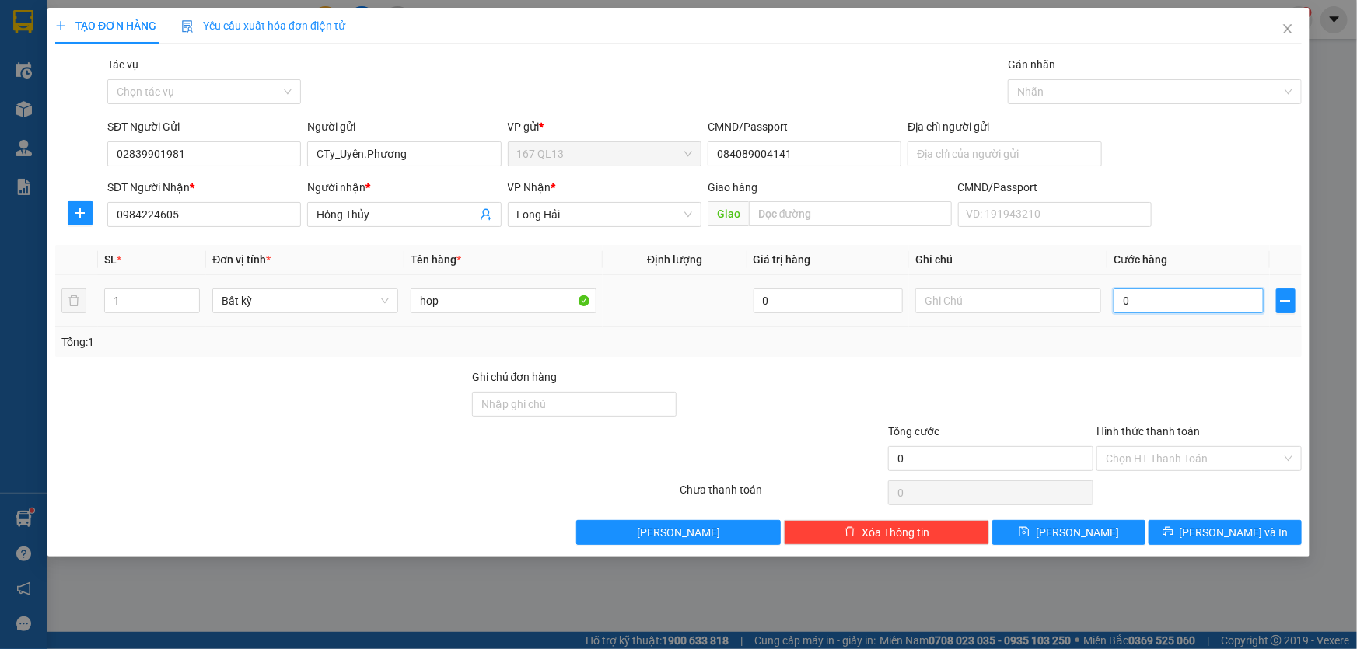
click at [1116, 296] on input "0" at bounding box center [1189, 301] width 150 height 25
click at [1196, 452] on input "Hình thức thanh toán" at bounding box center [1194, 458] width 176 height 23
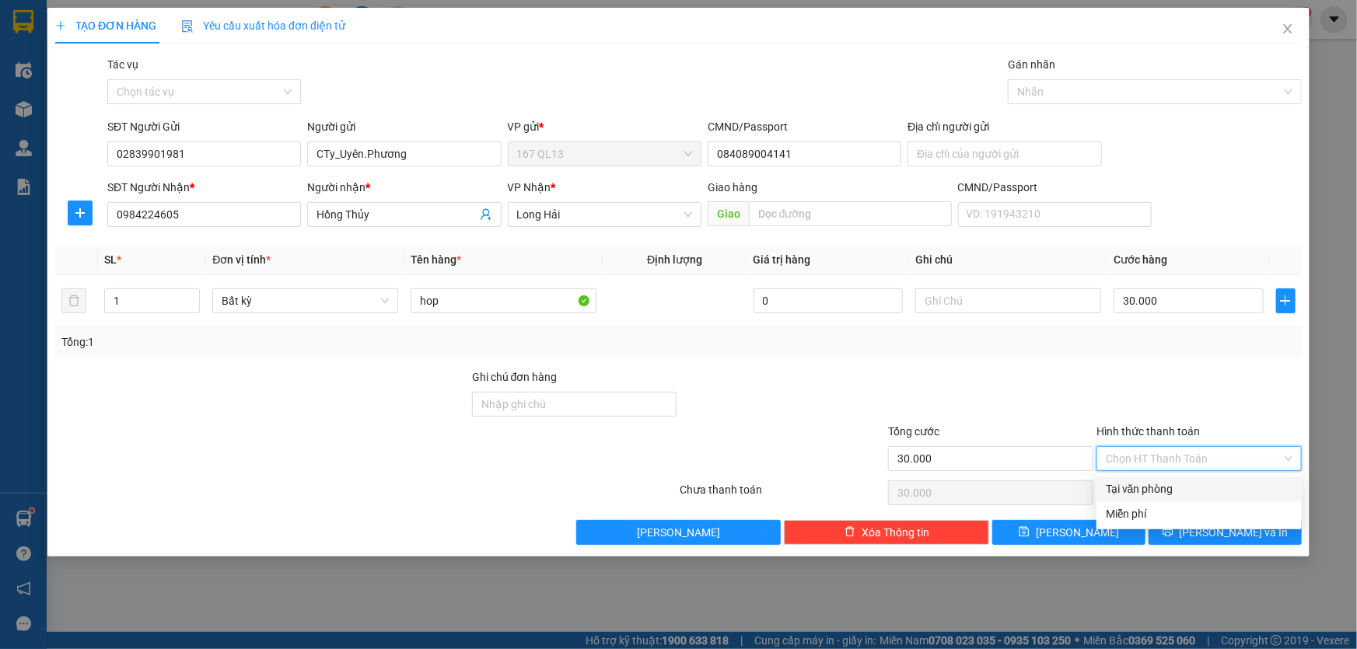
click at [1205, 481] on div "Tại văn phòng" at bounding box center [1199, 489] width 187 height 17
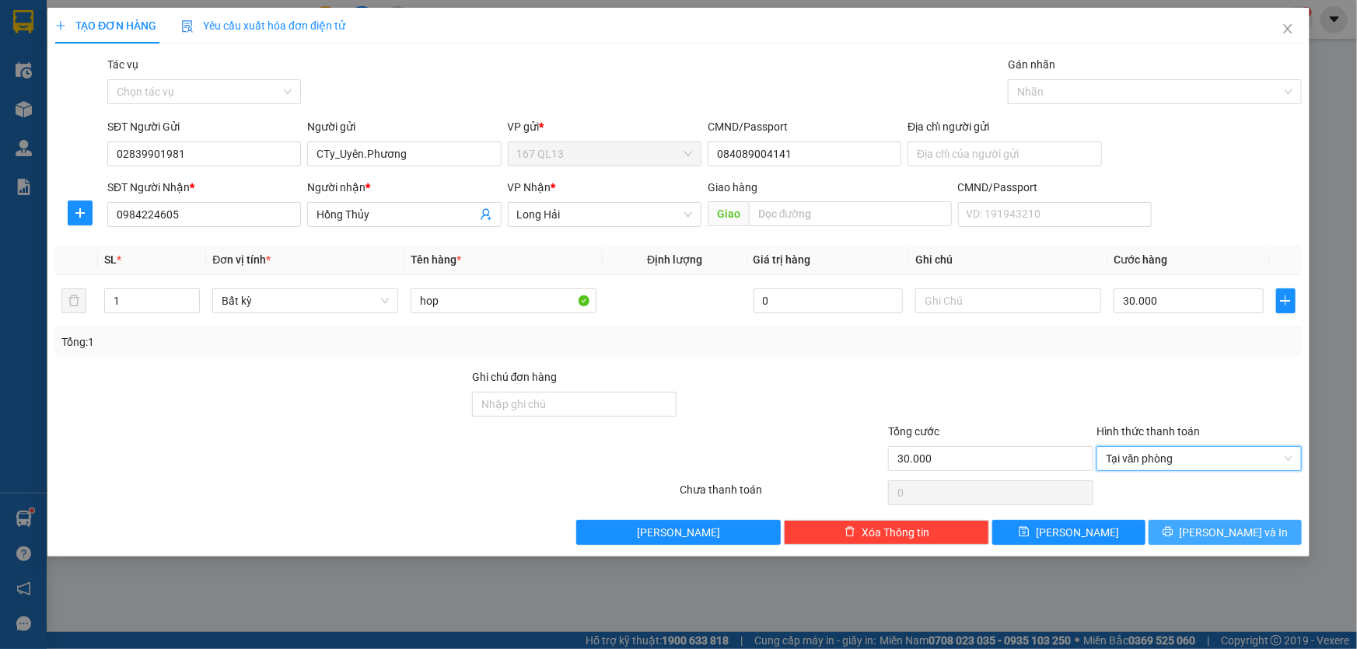
click at [1268, 527] on button "[PERSON_NAME] và In" at bounding box center [1225, 532] width 153 height 25
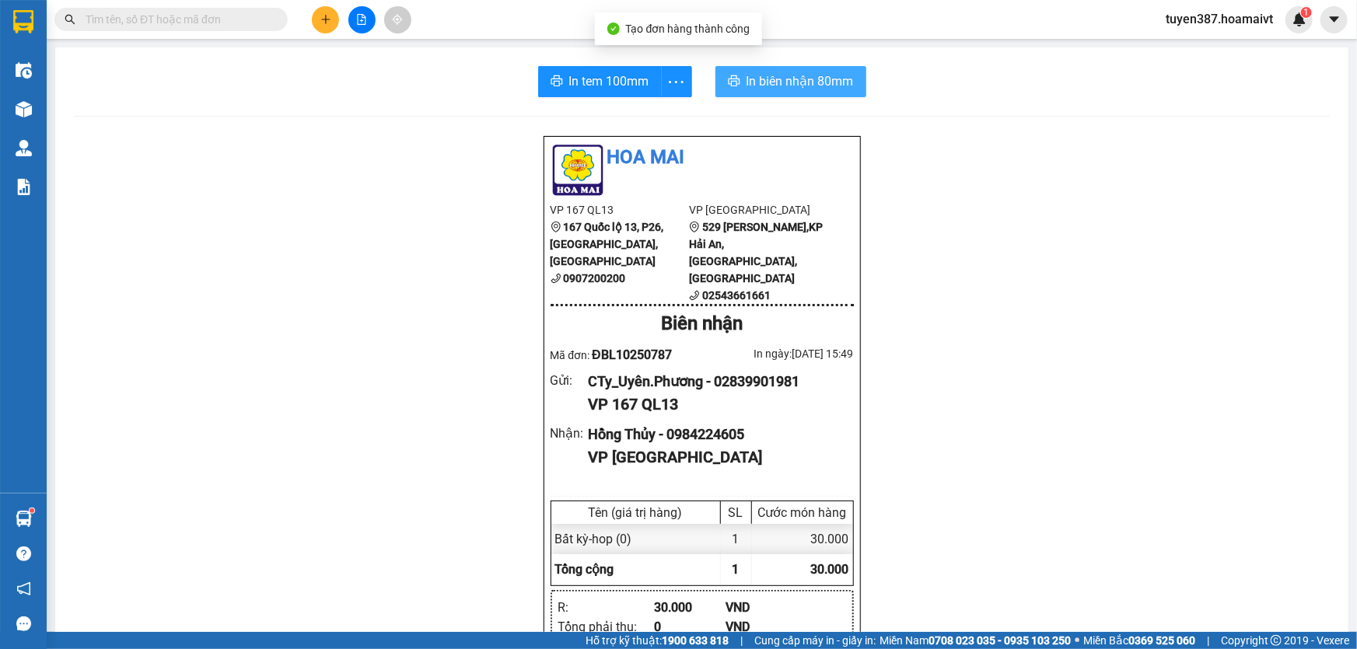
click at [769, 82] on span "In biên nhận 80mm" at bounding box center [800, 81] width 107 height 19
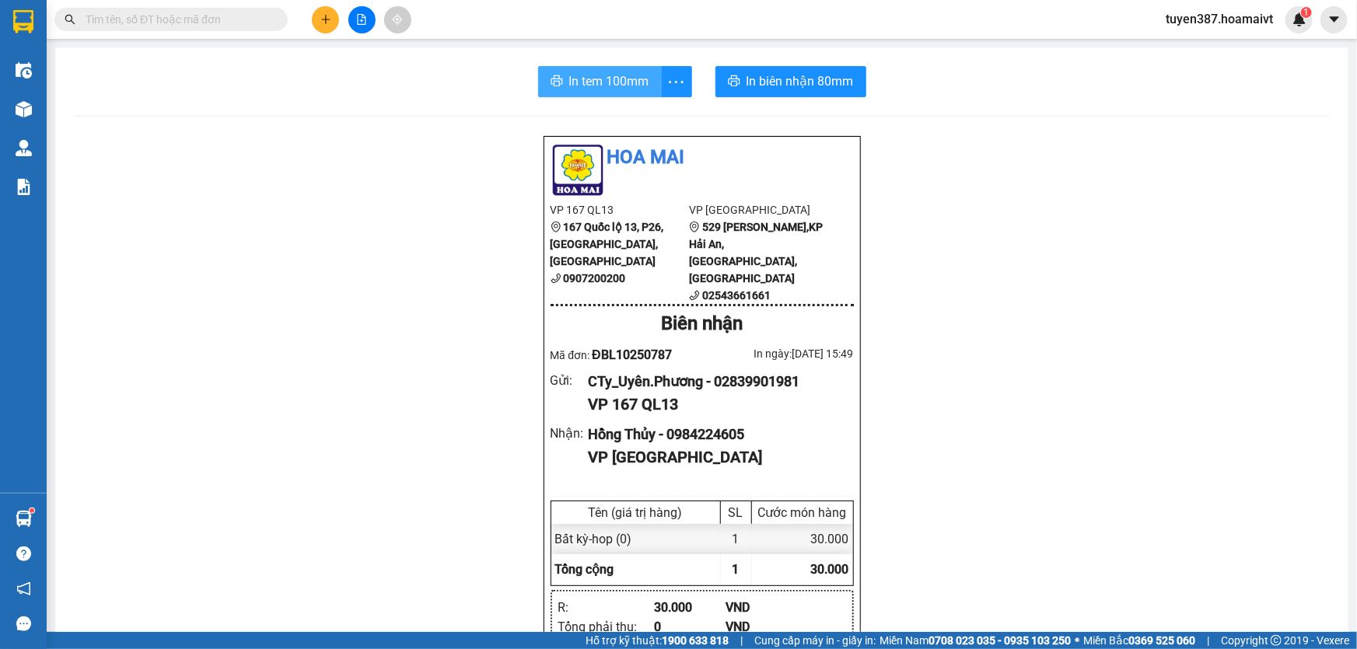
click at [584, 74] on span "In tem 100mm" at bounding box center [609, 81] width 80 height 19
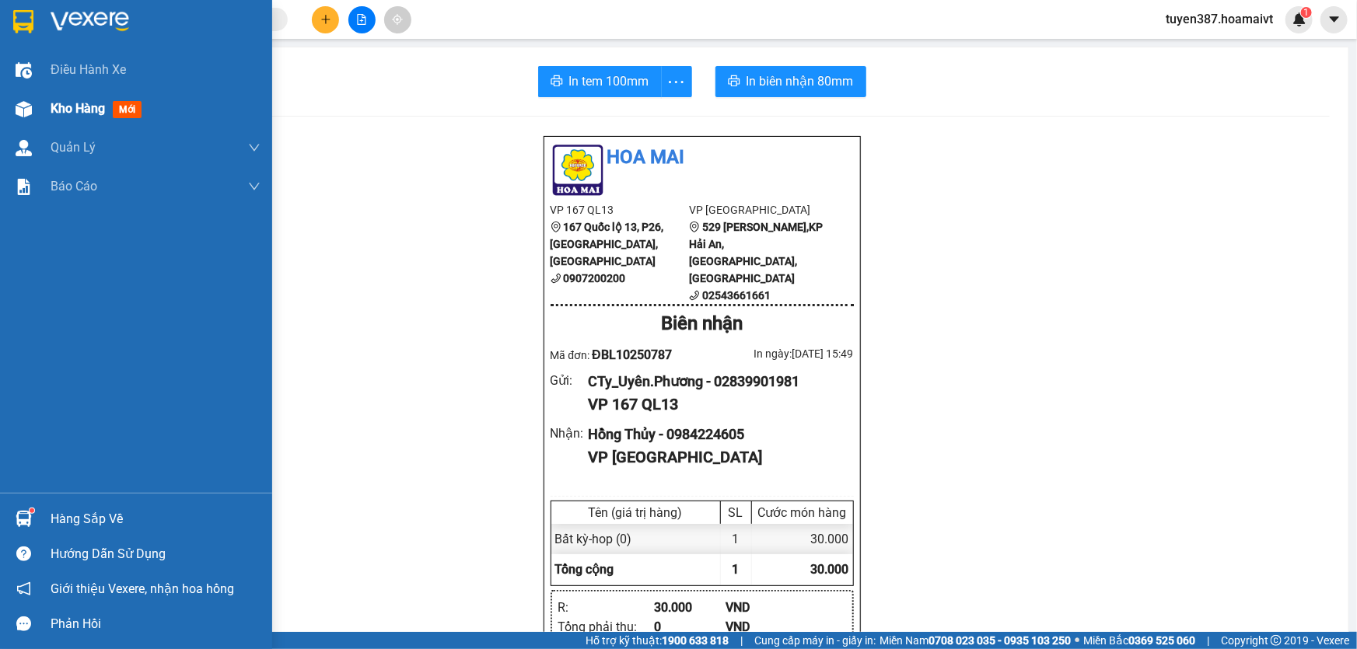
click at [121, 110] on span "mới" at bounding box center [127, 109] width 29 height 17
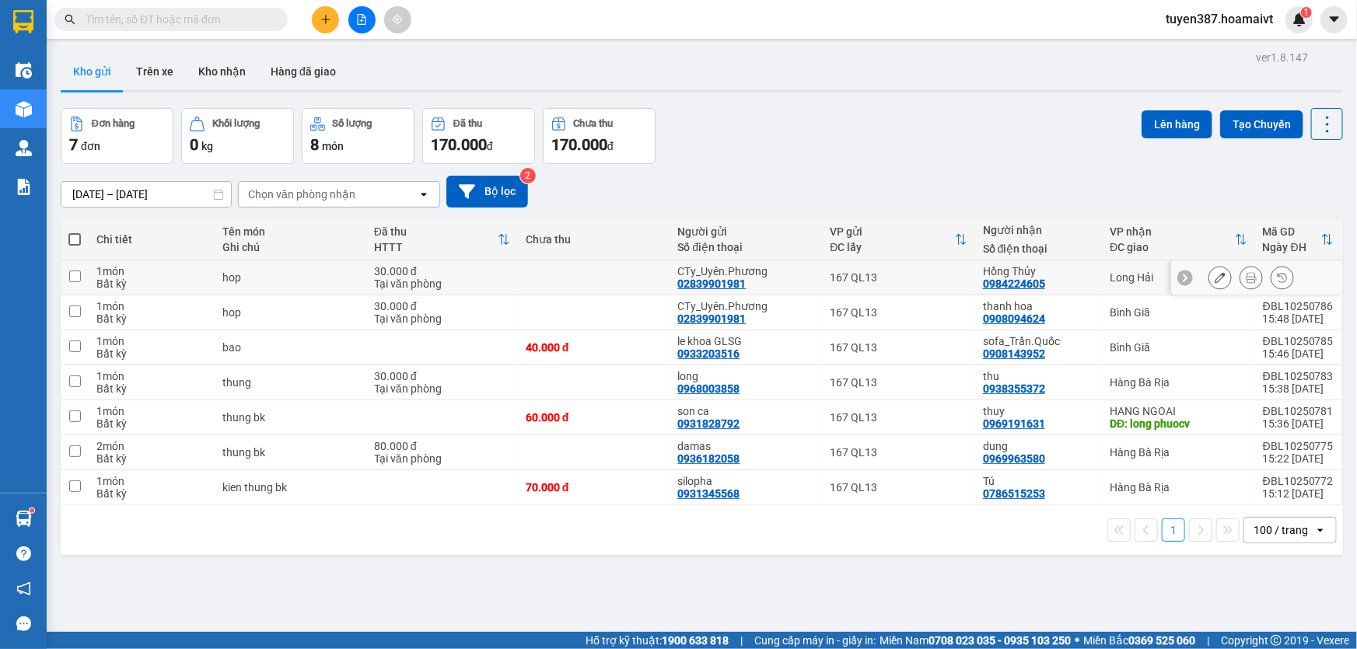
click at [74, 272] on input "checkbox" at bounding box center [75, 277] width 12 height 12
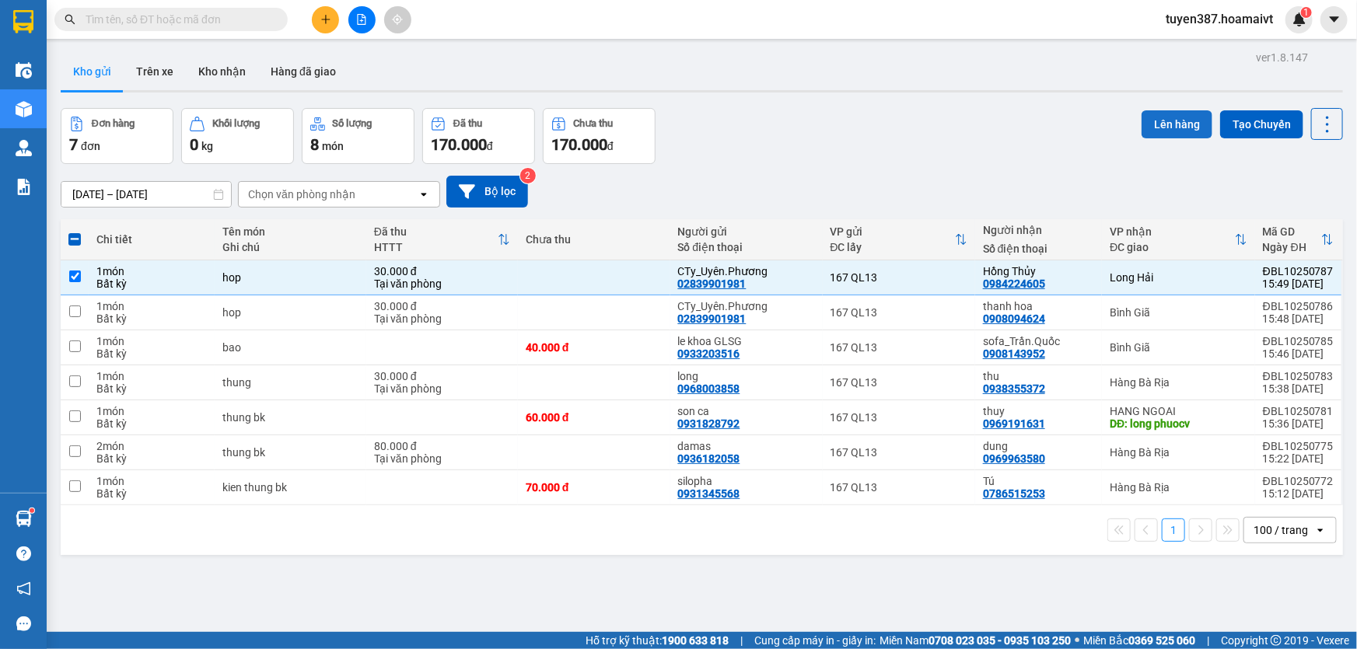
click at [1159, 117] on button "Lên hàng" at bounding box center [1177, 124] width 71 height 28
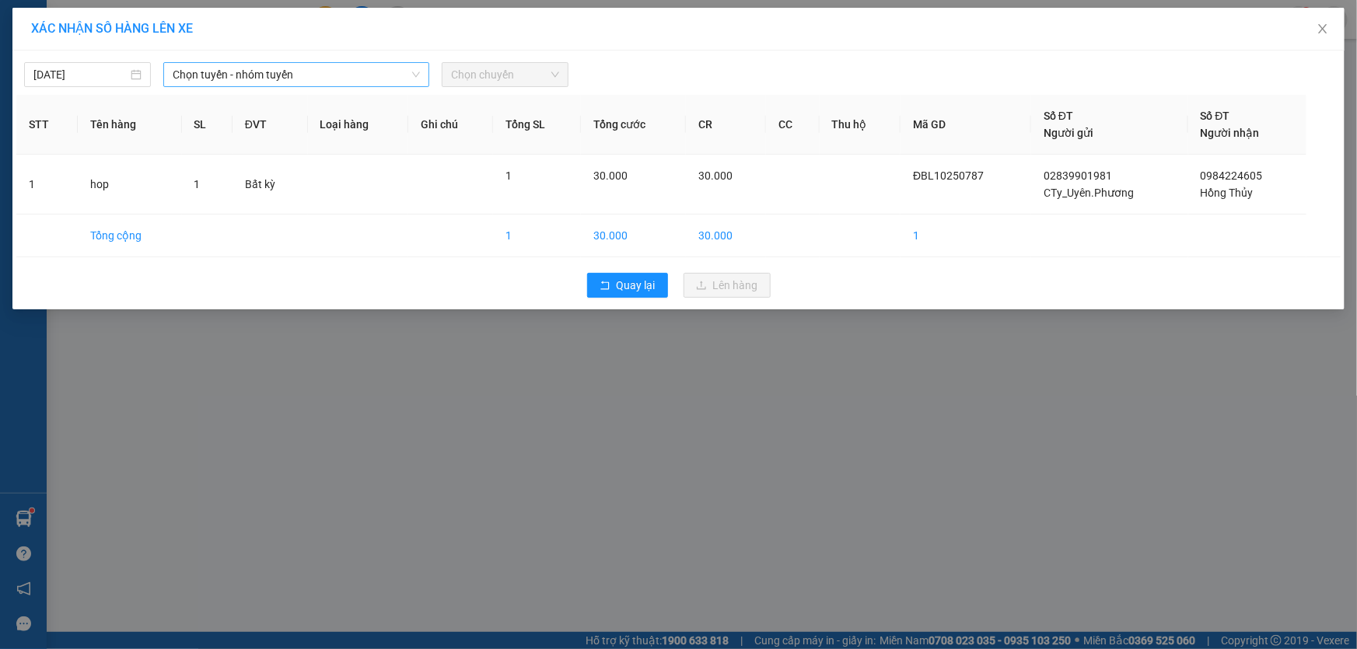
click at [304, 70] on span "Chọn tuyến - nhóm tuyến" at bounding box center [296, 74] width 247 height 23
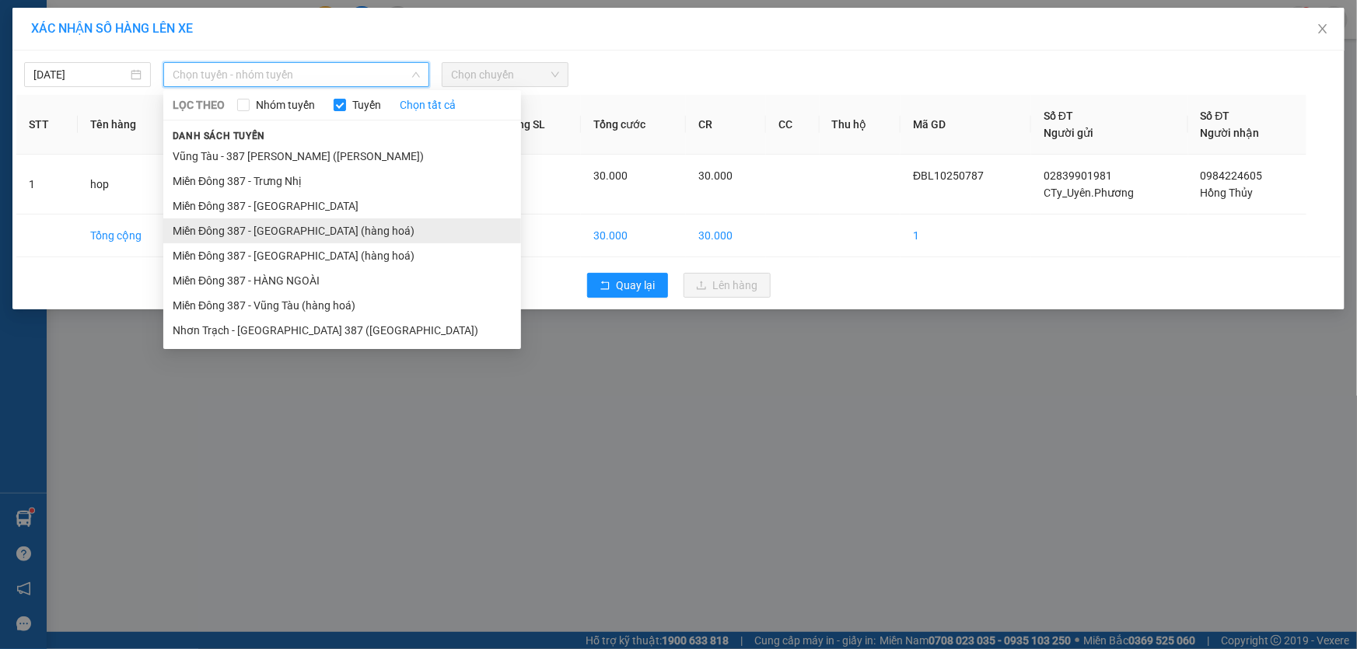
click at [249, 226] on li "Miền Đông 387 - [GEOGRAPHIC_DATA] (hàng hoá)" at bounding box center [342, 231] width 358 height 25
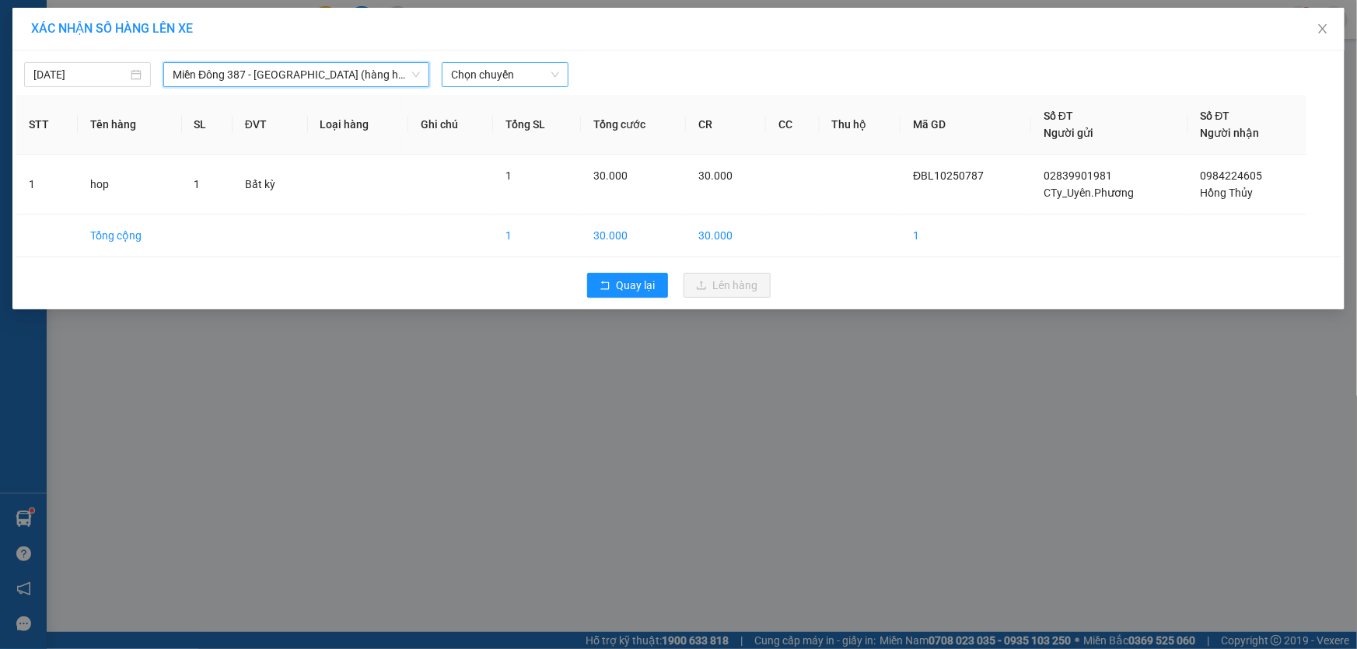
click at [525, 72] on span "Chọn chuyến" at bounding box center [505, 74] width 108 height 23
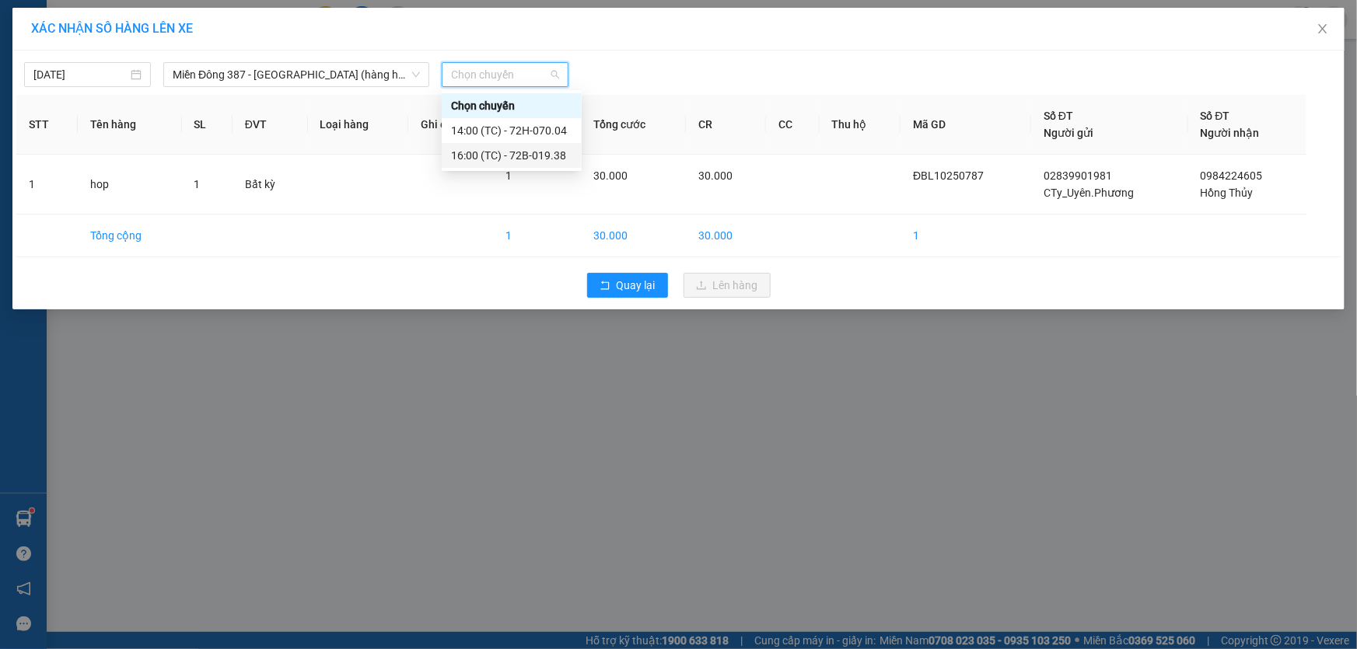
click at [499, 155] on div "16:00 (TC) - 72B-019.38" at bounding box center [511, 155] width 121 height 17
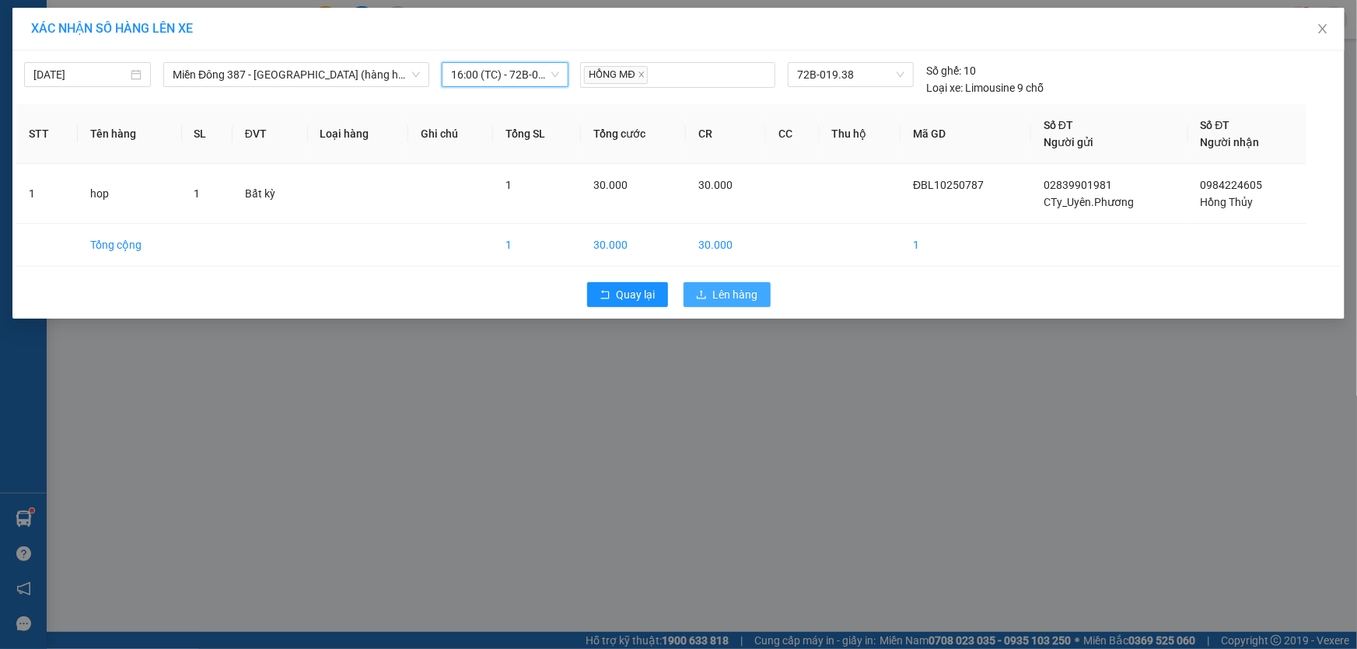
click at [739, 293] on span "Lên hàng" at bounding box center [735, 294] width 45 height 17
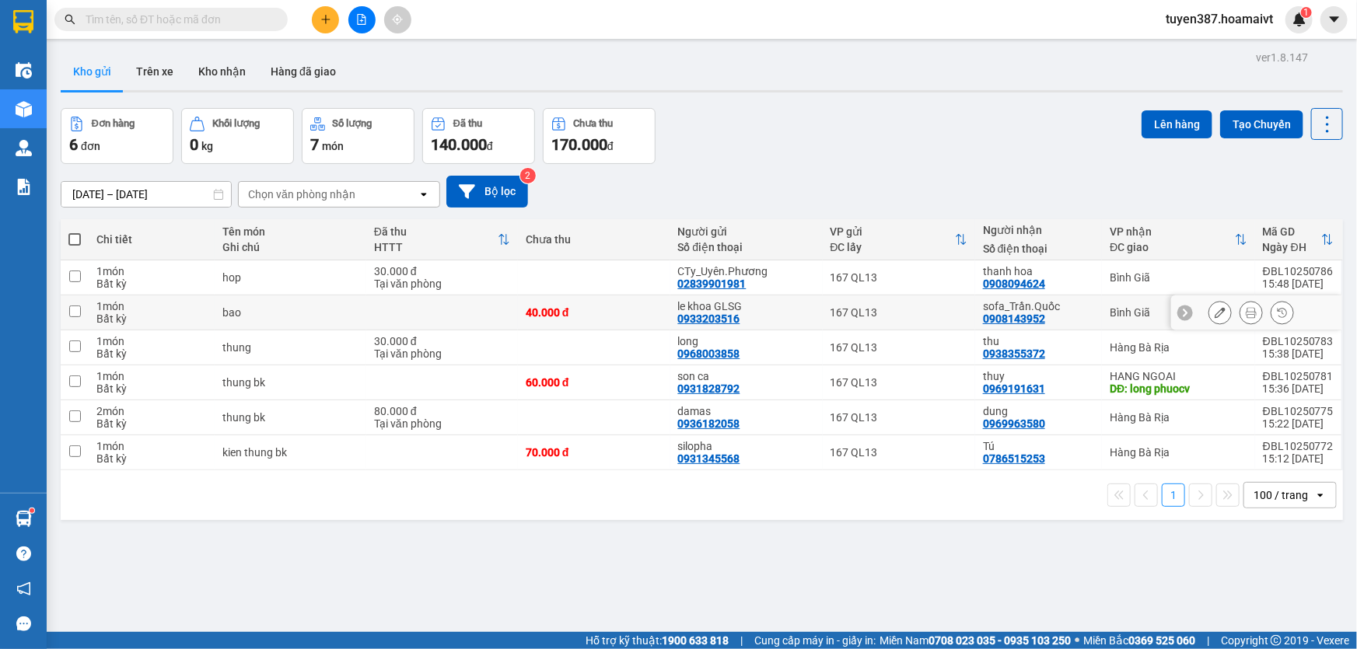
click at [70, 313] on input "checkbox" at bounding box center [75, 312] width 12 height 12
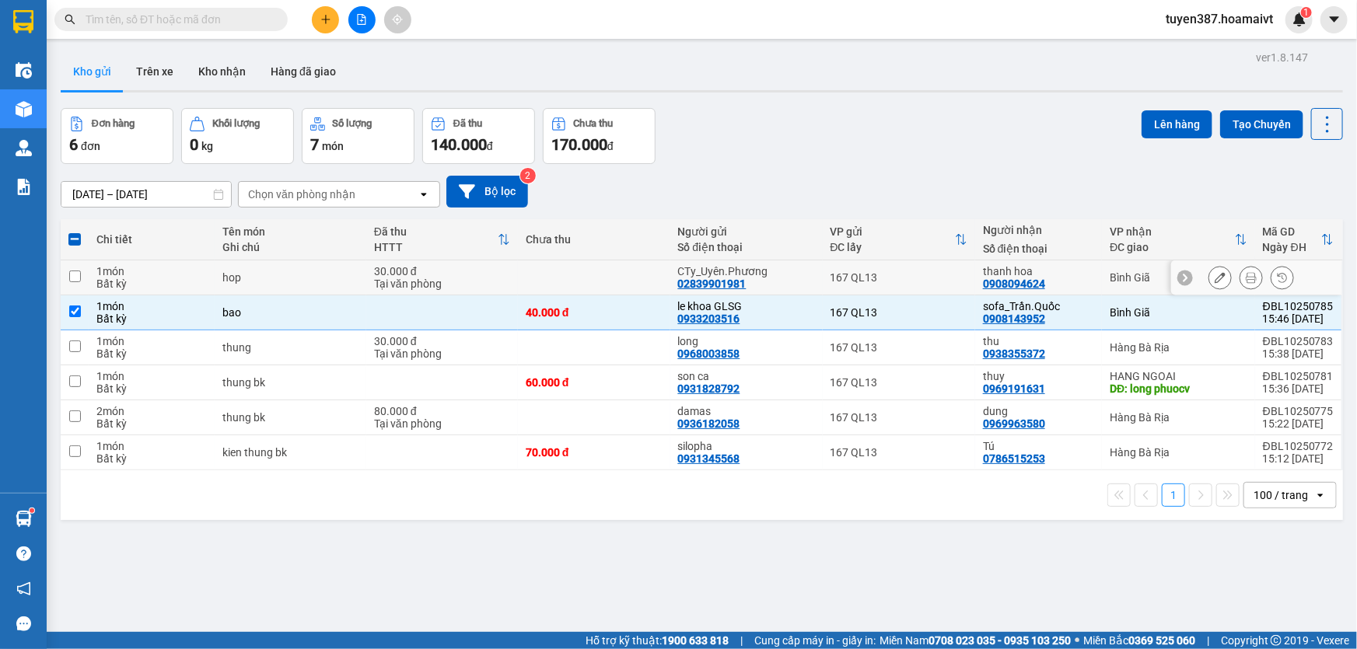
click at [70, 277] on input "checkbox" at bounding box center [75, 277] width 12 height 12
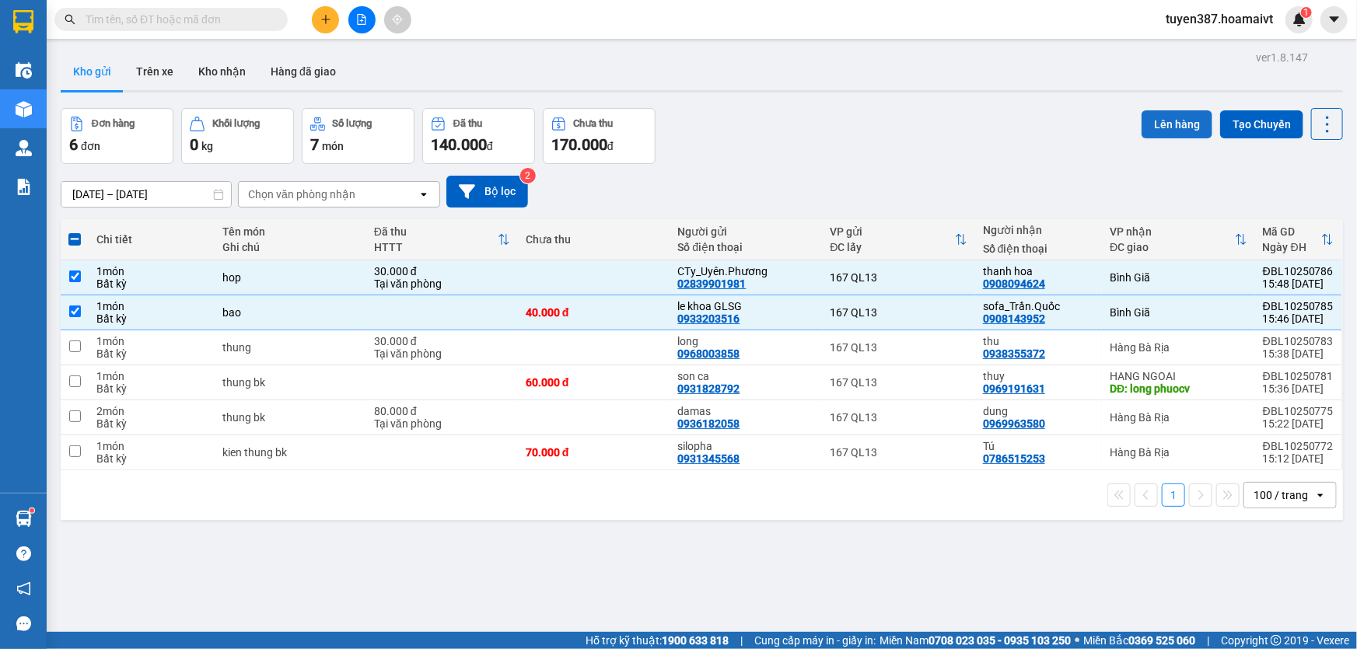
click at [1167, 120] on button "Lên hàng" at bounding box center [1177, 124] width 71 height 28
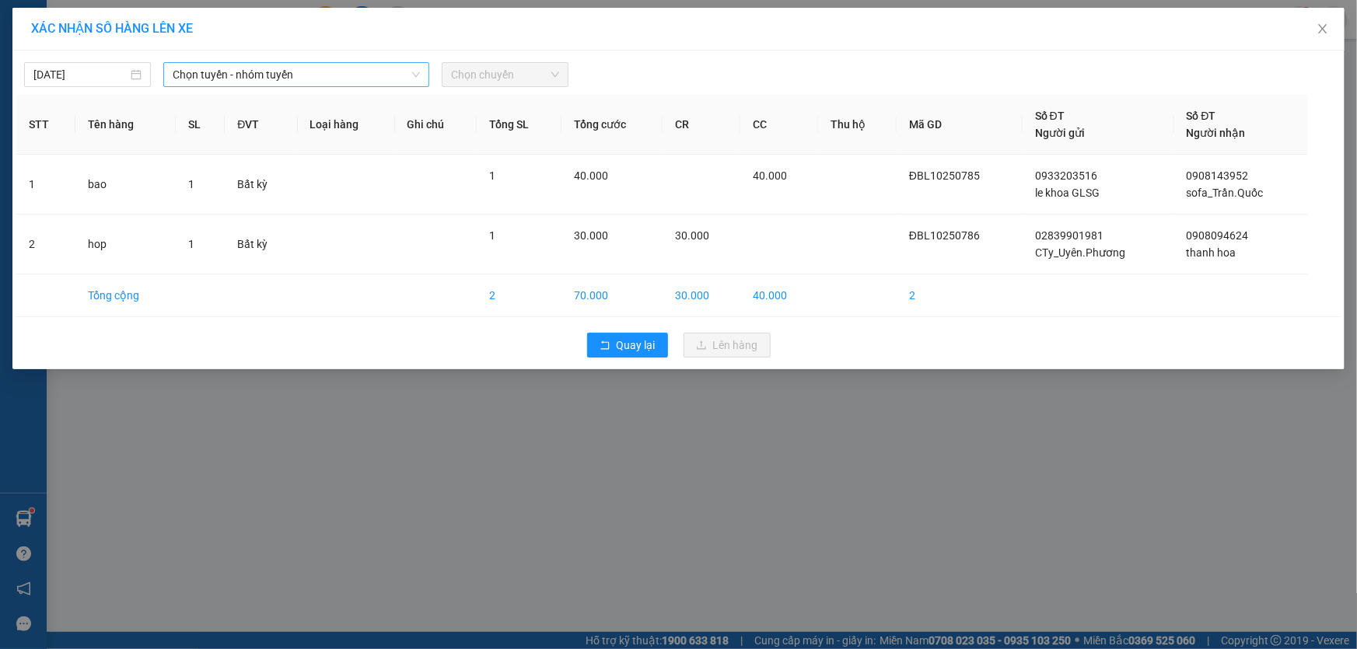
click at [305, 73] on span "Chọn tuyến - nhóm tuyến" at bounding box center [296, 74] width 247 height 23
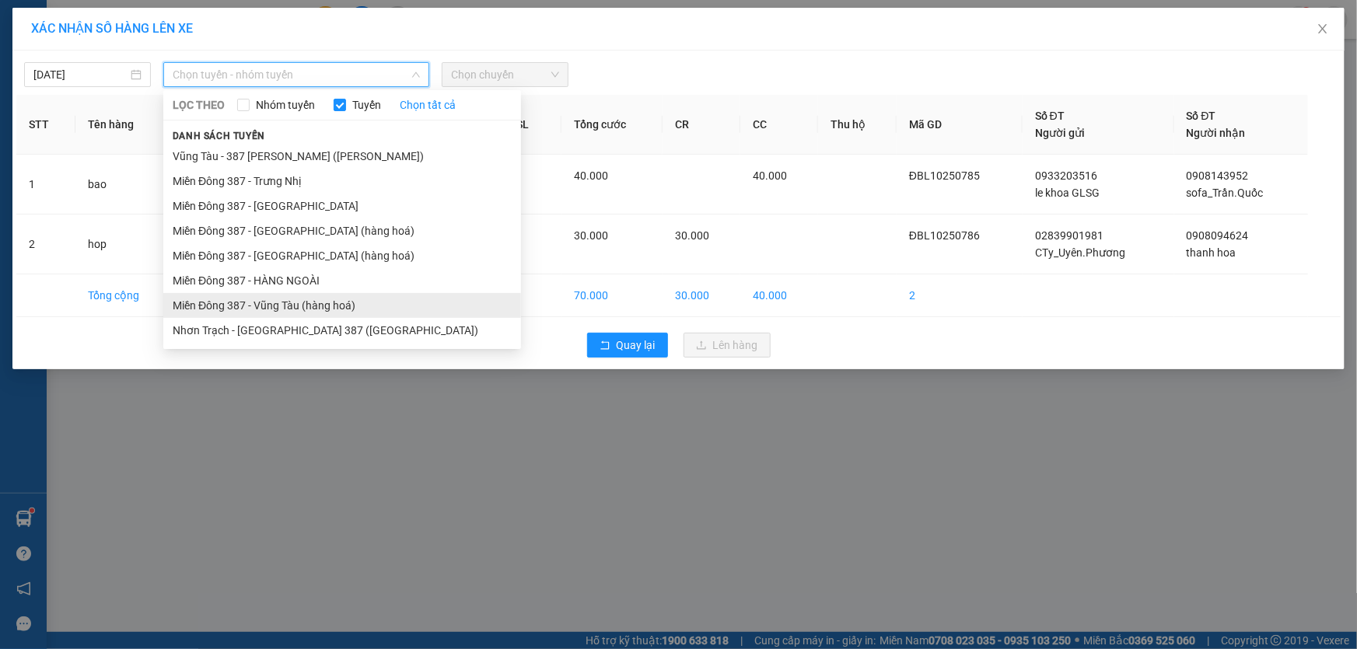
click at [284, 301] on li "Miền Đông 387 - Vũng Tàu (hàng hoá)" at bounding box center [342, 305] width 358 height 25
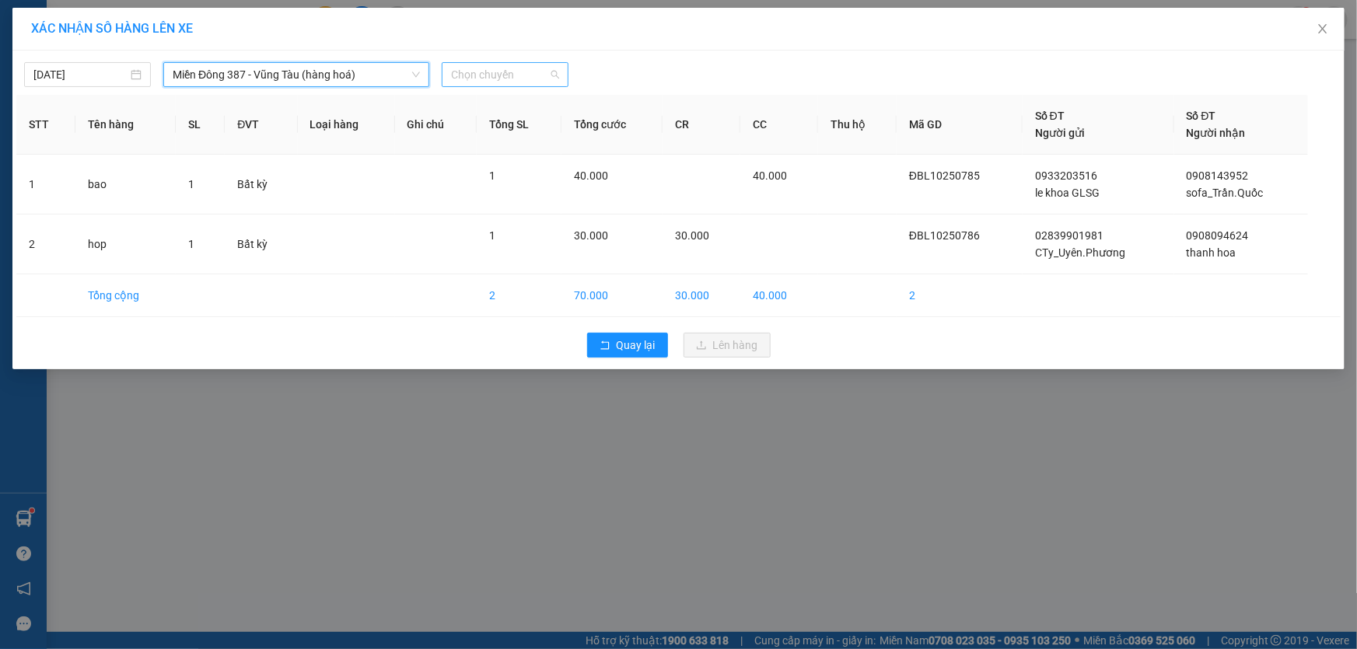
click at [516, 77] on span "Chọn chuyến" at bounding box center [505, 74] width 108 height 23
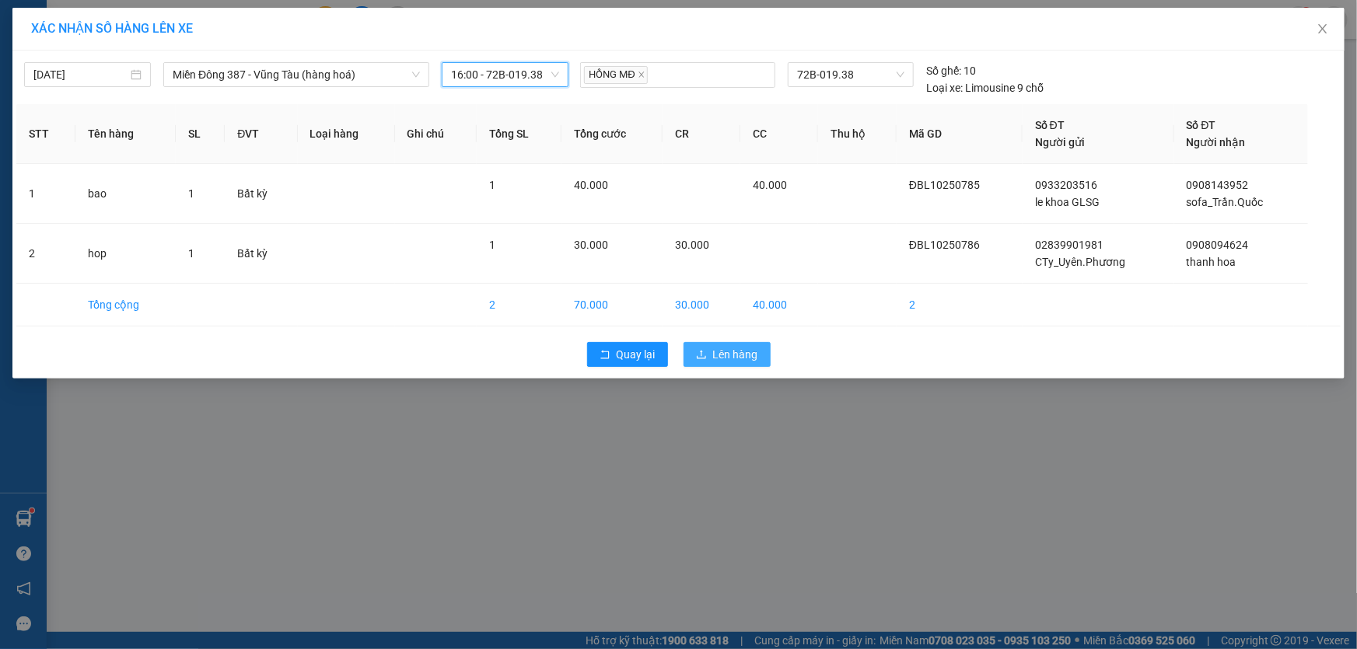
click at [740, 352] on span "Lên hàng" at bounding box center [735, 354] width 45 height 17
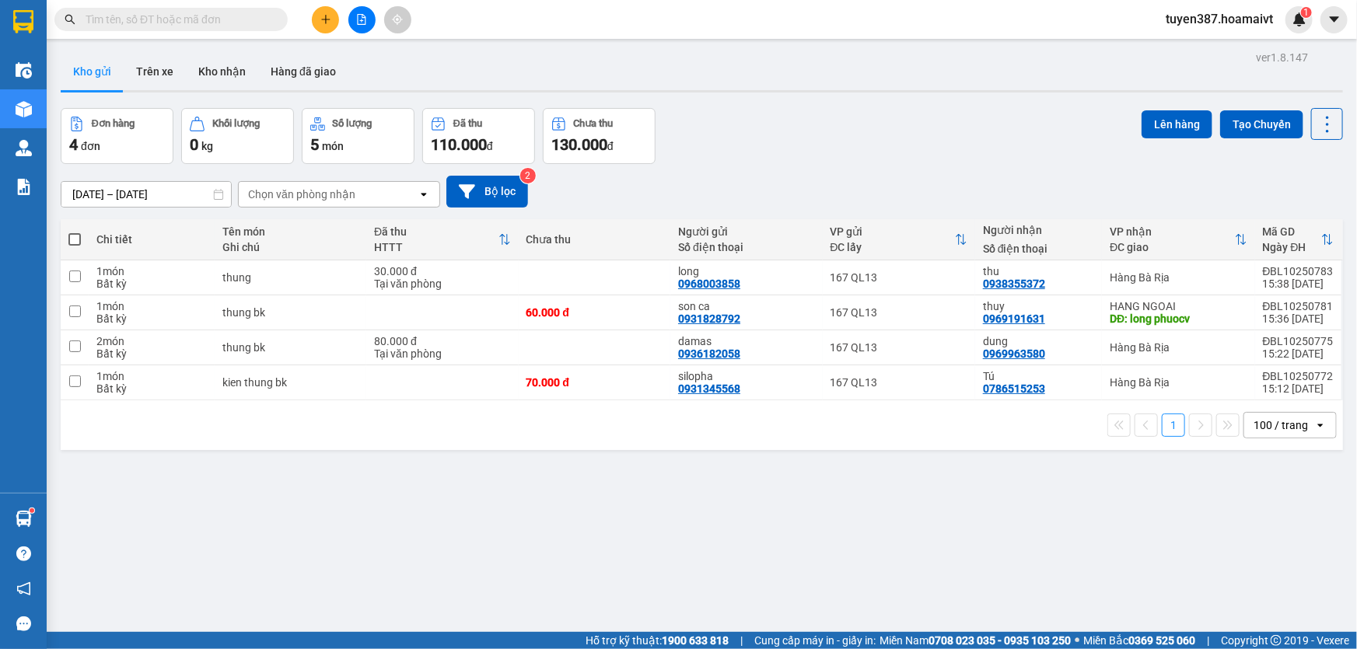
click at [362, 190] on div "Chọn văn phòng nhận" at bounding box center [328, 194] width 179 height 25
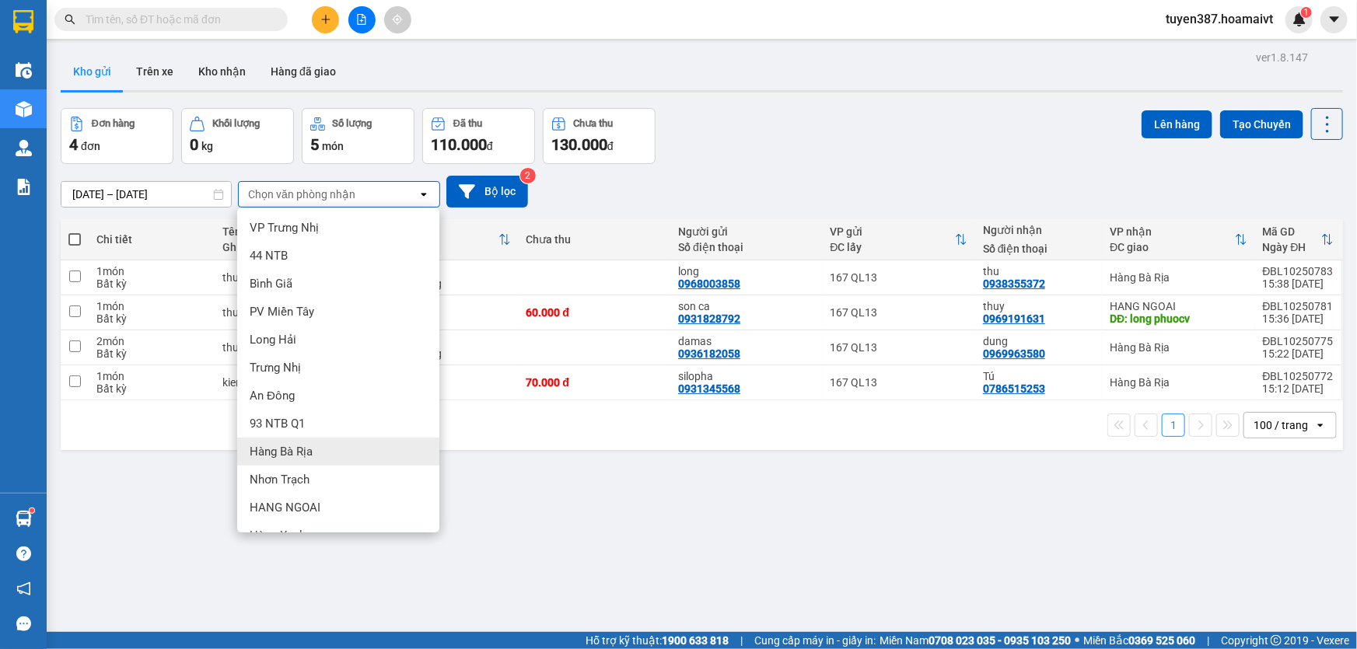
click at [295, 446] on span "Hàng Bà Rịa" at bounding box center [281, 452] width 63 height 16
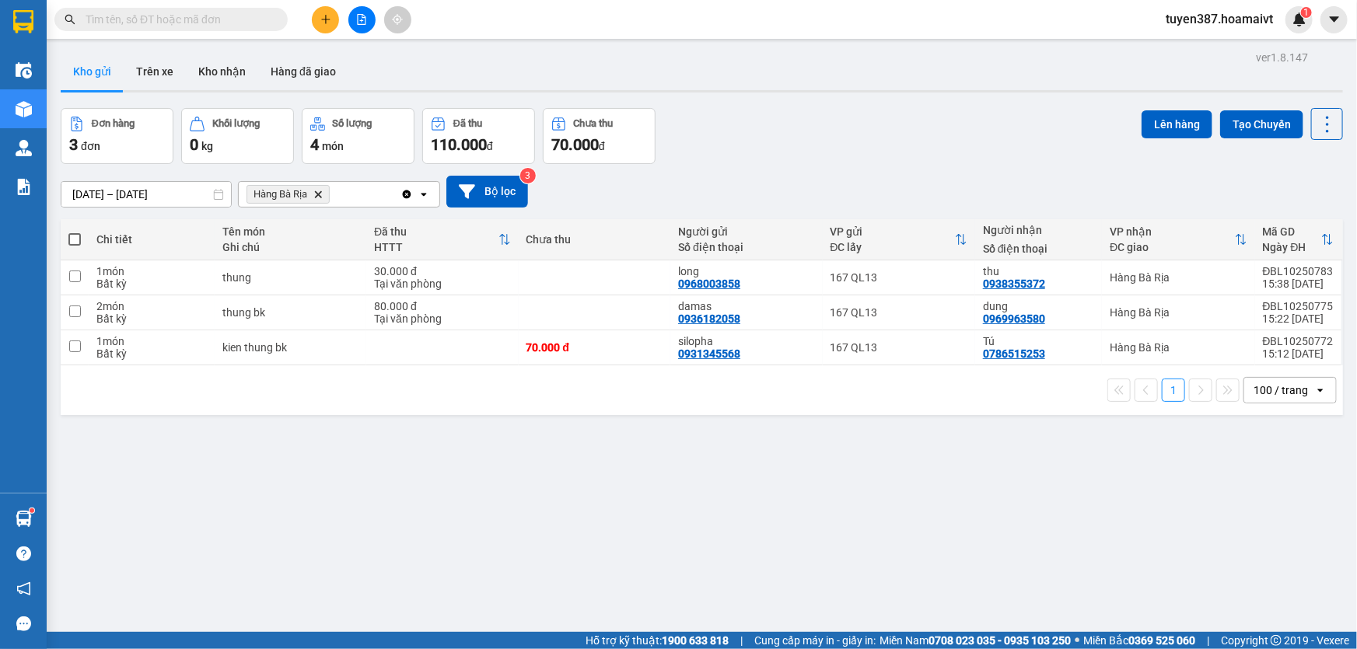
click at [74, 238] on span at bounding box center [74, 239] width 12 height 12
click at [75, 232] on input "checkbox" at bounding box center [75, 232] width 0 height 0
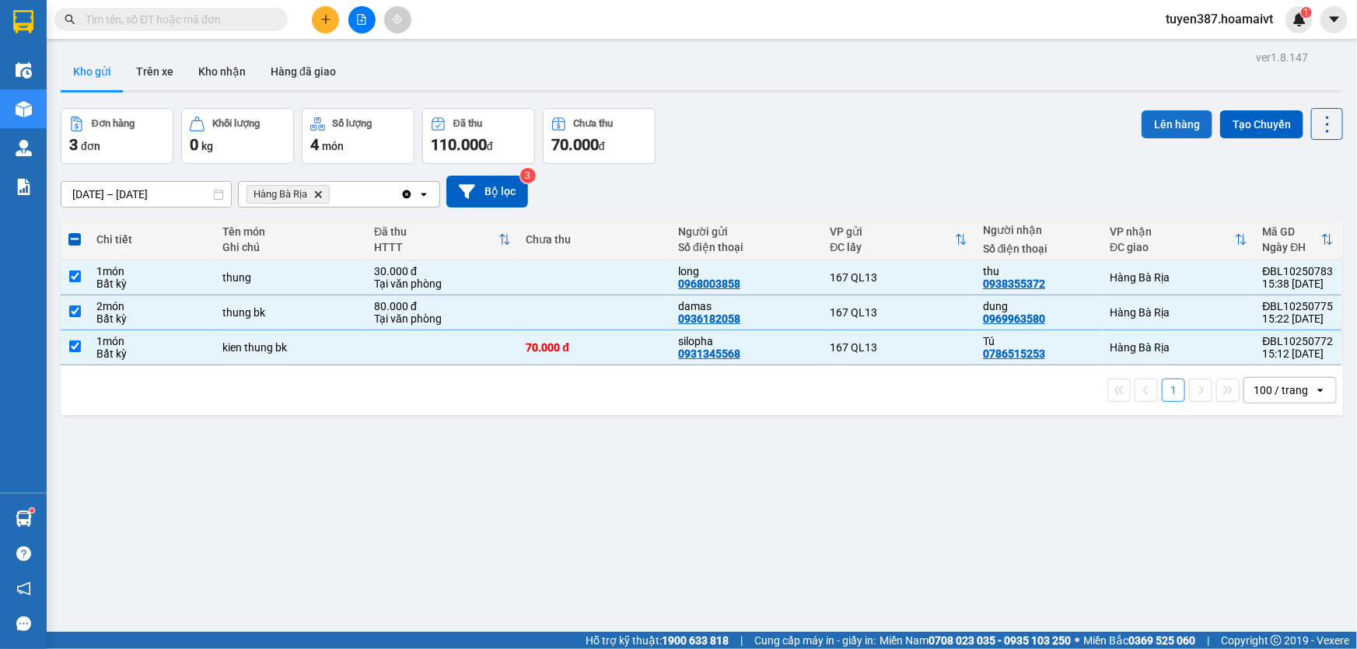
click at [1164, 119] on button "Lên hàng" at bounding box center [1177, 124] width 71 height 28
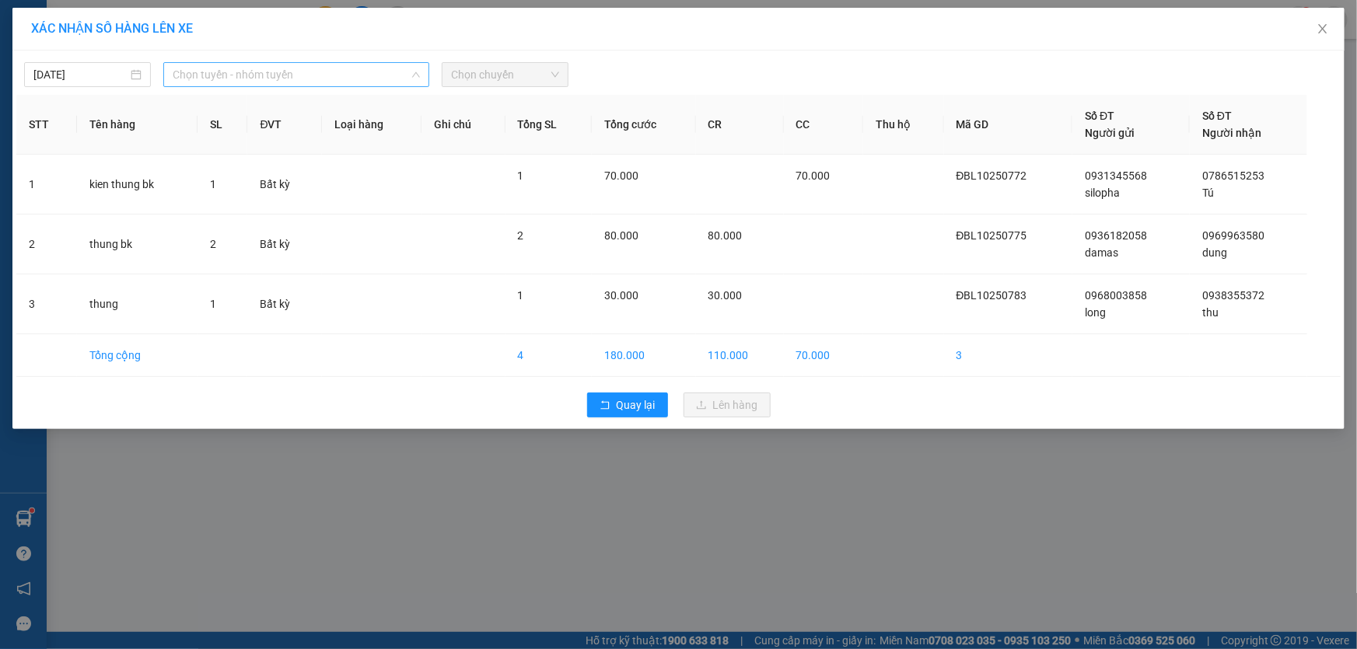
click at [317, 78] on span "Chọn tuyến - nhóm tuyến" at bounding box center [296, 74] width 247 height 23
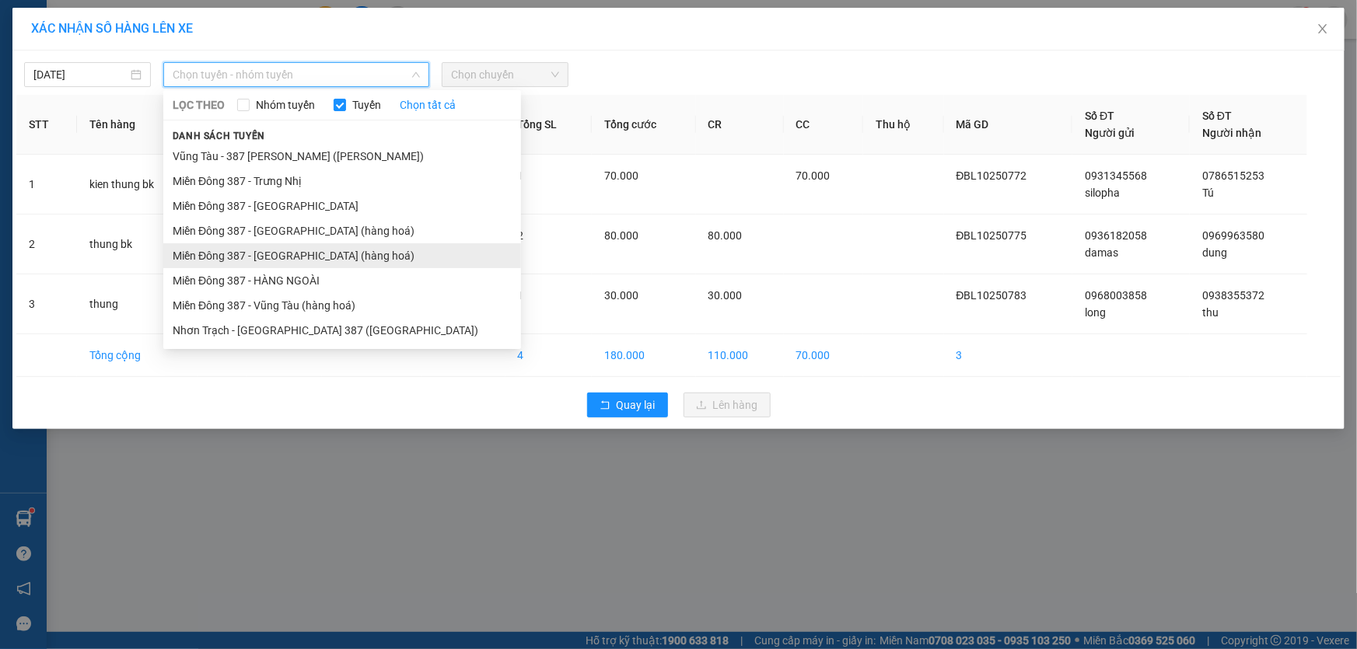
click at [272, 250] on li "Miền Đông 387 - [GEOGRAPHIC_DATA] (hàng hoá)" at bounding box center [342, 255] width 358 height 25
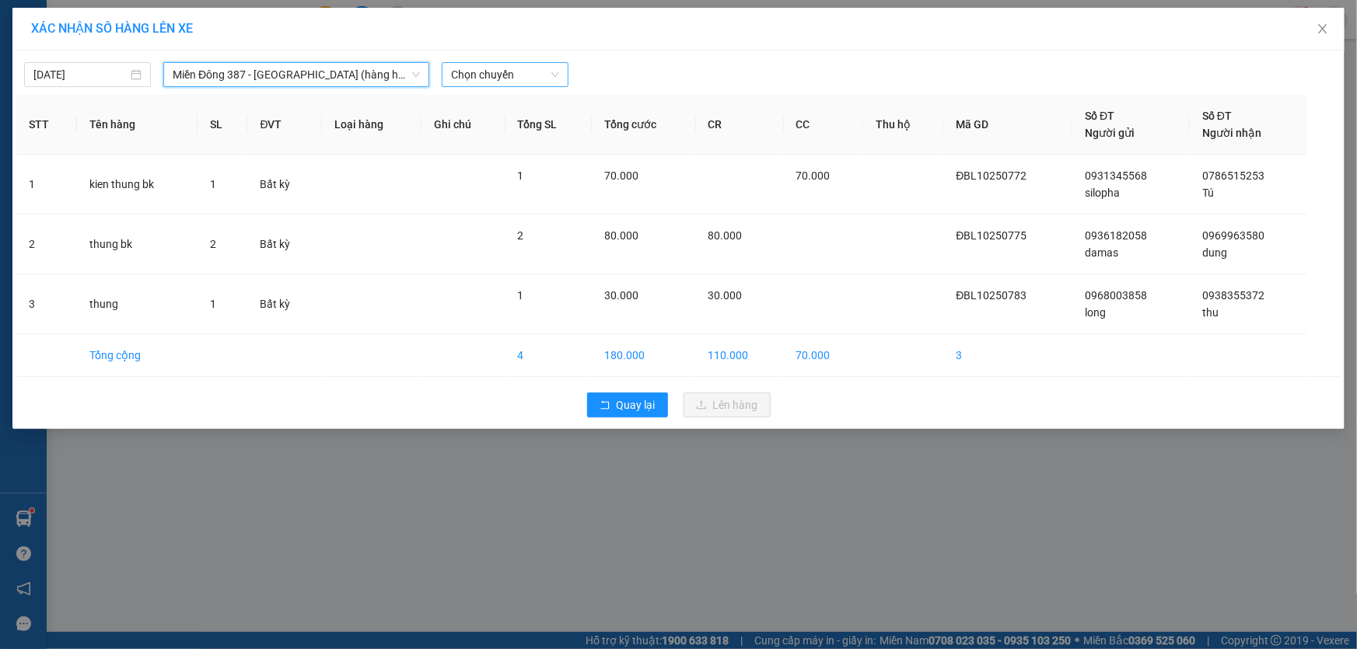
click at [521, 70] on span "Chọn chuyến" at bounding box center [505, 74] width 108 height 23
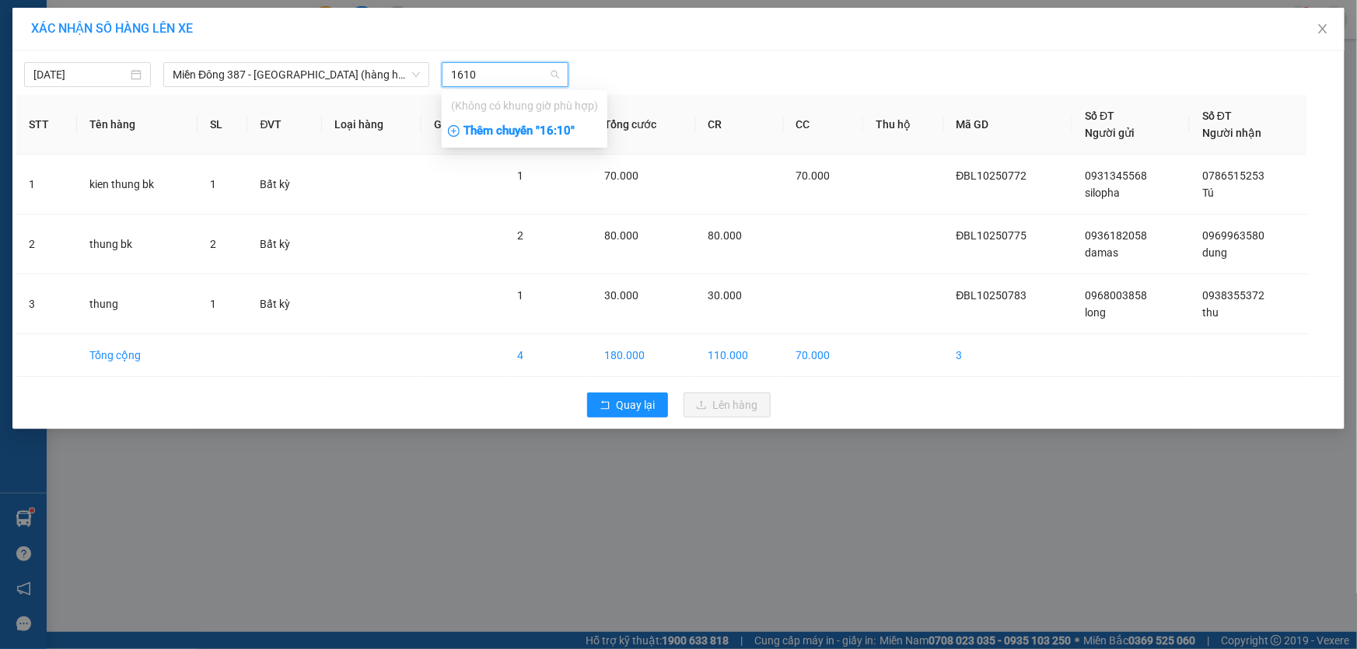
click at [565, 130] on div "Thêm chuyến " 16:10 "" at bounding box center [525, 131] width 166 height 26
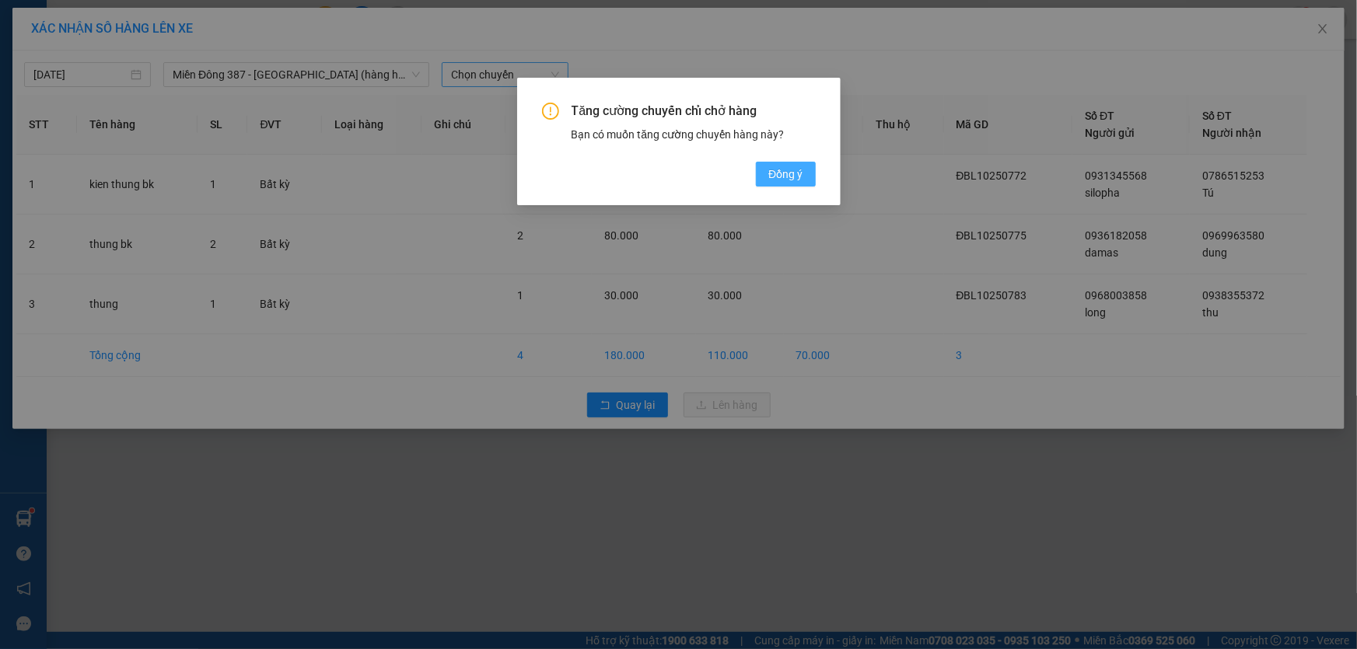
click at [786, 169] on span "Đồng ý" at bounding box center [785, 174] width 34 height 17
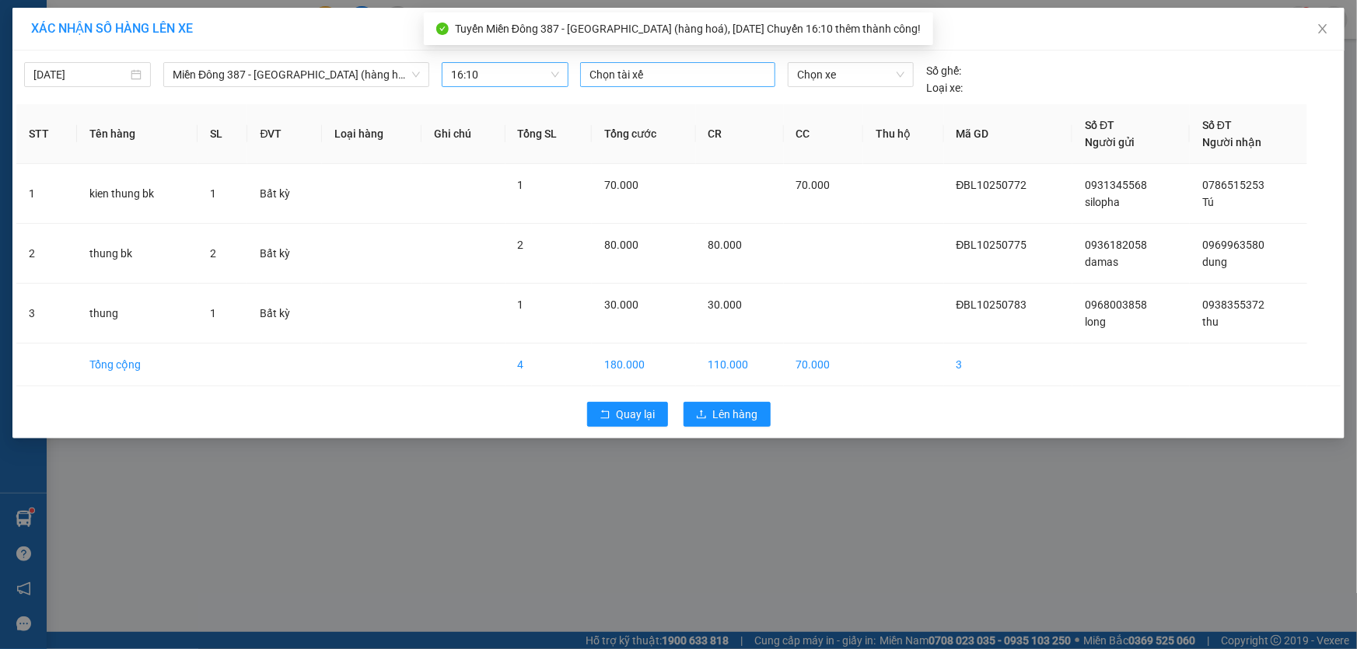
click at [687, 73] on div at bounding box center [677, 74] width 187 height 19
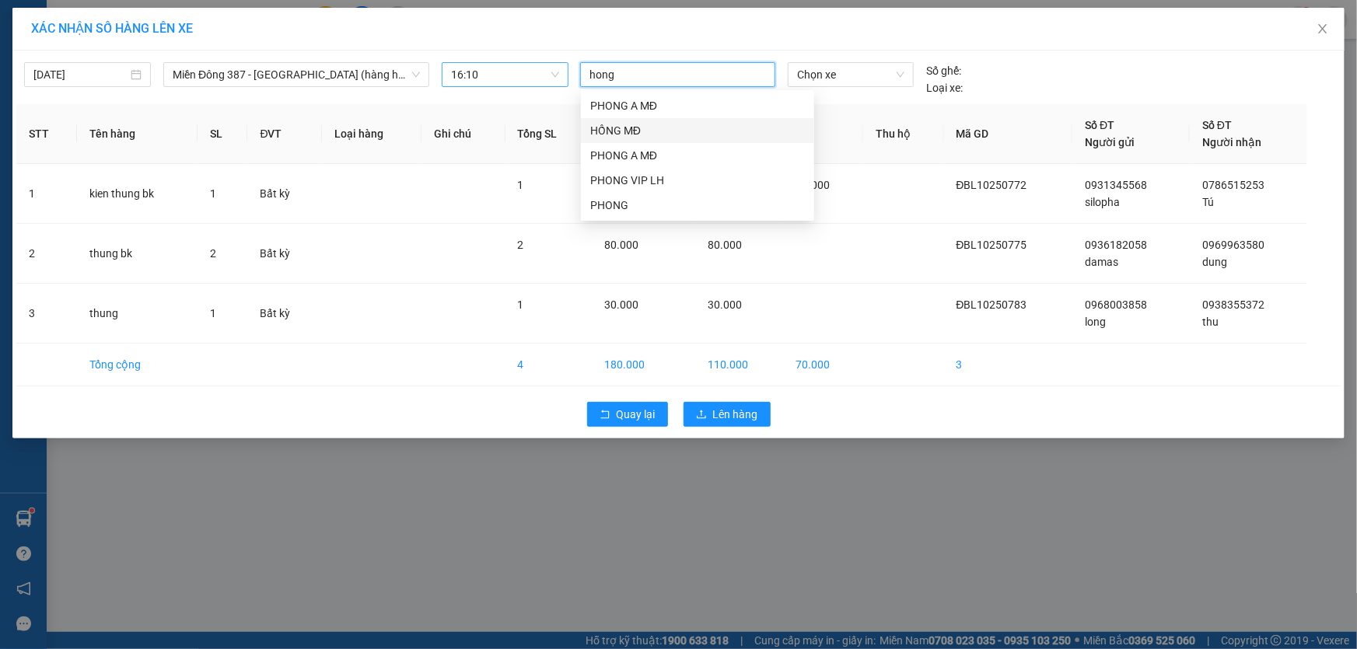
click at [619, 124] on div "HỒNG MĐ" at bounding box center [697, 130] width 215 height 17
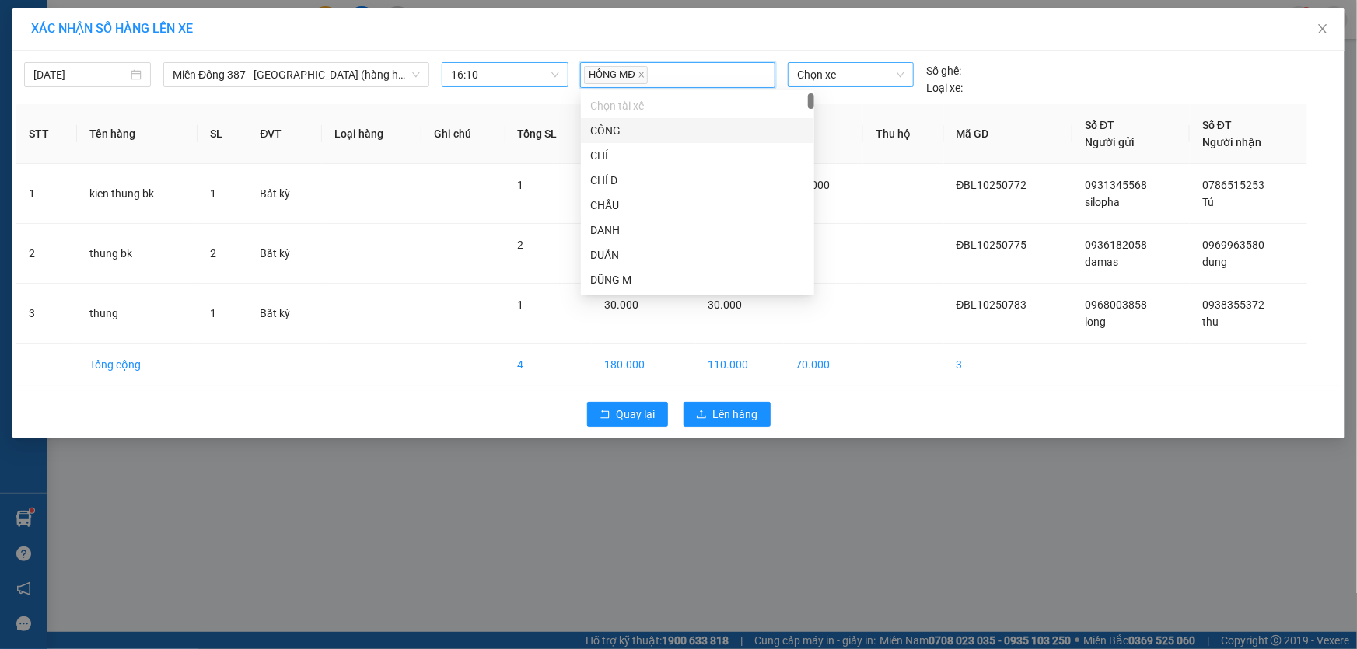
click at [843, 73] on span "Chọn xe" at bounding box center [850, 74] width 107 height 23
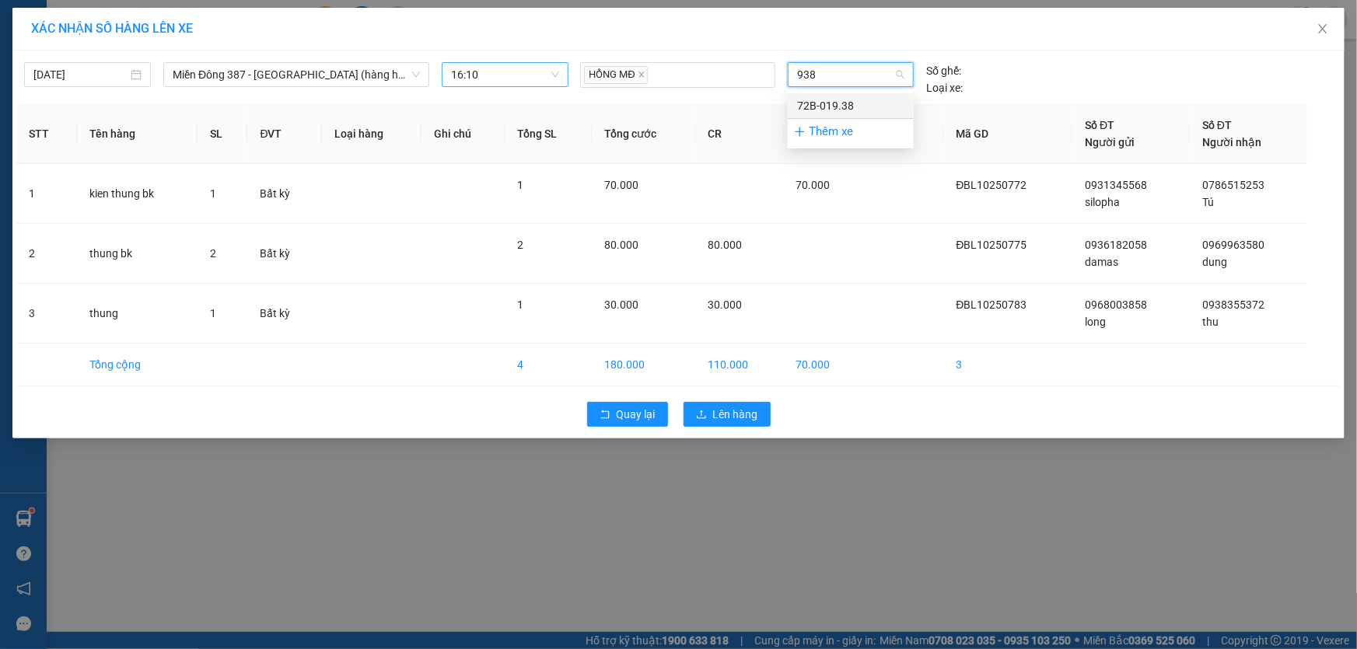
click at [835, 100] on div "72B-019.38" at bounding box center [850, 105] width 107 height 17
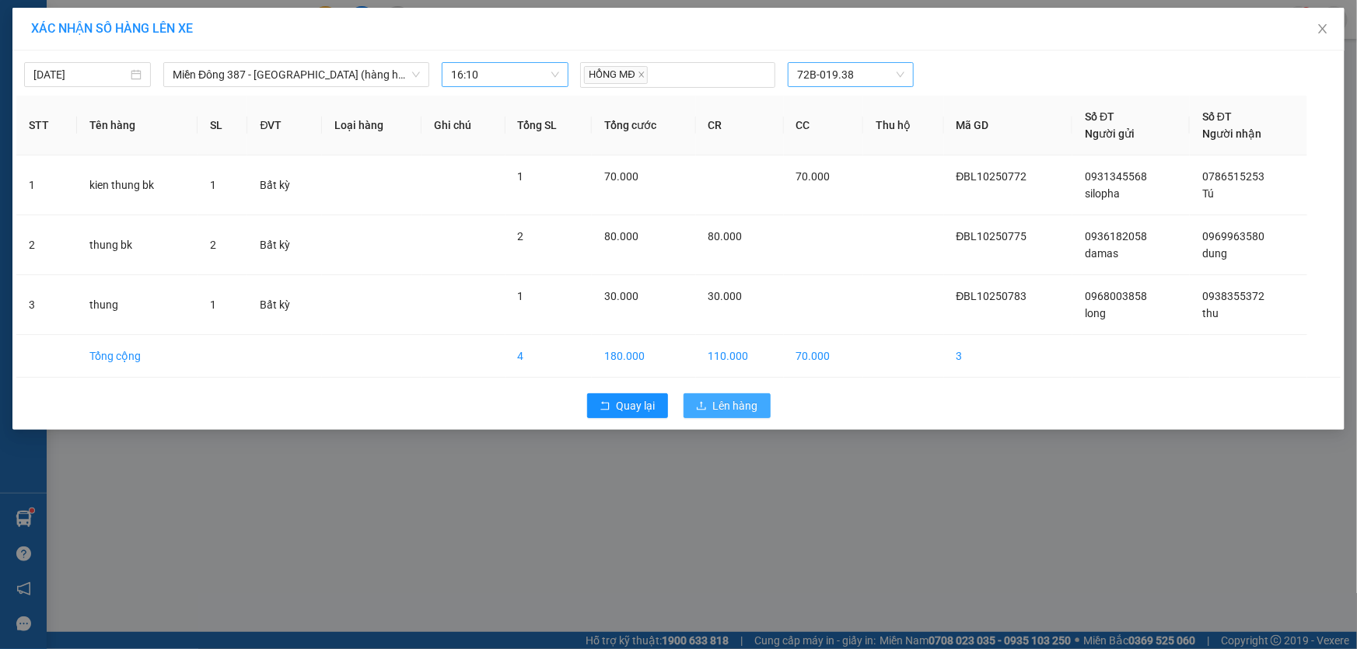
click at [724, 397] on span "Lên hàng" at bounding box center [735, 405] width 45 height 17
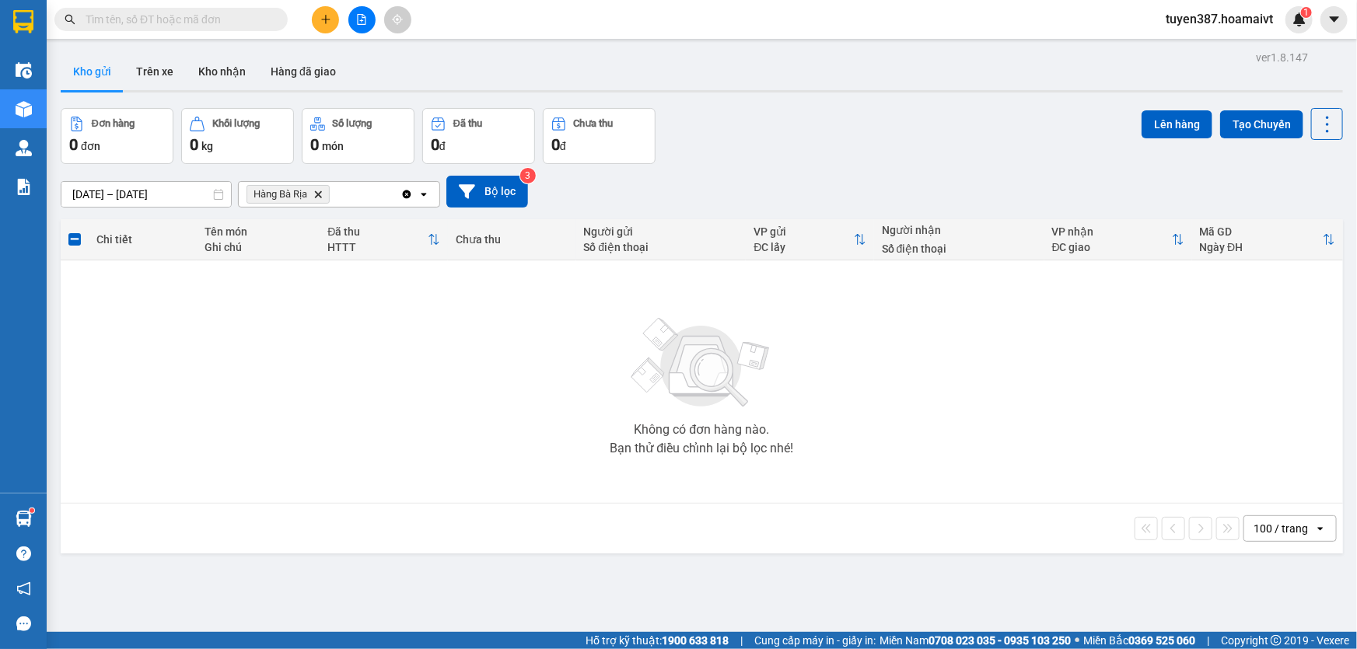
click at [319, 194] on icon "Delete" at bounding box center [317, 194] width 9 height 9
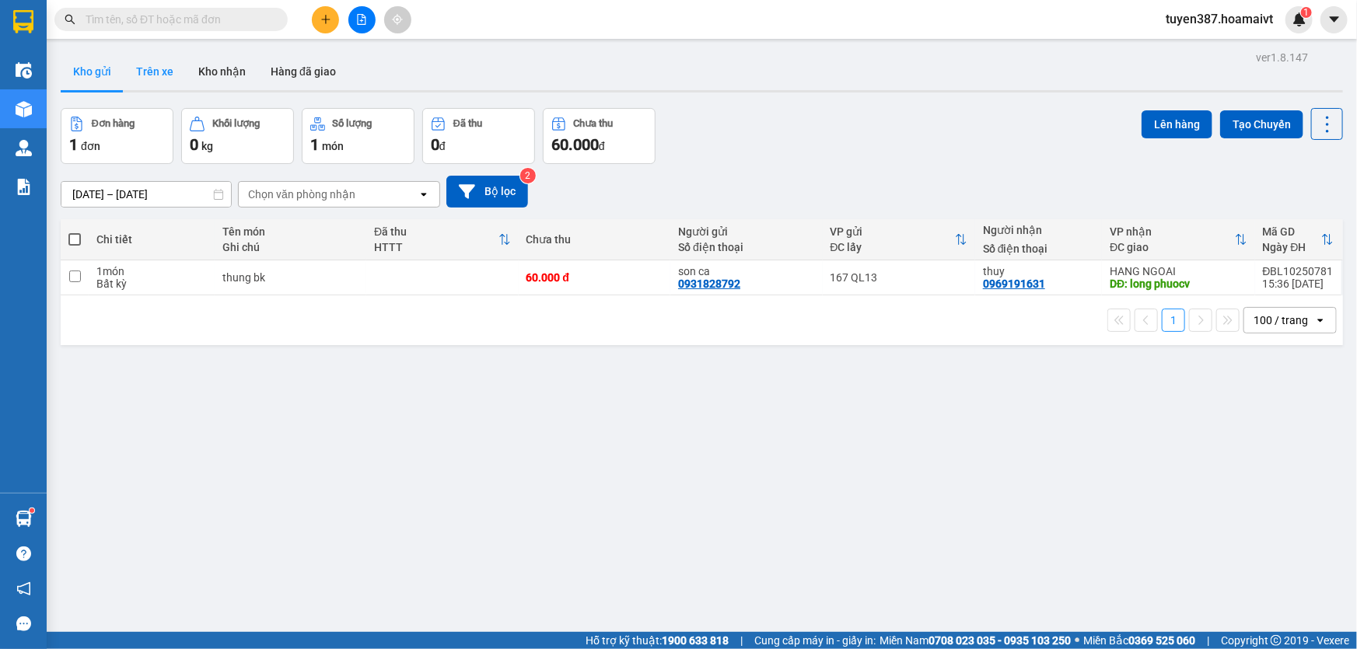
click at [155, 69] on button "Trên xe" at bounding box center [155, 71] width 62 height 37
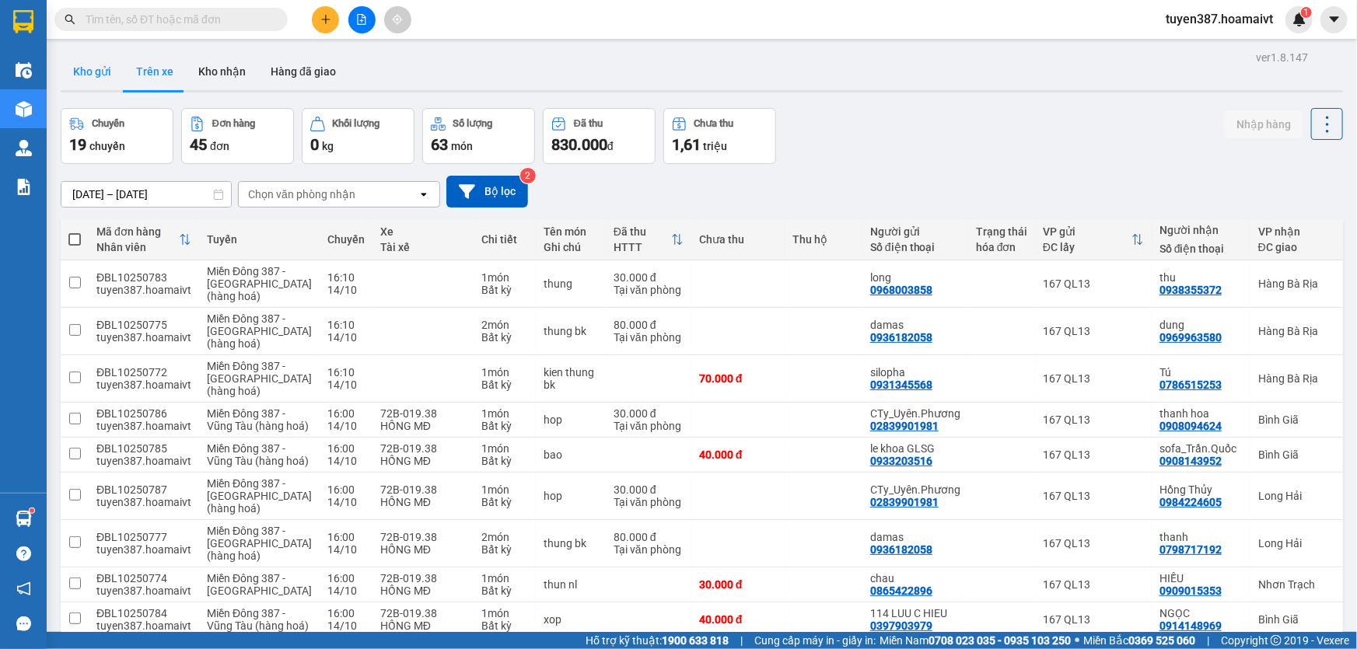
click at [85, 69] on button "Kho gửi" at bounding box center [92, 71] width 63 height 37
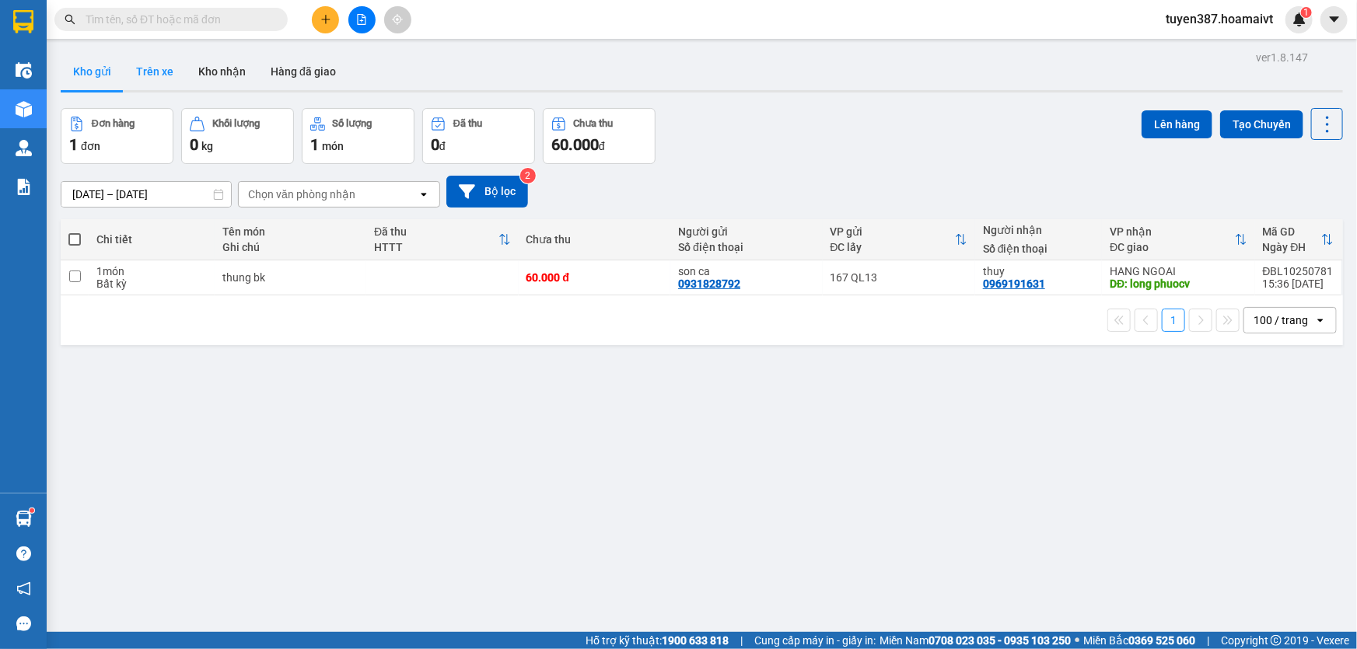
click at [160, 71] on button "Trên xe" at bounding box center [155, 71] width 62 height 37
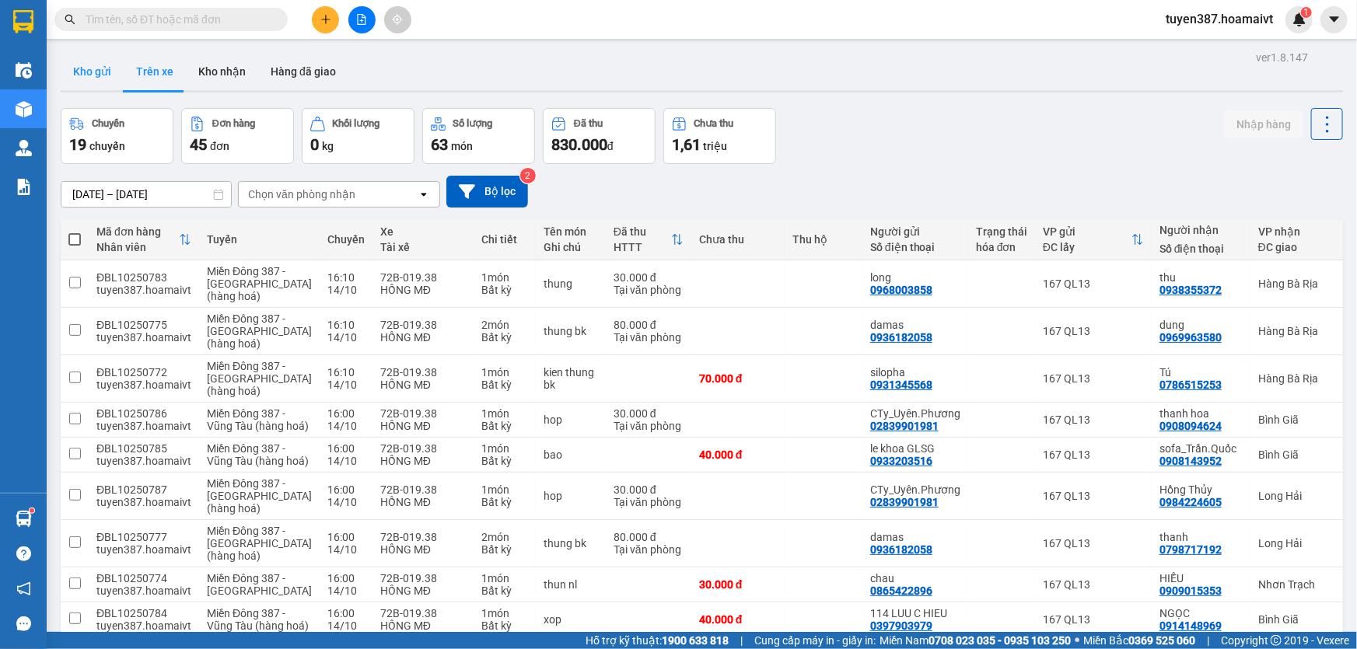
click at [90, 67] on button "Kho gửi" at bounding box center [92, 71] width 63 height 37
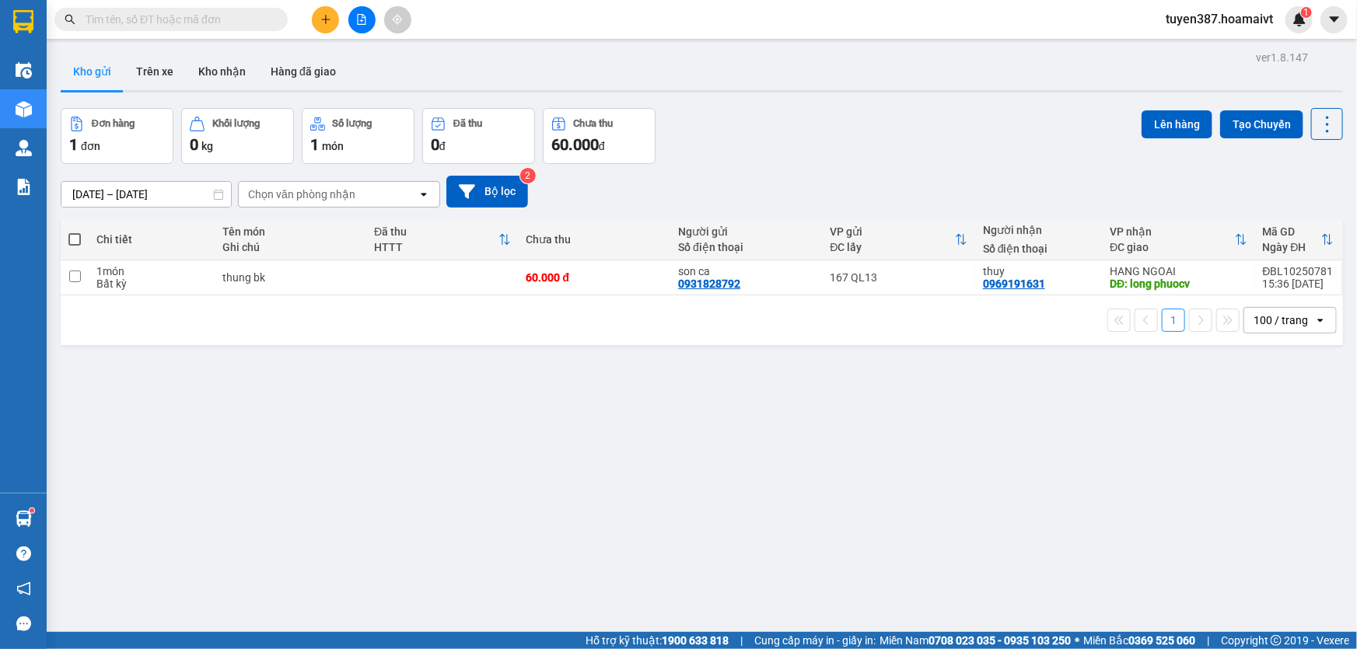
click at [74, 238] on span at bounding box center [74, 239] width 12 height 12
click at [75, 232] on input "checkbox" at bounding box center [75, 232] width 0 height 0
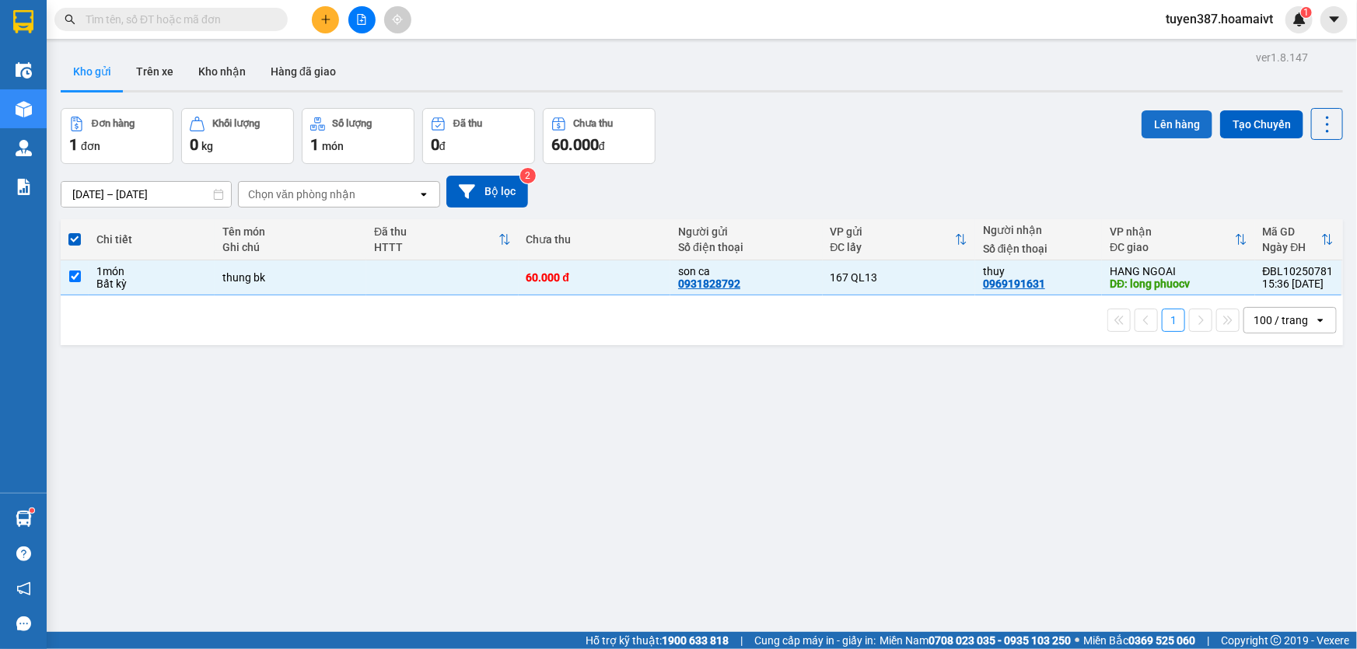
click at [1156, 121] on button "Lên hàng" at bounding box center [1177, 124] width 71 height 28
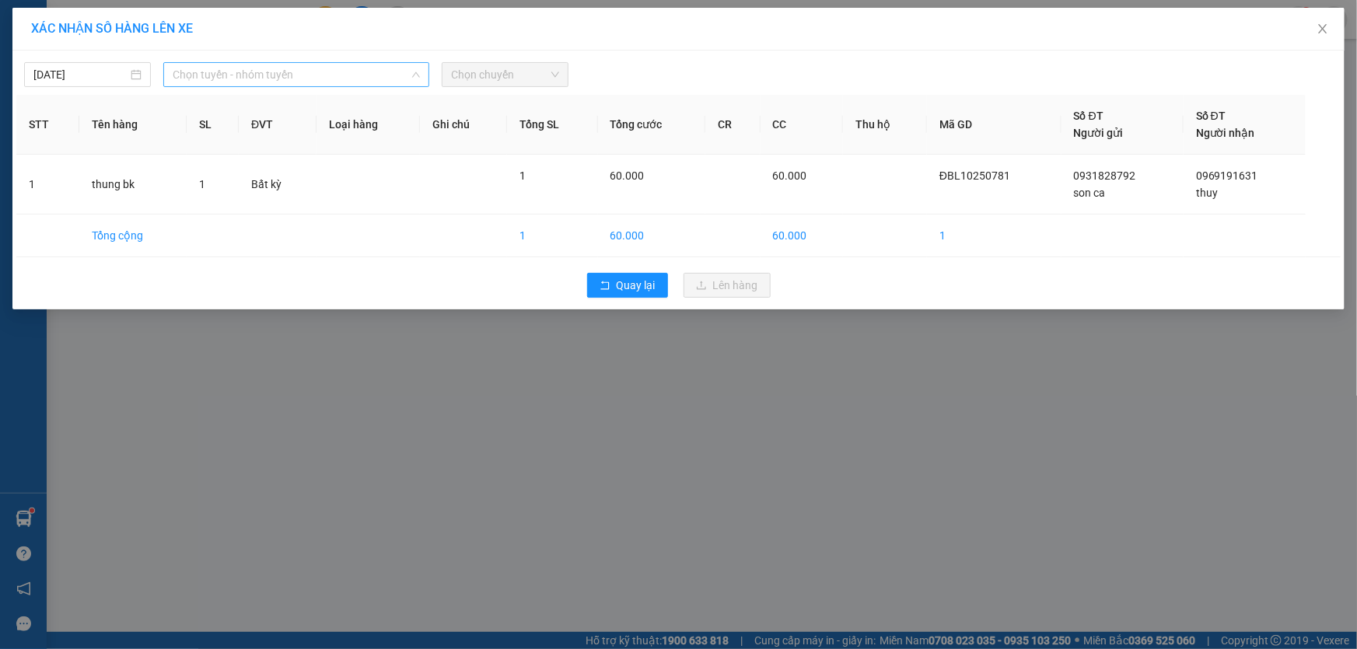
click at [303, 76] on span "Chọn tuyến - nhóm tuyến" at bounding box center [296, 74] width 247 height 23
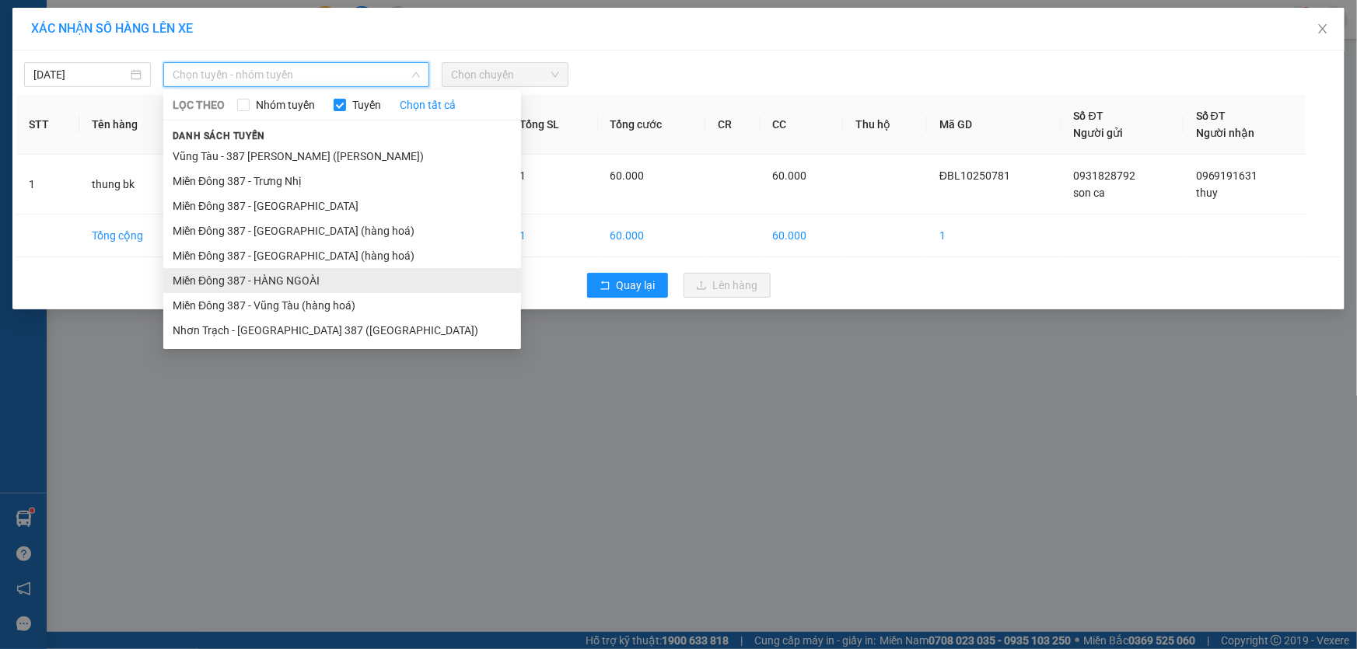
click at [275, 272] on li "Miền Đông 387 - HÀNG NGOÀI" at bounding box center [342, 280] width 358 height 25
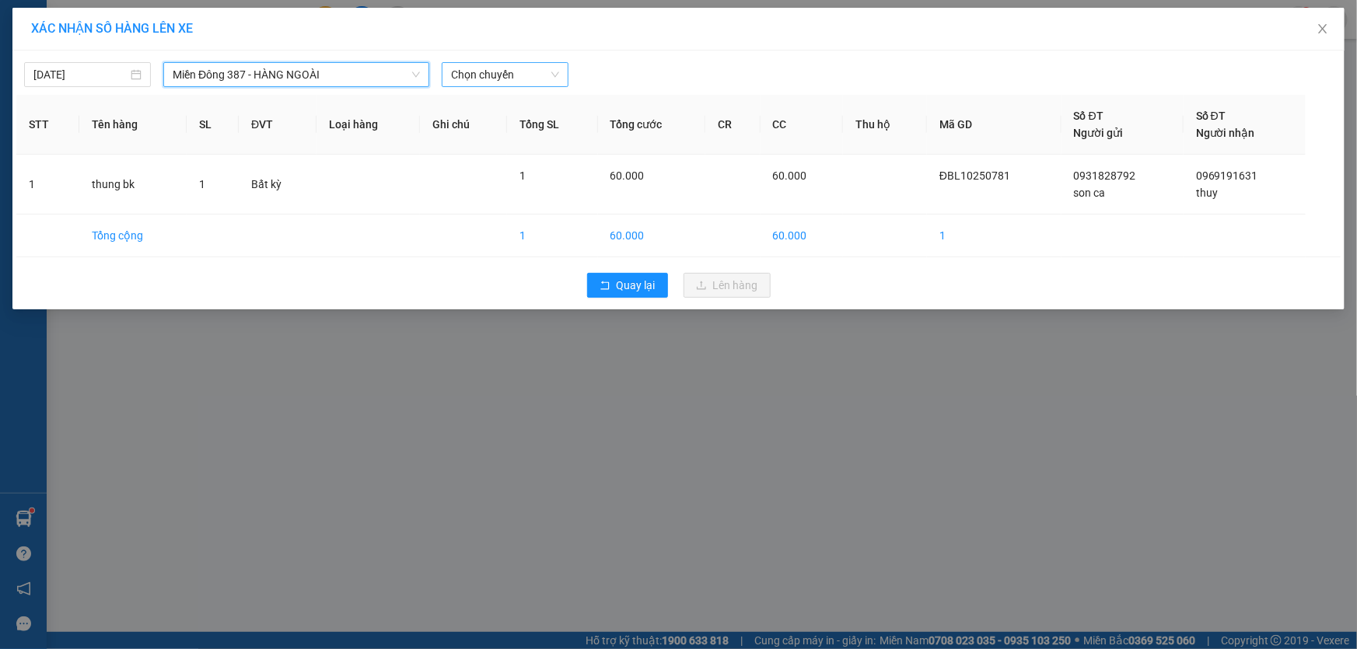
click at [522, 72] on span "Chọn chuyến" at bounding box center [505, 74] width 108 height 23
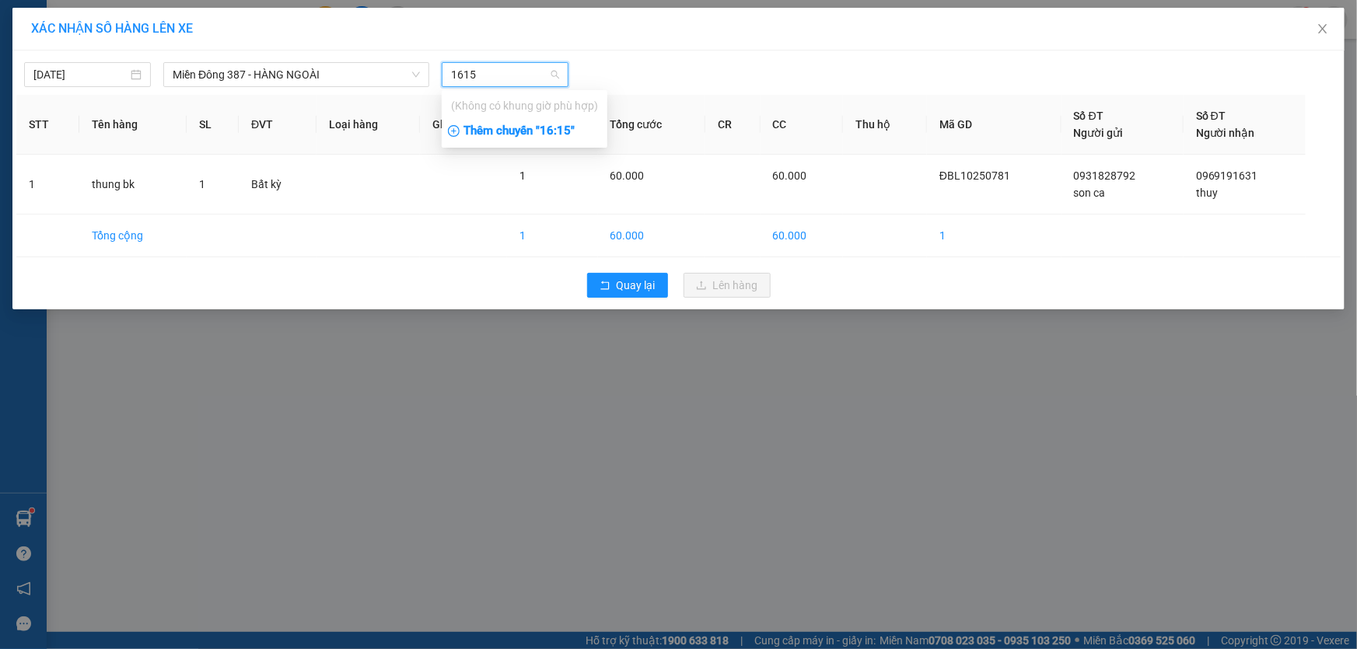
click at [558, 126] on div "Thêm chuyến " 16:15 "" at bounding box center [525, 131] width 166 height 26
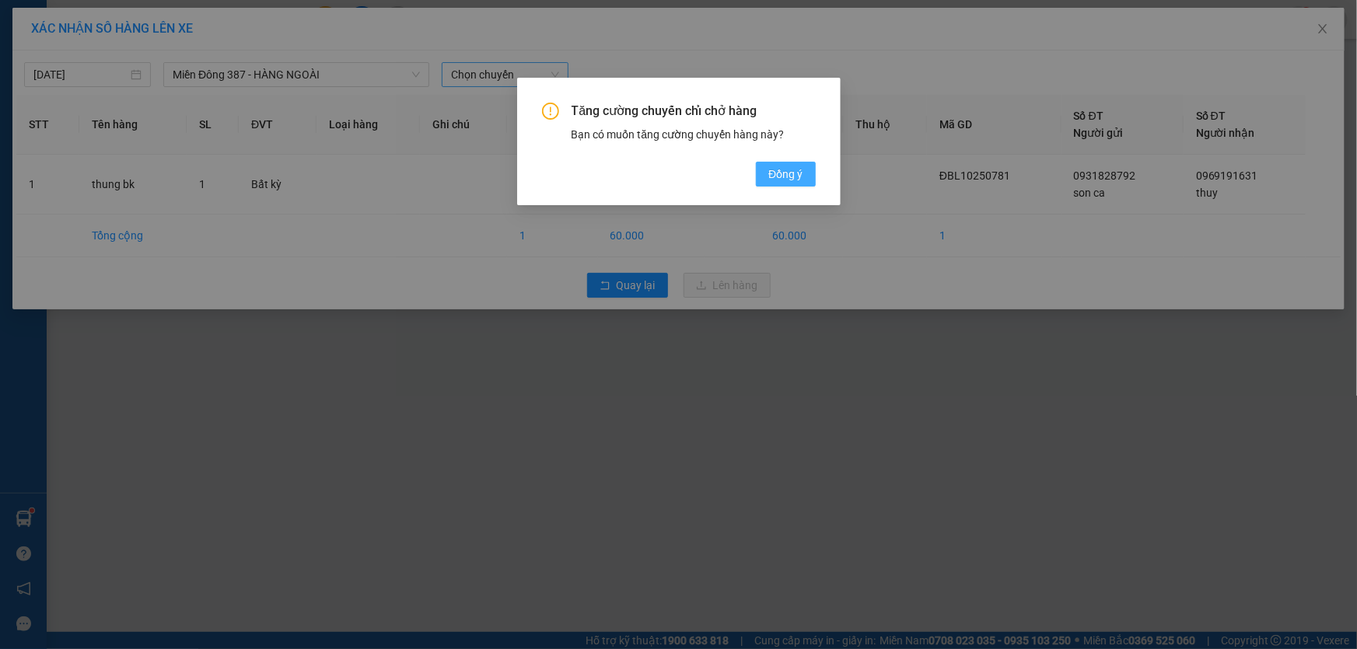
click at [793, 170] on span "Đồng ý" at bounding box center [785, 174] width 34 height 17
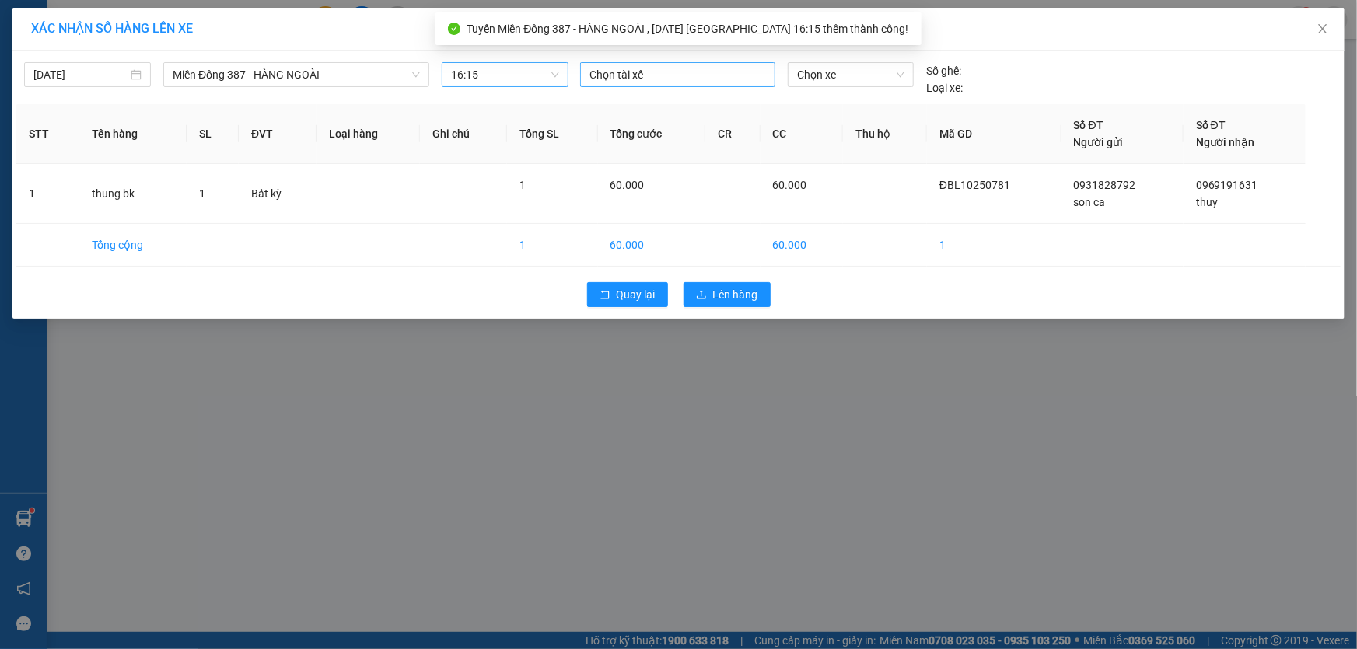
click at [642, 75] on div at bounding box center [677, 74] width 187 height 19
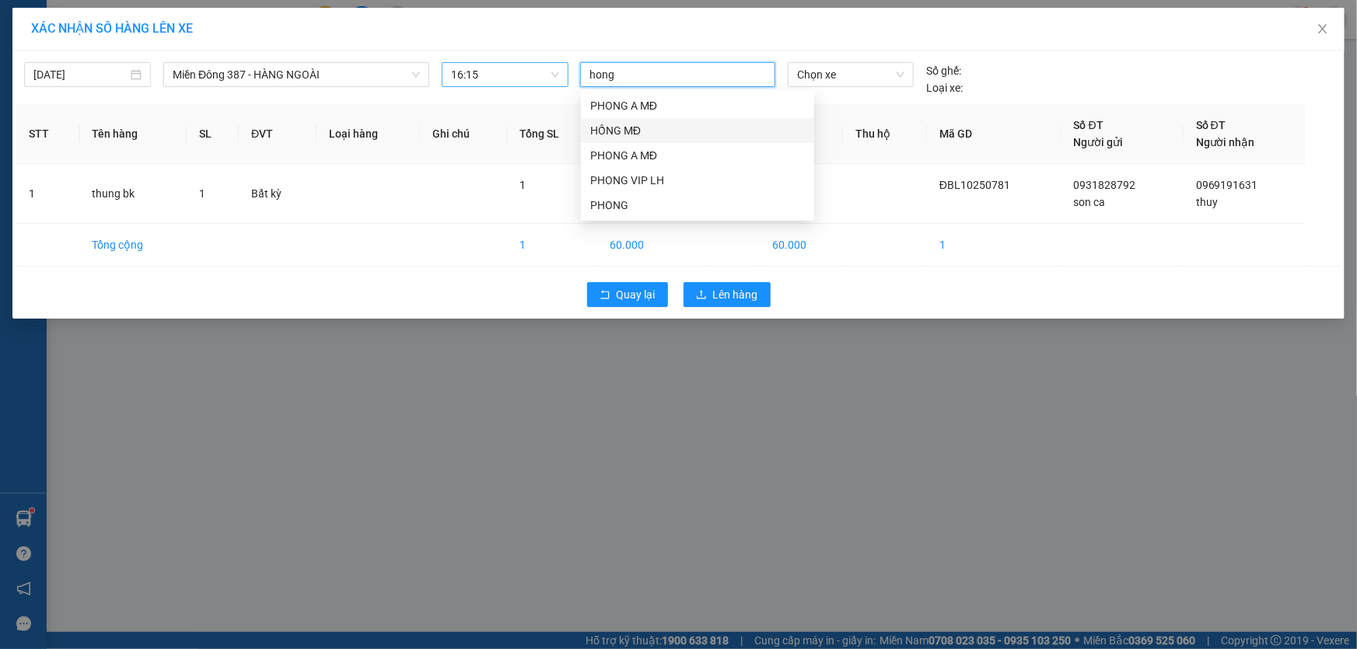
click at [611, 122] on div "HỒNG MĐ" at bounding box center [697, 130] width 215 height 17
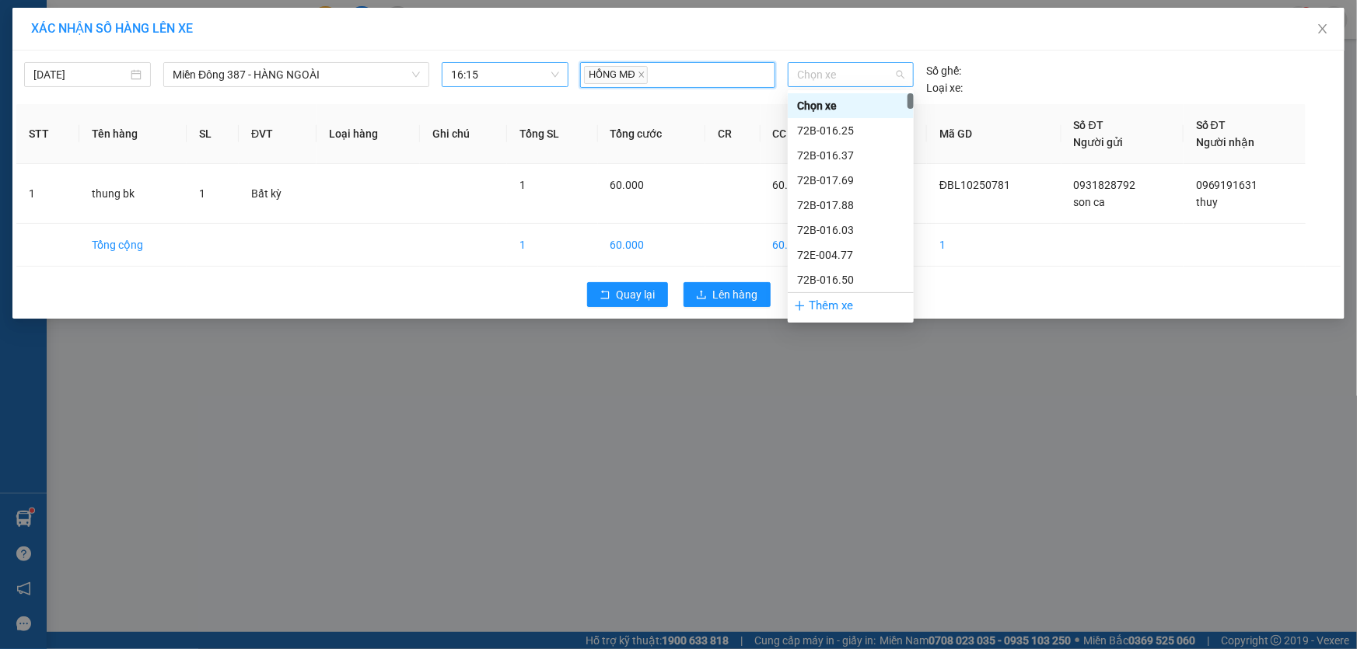
click at [850, 72] on span "Chọn xe" at bounding box center [850, 74] width 107 height 23
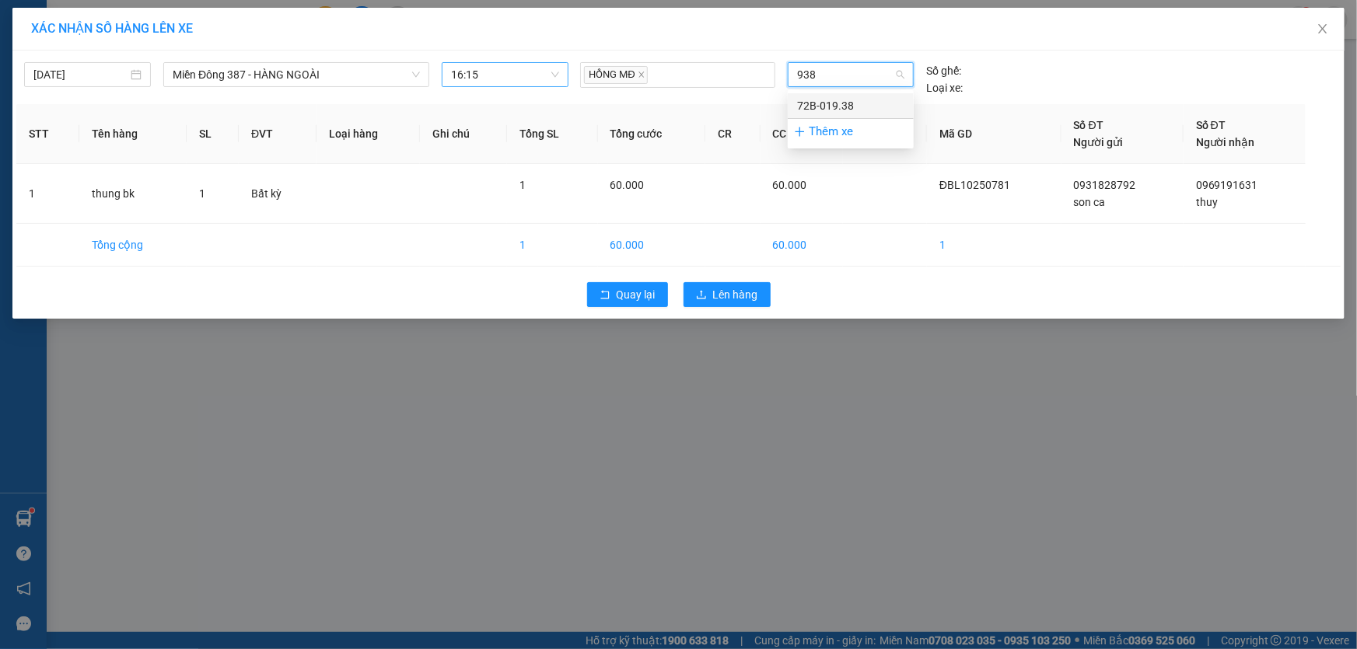
click at [844, 101] on div "72B-019.38" at bounding box center [850, 105] width 107 height 17
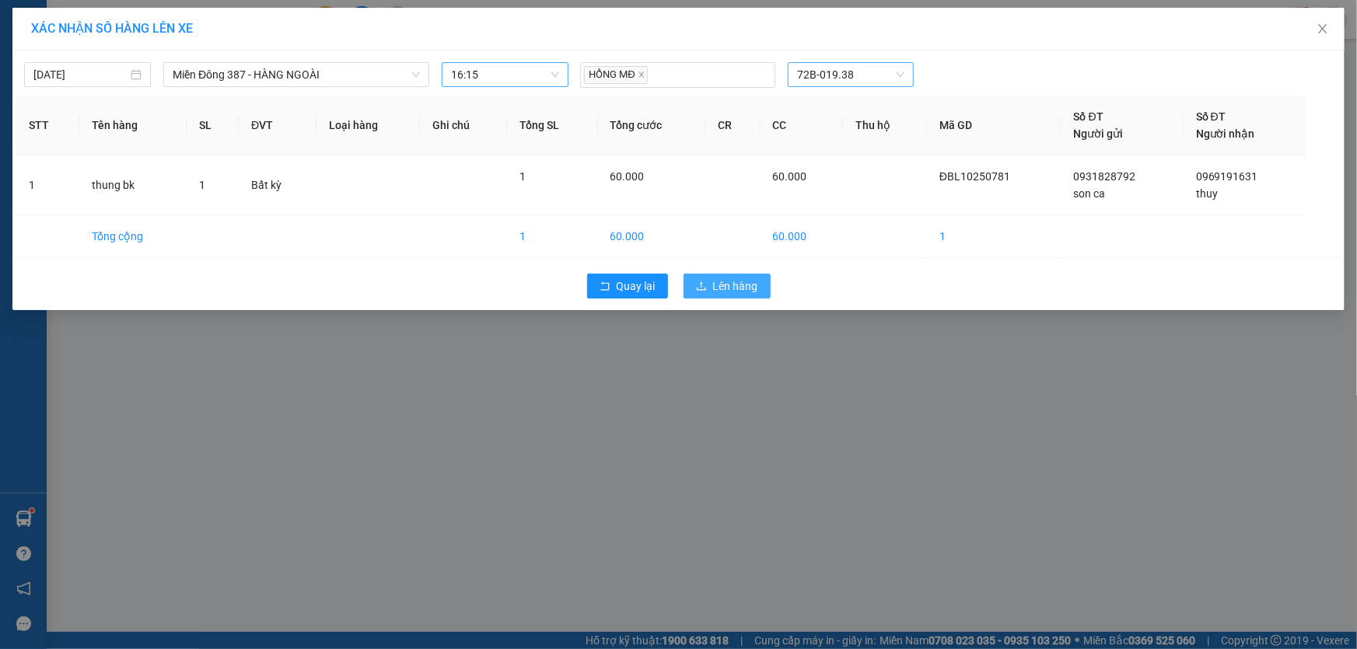
click at [743, 280] on span "Lên hàng" at bounding box center [735, 286] width 45 height 17
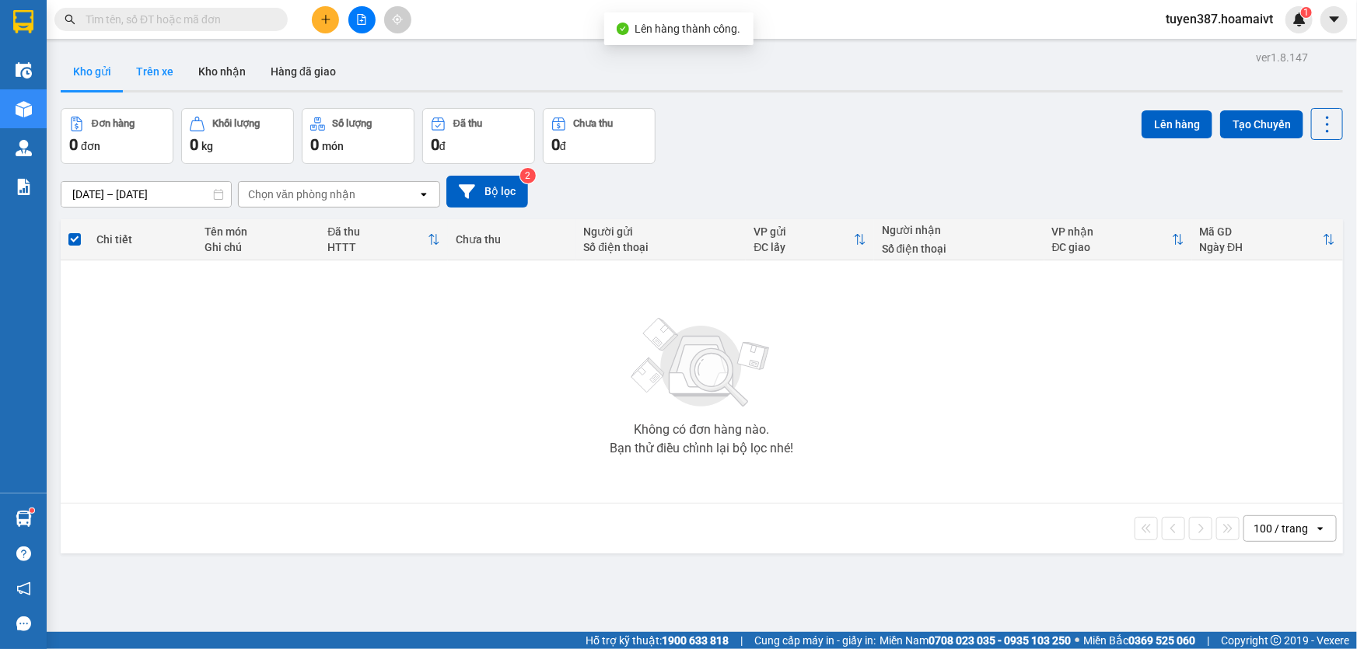
click at [157, 72] on button "Trên xe" at bounding box center [155, 71] width 62 height 37
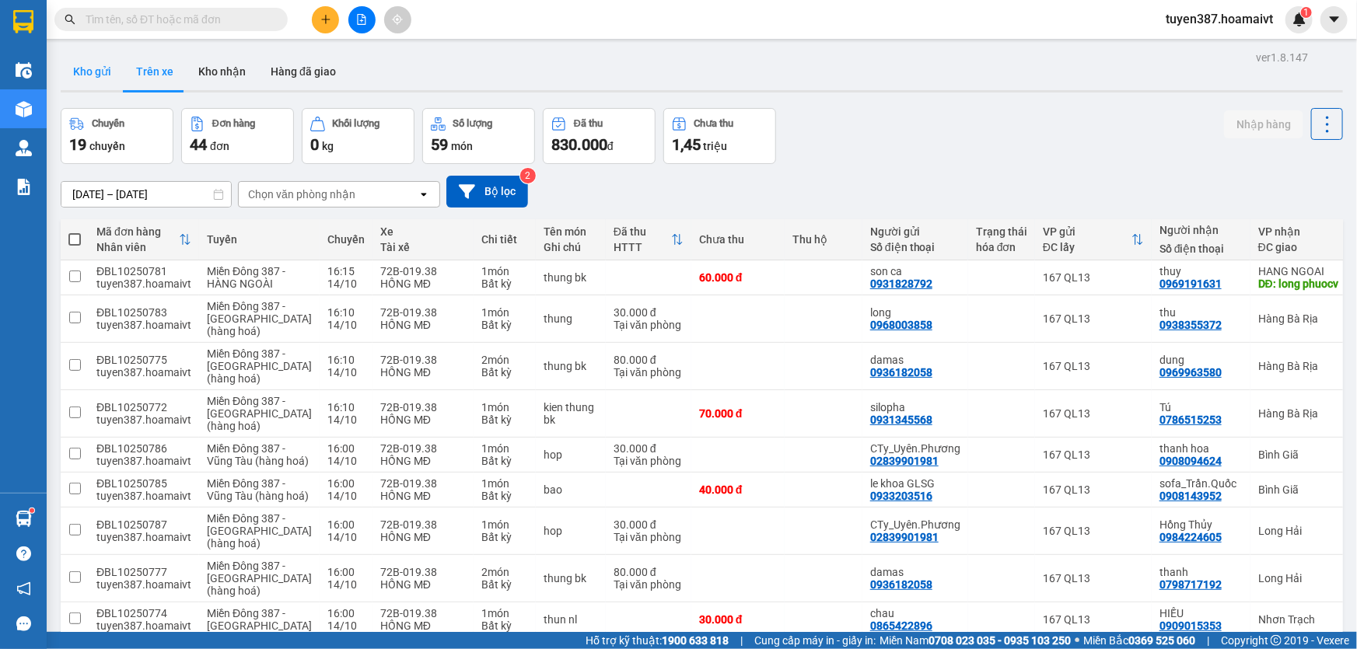
click at [84, 70] on button "Kho gửi" at bounding box center [92, 71] width 63 height 37
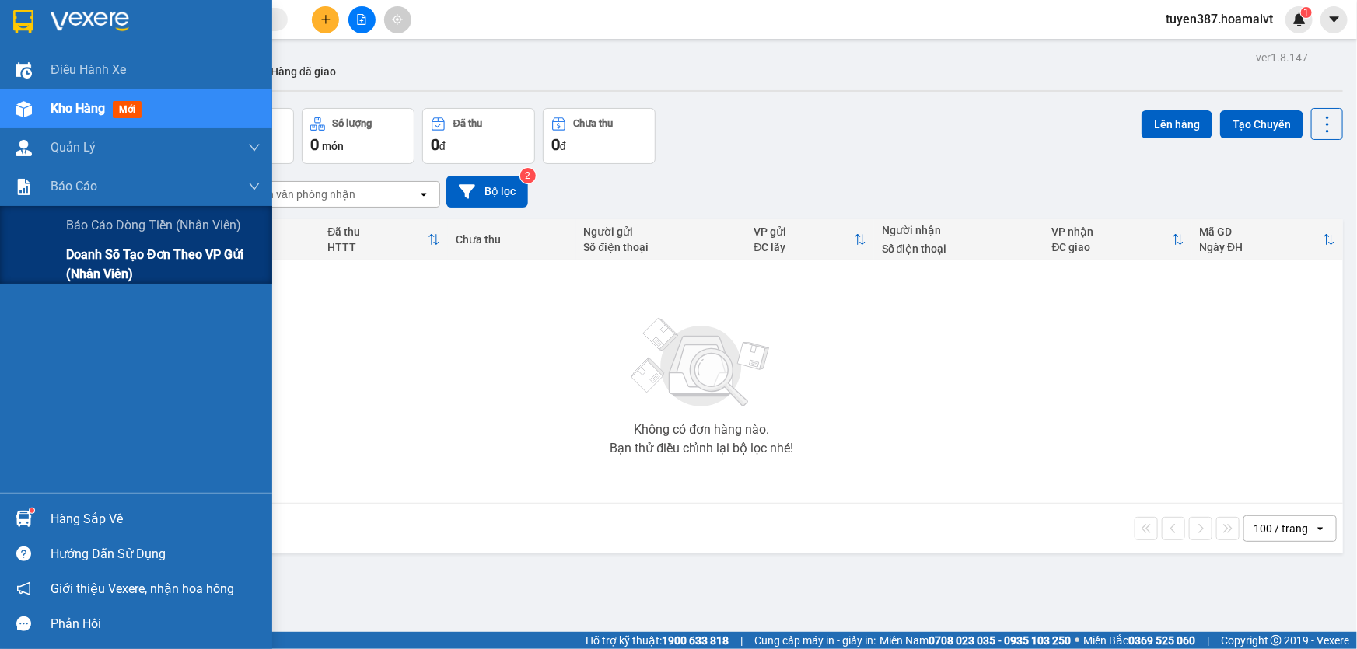
click at [87, 273] on span "Doanh số tạo đơn theo VP gửi (nhân viên)" at bounding box center [163, 264] width 194 height 39
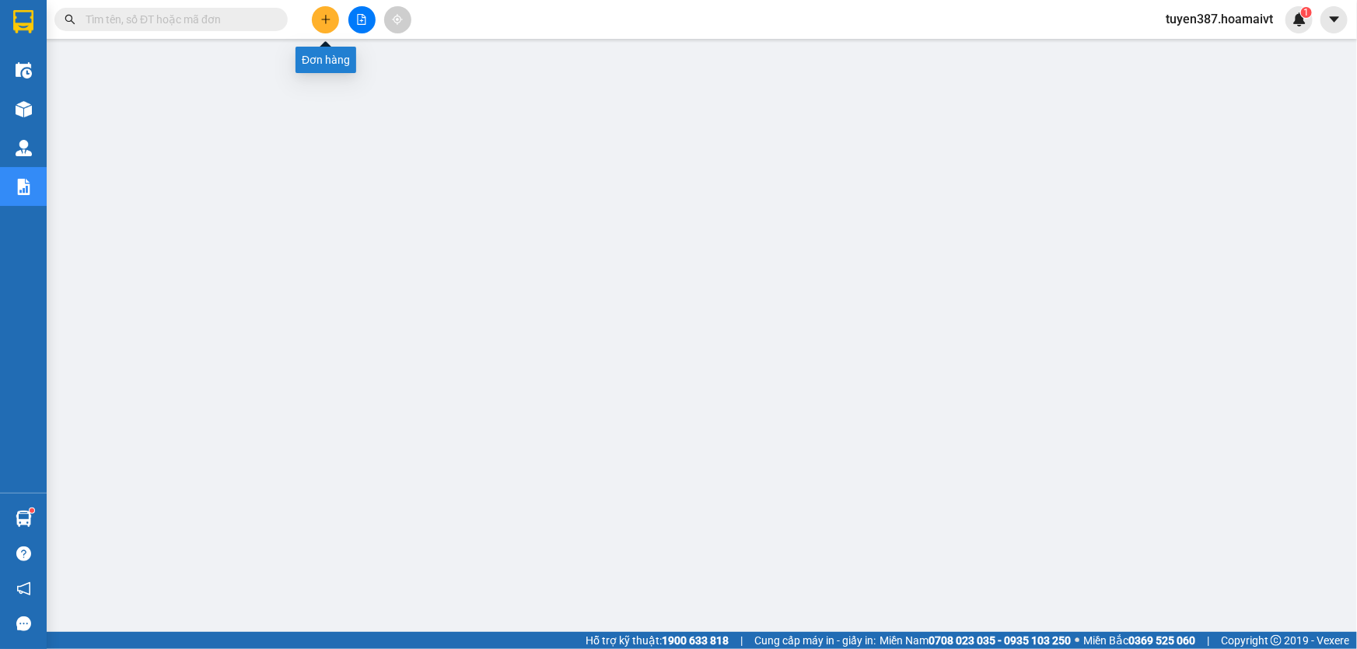
click at [327, 17] on icon "plus" at bounding box center [325, 19] width 11 height 11
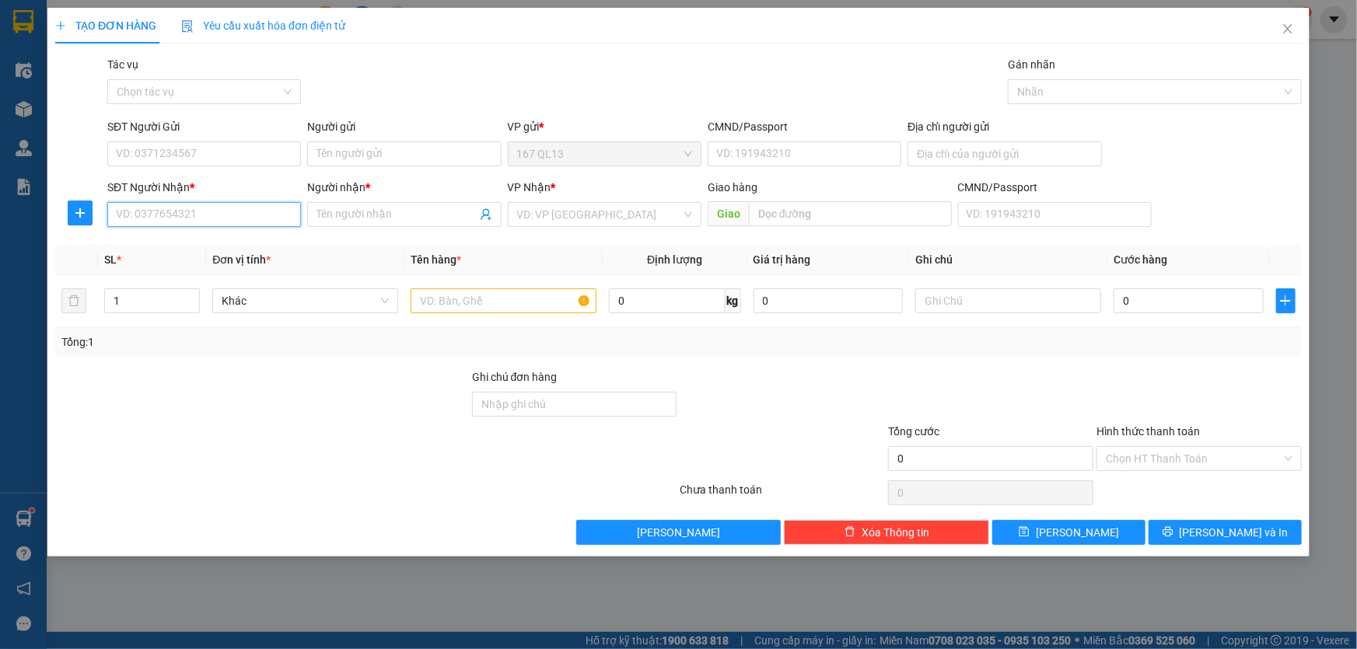
click at [249, 210] on input "SĐT Người Nhận *" at bounding box center [204, 214] width 194 height 25
click at [217, 237] on div "0919875479 - [GEOGRAPHIC_DATA]" at bounding box center [204, 245] width 175 height 17
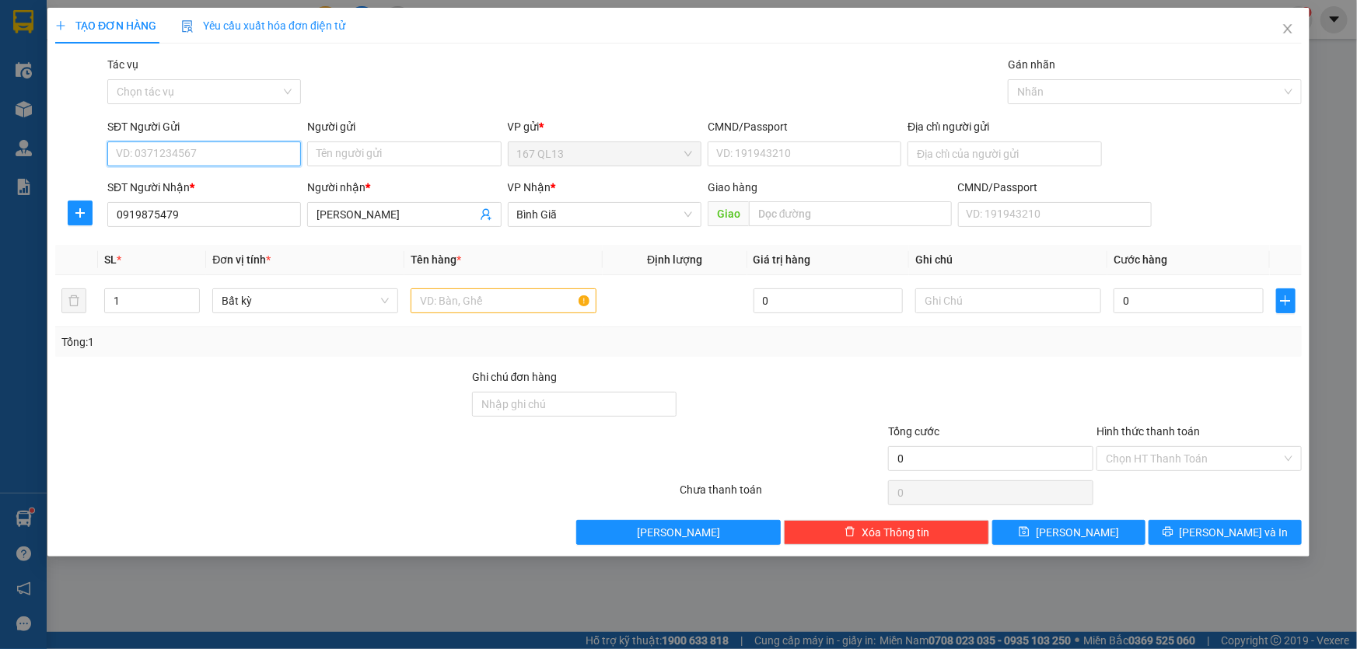
click at [241, 152] on input "SĐT Người Gửi" at bounding box center [204, 154] width 194 height 25
click at [226, 156] on input "SĐT Người Gửi" at bounding box center [204, 154] width 194 height 25
click at [193, 180] on div "0942578568 - duc" at bounding box center [204, 185] width 175 height 17
click at [491, 296] on input "text" at bounding box center [504, 301] width 186 height 25
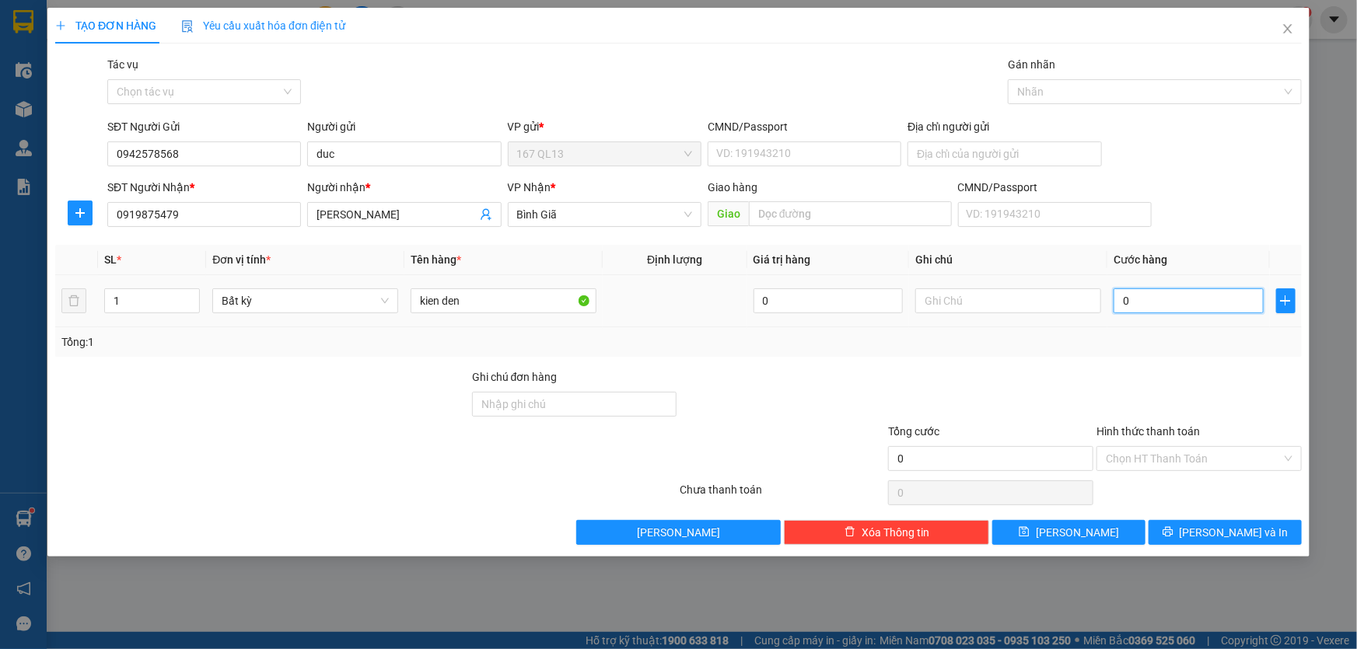
click at [1116, 297] on input "0" at bounding box center [1189, 301] width 150 height 25
click at [1234, 529] on span "[PERSON_NAME] và In" at bounding box center [1234, 532] width 109 height 17
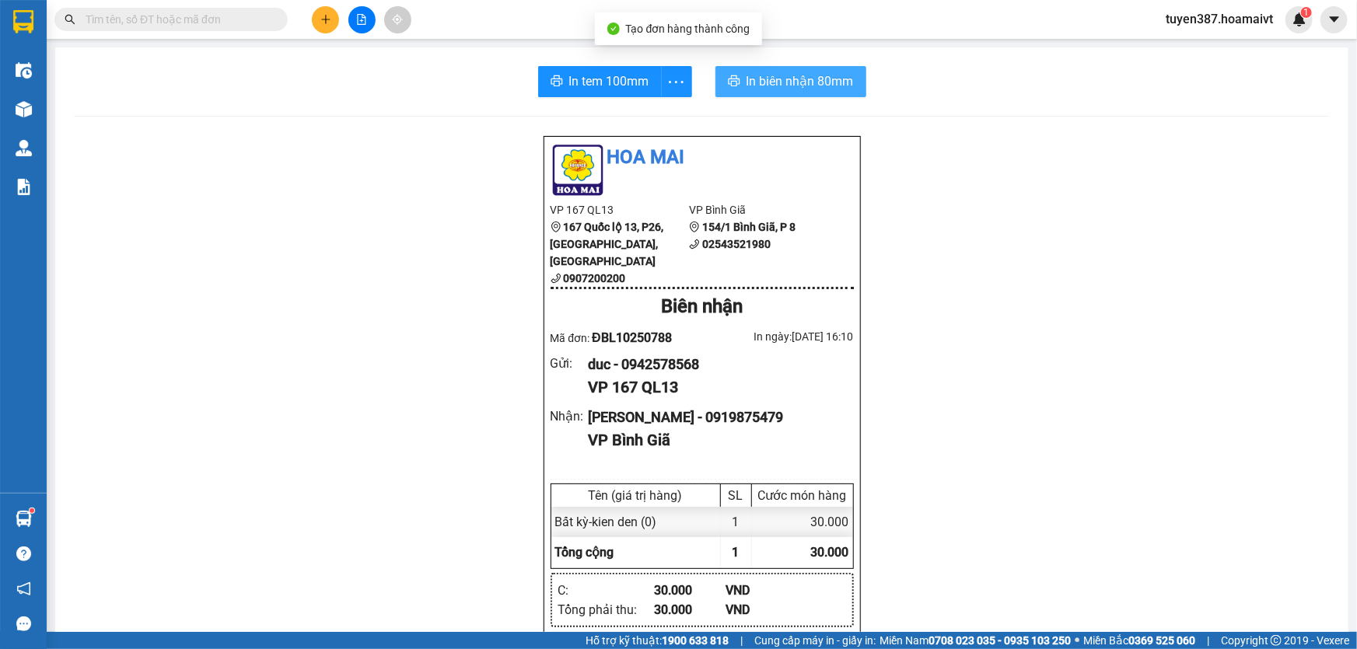
click at [750, 82] on span "In biên nhận 80mm" at bounding box center [800, 81] width 107 height 19
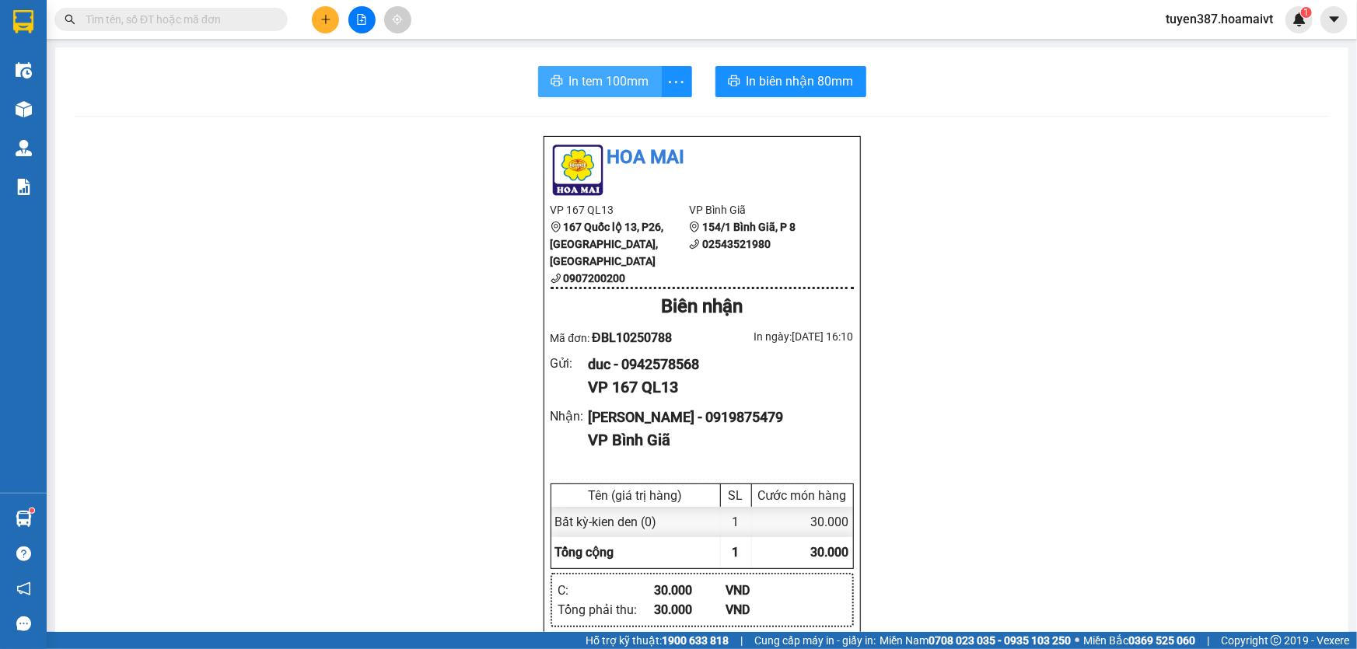
click at [614, 87] on span "In tem 100mm" at bounding box center [609, 81] width 80 height 19
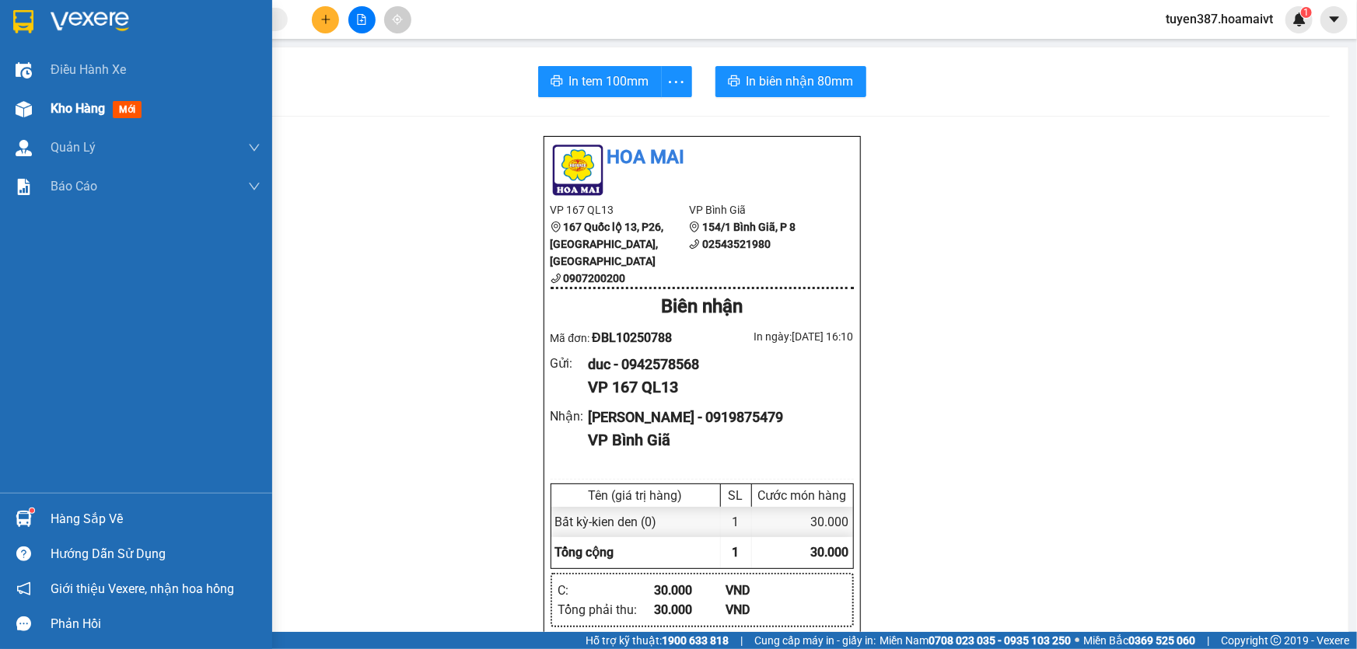
click at [126, 103] on span "mới" at bounding box center [127, 109] width 29 height 17
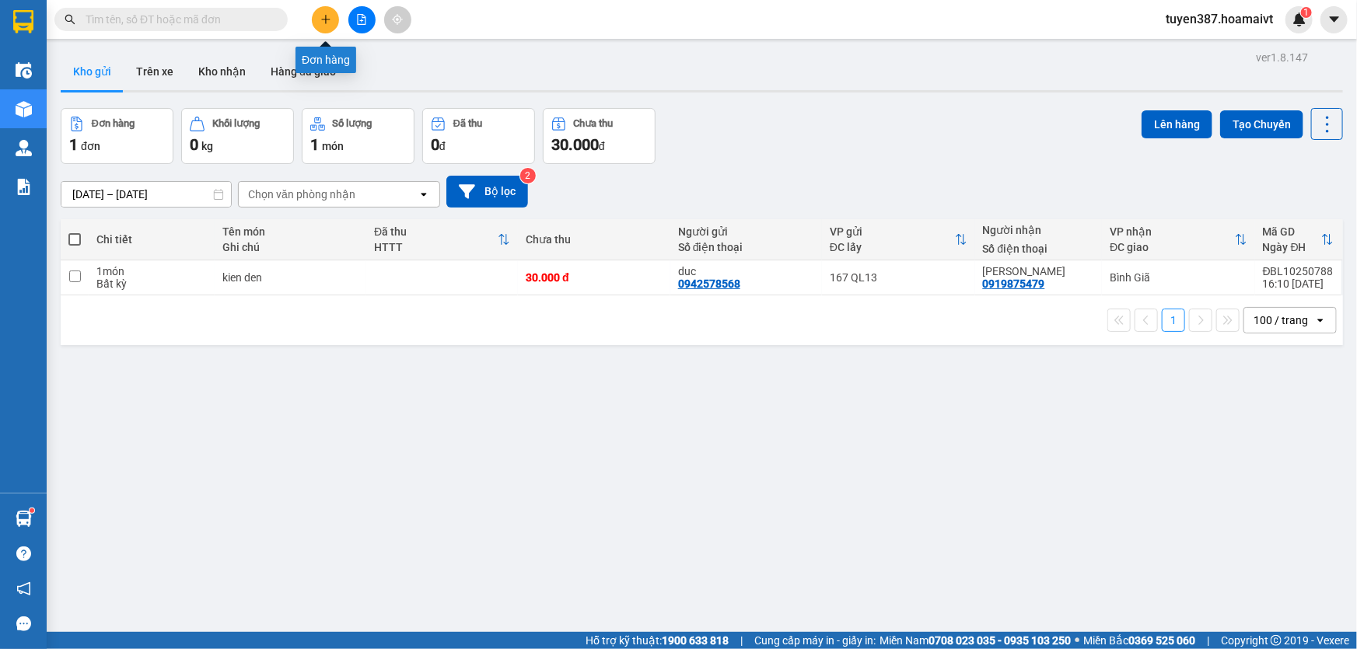
click at [321, 14] on icon "plus" at bounding box center [325, 19] width 11 height 11
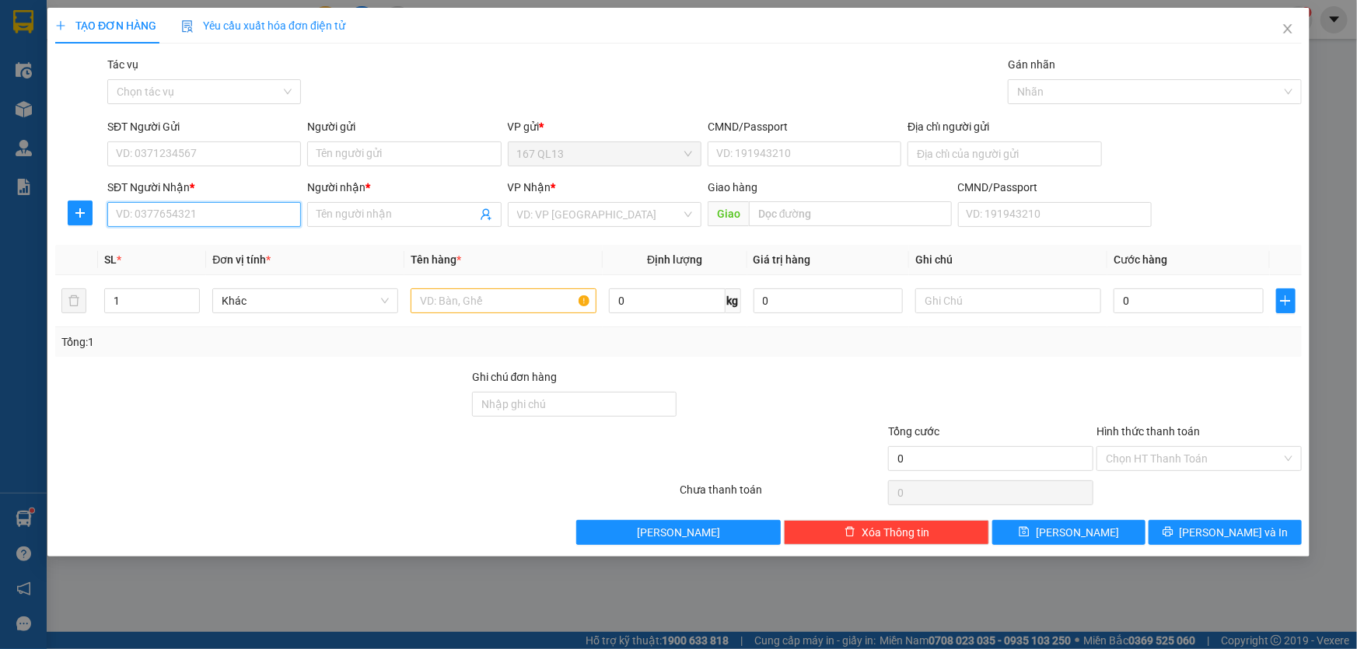
click at [254, 219] on input "SĐT Người Nhận *" at bounding box center [204, 214] width 194 height 25
click at [247, 150] on input "SĐT Người Gửi" at bounding box center [204, 154] width 194 height 25
click at [341, 155] on input "Người gửi" at bounding box center [404, 154] width 194 height 25
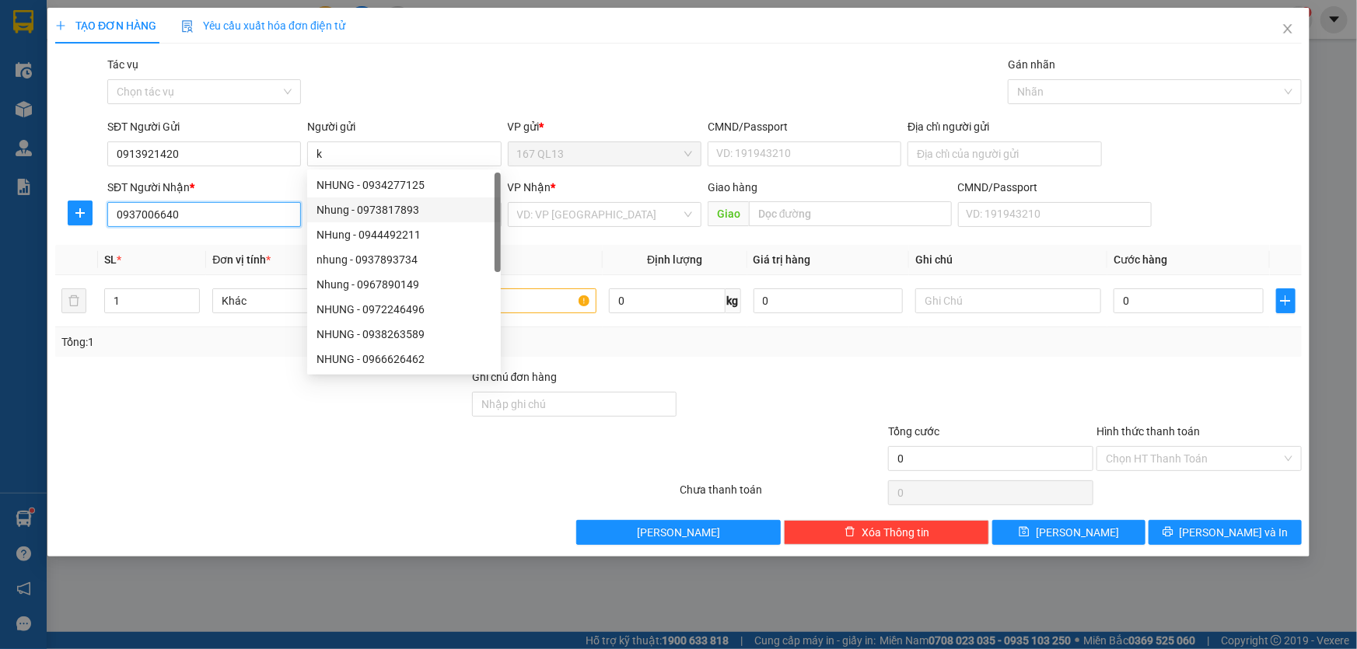
click at [269, 218] on input "0937006640" at bounding box center [204, 214] width 194 height 25
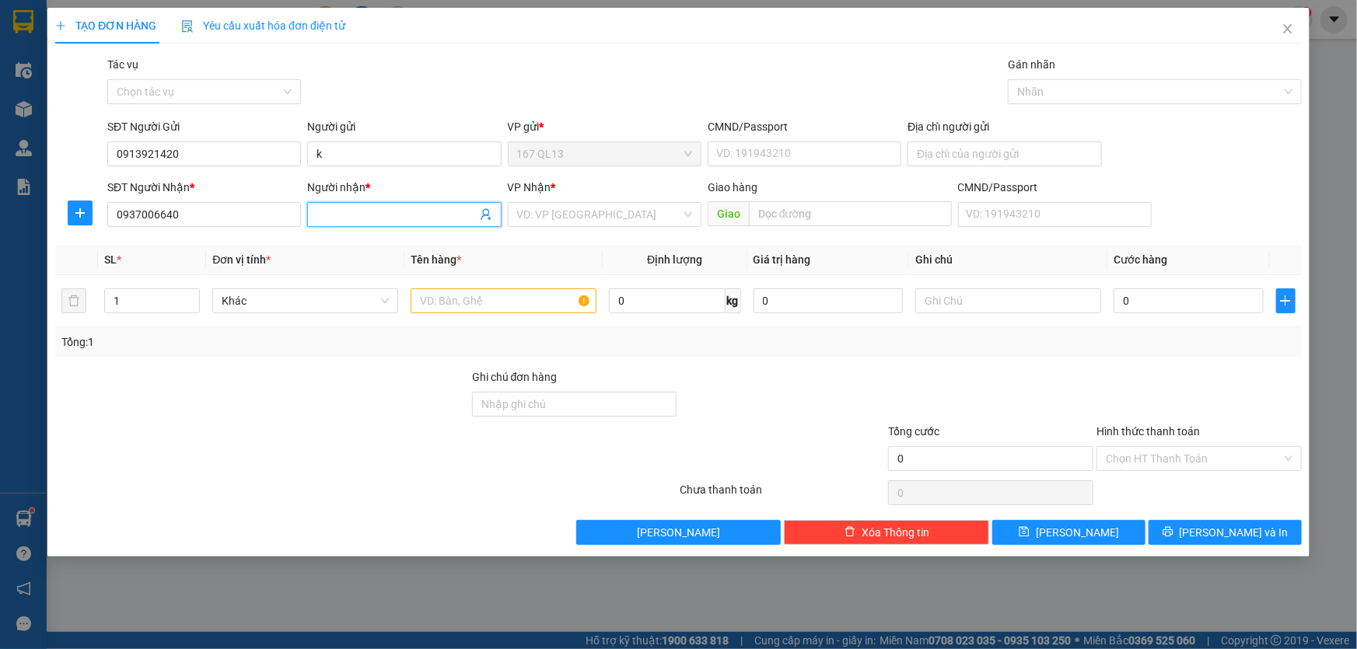
click at [338, 215] on input "Người nhận *" at bounding box center [396, 214] width 159 height 17
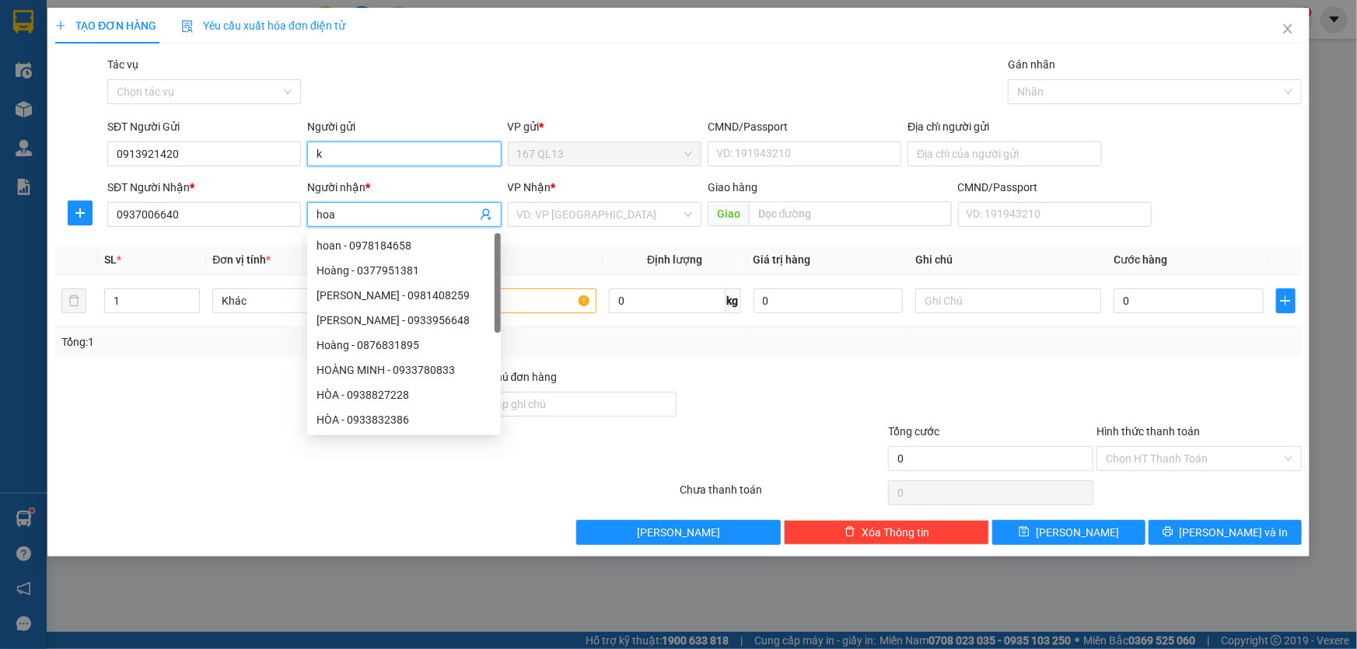
click at [331, 153] on input "k" at bounding box center [404, 154] width 194 height 25
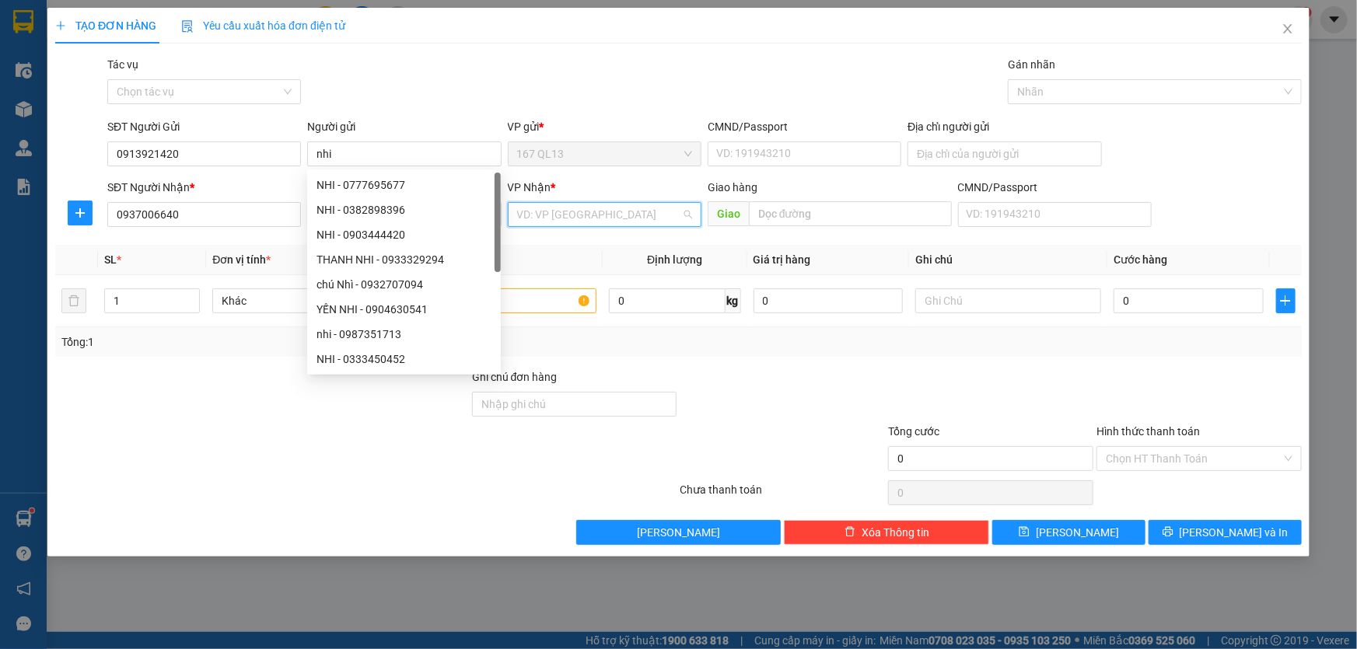
click at [615, 215] on input "search" at bounding box center [599, 214] width 164 height 23
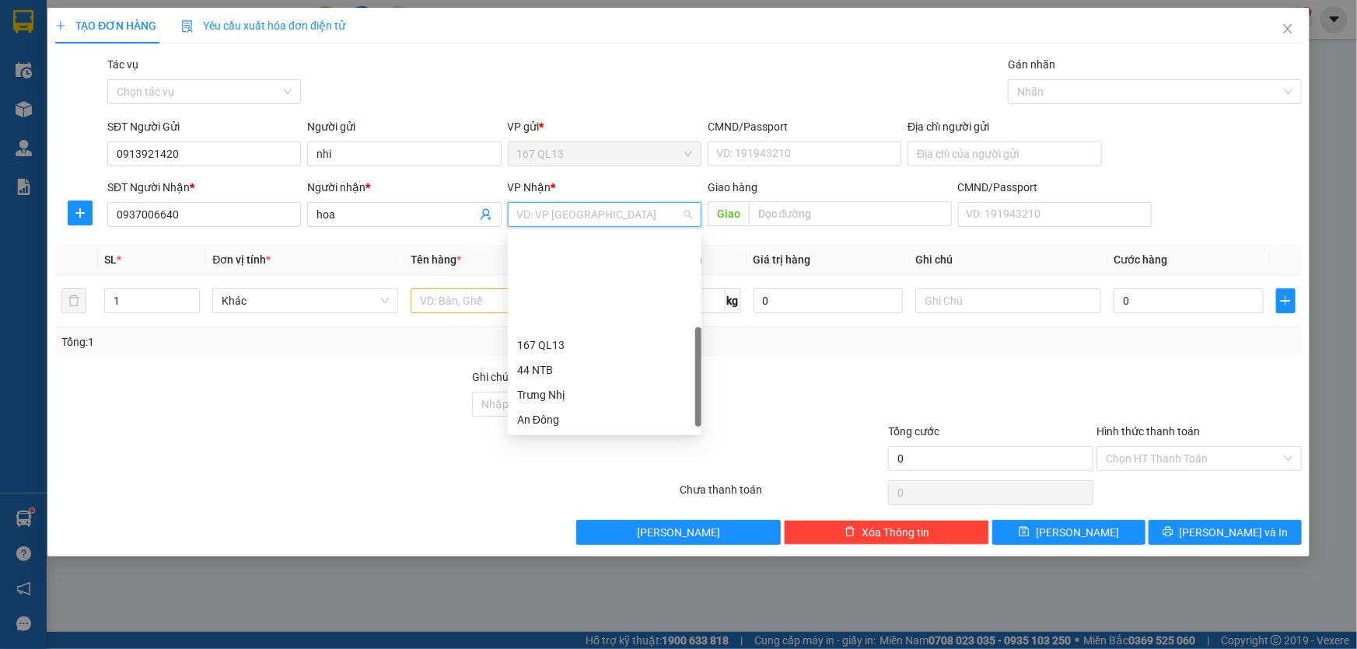
click at [583, 511] on div "HANG NGOAI" at bounding box center [604, 519] width 175 height 17
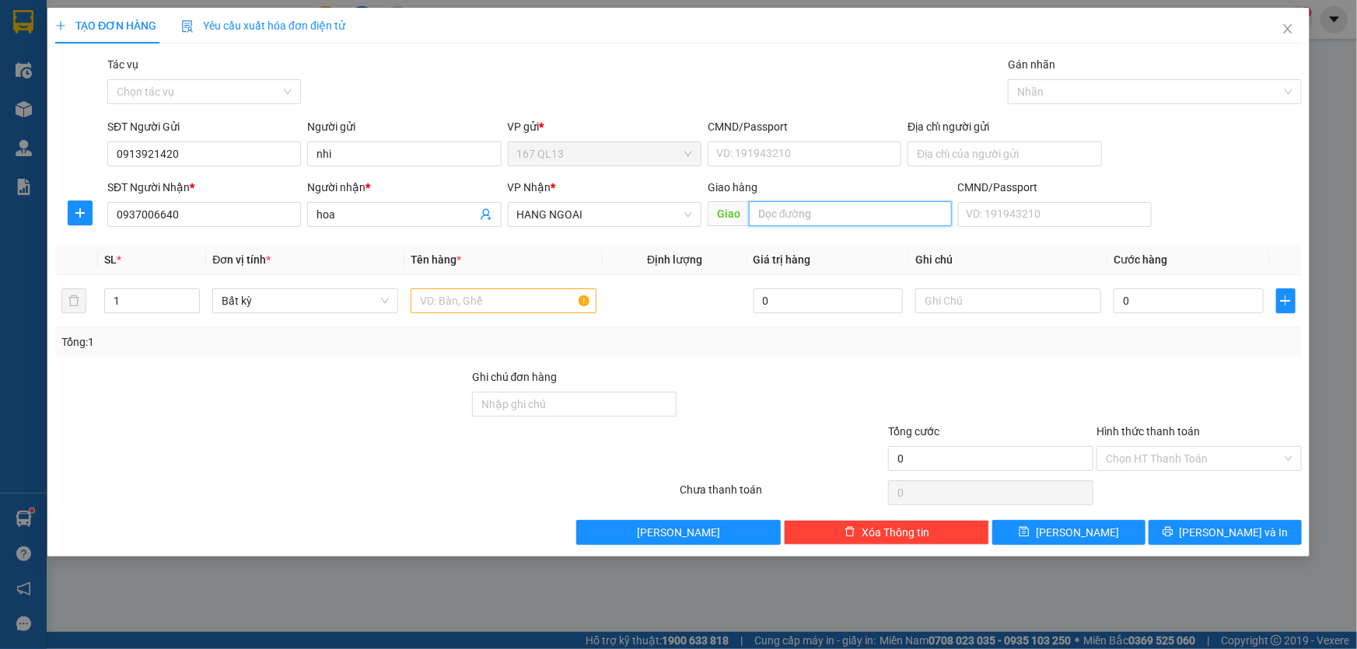
click at [821, 208] on input "text" at bounding box center [850, 213] width 203 height 25
click at [495, 303] on input "text" at bounding box center [504, 301] width 186 height 25
click at [122, 290] on input "1" at bounding box center [152, 300] width 94 height 23
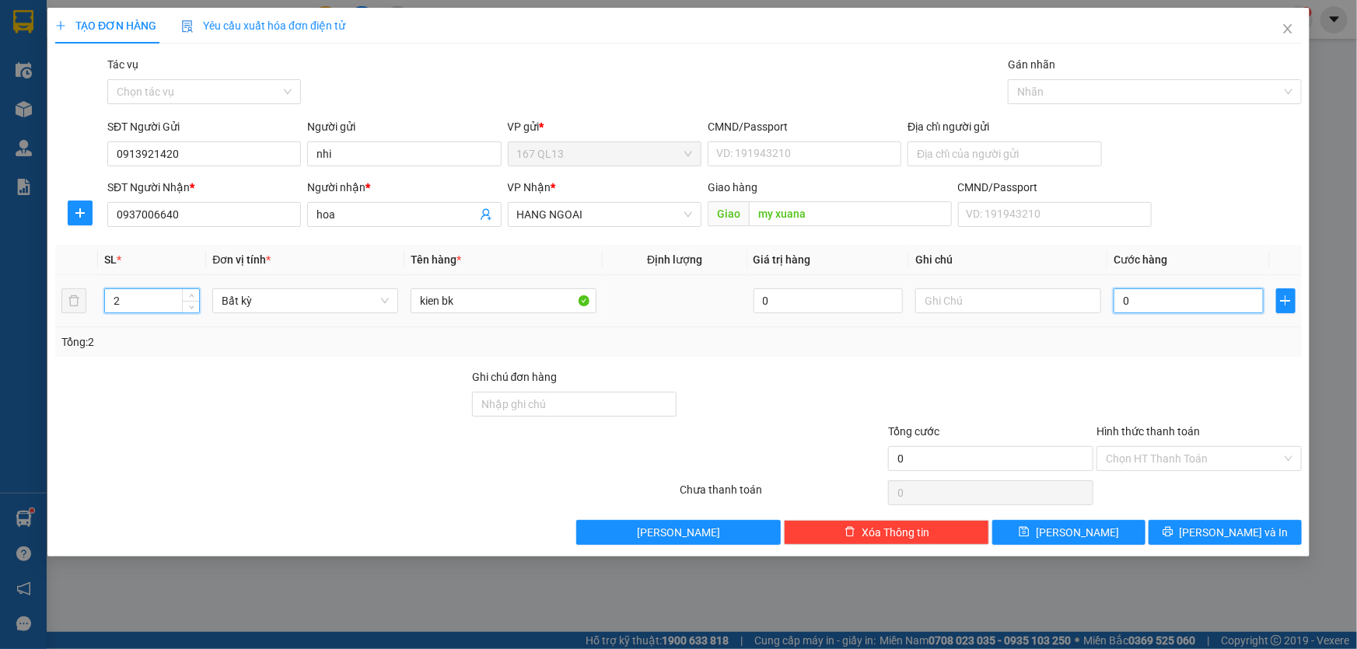
click at [1118, 299] on input "0" at bounding box center [1189, 301] width 150 height 25
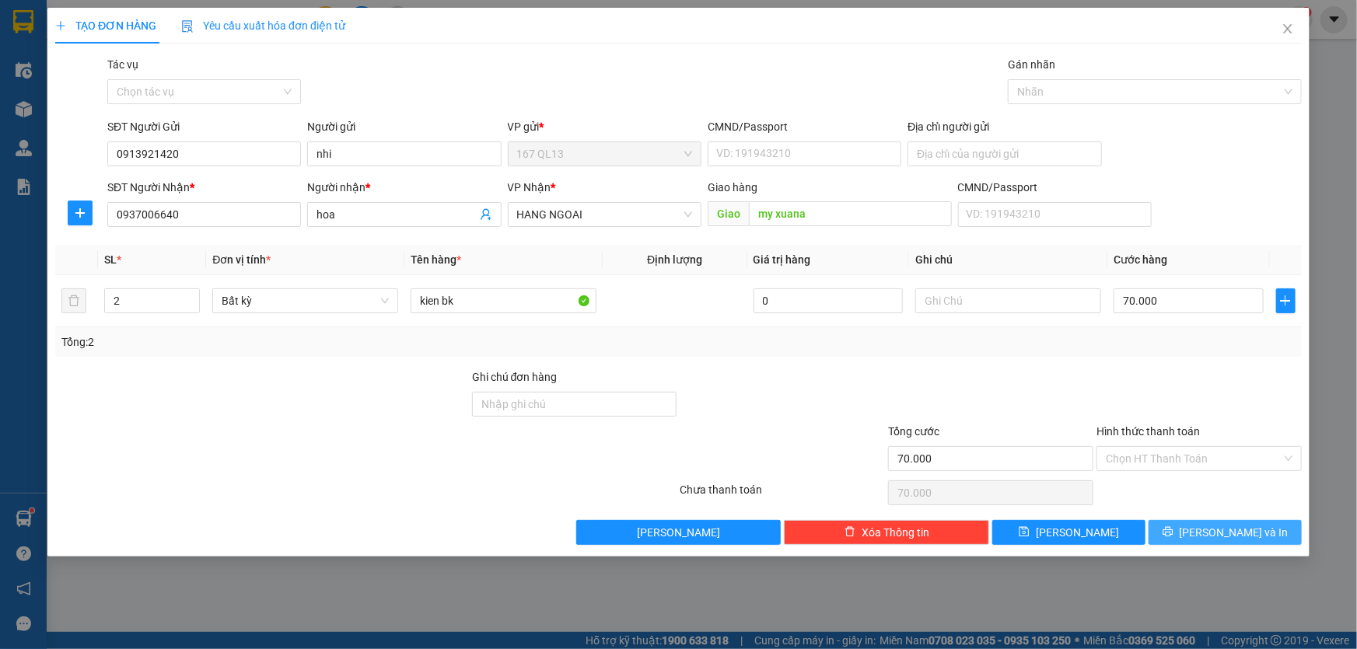
click at [1233, 527] on span "[PERSON_NAME] và In" at bounding box center [1234, 532] width 109 height 17
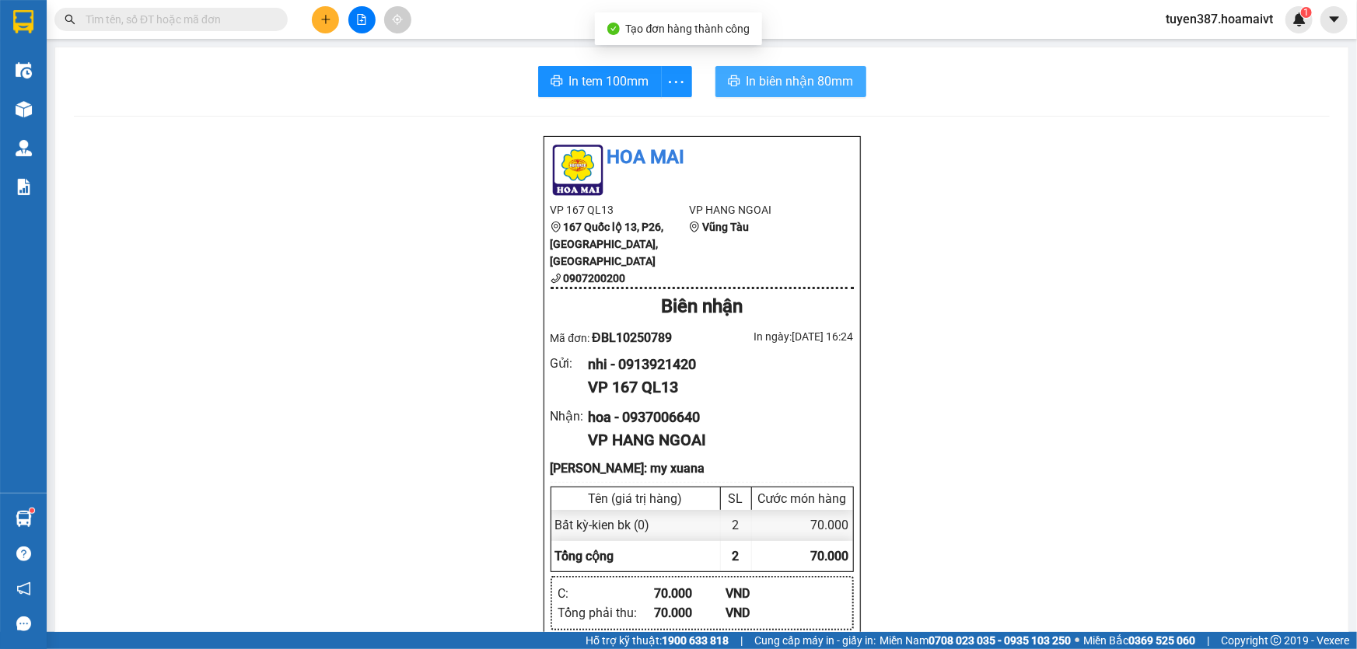
click at [761, 80] on span "In biên nhận 80mm" at bounding box center [800, 81] width 107 height 19
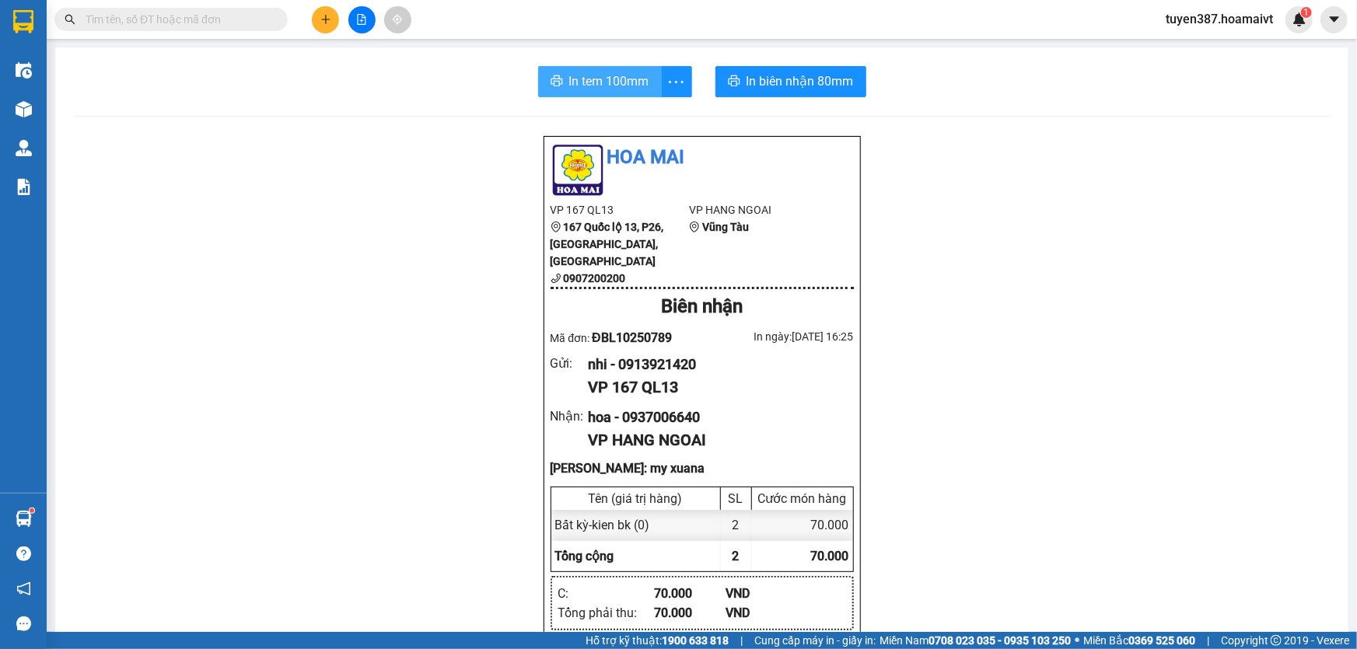
click at [598, 82] on span "In tem 100mm" at bounding box center [609, 81] width 80 height 19
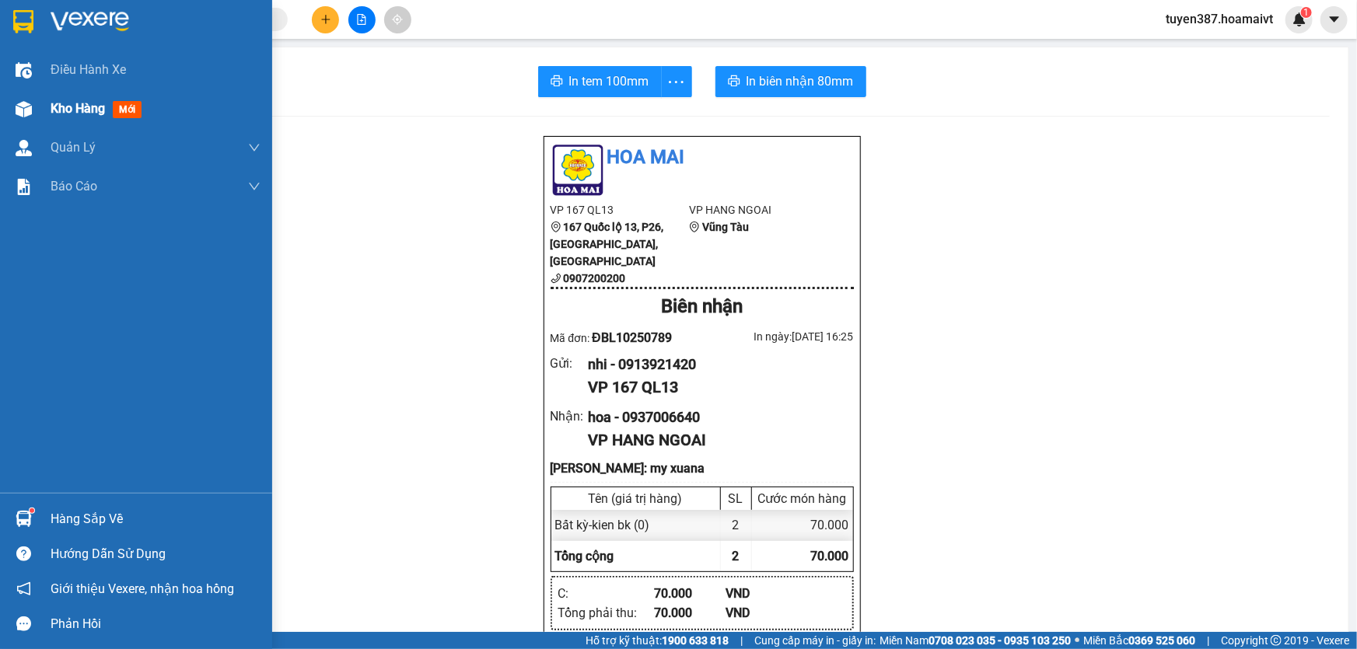
click at [121, 106] on span "mới" at bounding box center [127, 109] width 29 height 17
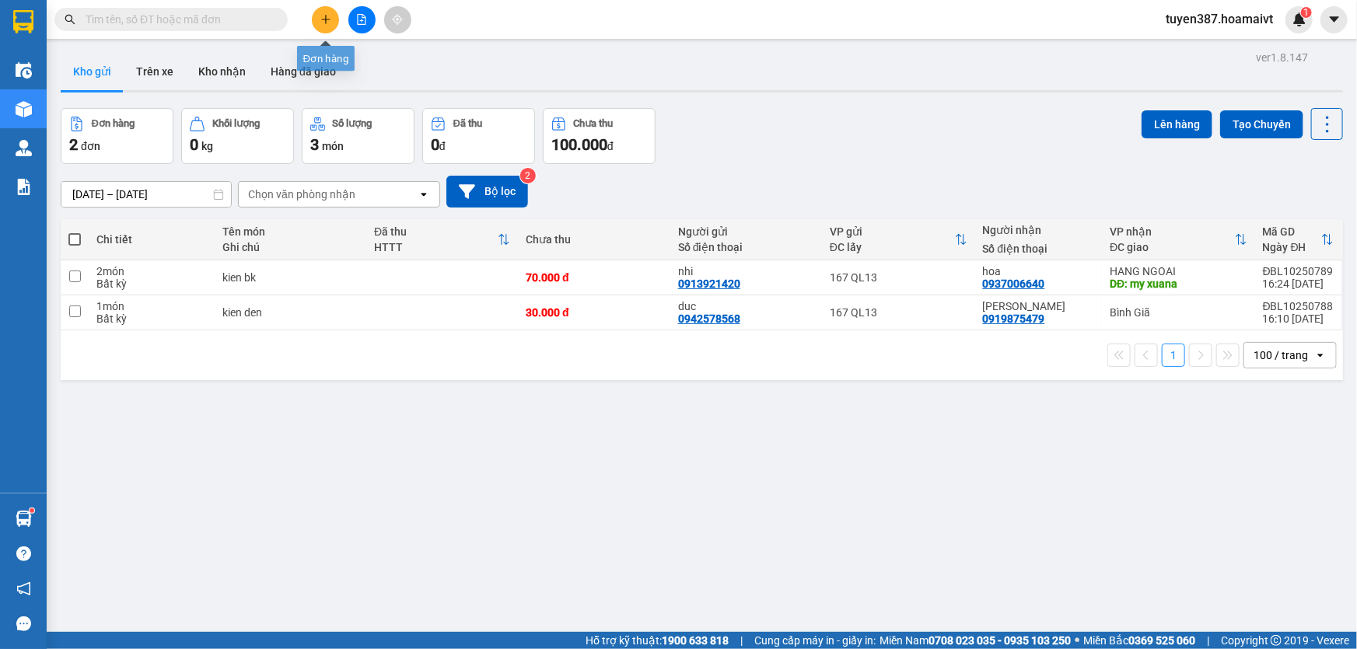
click at [324, 18] on icon "plus" at bounding box center [325, 19] width 11 height 11
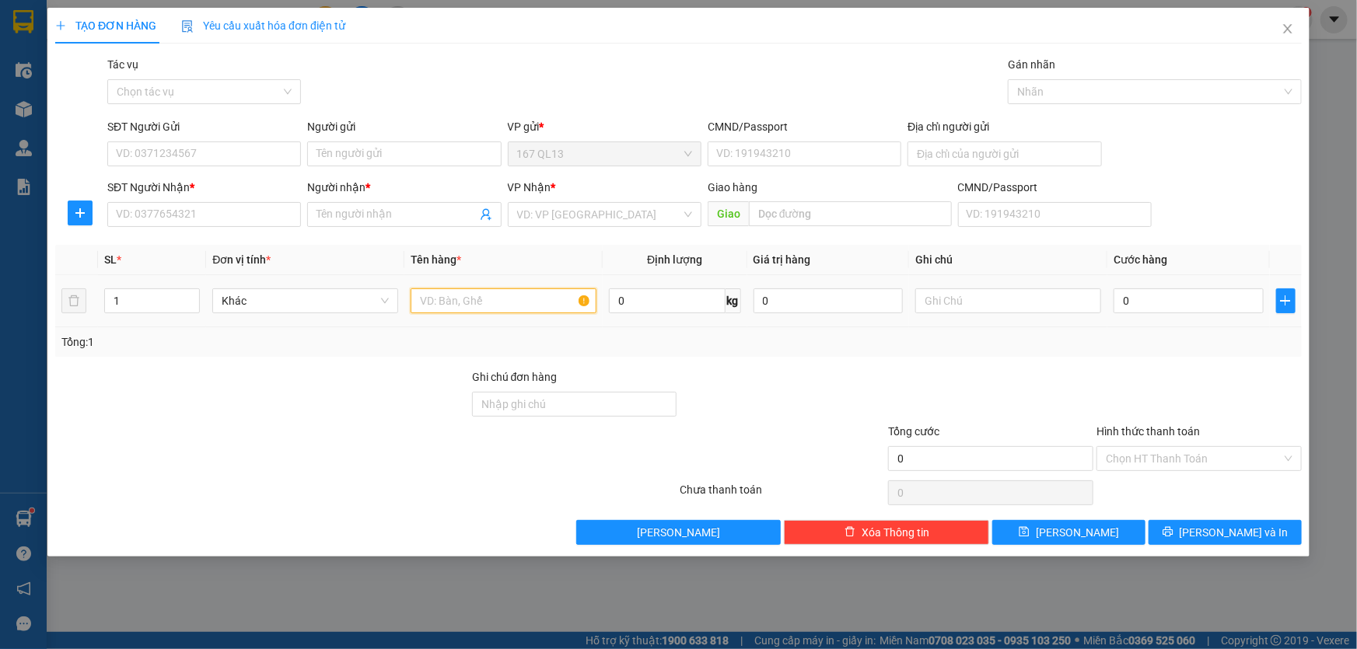
click at [495, 301] on input "text" at bounding box center [504, 301] width 186 height 25
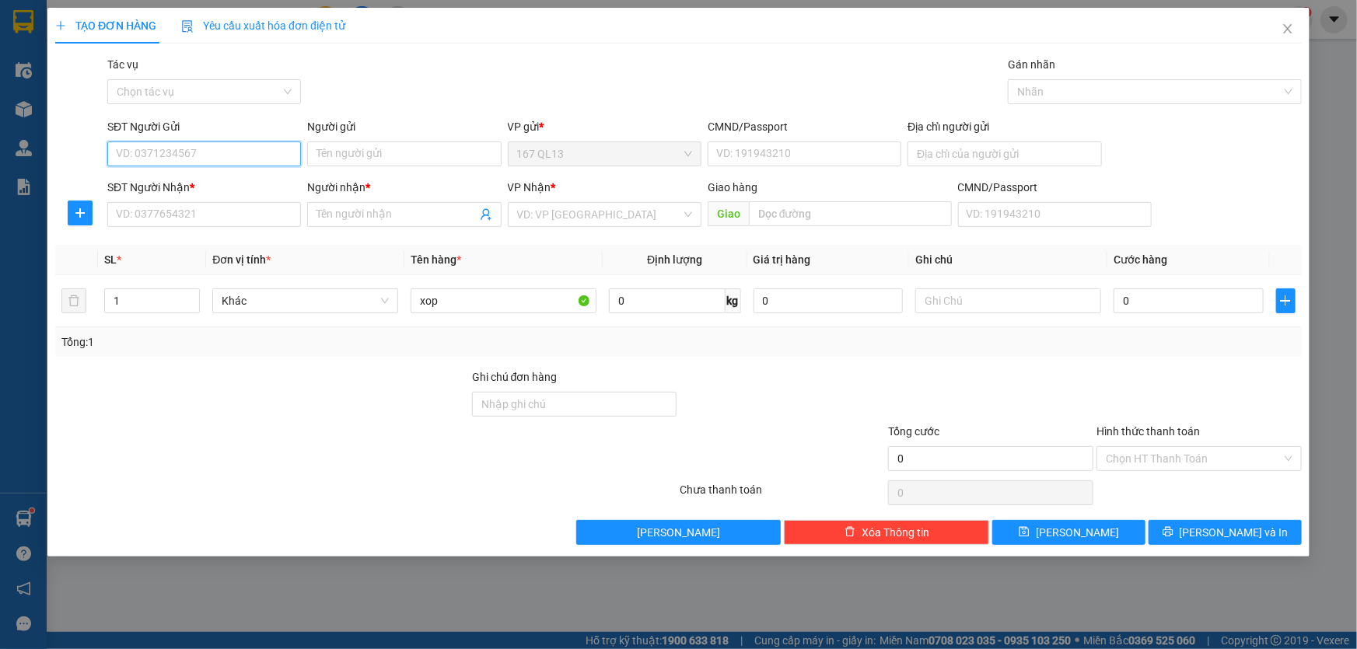
click at [259, 154] on input "SĐT Người Gửi" at bounding box center [204, 154] width 194 height 25
click at [252, 207] on input "SĐT Người Nhận *" at bounding box center [204, 214] width 194 height 25
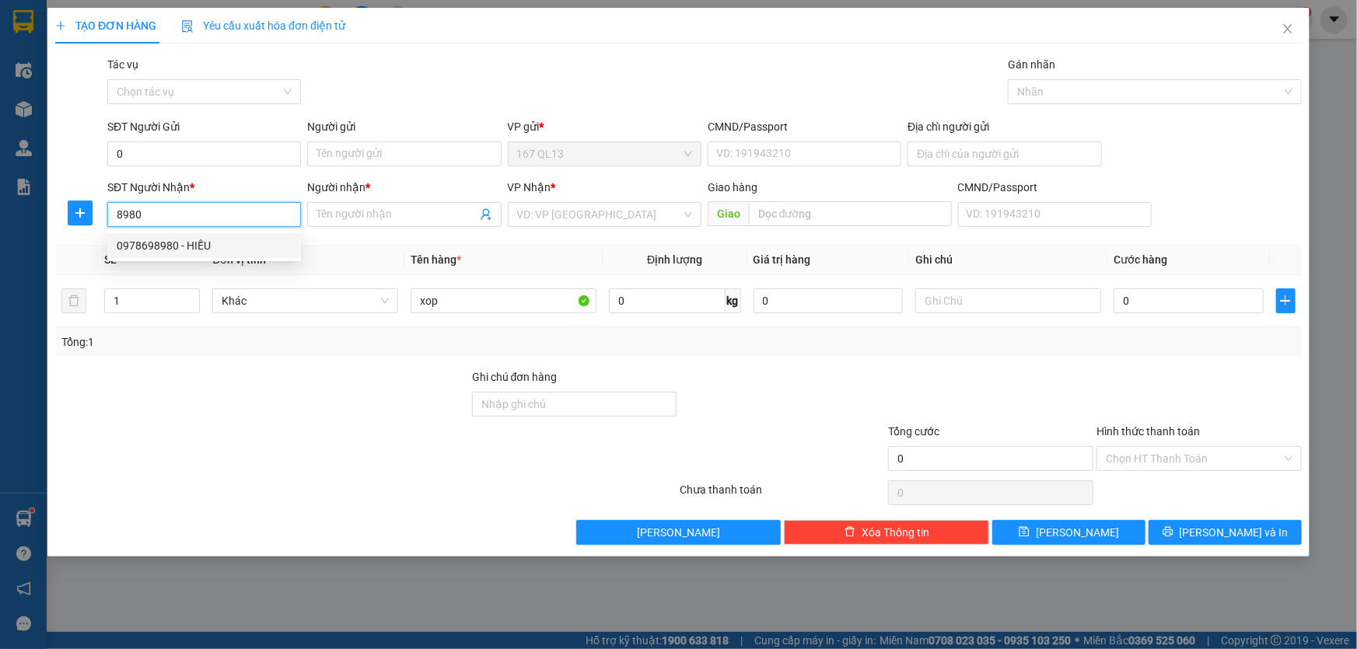
click at [210, 242] on div "0978698980 - HIẾU" at bounding box center [204, 245] width 175 height 17
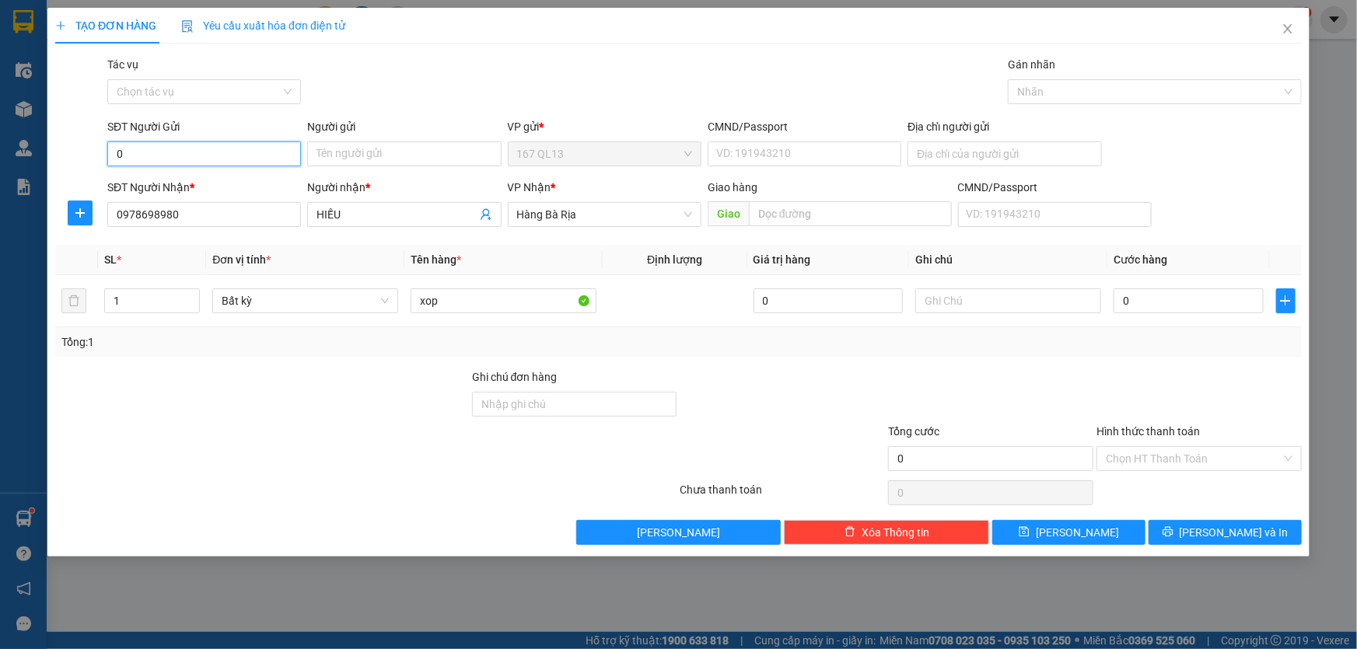
click at [202, 151] on input "0" at bounding box center [204, 154] width 194 height 25
click at [201, 184] on div "0772924425 - PHONG" at bounding box center [204, 185] width 175 height 17
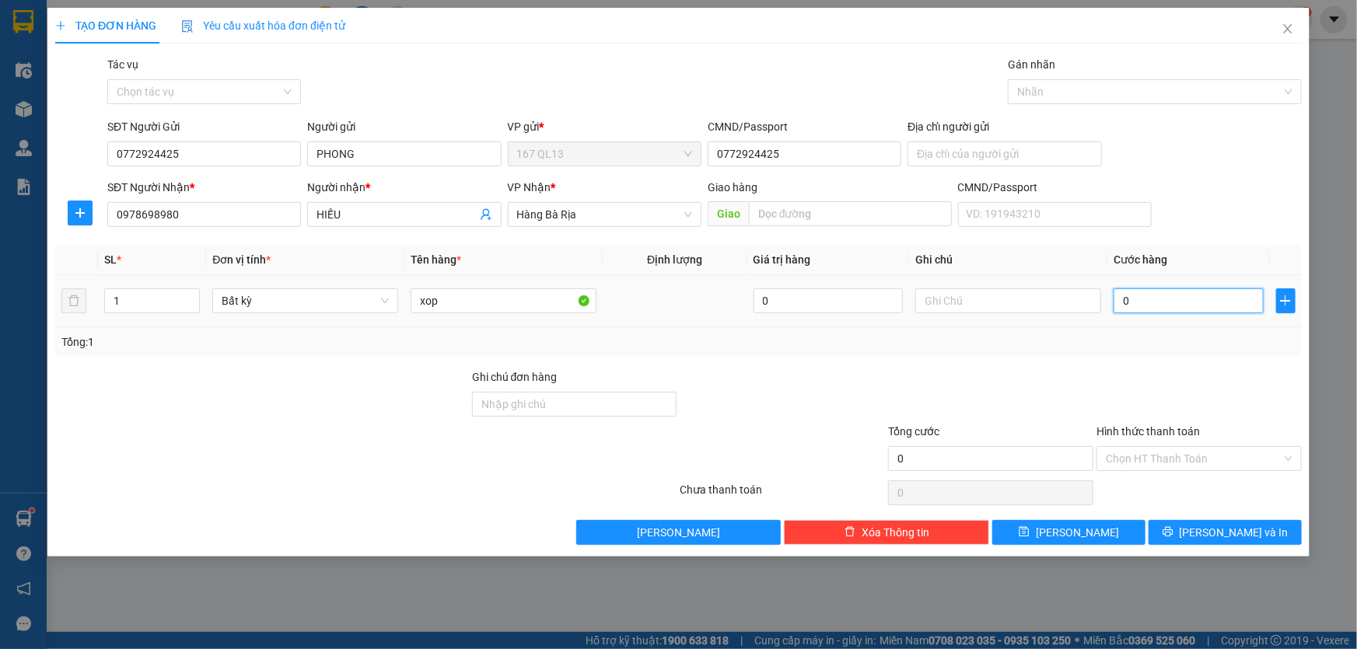
click at [1116, 301] on input "0" at bounding box center [1189, 301] width 150 height 25
click at [1223, 527] on span "[PERSON_NAME] và In" at bounding box center [1234, 532] width 109 height 17
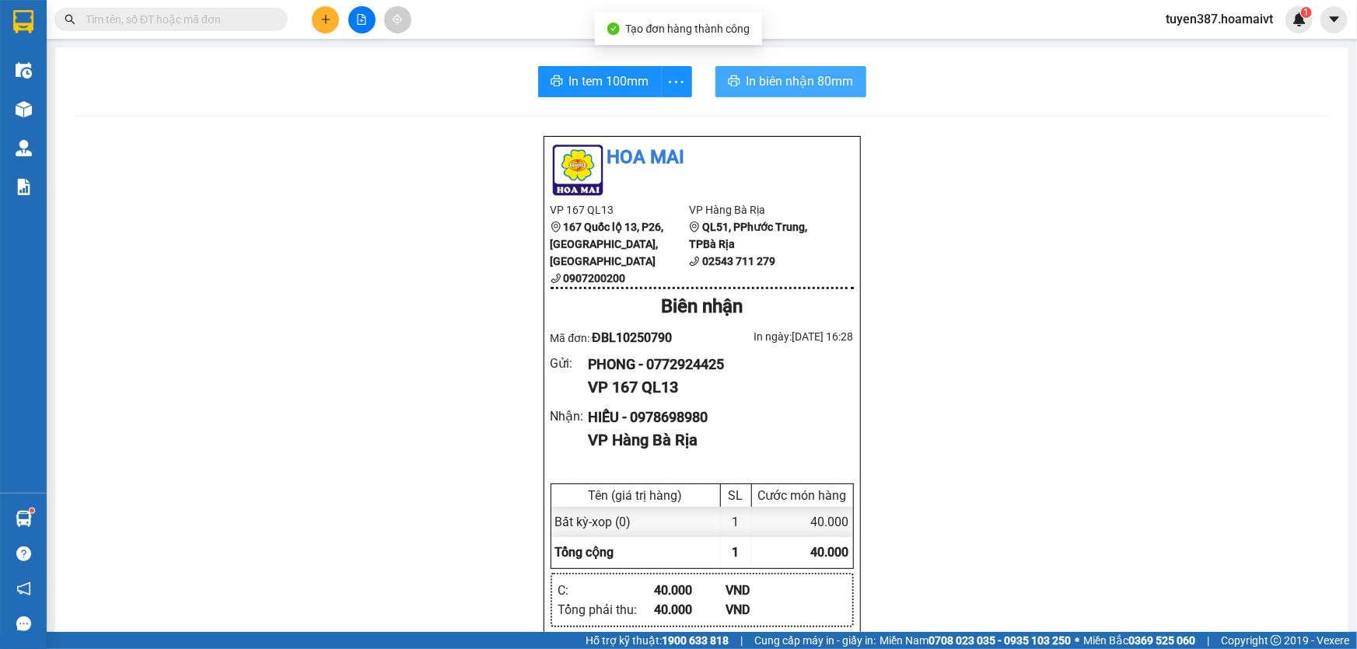
click at [754, 81] on span "In biên nhận 80mm" at bounding box center [800, 81] width 107 height 19
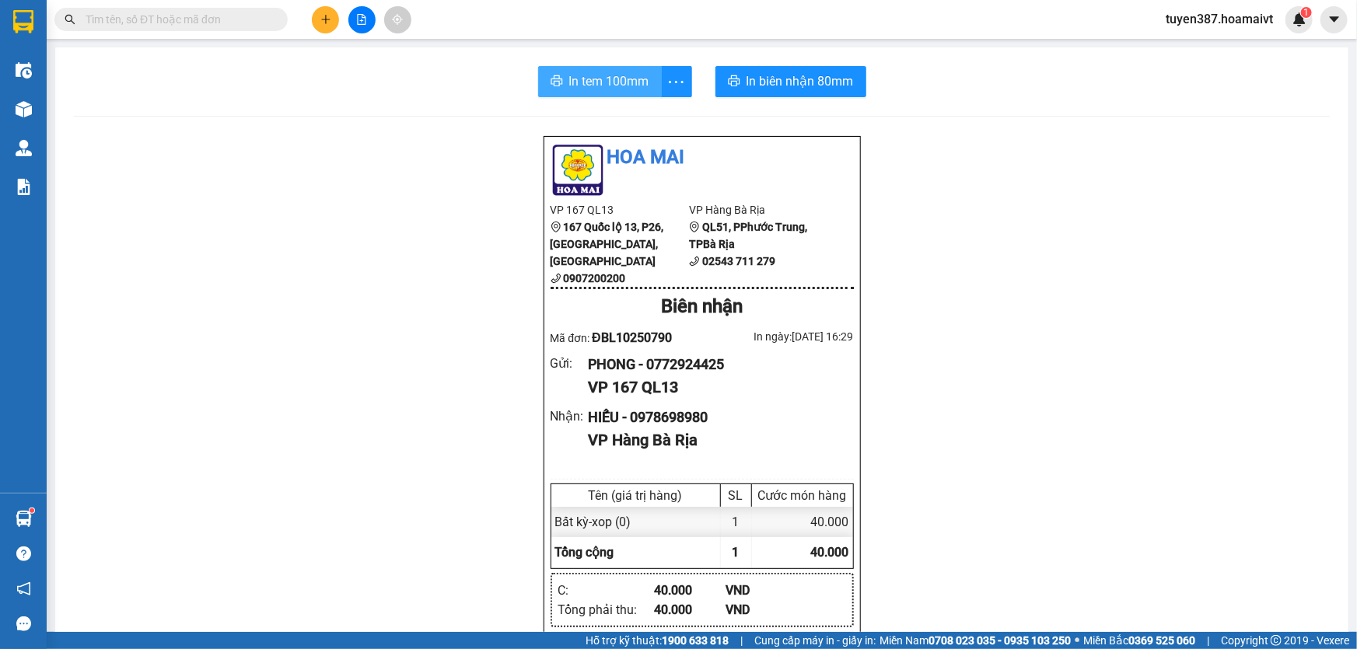
click at [590, 78] on span "In tem 100mm" at bounding box center [609, 81] width 80 height 19
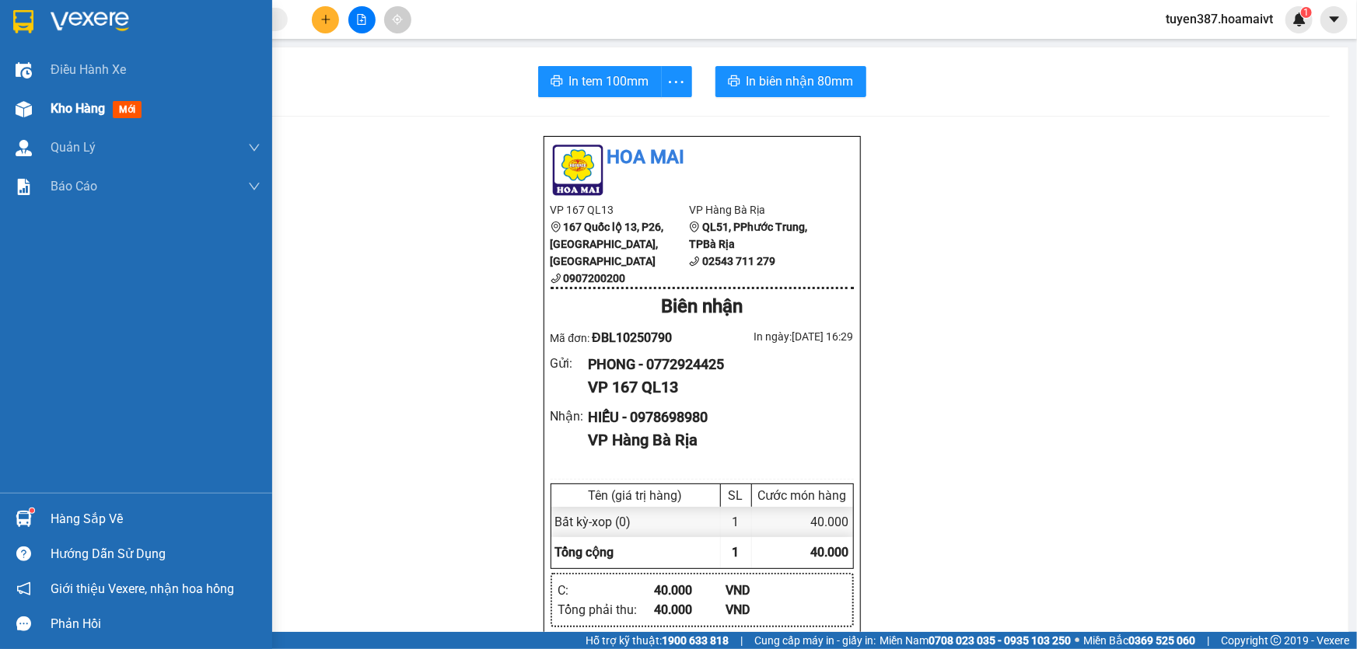
click at [128, 109] on span "mới" at bounding box center [127, 109] width 29 height 17
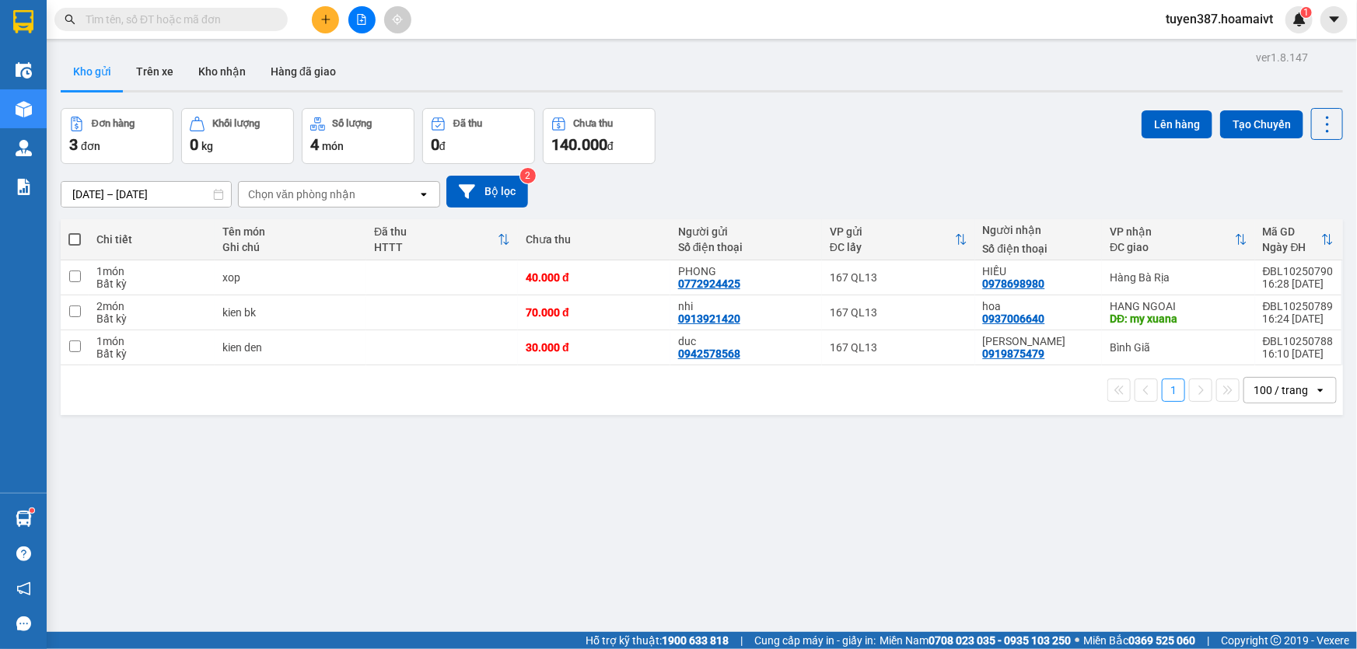
drag, startPoint x: 910, startPoint y: 569, endPoint x: 866, endPoint y: 646, distance: 88.9
drag, startPoint x: 866, startPoint y: 646, endPoint x: 1083, endPoint y: 277, distance: 428.2
click at [1083, 277] on div "HIẾU 0978698980" at bounding box center [1039, 277] width 112 height 25
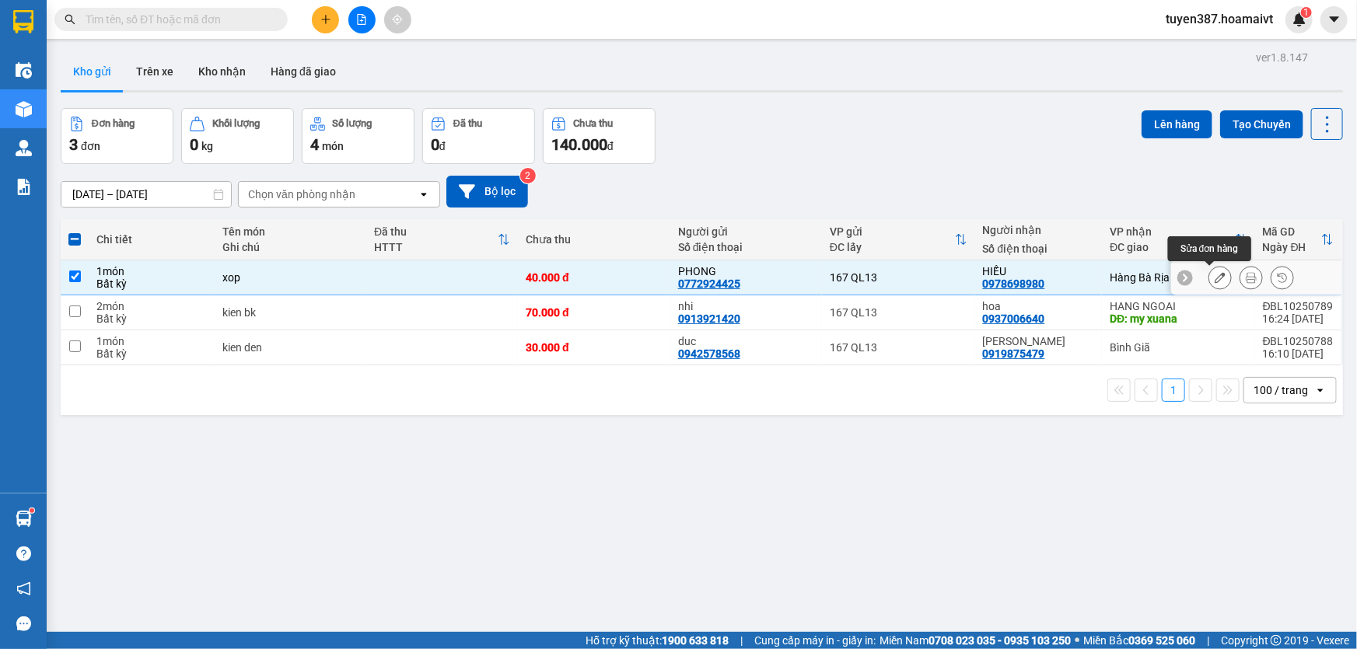
click at [1215, 273] on icon at bounding box center [1220, 277] width 11 height 11
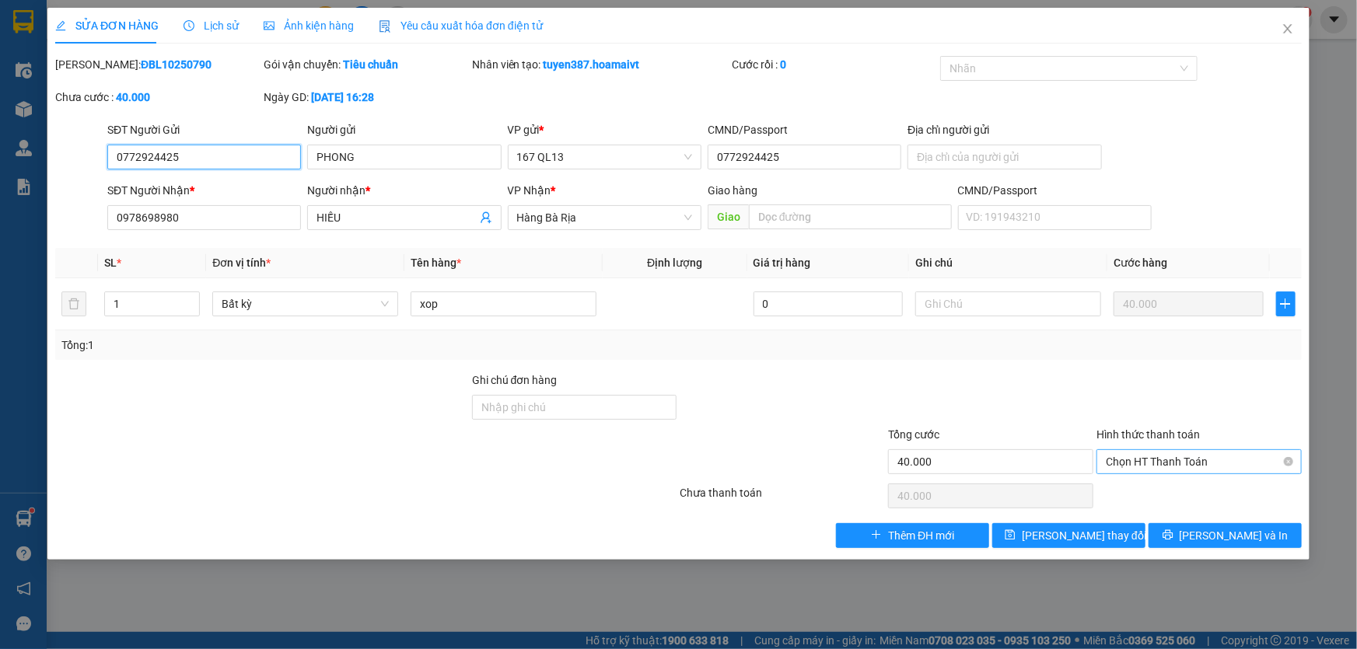
click at [1178, 456] on span "Chọn HT Thanh Toán" at bounding box center [1199, 461] width 187 height 23
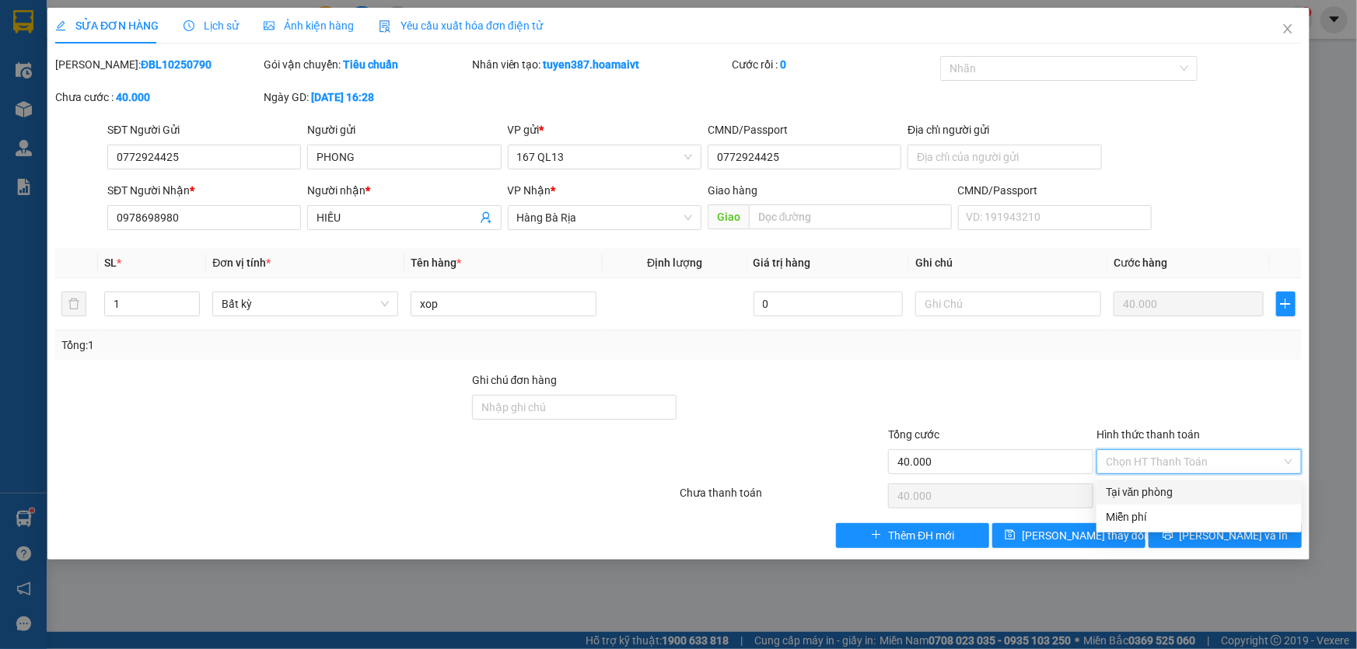
click at [1167, 484] on div "Tại văn phòng" at bounding box center [1199, 492] width 187 height 17
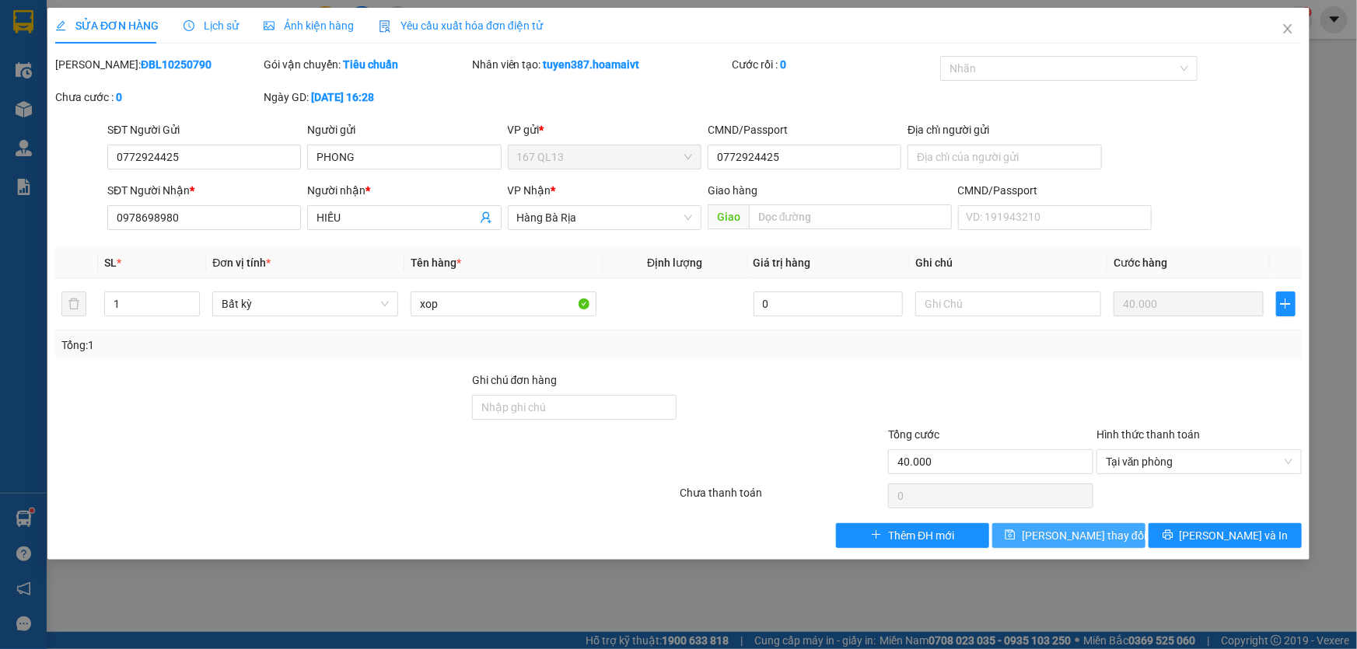
click at [1095, 533] on span "[PERSON_NAME] thay đổi" at bounding box center [1084, 535] width 124 height 17
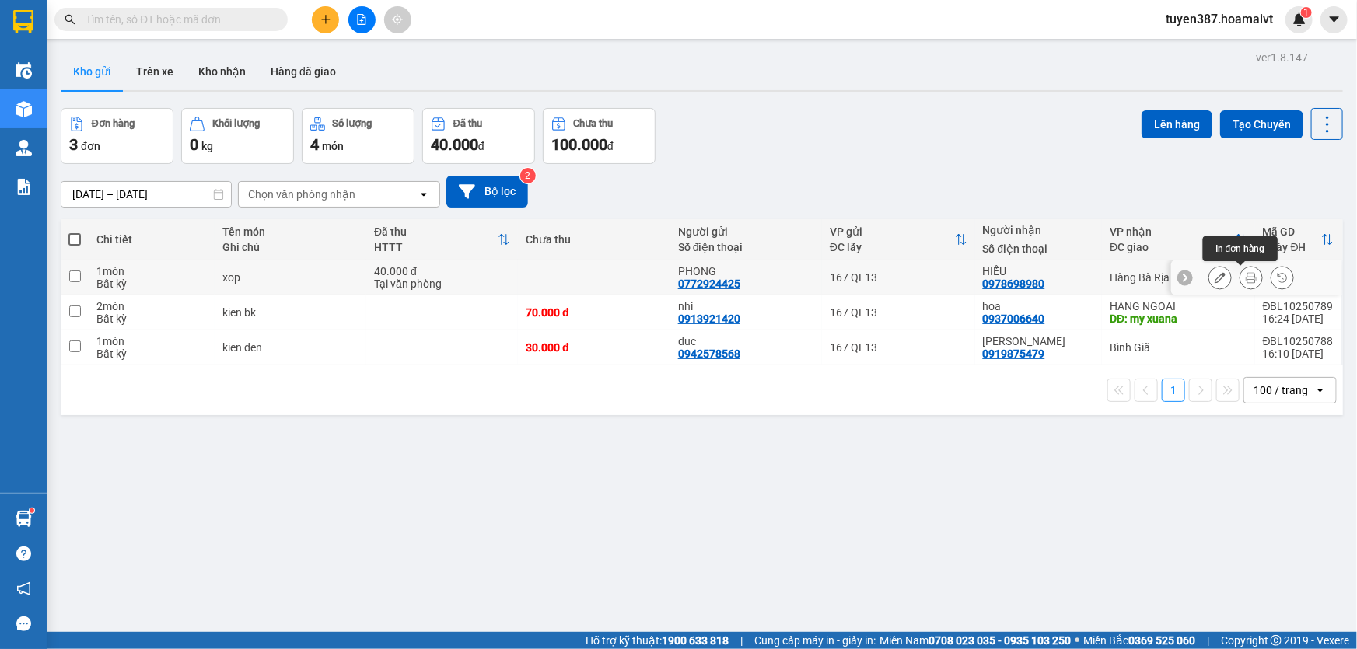
click at [1246, 274] on icon at bounding box center [1251, 277] width 11 height 11
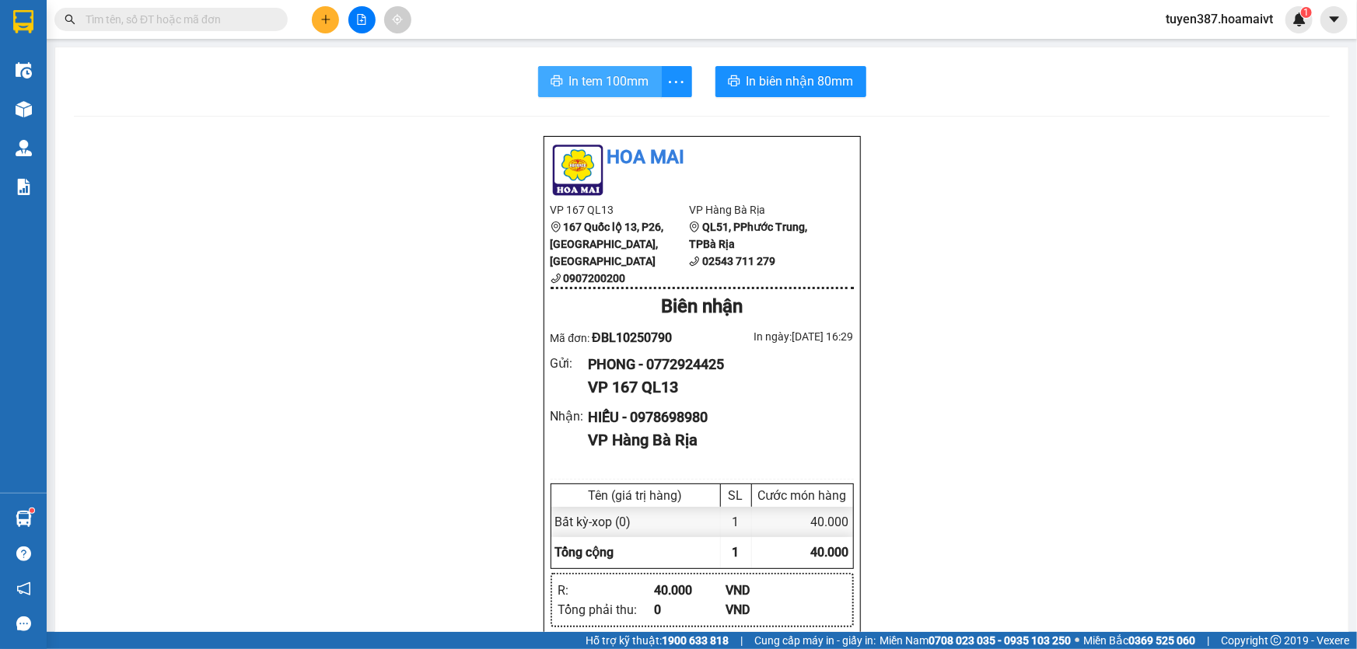
click at [598, 78] on span "In tem 100mm" at bounding box center [609, 81] width 80 height 19
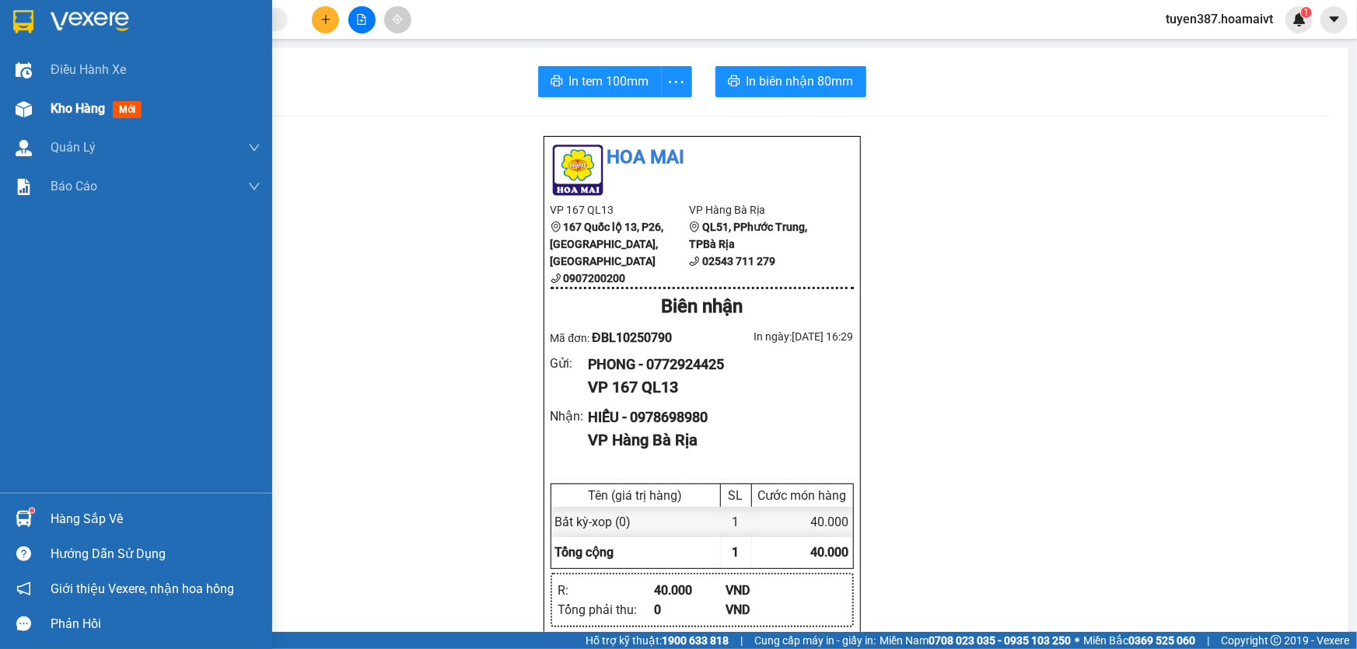
click at [124, 109] on span "mới" at bounding box center [127, 109] width 29 height 17
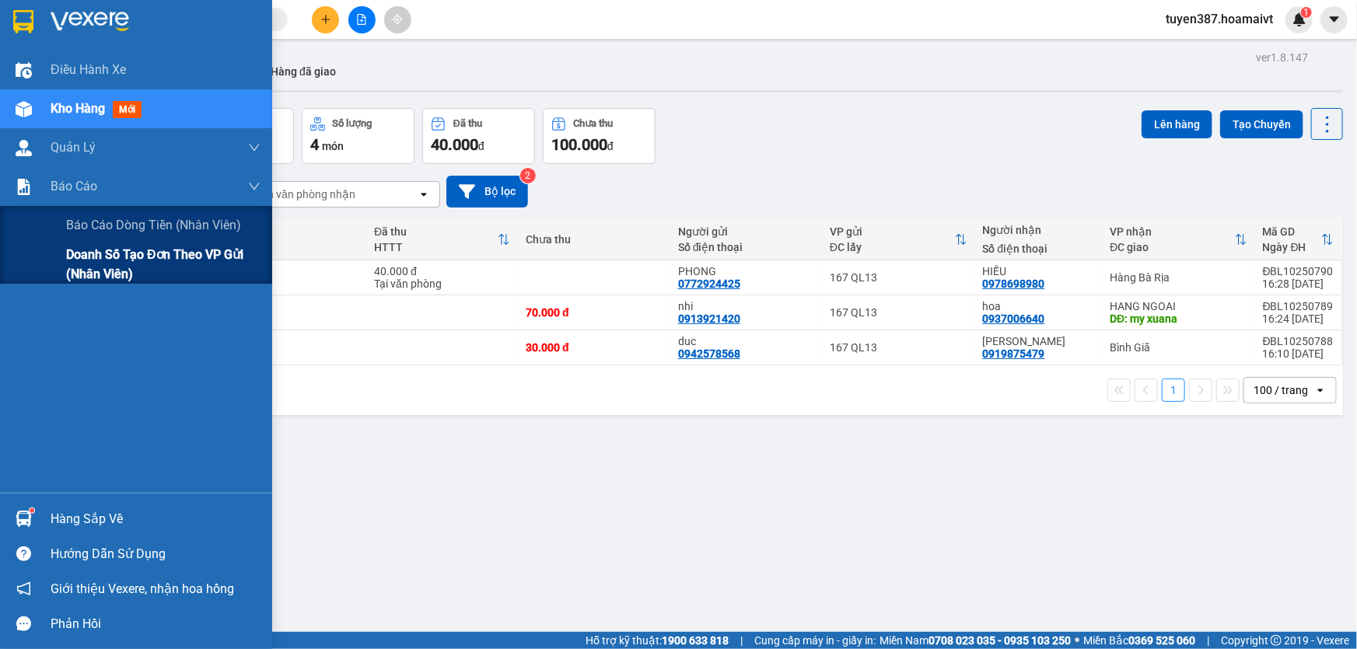
click at [73, 261] on span "Doanh số tạo đơn theo VP gửi (nhân viên)" at bounding box center [163, 264] width 194 height 39
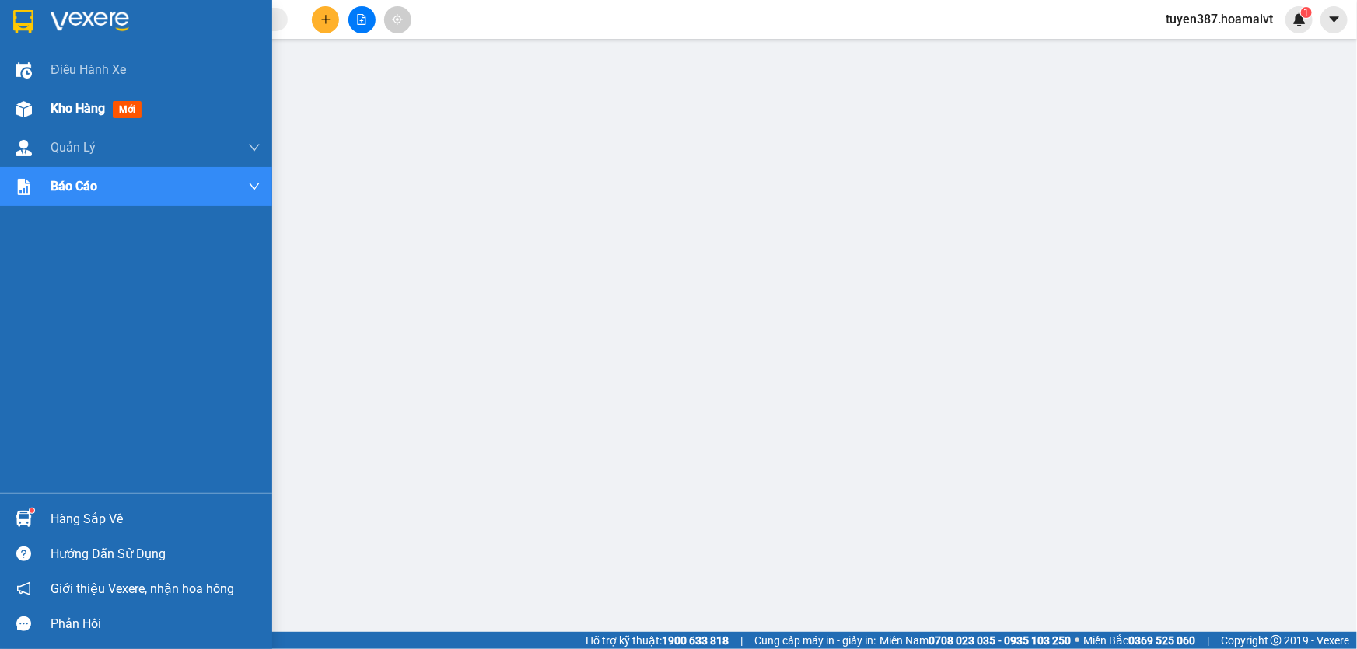
click at [114, 109] on span "mới" at bounding box center [127, 109] width 29 height 17
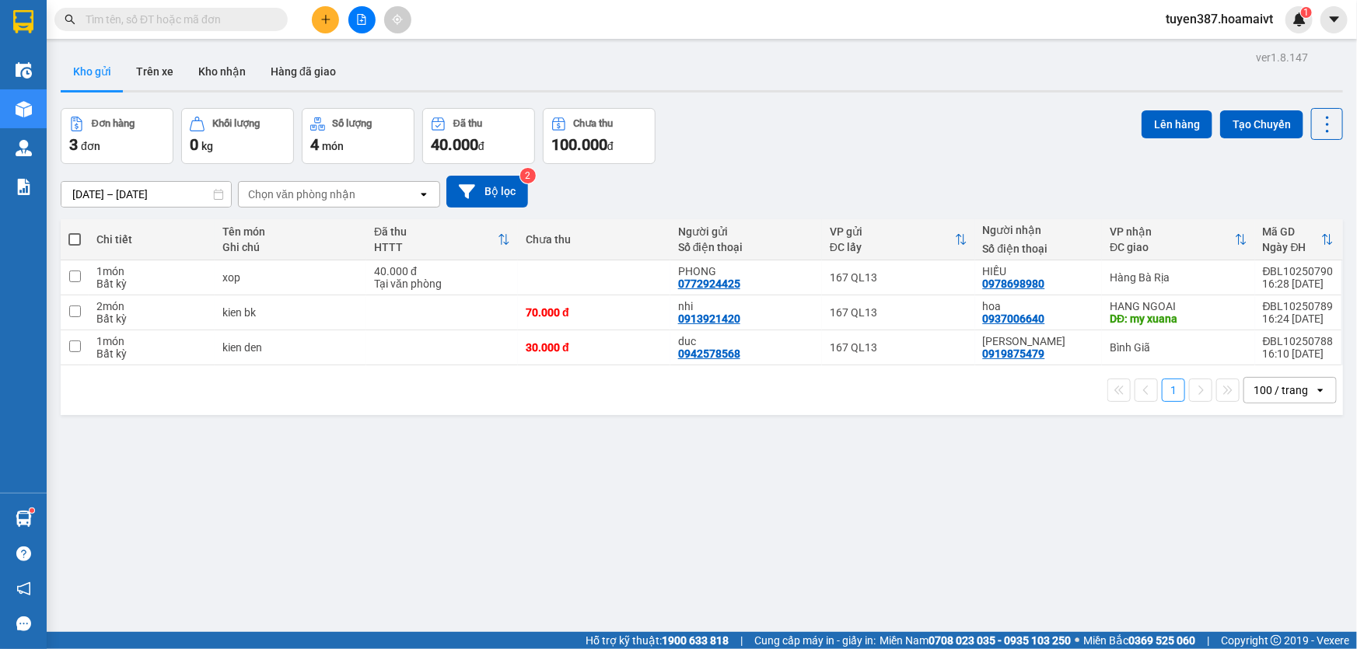
click at [359, 197] on div "Chọn văn phòng nhận" at bounding box center [328, 194] width 179 height 25
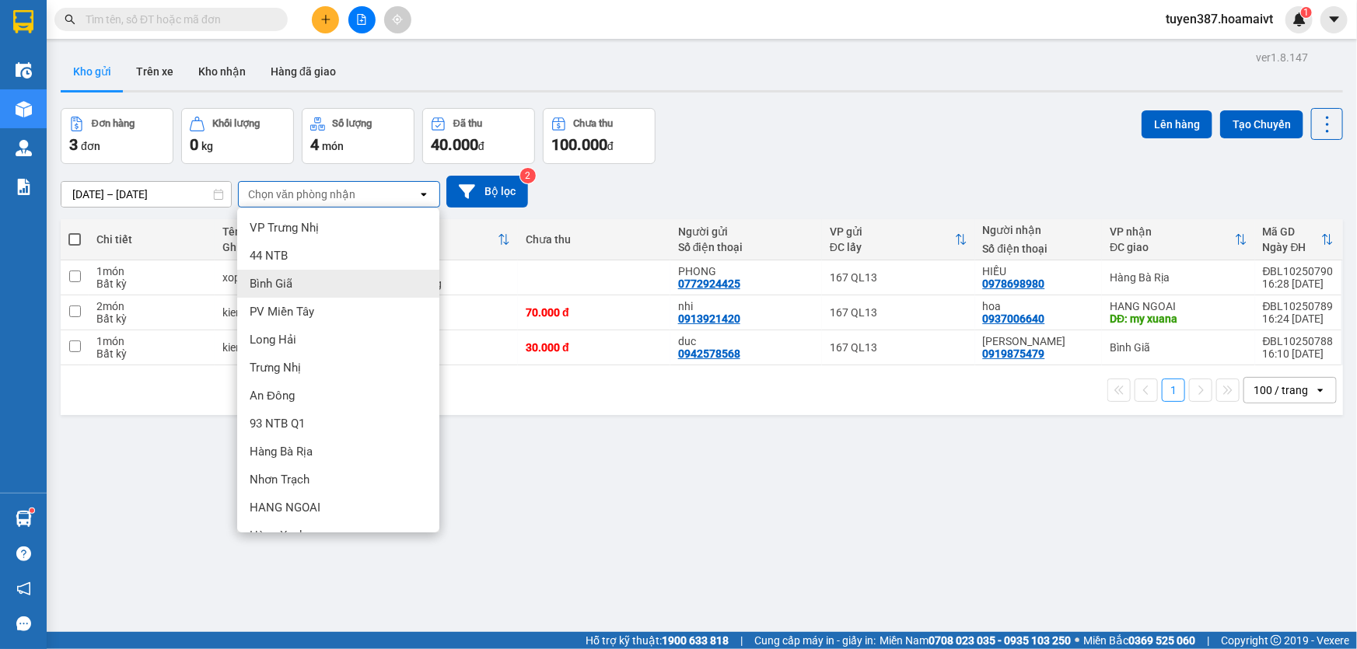
click at [306, 276] on div "Bình Giã" at bounding box center [338, 284] width 202 height 28
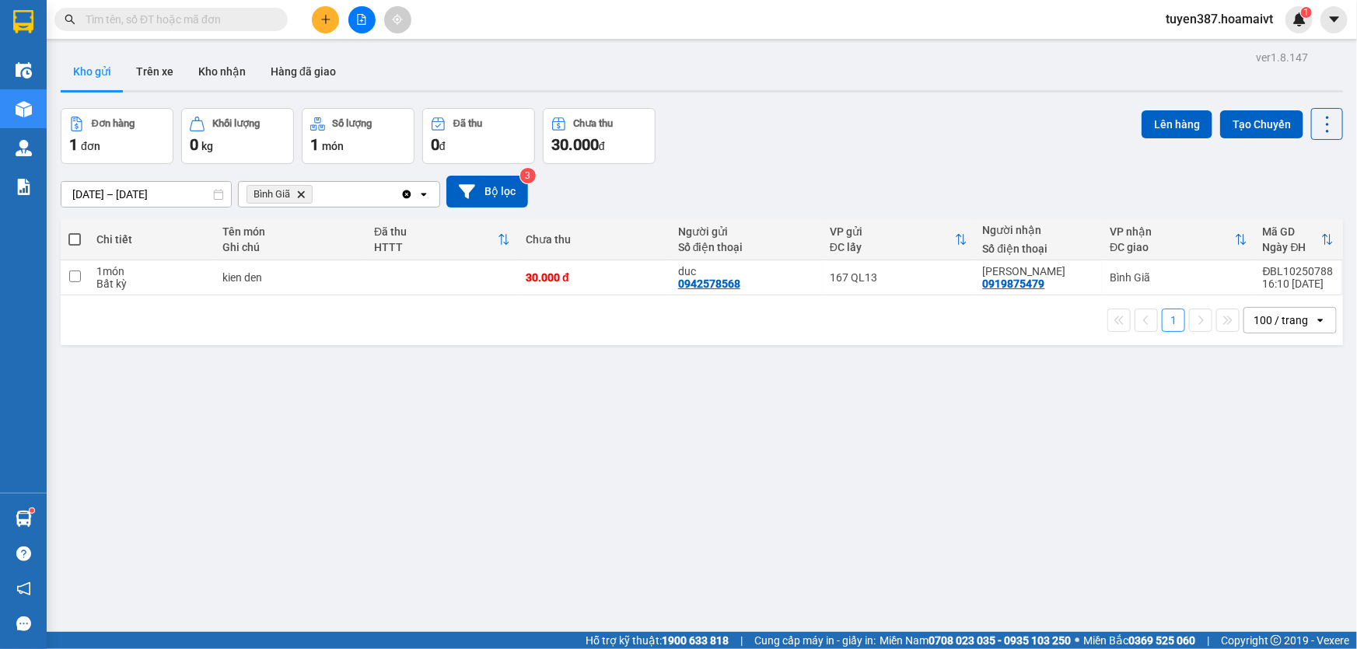
click at [77, 236] on span at bounding box center [74, 239] width 12 height 12
click at [75, 232] on input "checkbox" at bounding box center [75, 232] width 0 height 0
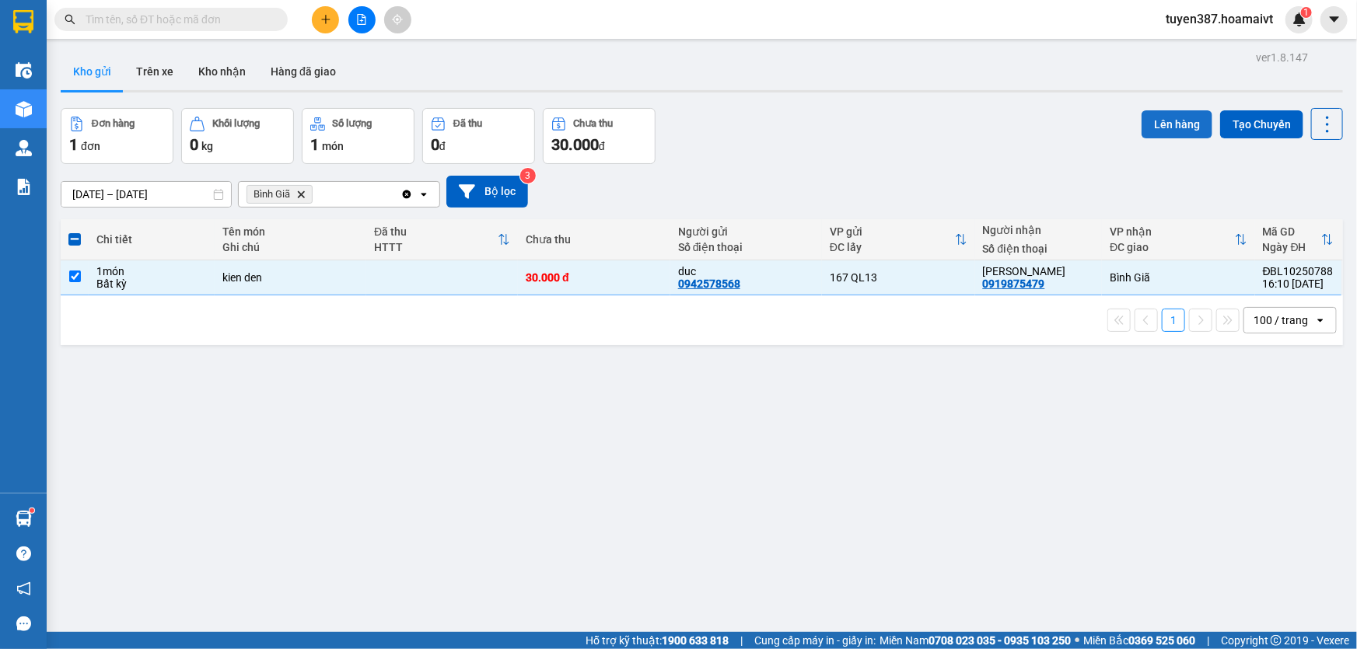
click at [1160, 114] on button "Lên hàng" at bounding box center [1177, 124] width 71 height 28
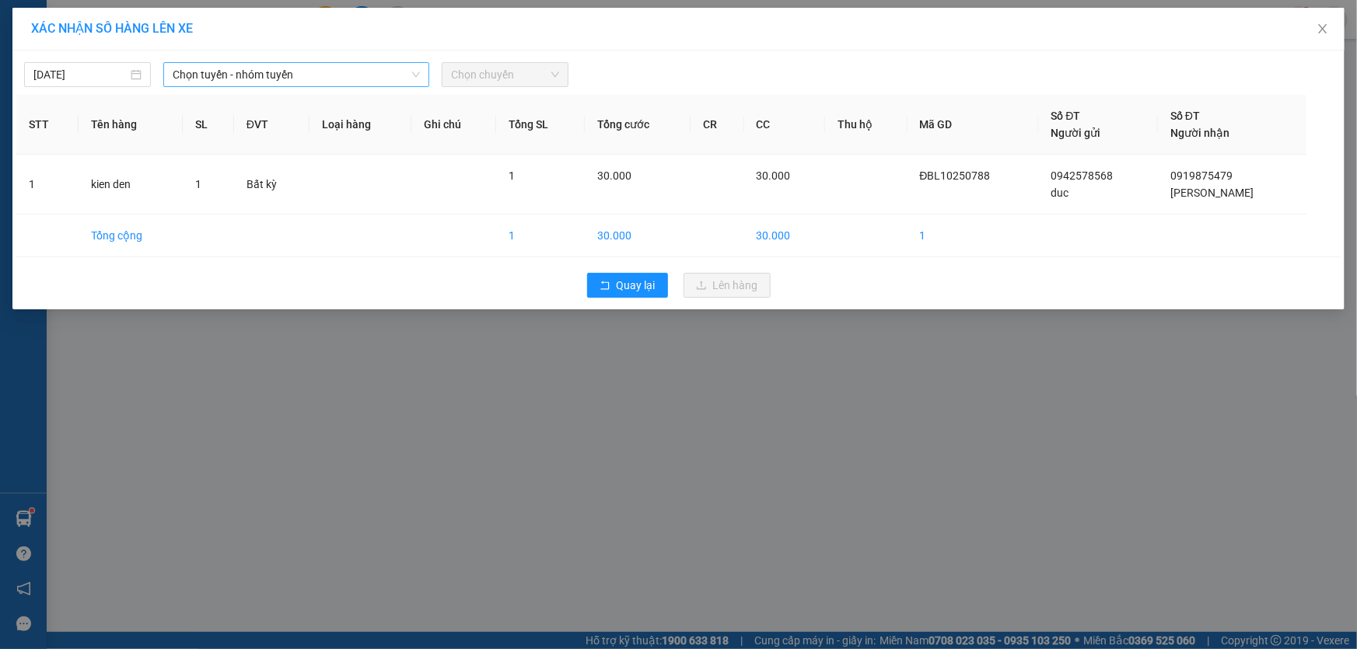
click at [331, 74] on span "Chọn tuyến - nhóm tuyến" at bounding box center [296, 74] width 247 height 23
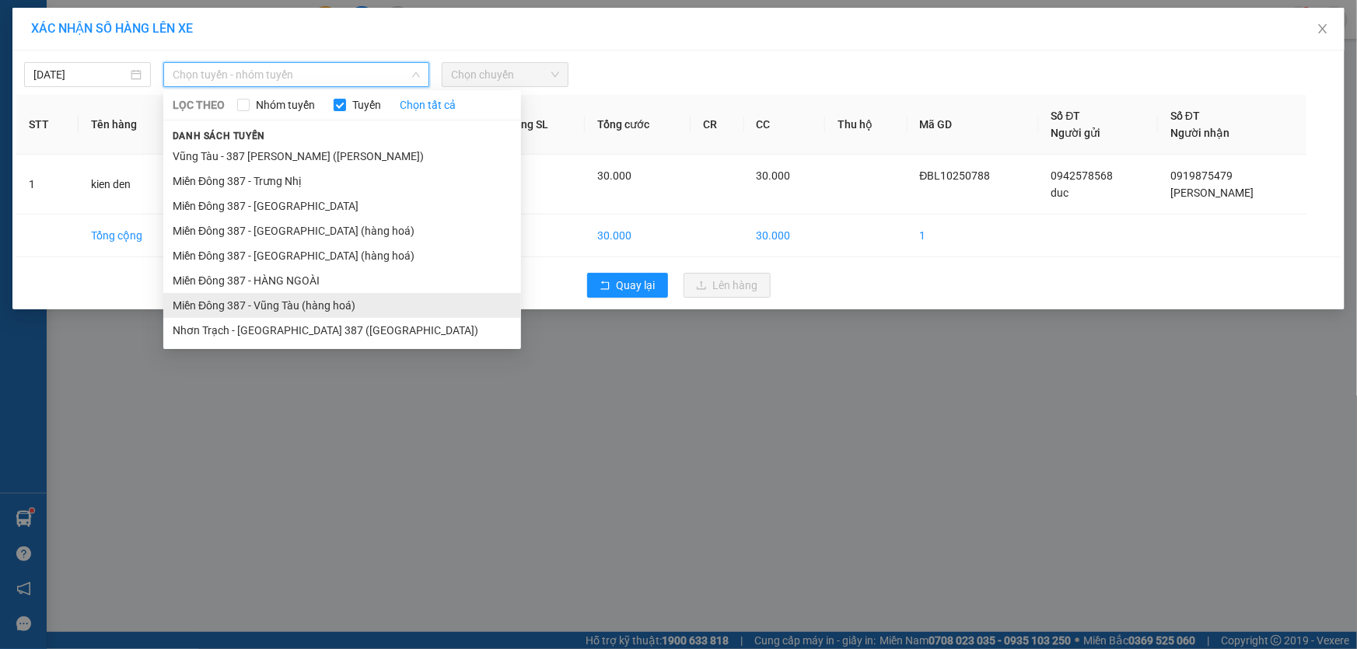
click at [275, 296] on li "Miền Đông 387 - Vũng Tàu (hàng hoá)" at bounding box center [342, 305] width 358 height 25
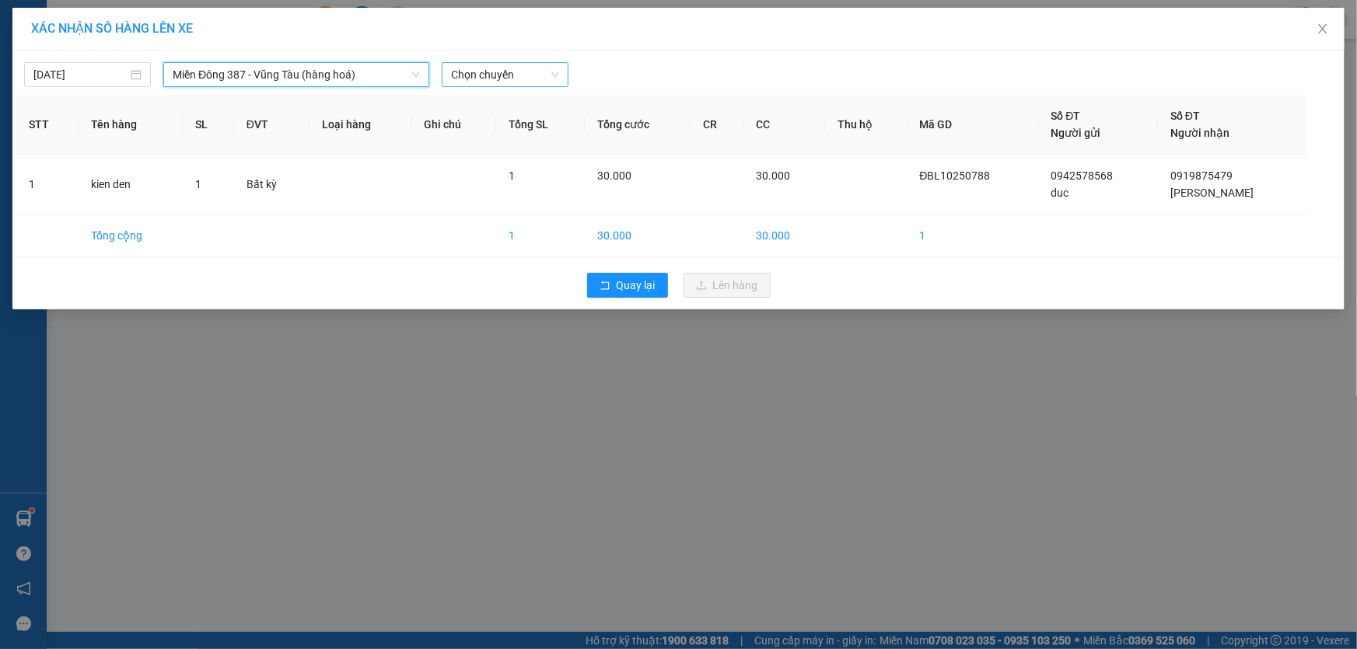
click at [522, 70] on span "Chọn chuyến" at bounding box center [505, 74] width 108 height 23
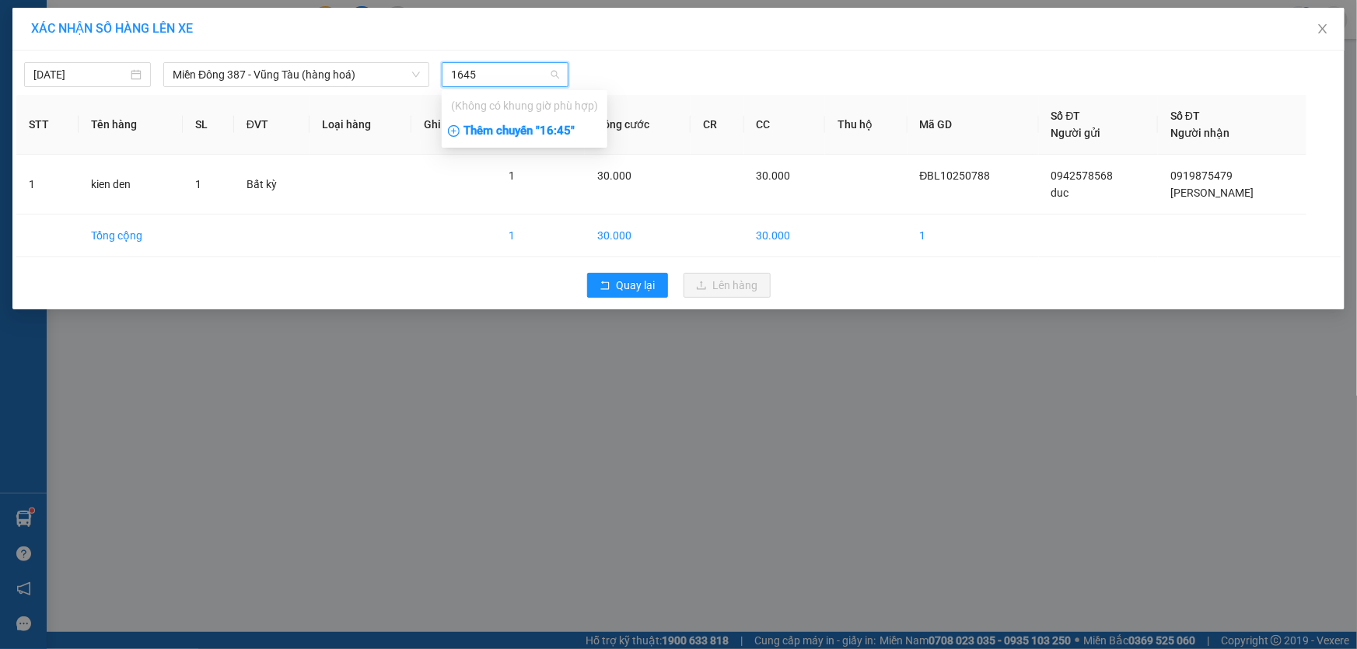
click at [561, 131] on div "Thêm chuyến " 16:45 "" at bounding box center [525, 131] width 166 height 26
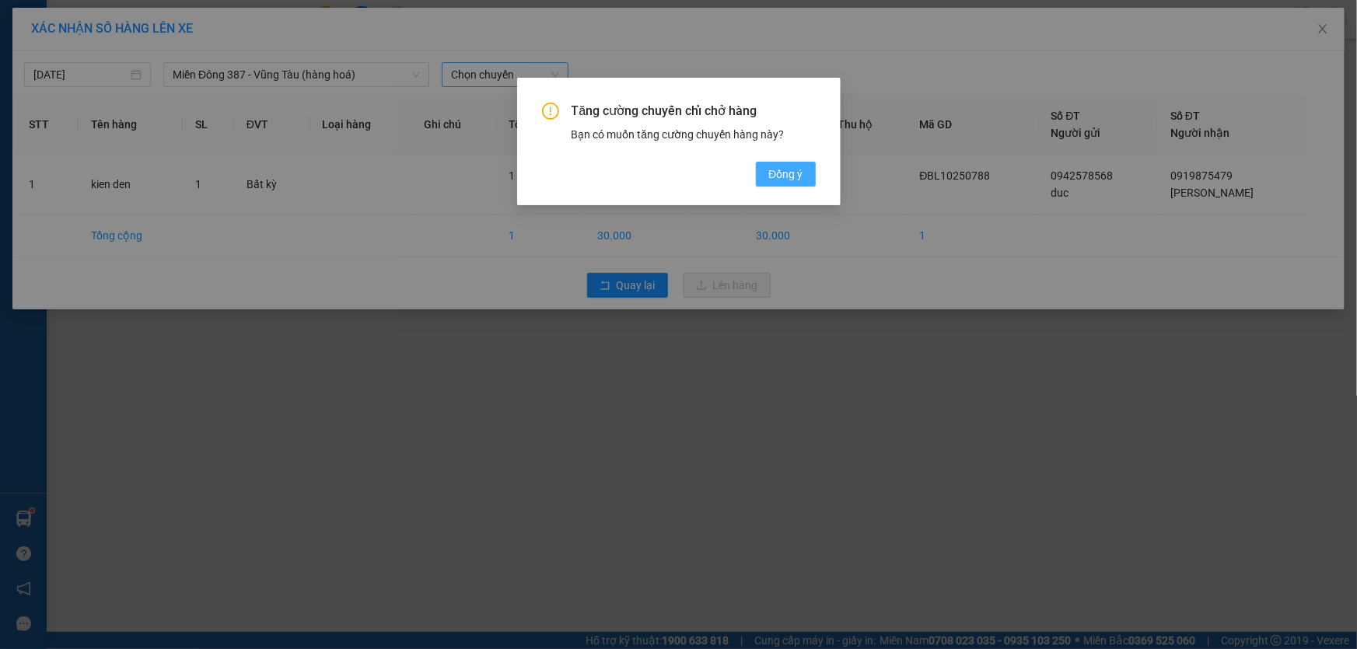
click at [779, 171] on span "Đồng ý" at bounding box center [785, 174] width 34 height 17
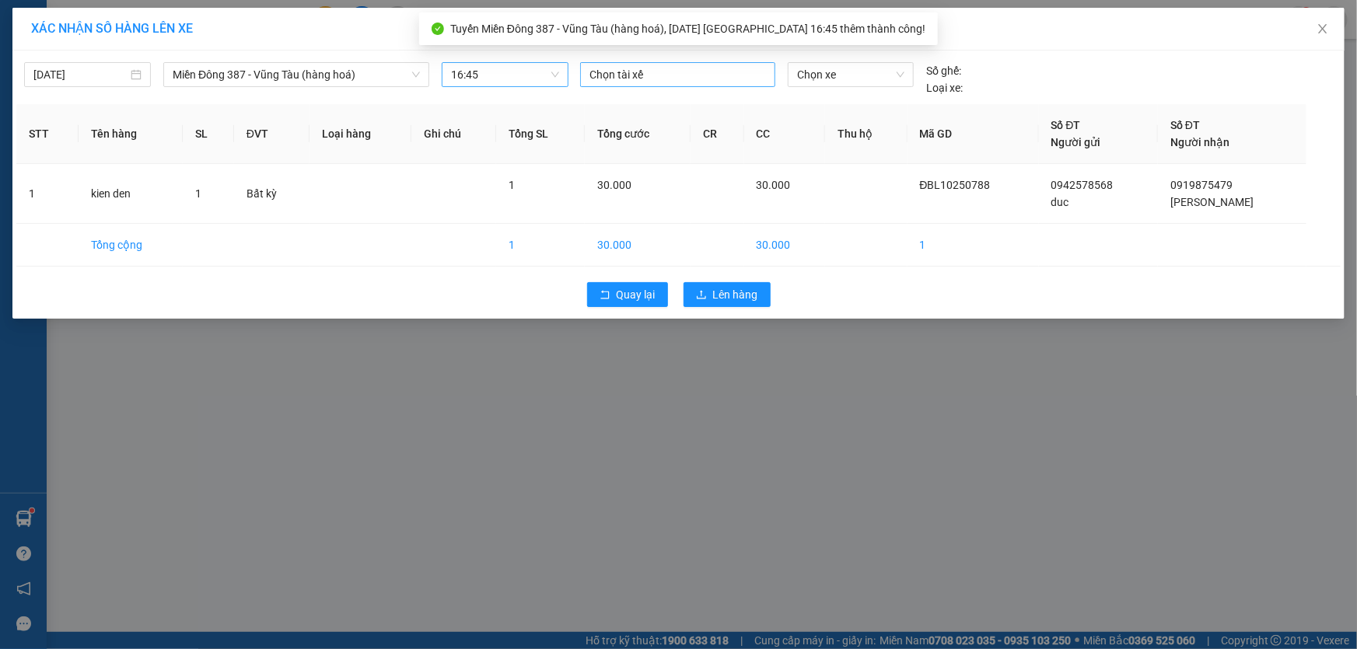
click at [655, 71] on div at bounding box center [677, 74] width 187 height 19
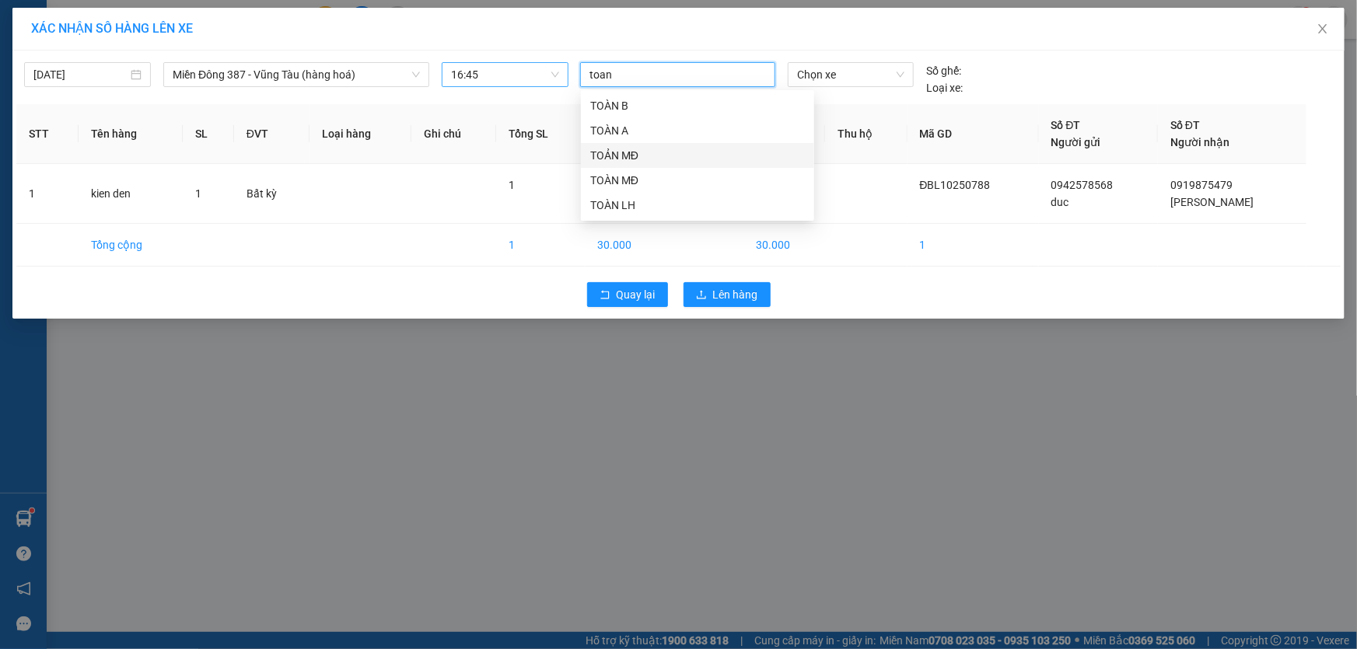
click at [607, 149] on div "TOẢN MĐ" at bounding box center [697, 155] width 215 height 17
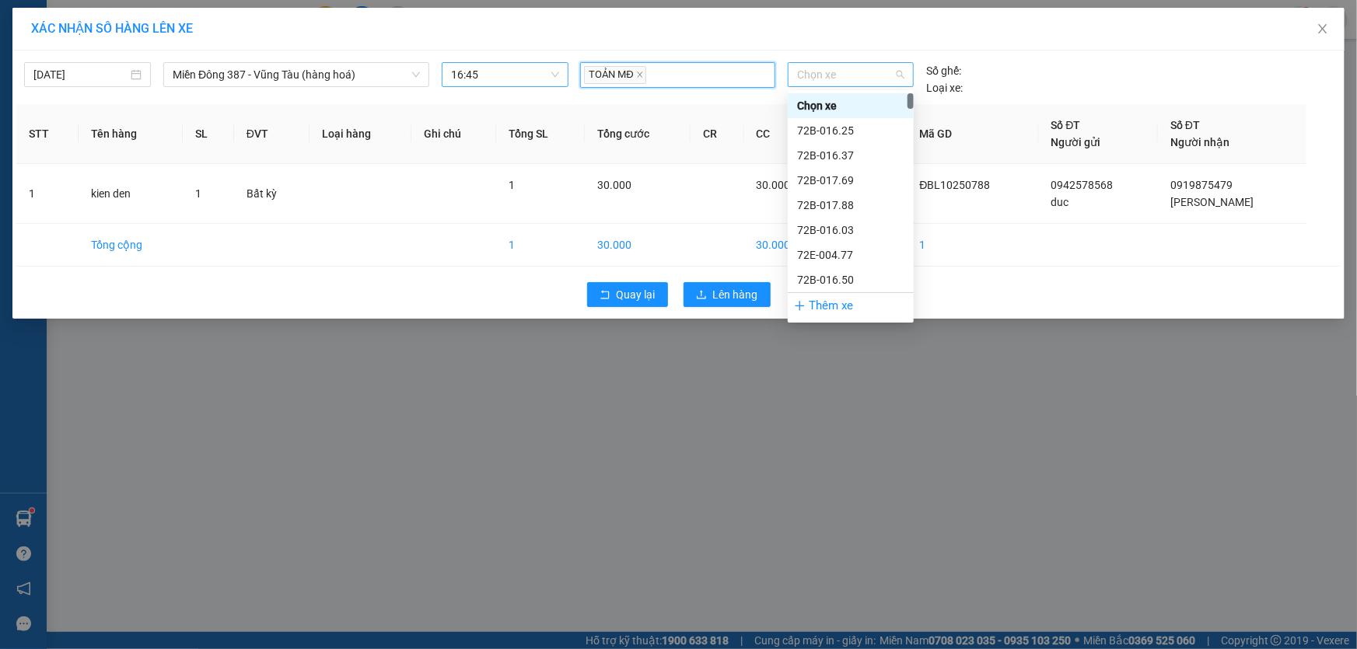
click at [836, 76] on span "Chọn xe" at bounding box center [850, 74] width 107 height 23
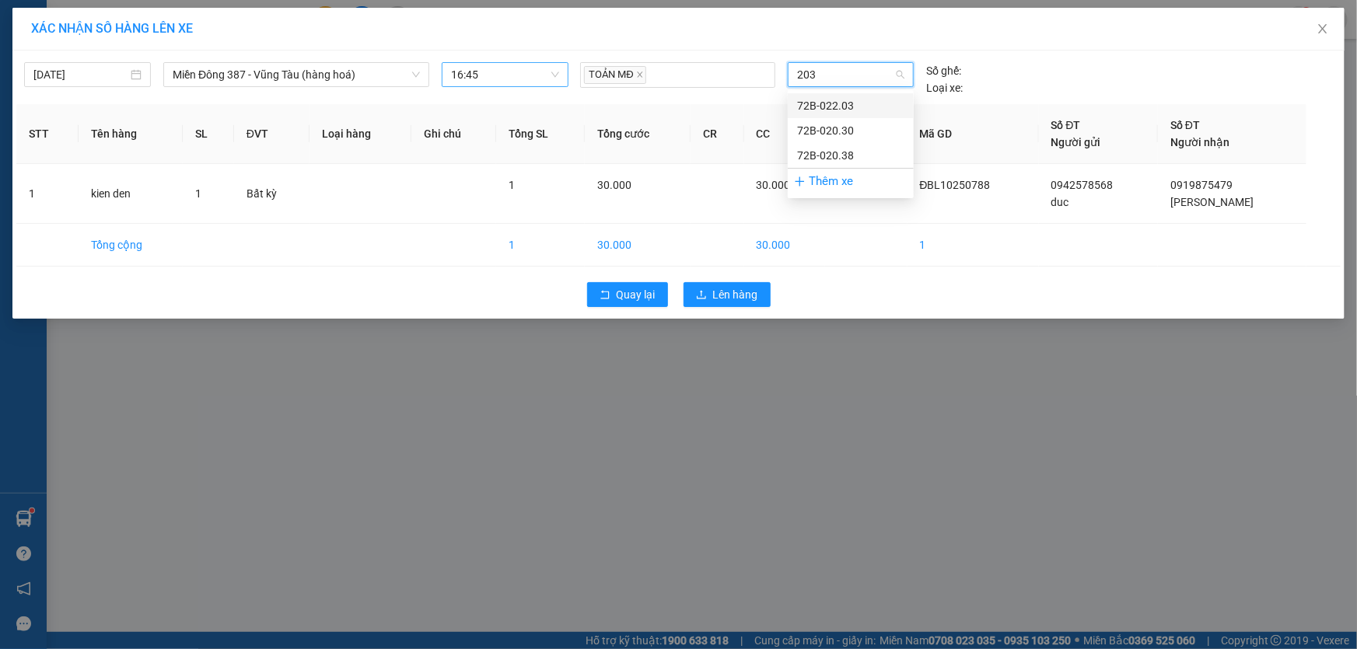
click at [828, 103] on div "72B-022.03" at bounding box center [850, 105] width 107 height 17
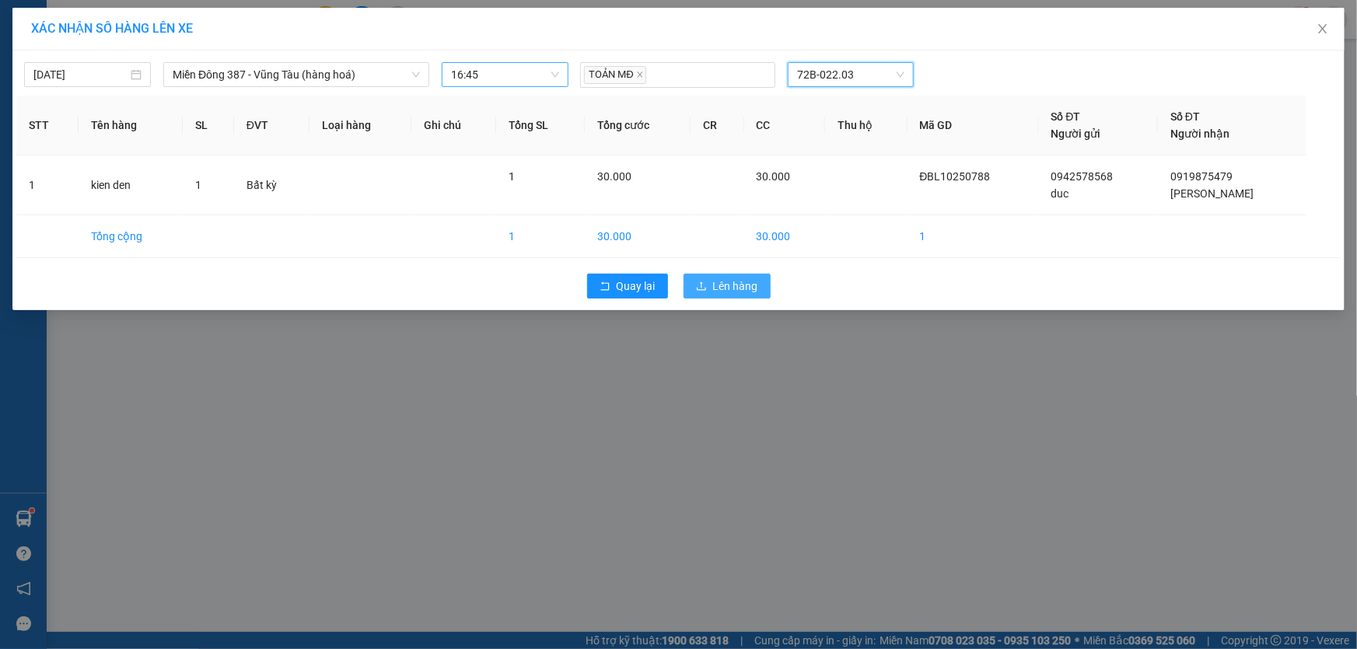
click at [744, 280] on span "Lên hàng" at bounding box center [735, 286] width 45 height 17
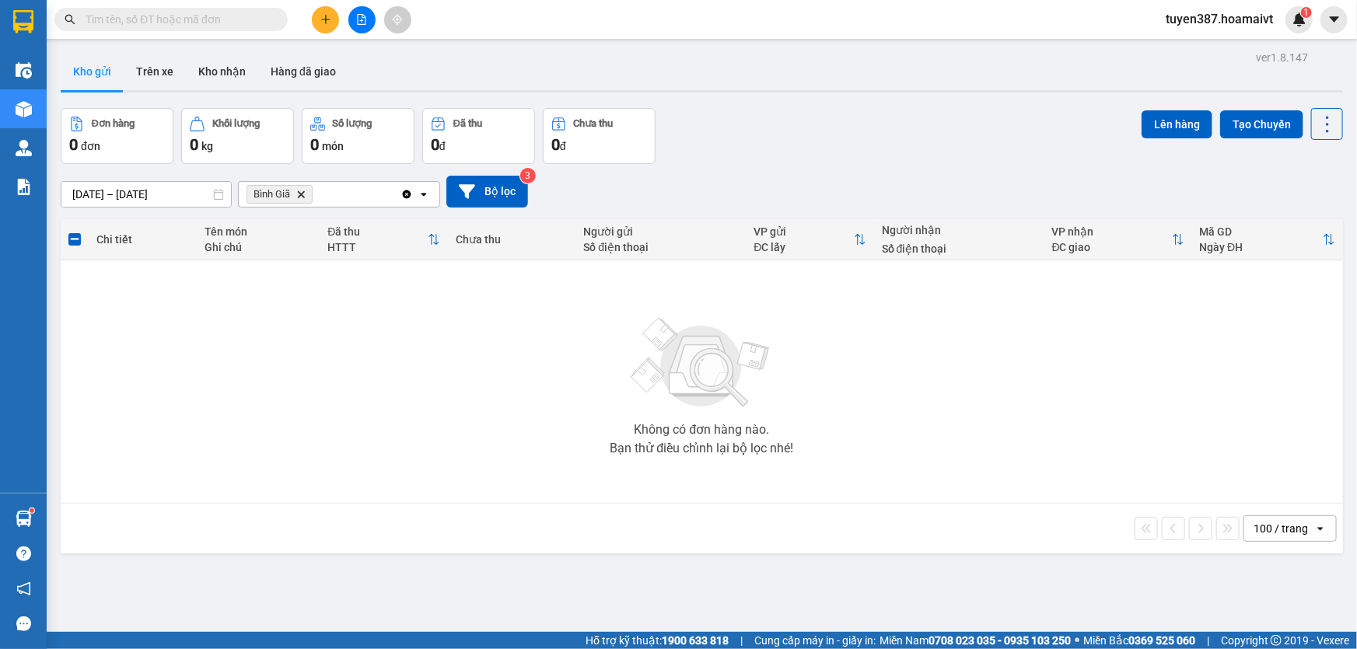
click at [301, 193] on icon "Delete" at bounding box center [300, 194] width 9 height 9
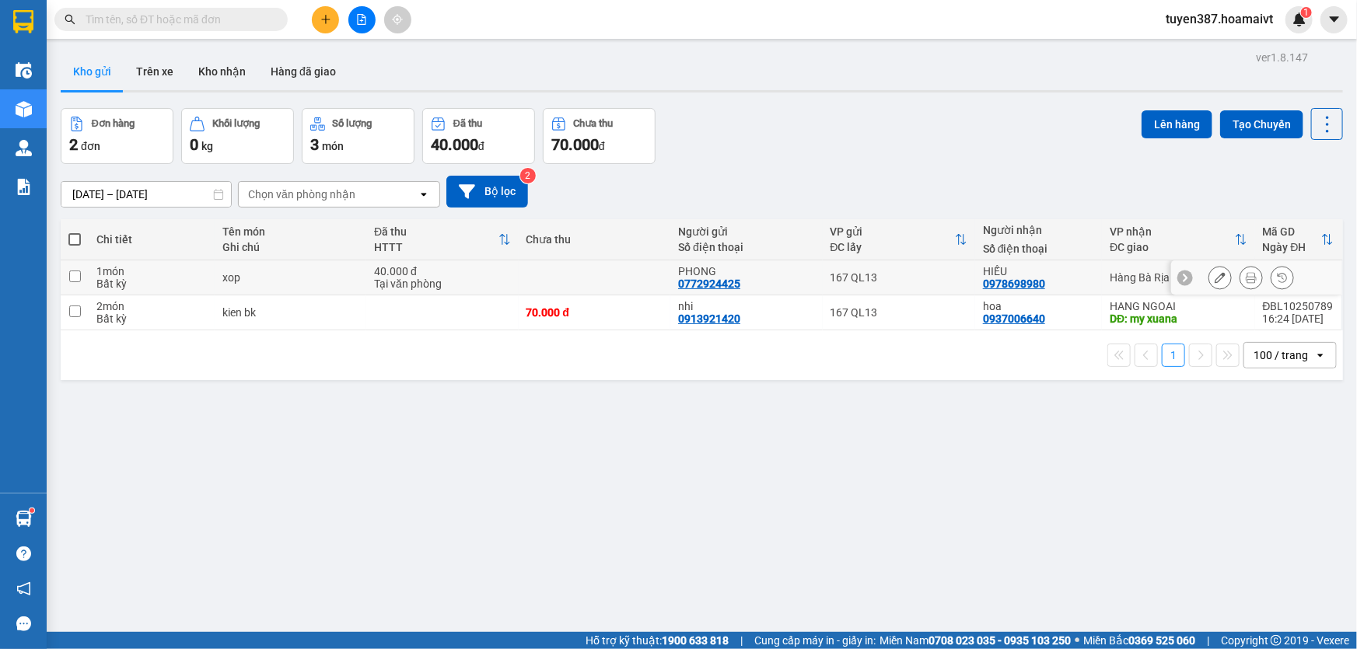
click at [79, 275] on input "checkbox" at bounding box center [75, 277] width 12 height 12
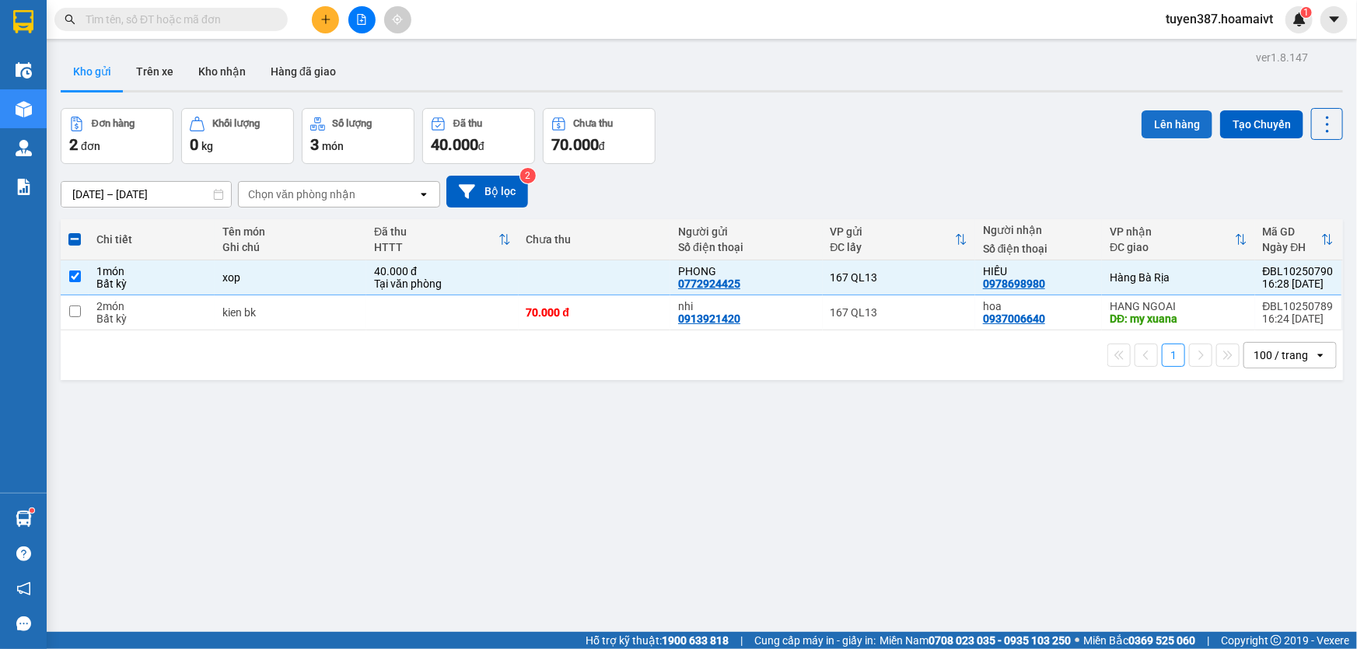
click at [1157, 124] on button "Lên hàng" at bounding box center [1177, 124] width 71 height 28
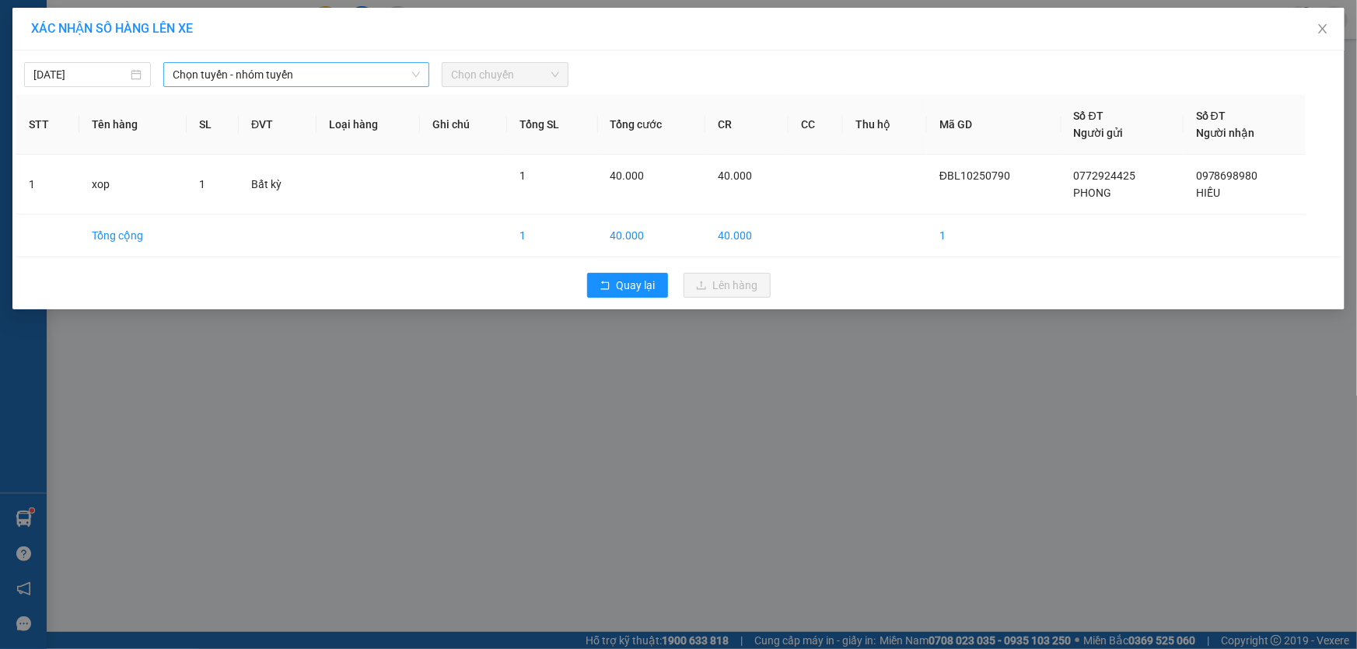
click at [341, 77] on span "Chọn tuyến - nhóm tuyến" at bounding box center [296, 74] width 247 height 23
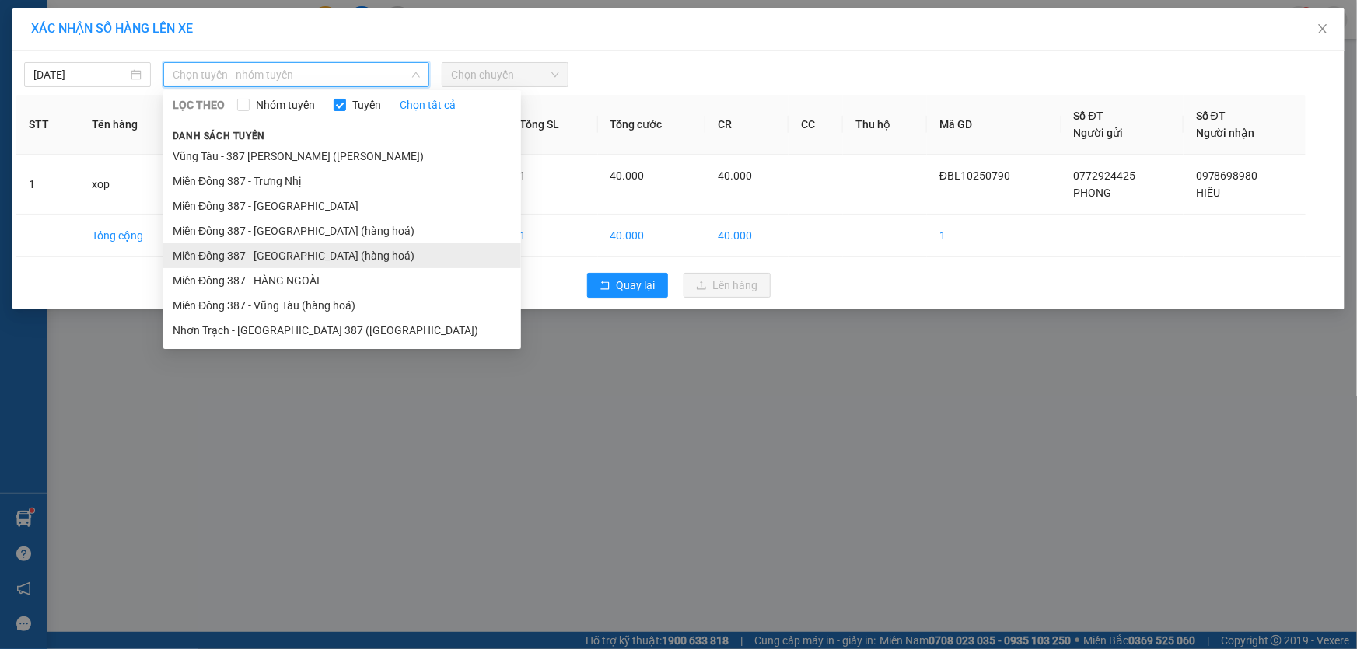
click at [265, 251] on li "Miền Đông 387 - [GEOGRAPHIC_DATA] (hàng hoá)" at bounding box center [342, 255] width 358 height 25
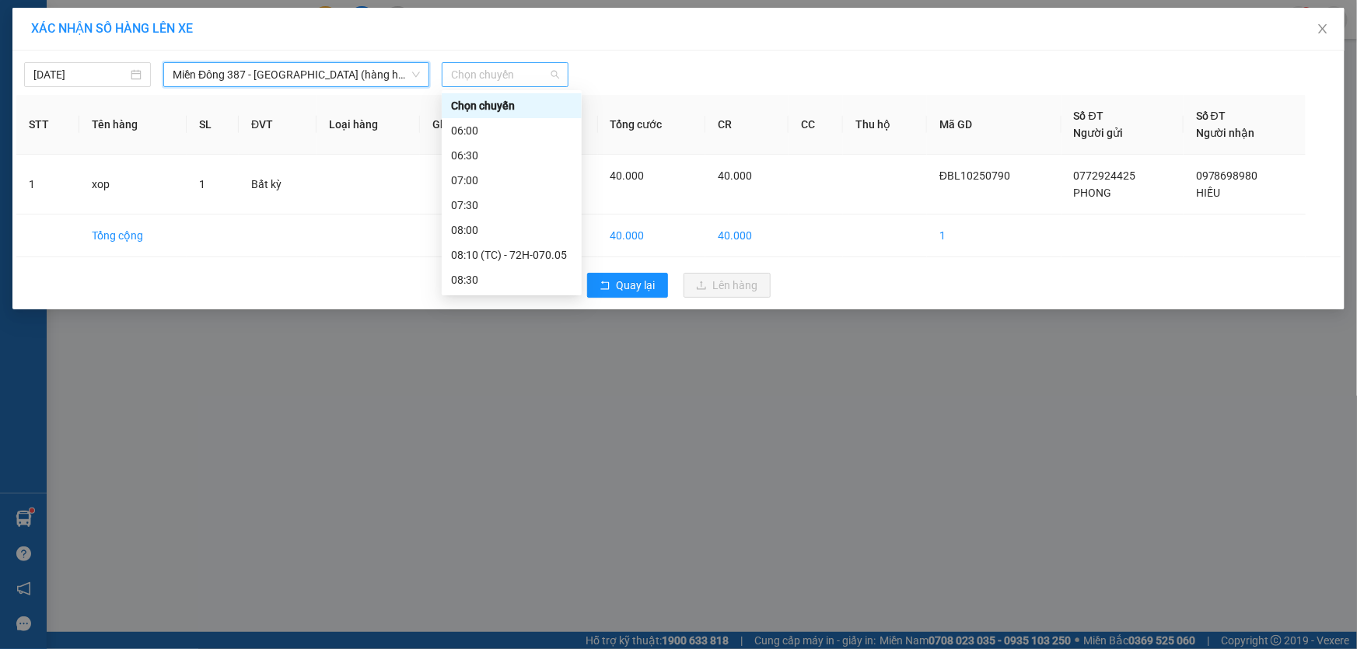
click at [535, 68] on span "Chọn chuyến" at bounding box center [505, 74] width 108 height 23
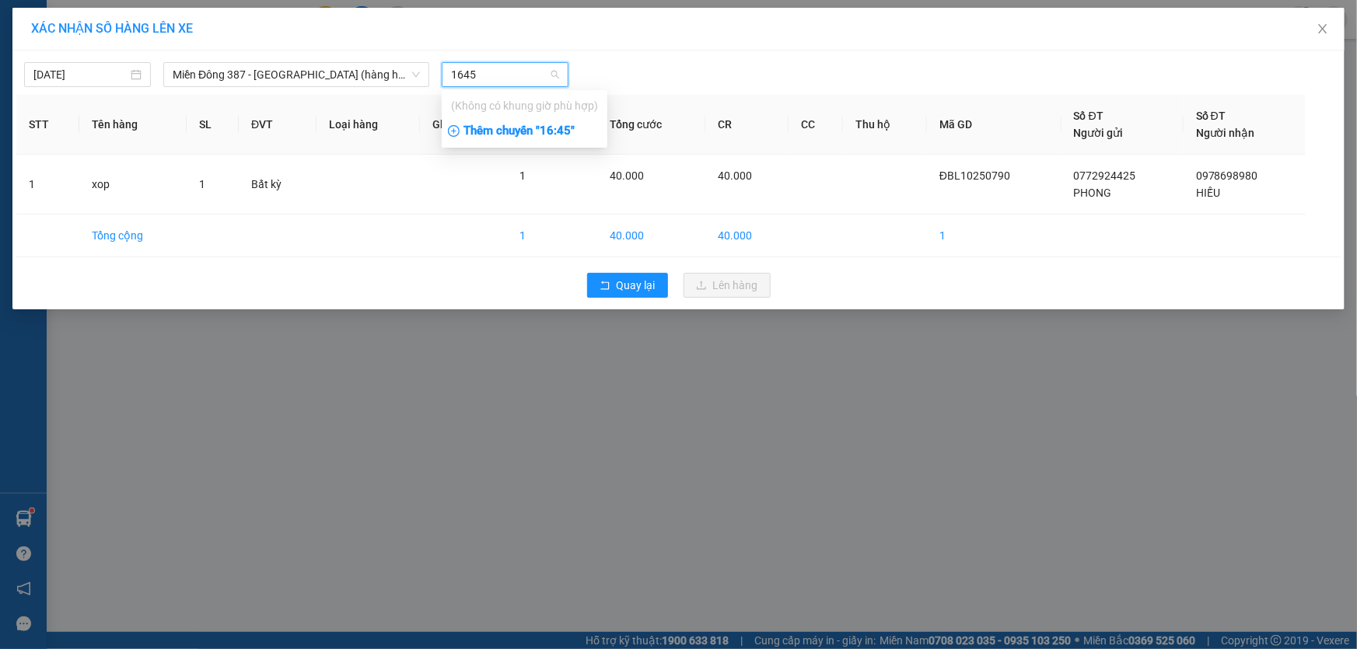
click at [564, 130] on div "Thêm chuyến " 16:45 "" at bounding box center [525, 131] width 166 height 26
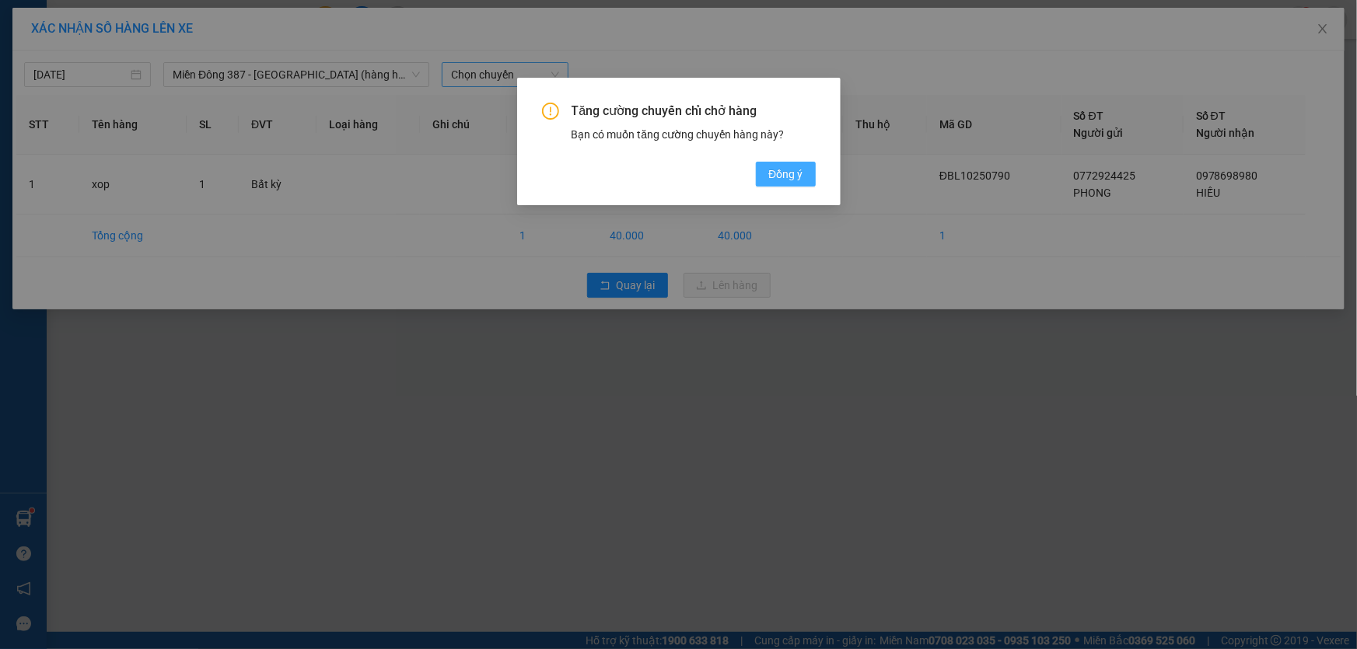
click at [779, 176] on span "Đồng ý" at bounding box center [785, 174] width 34 height 17
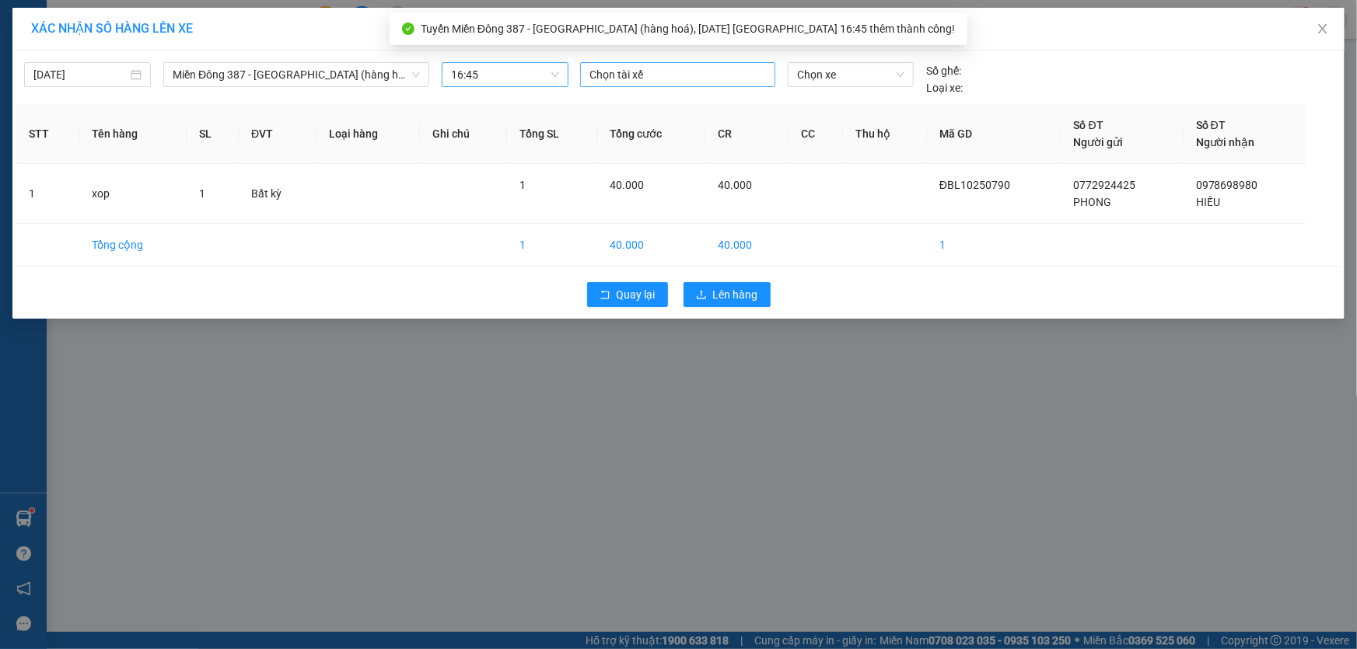
click at [654, 68] on div at bounding box center [677, 74] width 187 height 19
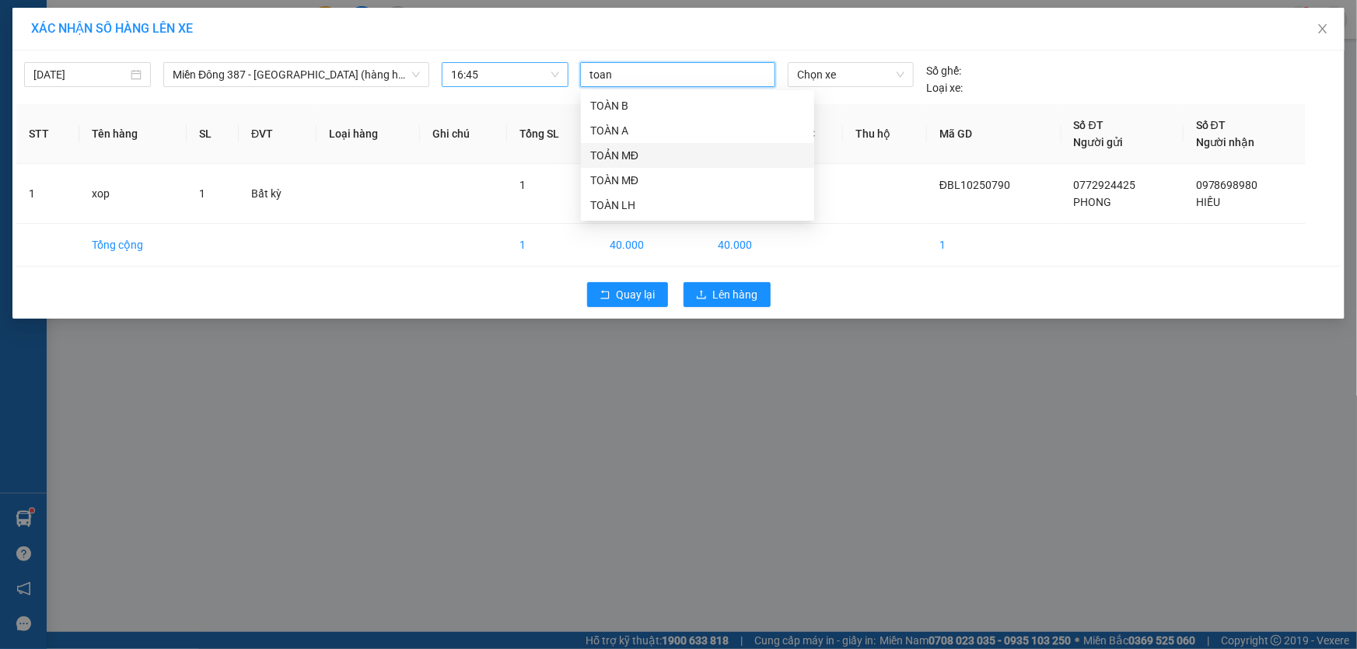
click at [611, 148] on div "TOẢN MĐ" at bounding box center [697, 155] width 215 height 17
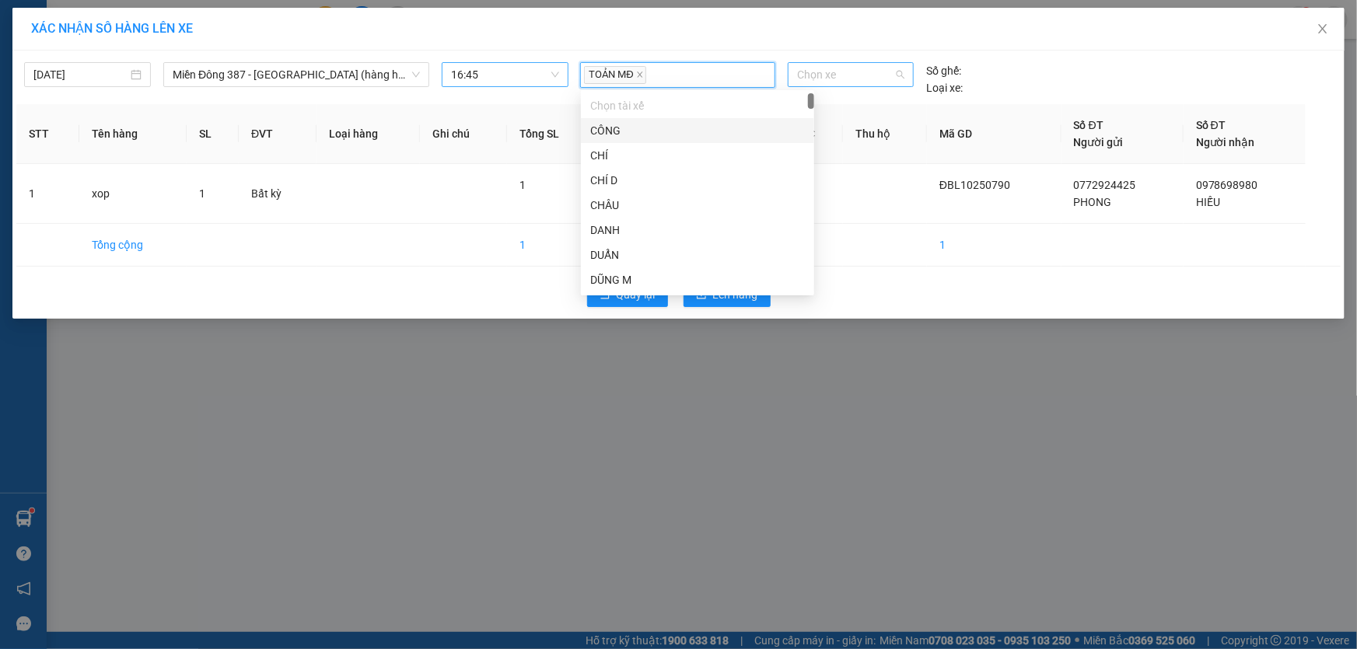
click at [850, 78] on span "Chọn xe" at bounding box center [850, 74] width 107 height 23
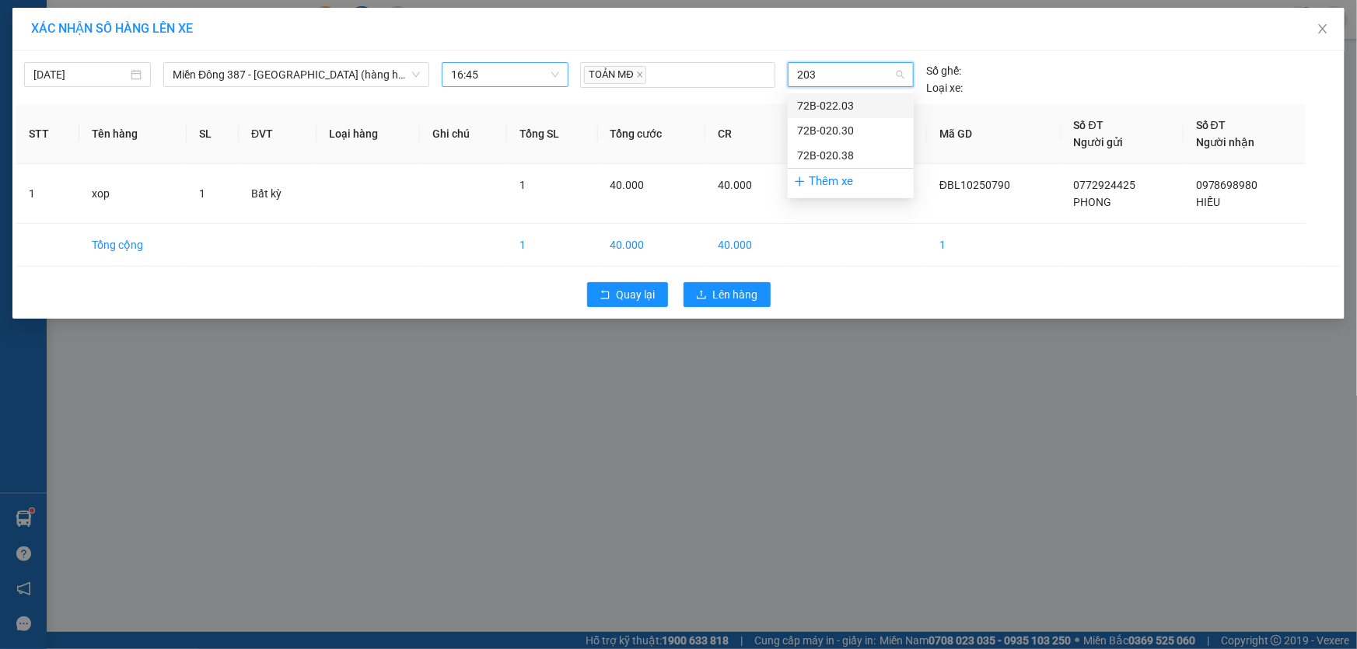
click at [844, 100] on div "72B-022.03" at bounding box center [850, 105] width 107 height 17
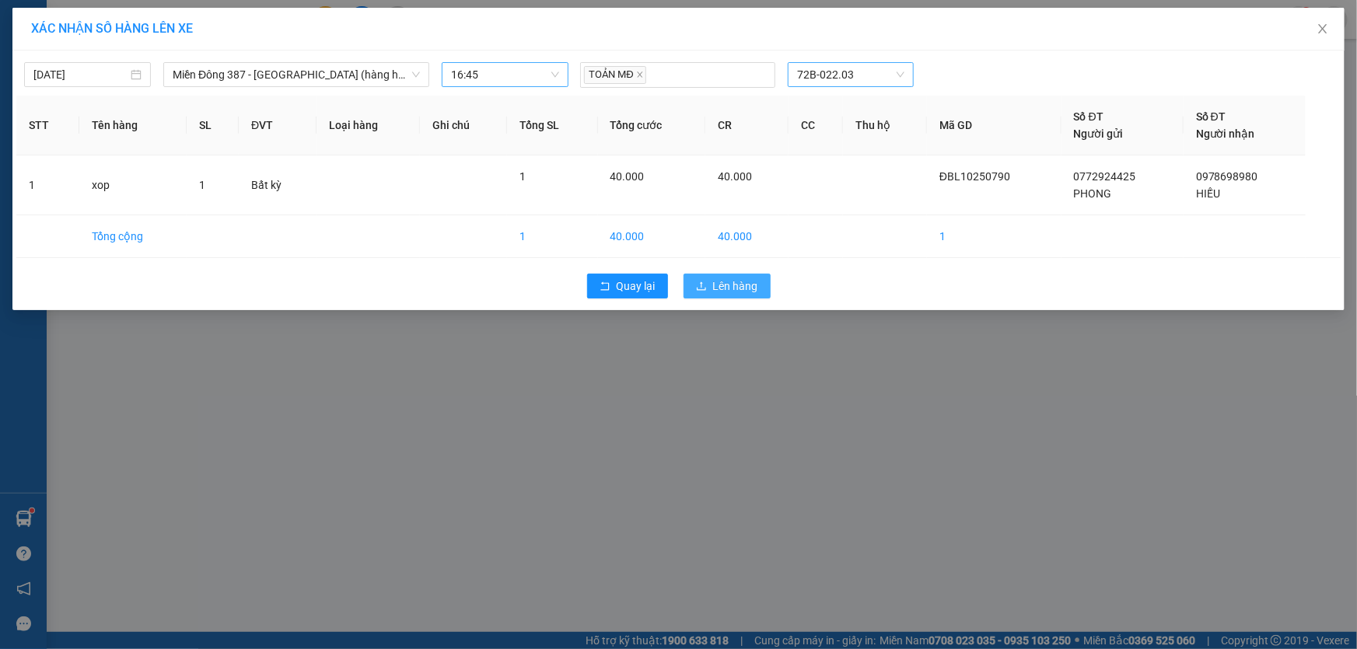
click at [742, 279] on span "Lên hàng" at bounding box center [735, 286] width 45 height 17
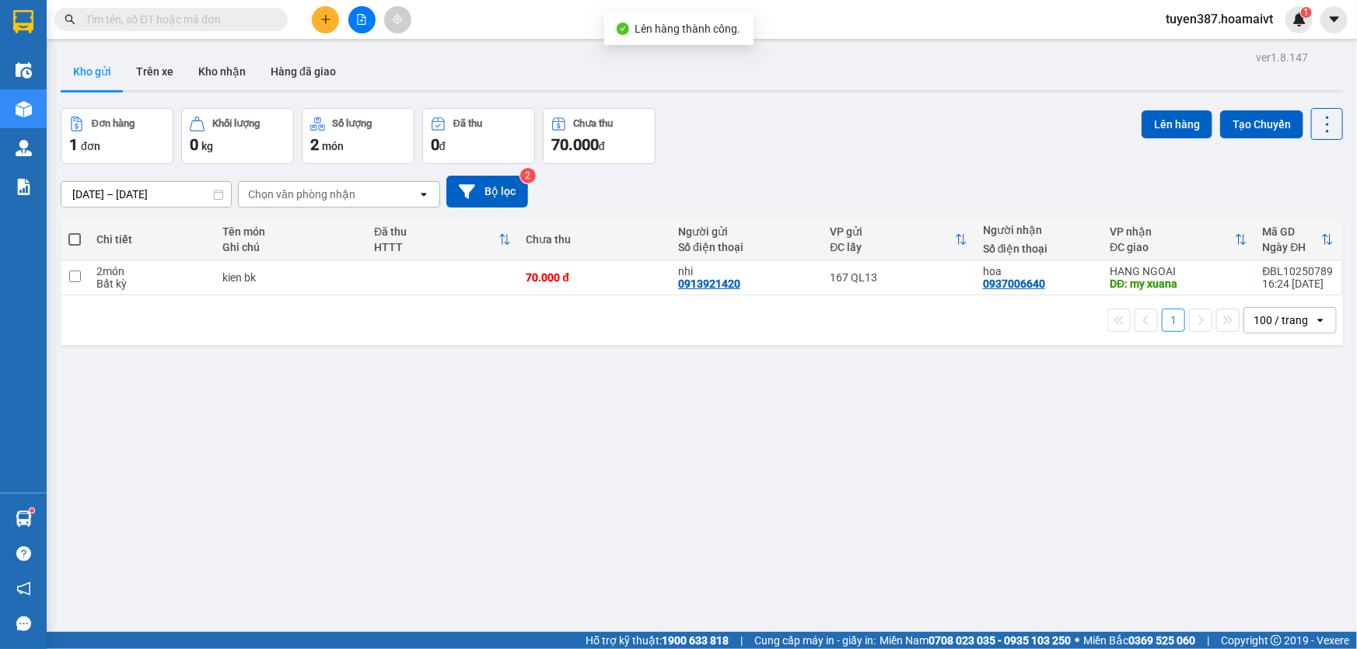
click at [72, 236] on span at bounding box center [74, 239] width 12 height 12
click at [75, 232] on input "checkbox" at bounding box center [75, 232] width 0 height 0
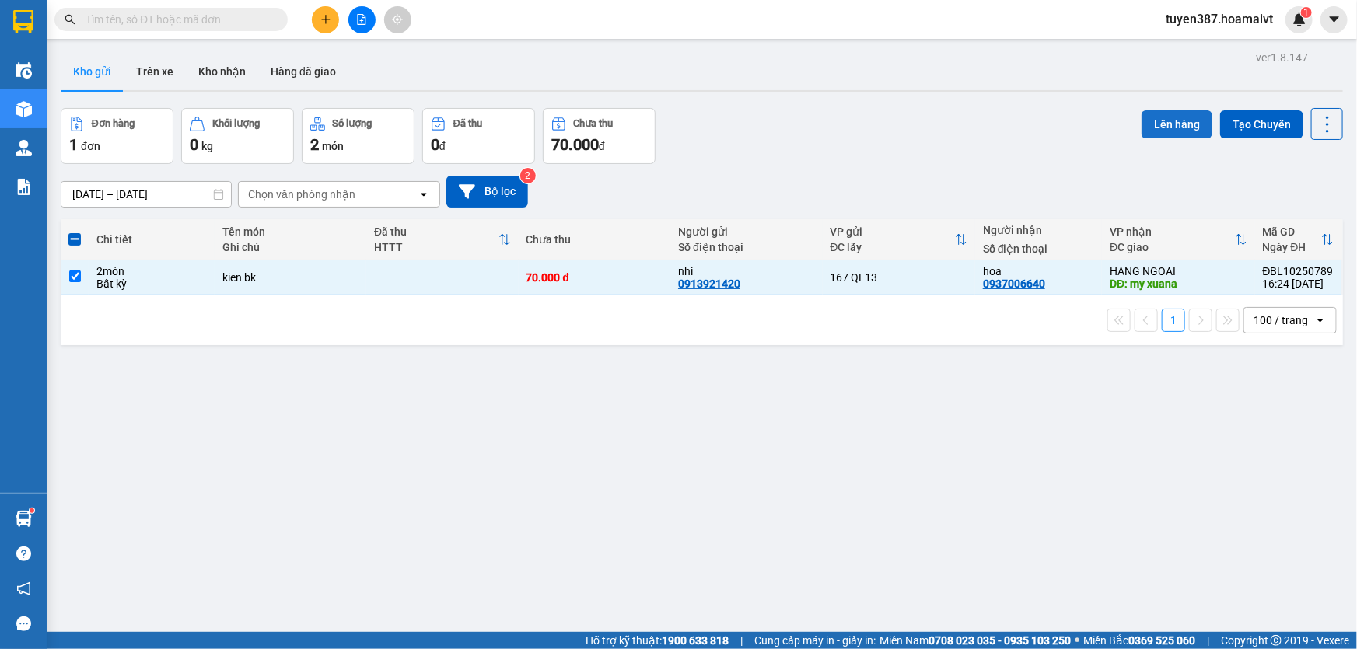
click at [1159, 118] on button "Lên hàng" at bounding box center [1177, 124] width 71 height 28
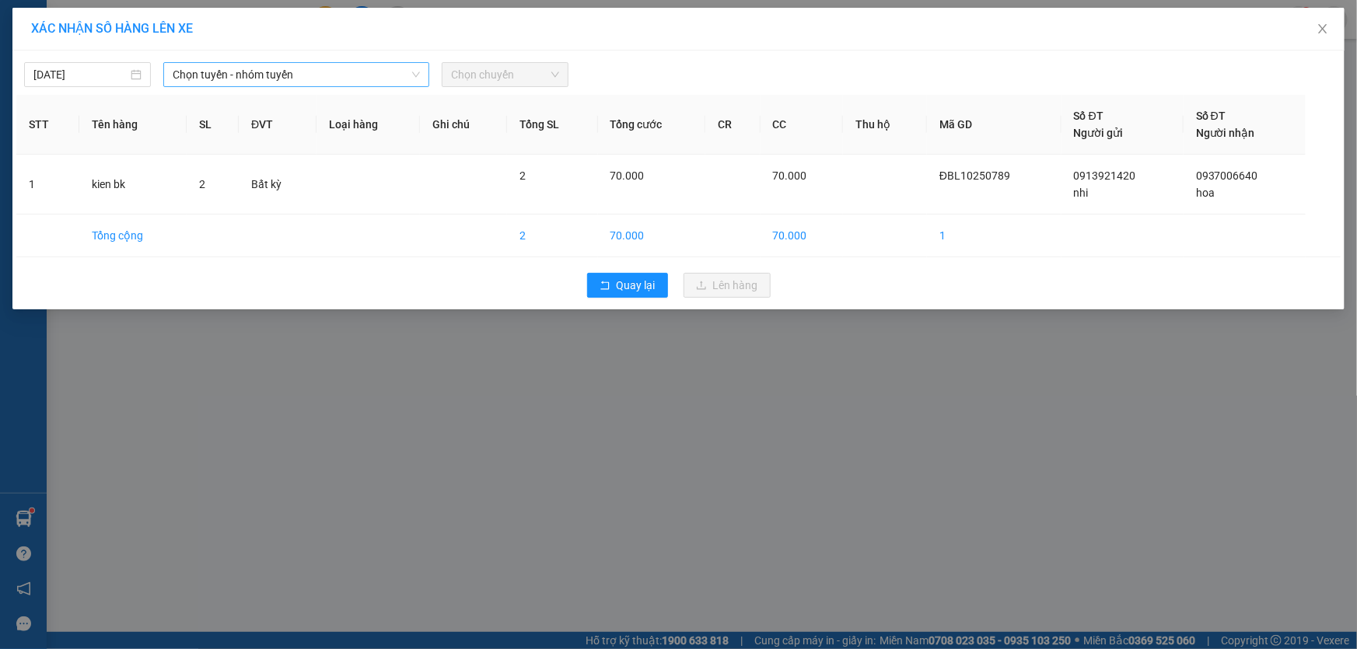
click at [319, 72] on span "Chọn tuyến - nhóm tuyến" at bounding box center [296, 74] width 247 height 23
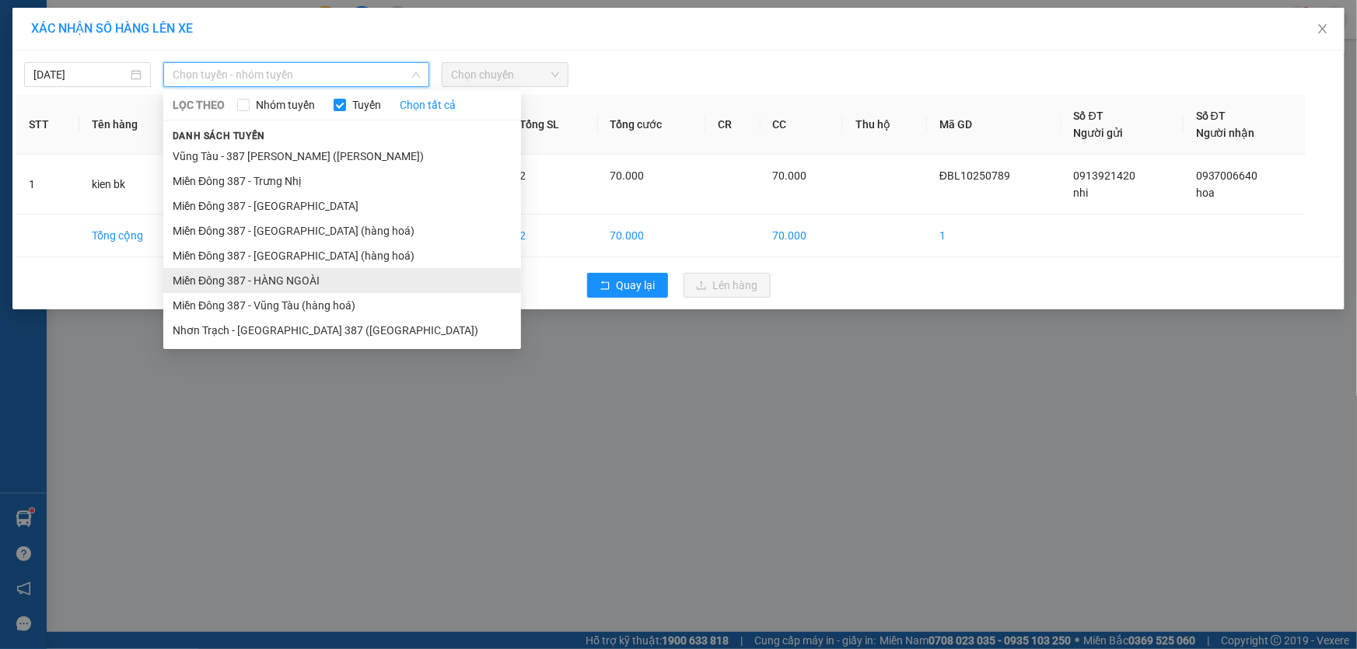
click at [270, 277] on li "Miền Đông 387 - HÀNG NGOÀI" at bounding box center [342, 280] width 358 height 25
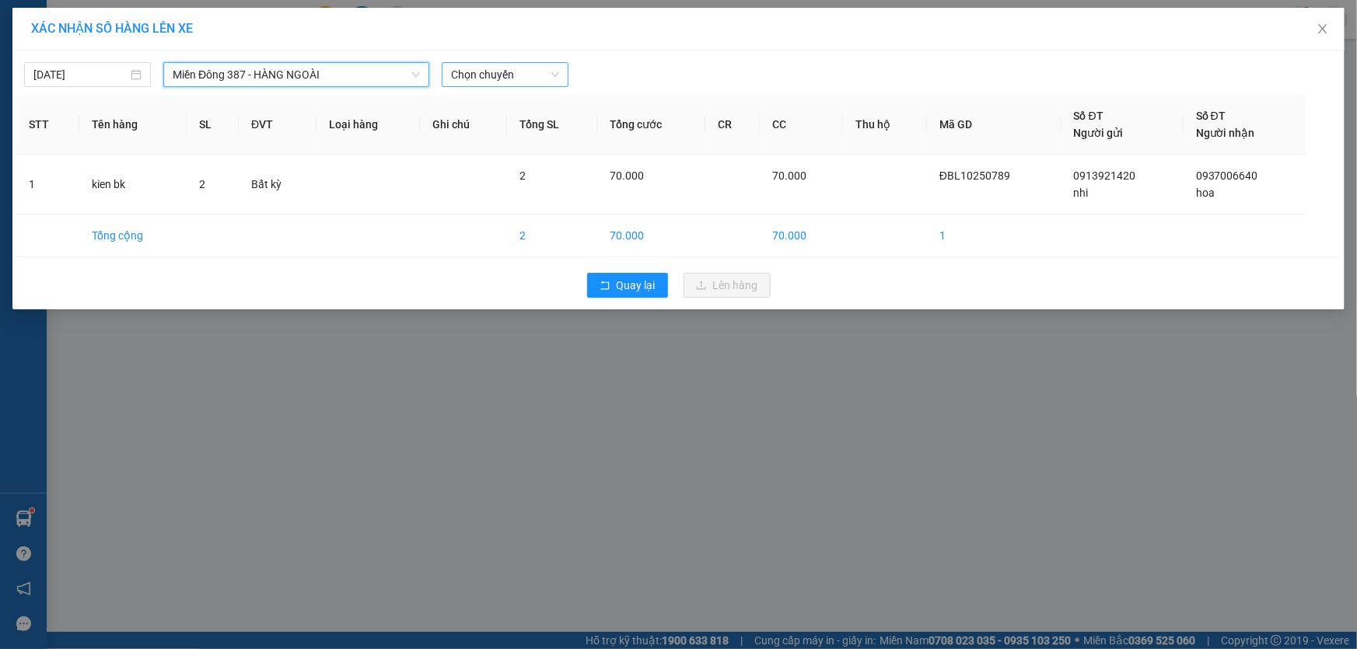
click at [527, 76] on span "Chọn chuyến" at bounding box center [505, 74] width 108 height 23
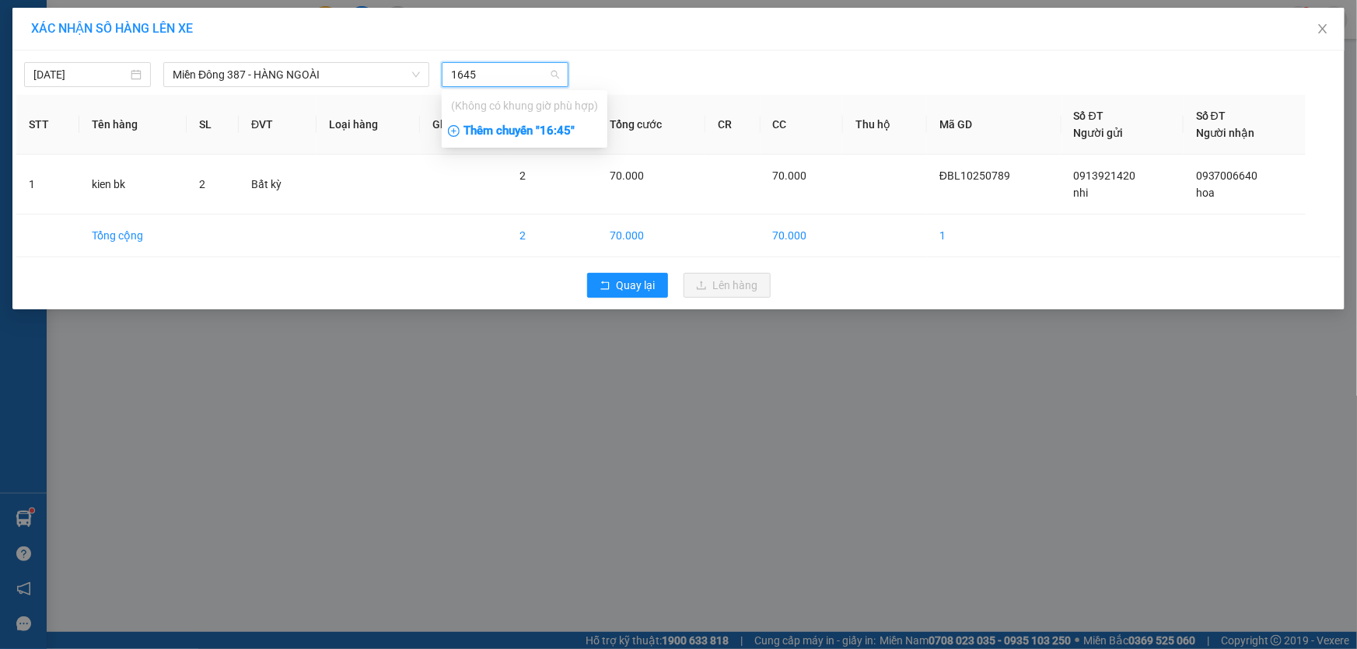
click at [559, 126] on div "Thêm chuyến " 16:45 "" at bounding box center [525, 131] width 166 height 26
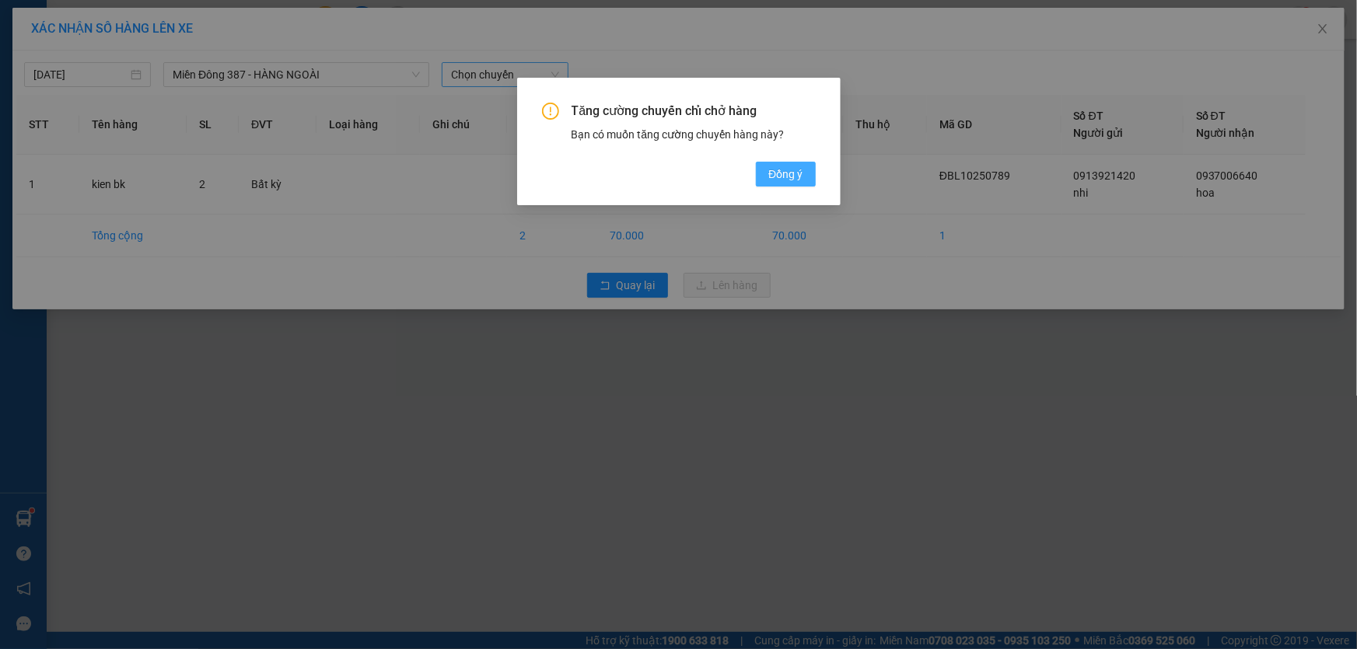
click at [779, 173] on span "Đồng ý" at bounding box center [785, 174] width 34 height 17
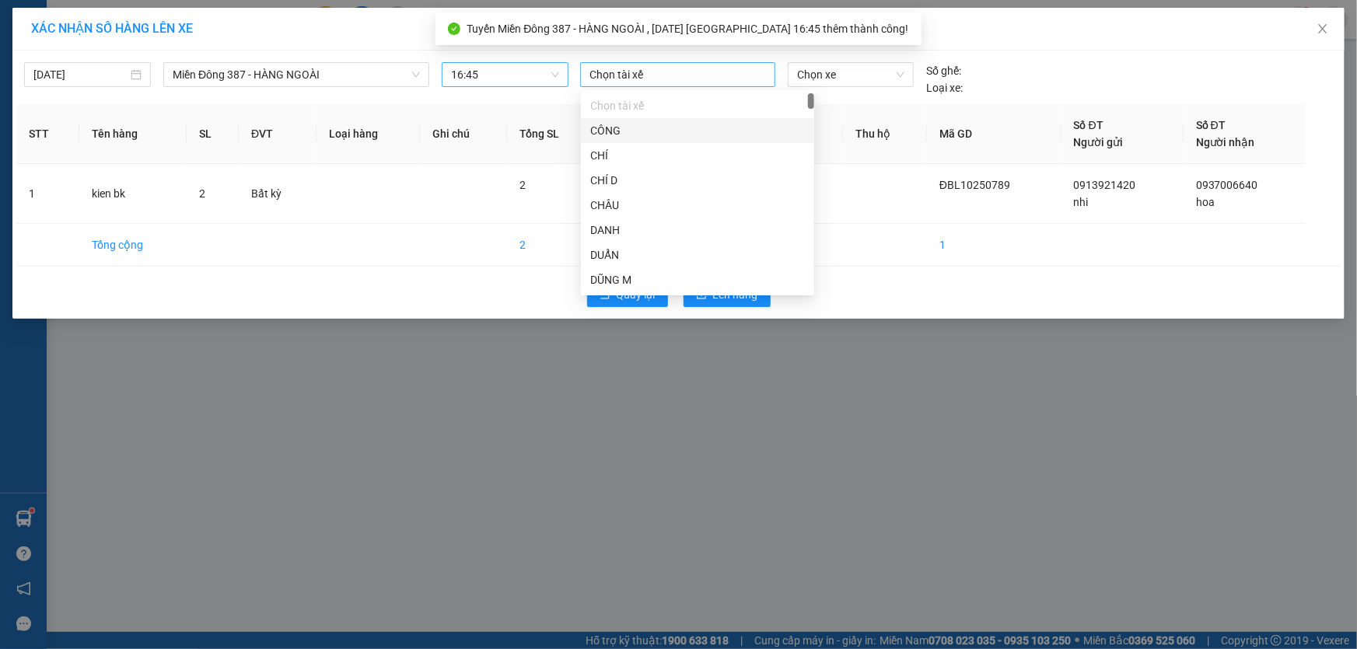
click at [642, 72] on div at bounding box center [677, 74] width 187 height 19
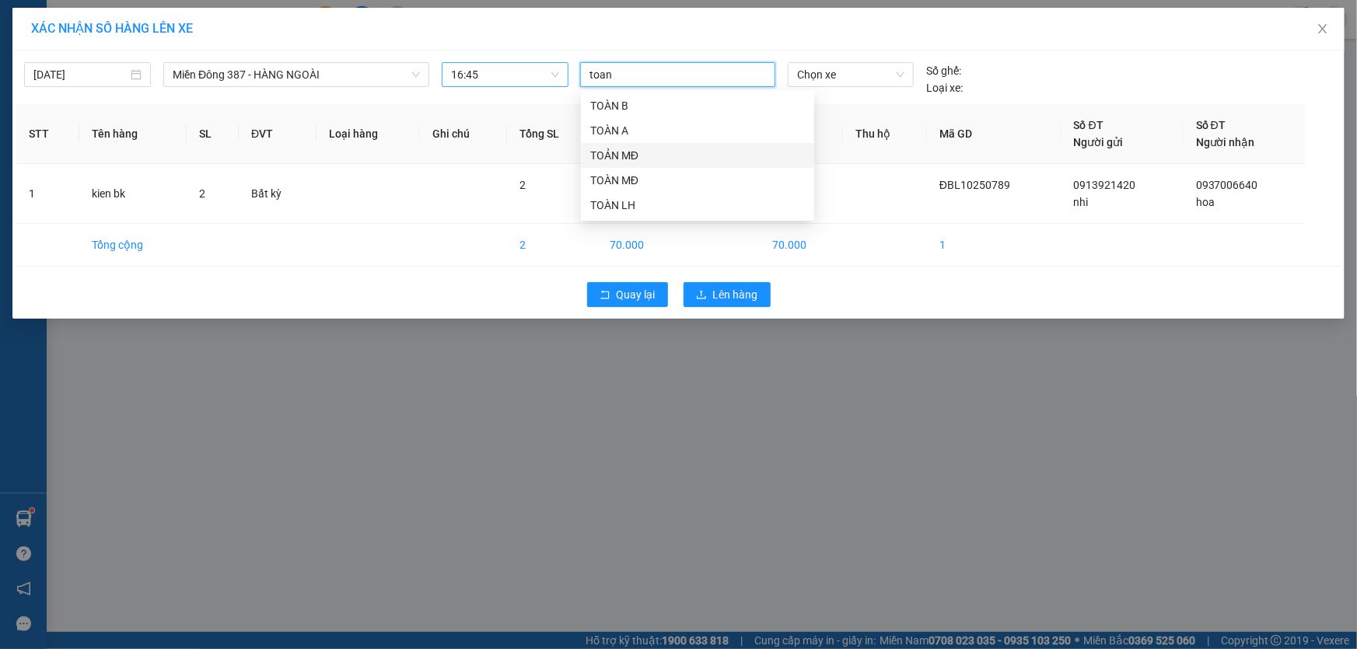
click at [609, 149] on div "TOẢN MĐ" at bounding box center [697, 155] width 215 height 17
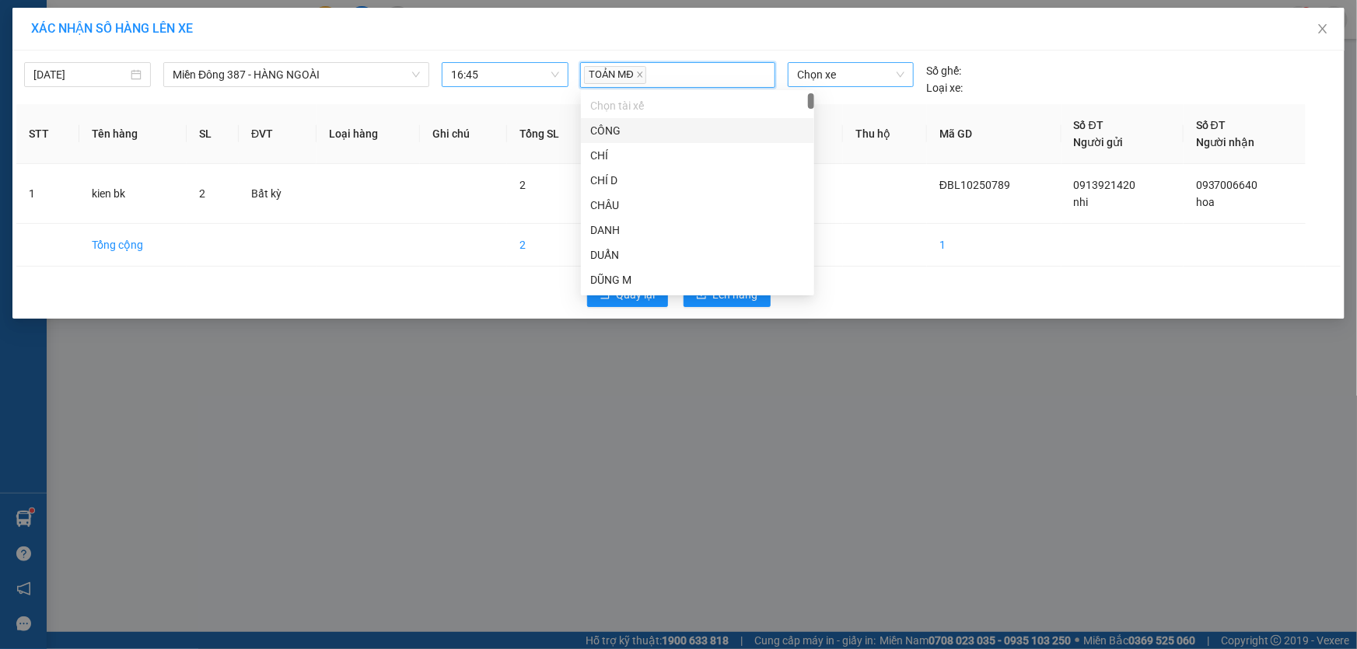
click at [845, 72] on span "Chọn xe" at bounding box center [850, 74] width 107 height 23
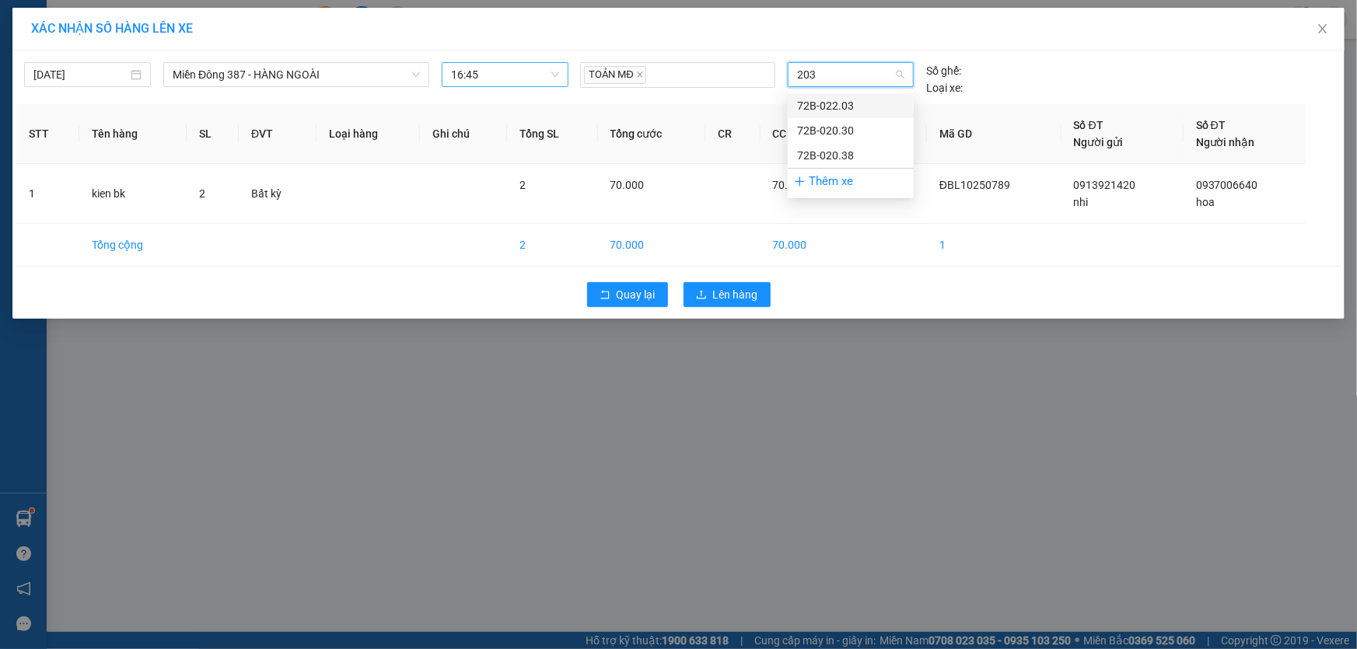
click at [810, 99] on div "72B-022.03" at bounding box center [850, 105] width 107 height 17
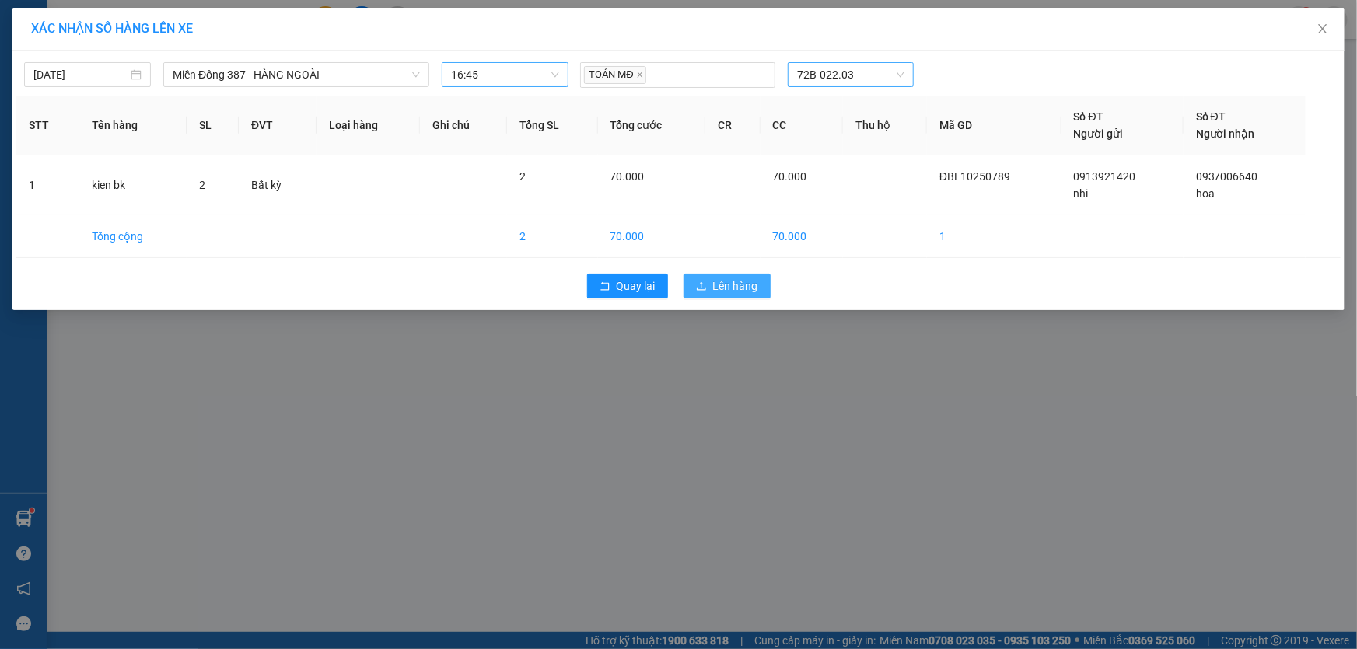
click at [733, 280] on span "Lên hàng" at bounding box center [735, 286] width 45 height 17
